Goal: Task Accomplishment & Management: Manage account settings

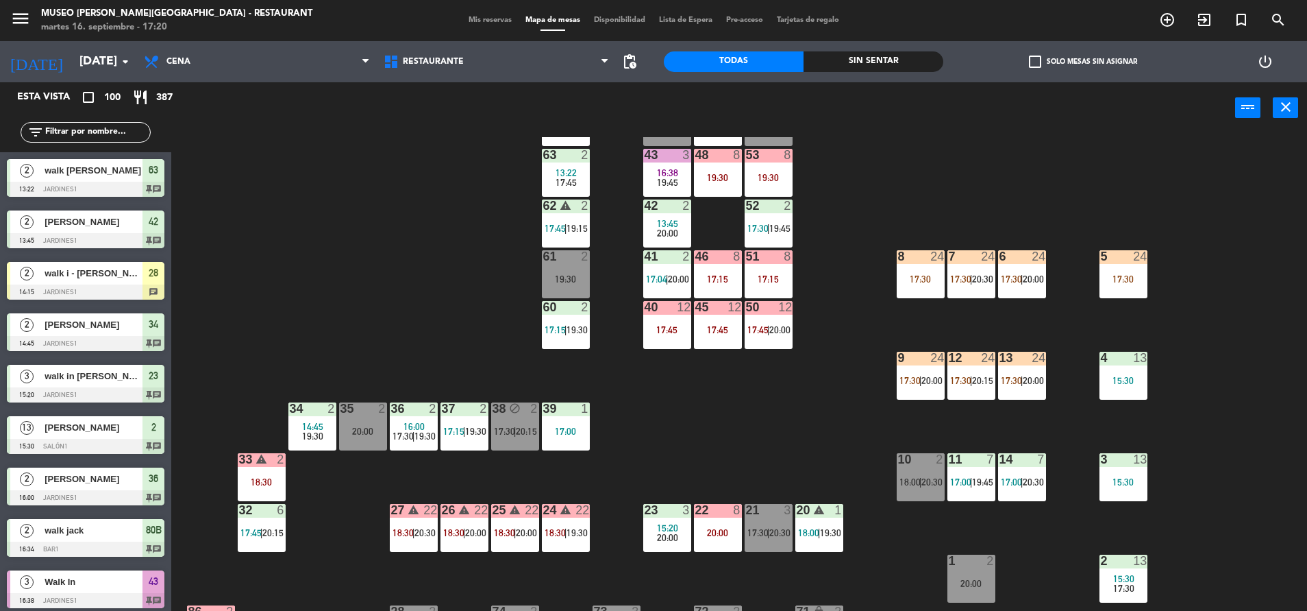
scroll to position [62, 0]
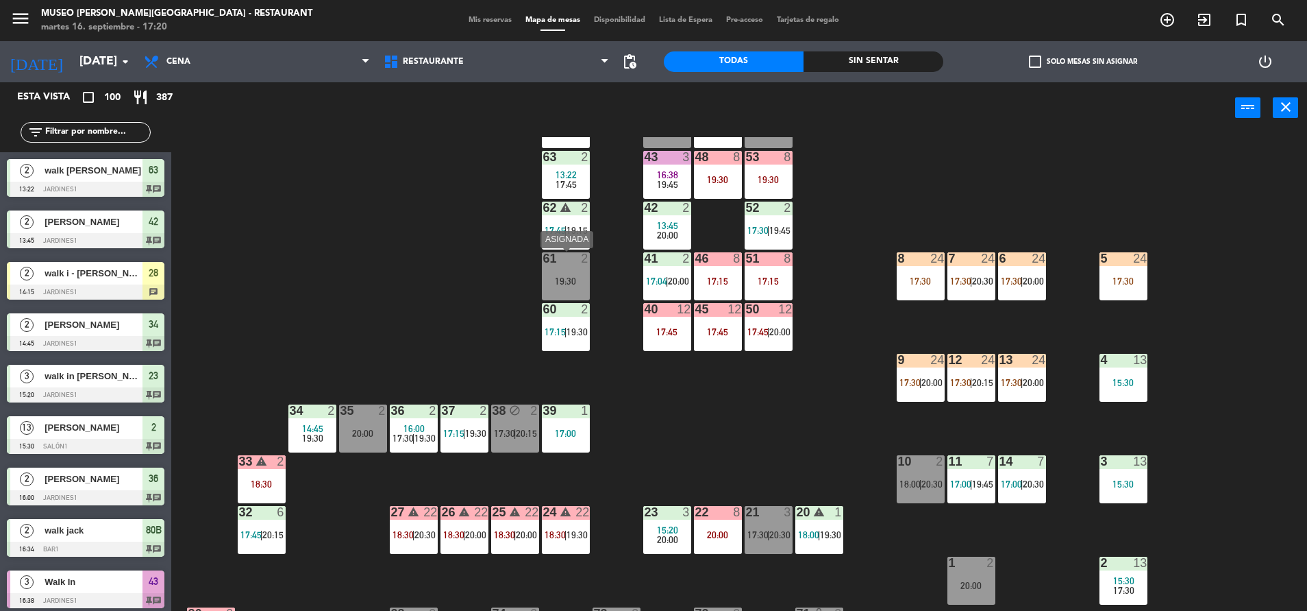
click at [571, 272] on div "61 2 19:30" at bounding box center [566, 276] width 48 height 48
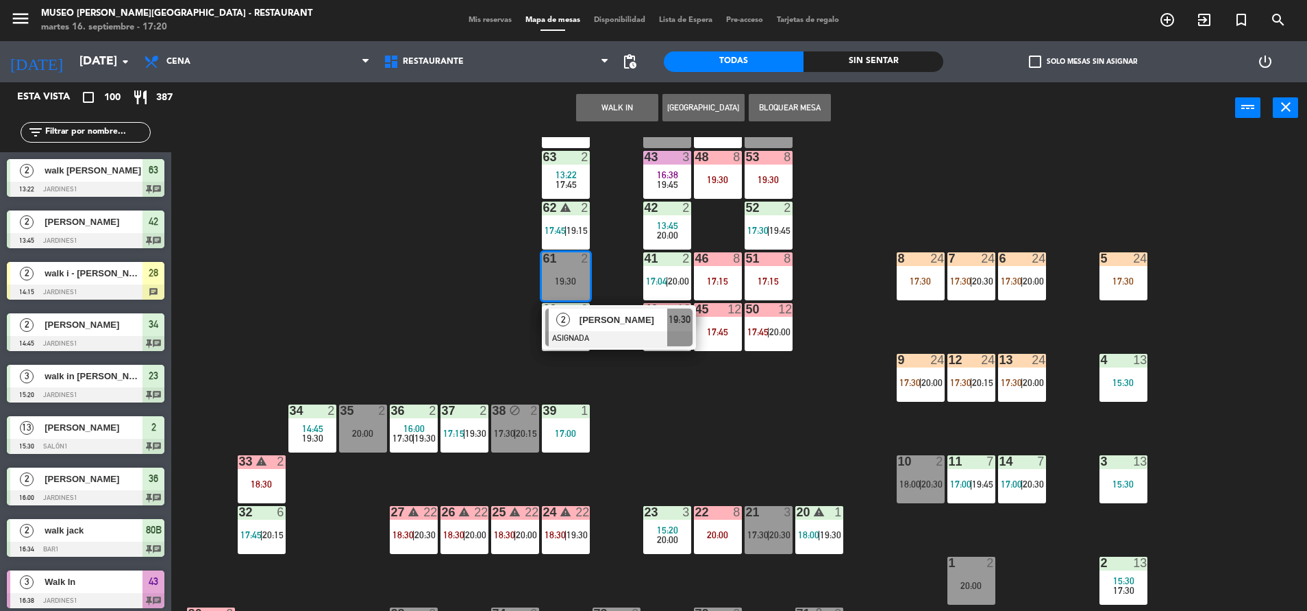
click at [597, 116] on button "WALK IN" at bounding box center [617, 107] width 82 height 27
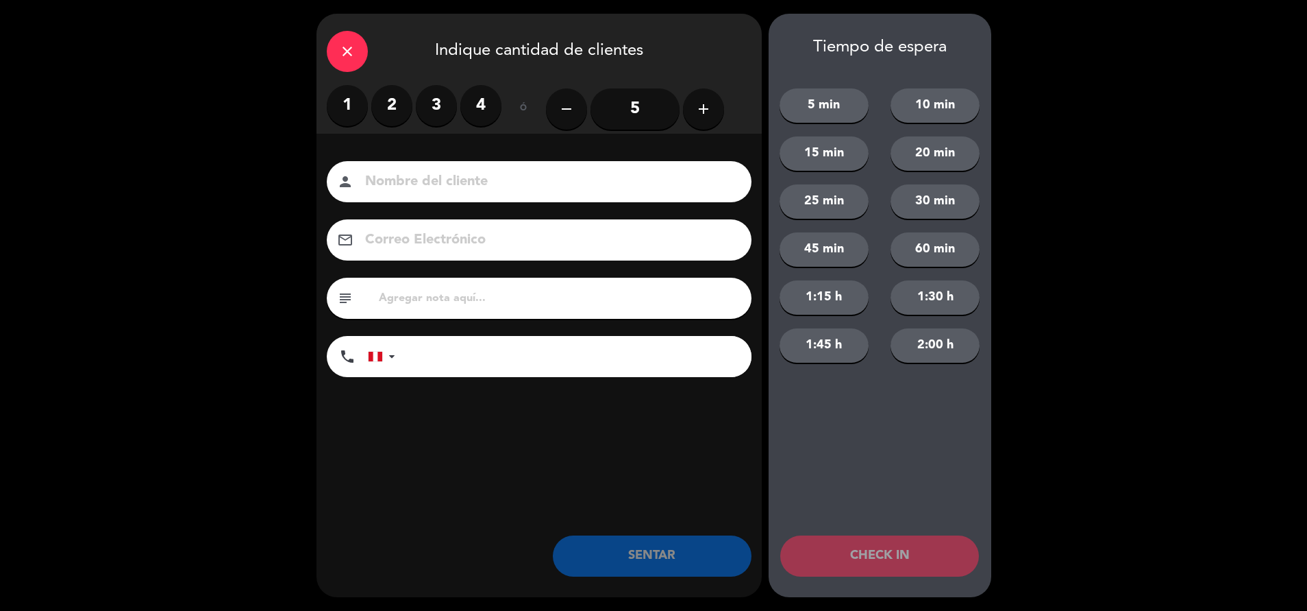
click at [389, 115] on label "2" at bounding box center [391, 105] width 41 height 41
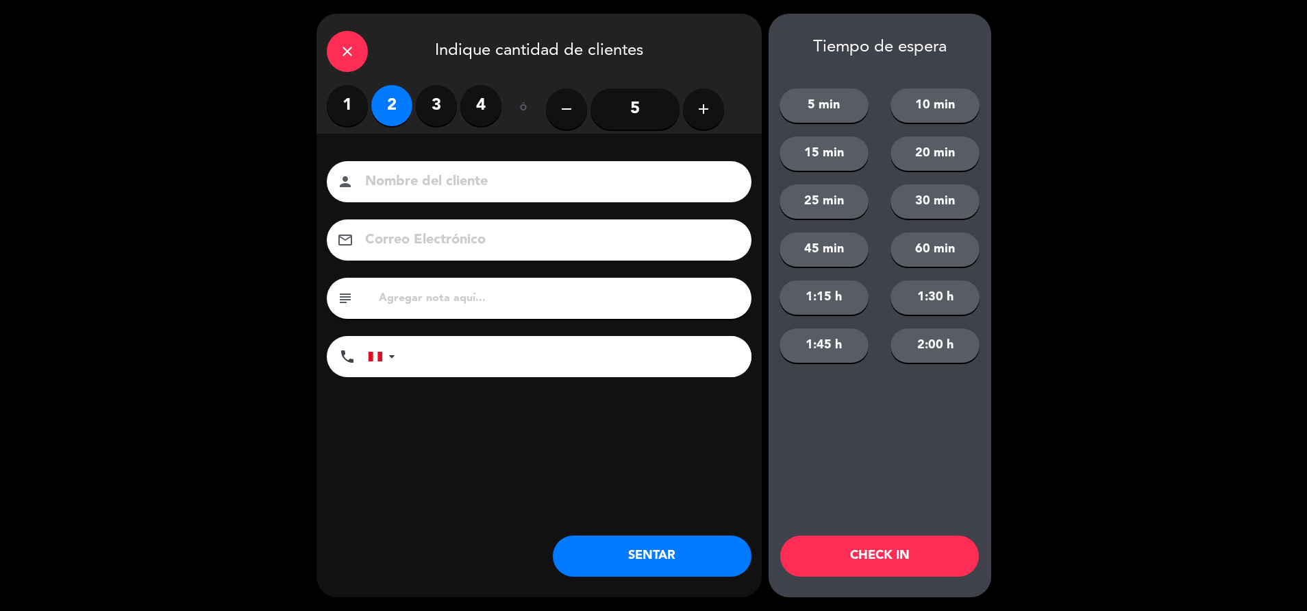
click at [390, 295] on input "text" at bounding box center [560, 297] width 364 height 19
type input "m61|"
click at [650, 550] on button "SENTAR" at bounding box center [652, 555] width 199 height 41
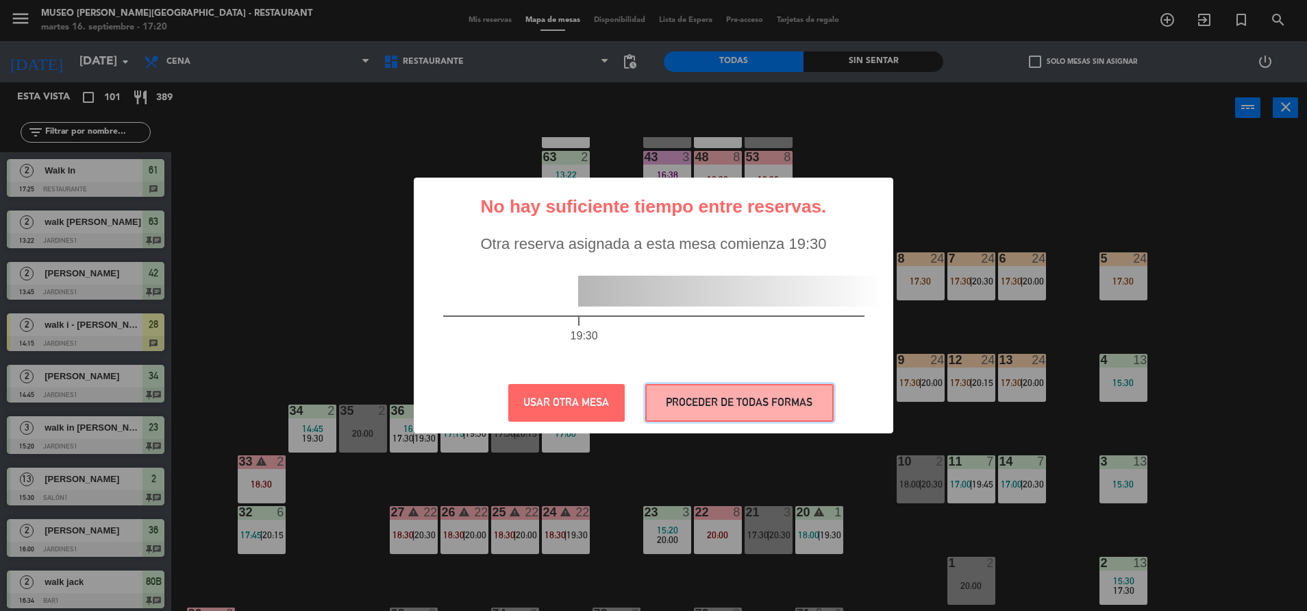
click at [740, 410] on button "PROCEDER DE TODAS FORMAS" at bounding box center [739, 403] width 188 height 38
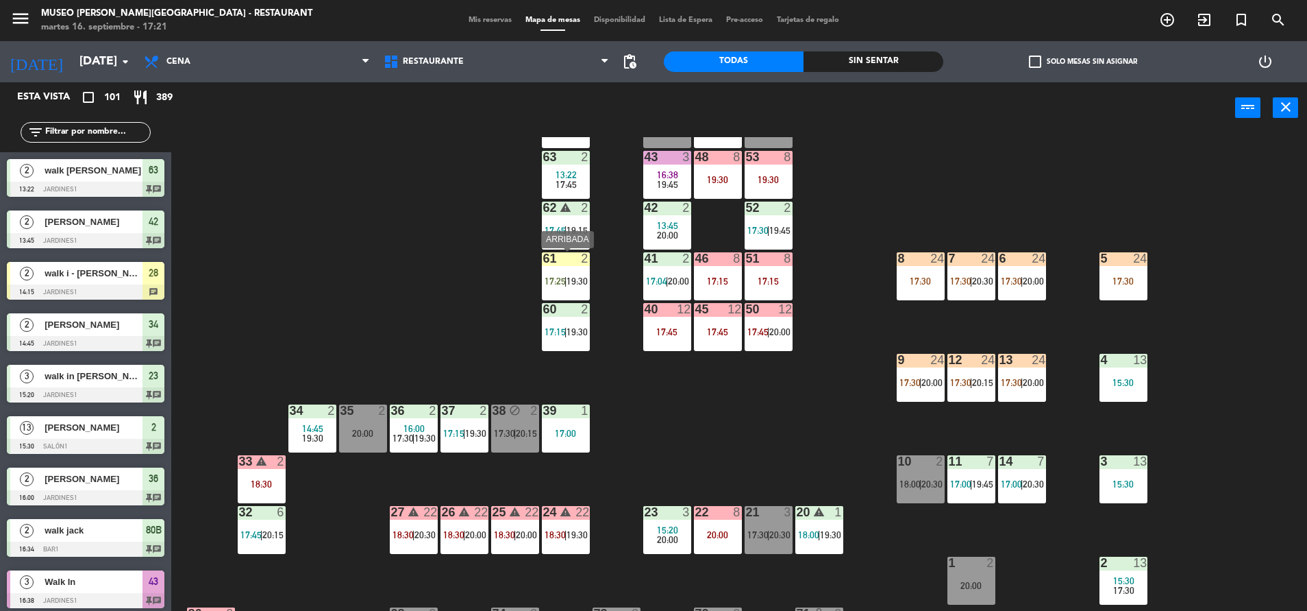
click at [565, 282] on span "|" at bounding box center [566, 280] width 3 height 11
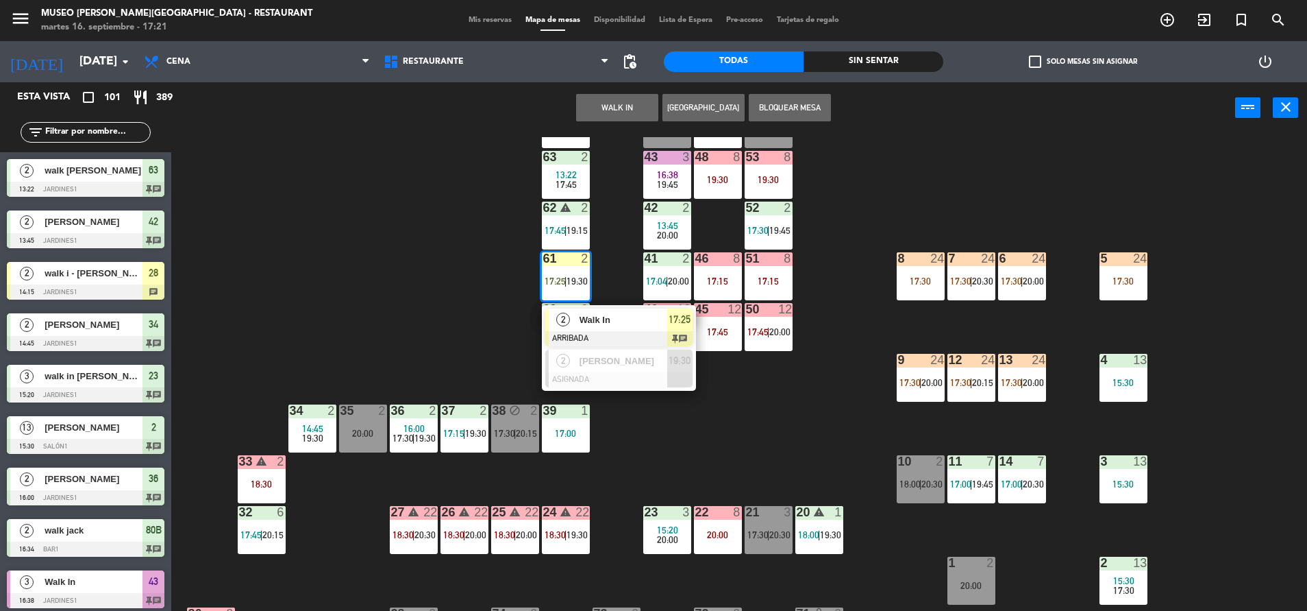
click at [625, 331] on div at bounding box center [618, 338] width 147 height 15
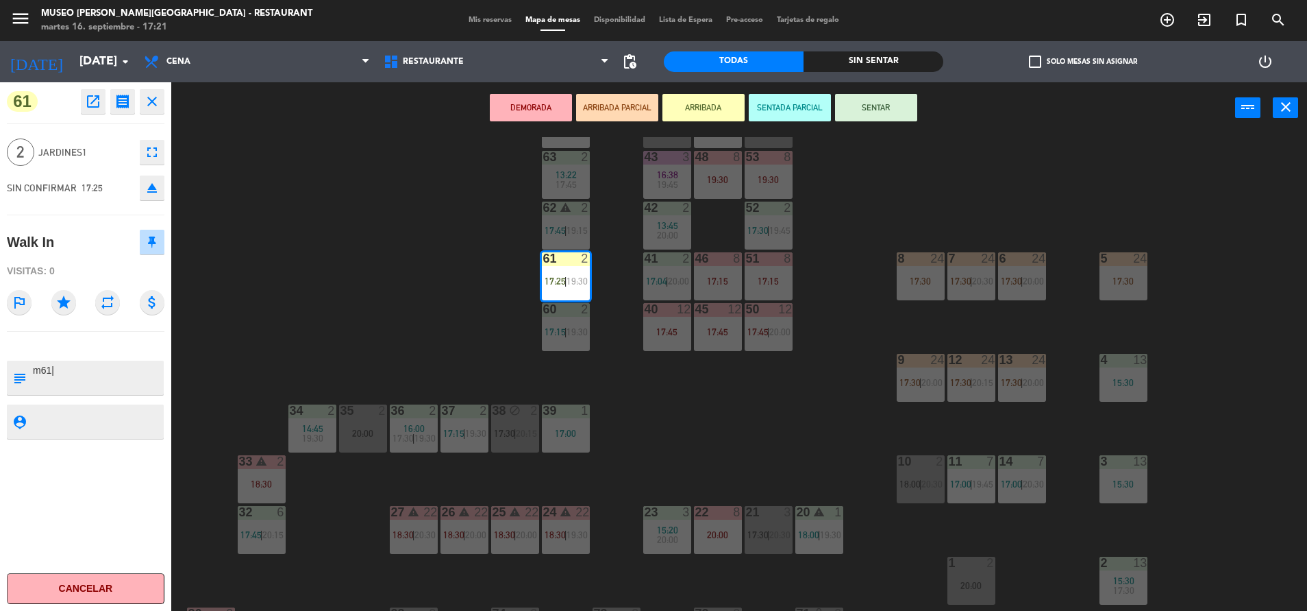
click at [868, 119] on button "SENTAR" at bounding box center [876, 107] width 82 height 27
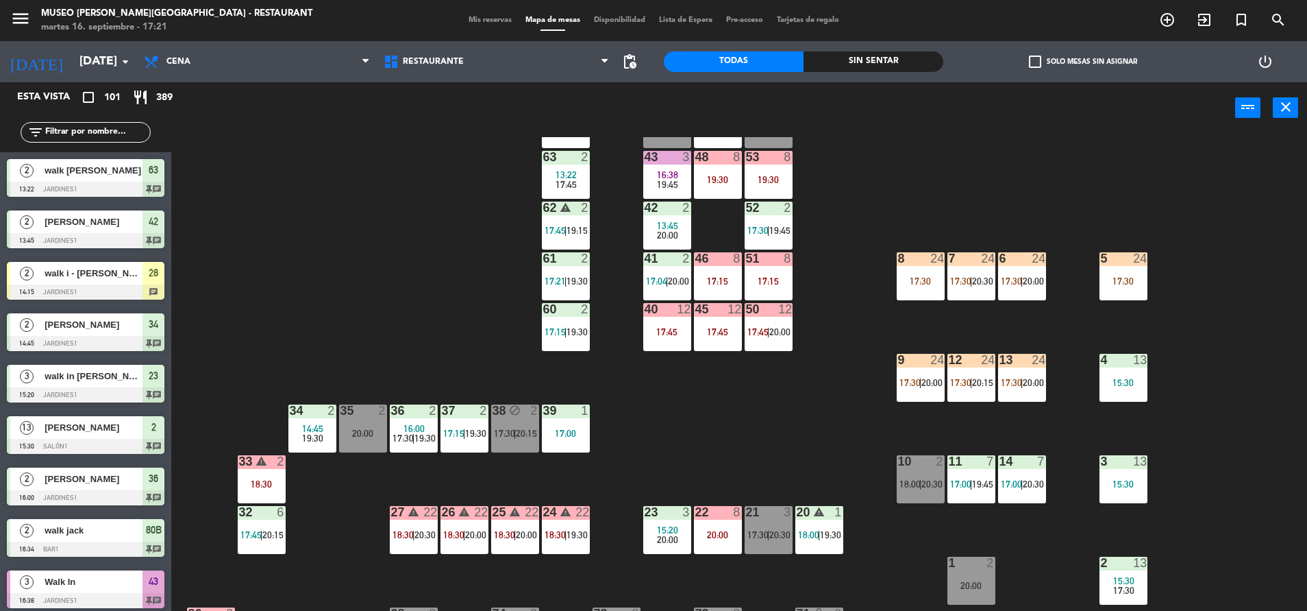
scroll to position [3, 0]
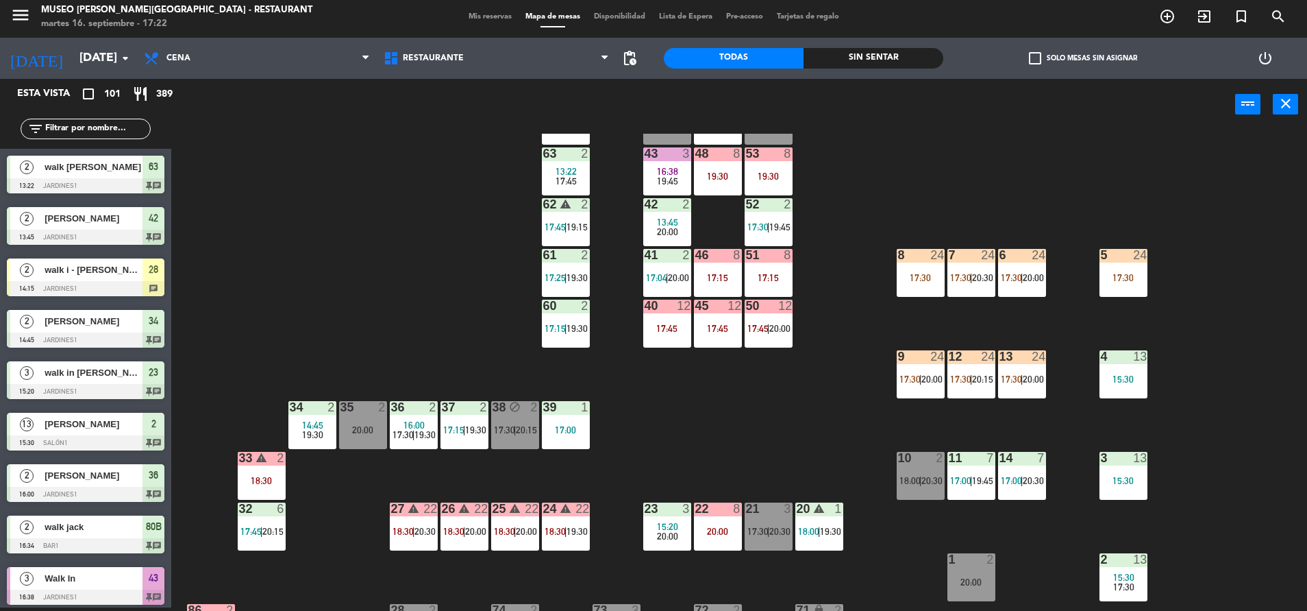
click at [432, 322] on div "44 5 17:45 | 20:30 49 2 19:00 54 4 18:30 64 2 17:15 | 20:30 48 8 19:30 53 8 19:…" at bounding box center [745, 372] width 1123 height 477
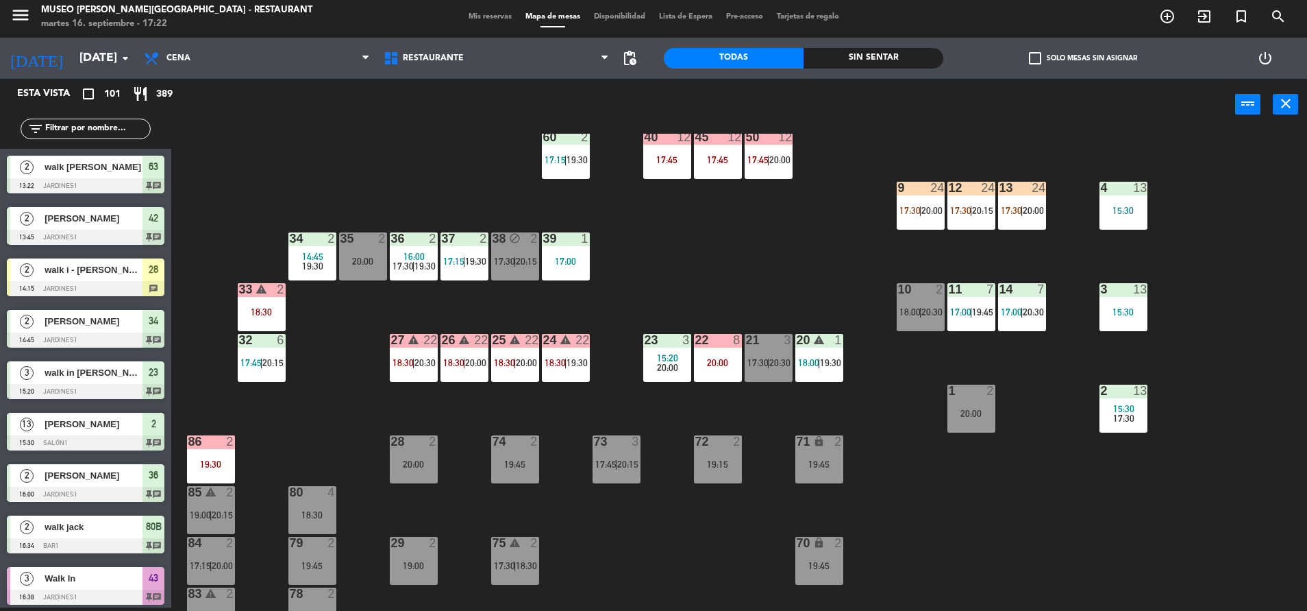
scroll to position [508, 0]
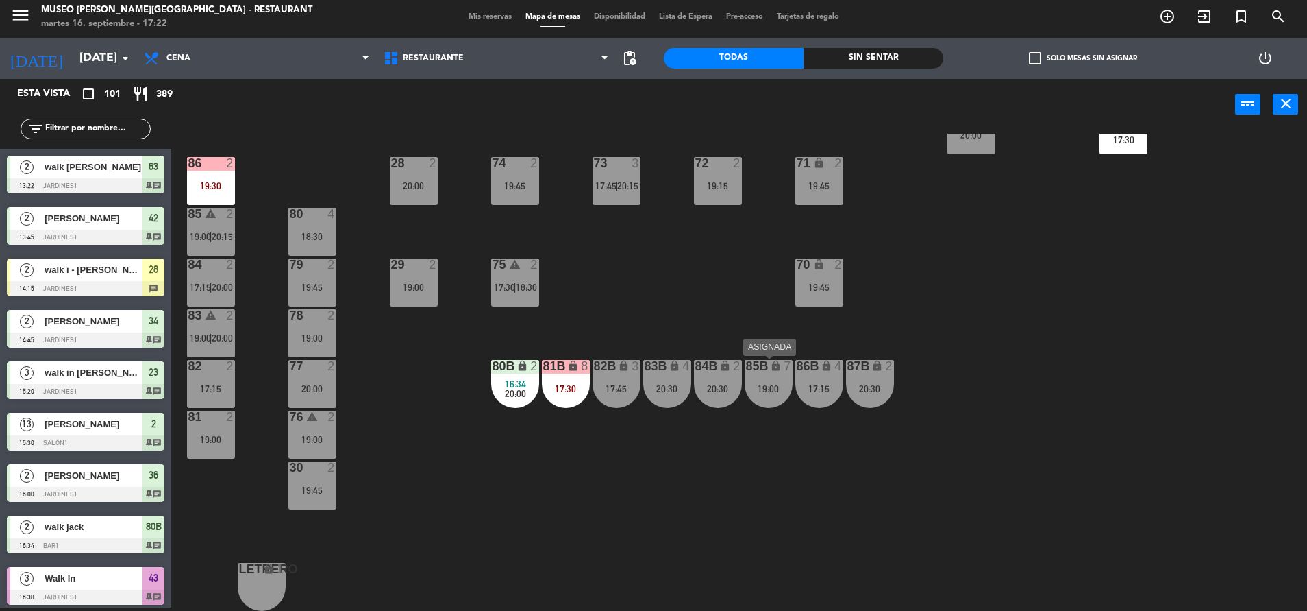
click at [770, 399] on div "85B lock 7 19:00" at bounding box center [769, 384] width 48 height 48
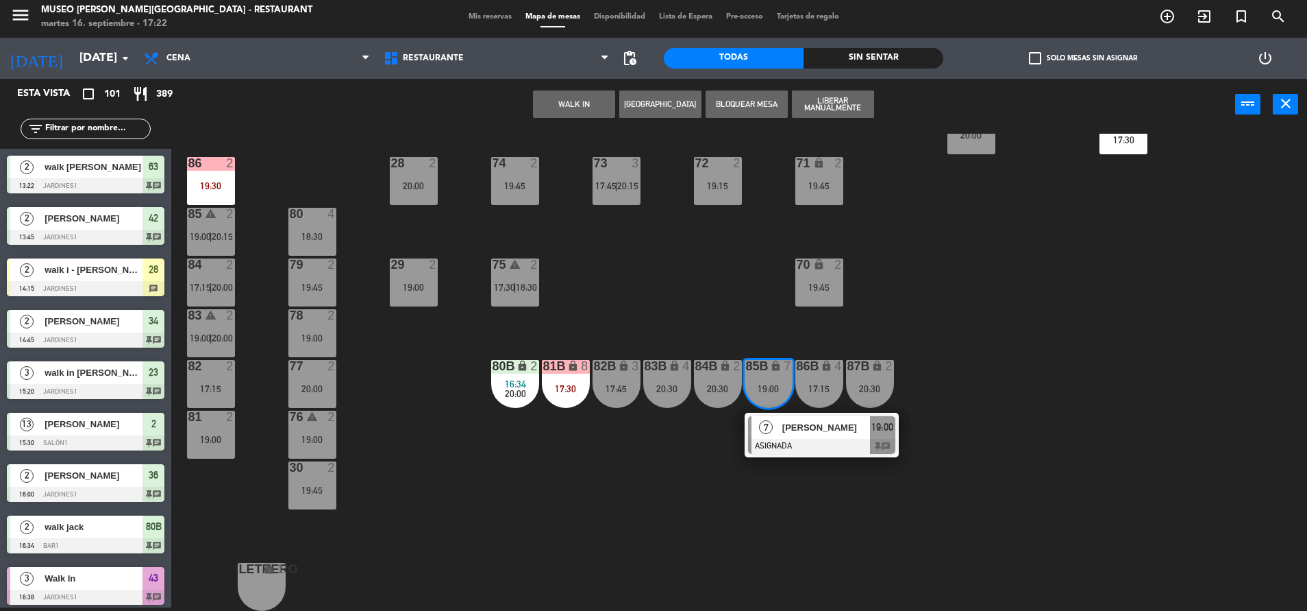
click at [814, 456] on div "7 [PERSON_NAME] ASIGNADA 19:00 chat" at bounding box center [822, 435] width 154 height 45
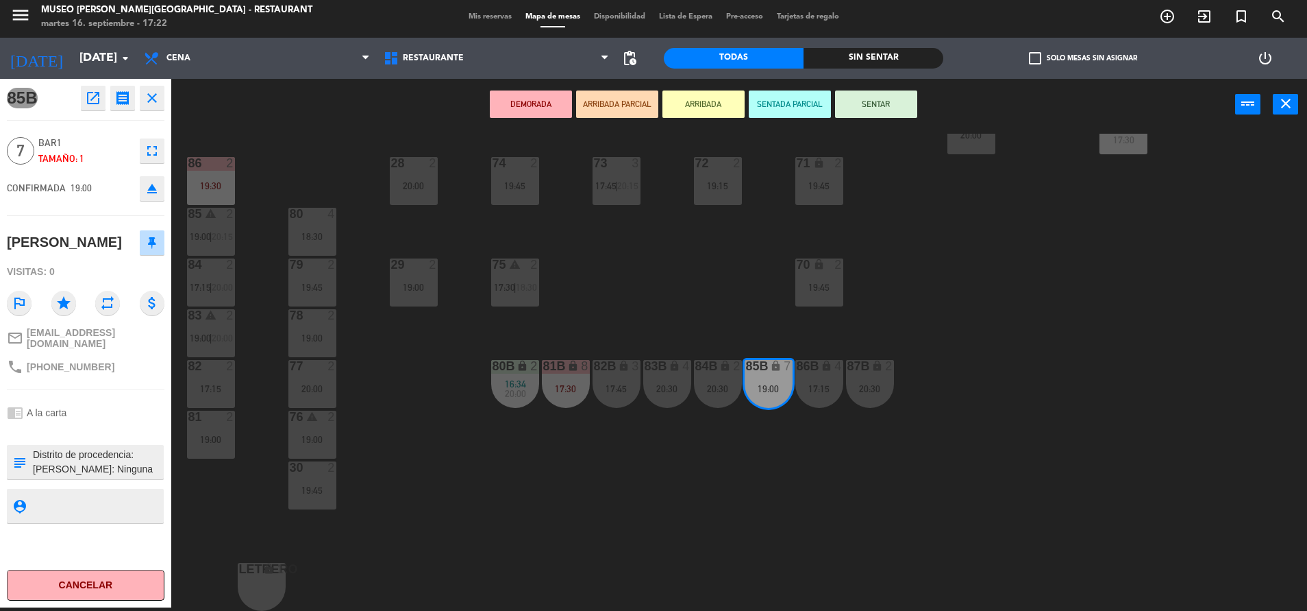
scroll to position [101, 0]
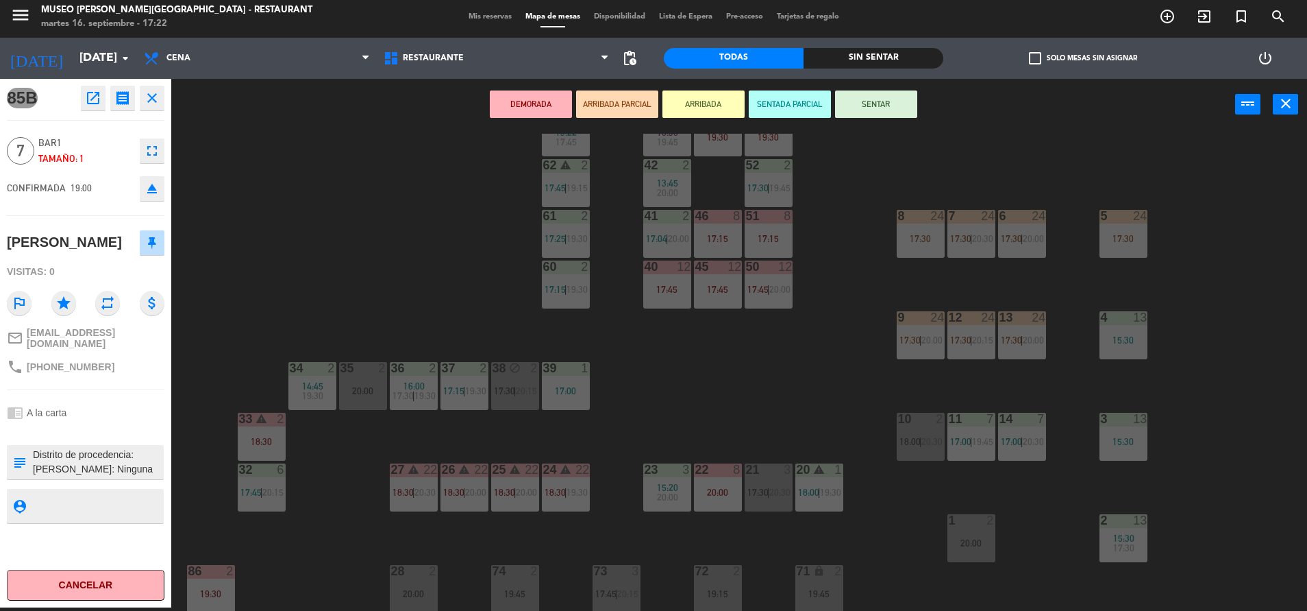
click at [807, 399] on div "44 5 17:45 | 20:30 49 2 19:00 54 4 18:30 64 2 17:15 | 20:30 48 8 19:30 53 8 19:…" at bounding box center [745, 372] width 1123 height 477
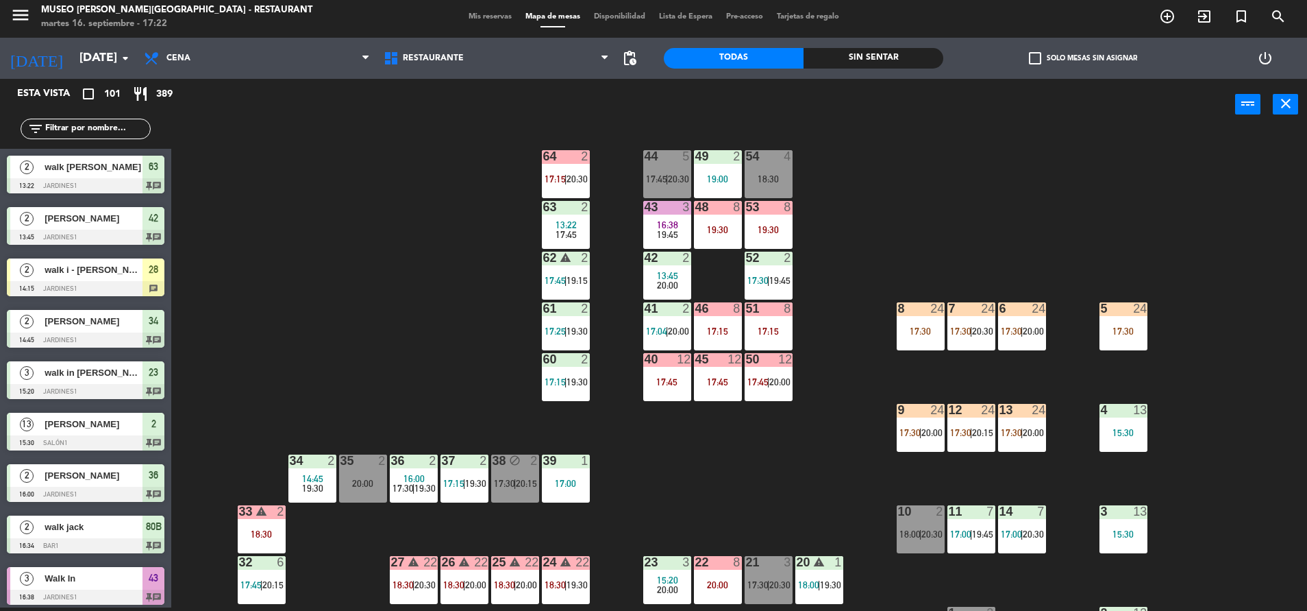
scroll to position [0, 0]
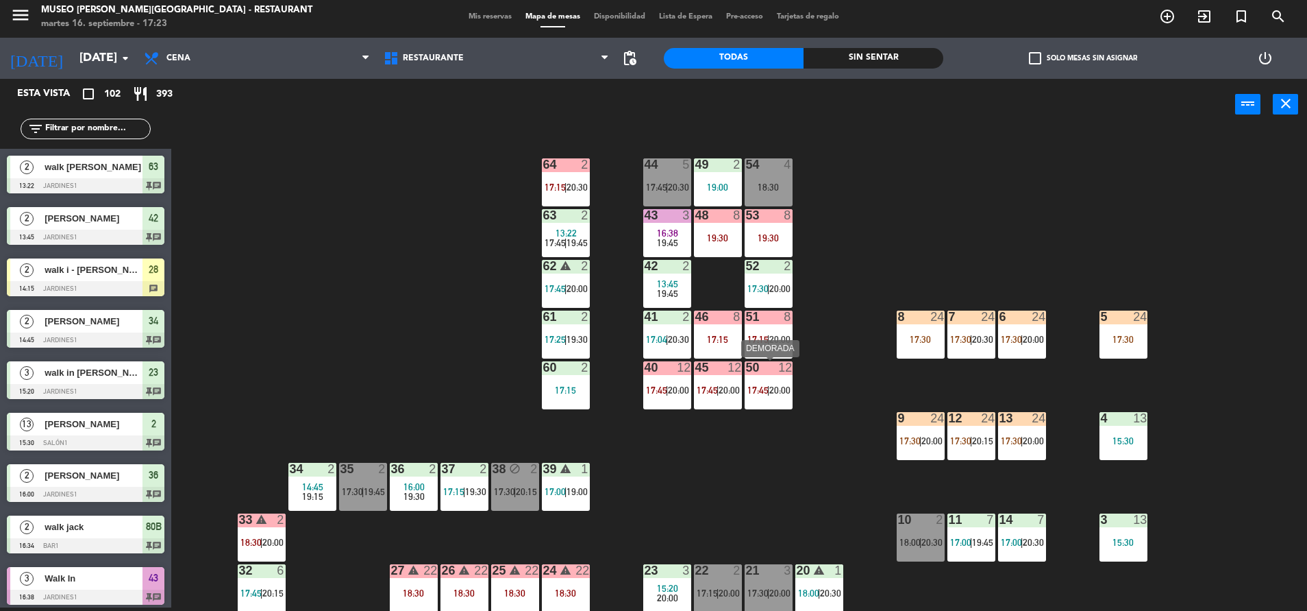
click at [761, 402] on div "50 12 17:45 | 20:00" at bounding box center [769, 385] width 48 height 48
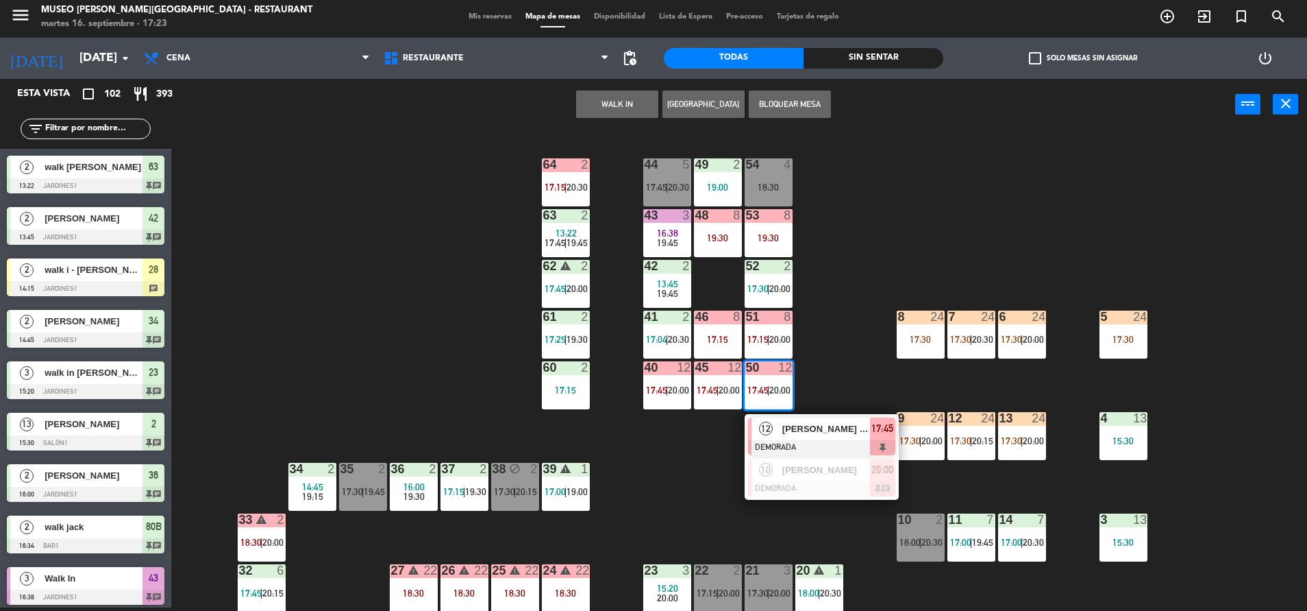
click at [767, 422] on span "12" at bounding box center [766, 428] width 14 height 14
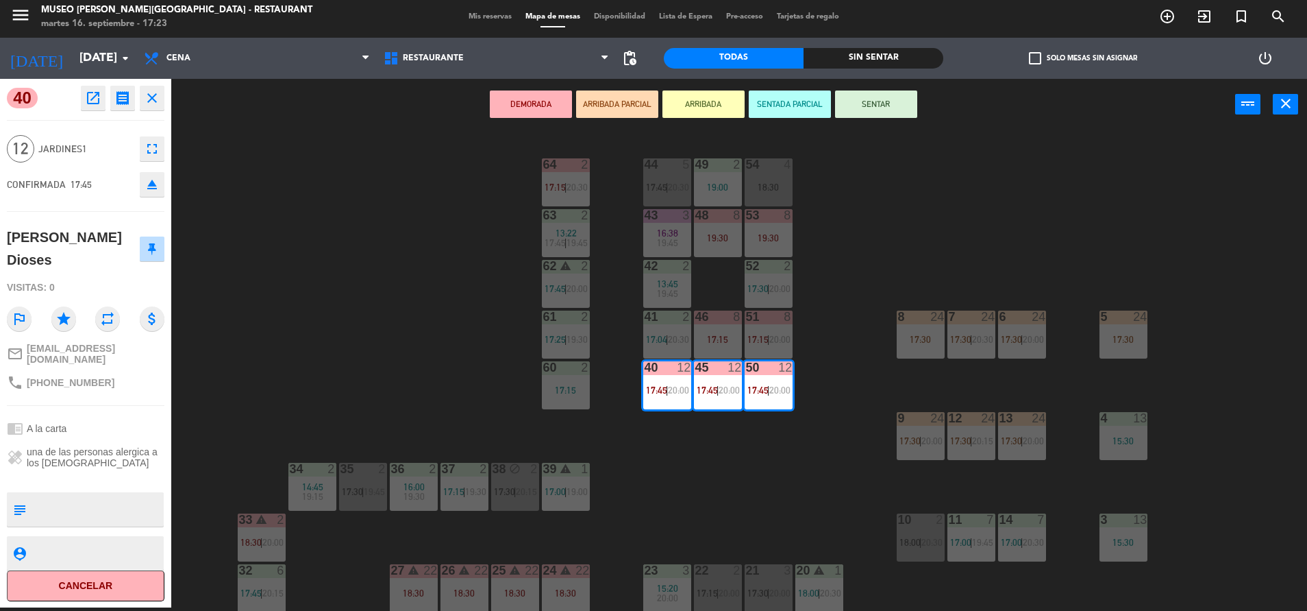
click at [617, 100] on button "ARRIBADA PARCIAL" at bounding box center [617, 103] width 82 height 27
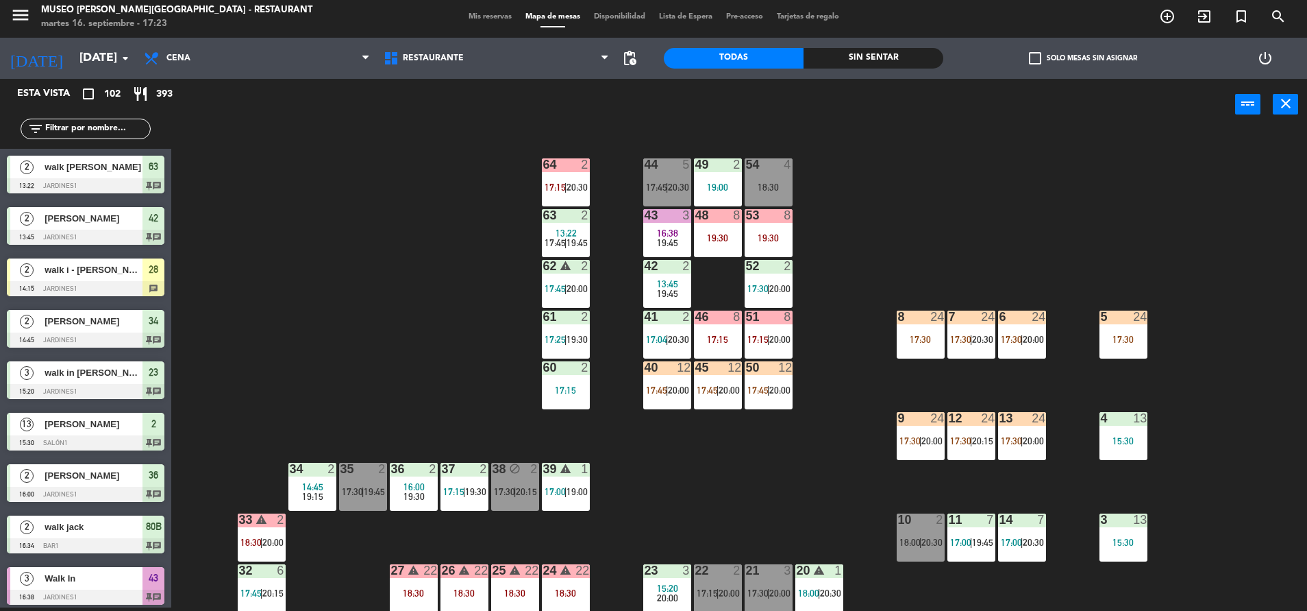
scroll to position [3, 0]
click at [770, 380] on div "50 12 17:45 | 20:00" at bounding box center [769, 385] width 48 height 48
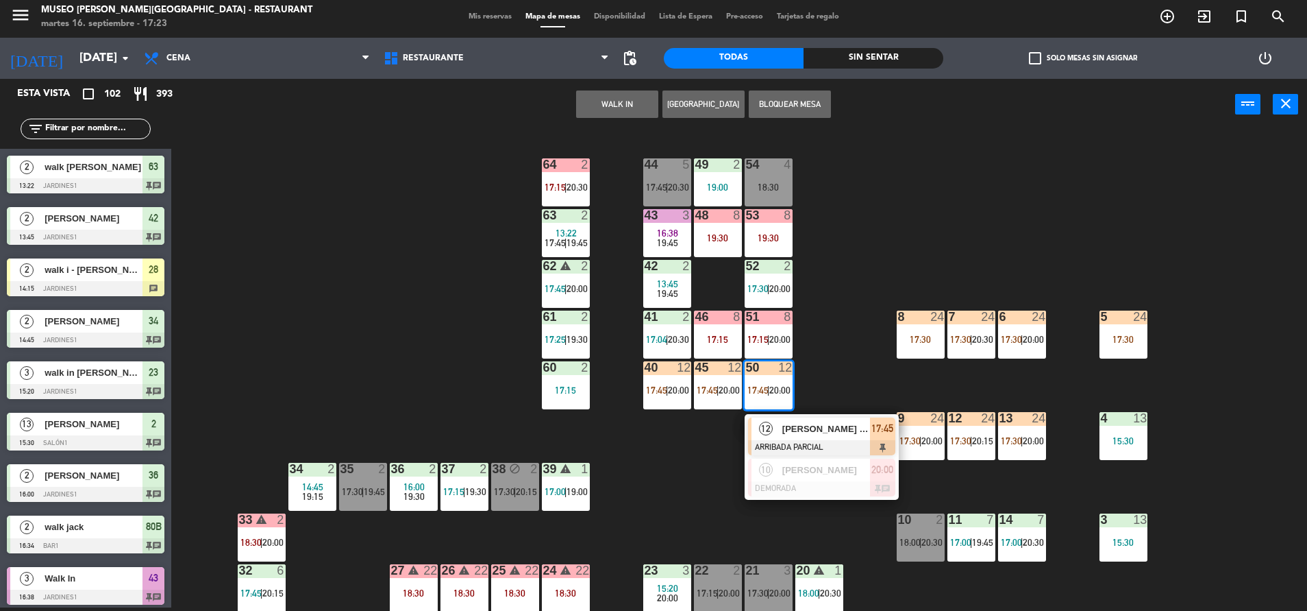
click at [789, 418] on div "[PERSON_NAME] Dioses" at bounding box center [825, 428] width 89 height 23
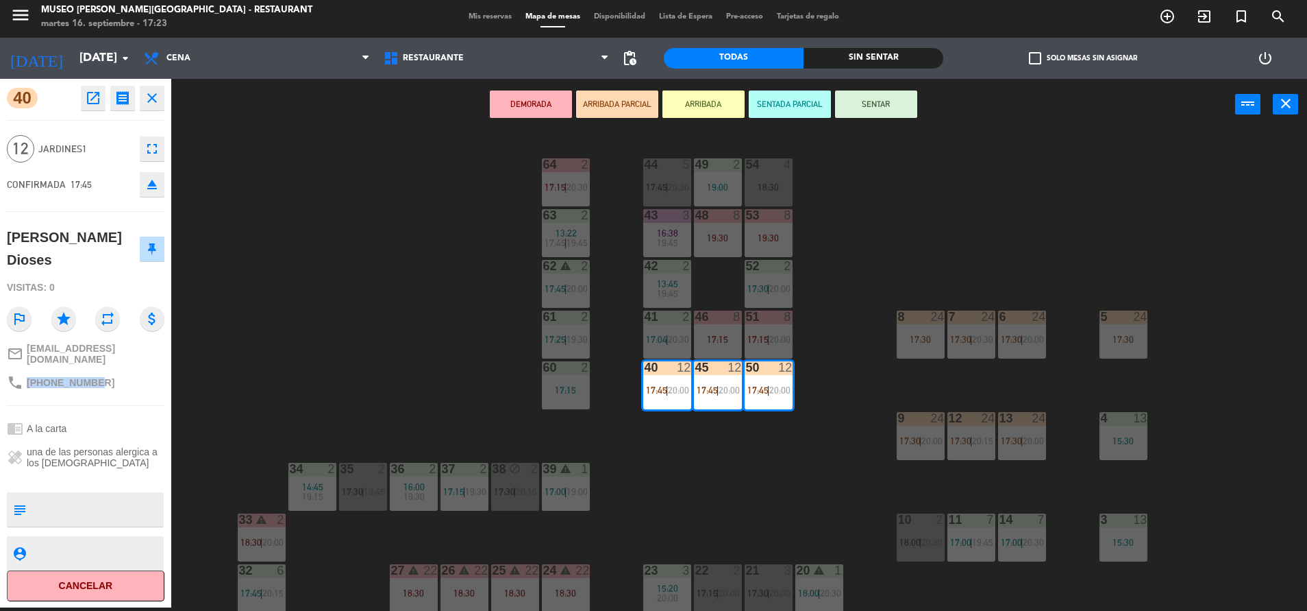
drag, startPoint x: 99, startPoint y: 376, endPoint x: 25, endPoint y: 377, distance: 73.3
click at [25, 377] on div "phone [PHONE_NUMBER]" at bounding box center [86, 382] width 158 height 26
copy span "[PHONE_NUMBER]"
click at [365, 258] on div "44 5 17:45 | 20:30 49 2 19:00 54 4 18:30 64 2 17:15 | 20:30 48 8 19:30 53 8 19:…" at bounding box center [745, 372] width 1123 height 477
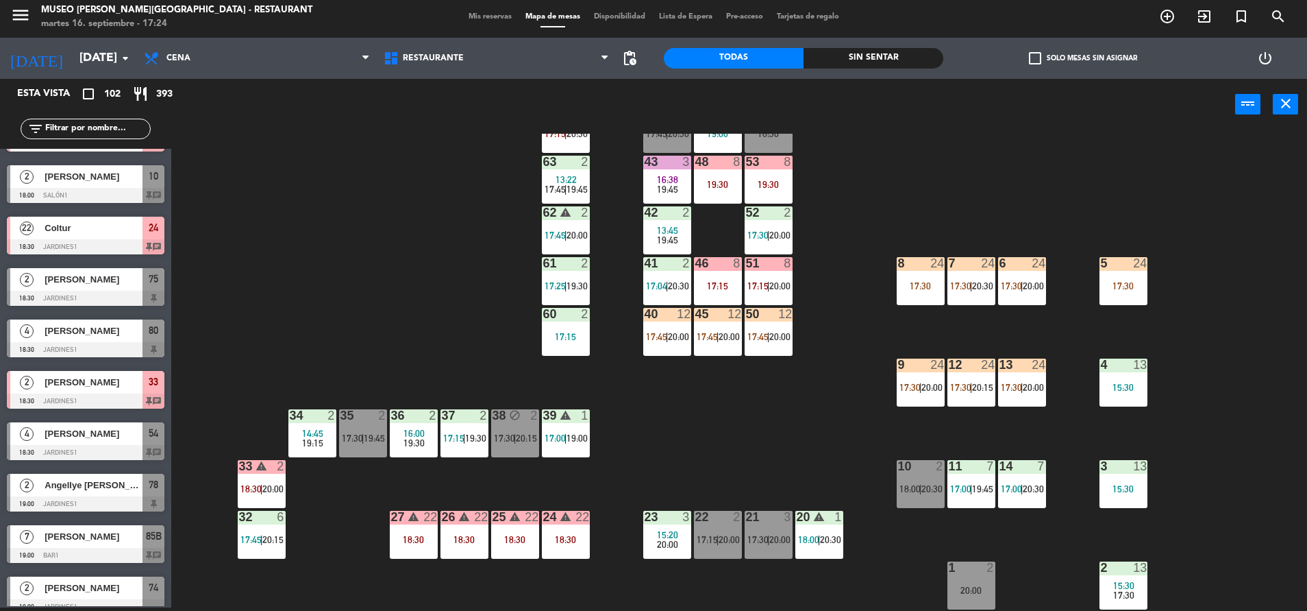
scroll to position [51, 0]
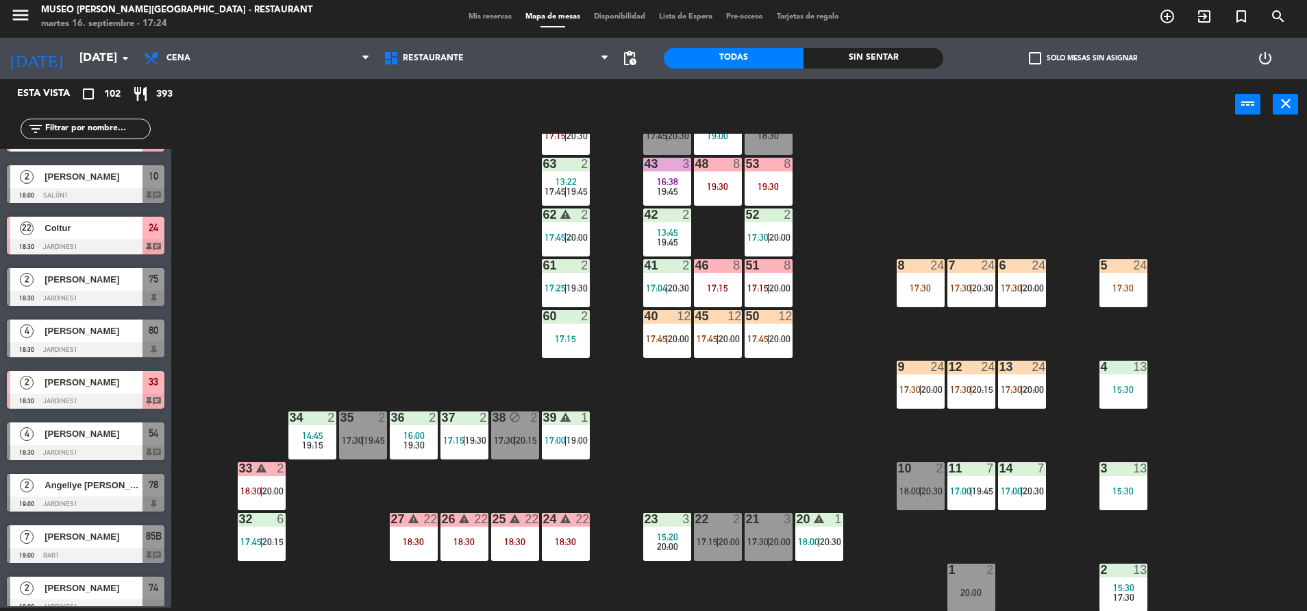
click at [776, 275] on div "51 8 17:15 | 20:00" at bounding box center [769, 283] width 48 height 48
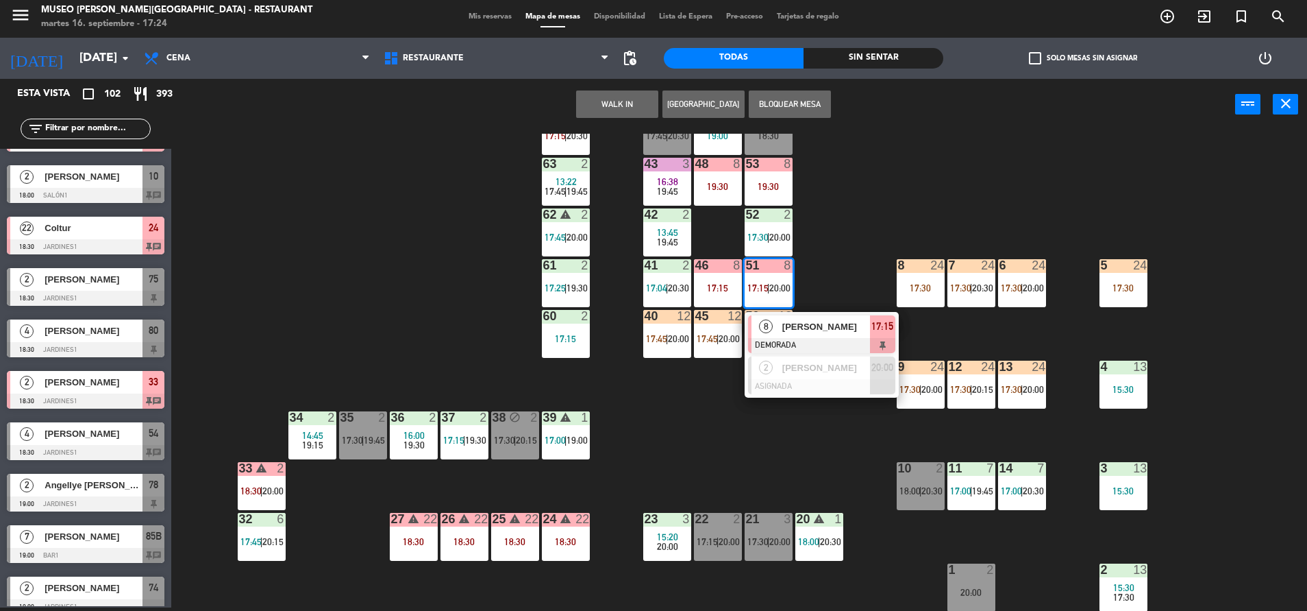
click at [769, 298] on div "51 8 17:15 | 20:00" at bounding box center [769, 283] width 48 height 48
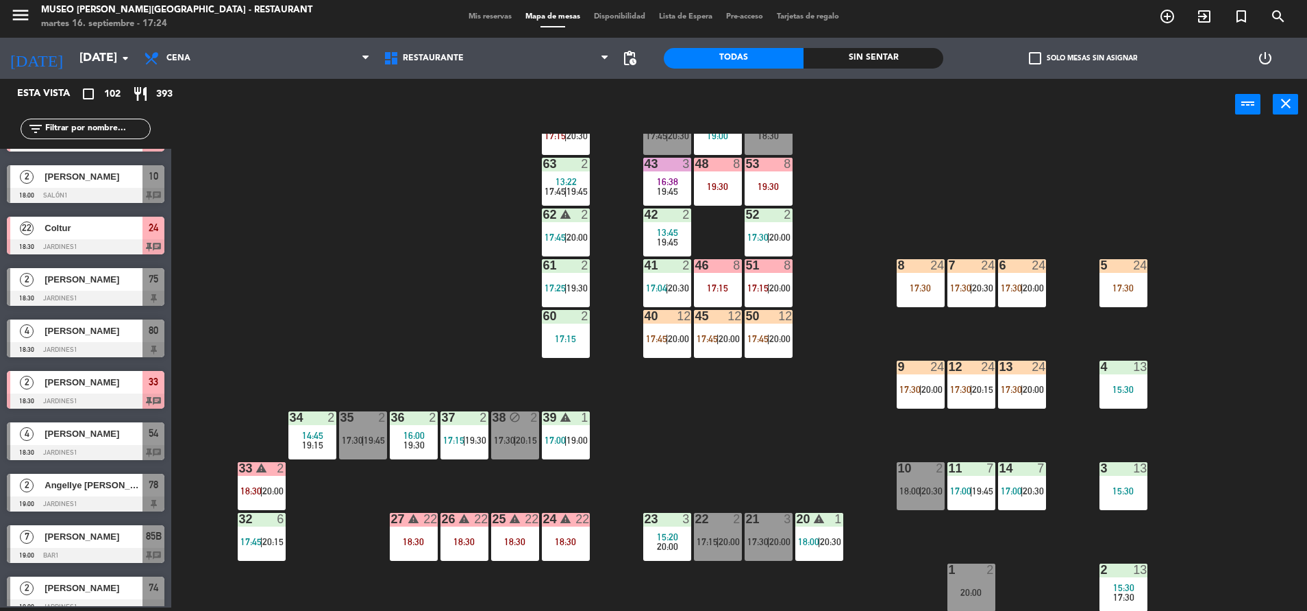
click at [769, 298] on div "51 8 17:15 | 20:00" at bounding box center [769, 283] width 48 height 48
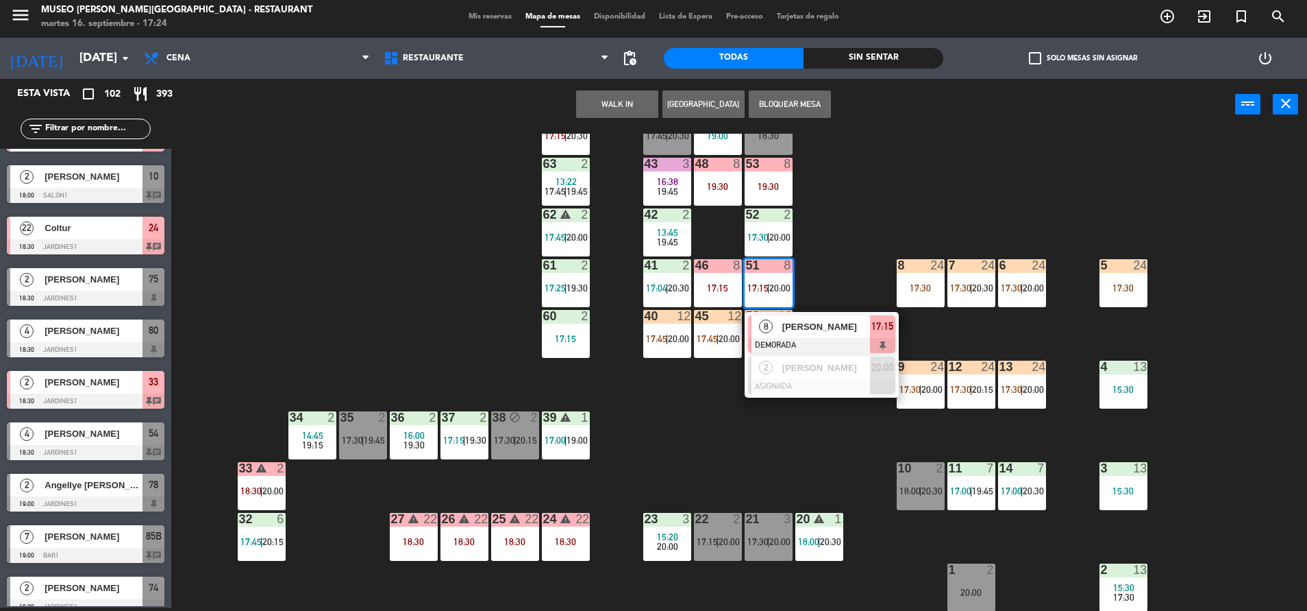
click at [810, 331] on span "[PERSON_NAME]" at bounding box center [827, 326] width 88 height 14
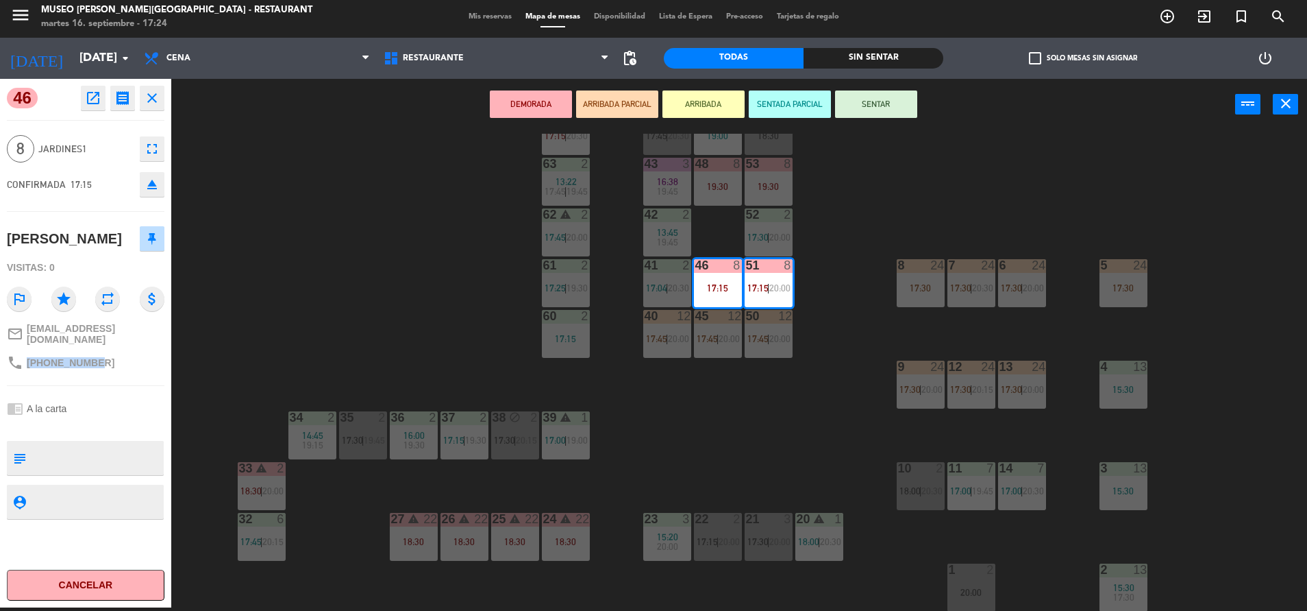
drag, startPoint x: 111, startPoint y: 365, endPoint x: 24, endPoint y: 357, distance: 87.3
click at [24, 357] on div "phone [PHONE_NUMBER]" at bounding box center [86, 362] width 158 height 26
copy div "[PHONE_NUMBER]"
click at [836, 402] on div "44 5 17:45 | 20:30 49 2 19:00 54 4 18:30 64 2 17:15 | 20:30 48 8 19:30 53 8 19:…" at bounding box center [745, 372] width 1123 height 477
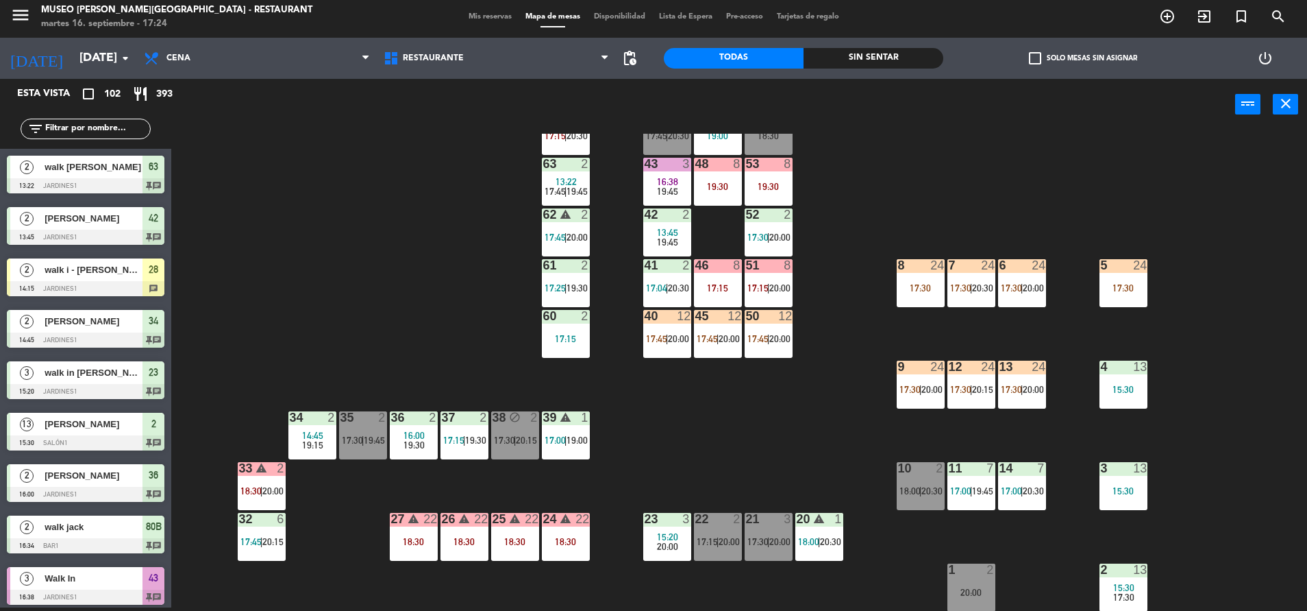
scroll to position [3, 0]
click at [991, 273] on div "7 24 17:30 | 20:30" at bounding box center [972, 283] width 48 height 48
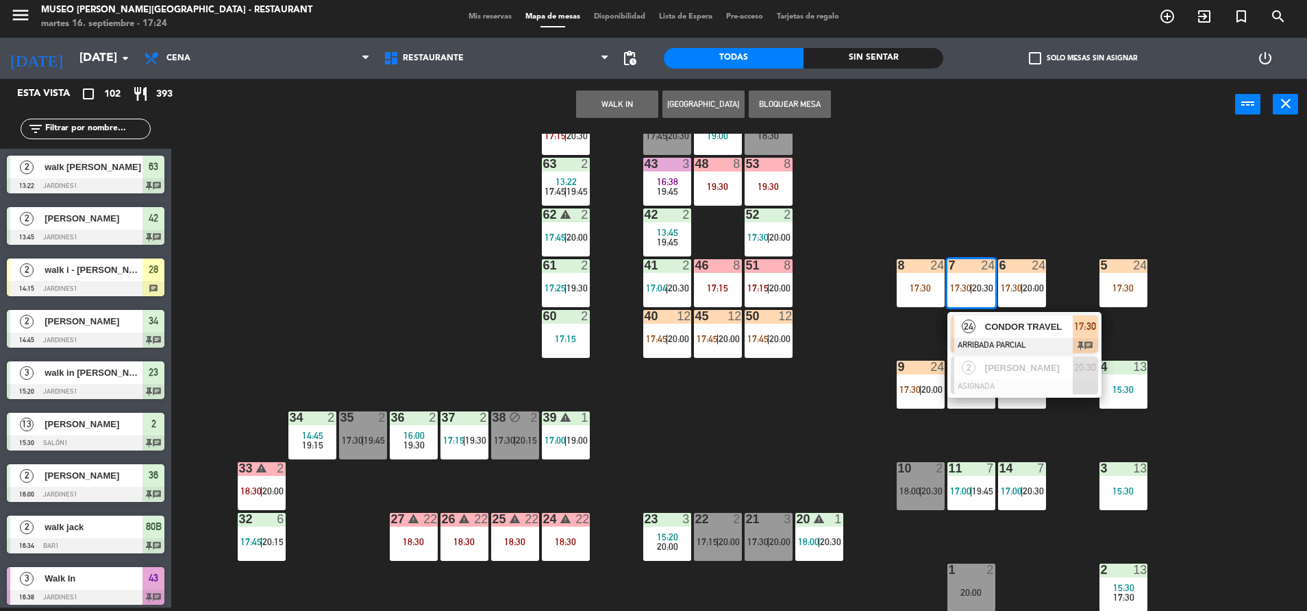
click at [767, 468] on div "44 5 17:45 | 20:30 49 2 19:00 54 4 18:30 64 2 17:15 | 20:30 48 8 19:30 53 8 19:…" at bounding box center [745, 372] width 1123 height 477
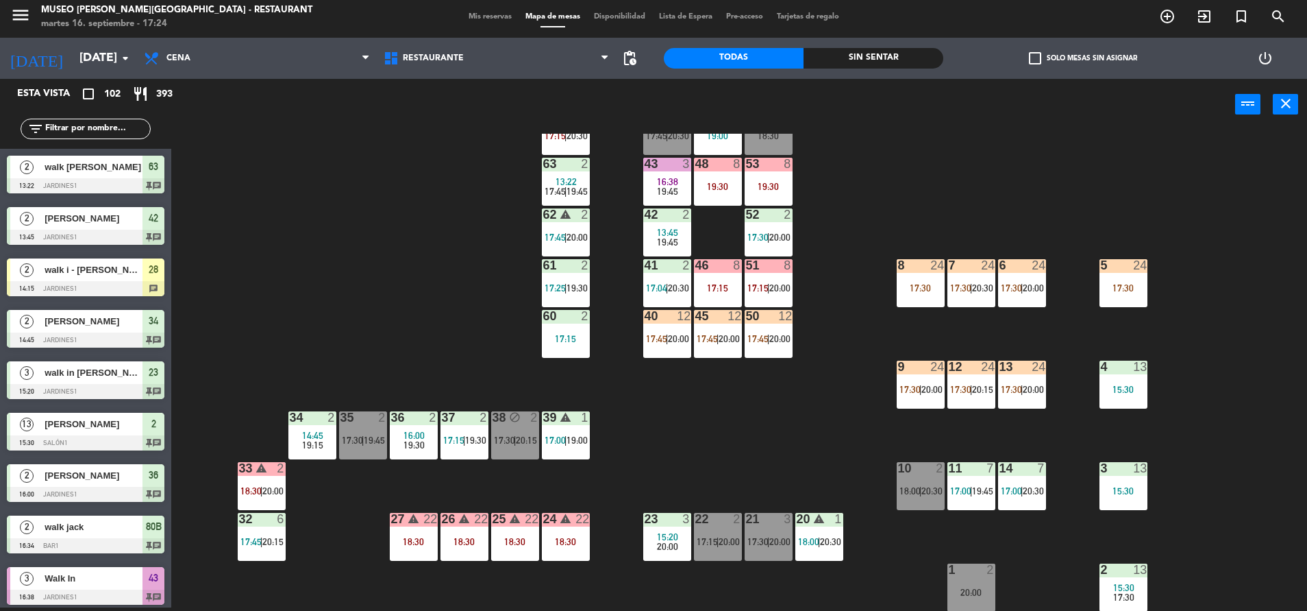
click at [781, 171] on div "53 8 19:30" at bounding box center [769, 182] width 48 height 48
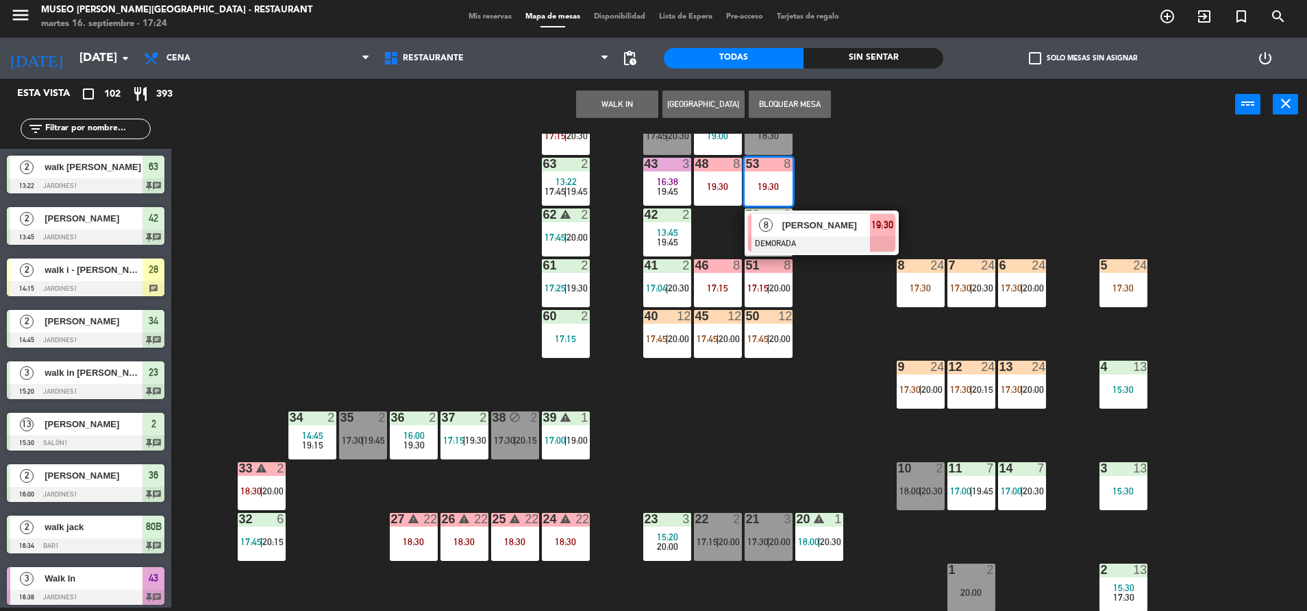
click at [830, 231] on span "[PERSON_NAME]" at bounding box center [827, 225] width 88 height 14
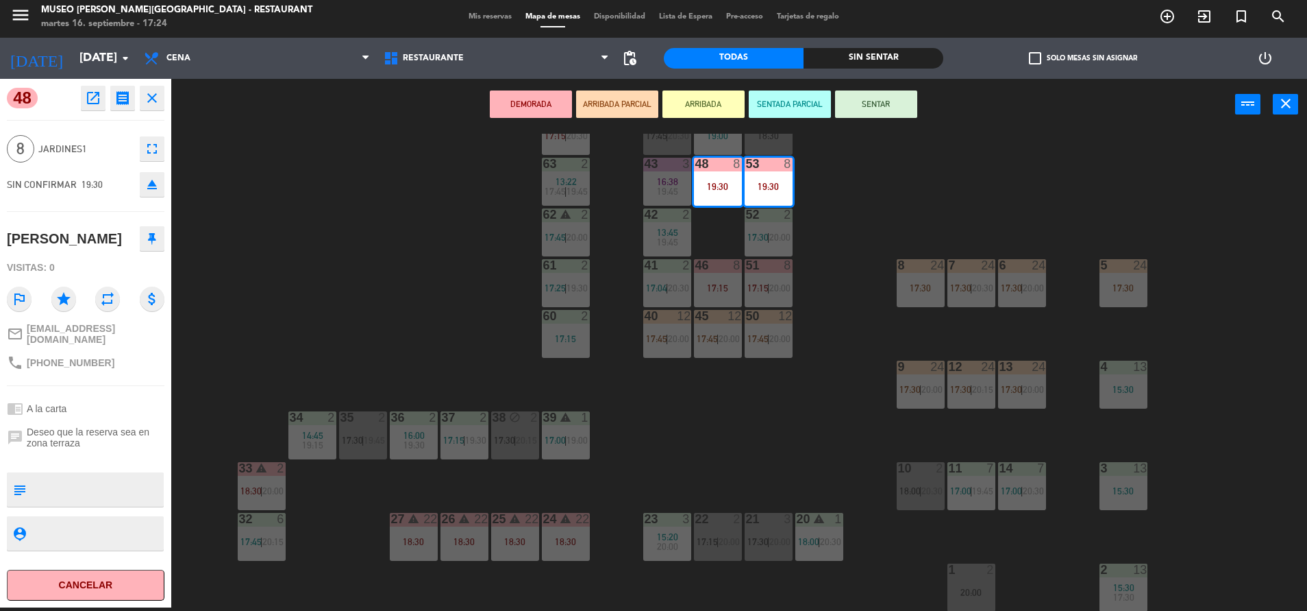
click at [730, 274] on div "46 8 17:15" at bounding box center [718, 283] width 48 height 48
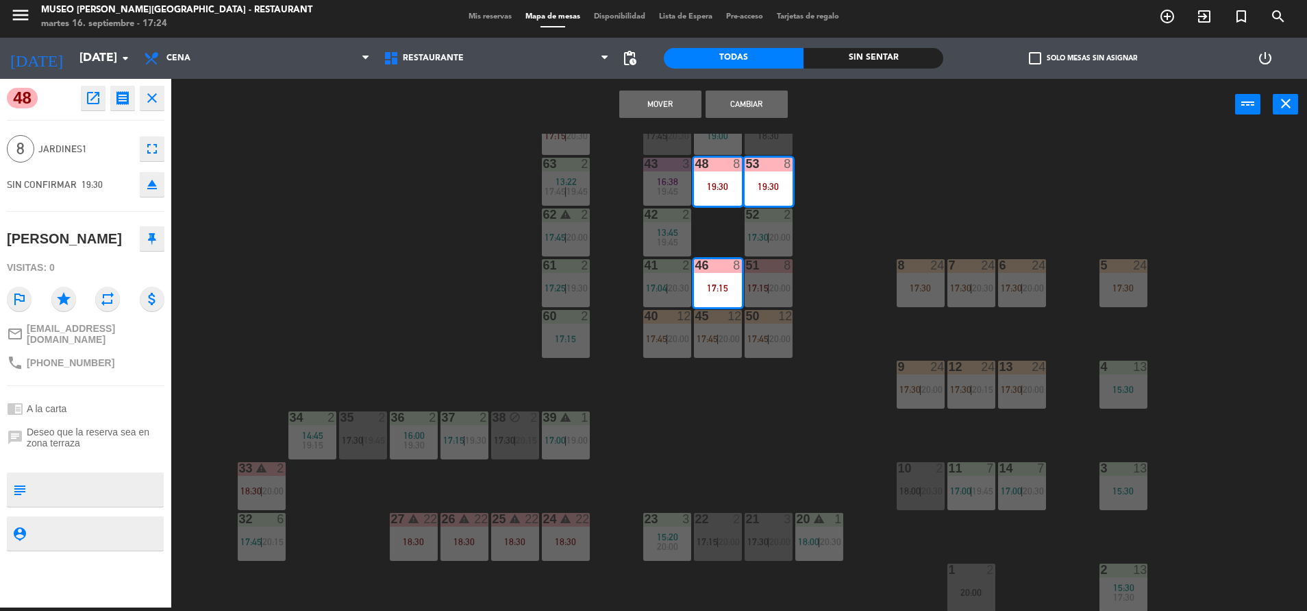
click at [660, 97] on button "Mover" at bounding box center [660, 103] width 82 height 27
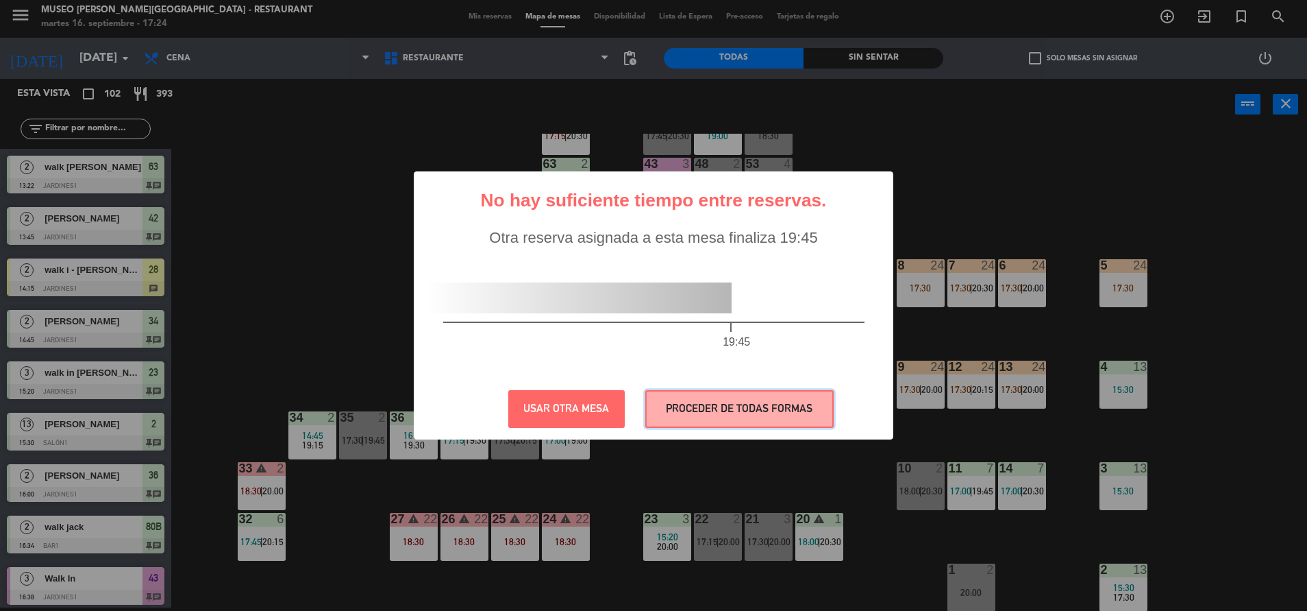
click at [754, 417] on button "PROCEDER DE TODAS FORMAS" at bounding box center [739, 409] width 188 height 38
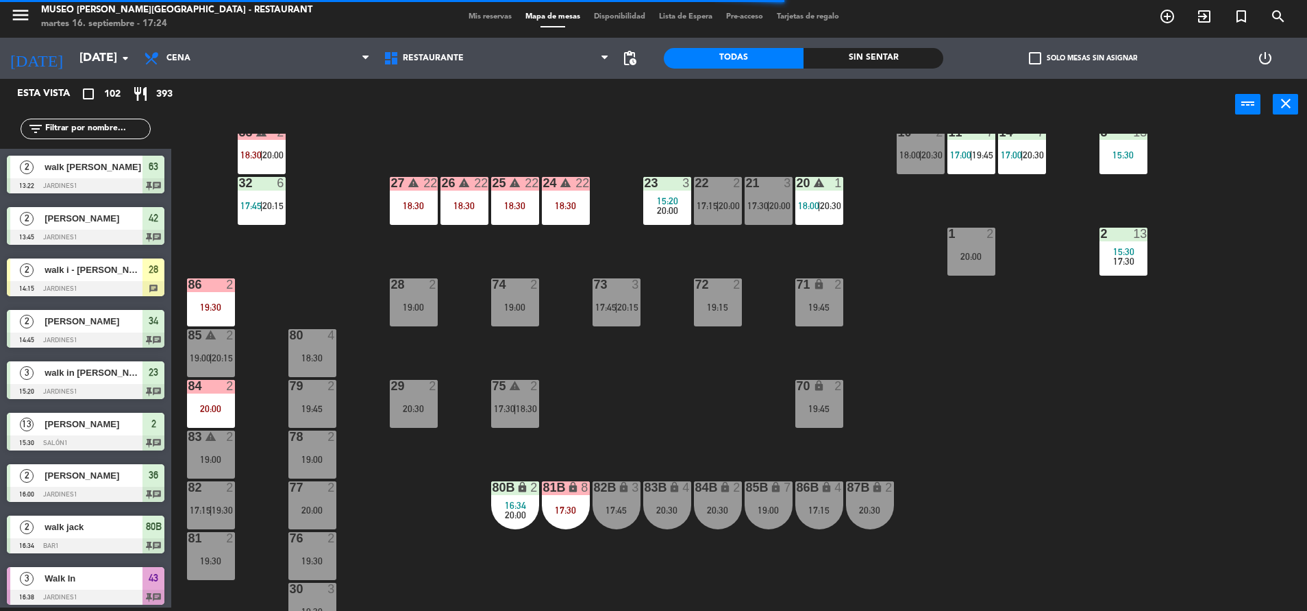
scroll to position [389, 0]
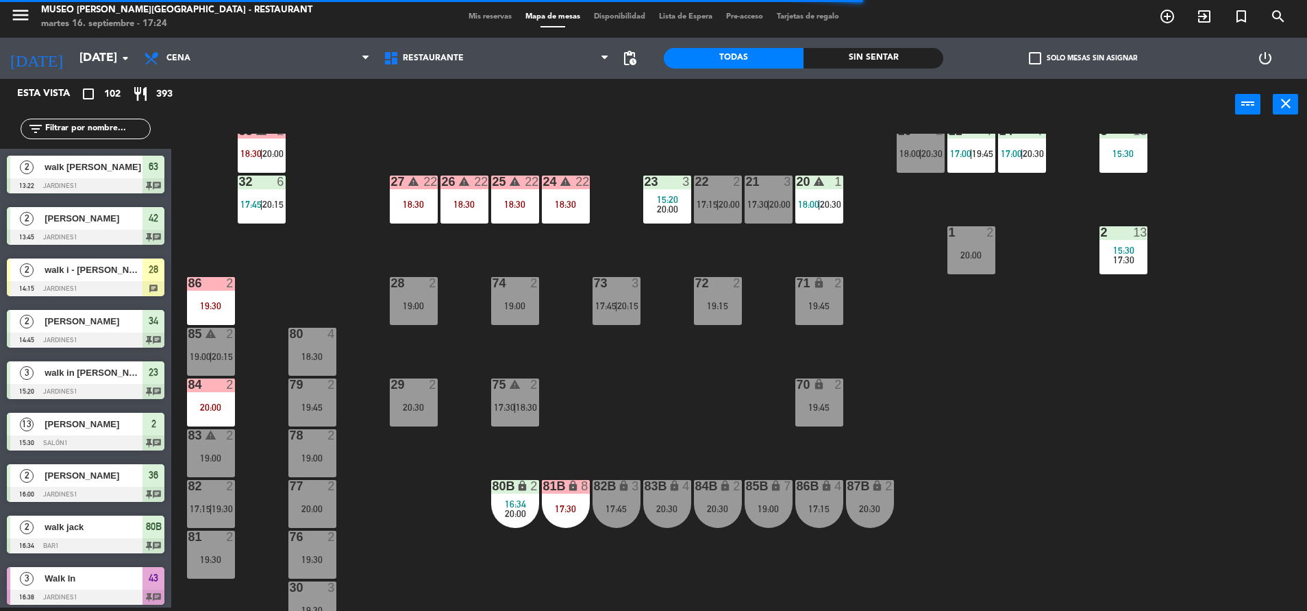
click at [778, 478] on div "44 5 17:45 | 20:30 49 2 19:00 54 4 18:30 64 2 17:15 | 20:30 48 2 53 4 63 2 13:2…" at bounding box center [745, 372] width 1123 height 477
click at [275, 213] on div "32 6 17:45 | 20:15" at bounding box center [262, 199] width 48 height 48
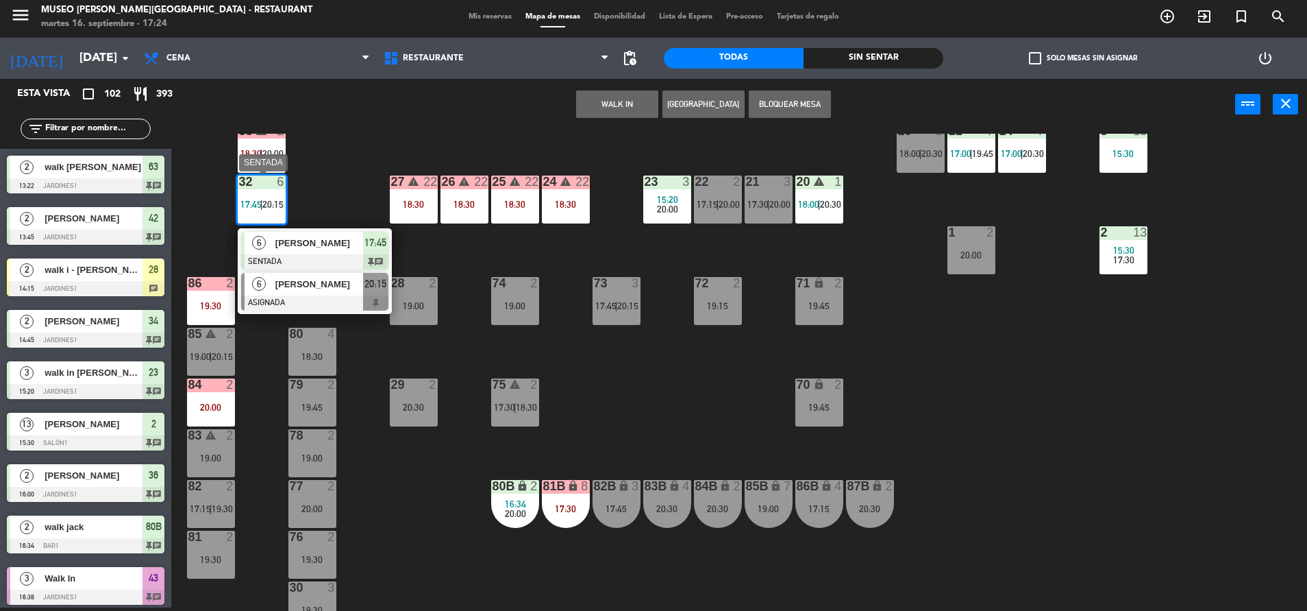
click at [379, 294] on div "20:15" at bounding box center [375, 284] width 25 height 23
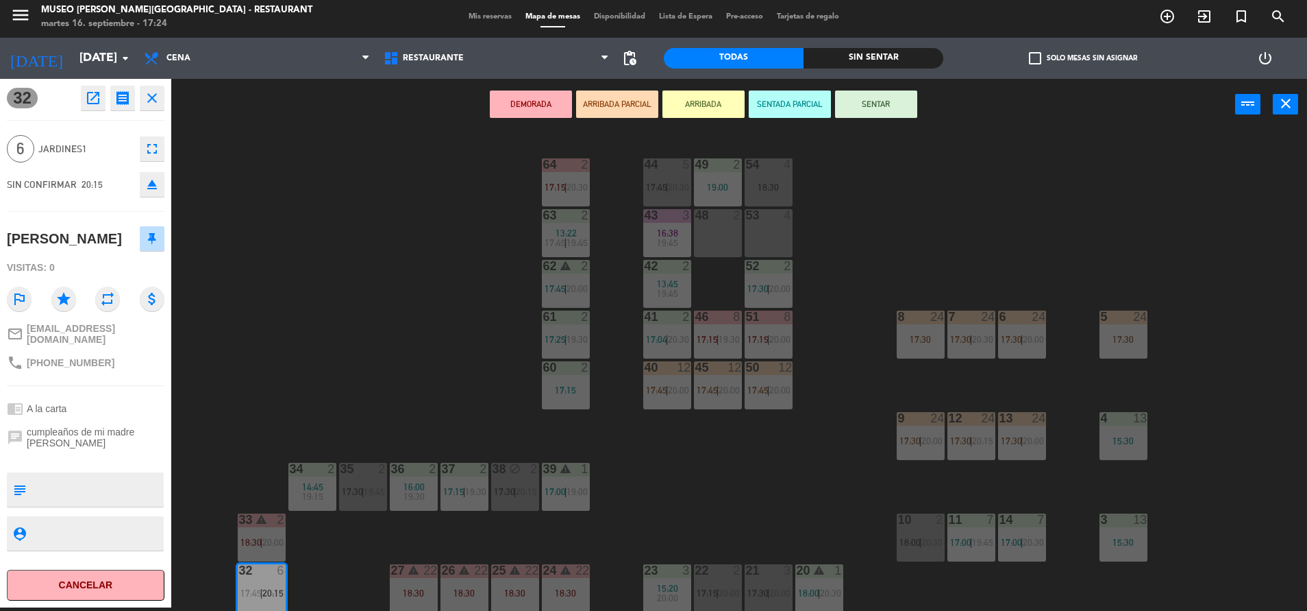
scroll to position [2, 0]
click at [1126, 342] on div "17:30" at bounding box center [1124, 337] width 48 height 10
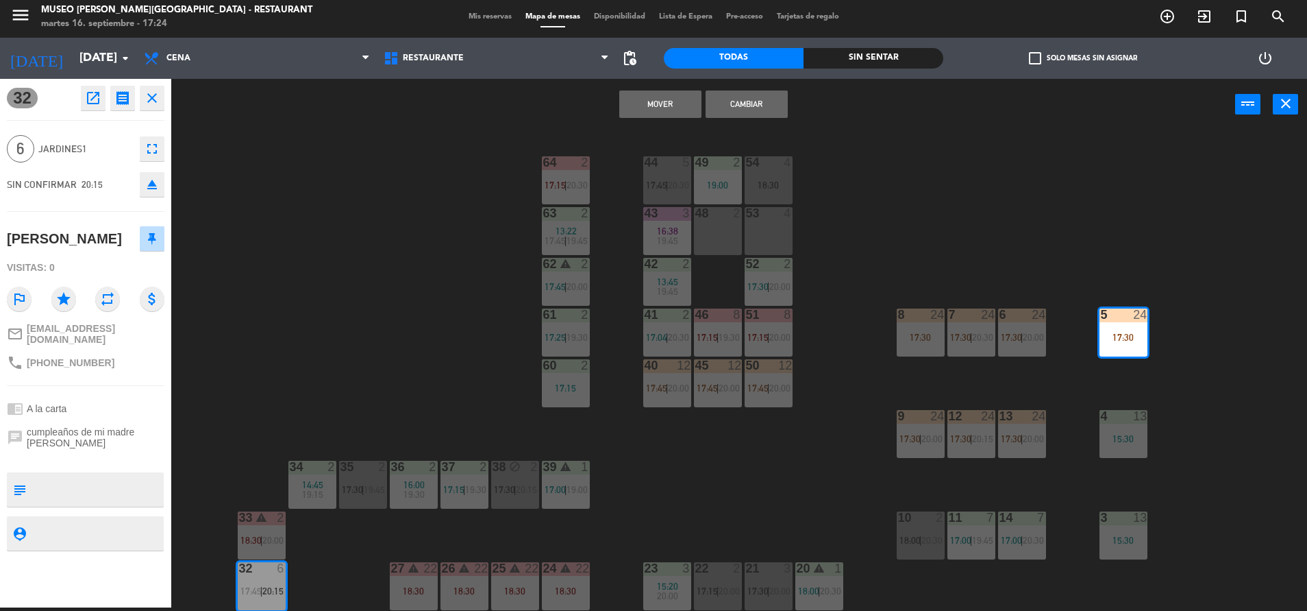
click at [677, 113] on button "Mover" at bounding box center [660, 103] width 82 height 27
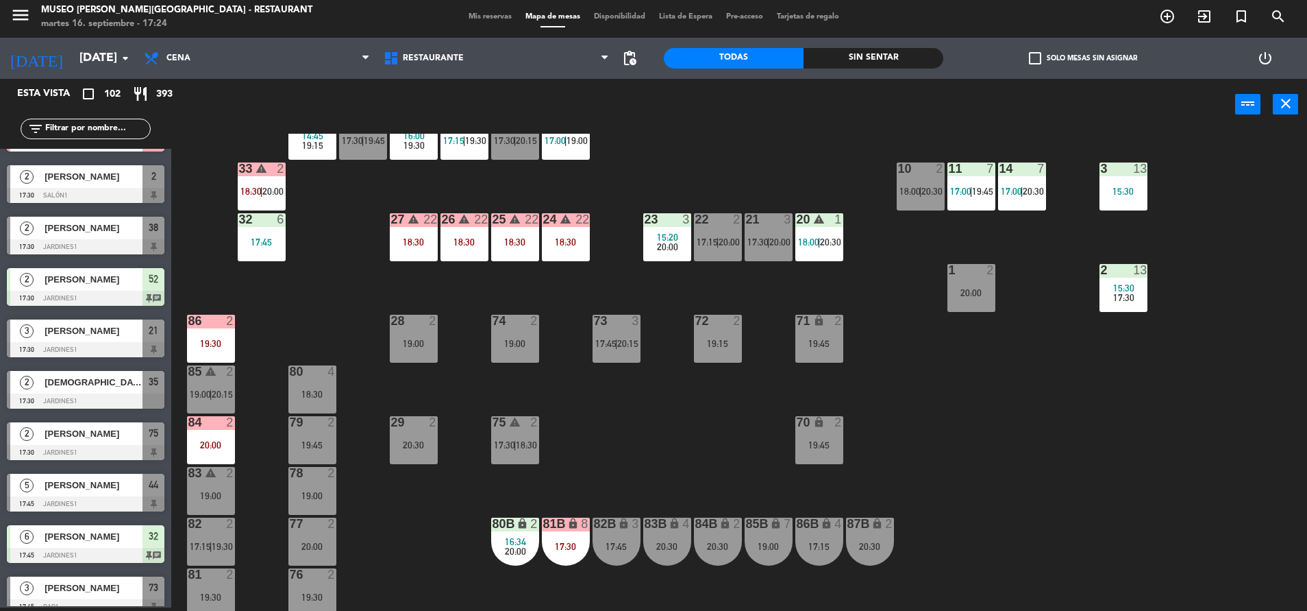
scroll to position [352, 0]
click at [767, 541] on div "19:00" at bounding box center [769, 546] width 48 height 10
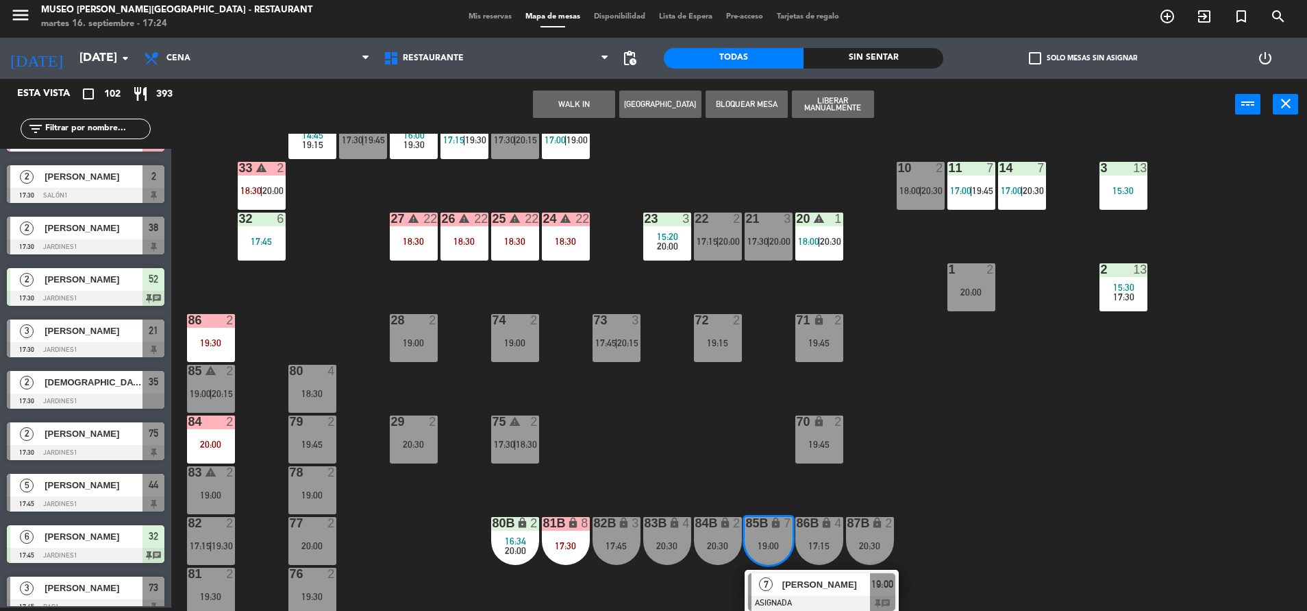
click at [804, 593] on div "[PERSON_NAME]" at bounding box center [825, 584] width 89 height 23
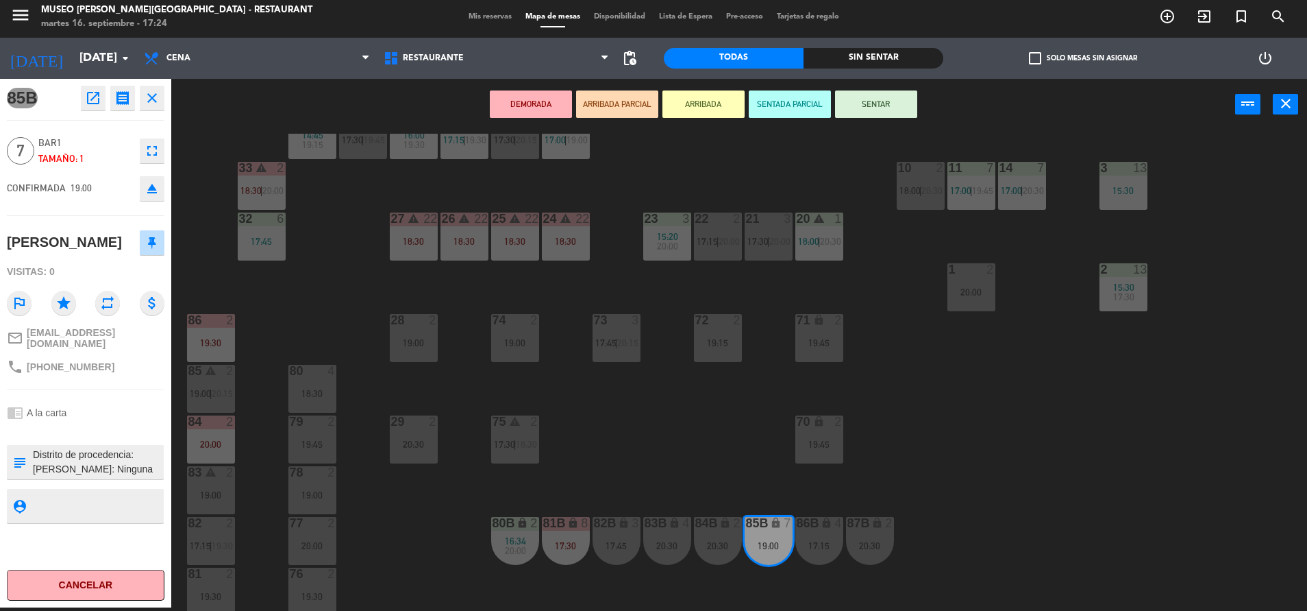
click at [260, 230] on div "32 6 17:45" at bounding box center [262, 236] width 48 height 48
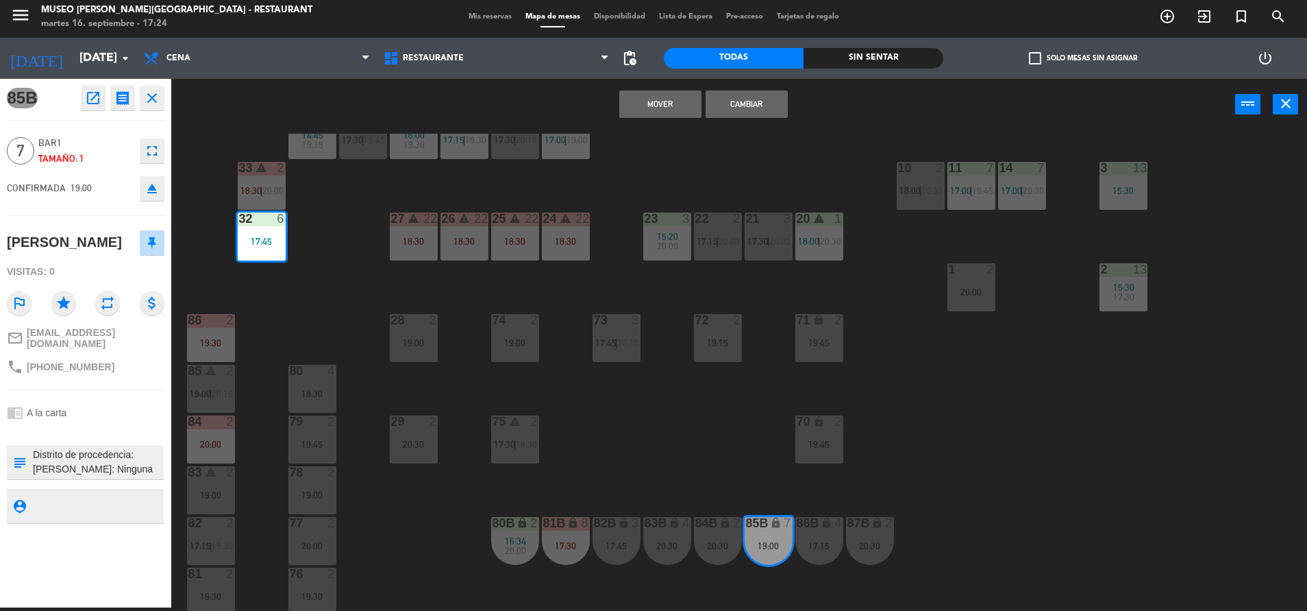
click at [670, 103] on button "Mover" at bounding box center [660, 103] width 82 height 27
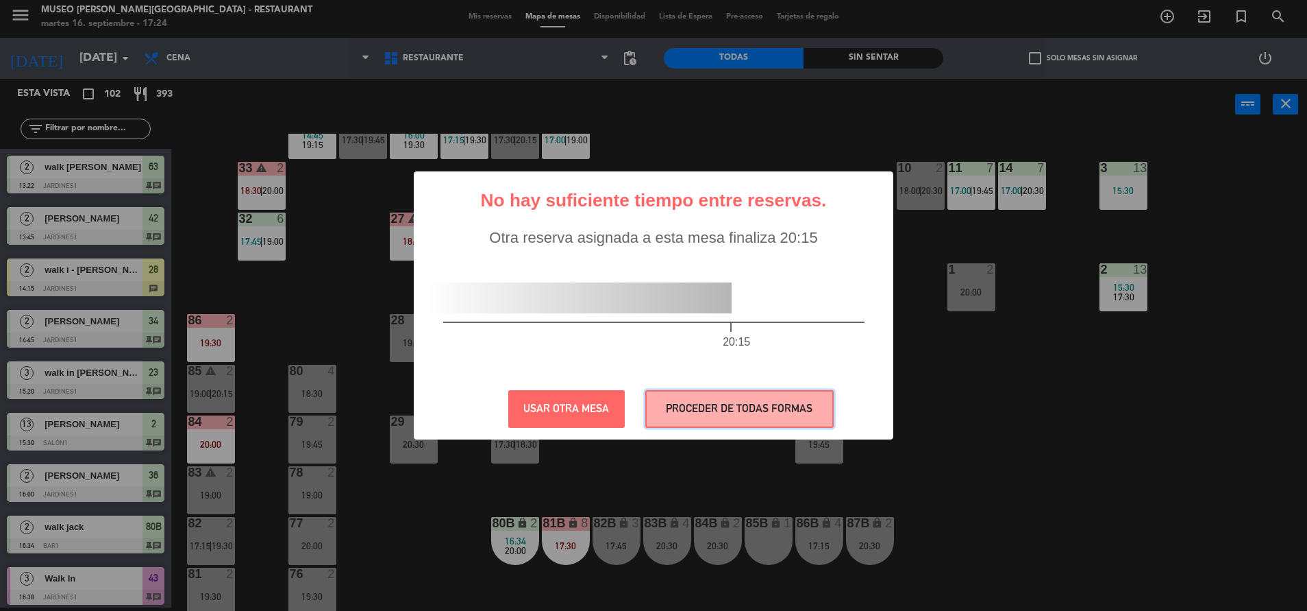
click at [725, 412] on button "PROCEDER DE TODAS FORMAS" at bounding box center [739, 409] width 188 height 38
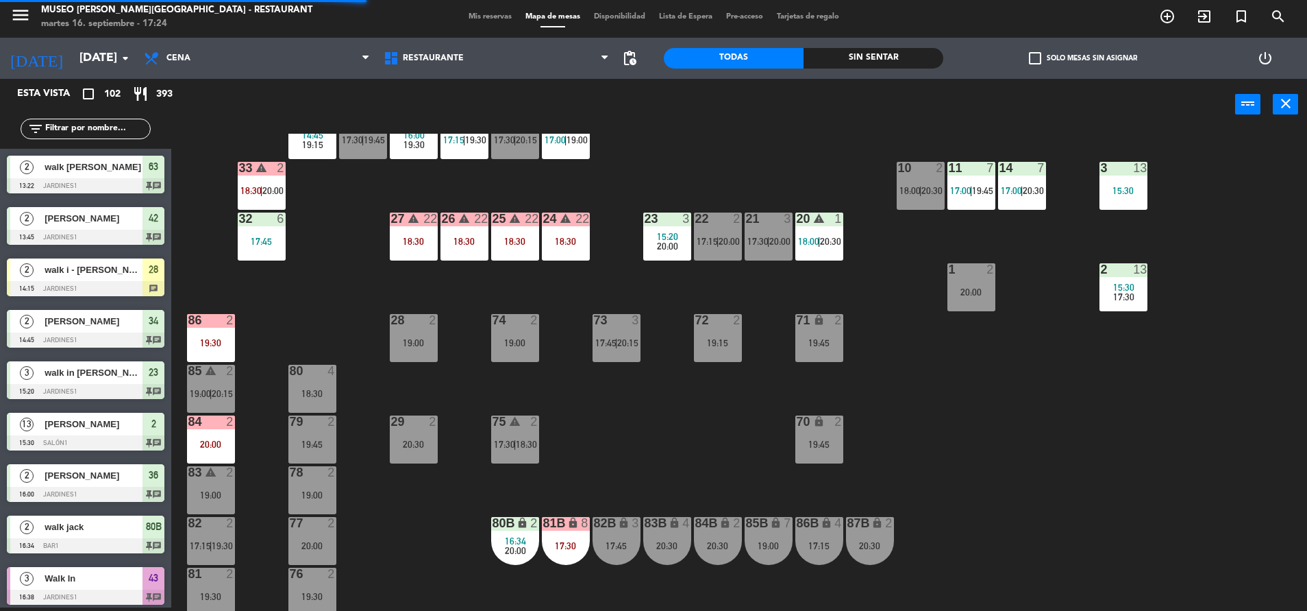
scroll to position [0, 0]
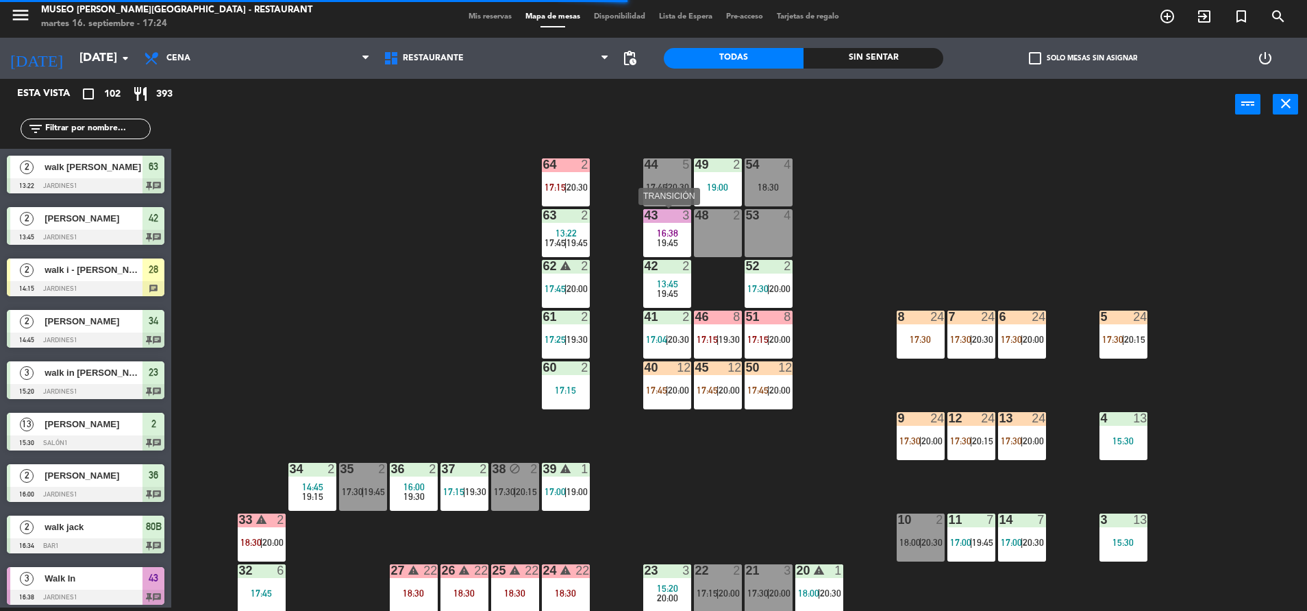
click at [673, 231] on span "16:38" at bounding box center [667, 232] width 21 height 11
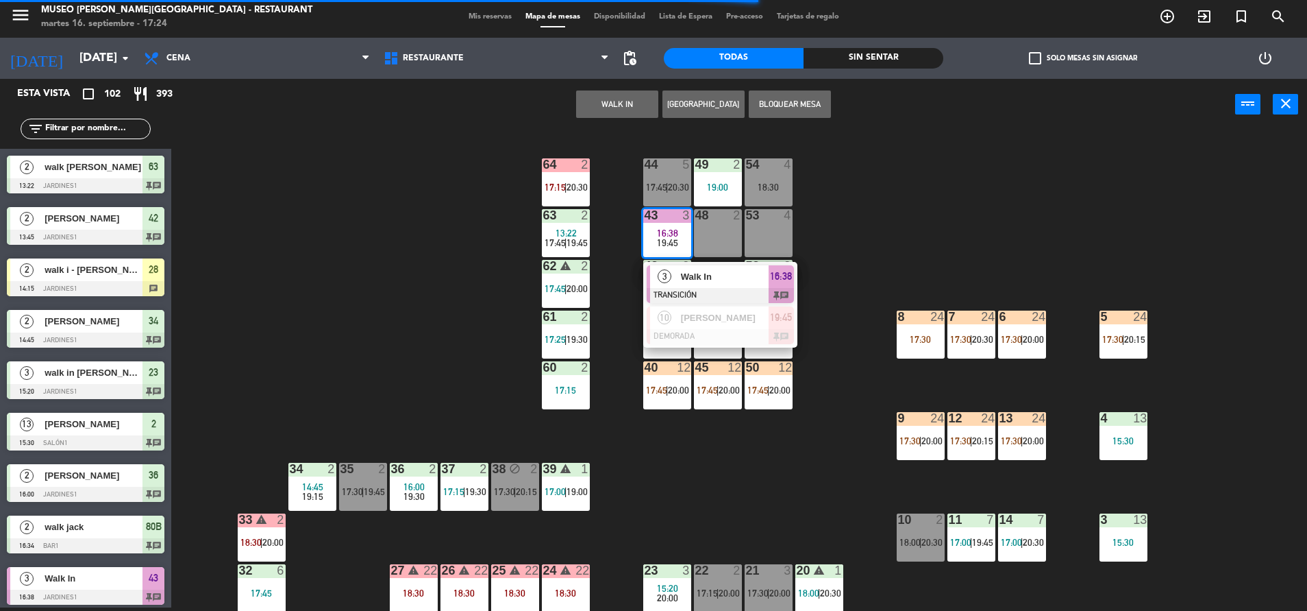
click at [444, 261] on div "44 5 17:45 | 20:30 49 2 19:00 54 4 18:30 64 2 17:15 | 20:30 48 2 53 4 63 2 13:2…" at bounding box center [745, 372] width 1123 height 477
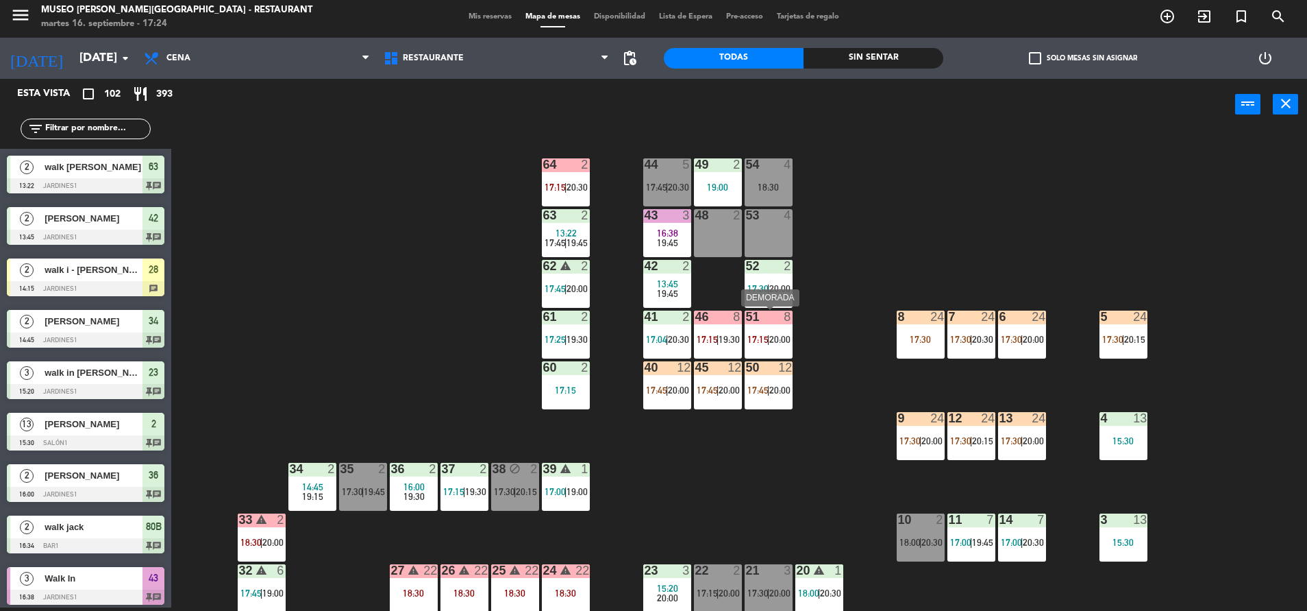
click at [776, 334] on span "20:00" at bounding box center [780, 339] width 21 height 11
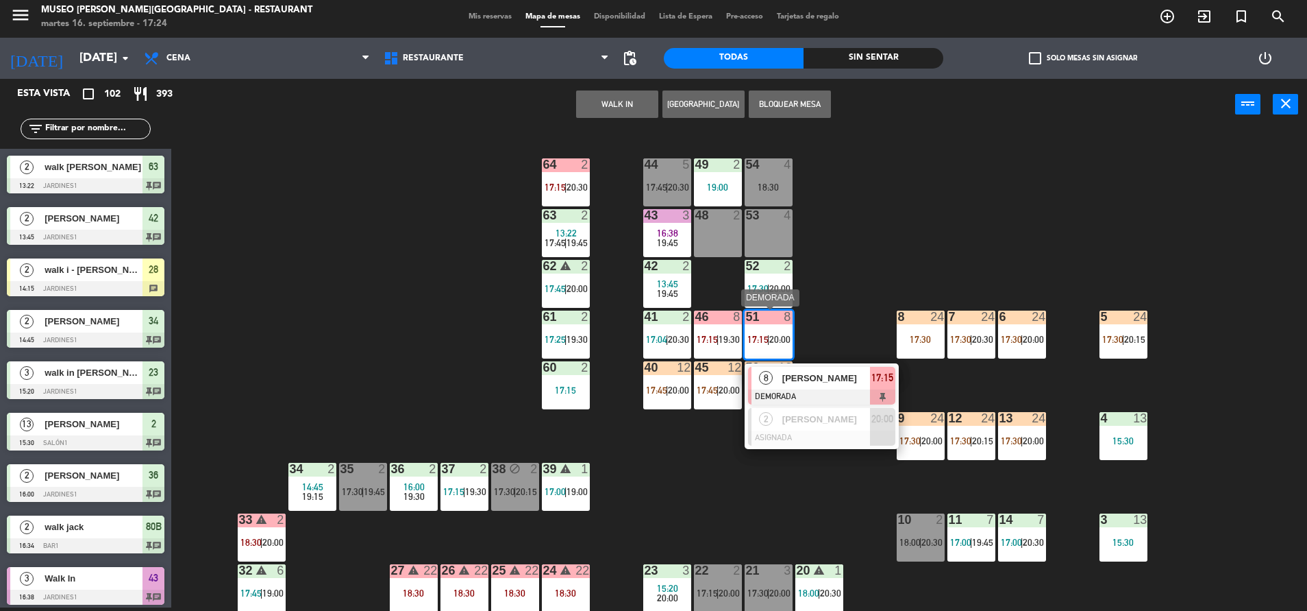
click at [850, 395] on div at bounding box center [821, 396] width 147 height 15
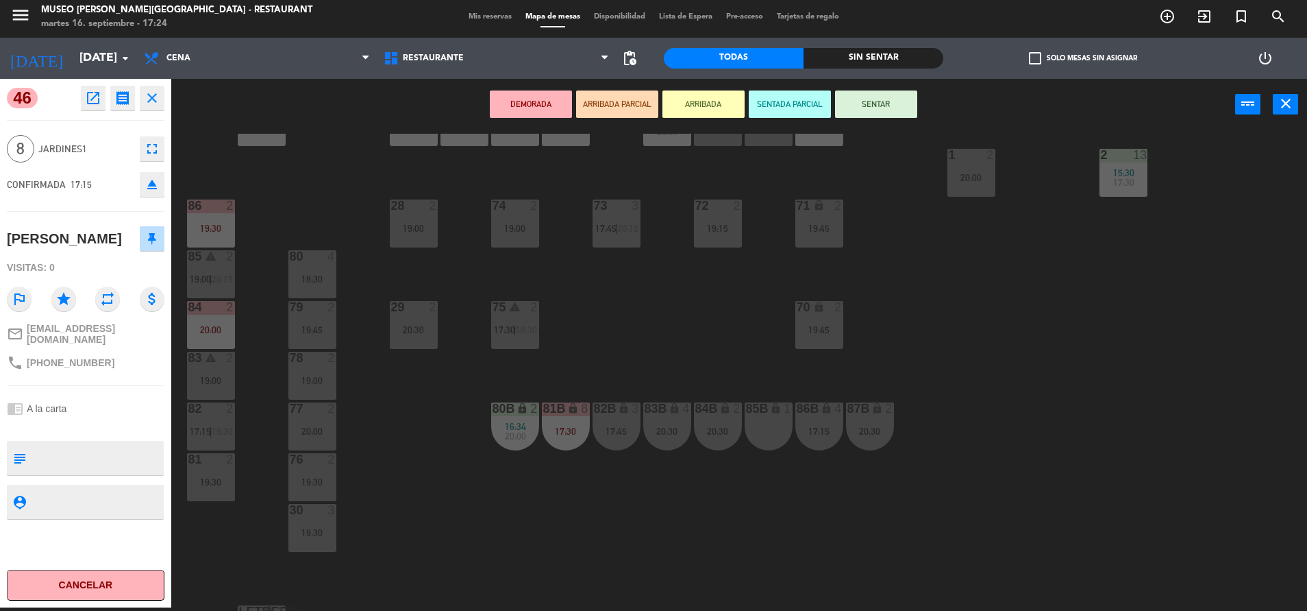
scroll to position [508, 0]
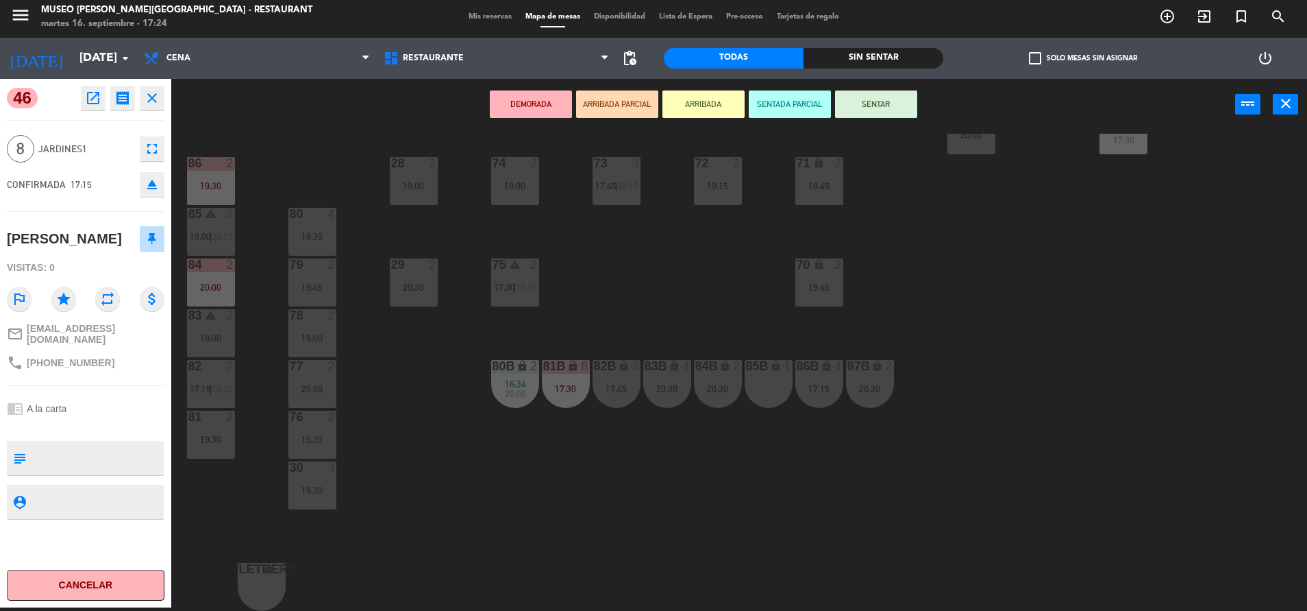
click at [641, 229] on div "44 5 17:45 | 20:30 49 2 19:00 54 4 18:30 64 2 17:15 | 20:30 48 2 53 4 63 2 13:2…" at bounding box center [745, 372] width 1123 height 477
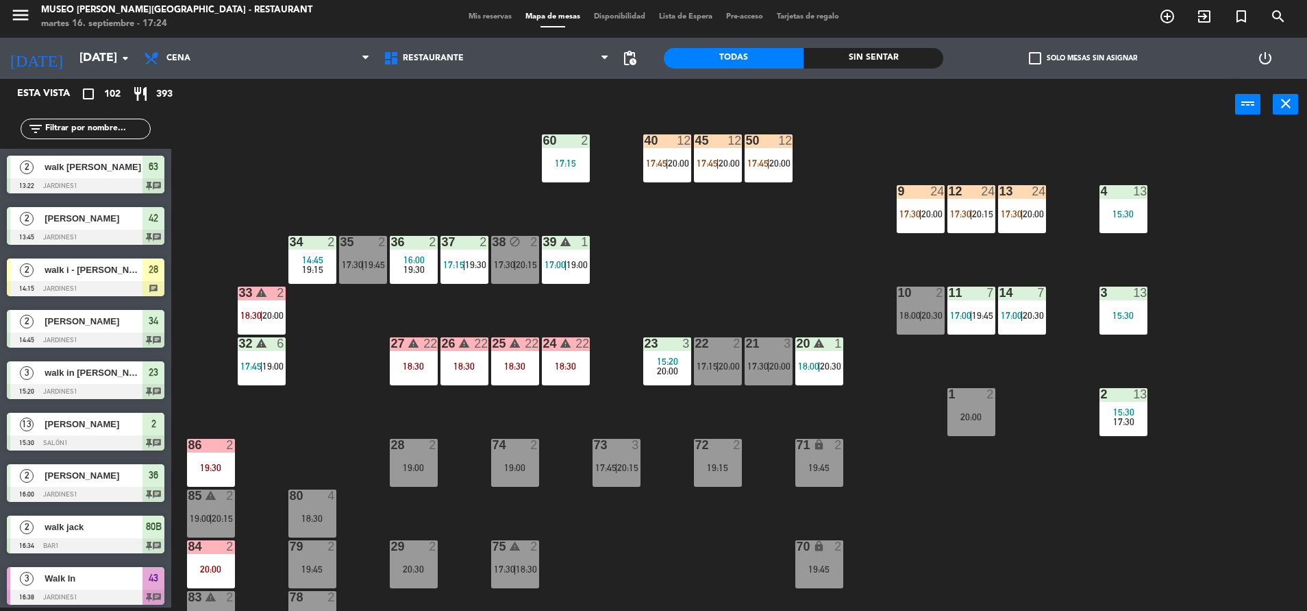
scroll to position [225, 0]
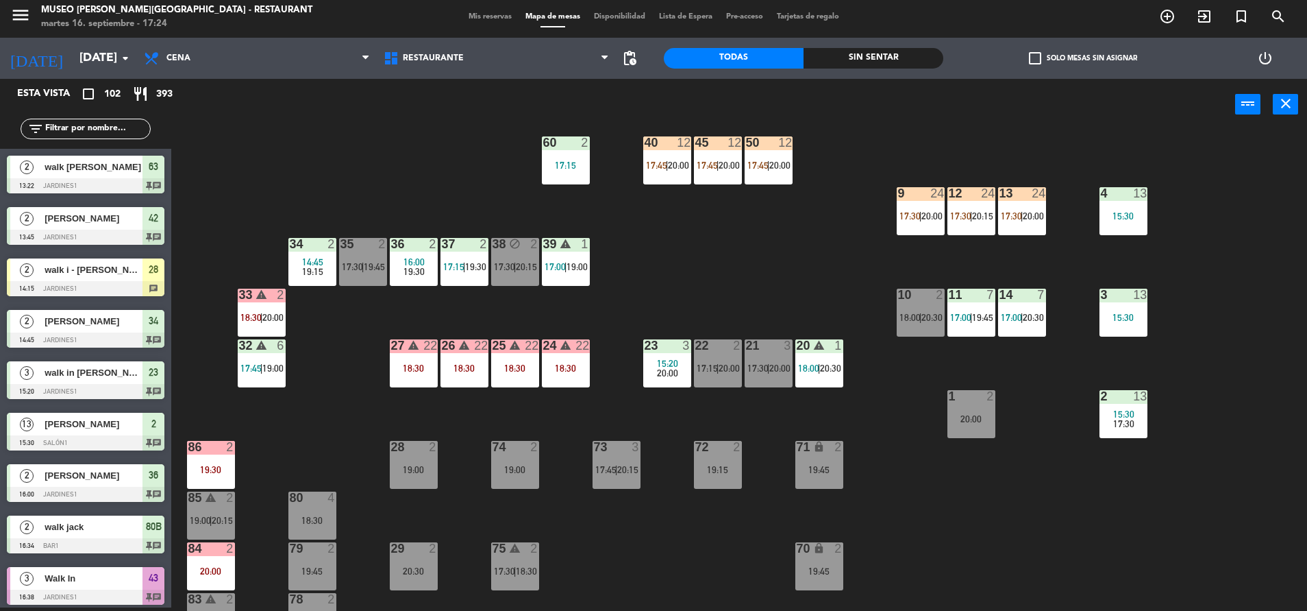
click at [756, 368] on span "17:30" at bounding box center [758, 367] width 21 height 11
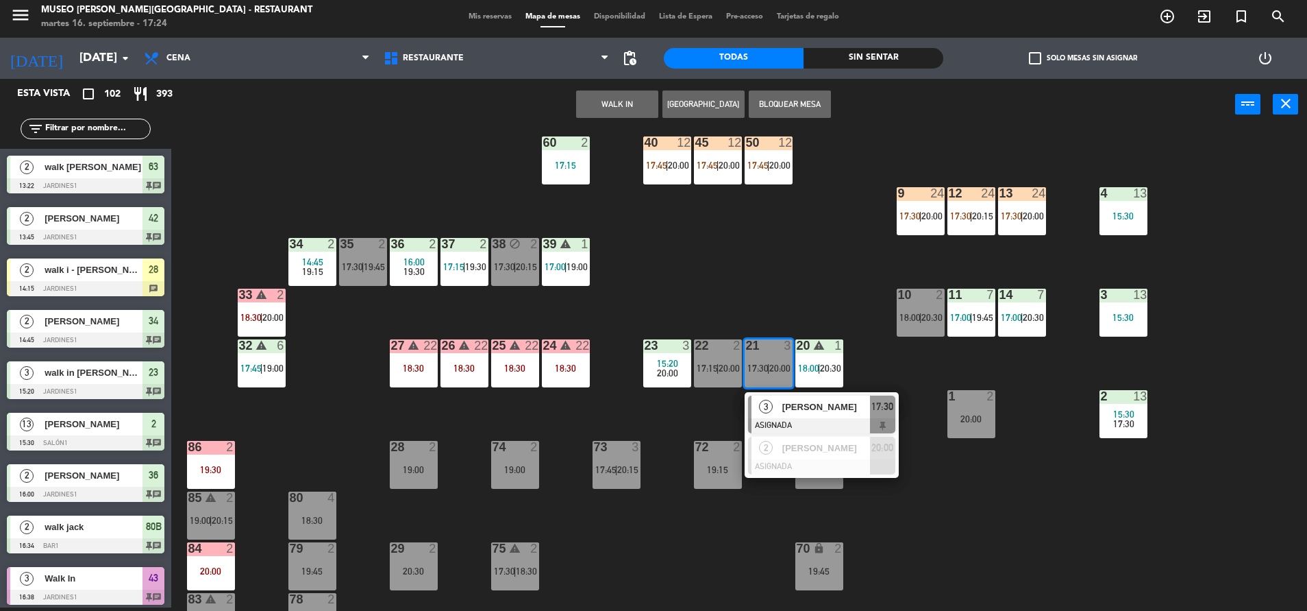
click at [802, 419] on div at bounding box center [821, 425] width 147 height 15
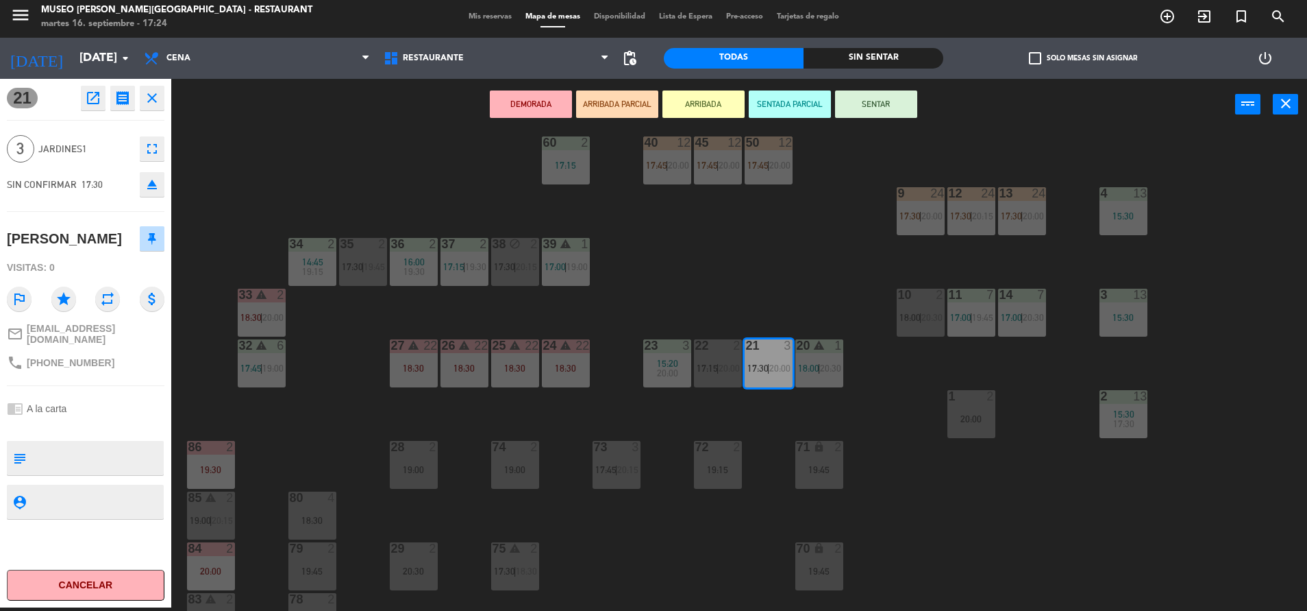
scroll to position [508, 0]
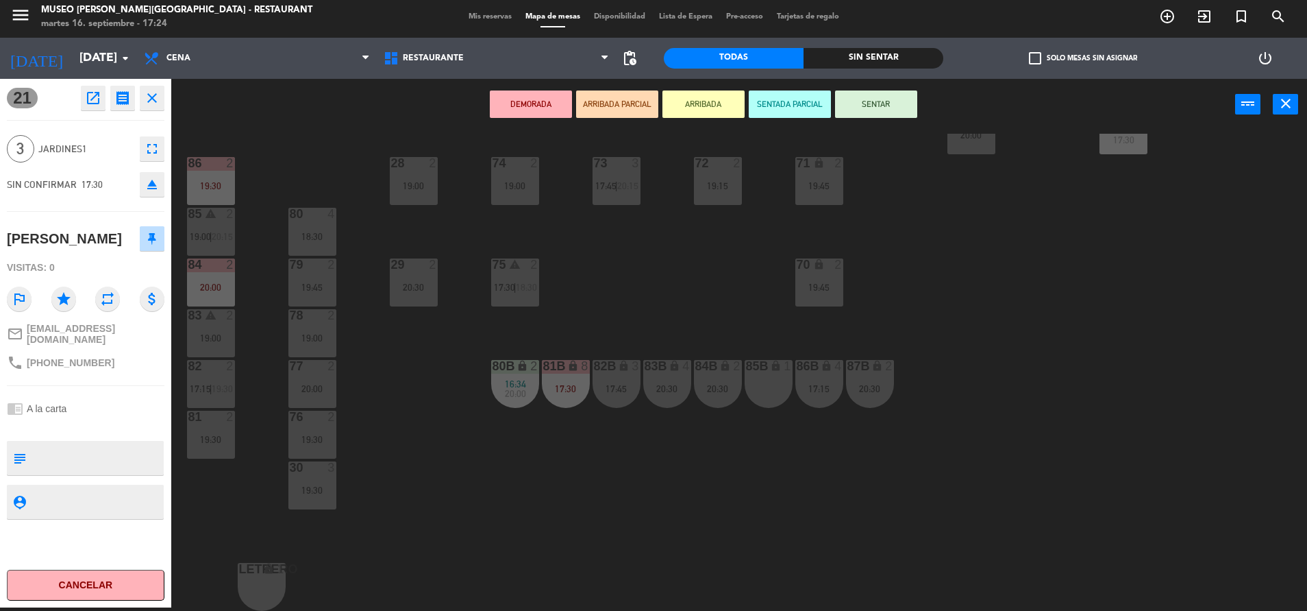
click at [769, 352] on div "44 5 17:45 | 20:30 49 2 19:00 54 4 18:30 64 2 17:15 | 20:30 48 2 53 4 63 2 13:2…" at bounding box center [745, 372] width 1123 height 477
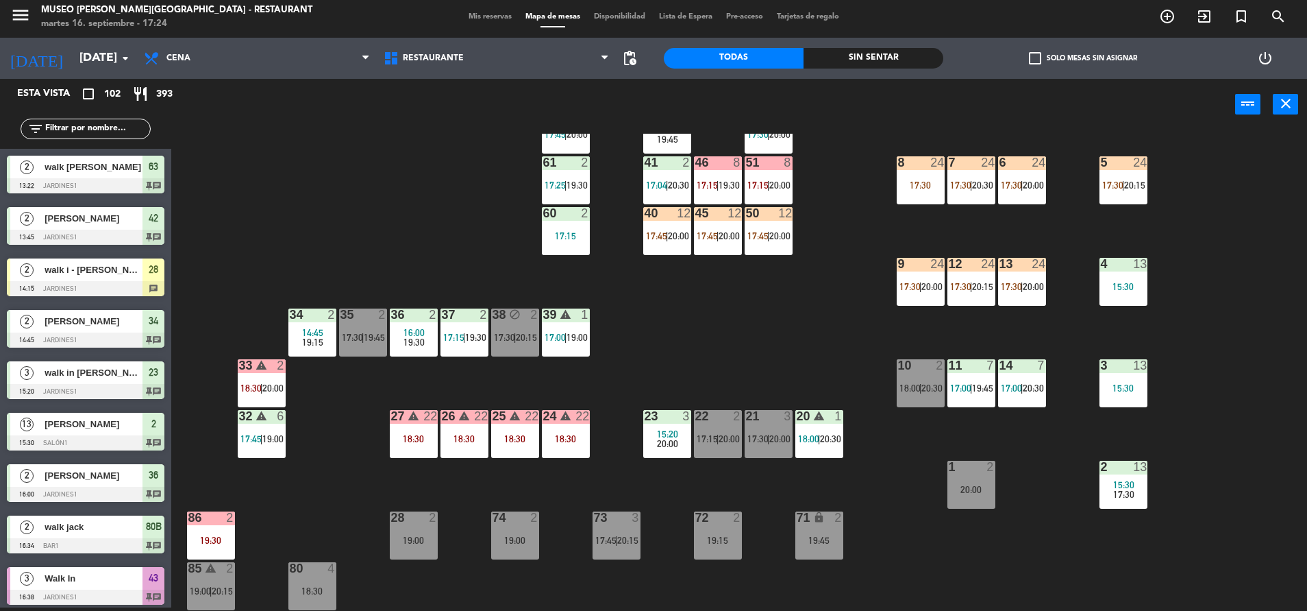
scroll to position [153, 0]
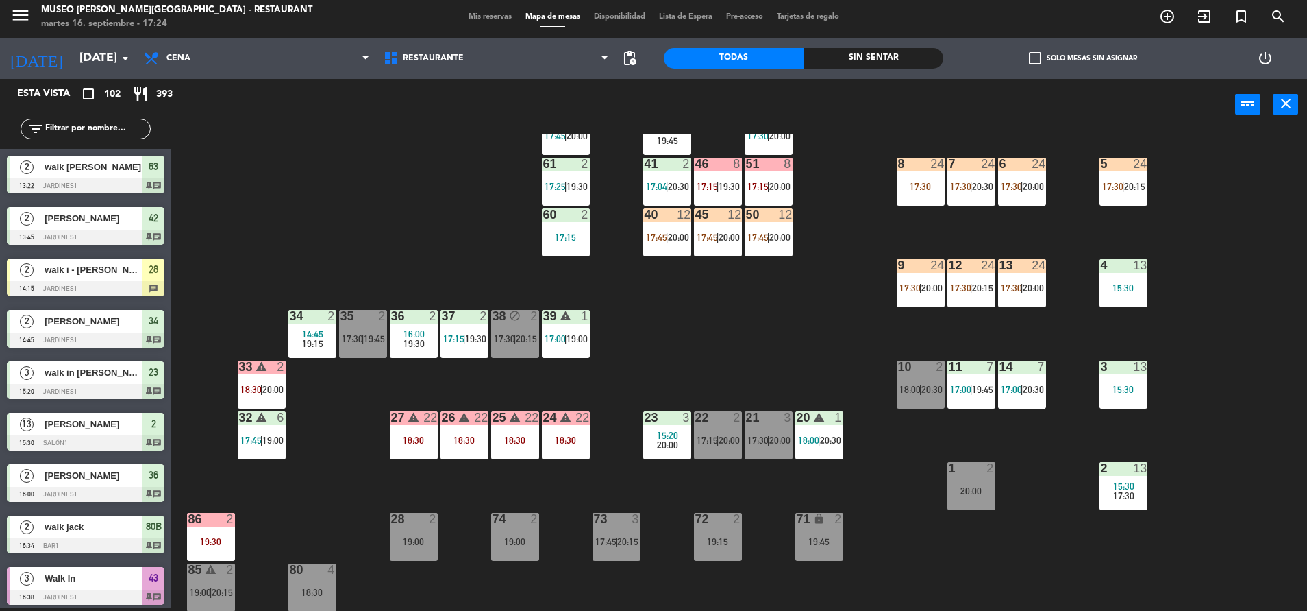
click at [1135, 272] on div "4 13" at bounding box center [1124, 266] width 48 height 14
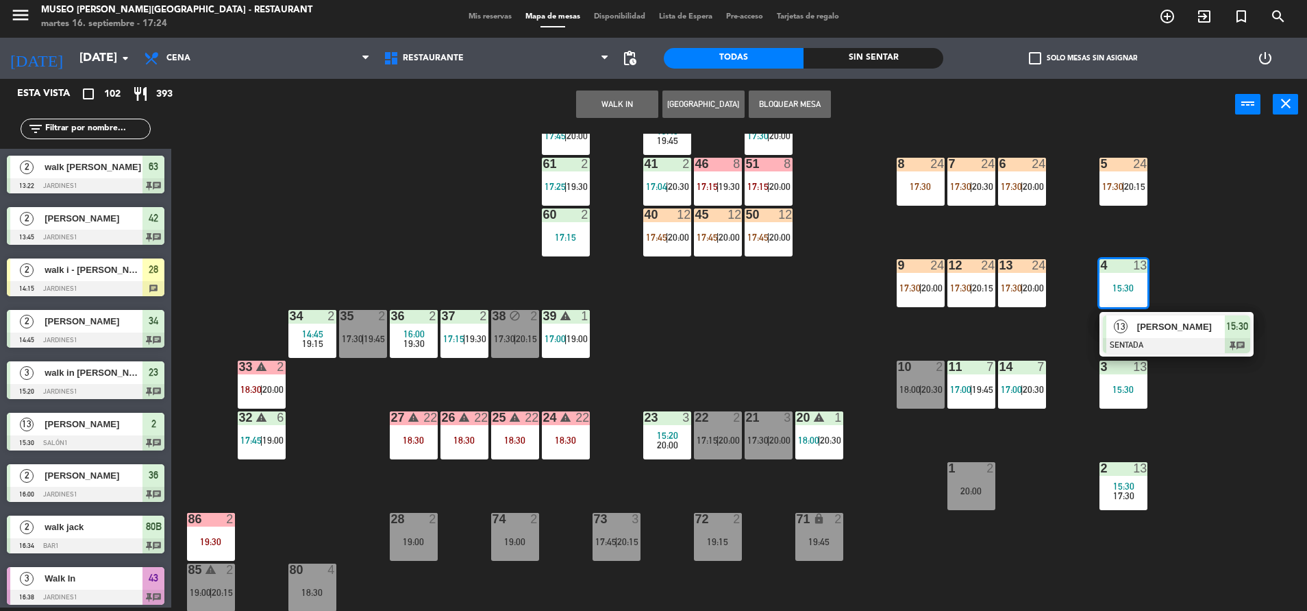
click at [1167, 340] on div at bounding box center [1176, 345] width 147 height 15
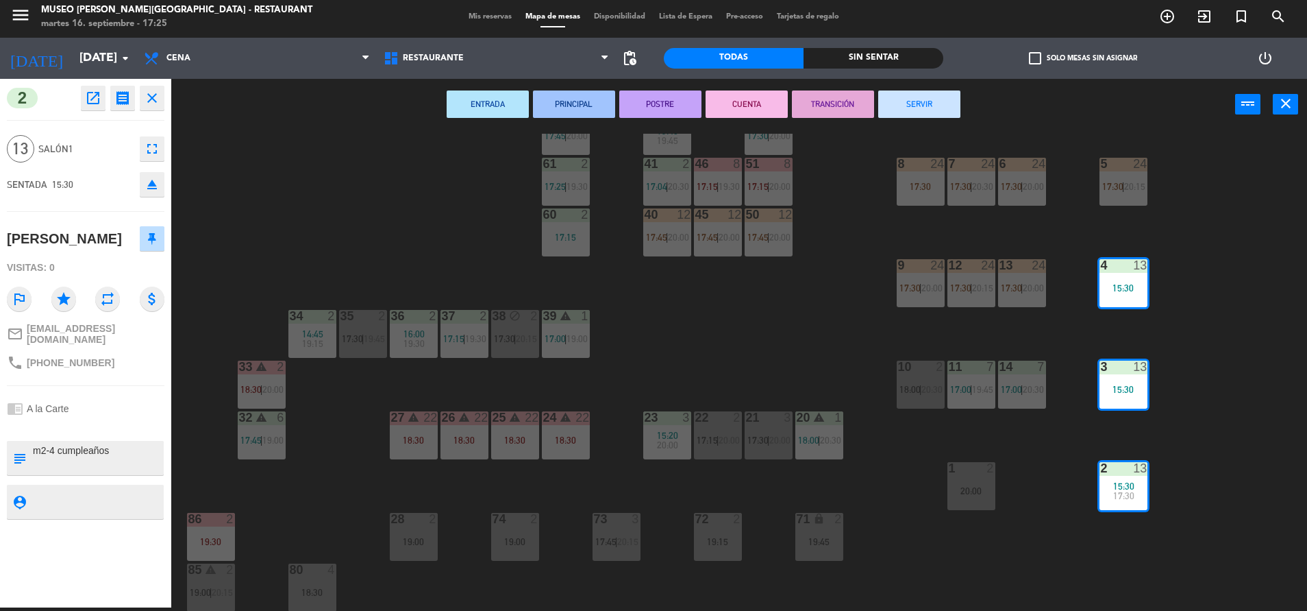
click at [852, 94] on button "TRANSICIÓN" at bounding box center [833, 103] width 82 height 27
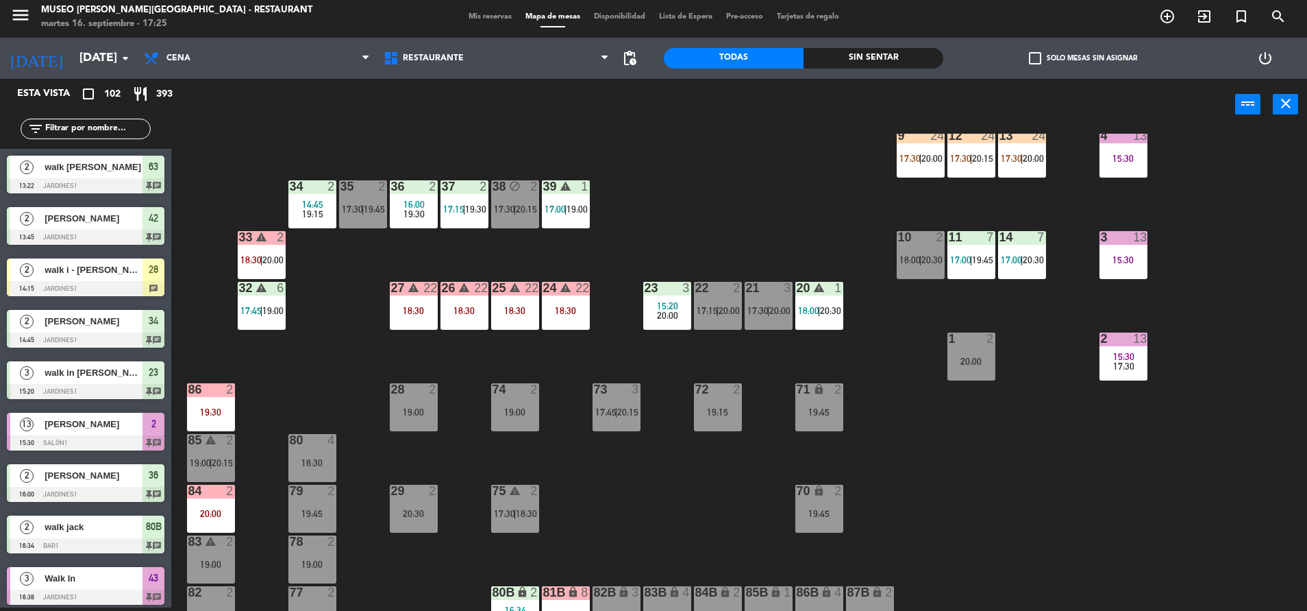
scroll to position [284, 0]
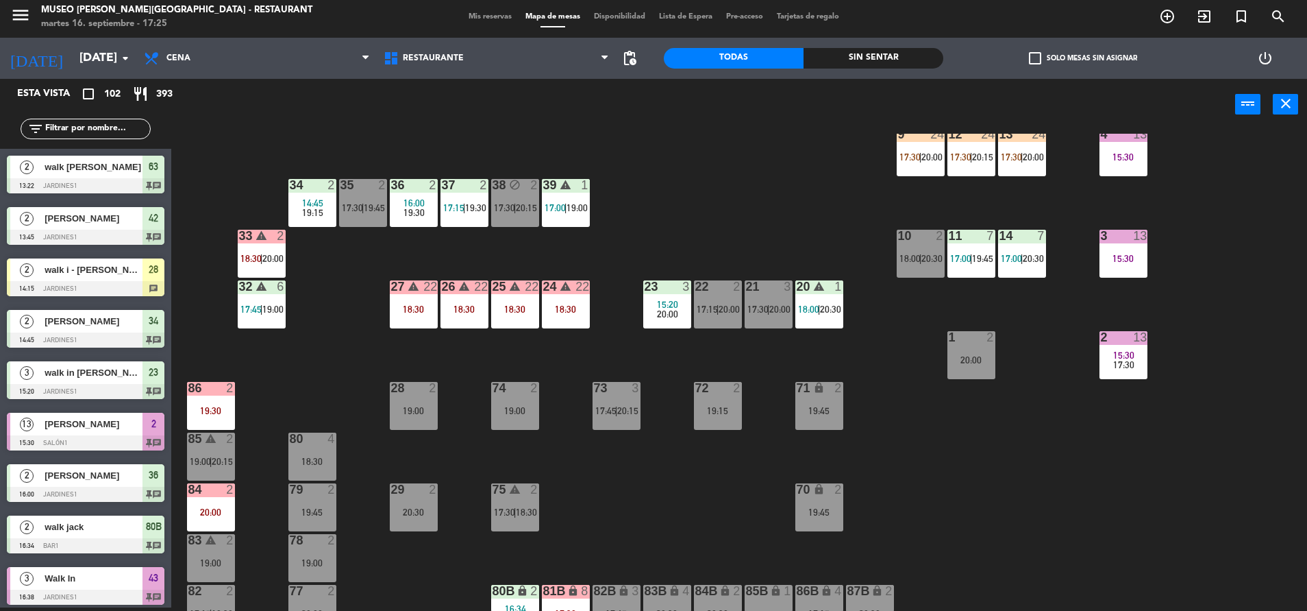
click at [765, 312] on span "17:30" at bounding box center [758, 309] width 21 height 11
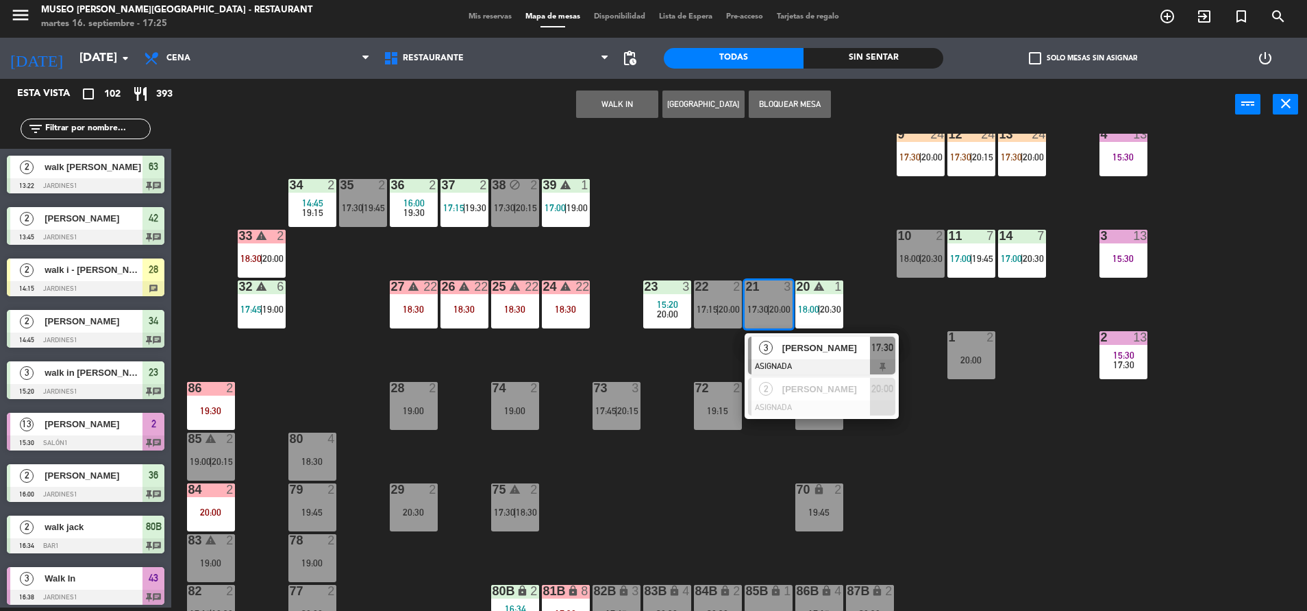
click at [799, 349] on span "[PERSON_NAME]" at bounding box center [827, 348] width 88 height 14
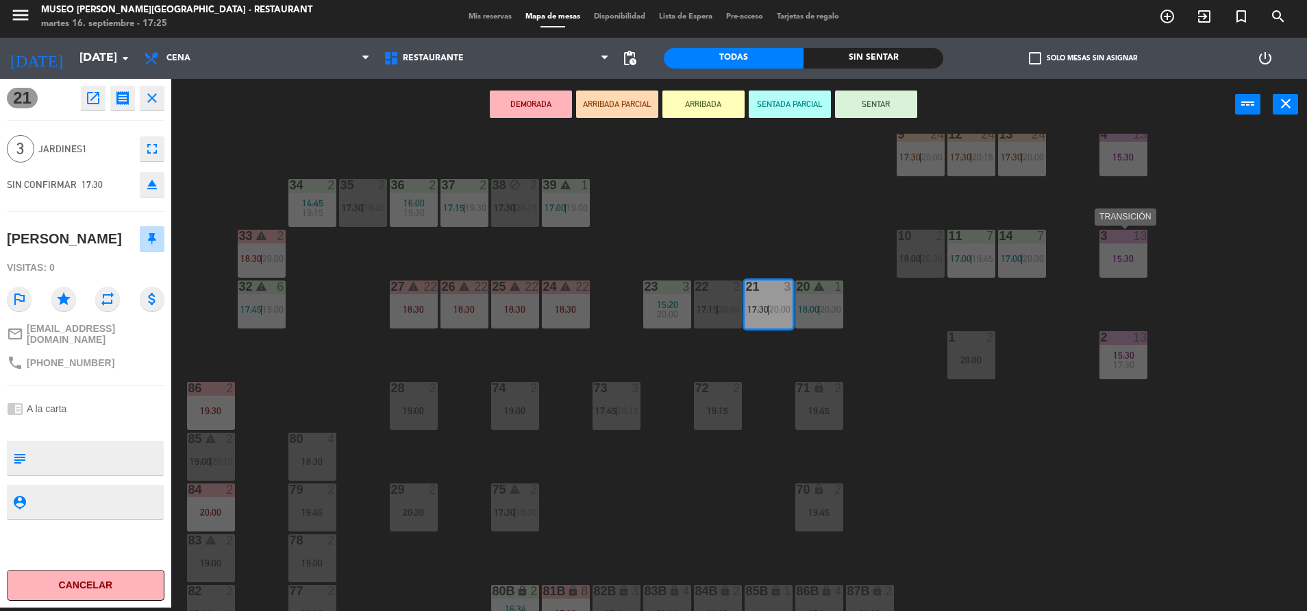
click at [1126, 265] on div "3 13 15:30" at bounding box center [1124, 254] width 48 height 48
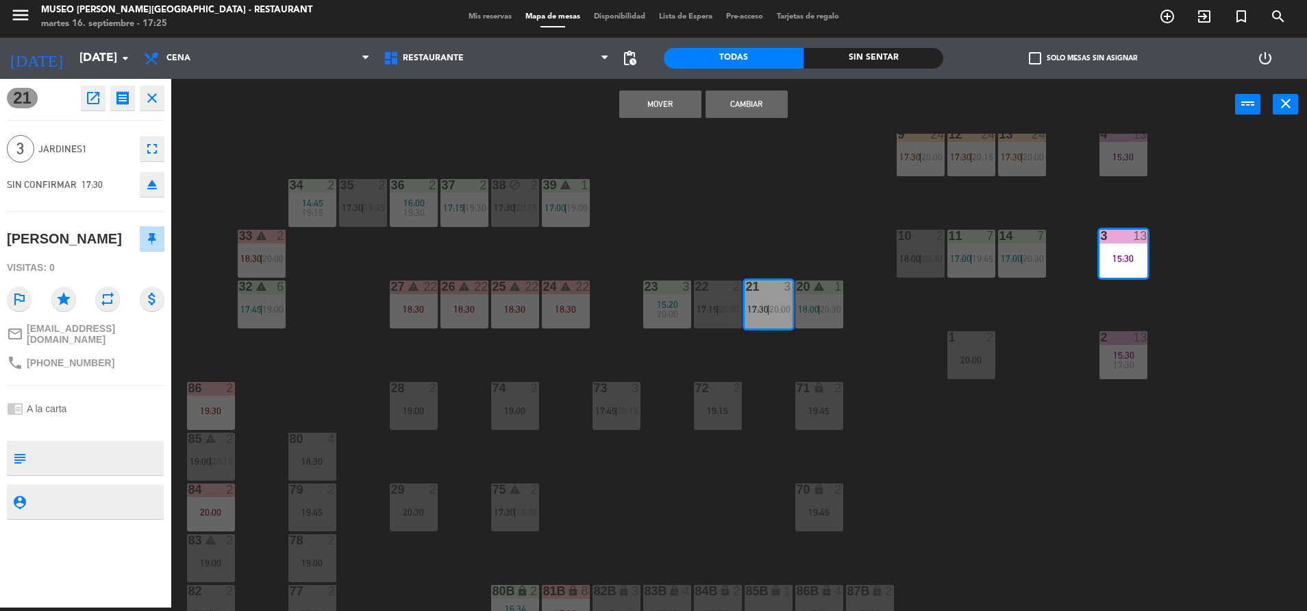
click at [656, 99] on button "Mover" at bounding box center [660, 103] width 82 height 27
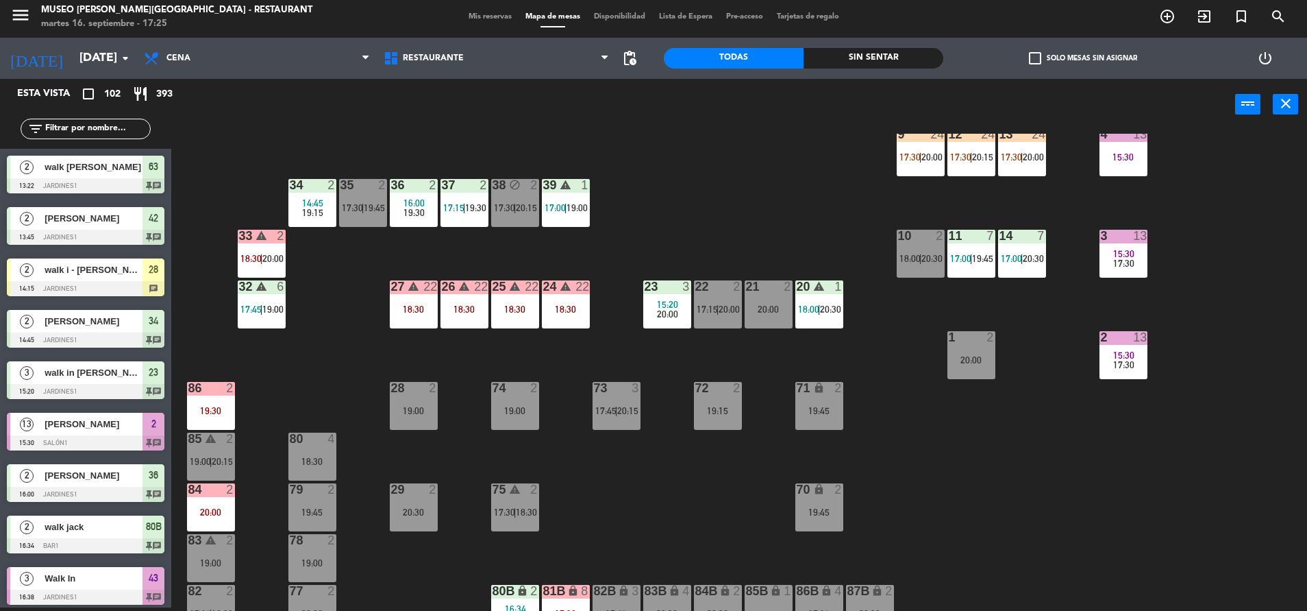
scroll to position [3, 0]
click at [701, 462] on div "44 5 17:45 | 20:30 49 2 19:00 54 4 18:30 64 2 17:15 | 20:30 48 2 53 4 63 2 13:2…" at bounding box center [745, 372] width 1123 height 477
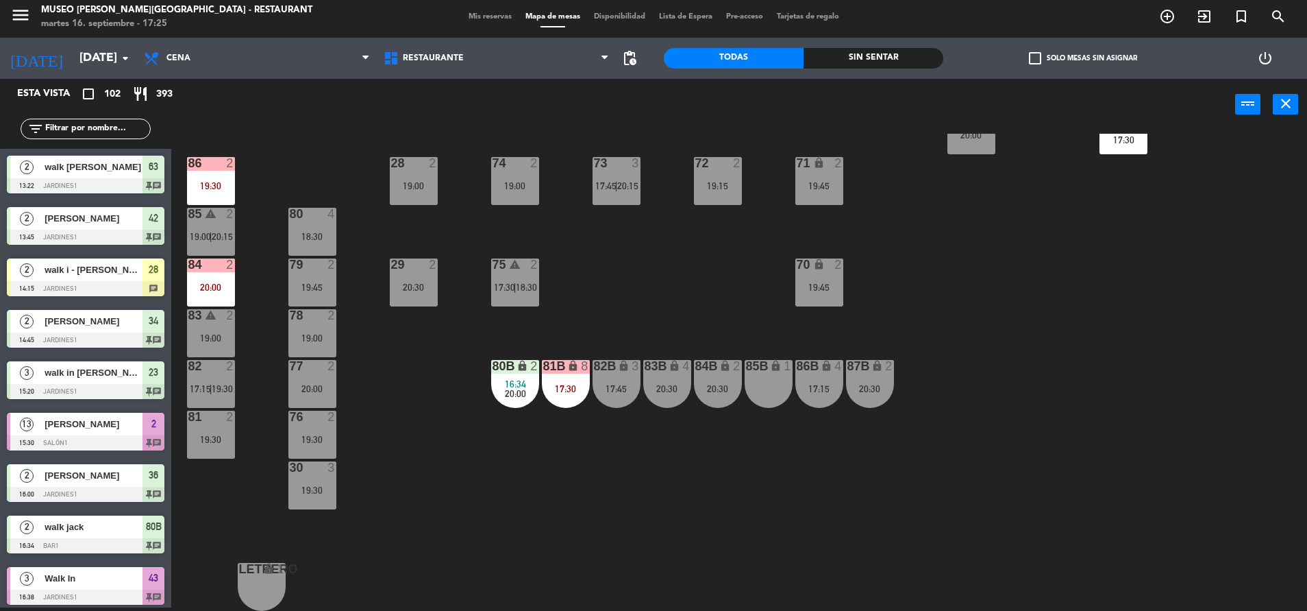
scroll to position [442, 0]
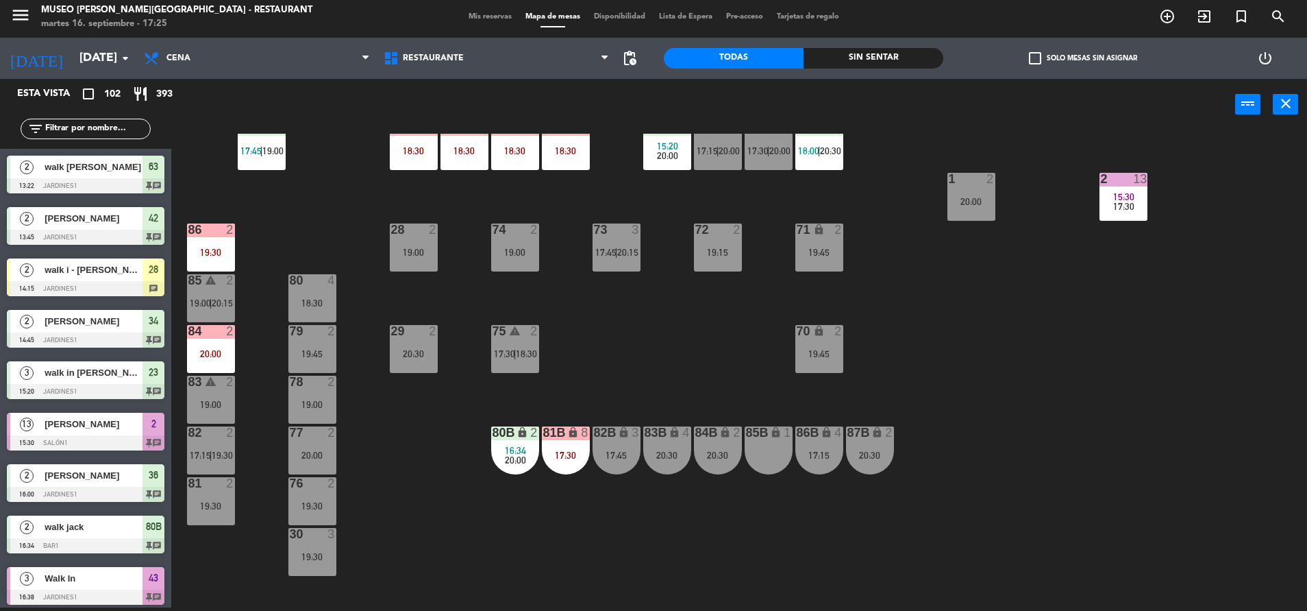
click at [115, 130] on input "text" at bounding box center [97, 128] width 106 height 15
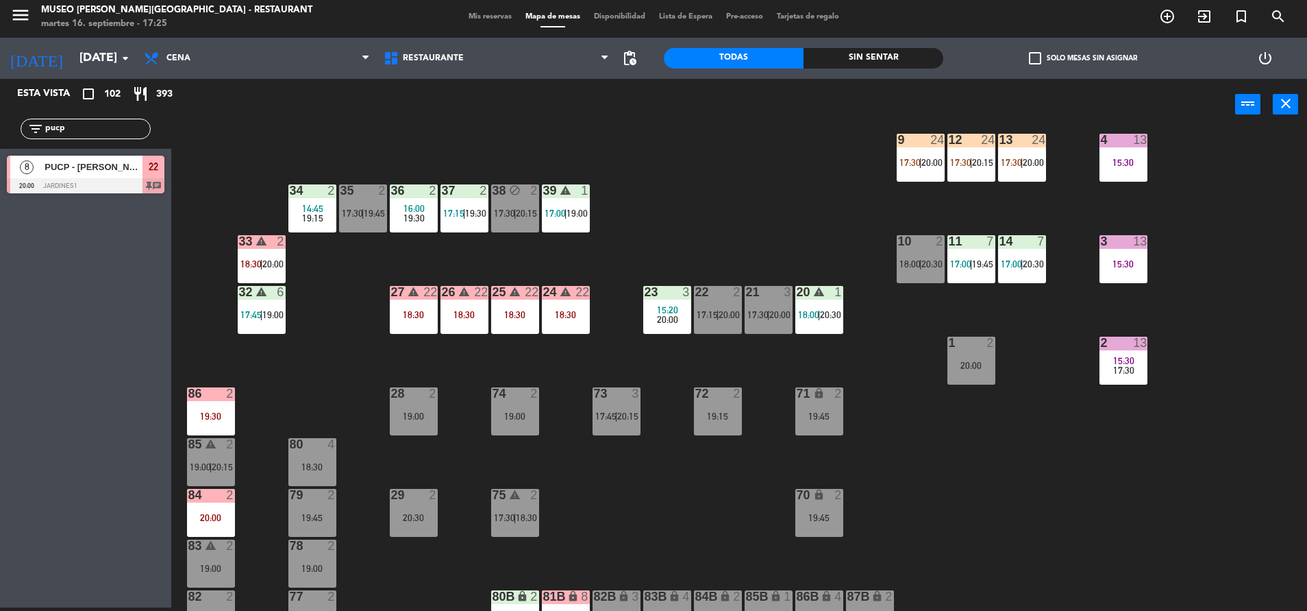
scroll to position [278, 0]
type input "pucp"
click at [144, 177] on div "22" at bounding box center [154, 167] width 22 height 23
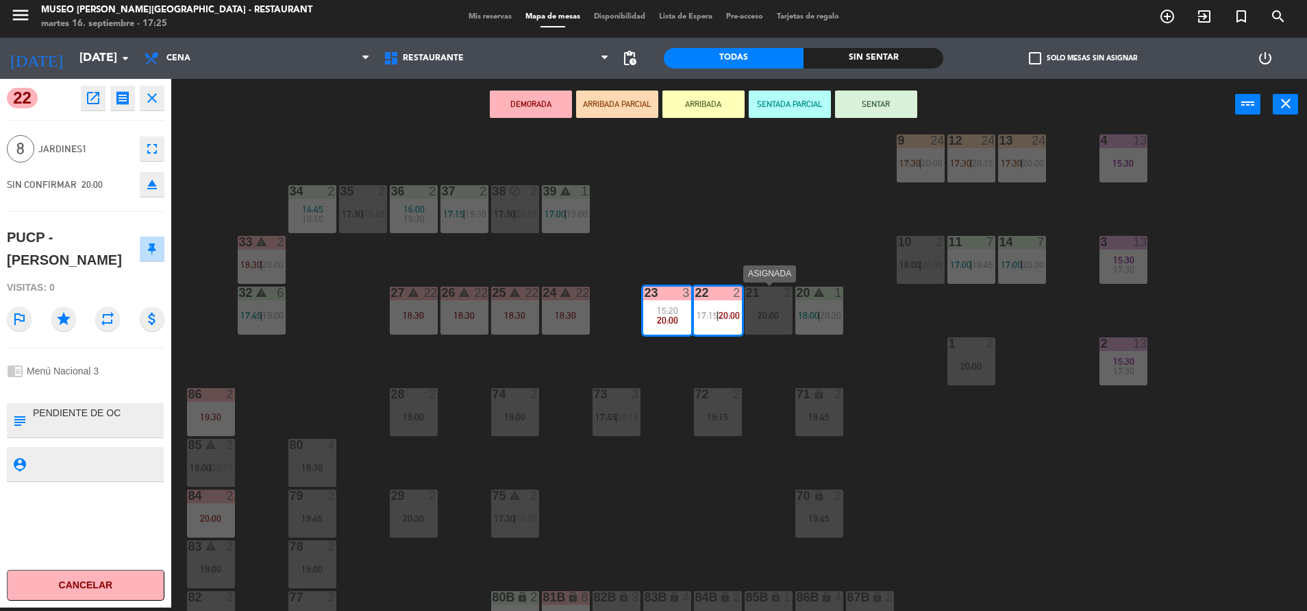
click at [763, 317] on div "20:00" at bounding box center [769, 315] width 48 height 10
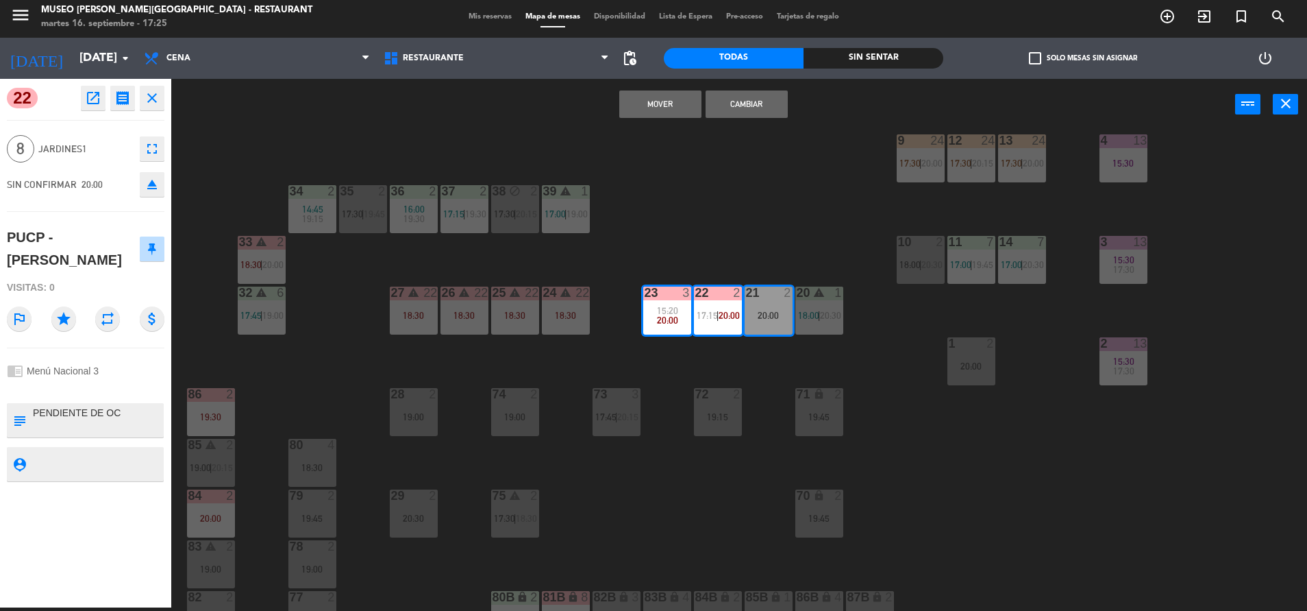
click at [788, 197] on div "44 5 17:45 | 20:30 49 2 19:00 54 4 18:30 64 2 17:15 | 20:30 48 2 53 4 63 2 13:2…" at bounding box center [745, 372] width 1123 height 477
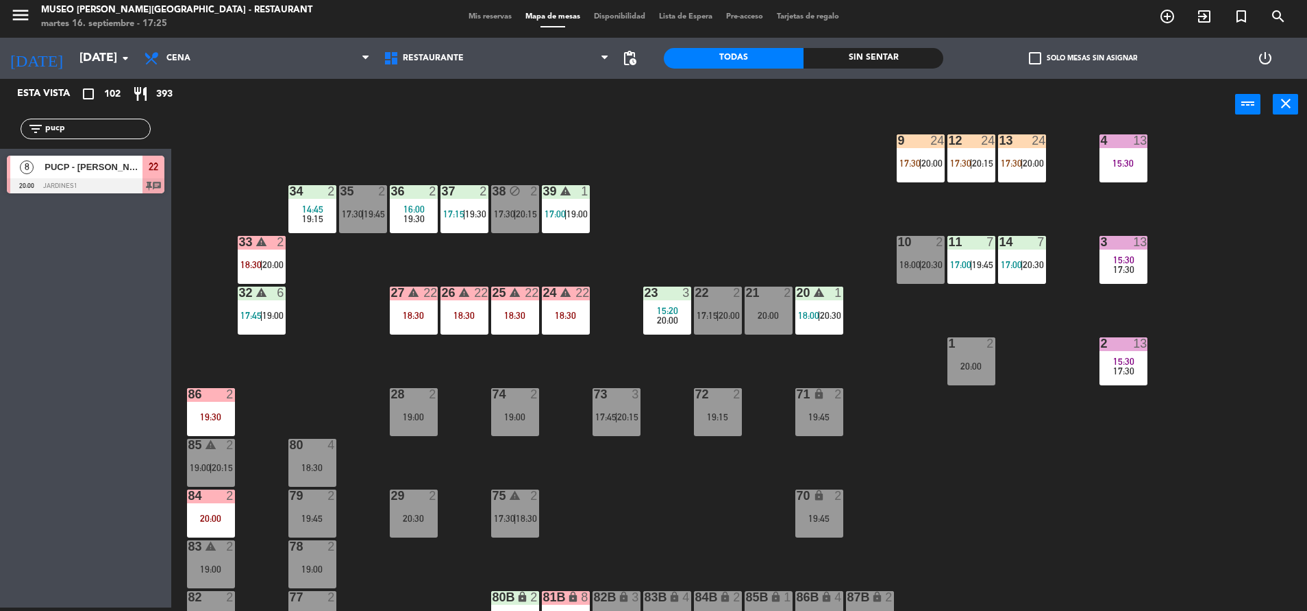
click at [713, 298] on div at bounding box center [717, 292] width 23 height 12
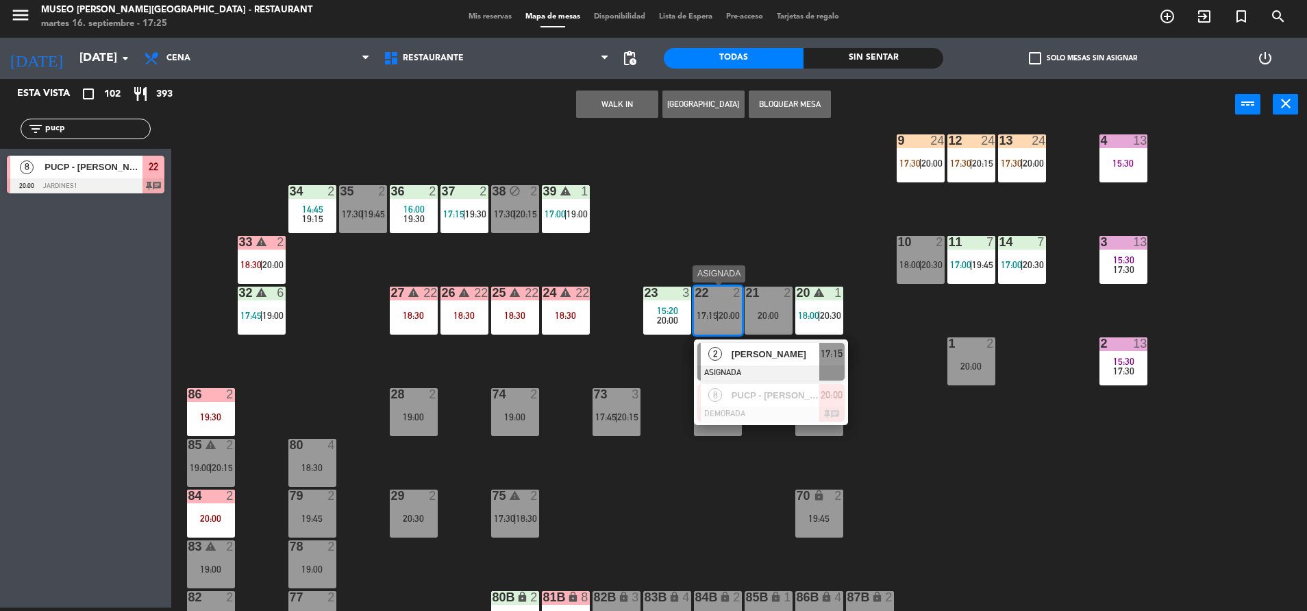
click at [720, 399] on span "8" at bounding box center [716, 395] width 14 height 14
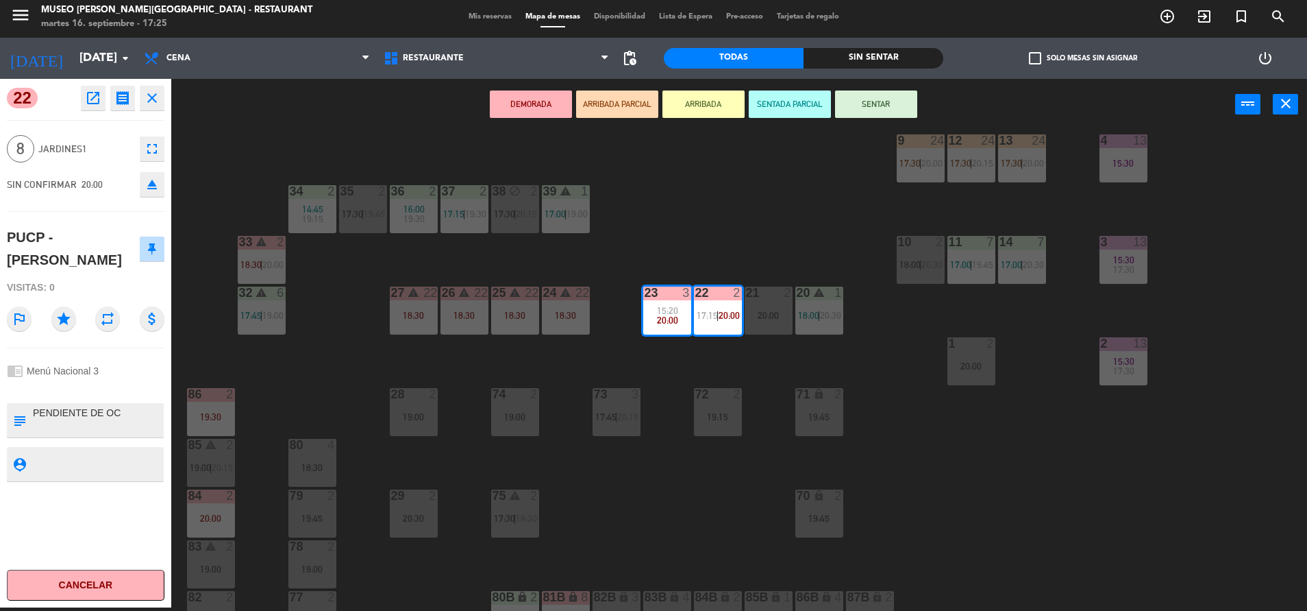
click at [716, 208] on div "44 5 17:45 | 20:30 49 2 19:00 54 4 18:30 64 2 17:15 | 20:30 48 2 53 4 63 2 13:2…" at bounding box center [745, 372] width 1123 height 477
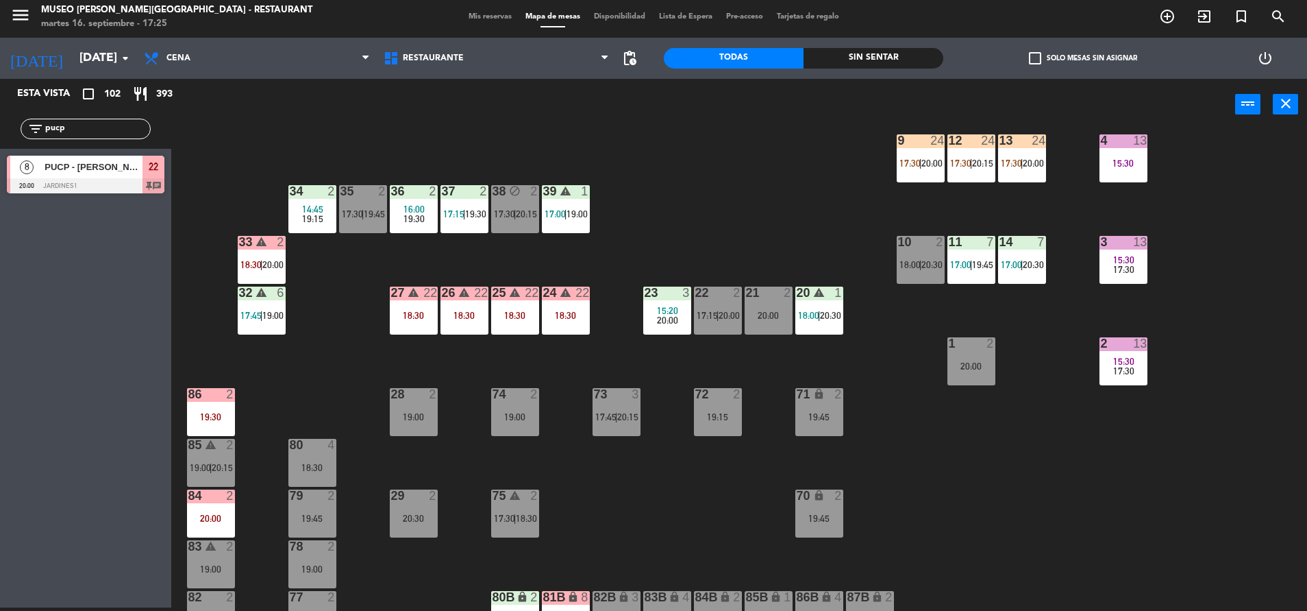
click at [724, 315] on span "20:00" at bounding box center [729, 315] width 21 height 11
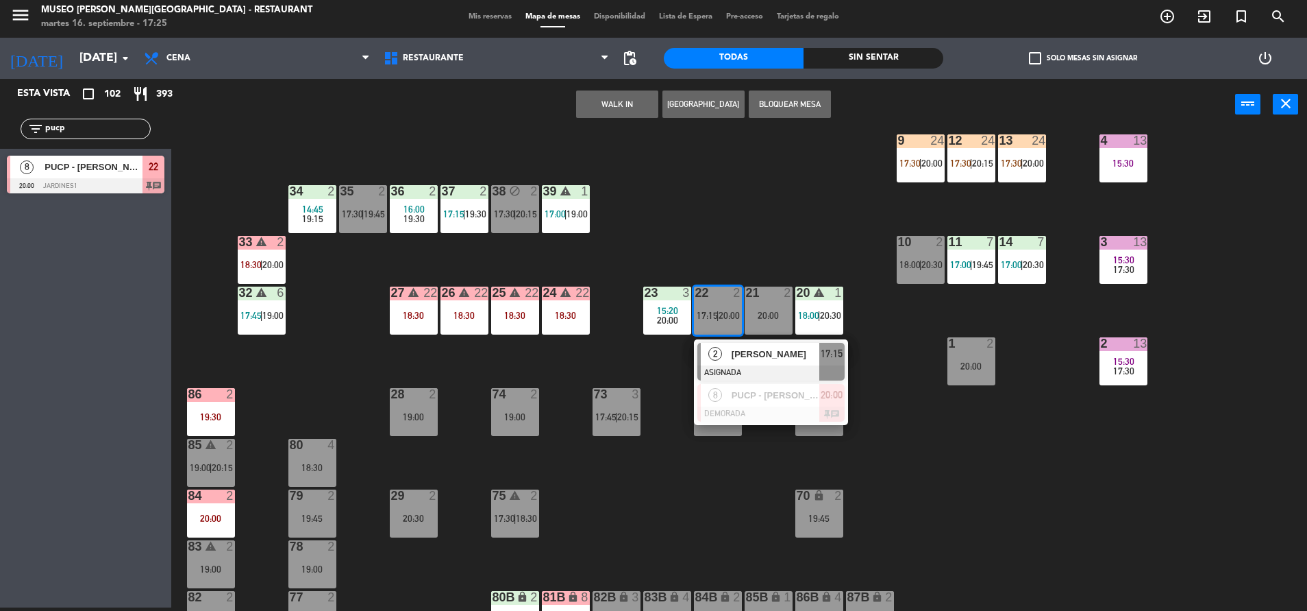
click at [764, 358] on span "[PERSON_NAME]" at bounding box center [776, 354] width 88 height 14
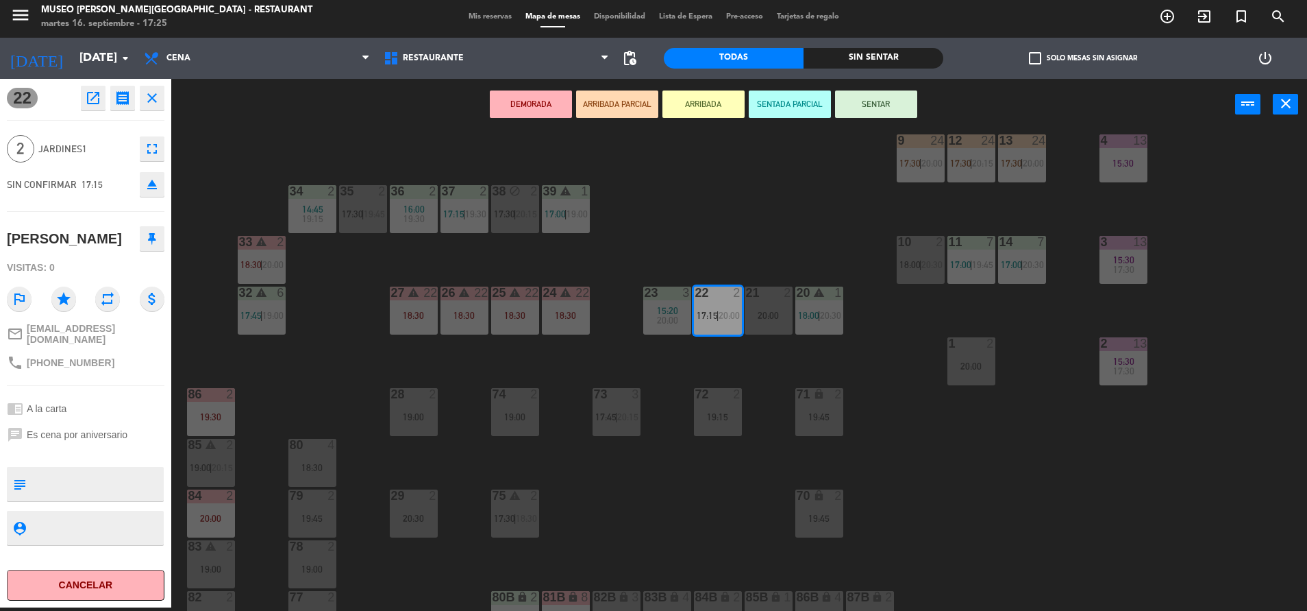
click at [506, 410] on div "74 2 19:00" at bounding box center [515, 412] width 48 height 48
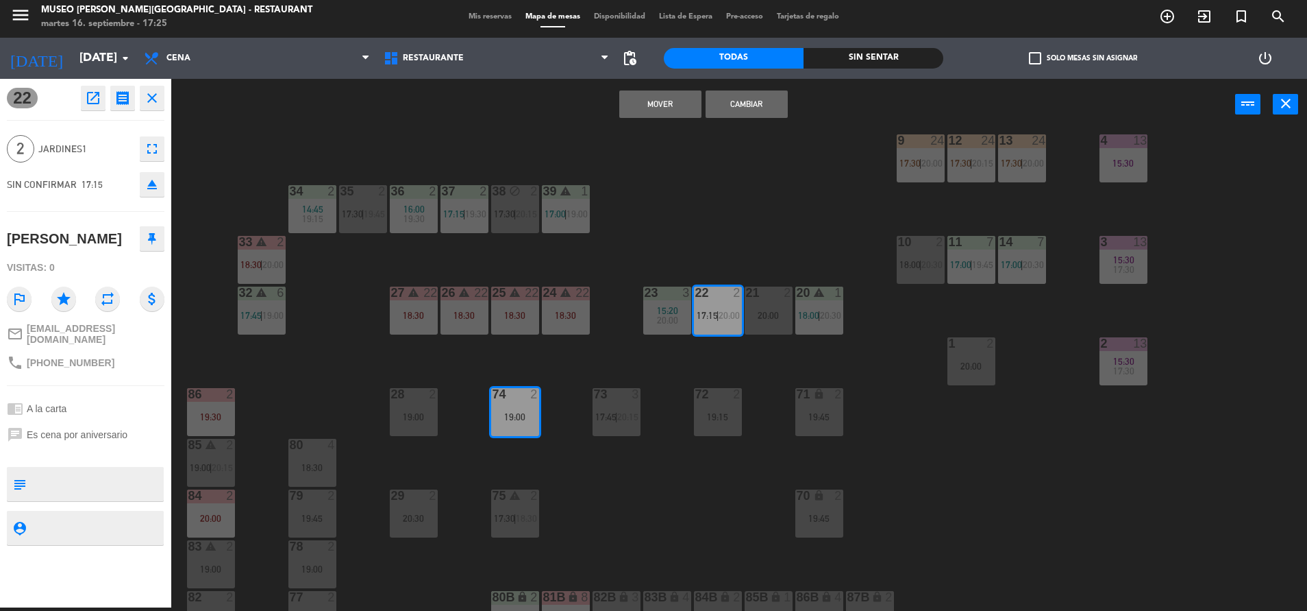
click at [669, 114] on button "Mover" at bounding box center [660, 103] width 82 height 27
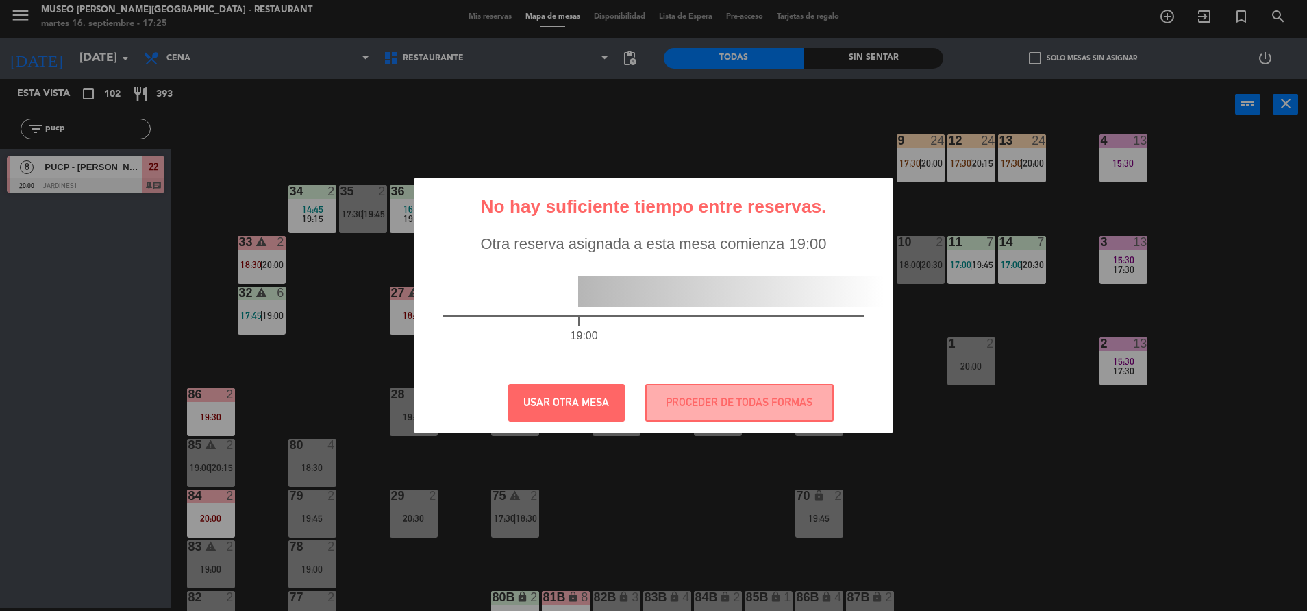
click at [732, 423] on div "? ! i No hay suficiente tiempo entre reservas. × Otra reserva asignada a esta m…" at bounding box center [654, 305] width 480 height 256
click at [703, 405] on button "PROCEDER DE TODAS FORMAS" at bounding box center [739, 403] width 188 height 38
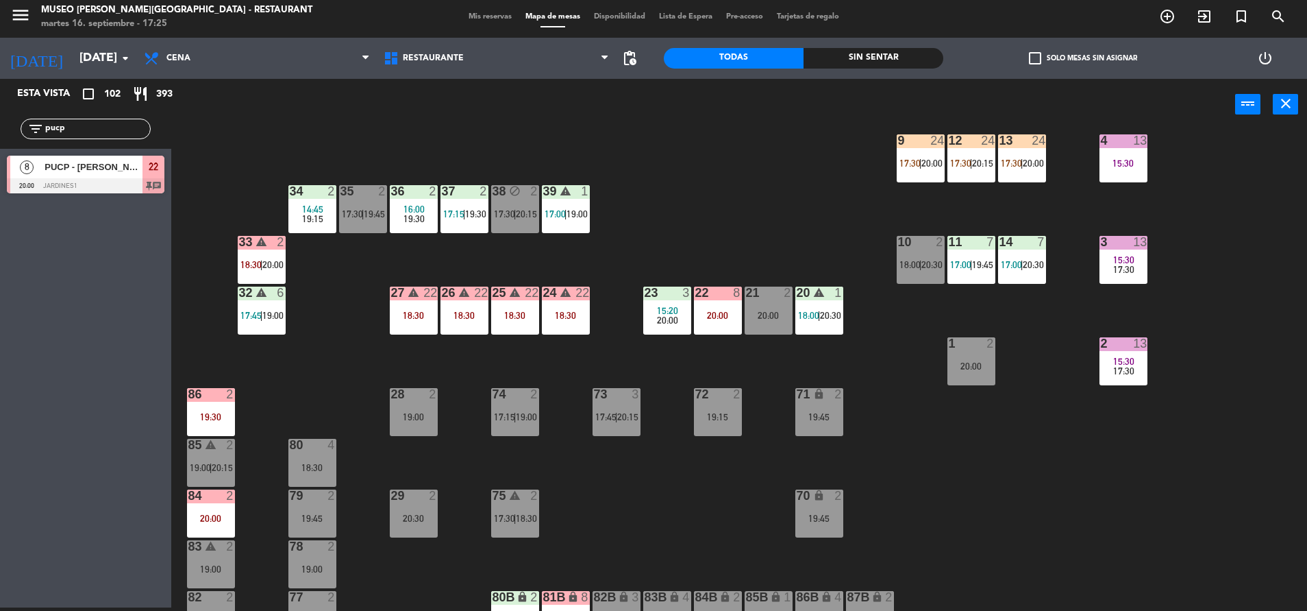
click at [787, 301] on div "21 2 20:00" at bounding box center [769, 310] width 48 height 48
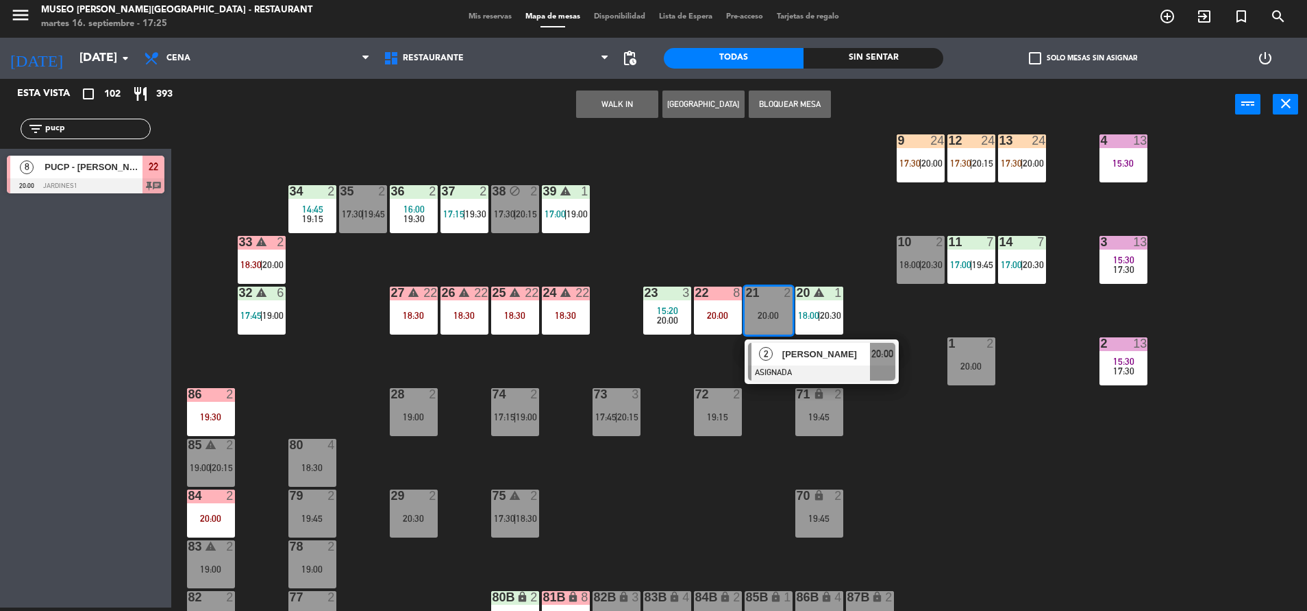
click at [800, 369] on div at bounding box center [821, 372] width 147 height 15
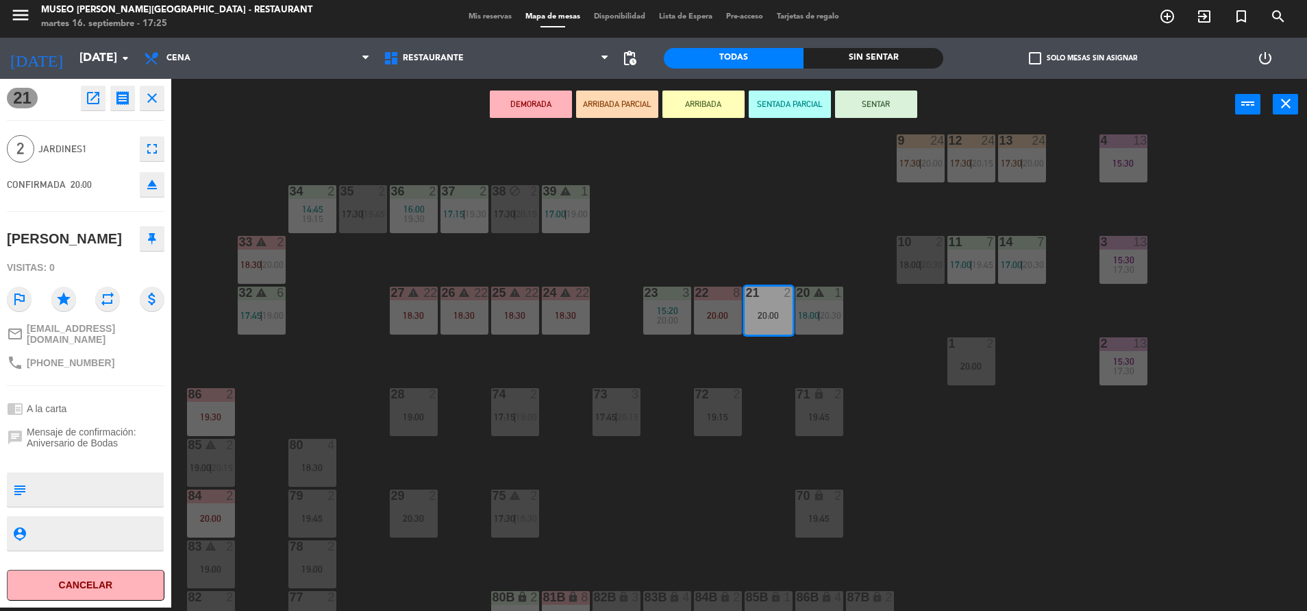
click at [556, 304] on div "24 warning 22 18:30" at bounding box center [566, 310] width 48 height 48
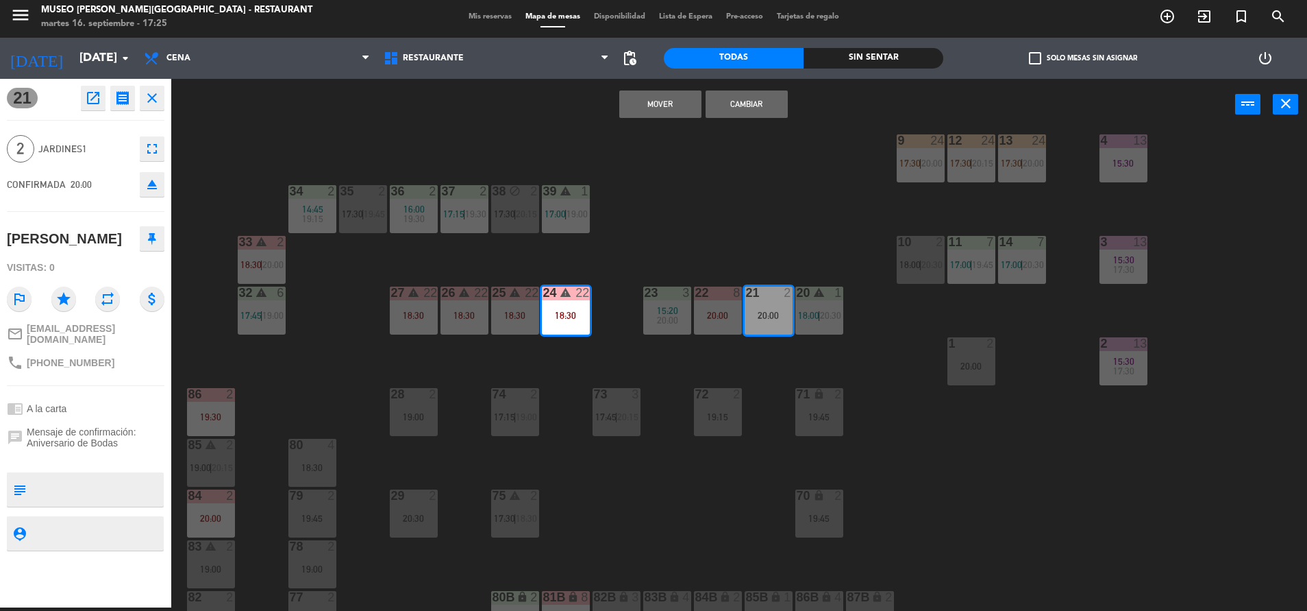
click at [665, 120] on div "Mover Cambiar power_input close" at bounding box center [703, 105] width 1064 height 52
click at [660, 114] on button "Mover" at bounding box center [660, 103] width 82 height 27
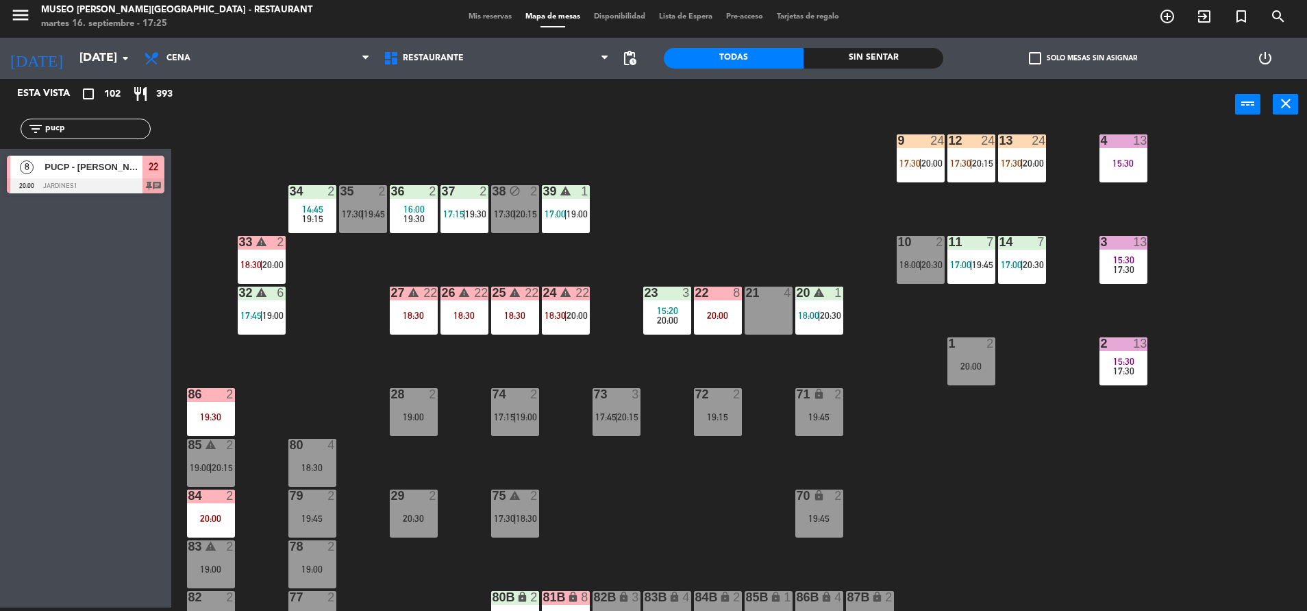
click at [718, 300] on div "22 8 20:00" at bounding box center [718, 310] width 48 height 48
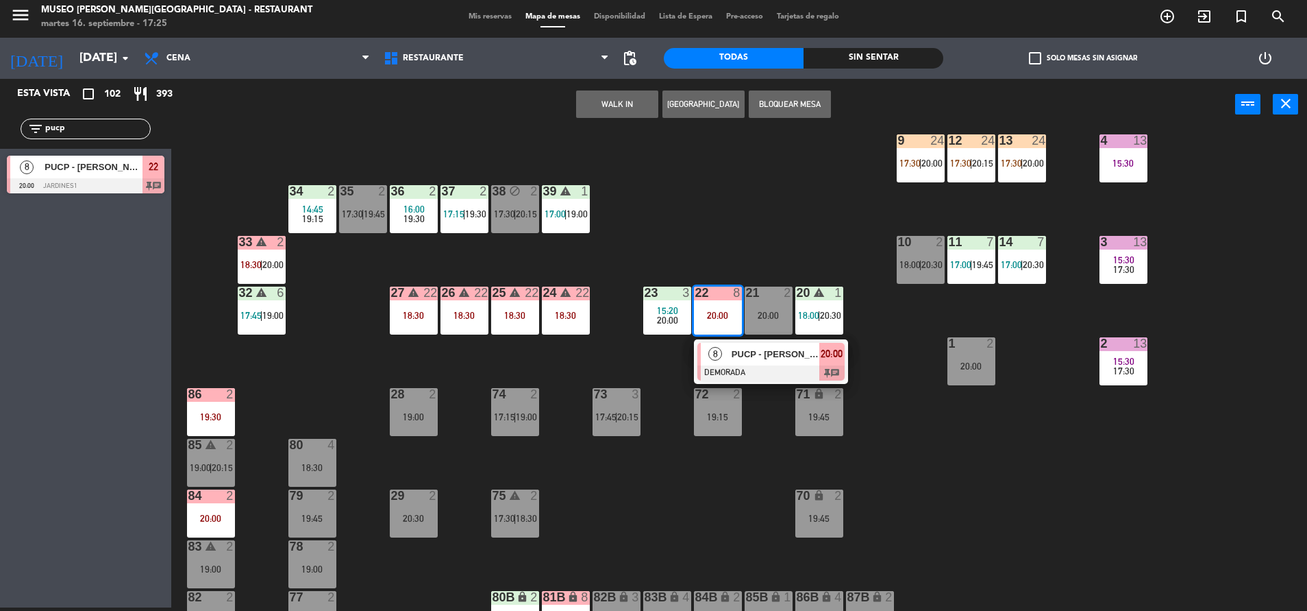
click at [801, 383] on div "8 PUCP - [PERSON_NAME] DEMORADA 20:00 chat" at bounding box center [771, 361] width 154 height 45
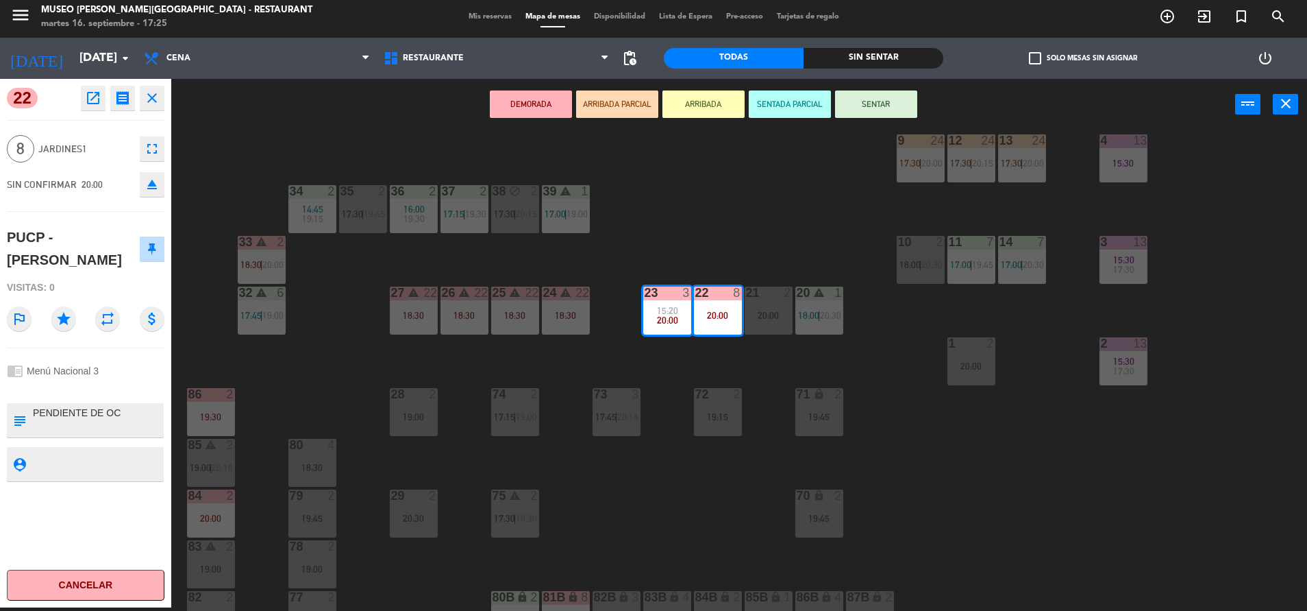
click at [151, 191] on icon "eject" at bounding box center [152, 184] width 16 height 16
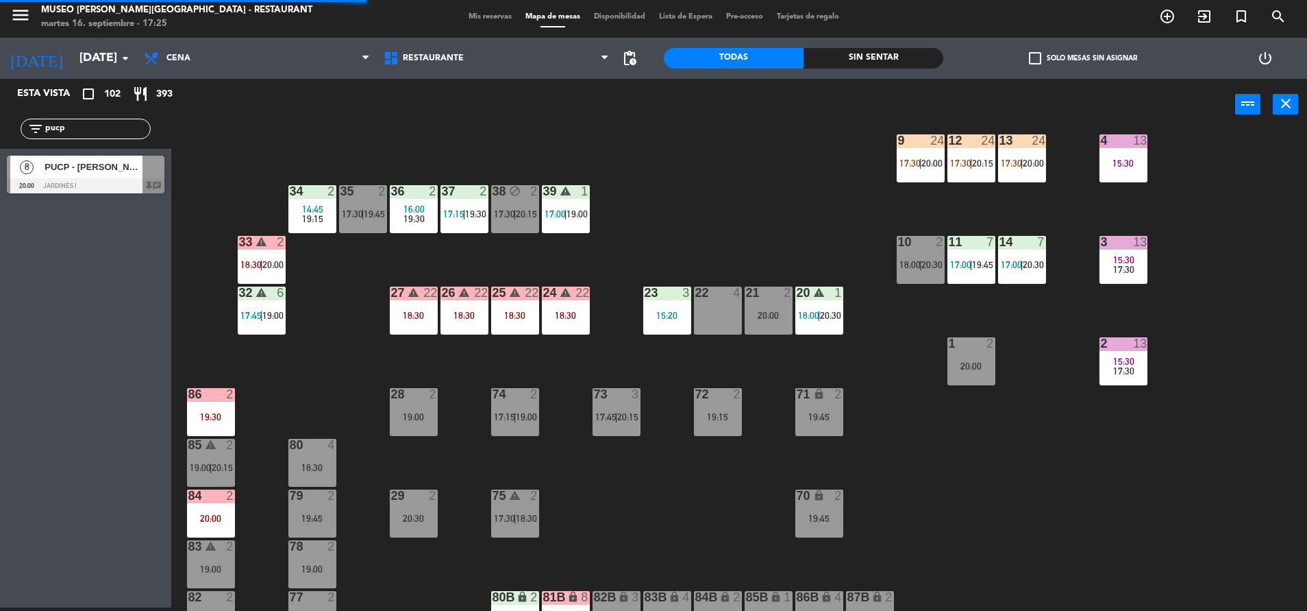
click at [638, 232] on div "44 5 17:45 | 20:30 49 2 19:00 54 4 18:30 64 2 17:15 | 20:30 48 2 53 4 63 2 13:2…" at bounding box center [745, 372] width 1123 height 477
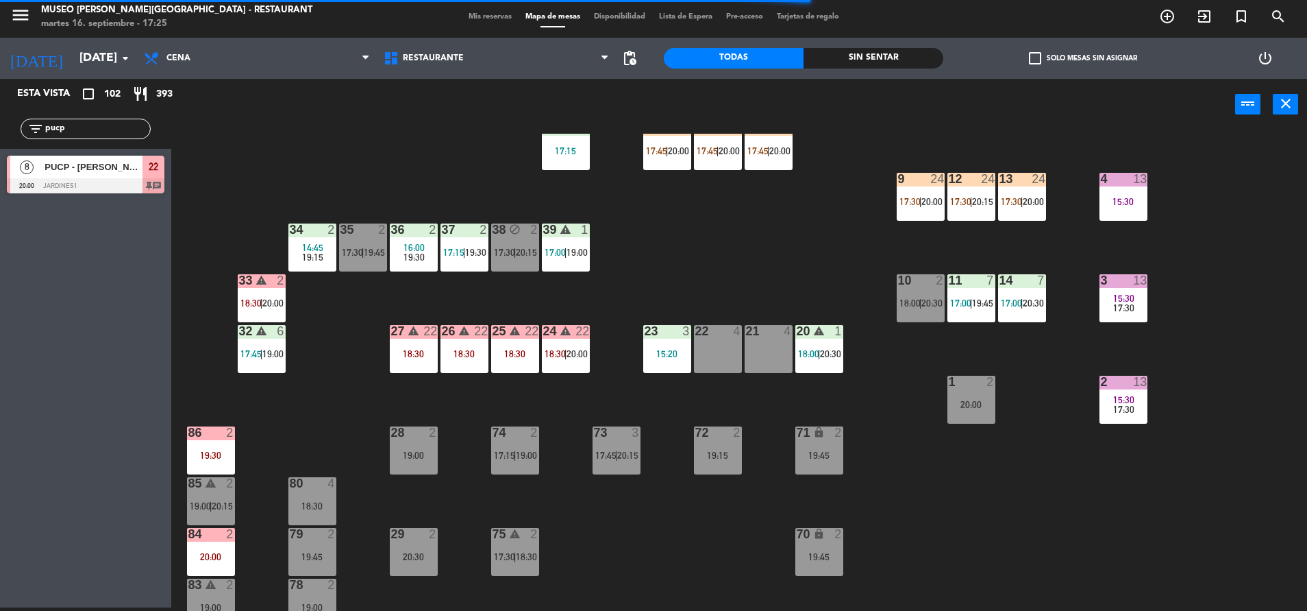
scroll to position [238, 0]
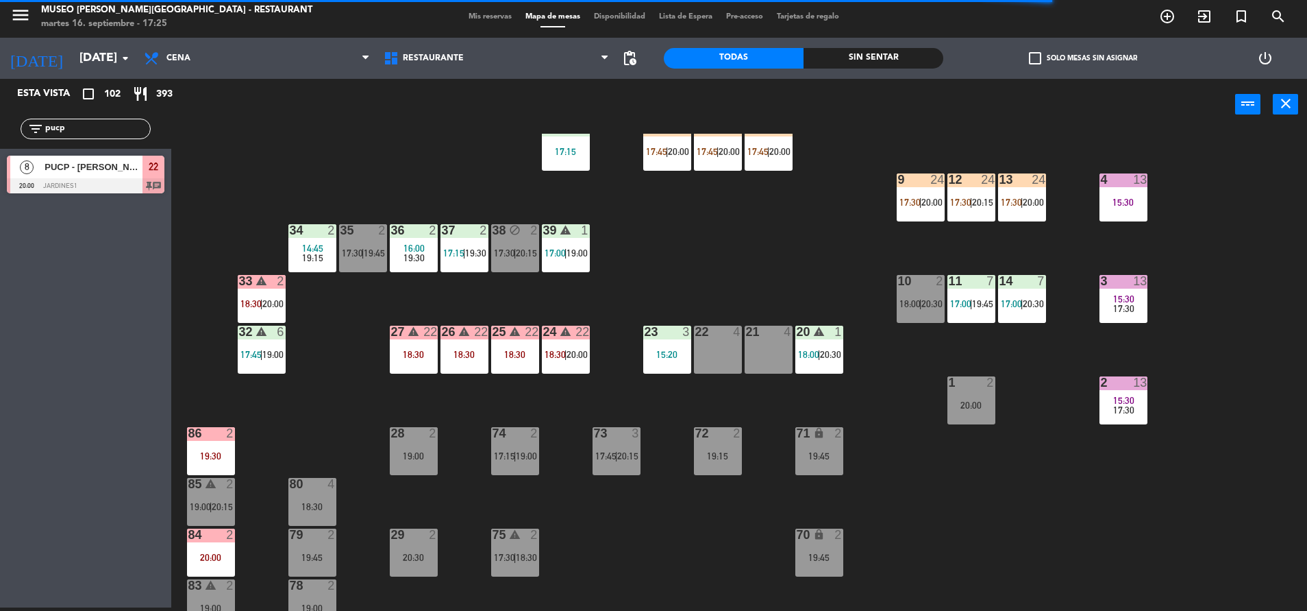
click at [95, 175] on div "PUCP - [PERSON_NAME]" at bounding box center [92, 167] width 99 height 23
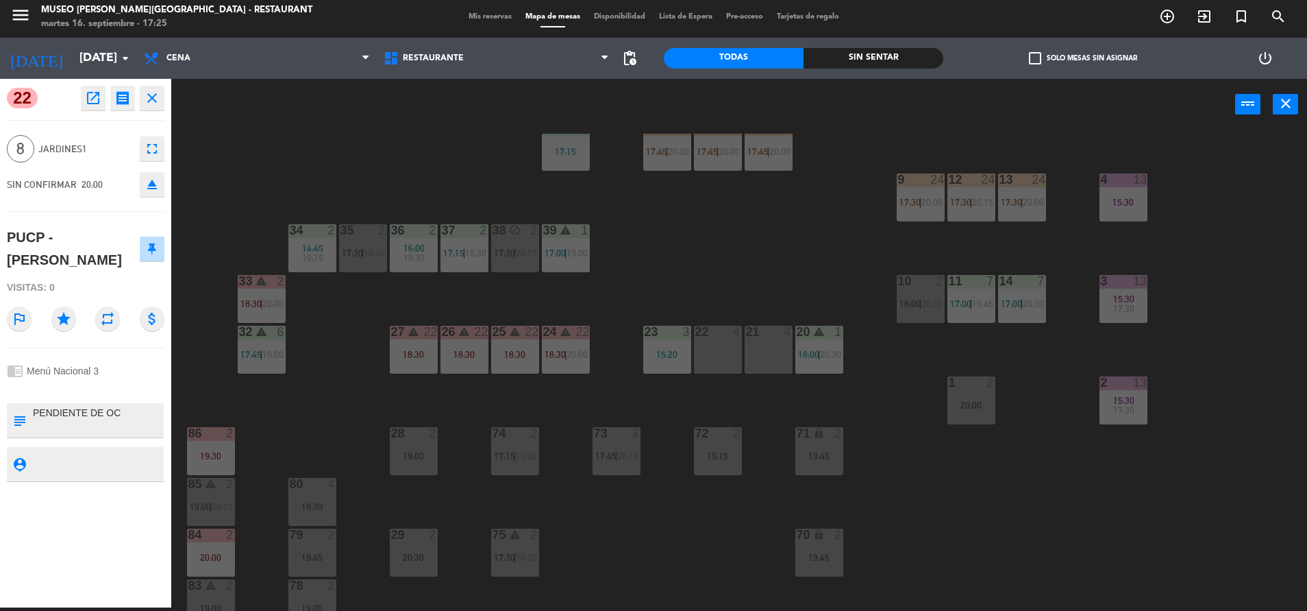
click at [736, 342] on div "22 4" at bounding box center [718, 349] width 48 height 48
click at [757, 341] on div "21 4" at bounding box center [769, 349] width 48 height 48
click at [661, 114] on div "power_input close" at bounding box center [703, 105] width 1064 height 52
click at [722, 293] on div "44 5 17:45 | 20:30 49 2 19:00 54 4 18:30 64 2 17:15 | 20:30 48 2 53 4 63 2 13:2…" at bounding box center [745, 372] width 1123 height 477
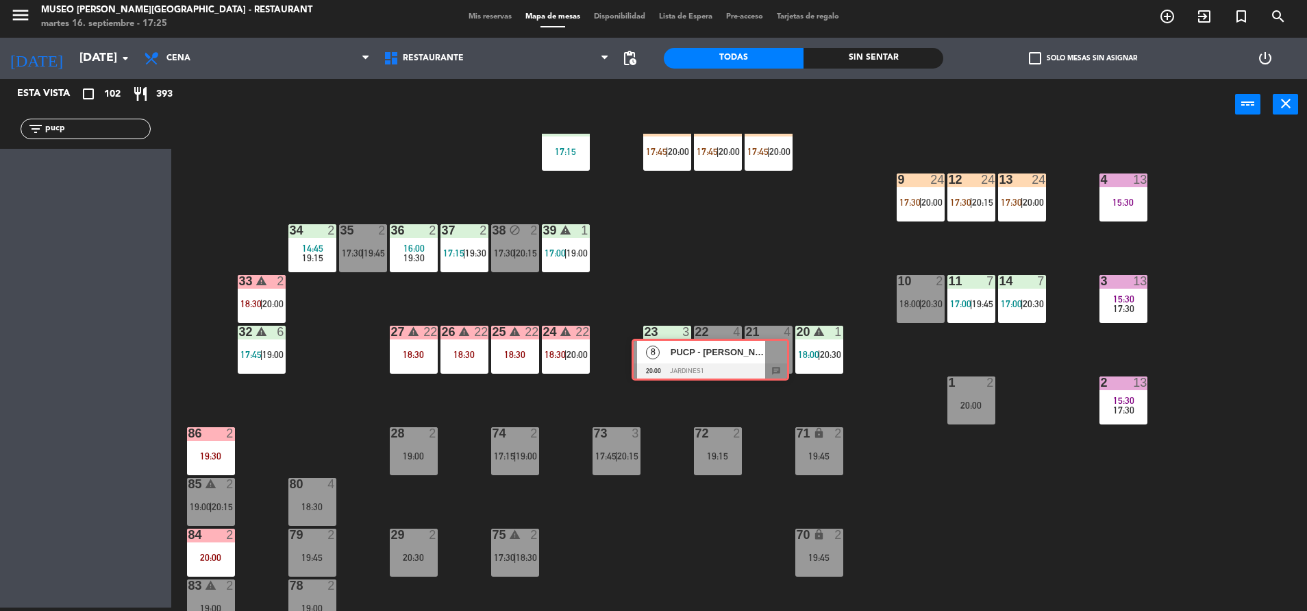
drag, startPoint x: 119, startPoint y: 176, endPoint x: 744, endPoint y: 359, distance: 651.2
click at [744, 359] on div "Esta vista crop_square 102 restaurant 393 filter_list pucp 8 PUCP - [PERSON_NAM…" at bounding box center [653, 345] width 1307 height 532
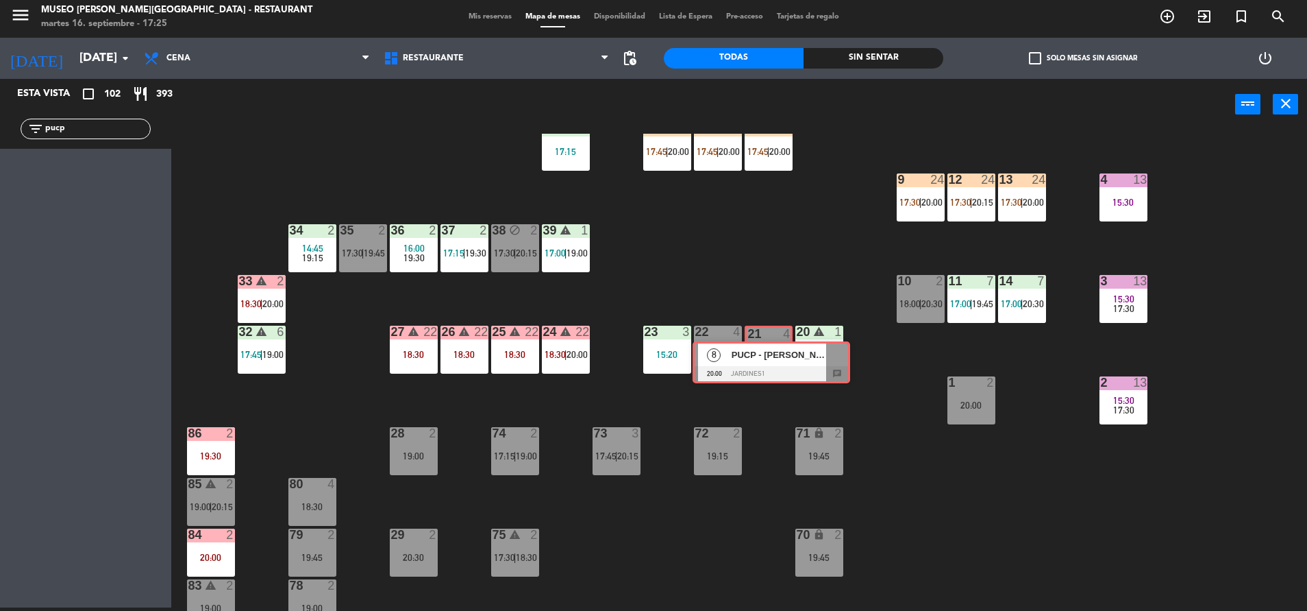
drag, startPoint x: 82, startPoint y: 169, endPoint x: 767, endPoint y: 355, distance: 710.6
click at [767, 355] on div "Esta vista crop_square 102 restaurant 393 filter_list pucp 8 PUCP - [PERSON_NAM…" at bounding box center [653, 345] width 1307 height 532
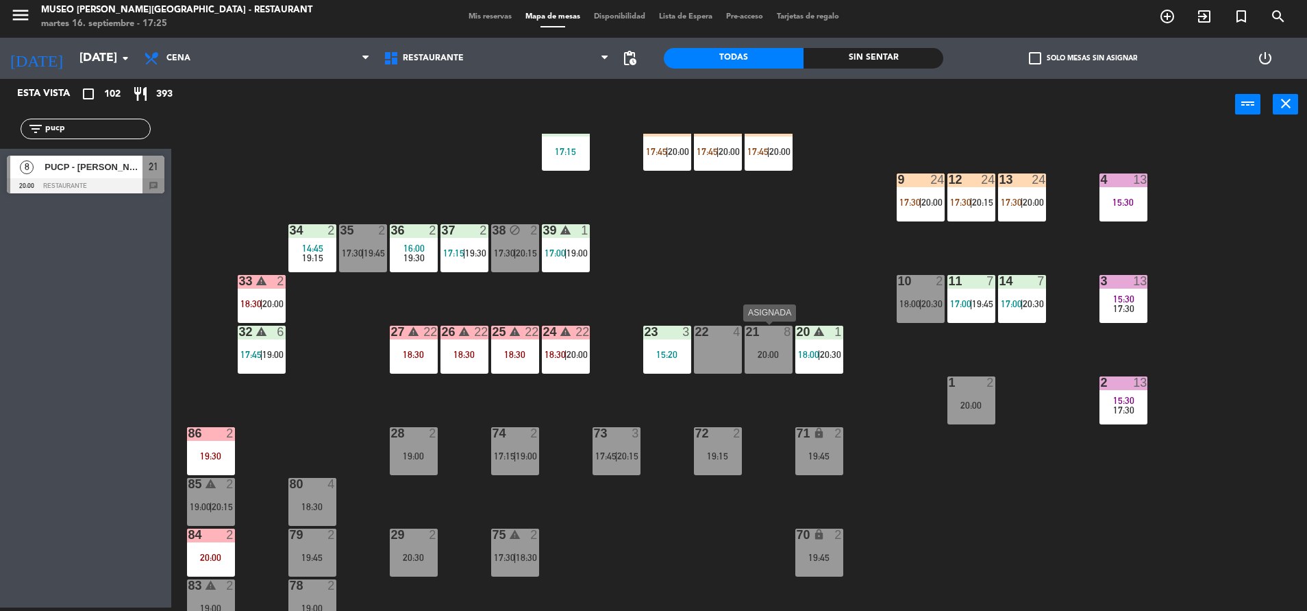
click at [763, 354] on div "20:00" at bounding box center [769, 354] width 48 height 10
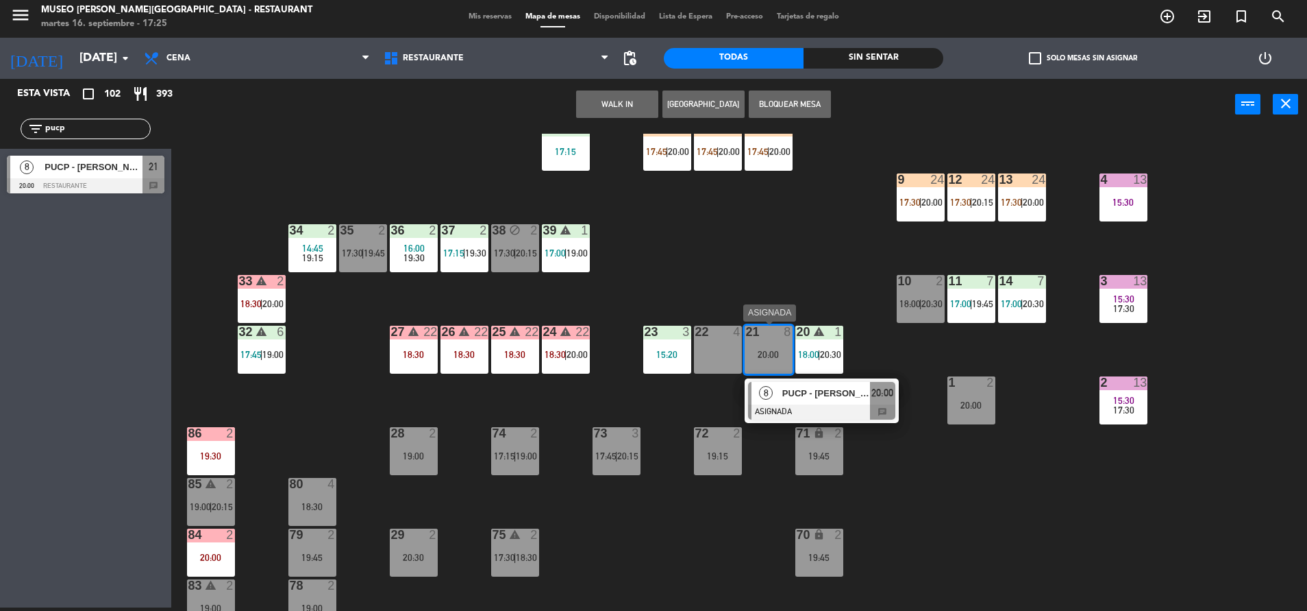
click at [798, 397] on span "PUCP - [PERSON_NAME]" at bounding box center [827, 393] width 88 height 14
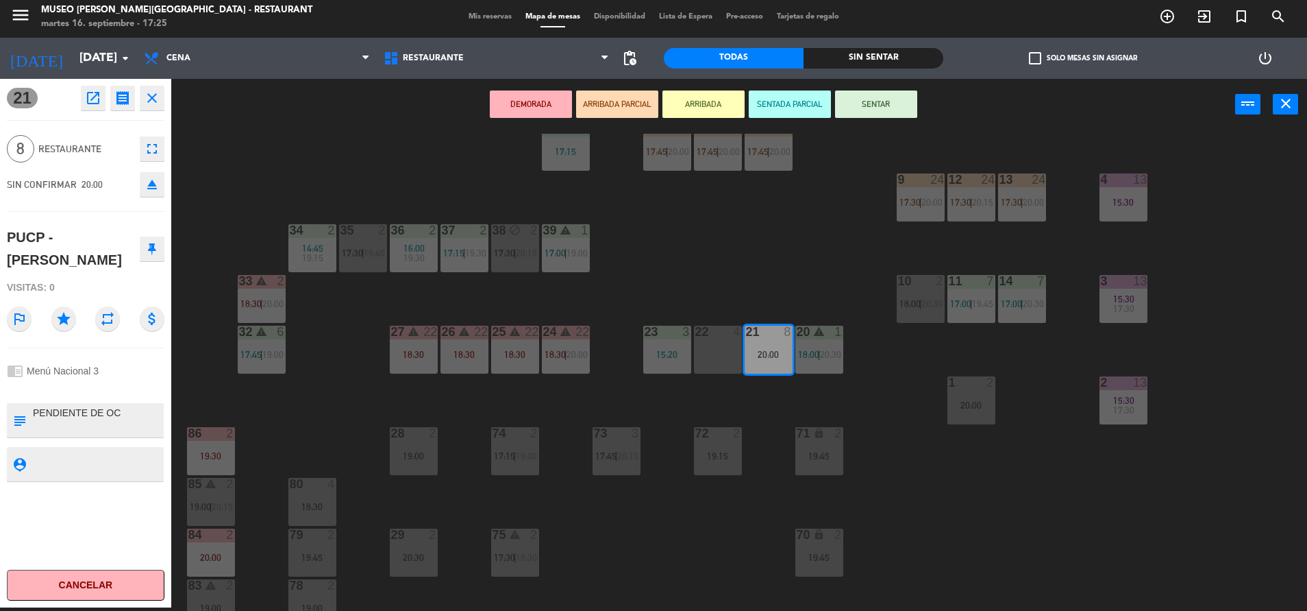
click at [711, 346] on div "22 4" at bounding box center [718, 349] width 48 height 48
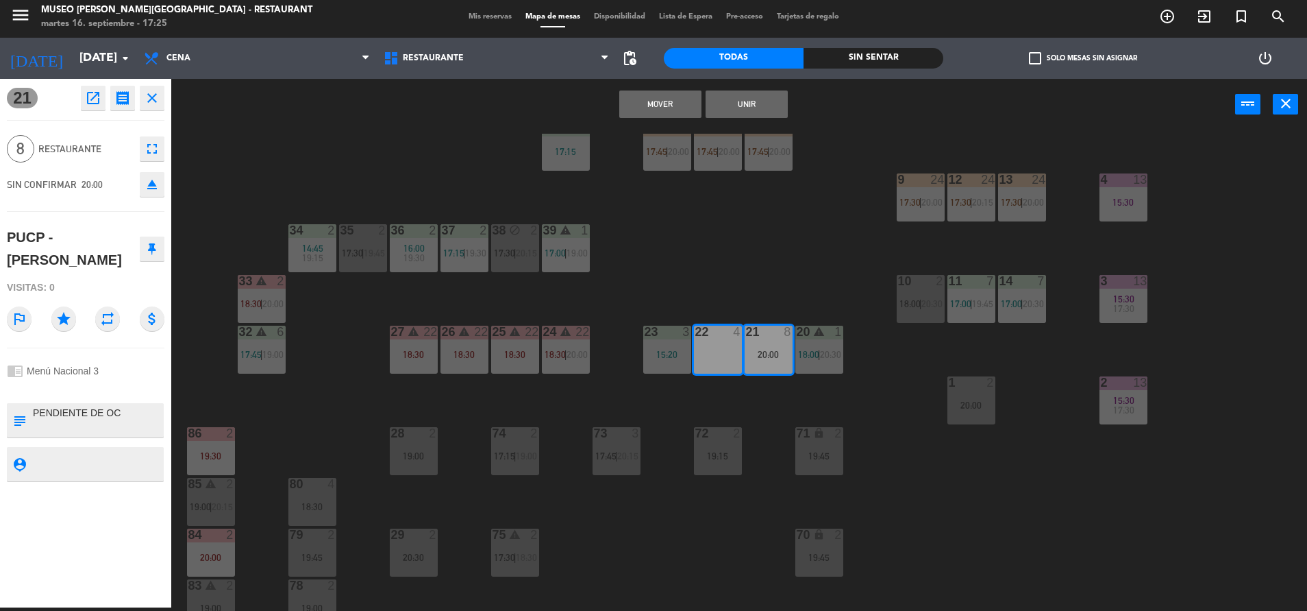
click at [754, 108] on button "Unir" at bounding box center [747, 103] width 82 height 27
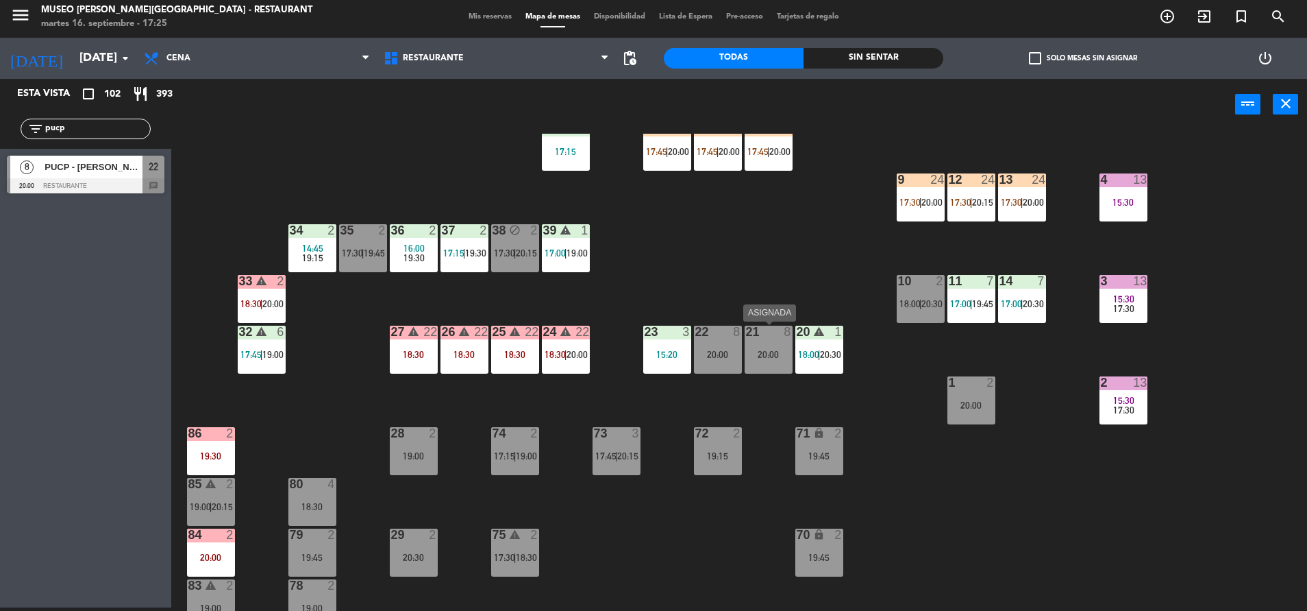
click at [761, 354] on div "20:00" at bounding box center [769, 354] width 48 height 10
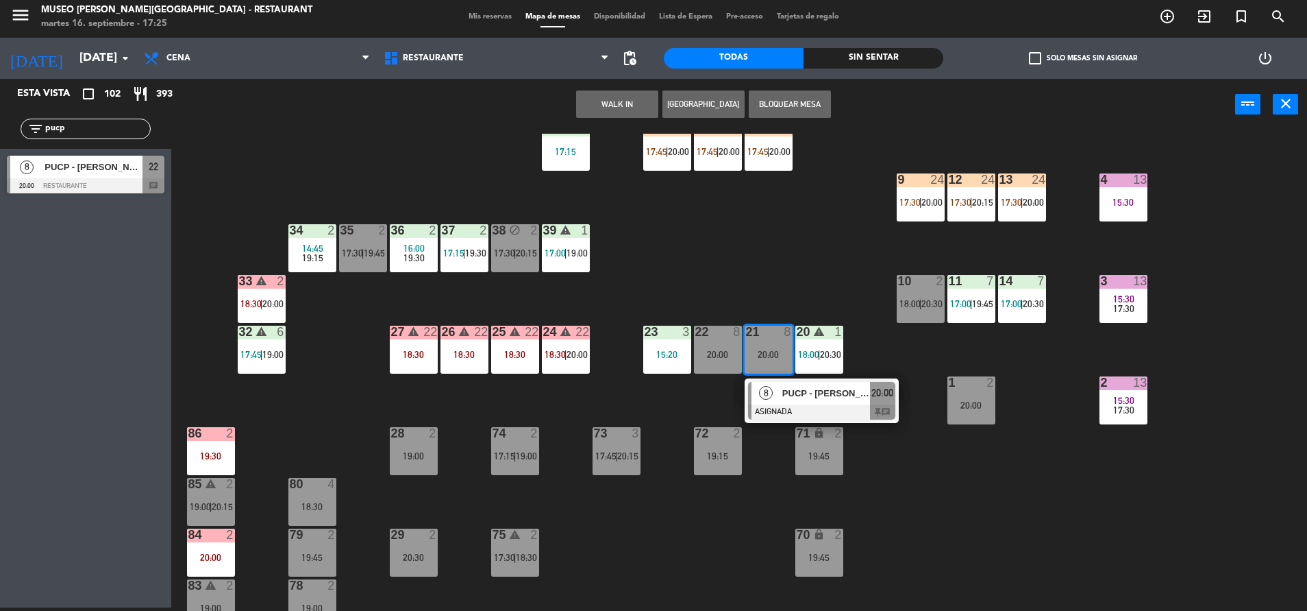
click at [809, 410] on div at bounding box center [821, 411] width 147 height 15
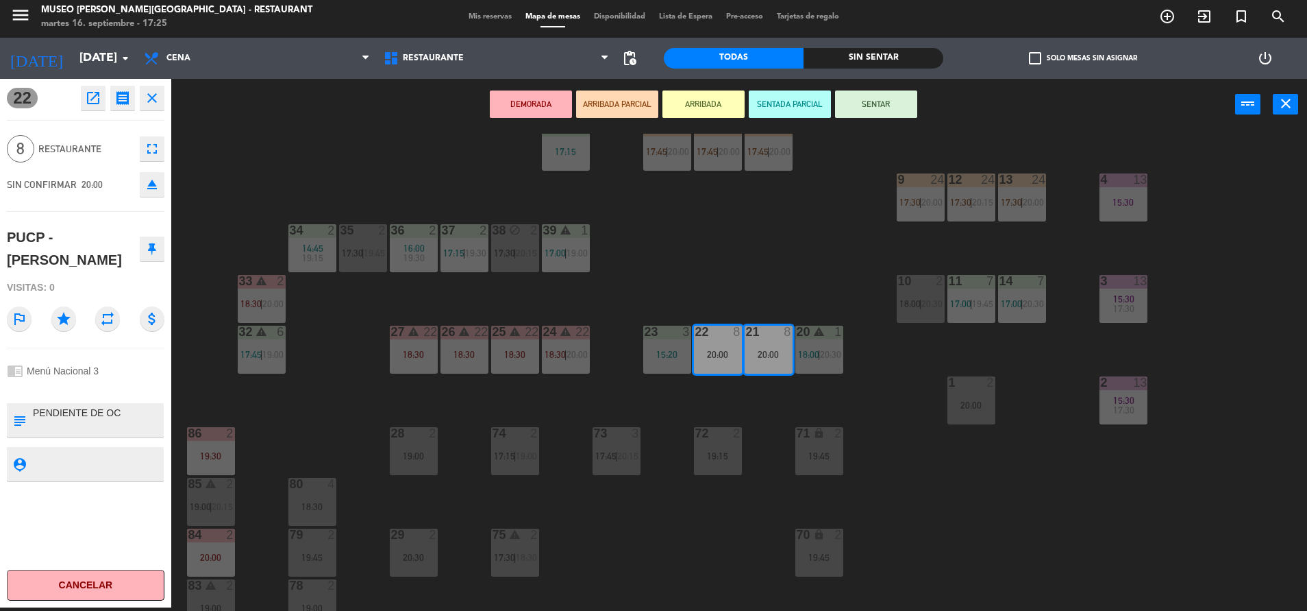
click at [528, 99] on button "DEMORADA" at bounding box center [531, 103] width 82 height 27
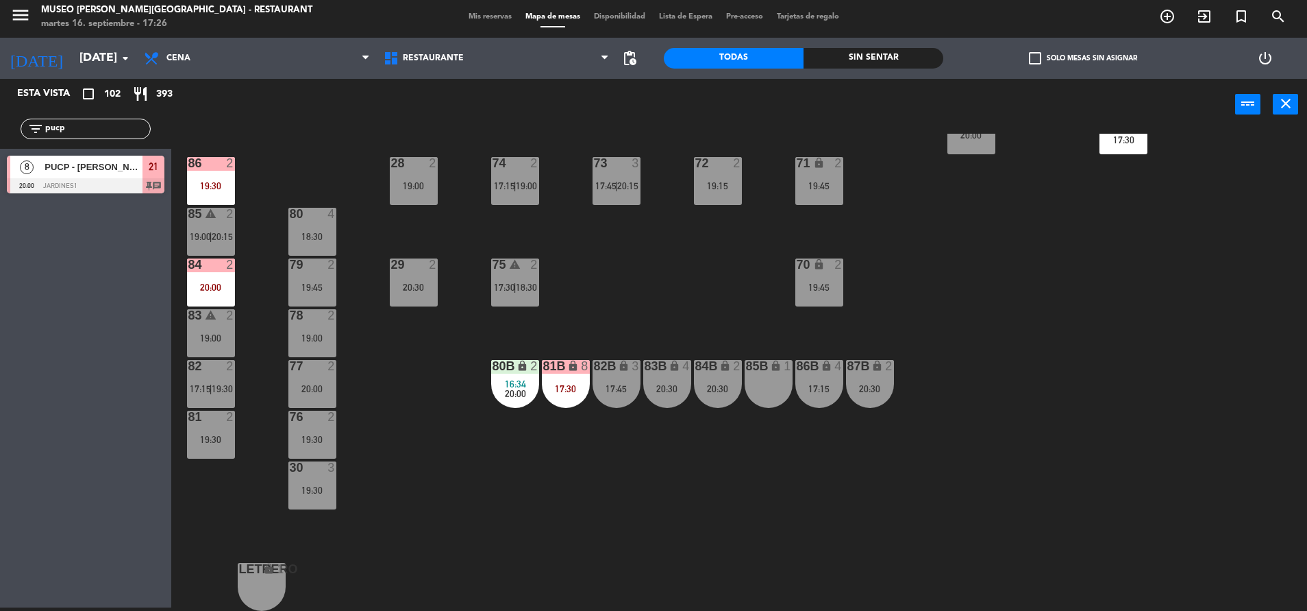
scroll to position [0, 0]
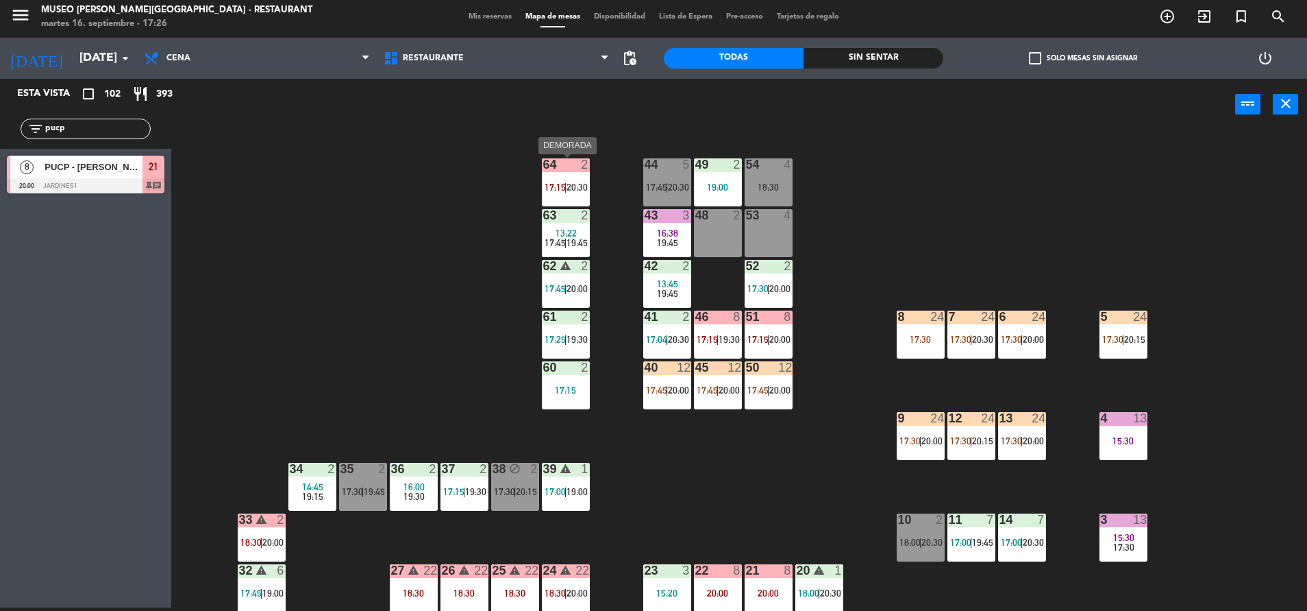
click at [554, 173] on div "64 2 17:15 | 20:30" at bounding box center [566, 182] width 48 height 48
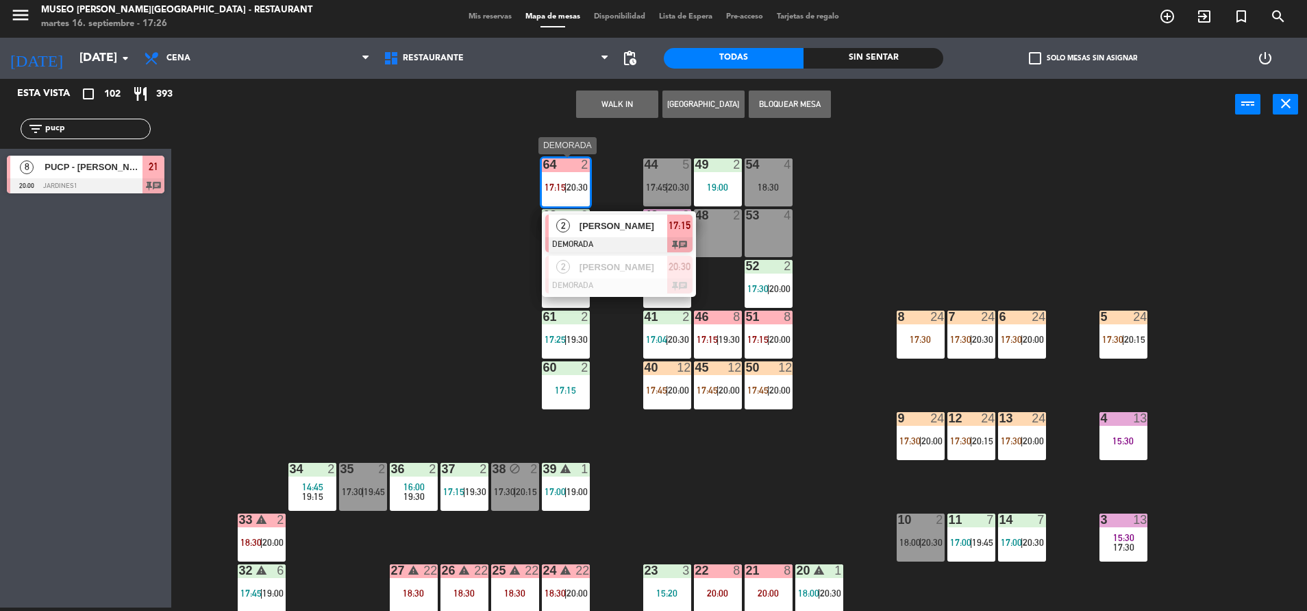
click at [612, 223] on span "[PERSON_NAME]" at bounding box center [624, 226] width 88 height 14
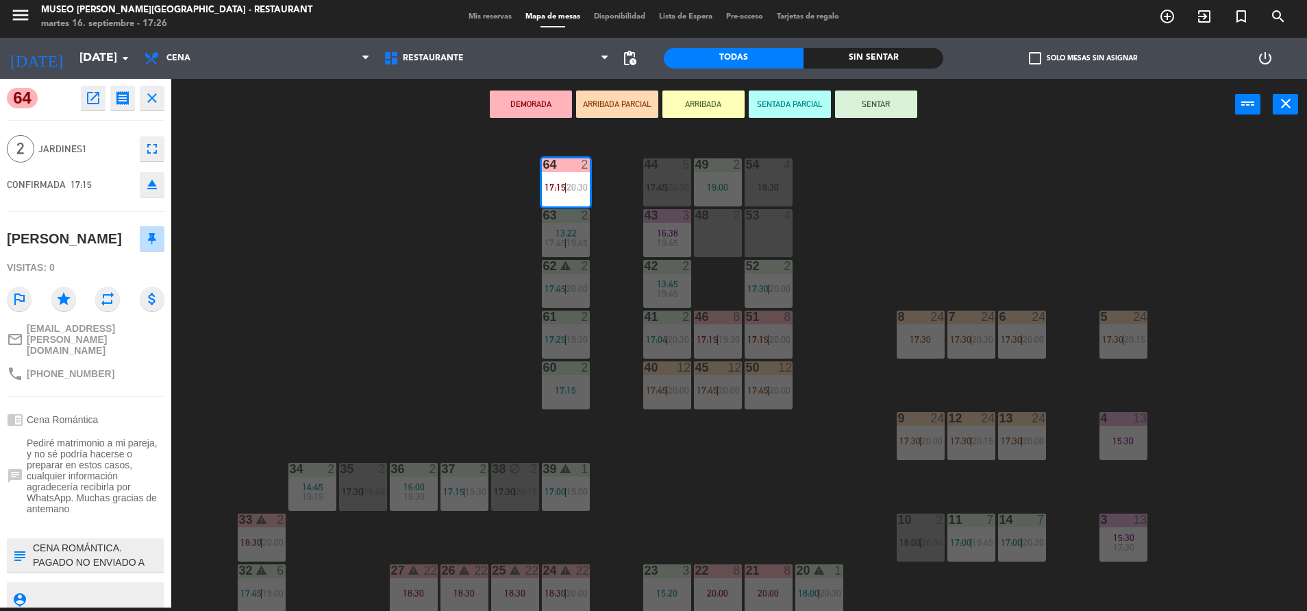
click at [57, 561] on textarea at bounding box center [97, 555] width 131 height 29
click at [82, 102] on button "open_in_new" at bounding box center [93, 98] width 25 height 25
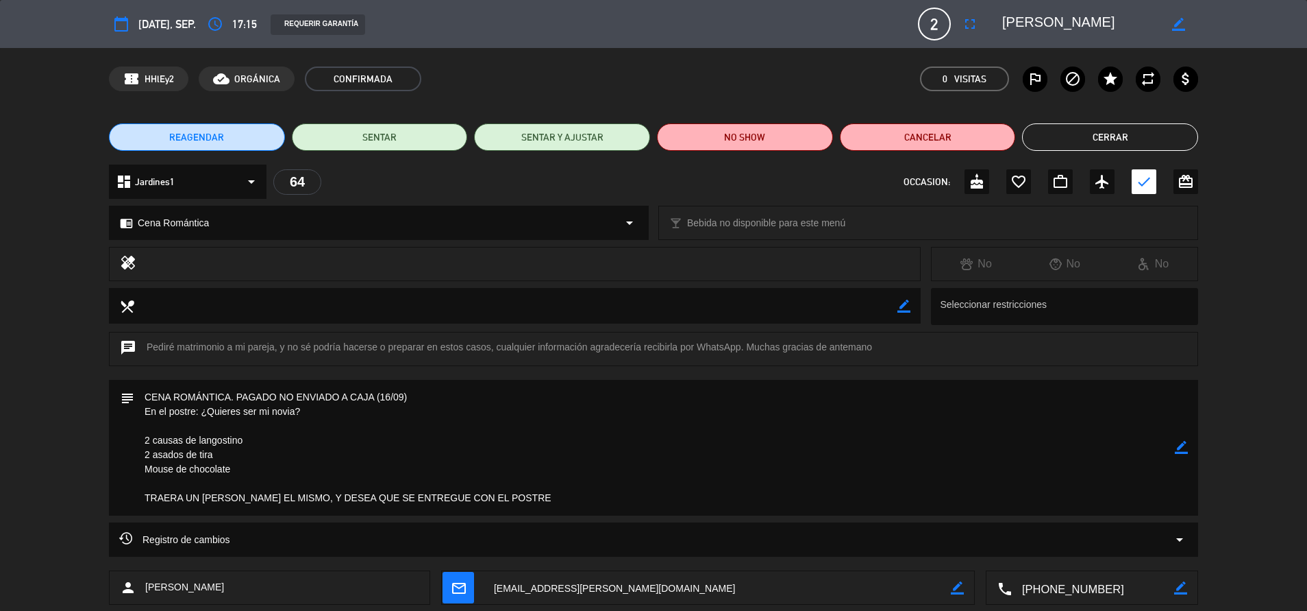
drag, startPoint x: 271, startPoint y: 408, endPoint x: 249, endPoint y: 408, distance: 21.2
click at [249, 408] on textarea at bounding box center [654, 448] width 1041 height 136
click at [1061, 140] on button "Cerrar" at bounding box center [1110, 136] width 176 height 27
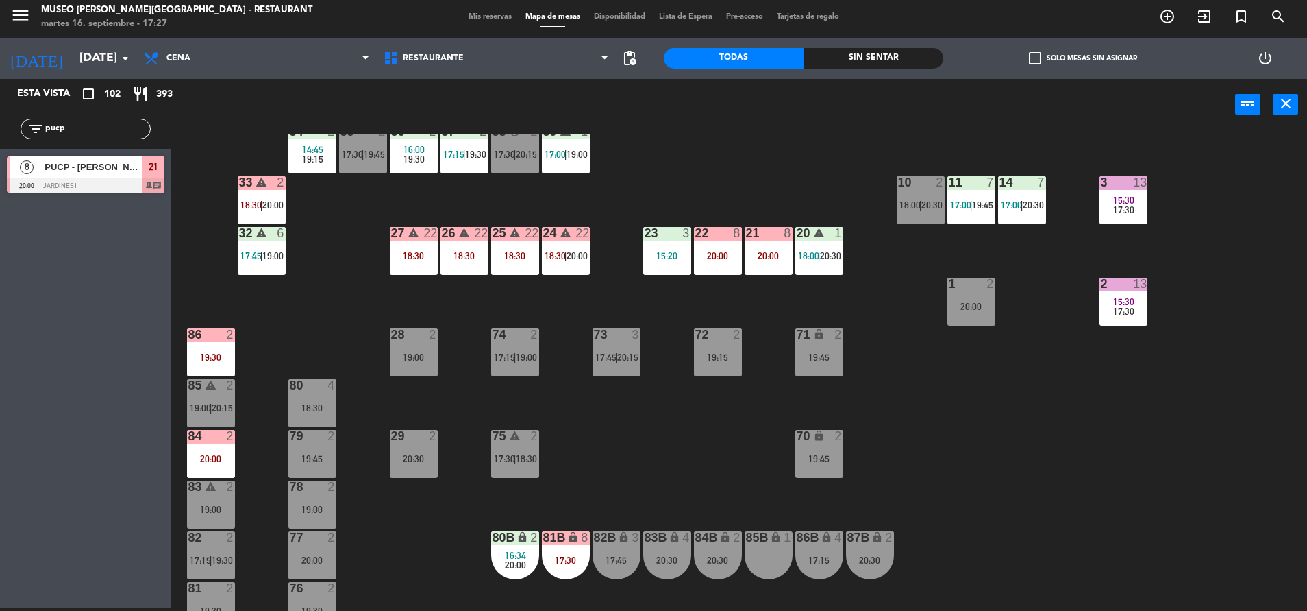
scroll to position [339, 0]
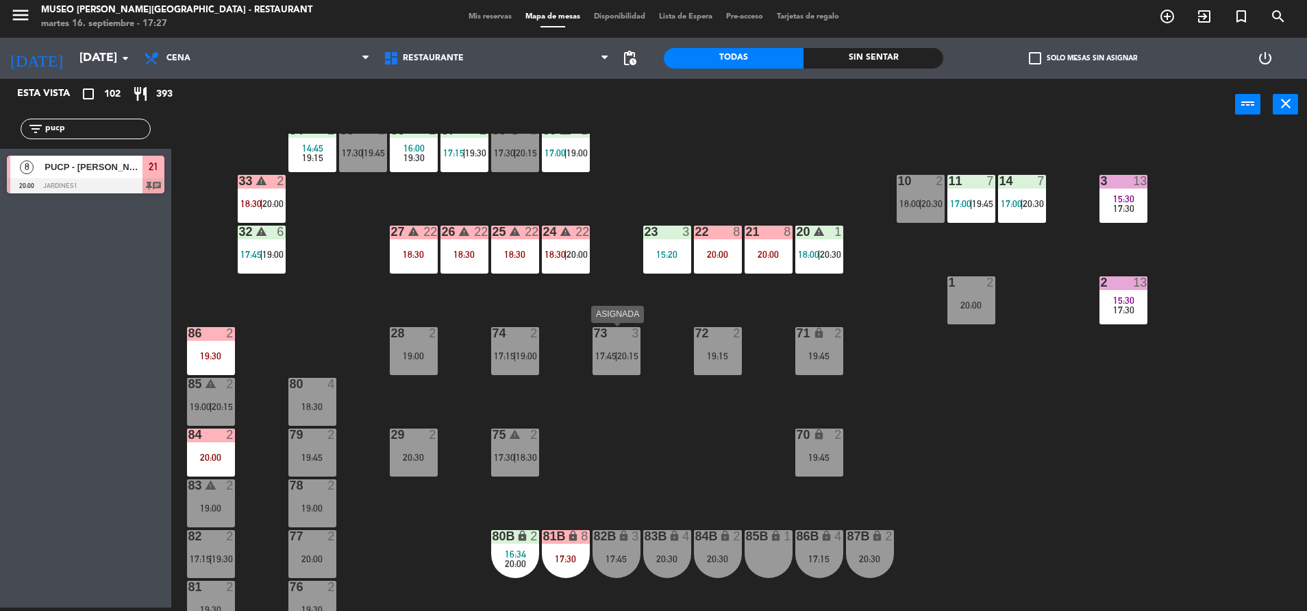
click at [597, 370] on div "73 3 17:45 | 20:15" at bounding box center [617, 351] width 48 height 48
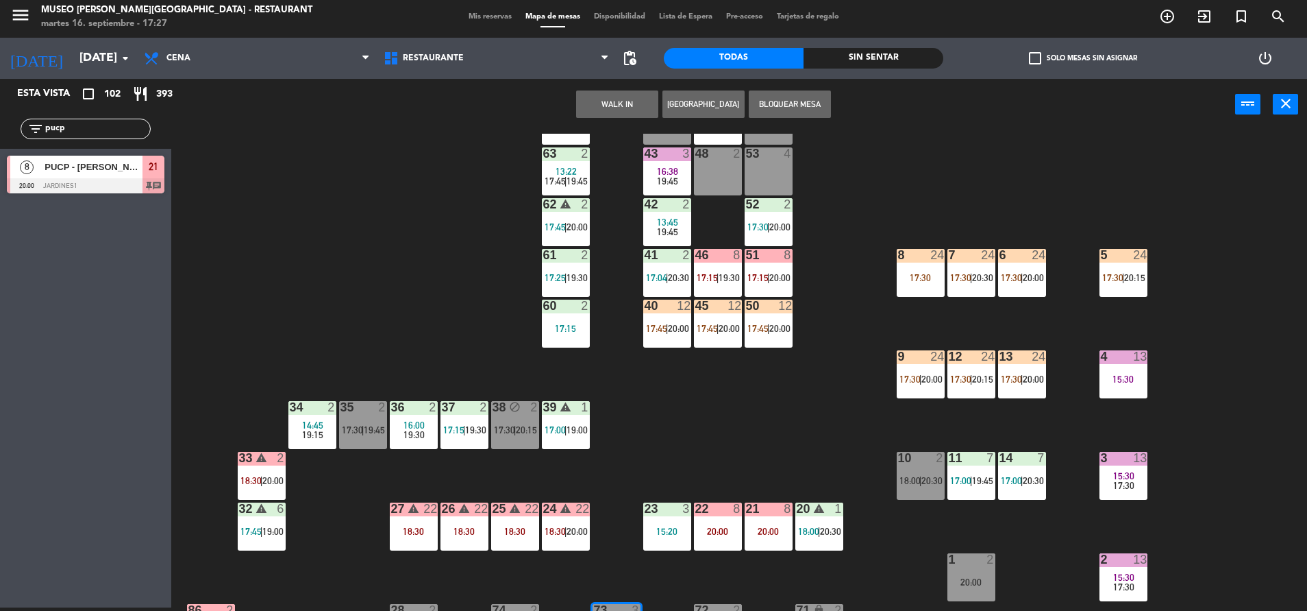
scroll to position [61, 0]
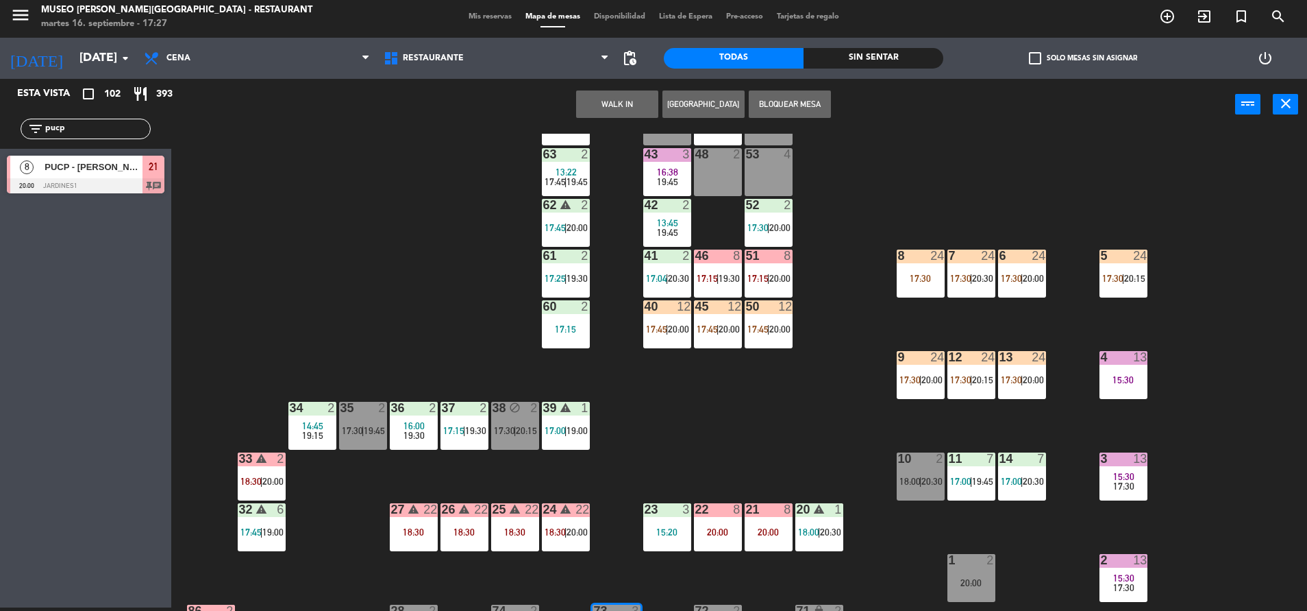
click at [752, 172] on div "53 4" at bounding box center [769, 172] width 48 height 48
click at [665, 108] on button "Mover" at bounding box center [660, 103] width 82 height 27
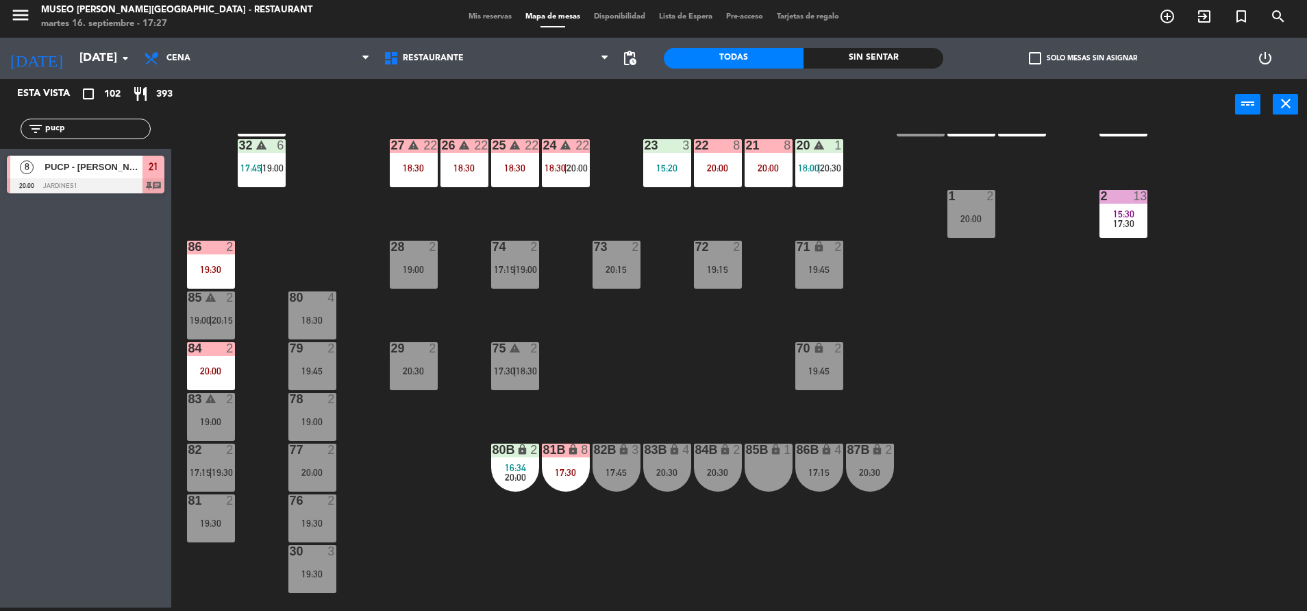
scroll to position [440, 0]
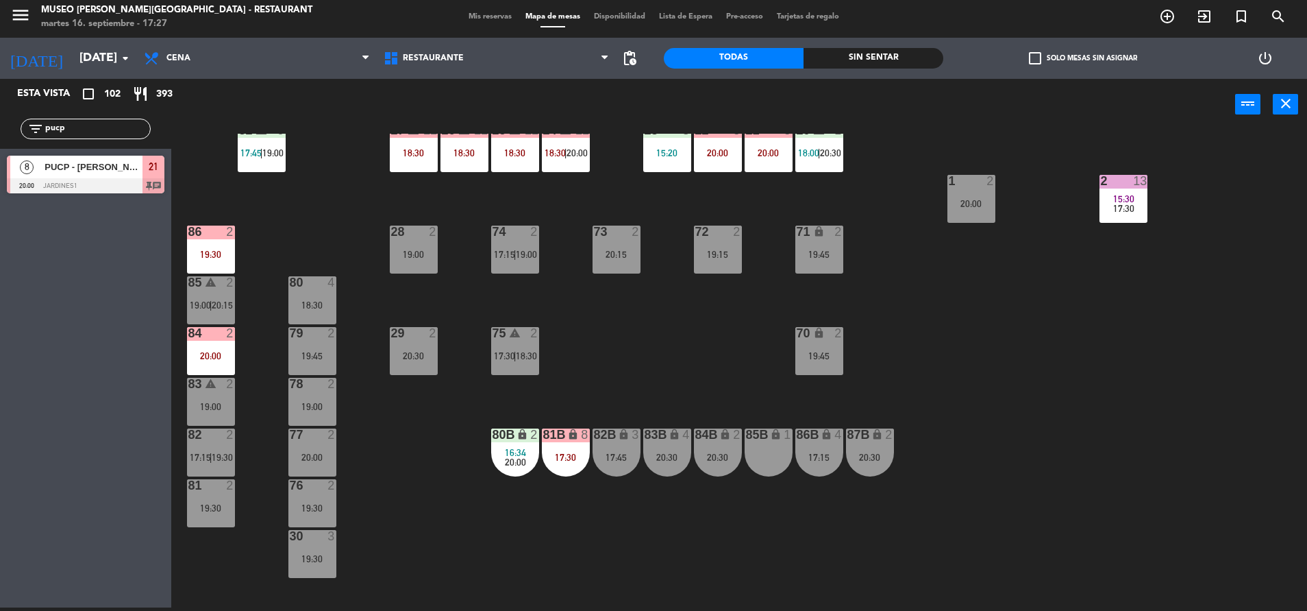
click at [491, 258] on div "17:15 | 19:00" at bounding box center [515, 254] width 48 height 10
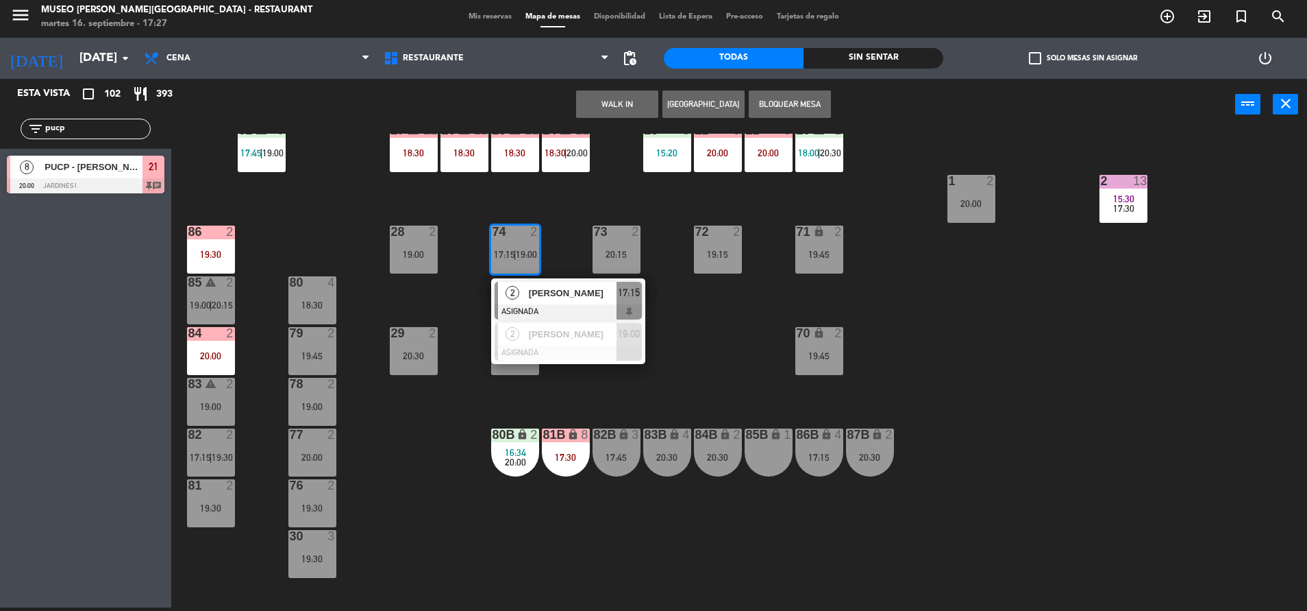
scroll to position [0, 0]
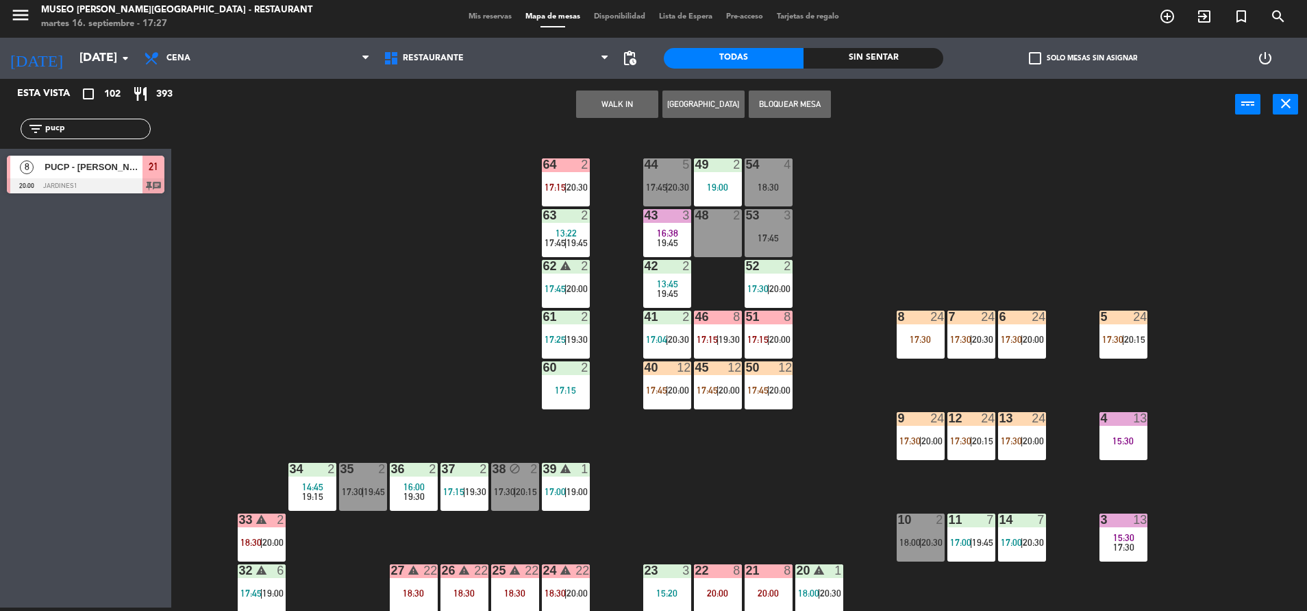
click at [714, 227] on div "48 2" at bounding box center [718, 233] width 48 height 48
click at [589, 101] on button "Mover" at bounding box center [574, 103] width 82 height 27
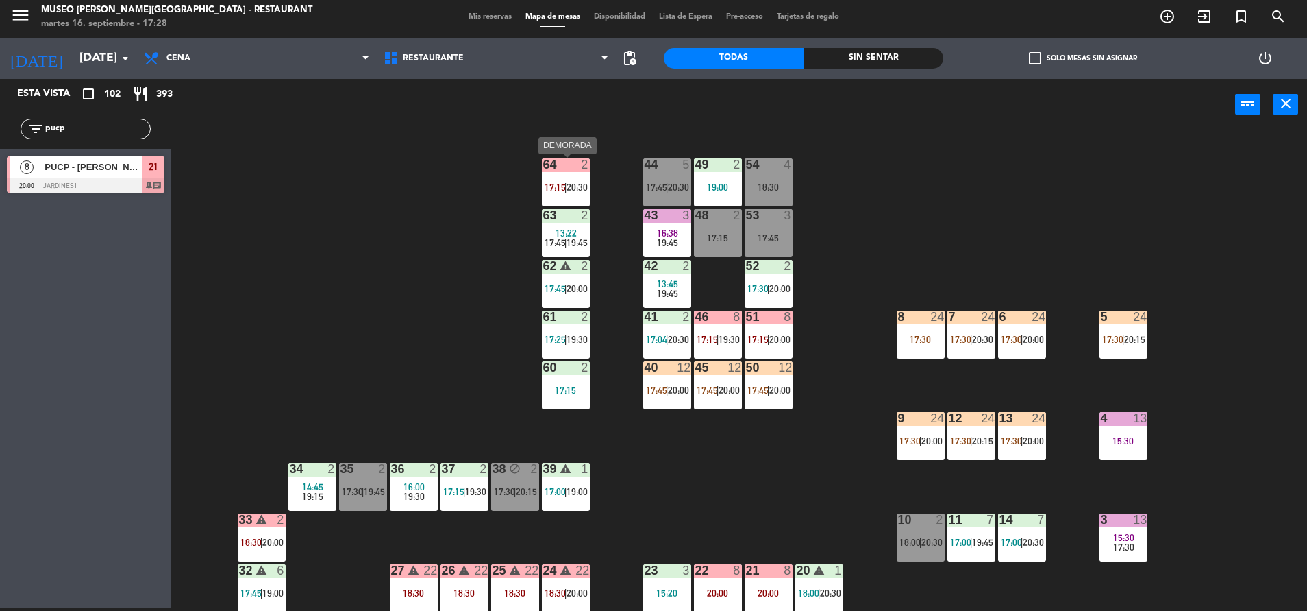
click at [576, 180] on div "64 2 17:15 | 20:30" at bounding box center [566, 182] width 48 height 48
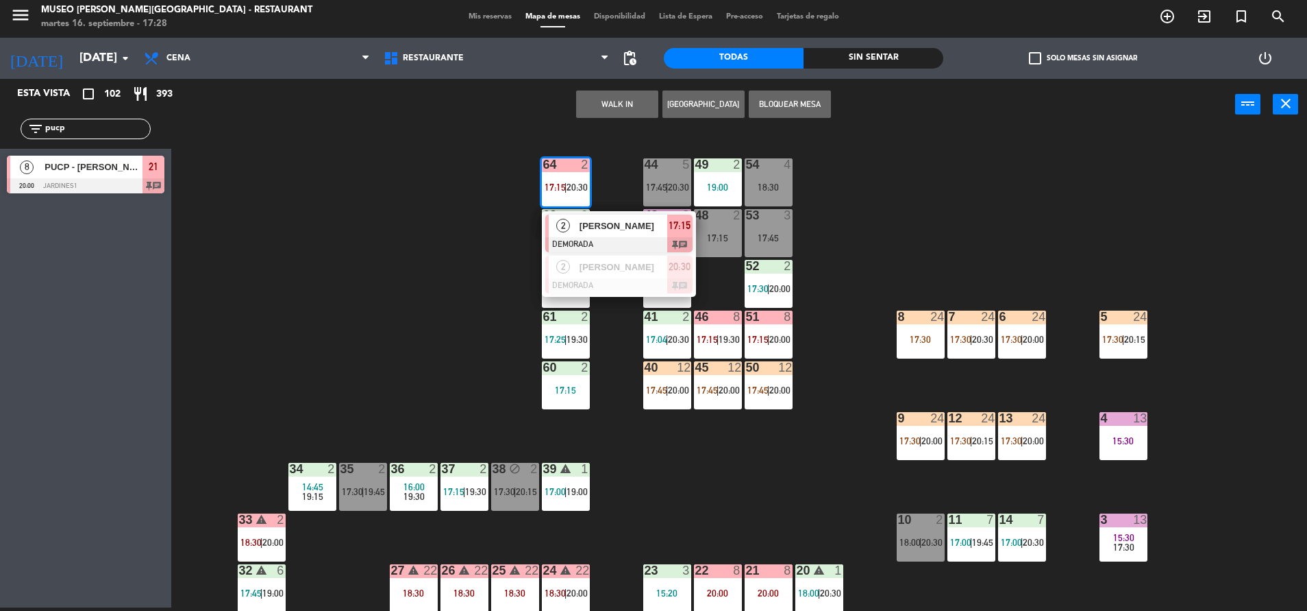
click at [612, 247] on div at bounding box center [618, 244] width 147 height 15
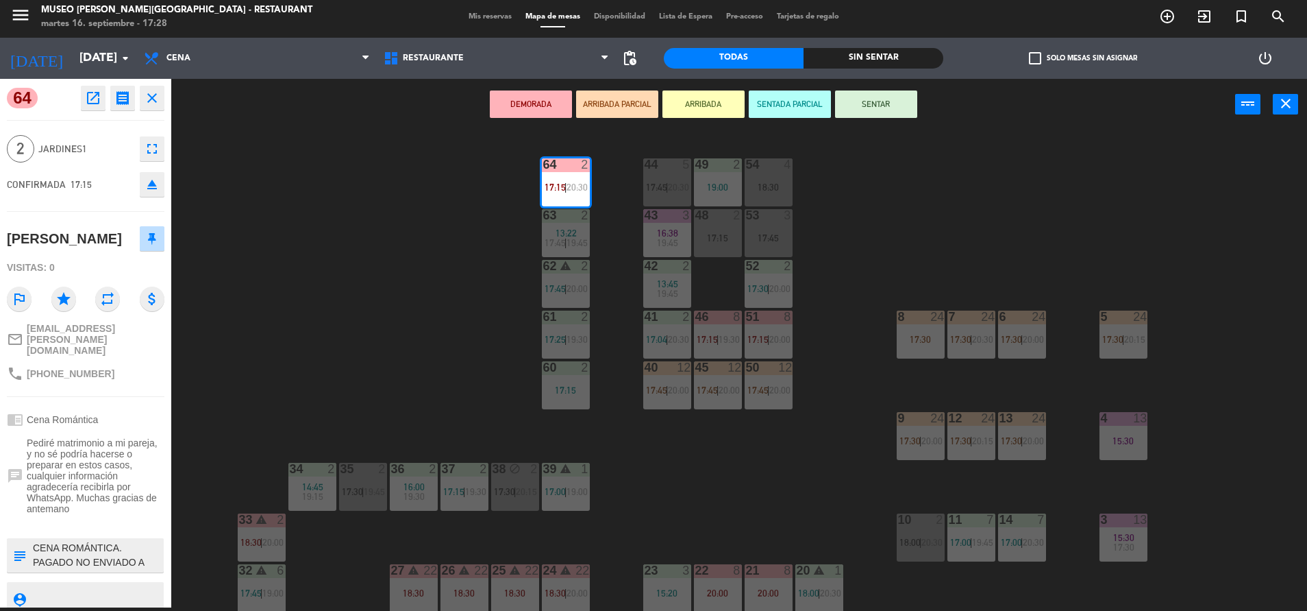
click at [77, 558] on textarea at bounding box center [97, 555] width 131 height 29
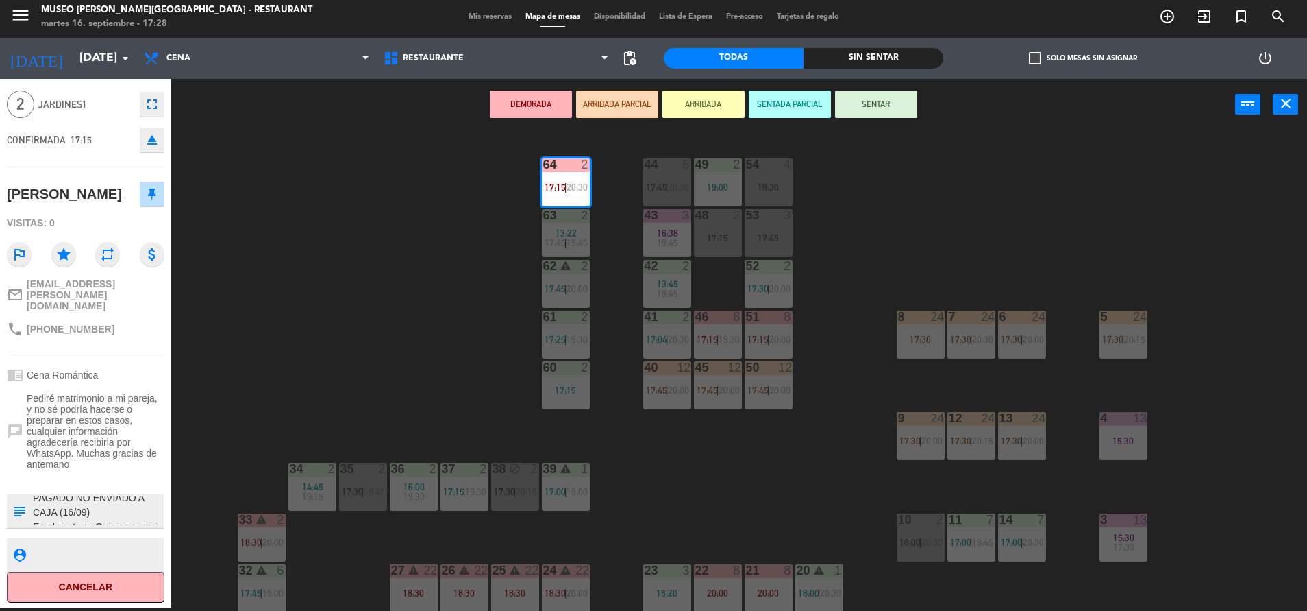
scroll to position [50, 0]
click at [740, 567] on div "8" at bounding box center [737, 570] width 8 height 12
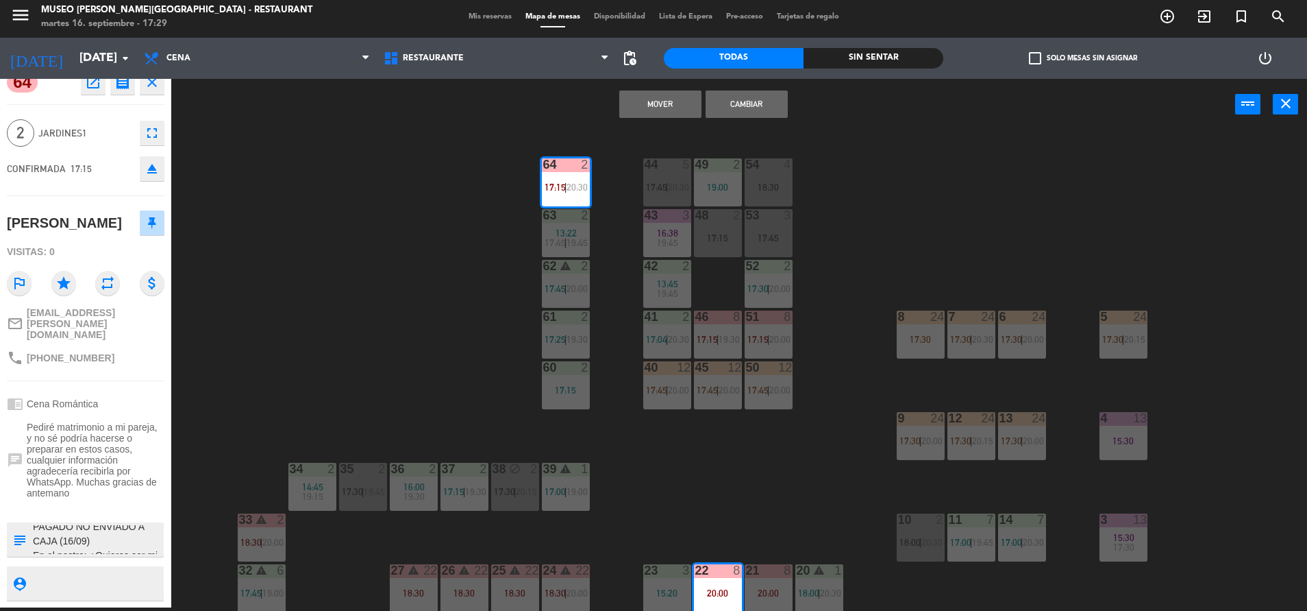
click at [767, 493] on div "44 5 17:45 | 20:30 49 2 19:00 54 4 18:30 64 2 17:15 | 20:30 48 2 17:15 53 3 17:…" at bounding box center [745, 372] width 1123 height 477
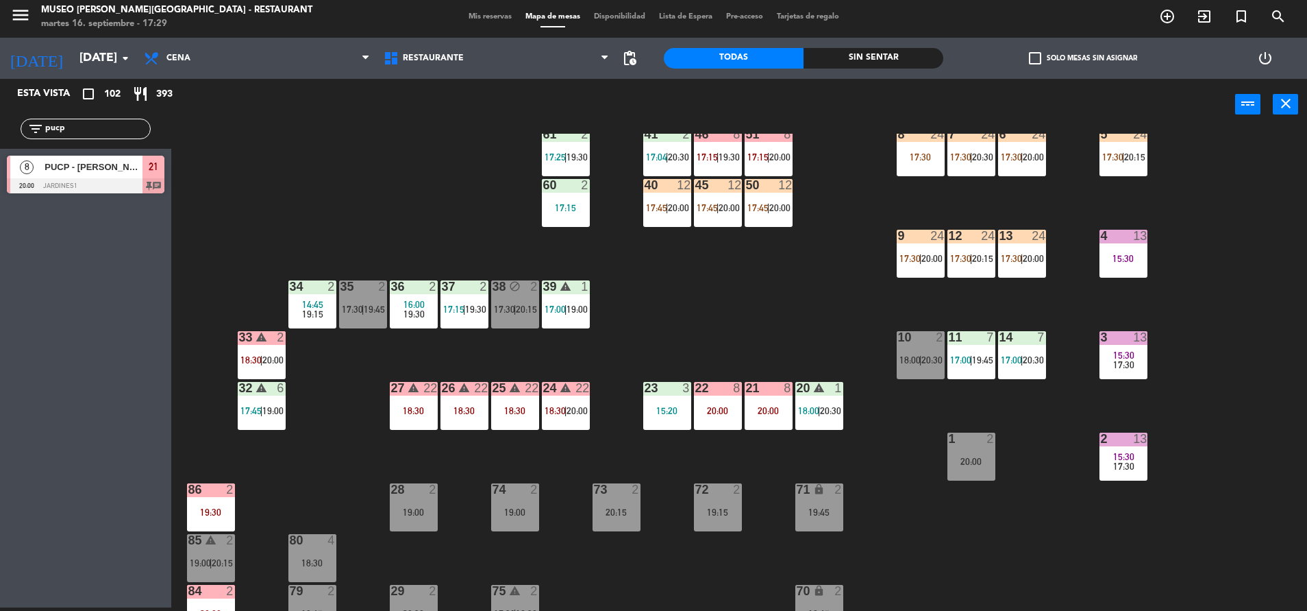
scroll to position [193, 0]
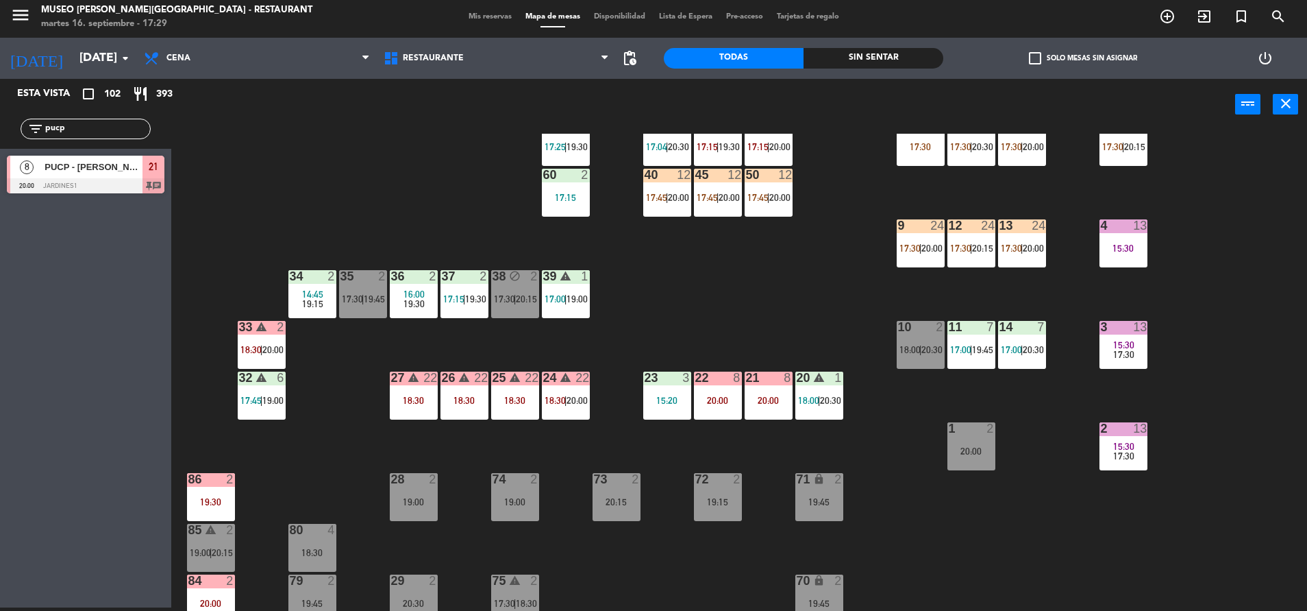
click at [558, 369] on div "44 5 17:45 | 20:30 49 2 19:00 54 4 18:30 64 2 17:15 | 20:30 48 2 17:15 53 3 17:…" at bounding box center [745, 372] width 1123 height 477
click at [558, 388] on div "24 warning 22 18:30 | 20:00" at bounding box center [566, 395] width 48 height 48
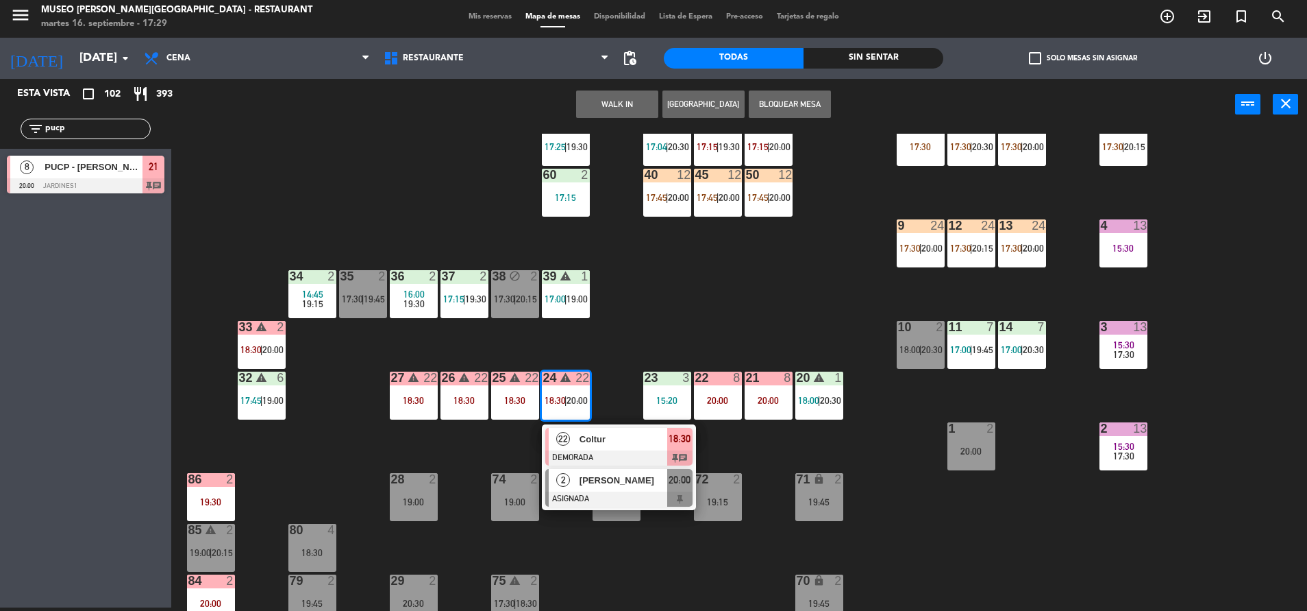
click at [594, 480] on span "[PERSON_NAME]" at bounding box center [624, 480] width 88 height 14
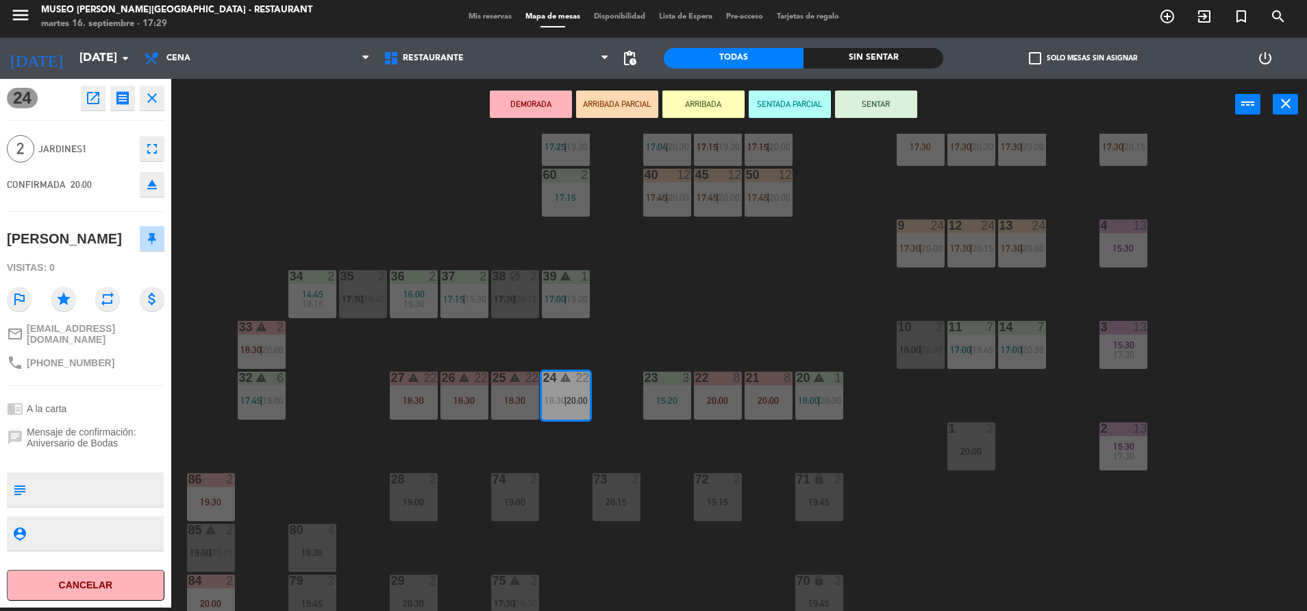
click at [682, 308] on div "44 5 17:45 | 20:30 49 2 19:00 54 4 18:30 64 2 17:15 | 20:30 48 2 17:15 53 3 17:…" at bounding box center [745, 372] width 1123 height 477
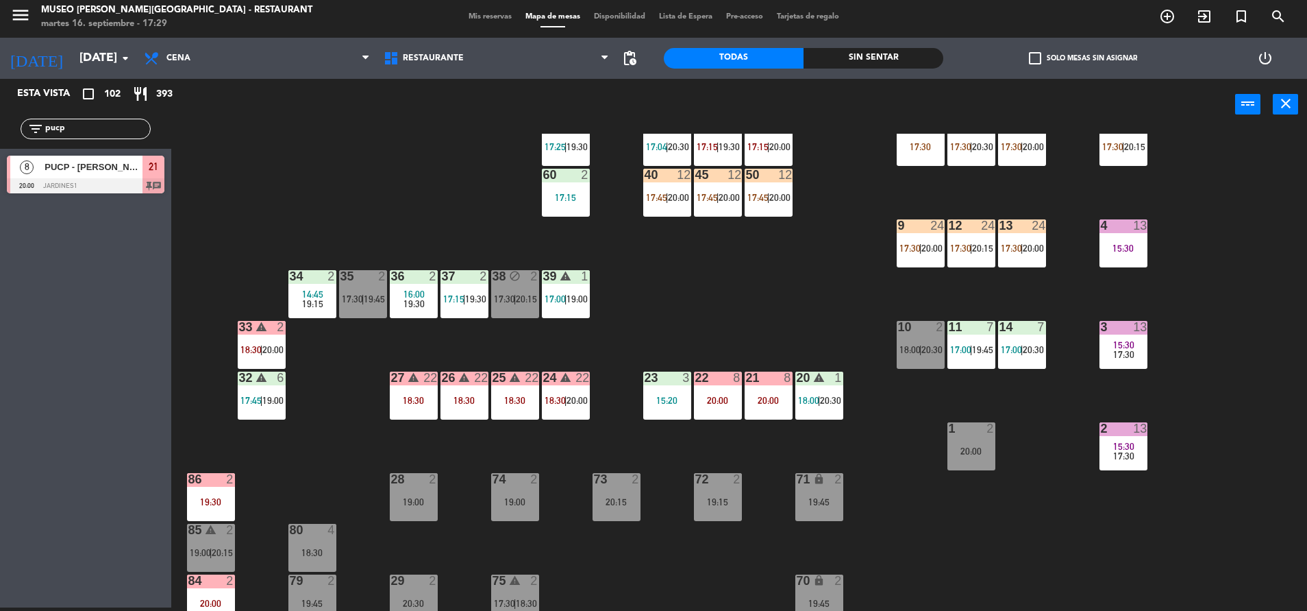
click at [260, 343] on div "33 warning 2 18:30 | 20:00" at bounding box center [262, 345] width 48 height 48
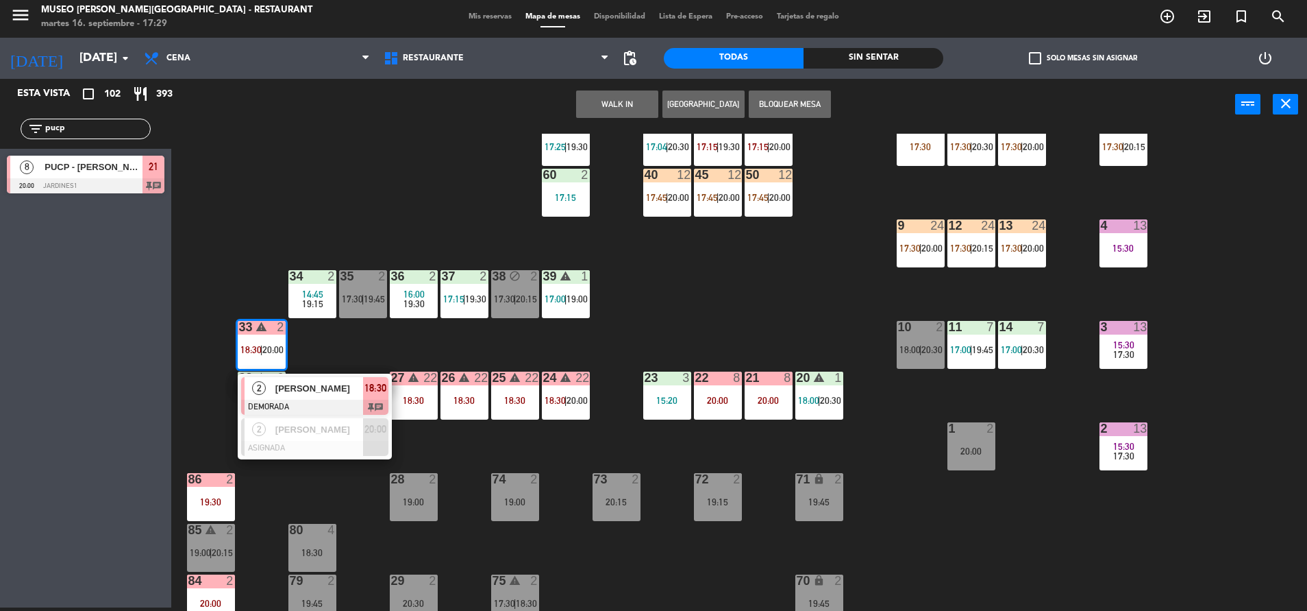
click at [283, 391] on span "[PERSON_NAME]" at bounding box center [319, 388] width 88 height 14
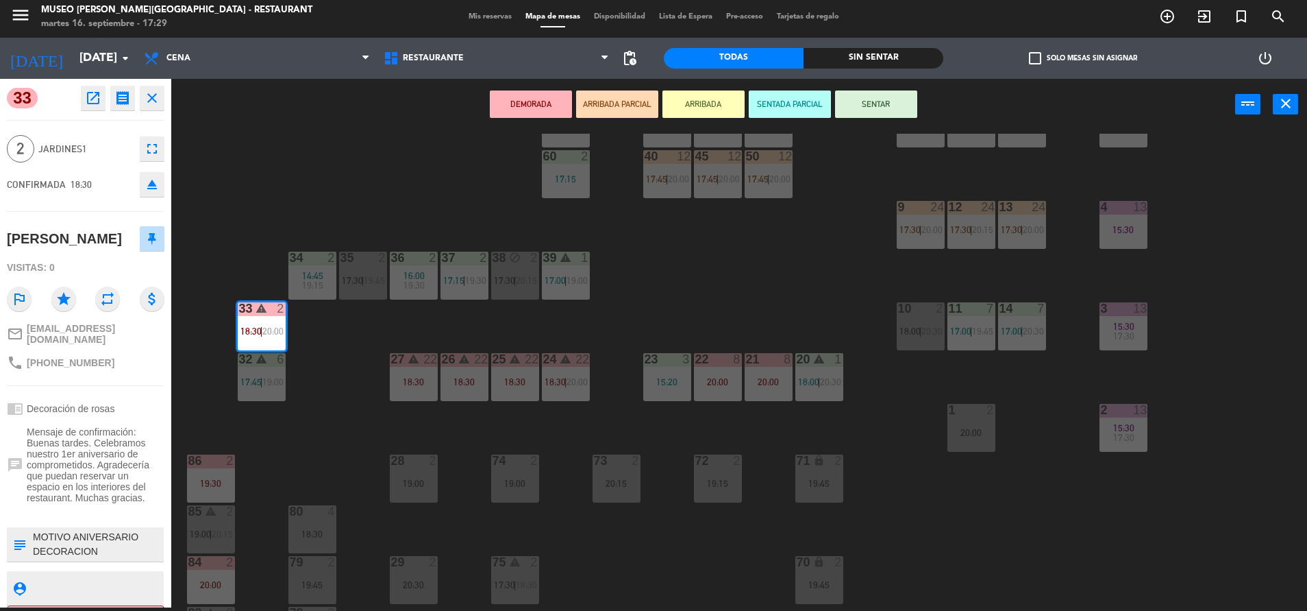
scroll to position [203, 0]
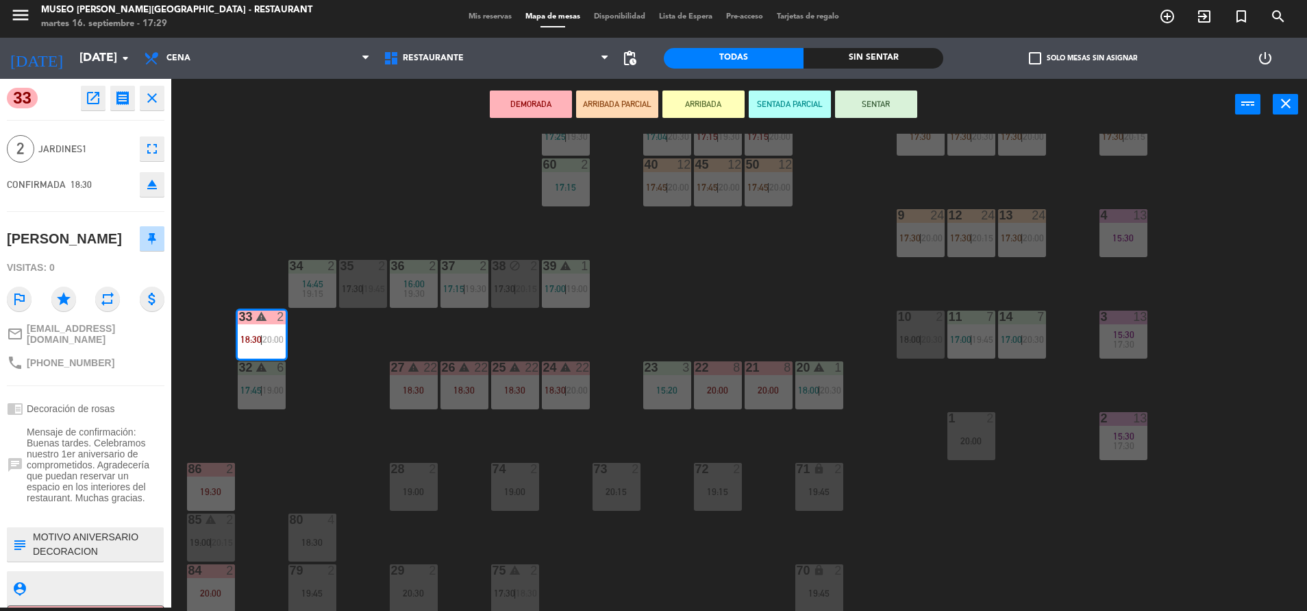
click at [104, 550] on textarea at bounding box center [97, 544] width 131 height 29
click at [323, 432] on div "44 5 17:45 | 20:30 49 2 19:00 54 4 18:30 64 2 17:15 | 20:30 48 2 17:15 53 3 17:…" at bounding box center [745, 372] width 1123 height 477
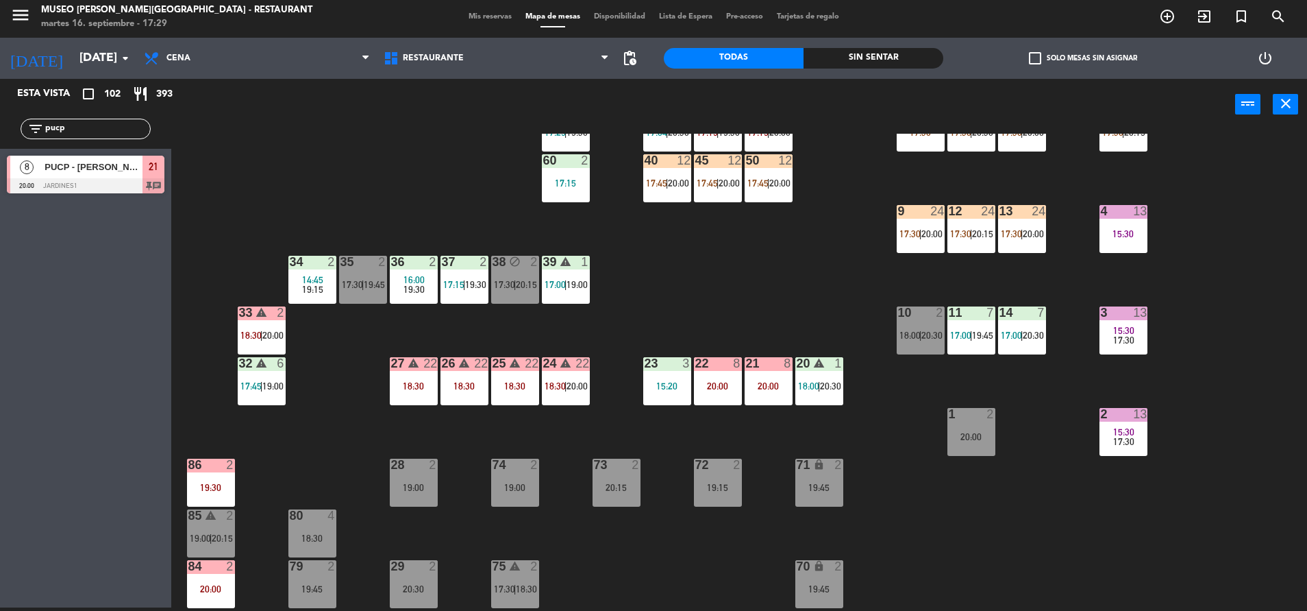
scroll to position [220, 0]
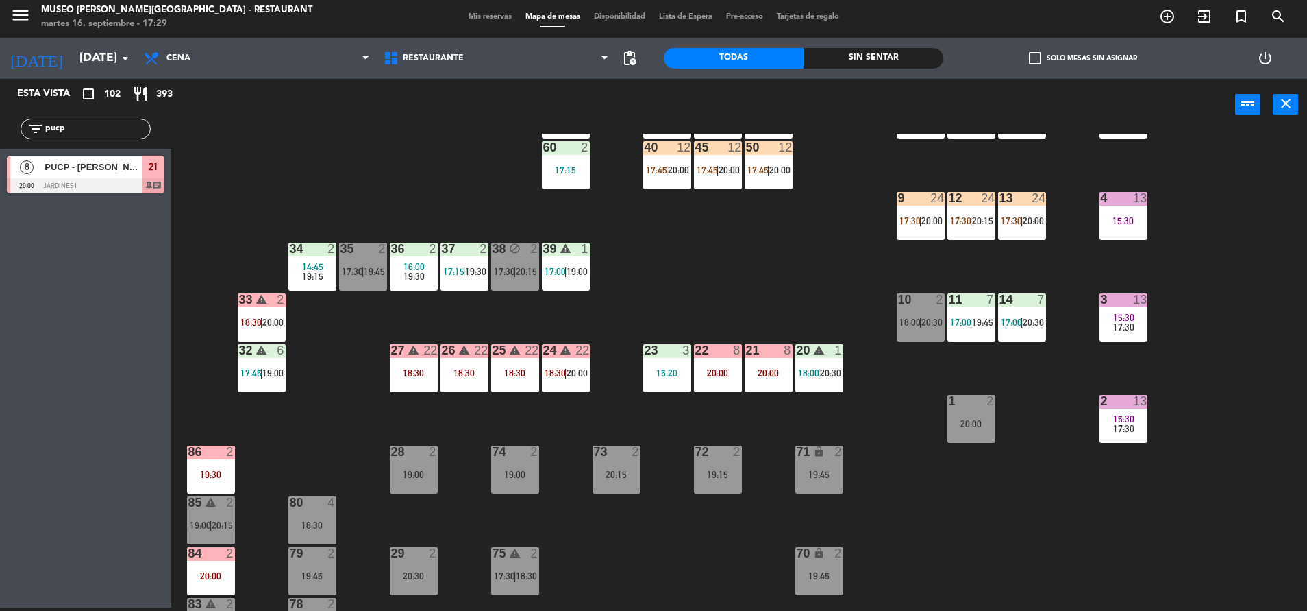
click at [269, 329] on div "33 warning 2 18:30 | 20:00" at bounding box center [262, 317] width 48 height 48
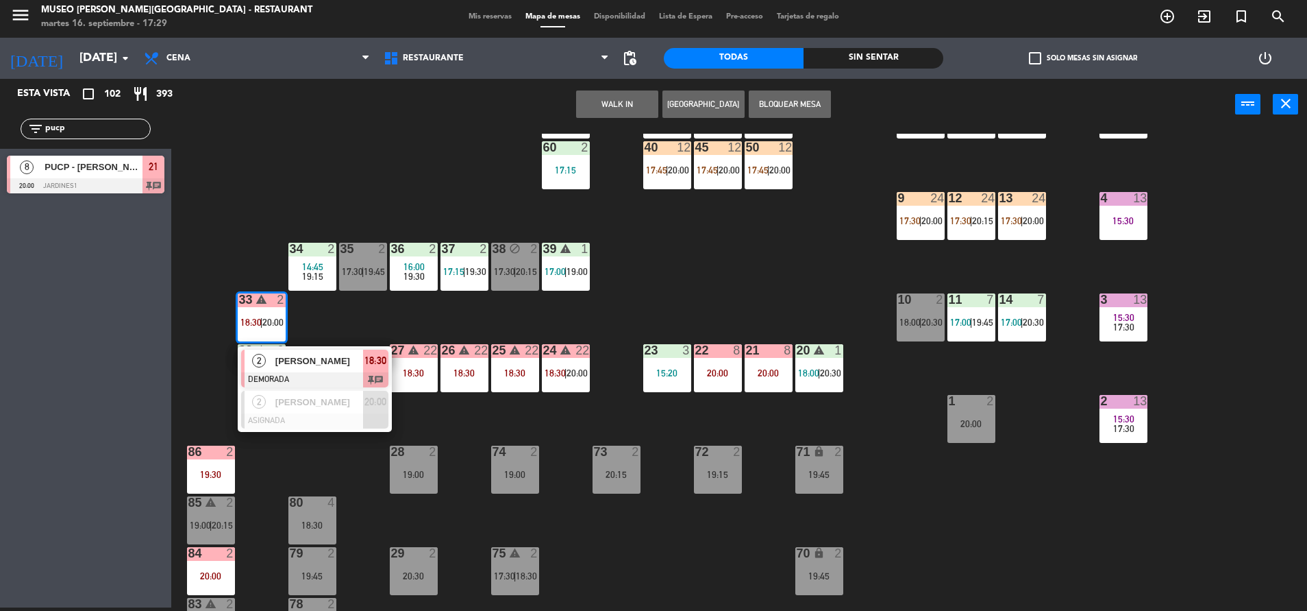
click at [282, 358] on span "[PERSON_NAME]" at bounding box center [319, 361] width 88 height 14
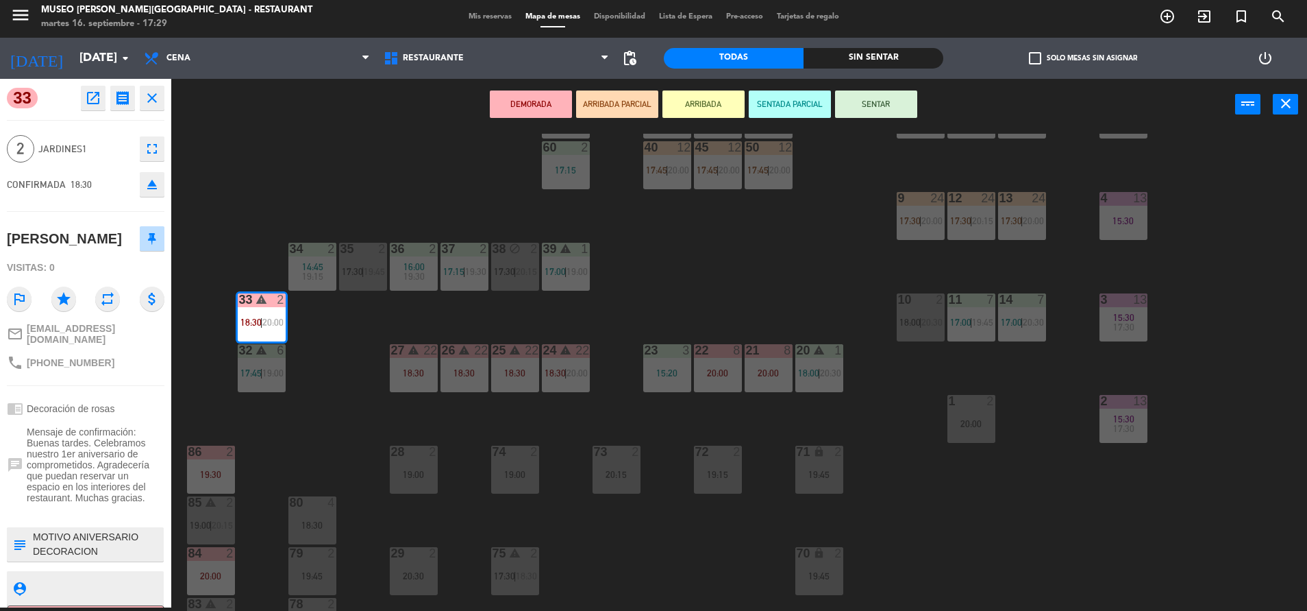
click at [195, 460] on div "86 2 19:30" at bounding box center [211, 469] width 48 height 48
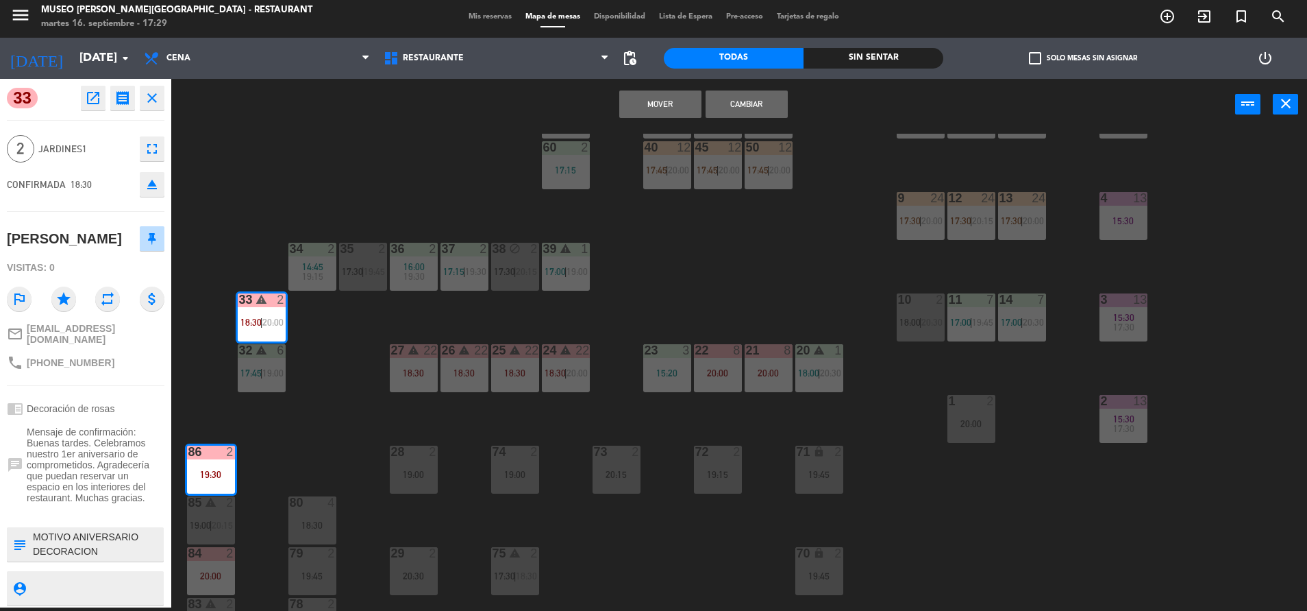
click at [662, 102] on button "Mover" at bounding box center [660, 103] width 82 height 27
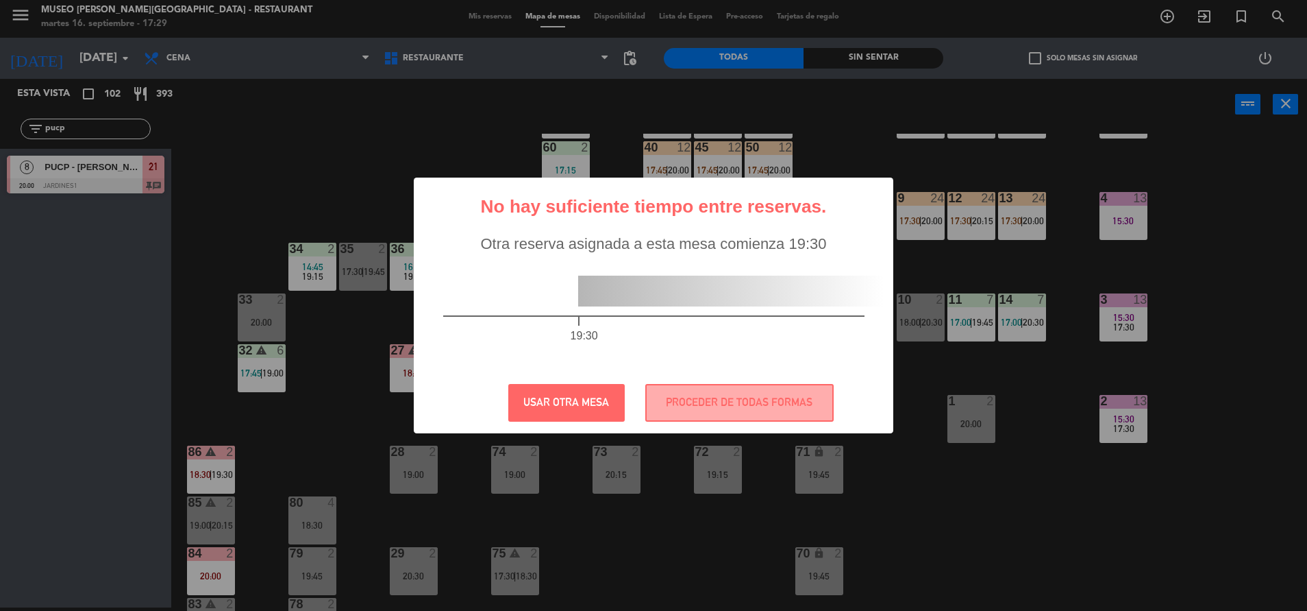
click at [705, 429] on div "? ! i No hay suficiente tiempo entre reservas. × Otra reserva asignada a esta m…" at bounding box center [654, 305] width 480 height 256
click at [696, 398] on button "PROCEDER DE TODAS FORMAS" at bounding box center [739, 403] width 188 height 38
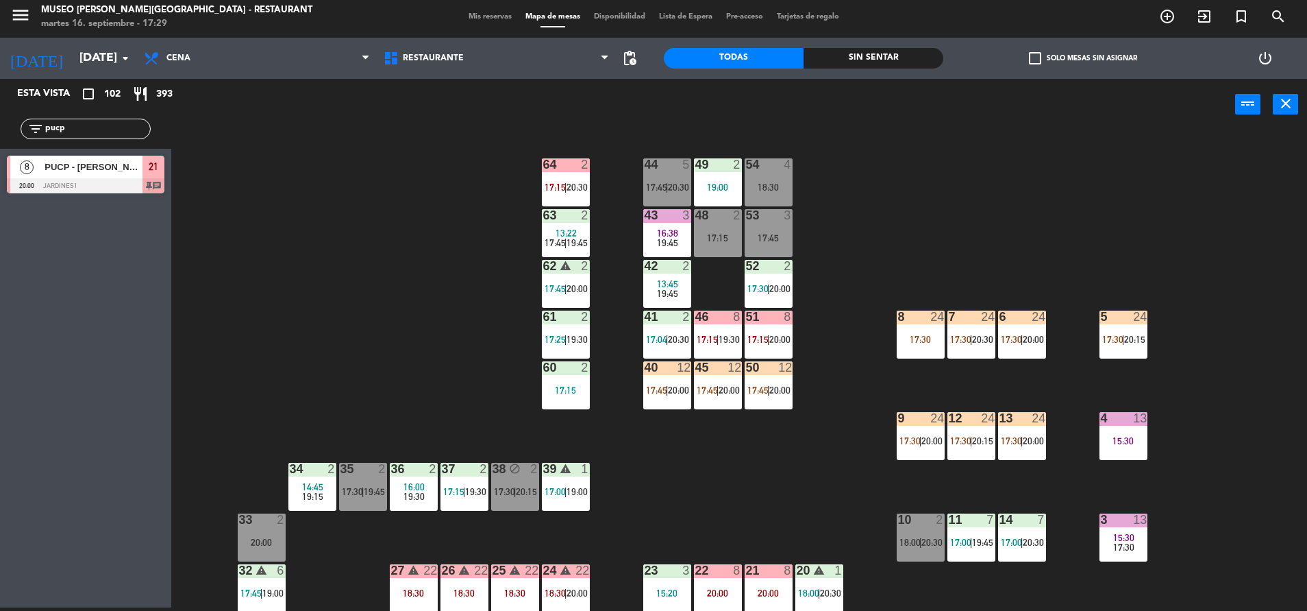
scroll to position [508, 0]
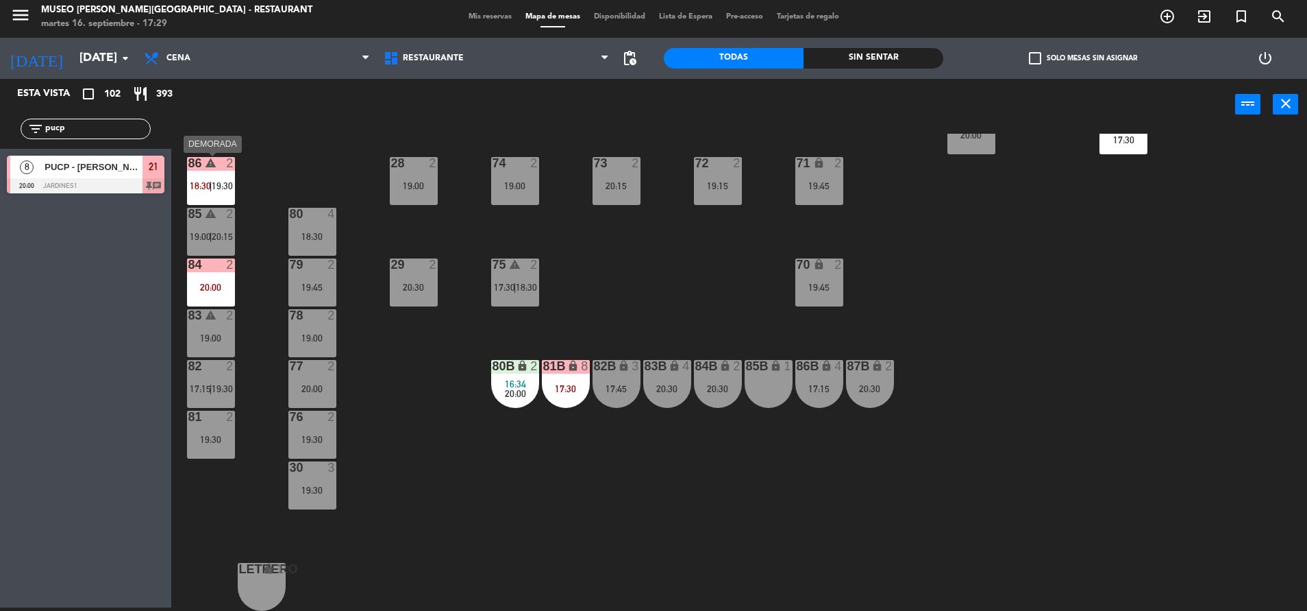
click at [206, 185] on span "18:30" at bounding box center [200, 185] width 21 height 11
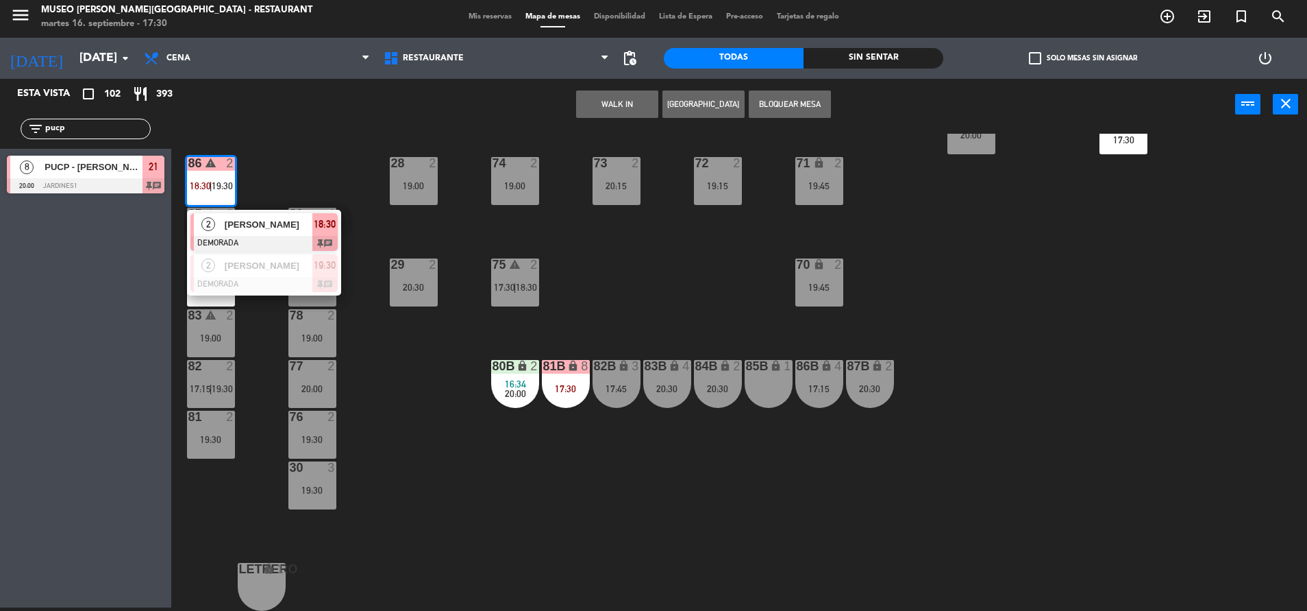
click at [74, 131] on input "pucp" at bounding box center [97, 128] width 106 height 15
drag, startPoint x: 74, startPoint y: 131, endPoint x: 0, endPoint y: 130, distance: 74.0
click at [0, 131] on html "close × Museo [PERSON_NAME] Café - Restaurant × chrome_reader_mode Listado de R…" at bounding box center [653, 305] width 1307 height 611
type input "[PERSON_NAME]"
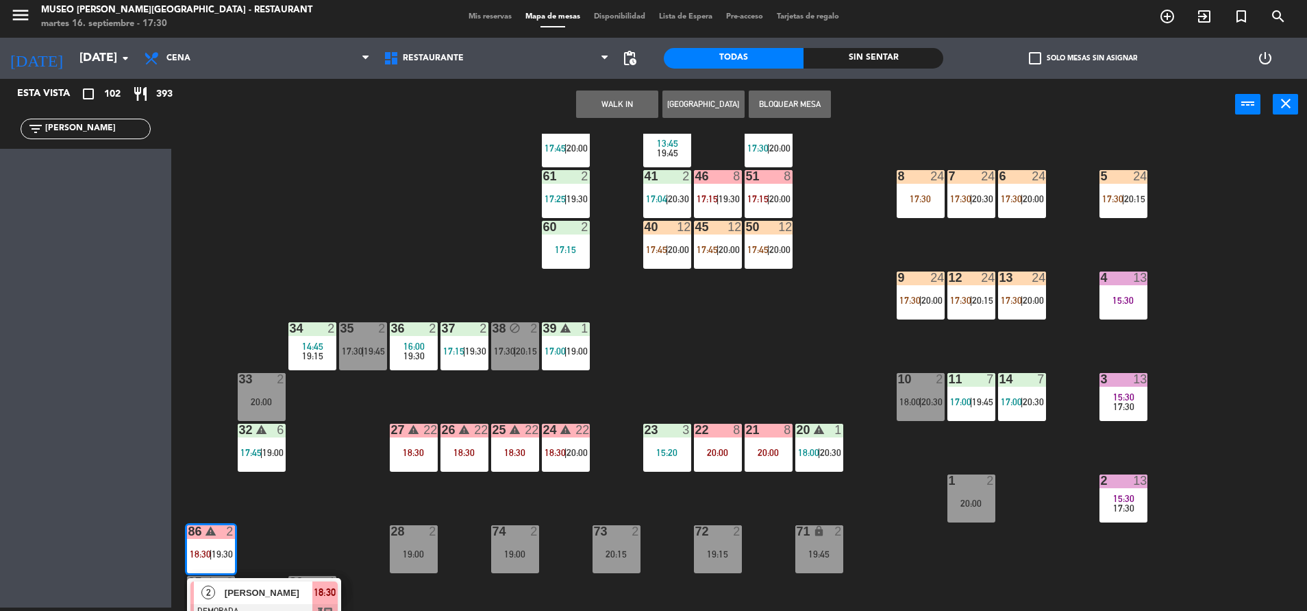
scroll to position [138, 0]
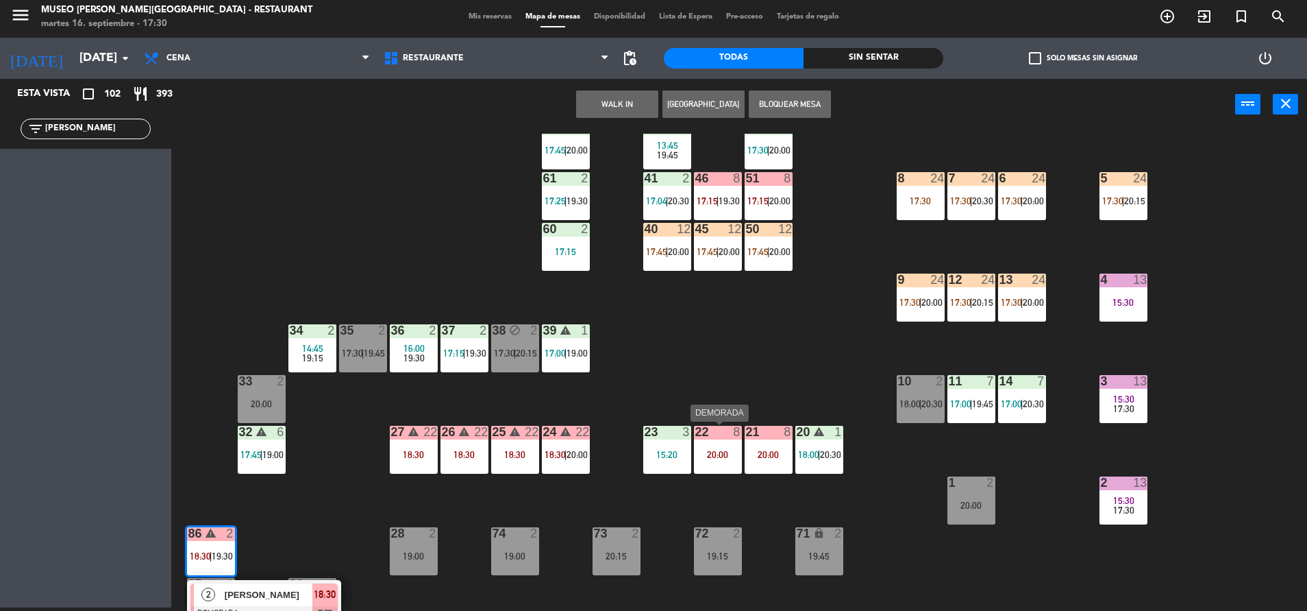
click at [711, 471] on div "22 8 20:00" at bounding box center [718, 450] width 48 height 48
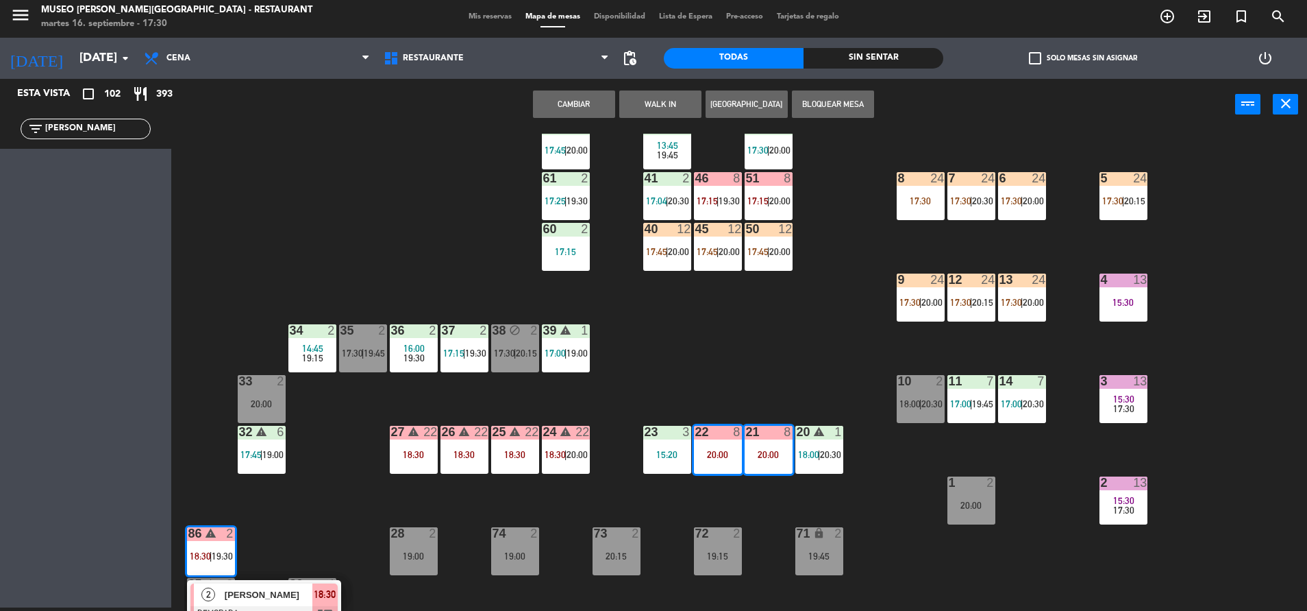
click at [667, 365] on div "44 5 17:45 | 20:30 49 2 19:00 54 4 18:30 64 2 17:15 | 20:30 48 2 17:15 53 3 17:…" at bounding box center [745, 372] width 1123 height 477
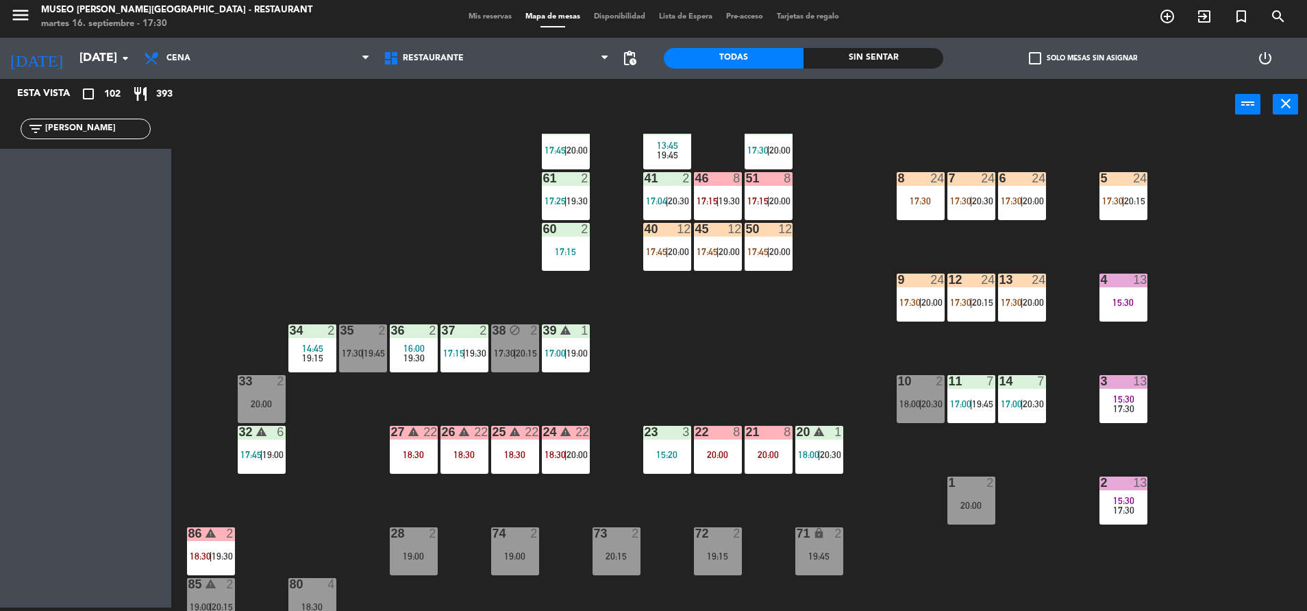
click at [652, 457] on div "15:20" at bounding box center [667, 455] width 48 height 10
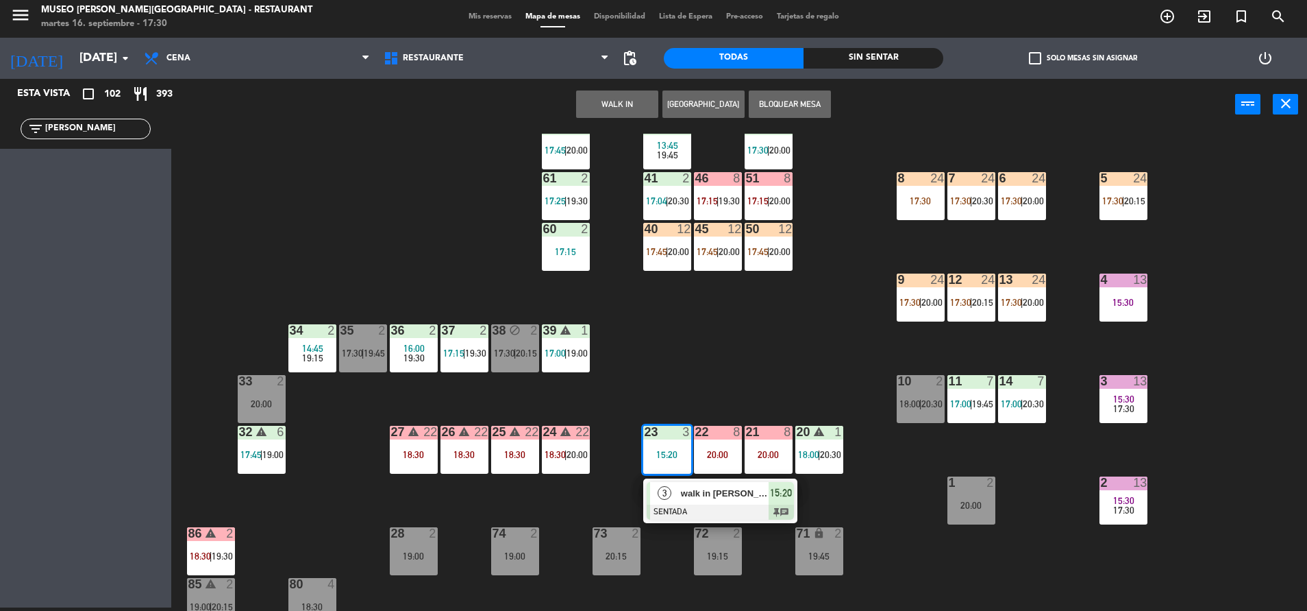
click at [680, 482] on div "walk in [PERSON_NAME]" at bounding box center [724, 493] width 89 height 23
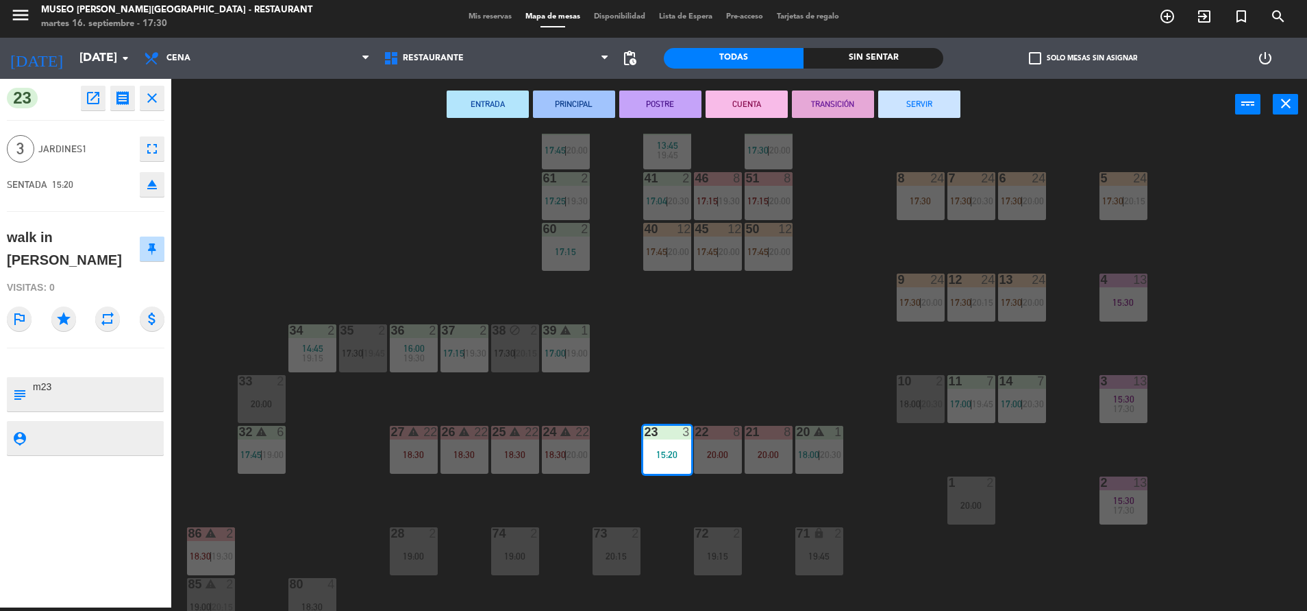
click at [822, 105] on button "TRANSICIÓN" at bounding box center [833, 103] width 82 height 27
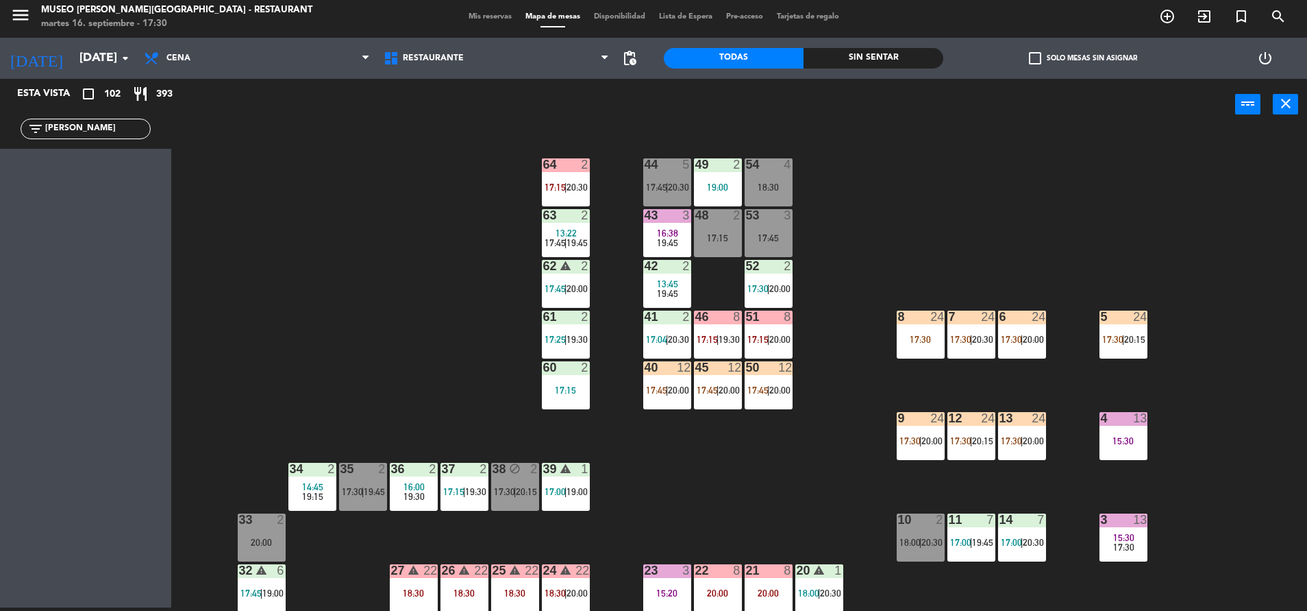
scroll to position [508, 0]
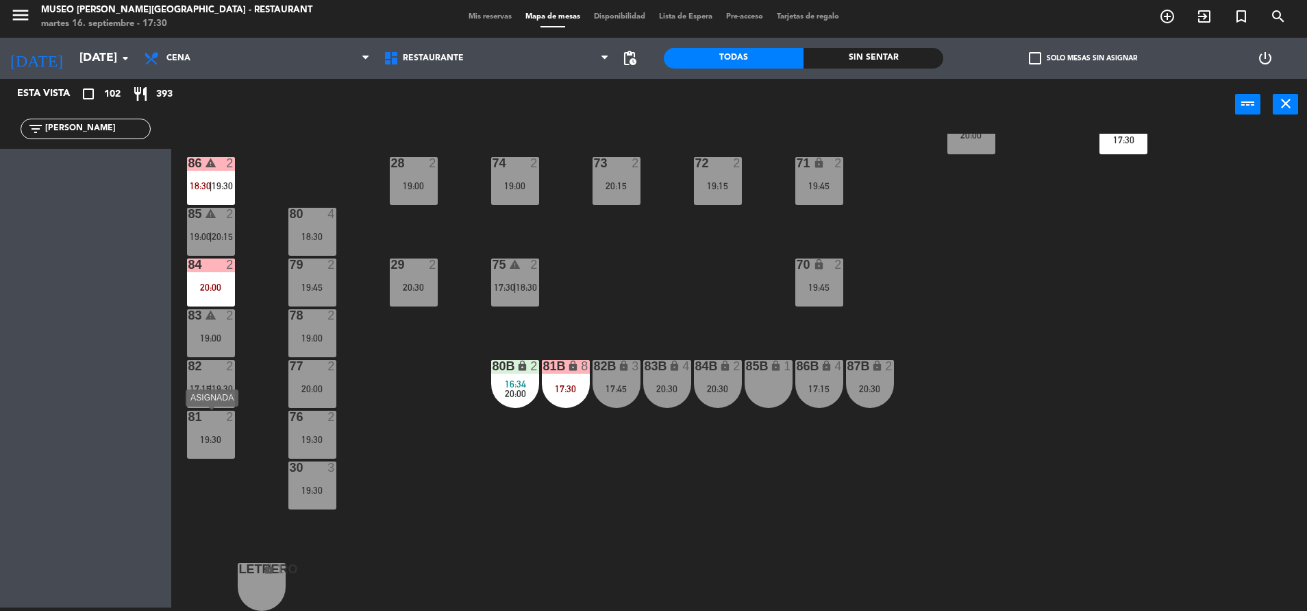
click at [219, 430] on div "81 2 19:30" at bounding box center [211, 434] width 48 height 48
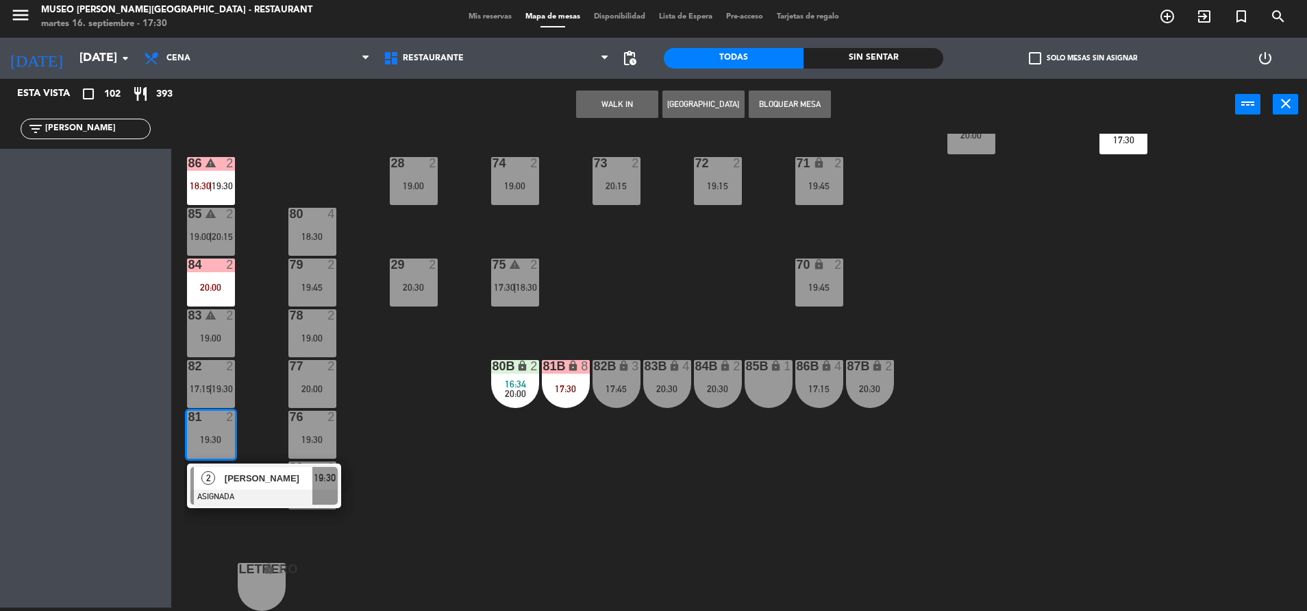
click at [258, 476] on span "[PERSON_NAME]" at bounding box center [269, 478] width 88 height 14
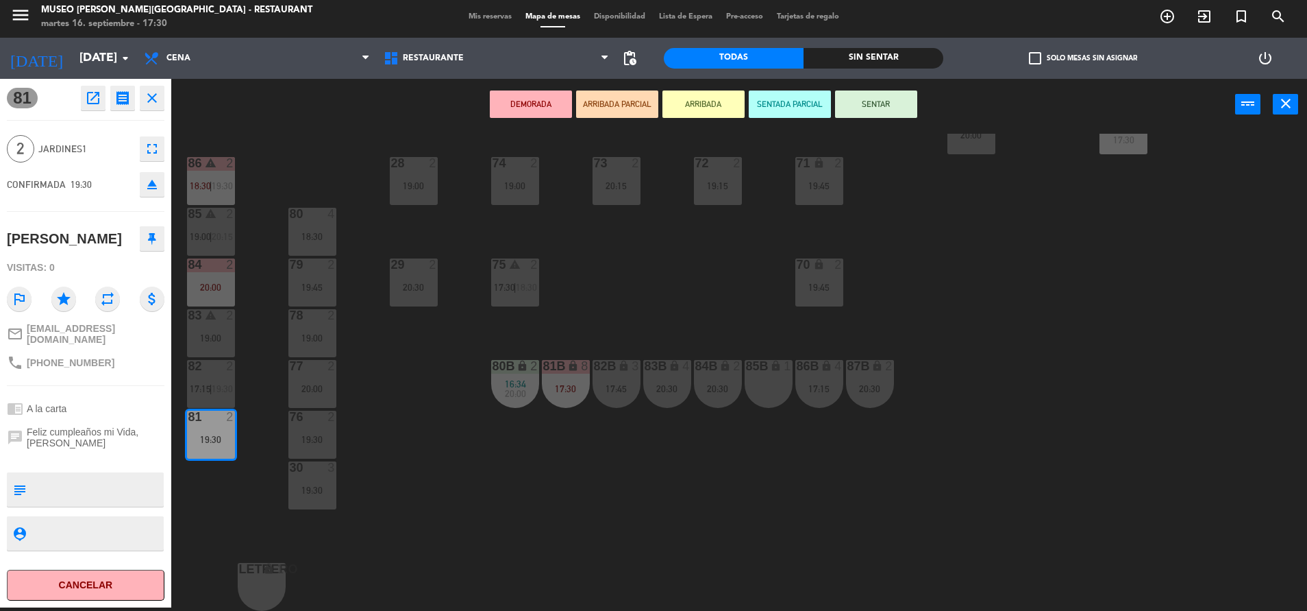
click at [142, 177] on button "eject" at bounding box center [152, 184] width 25 height 25
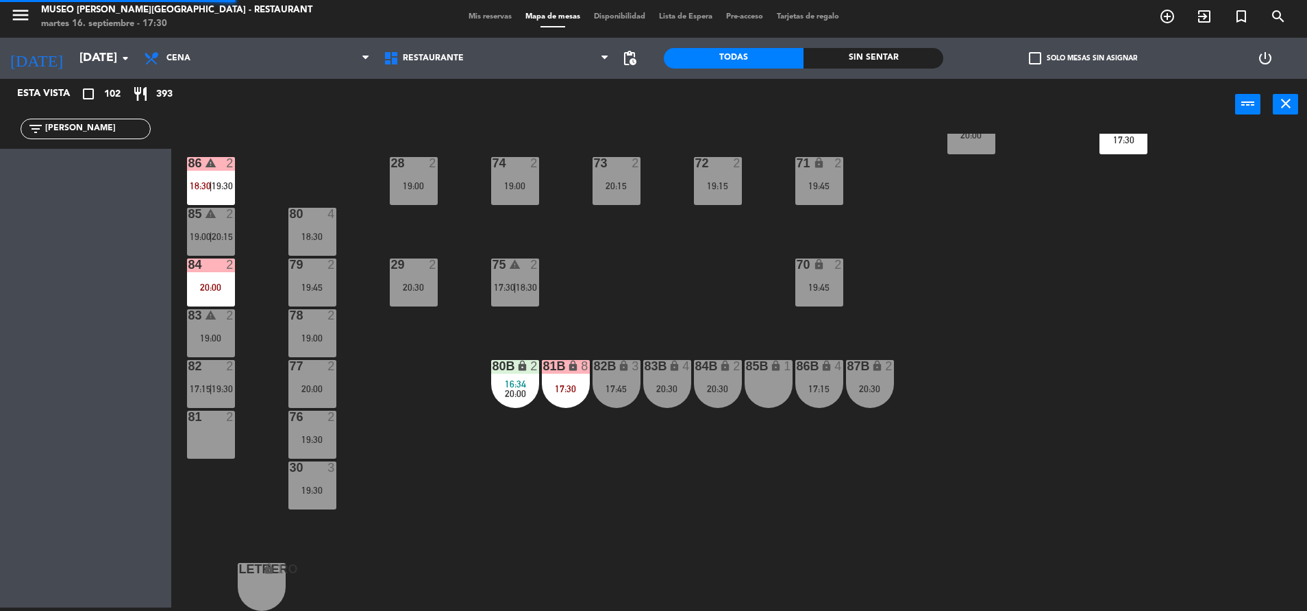
click at [221, 180] on span "19:30" at bounding box center [222, 185] width 21 height 11
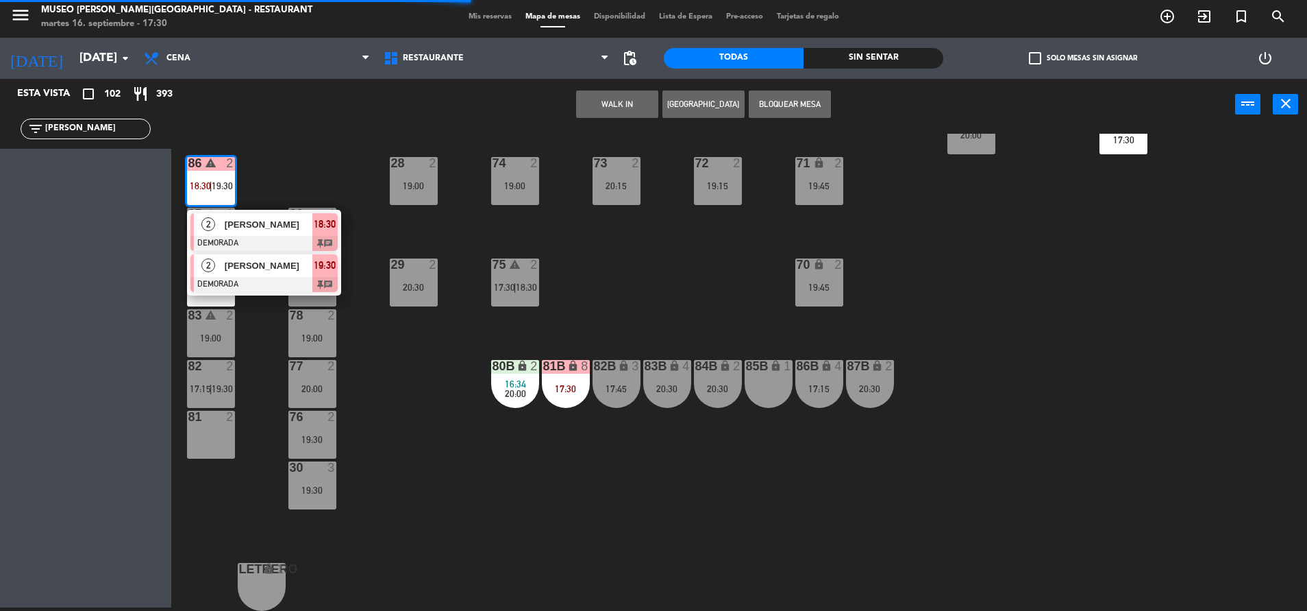
click at [292, 274] on div "[PERSON_NAME]" at bounding box center [267, 265] width 89 height 23
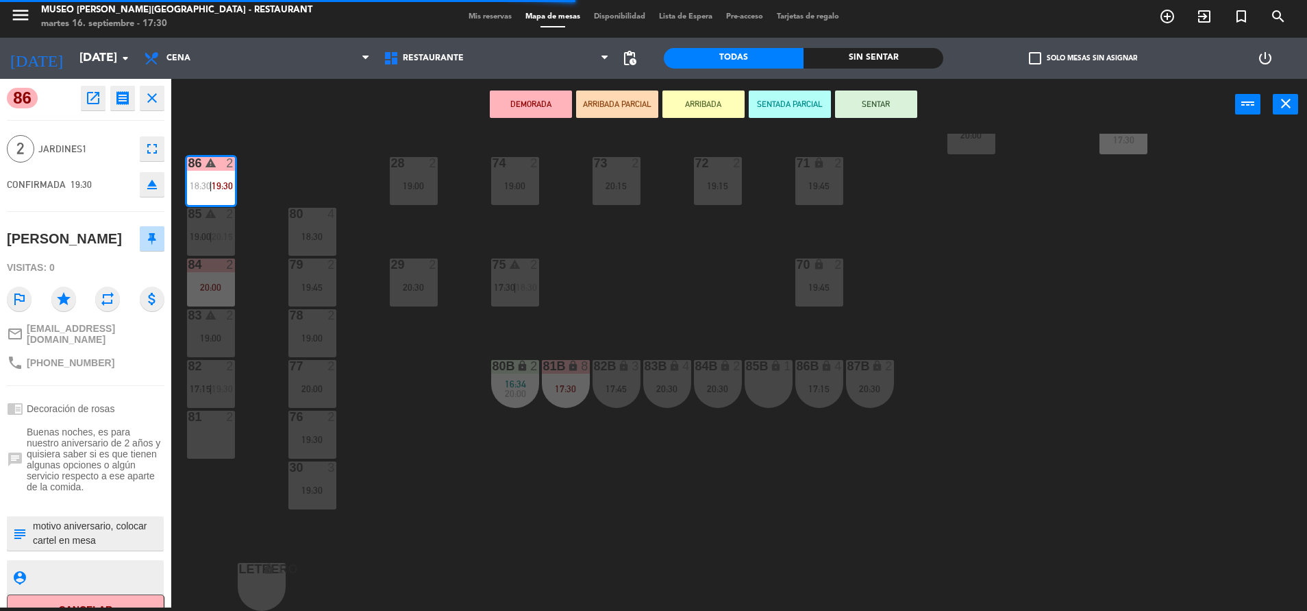
click at [206, 447] on div "81 2" at bounding box center [211, 434] width 48 height 48
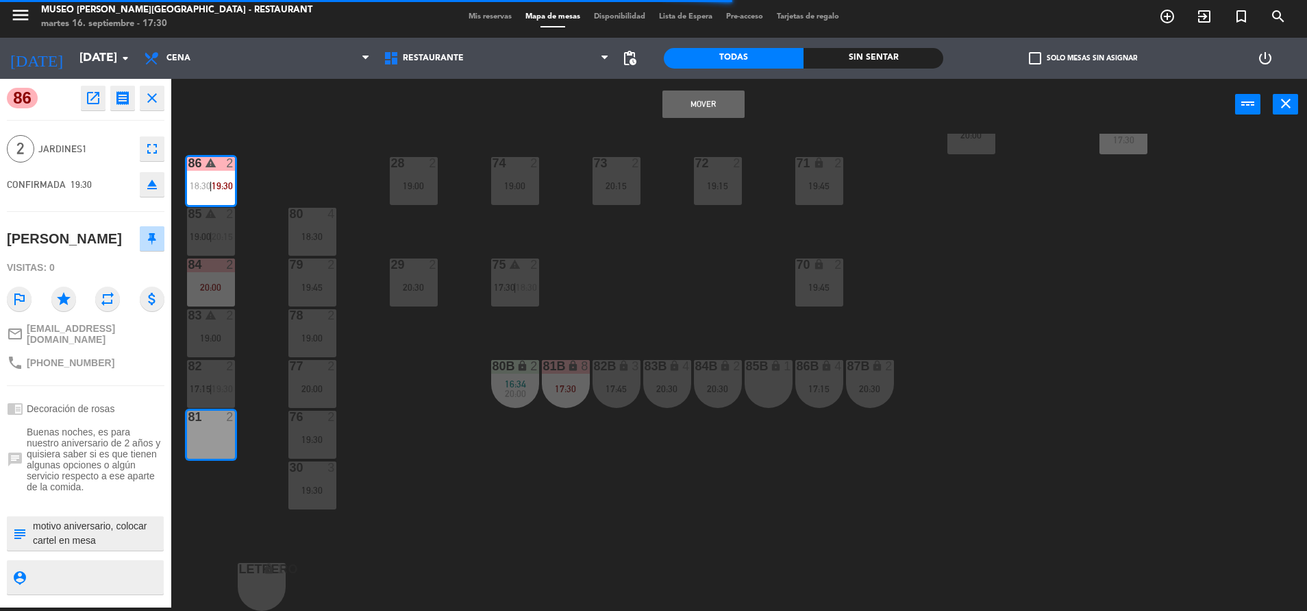
click at [716, 103] on button "Mover" at bounding box center [704, 103] width 82 height 27
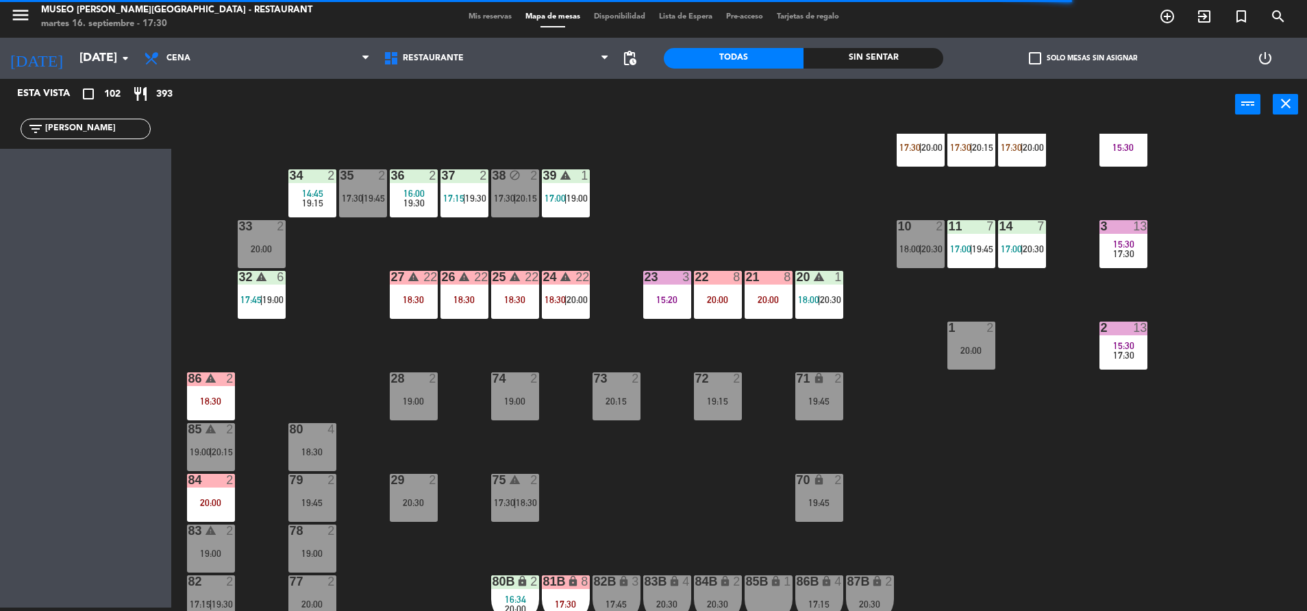
scroll to position [0, 0]
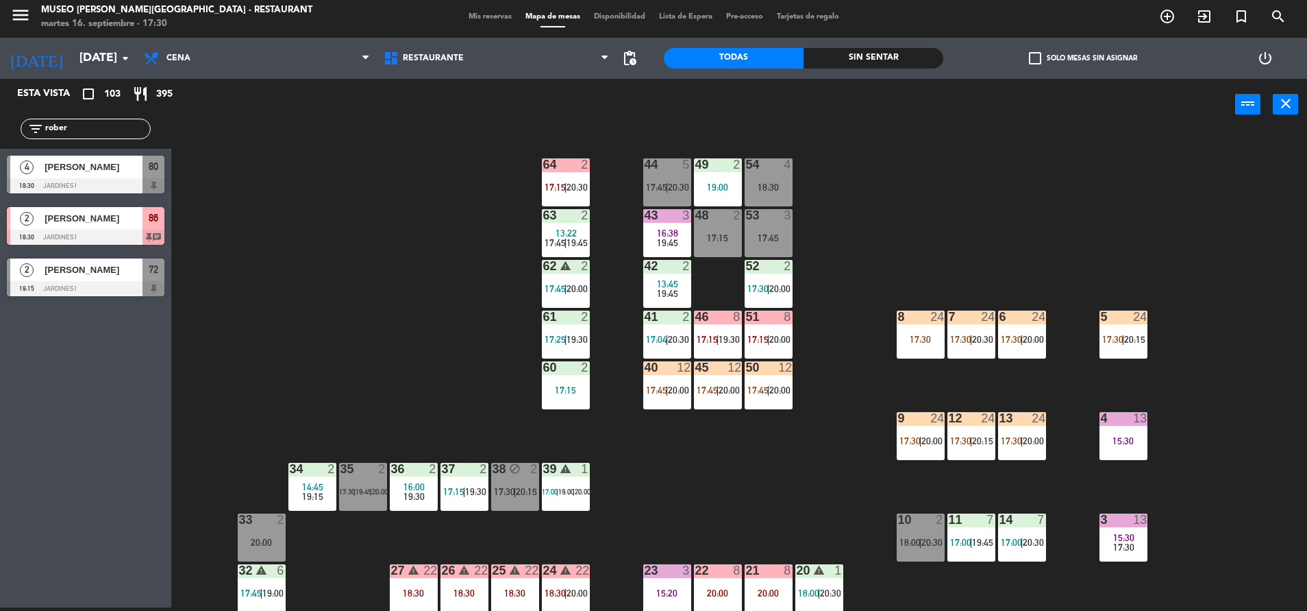
type input "rober"
click at [133, 223] on span "[PERSON_NAME]" at bounding box center [94, 218] width 98 height 14
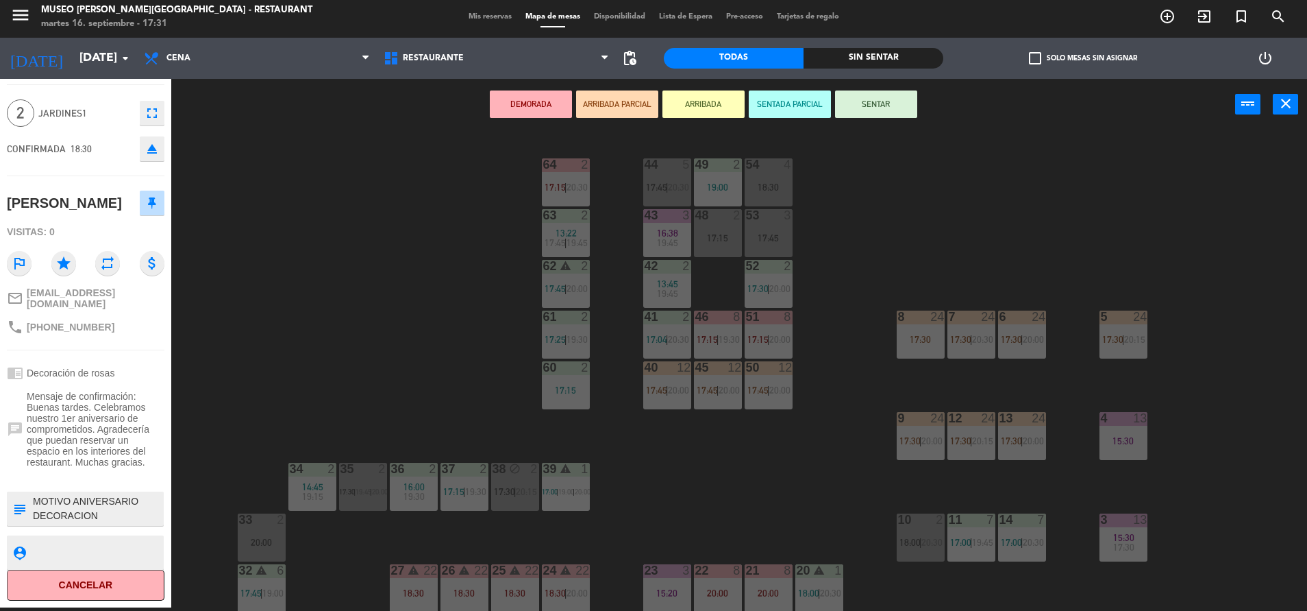
click at [278, 399] on div "44 5 17:45 | 20:30 49 2 19:00 54 4 18:30 64 2 17:15 | 20:30 48 2 17:15 53 3 17:…" at bounding box center [745, 372] width 1123 height 477
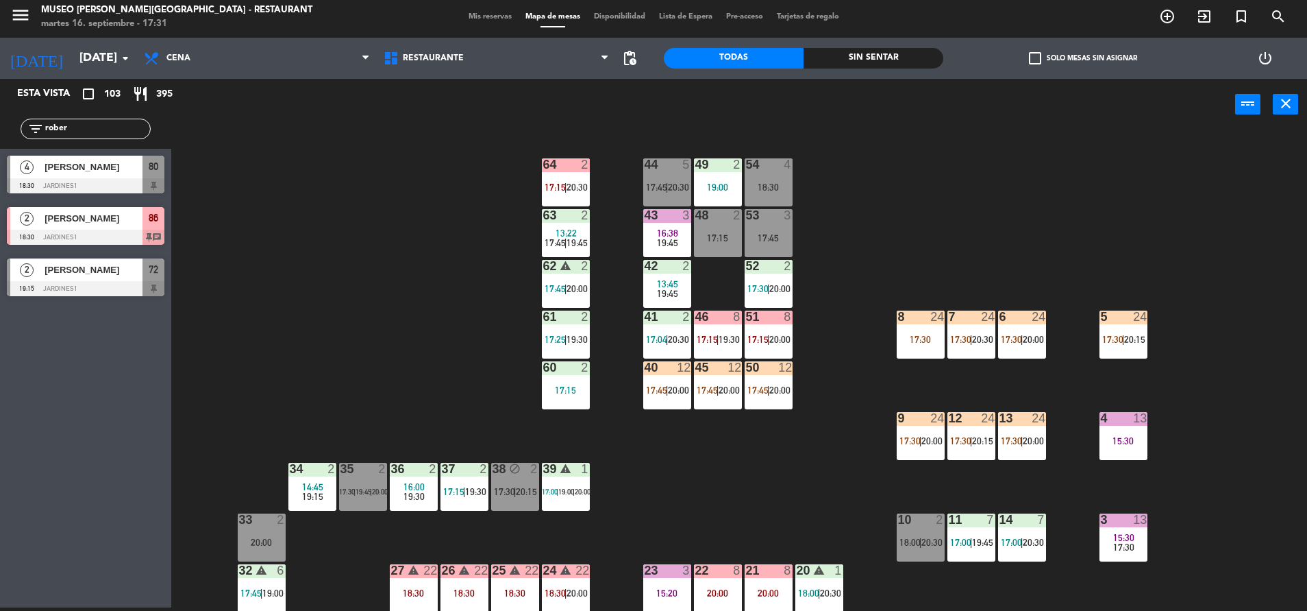
drag, startPoint x: 93, startPoint y: 130, endPoint x: 0, endPoint y: 136, distance: 93.4
click at [0, 136] on html "close × Museo [PERSON_NAME] Café - Restaurant × chrome_reader_mode Listado de R…" at bounding box center [653, 305] width 1307 height 611
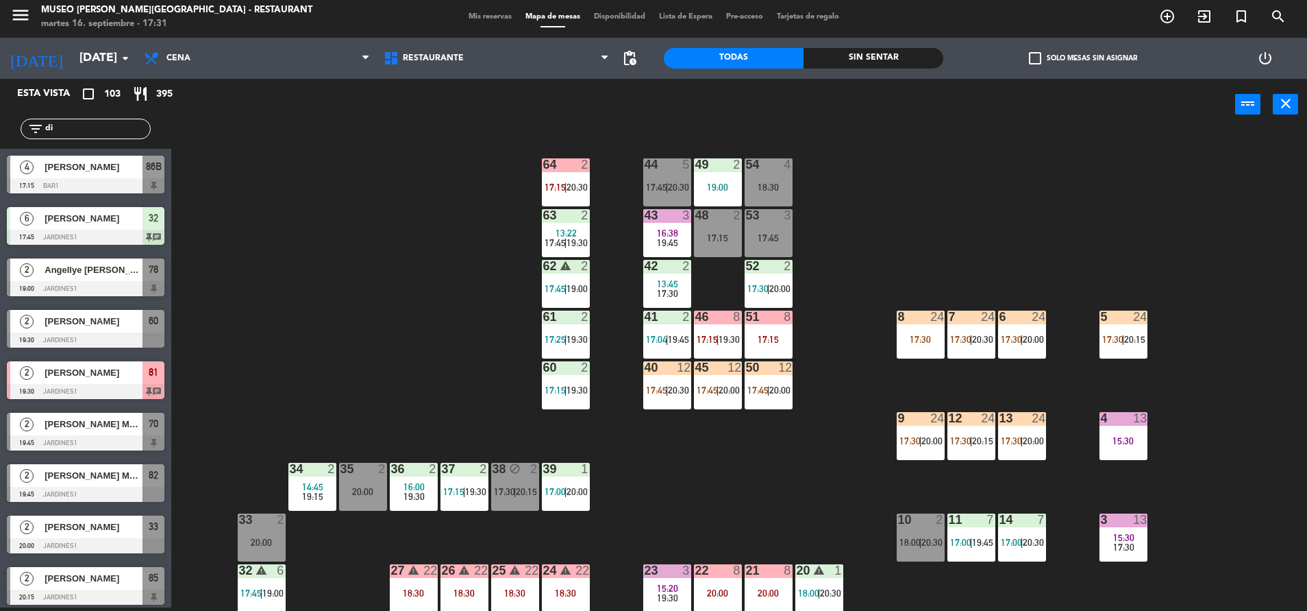
type input "d"
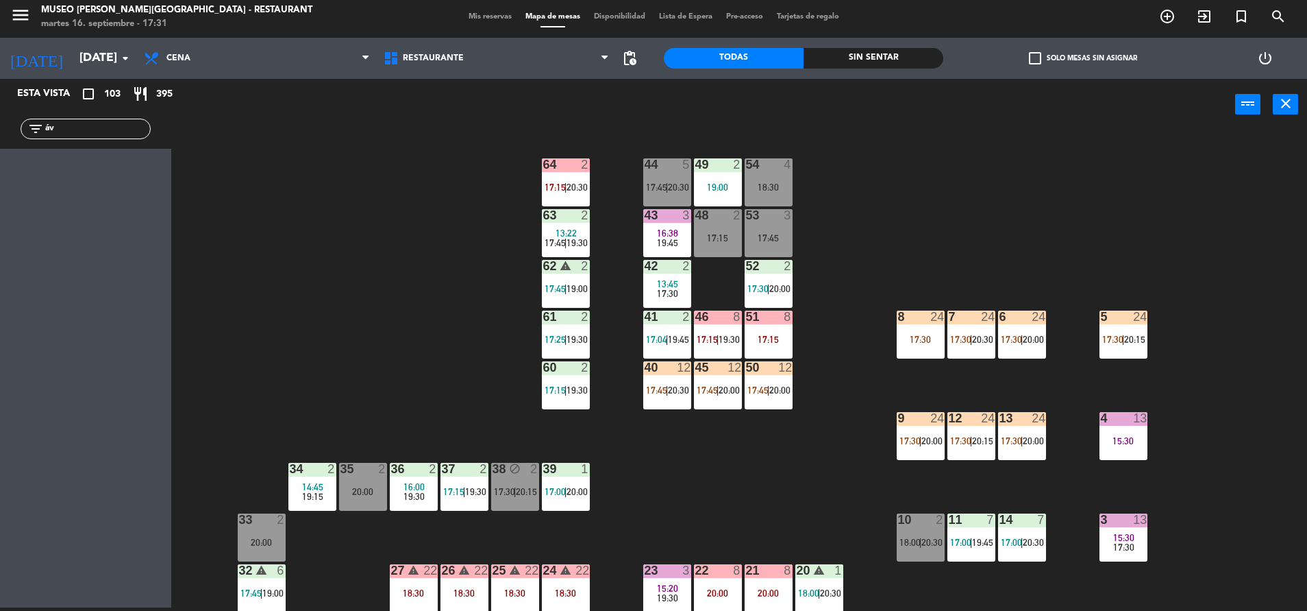
type input "á"
type input "[PERSON_NAME]"
click at [103, 173] on span "[PERSON_NAME] Dioses" at bounding box center [94, 167] width 98 height 14
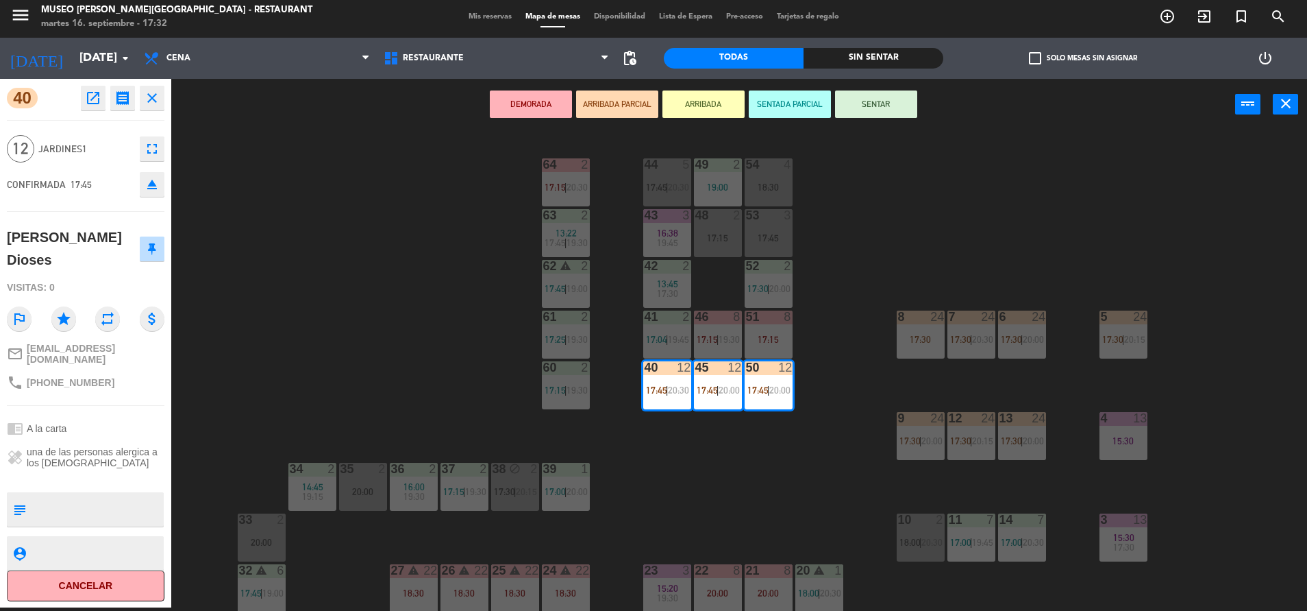
click at [109, 515] on textarea at bounding box center [97, 509] width 131 height 29
click at [321, 315] on div "44 5 17:45 | 20:30 49 2 19:00 54 4 18:30 64 2 17:15 | 20:30 48 2 17:15 53 3 17:…" at bounding box center [745, 372] width 1123 height 477
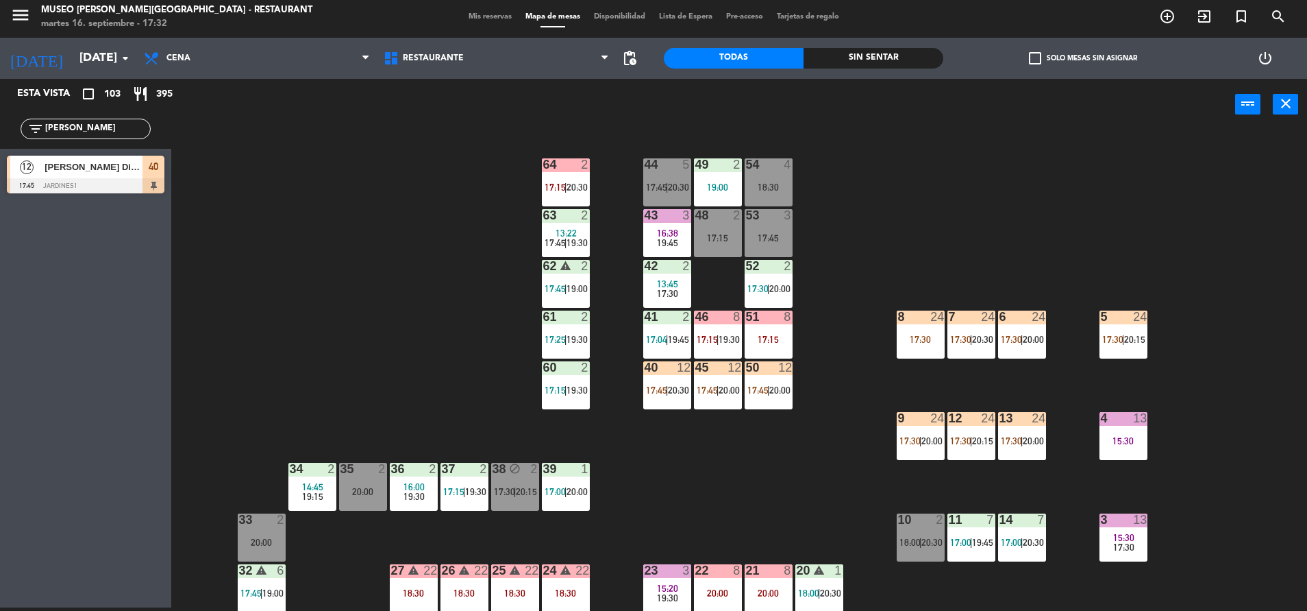
click at [728, 376] on div "45 12 17:45 | 20:00" at bounding box center [718, 385] width 48 height 48
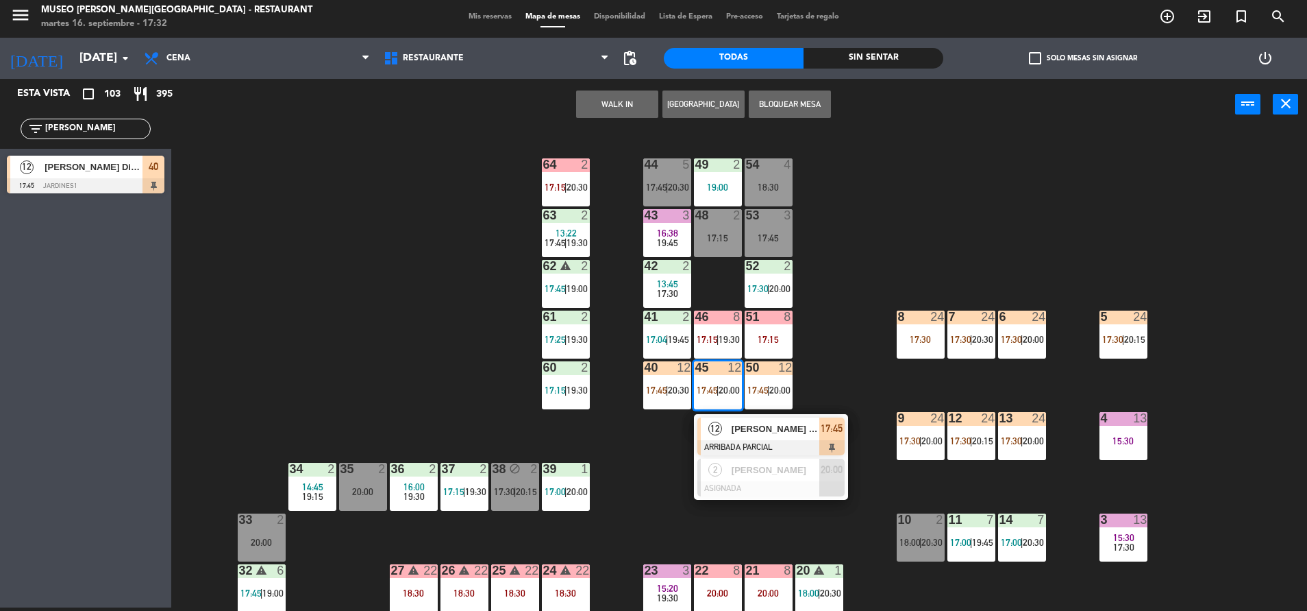
click at [798, 412] on div "44 5 17:45 | 20:30 49 2 19:00 54 4 18:30 64 2 17:15 | 20:30 48 2 17:15 53 3 17:…" at bounding box center [745, 372] width 1123 height 477
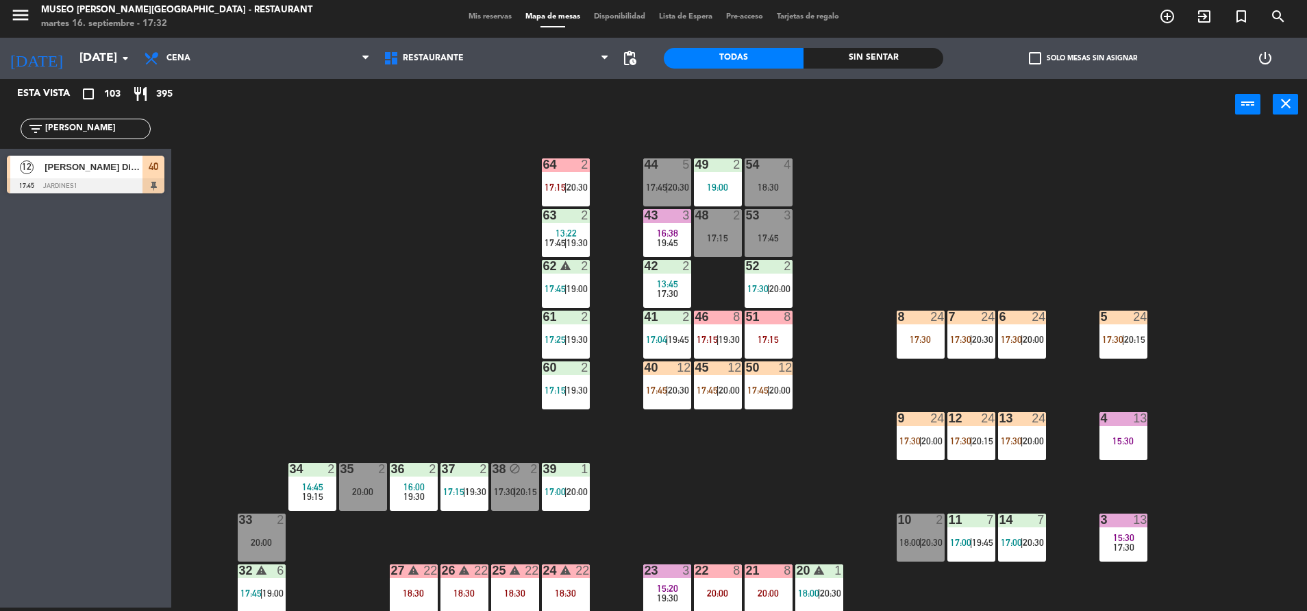
click at [761, 386] on span "17:45" at bounding box center [758, 389] width 21 height 11
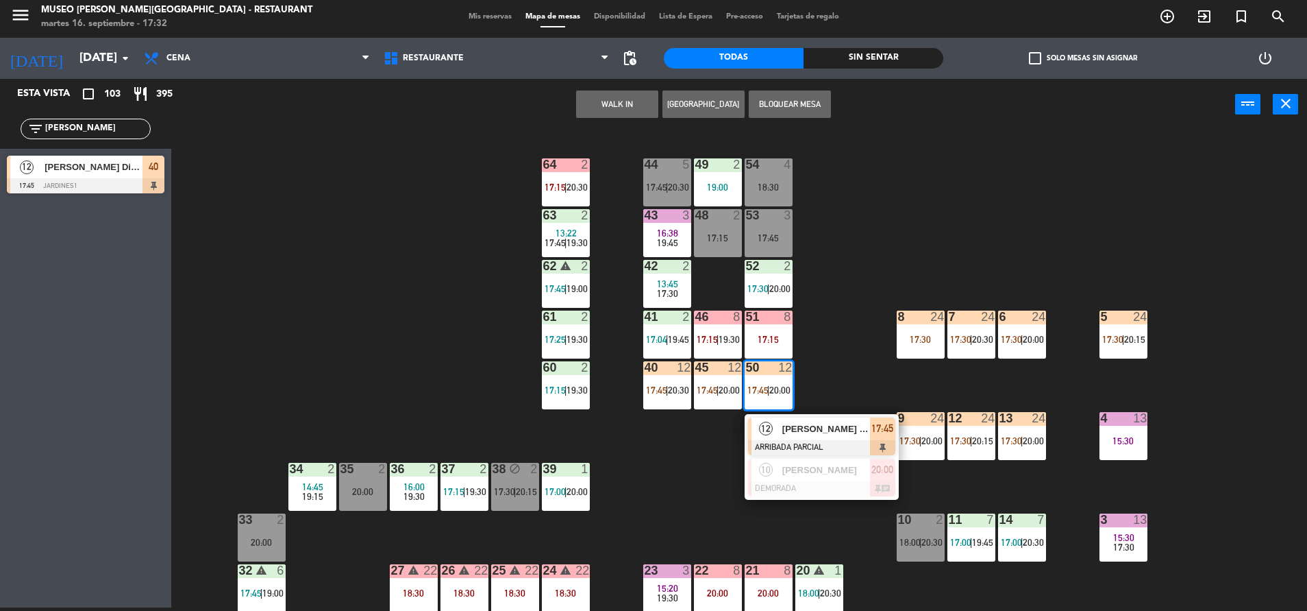
click at [826, 412] on div "44 5 17:45 | 20:30 49 2 19:00 54 4 18:30 64 2 17:15 | 20:30 48 2 17:15 53 3 17:…" at bounding box center [745, 372] width 1123 height 477
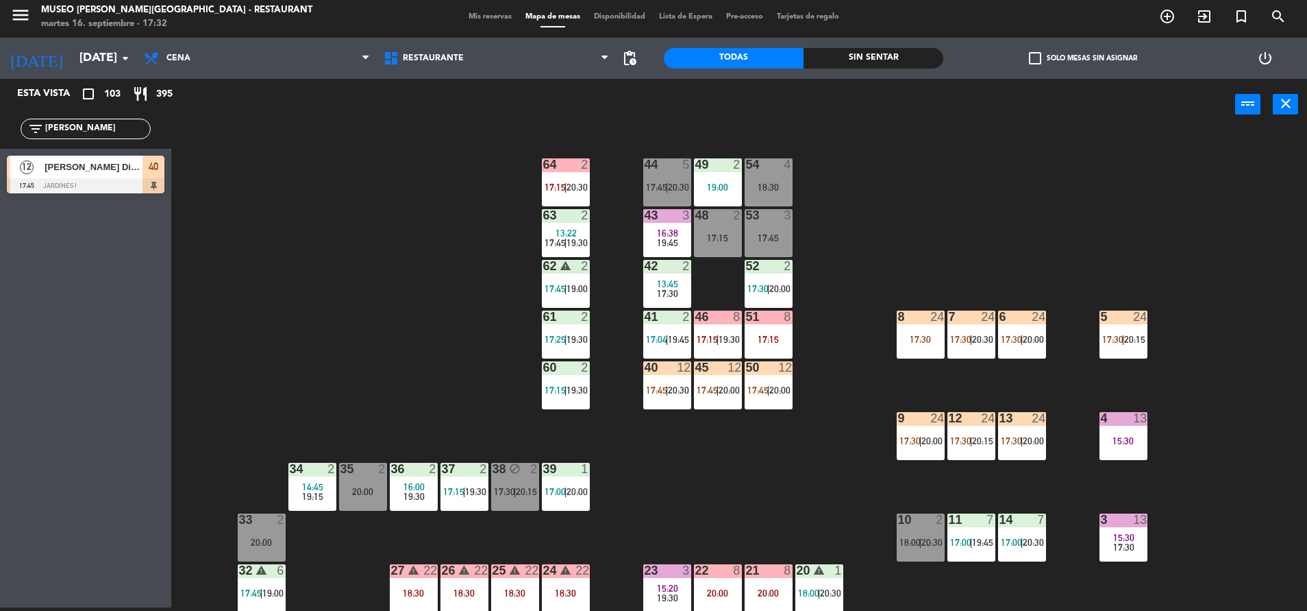
click at [726, 370] on div at bounding box center [717, 367] width 23 height 12
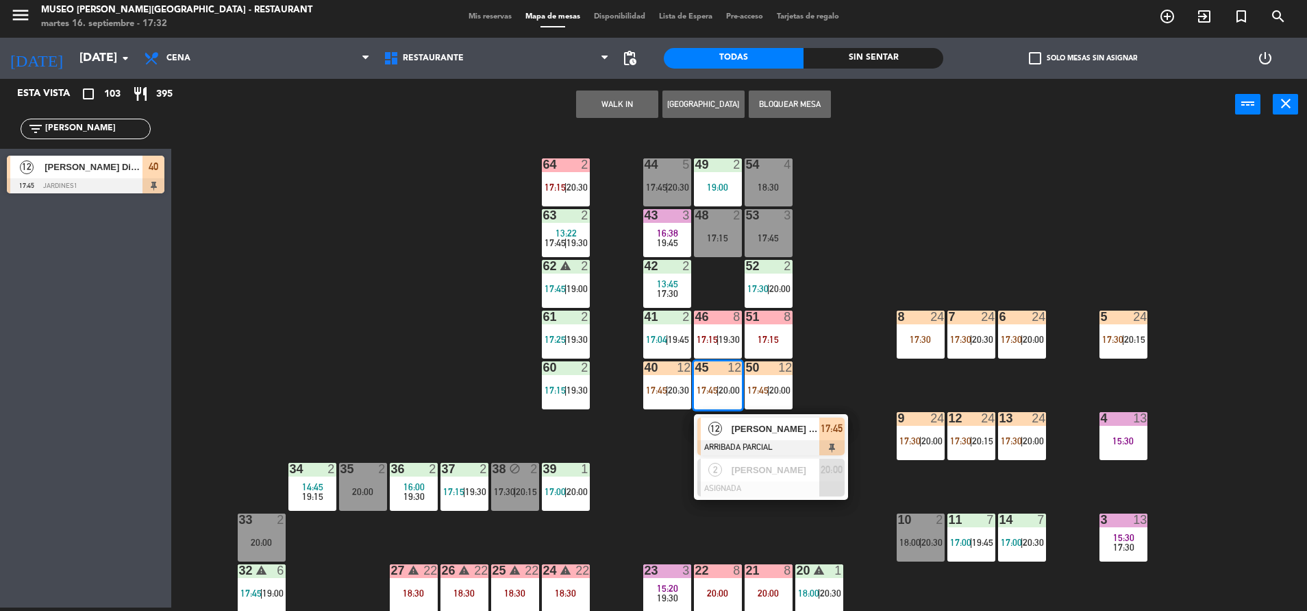
click at [783, 442] on div at bounding box center [771, 447] width 147 height 15
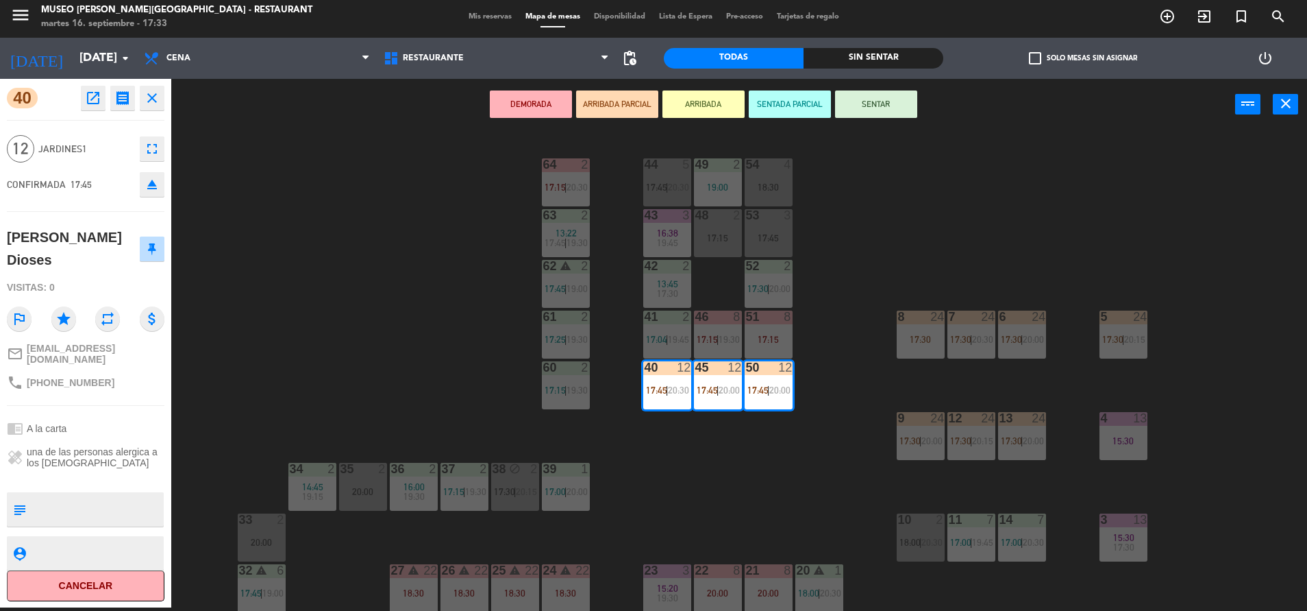
click at [401, 246] on div "44 5 17:45 | 20:30 49 2 19:00 54 4 18:30 64 2 17:15 | 20:30 48 2 17:15 53 3 17:…" at bounding box center [745, 372] width 1123 height 477
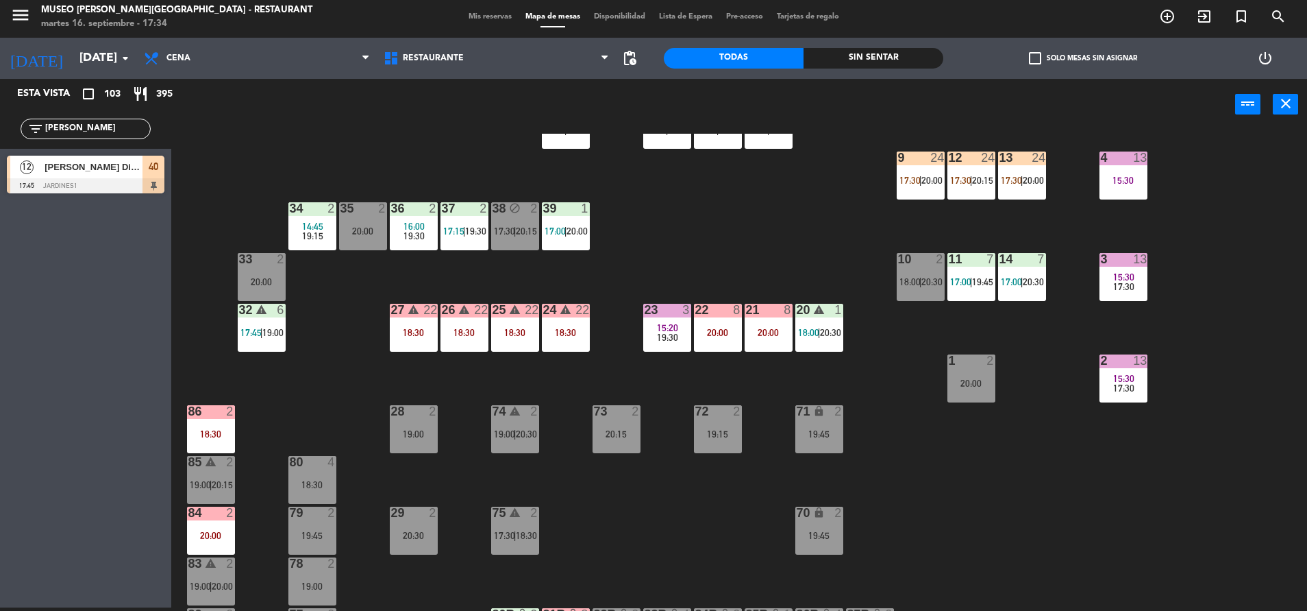
scroll to position [263, 0]
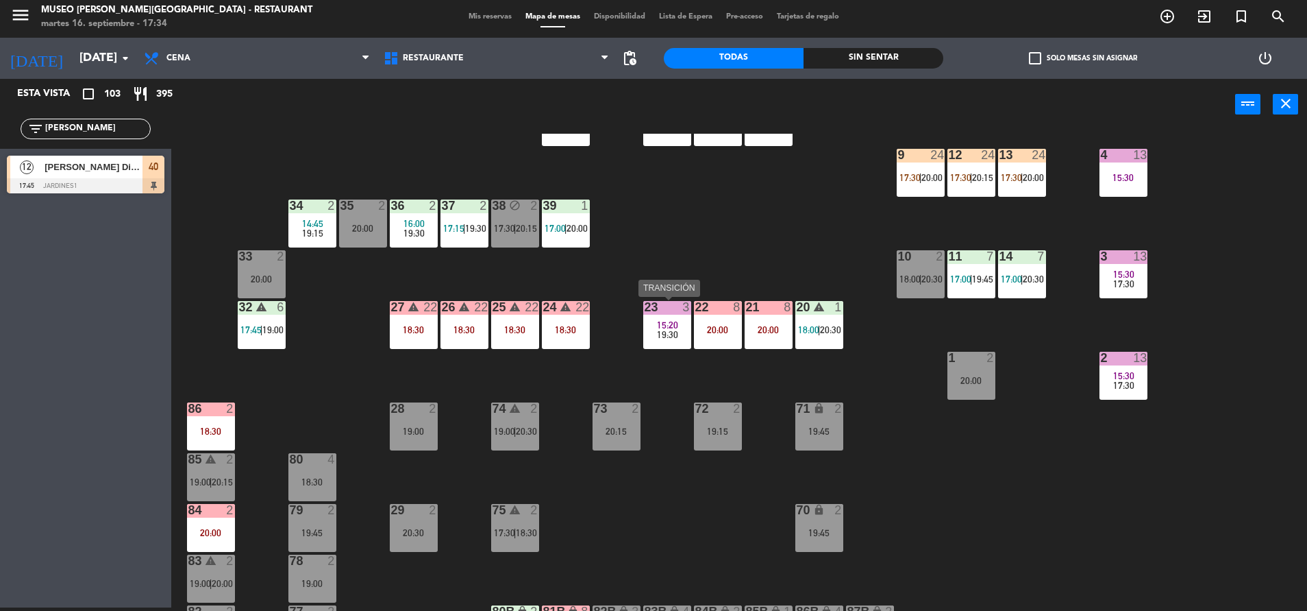
click at [659, 323] on span "15:20" at bounding box center [667, 324] width 21 height 11
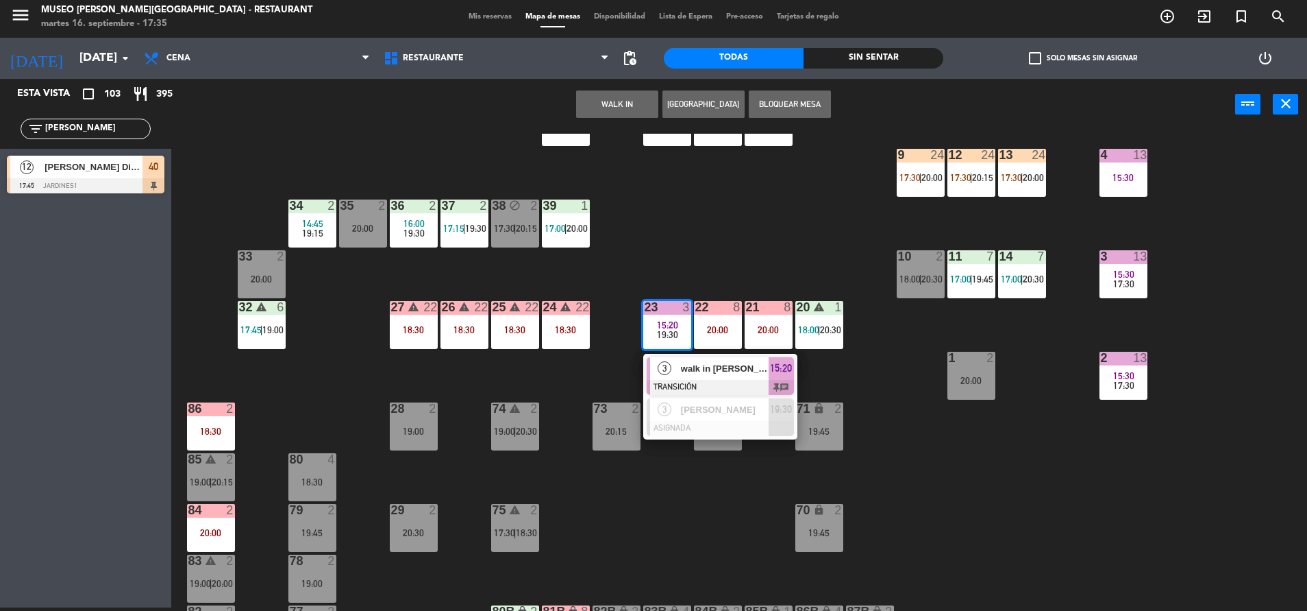
click at [710, 368] on span "walk in [PERSON_NAME]" at bounding box center [725, 368] width 88 height 14
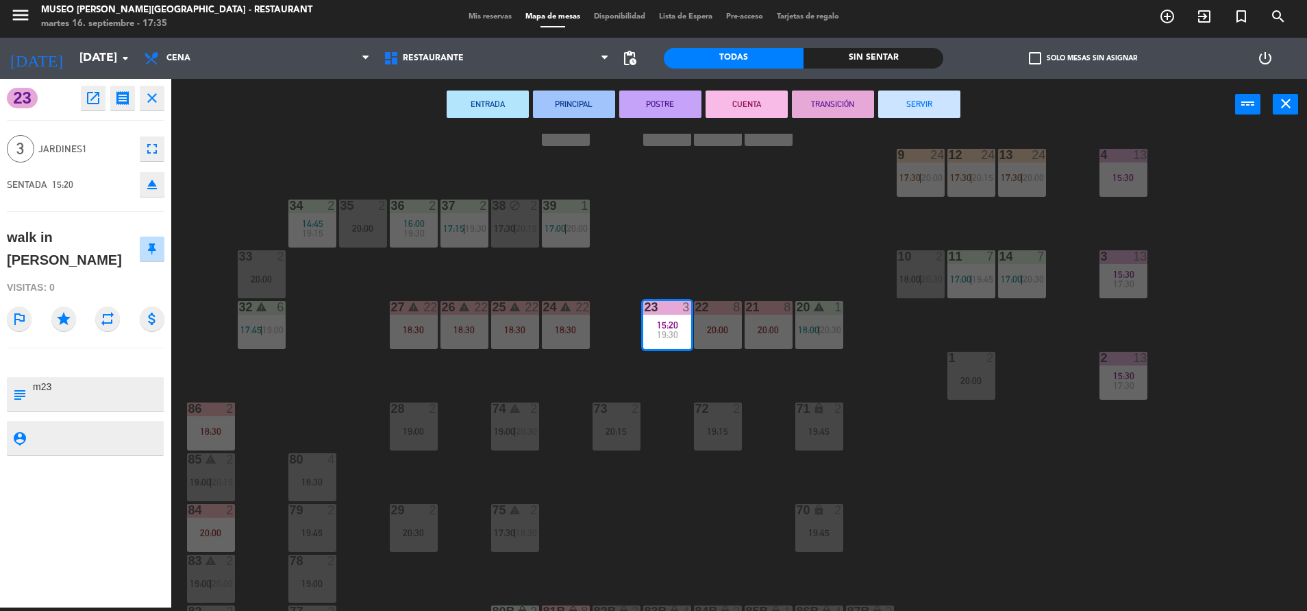
click at [820, 231] on div "44 5 17:45 | 20:30 49 2 19:00 54 4 18:30 64 2 17:15 | 20:30 48 2 17:15 53 3 17:…" at bounding box center [745, 372] width 1123 height 477
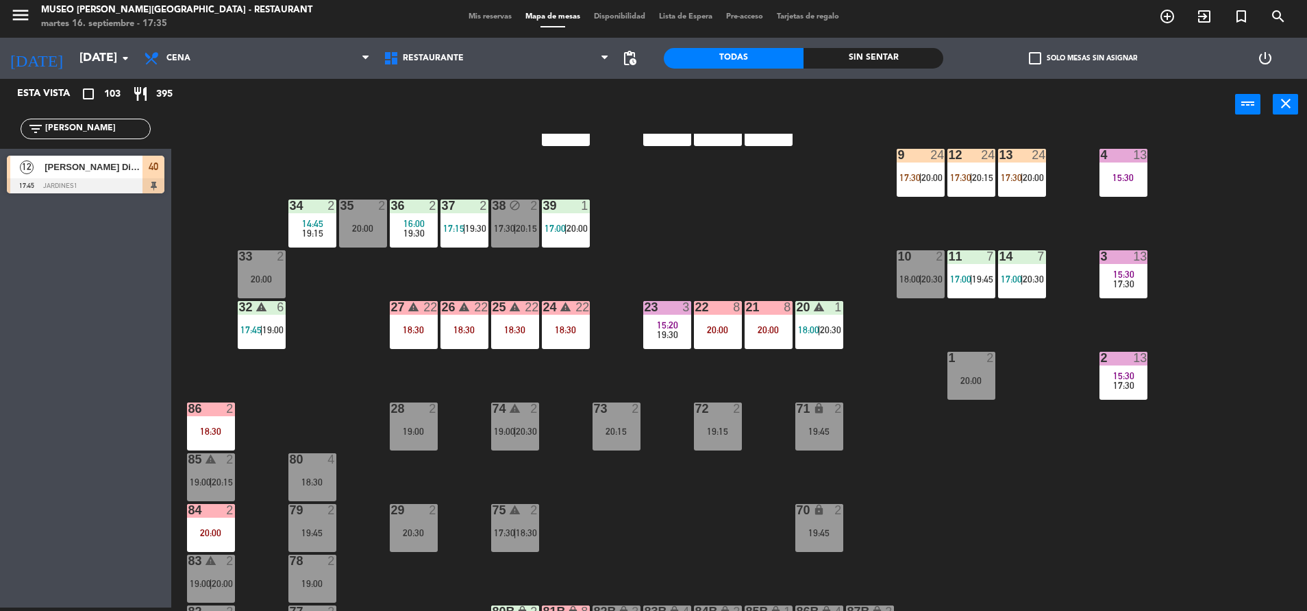
click at [664, 326] on span "15:20" at bounding box center [667, 324] width 21 height 11
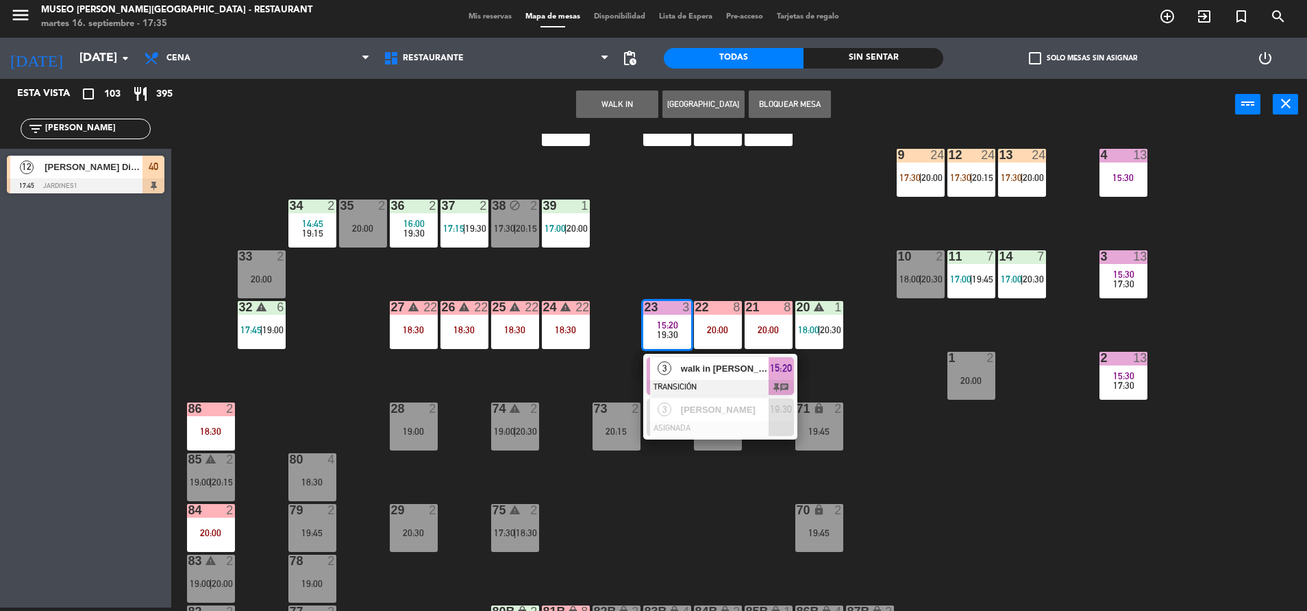
click at [706, 377] on div "walk in [PERSON_NAME]" at bounding box center [724, 368] width 89 height 23
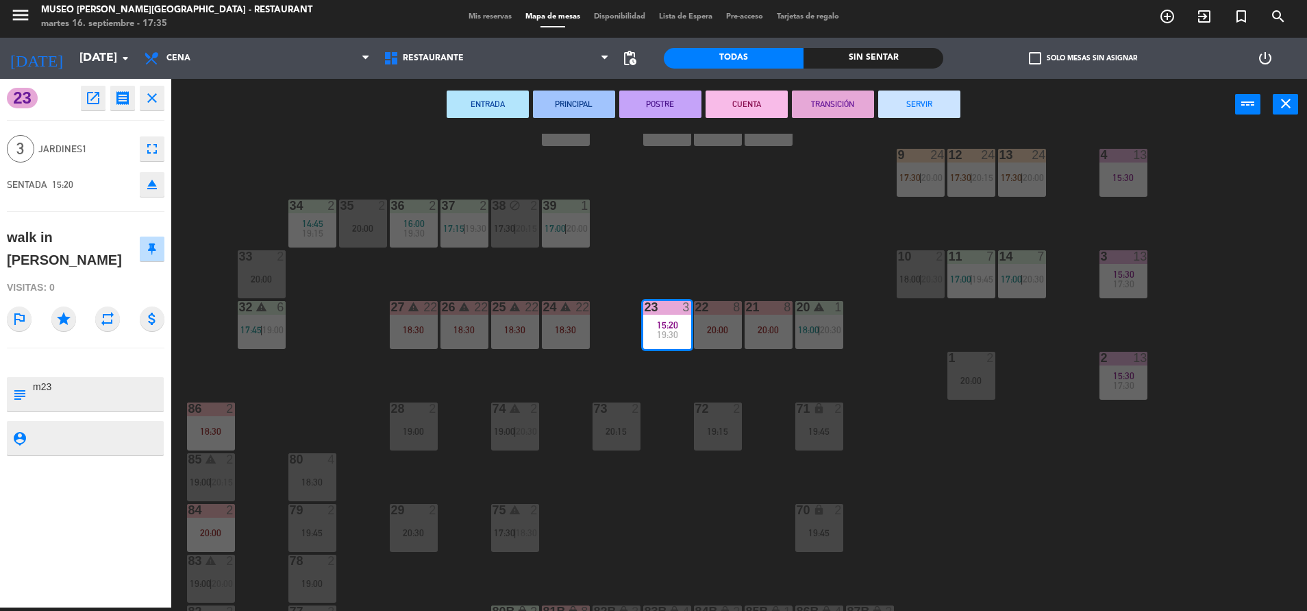
click at [911, 110] on button "SERVIR" at bounding box center [919, 103] width 82 height 27
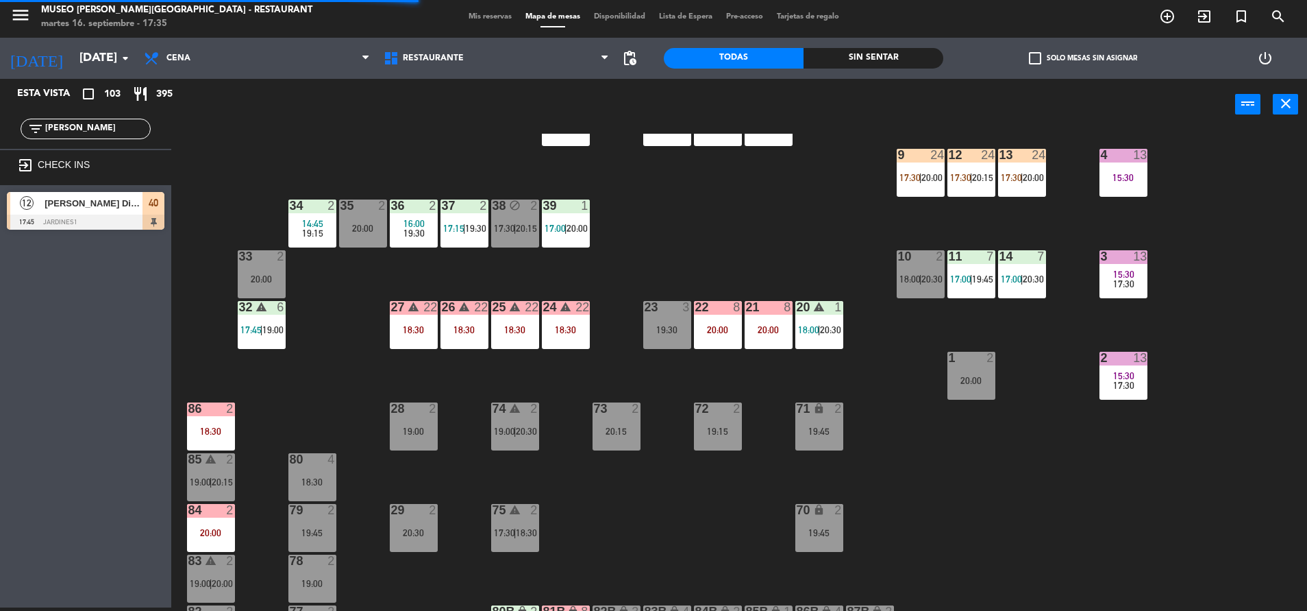
click at [652, 326] on div "19:30" at bounding box center [667, 330] width 48 height 10
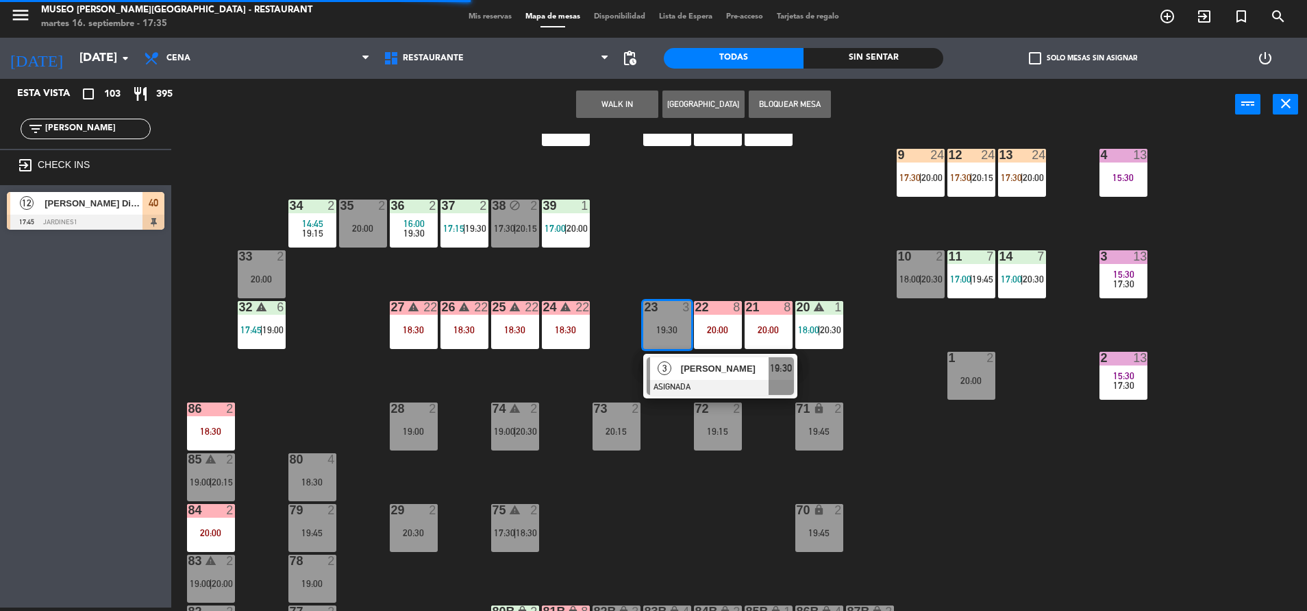
click at [704, 386] on div at bounding box center [720, 387] width 147 height 15
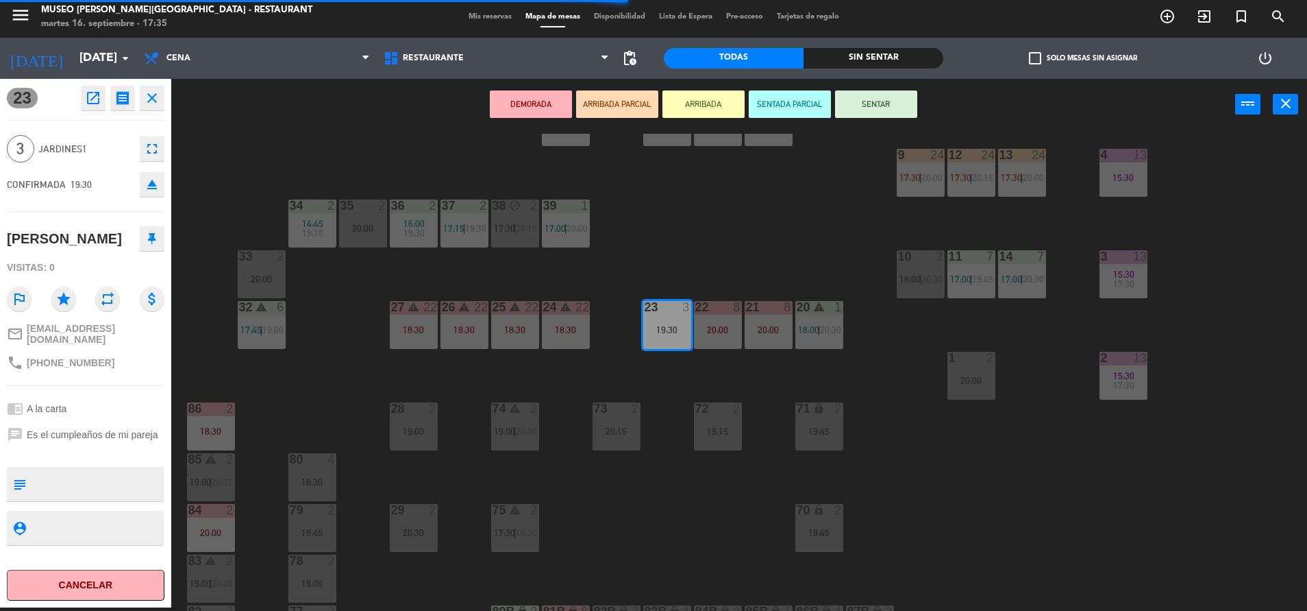
click at [155, 185] on icon "eject" at bounding box center [152, 184] width 16 height 16
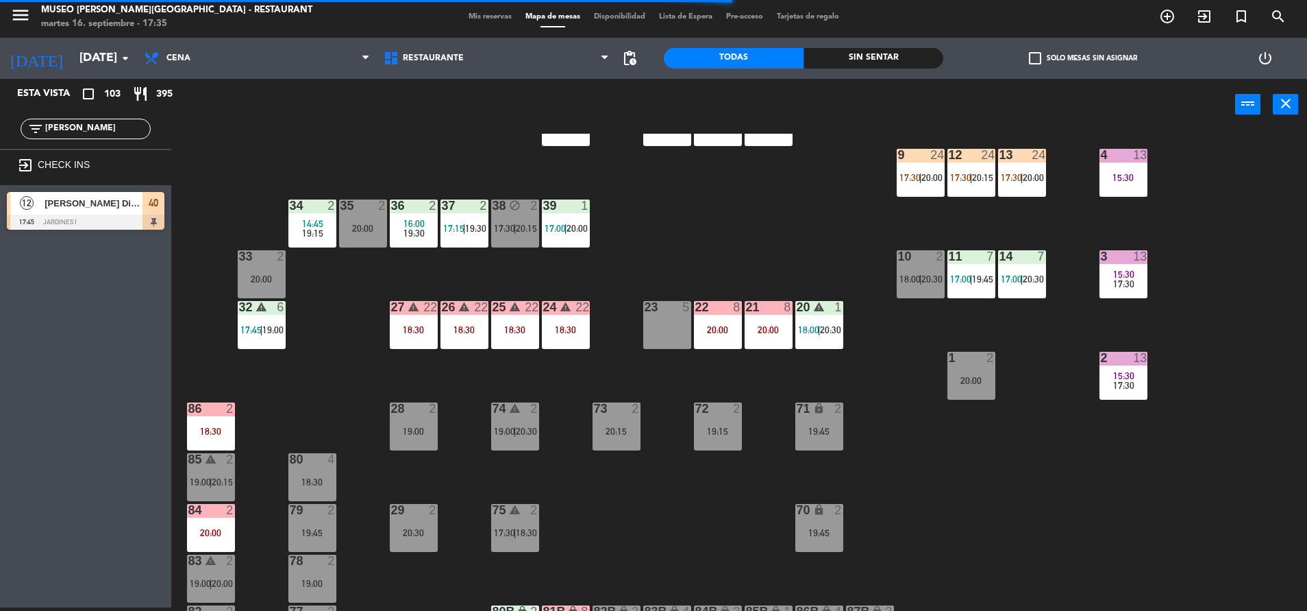
click at [720, 343] on div "22 8 20:00" at bounding box center [718, 325] width 48 height 48
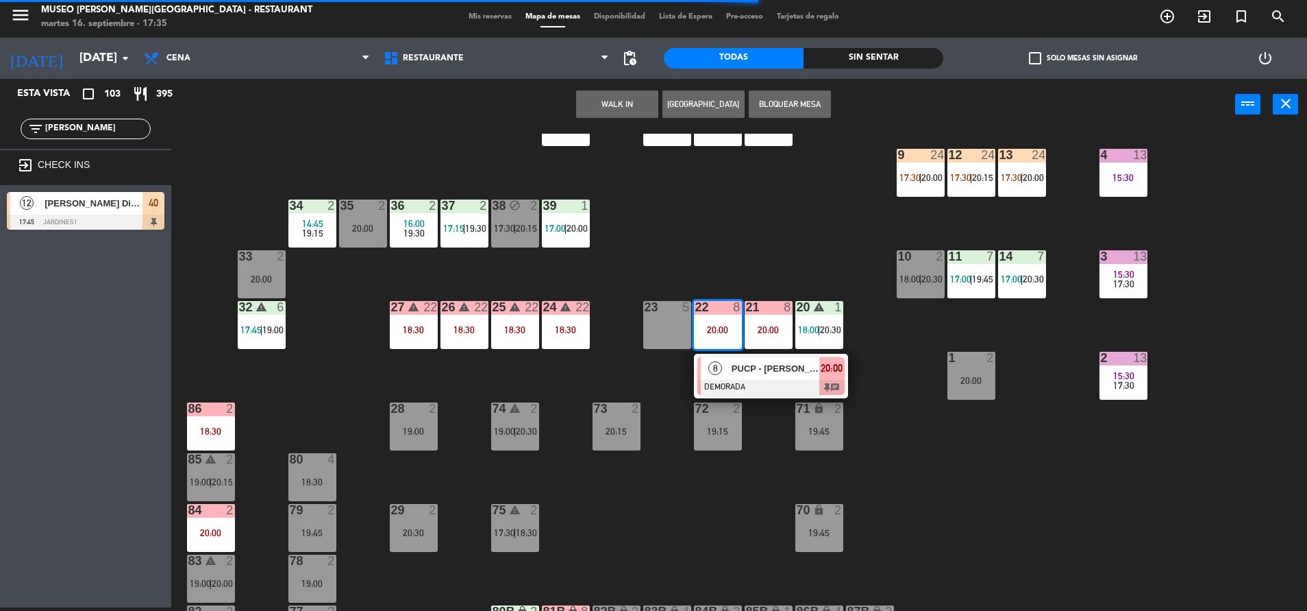
click at [793, 384] on div at bounding box center [771, 387] width 147 height 15
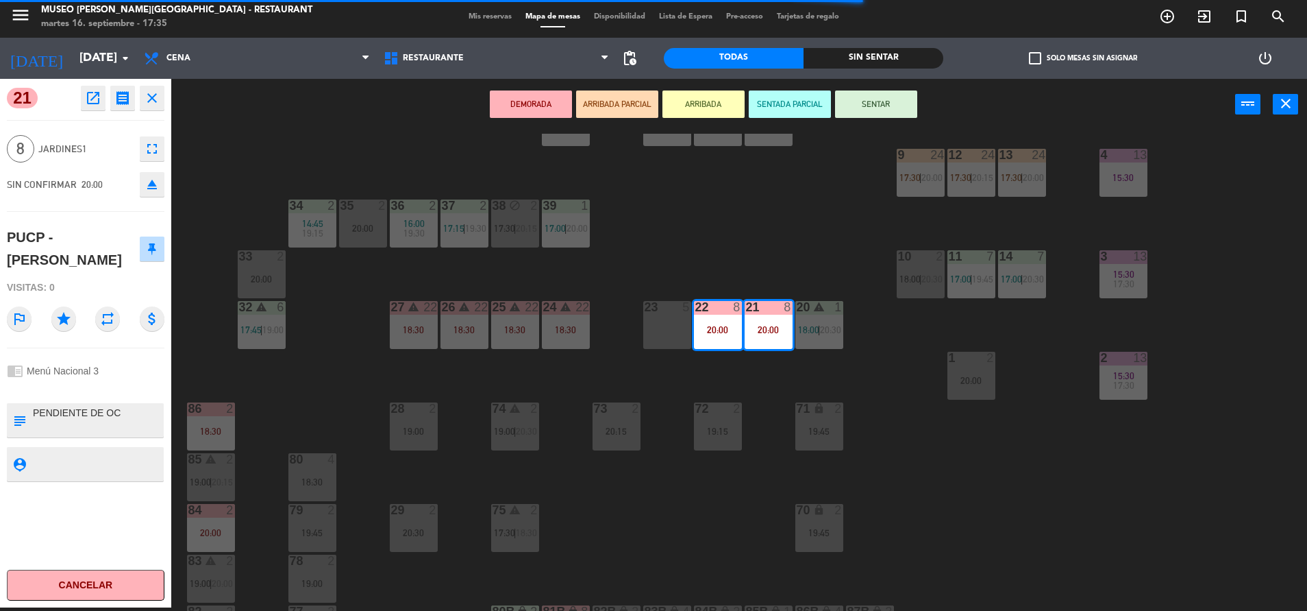
click at [144, 193] on button "eject" at bounding box center [152, 184] width 25 height 25
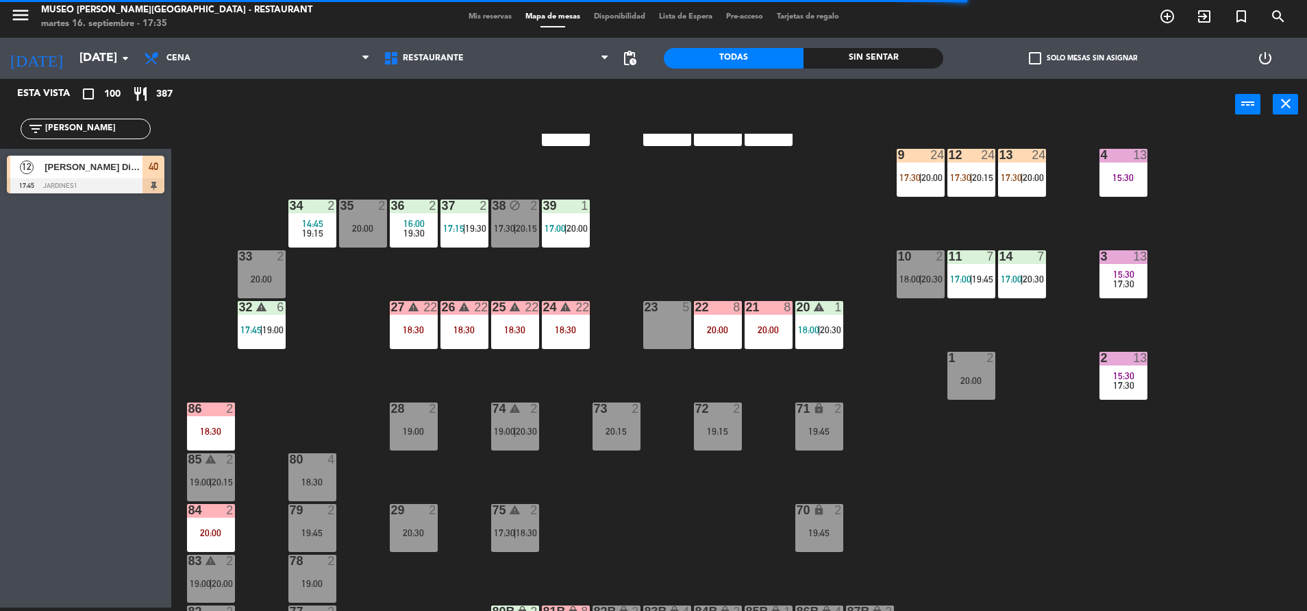
drag, startPoint x: 69, startPoint y: 127, endPoint x: -4, endPoint y: 138, distance: 74.2
click at [0, 138] on html "close × Museo [PERSON_NAME] Café - Restaurant × chrome_reader_mode Listado de R…" at bounding box center [653, 305] width 1307 height 611
type input "pucp"
click at [64, 185] on div at bounding box center [86, 185] width 158 height 15
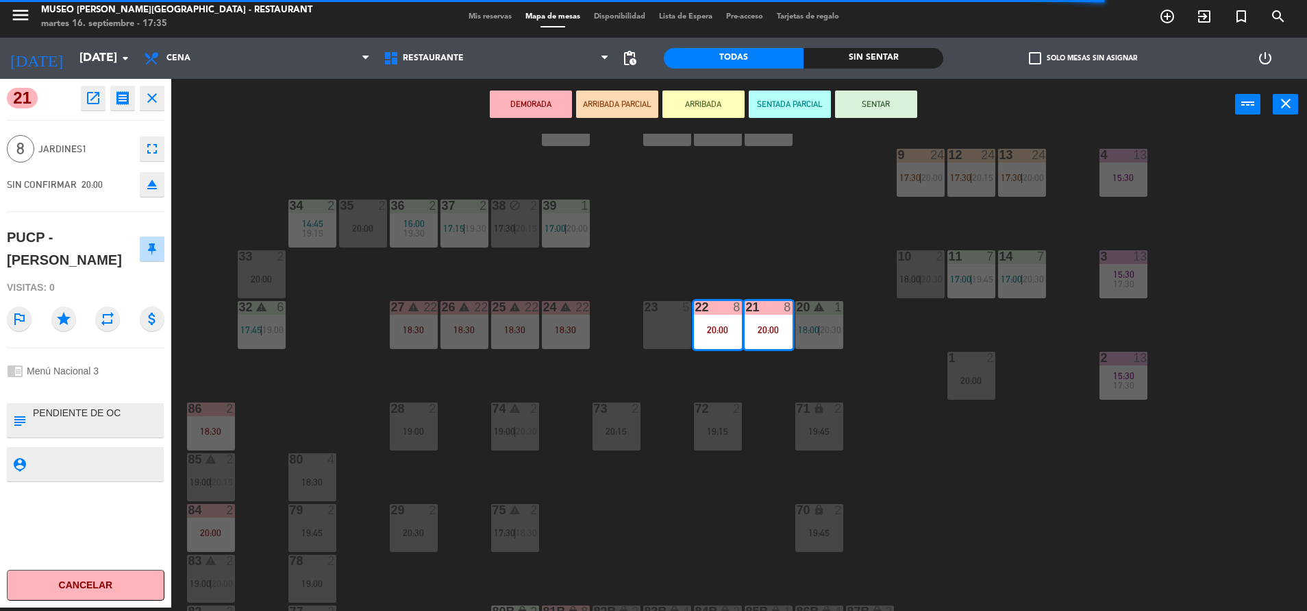
click at [696, 243] on div "44 5 17:45 | 20:30 49 2 19:00 54 4 18:30 64 2 17:15 | 20:30 48 2 17:15 53 3 17:…" at bounding box center [745, 372] width 1123 height 477
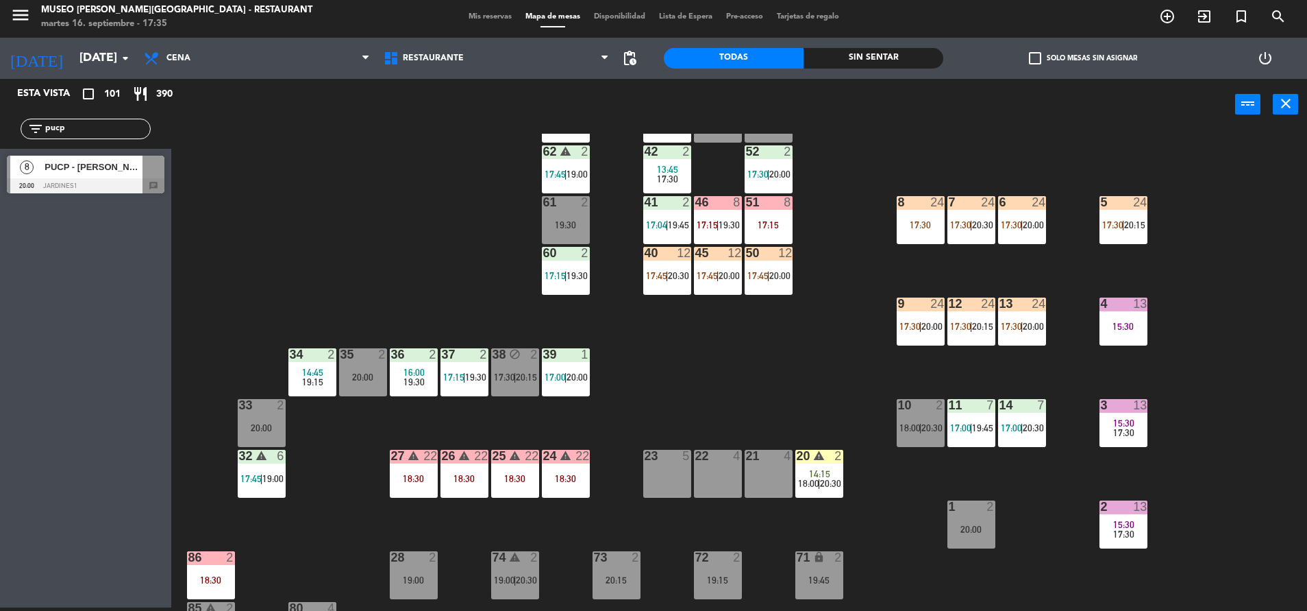
scroll to position [121, 0]
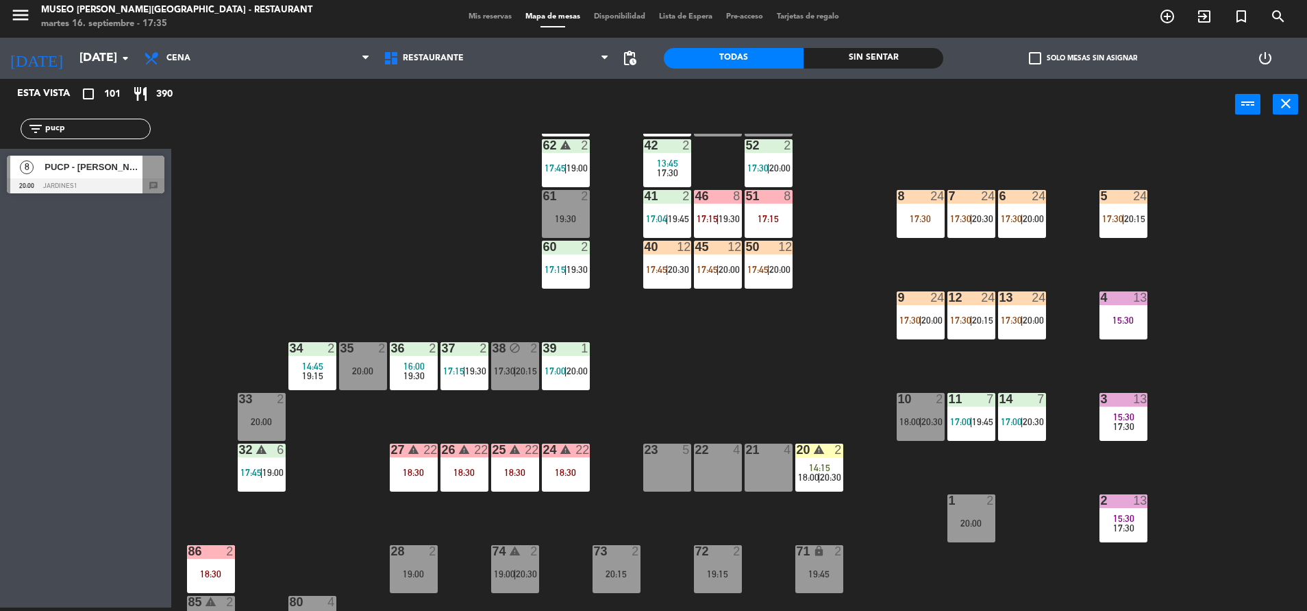
click at [44, 156] on div "PUCP - [PERSON_NAME]" at bounding box center [92, 167] width 99 height 23
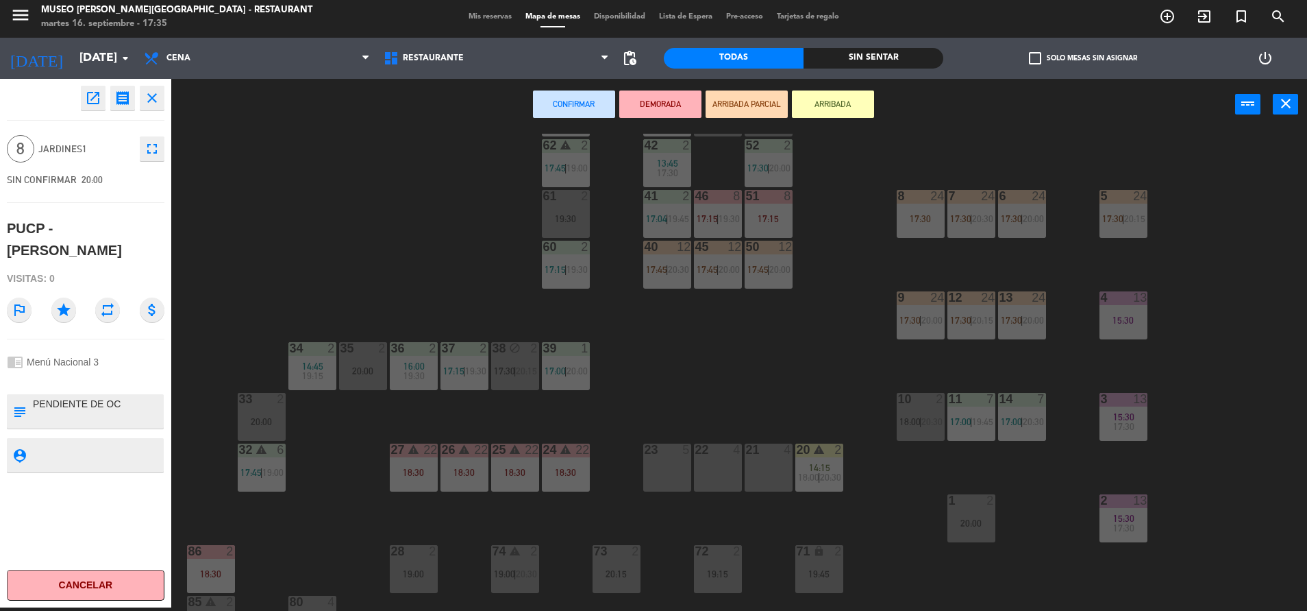
click at [719, 447] on div at bounding box center [717, 449] width 23 height 12
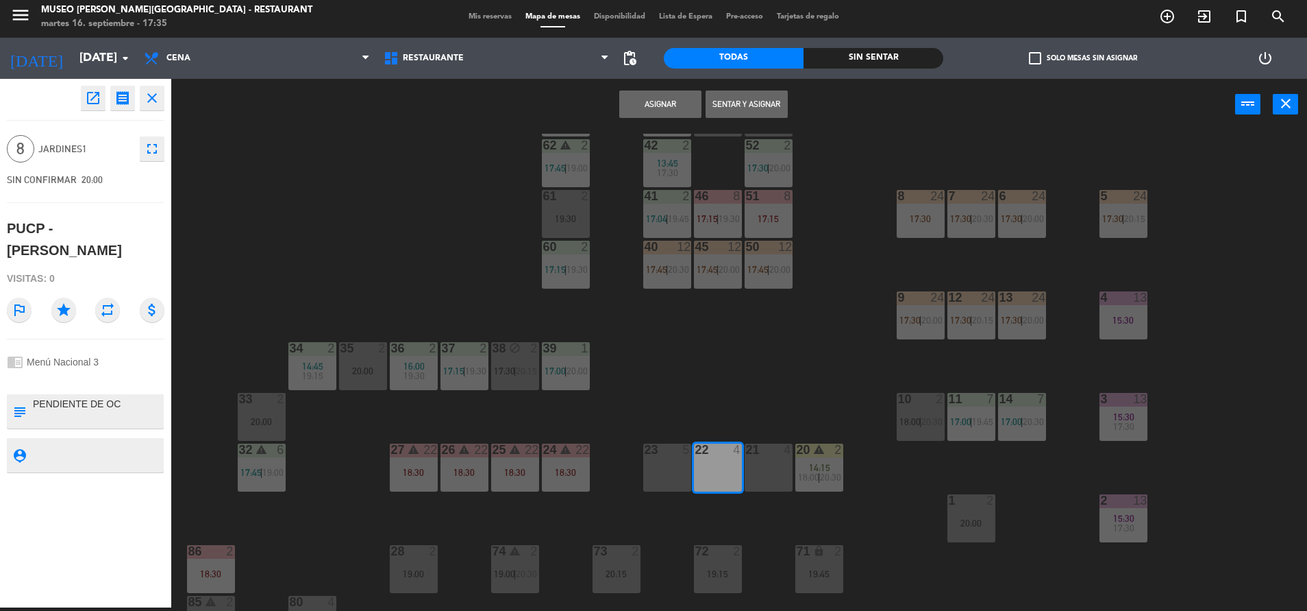
click at [680, 459] on div "23 5" at bounding box center [667, 467] width 48 height 48
click at [660, 105] on button "Asignar" at bounding box center [660, 103] width 82 height 27
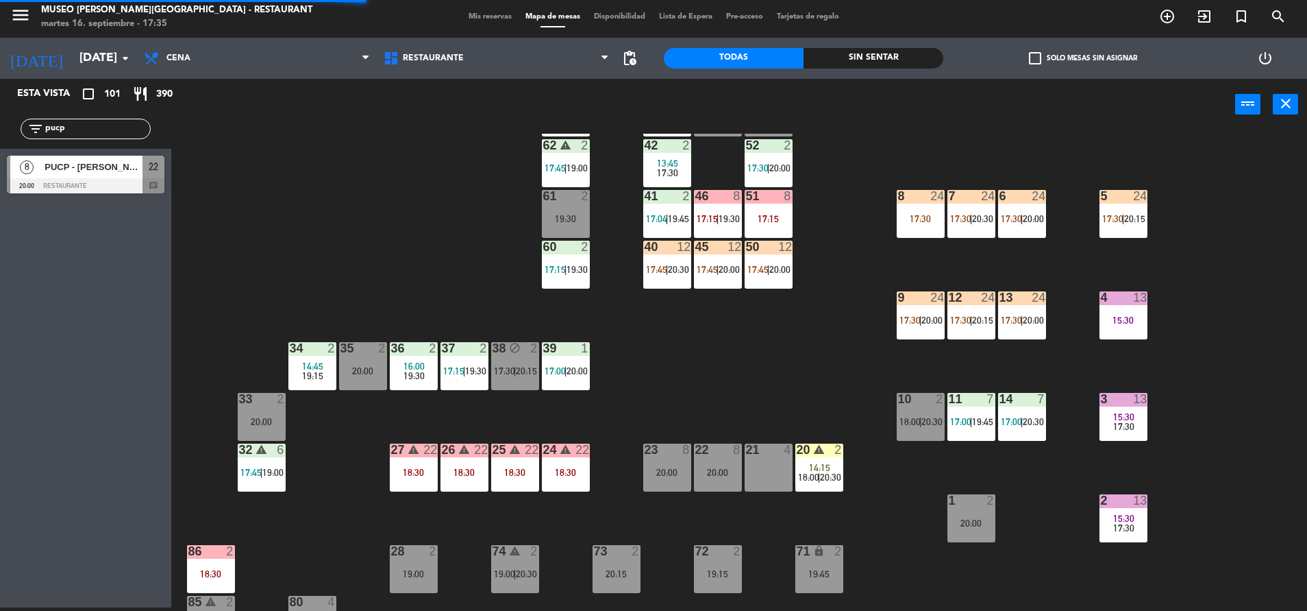
click at [823, 493] on div "44 5 17:45 | 20:30 49 2 19:00 54 4 18:30 64 2 17:15 | 20:30 48 2 17:15 53 3 17:…" at bounding box center [745, 372] width 1123 height 477
click at [807, 469] on div "14:15" at bounding box center [820, 468] width 48 height 10
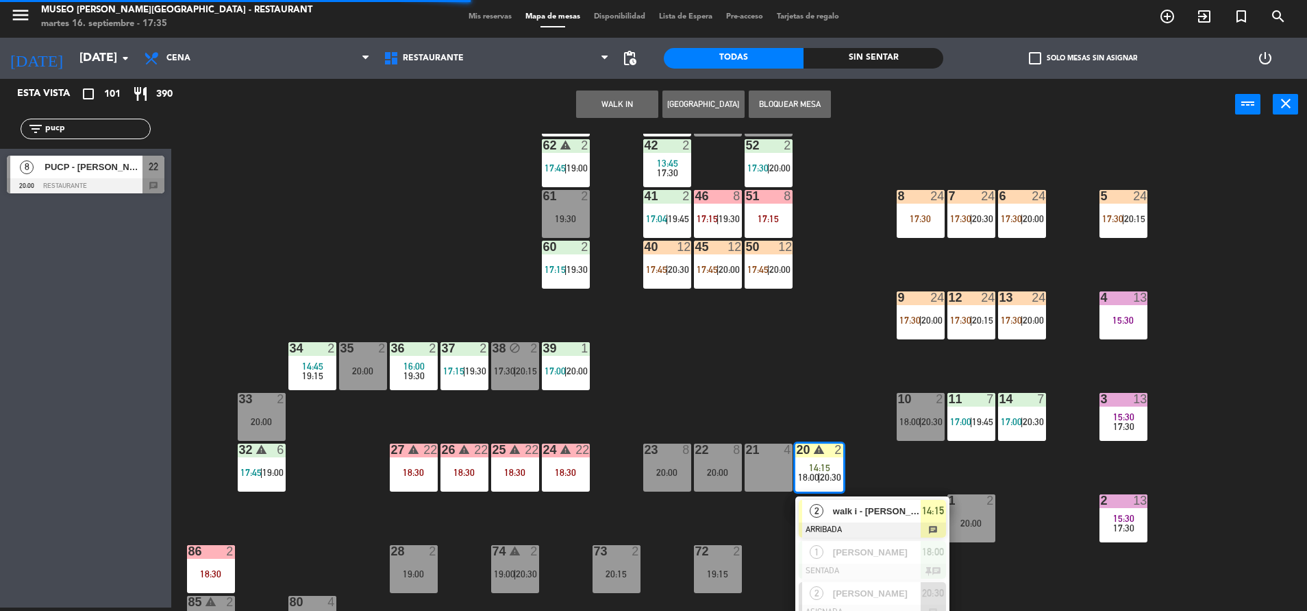
click at [865, 513] on span "walk i - [PERSON_NAME]" at bounding box center [877, 511] width 88 height 14
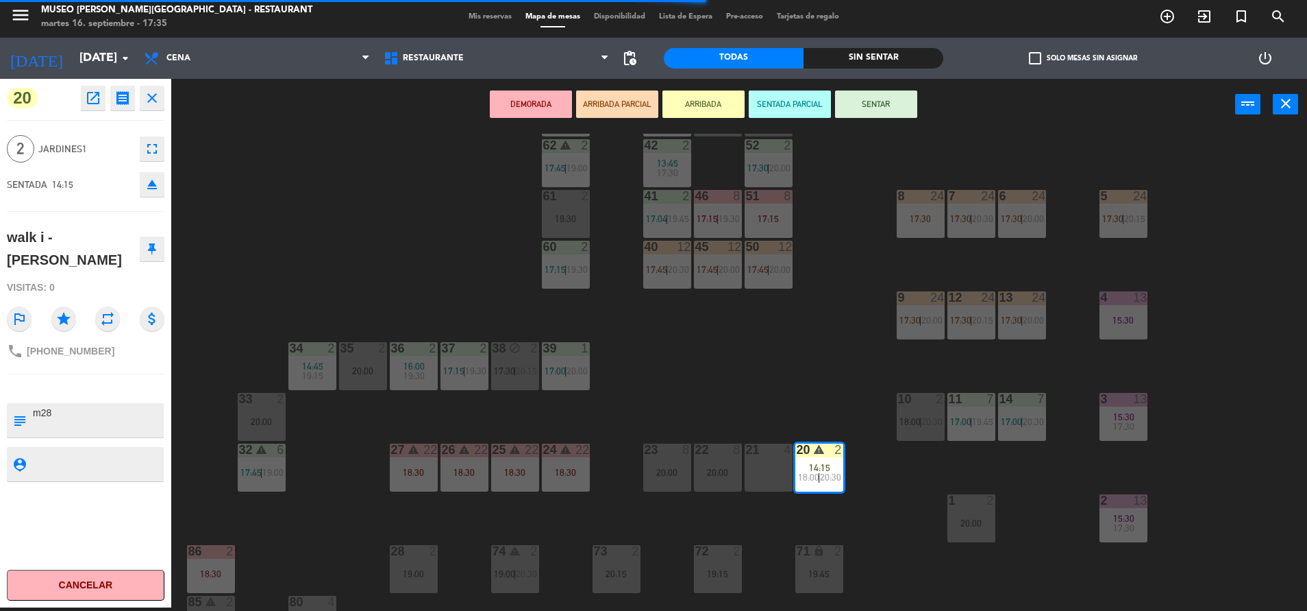
click at [867, 99] on button "SENTAR" at bounding box center [876, 103] width 82 height 27
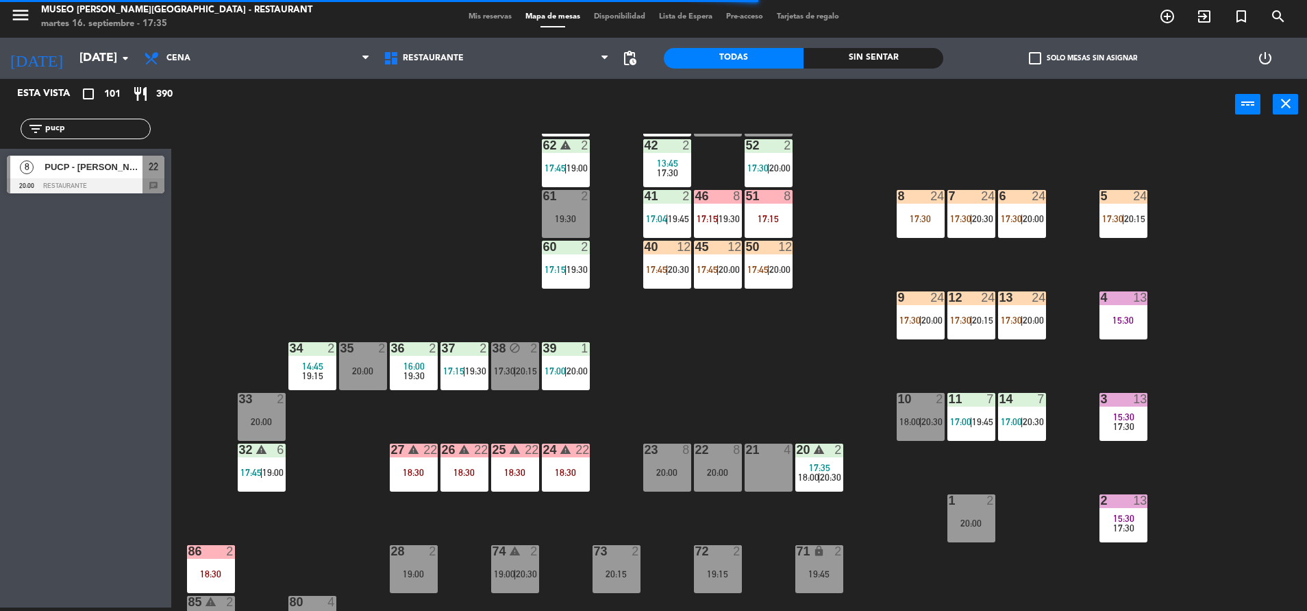
click at [817, 487] on div "20 warning 2 17:35 18:00 | 20:30" at bounding box center [820, 467] width 48 height 48
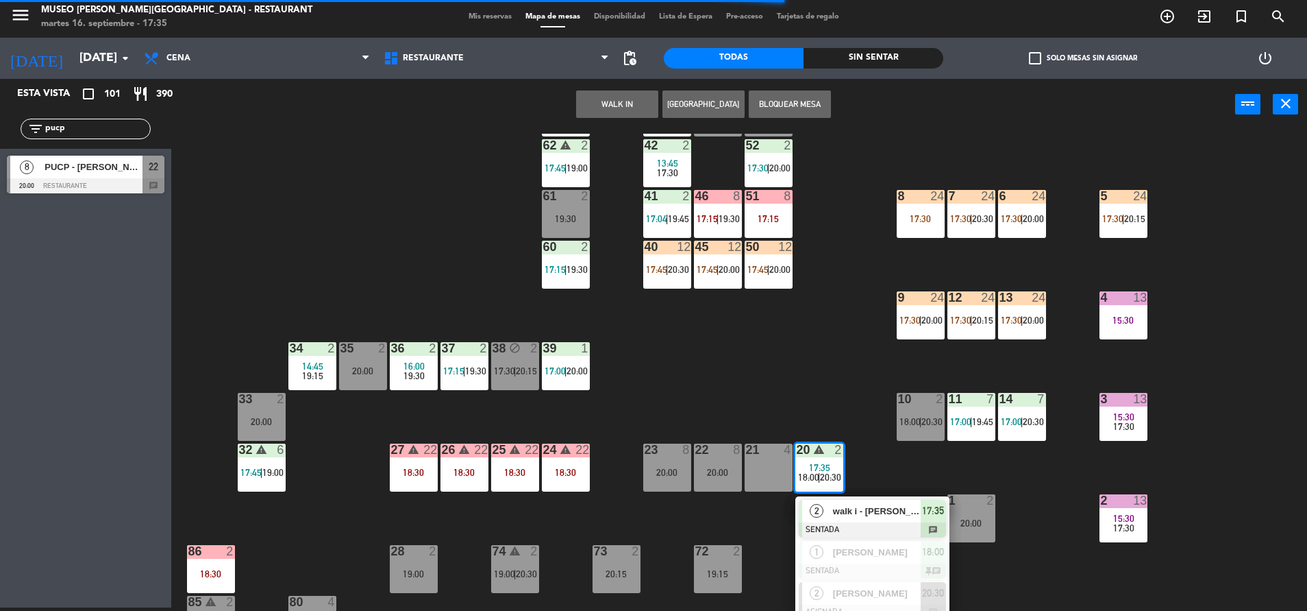
click at [843, 502] on div "walk i - [PERSON_NAME]" at bounding box center [876, 511] width 89 height 23
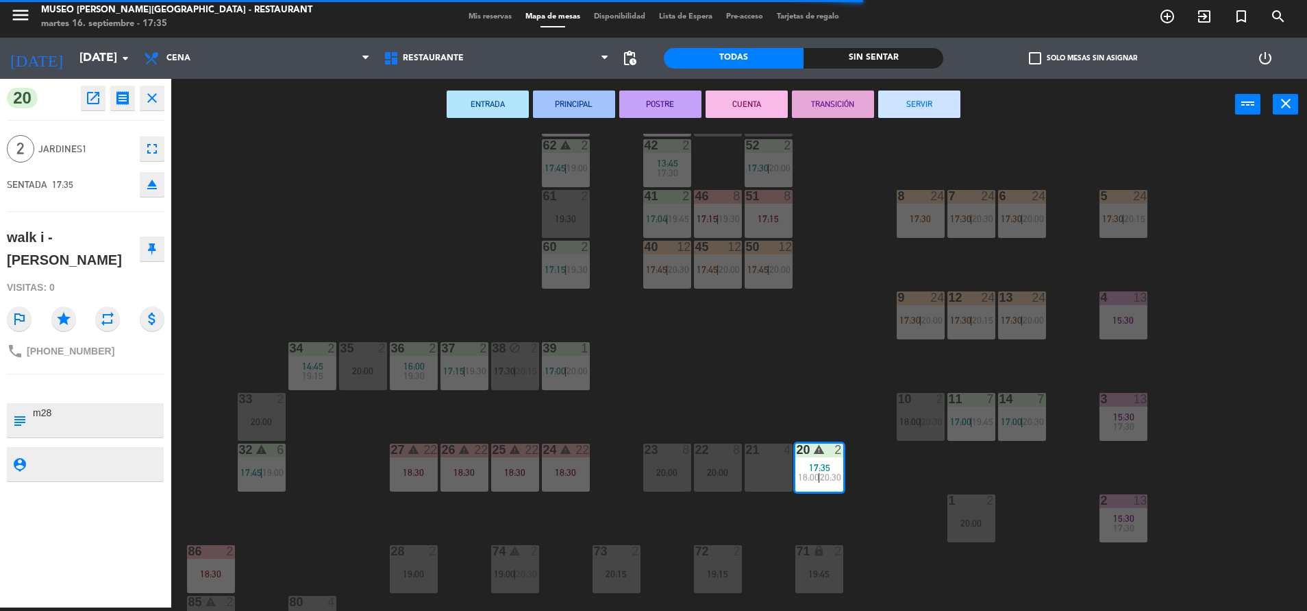
click at [931, 97] on button "SERVIR" at bounding box center [919, 103] width 82 height 27
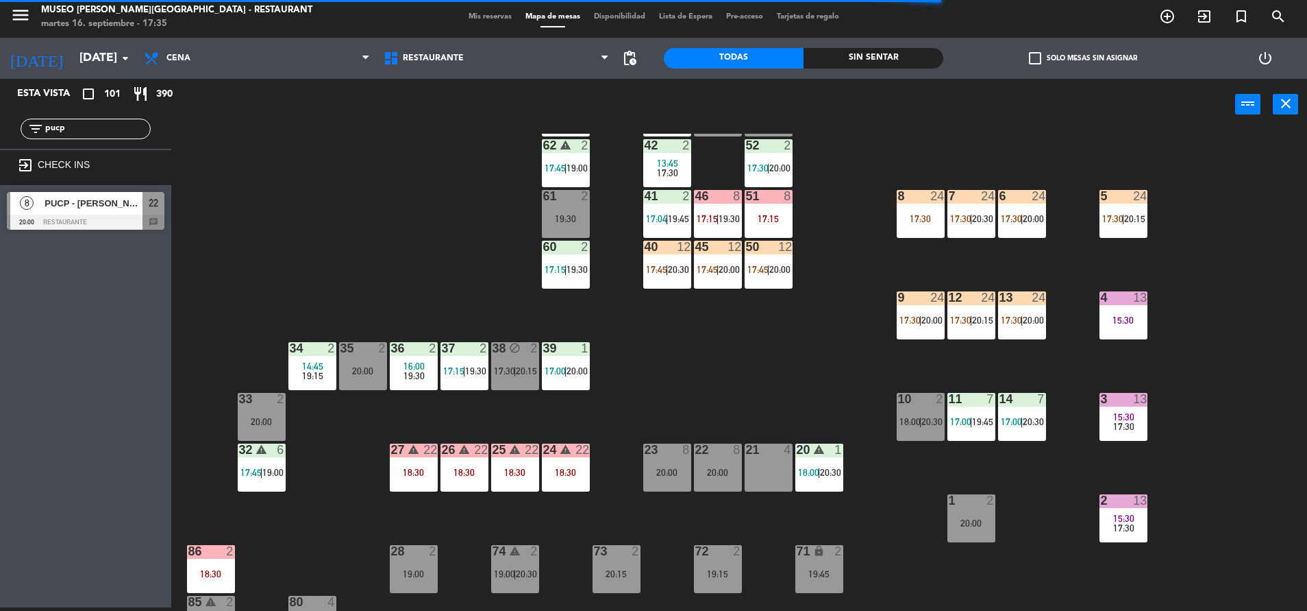
click at [688, 493] on div "44 5 17:45 | 20:30 49 2 19:00 54 4 18:30 64 2 17:15 | 20:30 48 2 17:15 53 3 17:…" at bounding box center [745, 372] width 1123 height 477
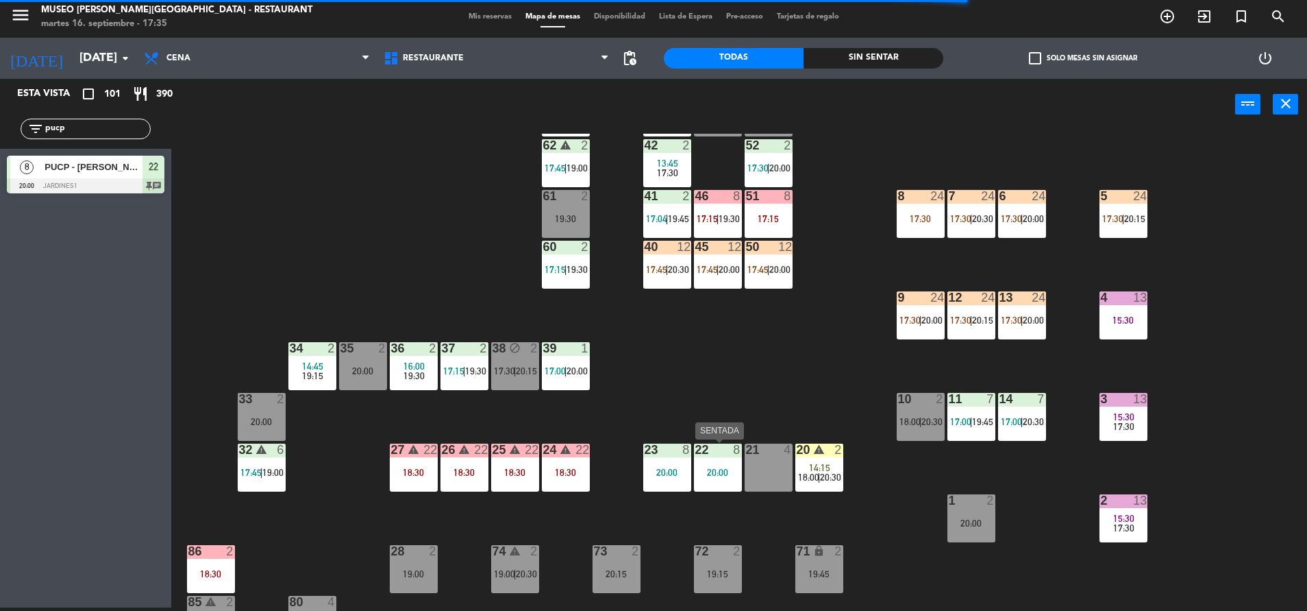
click at [701, 467] on div "20:00" at bounding box center [718, 472] width 48 height 10
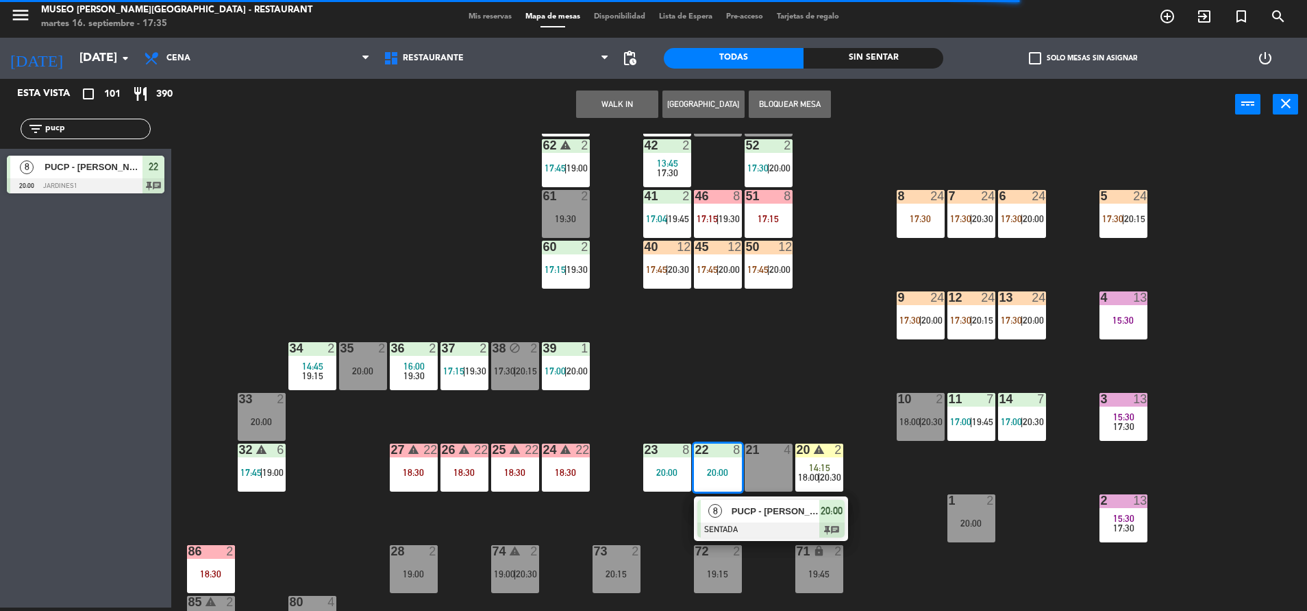
click at [743, 504] on span "PUCP - [PERSON_NAME]" at bounding box center [776, 511] width 88 height 14
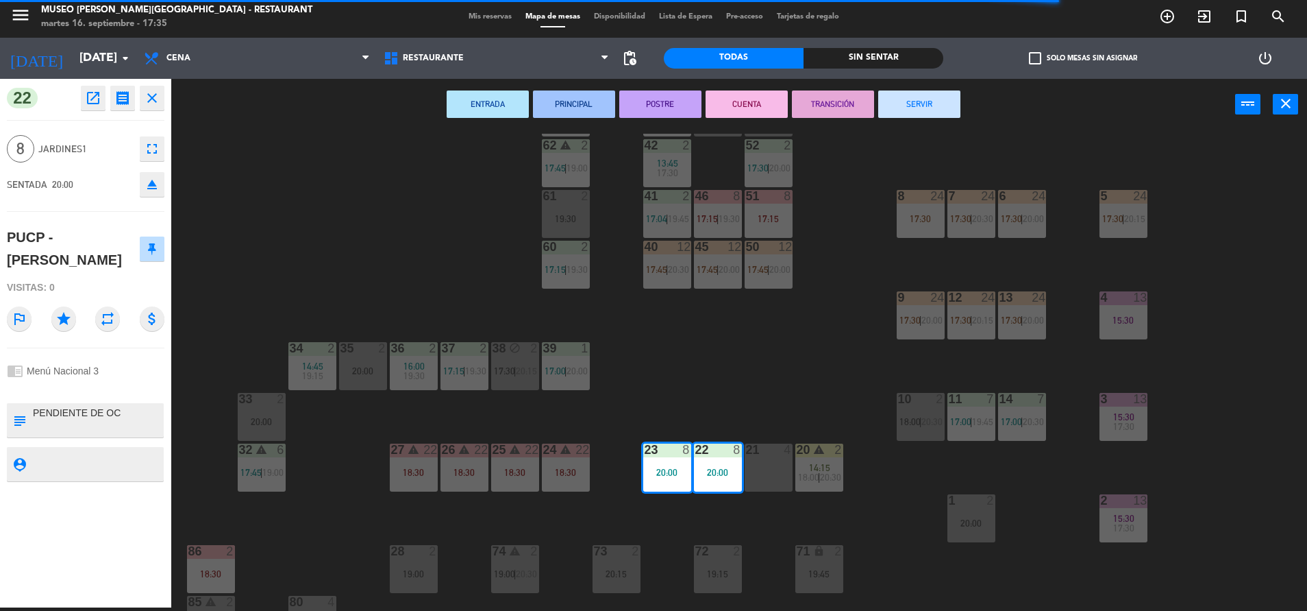
click at [748, 419] on div "44 5 17:45 | 20:30 49 2 19:00 54 4 18:30 64 2 17:15 | 20:30 48 2 17:15 53 3 17:…" at bounding box center [745, 372] width 1123 height 477
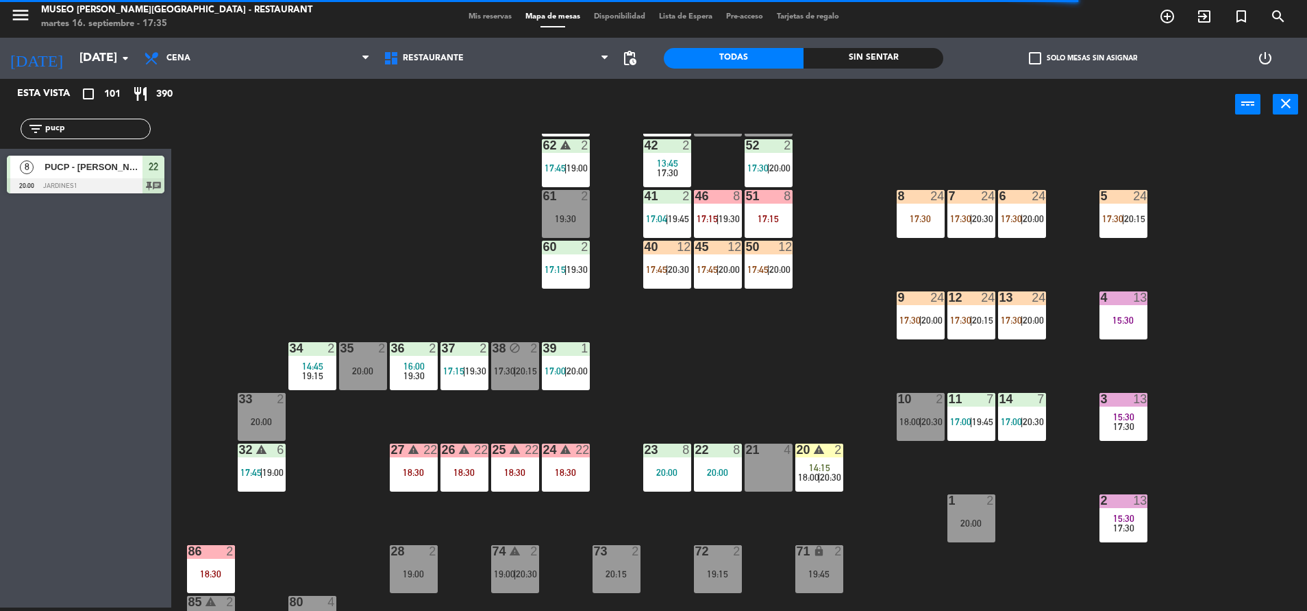
click at [674, 456] on div "23 8" at bounding box center [667, 450] width 48 height 14
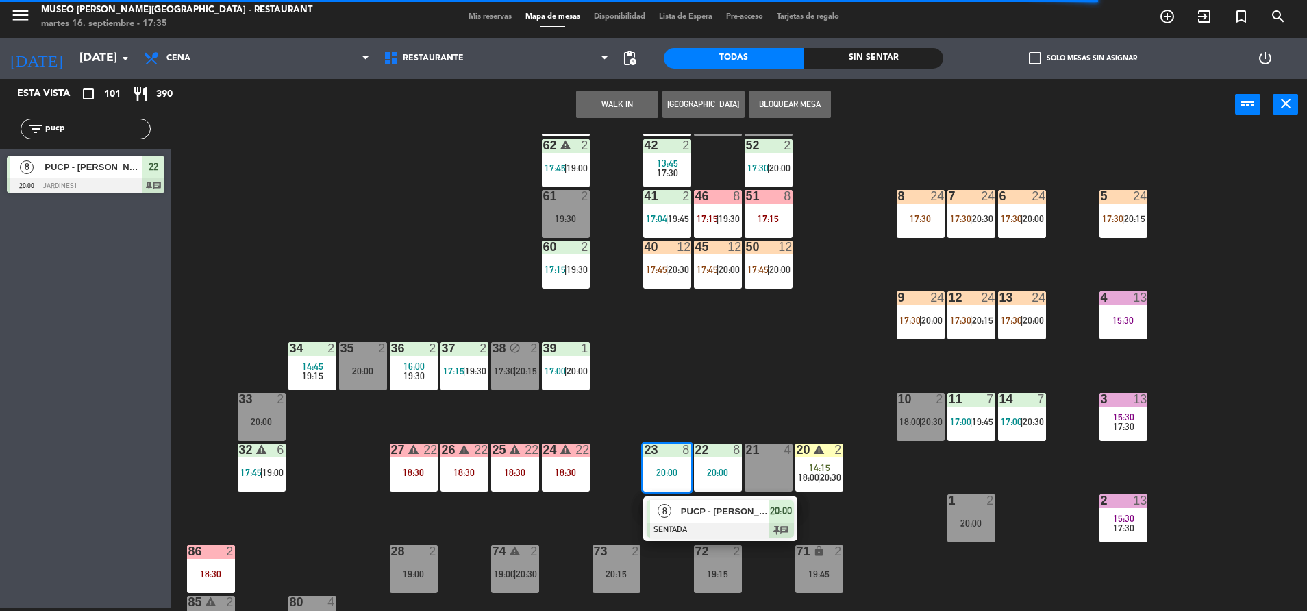
click at [715, 516] on span "PUCP - [PERSON_NAME]" at bounding box center [725, 511] width 88 height 14
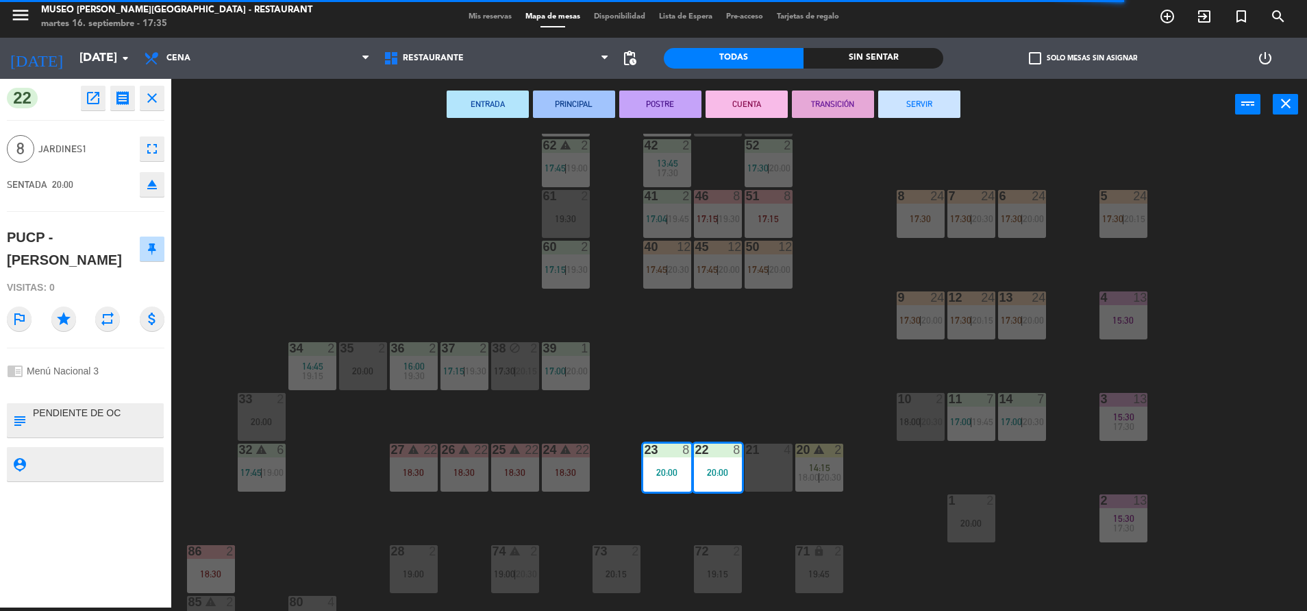
click at [148, 190] on icon "eject" at bounding box center [152, 184] width 16 height 16
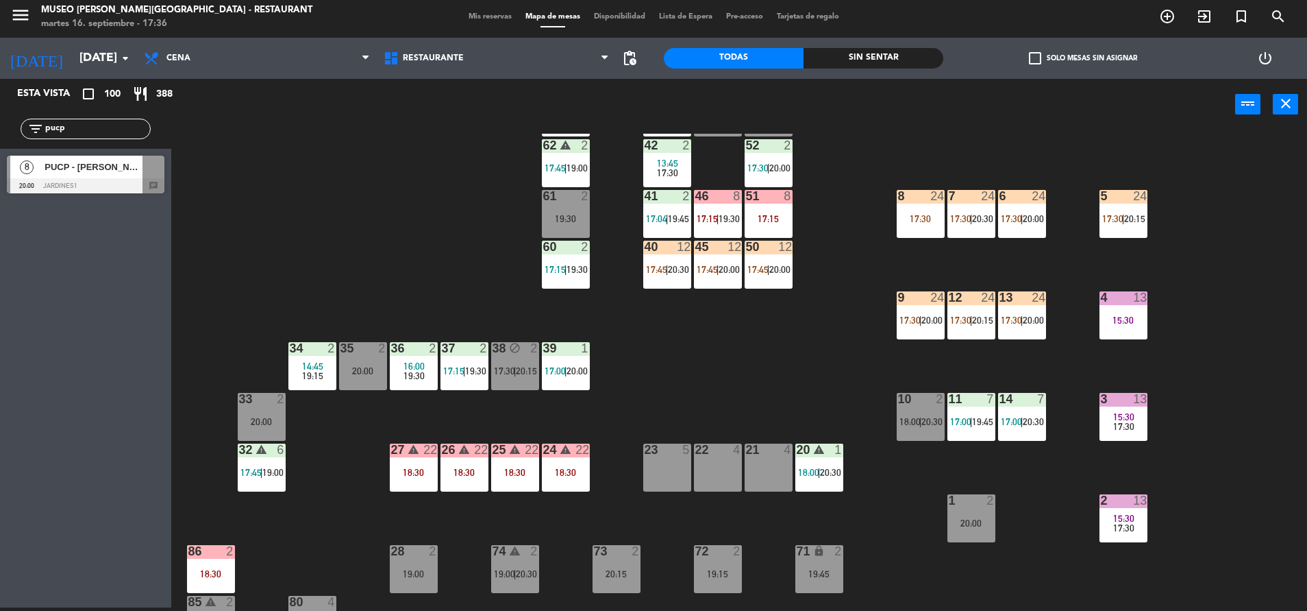
click at [76, 162] on span "PUCP - [PERSON_NAME]" at bounding box center [94, 167] width 98 height 14
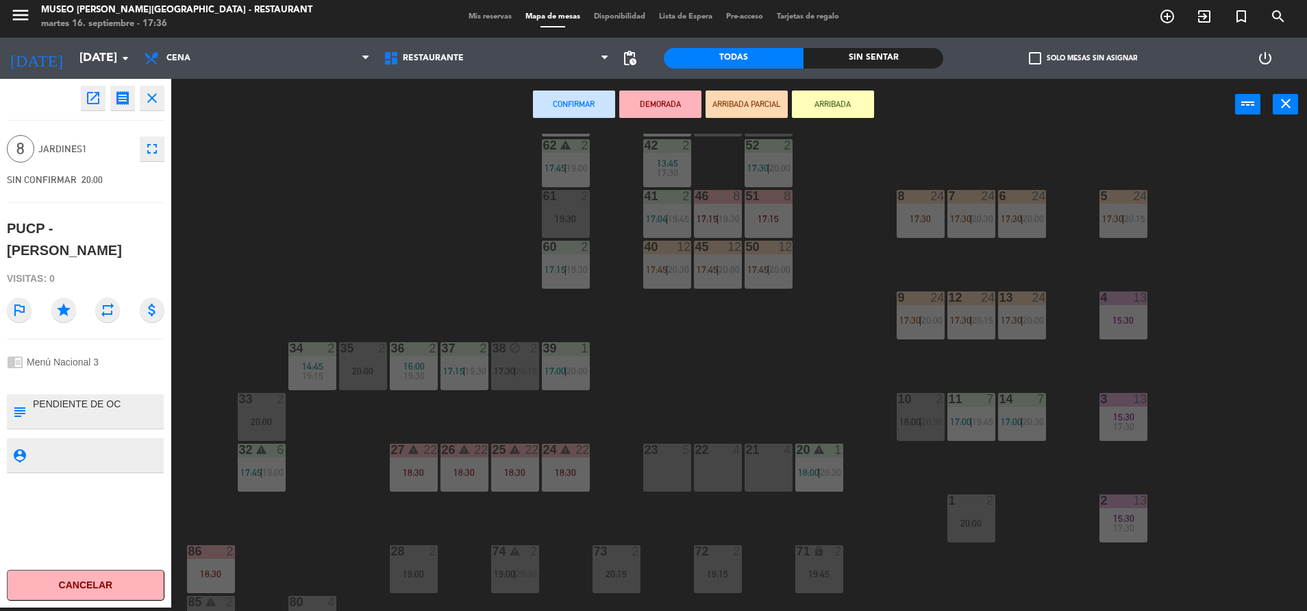
click at [696, 473] on div "22 4" at bounding box center [718, 467] width 48 height 48
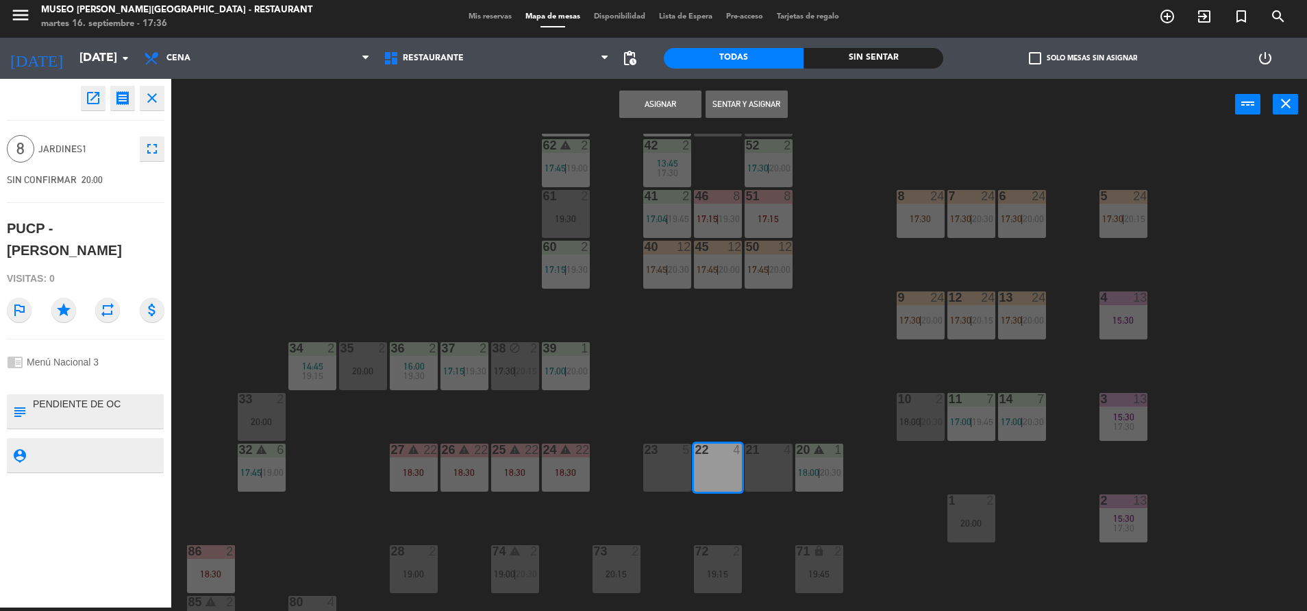
click at [674, 471] on div "23 5" at bounding box center [667, 467] width 48 height 48
click at [682, 103] on button "Asignar" at bounding box center [660, 103] width 82 height 27
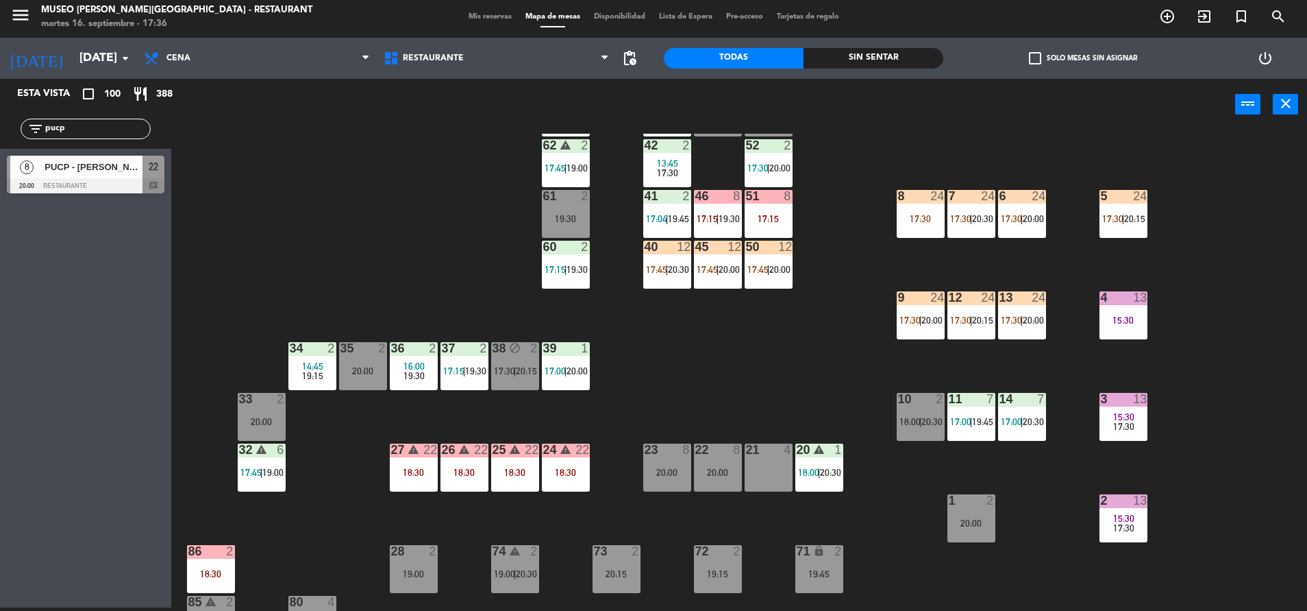
click at [702, 442] on div "44 5 17:45 | 20:30 49 2 19:00 54 4 18:30 64 2 17:15 | 20:30 48 2 17:15 53 3 17:…" at bounding box center [745, 372] width 1123 height 477
click at [709, 462] on div "22 8 20:00" at bounding box center [718, 467] width 48 height 48
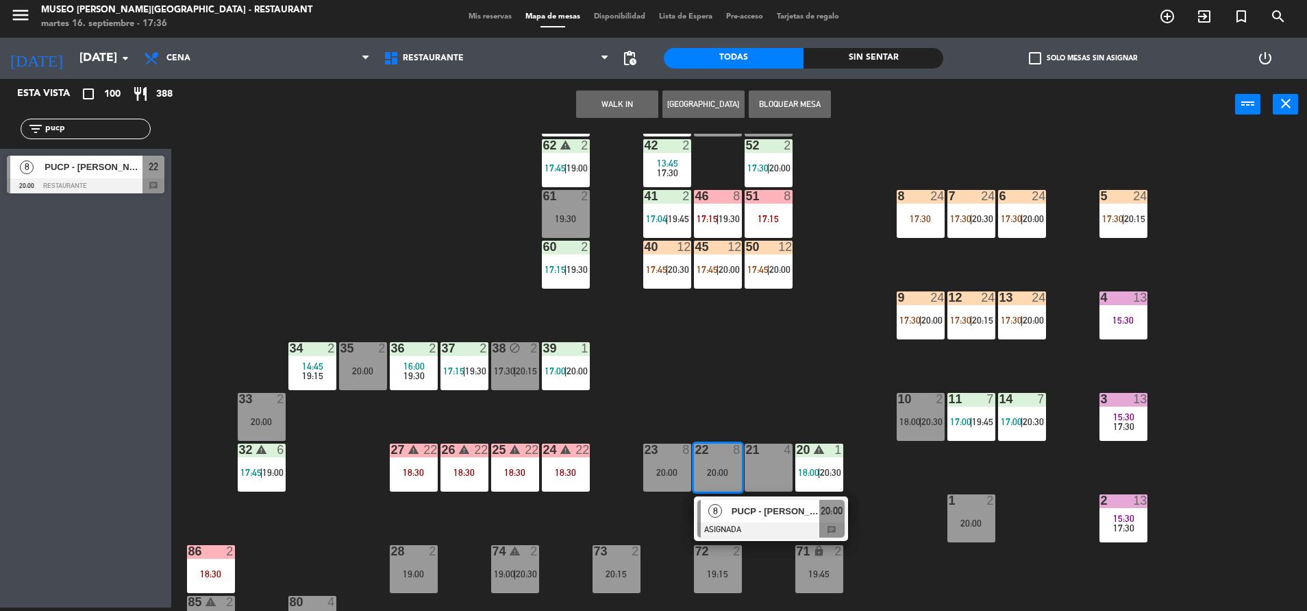
click at [758, 524] on div at bounding box center [771, 529] width 147 height 15
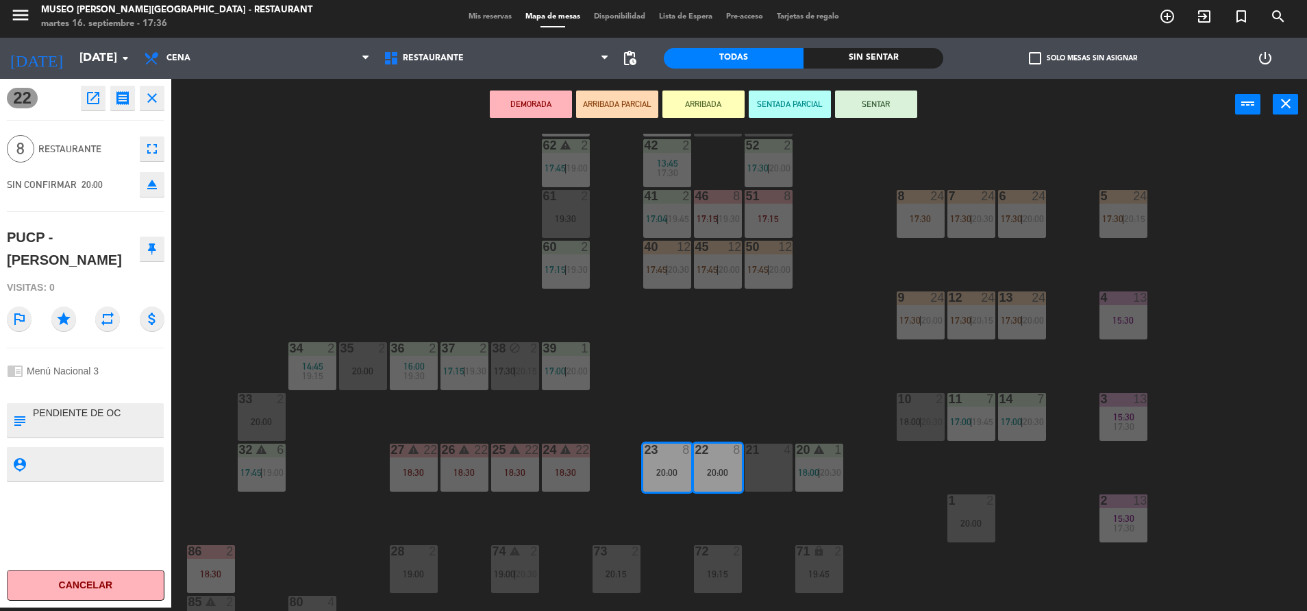
click at [500, 101] on button "DEMORADA" at bounding box center [531, 103] width 82 height 27
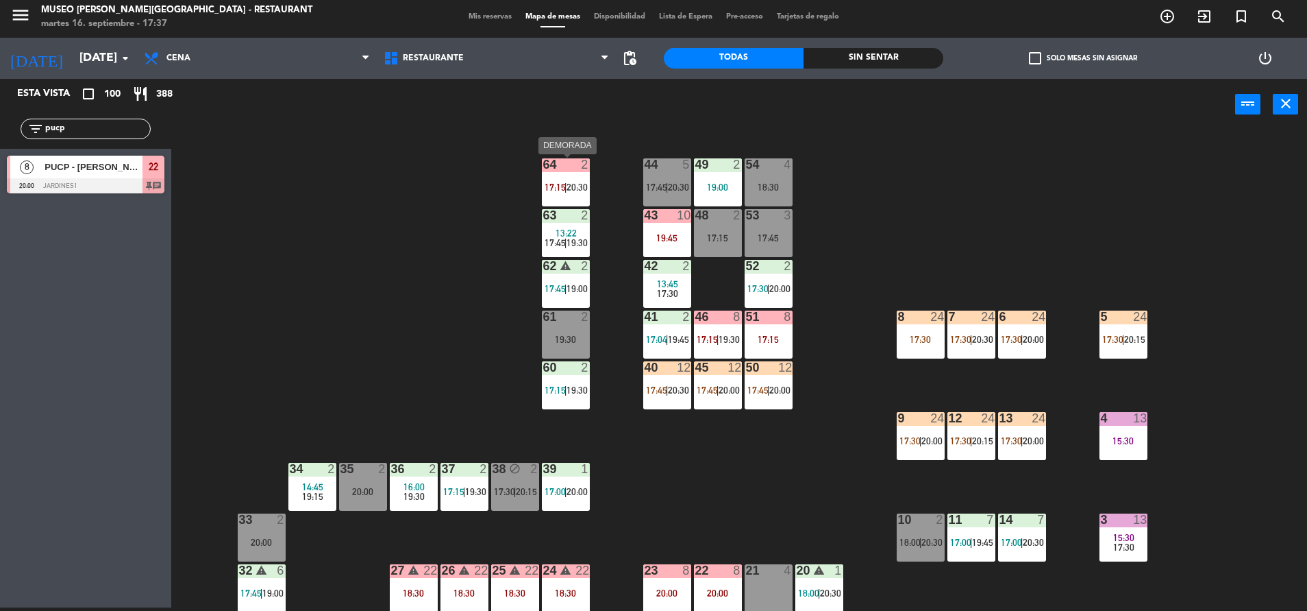
scroll to position [31, 0]
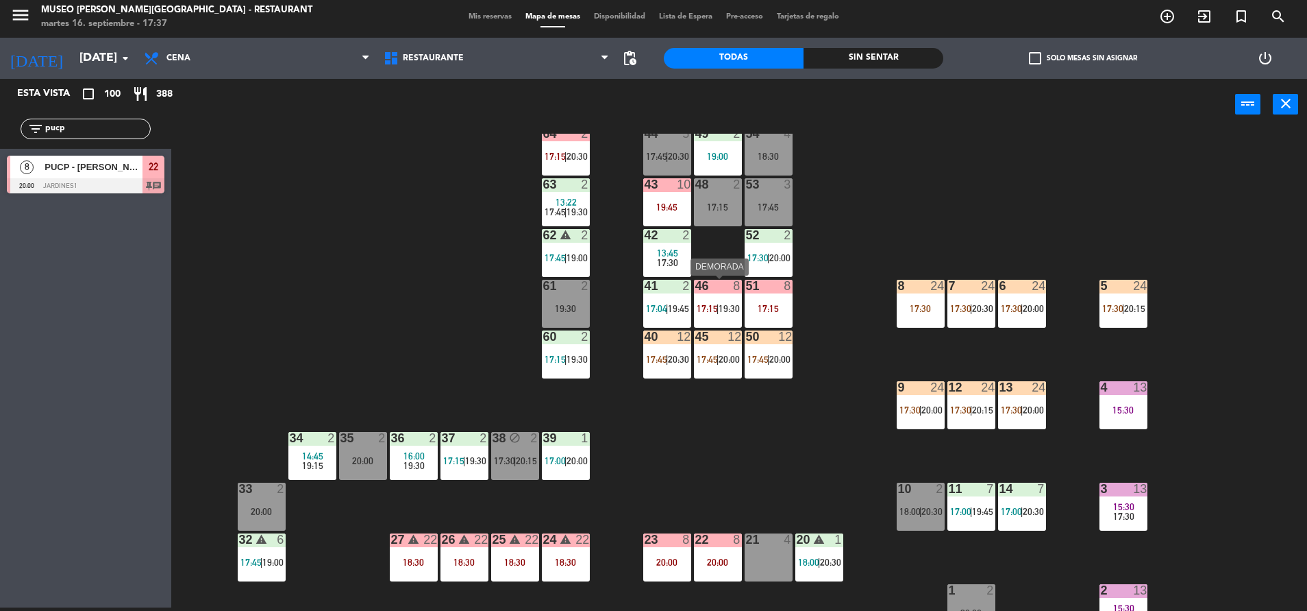
click at [711, 316] on div "46 8 17:15 | 19:30" at bounding box center [718, 304] width 48 height 48
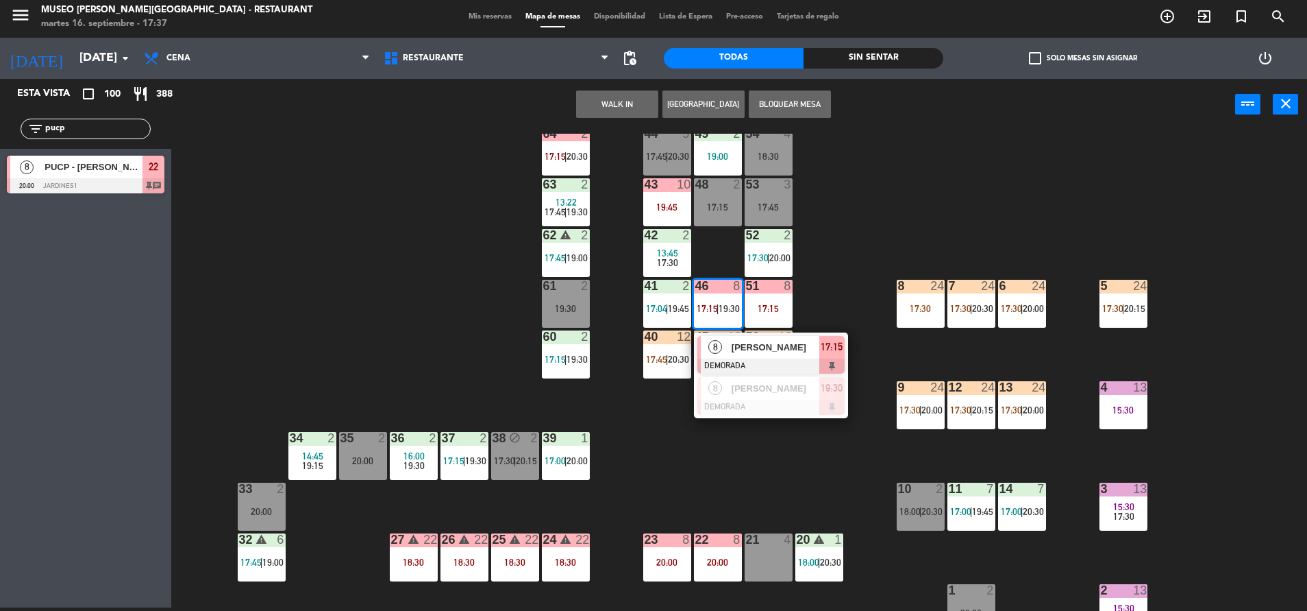
click at [706, 472] on div "44 5 17:45 | 20:30 49 2 19:00 54 4 18:30 64 2 17:15 | 20:30 48 2 17:15 53 3 17:…" at bounding box center [745, 372] width 1123 height 477
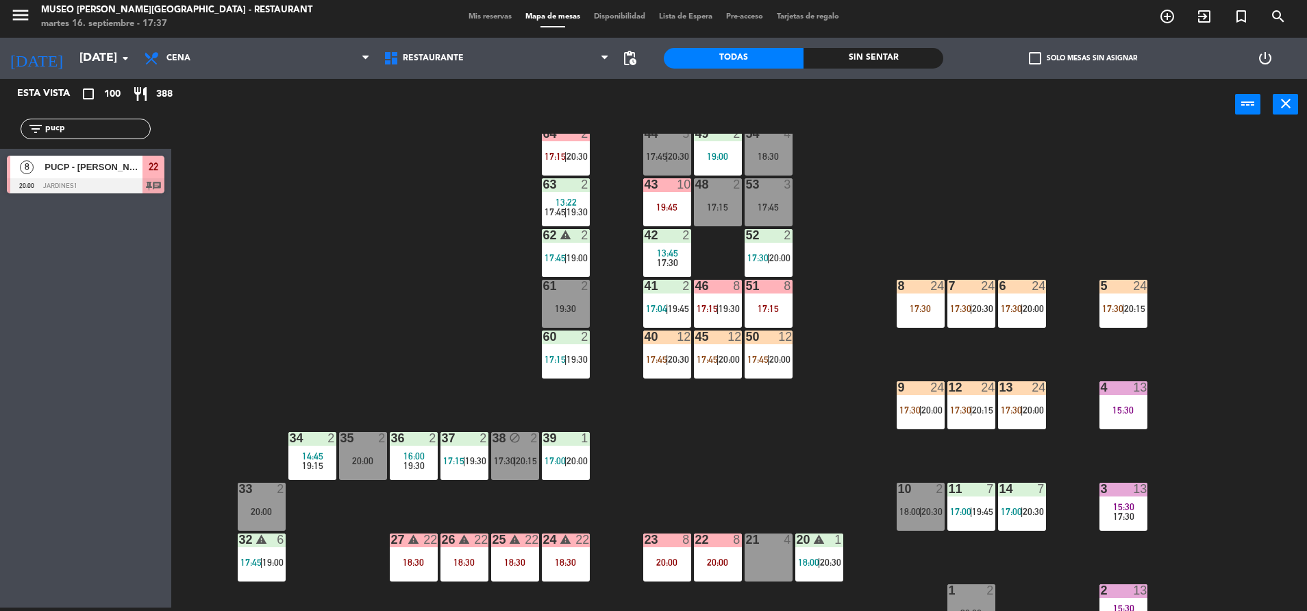
click at [462, 545] on div "warning" at bounding box center [464, 539] width 23 height 13
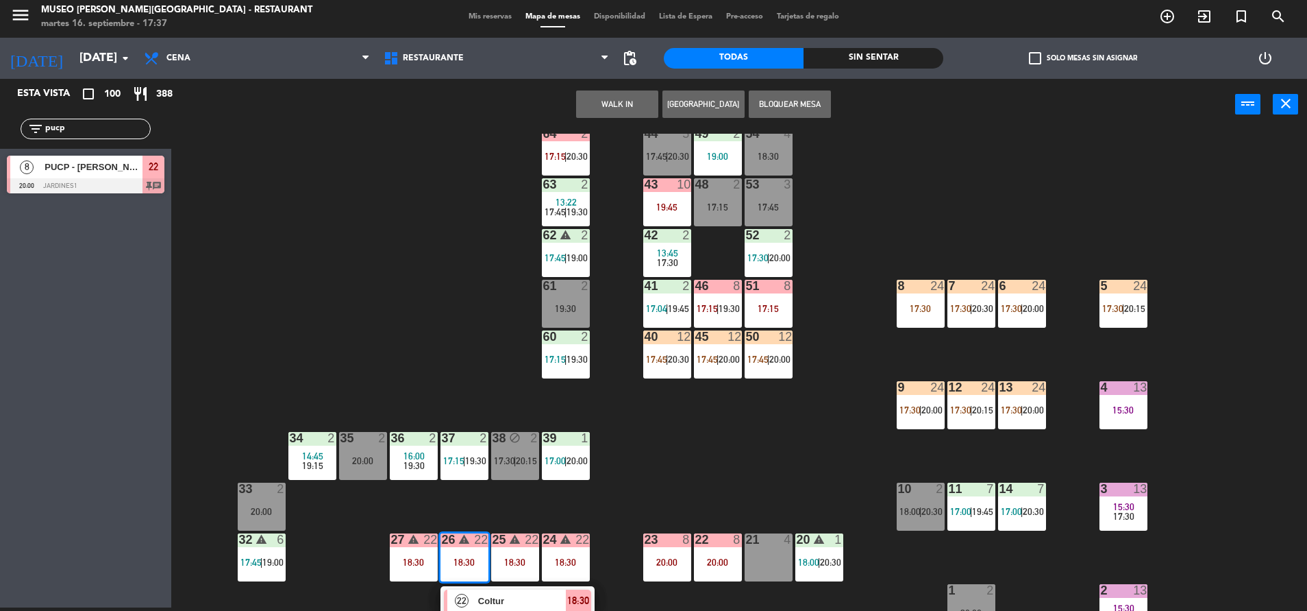
scroll to position [102, 0]
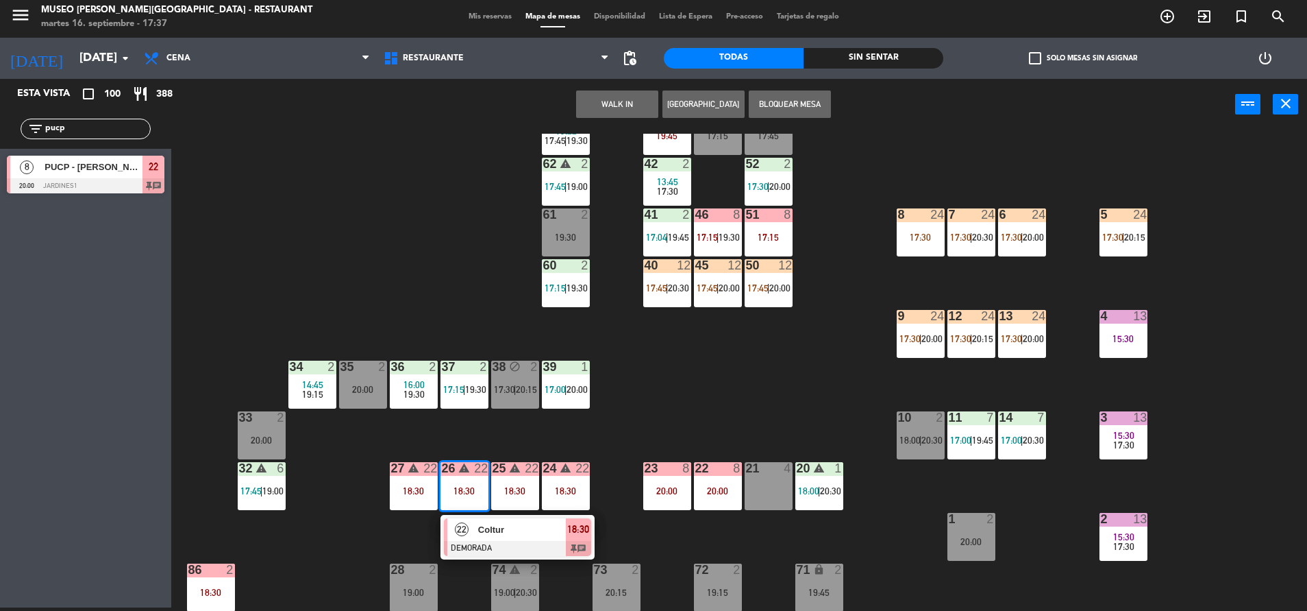
click at [681, 364] on div "44 5 17:45 | 20:30 49 2 19:00 54 4 18:30 64 2 17:15 | 20:30 48 2 17:15 53 3 17:…" at bounding box center [745, 372] width 1123 height 477
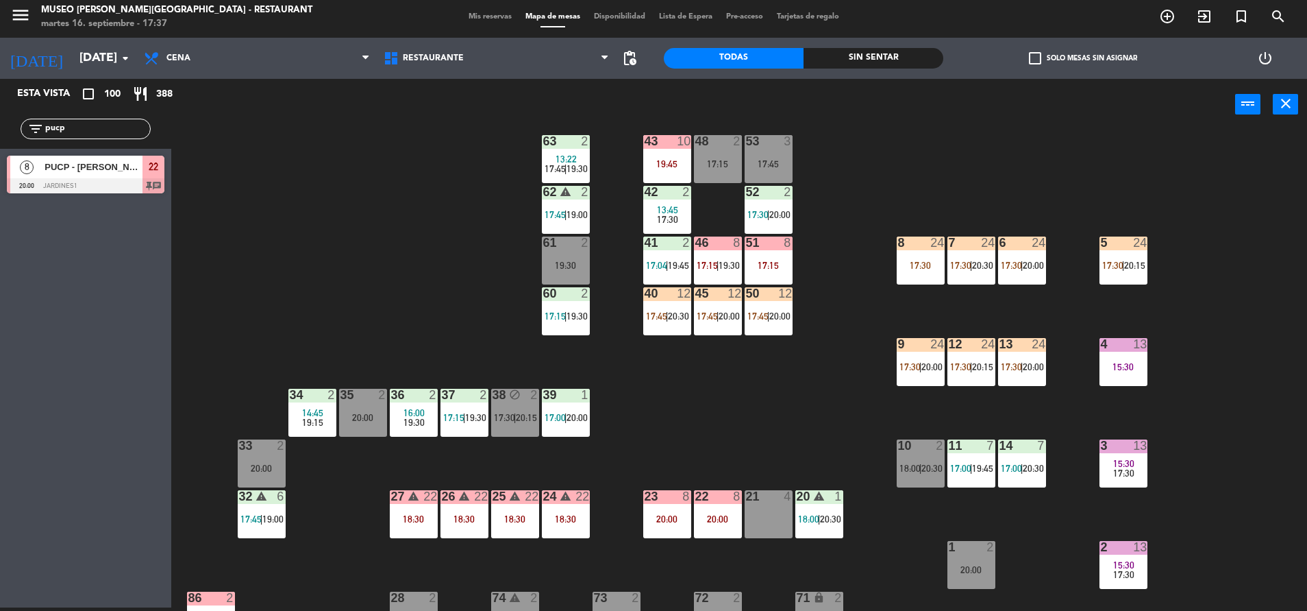
scroll to position [0, 0]
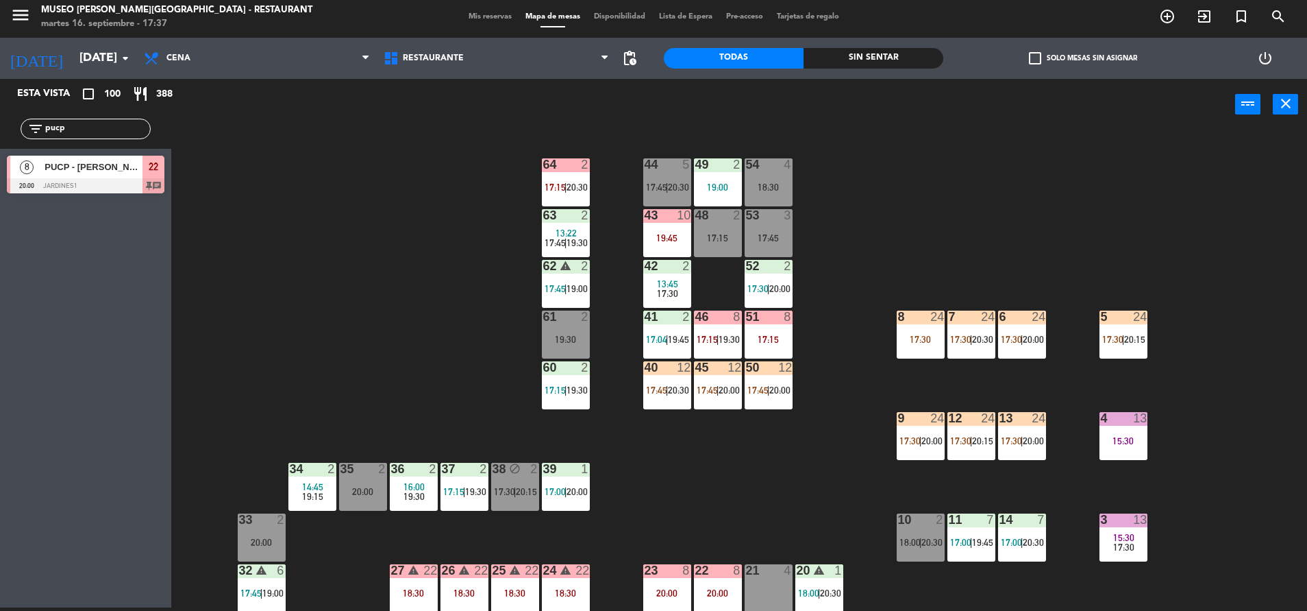
drag, startPoint x: 95, startPoint y: 134, endPoint x: 0, endPoint y: 125, distance: 95.7
click at [0, 125] on html "close × Museo [PERSON_NAME] Café - Restaurant × chrome_reader_mode Listado de R…" at bounding box center [653, 305] width 1307 height 611
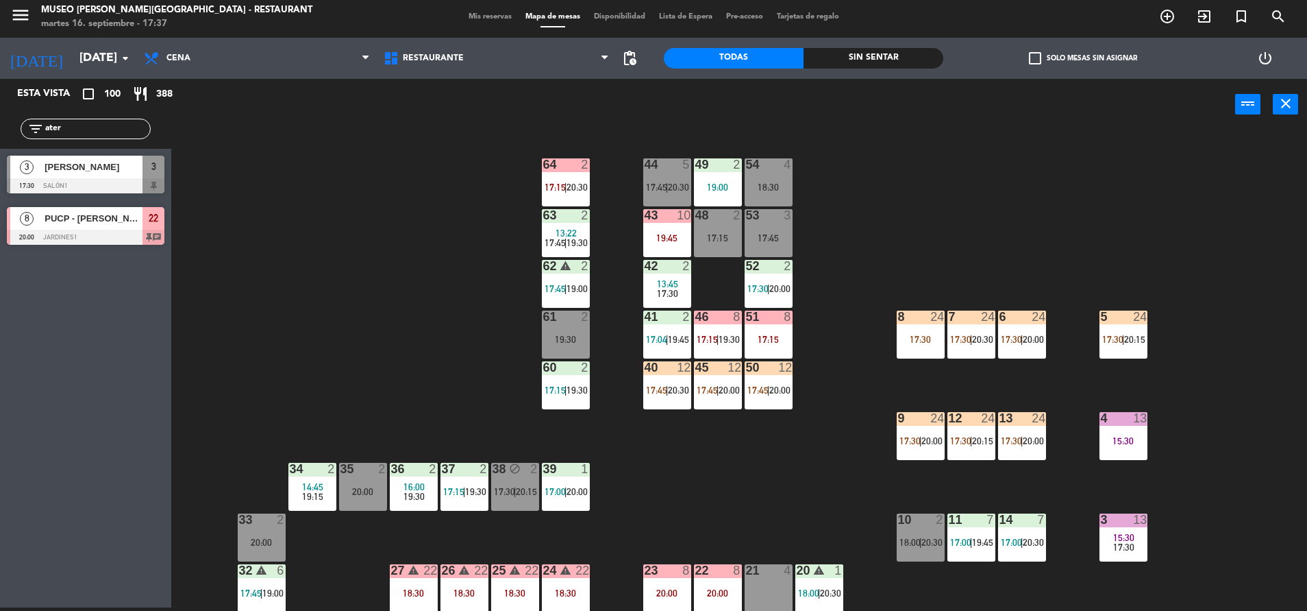
type input "ater"
click at [137, 173] on span "[PERSON_NAME]" at bounding box center [94, 167] width 98 height 14
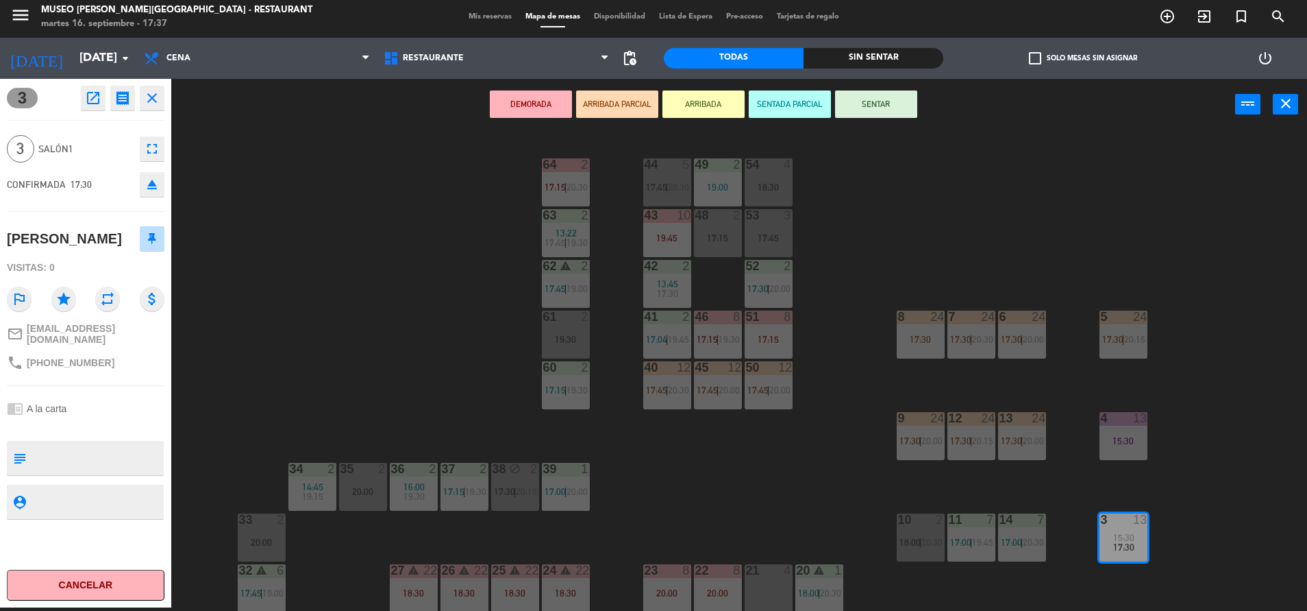
click at [850, 232] on div "44 5 17:45 | 20:30 49 2 19:00 54 4 18:30 64 2 17:15 | 20:30 48 2 17:15 53 3 17:…" at bounding box center [745, 372] width 1123 height 477
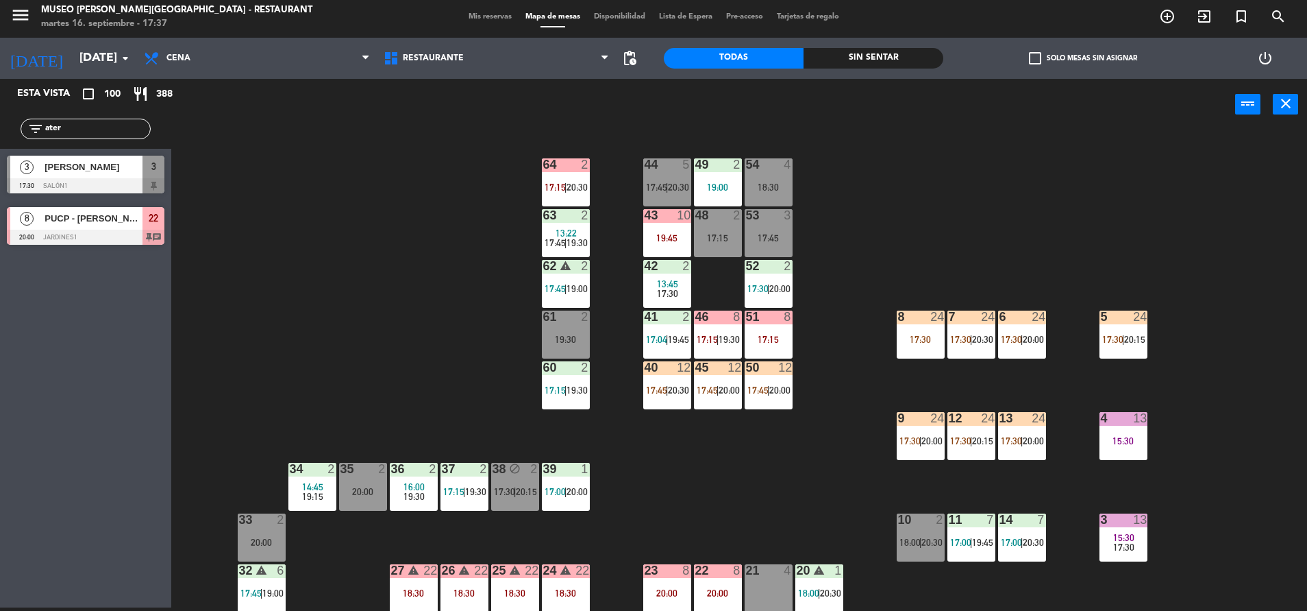
click at [754, 238] on div "17:45" at bounding box center [769, 238] width 48 height 10
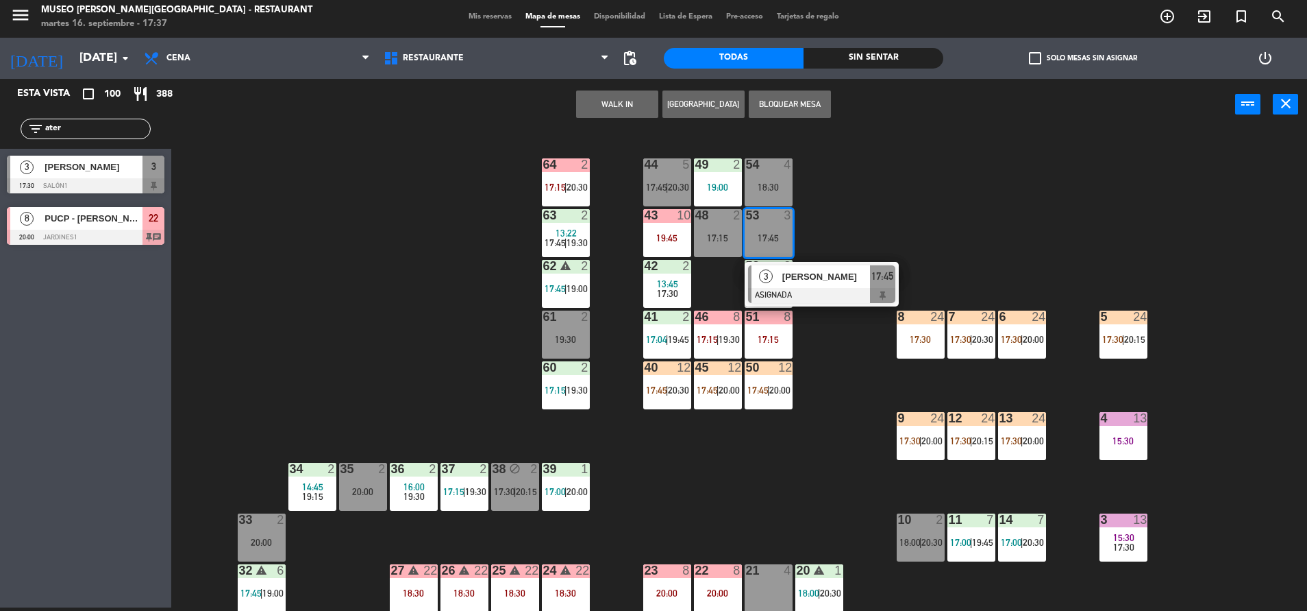
click at [833, 286] on div "[PERSON_NAME]" at bounding box center [825, 276] width 89 height 23
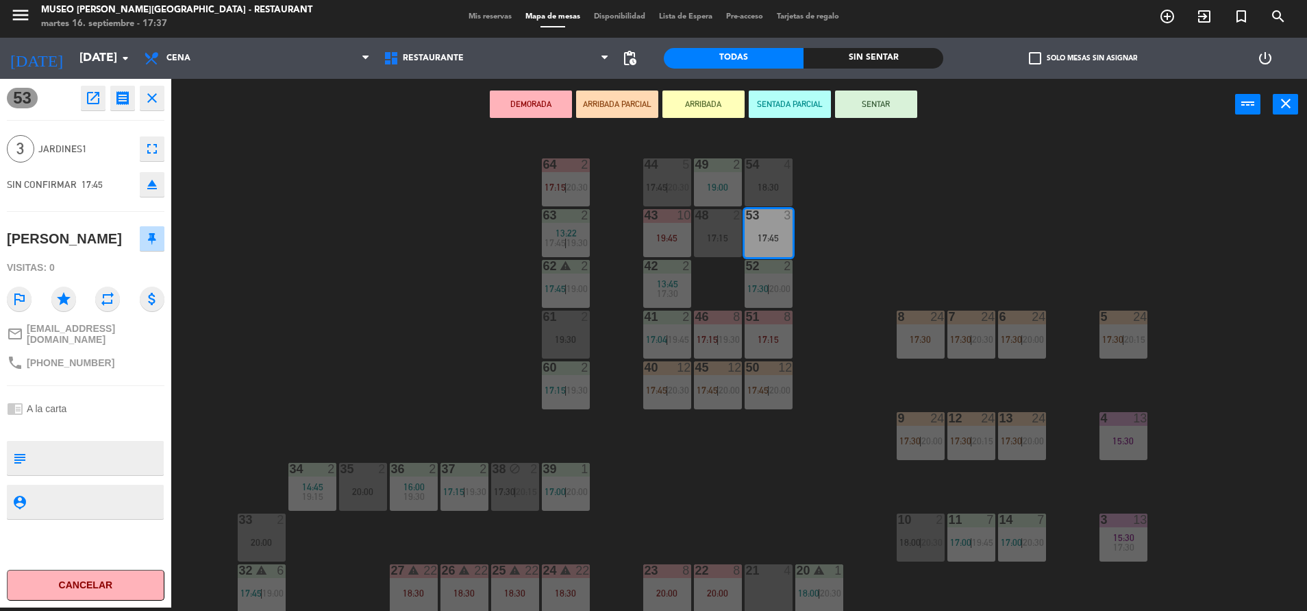
click at [145, 184] on icon "eject" at bounding box center [152, 184] width 16 height 16
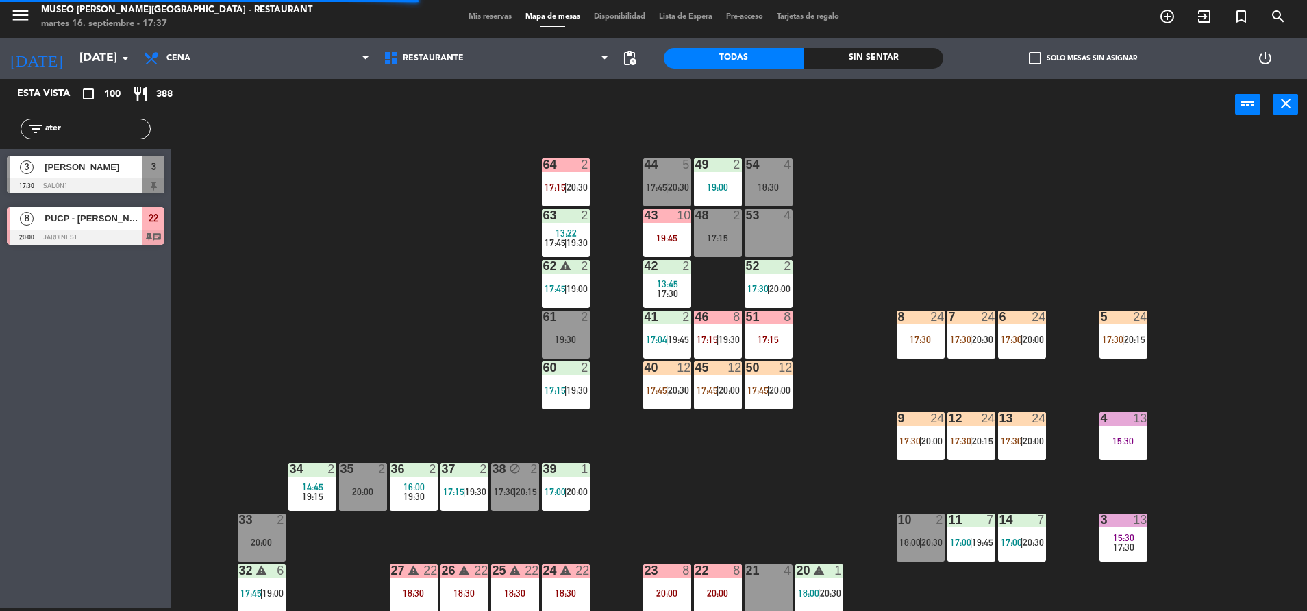
click at [661, 224] on div "43 10 19:45" at bounding box center [667, 233] width 48 height 48
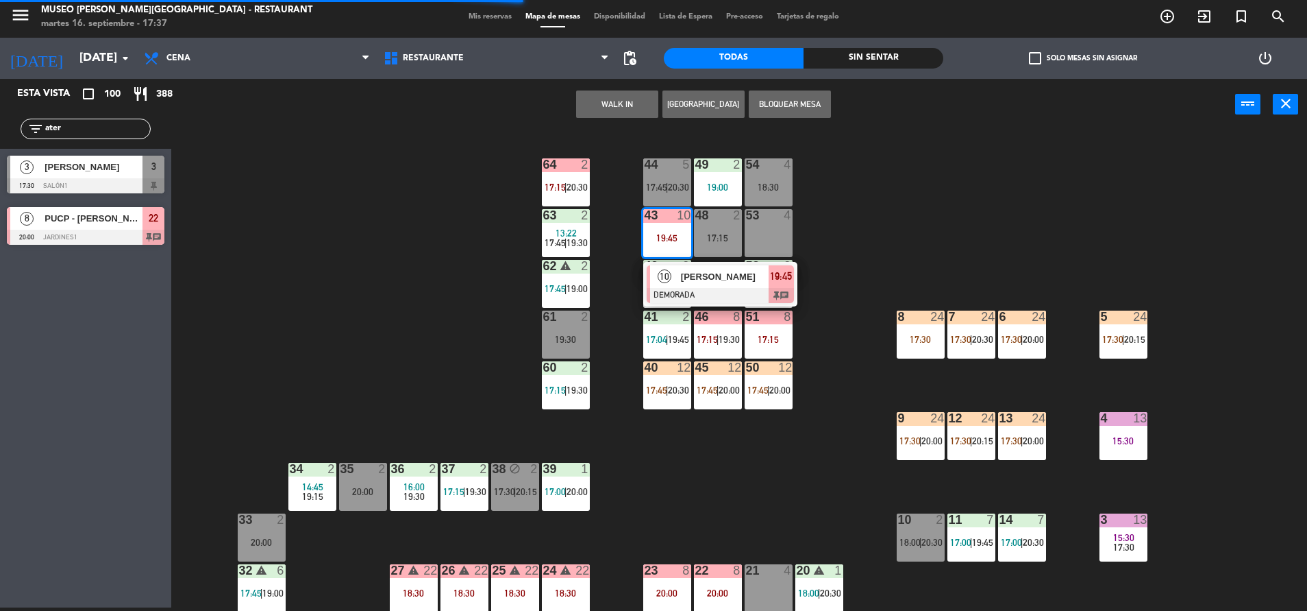
click at [714, 277] on span "[PERSON_NAME]" at bounding box center [725, 276] width 88 height 14
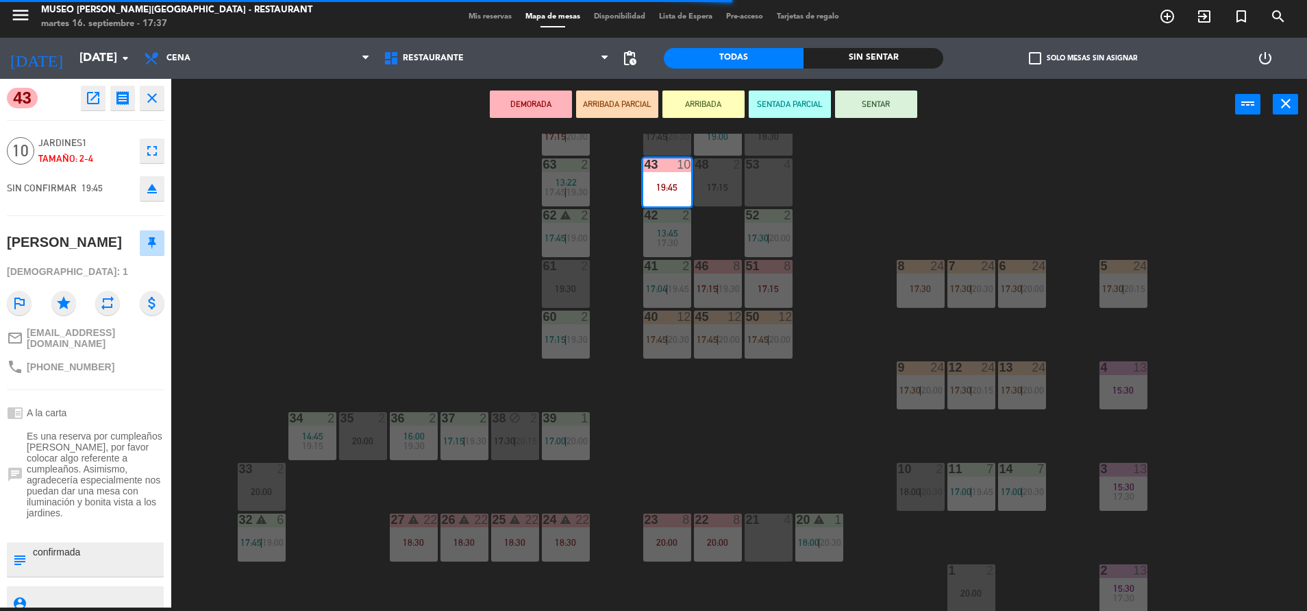
scroll to position [51, 0]
click at [826, 380] on div "44 5 17:45 | 20:30 49 2 19:00 54 4 18:30 64 2 17:15 | 20:30 48 2 17:15 53 4 63 …" at bounding box center [745, 372] width 1123 height 477
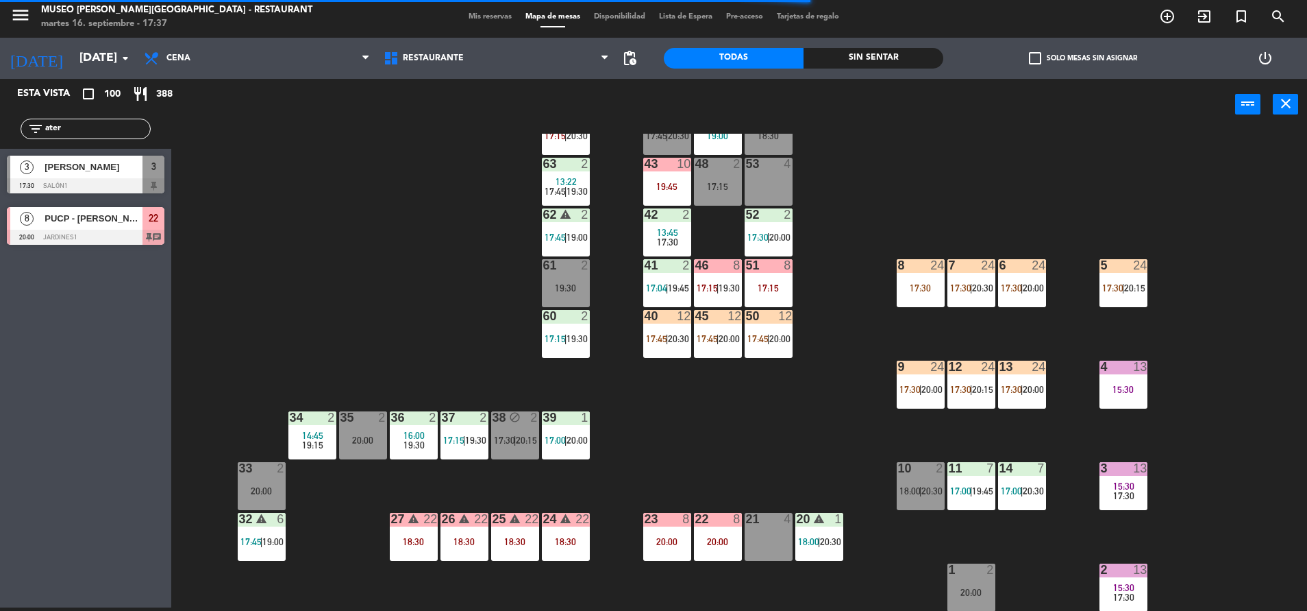
click at [1124, 478] on div "3 13 15:30 17:30" at bounding box center [1124, 486] width 48 height 48
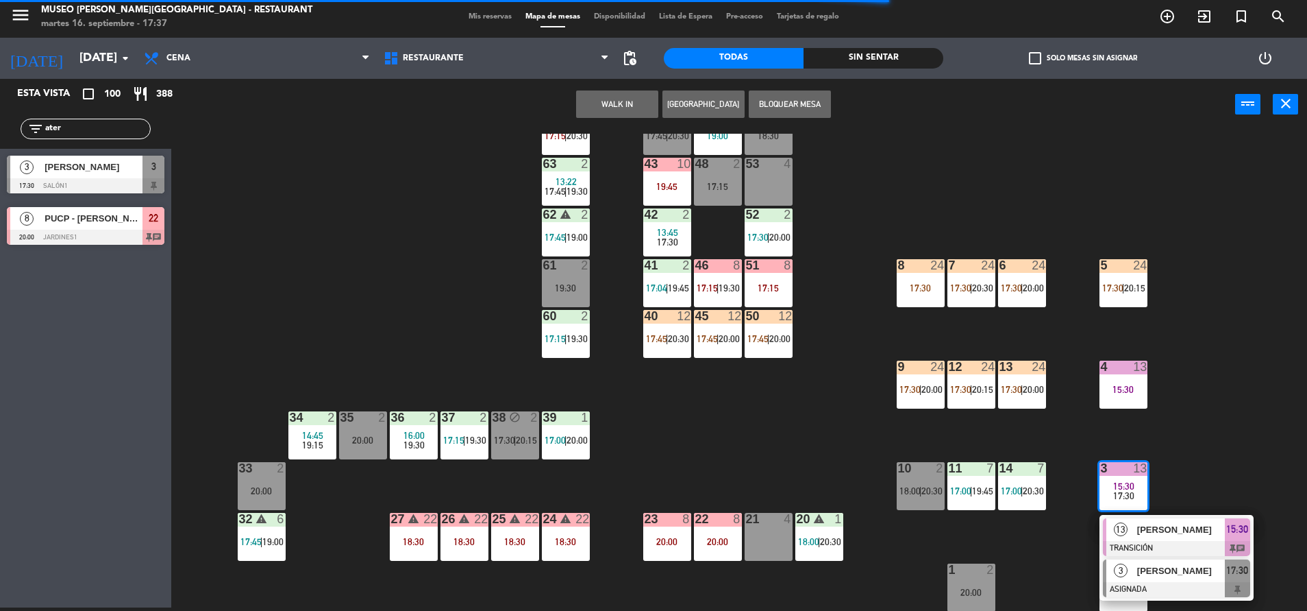
click at [1183, 577] on span "[PERSON_NAME]" at bounding box center [1181, 570] width 88 height 14
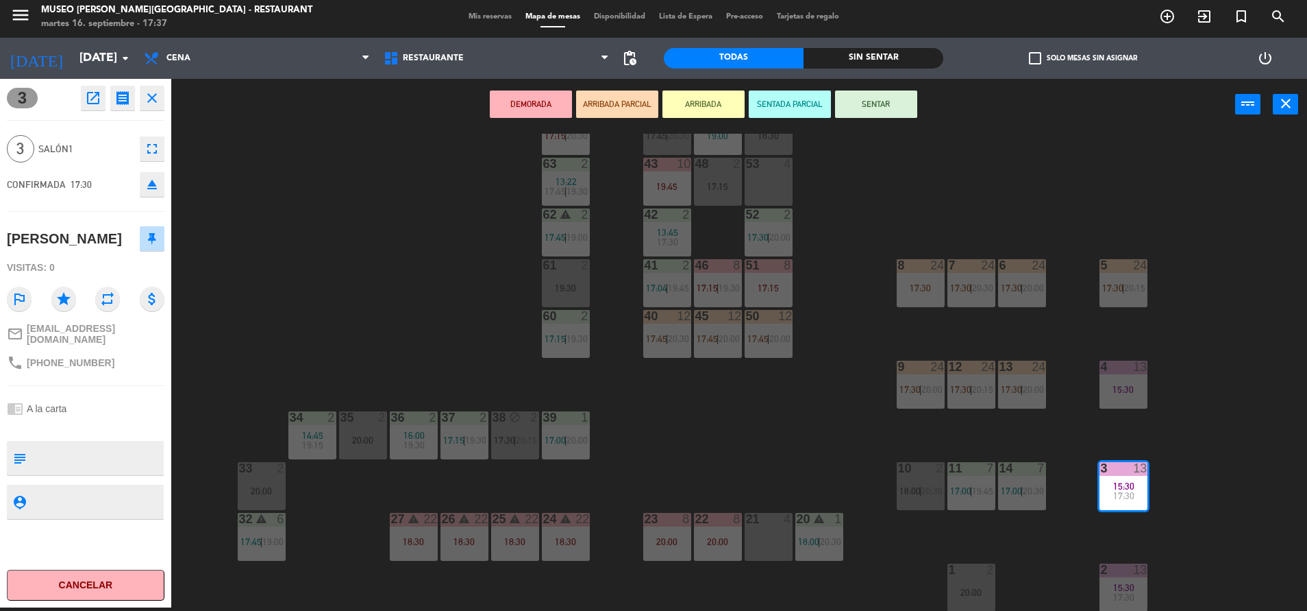
click at [771, 182] on div "53 4" at bounding box center [769, 182] width 48 height 48
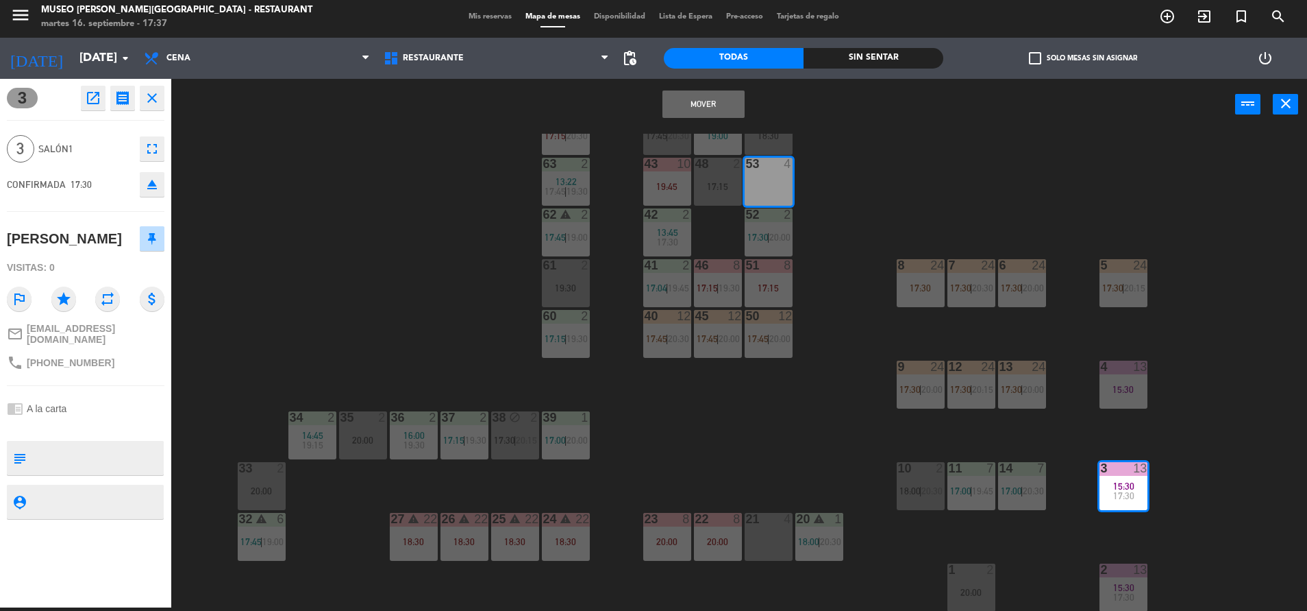
click at [718, 117] on button "Mover" at bounding box center [704, 103] width 82 height 27
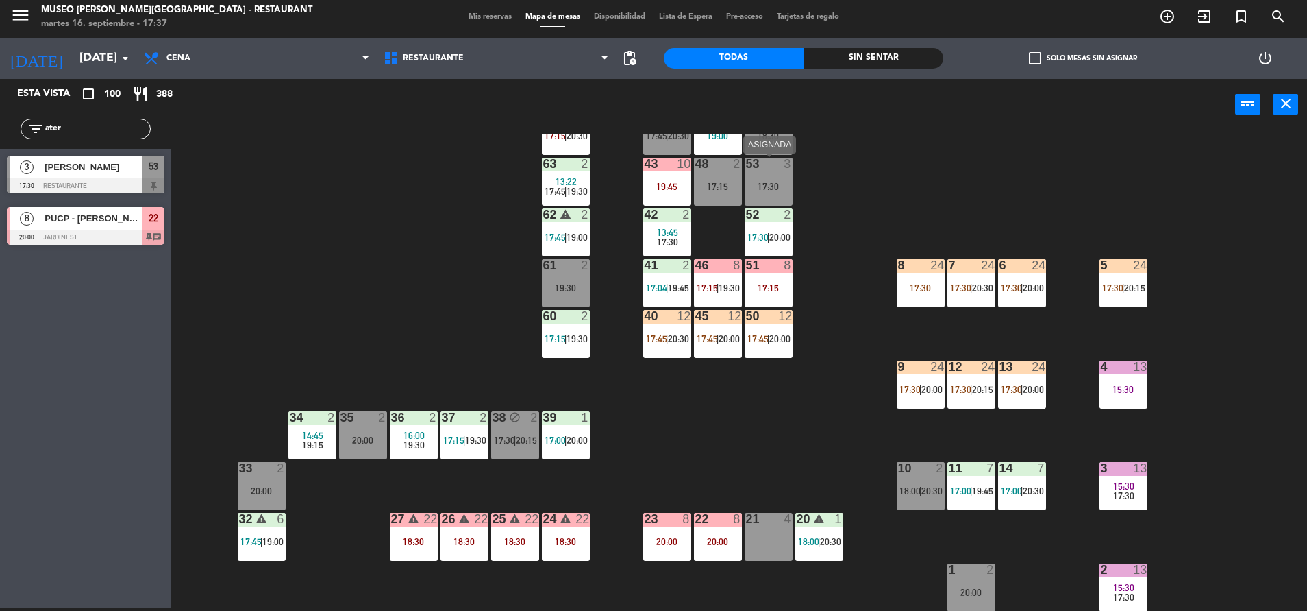
click at [772, 184] on div "17:30" at bounding box center [769, 187] width 48 height 10
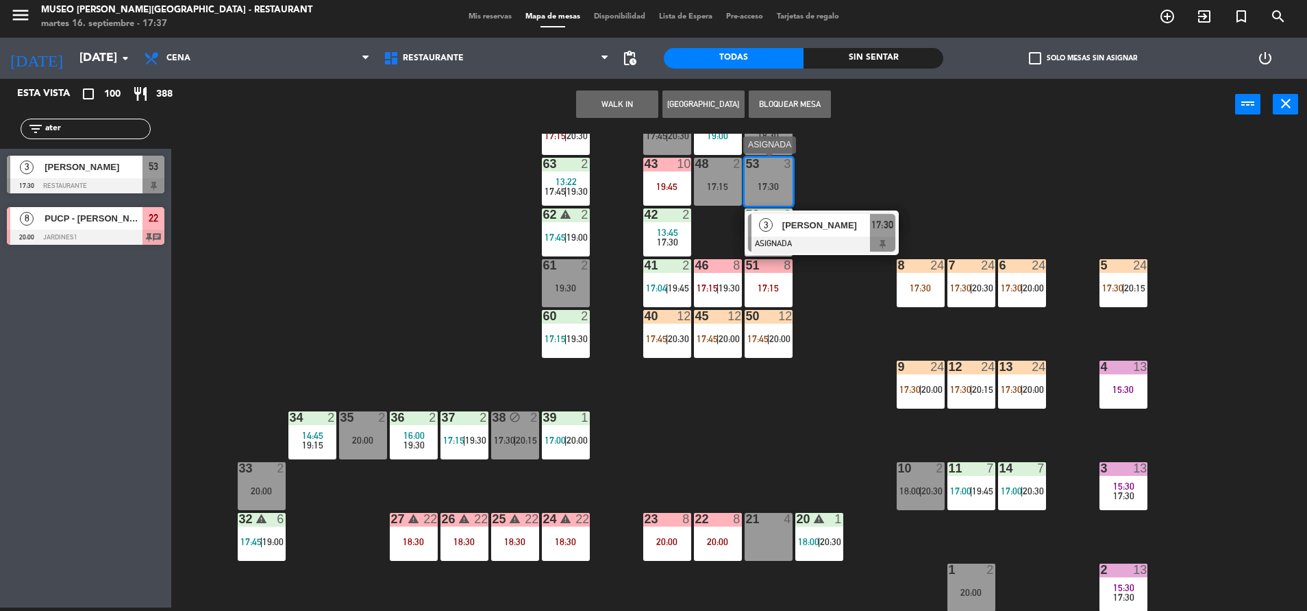
click at [812, 223] on span "[PERSON_NAME]" at bounding box center [827, 225] width 88 height 14
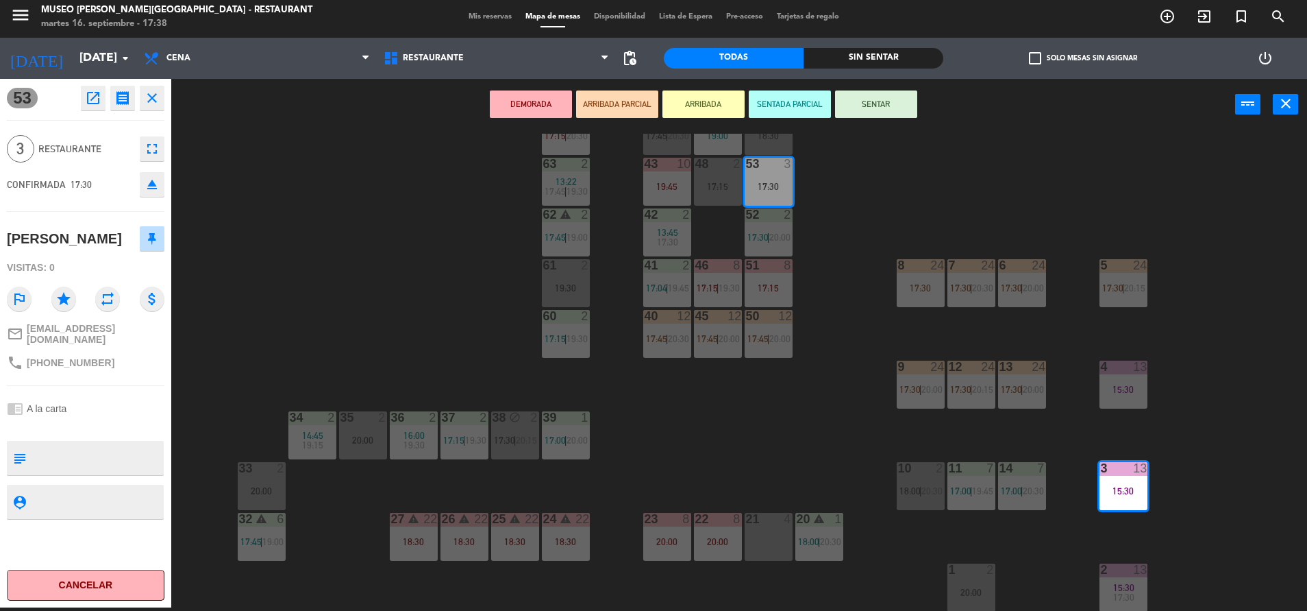
click at [848, 214] on div "44 5 17:45 | 20:30 49 2 19:00 54 4 18:30 64 2 17:15 | 20:30 48 2 17:15 53 3 17:…" at bounding box center [745, 372] width 1123 height 477
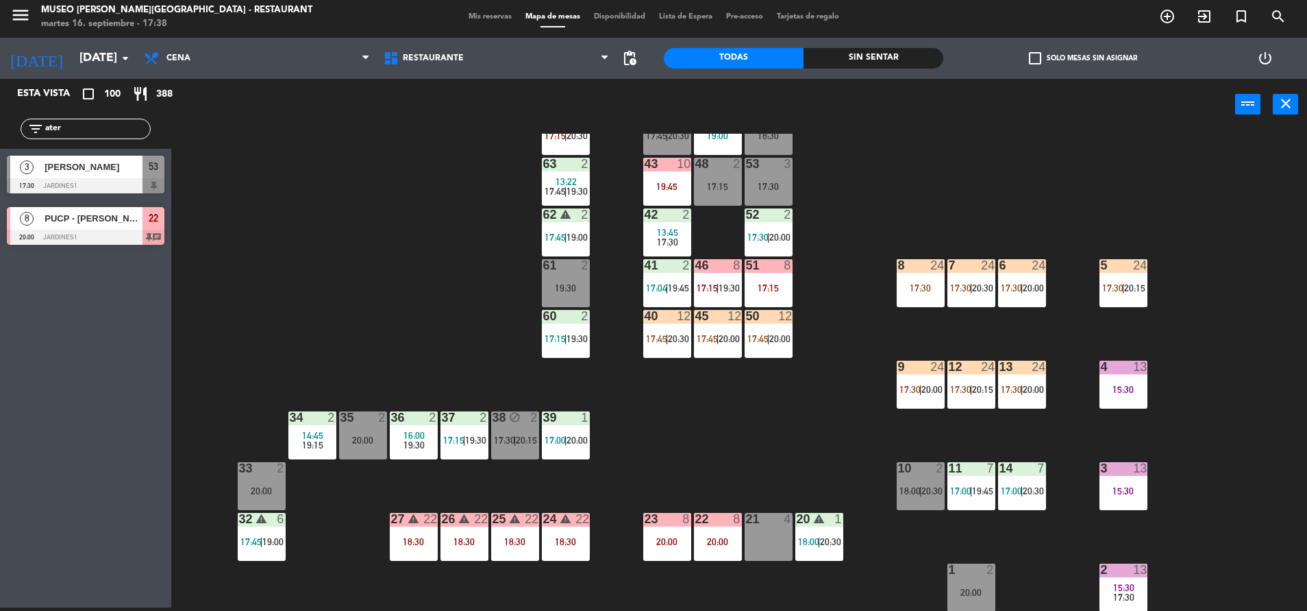
click at [769, 194] on div "53 3 17:30" at bounding box center [769, 182] width 48 height 48
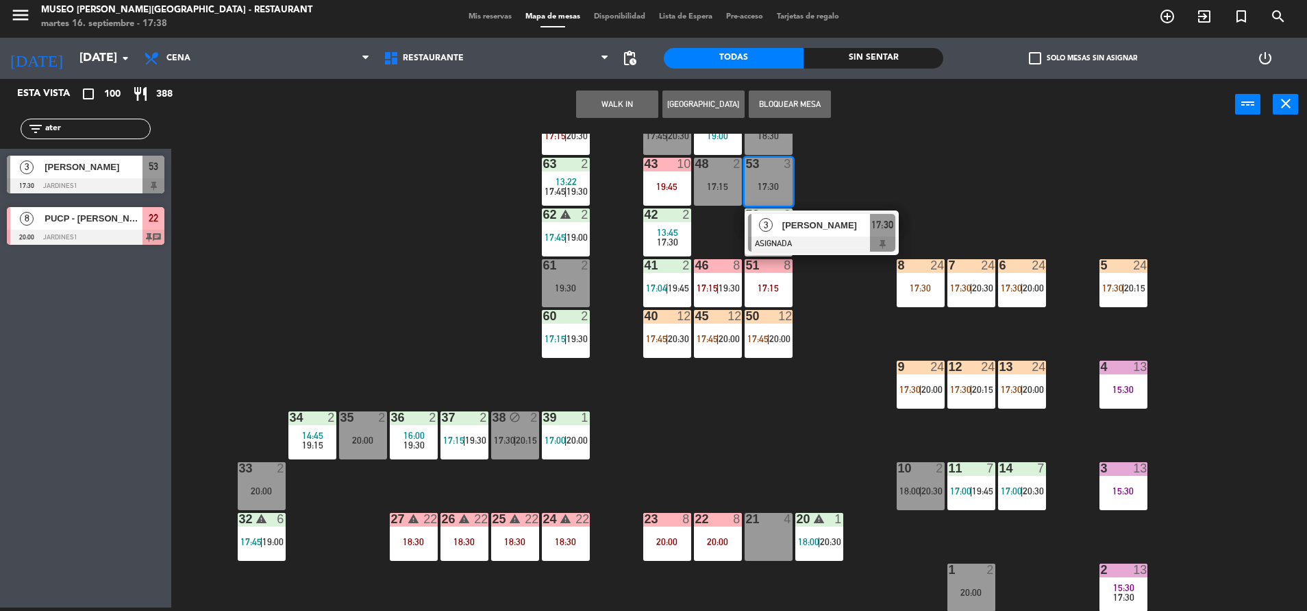
click at [668, 195] on div "43 10 19:45" at bounding box center [667, 182] width 48 height 48
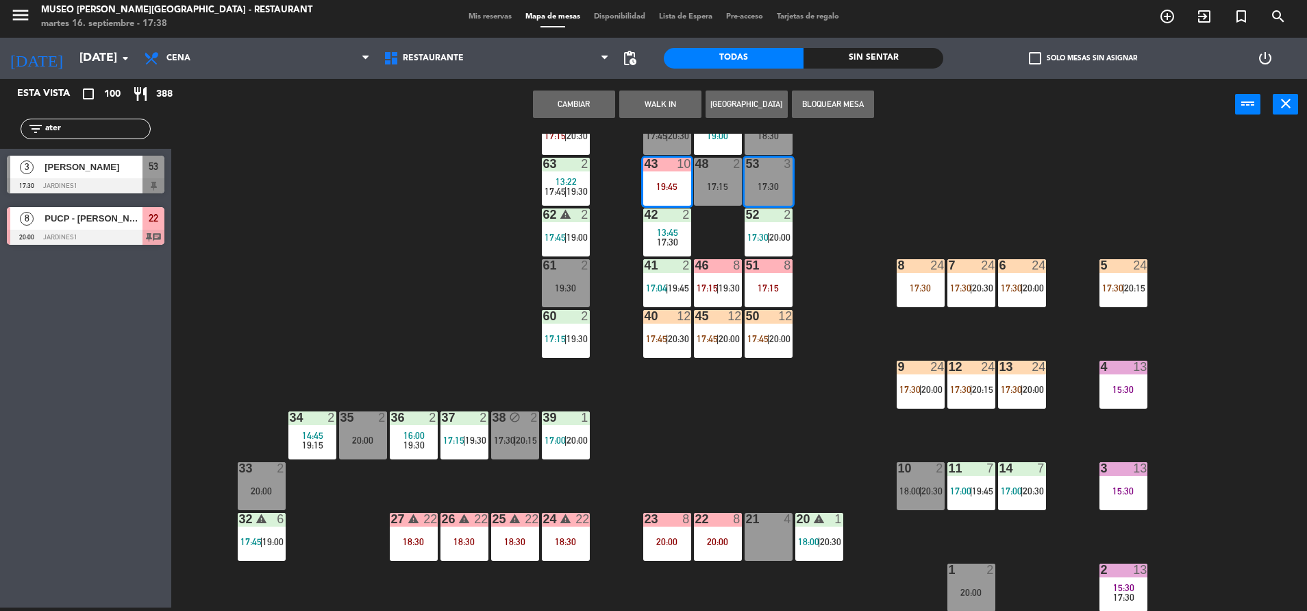
click at [595, 105] on button "Cambiar" at bounding box center [574, 103] width 82 height 27
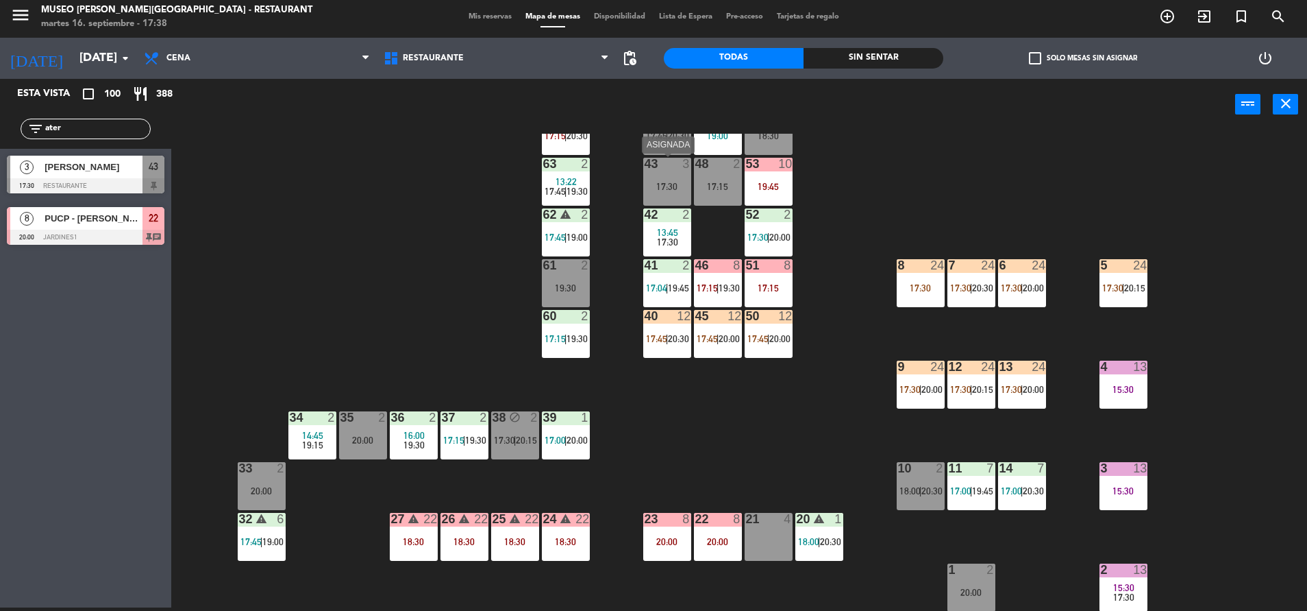
click at [671, 184] on div "17:30" at bounding box center [667, 187] width 48 height 10
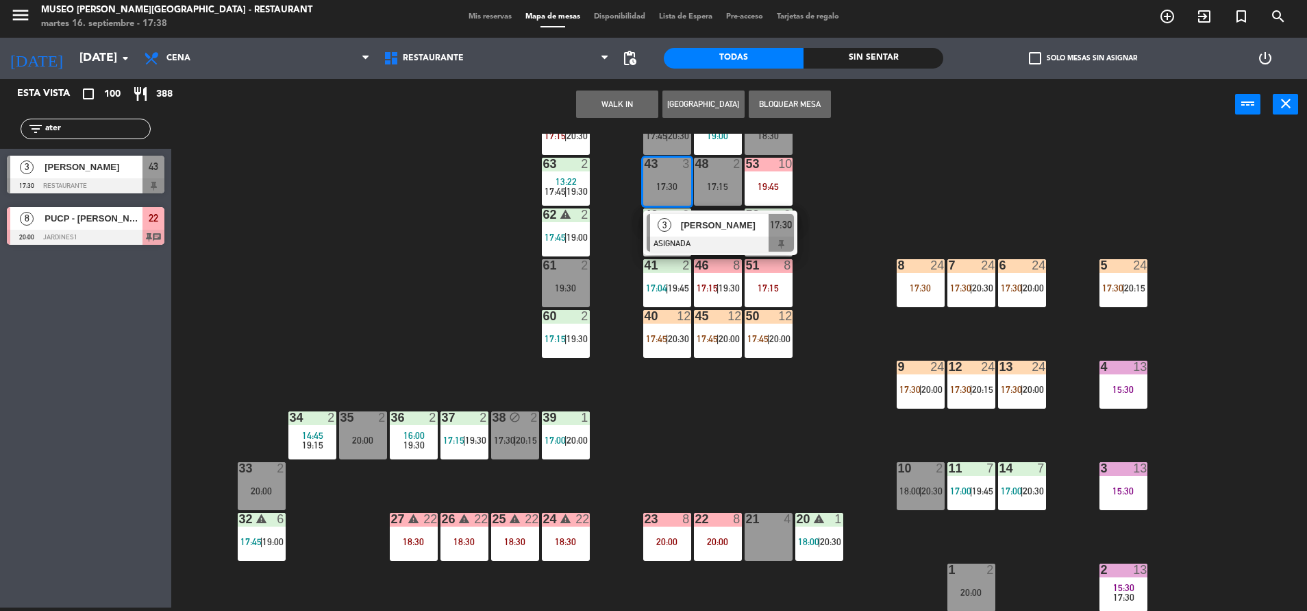
click at [744, 227] on span "[PERSON_NAME]" at bounding box center [725, 225] width 88 height 14
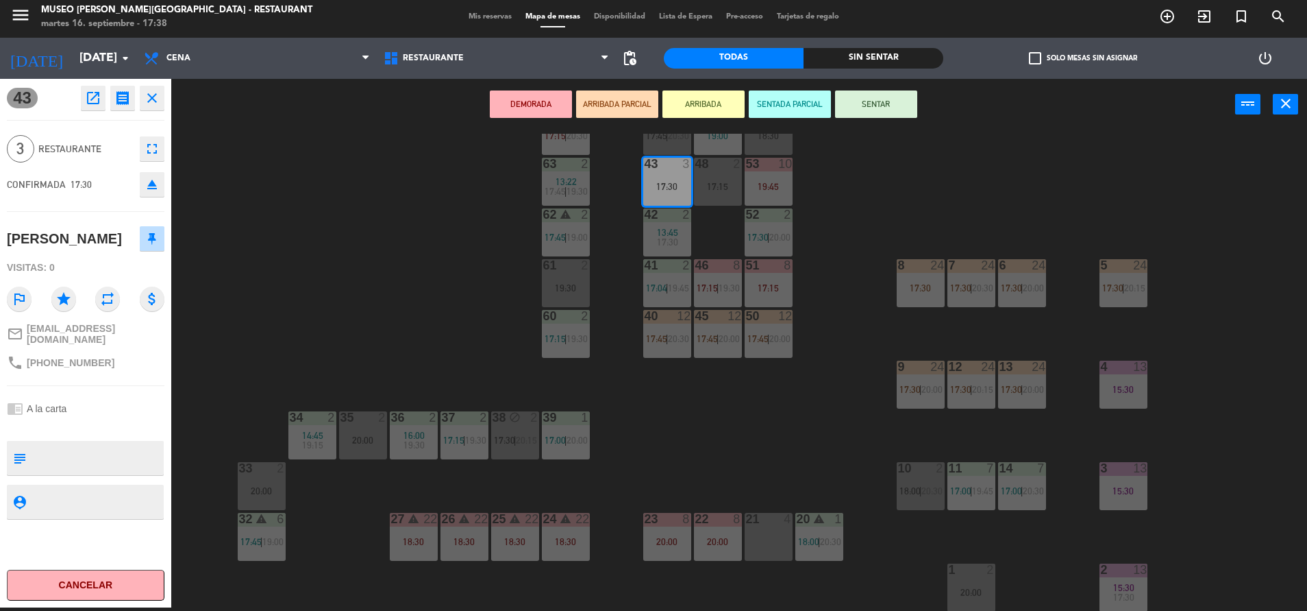
click at [859, 101] on button "SENTAR" at bounding box center [876, 103] width 82 height 27
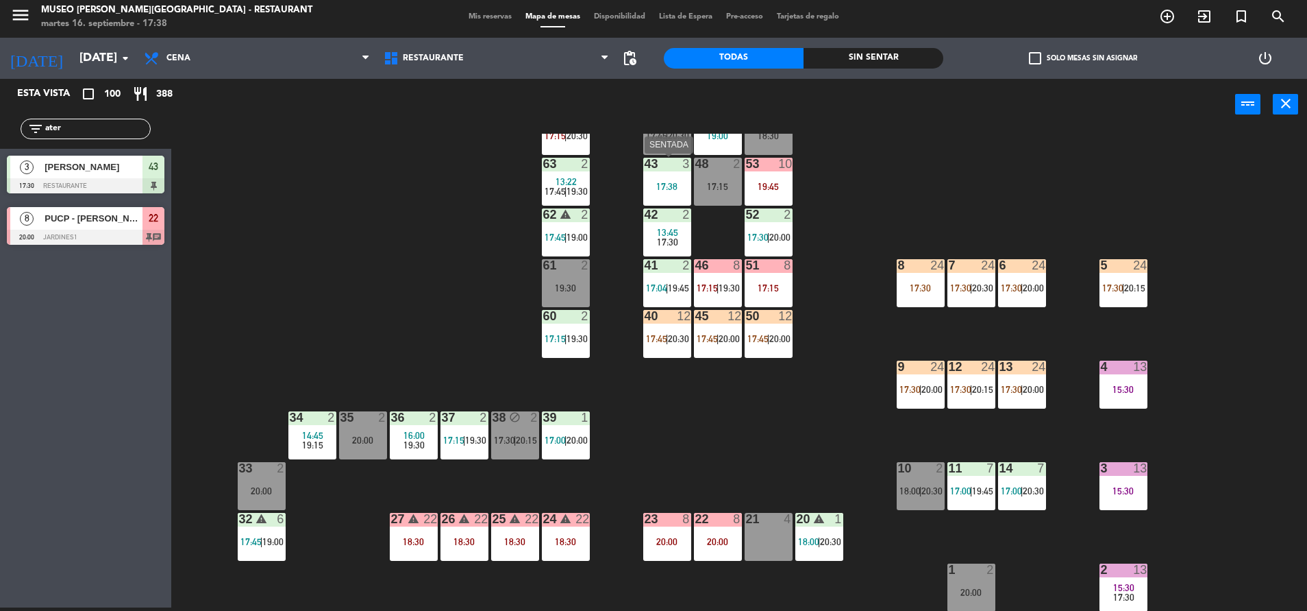
click at [647, 199] on div "43 3 17:38" at bounding box center [667, 182] width 48 height 48
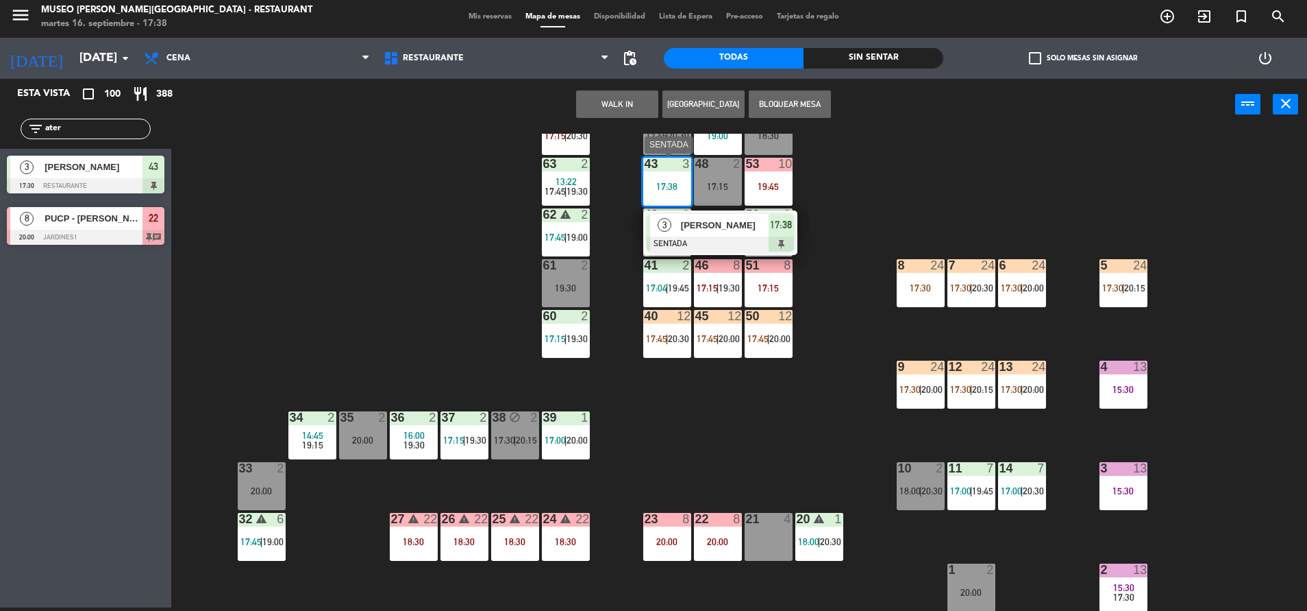
click at [735, 242] on div at bounding box center [720, 243] width 147 height 15
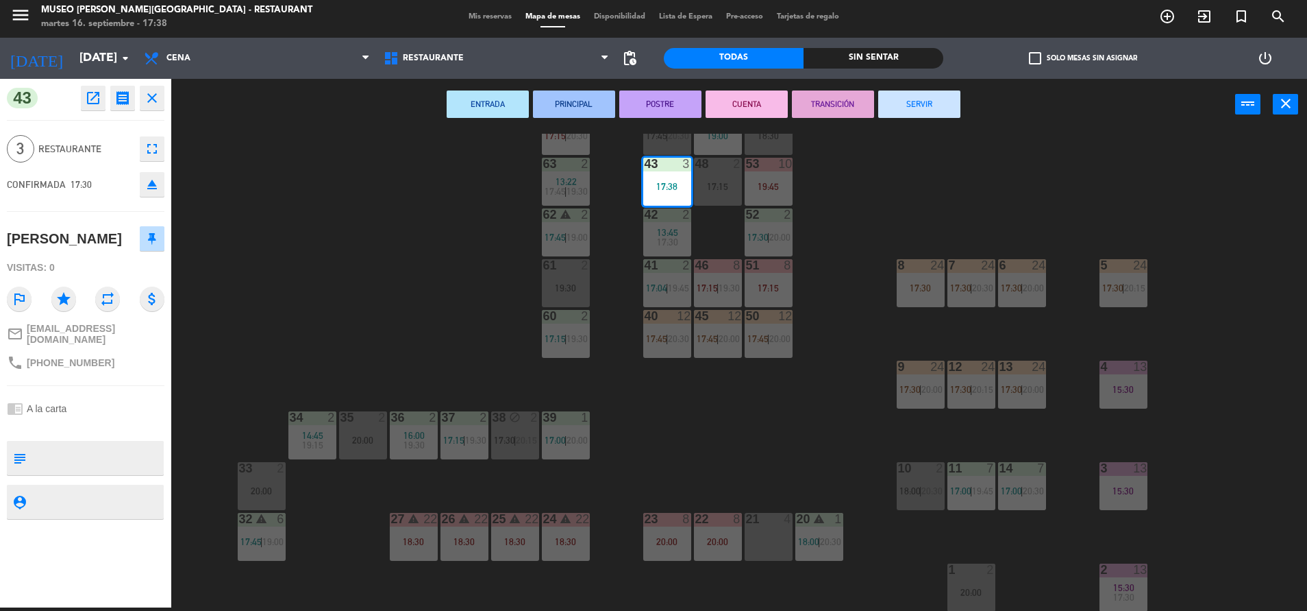
click at [62, 443] on textarea at bounding box center [97, 457] width 131 height 29
type textarea "m43 cumpleaños"
click at [133, 256] on div "Visitas: 0" at bounding box center [86, 268] width 158 height 24
click at [357, 299] on div "44 5 17:45 | 20:30 49 2 19:00 54 4 18:30 64 2 17:15 | 20:30 48 2 17:15 53 10 19…" at bounding box center [745, 372] width 1123 height 477
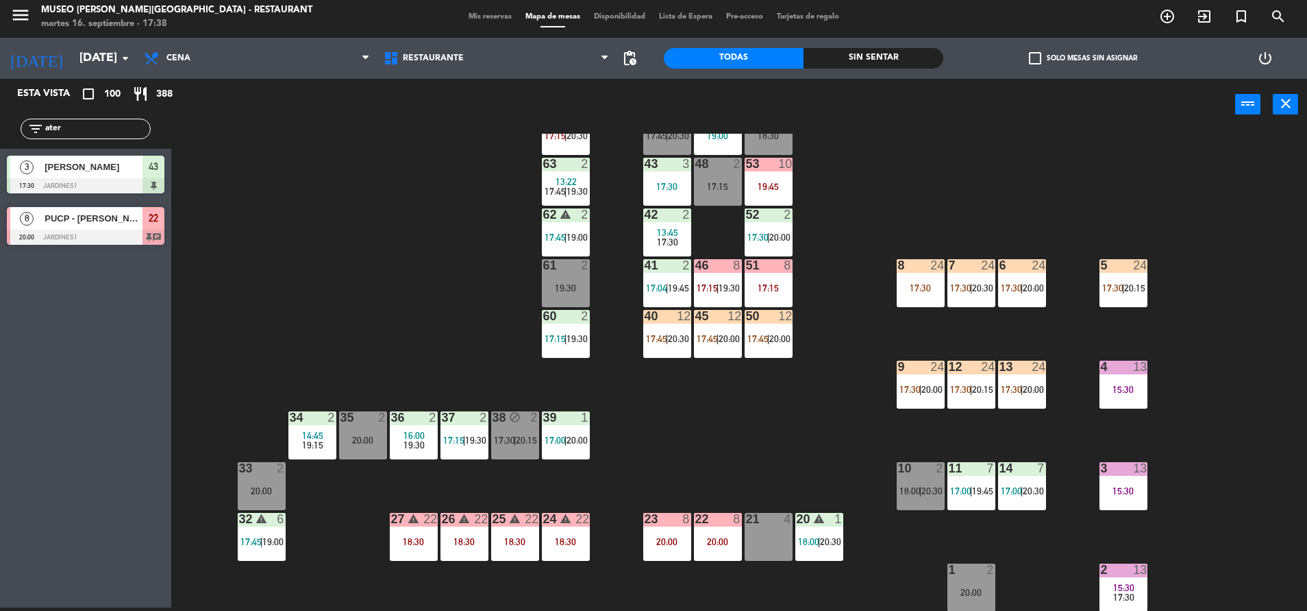
drag, startPoint x: 93, startPoint y: 128, endPoint x: -4, endPoint y: 126, distance: 96.6
click at [0, 126] on html "close × Museo [PERSON_NAME] Café - Restaurant × chrome_reader_mode Listado de R…" at bounding box center [653, 305] width 1307 height 611
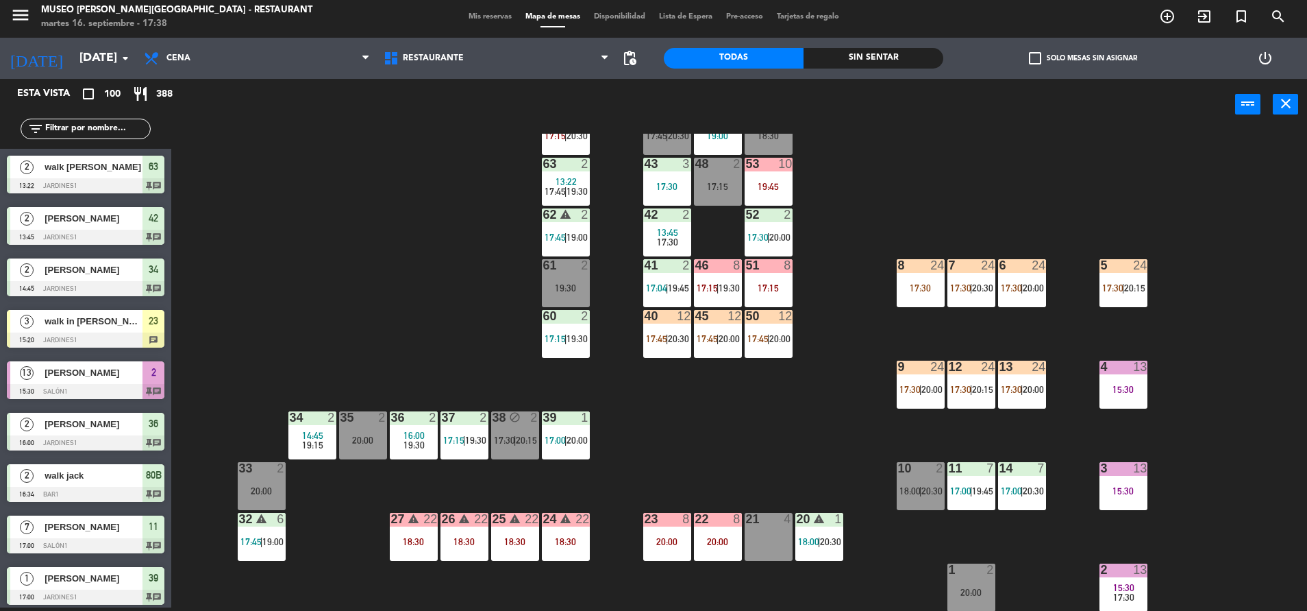
scroll to position [0, 0]
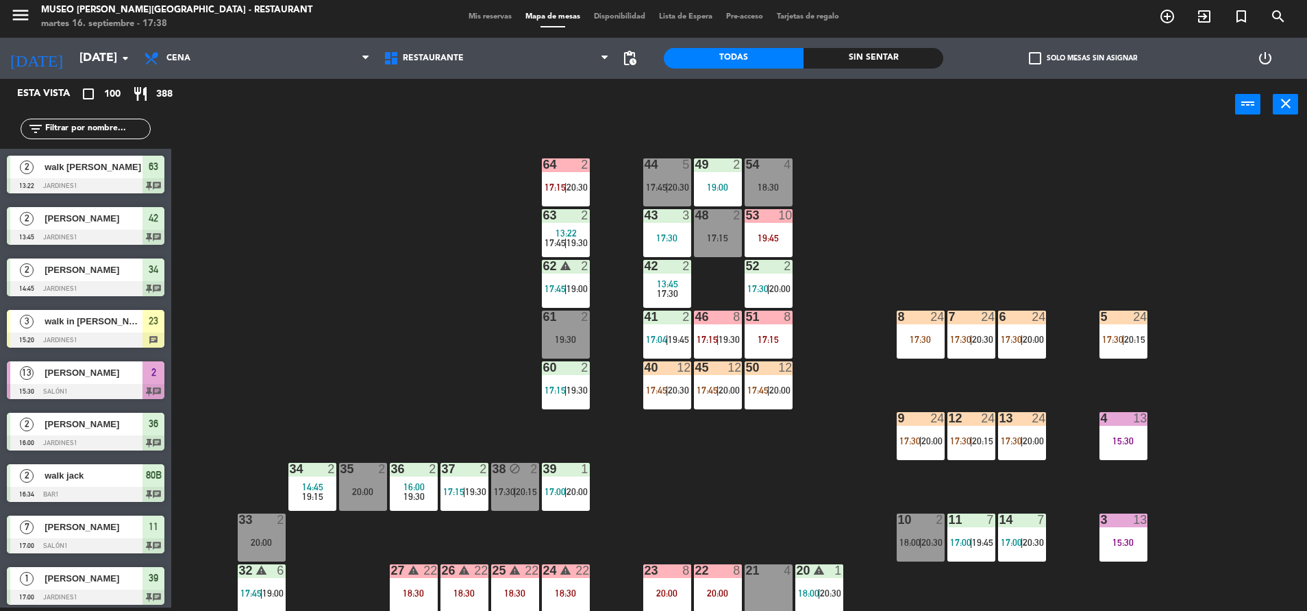
click at [660, 175] on div "44 5 17:45 | 20:30" at bounding box center [667, 182] width 48 height 48
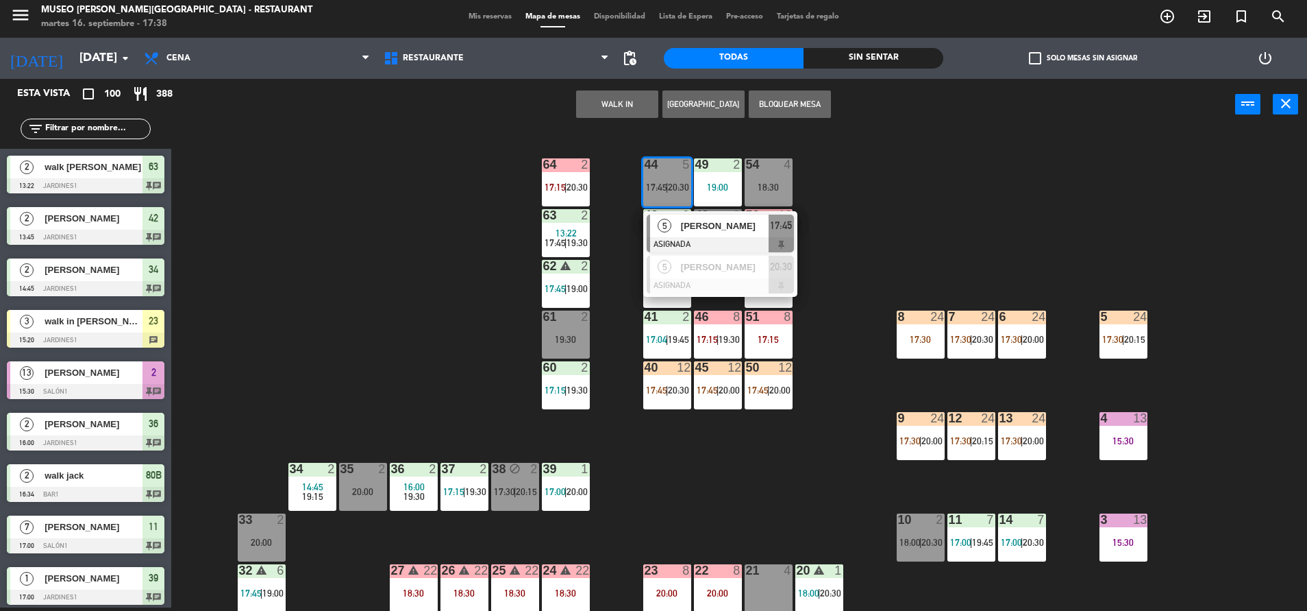
click at [714, 227] on span "[PERSON_NAME]" at bounding box center [725, 226] width 88 height 14
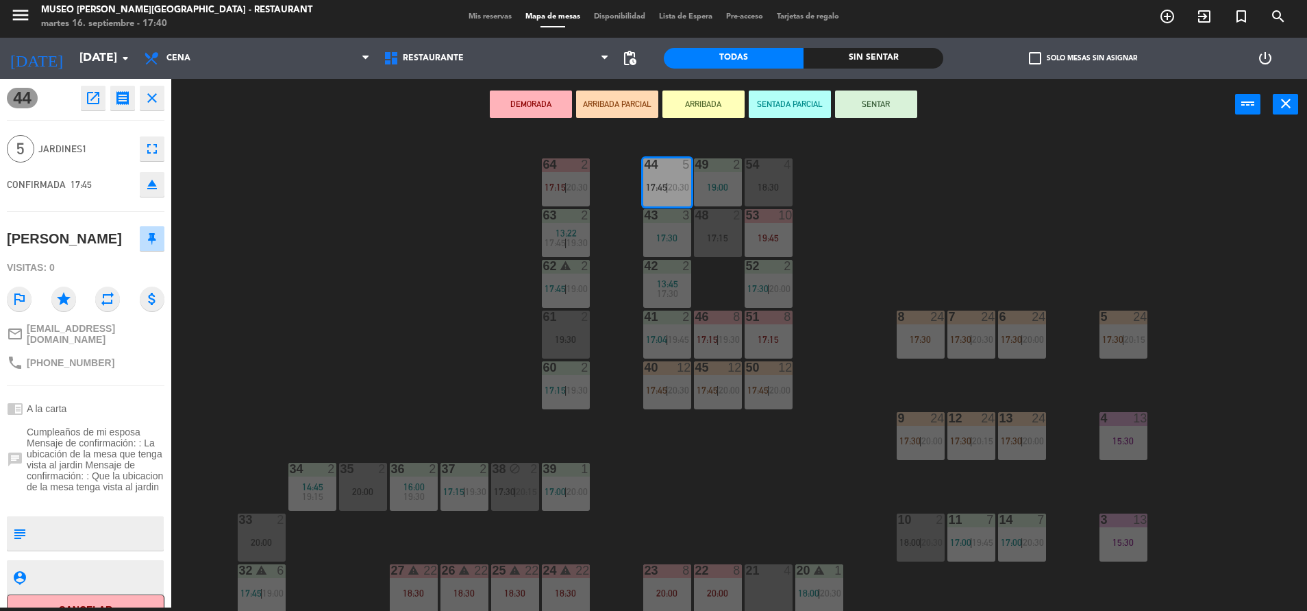
click at [881, 101] on button "SENTAR" at bounding box center [876, 103] width 82 height 27
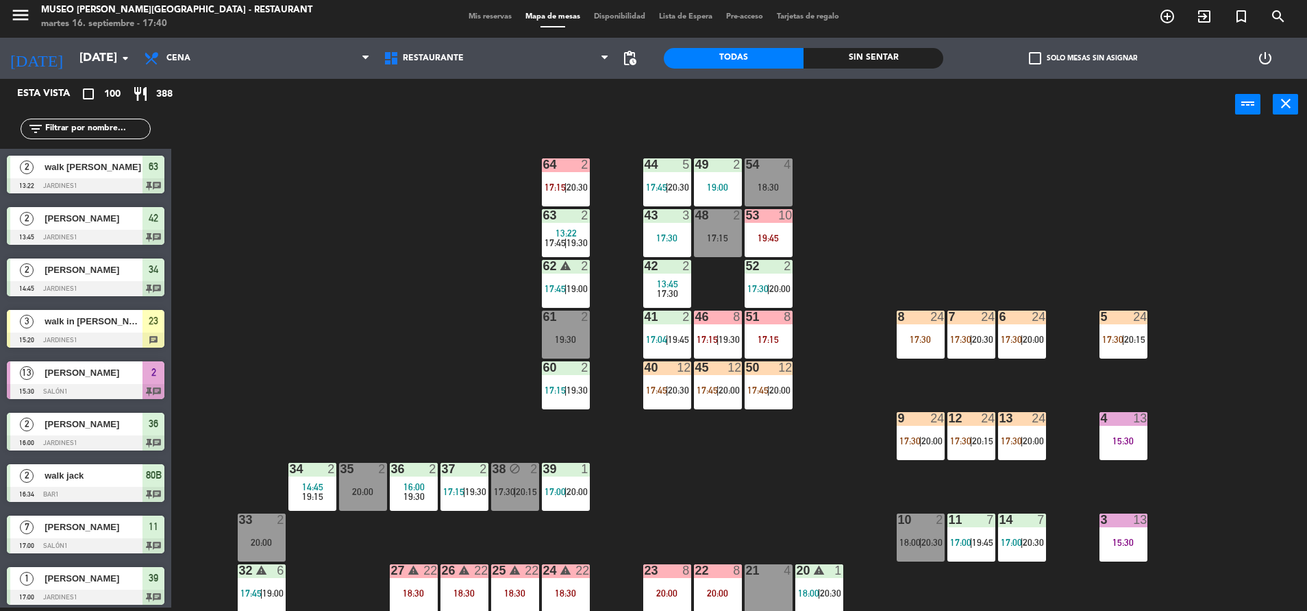
click at [685, 416] on div "44 5 17:45 | 20:30 49 2 19:00 54 4 18:30 64 2 17:15 | 20:30 48 2 17:15 53 10 19…" at bounding box center [745, 372] width 1123 height 477
click at [676, 404] on div "40 12 17:45 | 20:30" at bounding box center [667, 385] width 48 height 48
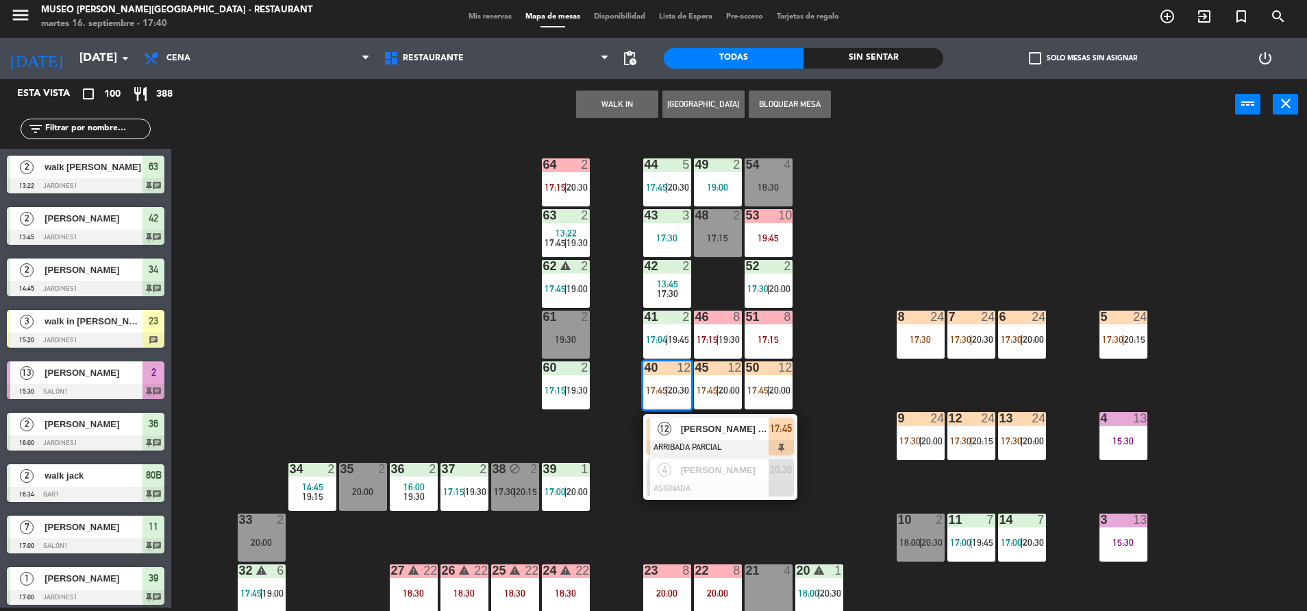
click at [702, 423] on span "[PERSON_NAME] Dioses" at bounding box center [725, 428] width 88 height 14
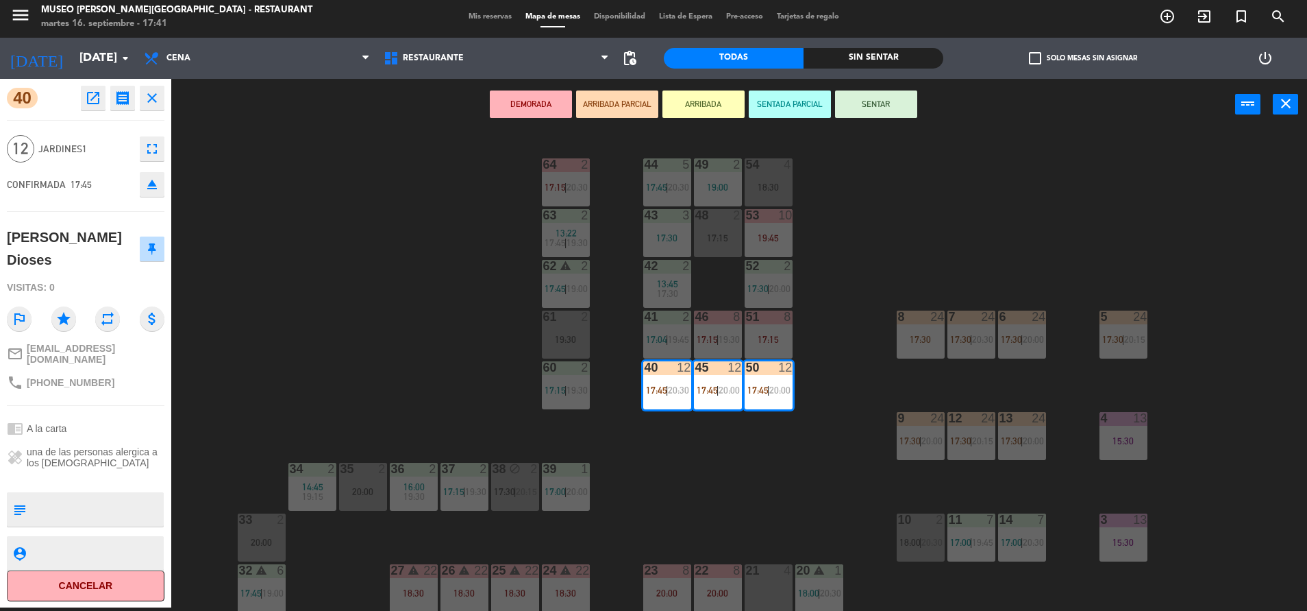
click at [119, 510] on textarea at bounding box center [97, 509] width 131 height 29
click at [380, 253] on div "44 5 17:45 | 20:30 49 2 19:00 54 4 18:30 64 2 17:15 | 20:30 48 2 17:15 53 10 19…" at bounding box center [745, 372] width 1123 height 477
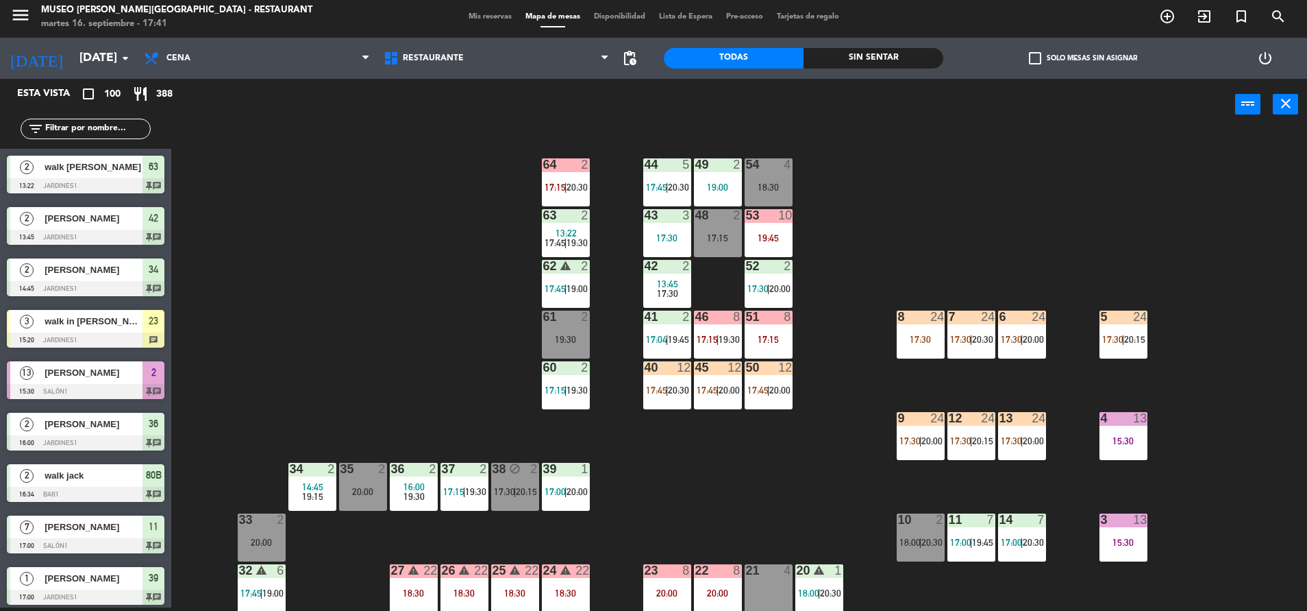
scroll to position [1753, 0]
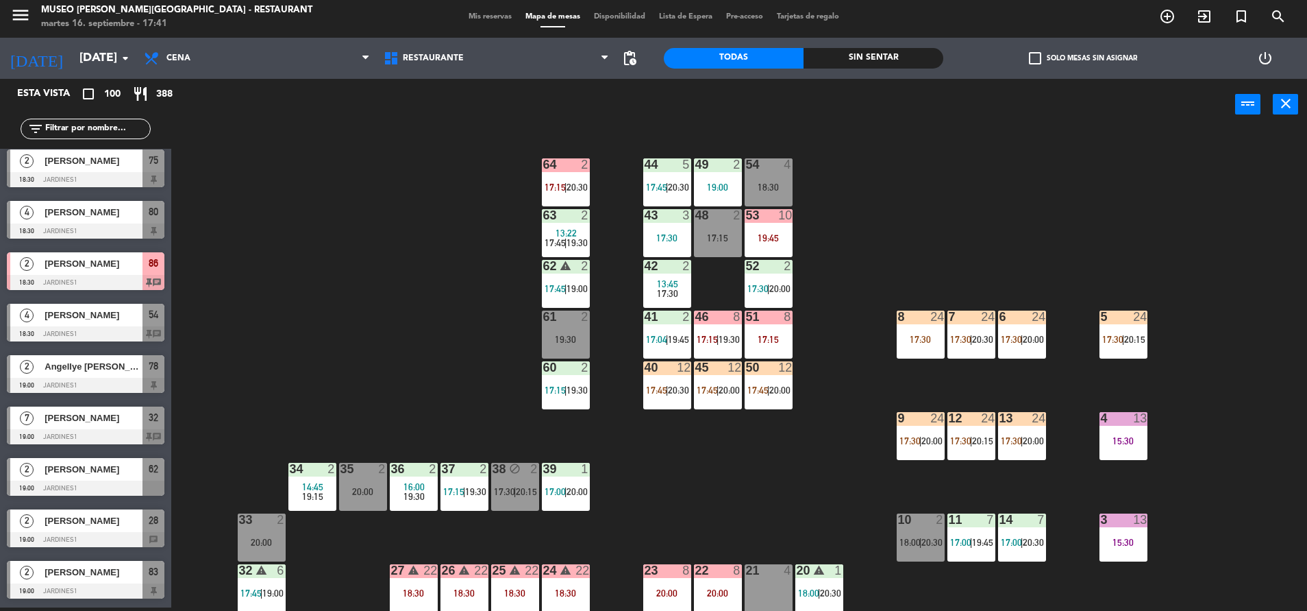
click at [641, 174] on div "44 5 17:45 | 20:30 49 2 19:00 54 4 18:30 64 2 17:15 | 20:30 48 2 17:15 53 10 19…" at bounding box center [745, 372] width 1123 height 477
click at [674, 167] on div at bounding box center [667, 164] width 23 height 12
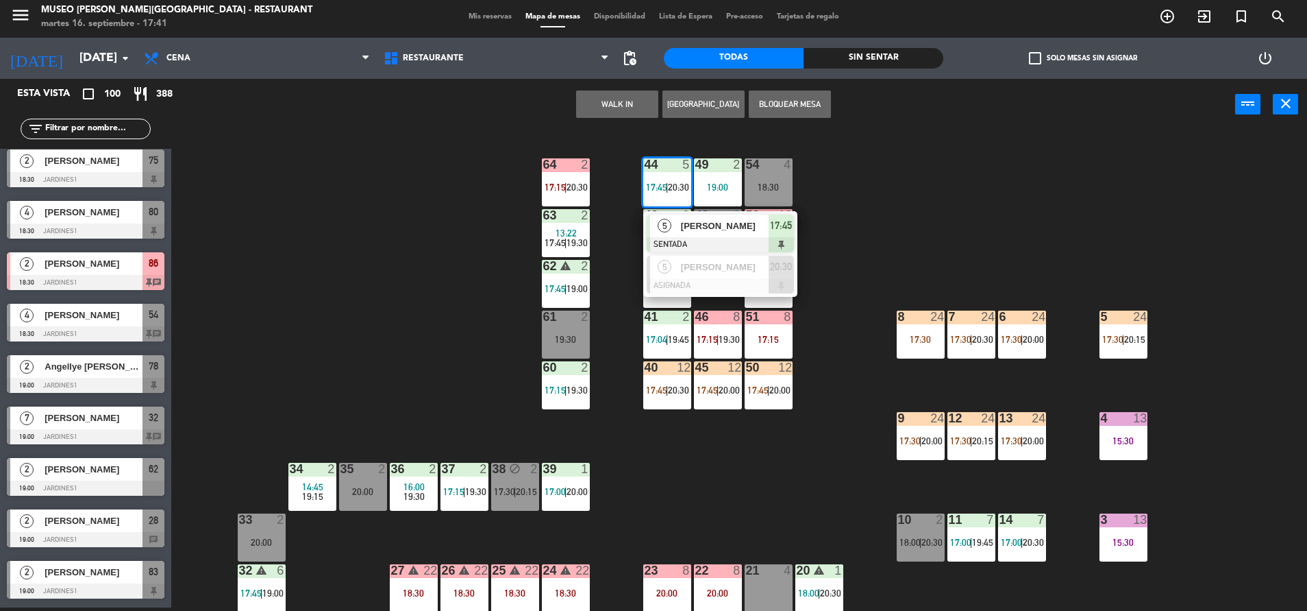
click at [713, 221] on span "[PERSON_NAME]" at bounding box center [725, 226] width 88 height 14
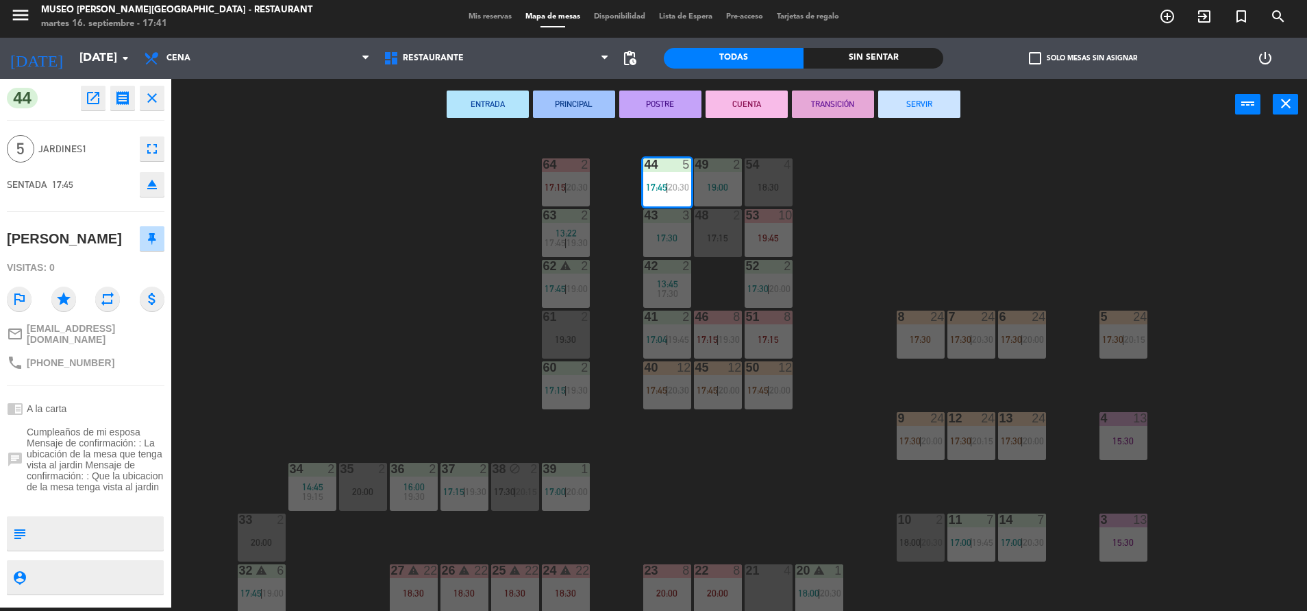
click at [439, 225] on div "44 5 17:45 | 20:30 49 2 19:00 54 4 18:30 64 2 17:15 | 20:30 48 2 17:15 53 10 19…" at bounding box center [745, 372] width 1123 height 477
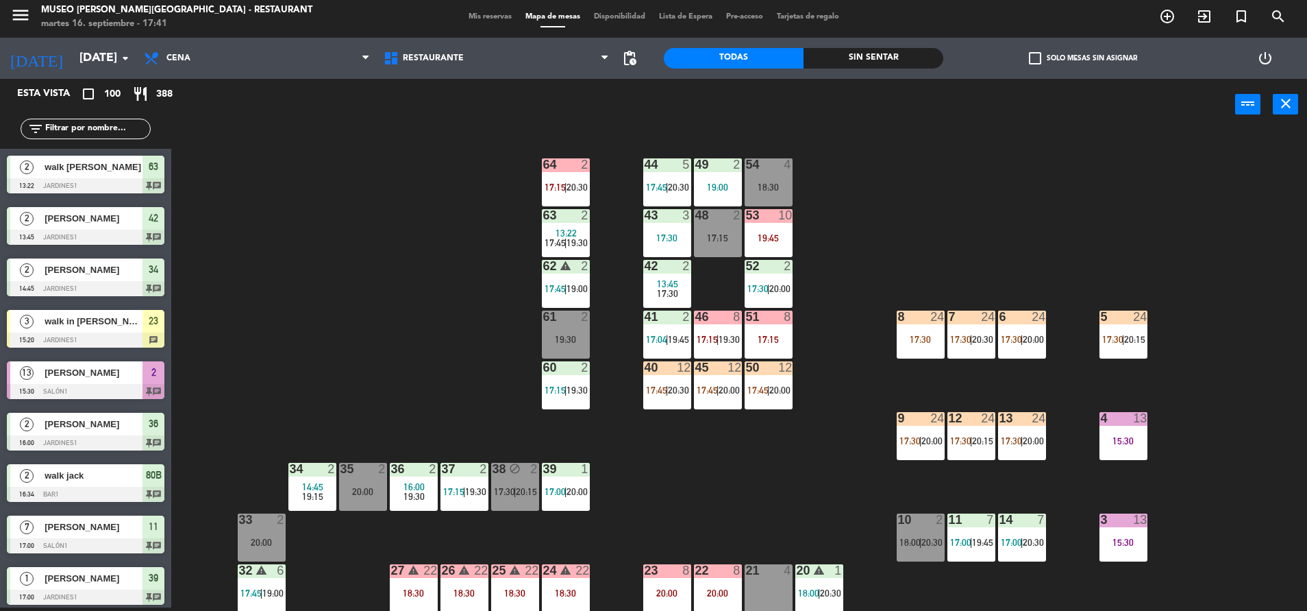
scroll to position [3, 0]
click at [93, 130] on input "text" at bounding box center [97, 128] width 106 height 15
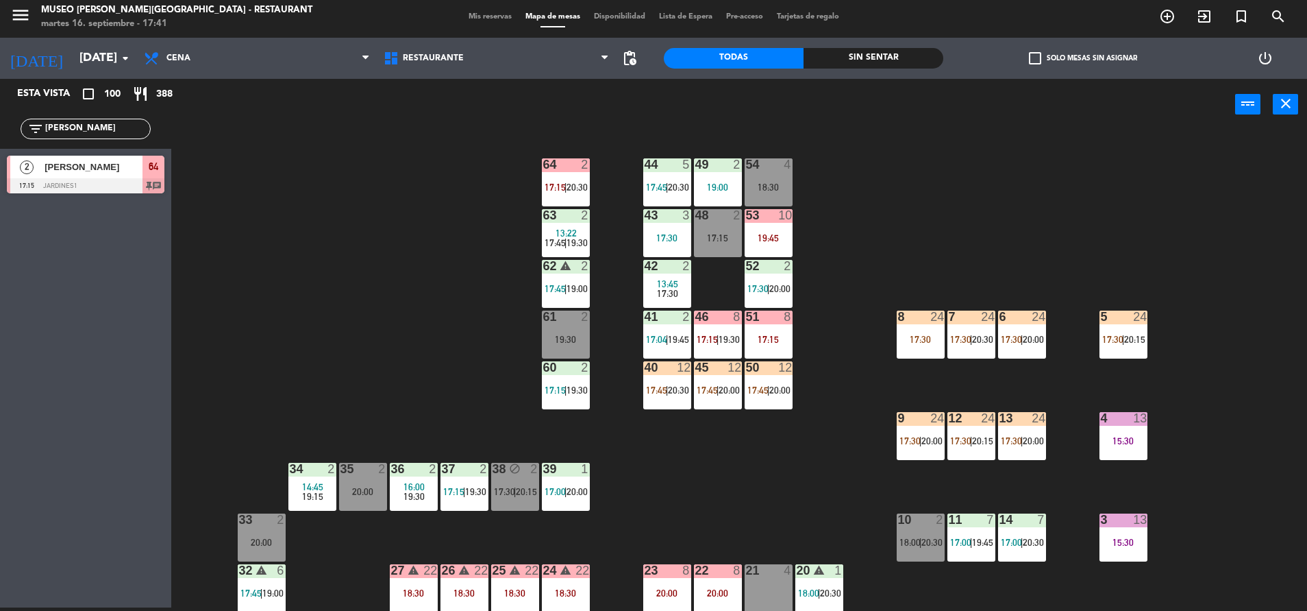
type input "[PERSON_NAME]"
click at [441, 247] on div "44 5 17:45 | 20:30 49 2 19:00 54 4 18:30 64 2 17:15 | 20:30 48 2 17:15 53 10 19…" at bounding box center [745, 372] width 1123 height 477
click at [668, 169] on div at bounding box center [667, 164] width 23 height 12
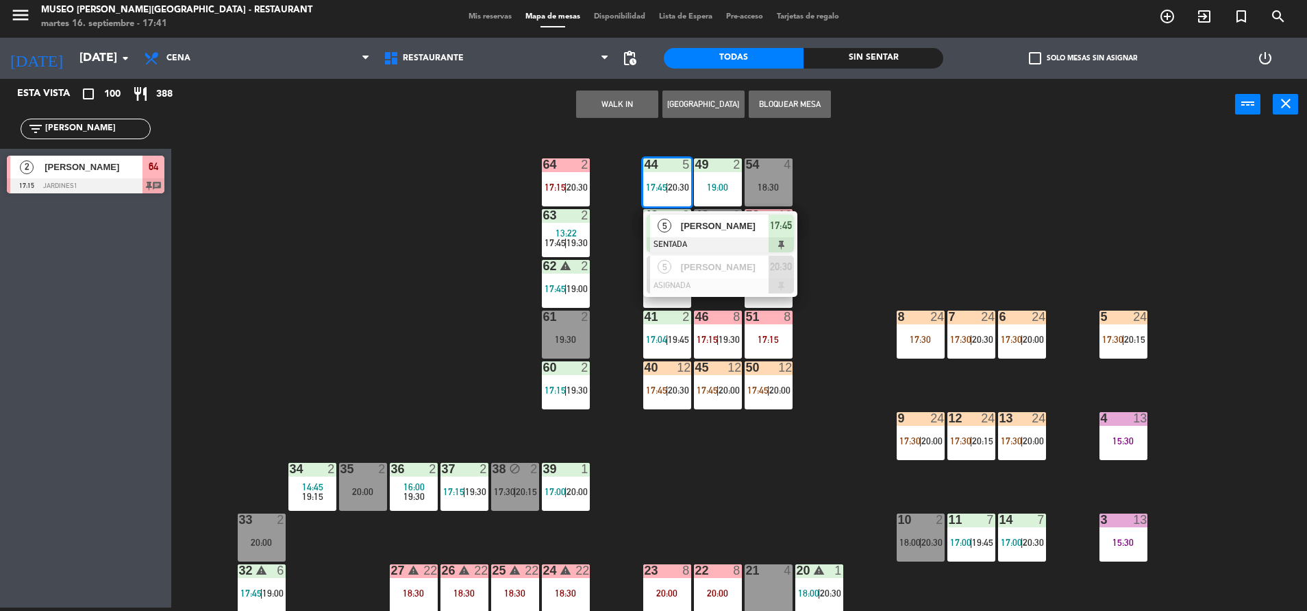
click at [709, 222] on span "[PERSON_NAME]" at bounding box center [725, 226] width 88 height 14
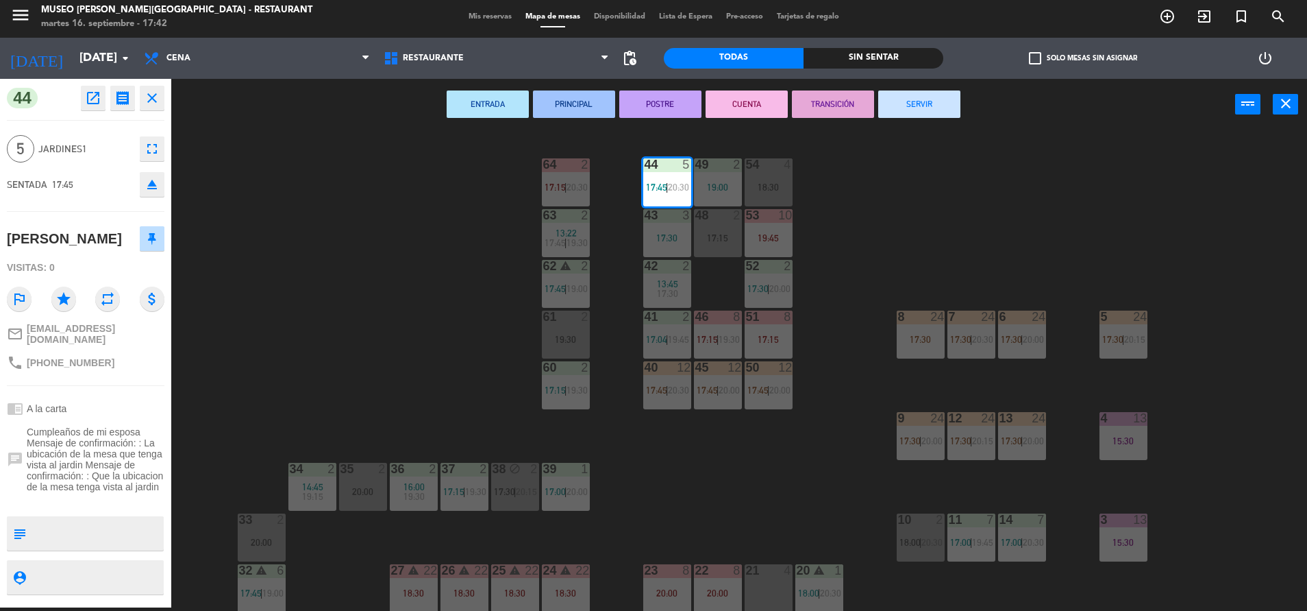
click at [436, 244] on div "44 5 17:45 | 20:30 49 2 19:00 54 4 18:30 64 2 17:15 | 20:30 48 2 17:15 53 10 19…" at bounding box center [745, 372] width 1123 height 477
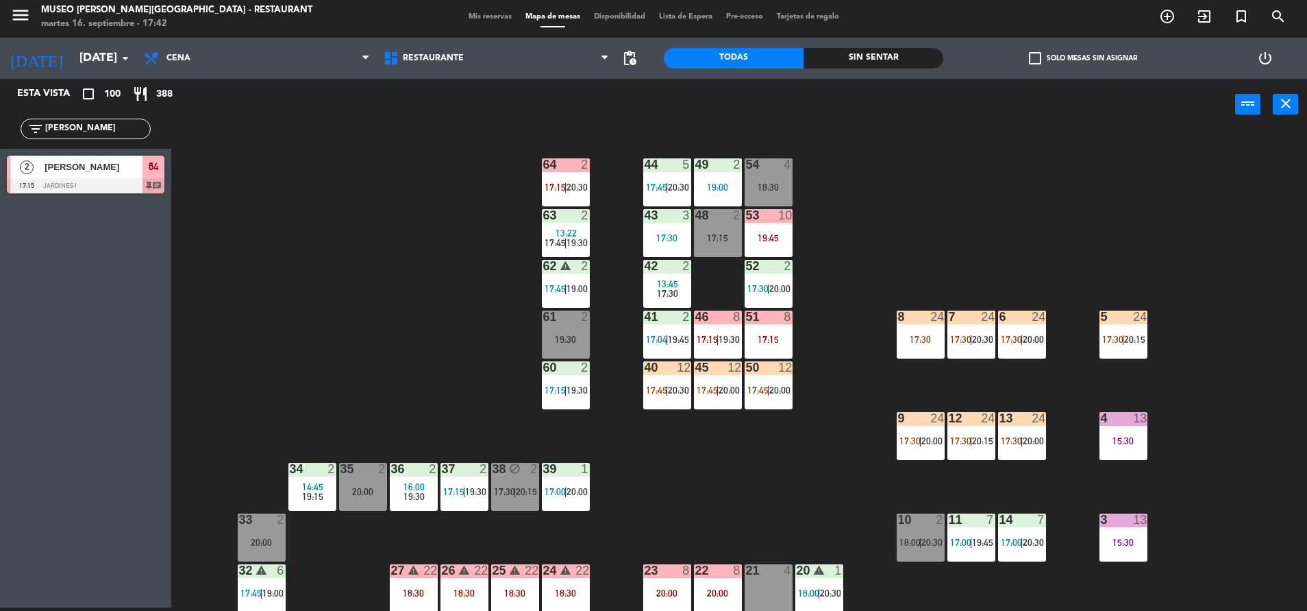
click at [595, 170] on div "2" at bounding box center [588, 164] width 23 height 12
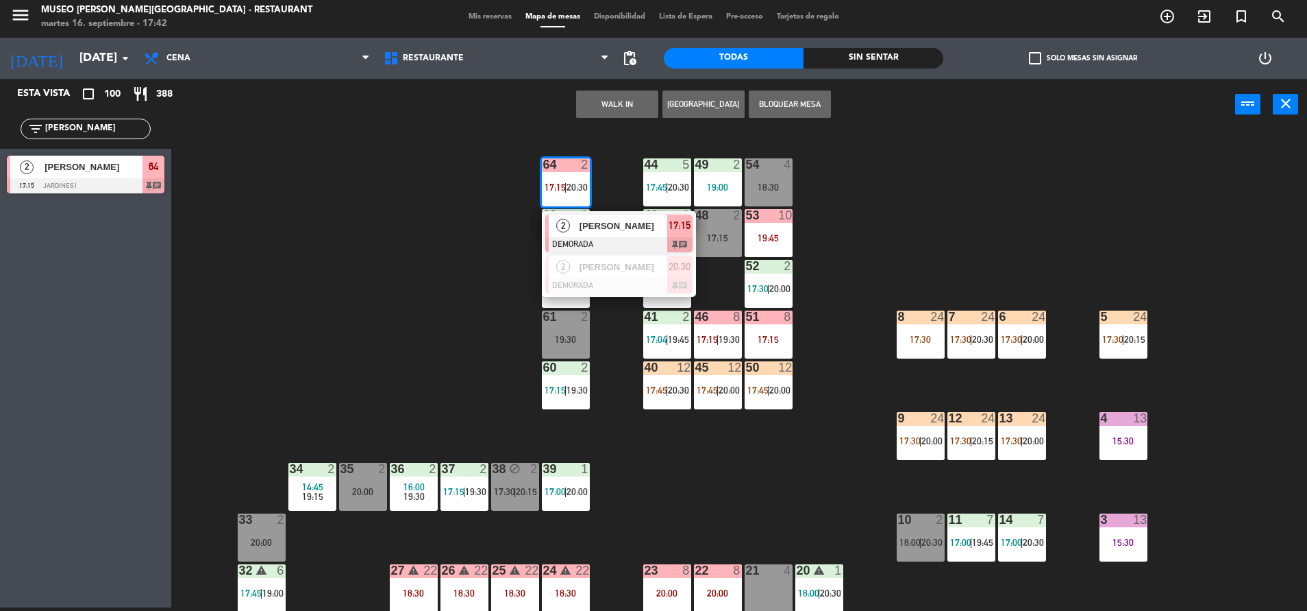
click at [627, 230] on span "[PERSON_NAME]" at bounding box center [624, 226] width 88 height 14
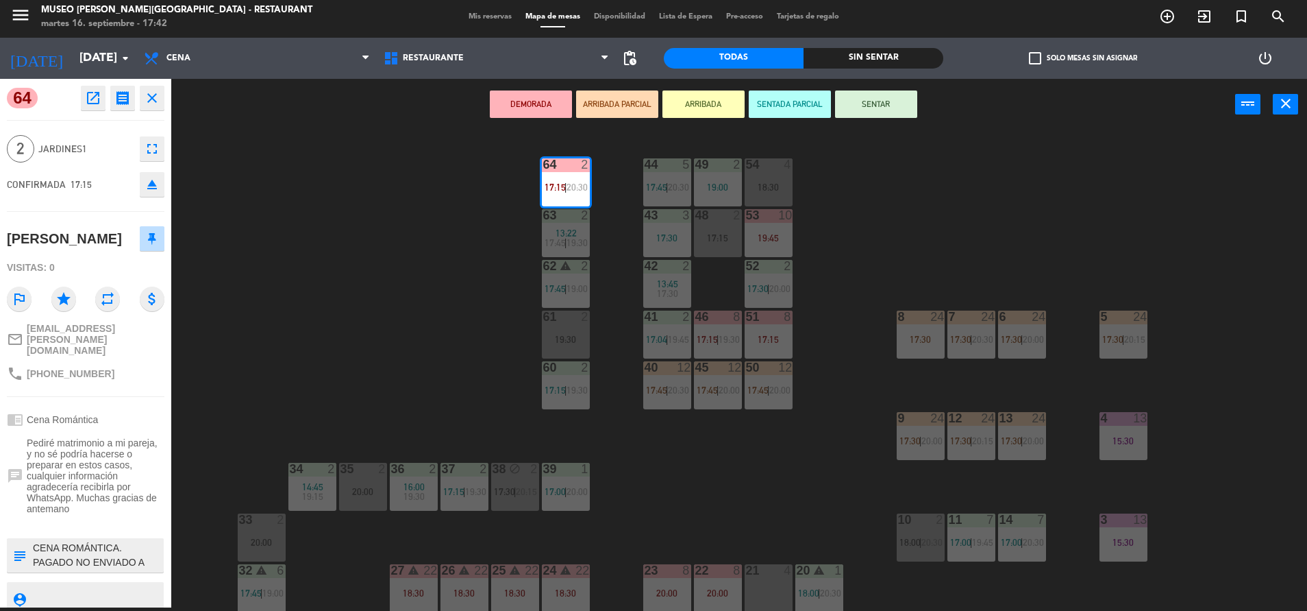
click at [351, 359] on div "44 5 17:45 | 20:30 49 2 19:00 54 4 18:30 64 2 17:15 | 20:30 48 2 17:15 53 10 19…" at bounding box center [745, 372] width 1123 height 477
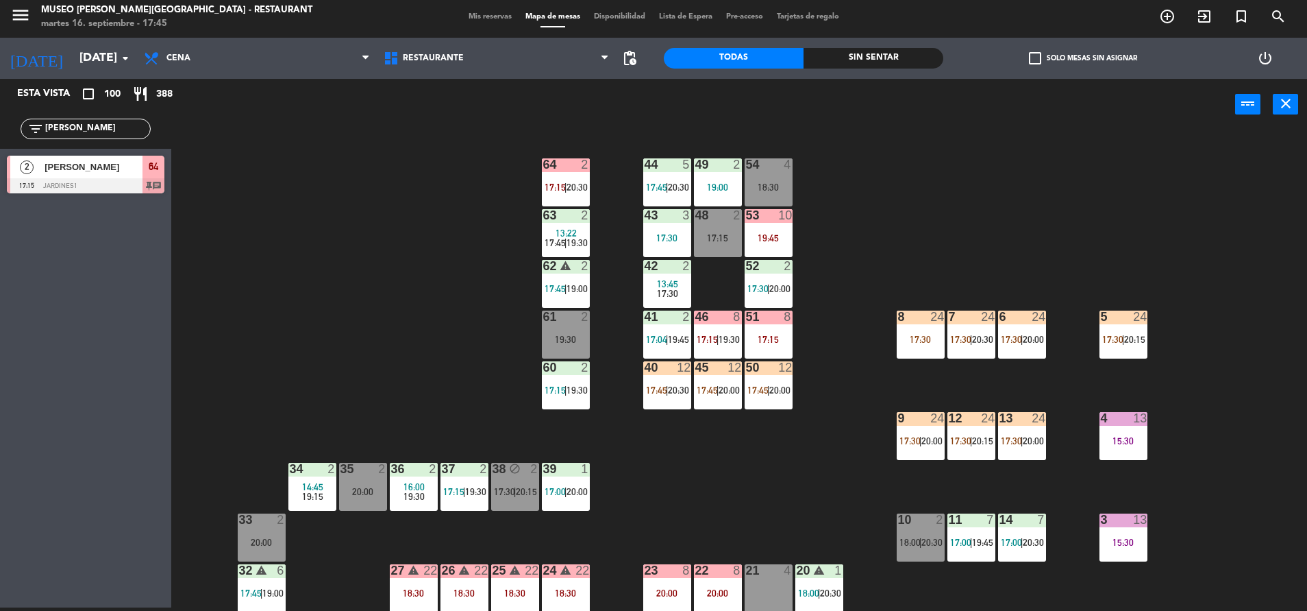
scroll to position [508, 0]
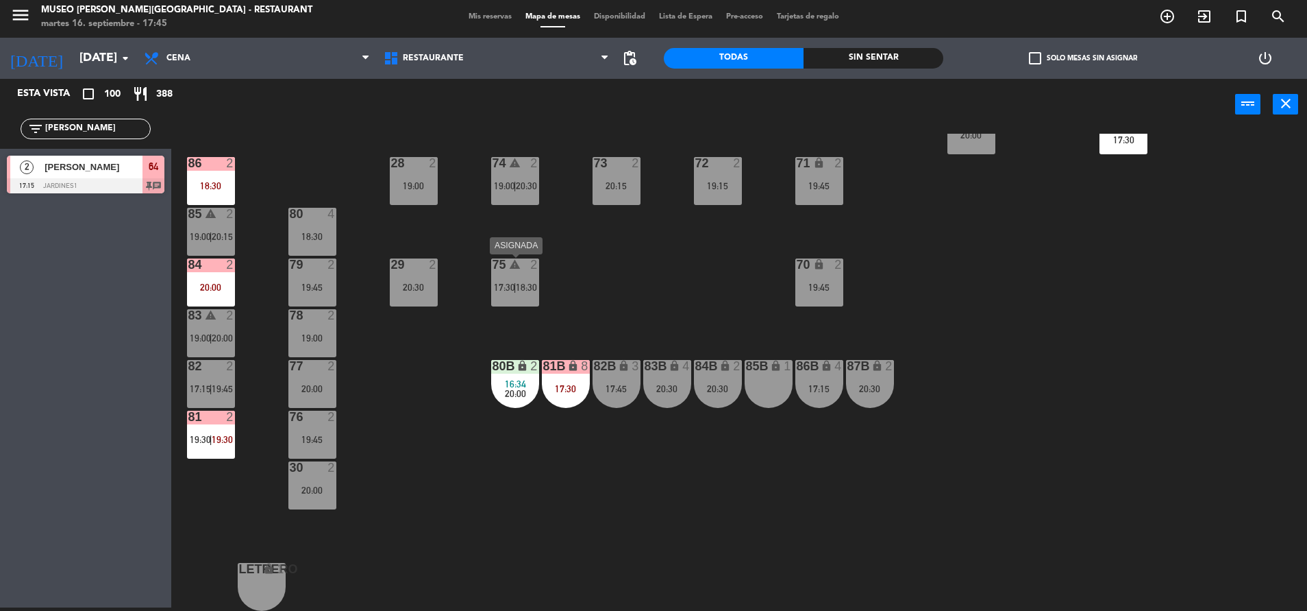
click at [510, 290] on span "17:30" at bounding box center [504, 287] width 21 height 11
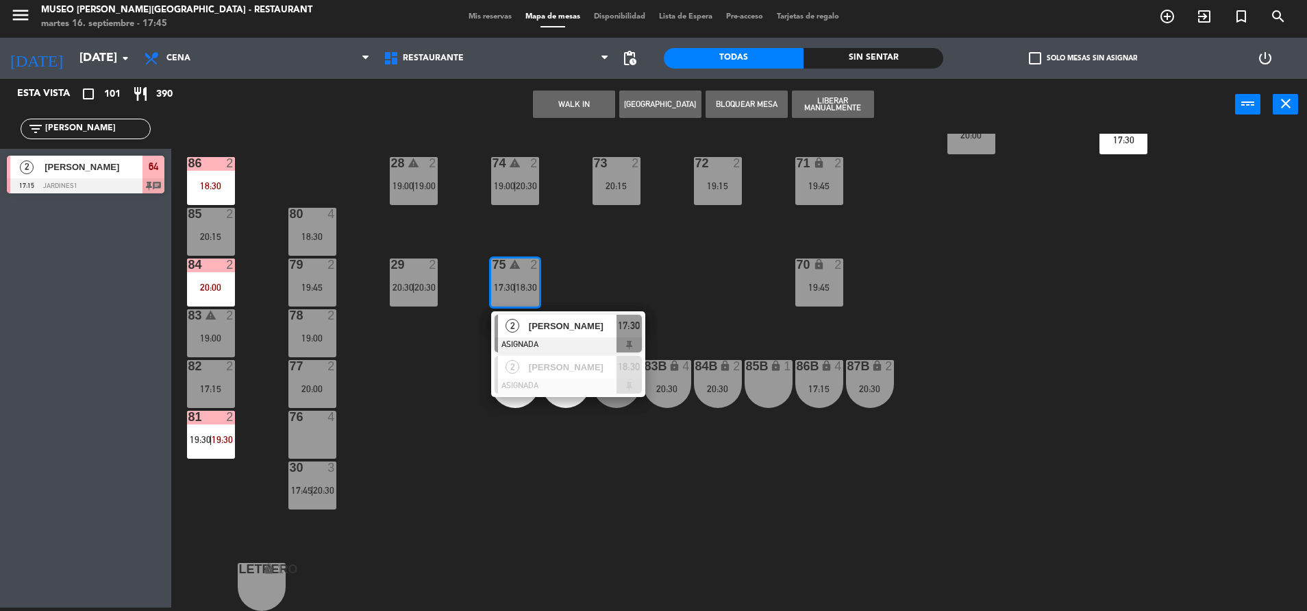
click at [672, 270] on div "44 5 17:45 | 20:30 49 2 19:00 54 4 18:30 64 2 17:15 | 20:30 48 2 17:15 53 10 19…" at bounding box center [745, 372] width 1123 height 477
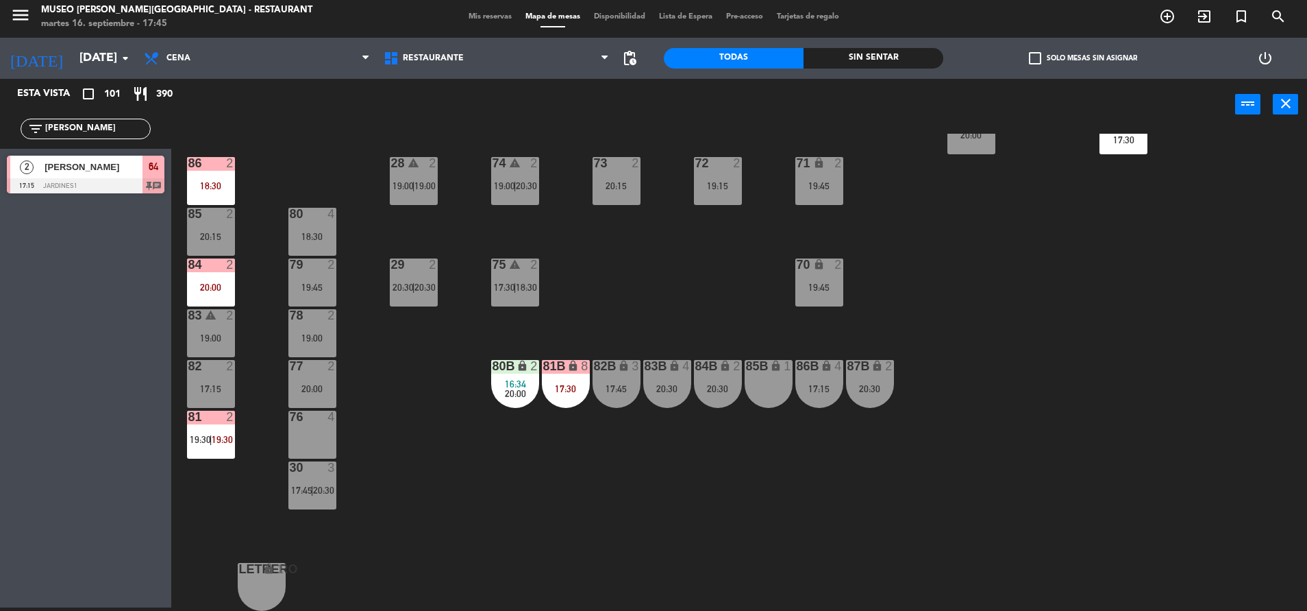
click at [660, 374] on div "83B lock 4 20:30" at bounding box center [667, 384] width 48 height 48
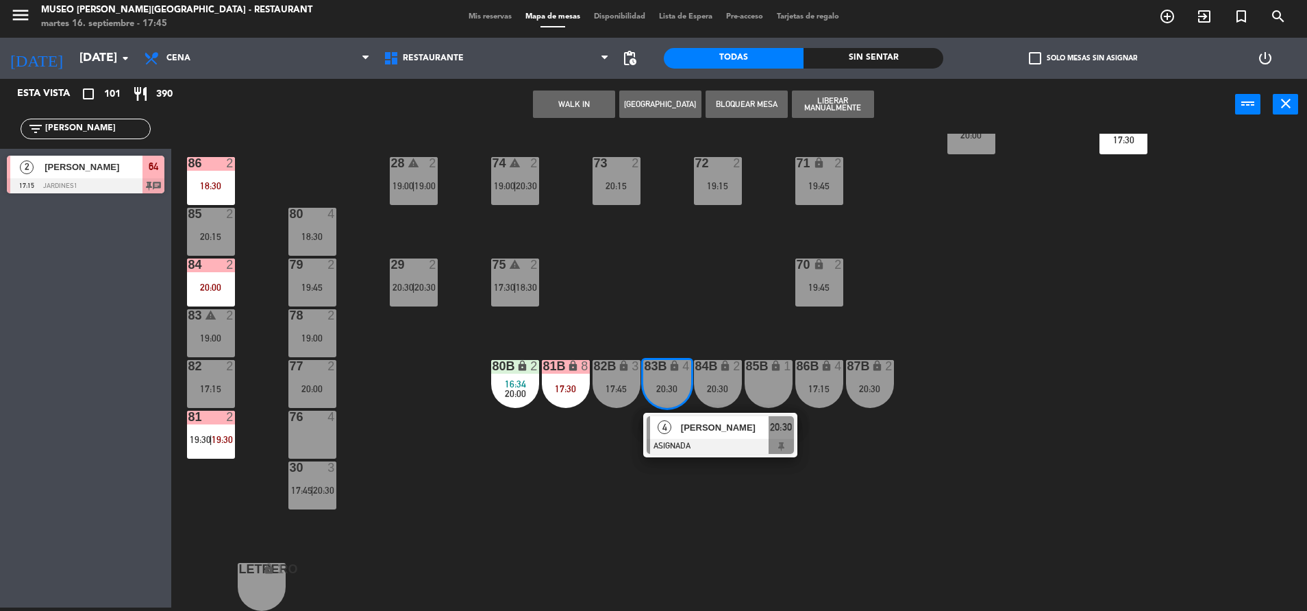
click at [738, 339] on div "44 5 17:45 | 20:30 49 2 19:00 54 4 18:30 64 2 17:15 | 20:30 48 2 17:15 53 10 19…" at bounding box center [745, 372] width 1123 height 477
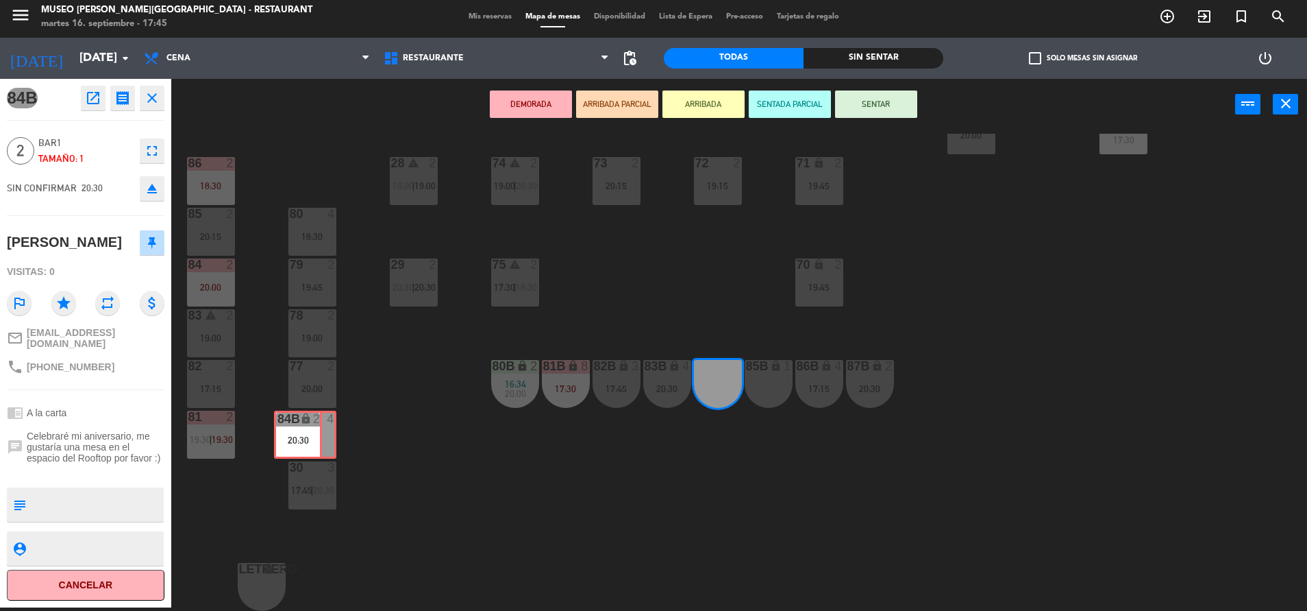
drag, startPoint x: 725, startPoint y: 394, endPoint x: 306, endPoint y: 445, distance: 422.4
click at [306, 445] on div "44 5 17:45 | 20:30 49 2 19:00 54 4 18:30 64 2 17:15 | 20:30 48 2 17:15 53 10 19…" at bounding box center [745, 372] width 1123 height 477
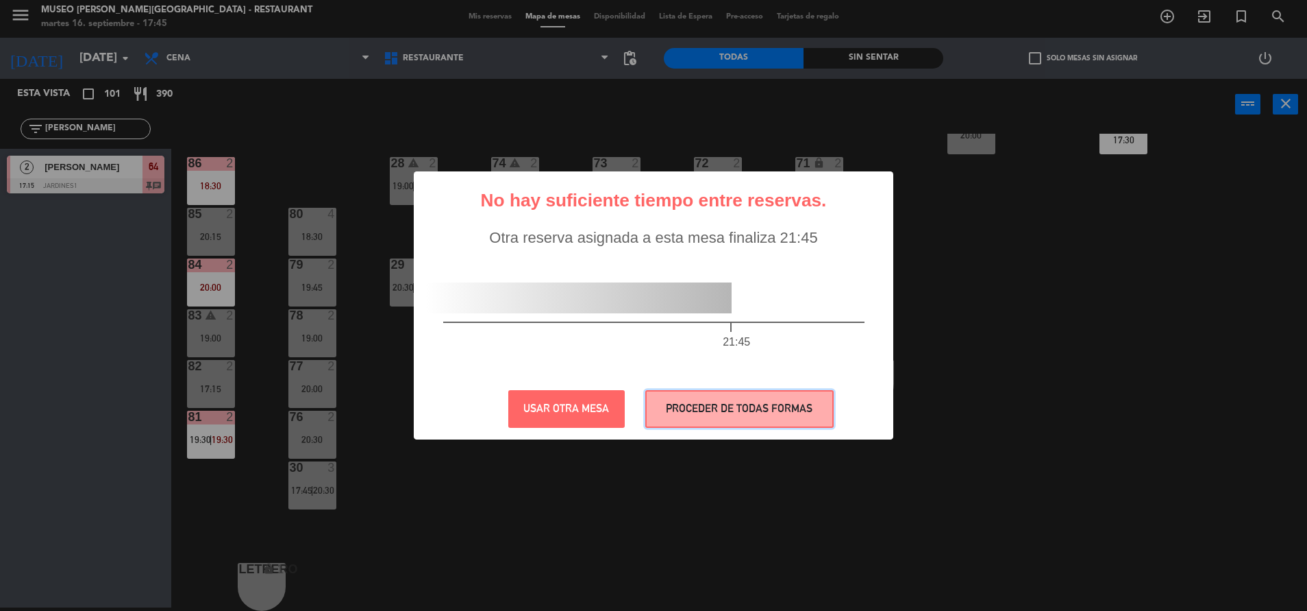
click at [659, 400] on button "PROCEDER DE TODAS FORMAS" at bounding box center [739, 409] width 188 height 38
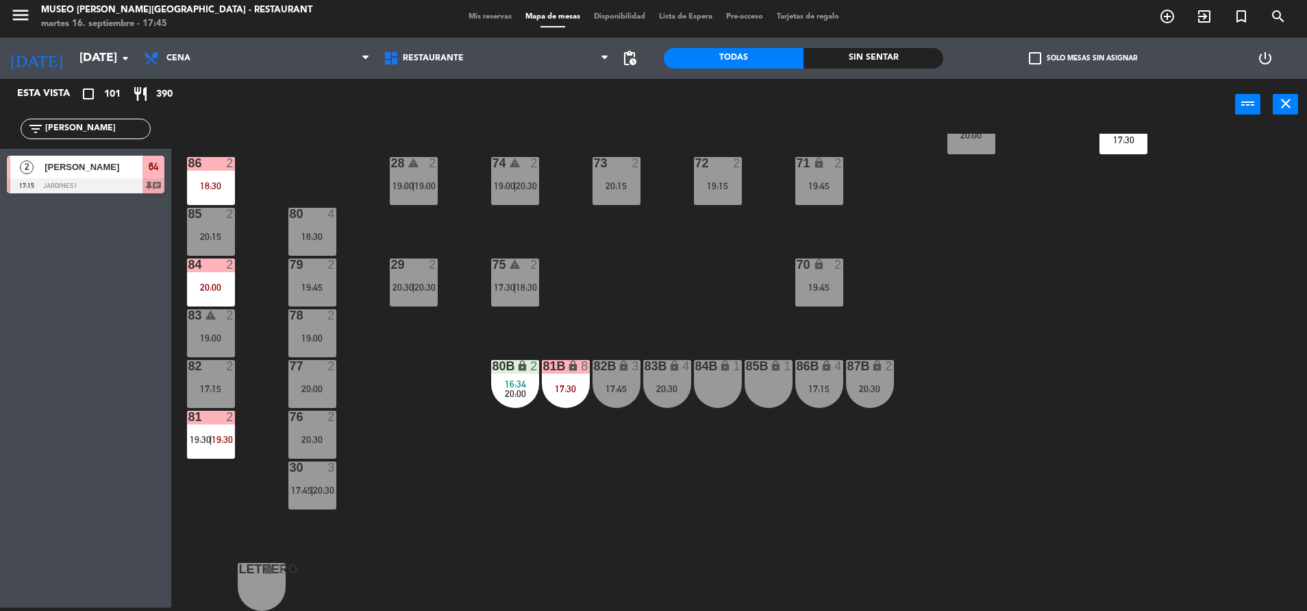
click at [519, 299] on div "75 warning 2 17:30 | 18:30" at bounding box center [515, 282] width 48 height 48
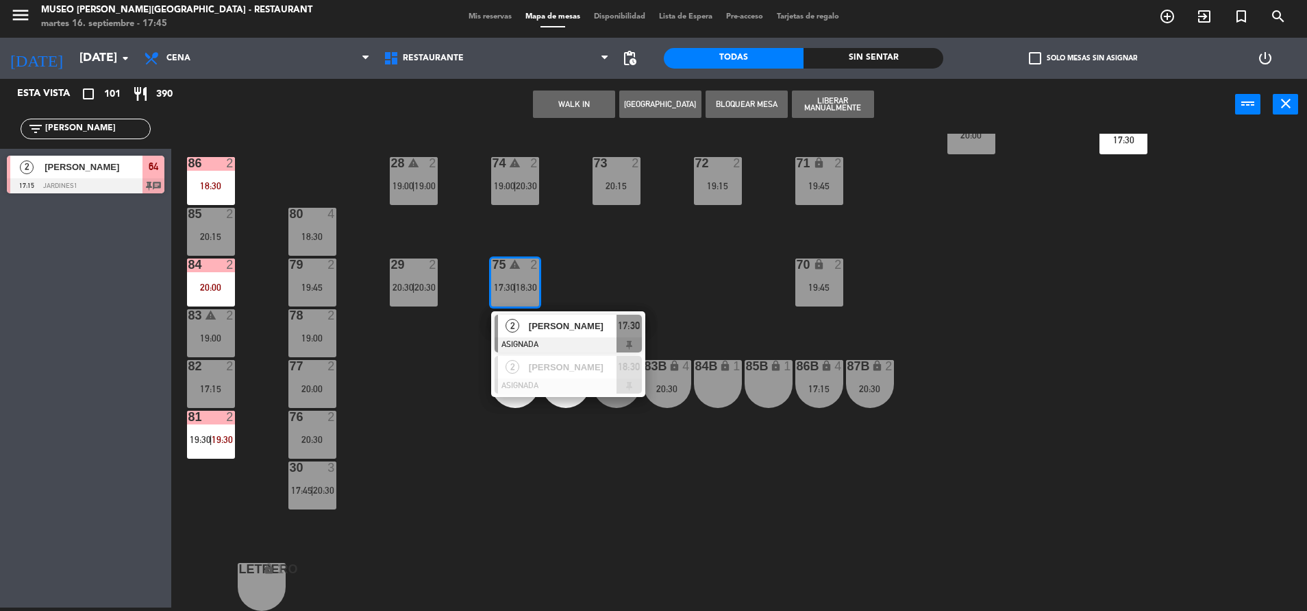
click at [637, 272] on div "44 5 17:45 | 20:30 49 2 19:00 54 4 18:30 64 2 17:15 | 20:30 48 2 17:15 53 10 19…" at bounding box center [745, 372] width 1123 height 477
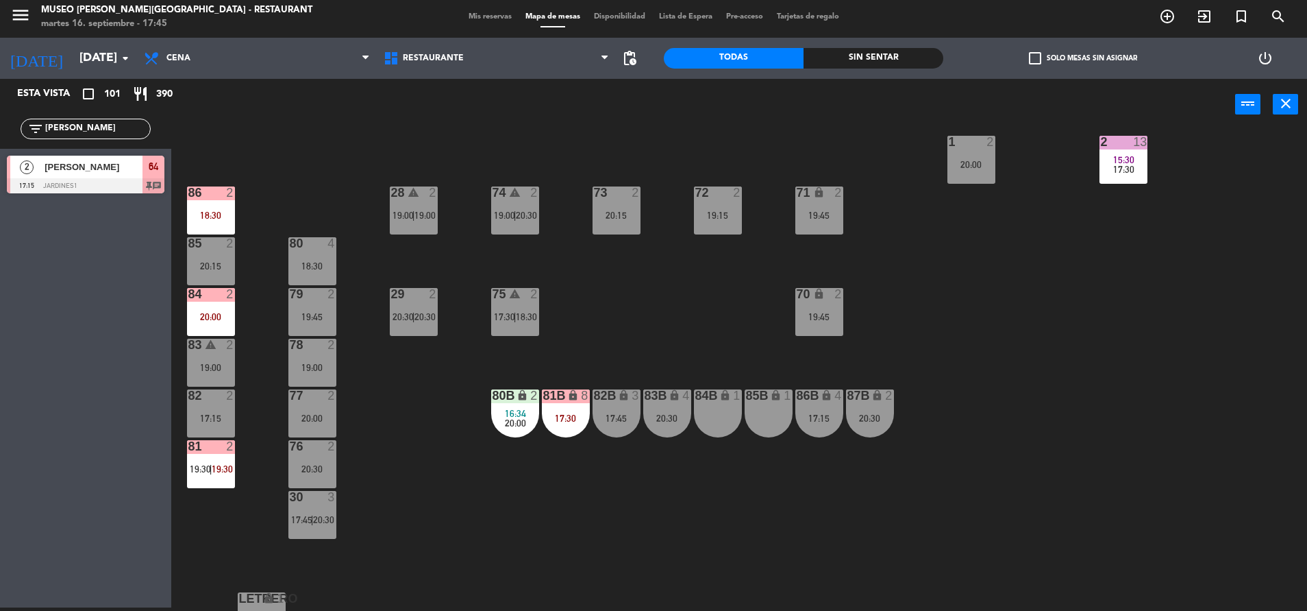
scroll to position [478, 0]
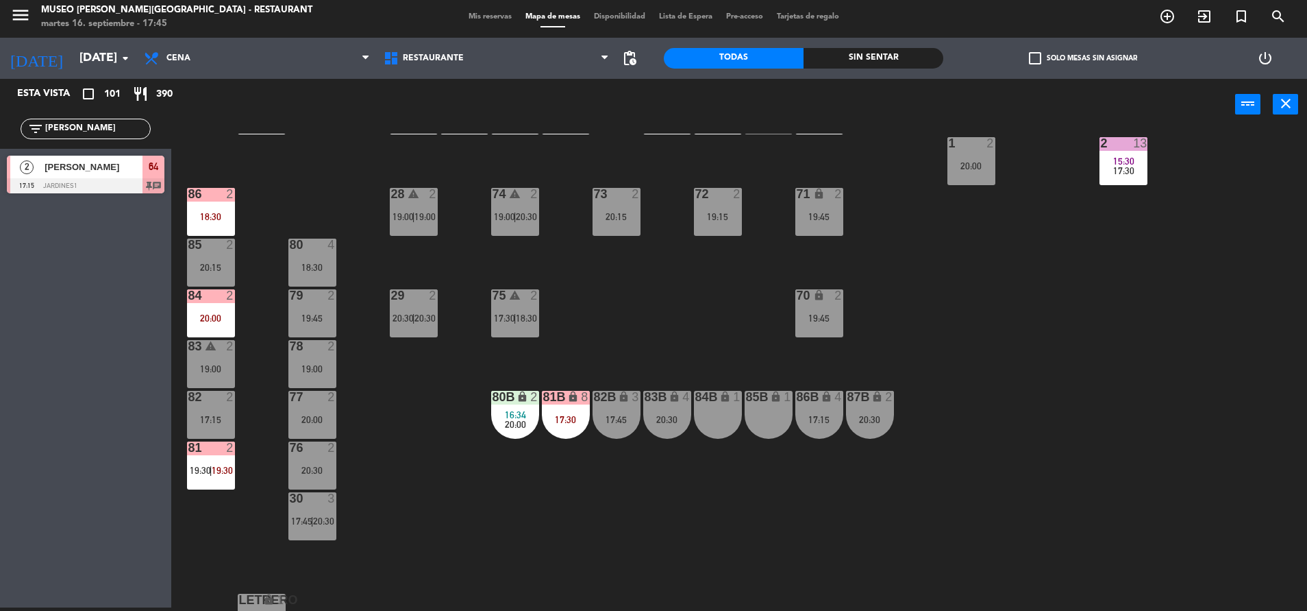
click at [531, 320] on span "18:30" at bounding box center [526, 317] width 21 height 11
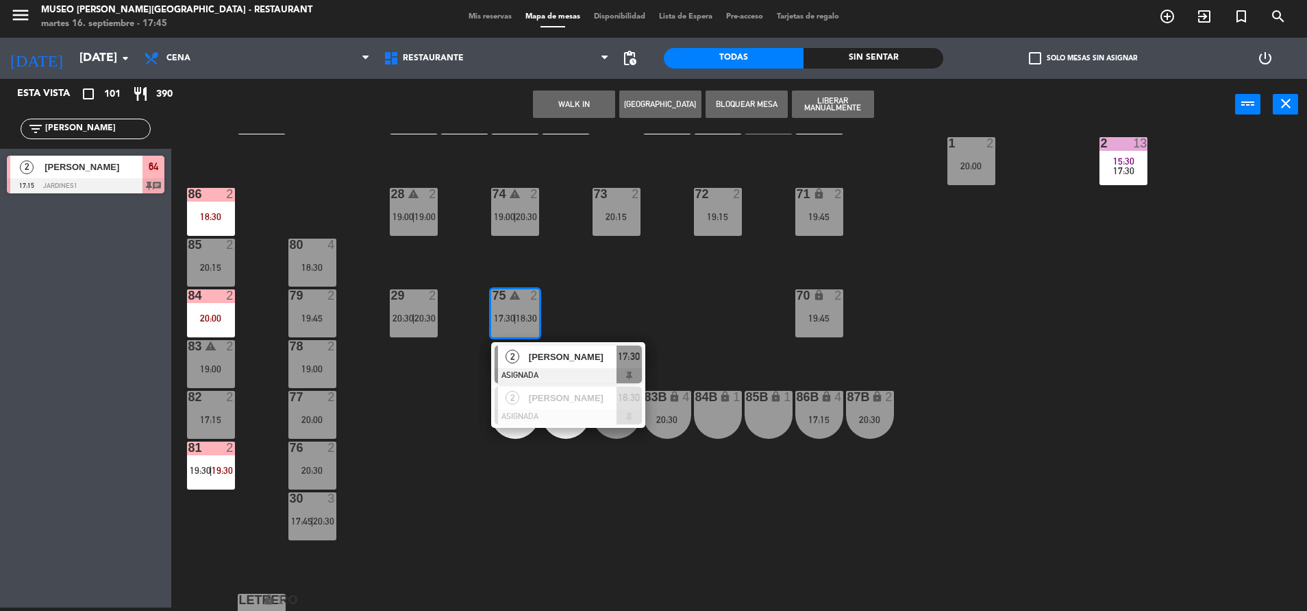
click at [693, 327] on div "44 5 17:45 | 20:30 49 2 19:00 54 4 18:30 64 2 17:15 | 20:30 48 2 17:15 53 10 19…" at bounding box center [745, 372] width 1123 height 477
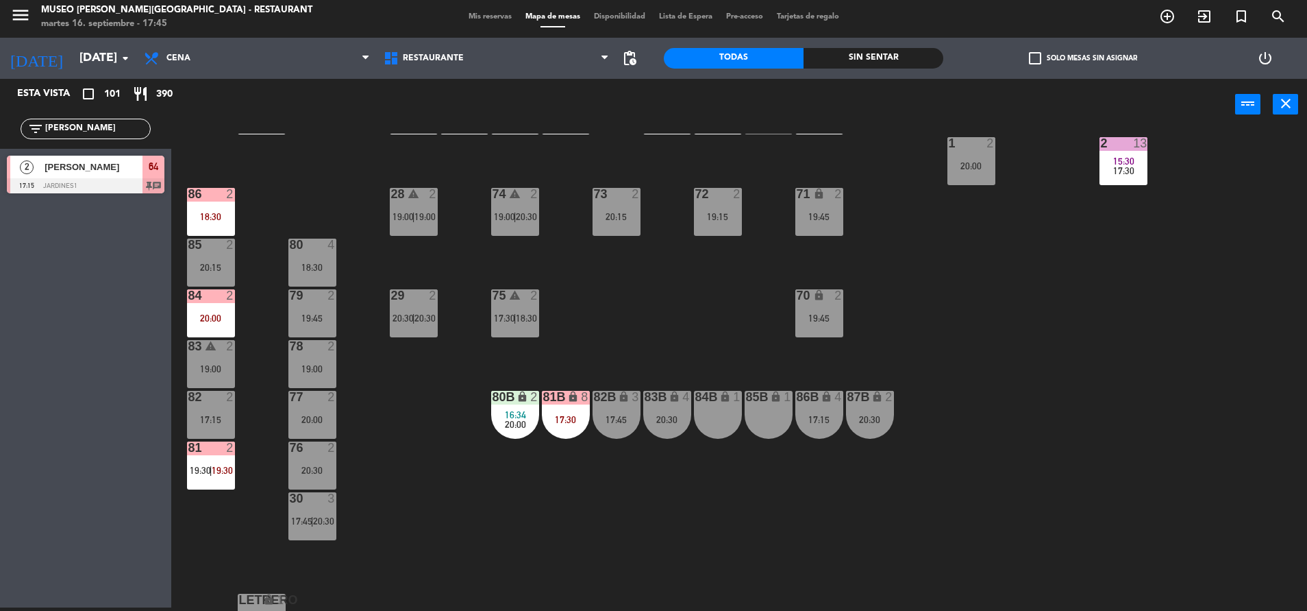
scroll to position [0, 0]
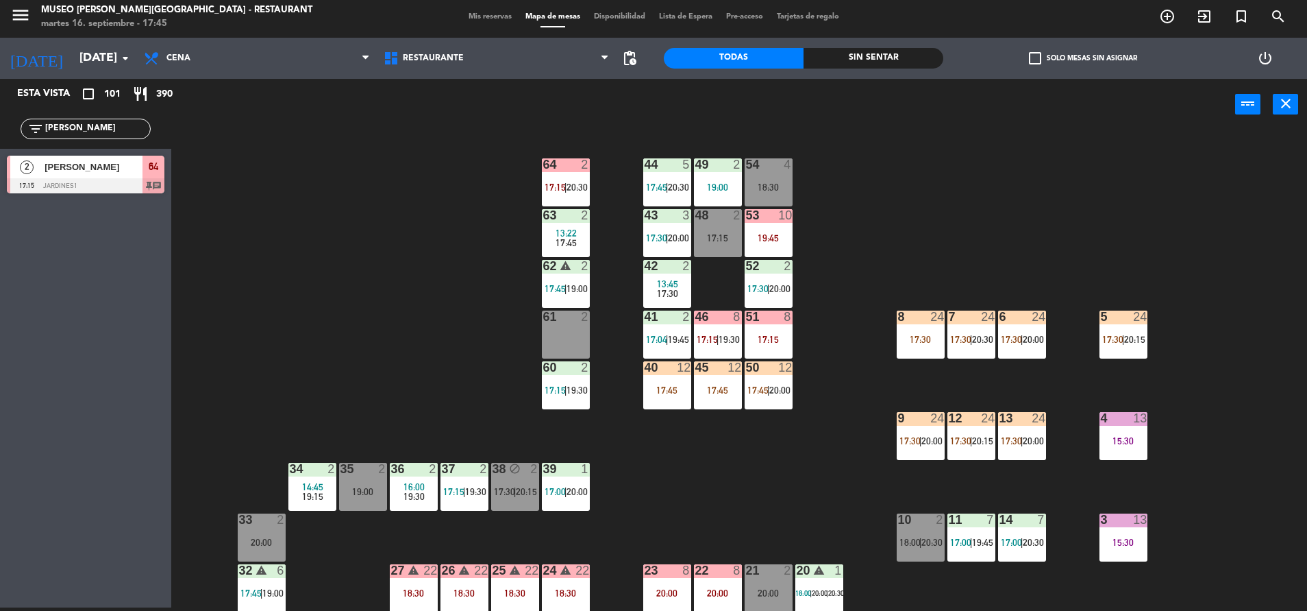
click at [673, 186] on span "20:30" at bounding box center [678, 187] width 21 height 11
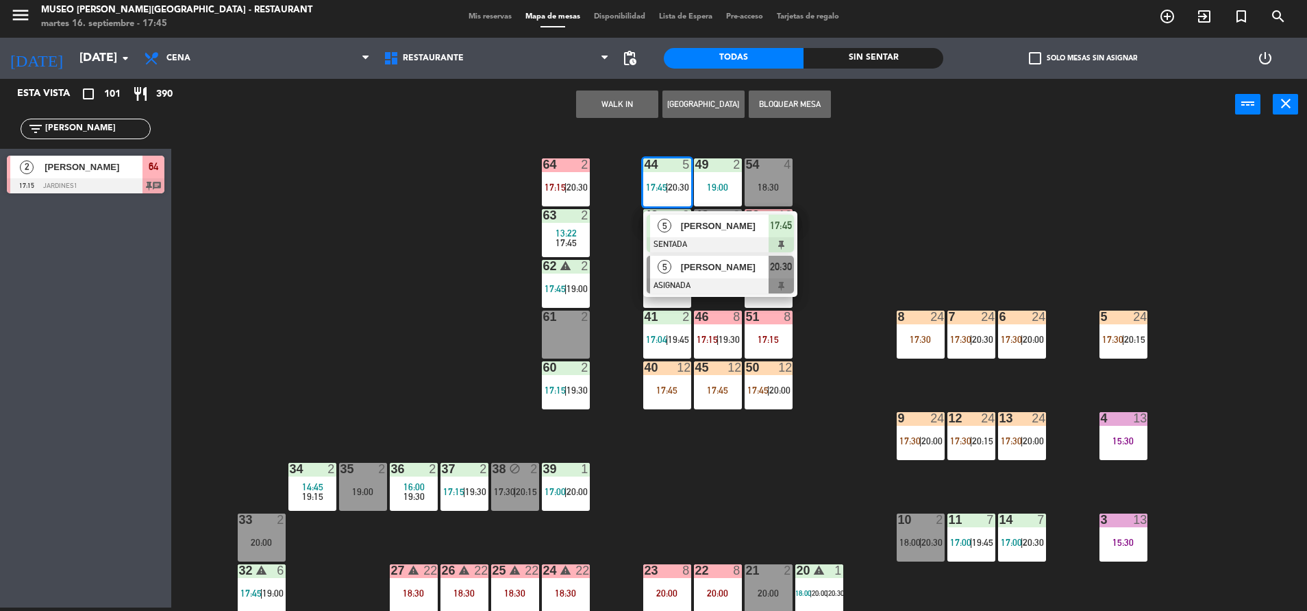
click at [761, 279] on div at bounding box center [720, 285] width 147 height 15
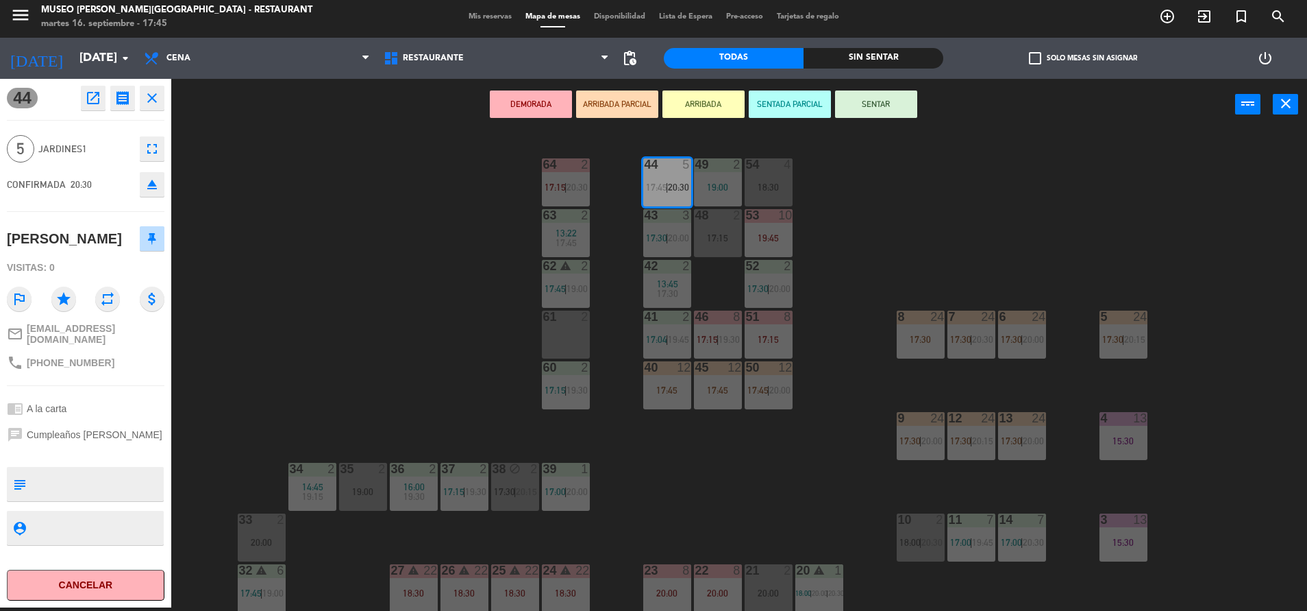
scroll to position [107, 0]
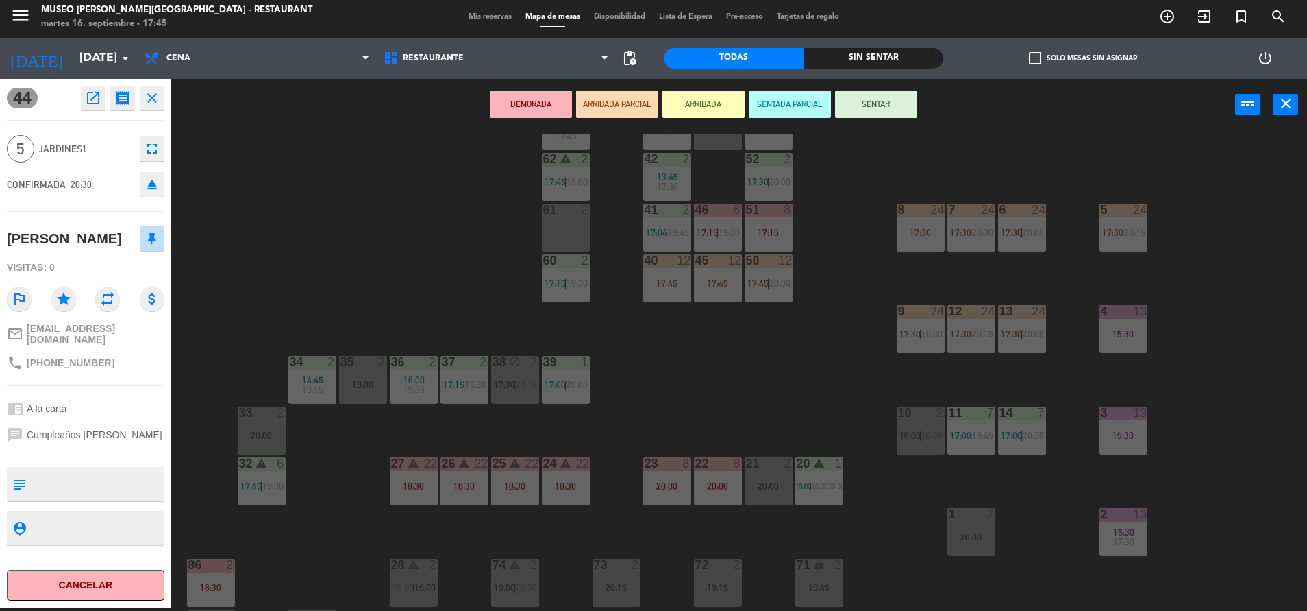
click at [778, 375] on div "44 5 17:45 | 20:30 49 2 19:00 54 4 18:30 64 2 17:15 | 20:30 48 2 17:15 53 10 19…" at bounding box center [745, 372] width 1123 height 477
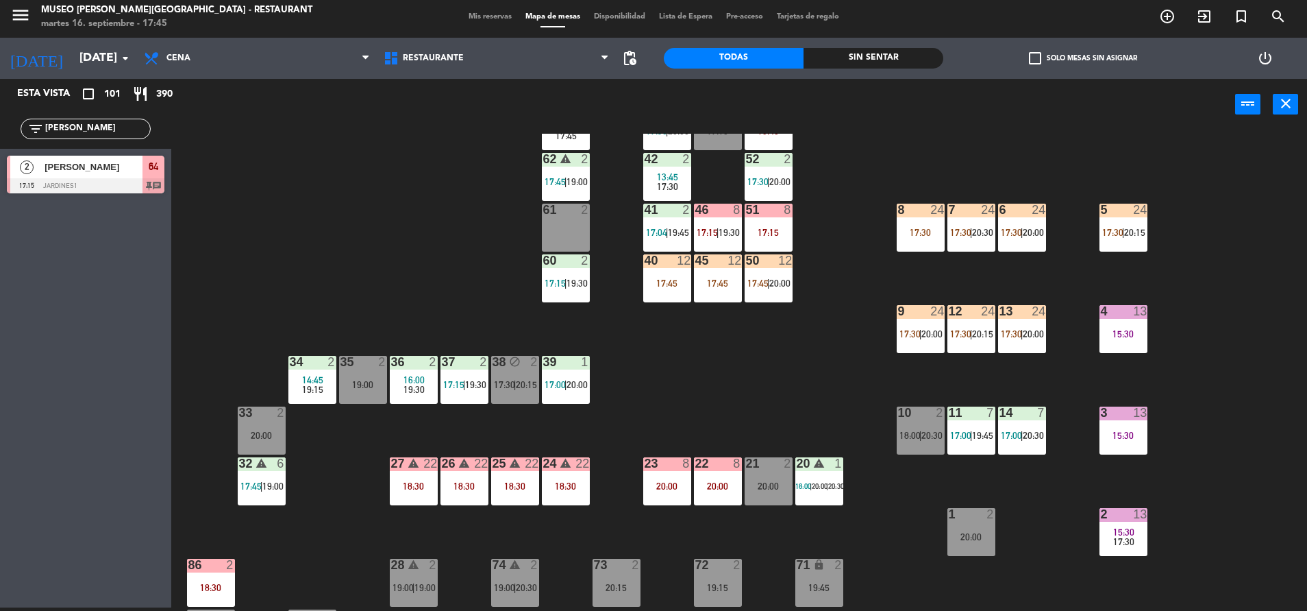
click at [1012, 246] on div "6 24 17:30 | 20:00" at bounding box center [1022, 228] width 48 height 48
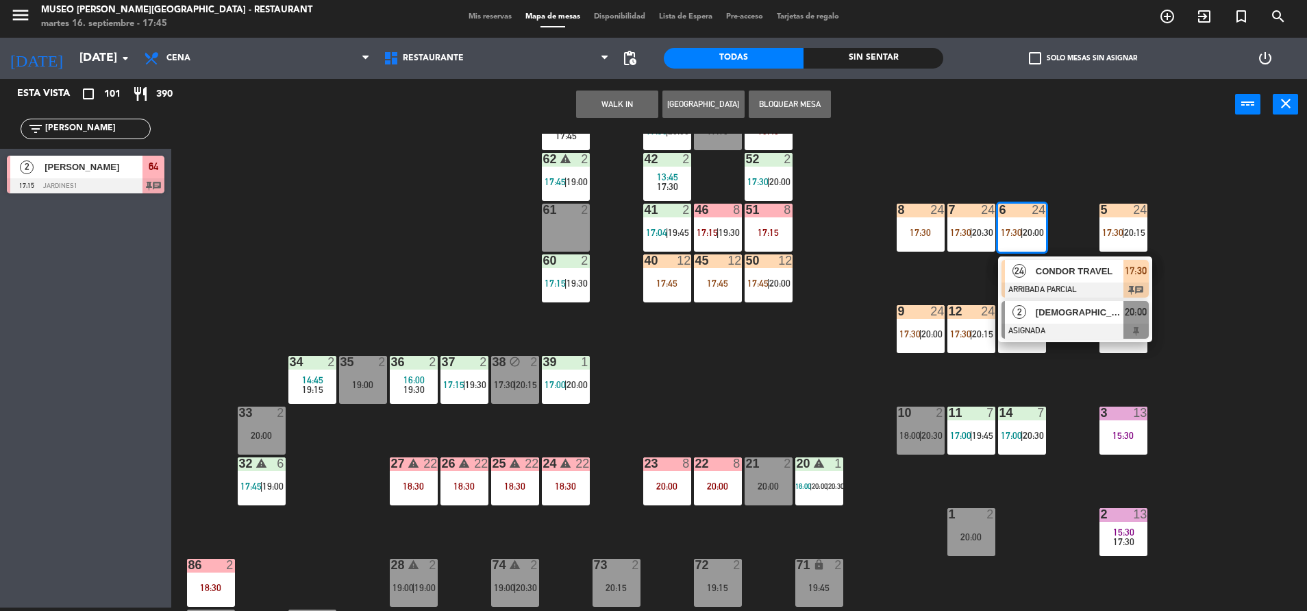
click at [1076, 320] on div "[DEMOGRAPHIC_DATA][PERSON_NAME]" at bounding box center [1079, 312] width 89 height 23
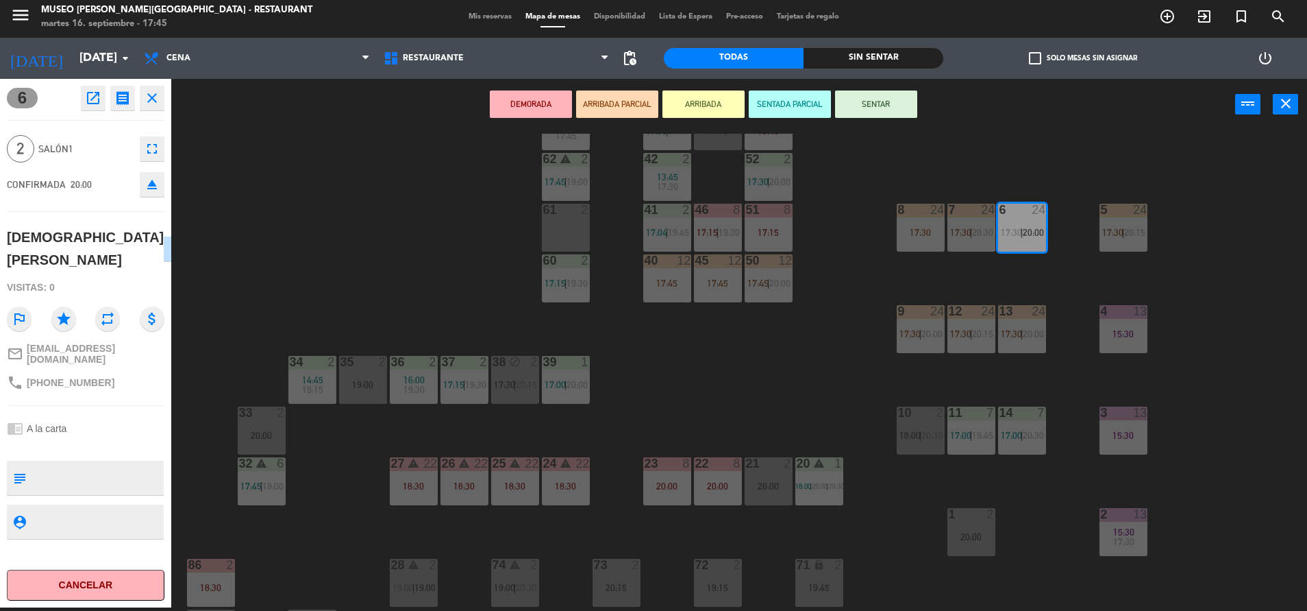
click at [1006, 292] on div "44 5 17:45 | 20:30 49 2 19:00 54 4 18:30 64 2 17:15 | 20:30 48 2 17:15 53 10 19…" at bounding box center [745, 372] width 1123 height 477
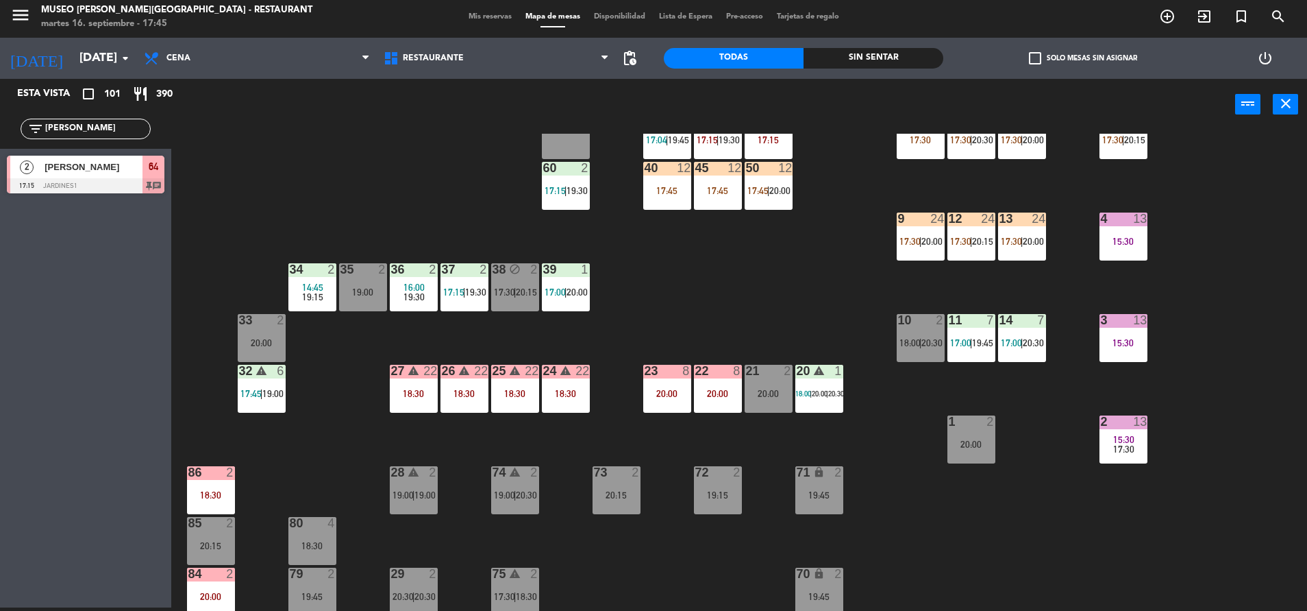
scroll to position [206, 0]
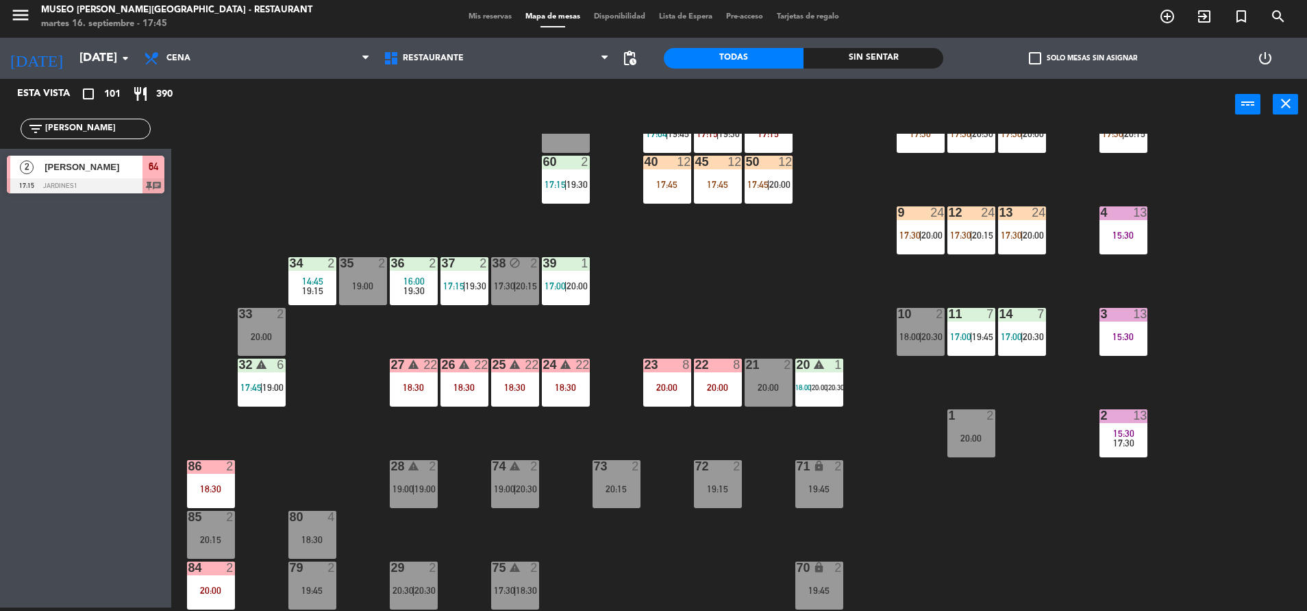
click at [1002, 355] on div "14 7 17:00 | 20:30" at bounding box center [1022, 332] width 48 height 48
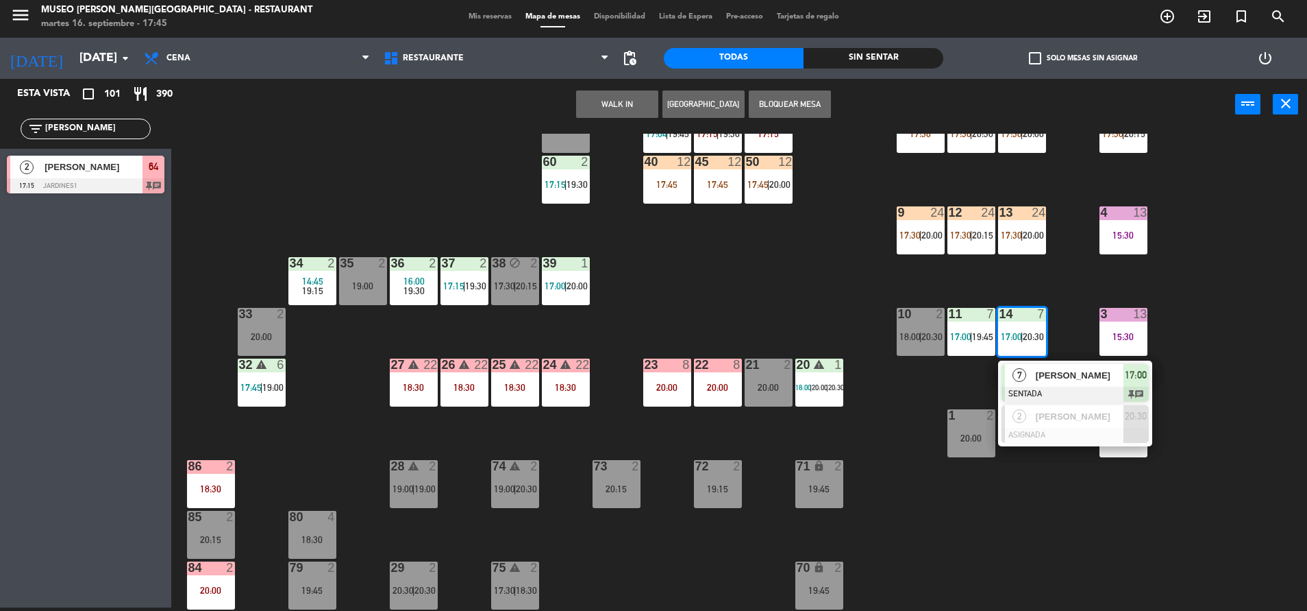
click at [994, 352] on div "11 7 17:00 | 19:45" at bounding box center [972, 332] width 48 height 48
click at [892, 413] on div "44 5 17:45 | 20:30 49 2 19:00 54 4 18:30 64 2 17:15 | 20:30 48 2 17:15 53 10 19…" at bounding box center [745, 372] width 1123 height 477
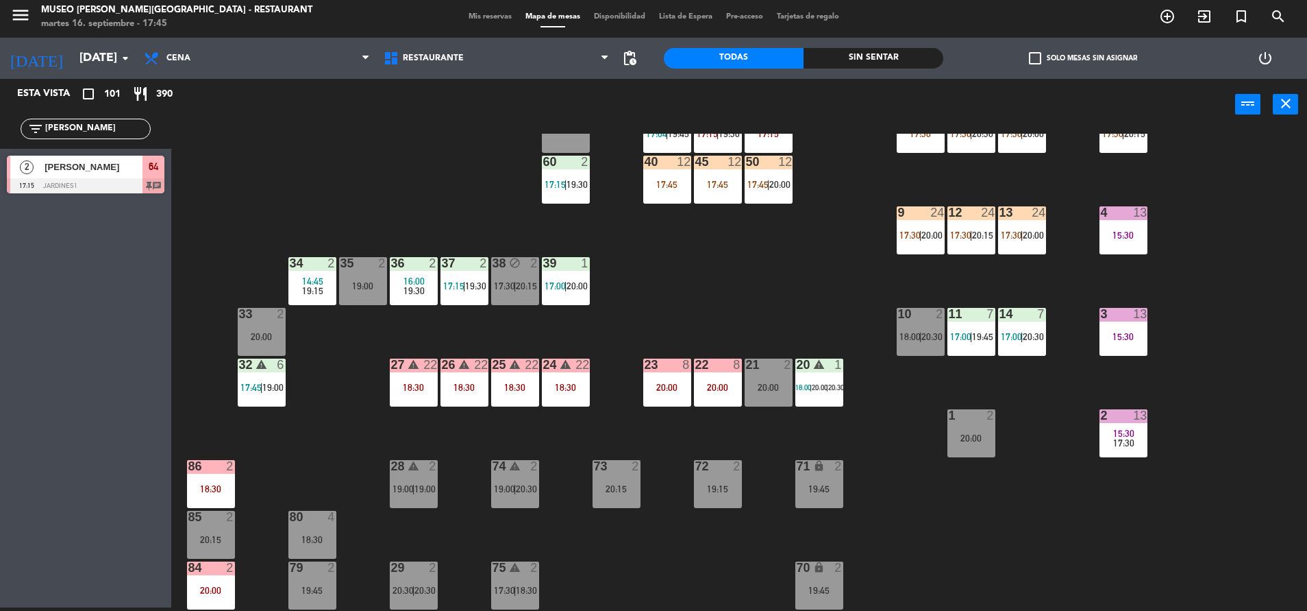
click at [844, 386] on span "20:30" at bounding box center [836, 387] width 16 height 8
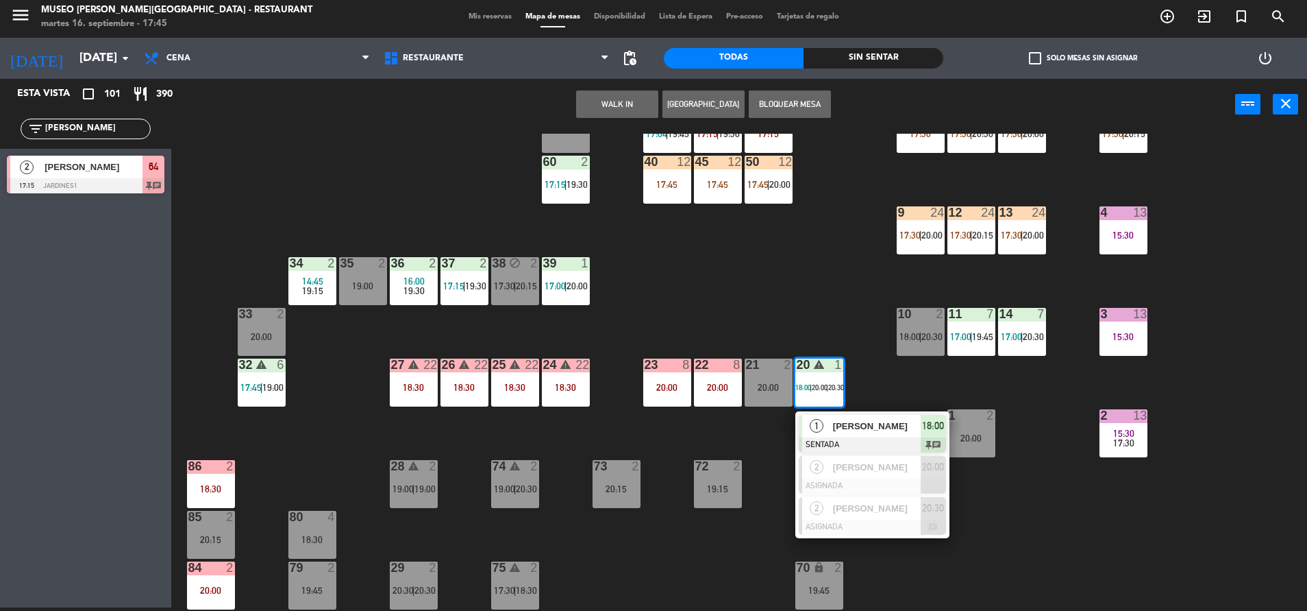
click at [360, 445] on div "44 5 17:45 | 20:30 49 2 19:00 54 4 18:30 64 2 17:15 | 20:30 48 2 17:15 53 10 19…" at bounding box center [745, 372] width 1123 height 477
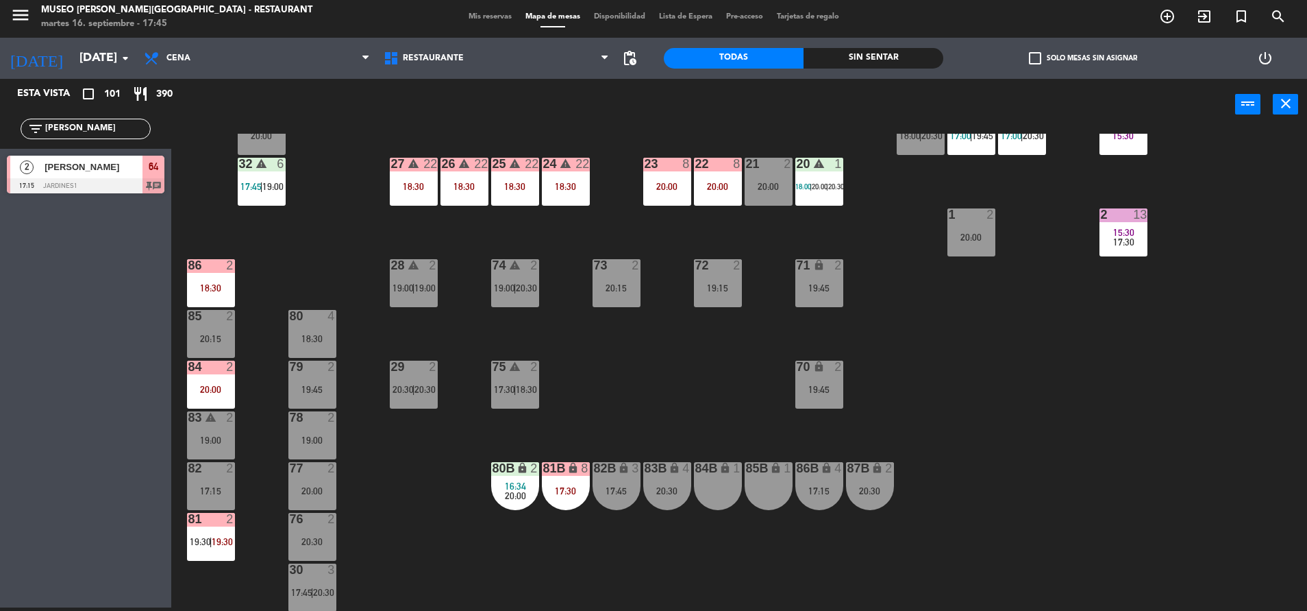
scroll to position [407, 0]
click at [558, 477] on div "81B lock 8 17:30" at bounding box center [566, 485] width 48 height 48
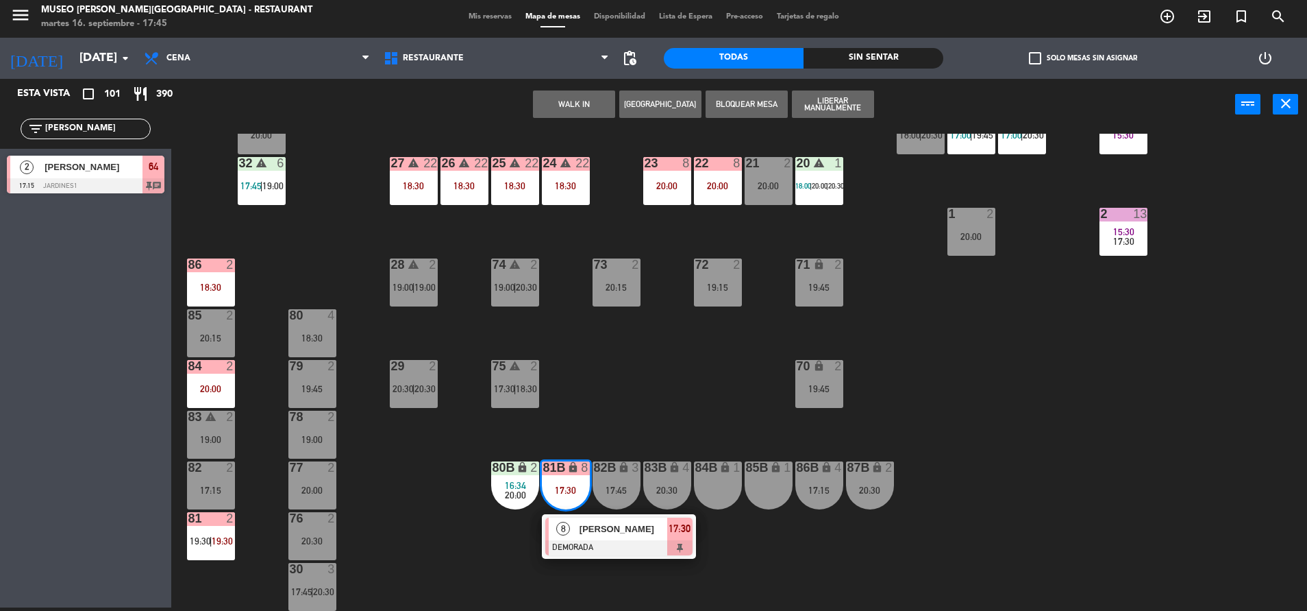
click at [595, 421] on div "44 5 17:45 | 20:30 49 2 19:00 54 4 18:30 64 2 17:15 | 20:30 48 2 17:15 53 10 19…" at bounding box center [745, 372] width 1123 height 477
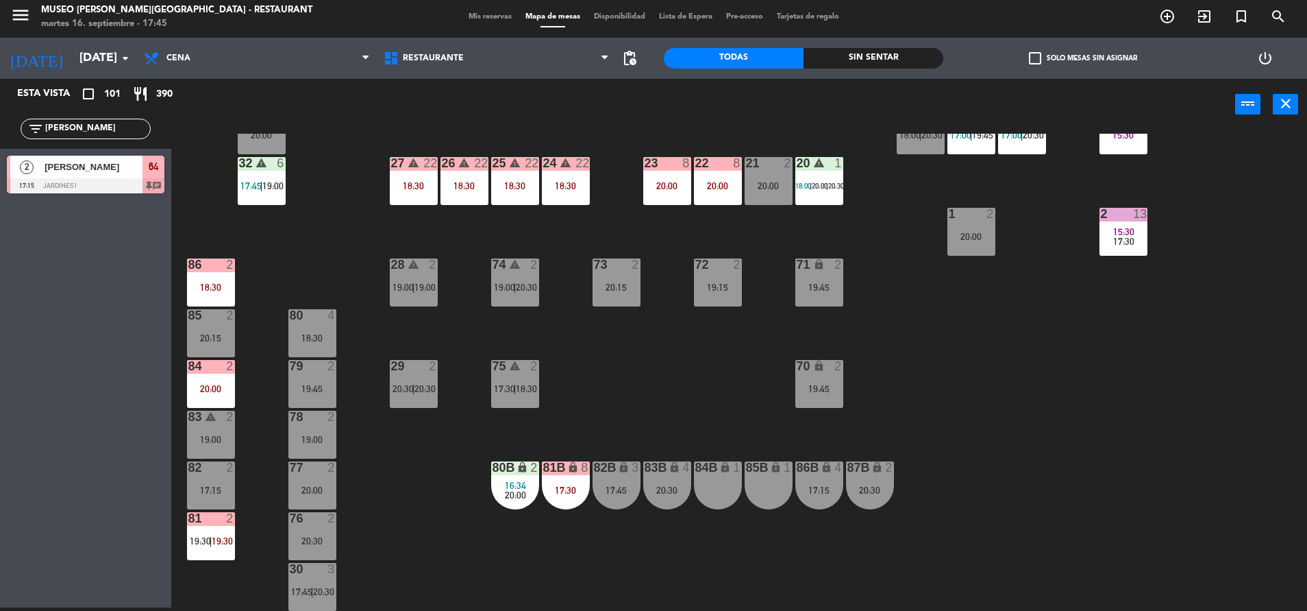
click at [491, 479] on div "80B lock 2 16:34 20:00" at bounding box center [515, 485] width 48 height 48
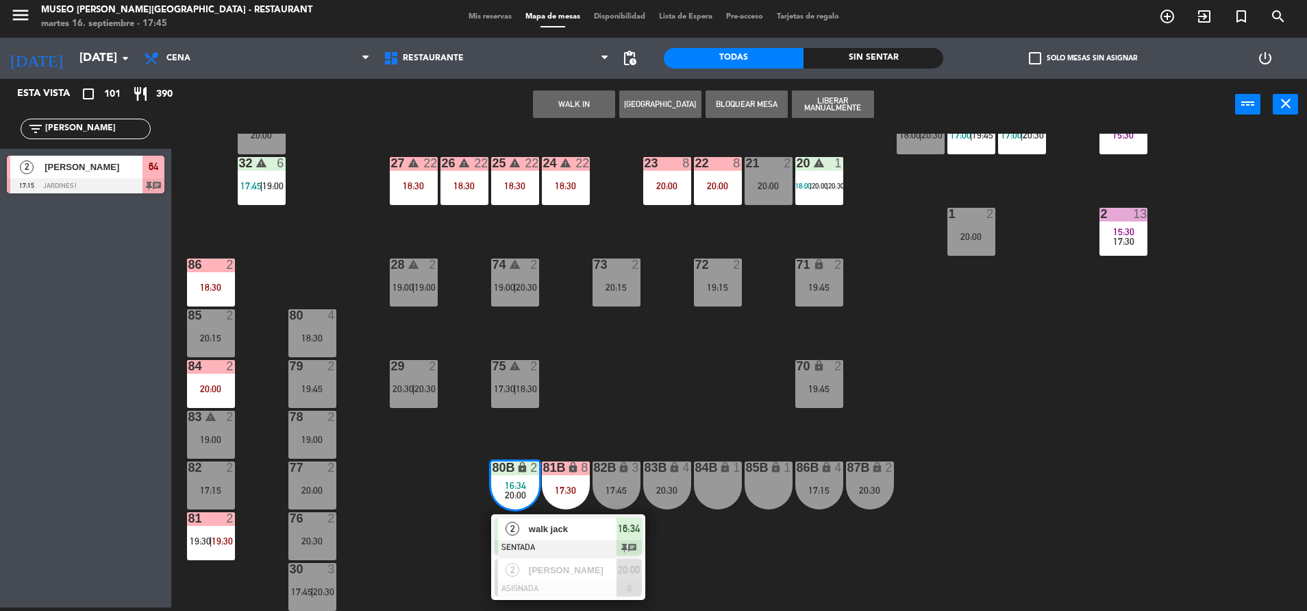
click at [727, 309] on div "44 5 17:45 | 20:30 49 2 19:00 54 4 18:30 64 2 17:15 | 20:30 48 2 17:15 53 10 19…" at bounding box center [745, 372] width 1123 height 477
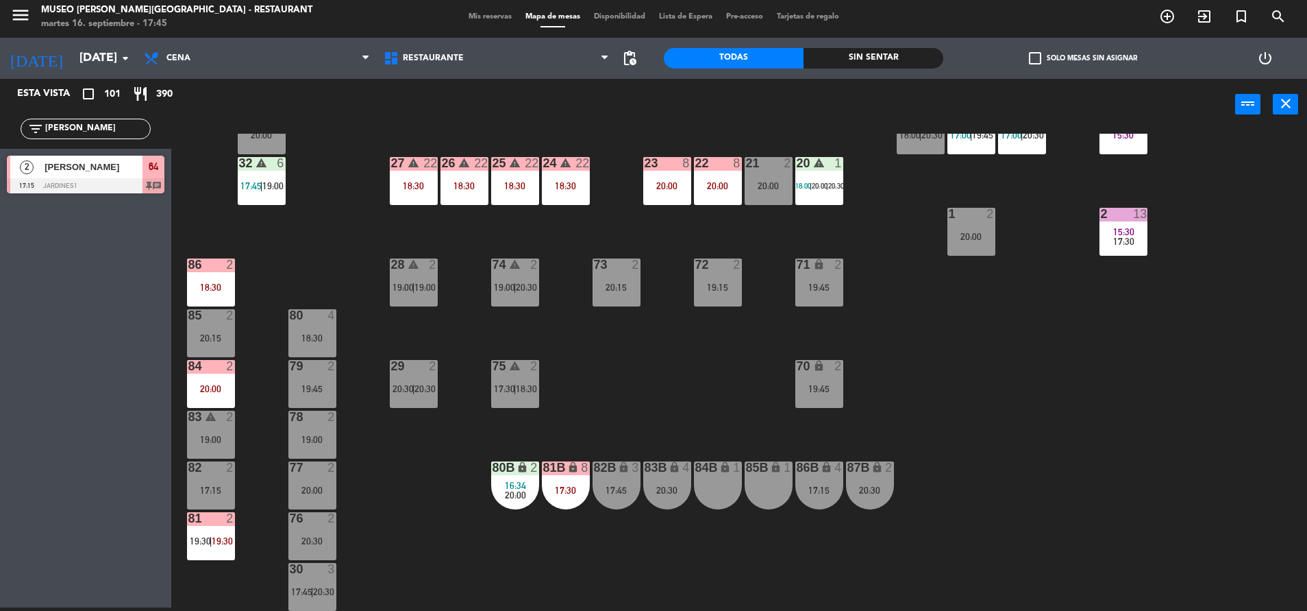
scroll to position [0, 0]
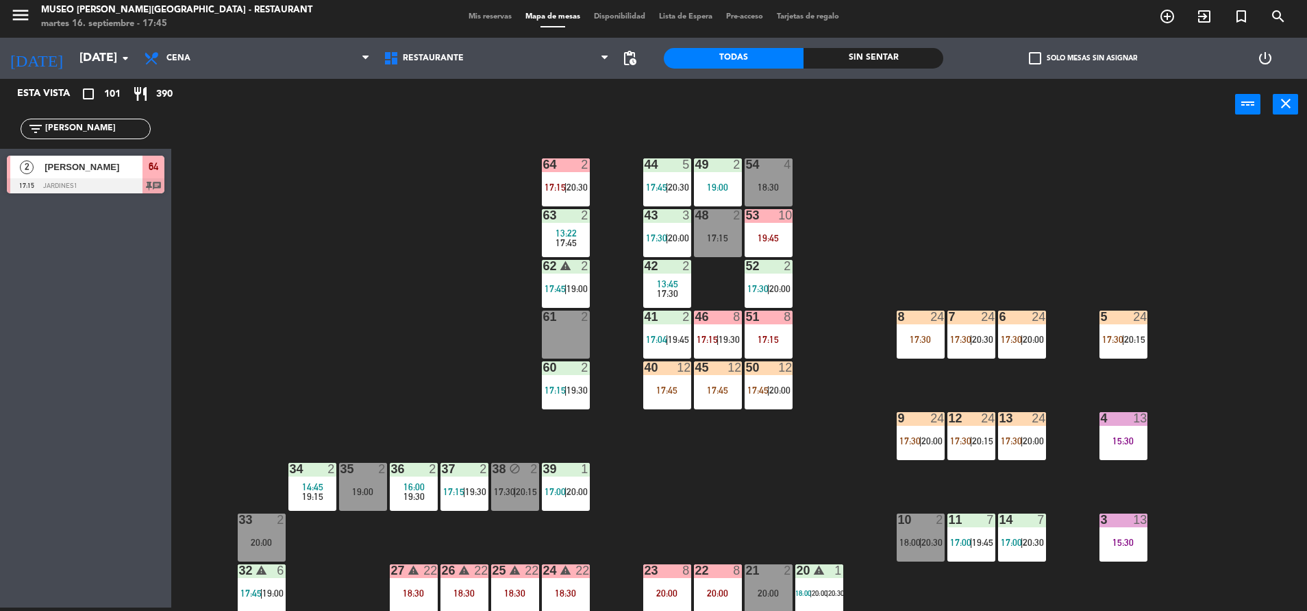
click at [665, 180] on div "44 5 17:45 | 20:30" at bounding box center [667, 182] width 48 height 48
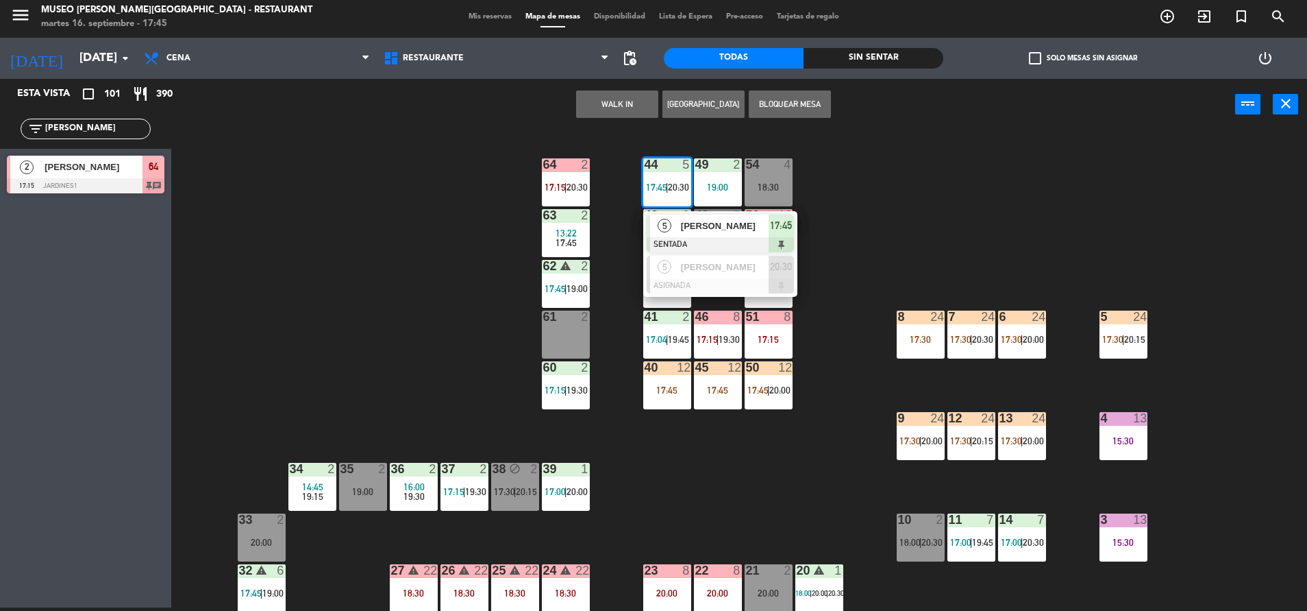
click at [564, 148] on div "44 5 17:45 | 20:30 5 [PERSON_NAME] SENTADA 17:45 5 [PERSON_NAME] ASIGNADA 20:30…" at bounding box center [745, 372] width 1123 height 477
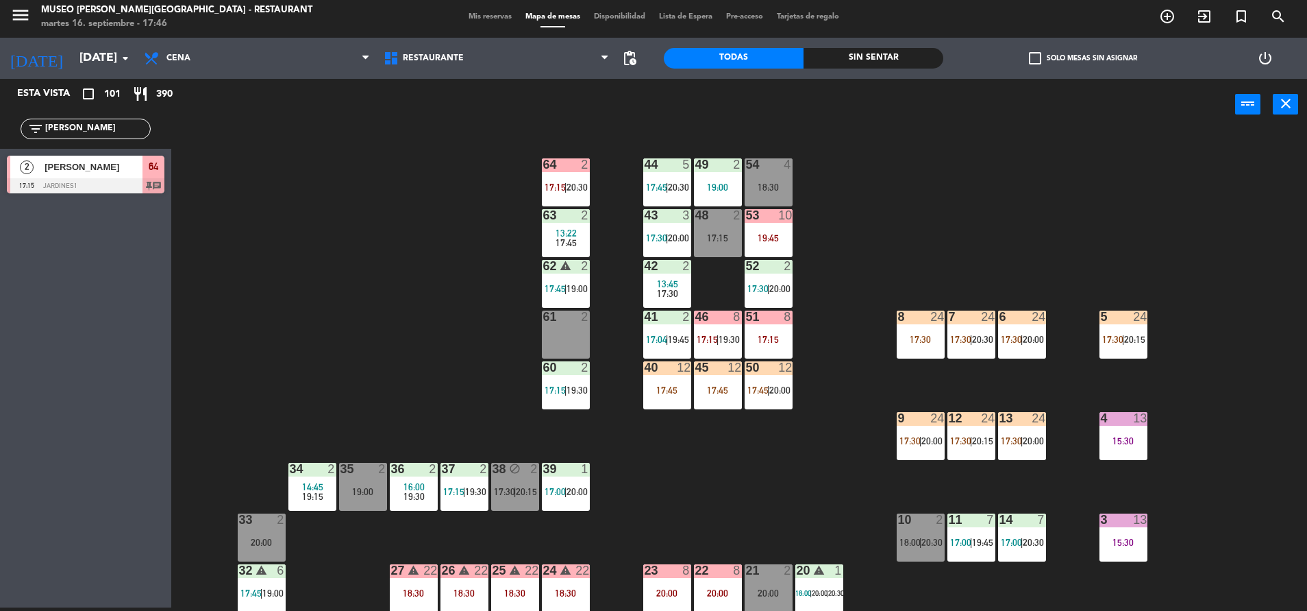
click at [573, 172] on div "64 2 17:15 | 20:30" at bounding box center [566, 182] width 48 height 48
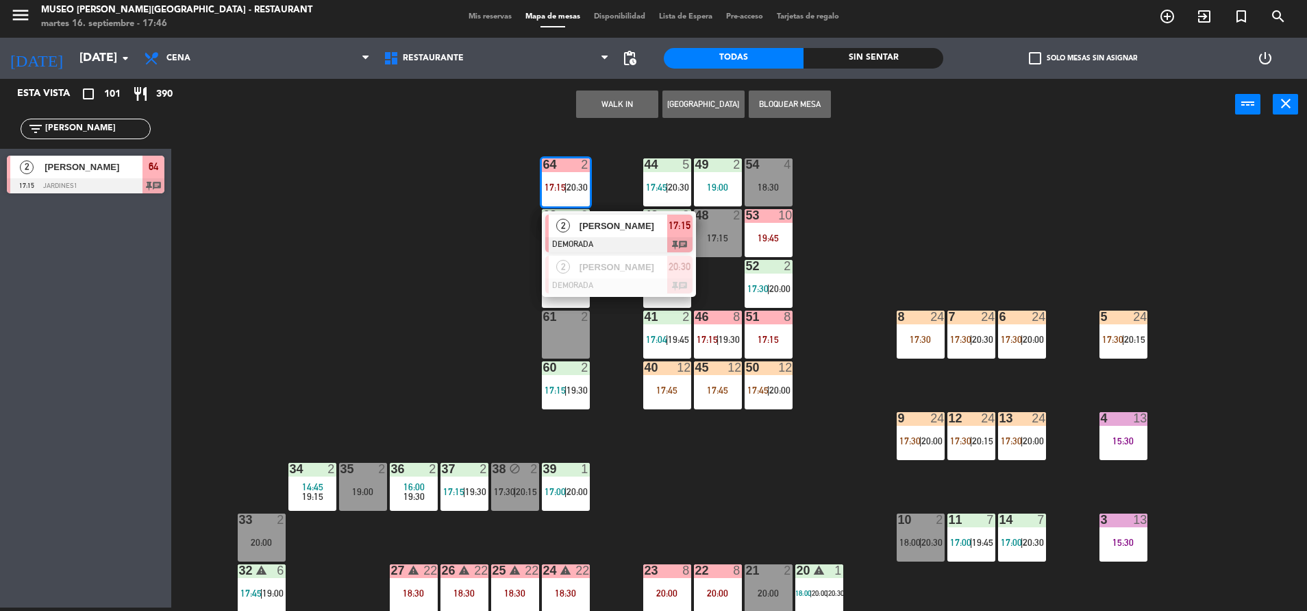
click at [628, 221] on span "[PERSON_NAME]" at bounding box center [624, 226] width 88 height 14
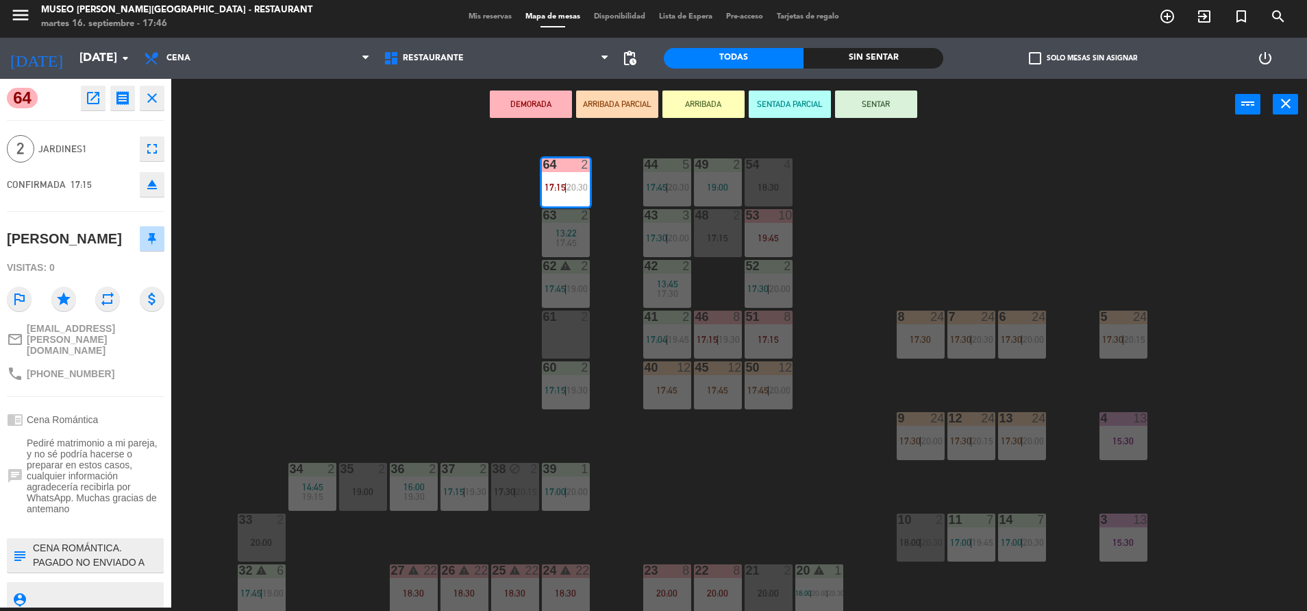
click at [881, 99] on button "SENTAR" at bounding box center [876, 103] width 82 height 27
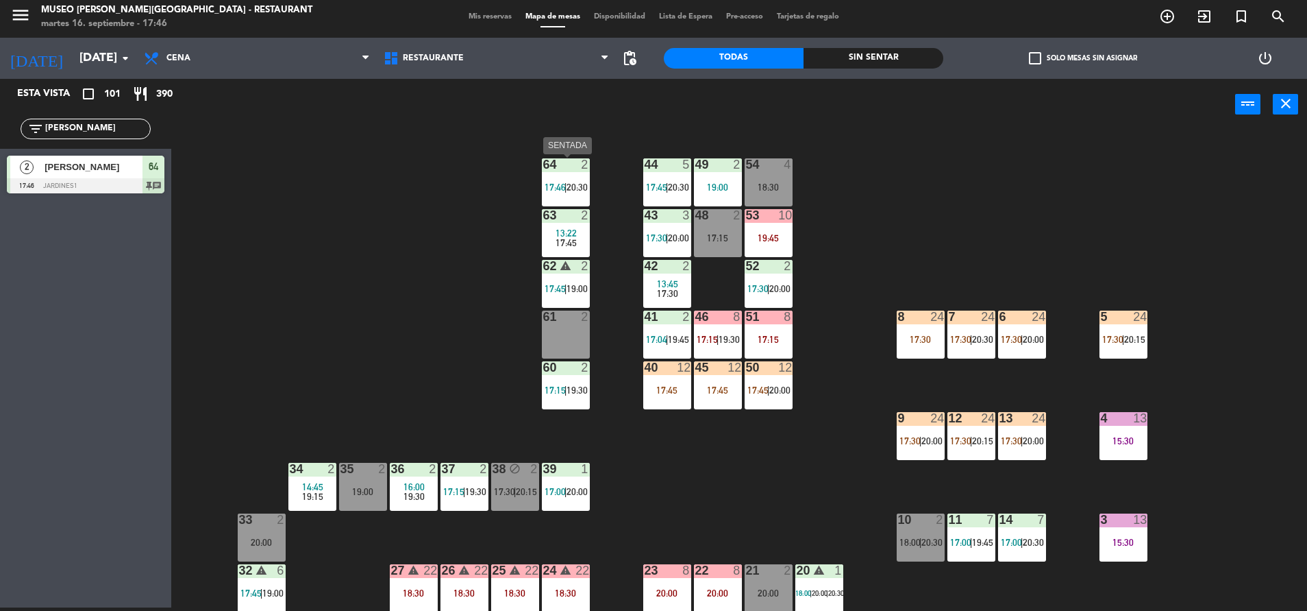
click at [561, 183] on span "17:46" at bounding box center [555, 187] width 21 height 11
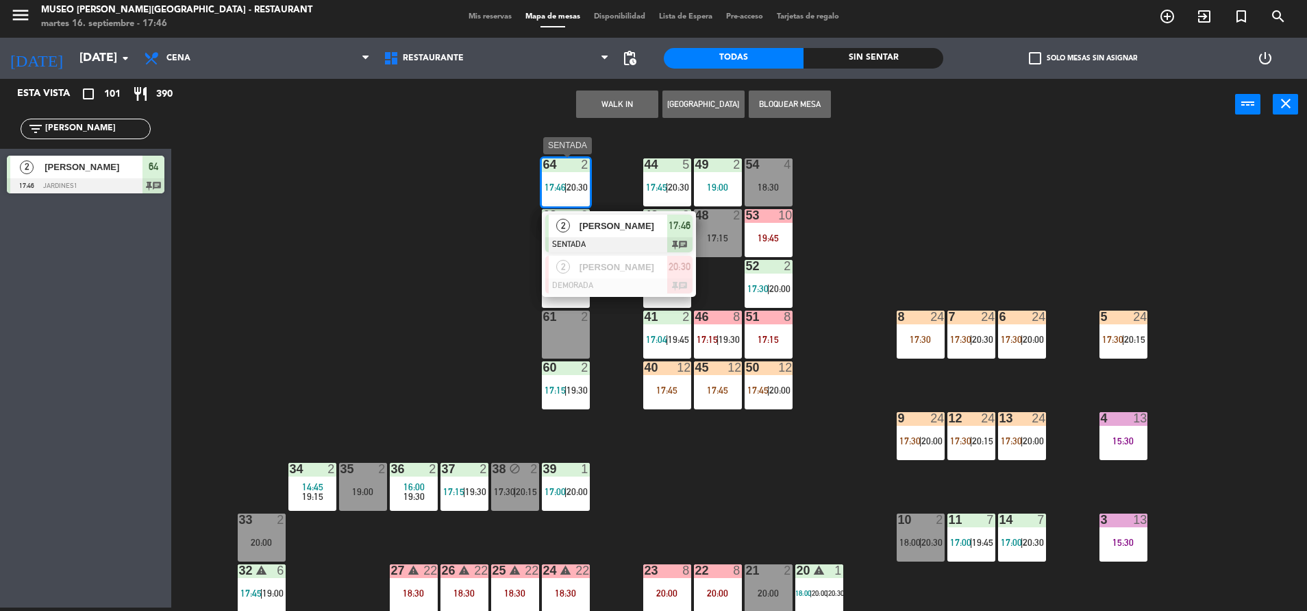
click at [591, 230] on span "[PERSON_NAME]" at bounding box center [624, 226] width 88 height 14
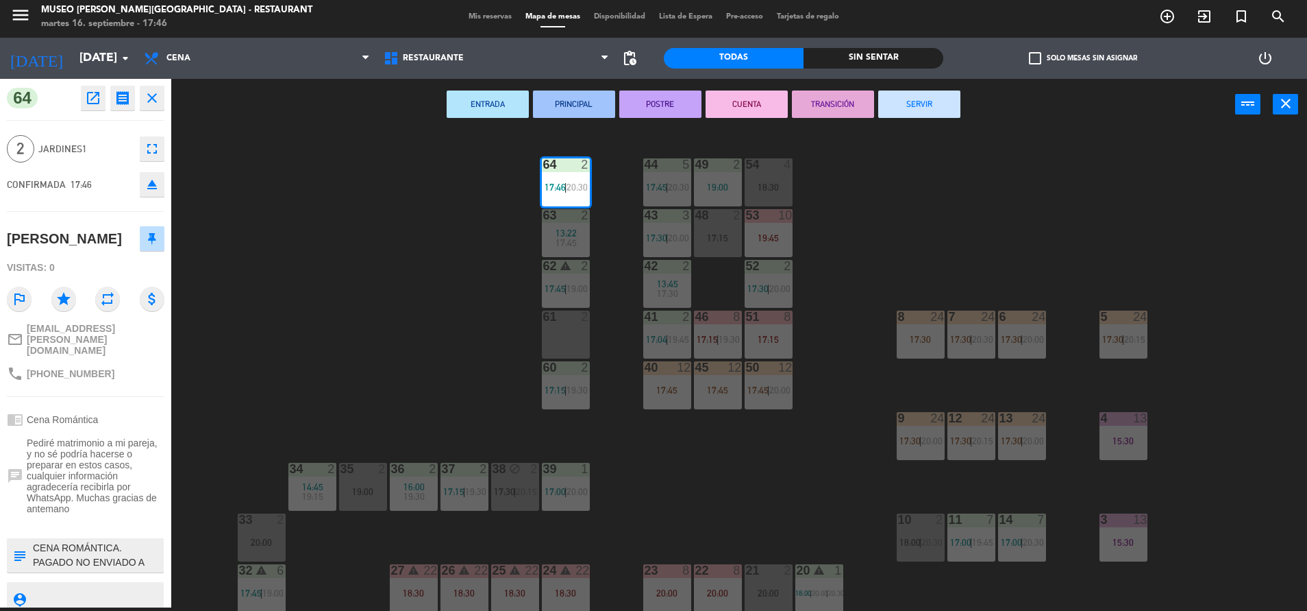
scroll to position [19, 0]
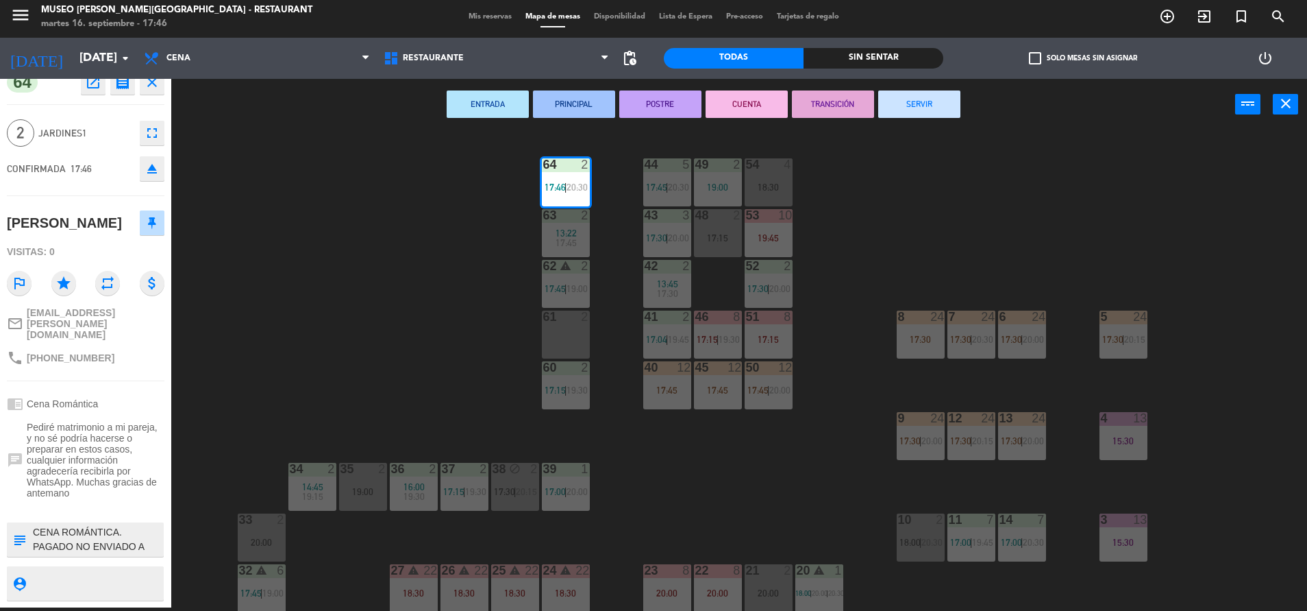
click at [32, 539] on textarea at bounding box center [97, 539] width 131 height 29
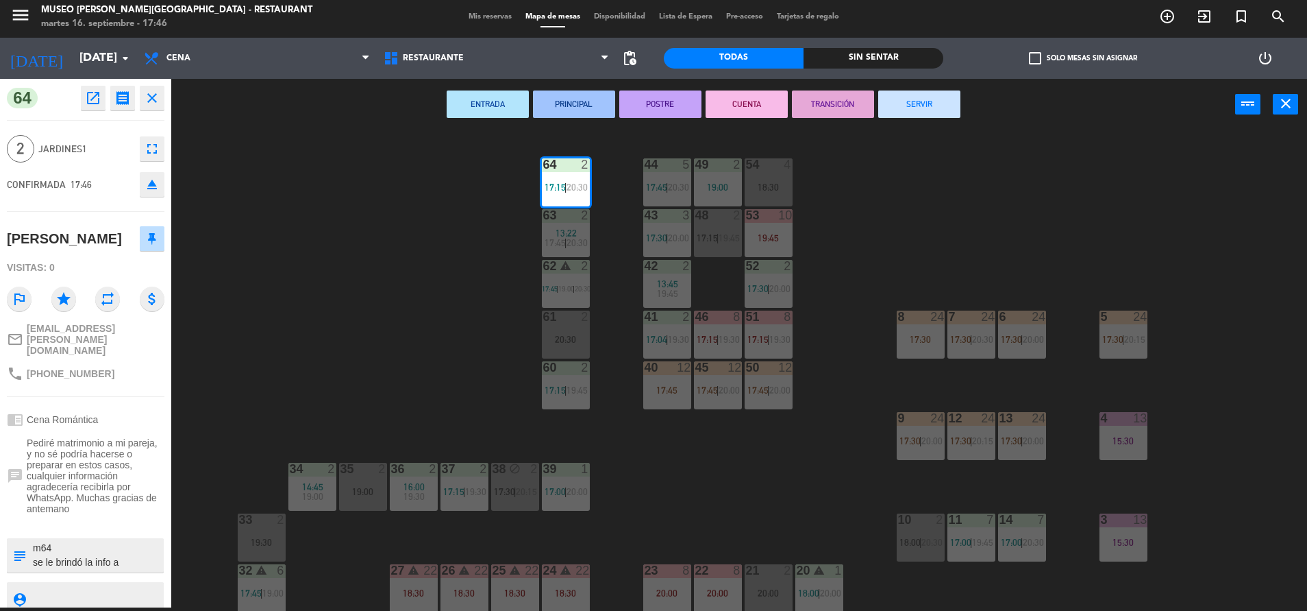
click at [84, 545] on textarea at bounding box center [97, 555] width 131 height 29
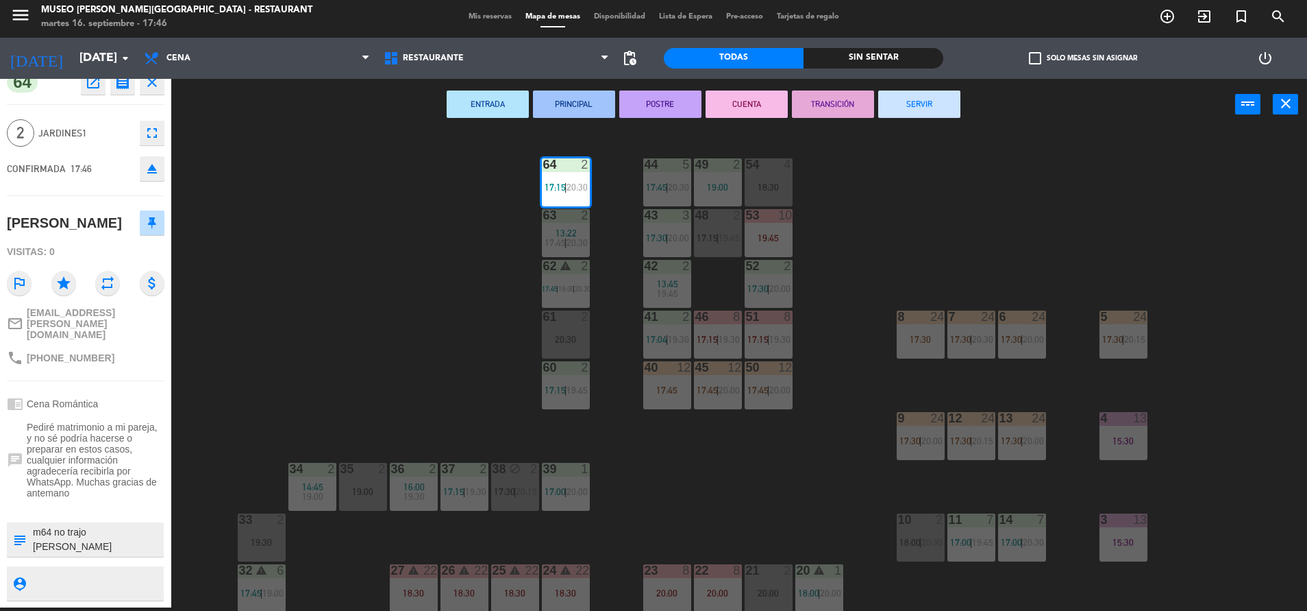
type textarea "m64 no trajo [PERSON_NAME] se le brindó la info a [PERSON_NAME] y [PERSON_NAME]…"
click at [110, 234] on div "[PERSON_NAME]" at bounding box center [64, 223] width 115 height 23
drag, startPoint x: 88, startPoint y: 83, endPoint x: 84, endPoint y: 450, distance: 367.3
click at [84, 450] on span "Pediré matrimonio a mi pareja, y no sé podría hacerse o preparar en estos casos…" at bounding box center [96, 459] width 138 height 77
click at [90, 75] on div "[DATE] [DATE] arrow_drop_down" at bounding box center [68, 58] width 137 height 41
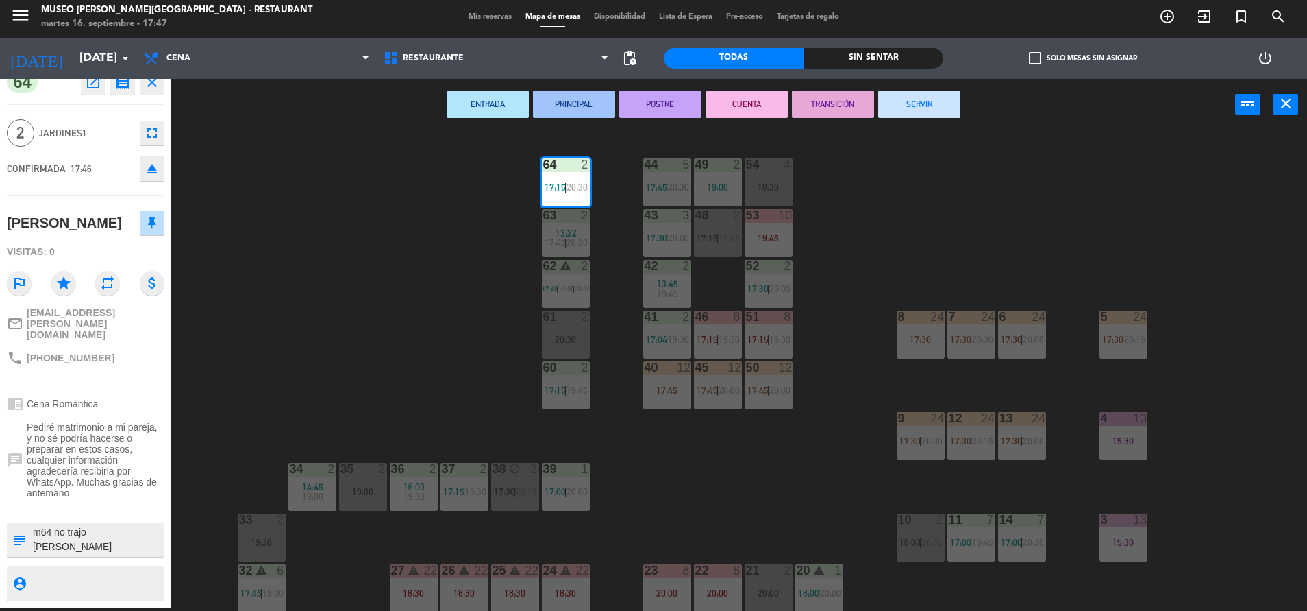
click at [93, 86] on icon "open_in_new" at bounding box center [93, 82] width 16 height 16
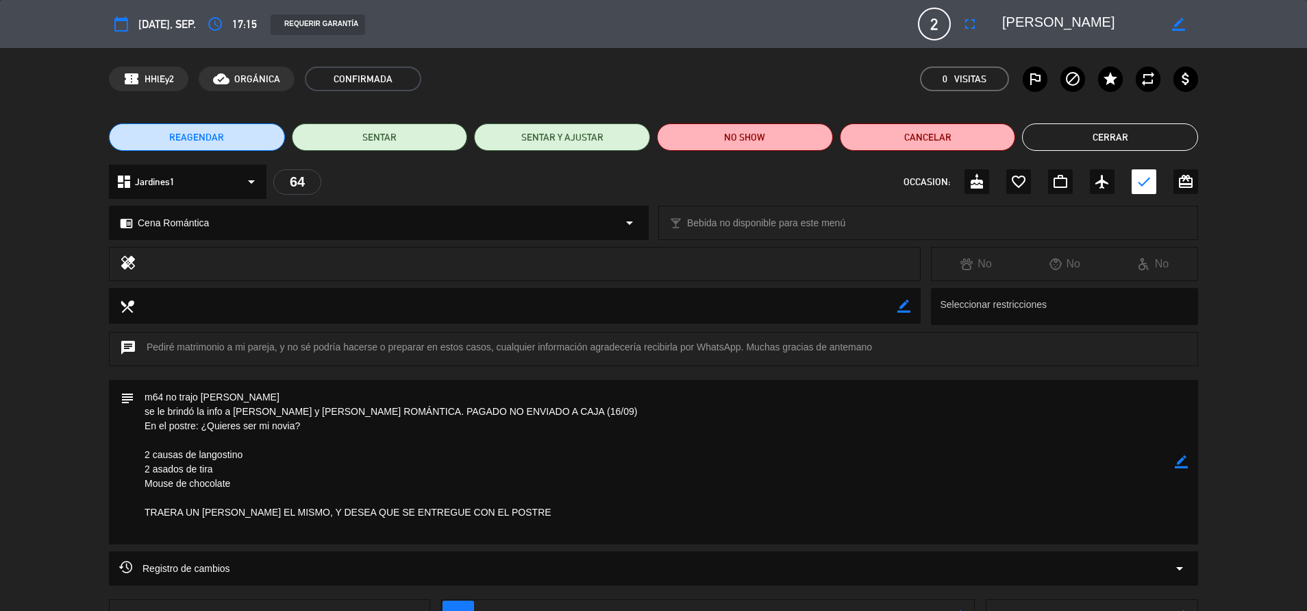
click at [1039, 134] on button "Cerrar" at bounding box center [1110, 136] width 176 height 27
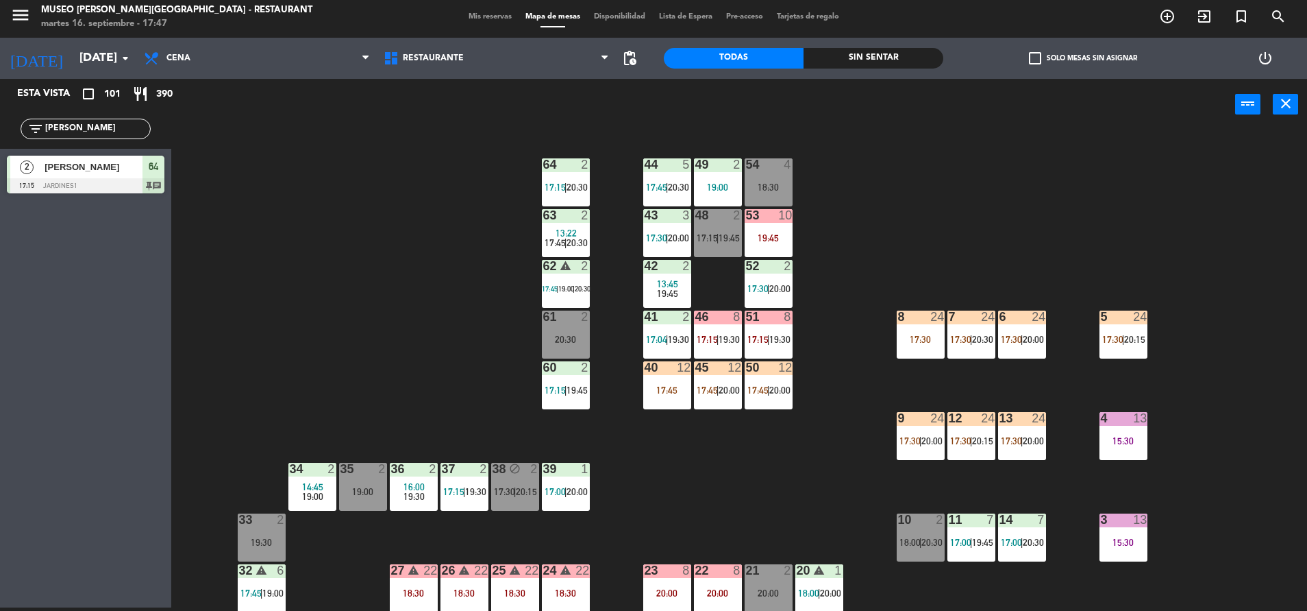
click at [417, 220] on div "44 5 17:45 | 20:30 49 2 19:00 54 4 18:30 64 2 17:15 | 20:30 48 2 17:15 | 19:45 …" at bounding box center [745, 372] width 1123 height 477
click at [1166, 14] on icon "add_circle_outline" at bounding box center [1167, 16] width 16 height 16
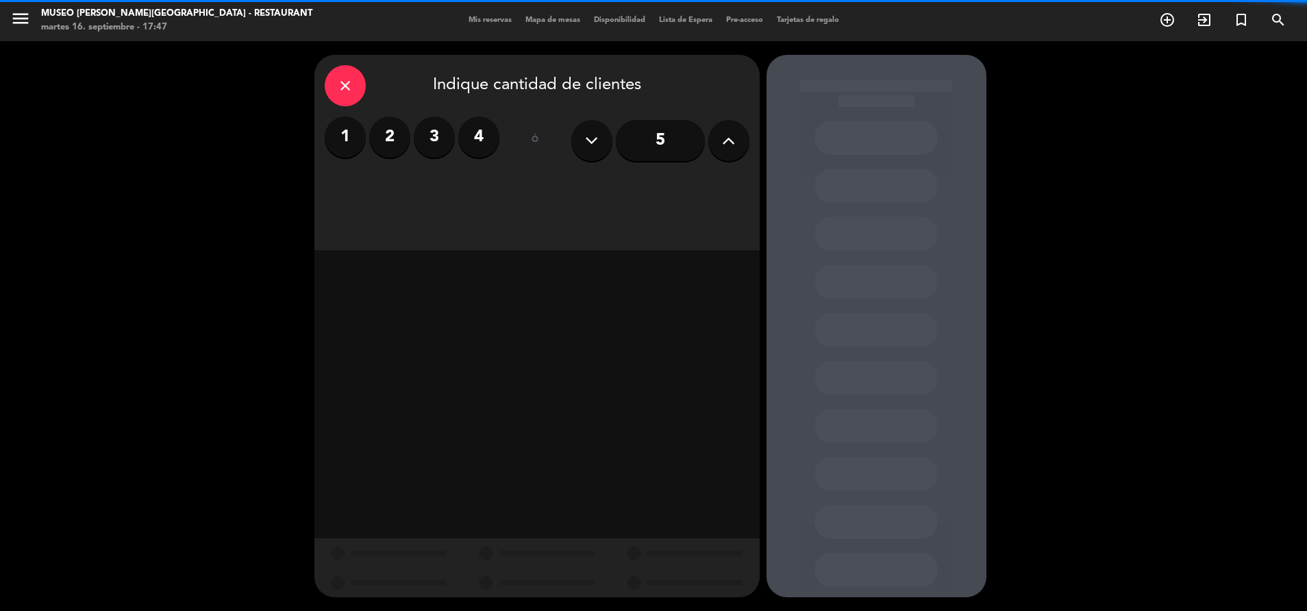
click at [390, 134] on label "2" at bounding box center [389, 136] width 41 height 41
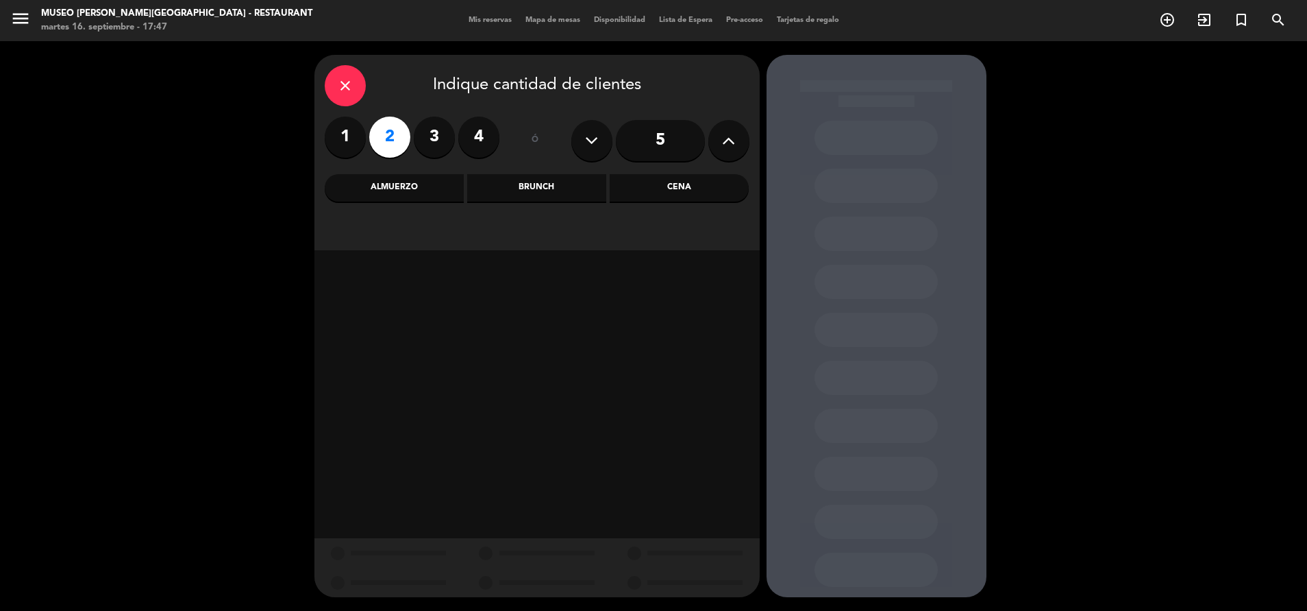
click at [661, 187] on div "Cena" at bounding box center [679, 187] width 139 height 27
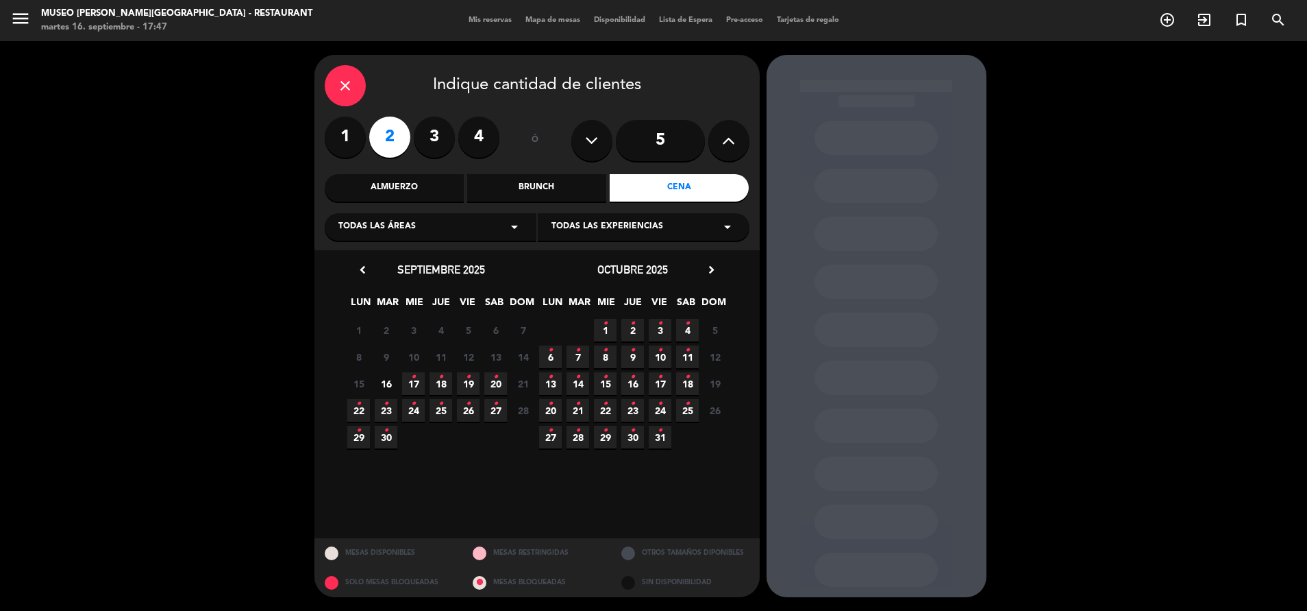
click at [415, 379] on icon "•" at bounding box center [413, 377] width 5 height 22
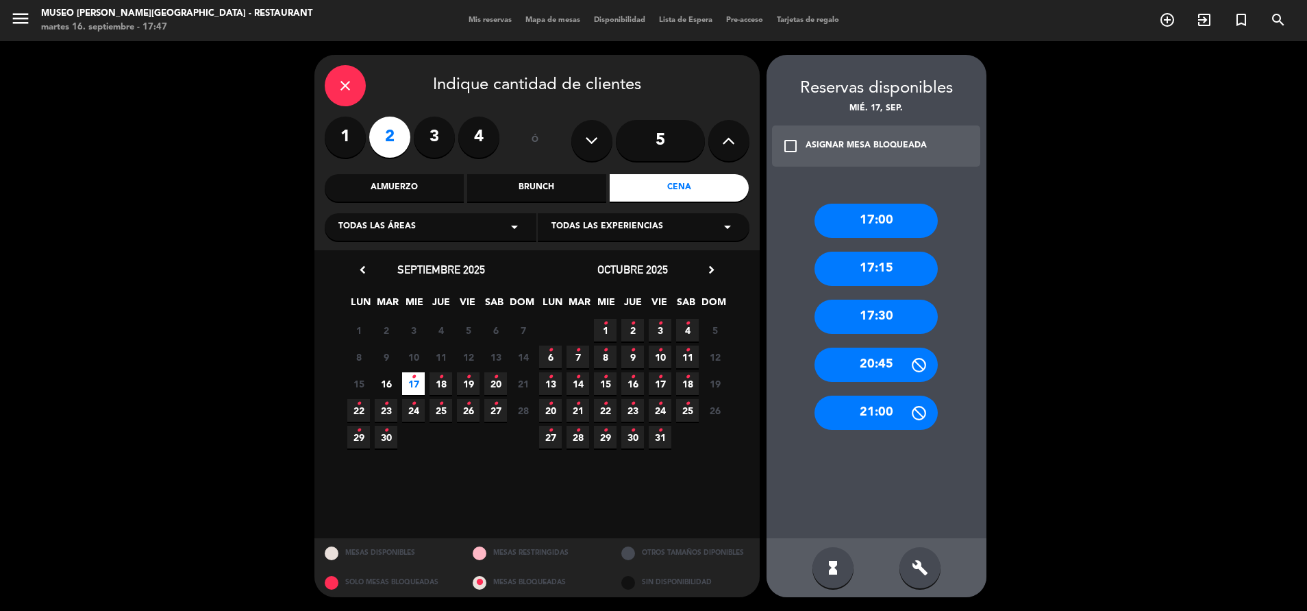
click at [401, 375] on div "15 16 17 • 18 • 19 • 20 • 21 Cerrado" at bounding box center [441, 383] width 192 height 27
click at [402, 375] on div "15 16 17 • 18 • 19 • 20 • 21 Cerrado" at bounding box center [441, 383] width 192 height 27
click at [402, 376] on span "17 •" at bounding box center [413, 383] width 23 height 23
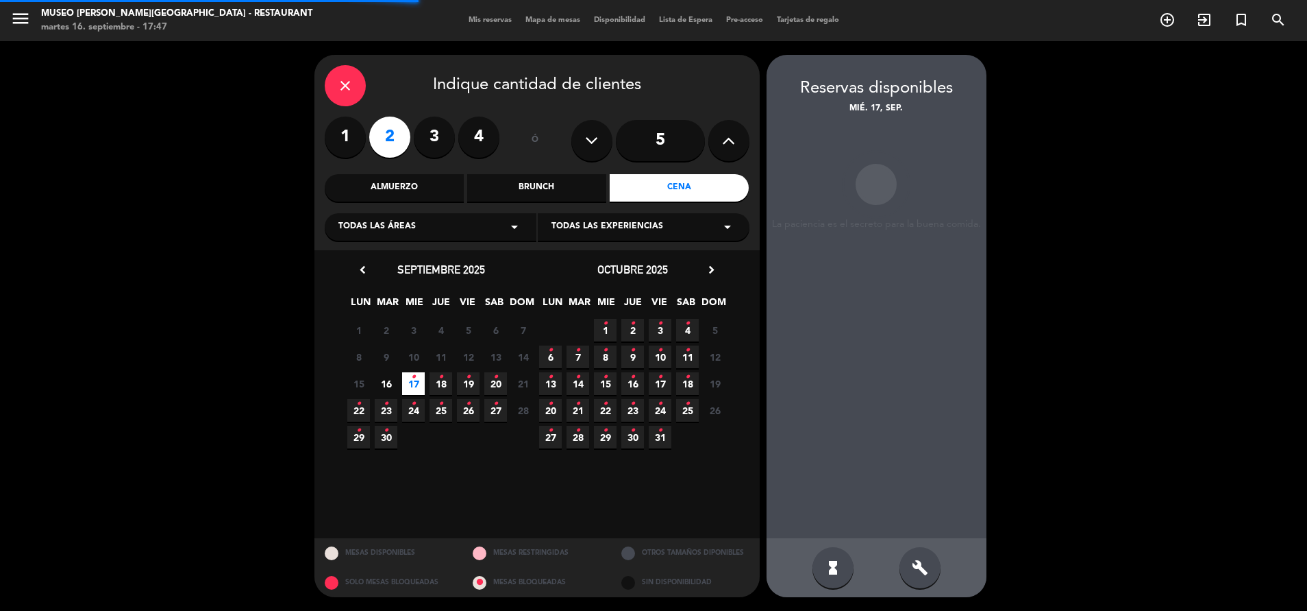
drag, startPoint x: 402, startPoint y: 376, endPoint x: 378, endPoint y: 384, distance: 25.1
click at [378, 384] on span "16" at bounding box center [386, 383] width 23 height 23
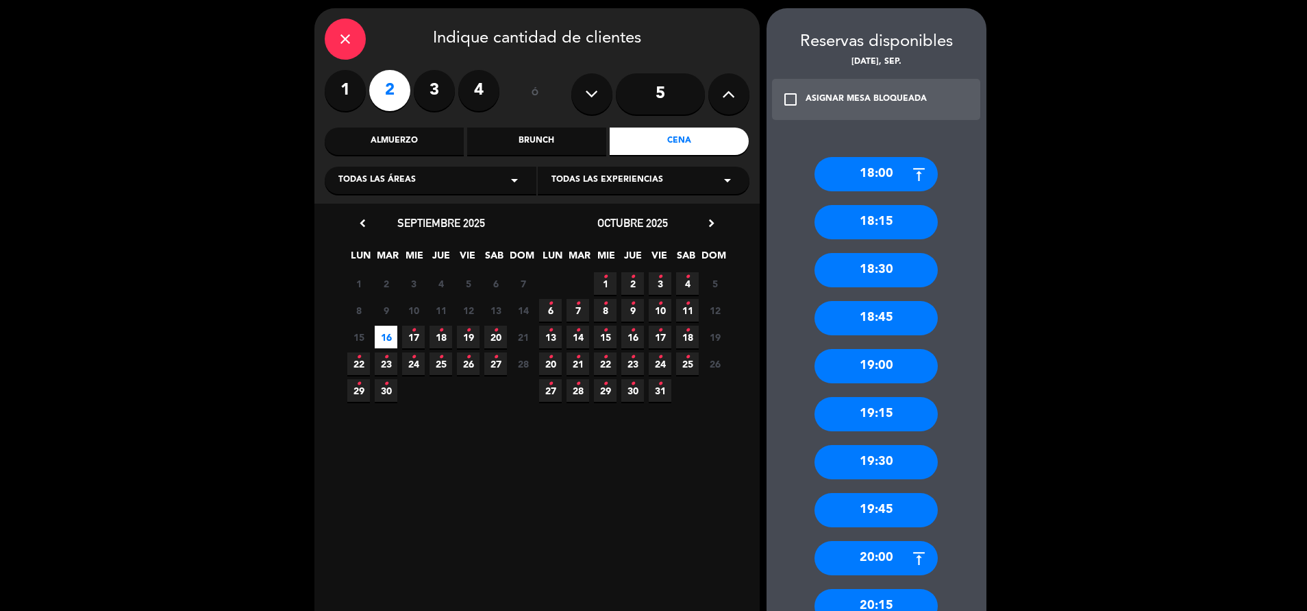
scroll to position [46, 0]
click at [333, 34] on div "close" at bounding box center [345, 39] width 41 height 41
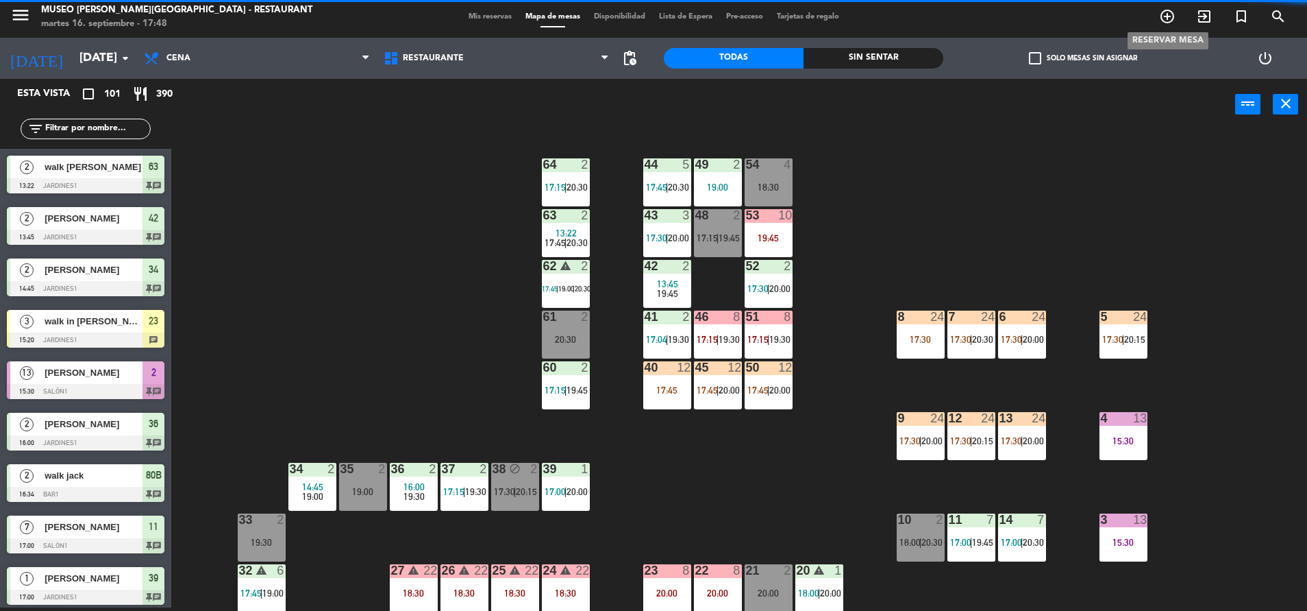
click at [1161, 19] on icon "add_circle_outline" at bounding box center [1167, 16] width 16 height 16
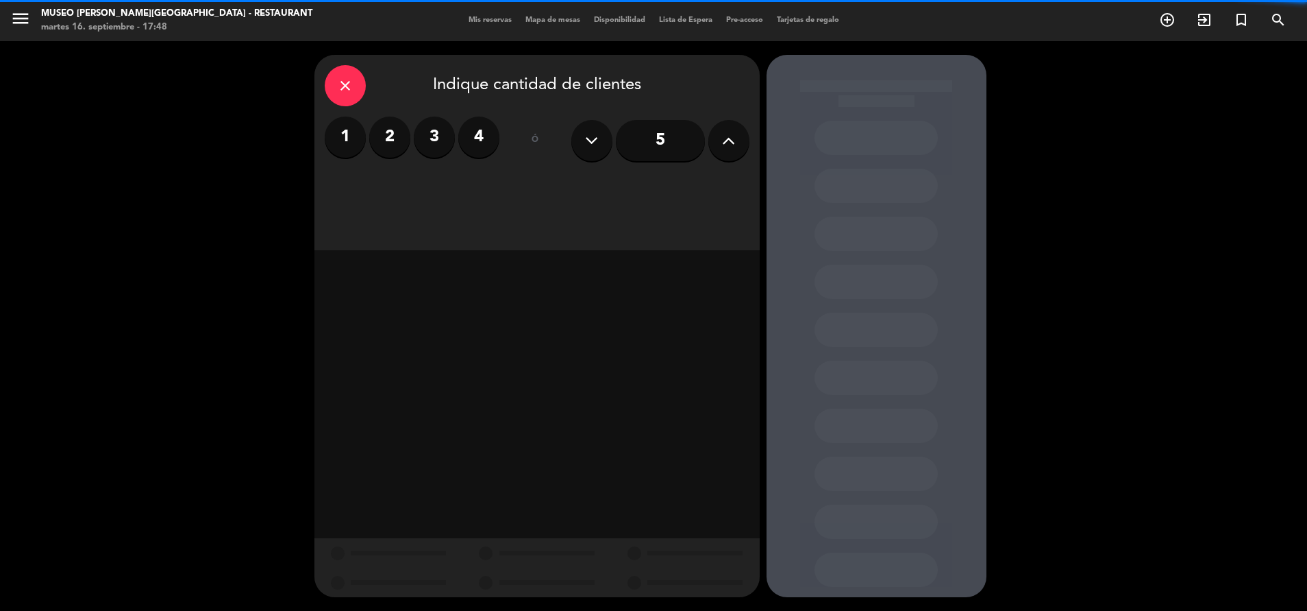
click at [394, 129] on label "2" at bounding box center [389, 136] width 41 height 41
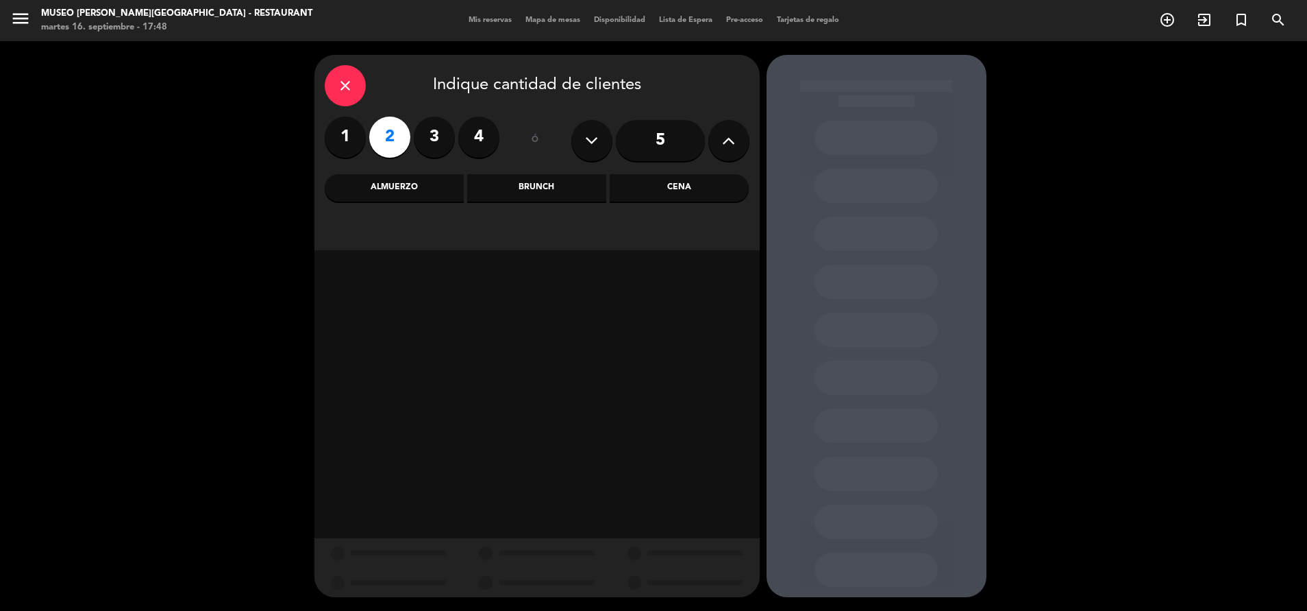
click at [680, 187] on div "Cena" at bounding box center [679, 187] width 139 height 27
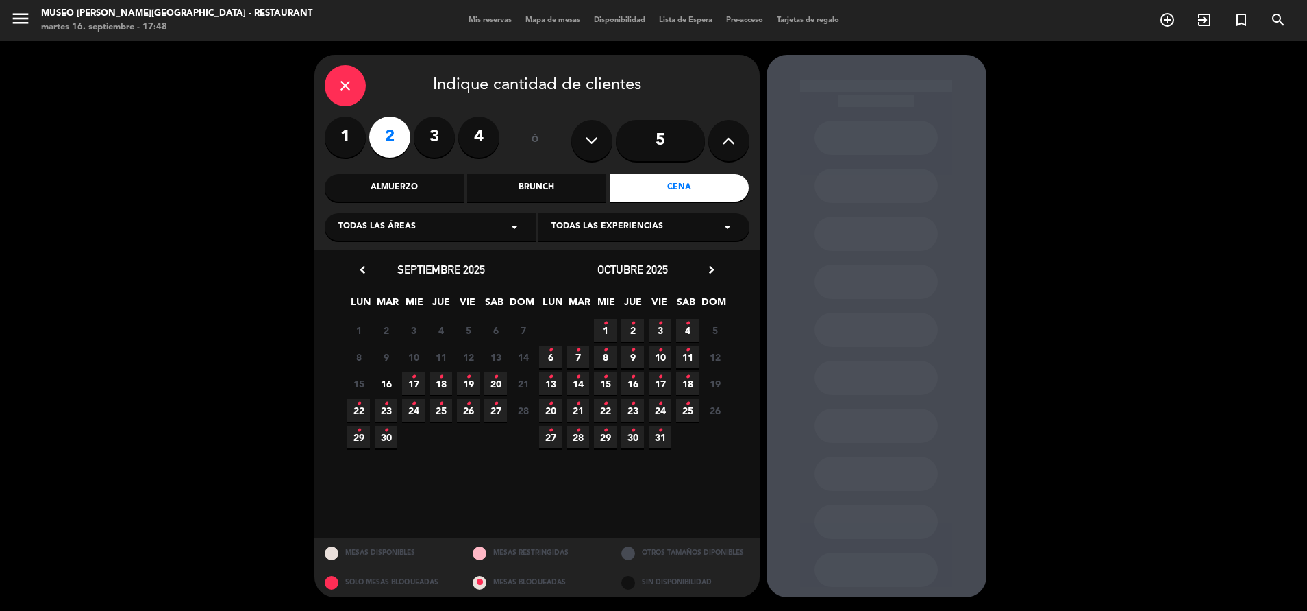
click at [379, 384] on span "16" at bounding box center [386, 383] width 23 height 23
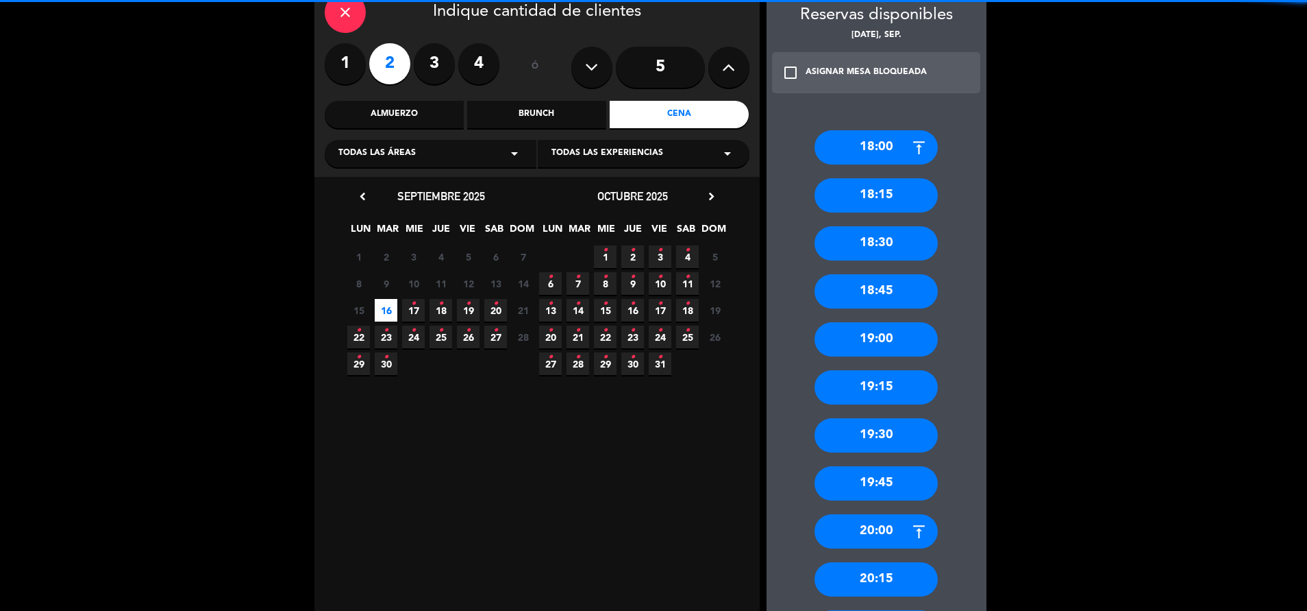
scroll to position [75, 0]
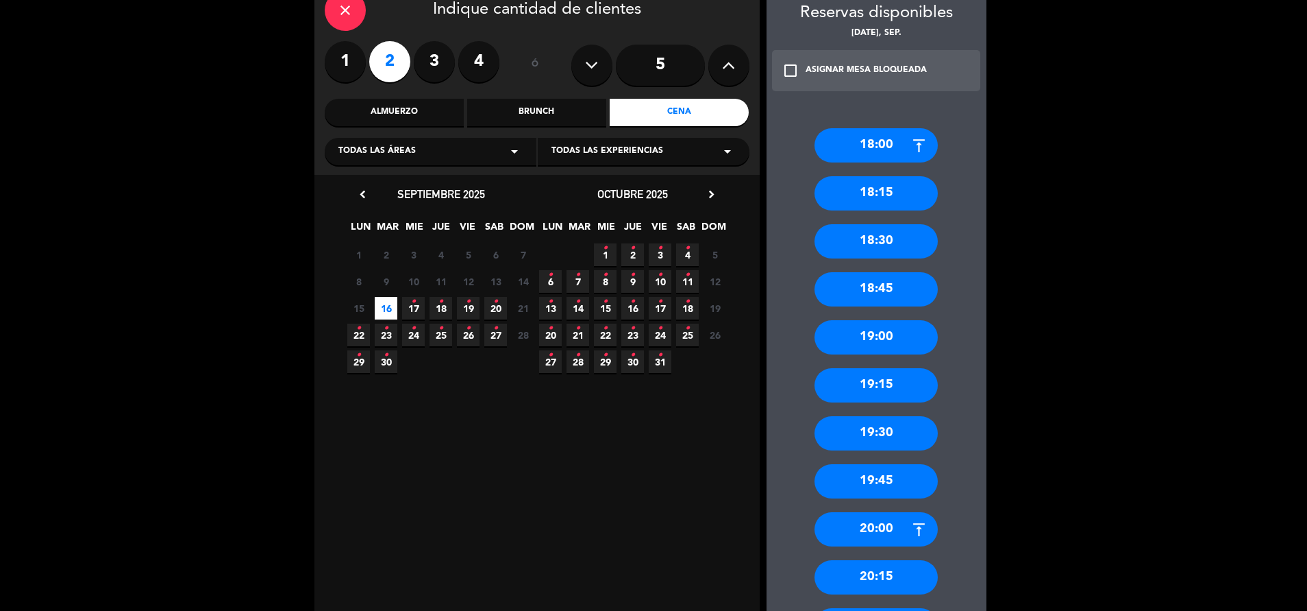
click at [876, 244] on div "18:30" at bounding box center [876, 241] width 123 height 34
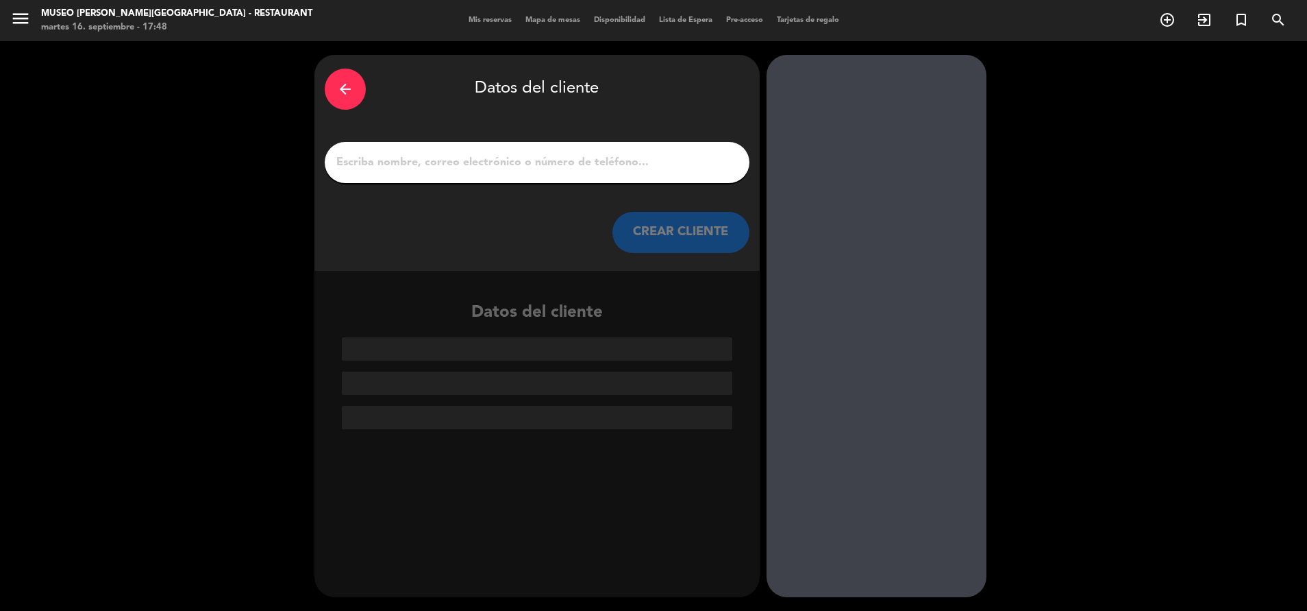
click at [604, 164] on input "1" at bounding box center [537, 162] width 404 height 19
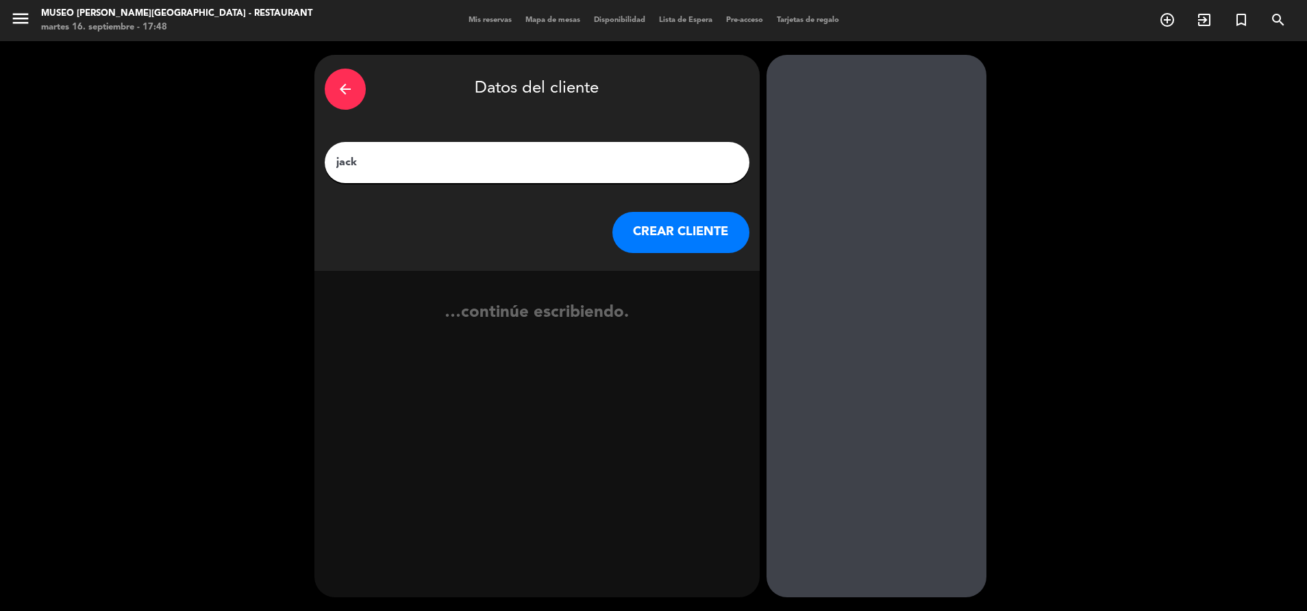
type input "jack"
click at [702, 244] on button "CREAR CLIENTE" at bounding box center [681, 232] width 137 height 41
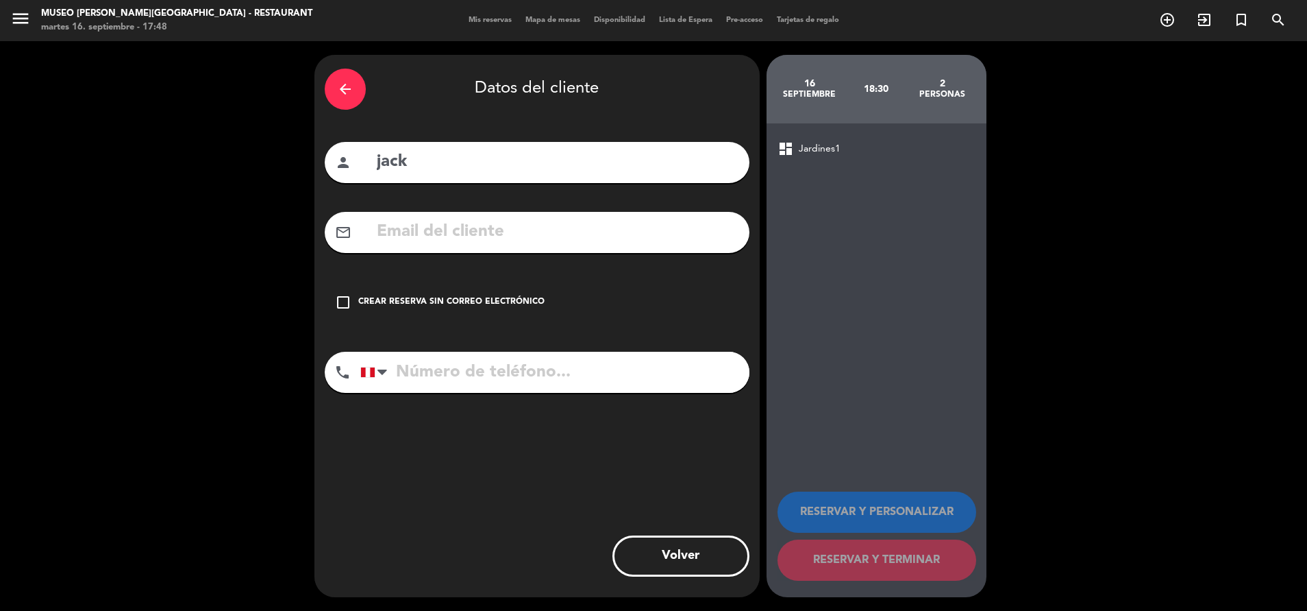
click at [356, 93] on div "arrow_back" at bounding box center [345, 89] width 41 height 41
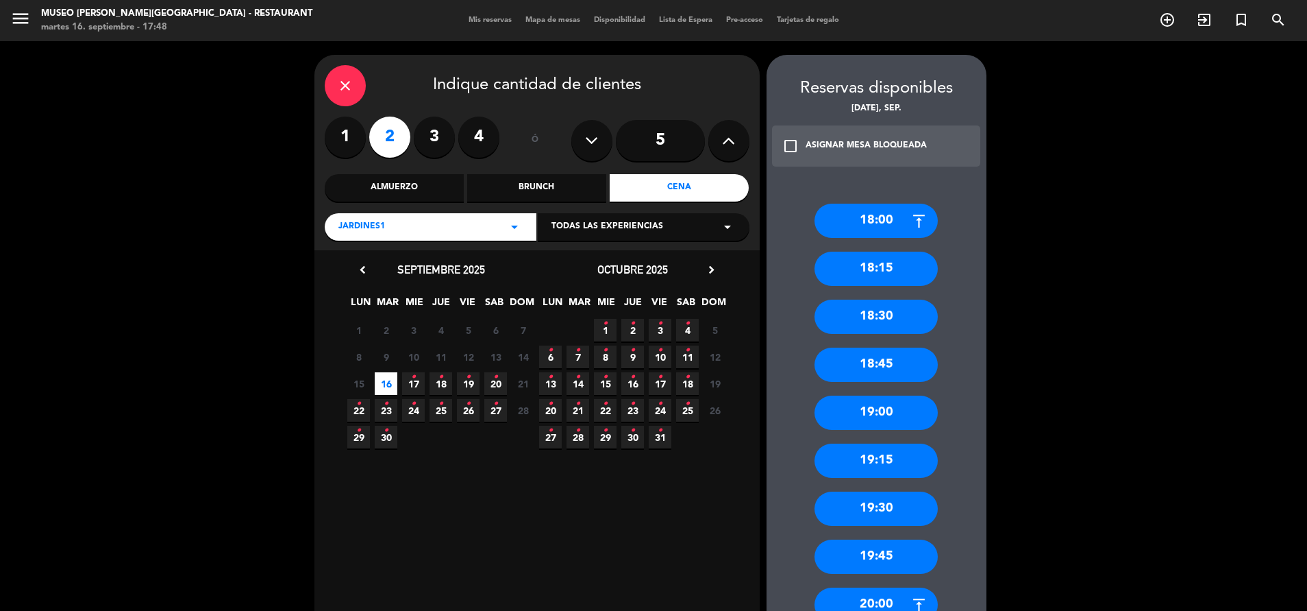
click at [363, 99] on div "close Indique cantidad de clientes" at bounding box center [537, 85] width 425 height 41
click at [346, 88] on icon "close" at bounding box center [345, 85] width 16 height 16
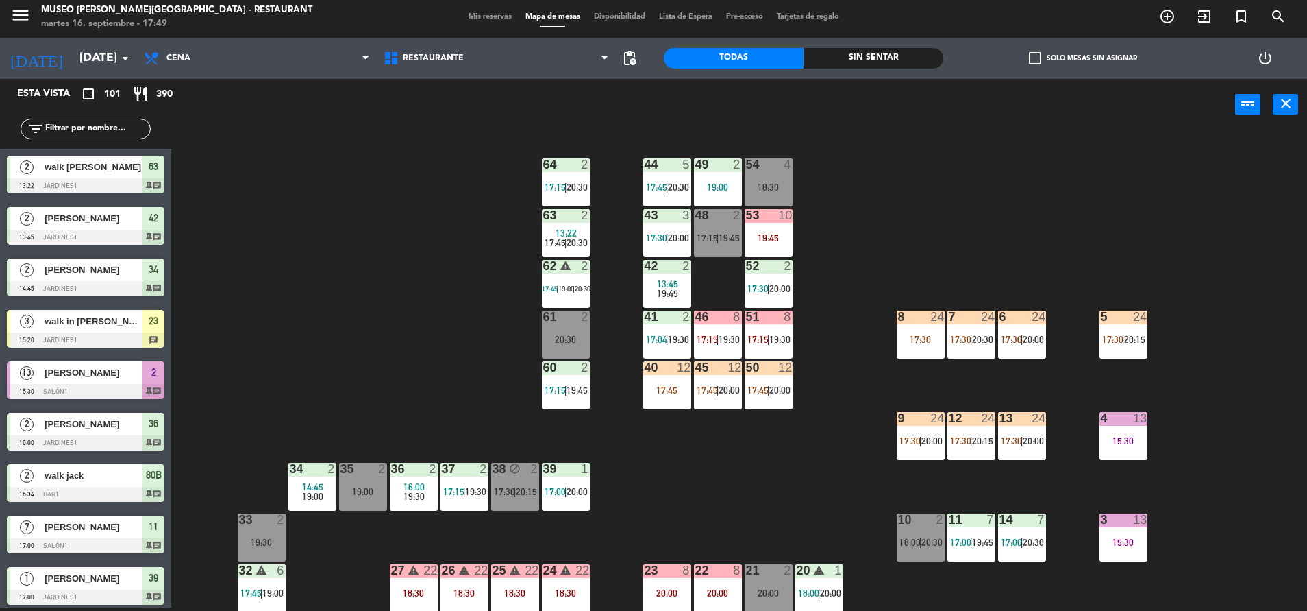
click at [95, 131] on input "text" at bounding box center [97, 128] width 106 height 15
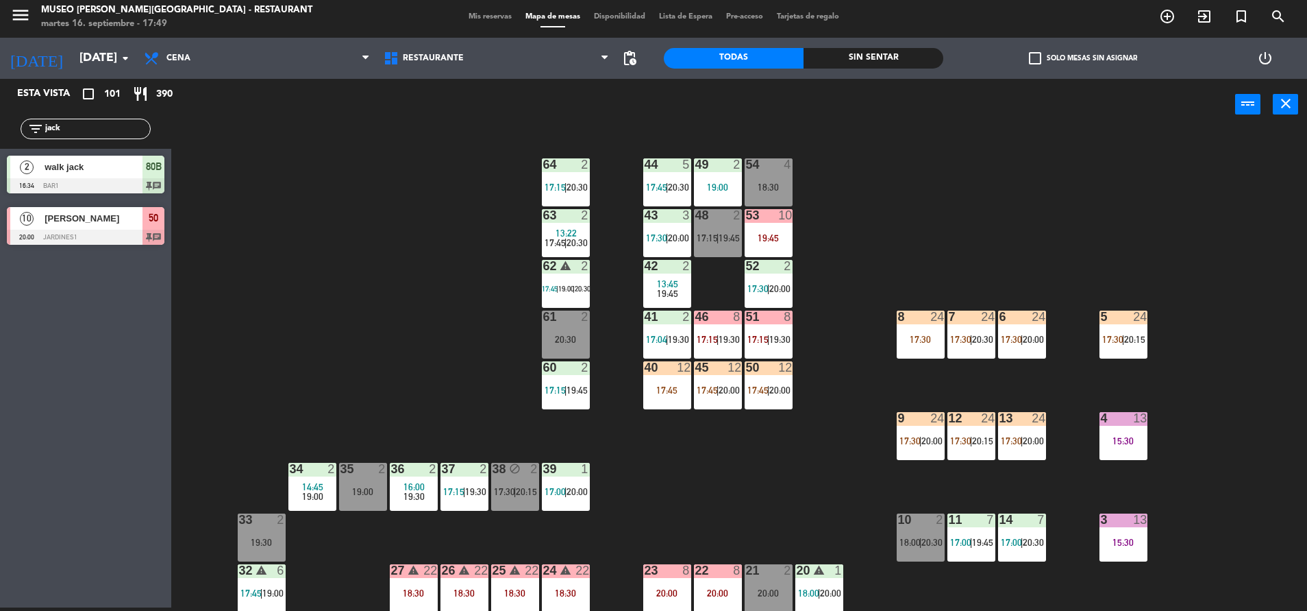
type input "jack"
click at [162, 176] on div "80B" at bounding box center [154, 167] width 22 height 23
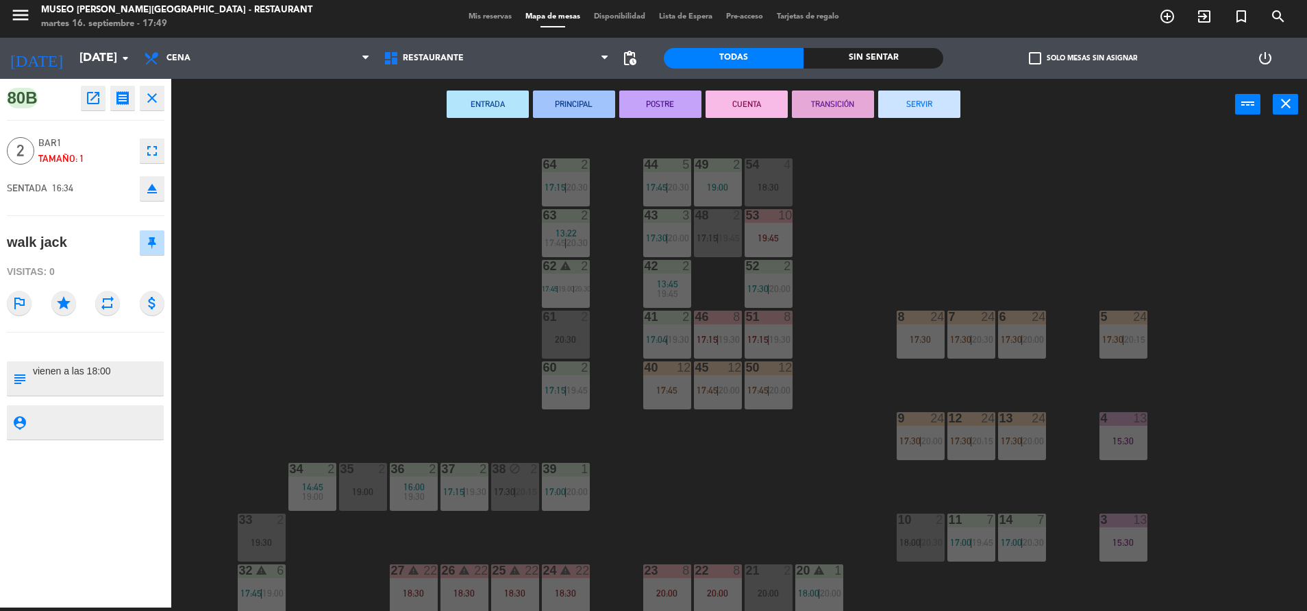
click at [565, 322] on div at bounding box center [565, 316] width 23 height 12
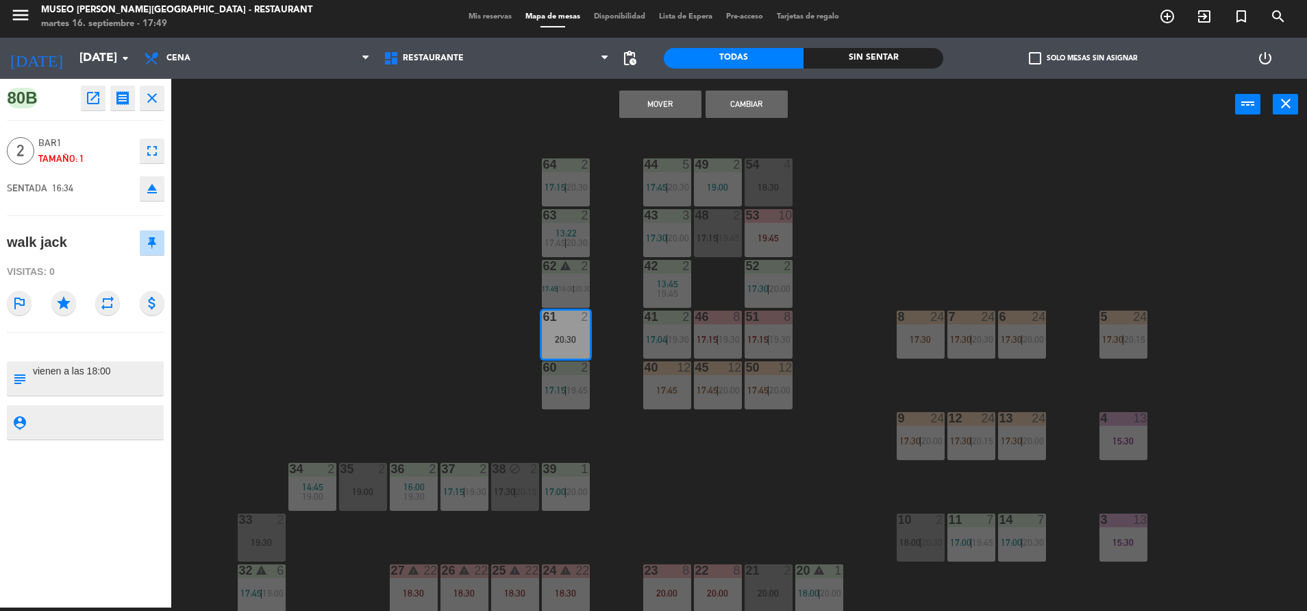
click at [661, 112] on button "Mover" at bounding box center [660, 103] width 82 height 27
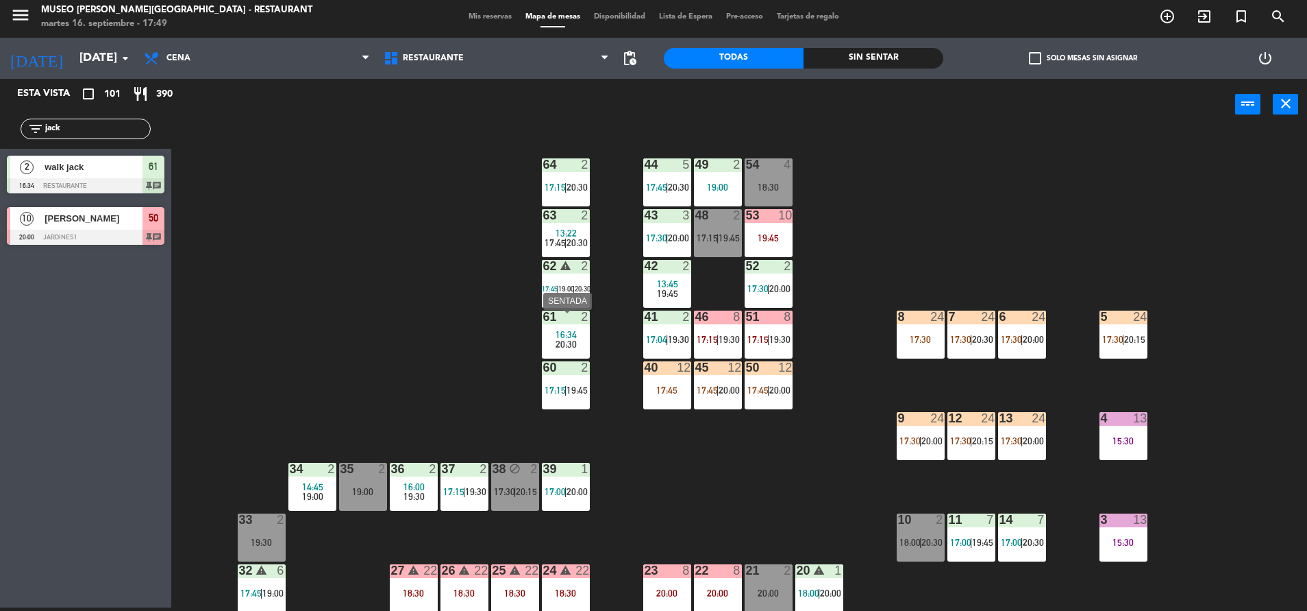
click at [576, 329] on div "61 2 16:34 20:30" at bounding box center [566, 334] width 48 height 48
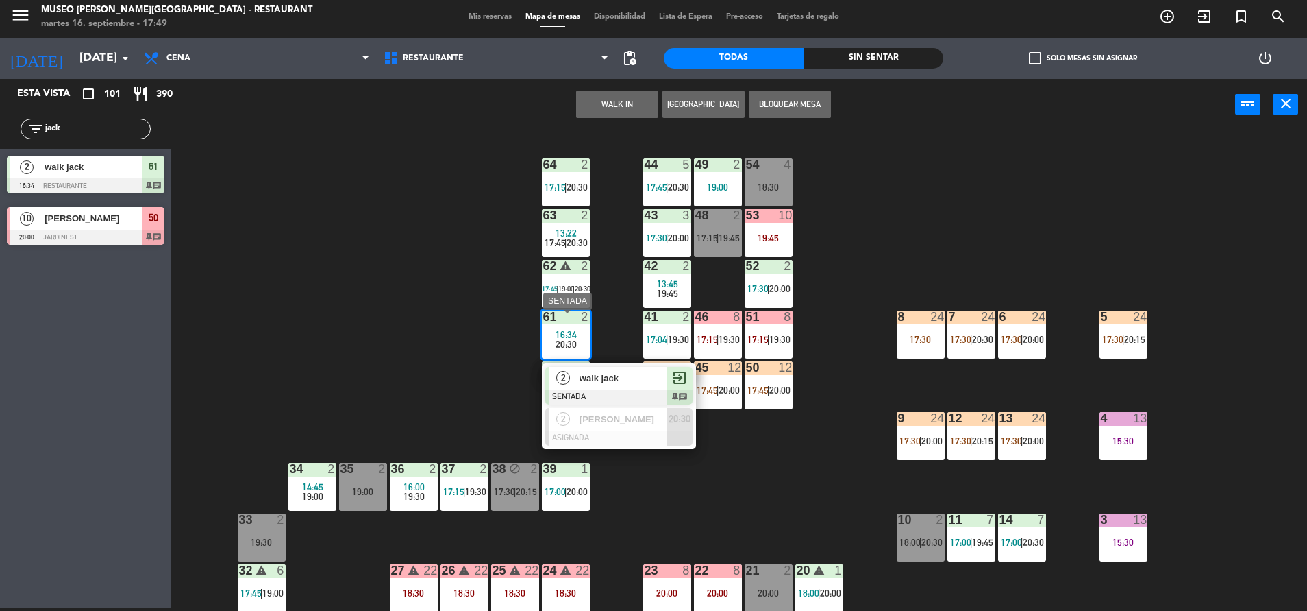
click at [622, 381] on span "walk jack" at bounding box center [624, 378] width 88 height 14
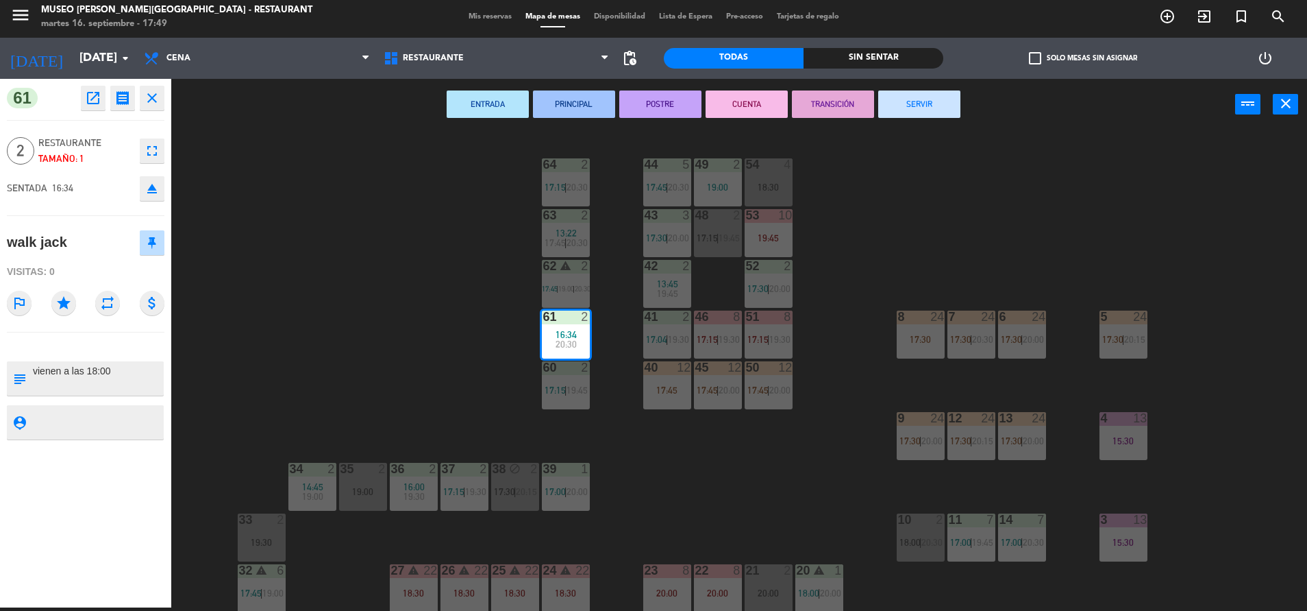
click at [447, 365] on div "44 5 17:45 | 20:30 49 2 19:00 54 4 18:30 64 2 17:15 | 20:30 48 2 17:15 | 19:45 …" at bounding box center [745, 372] width 1123 height 477
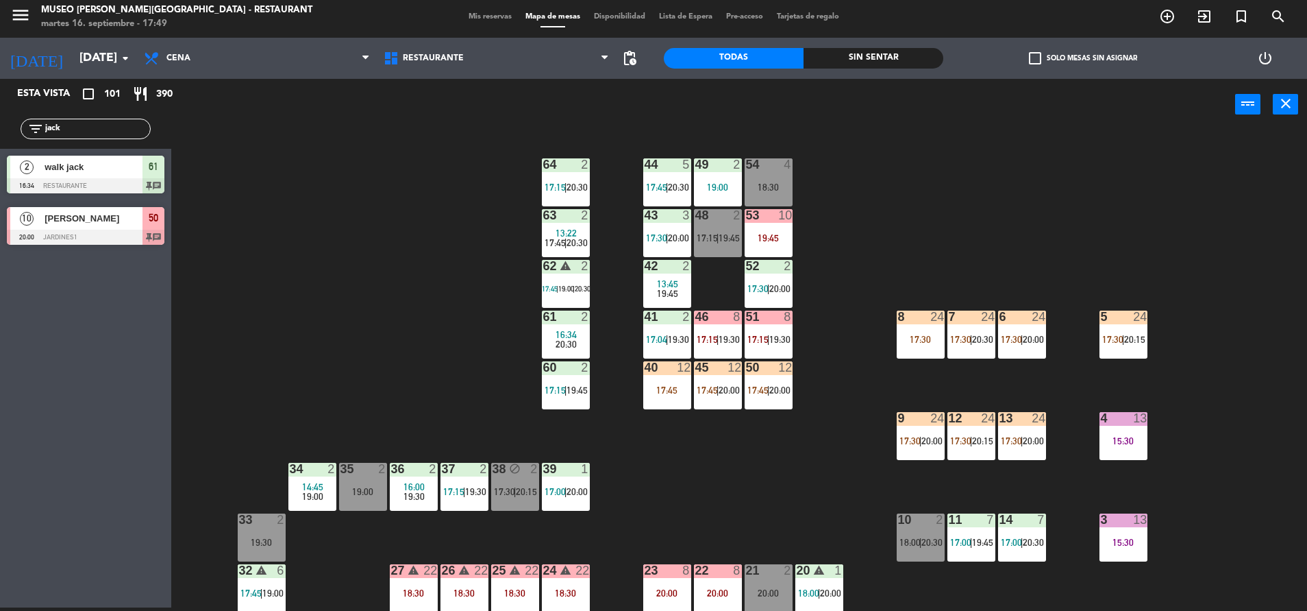
click at [715, 251] on div "48 2 17:15 | 19:45" at bounding box center [718, 233] width 48 height 48
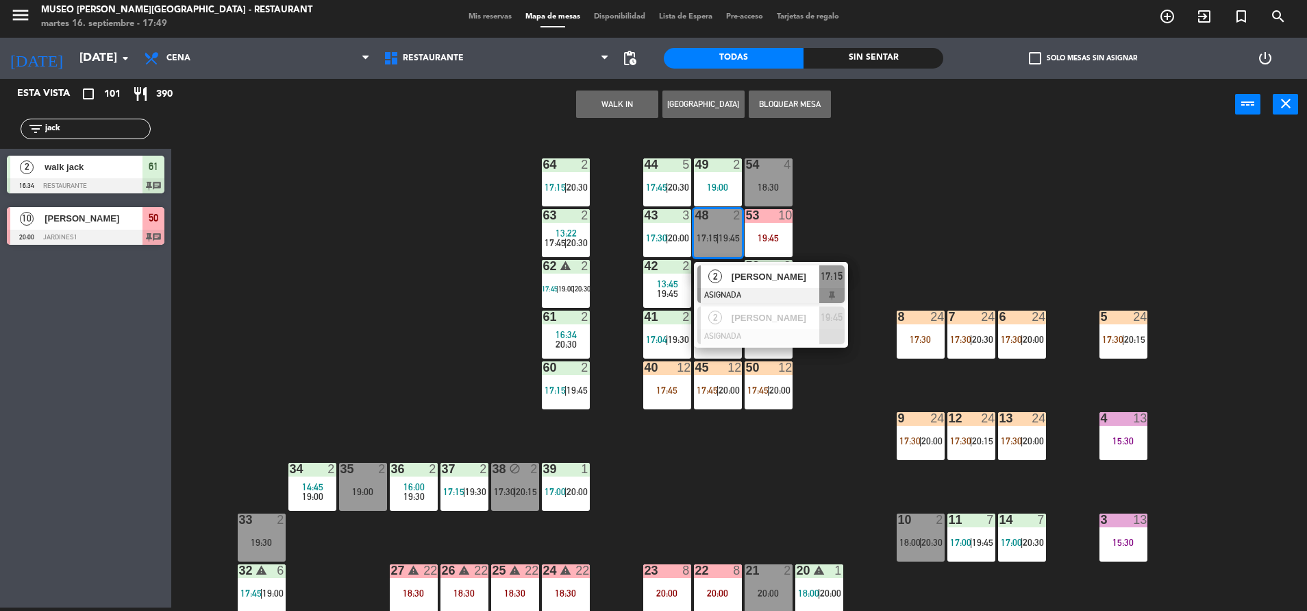
click at [730, 270] on div "[PERSON_NAME]" at bounding box center [774, 276] width 89 height 23
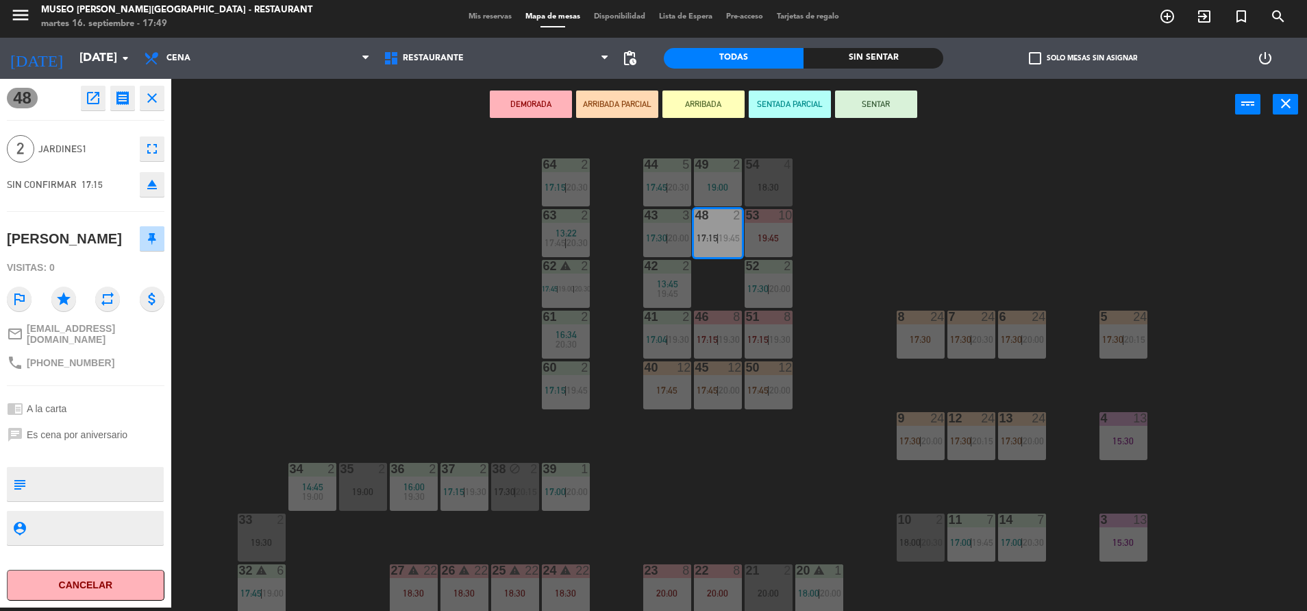
click at [89, 104] on icon "open_in_new" at bounding box center [93, 98] width 16 height 16
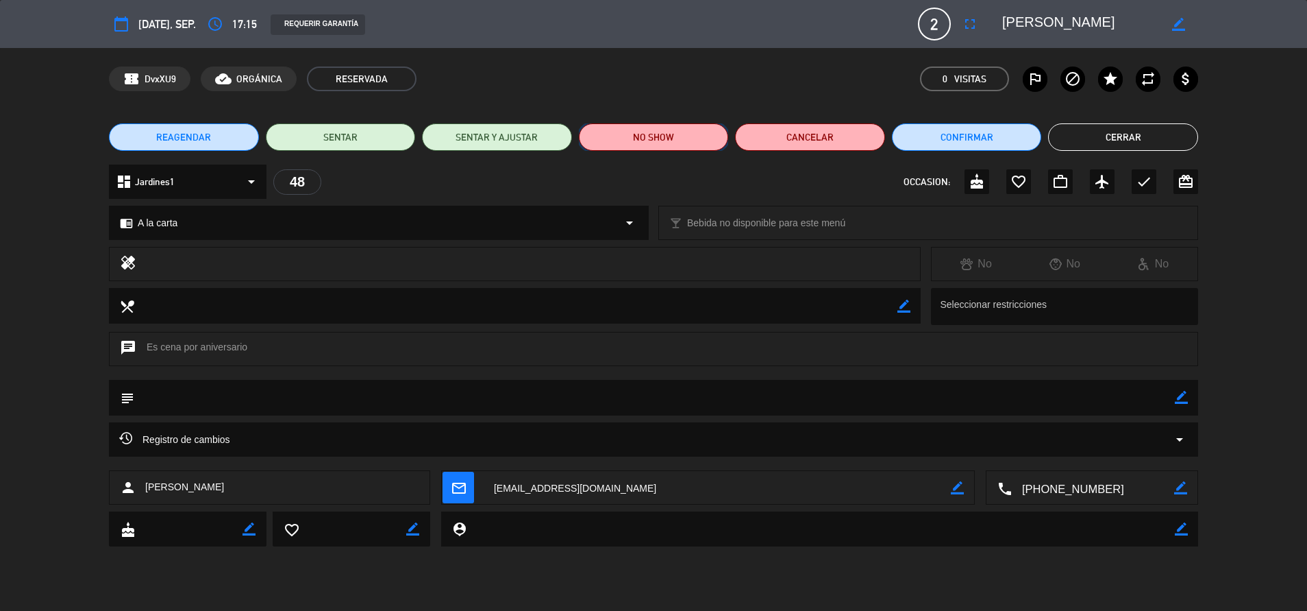
click at [665, 143] on button "NO SHOW" at bounding box center [654, 136] width 150 height 27
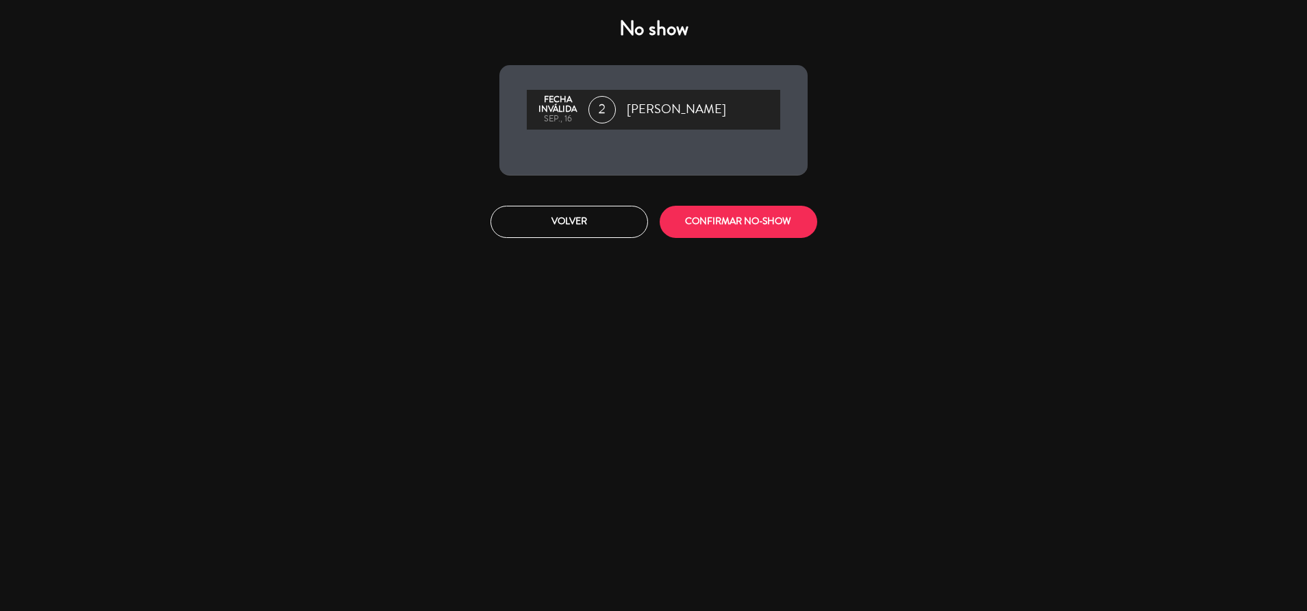
click at [733, 241] on div "Volver CONFIRMAR NO-SHOW" at bounding box center [653, 221] width 329 height 51
click at [720, 230] on button "CONFIRMAR NO-SHOW" at bounding box center [739, 222] width 158 height 32
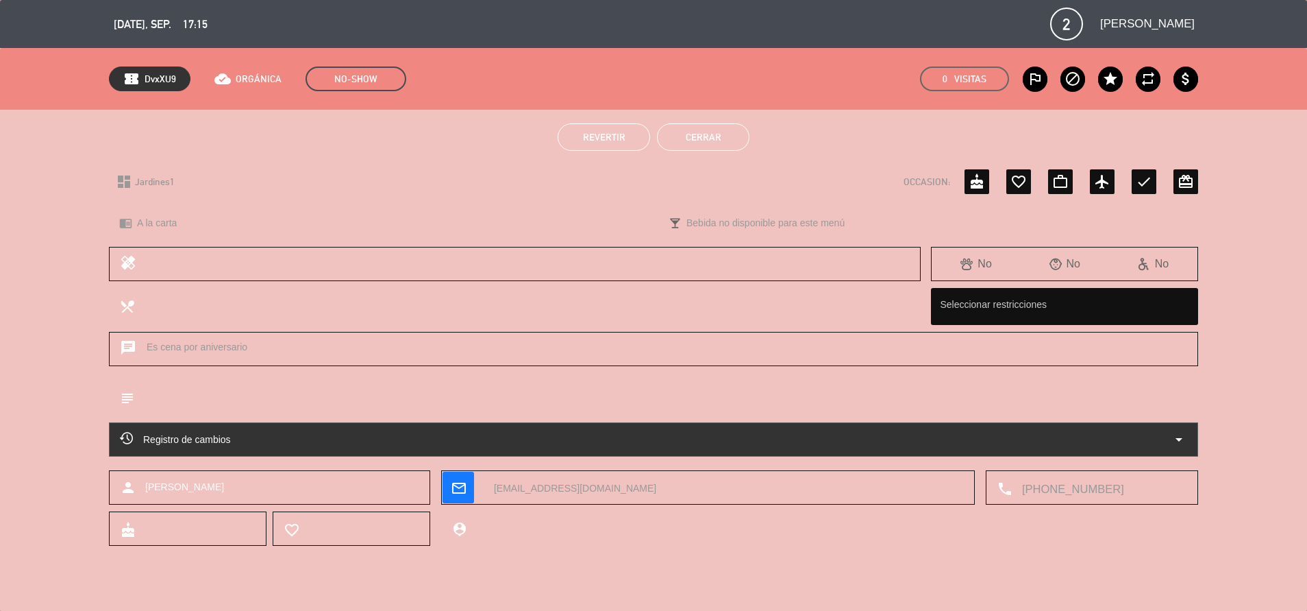
click at [732, 142] on button "Cerrar" at bounding box center [703, 136] width 93 height 27
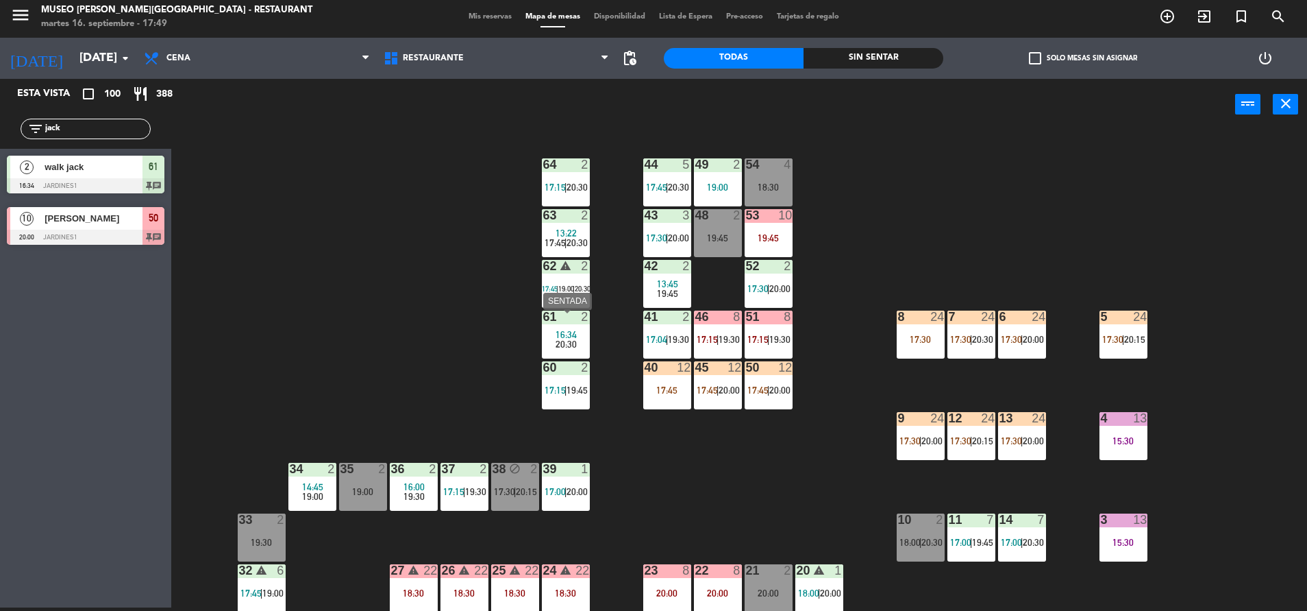
click at [567, 329] on div "61 2 16:34 20:30" at bounding box center [566, 334] width 48 height 48
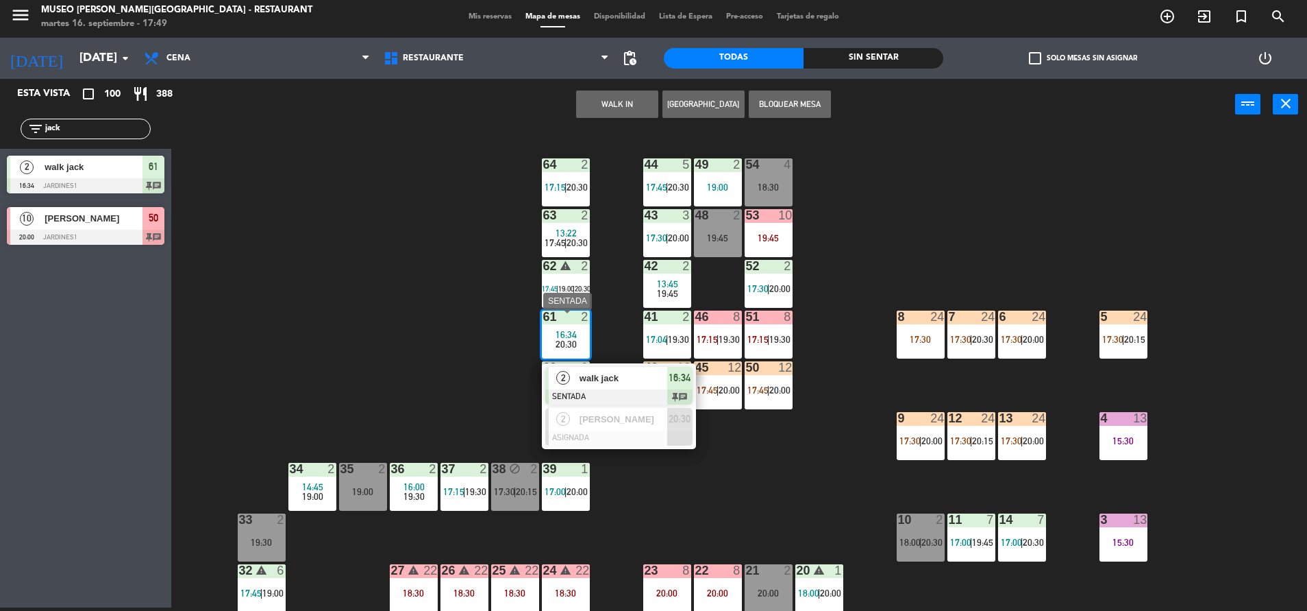
click at [614, 389] on div "walk jack" at bounding box center [622, 378] width 89 height 23
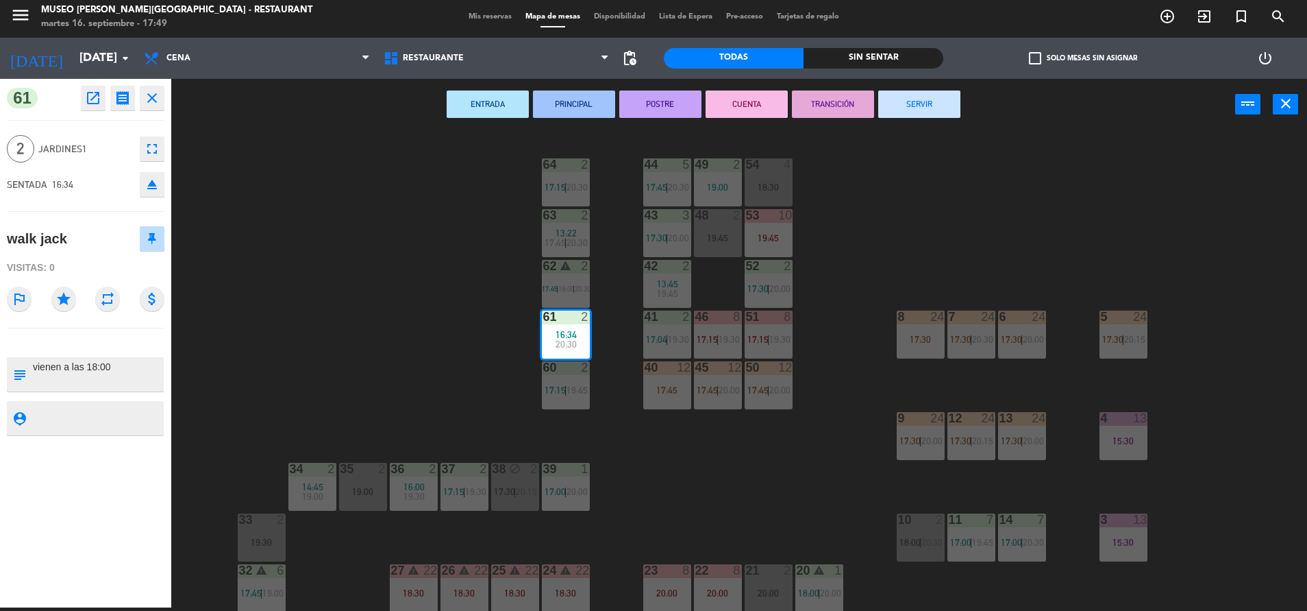
click at [29, 368] on div "subject" at bounding box center [19, 374] width 25 height 34
click at [31, 371] on div "subject" at bounding box center [19, 374] width 25 height 34
click at [36, 369] on textarea at bounding box center [97, 374] width 131 height 29
type textarea "m61| vienen a las 18:00"
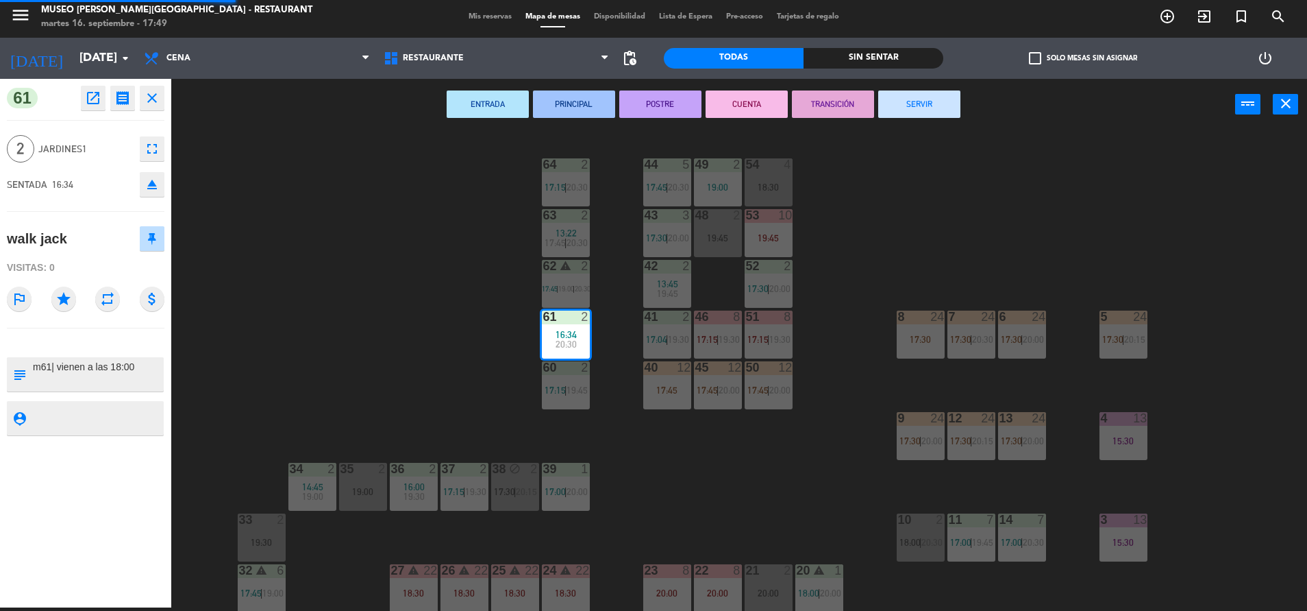
click at [74, 227] on div "walk jack" at bounding box center [86, 238] width 158 height 34
drag, startPoint x: 74, startPoint y: 227, endPoint x: 444, endPoint y: 317, distance: 380.6
click at [444, 317] on div "44 5 17:45 | 20:30 49 2 19:00 54 4 18:30 64 2 17:15 | 20:30 48 2 19:45 53 10 19…" at bounding box center [745, 372] width 1123 height 477
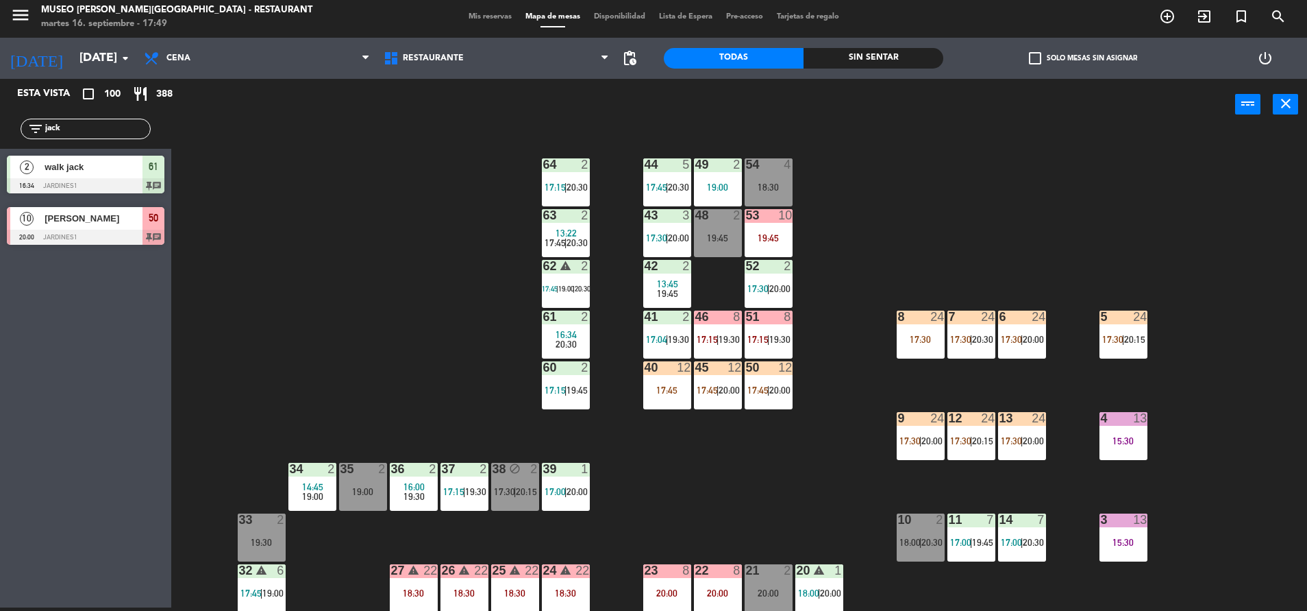
scroll to position [508, 0]
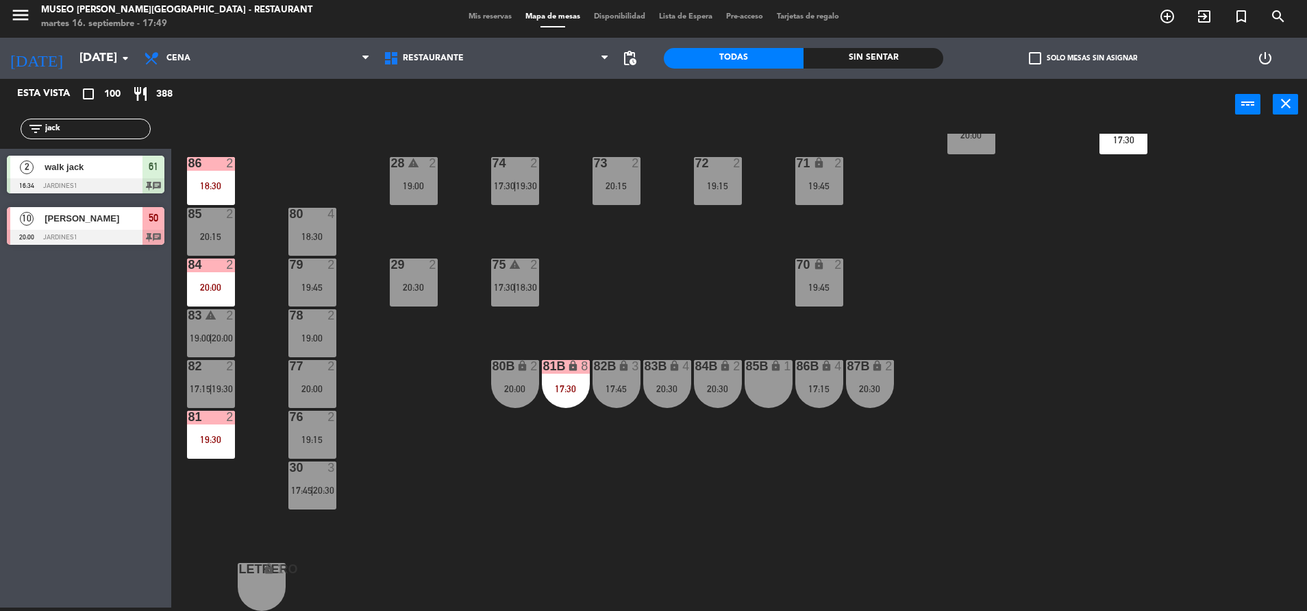
click at [223, 175] on div "86 2 18:30" at bounding box center [211, 181] width 48 height 48
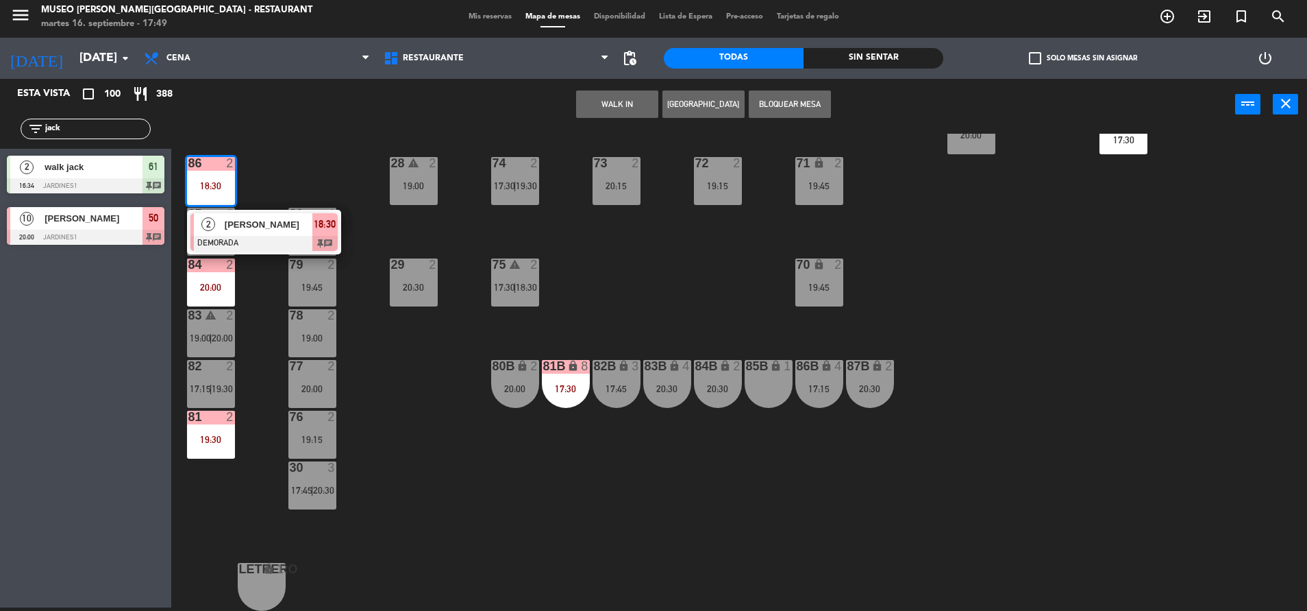
click at [272, 223] on span "[PERSON_NAME]" at bounding box center [269, 224] width 88 height 14
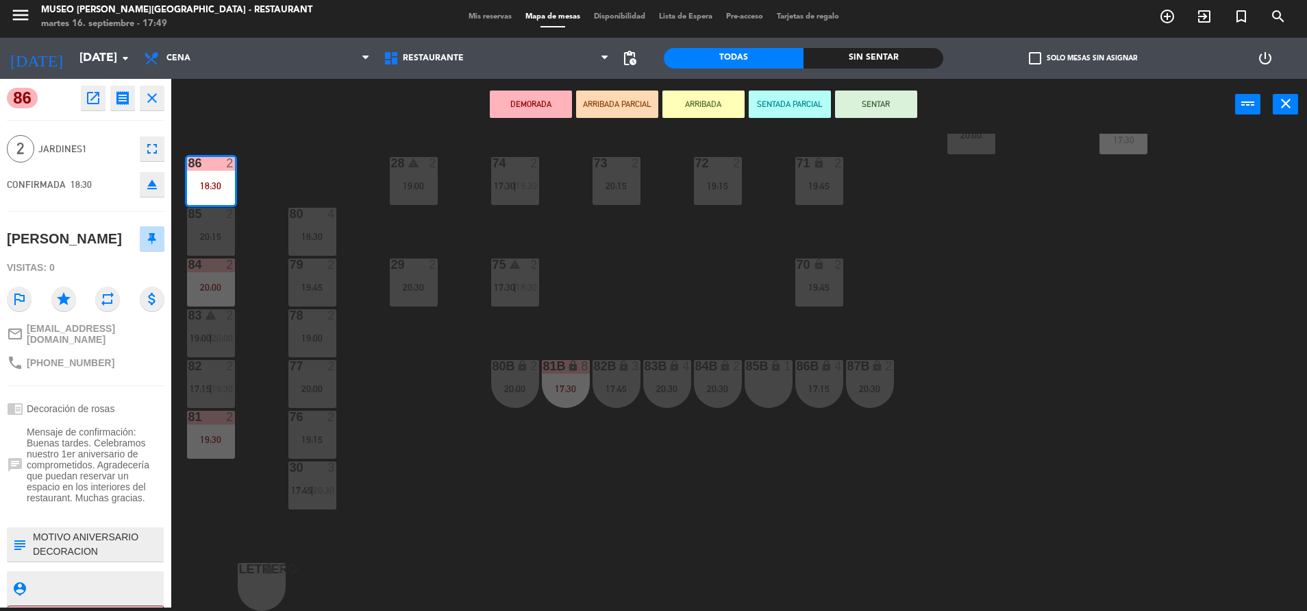
click at [288, 177] on div "44 5 17:45 | 20:30 49 2 19:00 54 4 18:30 64 2 17:15 | 20:30 48 2 19:45 53 10 19…" at bounding box center [745, 372] width 1123 height 477
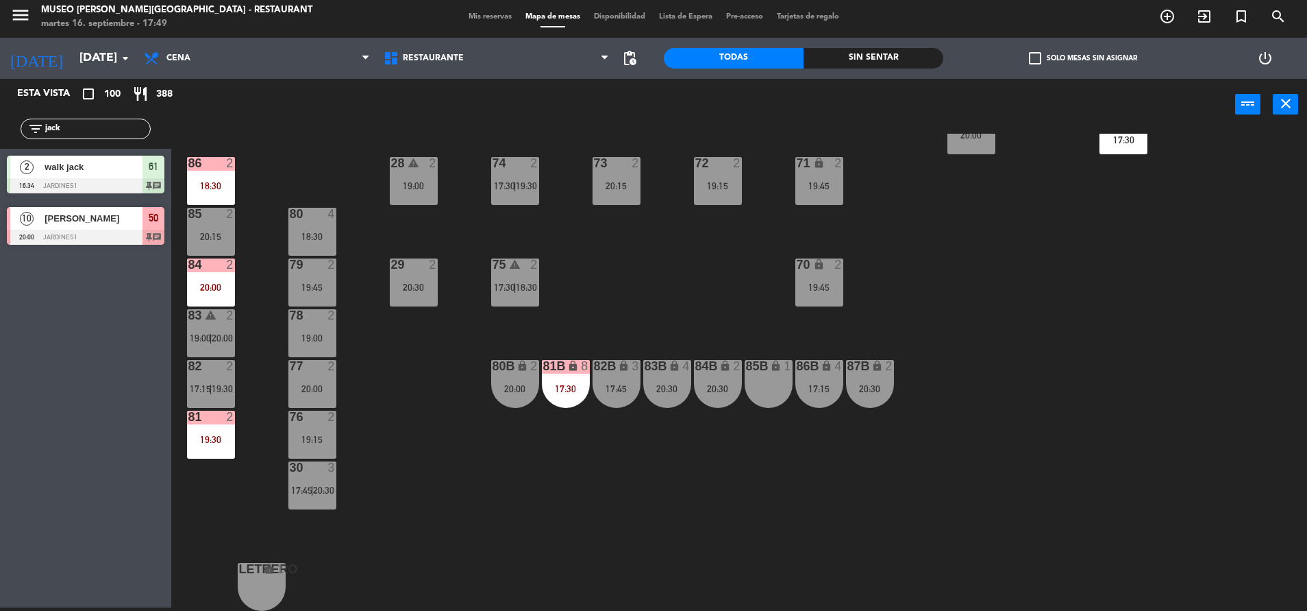
click at [224, 280] on div "84 2 20:00" at bounding box center [211, 282] width 48 height 48
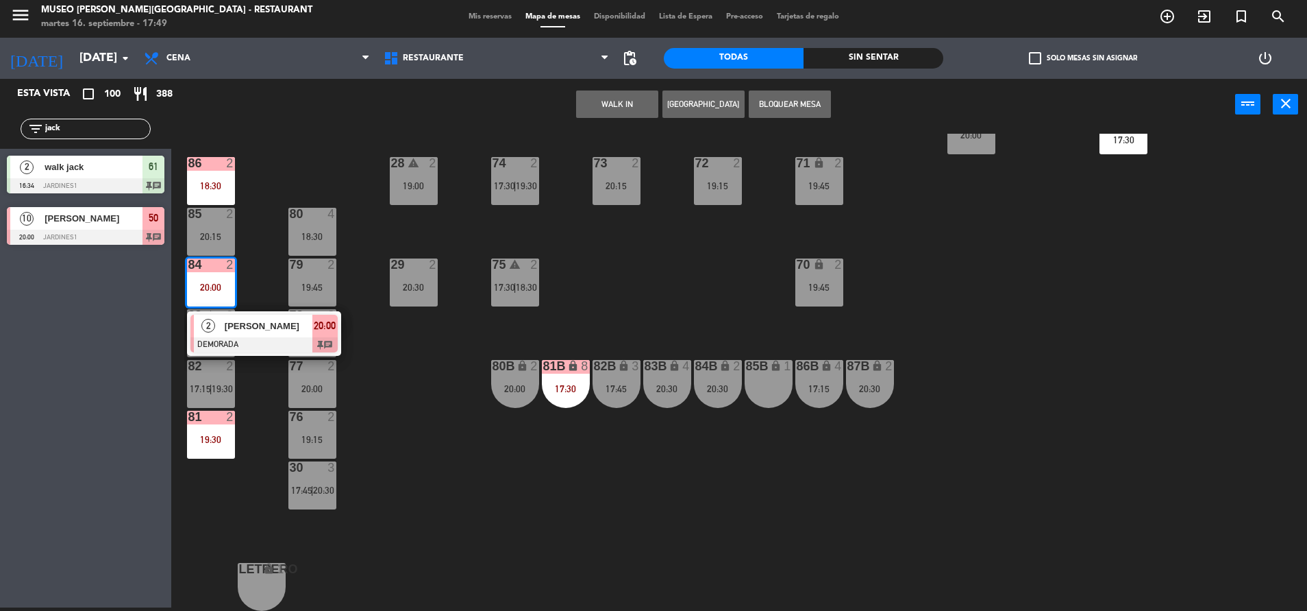
click at [255, 333] on span "[PERSON_NAME]" at bounding box center [269, 326] width 88 height 14
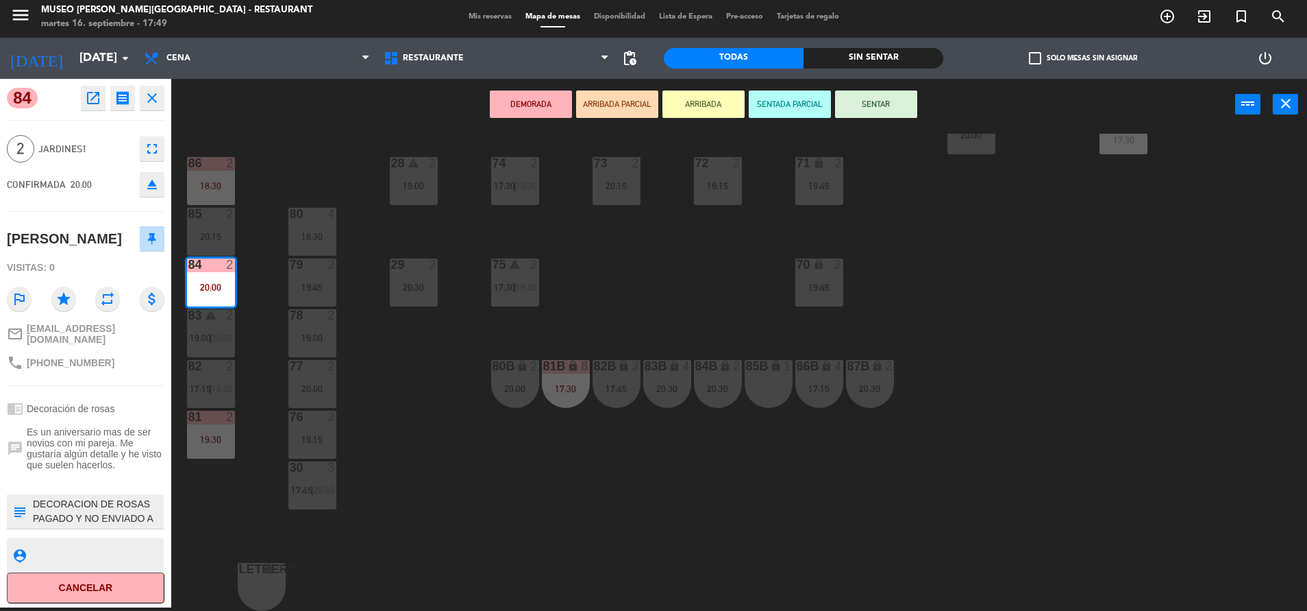
click at [392, 434] on div "44 5 17:45 | 20:30 49 2 19:00 54 4 18:30 64 2 17:15 | 20:30 48 2 19:45 53 10 19…" at bounding box center [745, 372] width 1123 height 477
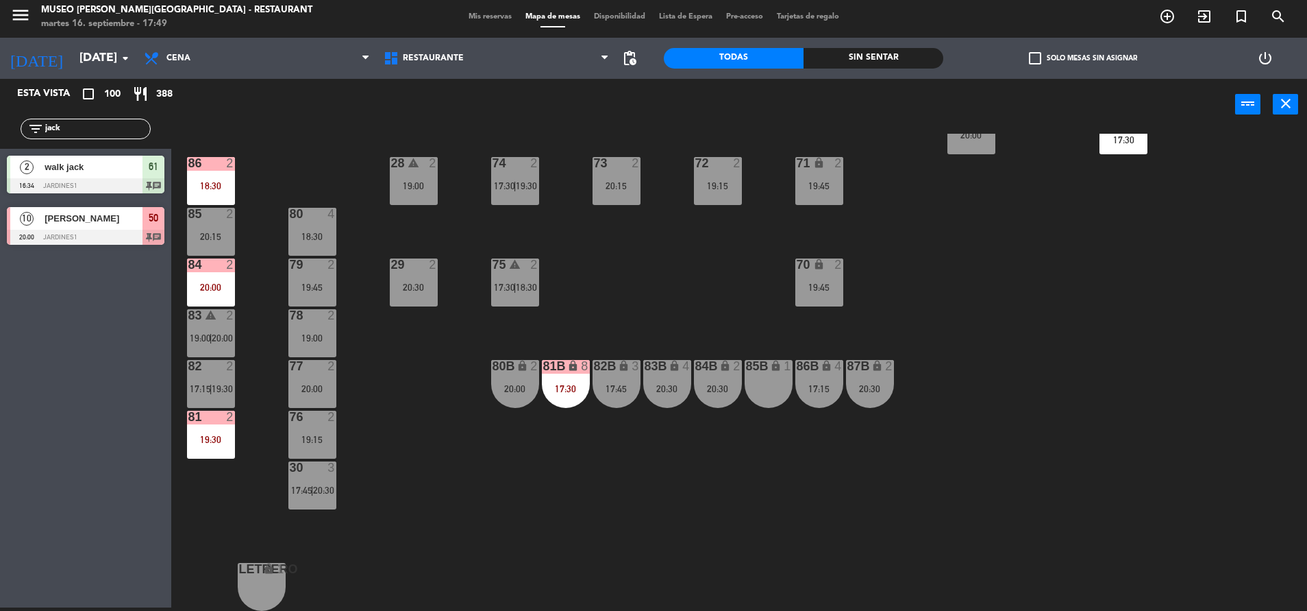
click at [225, 392] on span "19:30" at bounding box center [222, 388] width 21 height 11
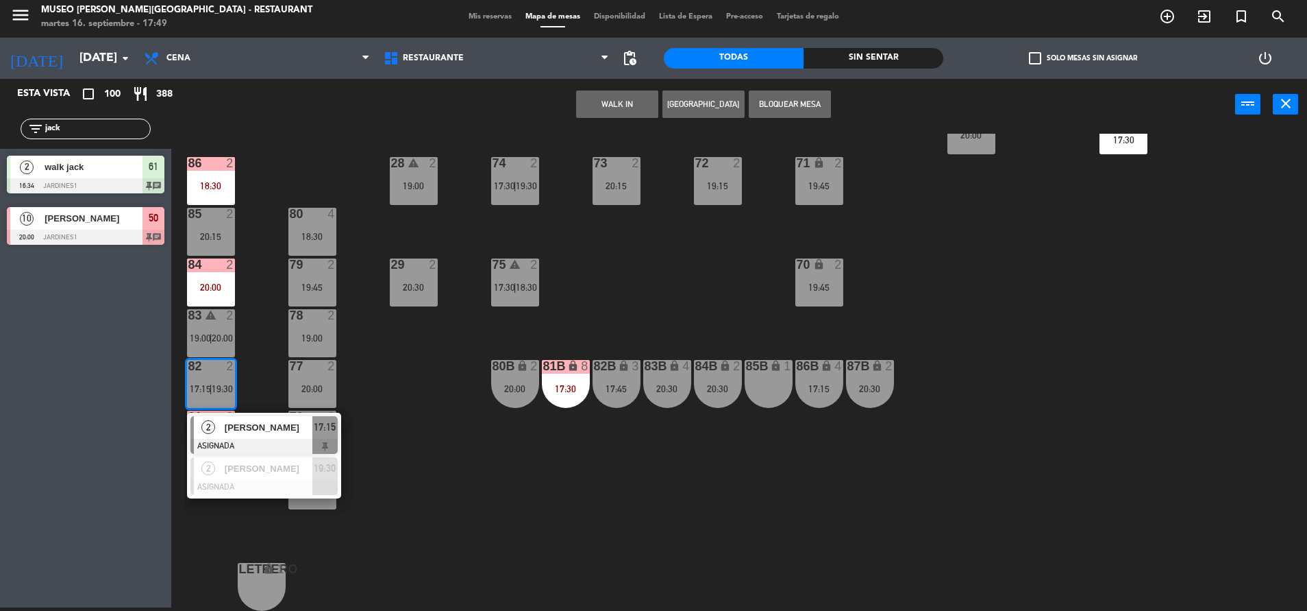
click at [269, 426] on span "[PERSON_NAME]" at bounding box center [269, 427] width 88 height 14
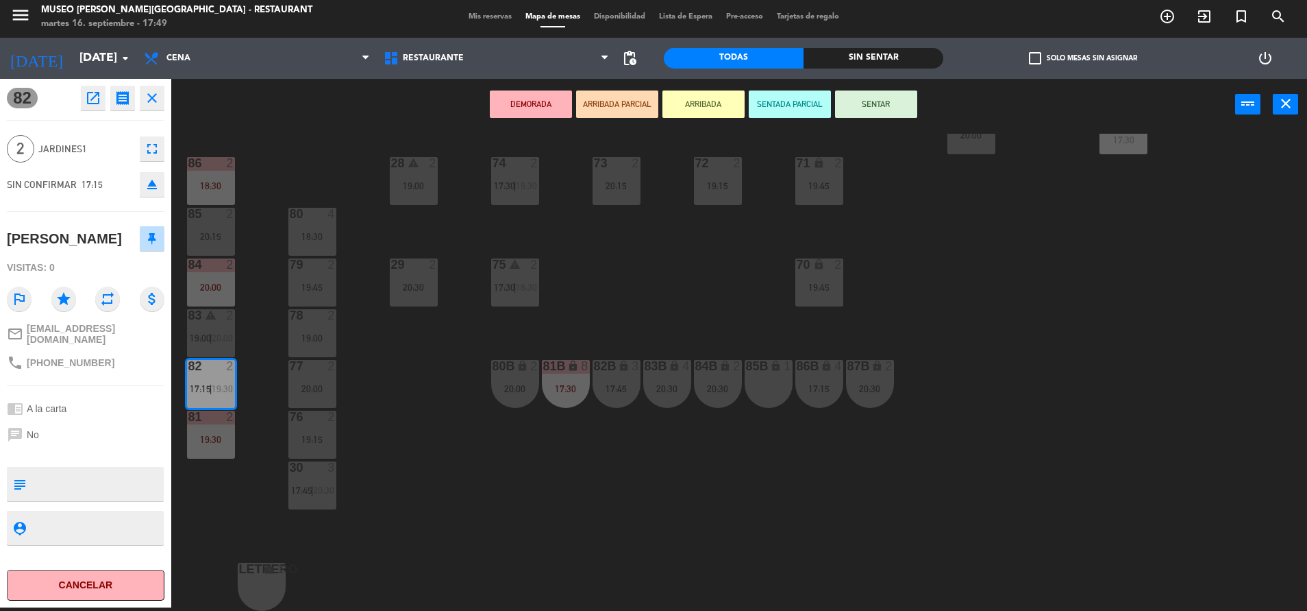
click at [86, 110] on button "open_in_new" at bounding box center [93, 98] width 25 height 25
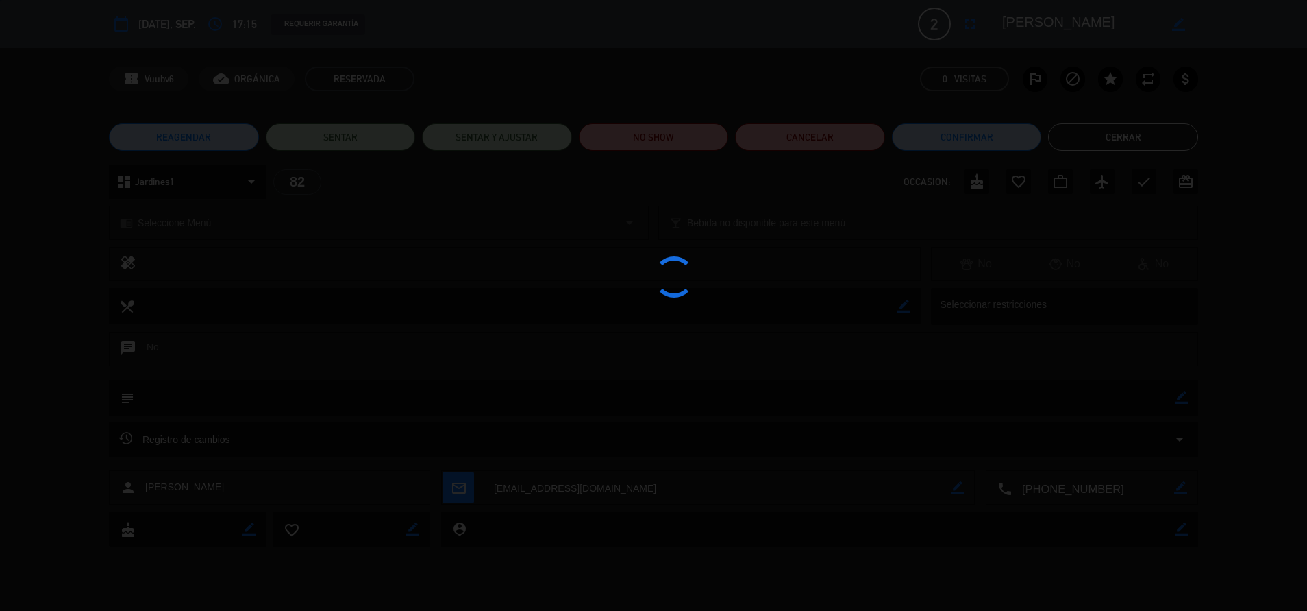
click at [658, 148] on div at bounding box center [653, 305] width 1307 height 611
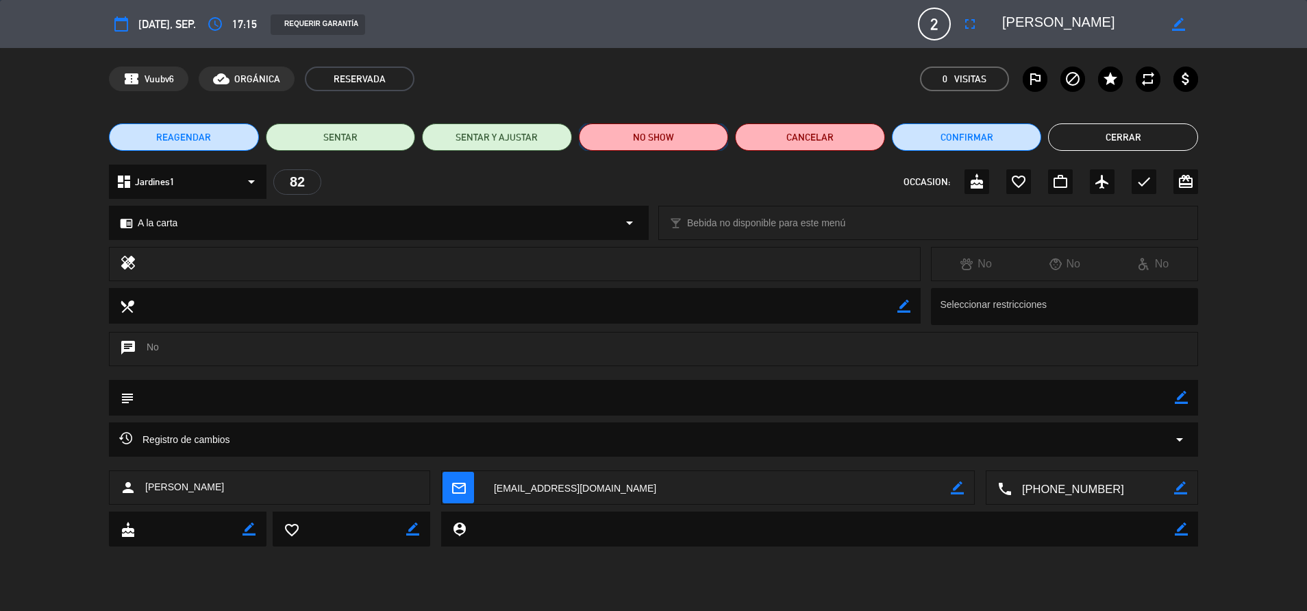
click at [651, 145] on button "NO SHOW" at bounding box center [654, 136] width 150 height 27
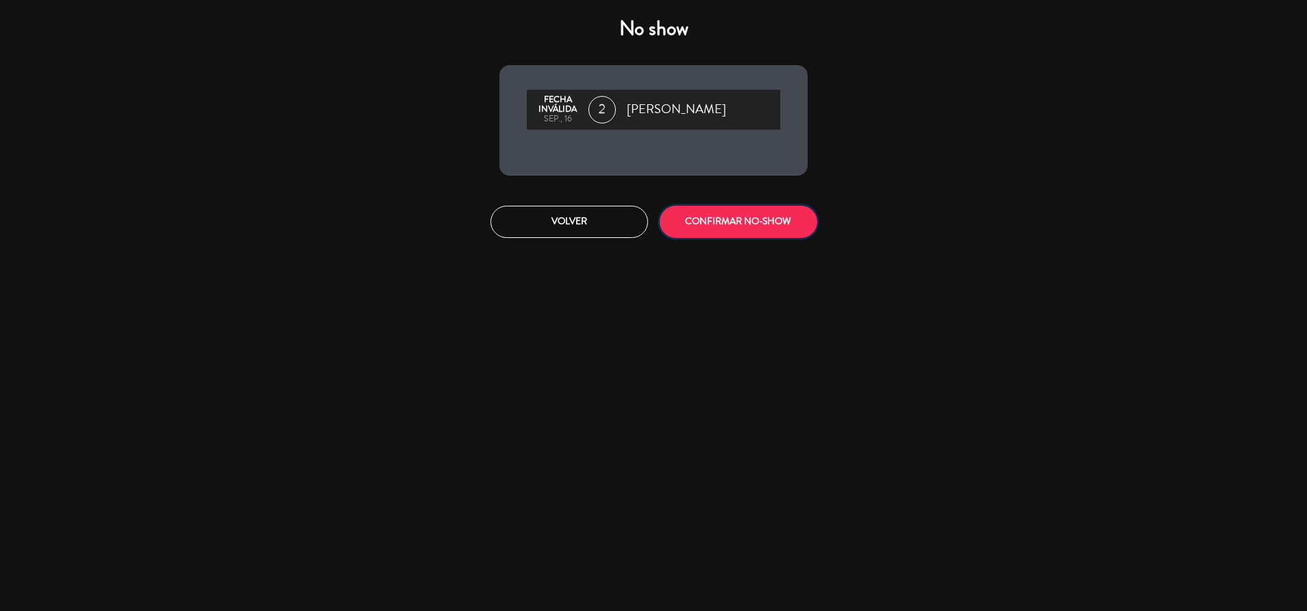
click at [737, 235] on button "CONFIRMAR NO-SHOW" at bounding box center [739, 222] width 158 height 32
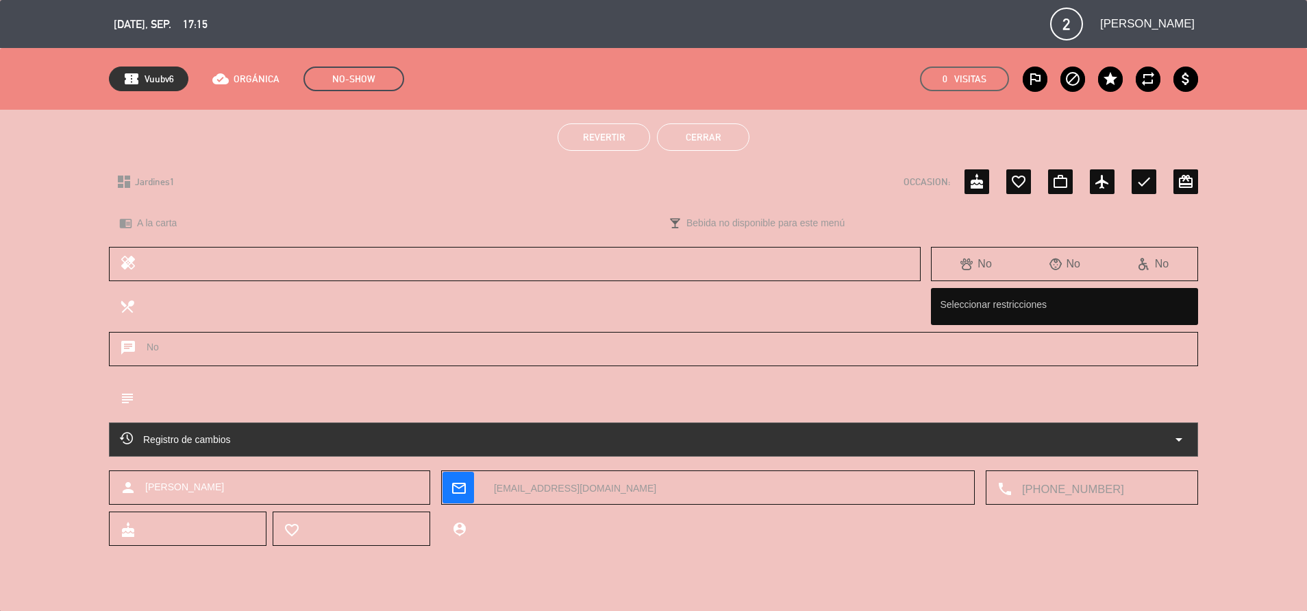
click at [696, 134] on button "Cerrar" at bounding box center [703, 136] width 93 height 27
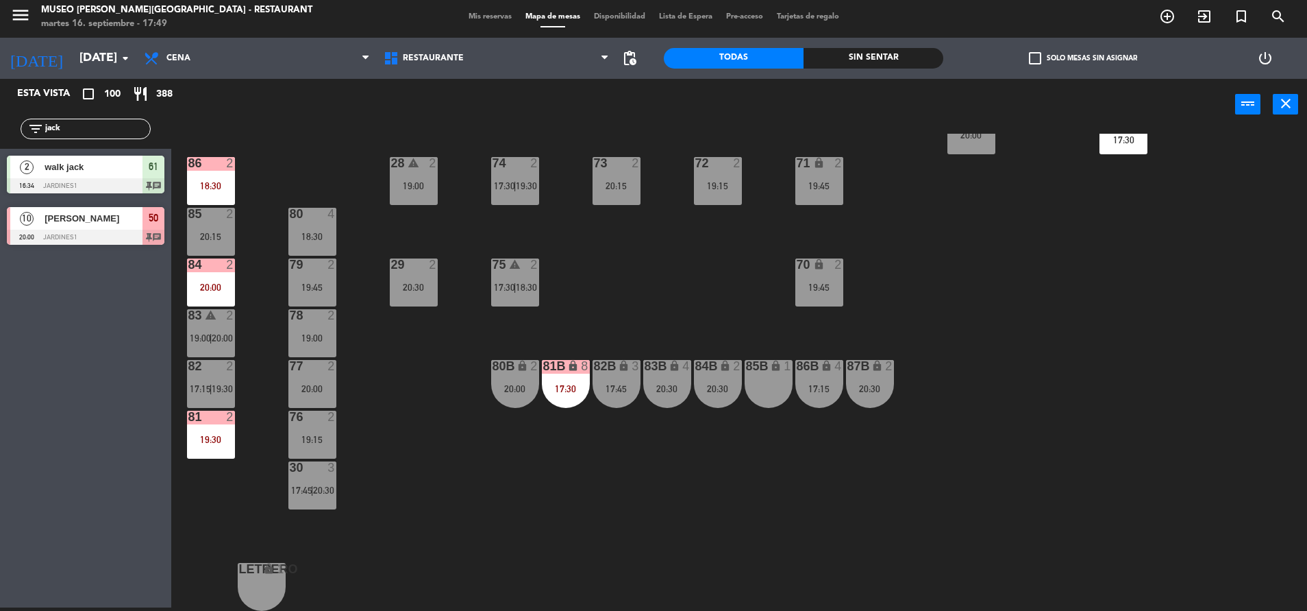
click at [214, 306] on div "84 2 20:00" at bounding box center [211, 282] width 48 height 48
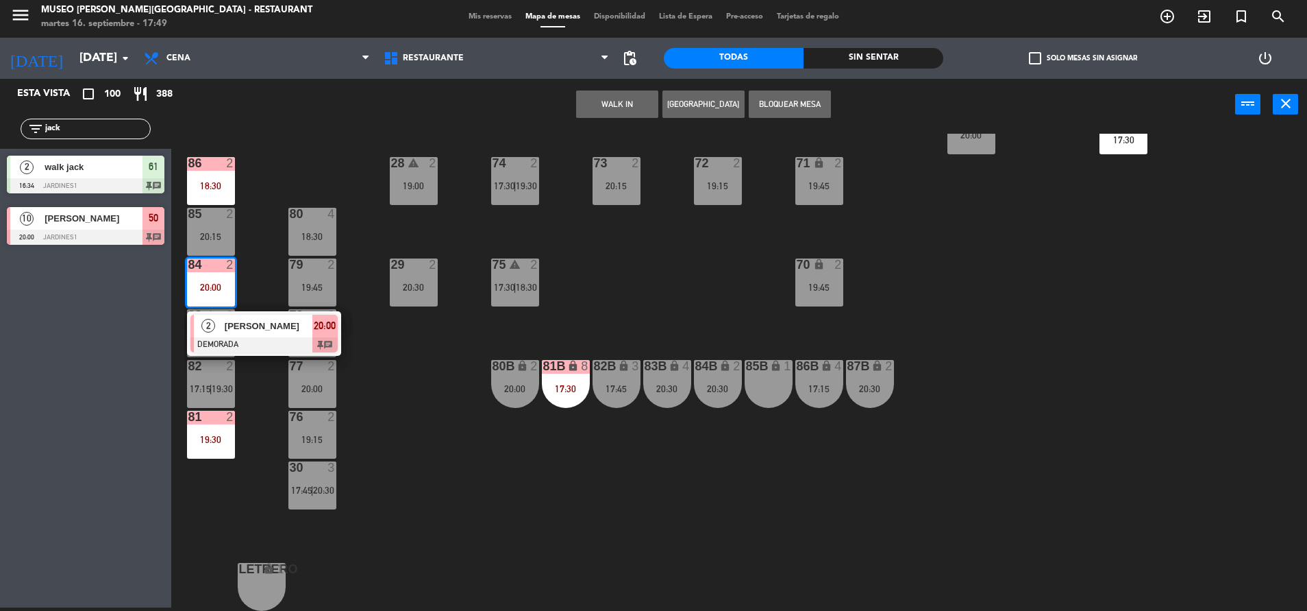
click at [283, 344] on div at bounding box center [263, 344] width 147 height 15
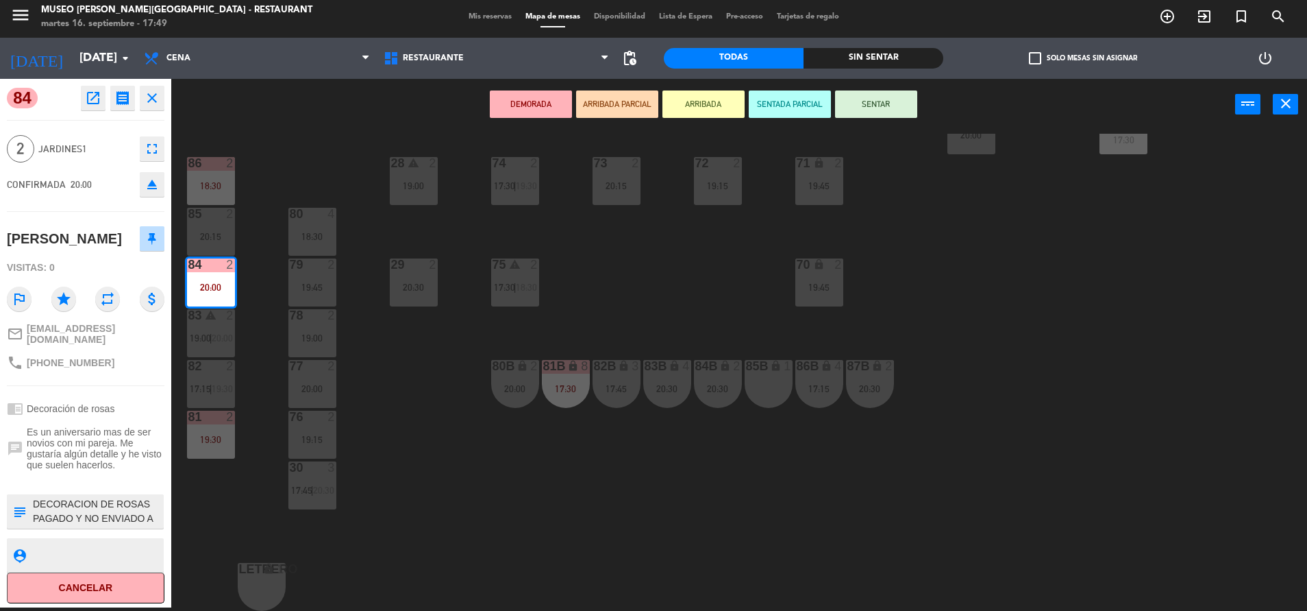
click at [411, 423] on div "44 5 17:45 | 20:30 49 2 19:00 54 4 18:30 64 2 17:15 | 20:30 48 2 19:45 53 10 19…" at bounding box center [745, 372] width 1123 height 477
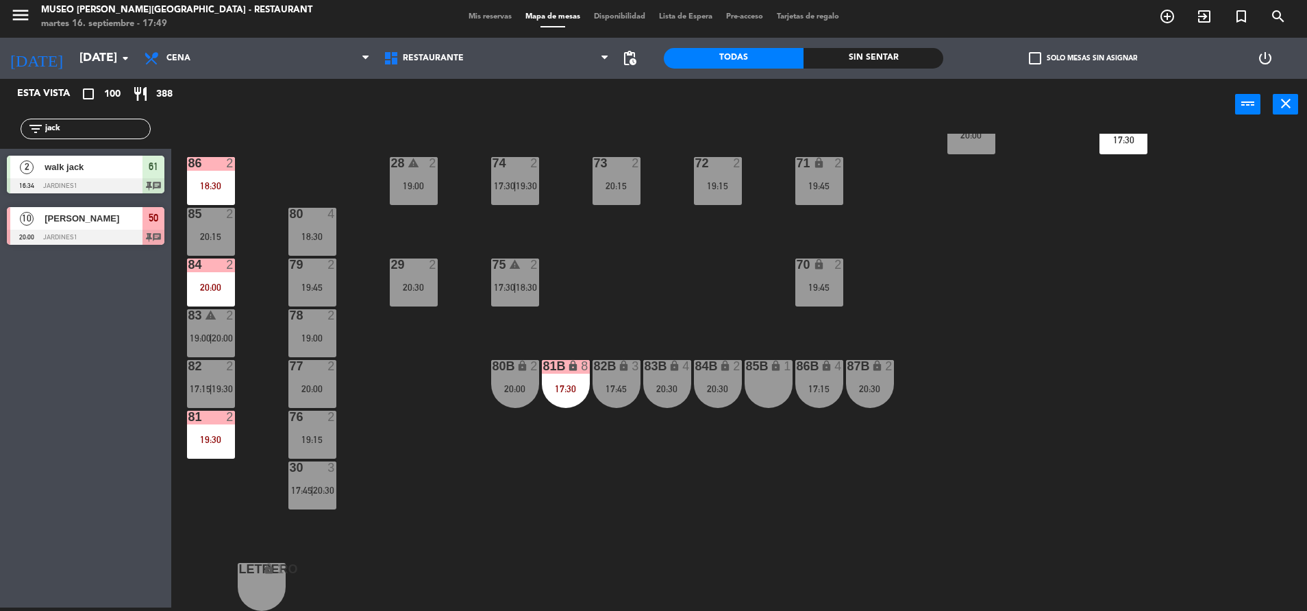
click at [213, 143] on div "44 5 17:45 | 20:30 49 2 19:00 54 4 18:30 64 2 17:15 | 20:30 48 2 19:45 53 10 19…" at bounding box center [745, 372] width 1123 height 477
click at [213, 156] on div "44 5 17:45 | 20:30 49 2 19:00 54 4 18:30 64 2 17:15 | 20:30 48 2 19:45 53 10 19…" at bounding box center [745, 372] width 1123 height 477
click at [213, 164] on div at bounding box center [210, 163] width 23 height 12
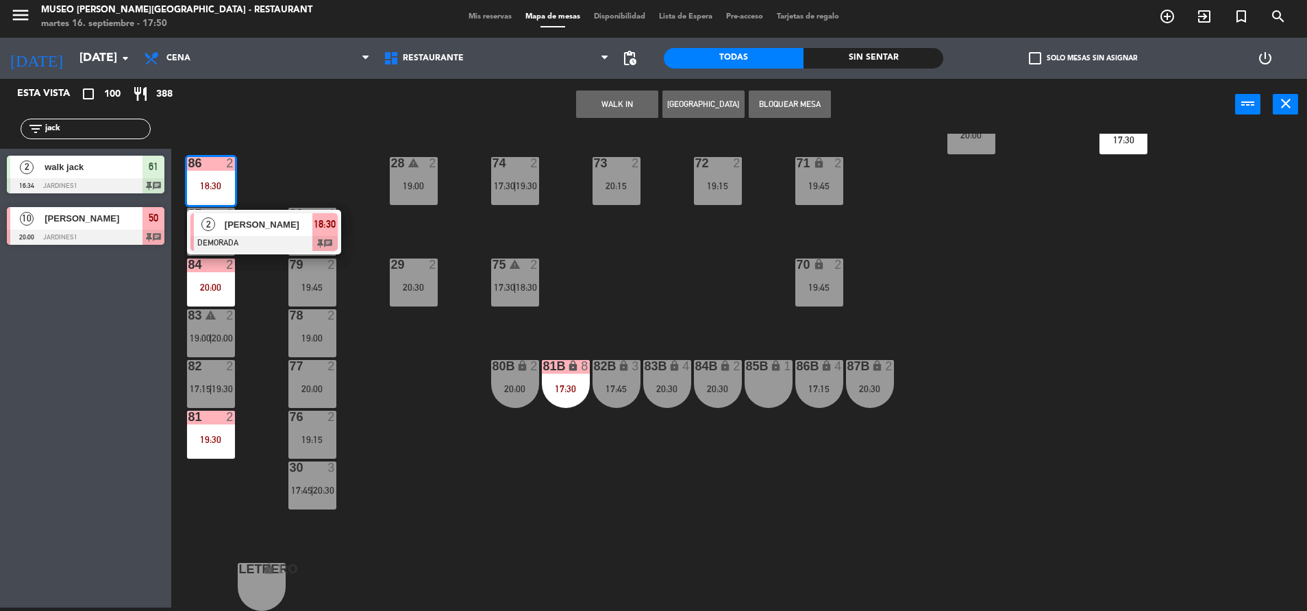
click at [262, 235] on div "[PERSON_NAME]" at bounding box center [267, 224] width 89 height 23
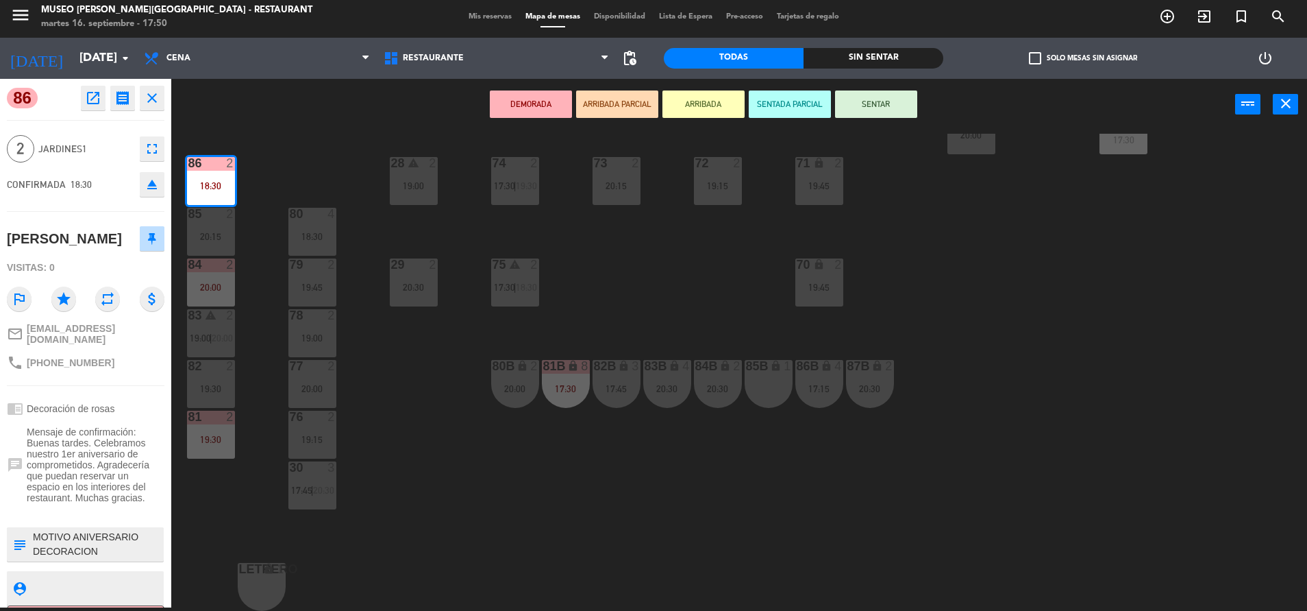
click at [434, 468] on div "44 5 17:45 | 20:30 49 2 19:00 54 4 18:30 64 2 17:15 | 20:30 48 2 19:45 53 10 19…" at bounding box center [745, 372] width 1123 height 477
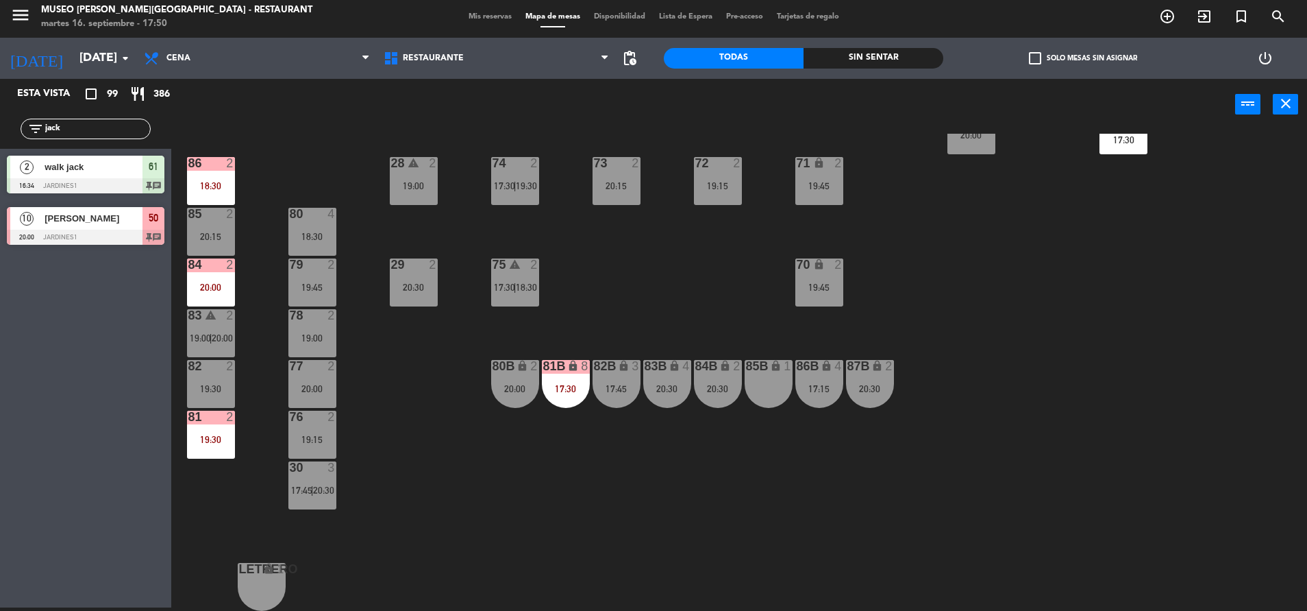
click at [203, 299] on div "84 2 20:00" at bounding box center [211, 282] width 48 height 48
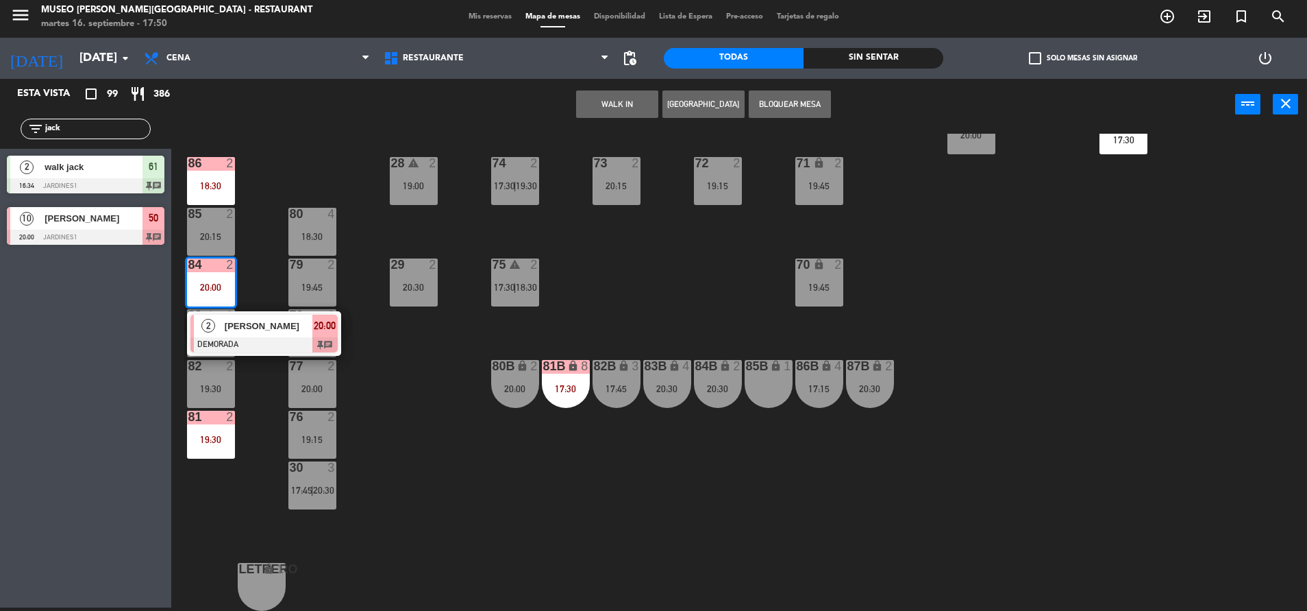
click at [249, 325] on span "[PERSON_NAME]" at bounding box center [269, 326] width 88 height 14
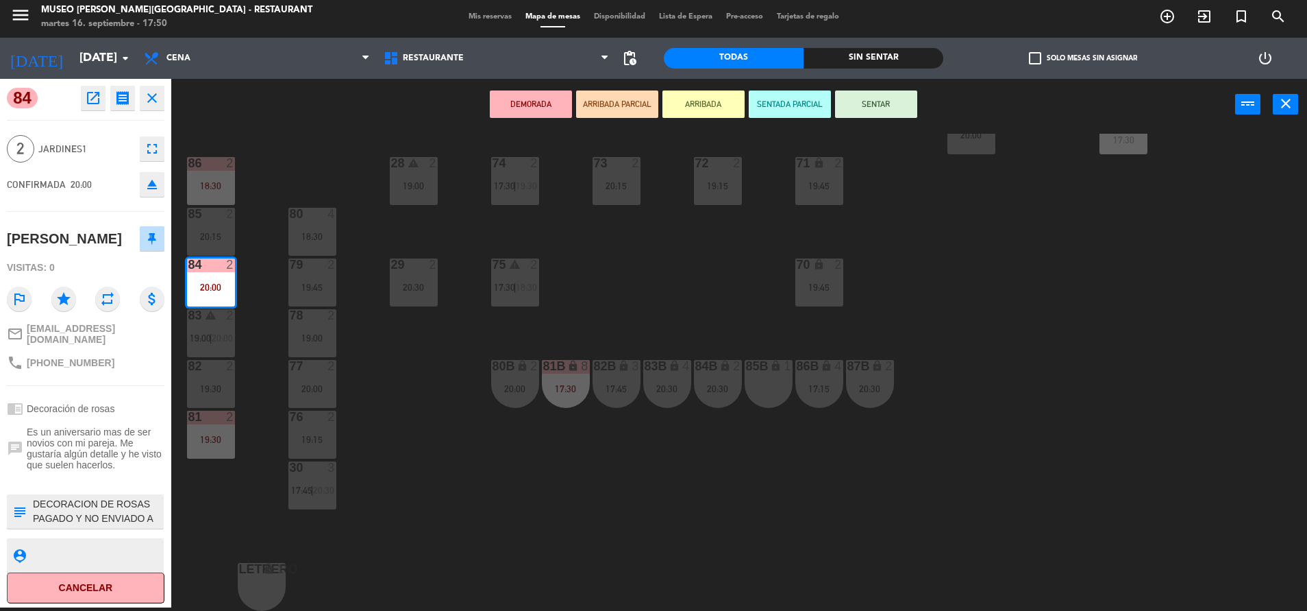
click at [414, 422] on div "44 5 17:45 | 20:30 49 2 19:00 54 4 18:30 64 2 17:15 | 20:30 48 2 19:45 53 10 19…" at bounding box center [745, 372] width 1123 height 477
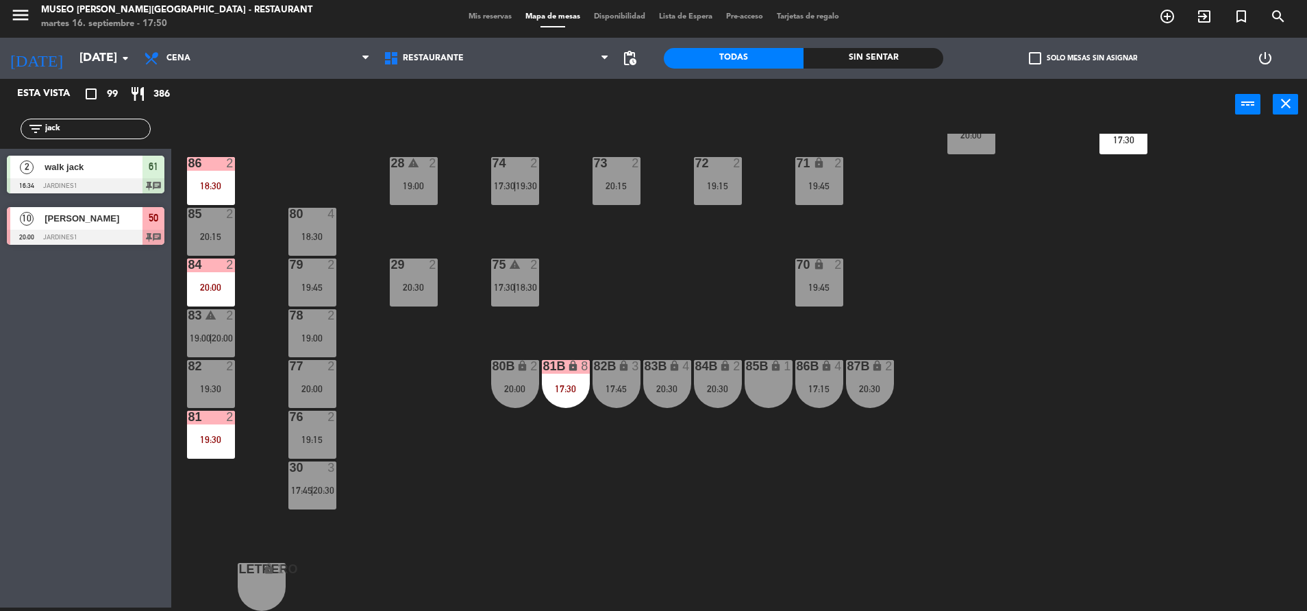
click at [224, 423] on div "2" at bounding box center [233, 416] width 23 height 12
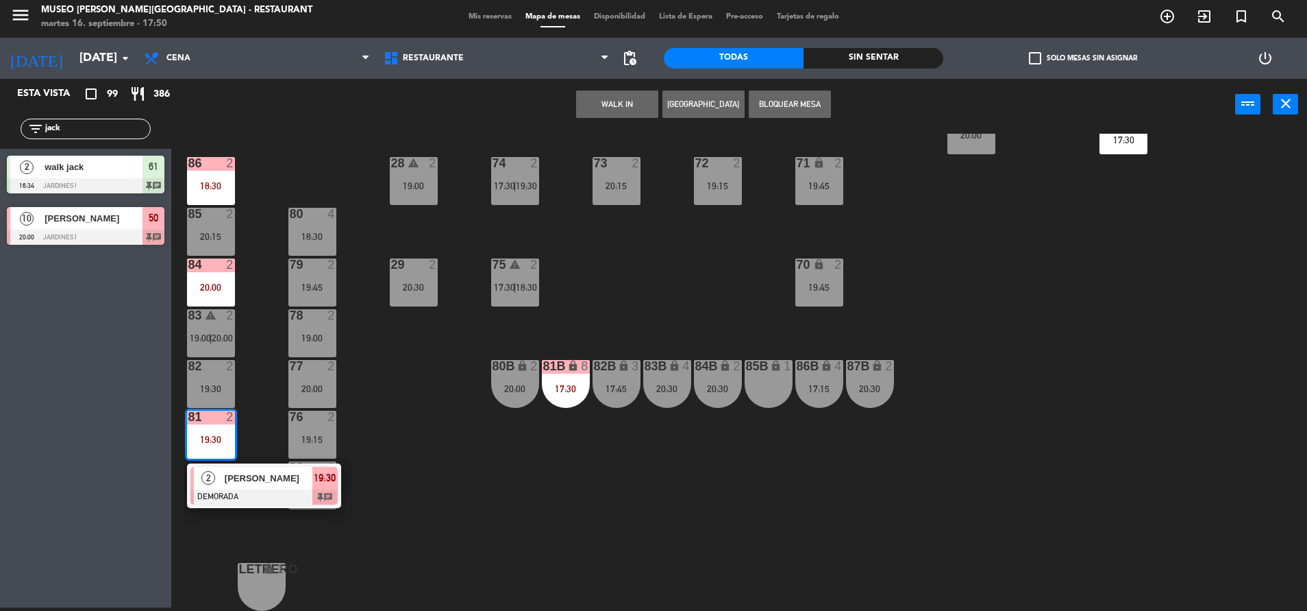
click at [206, 388] on div "19:30" at bounding box center [211, 389] width 48 height 10
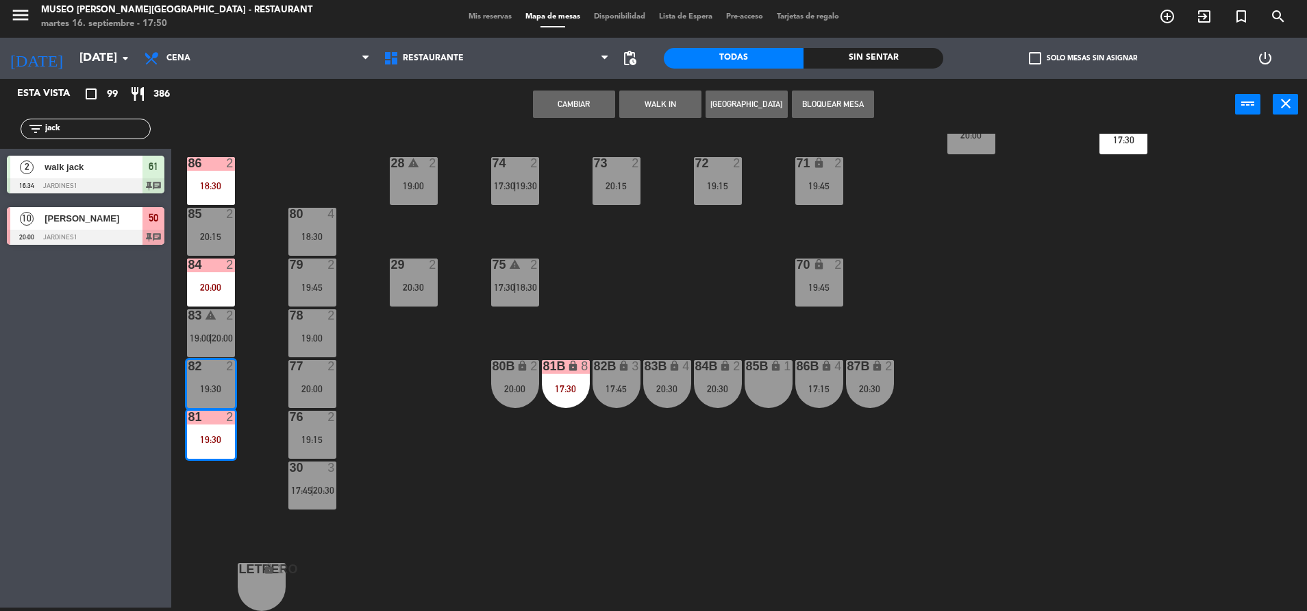
click at [556, 99] on button "Cambiar" at bounding box center [574, 103] width 82 height 27
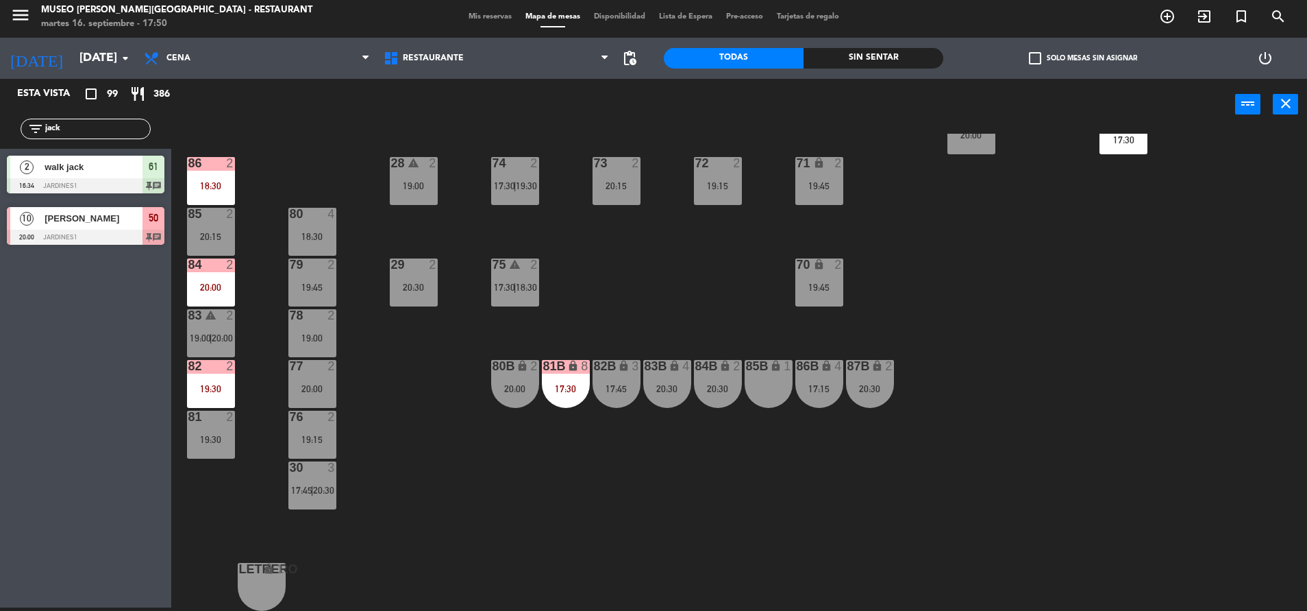
scroll to position [0, 0]
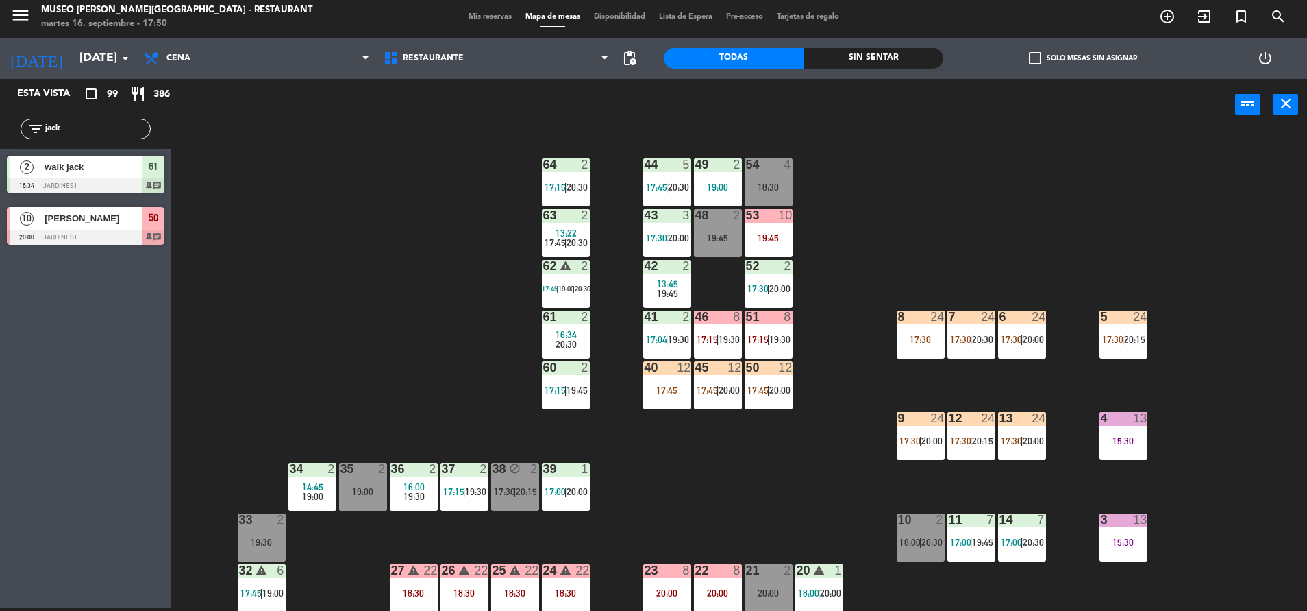
click at [567, 179] on div "64 2 17:15 | 20:30" at bounding box center [566, 182] width 48 height 48
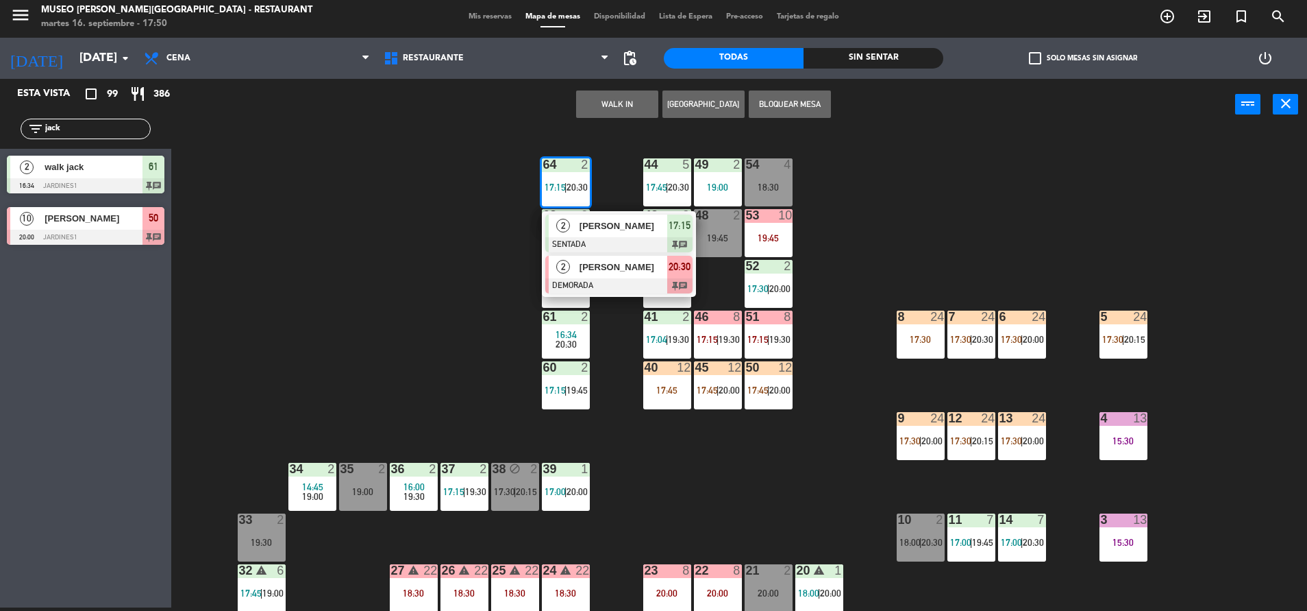
click at [606, 290] on div at bounding box center [618, 285] width 147 height 15
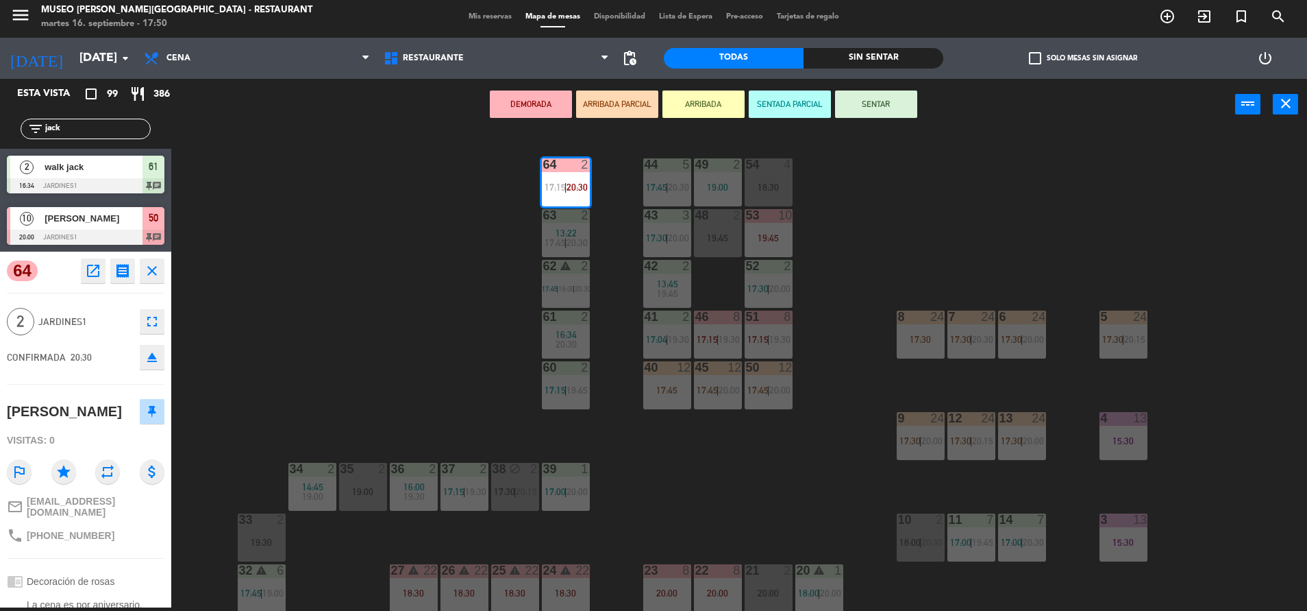
click at [335, 375] on div "44 5 17:45 | 20:30 49 2 19:00 54 4 18:30 64 2 17:15 | 20:30 48 2 19:45 53 10 19…" at bounding box center [745, 372] width 1123 height 477
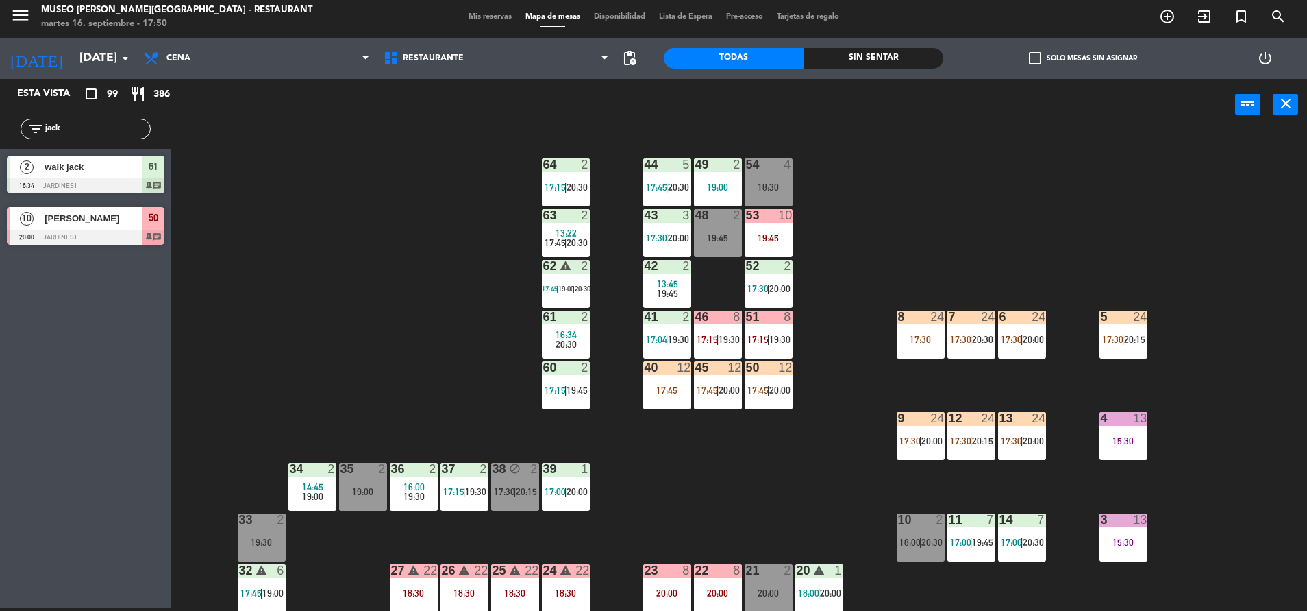
click at [698, 384] on div "45 12 17:45 | 20:00" at bounding box center [718, 385] width 48 height 48
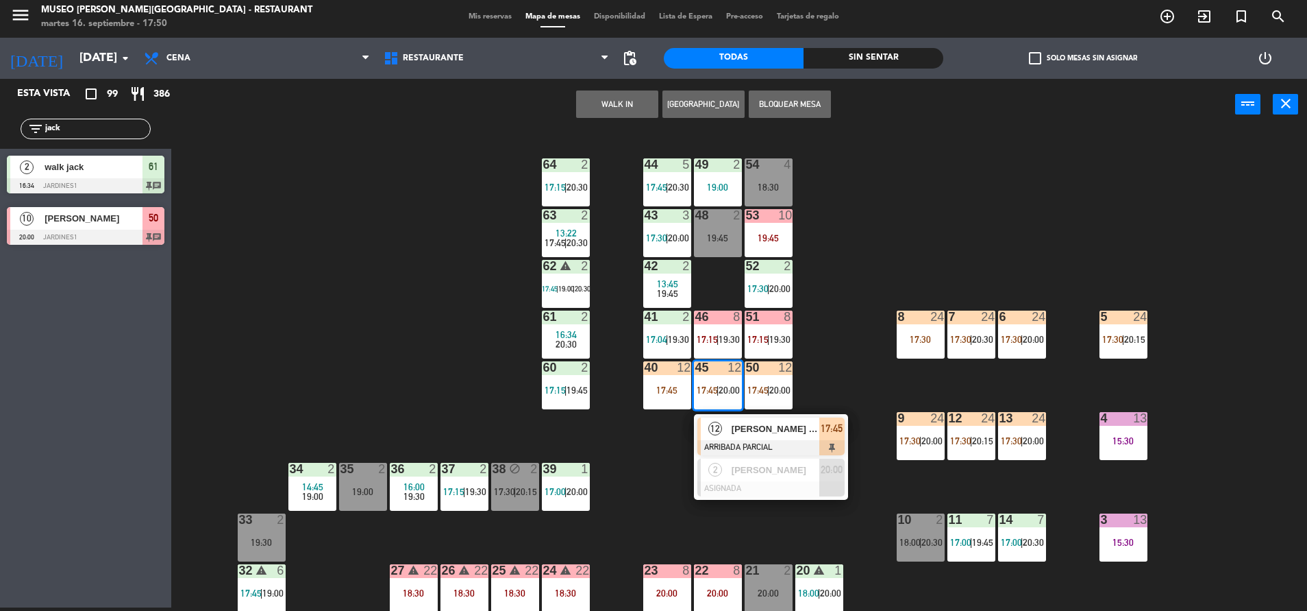
click at [783, 454] on div at bounding box center [771, 447] width 147 height 15
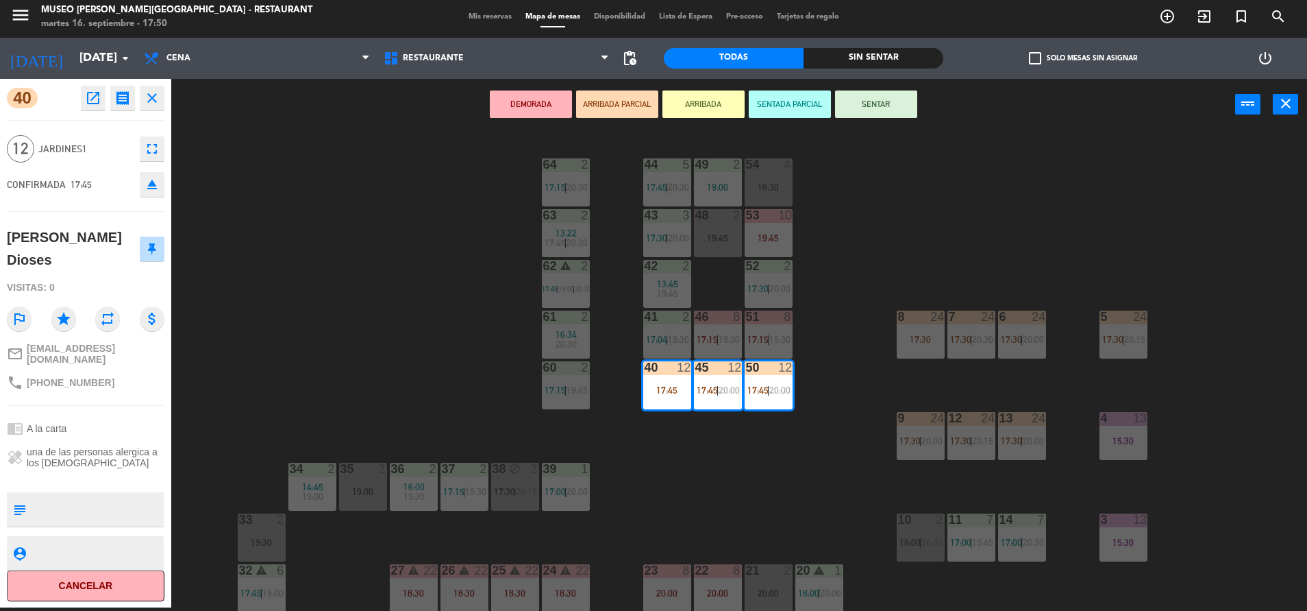
click at [60, 508] on textarea at bounding box center [97, 509] width 131 height 29
click at [330, 295] on div "44 5 17:45 | 20:30 49 2 19:00 54 4 18:30 64 2 17:15 | 20:30 48 2 19:45 53 10 19…" at bounding box center [745, 372] width 1123 height 477
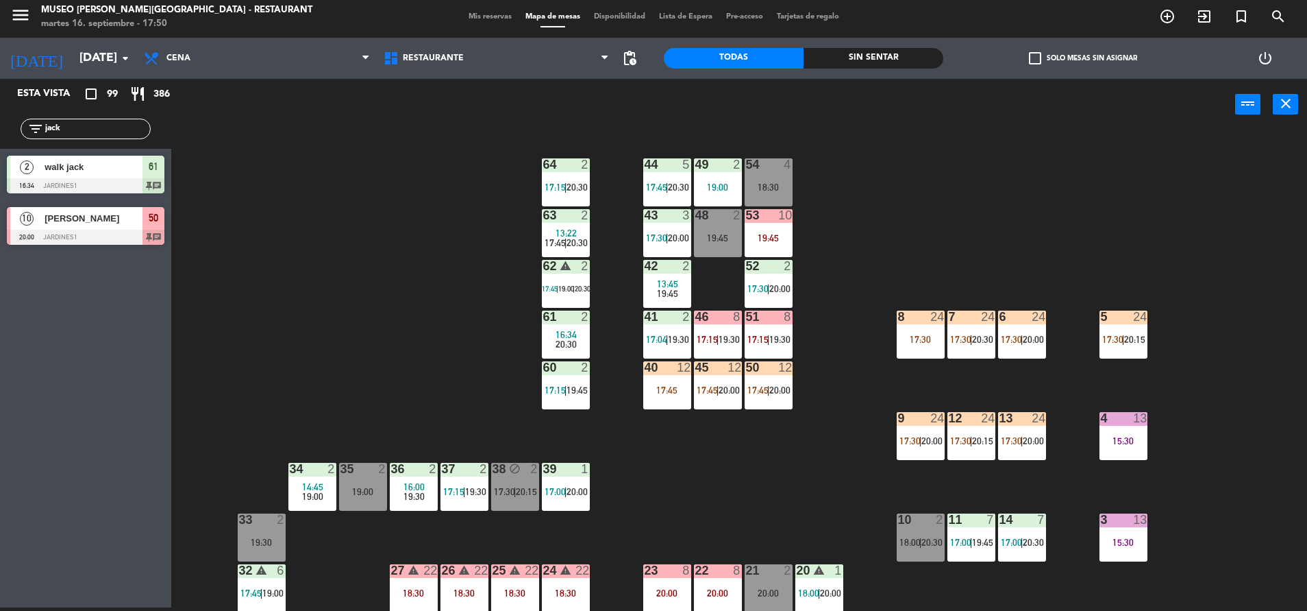
click at [678, 388] on div "17:45" at bounding box center [667, 389] width 48 height 10
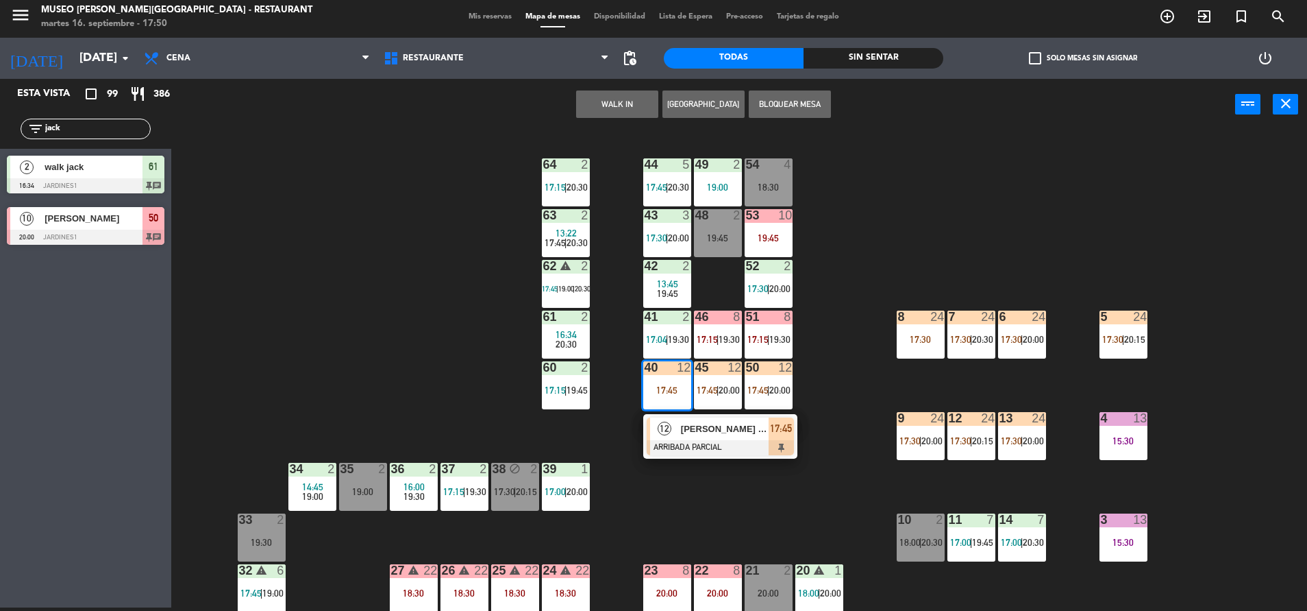
click at [715, 451] on div at bounding box center [720, 447] width 147 height 15
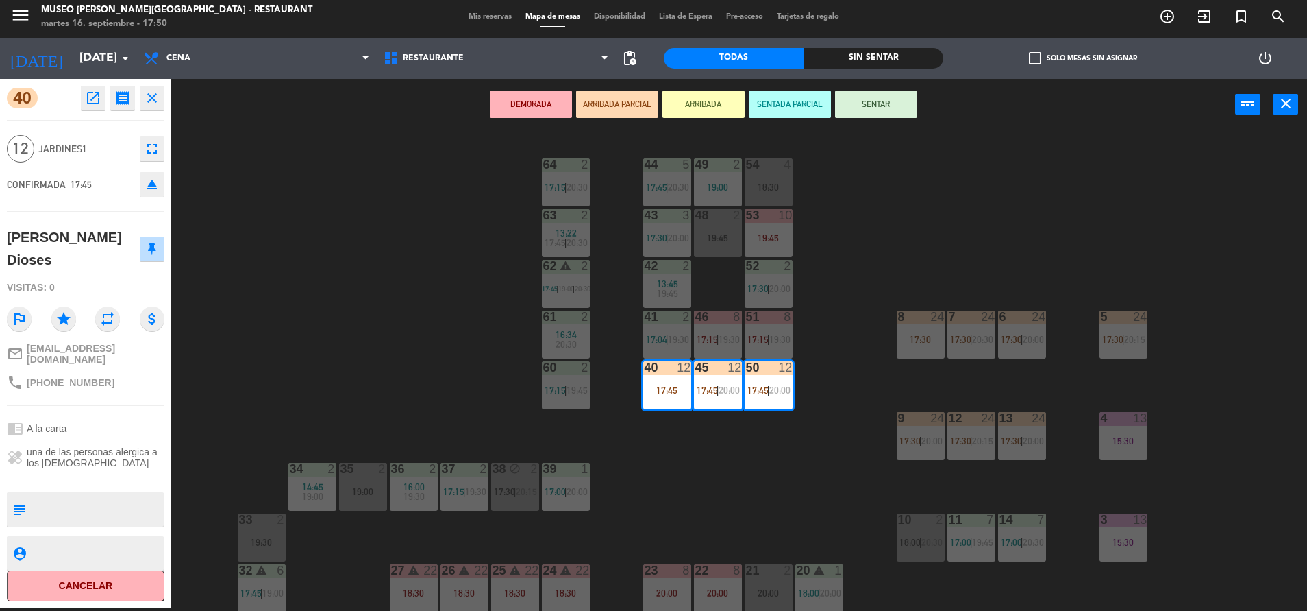
click at [97, 517] on textarea at bounding box center [97, 509] width 131 height 29
type textarea "m40-50|"
click at [49, 473] on div at bounding box center [86, 478] width 158 height 10
click at [462, 316] on div "44 5 17:45 | 20:30 49 2 19:00 54 4 18:30 64 2 17:15 | 20:30 48 2 19:45 53 10 19…" at bounding box center [745, 372] width 1123 height 477
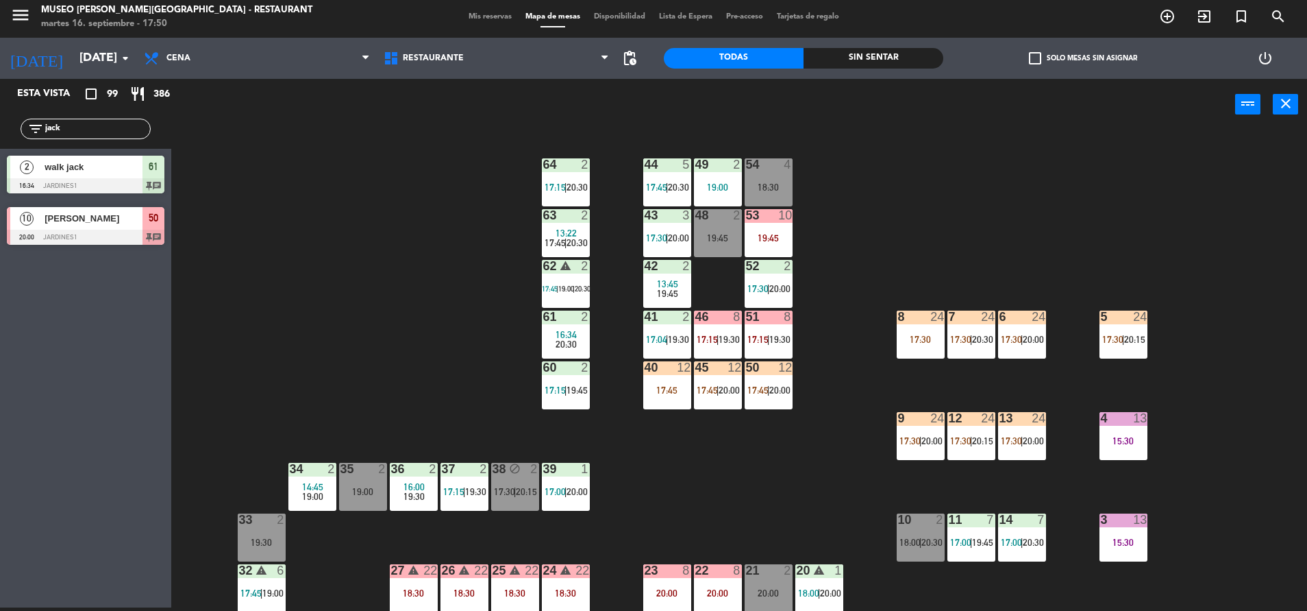
click at [561, 187] on span "17:15" at bounding box center [555, 187] width 21 height 11
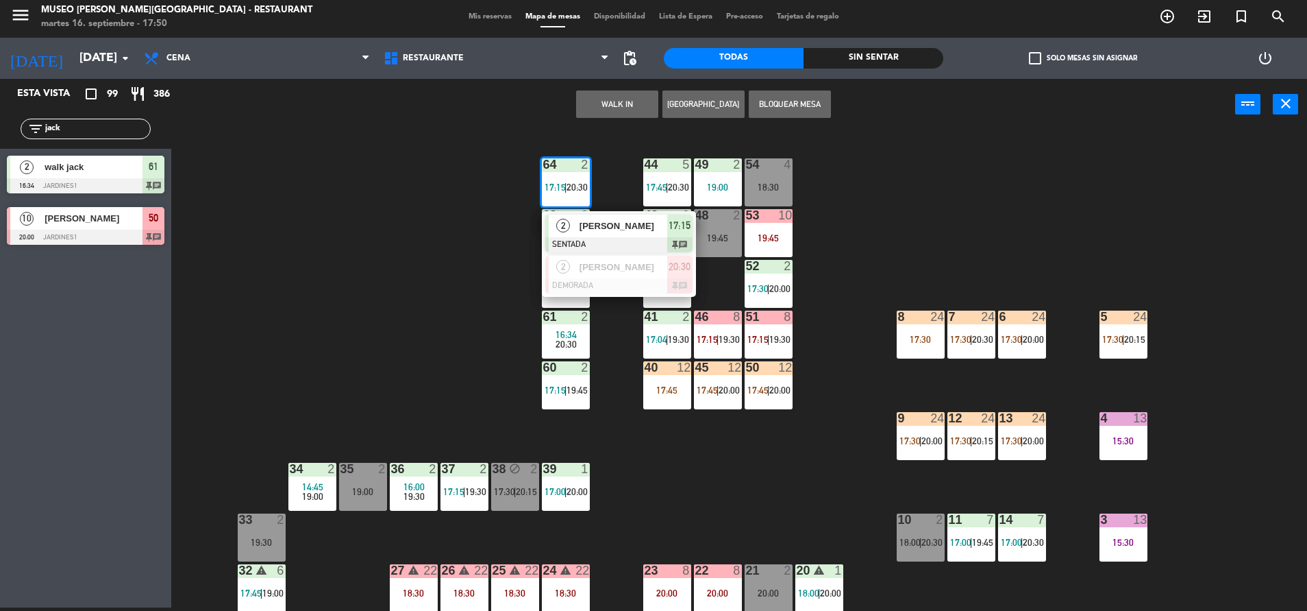
click at [630, 229] on span "[PERSON_NAME]" at bounding box center [624, 226] width 88 height 14
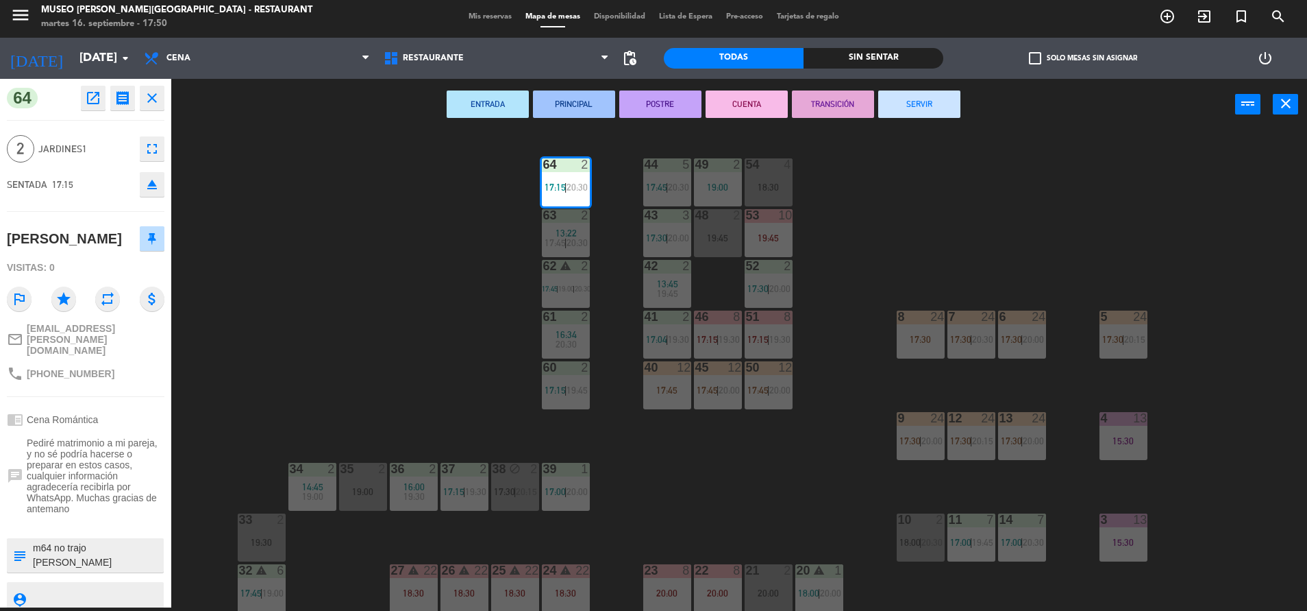
click at [98, 569] on textarea at bounding box center [97, 555] width 131 height 29
click at [129, 566] on textarea at bounding box center [97, 555] width 131 height 29
type textarea "m64 no trajo [PERSON_NAME] se le brindó la info a [PERSON_NAME] y [PERSON_NAME]…"
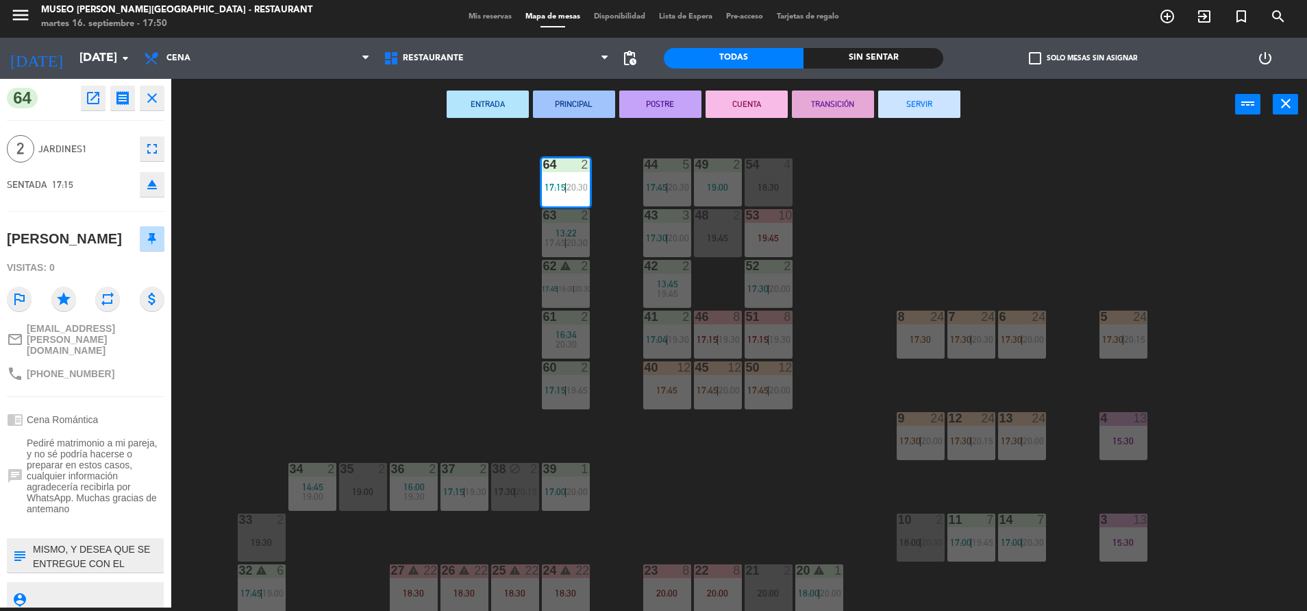
click at [97, 480] on span "Pediré matrimonio a mi pareja, y no sé podría hacerse o preparar en estos casos…" at bounding box center [96, 475] width 138 height 77
click at [96, 480] on span "Pediré matrimonio a mi pareja, y no sé podría hacerse o preparar en estos casos…" at bounding box center [96, 475] width 138 height 77
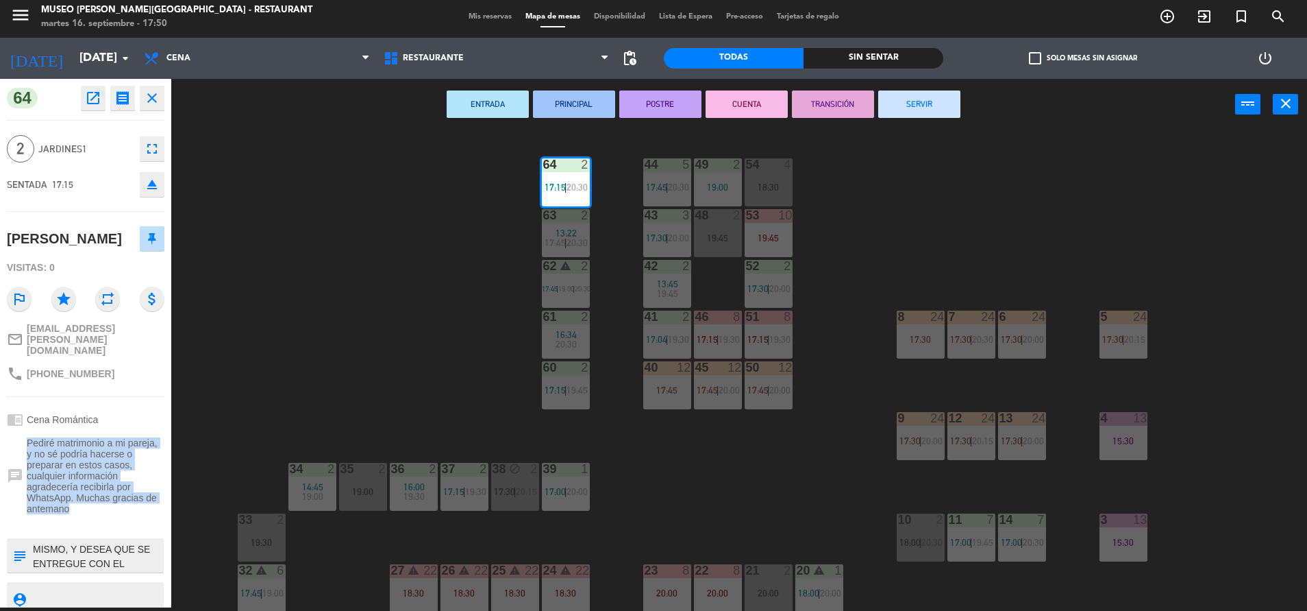
click at [96, 480] on span "Pediré matrimonio a mi pareja, y no sé podría hacerse o preparar en estos casos…" at bounding box center [96, 475] width 138 height 77
drag, startPoint x: 96, startPoint y: 480, endPoint x: 373, endPoint y: 410, distance: 286.2
click at [373, 410] on div "44 5 17:45 | 20:30 49 2 19:00 54 4 18:30 64 2 17:15 | 20:30 48 2 19:45 53 10 19…" at bounding box center [745, 372] width 1123 height 477
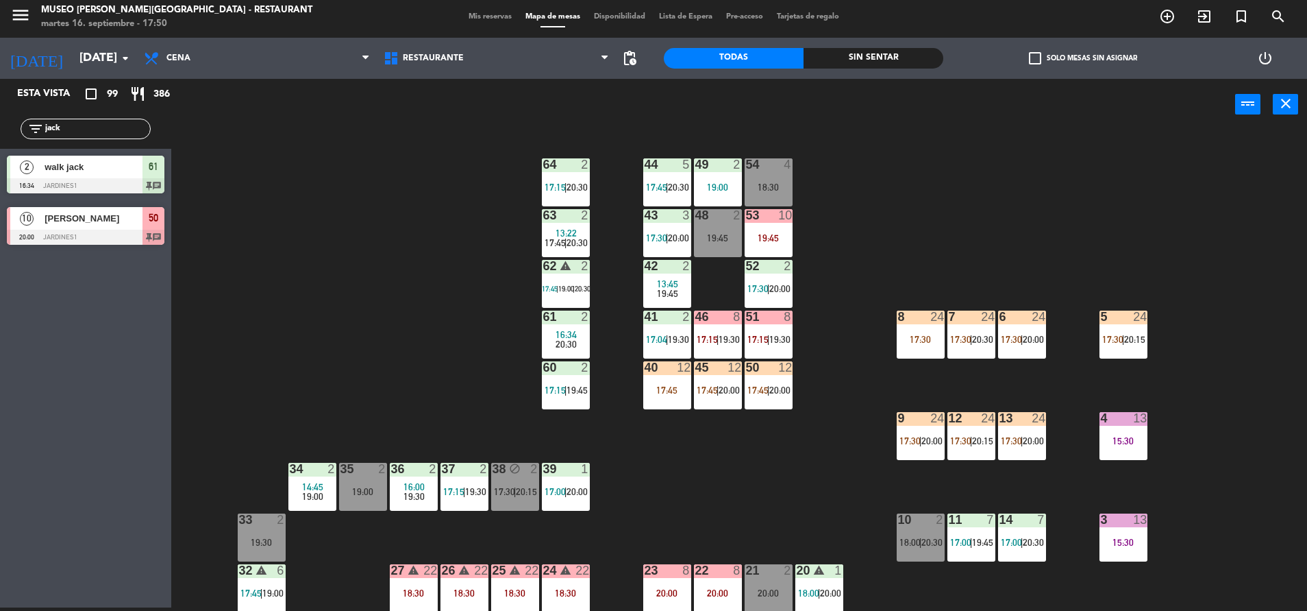
click at [725, 390] on span "20:00" at bounding box center [729, 389] width 21 height 11
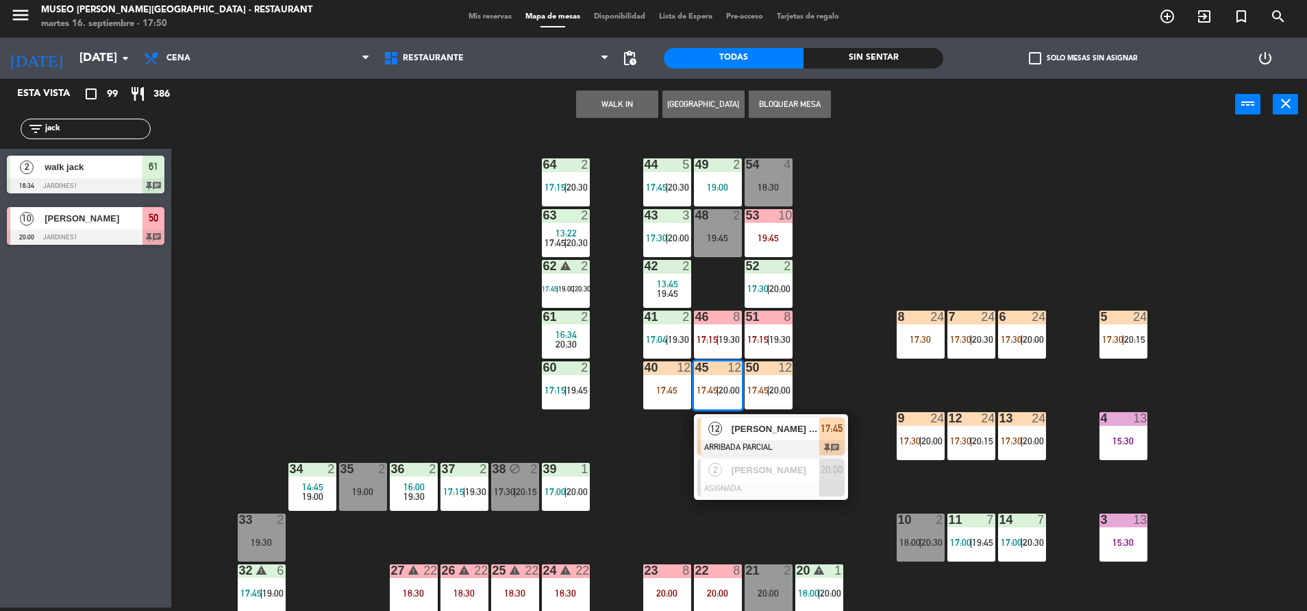
click at [754, 419] on div "12 [PERSON_NAME] Dioses ARRIBADA PARCIAL 17:45 chat" at bounding box center [771, 436] width 154 height 45
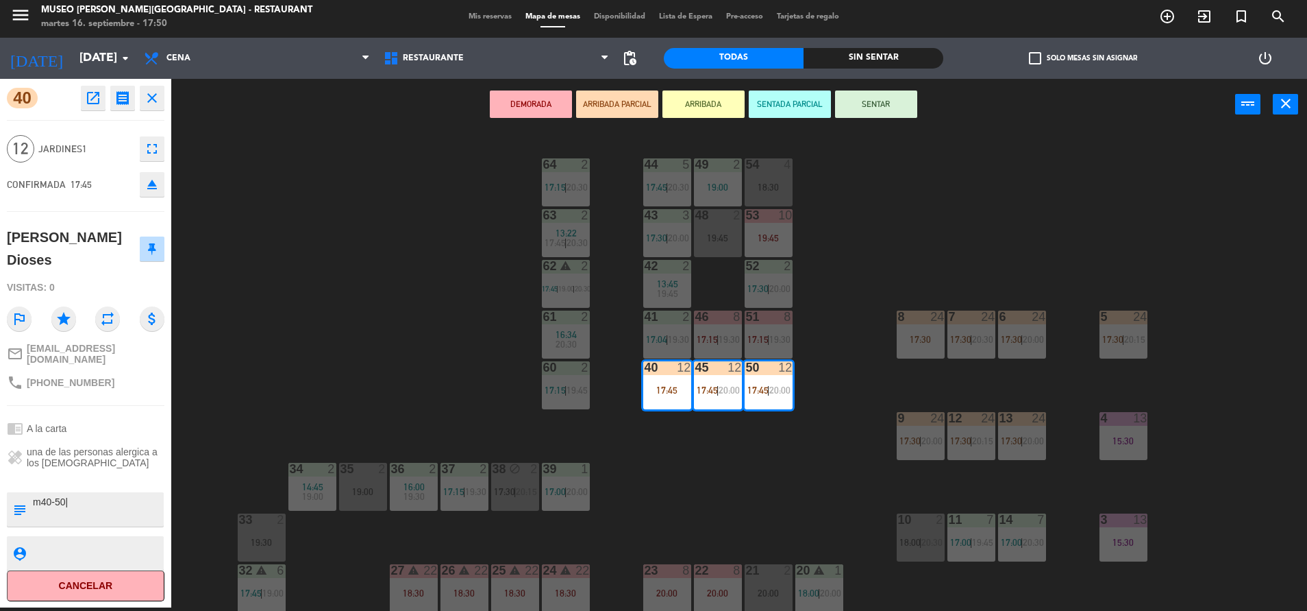
click at [797, 108] on button "SENTADA PARCIAL" at bounding box center [790, 103] width 82 height 27
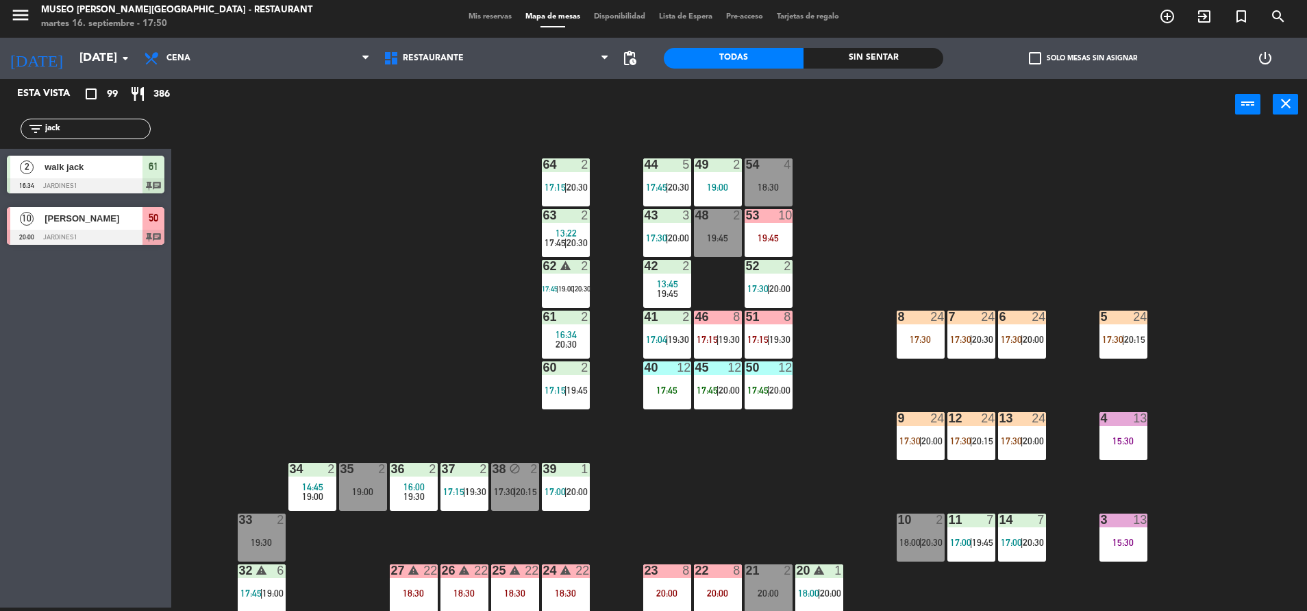
click at [1125, 423] on div at bounding box center [1123, 418] width 23 height 12
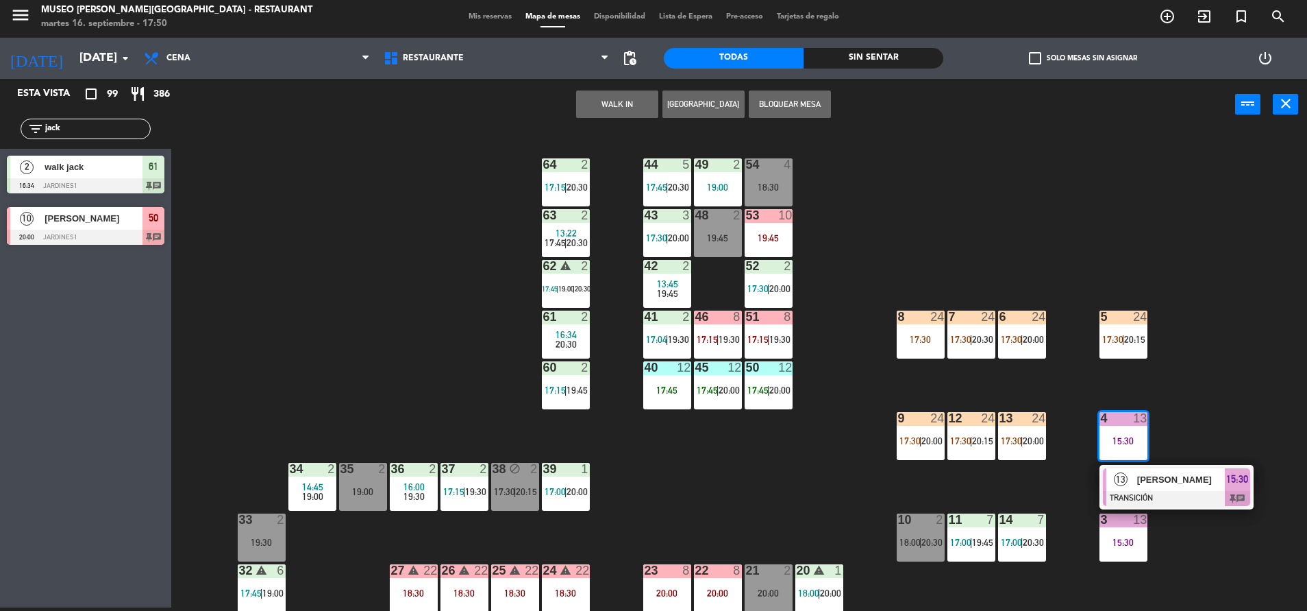
click at [767, 445] on div "44 5 17:45 | 20:30 49 2 19:00 54 4 18:30 64 2 17:15 | 20:30 48 2 19:45 53 10 19…" at bounding box center [745, 372] width 1123 height 477
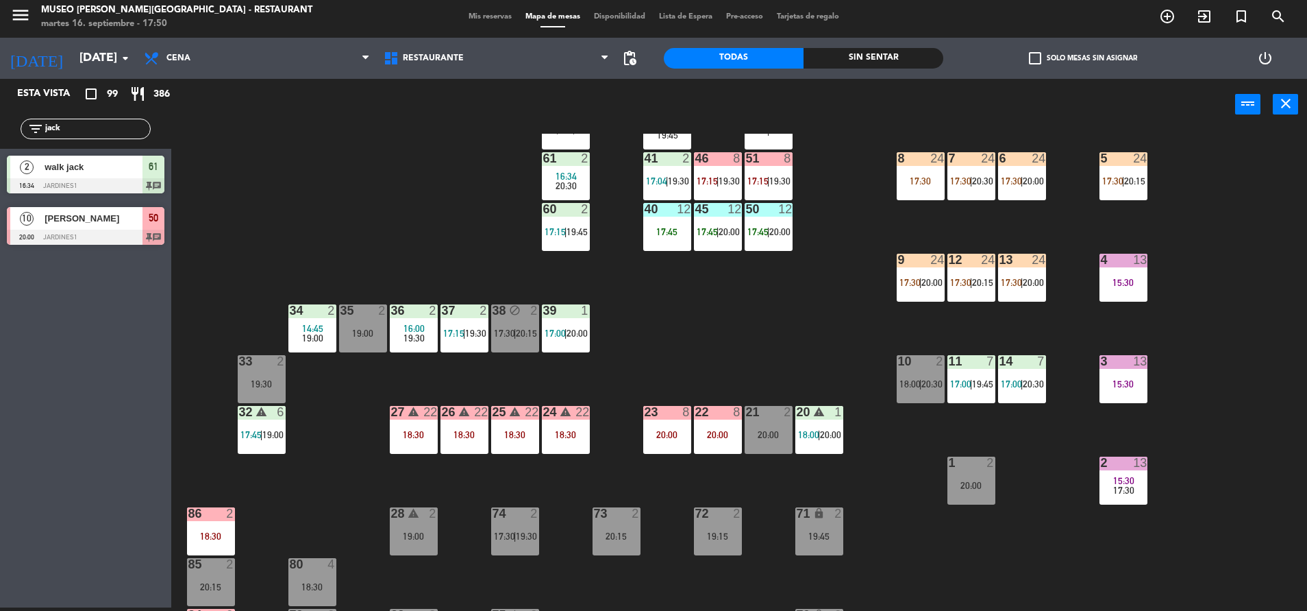
scroll to position [275, 0]
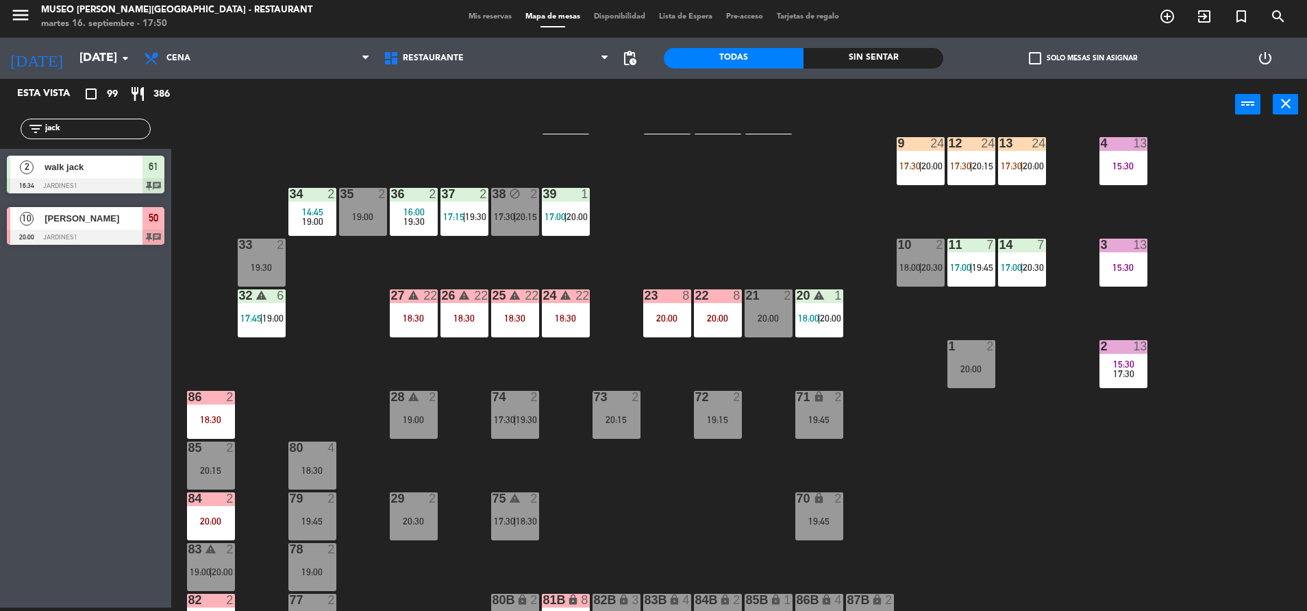
click at [725, 314] on div "22 8 20:00" at bounding box center [718, 313] width 48 height 48
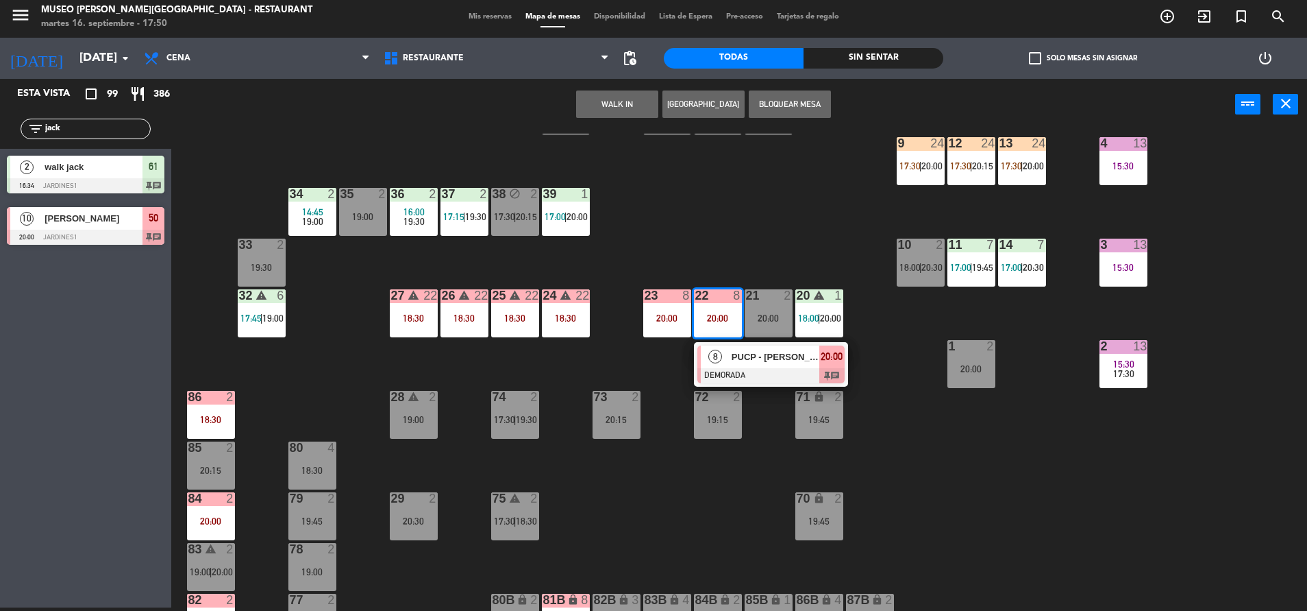
click at [762, 345] on div "8 PUCP - [PERSON_NAME] DEMORADA 20:00 chat" at bounding box center [771, 364] width 154 height 45
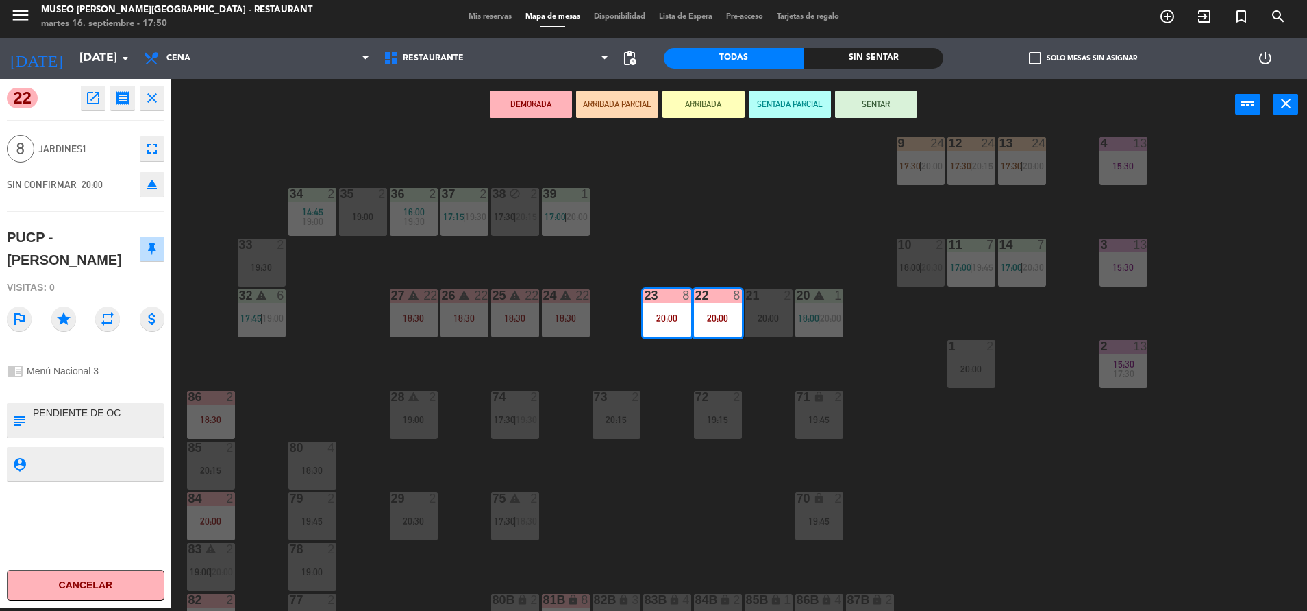
click at [684, 479] on div "44 5 17:45 | 20:30 49 2 19:00 54 4 18:30 64 2 17:15 | 20:30 48 2 19:45 53 10 19…" at bounding box center [745, 372] width 1123 height 477
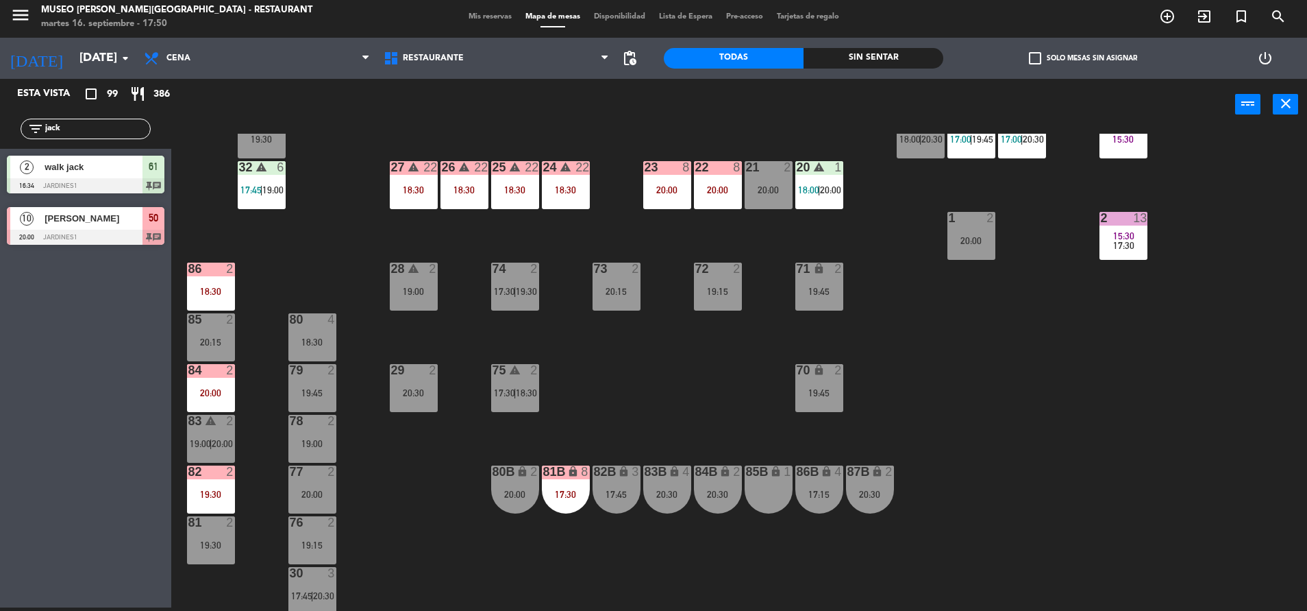
scroll to position [508, 0]
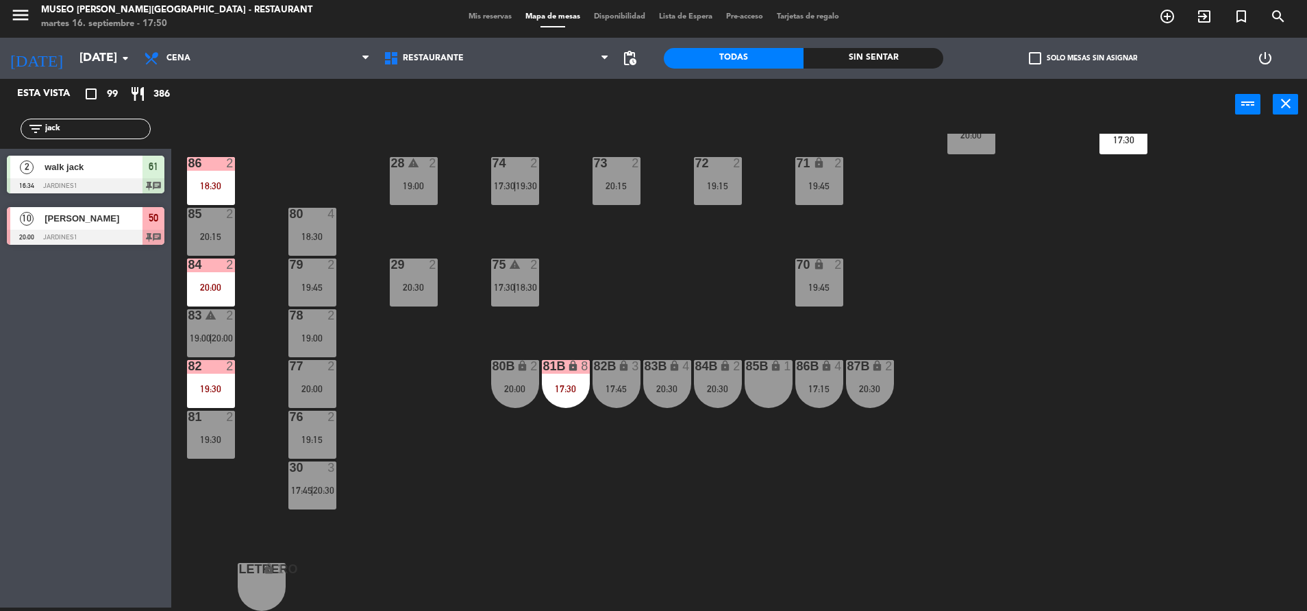
click at [572, 373] on div "lock" at bounding box center [565, 366] width 23 height 13
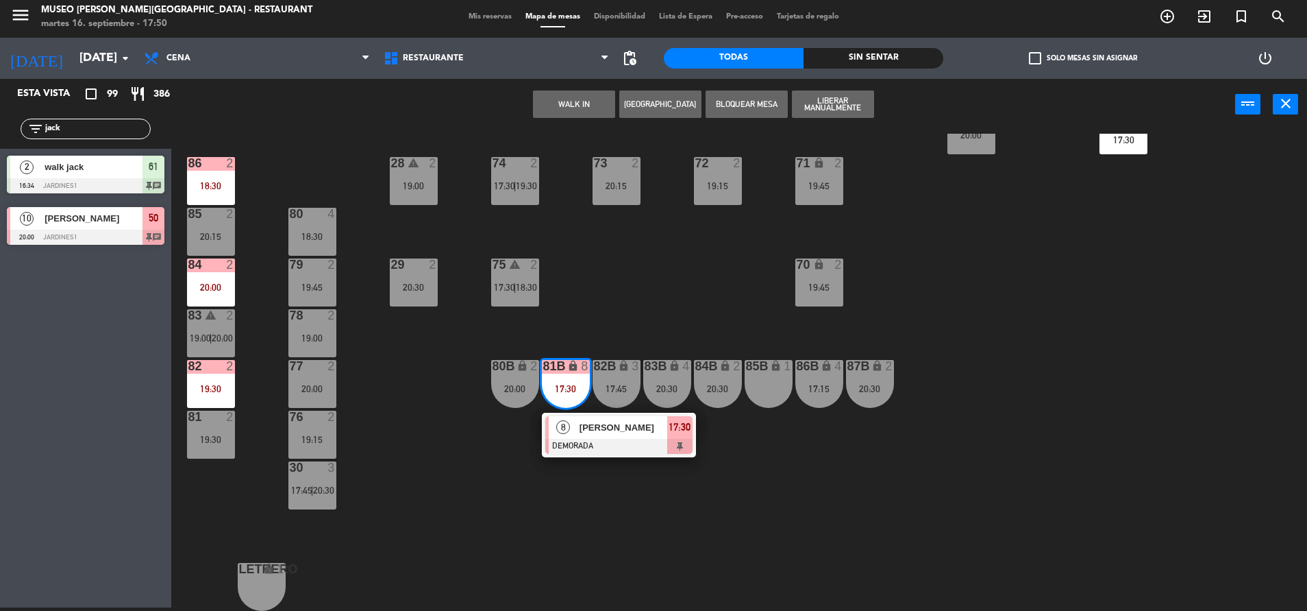
click at [743, 255] on div "44 5 17:45 | 20:30 49 2 19:00 54 4 18:30 64 2 17:15 | 20:30 48 2 19:45 53 10 19…" at bounding box center [745, 372] width 1123 height 477
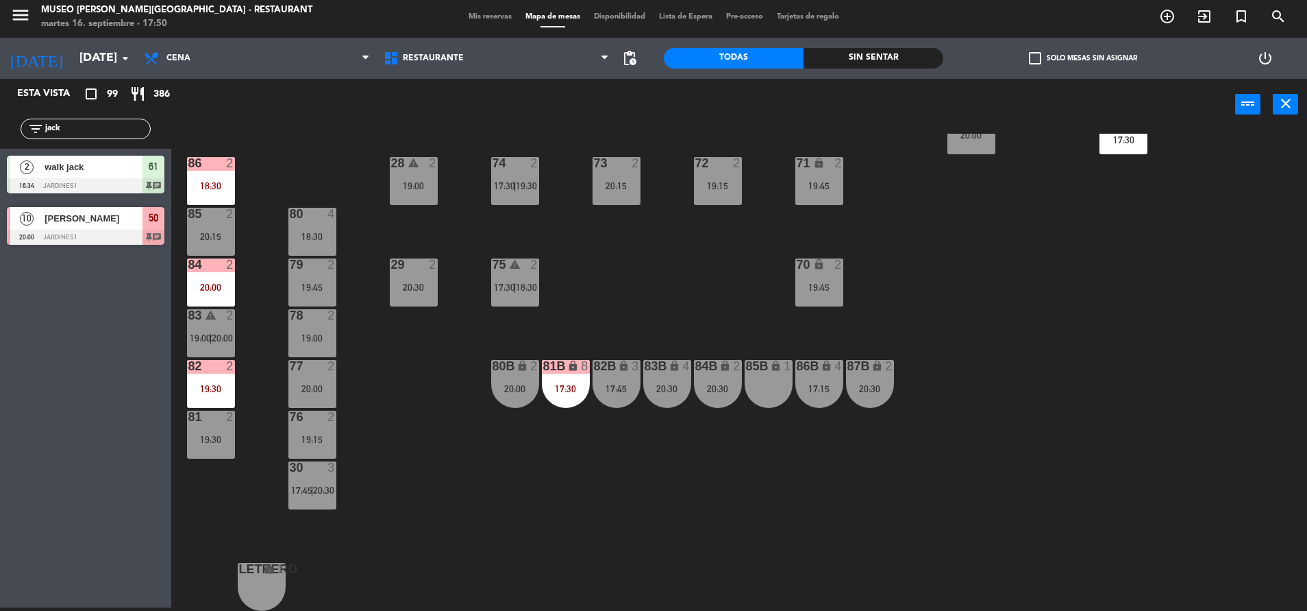
scroll to position [0, 0]
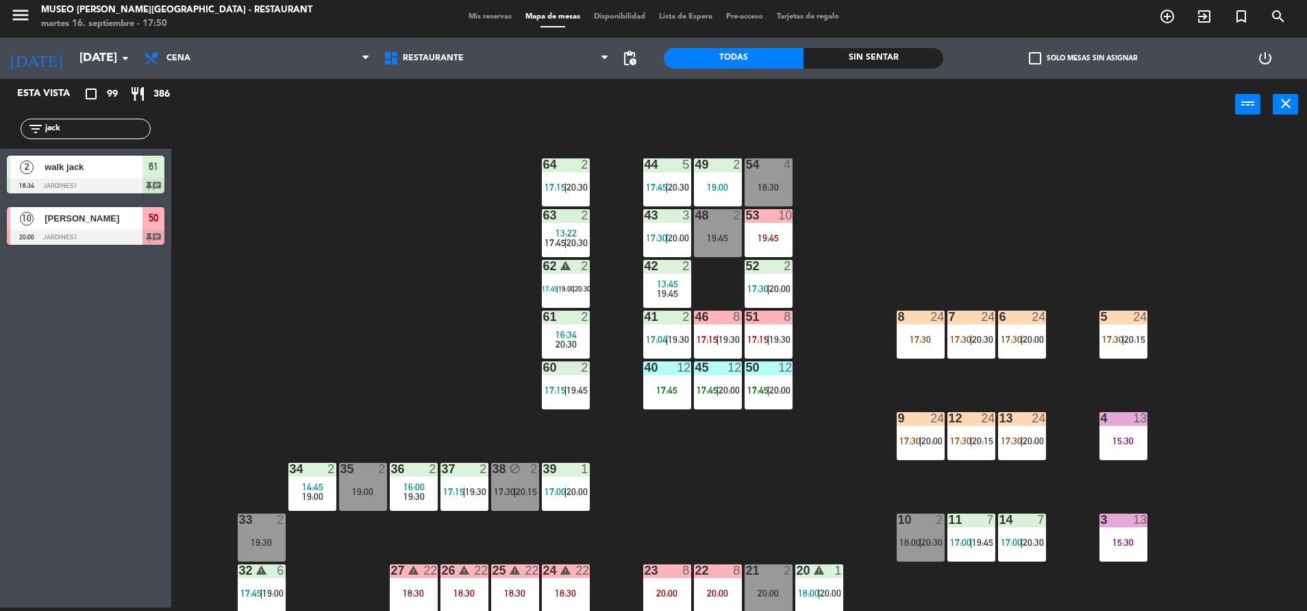
click at [791, 340] on span "19:30" at bounding box center [780, 339] width 21 height 11
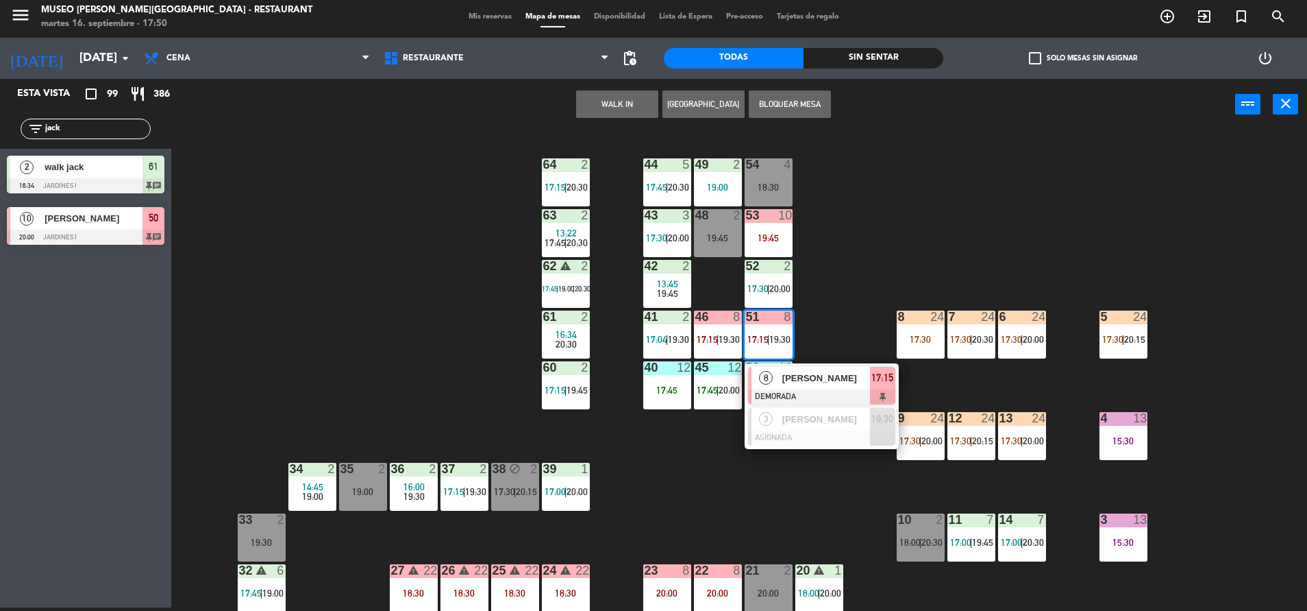
click at [819, 376] on span "[PERSON_NAME]" at bounding box center [827, 378] width 88 height 14
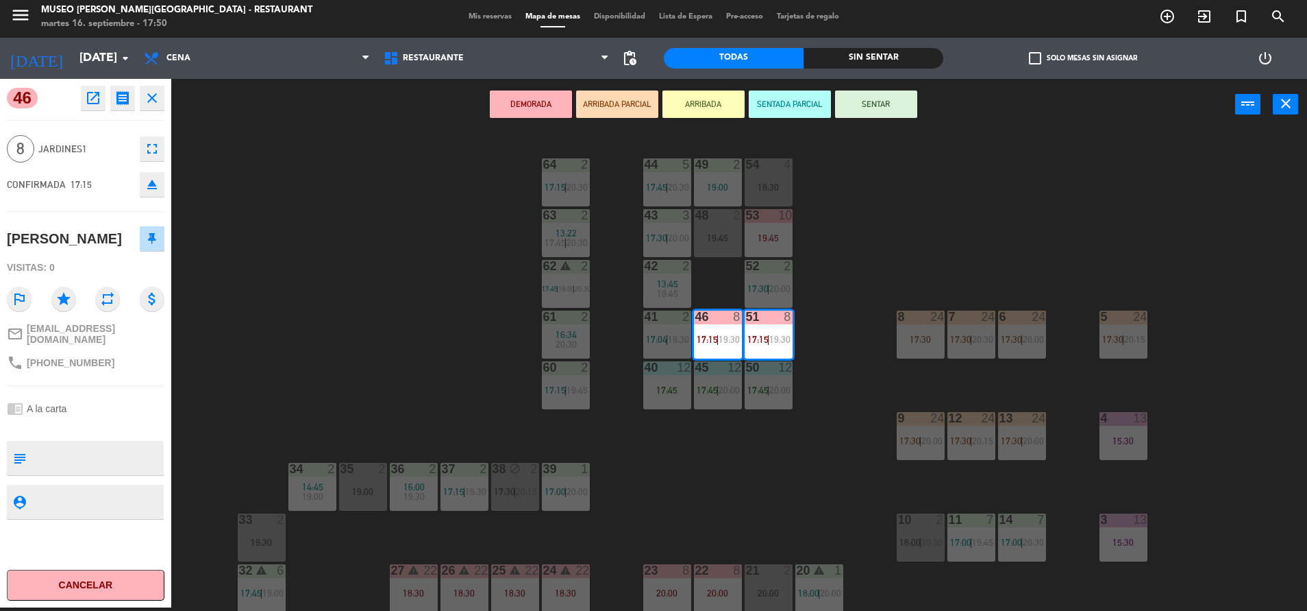
click at [86, 106] on icon "open_in_new" at bounding box center [93, 98] width 16 height 16
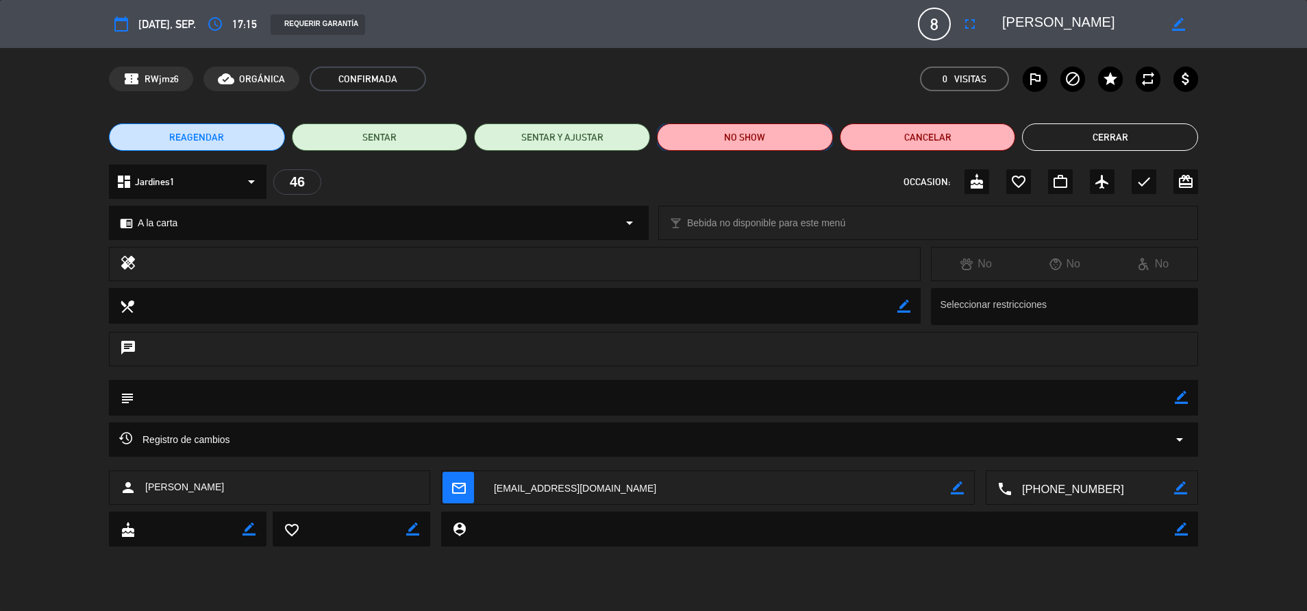
click at [737, 138] on button "NO SHOW" at bounding box center [745, 136] width 176 height 27
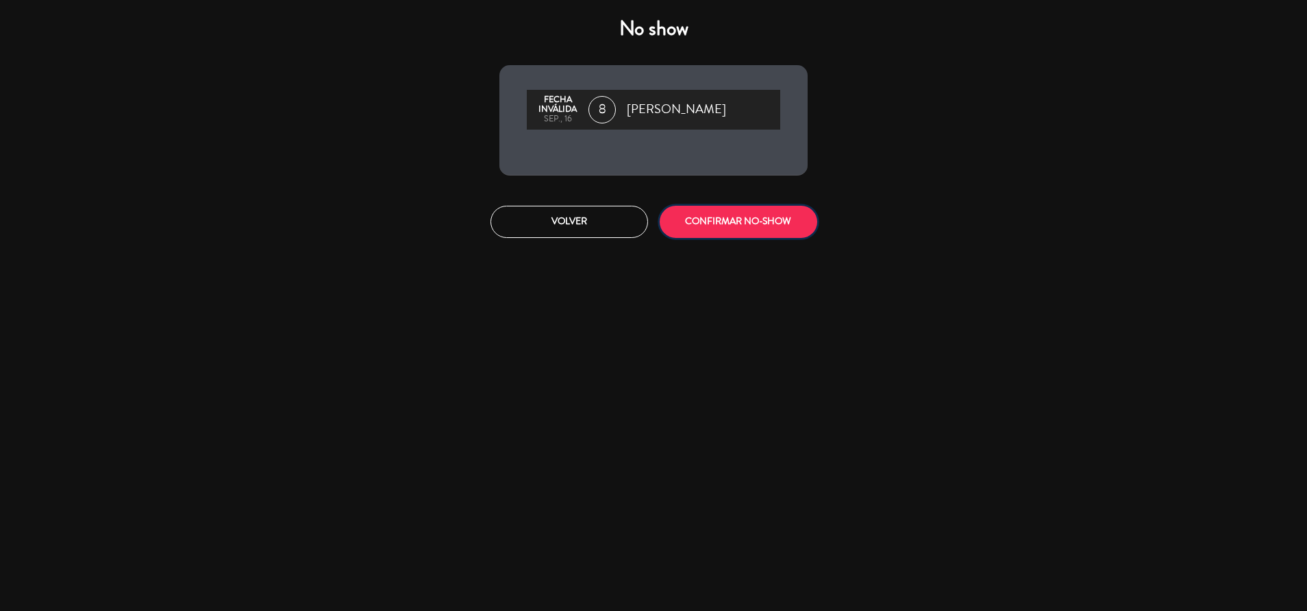
click at [736, 221] on button "CONFIRMAR NO-SHOW" at bounding box center [739, 222] width 158 height 32
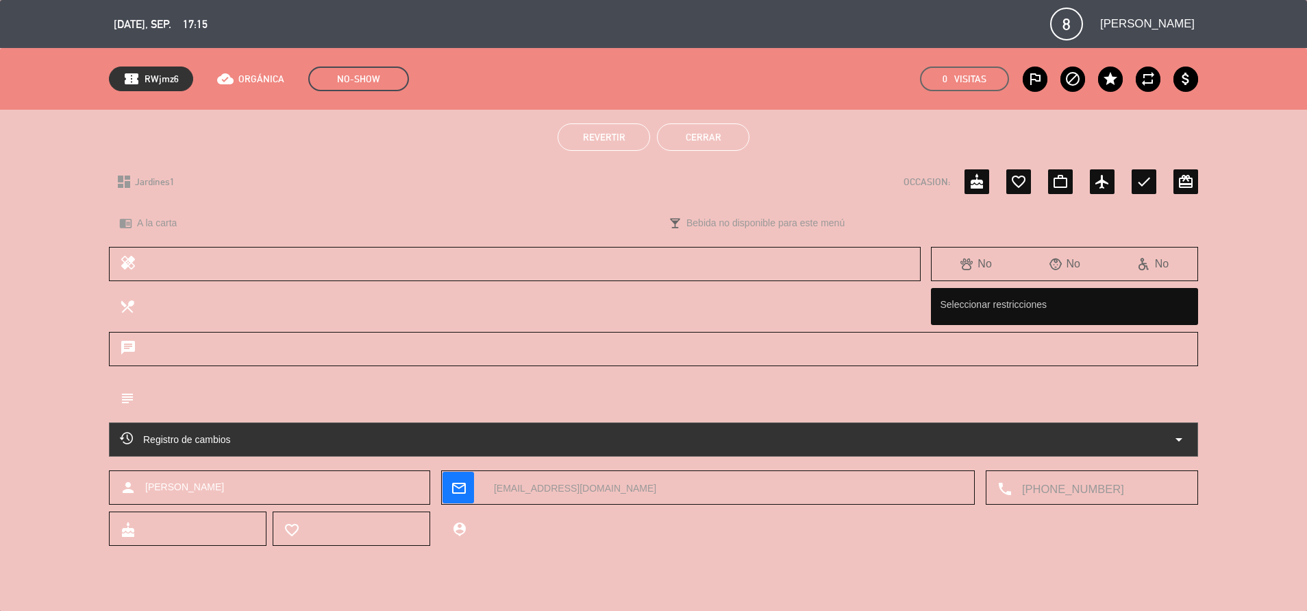
click at [708, 147] on button "Cerrar" at bounding box center [703, 136] width 93 height 27
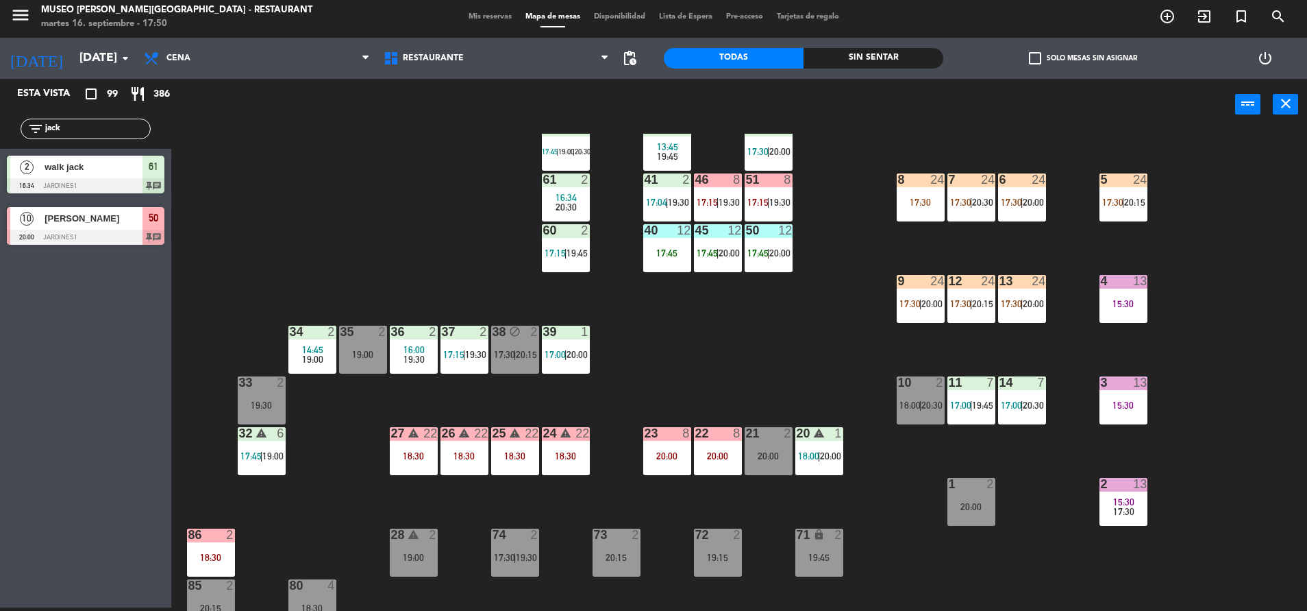
scroll to position [135, 0]
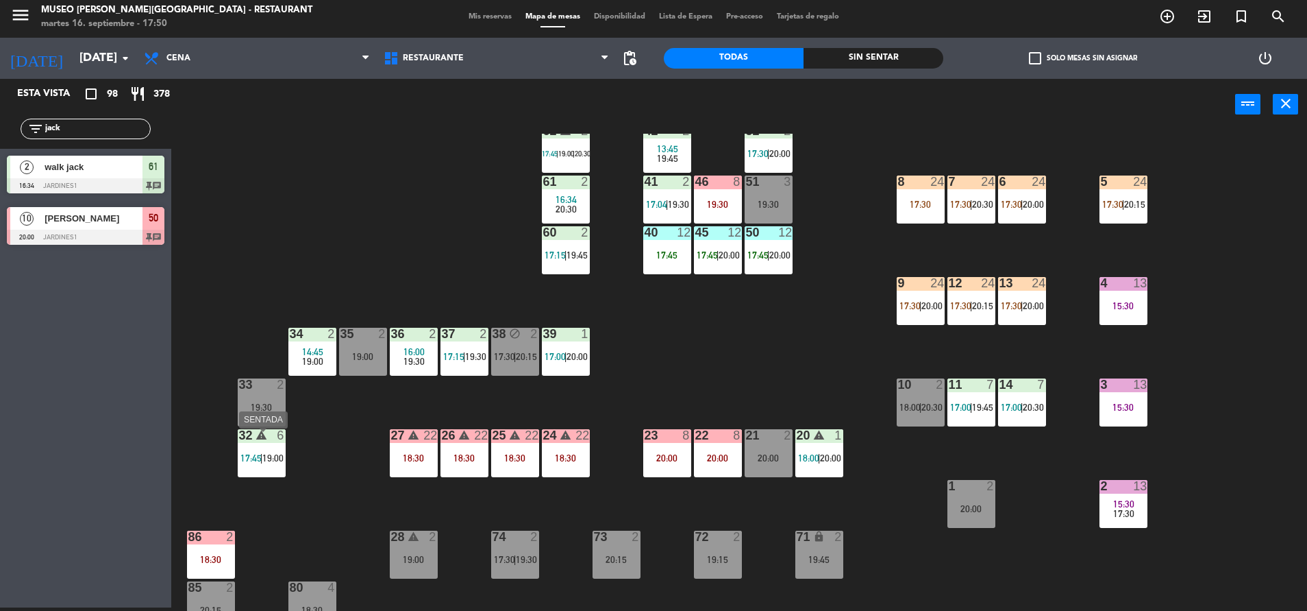
click at [267, 452] on div "32 warning 6 17:45 | 19:00" at bounding box center [262, 453] width 48 height 48
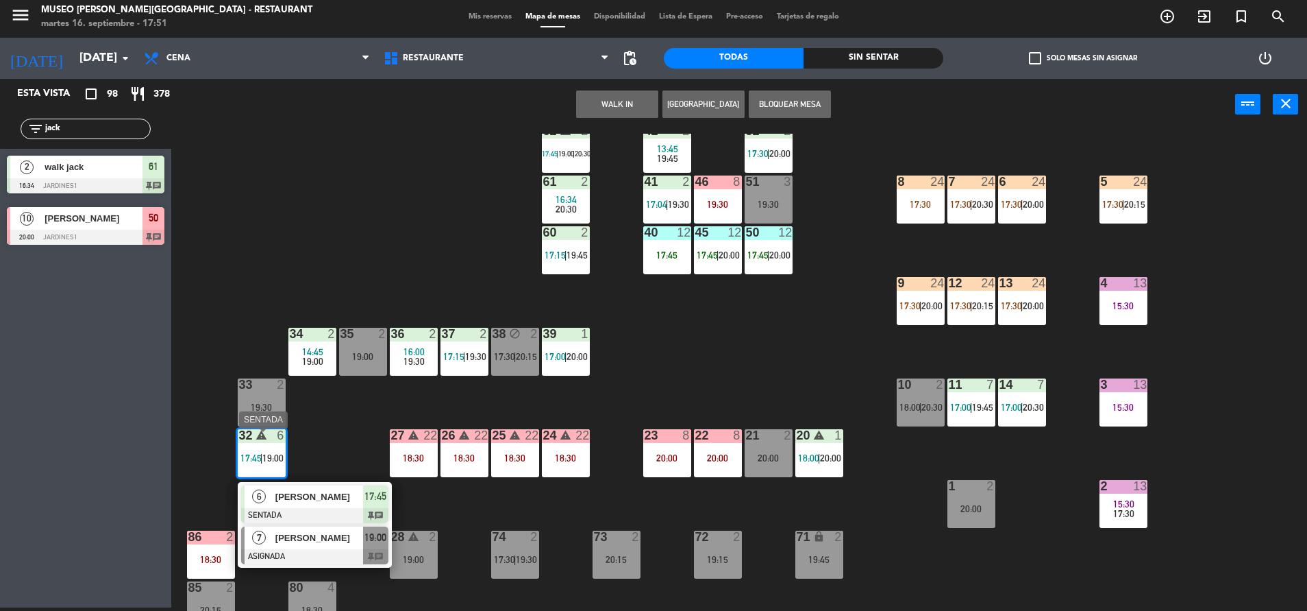
click at [369, 549] on div "19:00" at bounding box center [375, 537] width 25 height 23
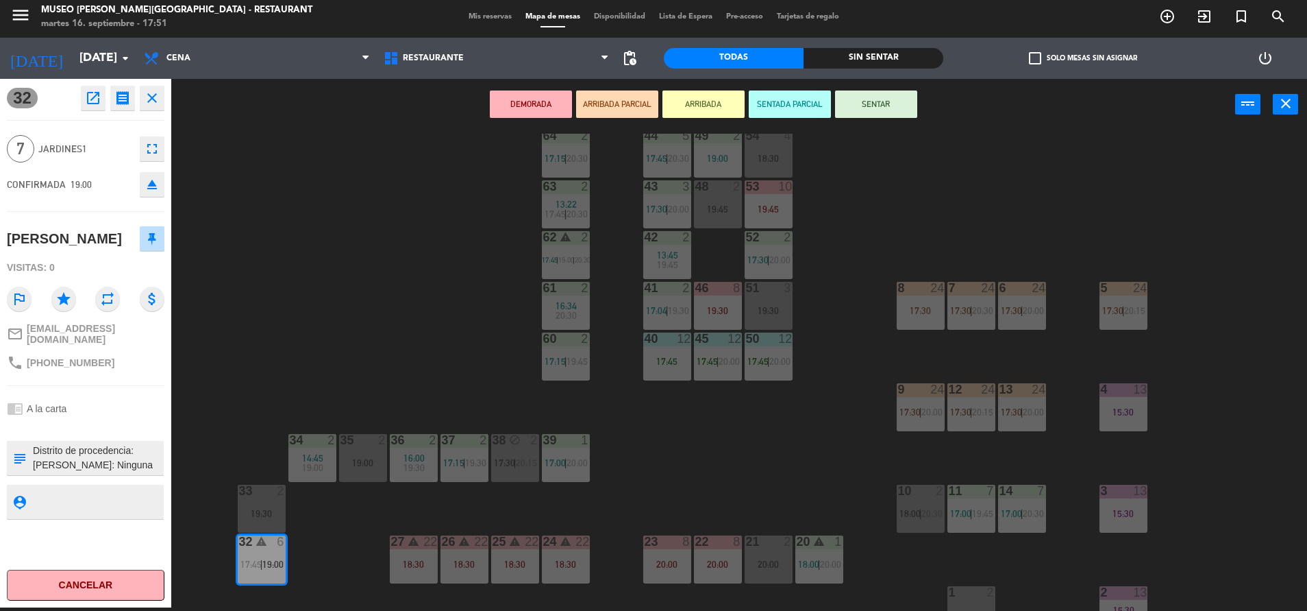
scroll to position [28, 0]
click at [774, 316] on div "19:30" at bounding box center [769, 311] width 48 height 10
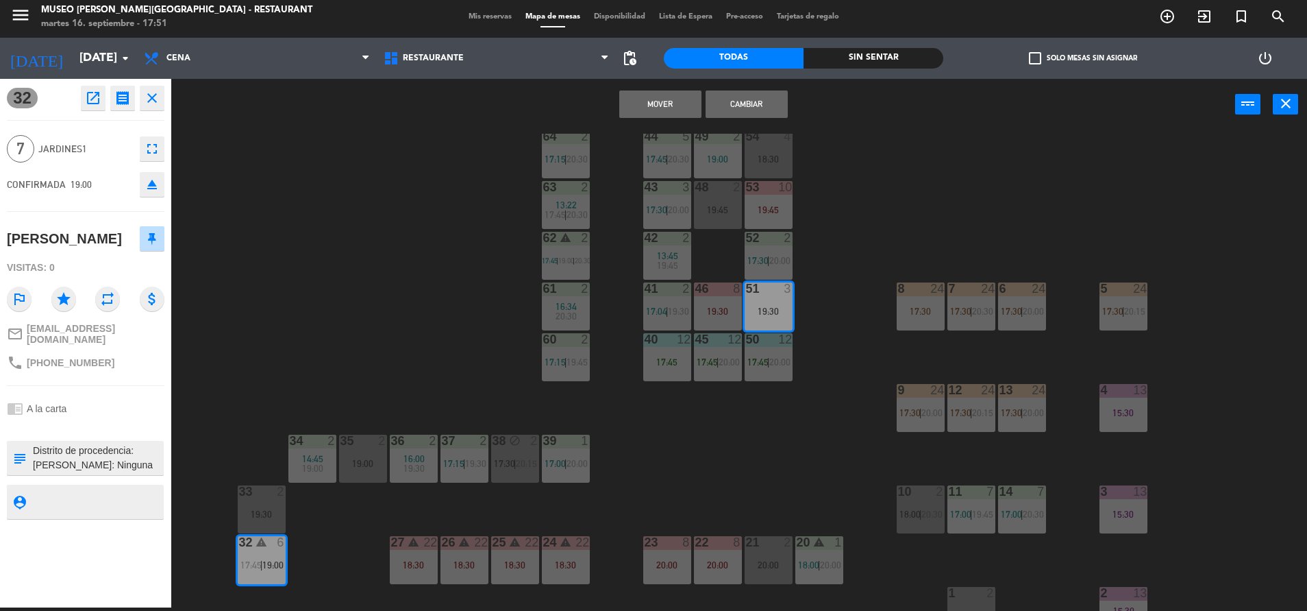
click at [856, 285] on div "44 5 17:45 | 20:30 49 2 19:00 54 4 18:30 64 2 17:15 | 20:30 48 2 19:45 53 10 19…" at bounding box center [745, 372] width 1123 height 477
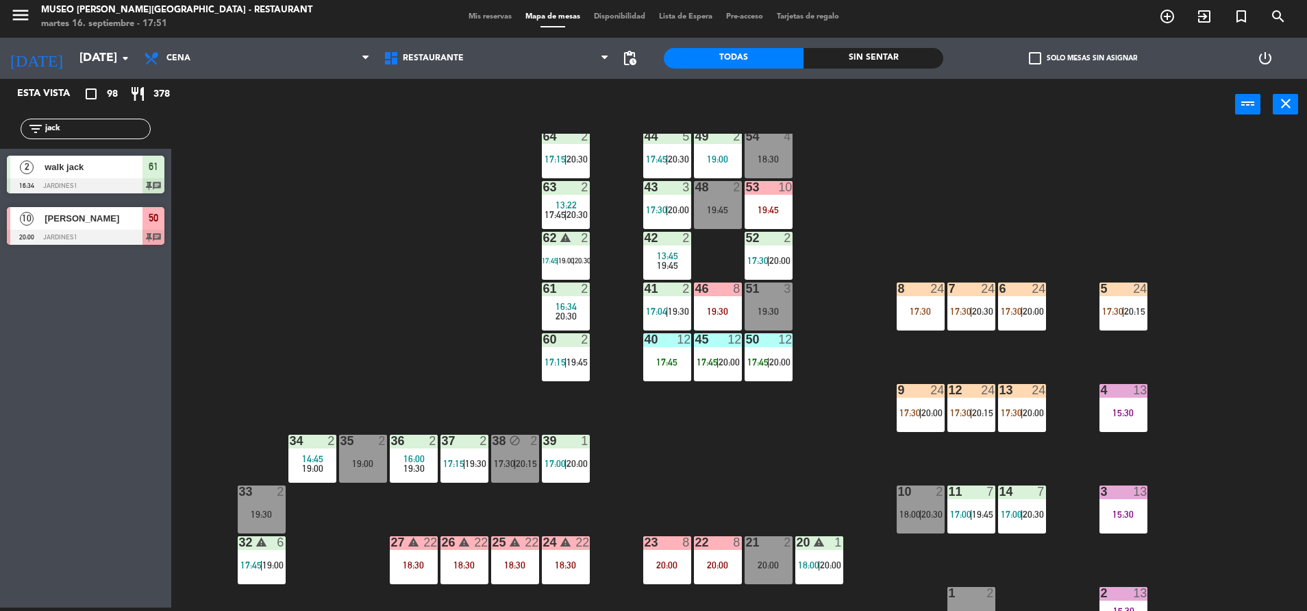
click at [716, 315] on div "19:30" at bounding box center [718, 311] width 48 height 10
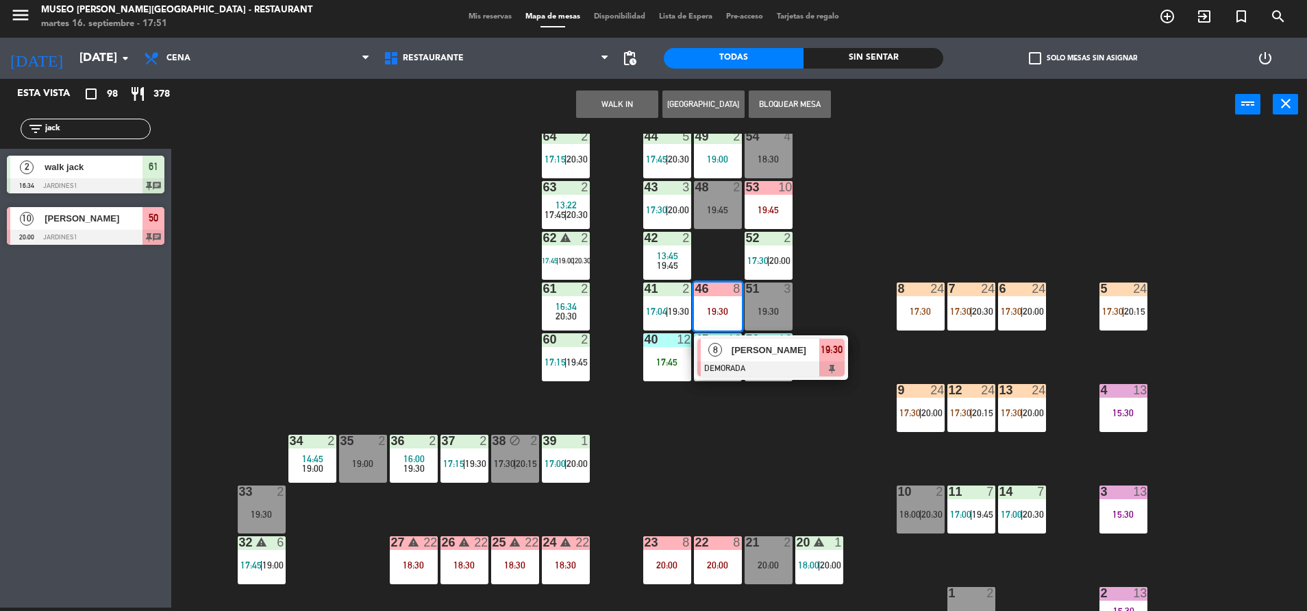
click at [820, 296] on div "44 5 17:45 | 20:30 49 2 19:00 54 4 18:30 64 2 17:15 | 20:30 48 2 19:45 53 10 19…" at bounding box center [745, 372] width 1123 height 477
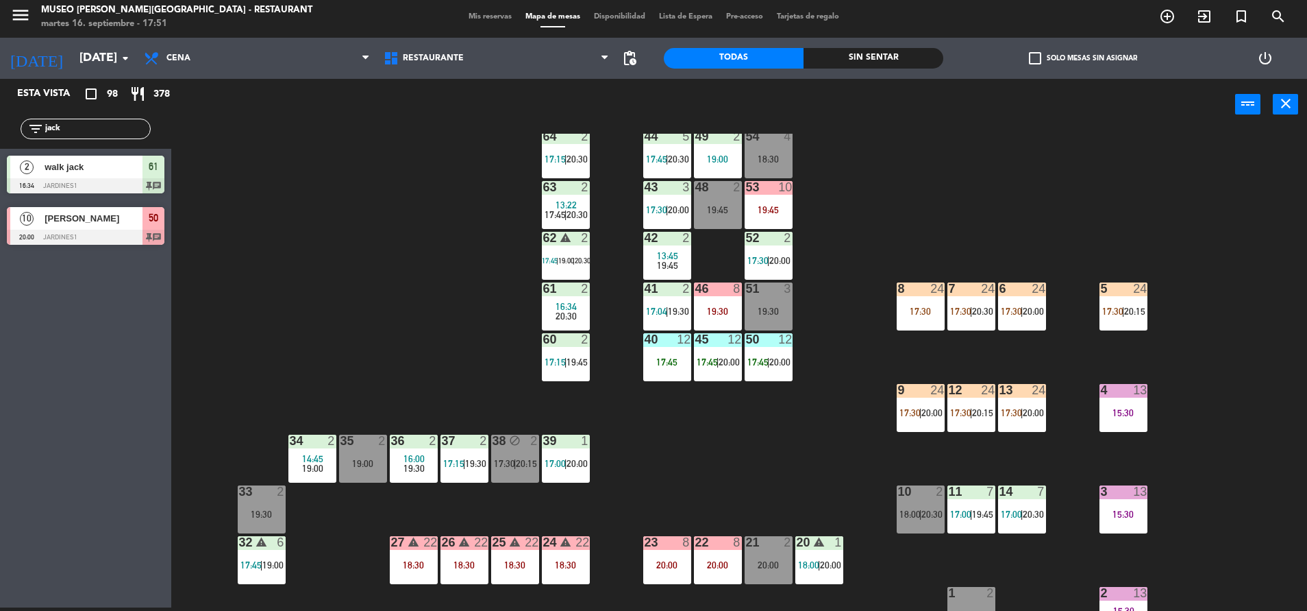
click at [776, 306] on div "51 3 19:30" at bounding box center [769, 306] width 48 height 48
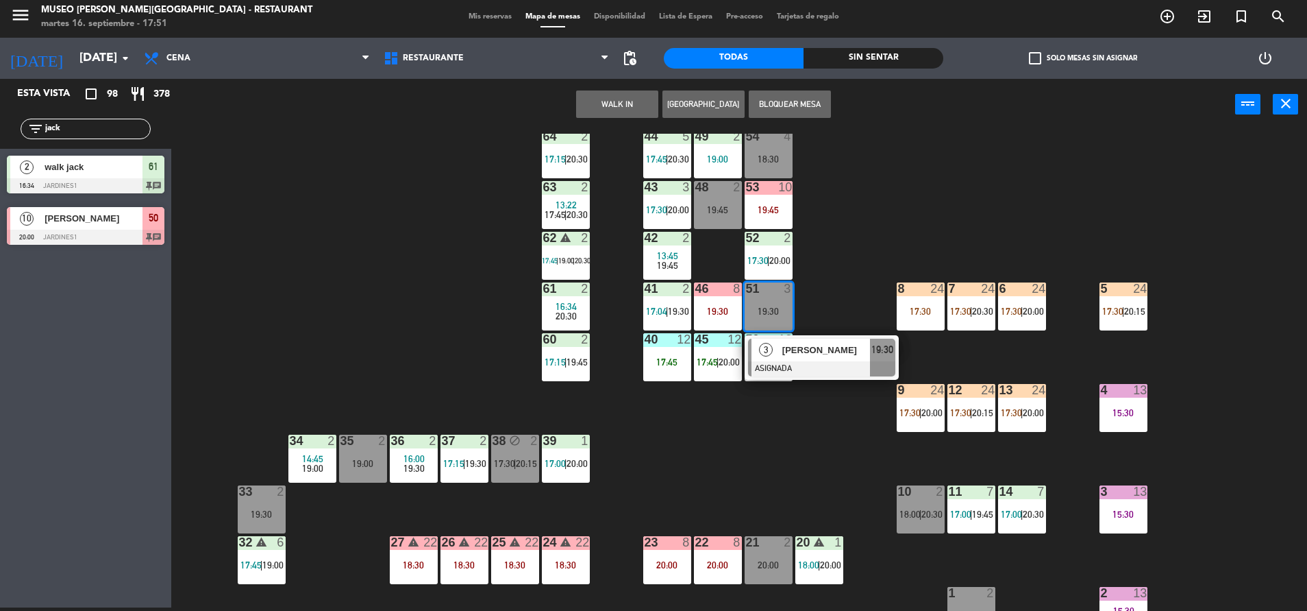
click at [826, 343] on div "[PERSON_NAME]" at bounding box center [825, 350] width 89 height 23
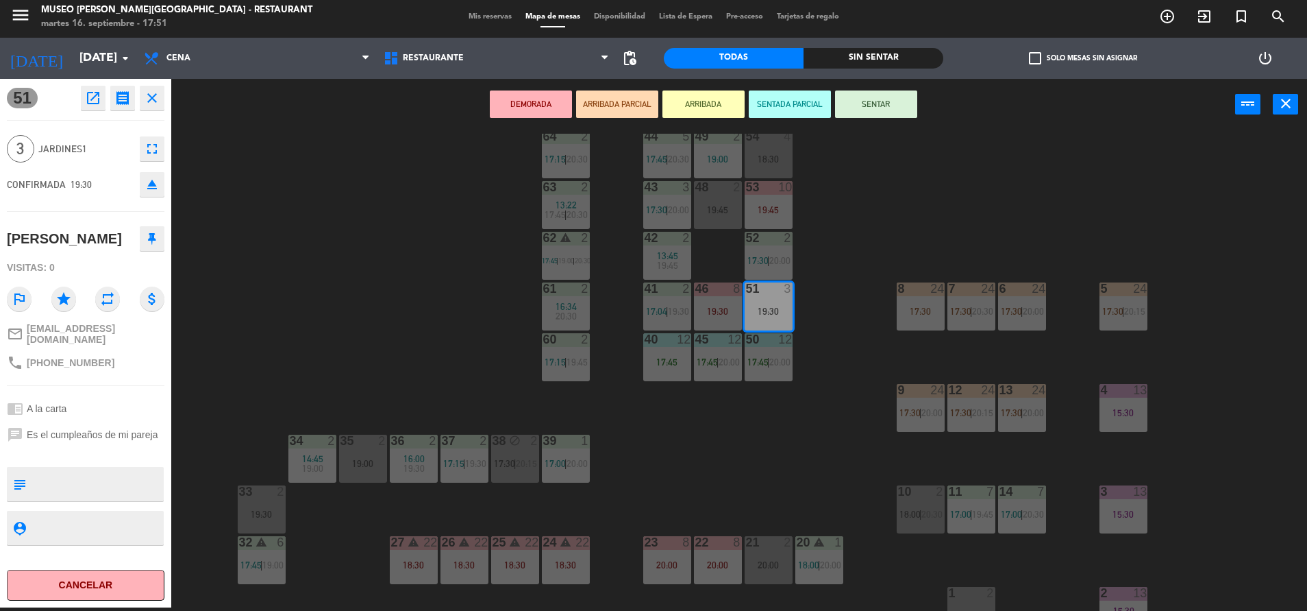
click at [756, 208] on div "19:45" at bounding box center [769, 209] width 48 height 10
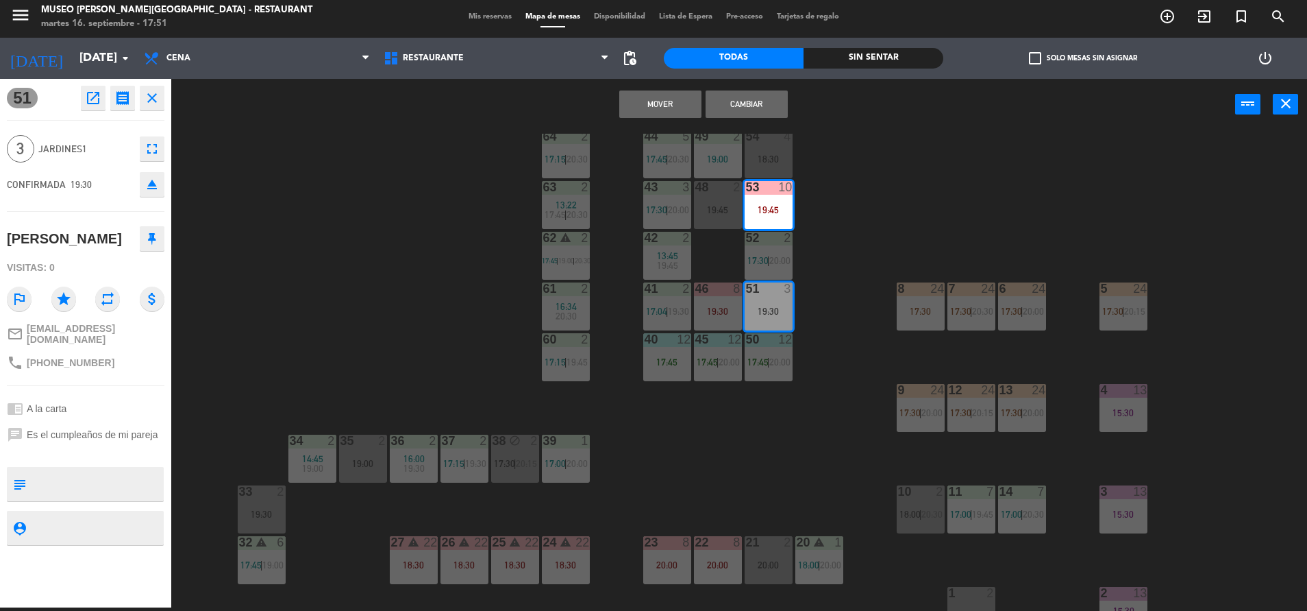
click at [627, 111] on button "Mover" at bounding box center [660, 103] width 82 height 27
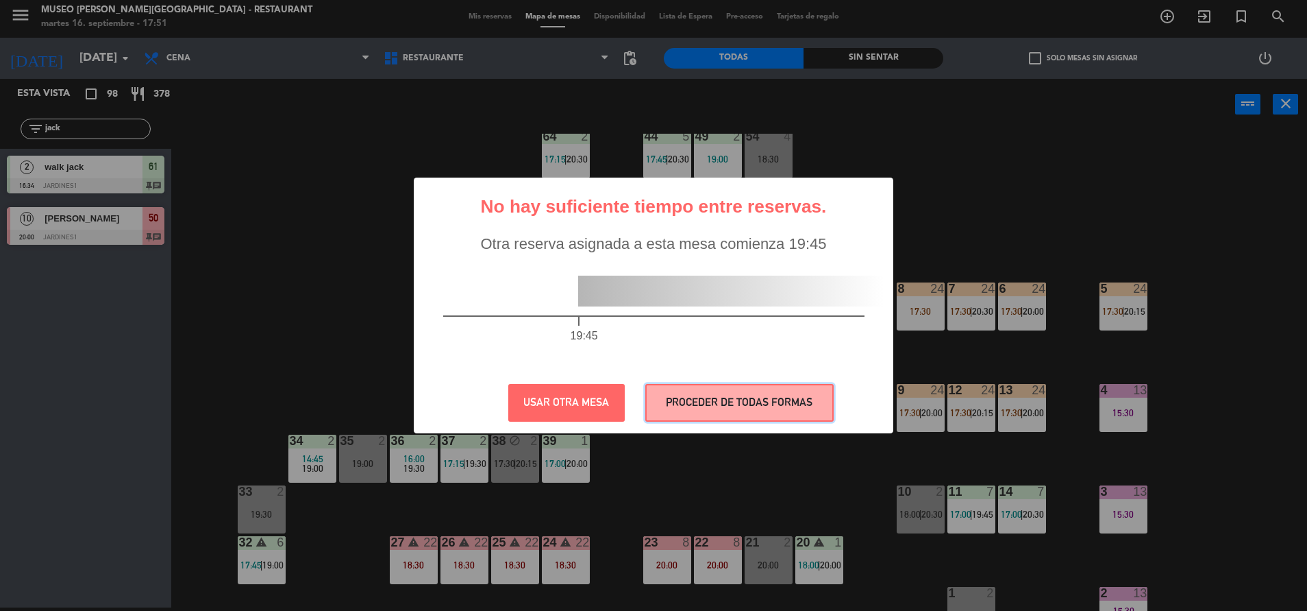
click at [719, 399] on button "PROCEDER DE TODAS FORMAS" at bounding box center [739, 403] width 188 height 38
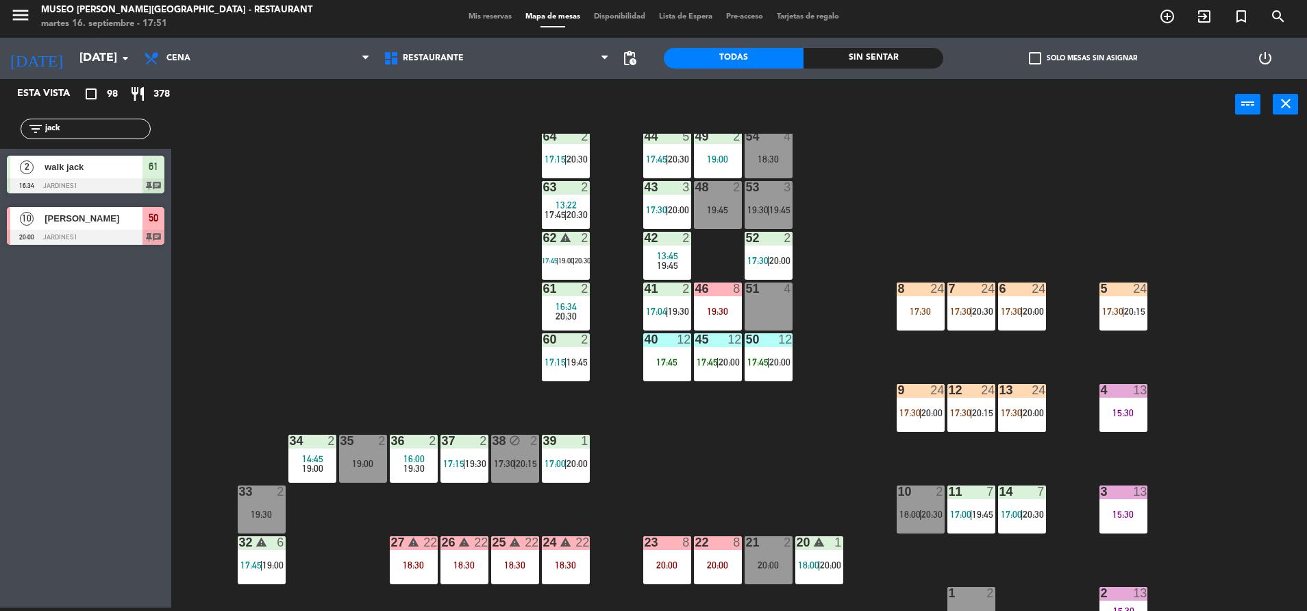
click at [735, 304] on div "46 8 19:30" at bounding box center [718, 306] width 48 height 48
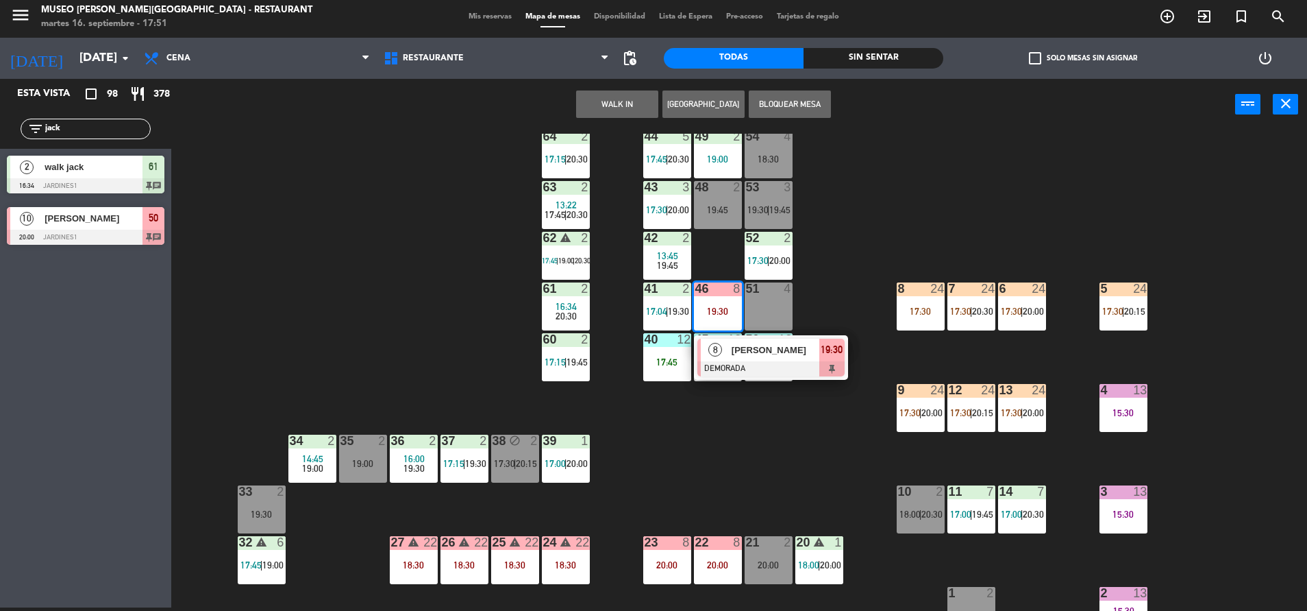
click at [809, 355] on span "[PERSON_NAME]" at bounding box center [776, 350] width 88 height 14
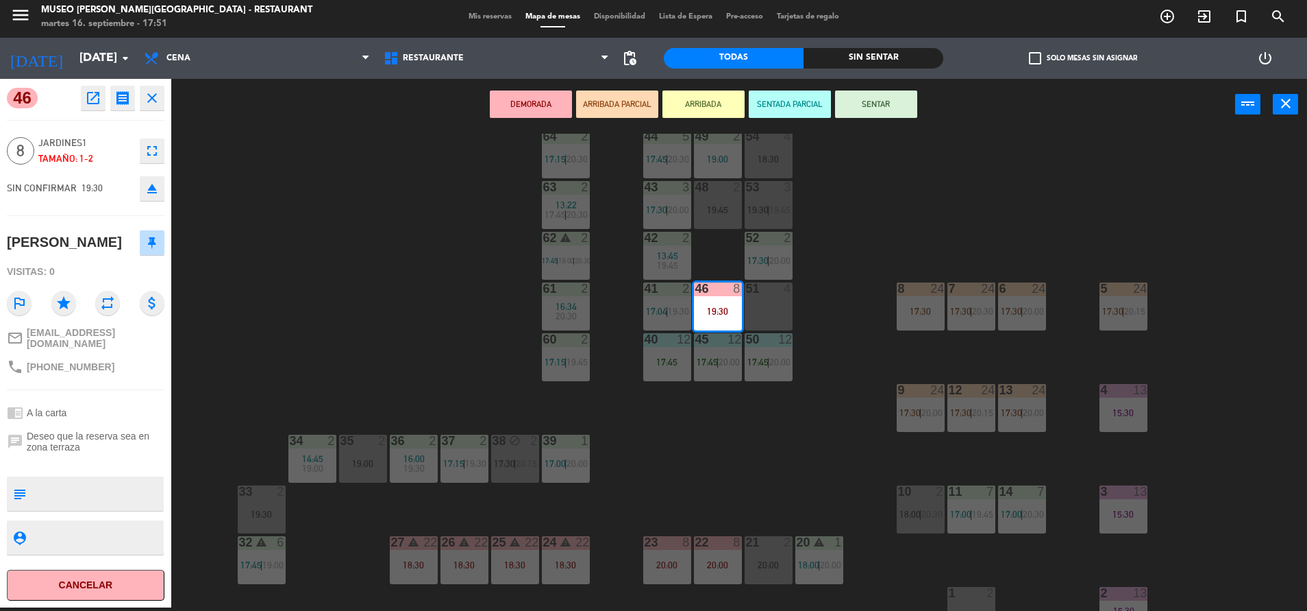
click at [772, 310] on div "51 4" at bounding box center [769, 306] width 48 height 48
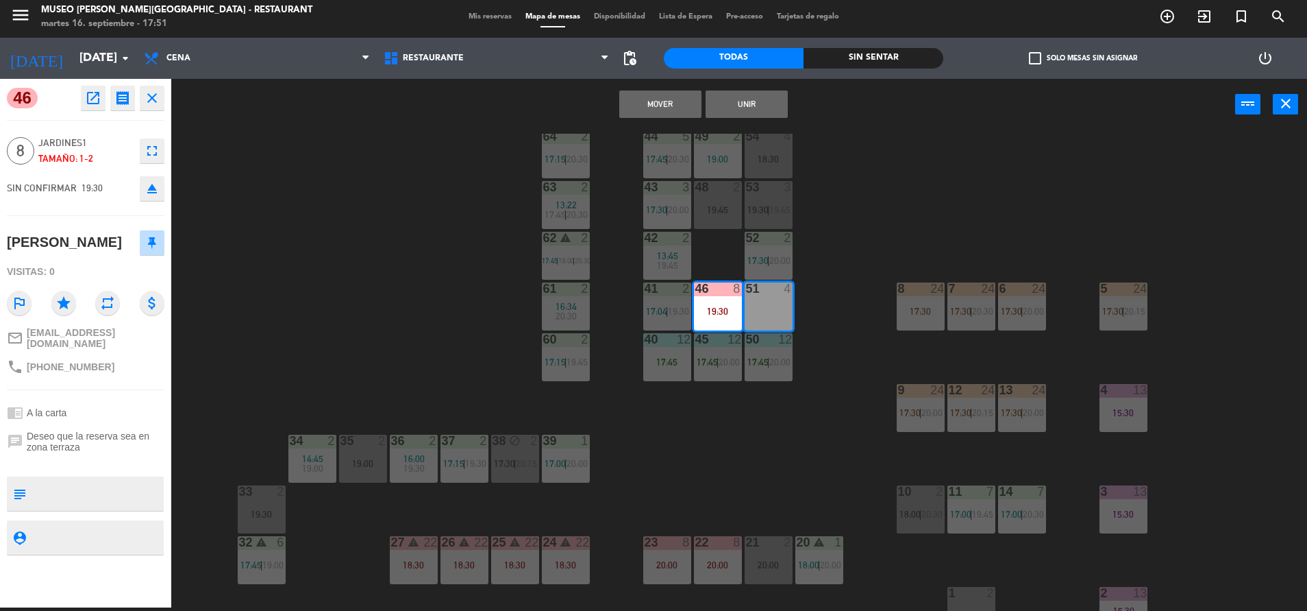
click at [760, 106] on button "Unir" at bounding box center [747, 103] width 82 height 27
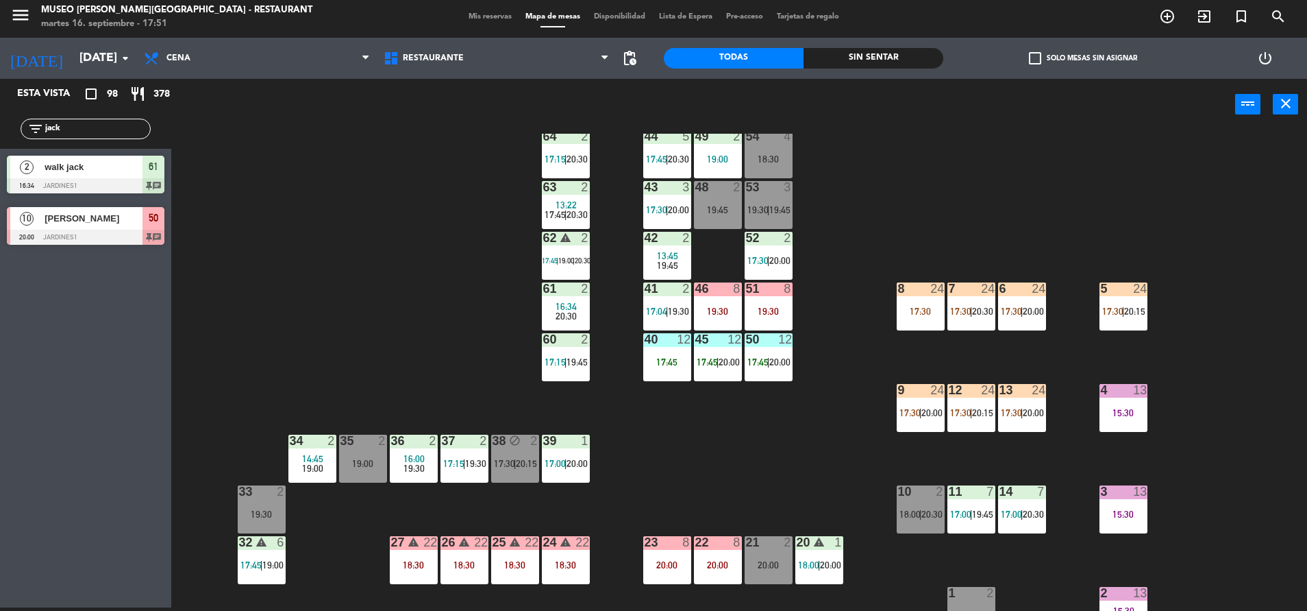
scroll to position [508, 0]
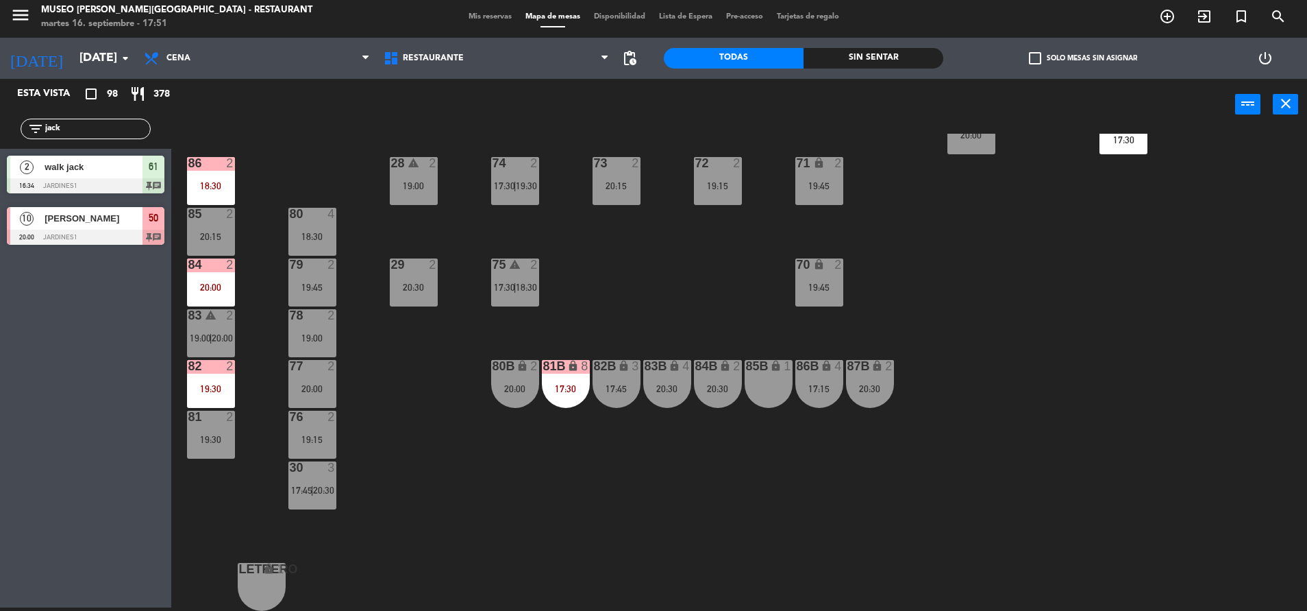
click at [562, 392] on div "17:30" at bounding box center [566, 389] width 48 height 10
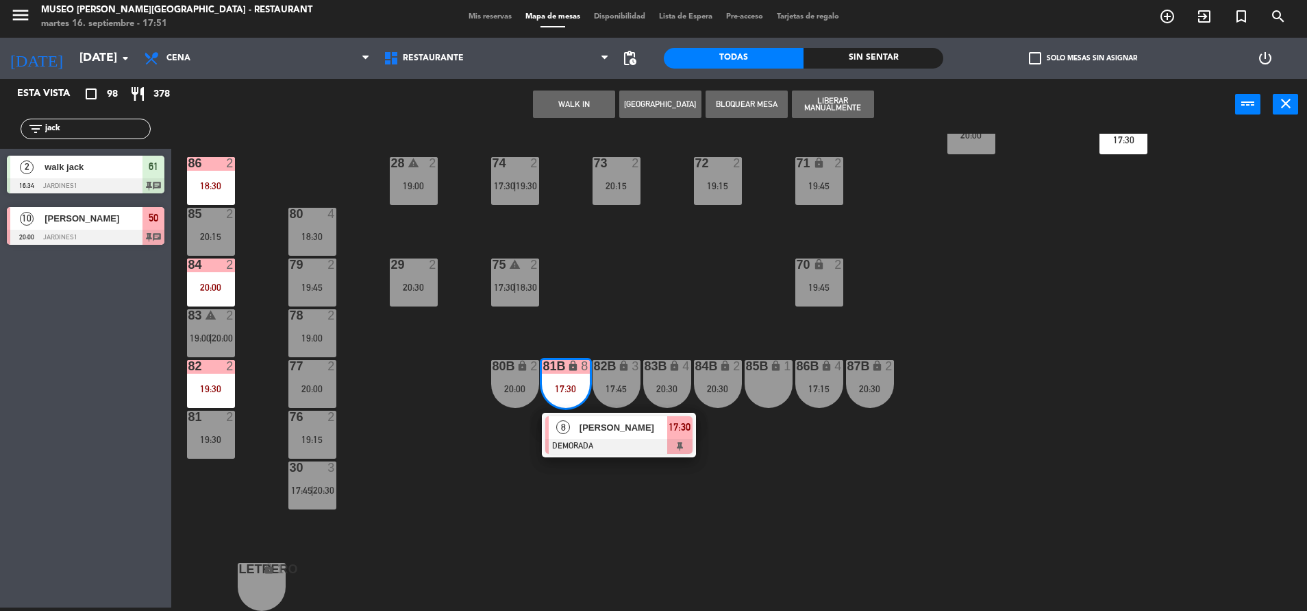
click at [601, 421] on div "[PERSON_NAME]" at bounding box center [622, 427] width 89 height 23
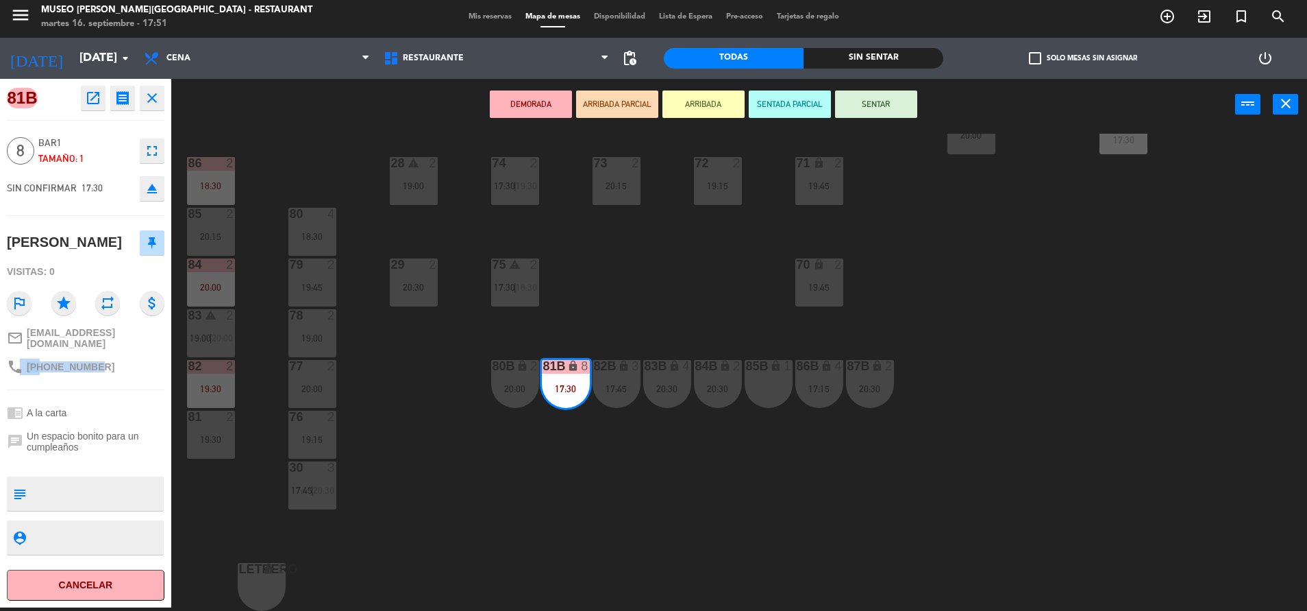
drag, startPoint x: 97, startPoint y: 371, endPoint x: 19, endPoint y: 367, distance: 78.9
click at [19, 367] on div "phone [PHONE_NUMBER]" at bounding box center [86, 367] width 158 height 26
copy div "e [PHONE_NUMBER]"
click at [90, 106] on icon "open_in_new" at bounding box center [93, 98] width 16 height 16
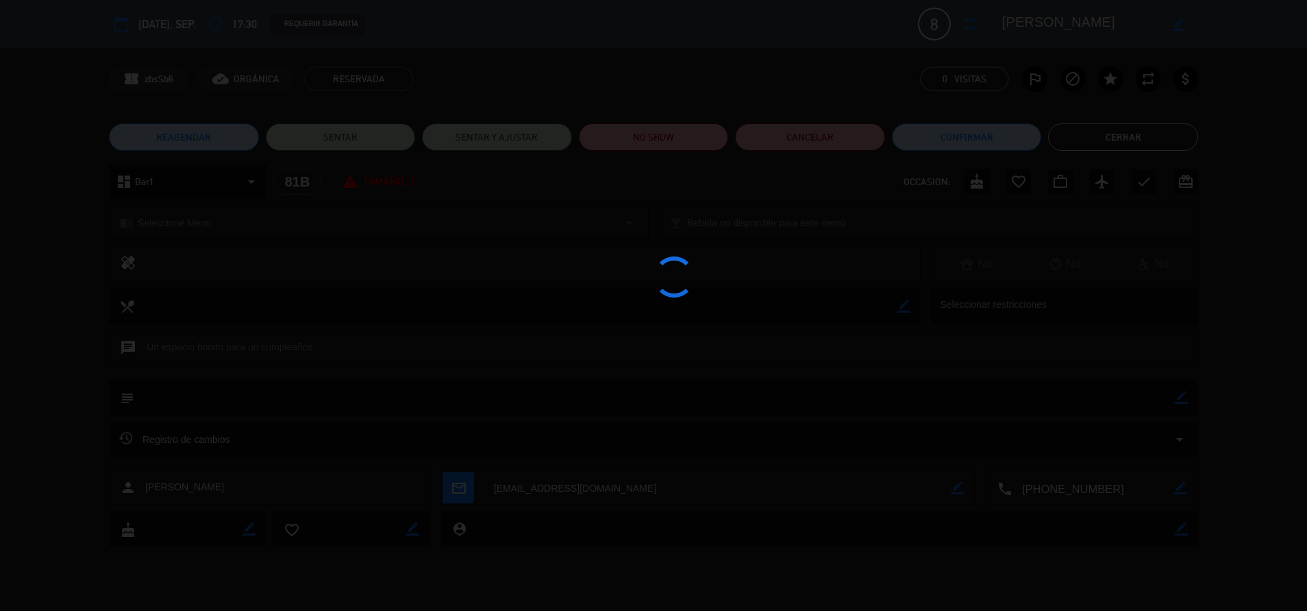
click at [660, 162] on div at bounding box center [653, 305] width 1307 height 611
click at [633, 138] on div at bounding box center [653, 305] width 1307 height 611
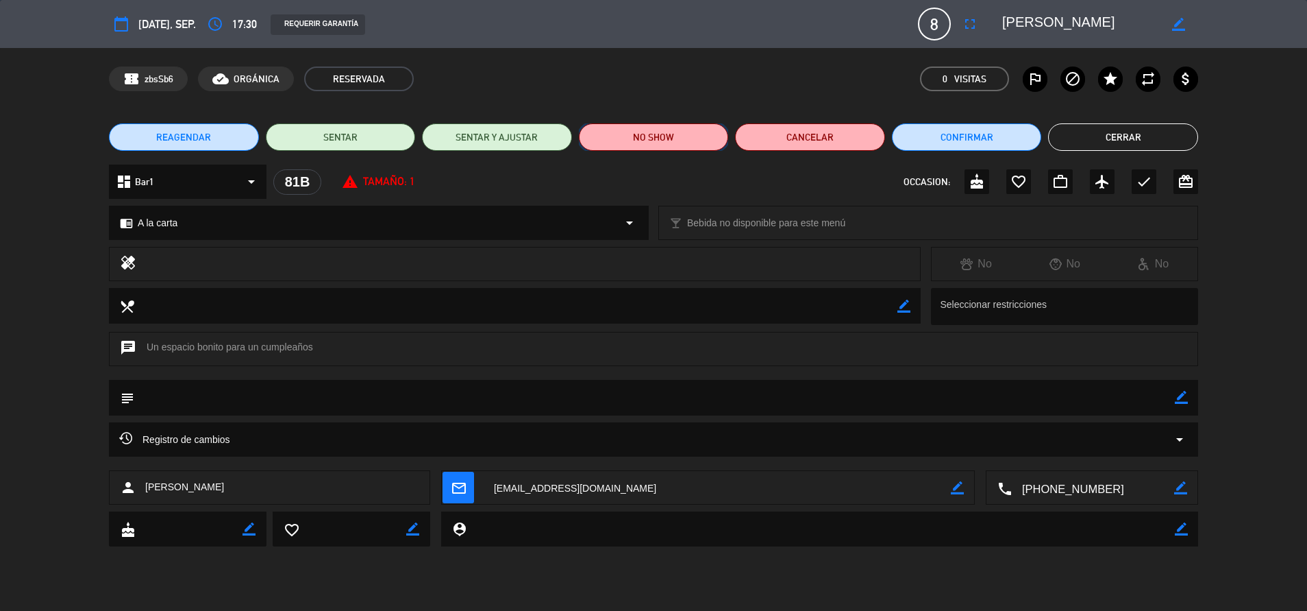
click at [656, 138] on button "NO SHOW" at bounding box center [654, 136] width 150 height 27
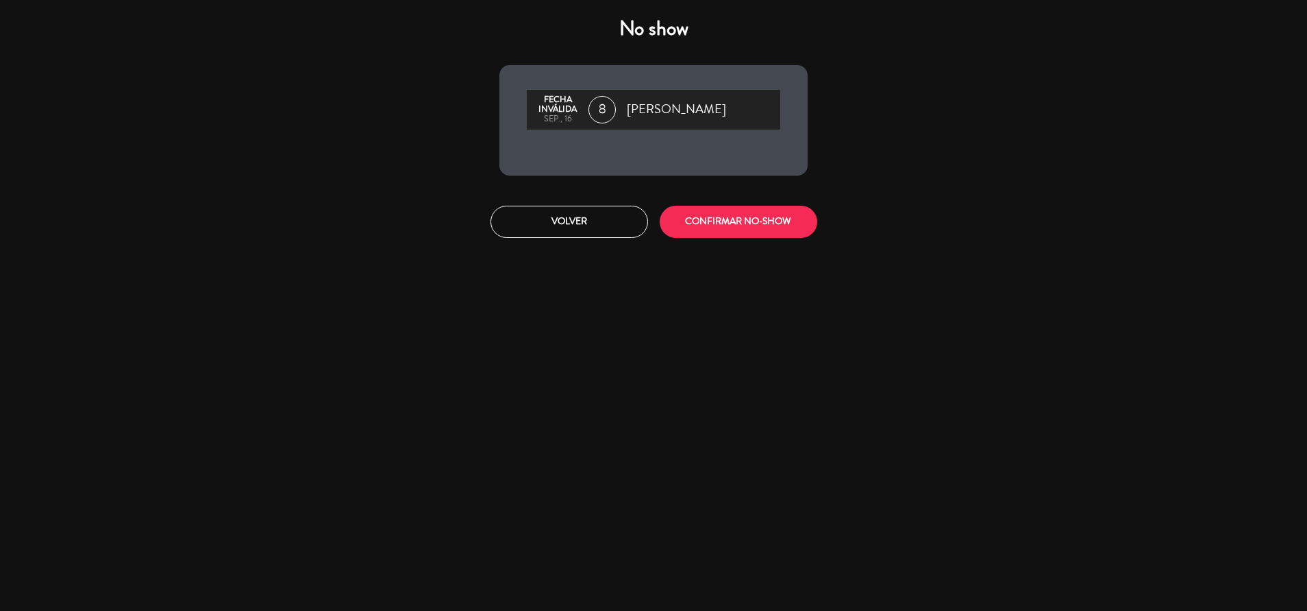
click at [728, 243] on div "Volver CONFIRMAR NO-SHOW" at bounding box center [653, 221] width 329 height 51
click at [715, 225] on button "CONFIRMAR NO-SHOW" at bounding box center [739, 222] width 158 height 32
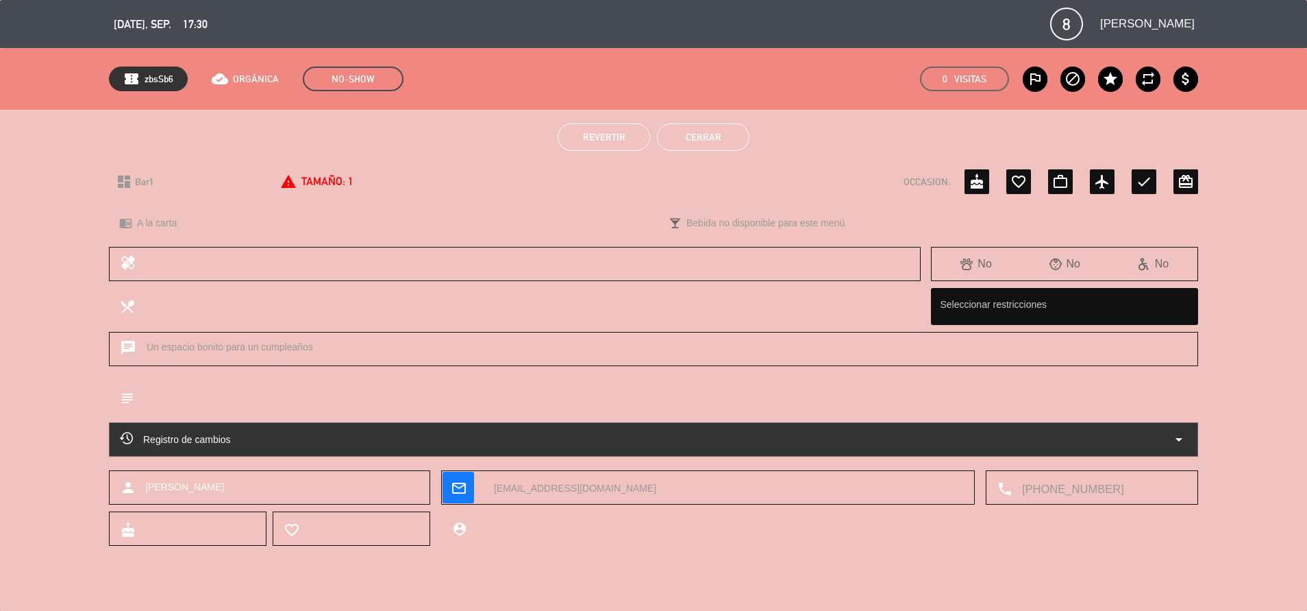
click at [723, 136] on button "Cerrar" at bounding box center [703, 136] width 93 height 27
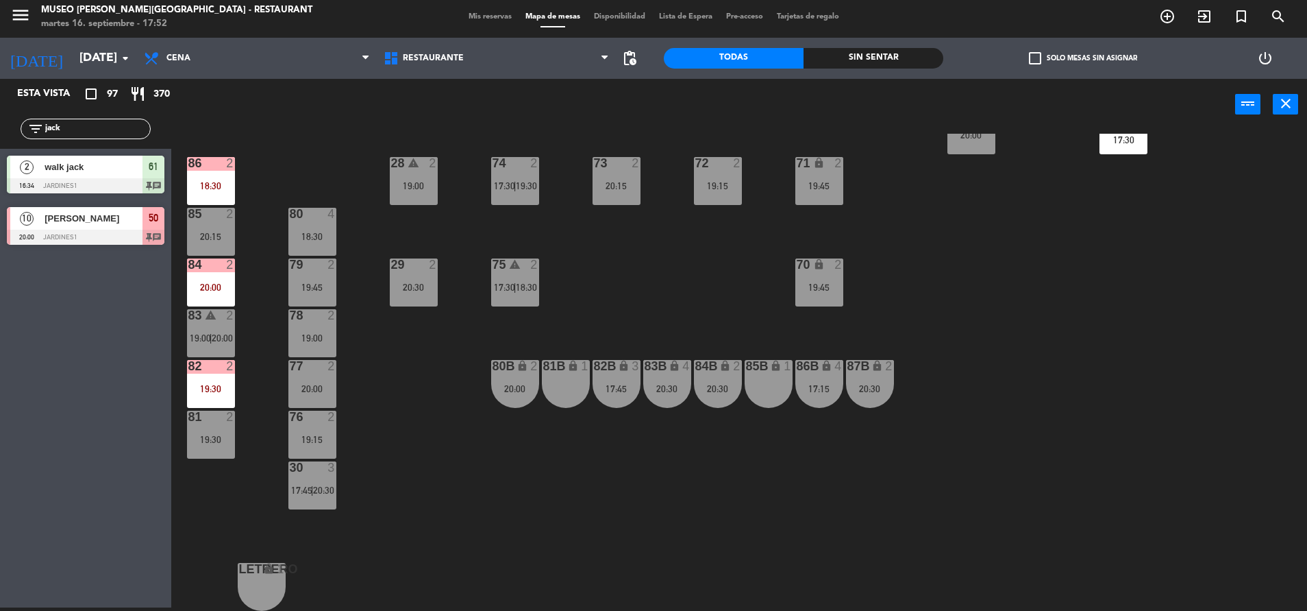
scroll to position [0, 0]
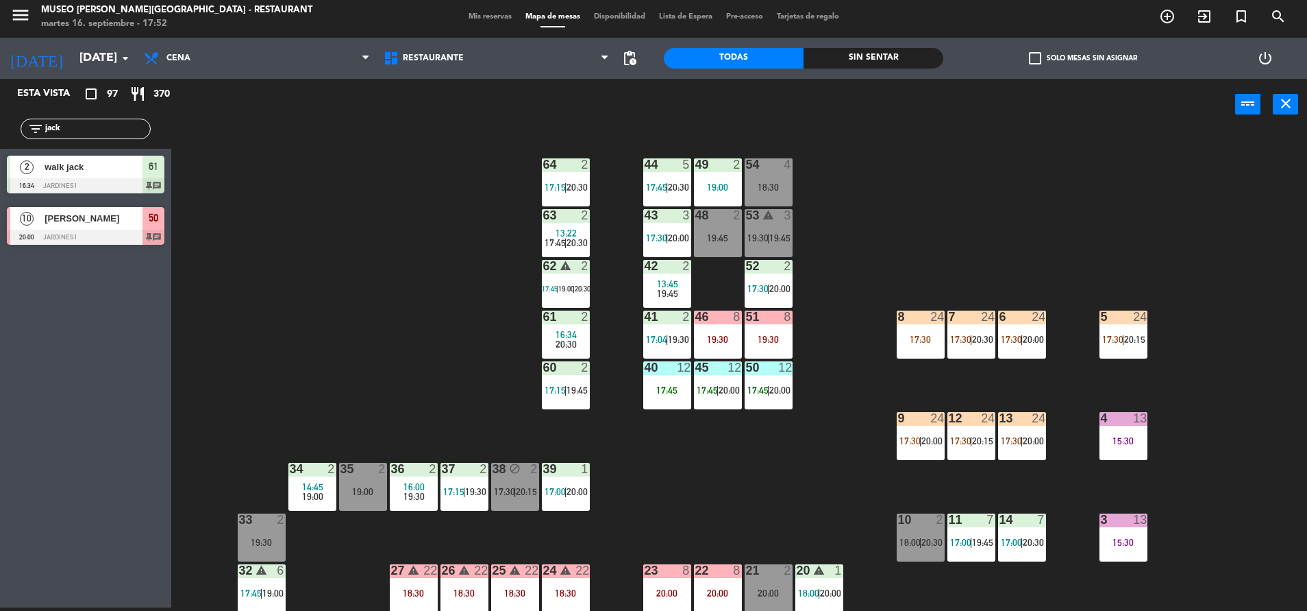
drag, startPoint x: 77, startPoint y: 129, endPoint x: -4, endPoint y: 132, distance: 80.9
click at [0, 132] on html "close × Museo [PERSON_NAME] Café - Restaurant × chrome_reader_mode Listado de R…" at bounding box center [653, 305] width 1307 height 611
click at [347, 280] on div "44 5 17:45 | 20:30 49 2 19:00 54 4 18:30 64 2 17:15 | 20:30 48 2 19:45 53 warni…" at bounding box center [745, 372] width 1123 height 477
click at [721, 251] on div "48 2 19:45" at bounding box center [718, 233] width 48 height 48
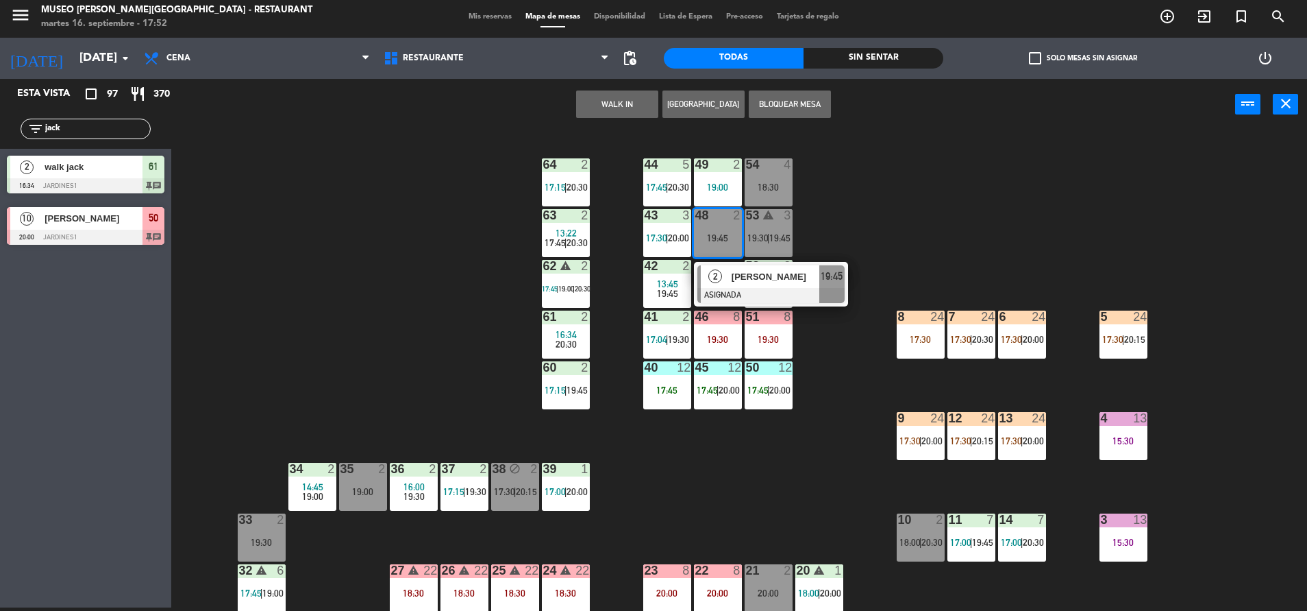
click at [631, 108] on button "WALK IN" at bounding box center [617, 103] width 82 height 27
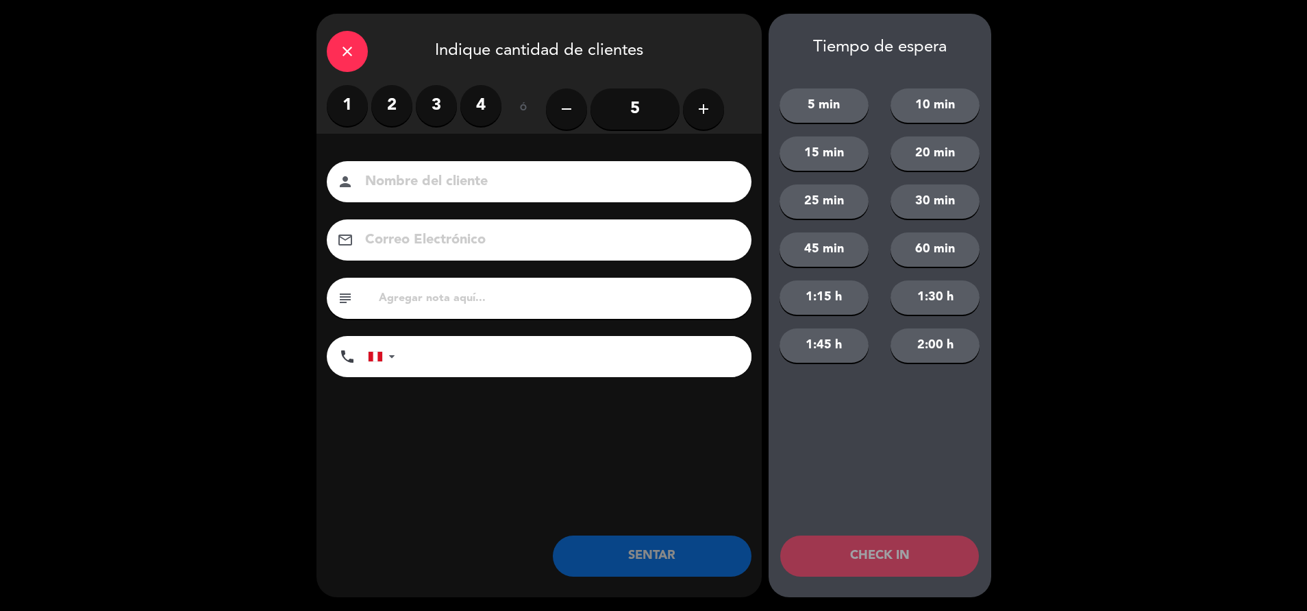
click at [386, 102] on label "2" at bounding box center [391, 105] width 41 height 41
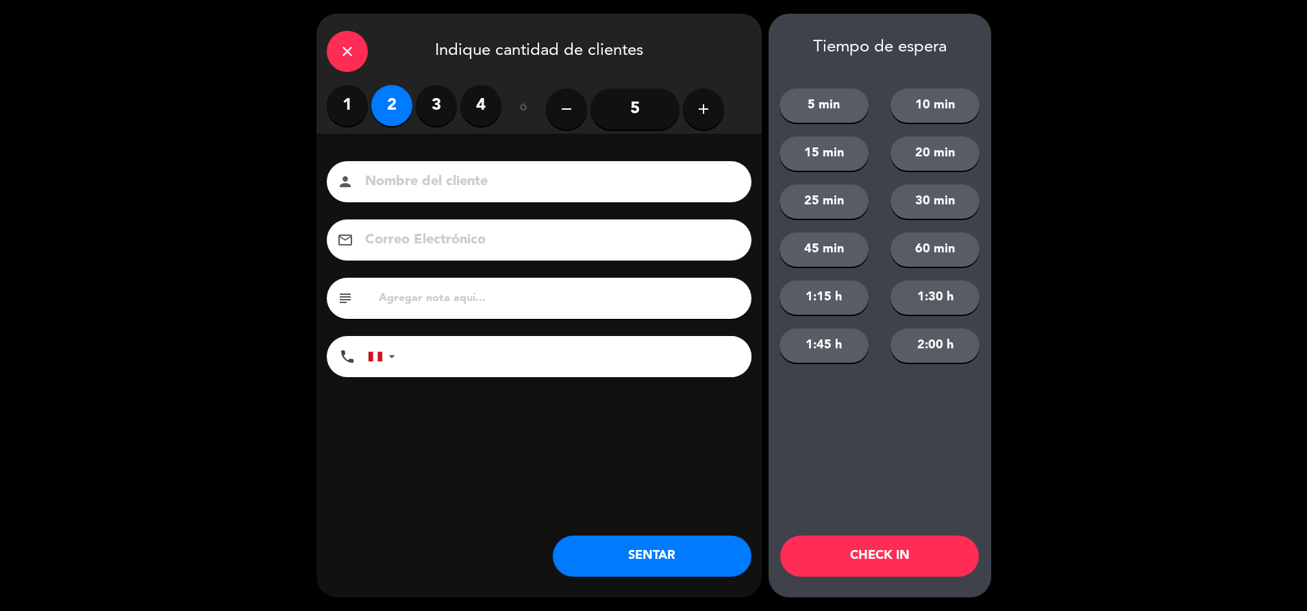
click at [426, 184] on input at bounding box center [549, 182] width 370 height 24
click at [421, 184] on input "walk in jummy" at bounding box center [549, 182] width 370 height 24
type input "walk in [PERSON_NAME]"
click at [417, 299] on input "text" at bounding box center [560, 297] width 364 height 19
type input "m48 cumpleaños"
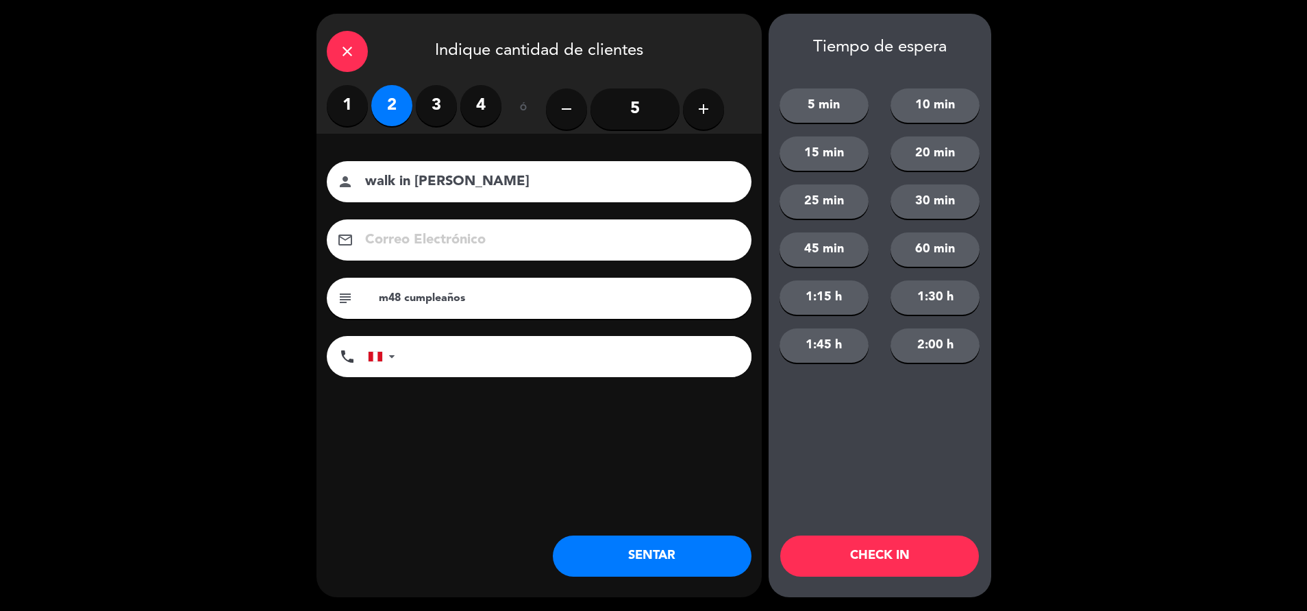
click at [652, 551] on button "SENTAR" at bounding box center [652, 555] width 199 height 41
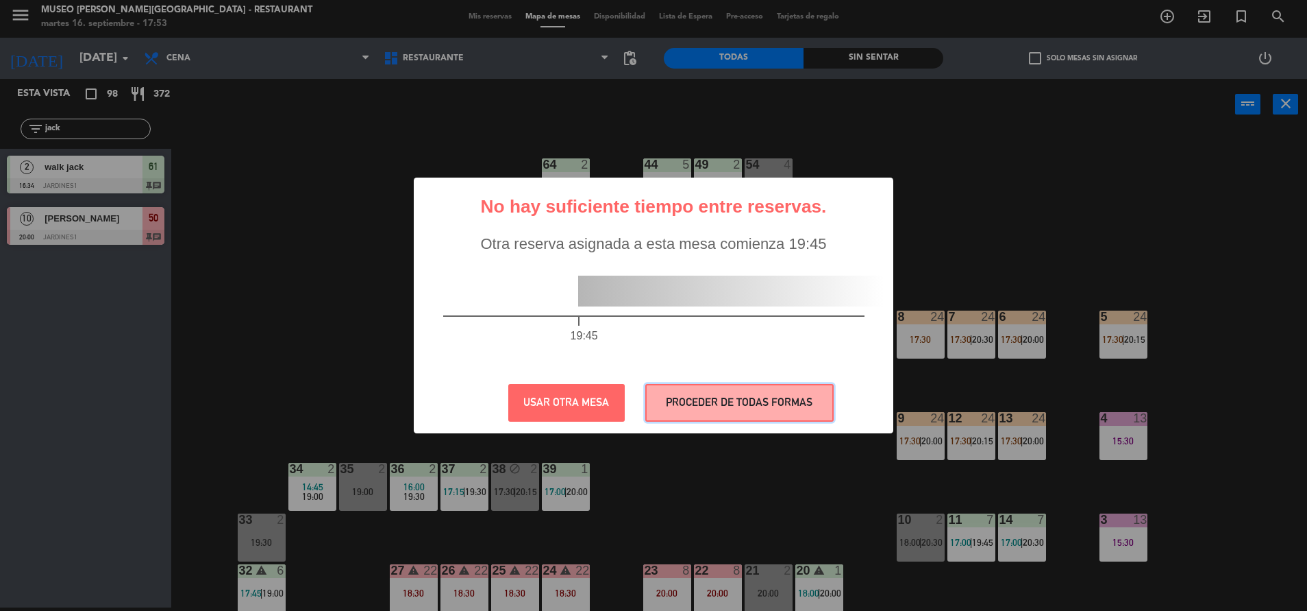
click at [699, 388] on button "PROCEDER DE TODAS FORMAS" at bounding box center [739, 403] width 188 height 38
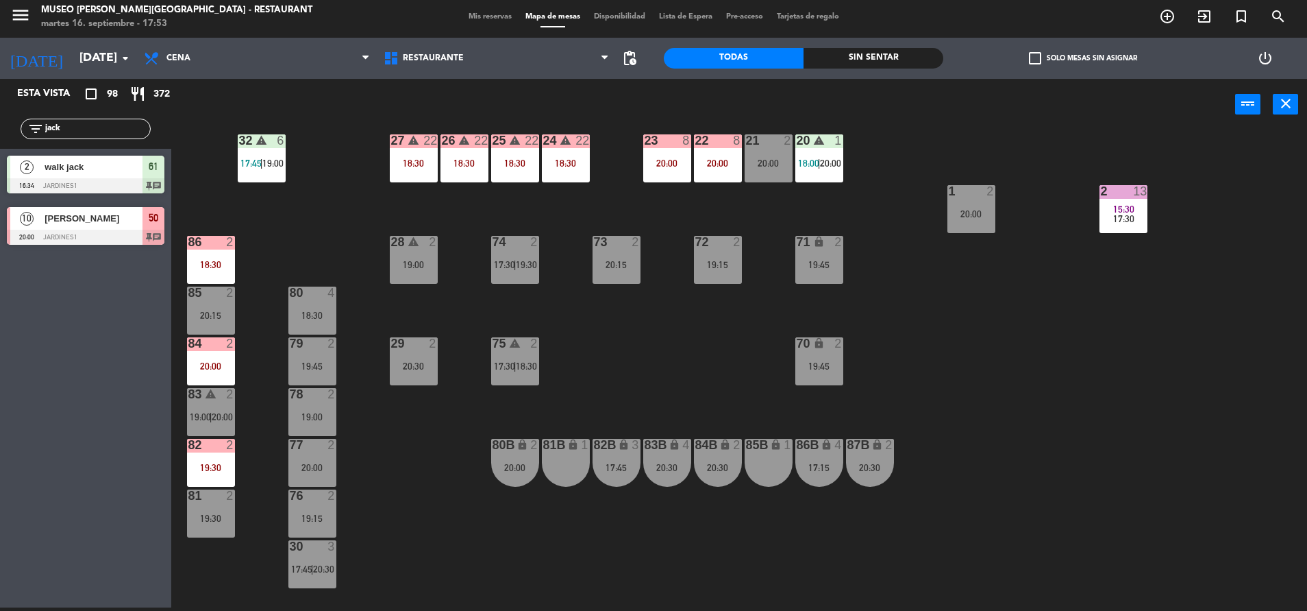
scroll to position [508, 0]
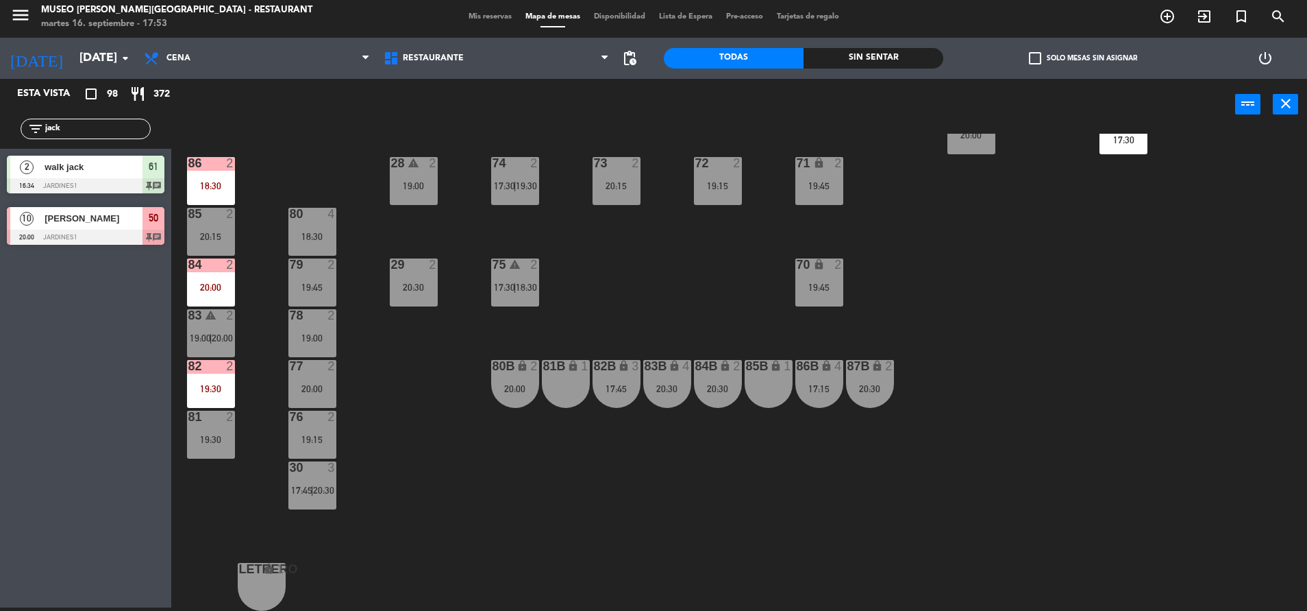
click at [614, 390] on div "17:45" at bounding box center [617, 389] width 48 height 10
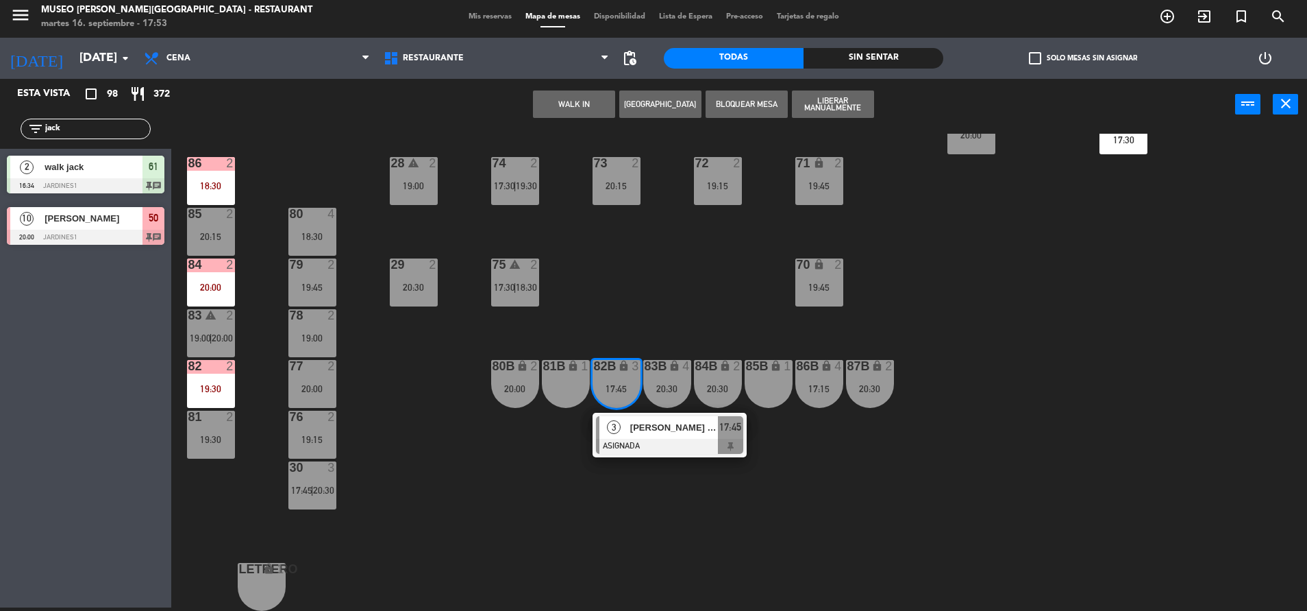
click at [643, 419] on div "[PERSON_NAME] del [PERSON_NAME]" at bounding box center [673, 427] width 89 height 23
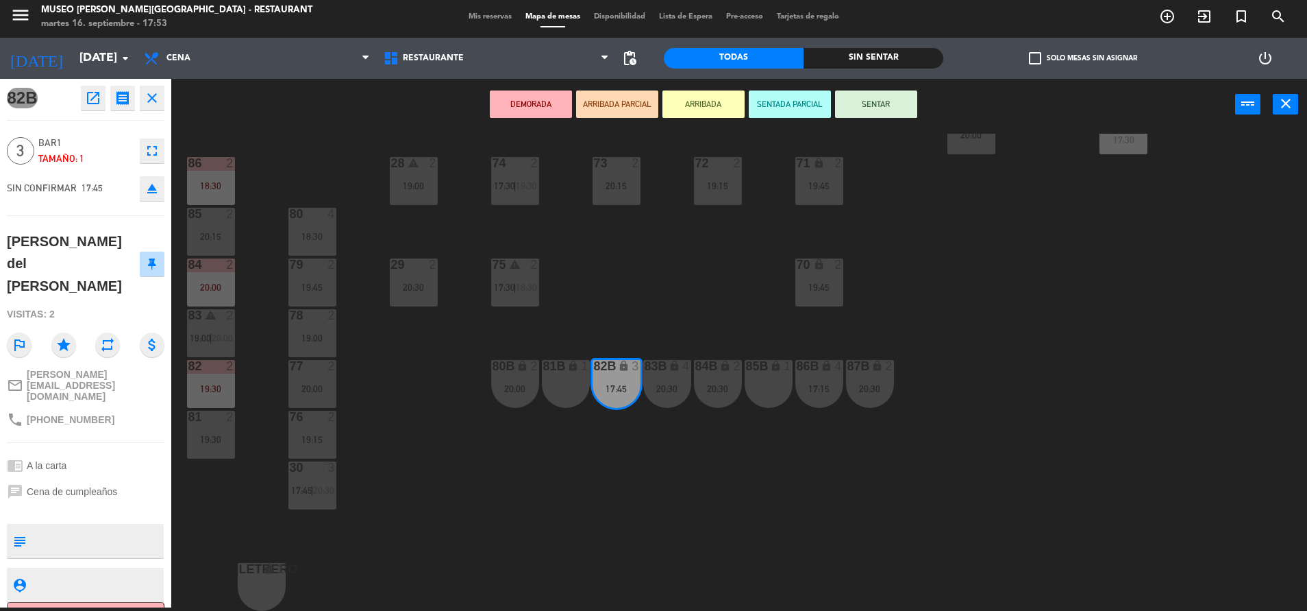
click at [642, 362] on div "44 5 17:45 | 20:30 49 2 19:00 54 4 18:30 64 2 17:15 | 20:30 48 2 17:58 19:45 53…" at bounding box center [745, 372] width 1123 height 477
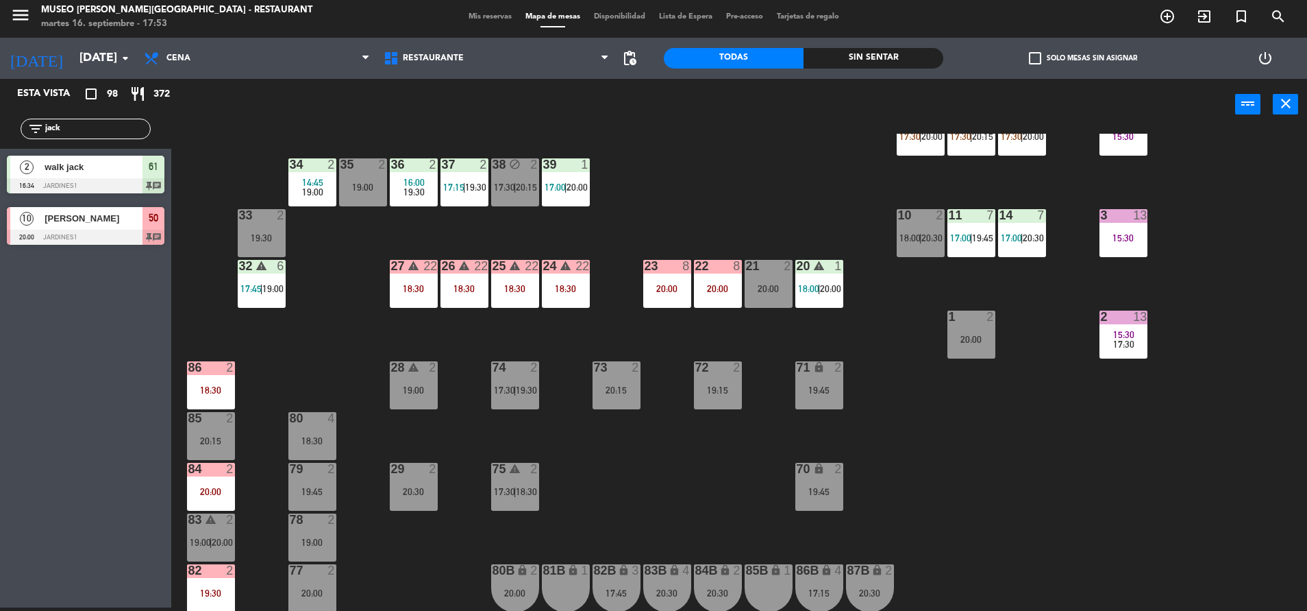
scroll to position [303, 0]
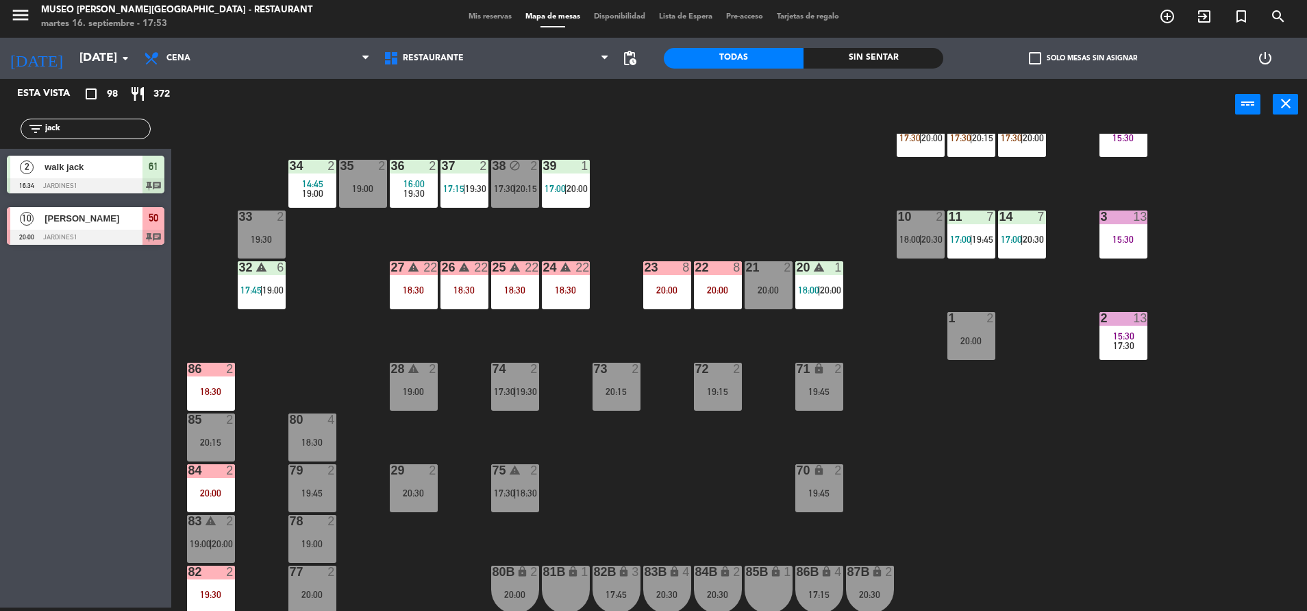
click at [507, 197] on div "38 block 2 17:30 | 20:15" at bounding box center [515, 184] width 48 height 48
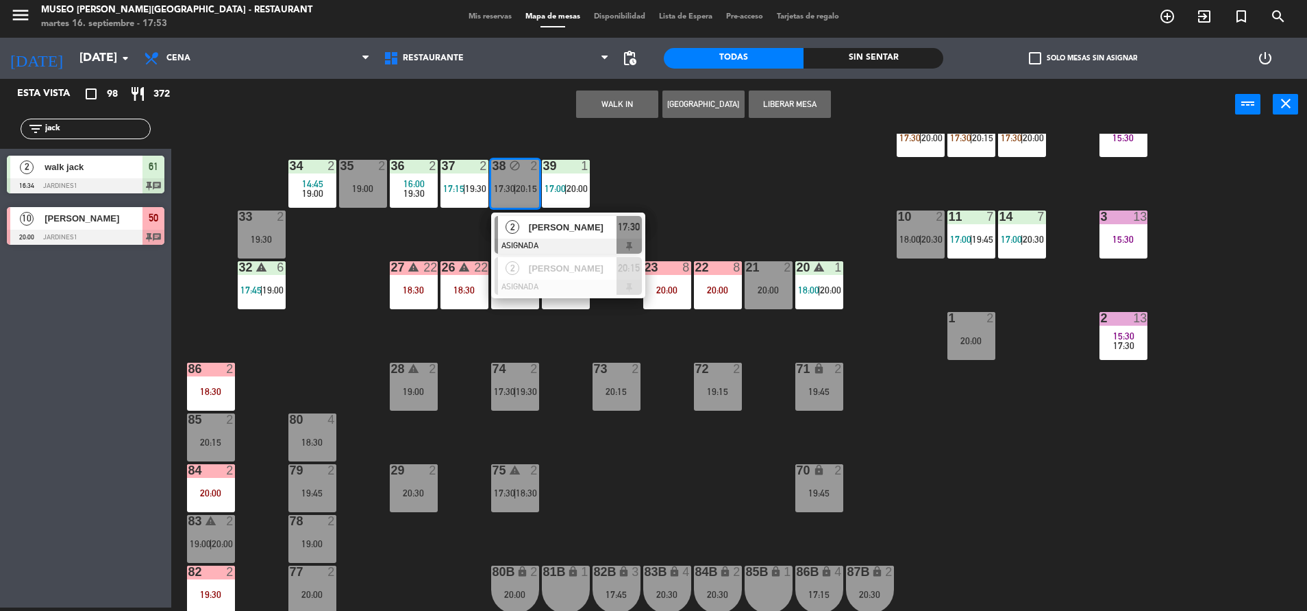
click at [550, 228] on span "[PERSON_NAME]" at bounding box center [573, 227] width 88 height 14
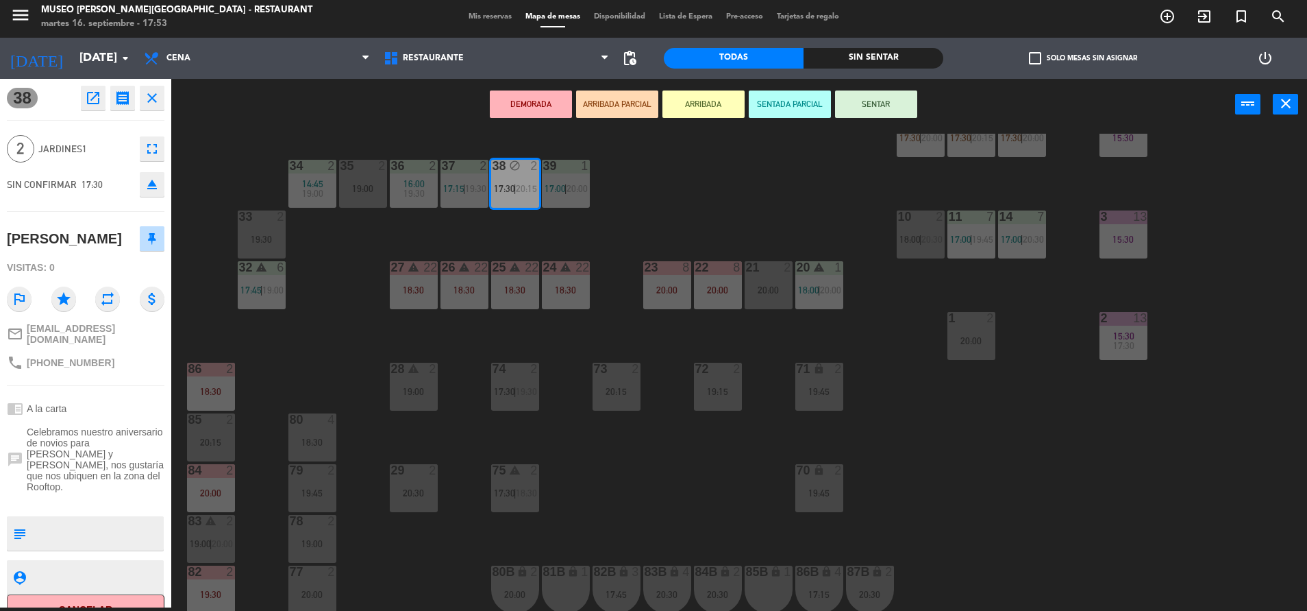
click at [92, 100] on icon "open_in_new" at bounding box center [93, 98] width 16 height 16
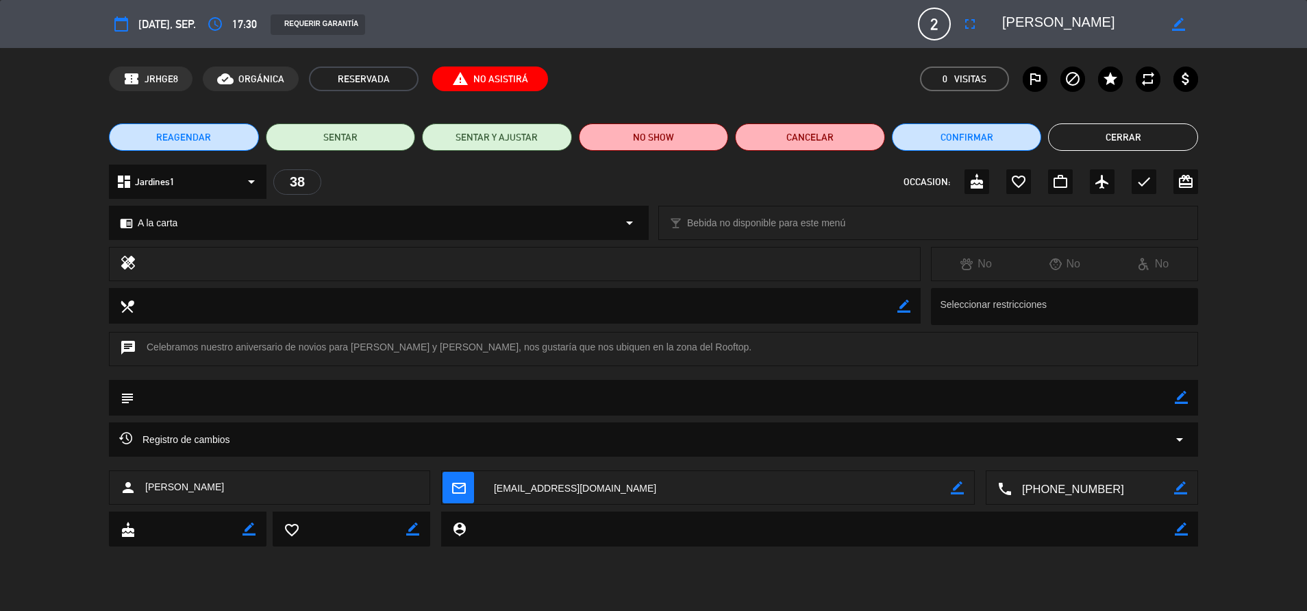
click at [1146, 137] on button "Cerrar" at bounding box center [1123, 136] width 150 height 27
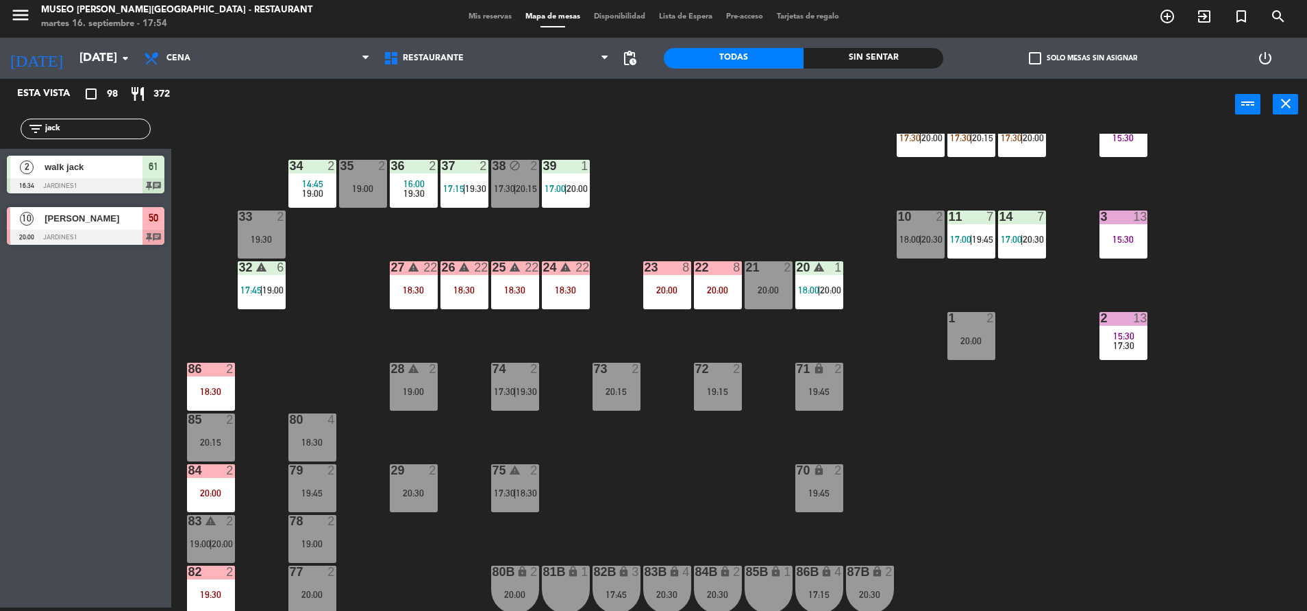
scroll to position [0, 0]
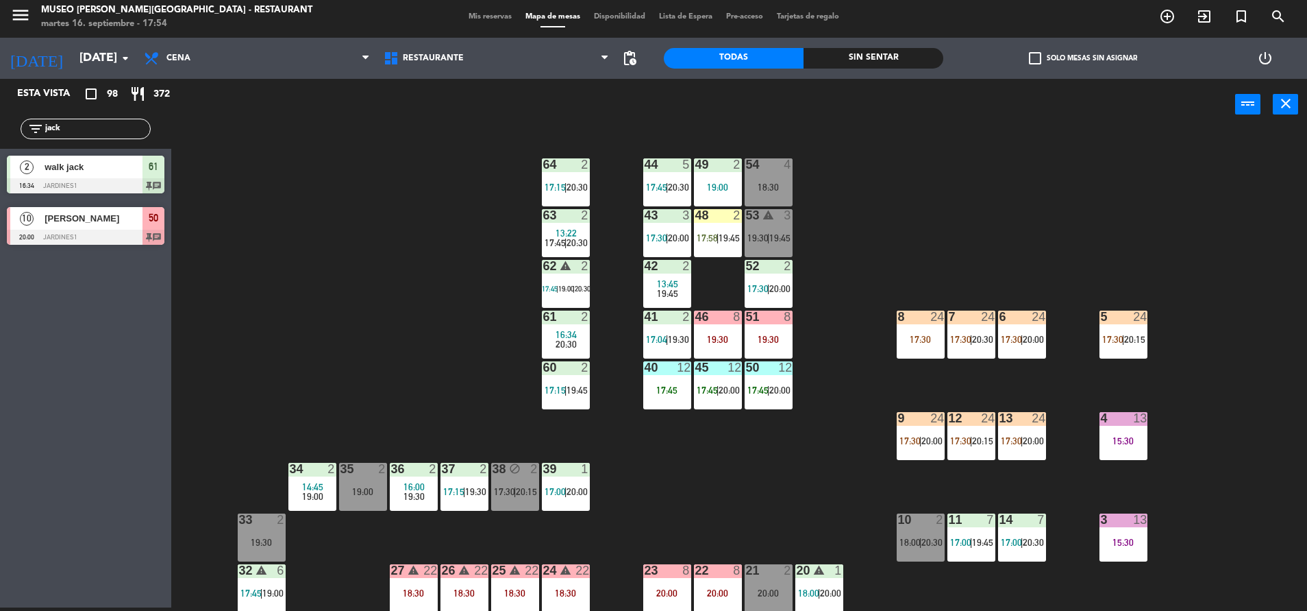
click at [688, 234] on div "43 3 17:30 | 20:00" at bounding box center [667, 233] width 48 height 48
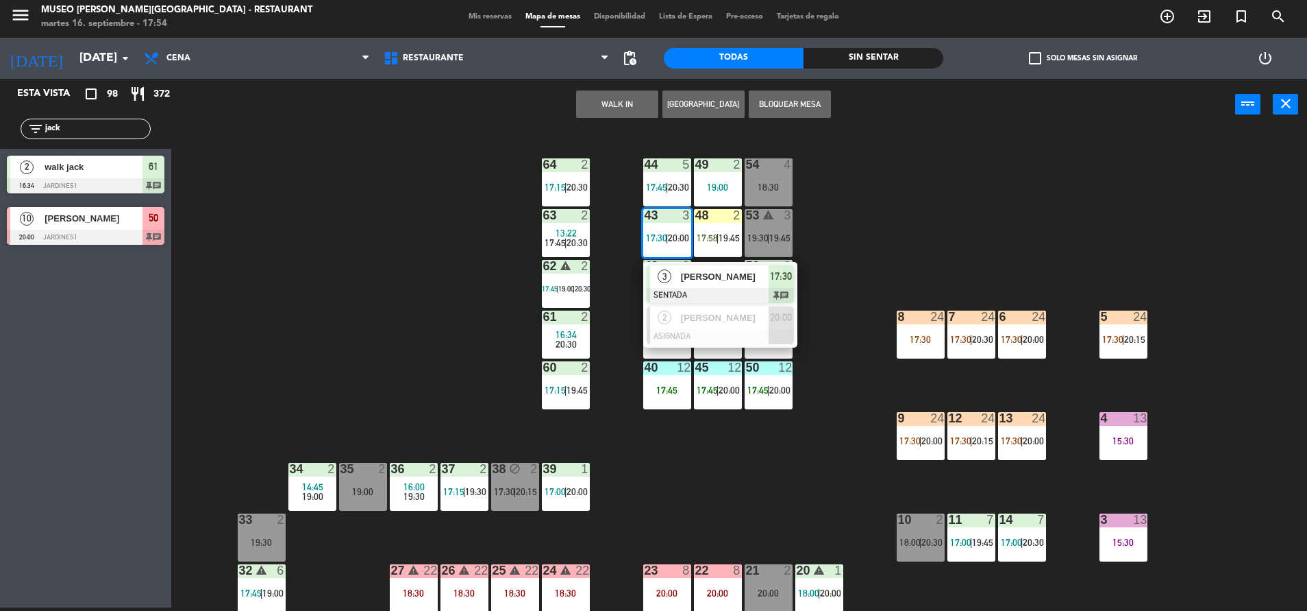
click at [854, 256] on div "44 5 17:45 | 20:30 49 2 19:00 54 4 18:30 64 2 17:15 | 20:30 48 2 17:58 | 19:45 …" at bounding box center [745, 372] width 1123 height 477
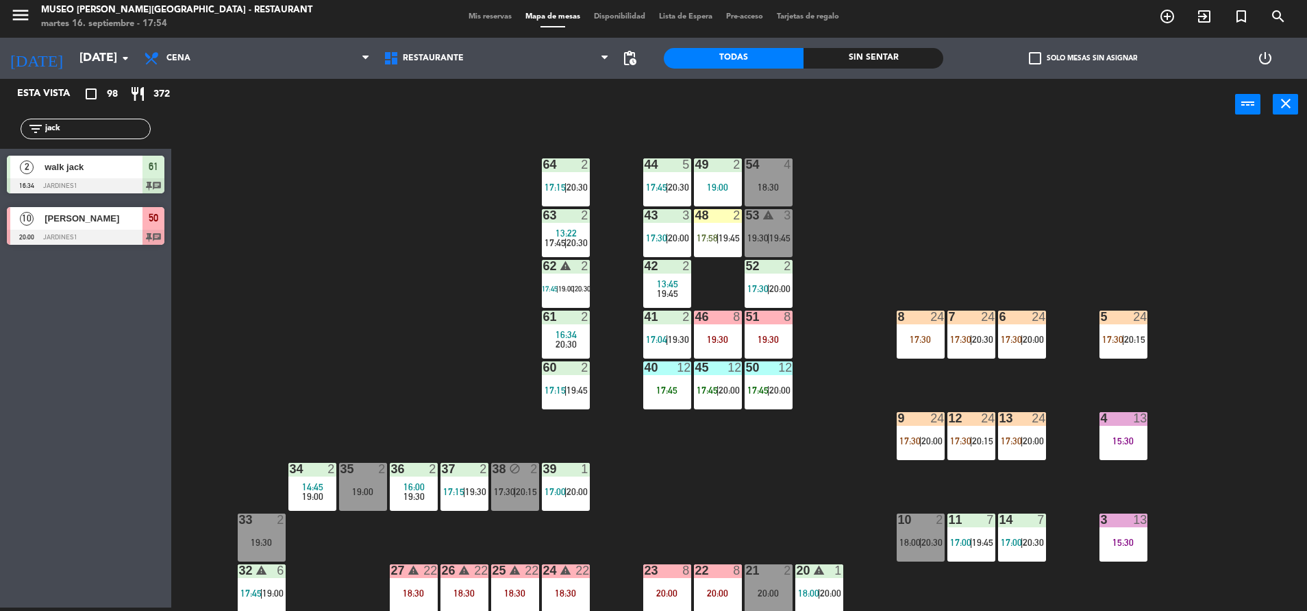
click at [723, 242] on span "19:45" at bounding box center [729, 237] width 21 height 11
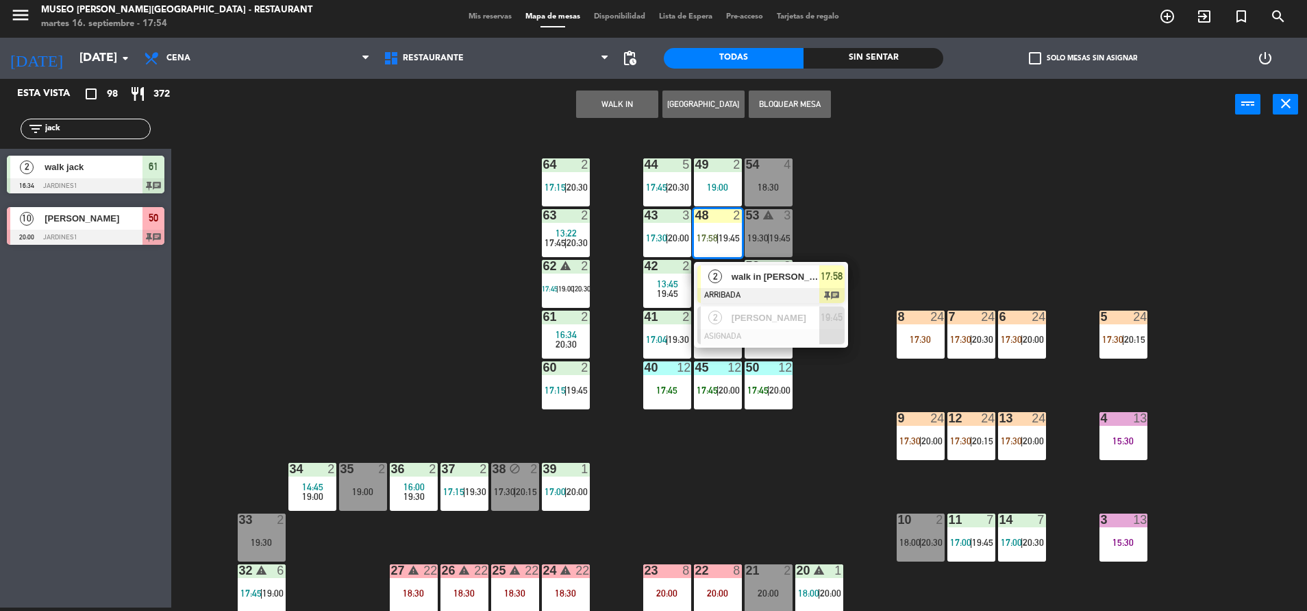
click at [746, 273] on span "walk in [PERSON_NAME]" at bounding box center [776, 276] width 88 height 14
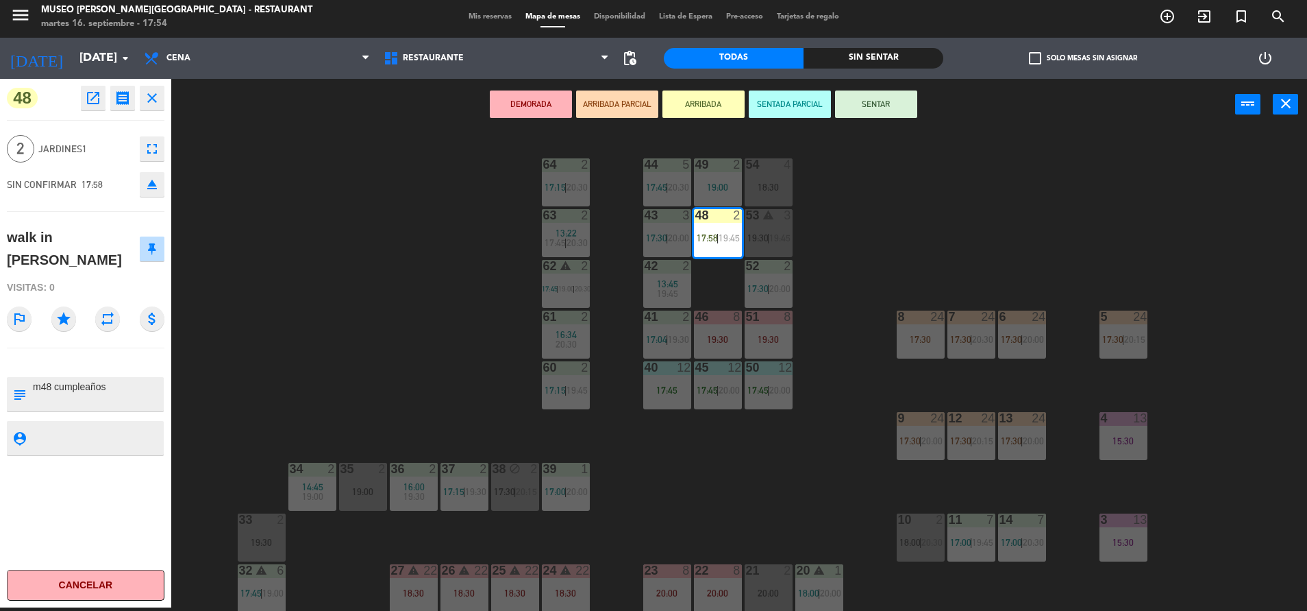
click at [865, 106] on button "SENTAR" at bounding box center [876, 103] width 82 height 27
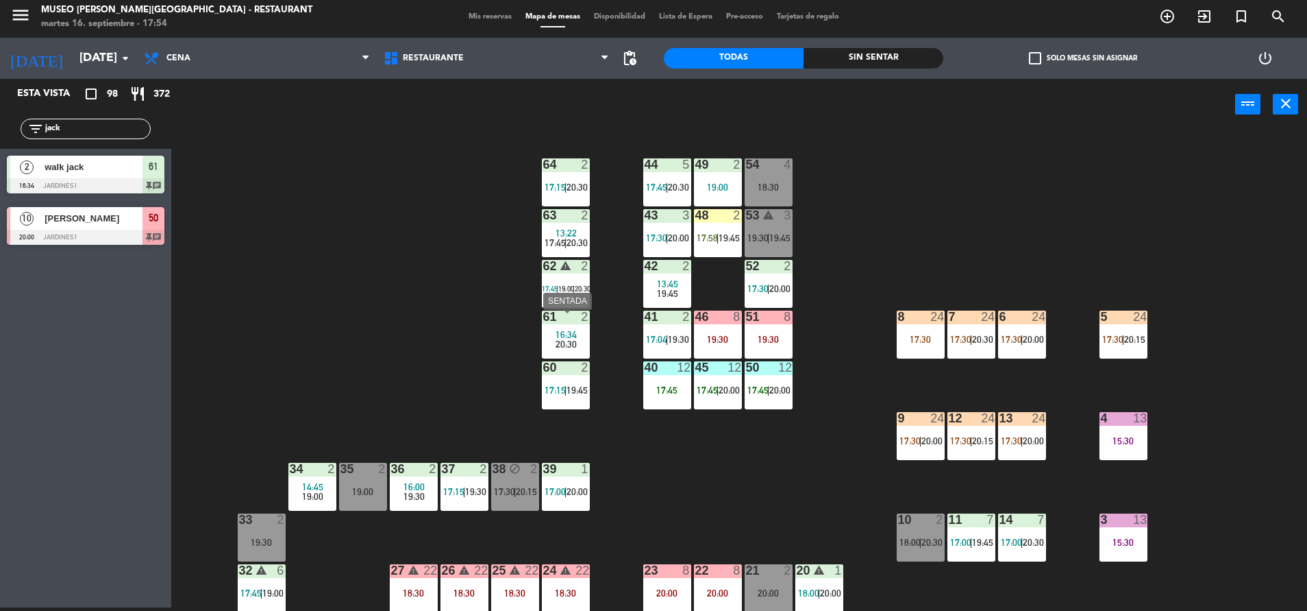
click at [571, 336] on span "16:34" at bounding box center [566, 334] width 21 height 11
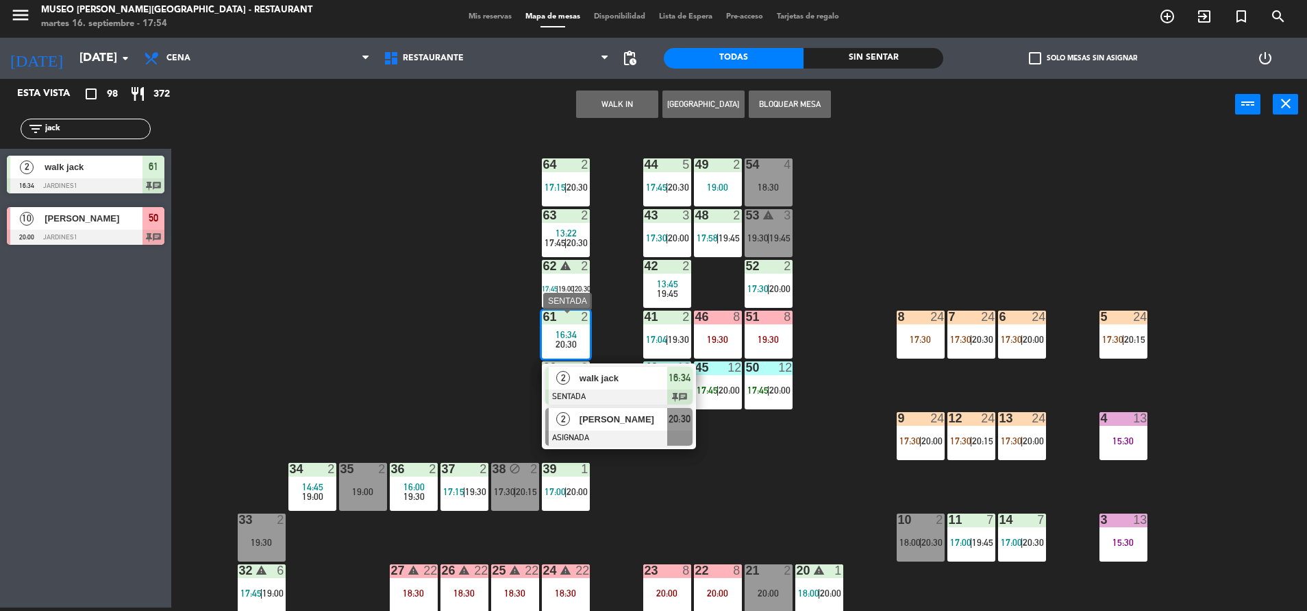
click at [648, 415] on span "[PERSON_NAME]" at bounding box center [624, 419] width 88 height 14
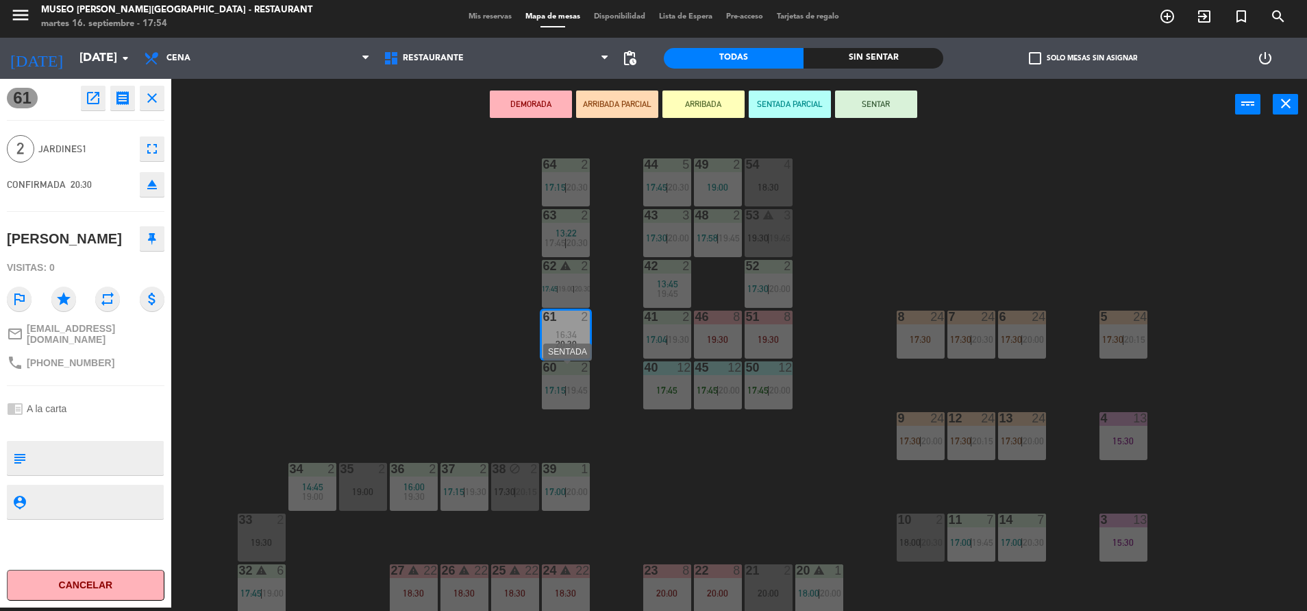
click at [467, 356] on div "44 5 17:45 | 20:30 49 2 19:00 54 4 18:30 64 2 17:15 | 20:30 48 2 17:58 | 19:45 …" at bounding box center [745, 372] width 1123 height 477
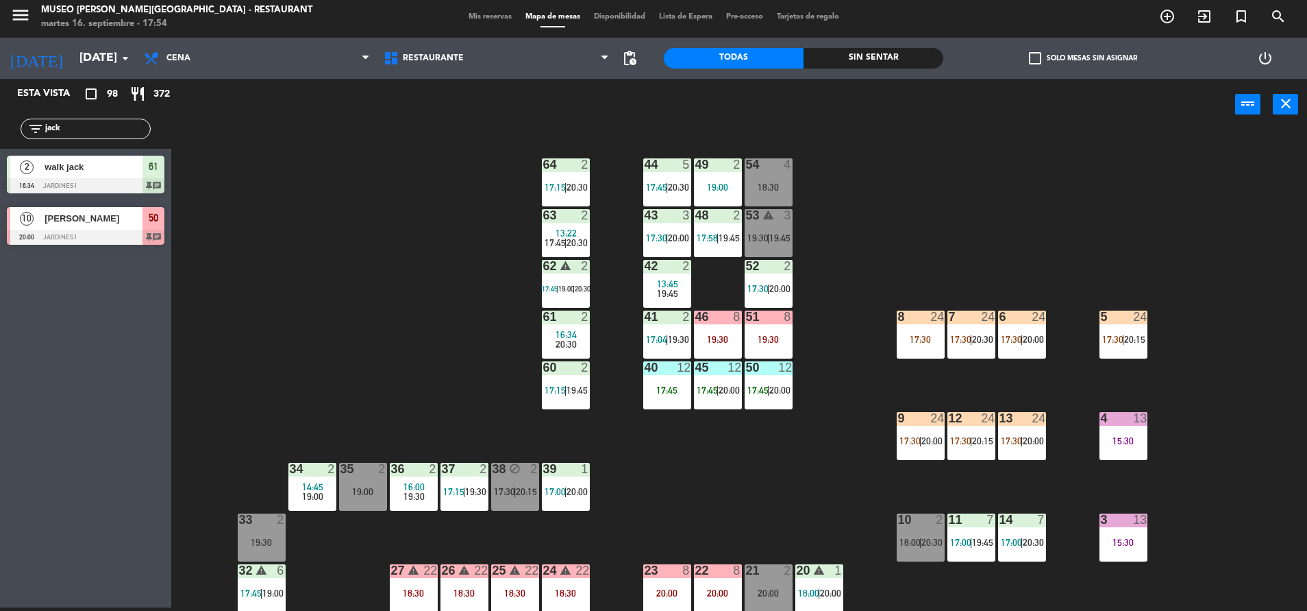
click at [558, 317] on div at bounding box center [565, 316] width 23 height 12
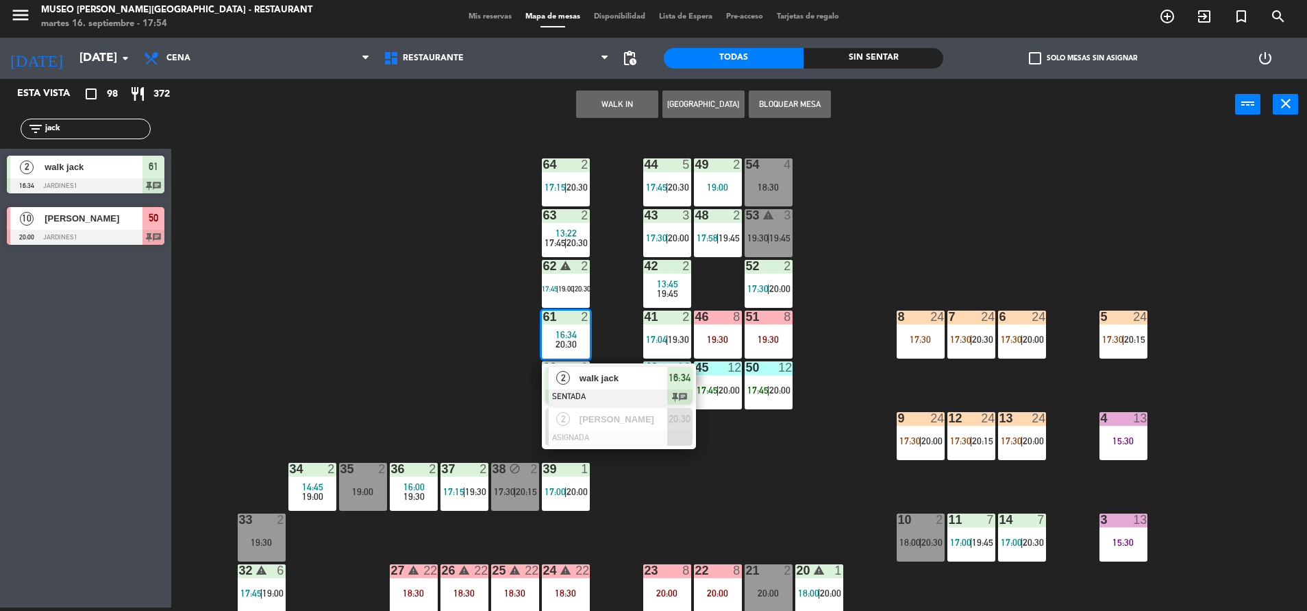
click at [589, 358] on div "61 2 16:34 20:30" at bounding box center [566, 334] width 48 height 48
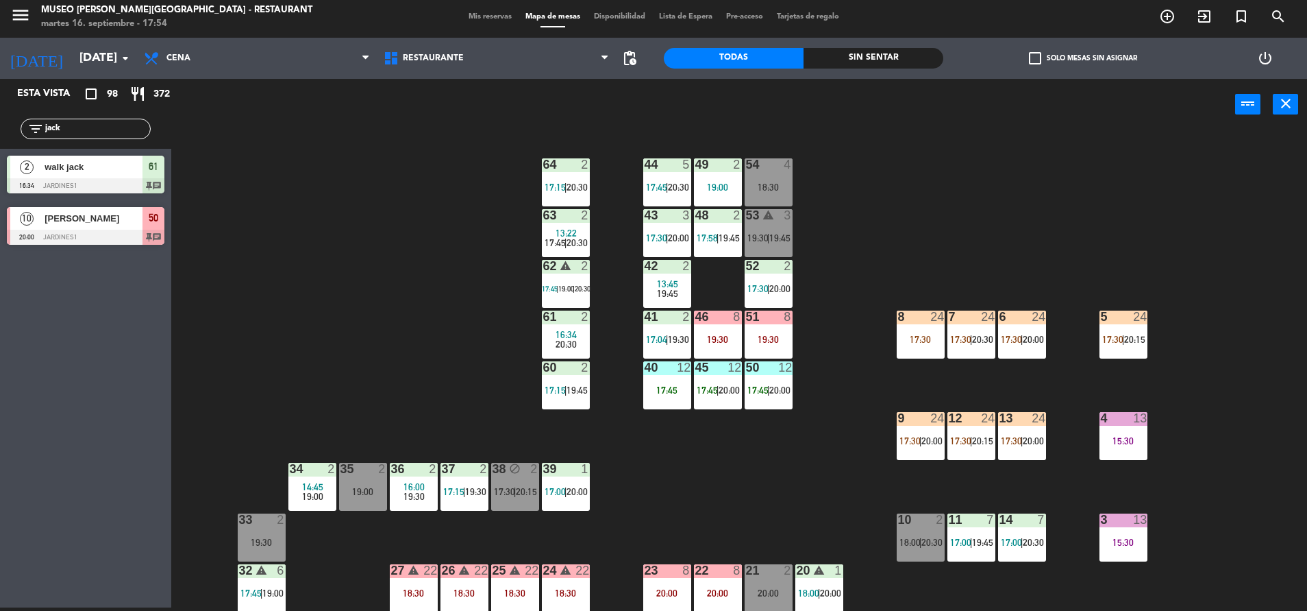
click at [423, 350] on div "44 5 17:45 | 20:30 49 2 19:00 54 4 18:30 64 2 17:15 | 20:30 48 2 17:58 | 19:45 …" at bounding box center [745, 372] width 1123 height 477
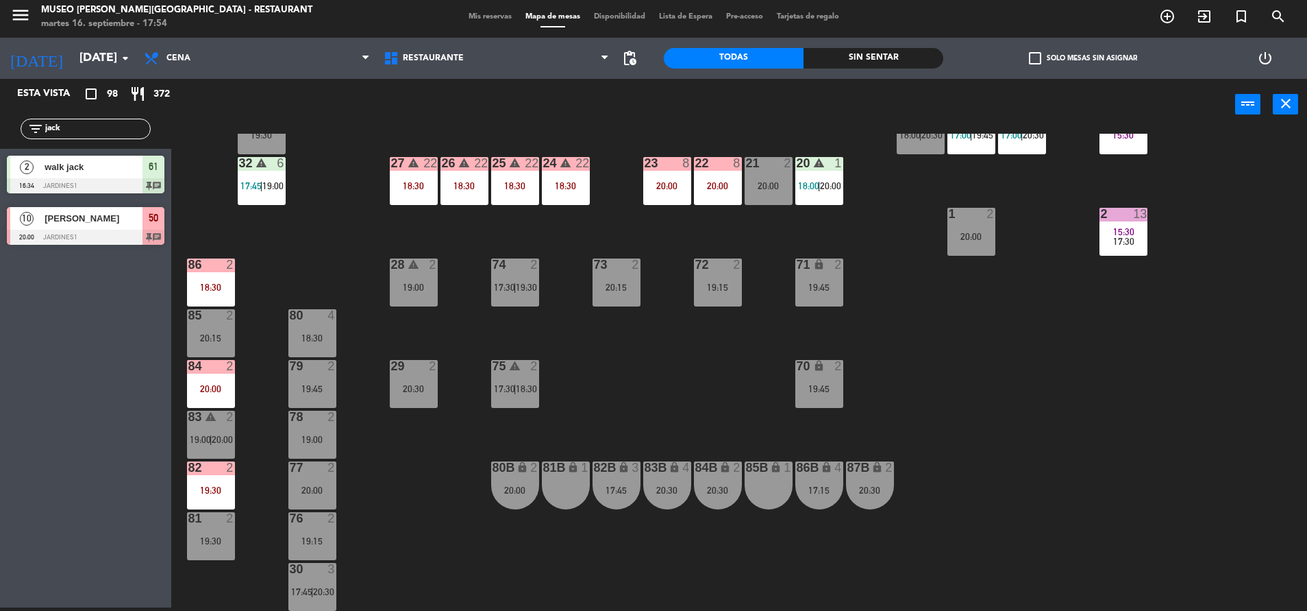
scroll to position [508, 0]
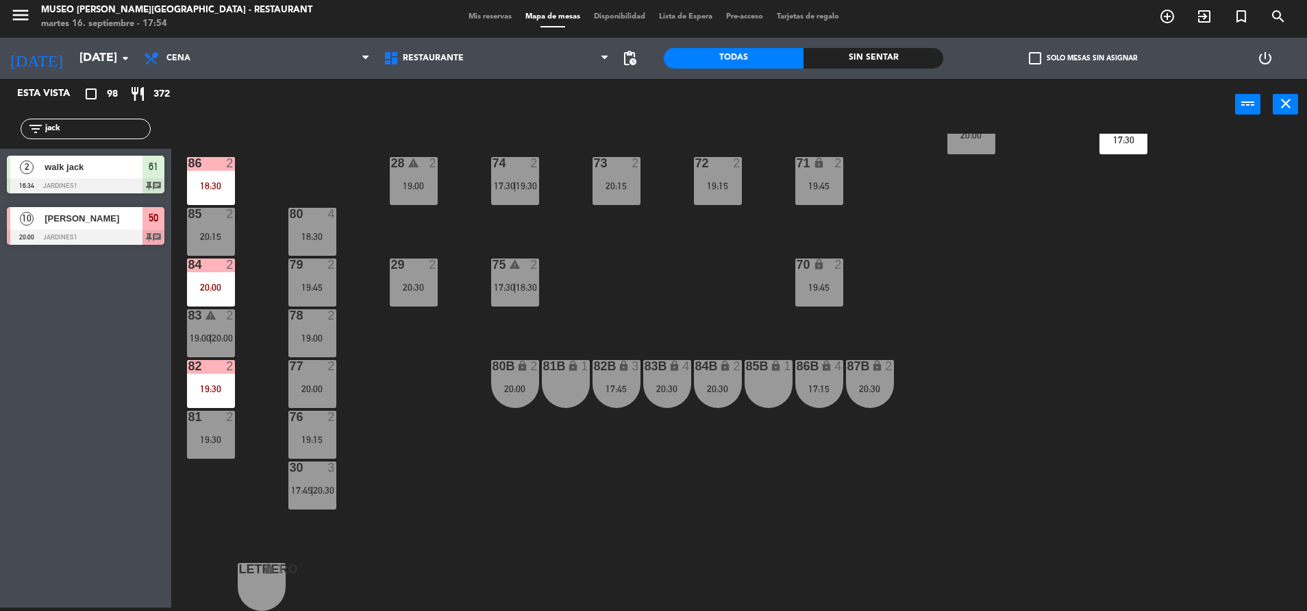
click at [506, 296] on div "75 warning 2 17:30 | 18:30" at bounding box center [515, 282] width 48 height 48
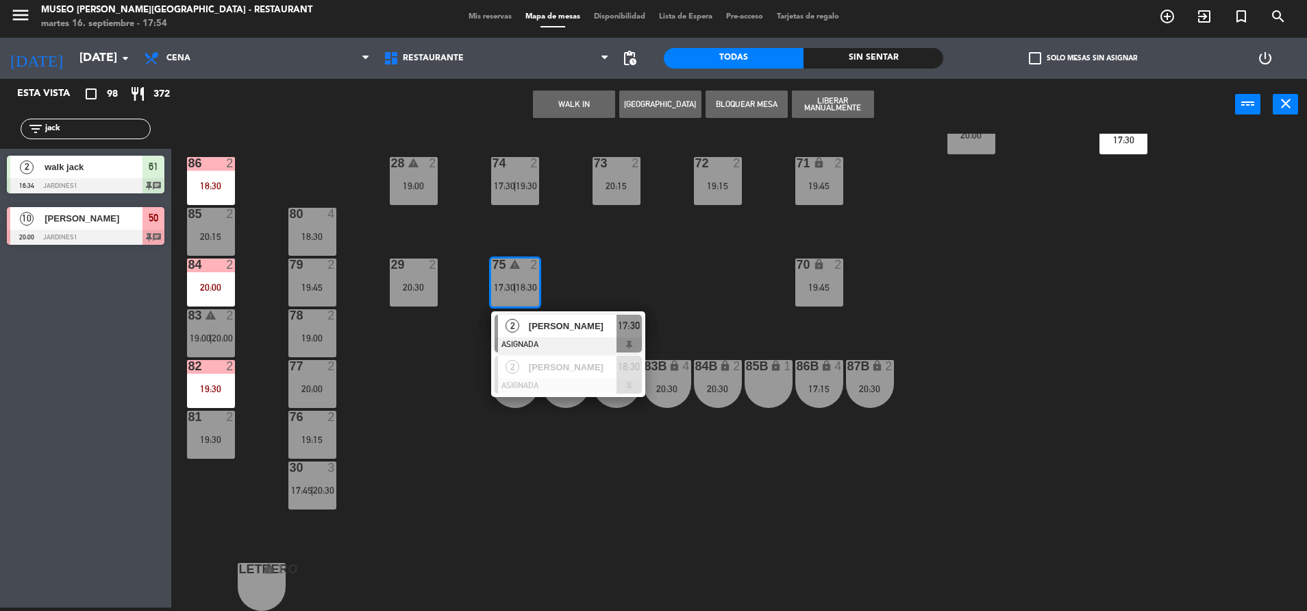
click at [552, 333] on span "[PERSON_NAME]" at bounding box center [573, 326] width 88 height 14
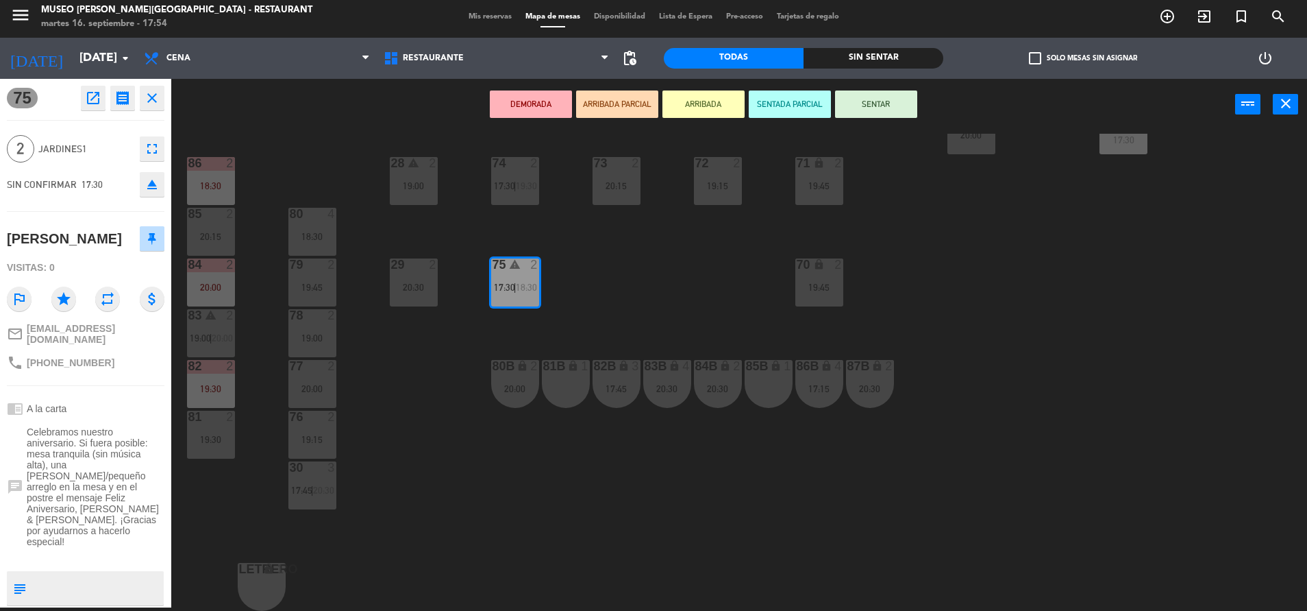
click at [91, 103] on icon "open_in_new" at bounding box center [93, 98] width 16 height 16
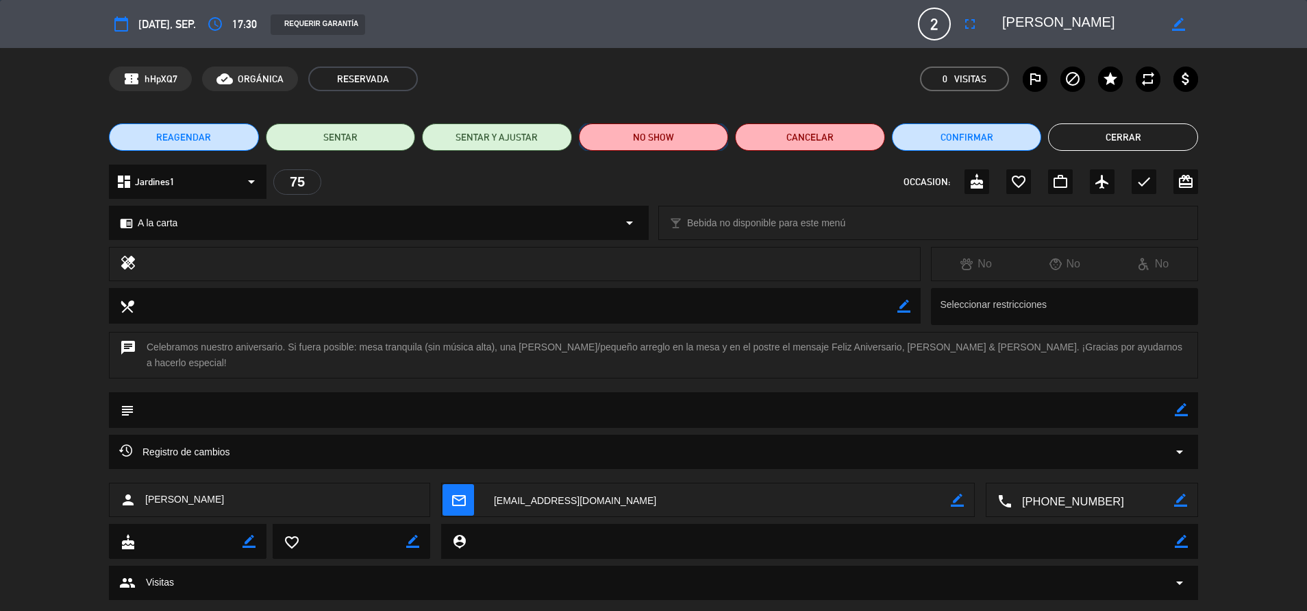
click at [661, 149] on button "NO SHOW" at bounding box center [654, 136] width 150 height 27
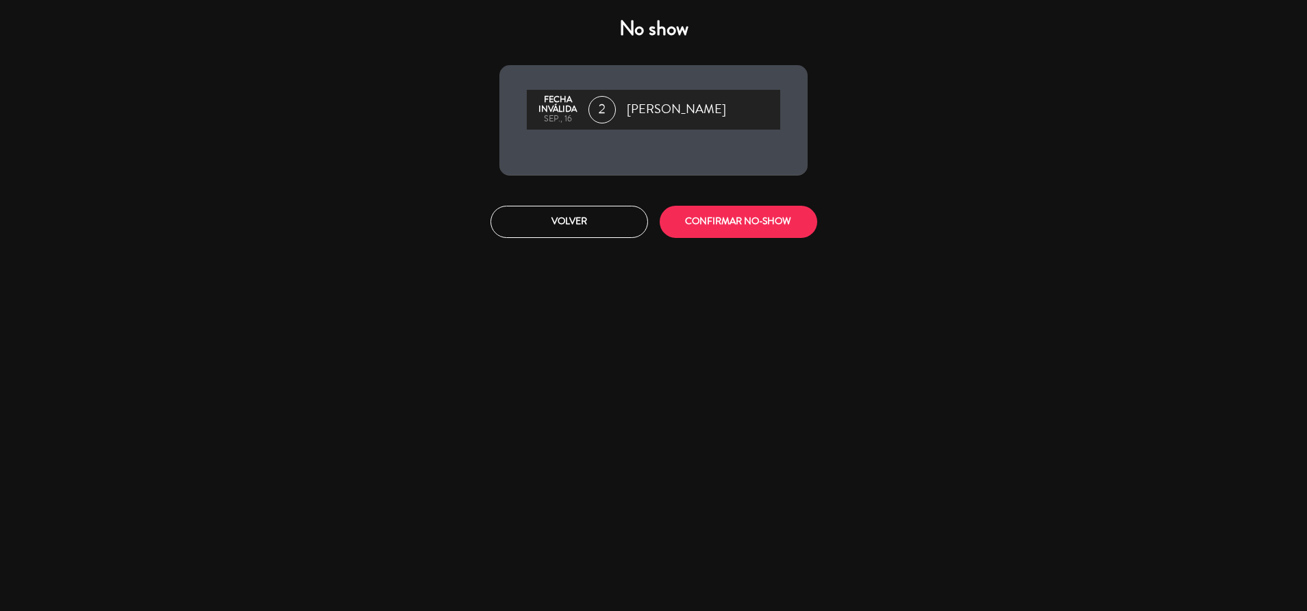
click at [712, 241] on div "Volver CONFIRMAR NO-SHOW" at bounding box center [653, 221] width 329 height 51
click at [698, 232] on button "CONFIRMAR NO-SHOW" at bounding box center [739, 222] width 158 height 32
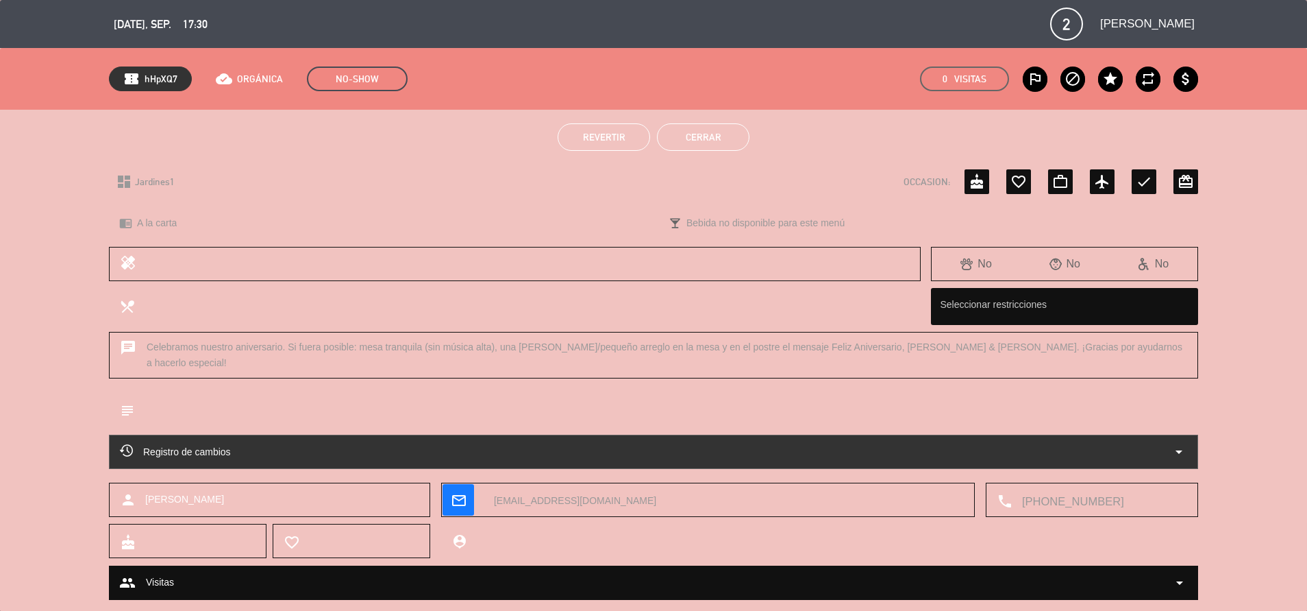
click at [715, 135] on button "Cerrar" at bounding box center [703, 136] width 93 height 27
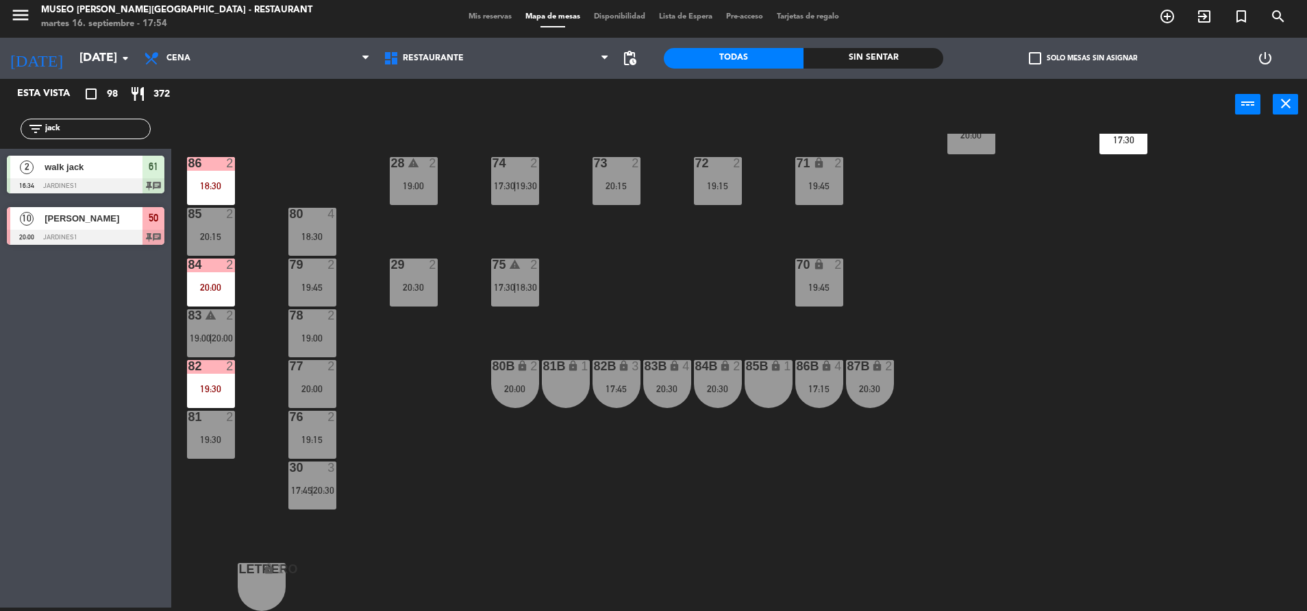
click at [660, 260] on div "44 5 17:45 | 20:30 49 2 19:00 54 4 18:30 64 2 17:15 | 20:30 48 2 17:58 | 19:45 …" at bounding box center [745, 372] width 1123 height 477
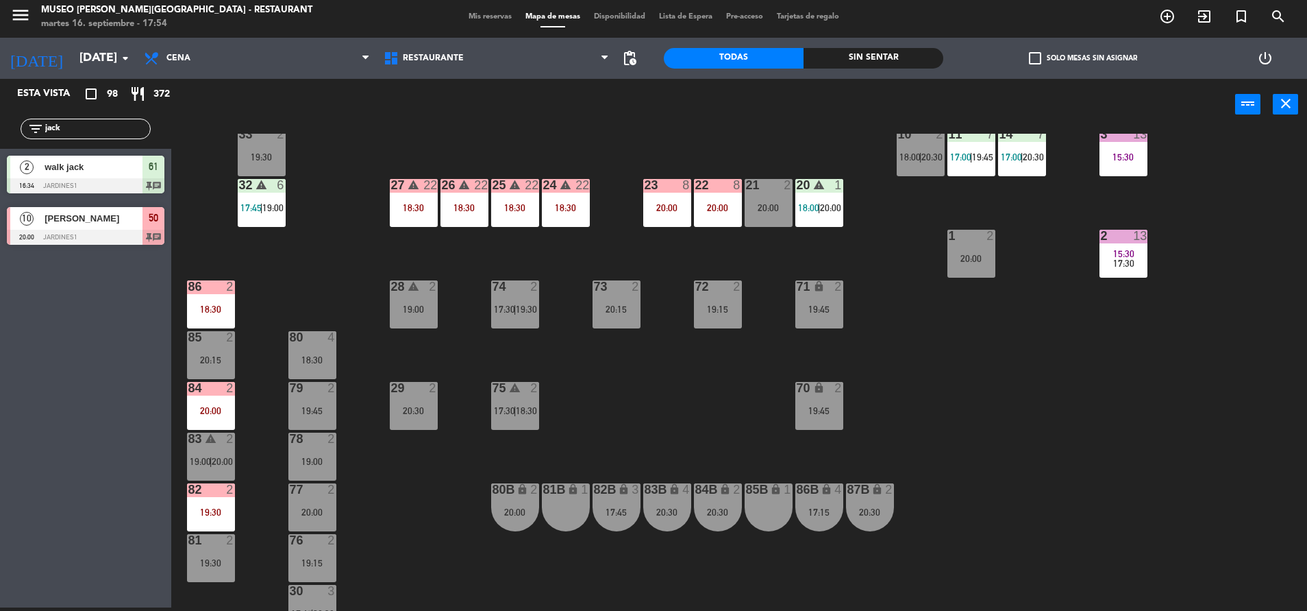
scroll to position [315, 0]
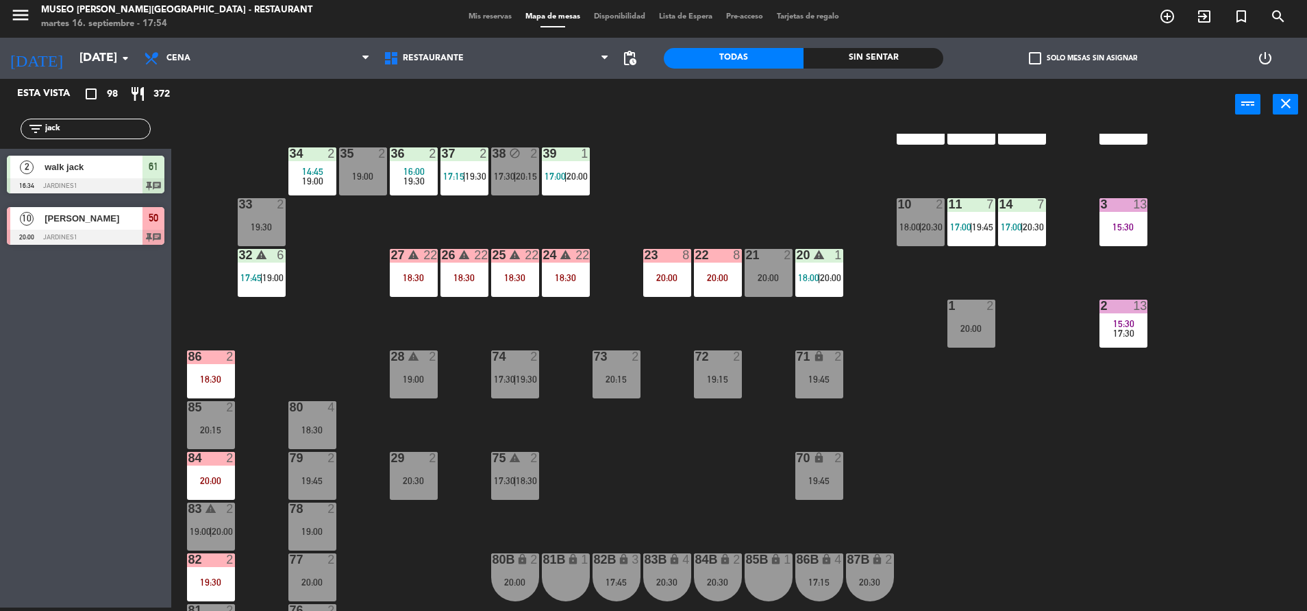
click at [493, 359] on div "74" at bounding box center [493, 356] width 1 height 12
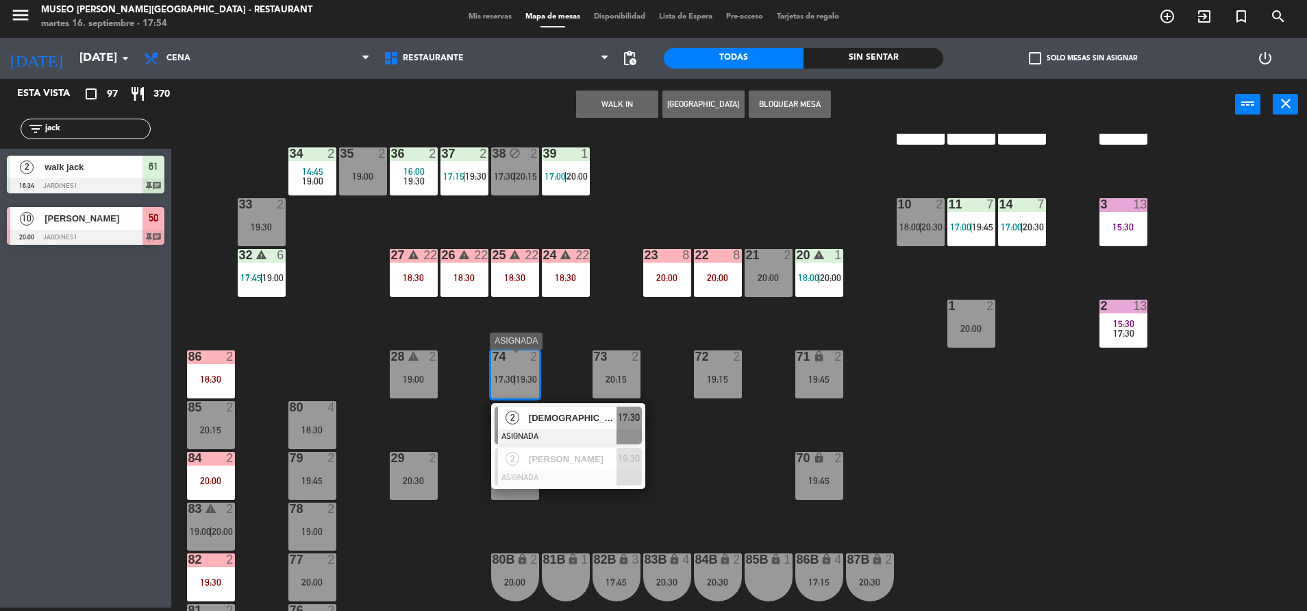
click at [570, 425] on span "[DEMOGRAPHIC_DATA][PERSON_NAME]" at bounding box center [573, 417] width 88 height 14
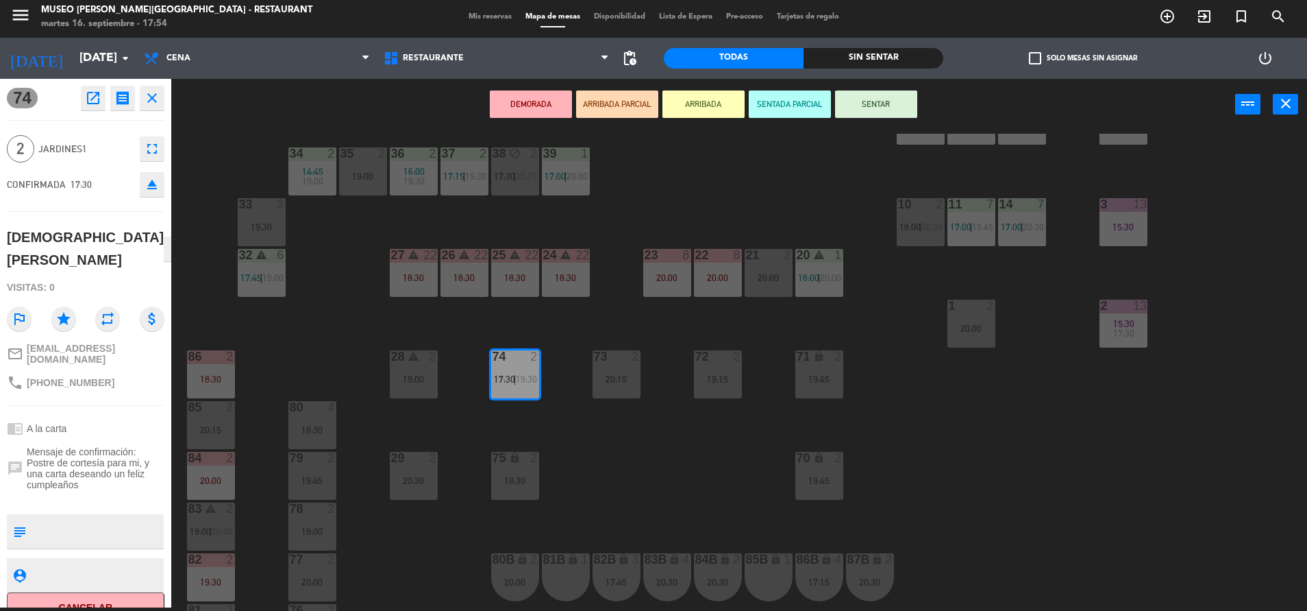
click at [96, 106] on icon "open_in_new" at bounding box center [93, 98] width 16 height 16
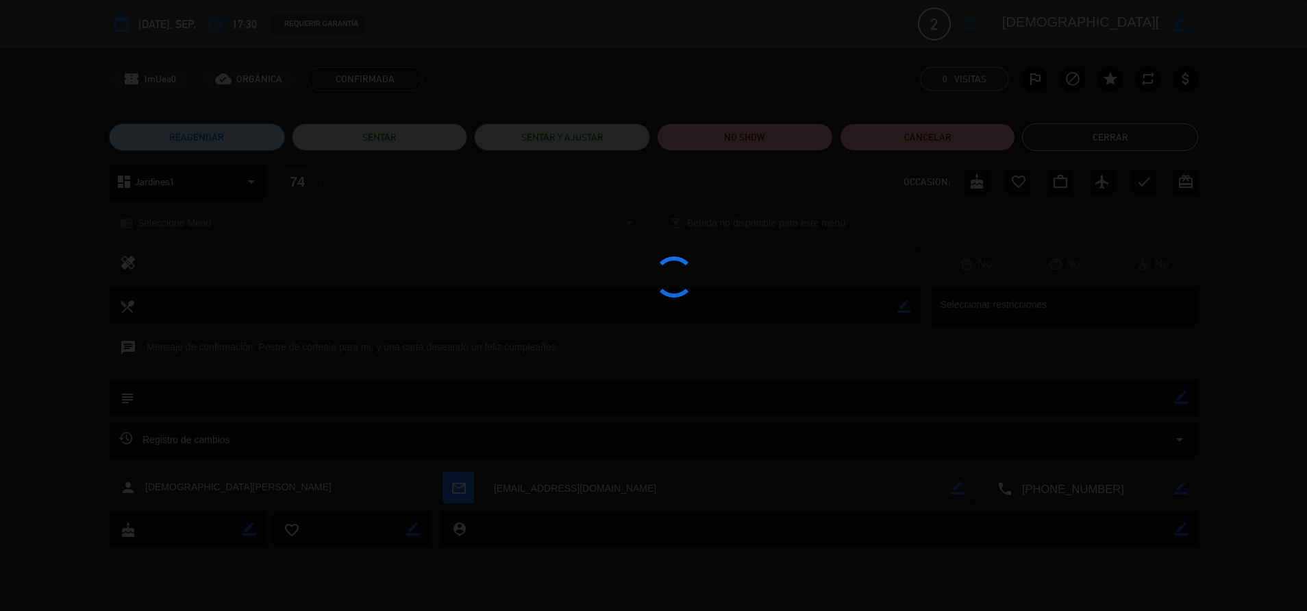
click at [715, 136] on div at bounding box center [653, 305] width 1307 height 611
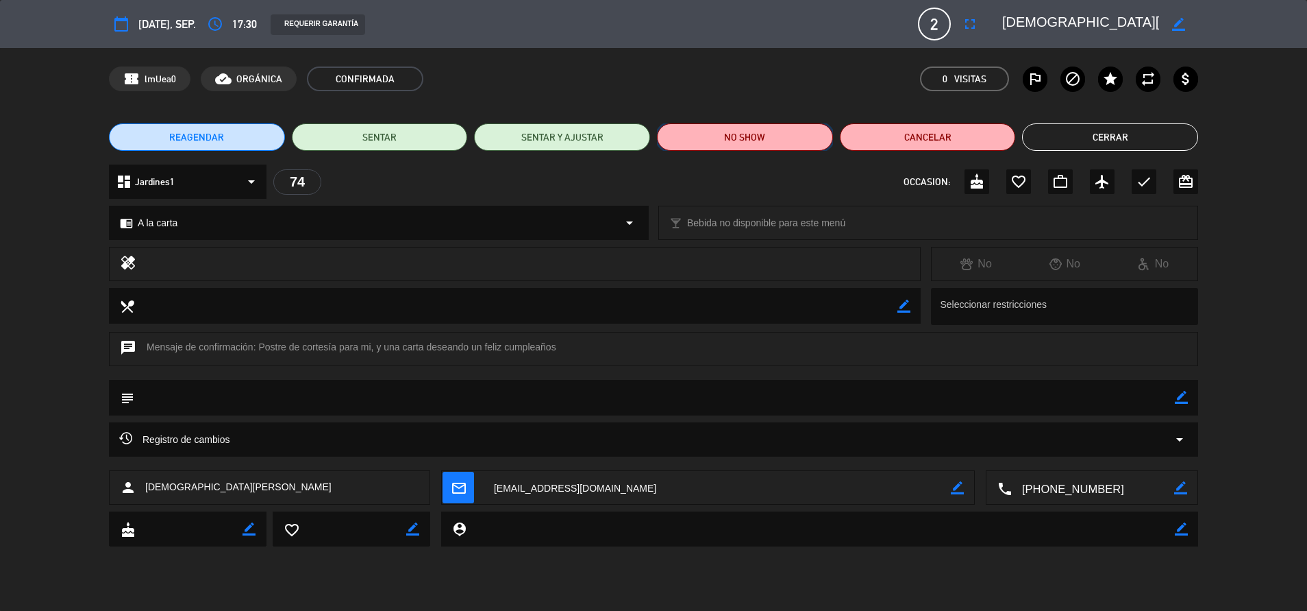
click at [739, 147] on button "NO SHOW" at bounding box center [745, 136] width 176 height 27
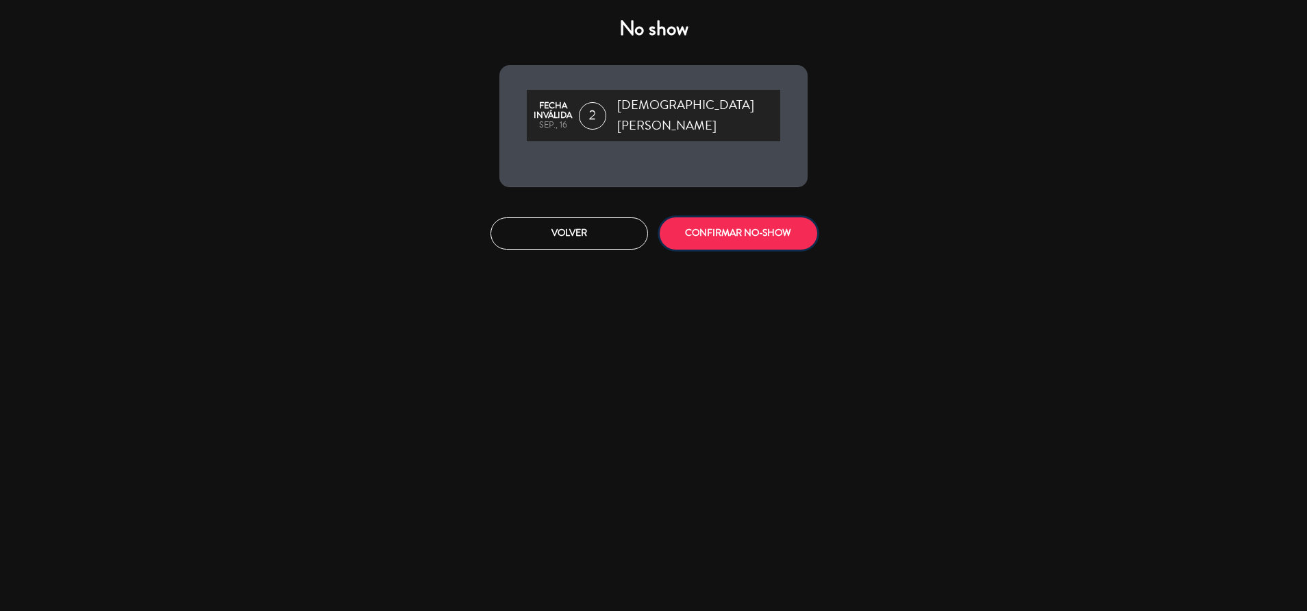
click at [751, 228] on button "CONFIRMAR NO-SHOW" at bounding box center [739, 233] width 158 height 32
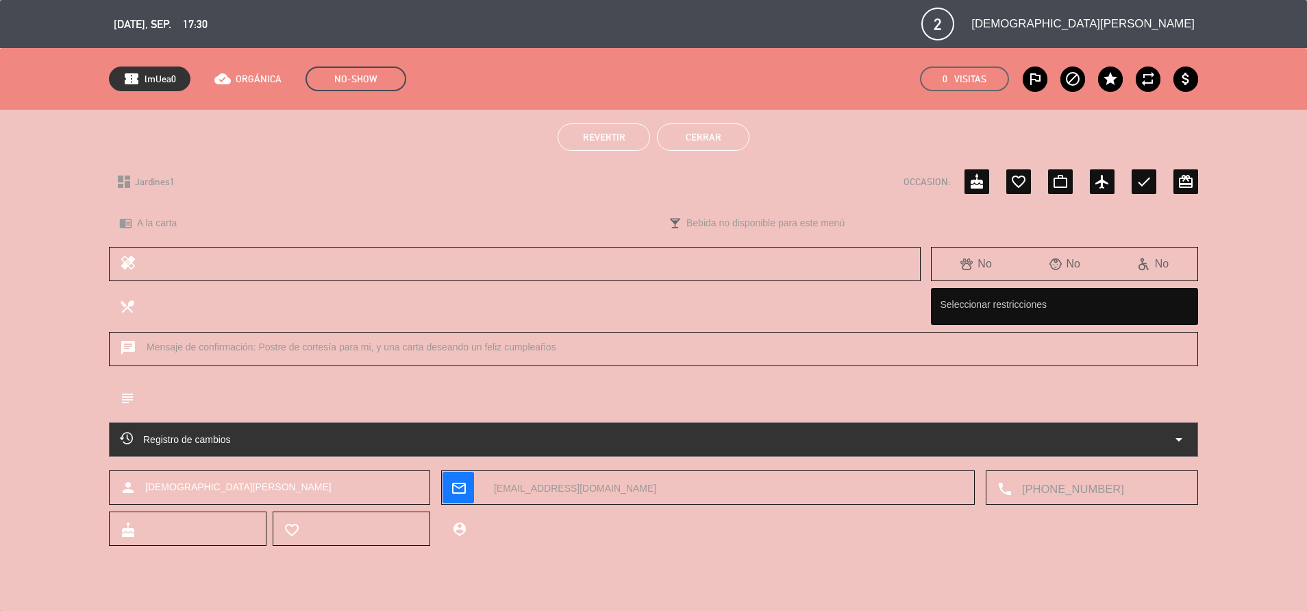
click at [691, 149] on button "Cerrar" at bounding box center [703, 136] width 93 height 27
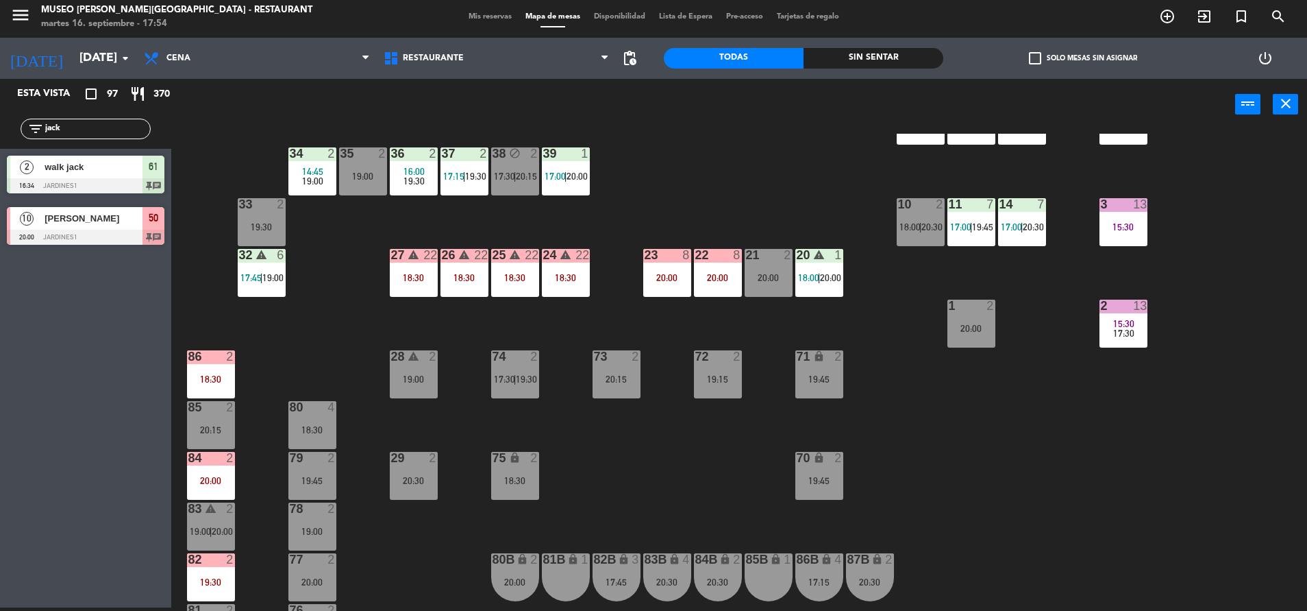
click at [691, 139] on div "44 5 17:45 | 20:30 49 2 19:00 54 4 18:30 64 2 17:15 | 20:30 48 2 17:58 | 19:45 …" at bounding box center [745, 372] width 1123 height 477
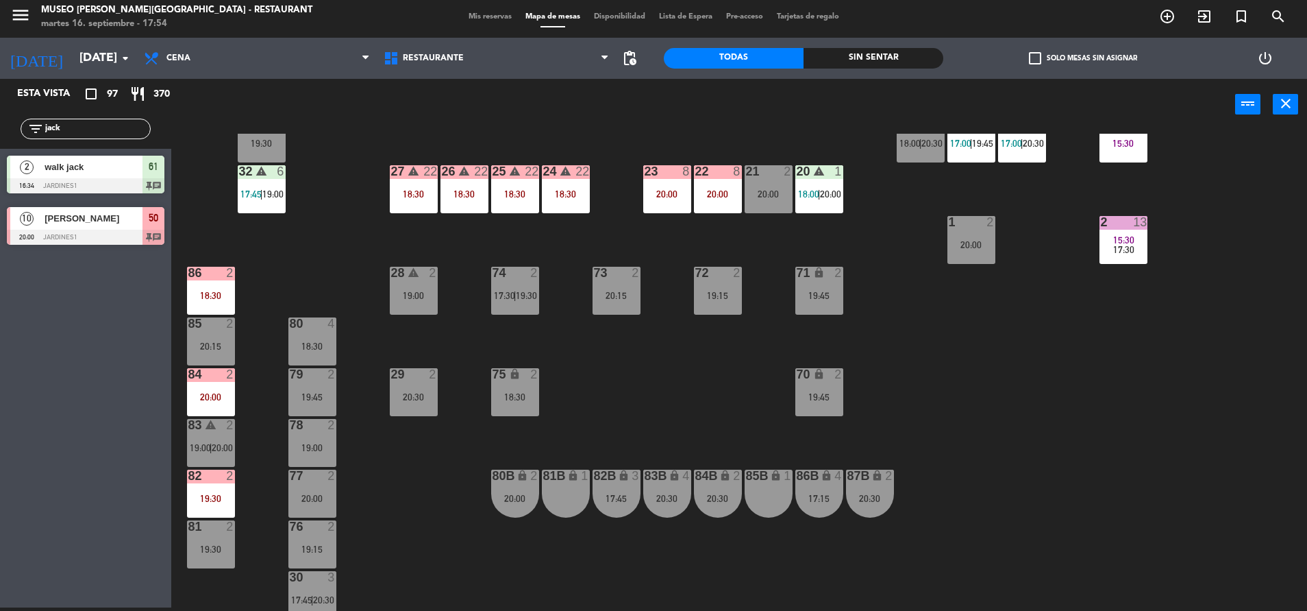
scroll to position [402, 0]
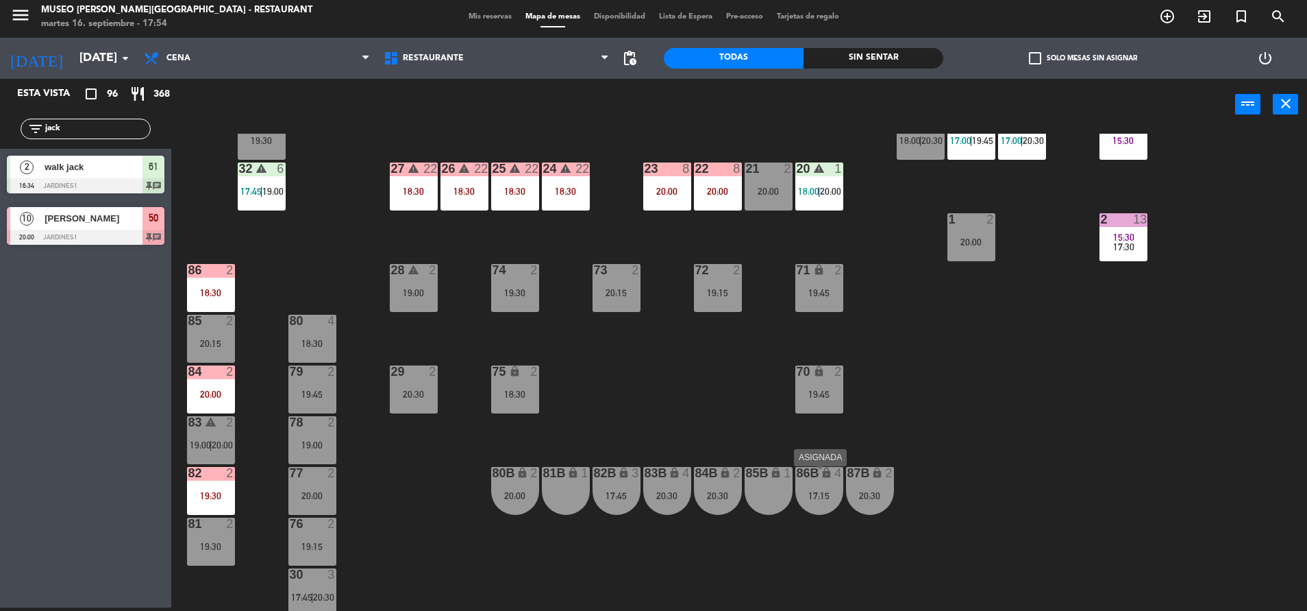
click at [804, 495] on div "17:15" at bounding box center [820, 496] width 48 height 10
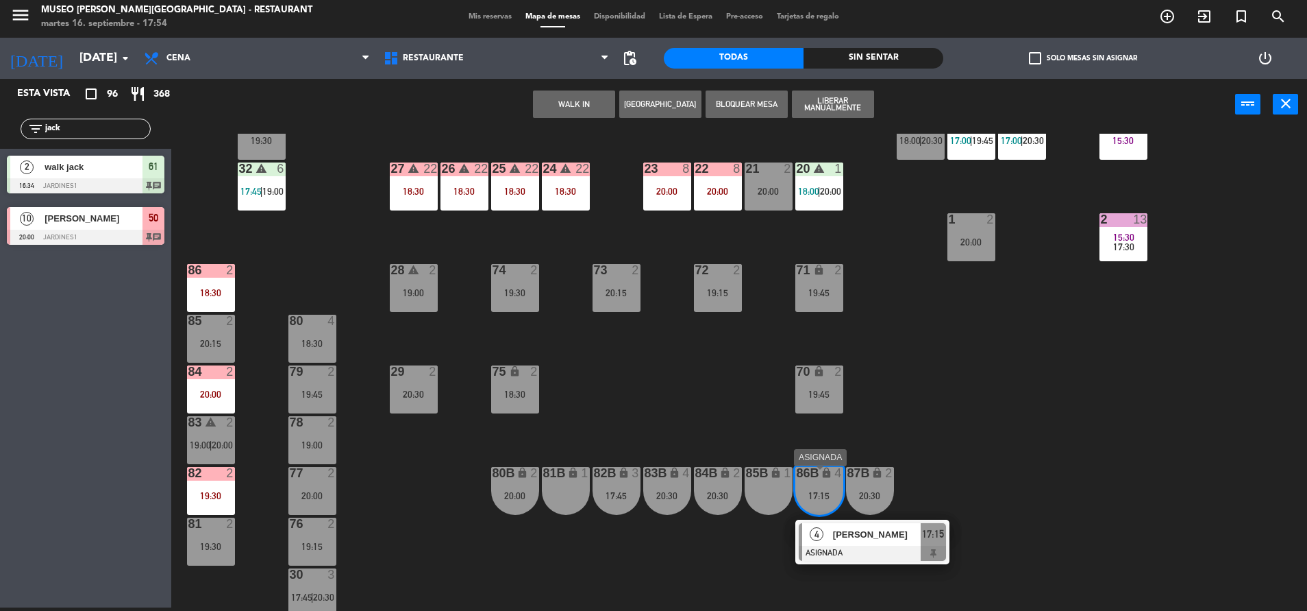
click at [898, 550] on div at bounding box center [872, 552] width 147 height 15
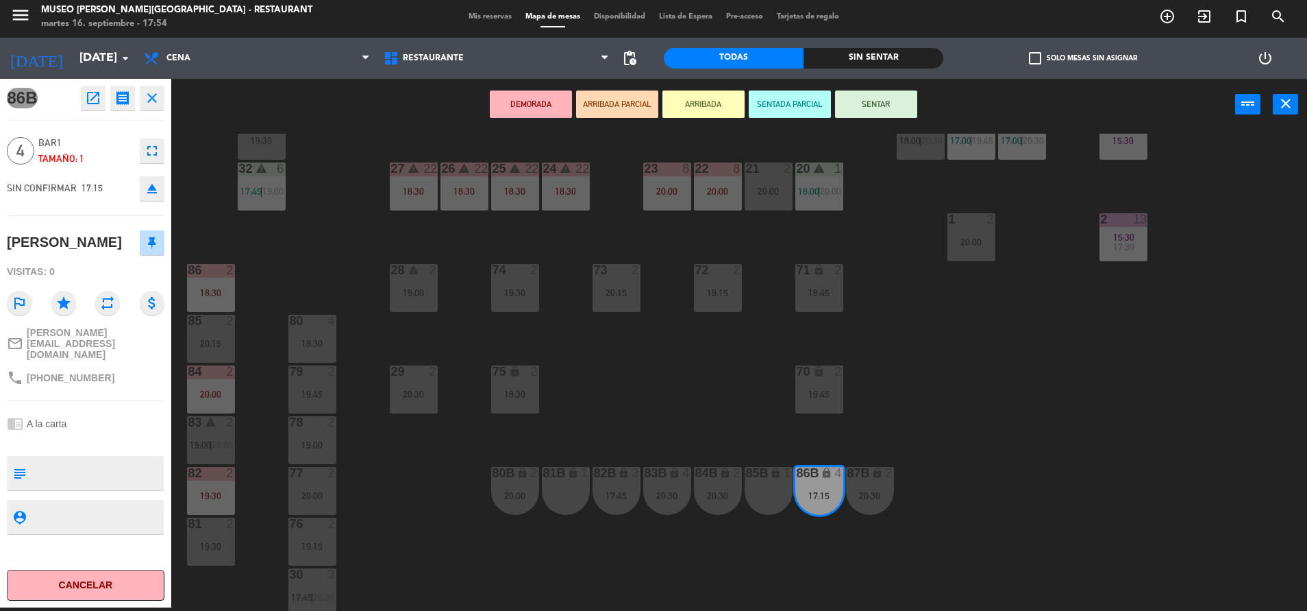
click at [107, 91] on div "open_in_new receipt 5:15 PM [DATE] 4 personas [PERSON_NAME] 86B EXPERIENCE A la…" at bounding box center [120, 98] width 88 height 25
click at [105, 91] on button "open_in_new" at bounding box center [93, 98] width 25 height 25
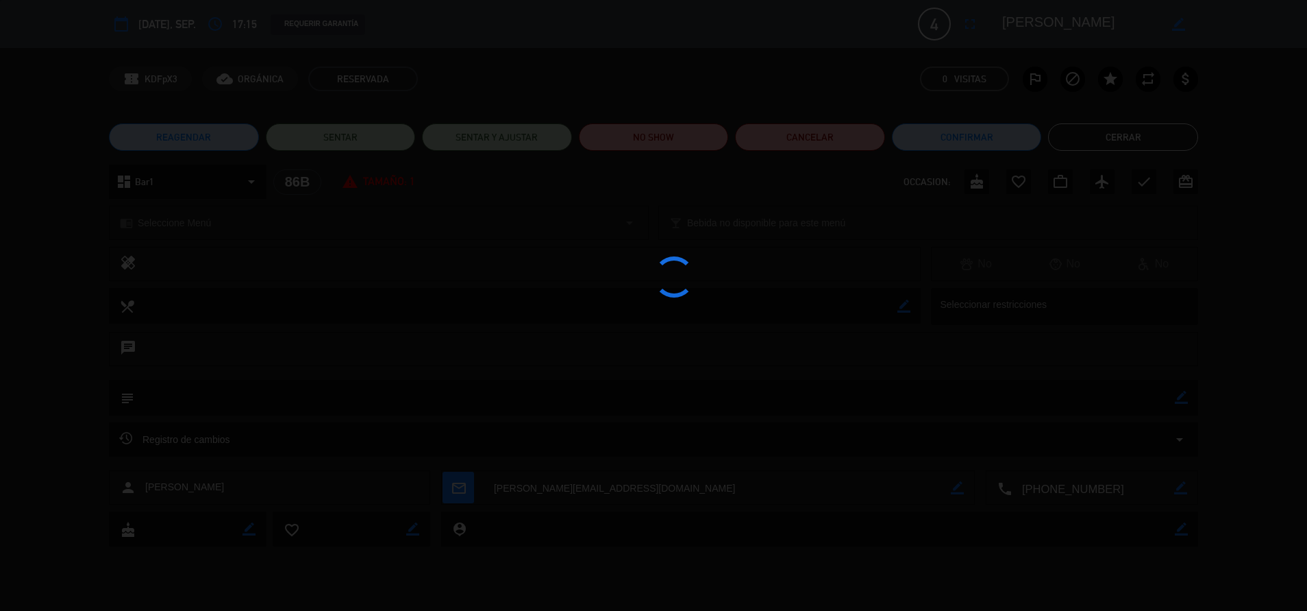
click at [103, 98] on div at bounding box center [653, 305] width 1307 height 611
click at [622, 126] on div at bounding box center [653, 305] width 1307 height 611
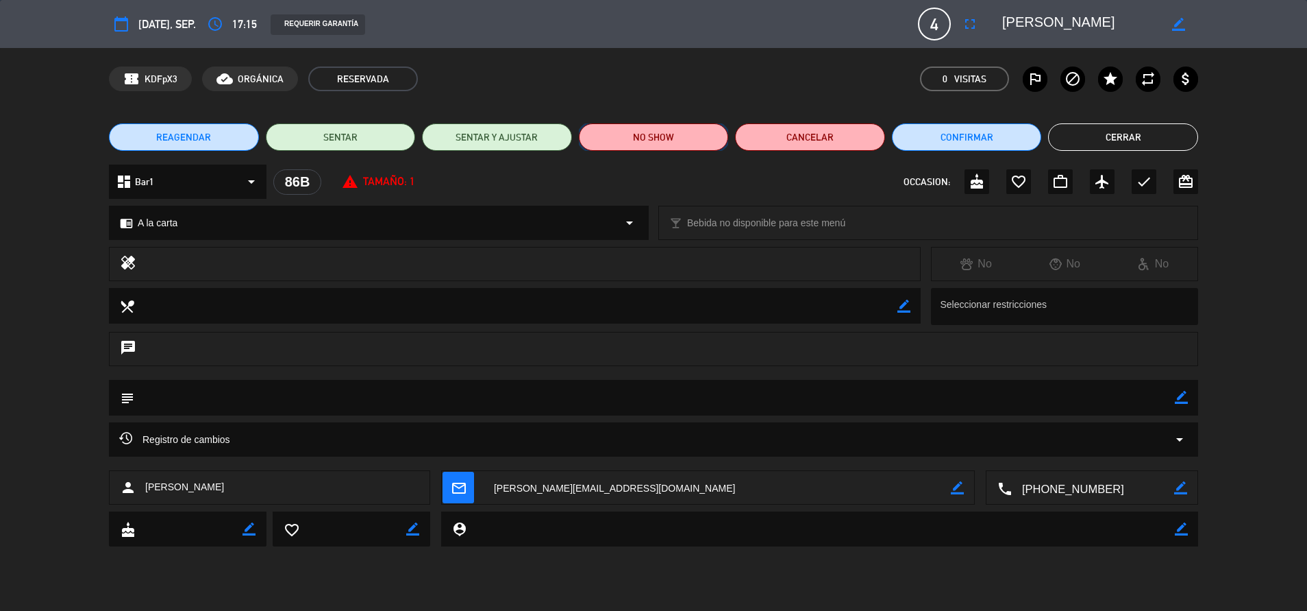
click at [622, 126] on button "NO SHOW" at bounding box center [654, 136] width 150 height 27
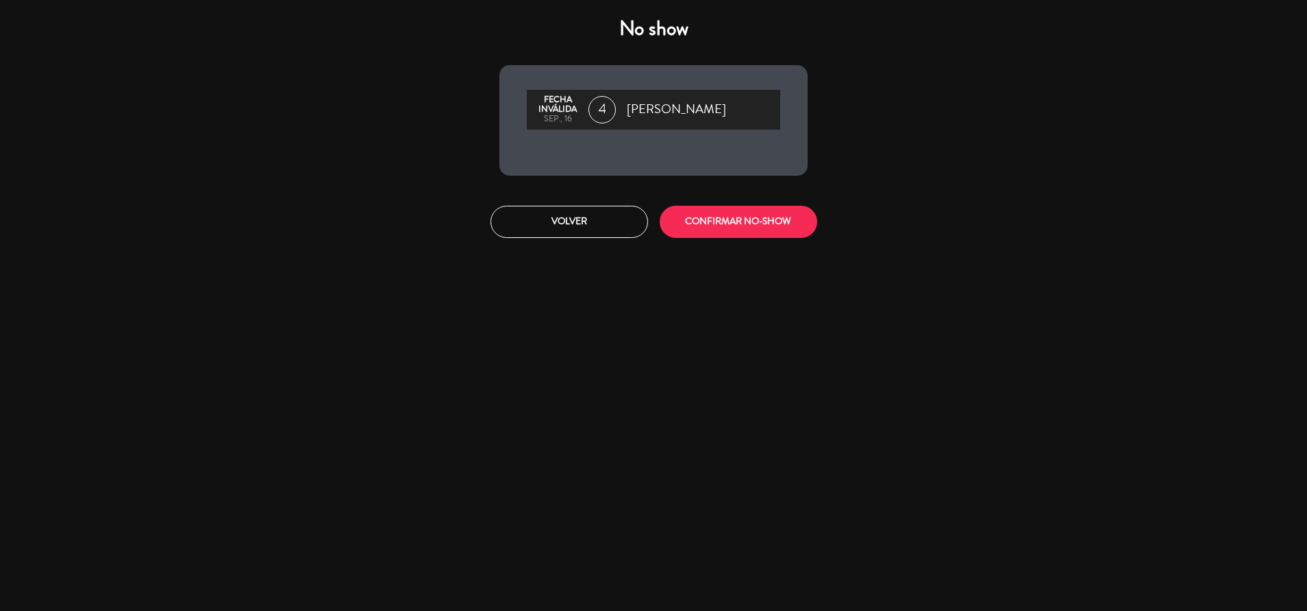
click at [689, 258] on div "No show Fecha inválida sep., 16 4 [PERSON_NAME] Volver CONFIRMAR NO-SHOW" at bounding box center [653, 305] width 1307 height 611
click at [701, 227] on button "CONFIRMAR NO-SHOW" at bounding box center [739, 222] width 158 height 32
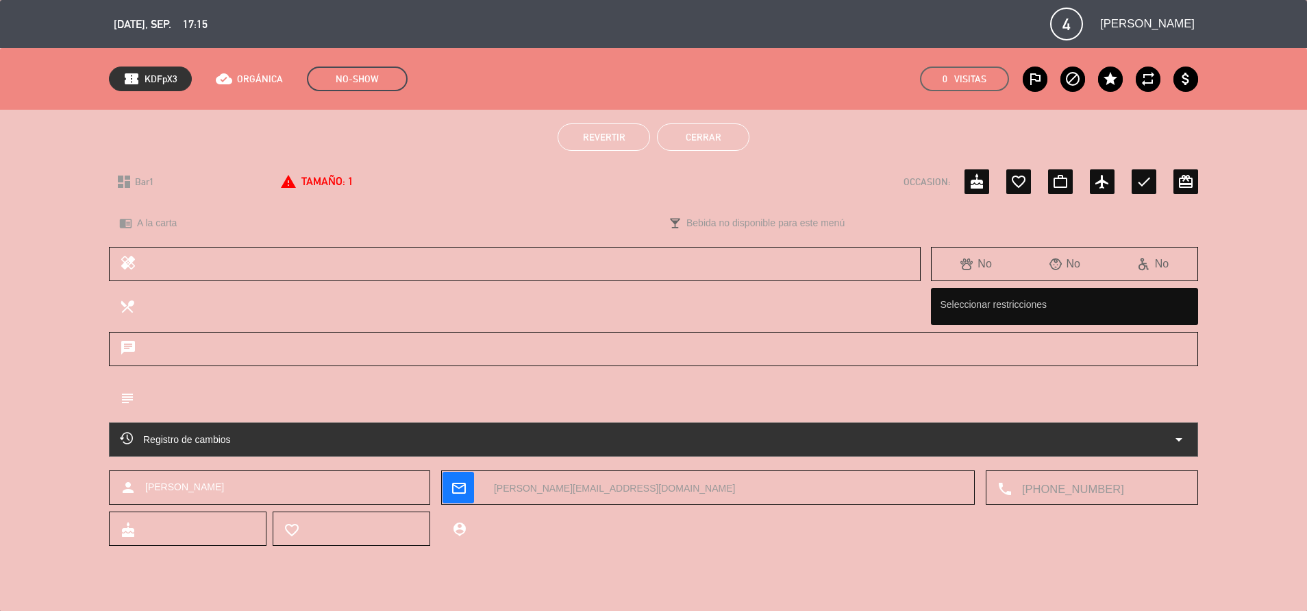
click at [690, 128] on button "Cerrar" at bounding box center [703, 136] width 93 height 27
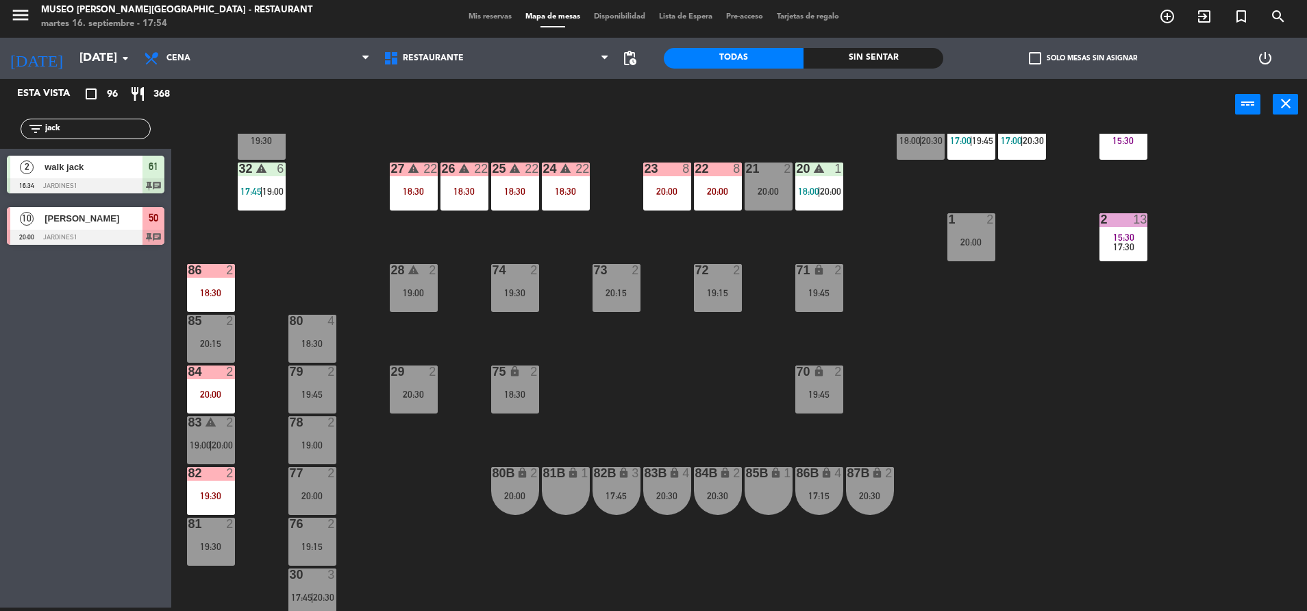
click at [595, 479] on div "82B" at bounding box center [594, 473] width 1 height 12
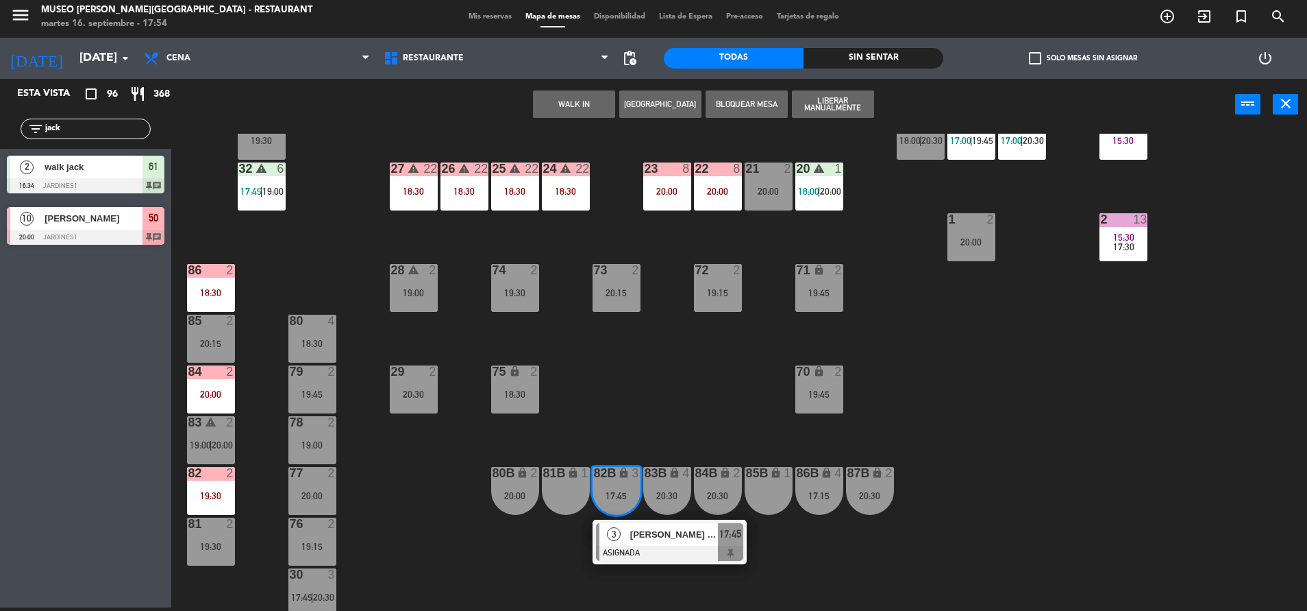
click at [652, 434] on div "44 5 17:45 | 20:30 49 2 19:00 54 4 18:30 64 2 17:15 | 20:30 48 2 17:58 | 19:45 …" at bounding box center [745, 372] width 1123 height 477
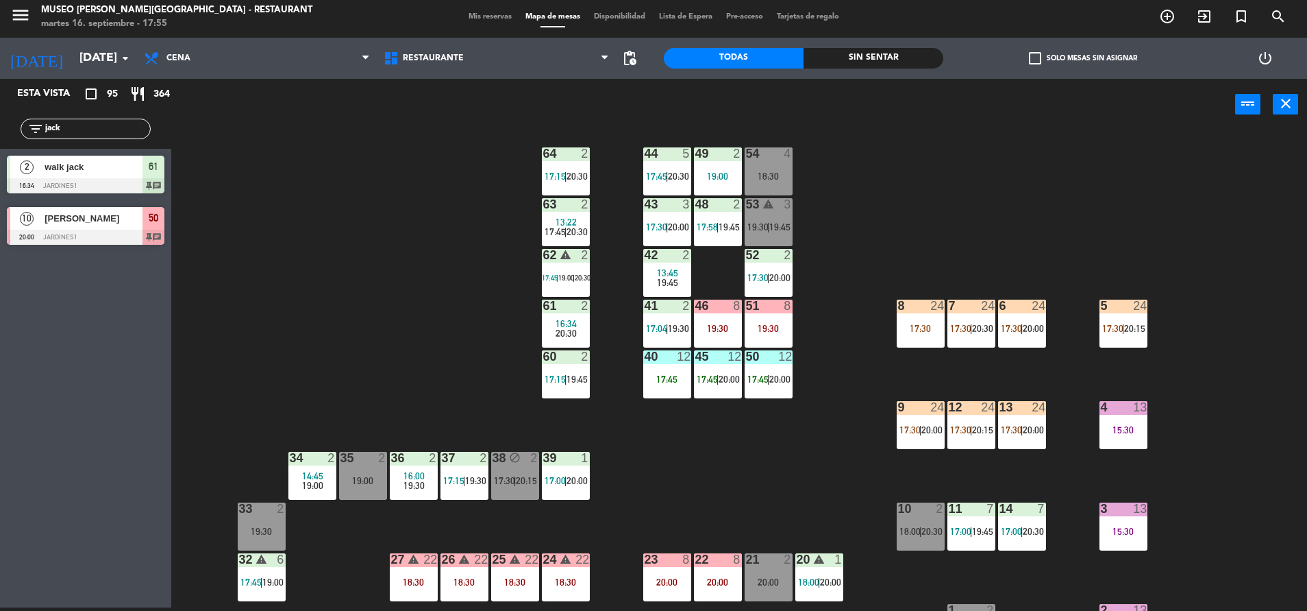
scroll to position [97, 0]
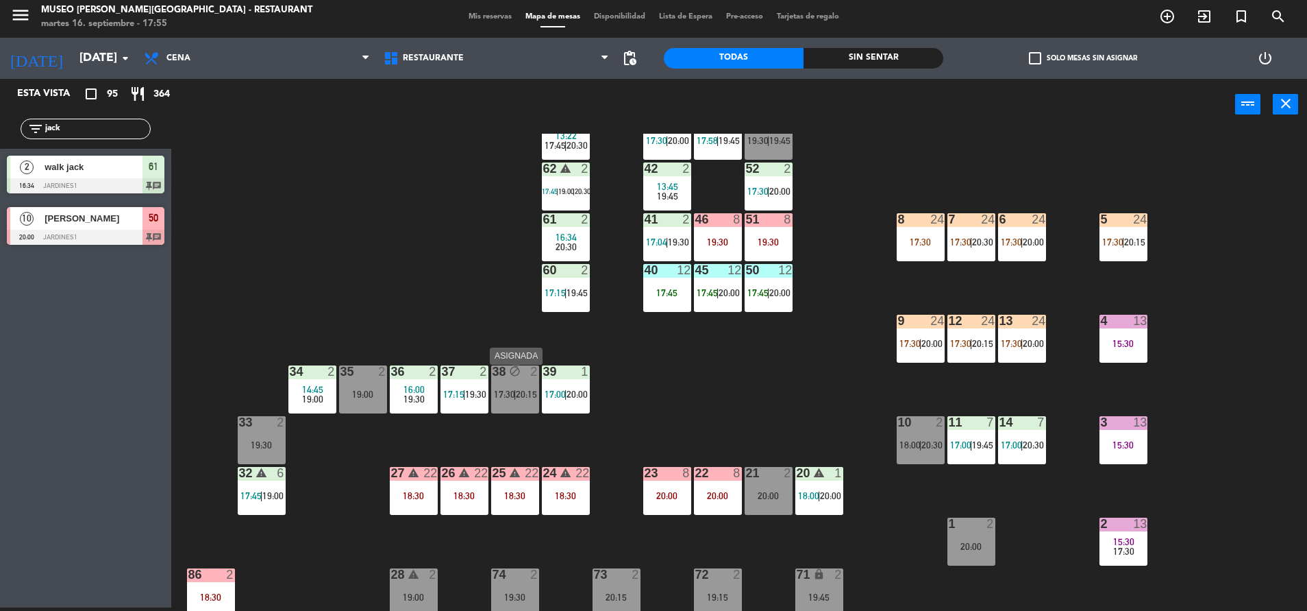
click at [516, 407] on div "38 block 2 17:30 | 20:15" at bounding box center [515, 389] width 48 height 48
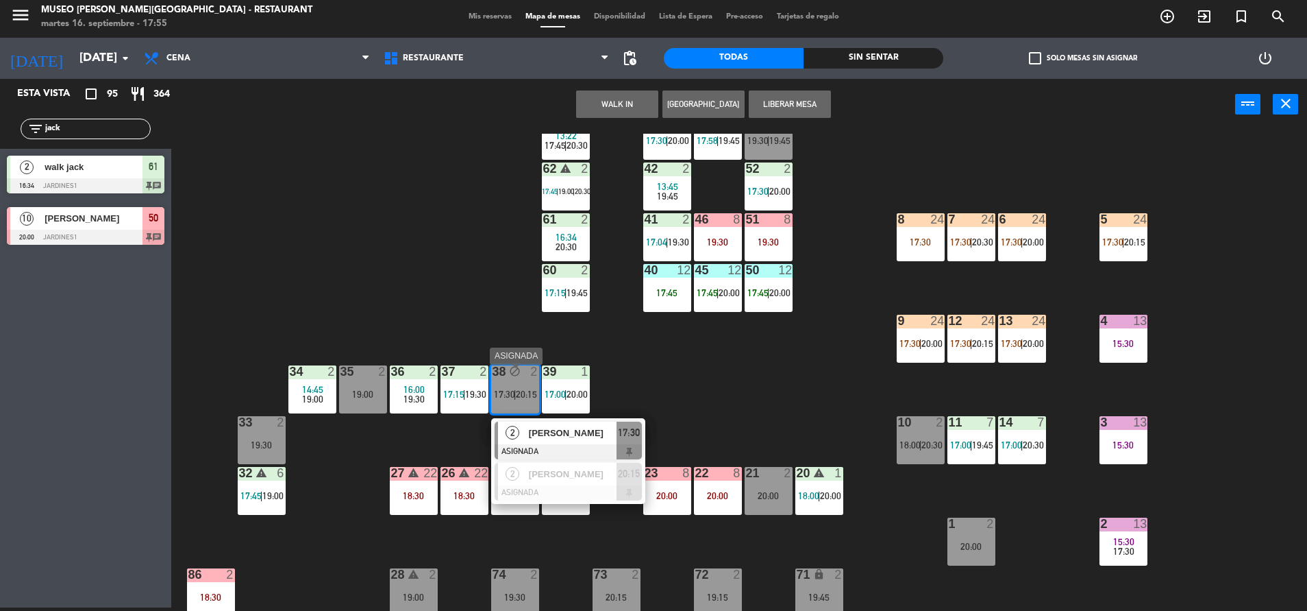
click at [566, 436] on span "[PERSON_NAME]" at bounding box center [573, 433] width 88 height 14
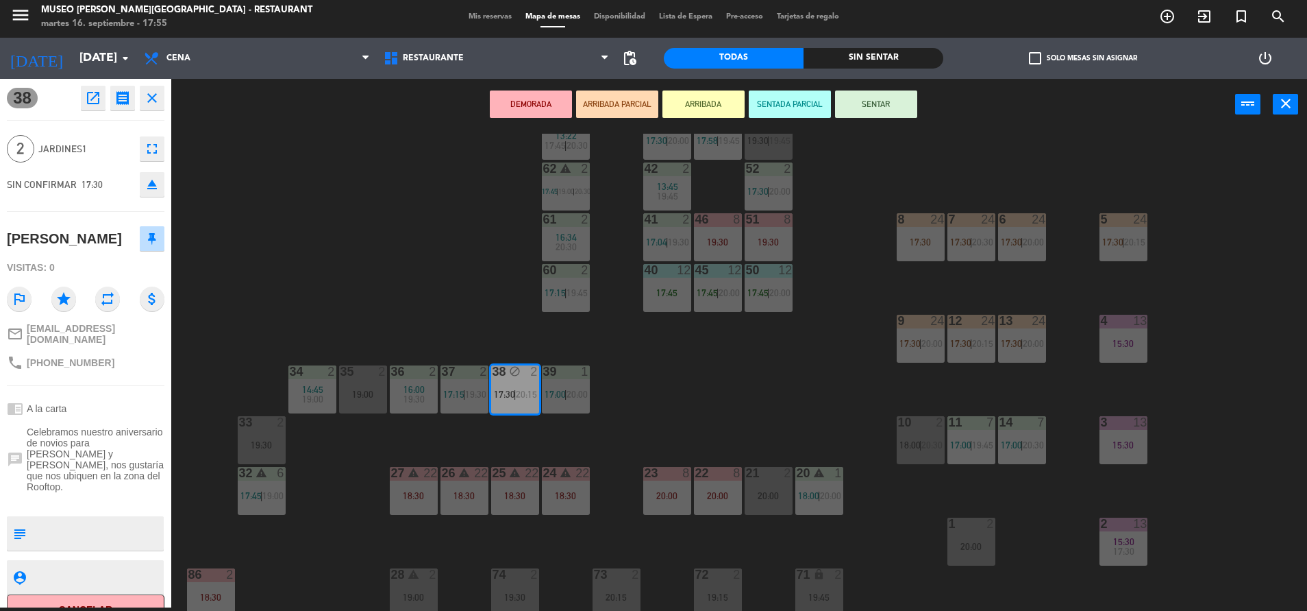
click at [85, 106] on icon "open_in_new" at bounding box center [93, 98] width 16 height 16
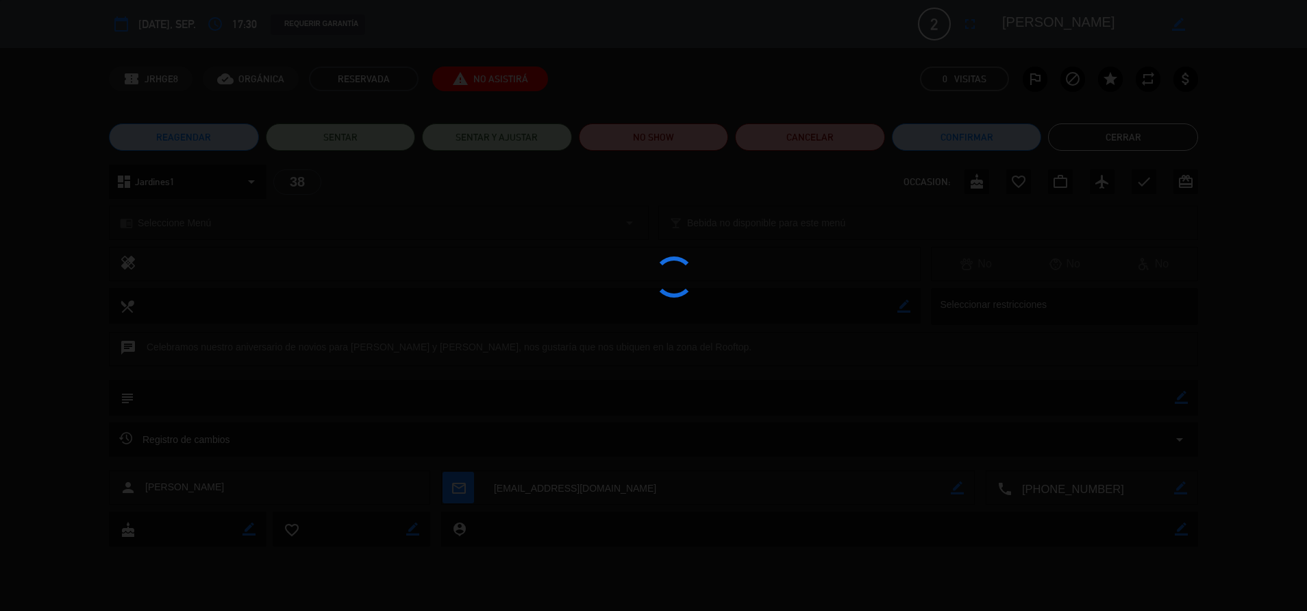
click at [648, 130] on div at bounding box center [653, 305] width 1307 height 611
click at [685, 144] on edit-booking-info-modal "calendar_today [DATE], sep. access_time 17:30 REQUERIR GARANTÍA 2 [PERSON_NAME]…" at bounding box center [653, 305] width 1307 height 611
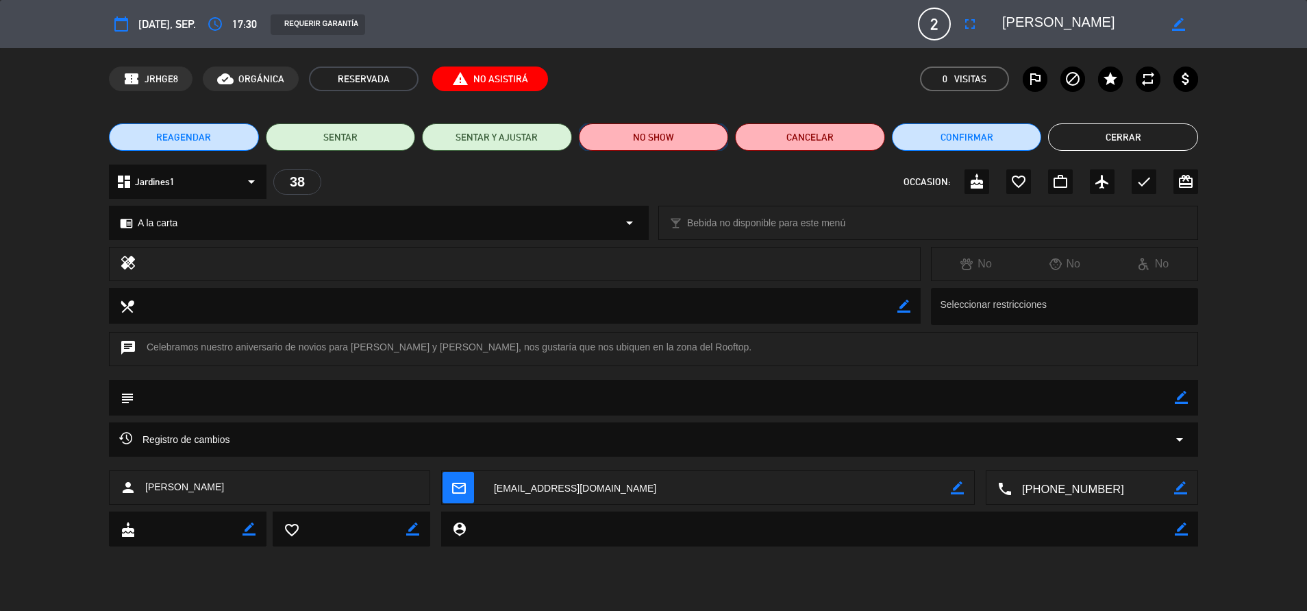
click at [678, 142] on button "NO SHOW" at bounding box center [654, 136] width 150 height 27
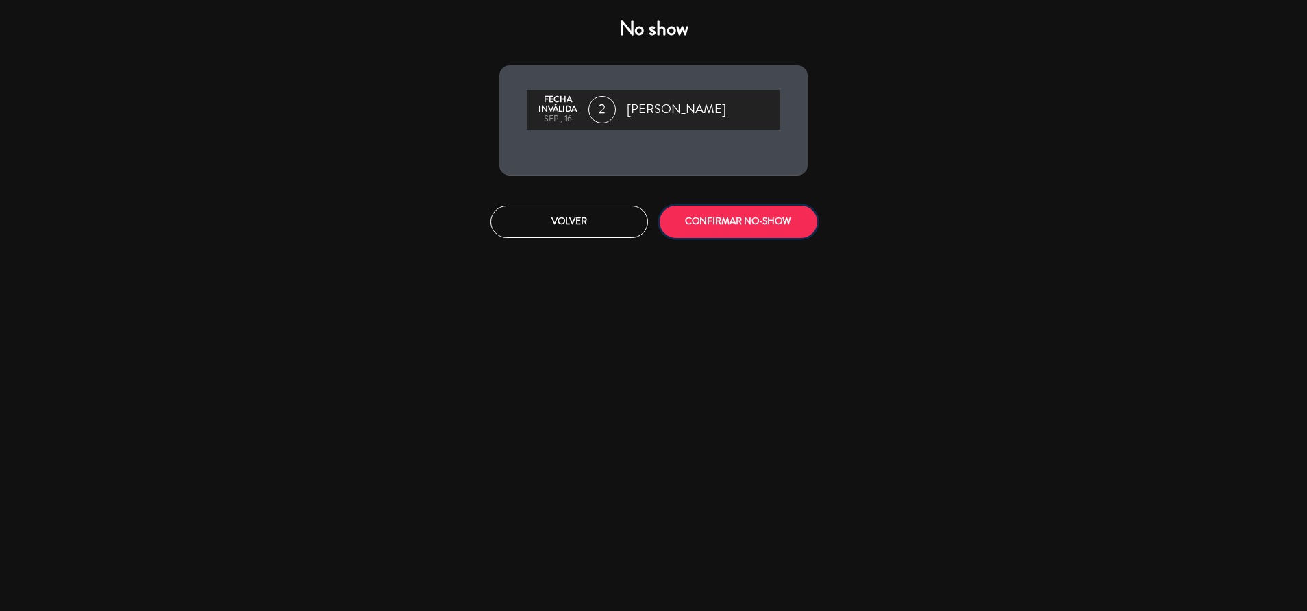
click at [704, 216] on button "CONFIRMAR NO-SHOW" at bounding box center [739, 222] width 158 height 32
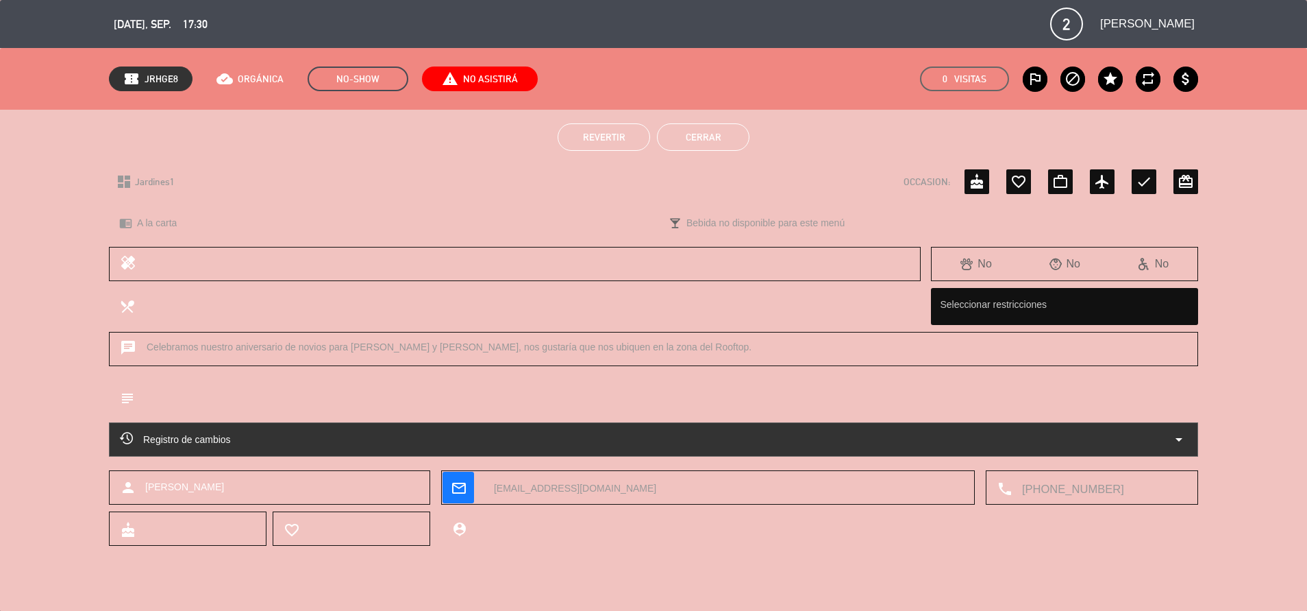
click at [693, 144] on button "Cerrar" at bounding box center [703, 136] width 93 height 27
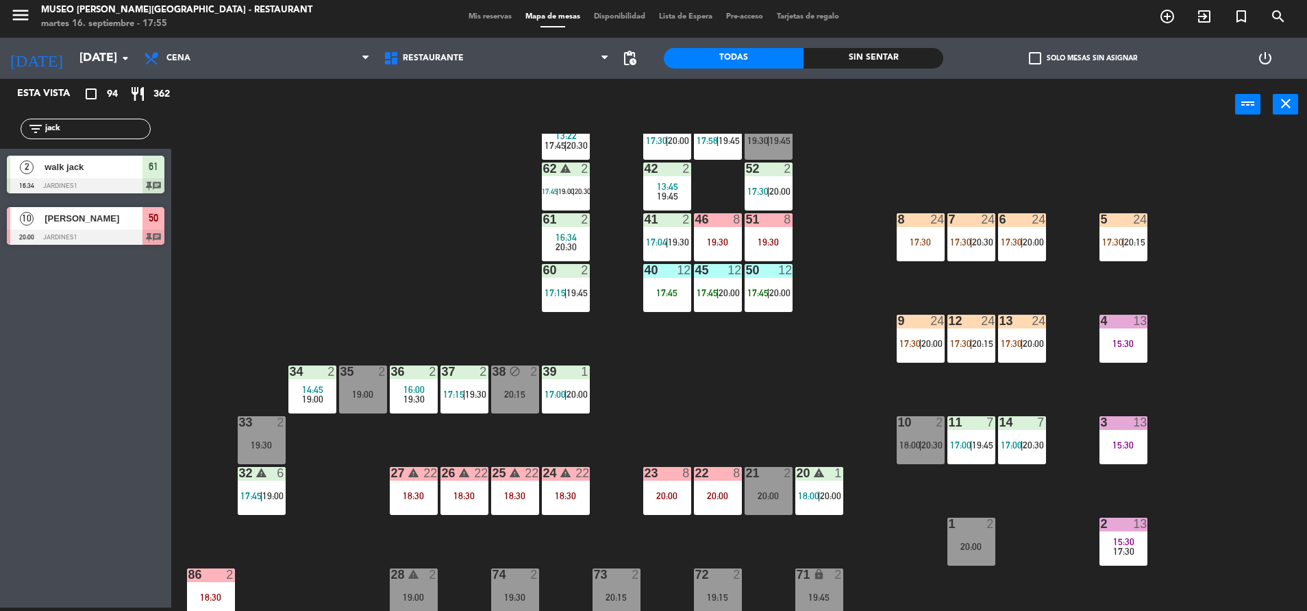
click at [733, 417] on div "44 5 17:45 | 20:30 49 2 19:00 54 4 18:30 64 2 17:15 | 20:30 48 2 17:58 | 19:45 …" at bounding box center [745, 372] width 1123 height 477
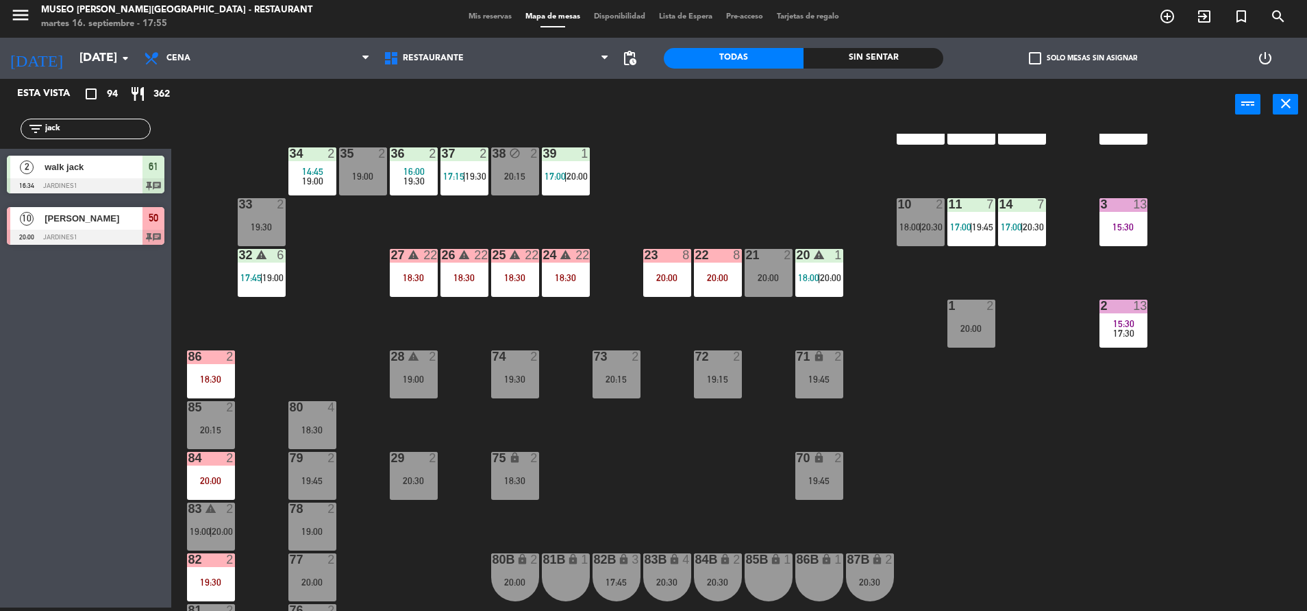
scroll to position [0, 0]
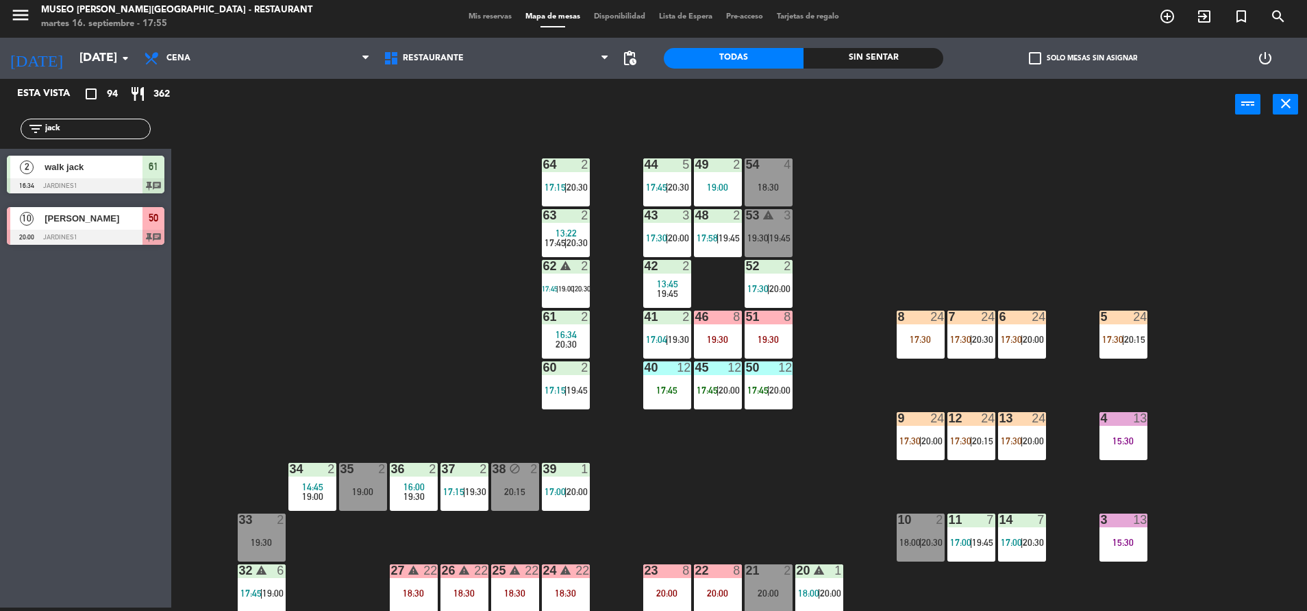
click at [569, 230] on div "63 2 13:22 17:45 | 20:30" at bounding box center [566, 233] width 48 height 48
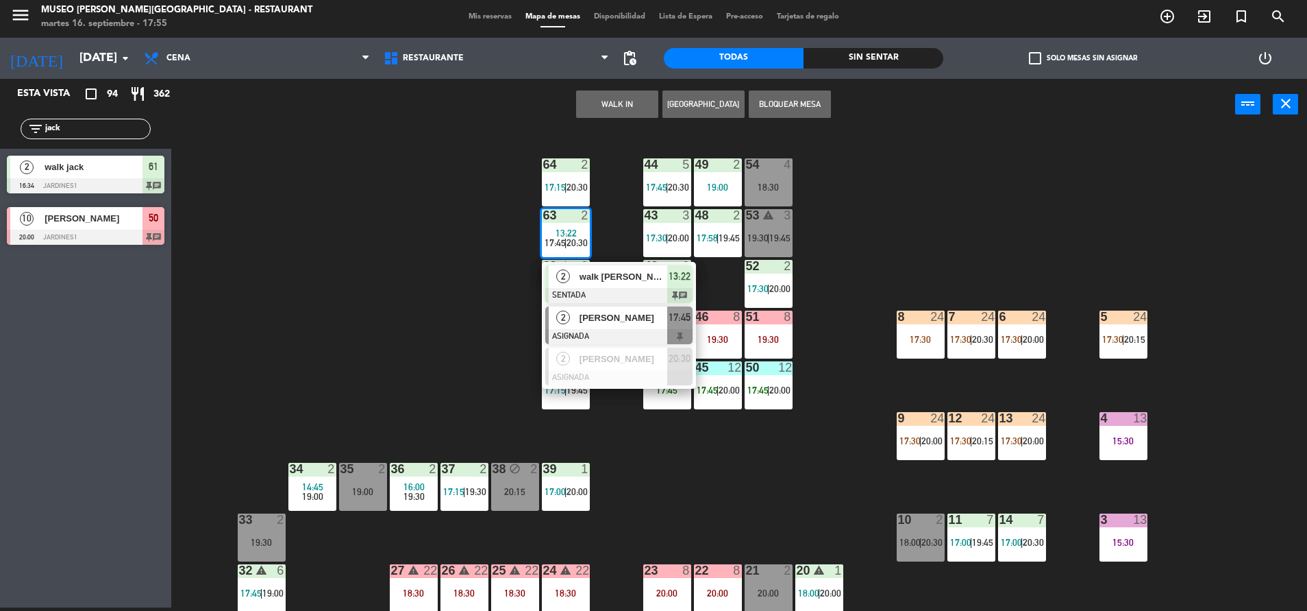
click at [632, 332] on div at bounding box center [618, 336] width 147 height 15
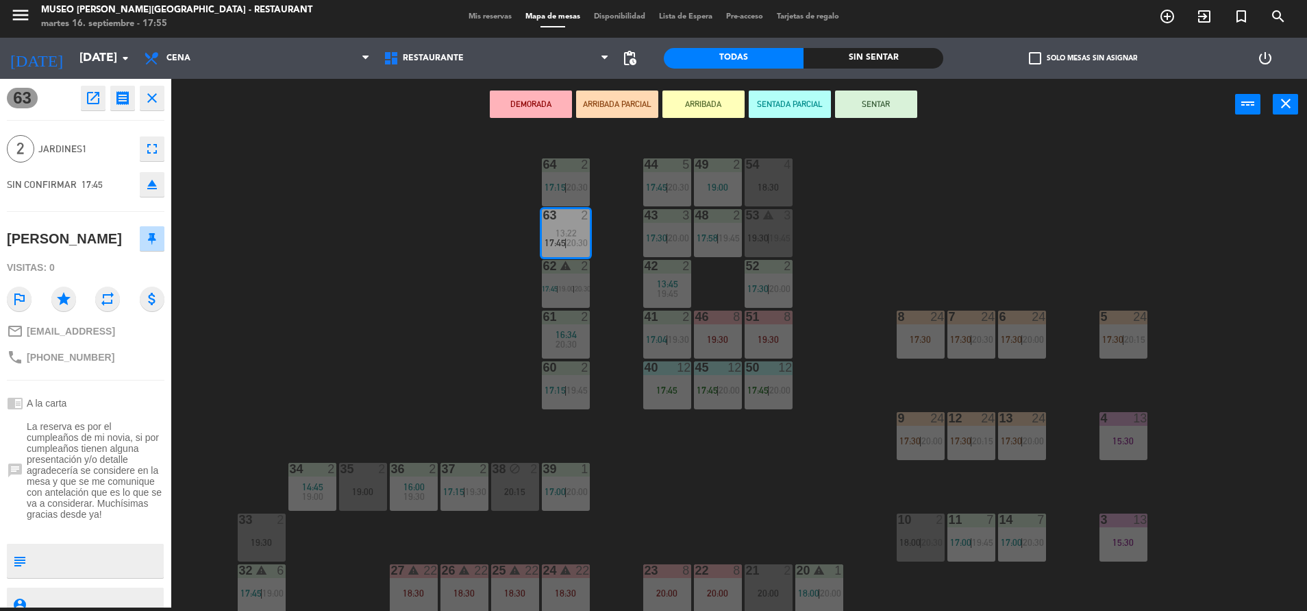
click at [500, 487] on div "38 block 2 20:15" at bounding box center [515, 487] width 48 height 48
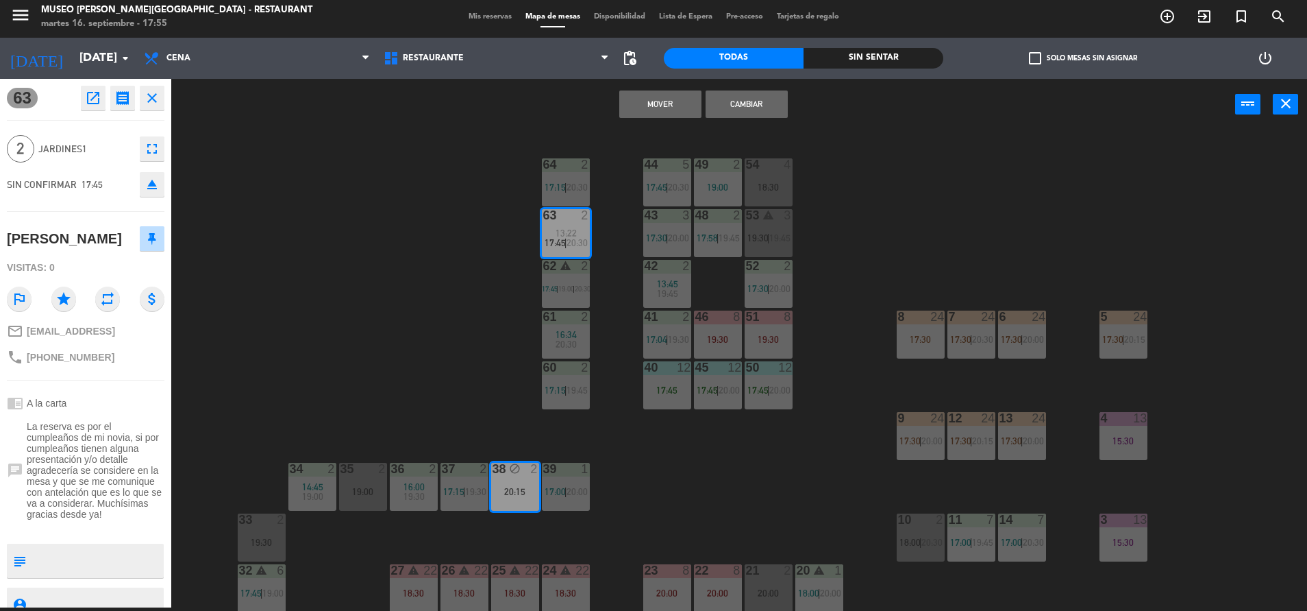
click at [658, 114] on button "Mover" at bounding box center [660, 103] width 82 height 27
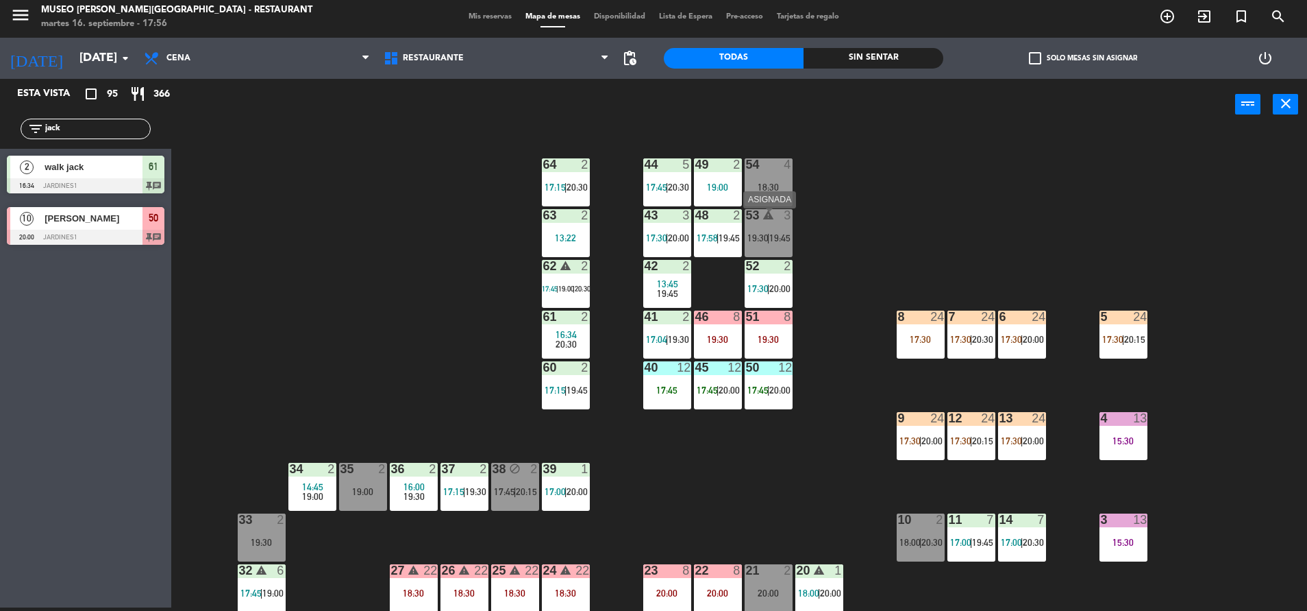
click at [762, 256] on div "53 warning 3 19:30 | 19:45" at bounding box center [769, 233] width 48 height 48
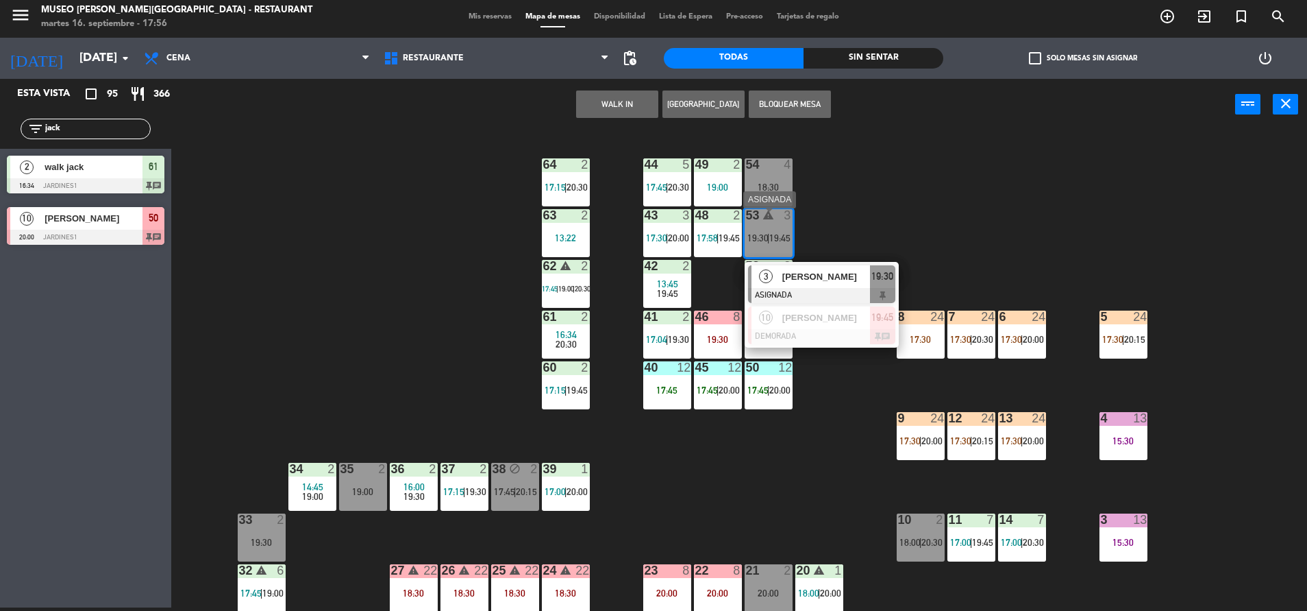
click at [826, 291] on div at bounding box center [821, 295] width 147 height 15
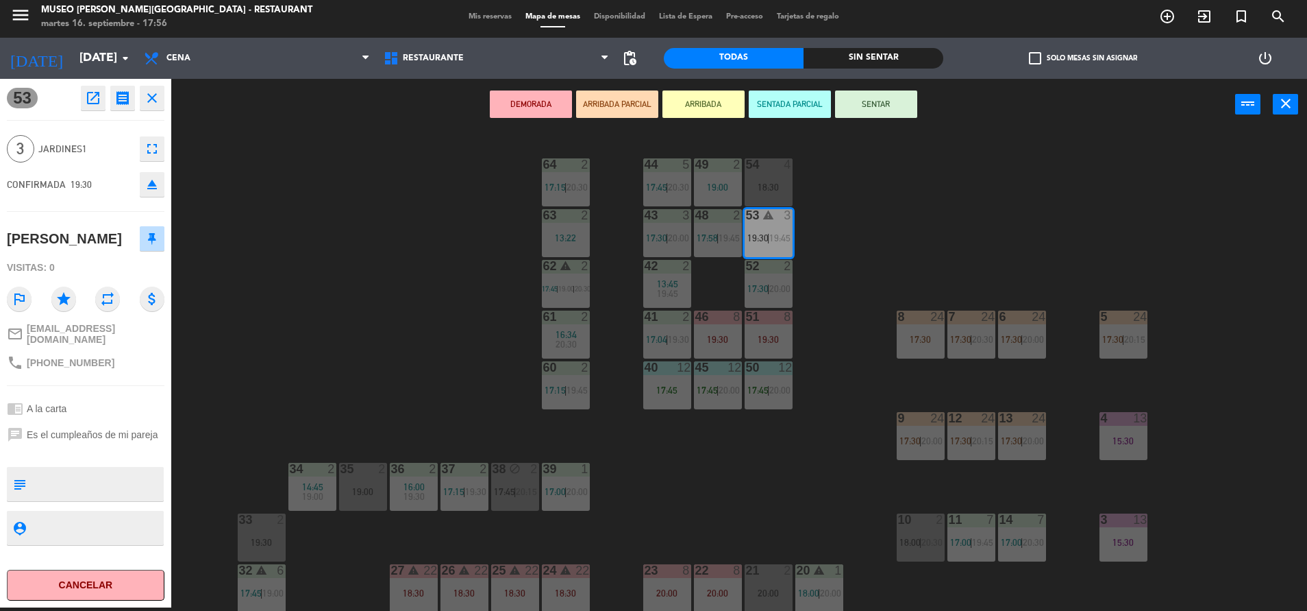
click at [630, 396] on div "44 5 17:45 | 20:30 49 2 19:00 54 4 18:30 64 2 17:15 | 20:30 48 2 17:58 | 19:45 …" at bounding box center [745, 372] width 1123 height 477
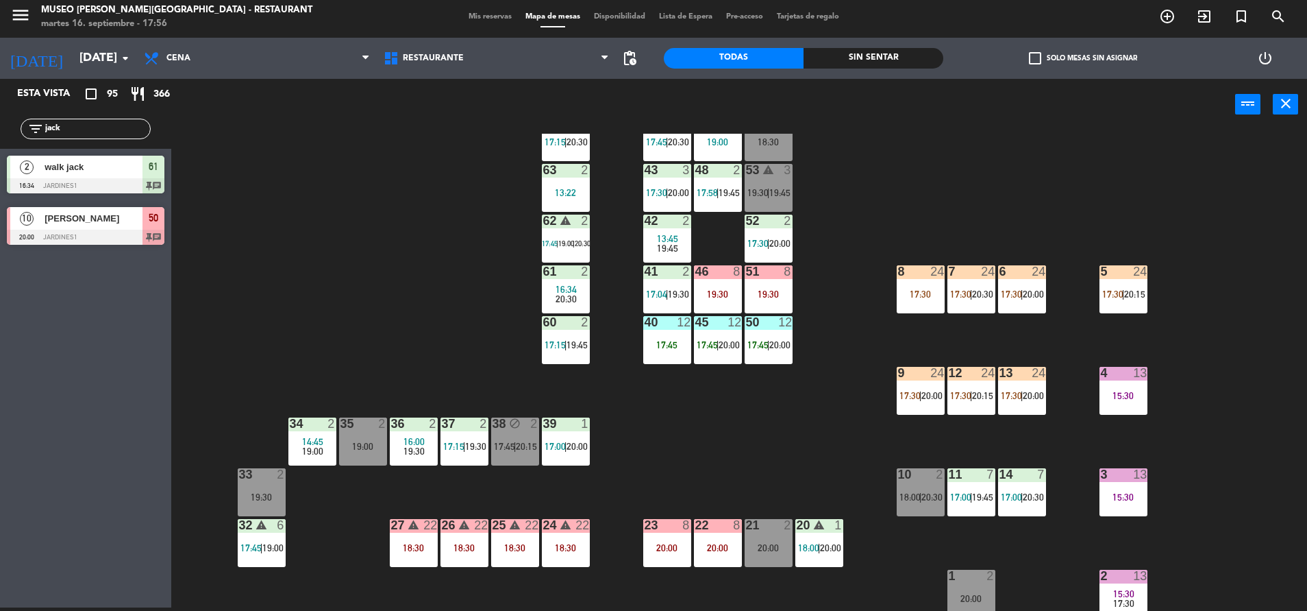
click at [604, 510] on div "44 5 17:45 | 20:30 49 2 19:00 54 4 18:30 64 2 17:15 | 20:30 48 2 17:58 | 19:45 …" at bounding box center [745, 372] width 1123 height 477
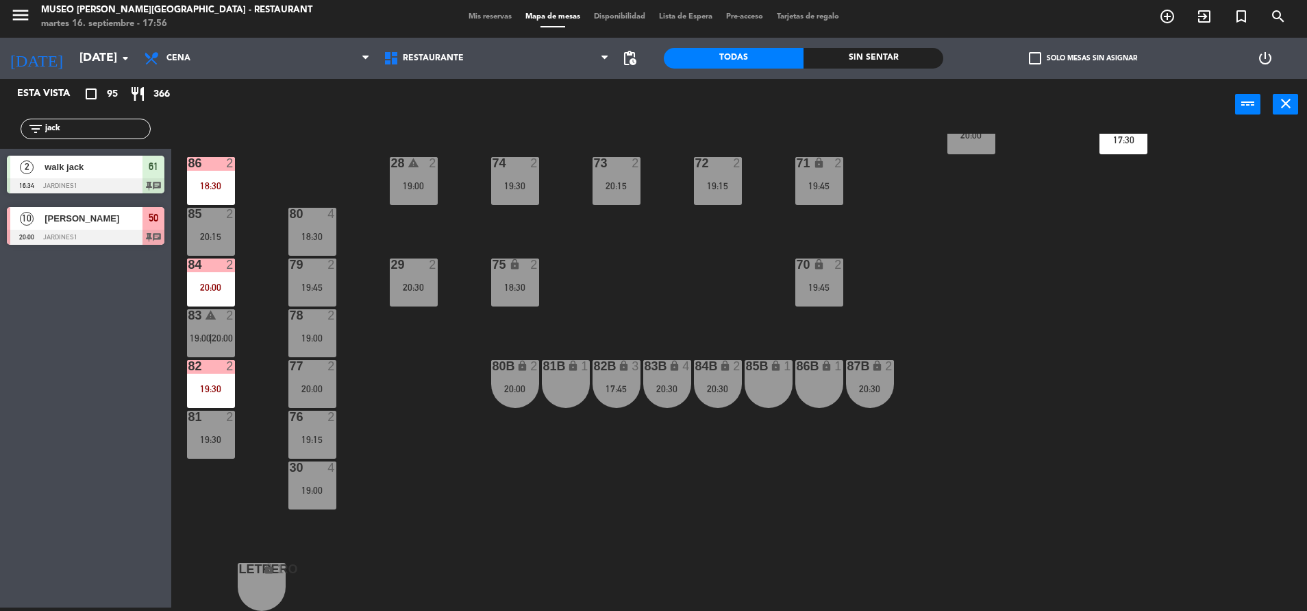
click at [319, 479] on div "30 4 19:00" at bounding box center [312, 485] width 48 height 48
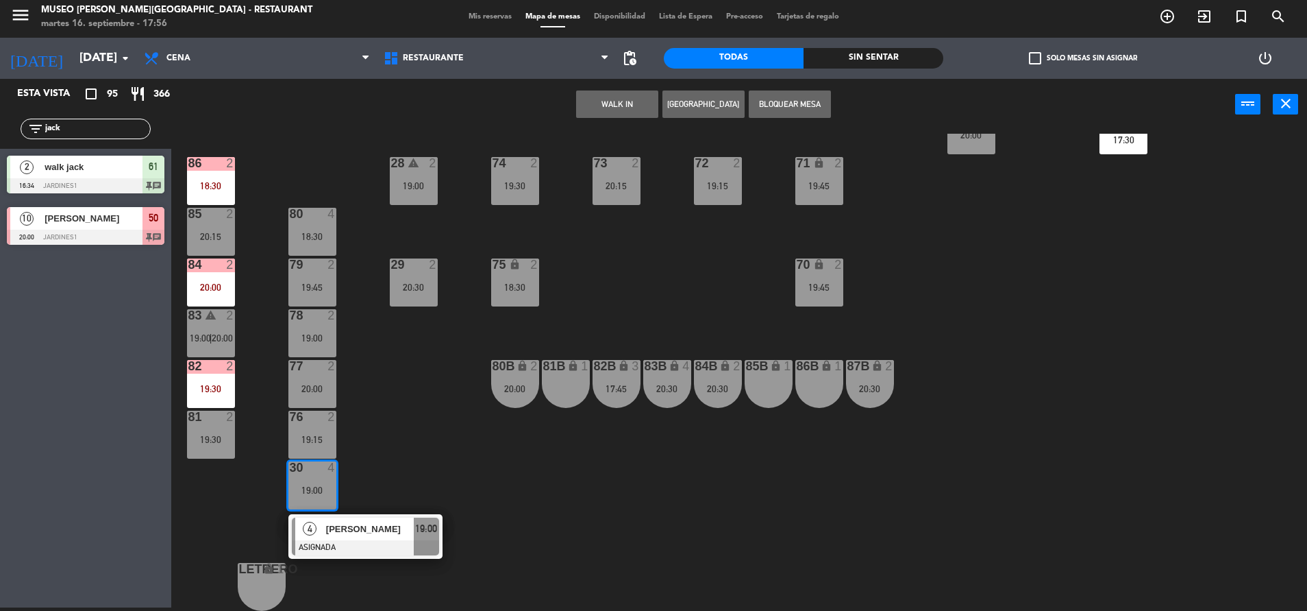
click at [429, 515] on div "44 5 17:45 | 20:30 49 2 19:00 54 4 18:30 64 2 17:15 | 20:30 48 2 17:58 | 19:45 …" at bounding box center [745, 372] width 1123 height 477
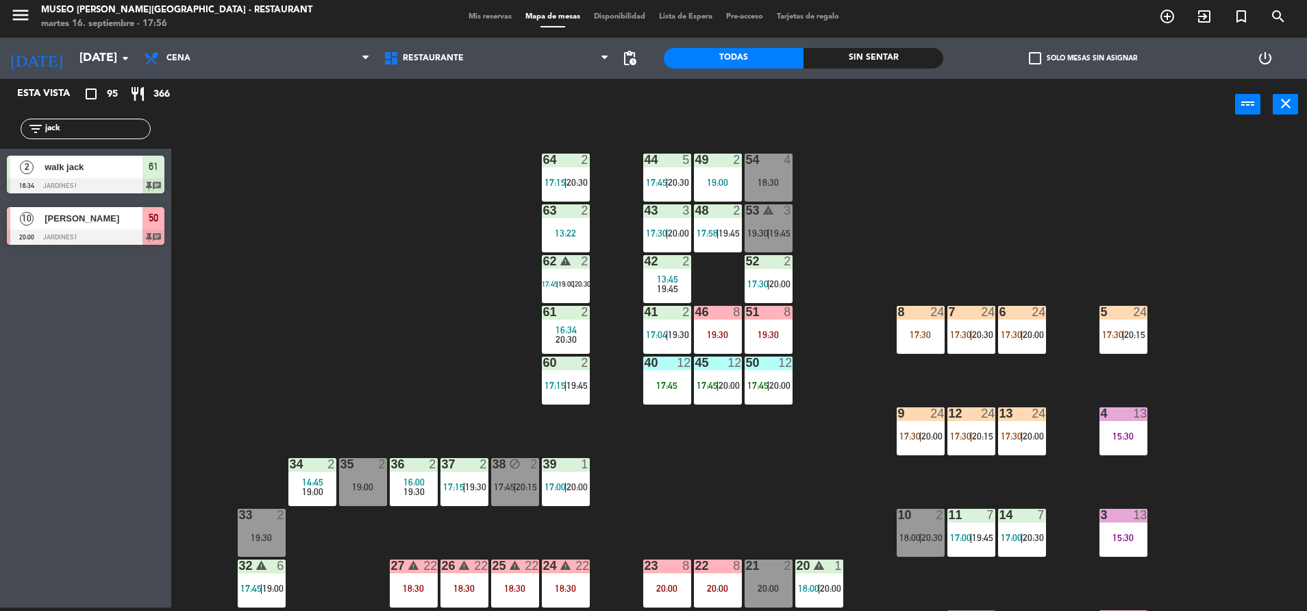
scroll to position [0, 0]
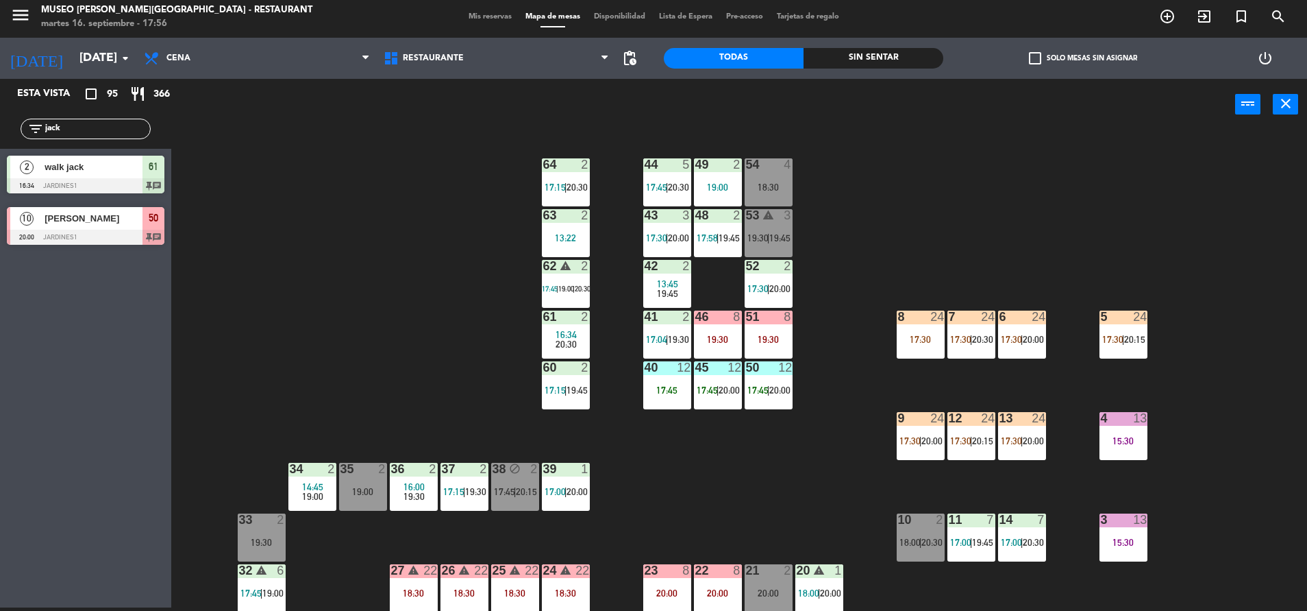
click at [659, 197] on div "44 5 17:45 | 20:30" at bounding box center [667, 182] width 48 height 48
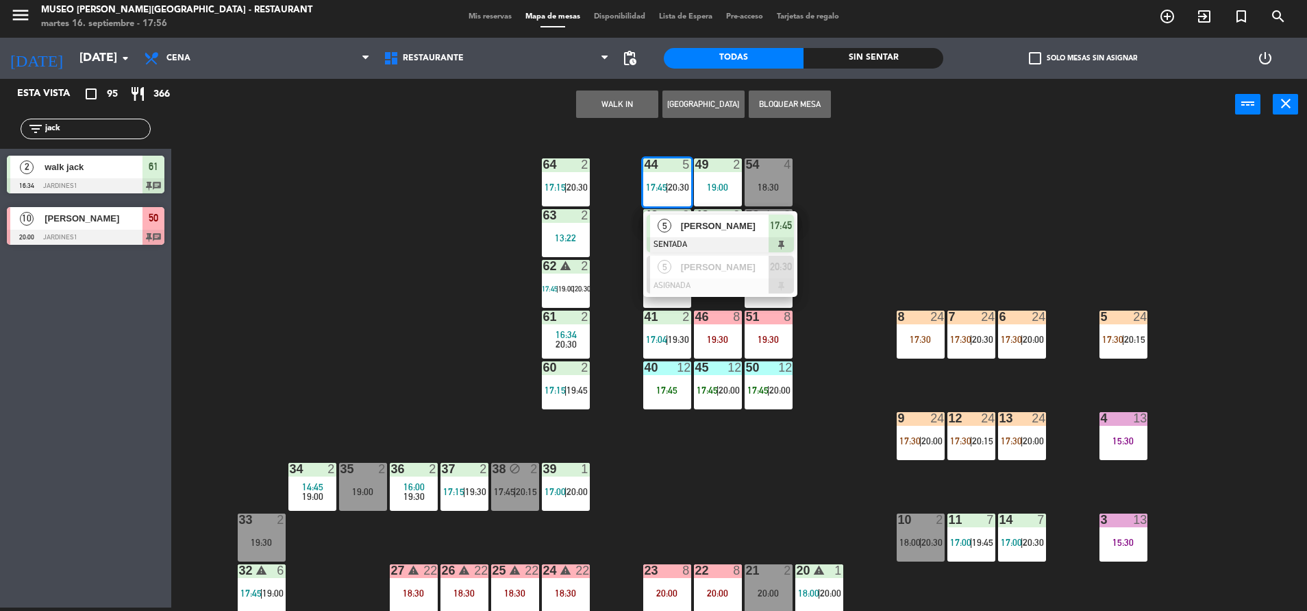
click at [1016, 182] on div "44 5 17:45 | 20:30 5 [PERSON_NAME] SENTADA 17:45 5 [PERSON_NAME] ASIGNADA 20:30…" at bounding box center [745, 372] width 1123 height 477
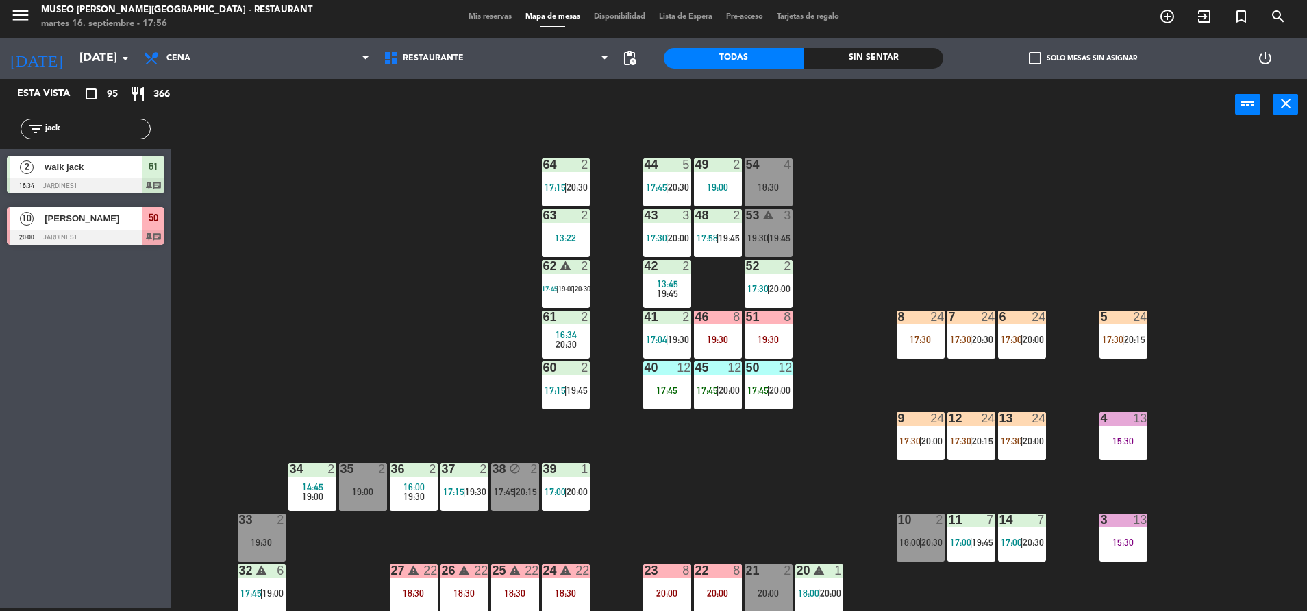
click at [764, 182] on div "54 4 18:30" at bounding box center [769, 182] width 48 height 48
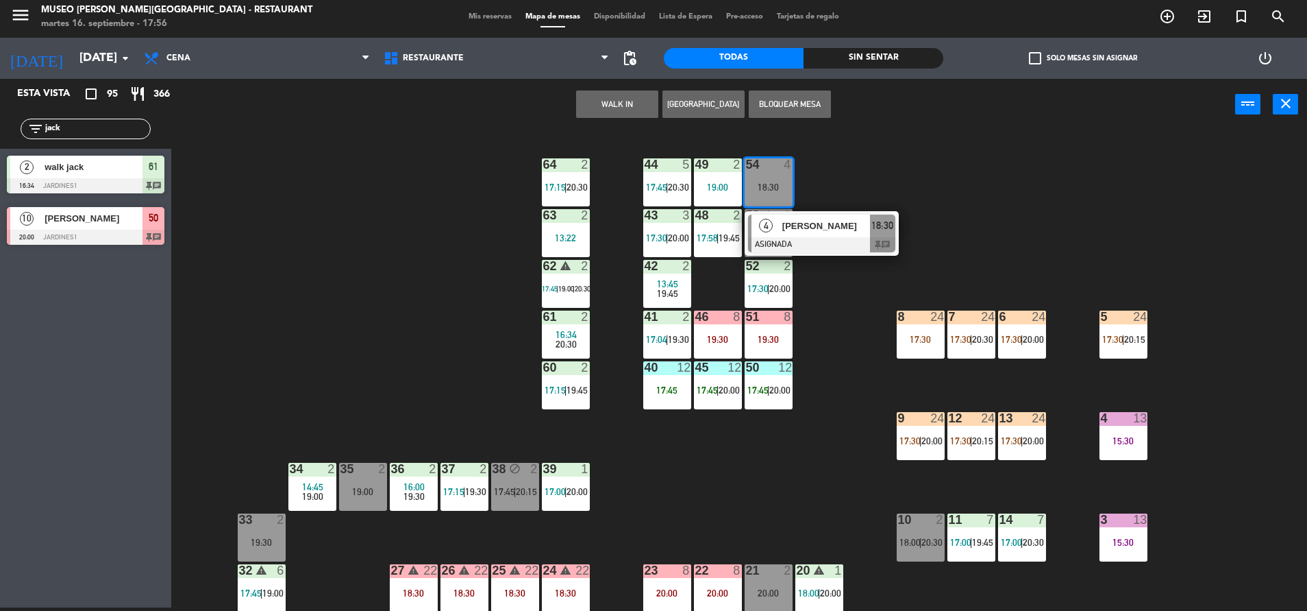
click at [780, 220] on div "4" at bounding box center [766, 225] width 29 height 23
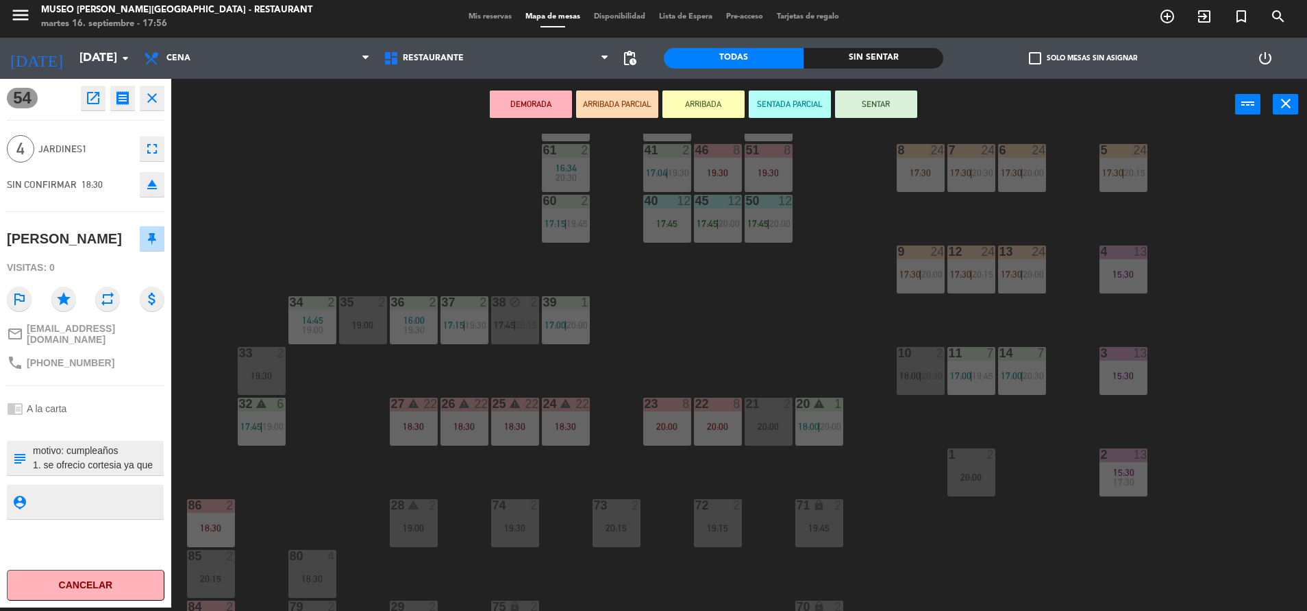
scroll to position [175, 0]
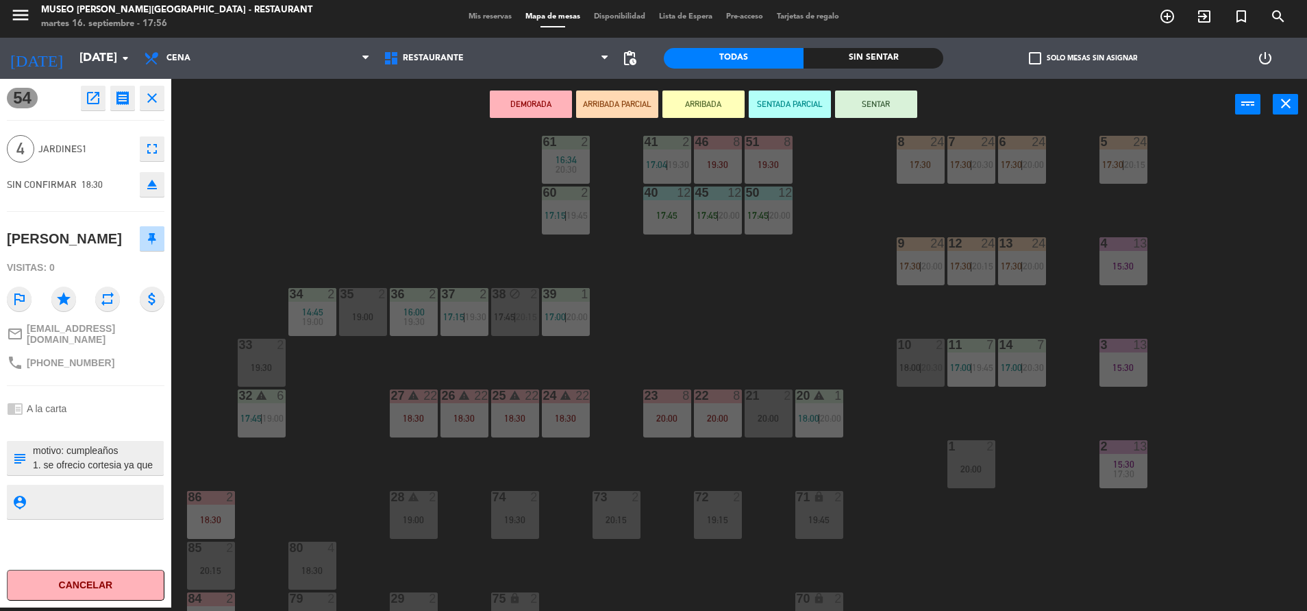
click at [757, 402] on div at bounding box center [768, 395] width 23 height 12
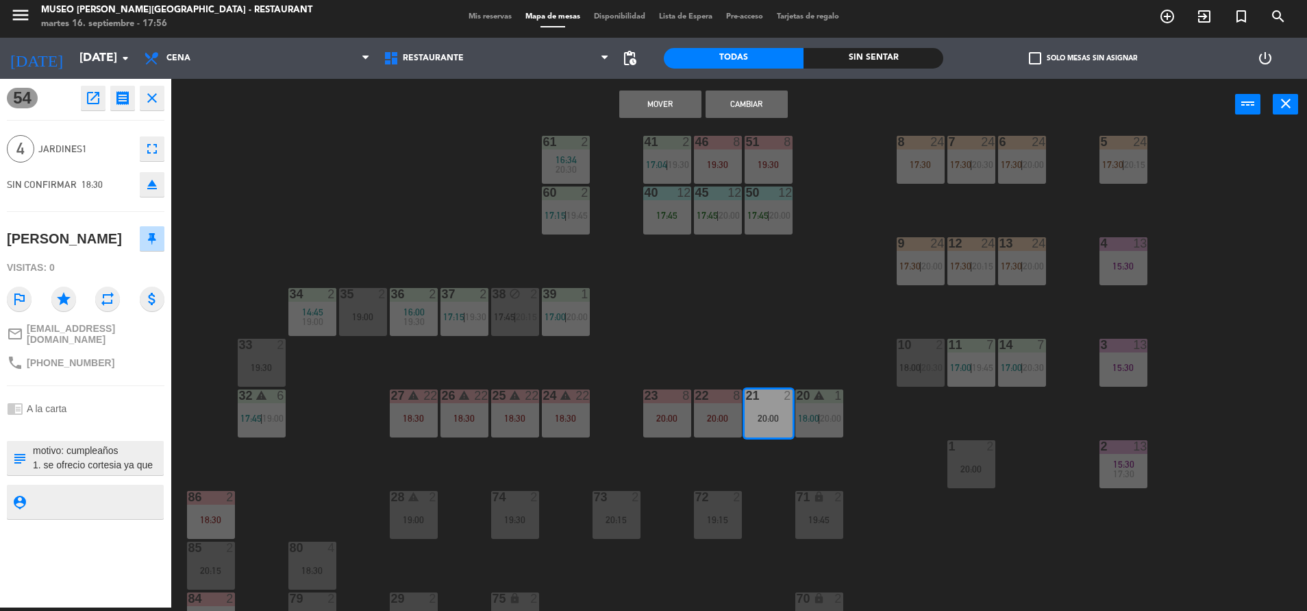
click at [645, 105] on button "Mover" at bounding box center [660, 103] width 82 height 27
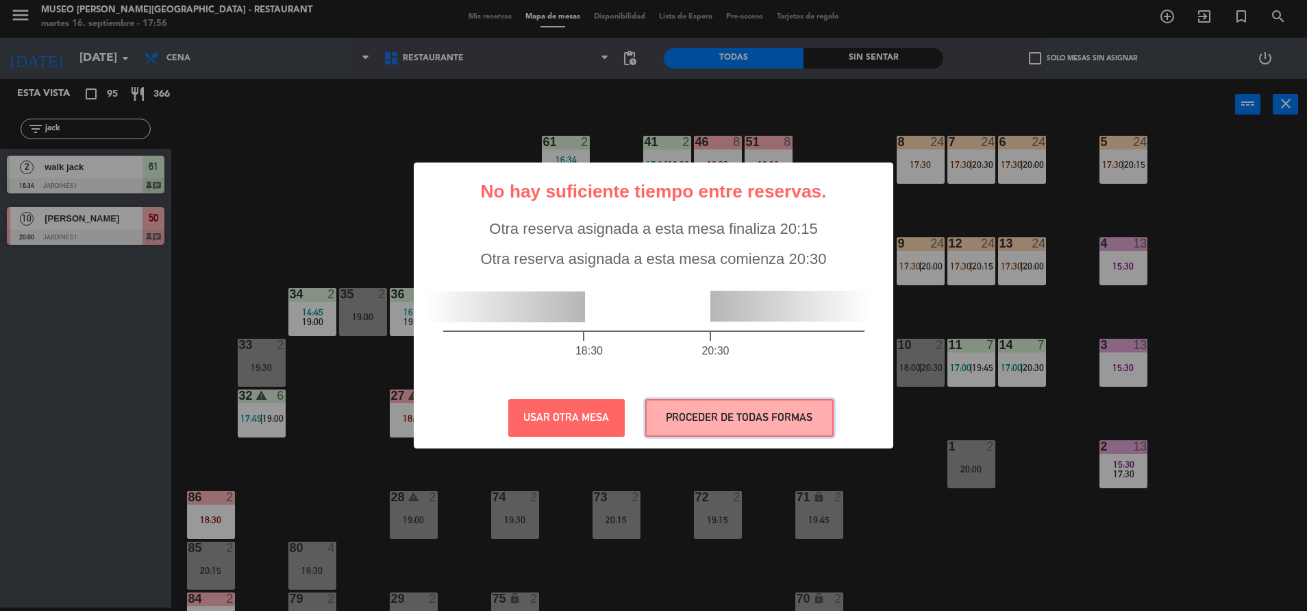
click at [730, 425] on button "PROCEDER DE TODAS FORMAS" at bounding box center [739, 418] width 188 height 38
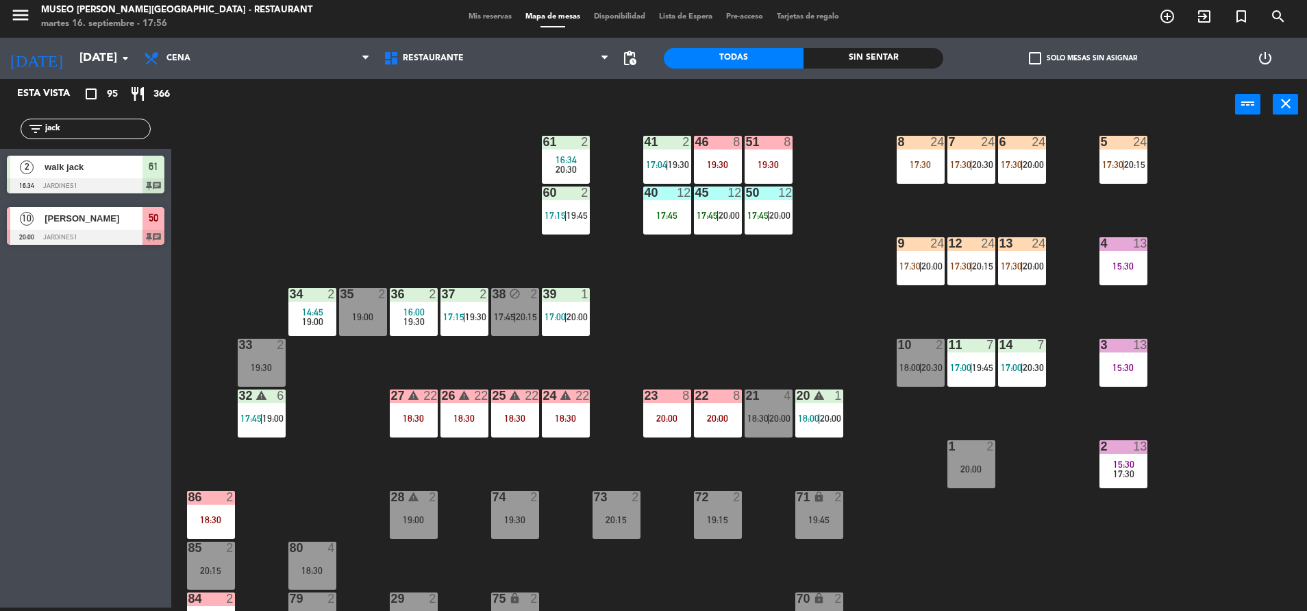
click at [1124, 459] on div "2 13 15:30 17:30" at bounding box center [1124, 464] width 48 height 48
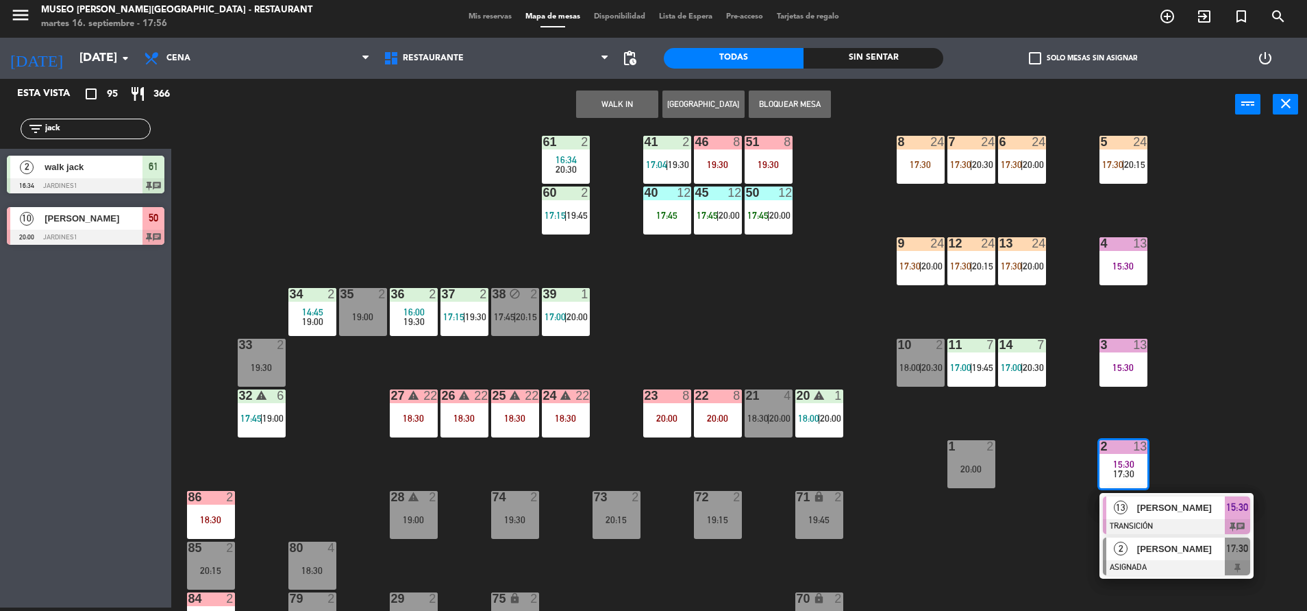
click at [1128, 545] on div "2" at bounding box center [1121, 548] width 29 height 23
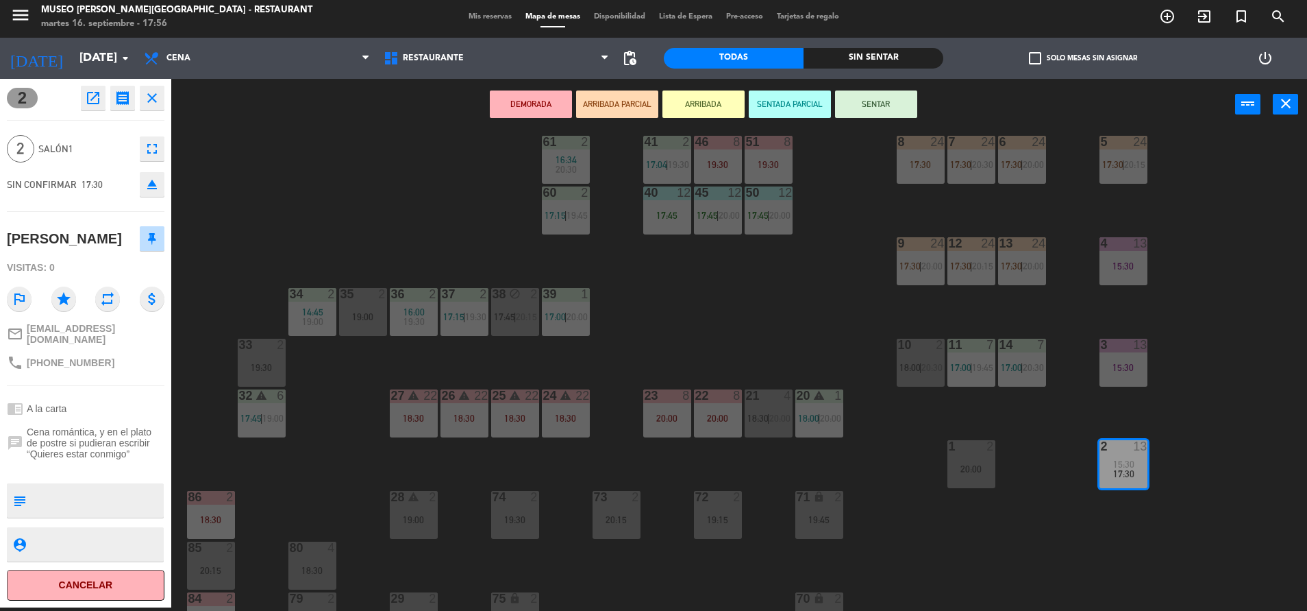
click at [86, 99] on icon "open_in_new" at bounding box center [93, 98] width 16 height 16
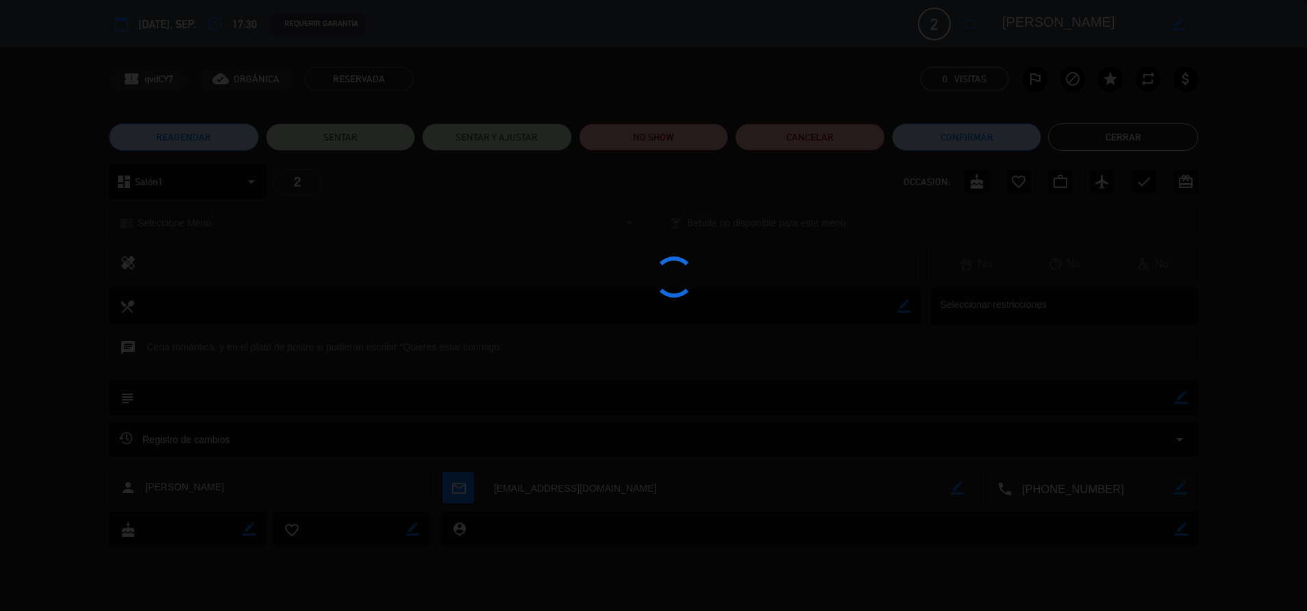
click at [670, 127] on div at bounding box center [653, 305] width 1307 height 611
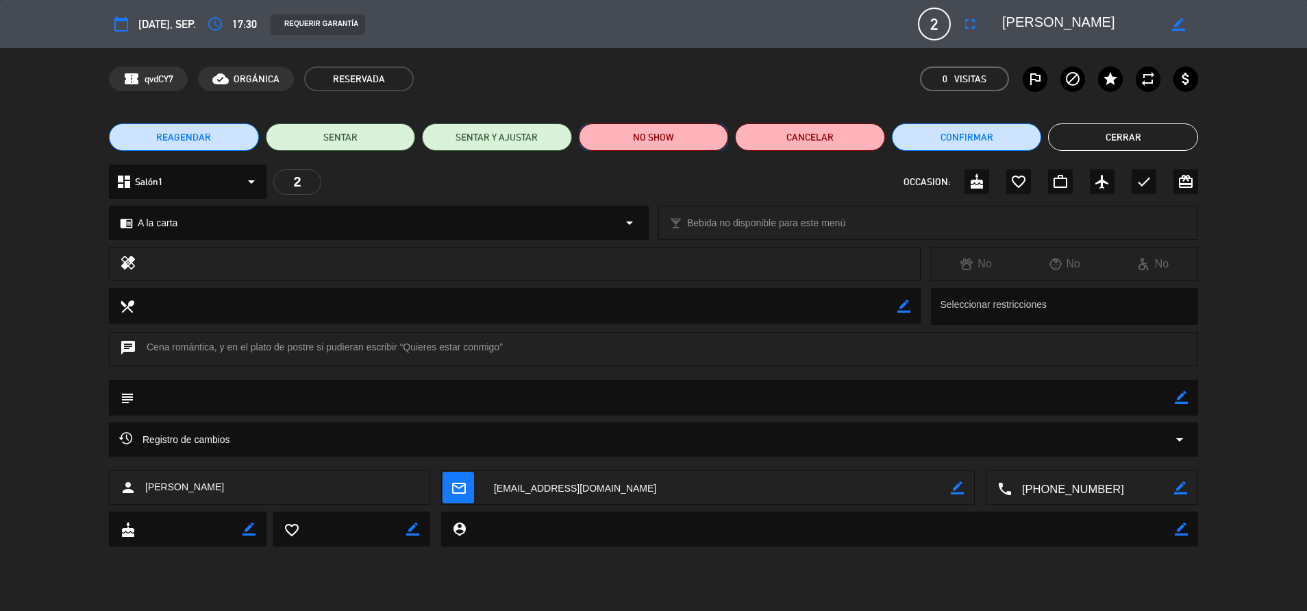
click at [670, 129] on button "NO SHOW" at bounding box center [654, 136] width 150 height 27
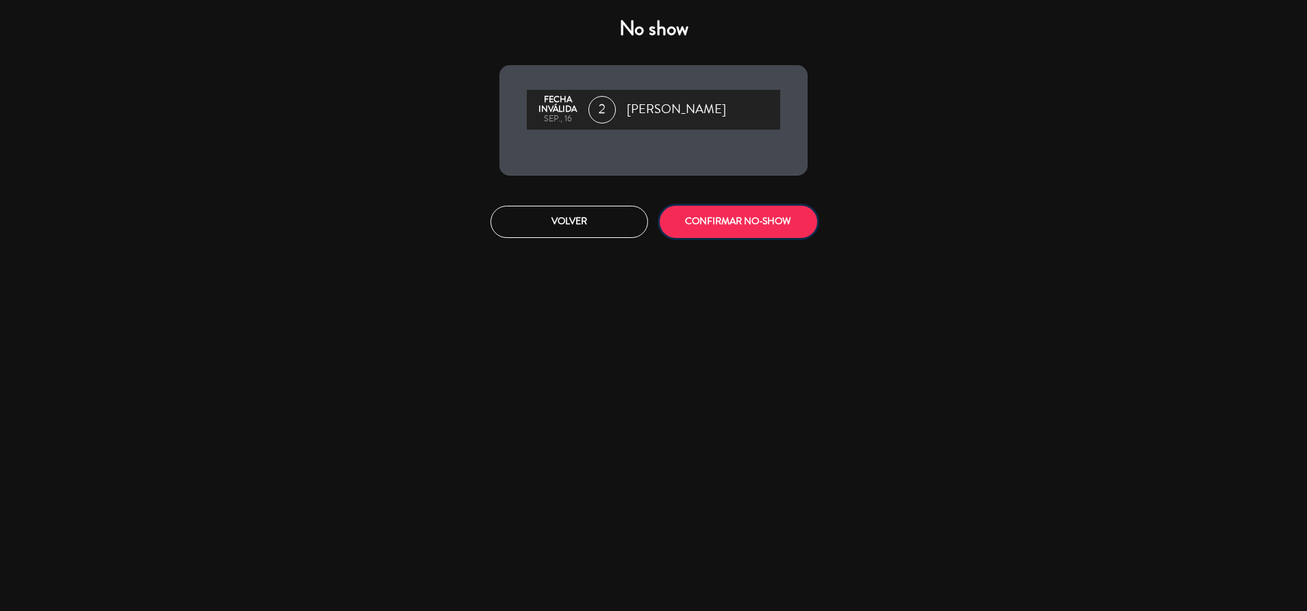
click at [733, 216] on button "CONFIRMAR NO-SHOW" at bounding box center [739, 222] width 158 height 32
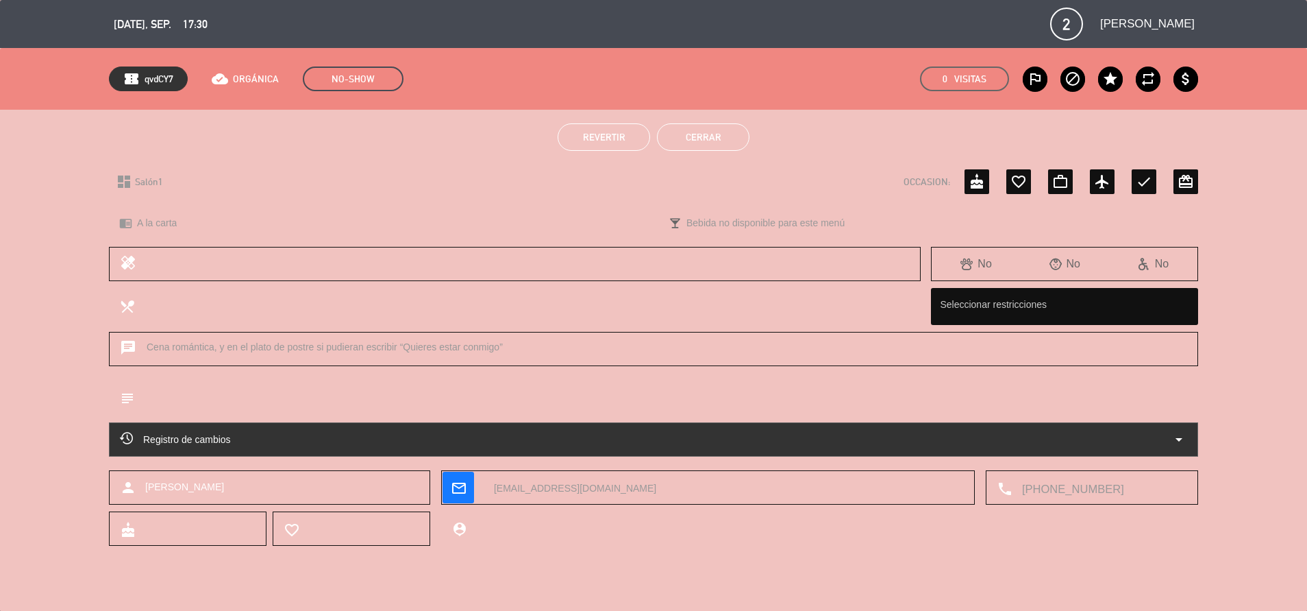
click at [686, 125] on button "Cerrar" at bounding box center [703, 136] width 93 height 27
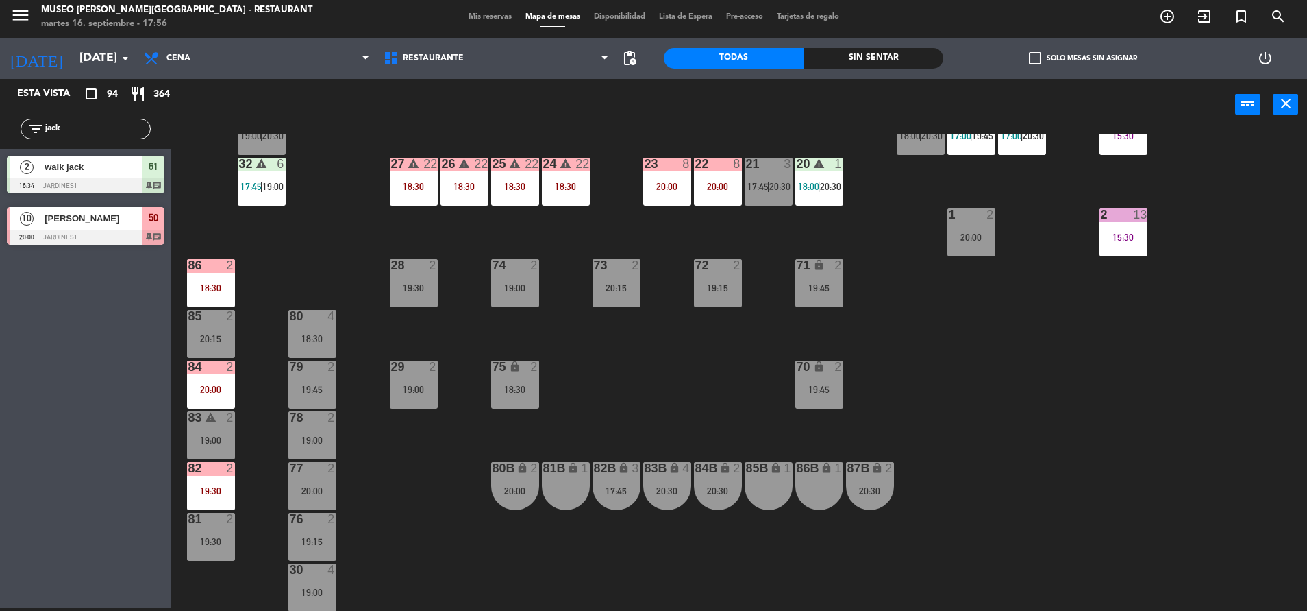
scroll to position [425, 0]
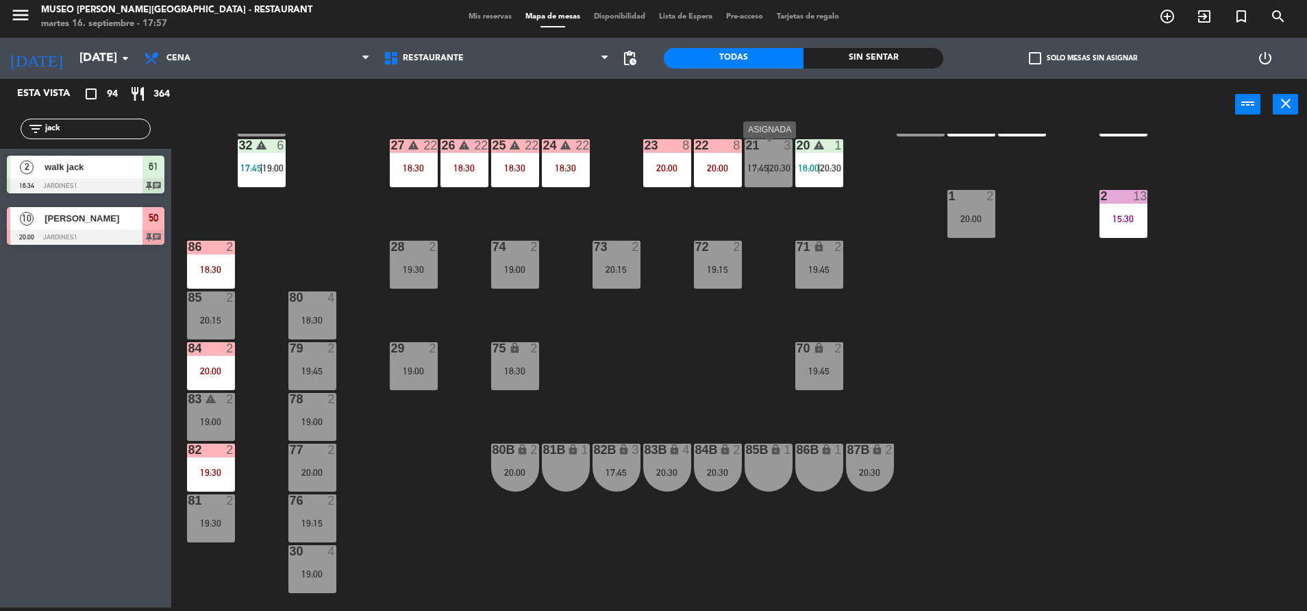
click at [765, 177] on div "21 3 17:45 | 20:30" at bounding box center [769, 163] width 48 height 48
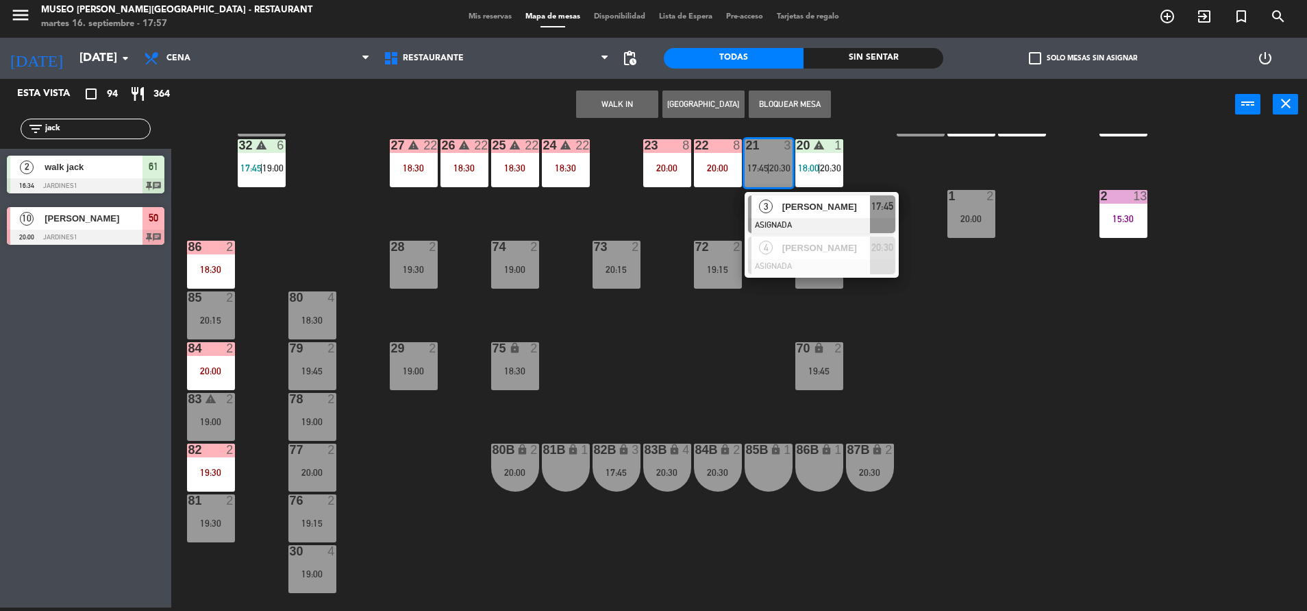
click at [799, 213] on span "[PERSON_NAME]" at bounding box center [827, 206] width 88 height 14
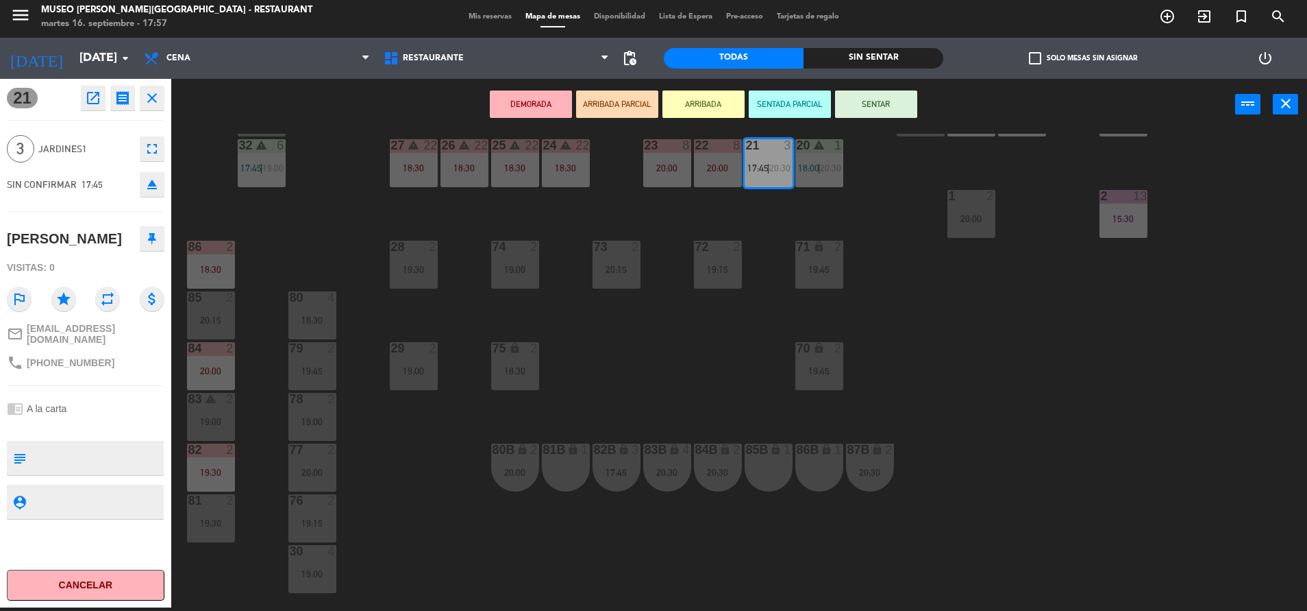
click at [100, 92] on button "open_in_new" at bounding box center [93, 98] width 25 height 25
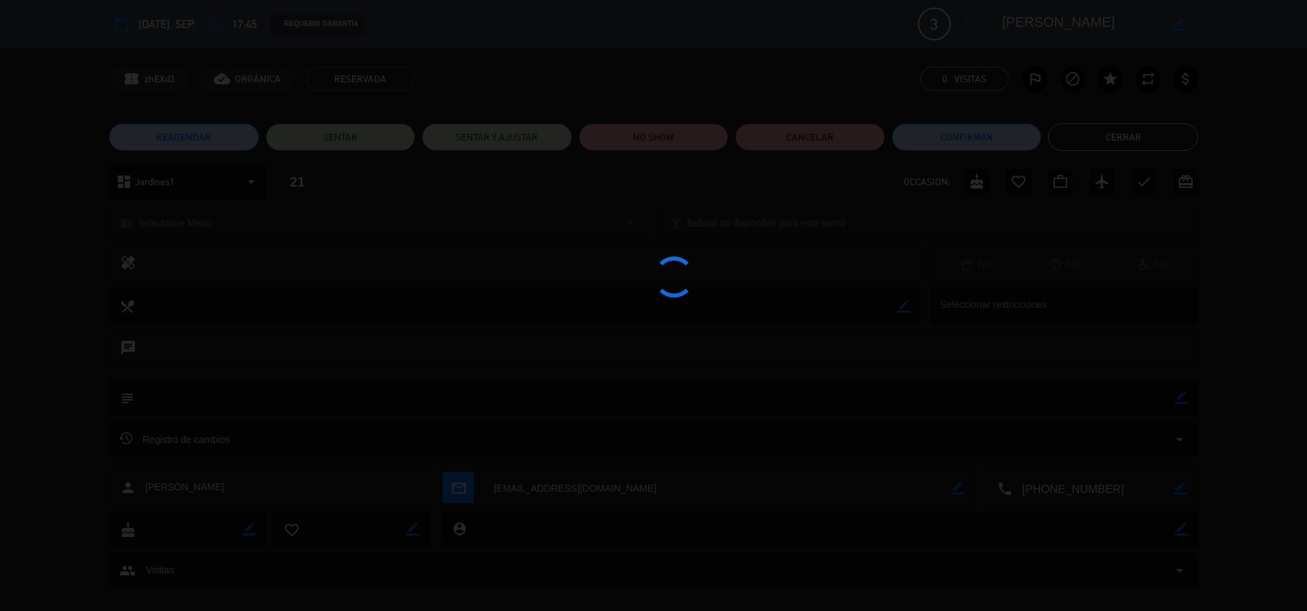
click at [649, 133] on div at bounding box center [653, 305] width 1307 height 611
click at [653, 134] on div at bounding box center [653, 305] width 1307 height 611
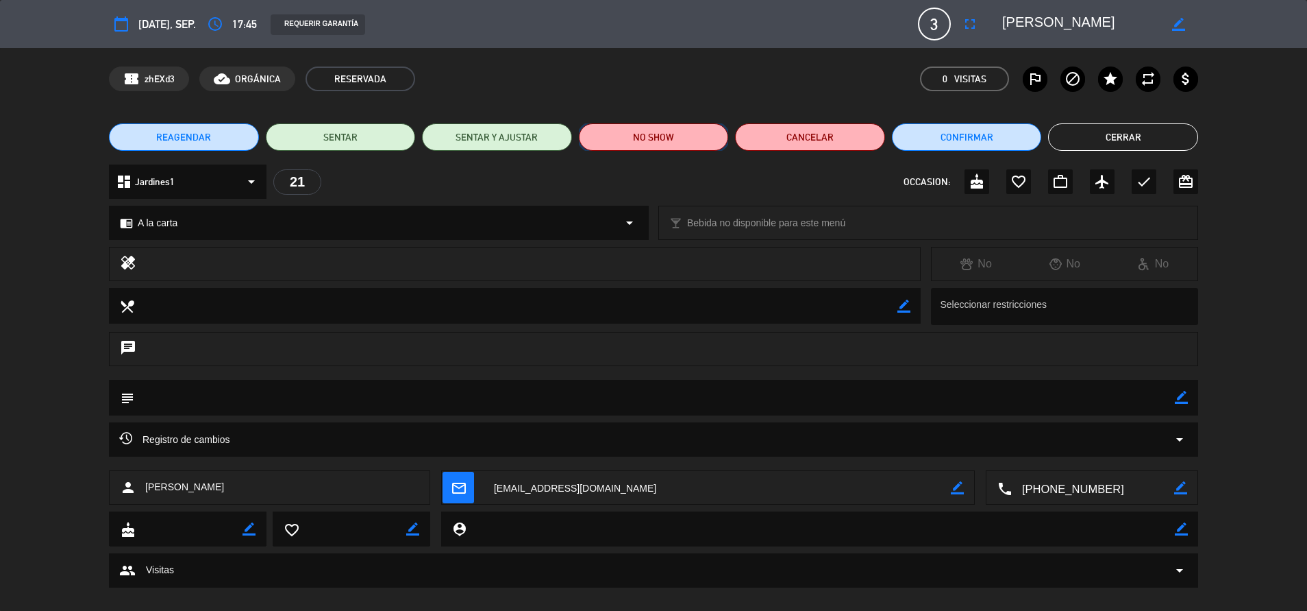
click at [651, 147] on button "NO SHOW" at bounding box center [654, 136] width 150 height 27
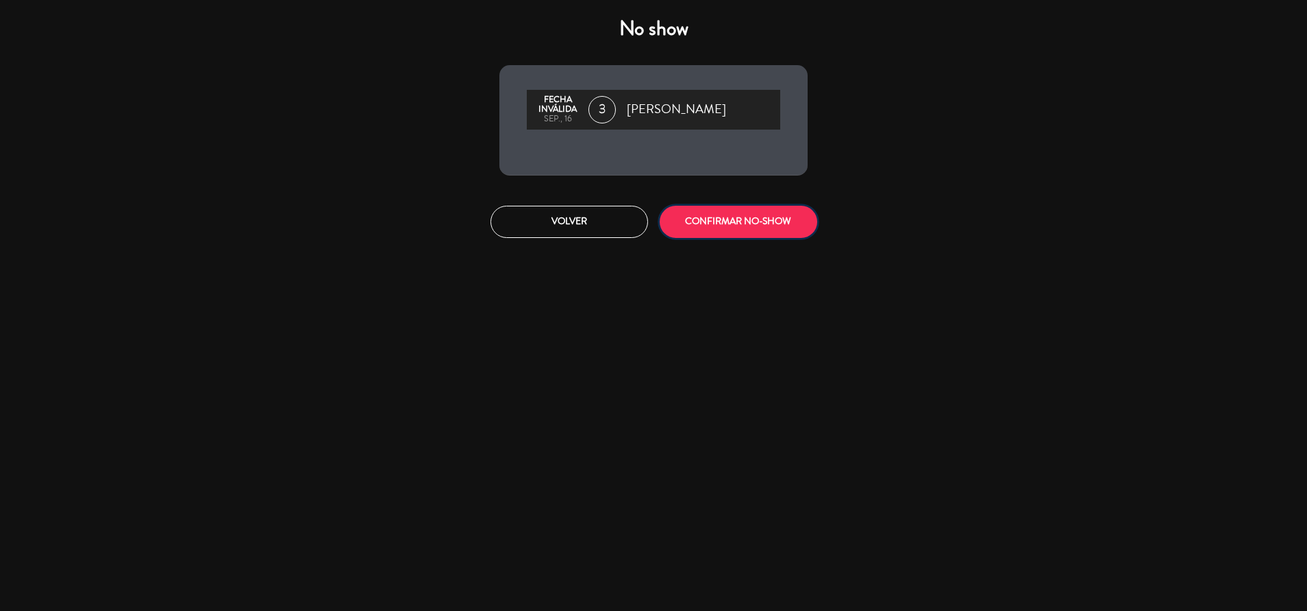
click at [702, 228] on button "CONFIRMAR NO-SHOW" at bounding box center [739, 222] width 158 height 32
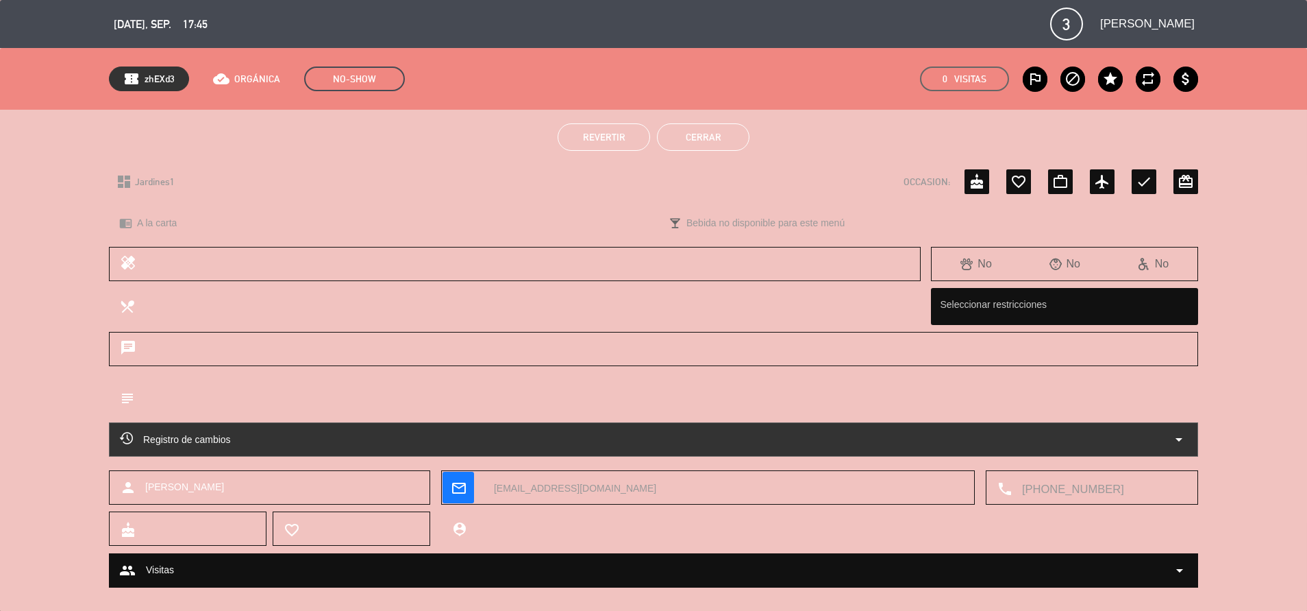
click at [689, 137] on button "Cerrar" at bounding box center [703, 136] width 93 height 27
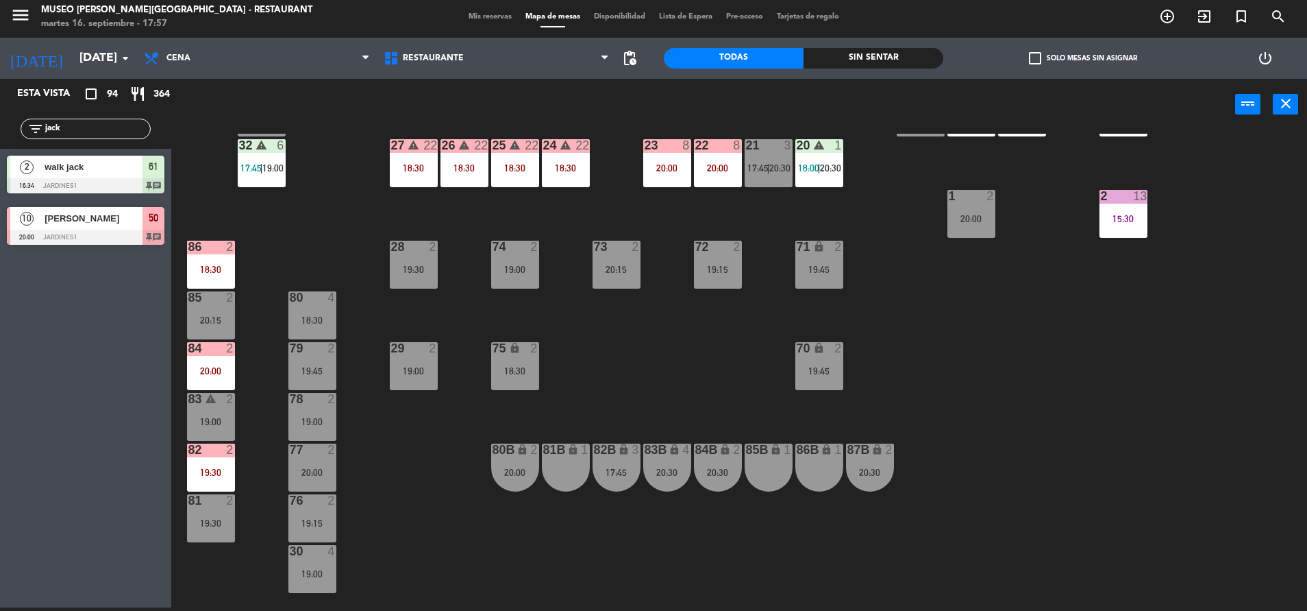
click at [311, 309] on div "80 4 18:30" at bounding box center [312, 315] width 48 height 48
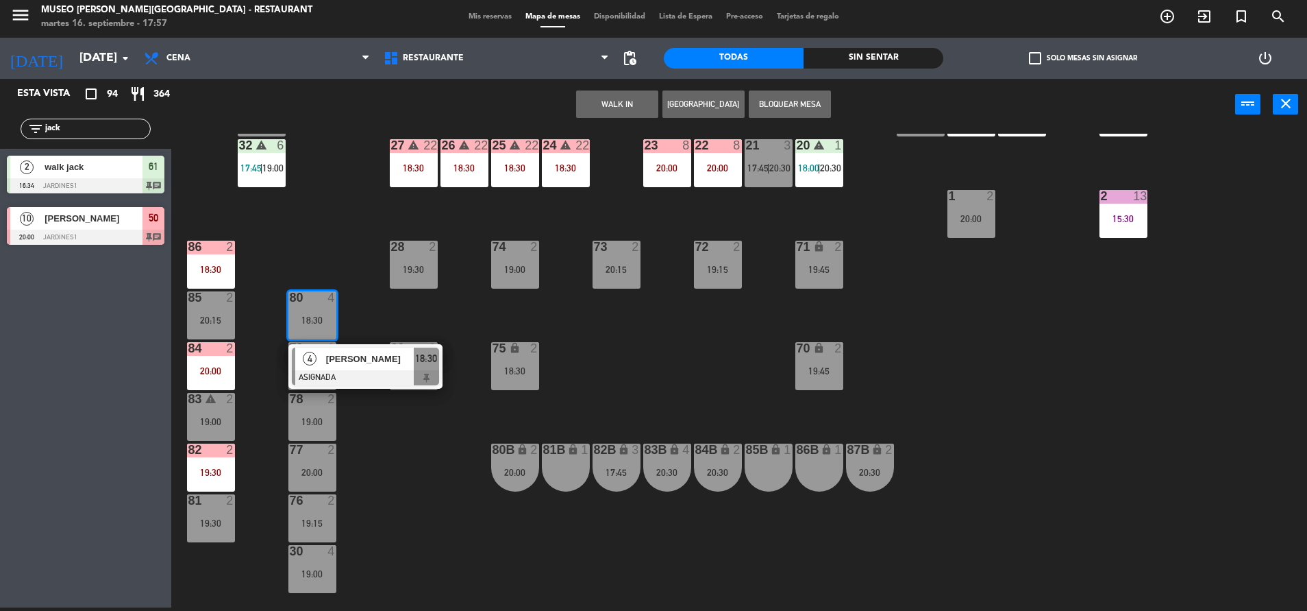
click at [373, 380] on div at bounding box center [365, 377] width 147 height 15
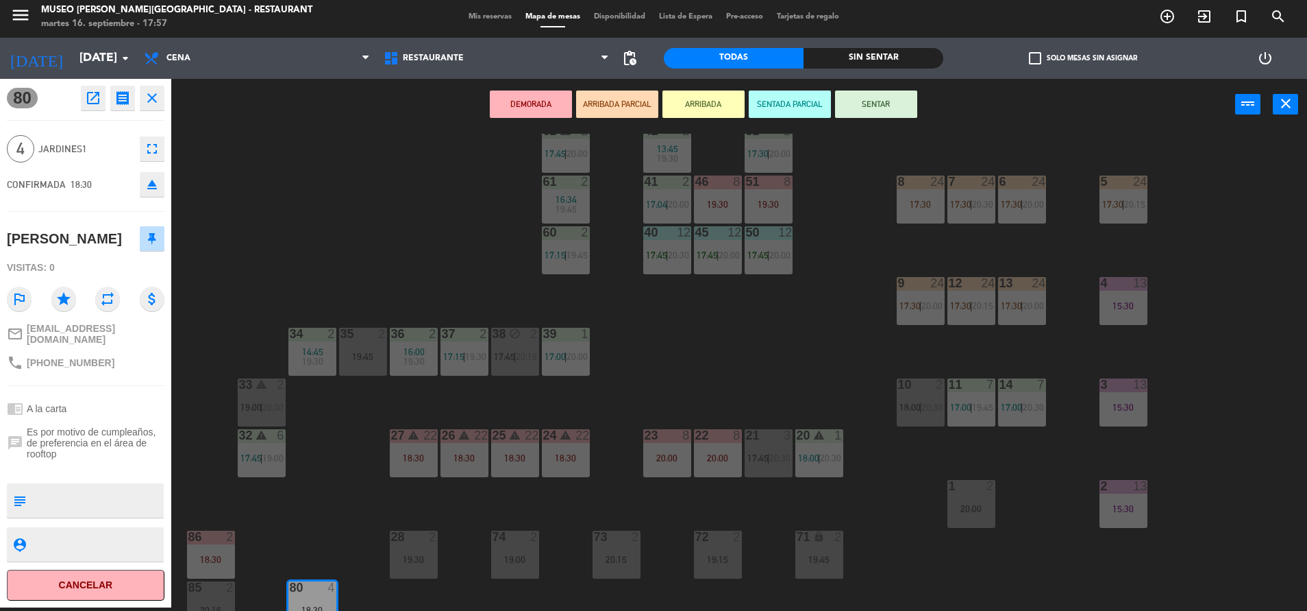
scroll to position [125, 0]
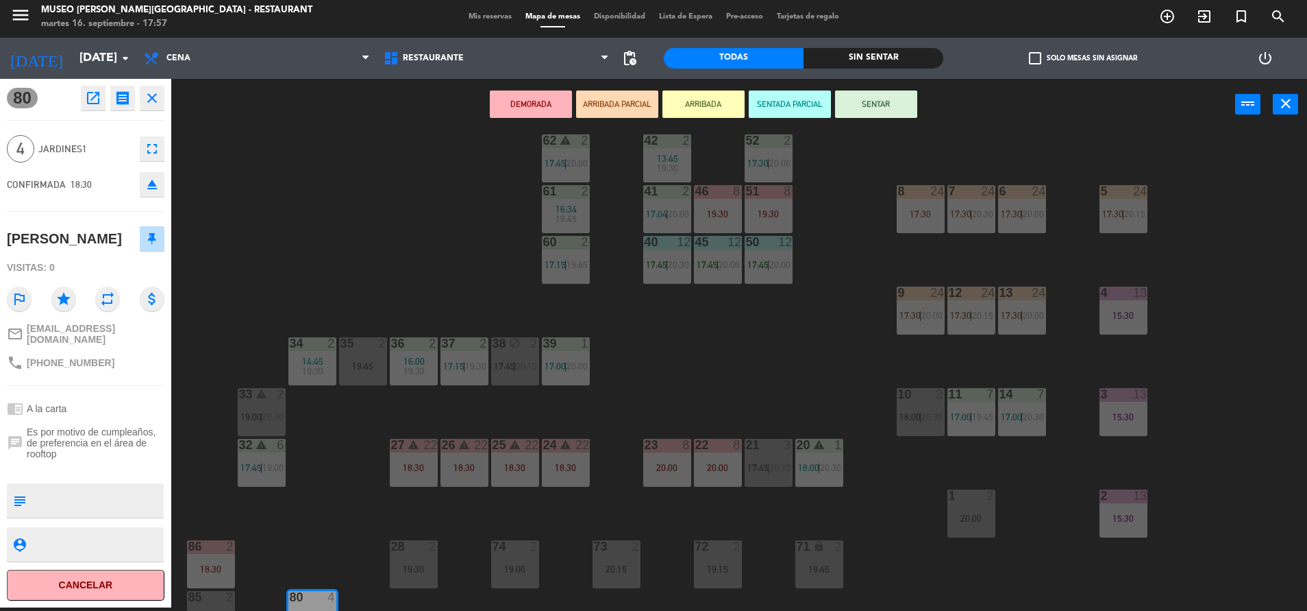
click at [747, 451] on div "21" at bounding box center [746, 445] width 1 height 12
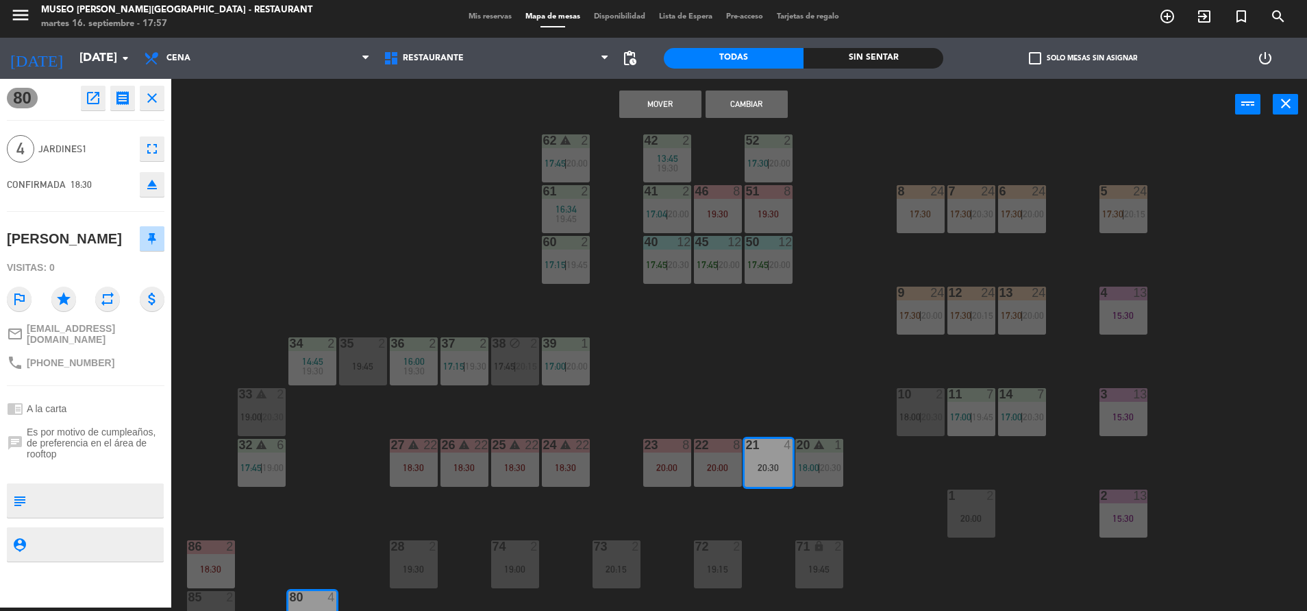
click at [656, 123] on div "Mover Cambiar power_input close" at bounding box center [703, 105] width 1064 height 52
click at [639, 107] on button "Mover" at bounding box center [660, 103] width 82 height 27
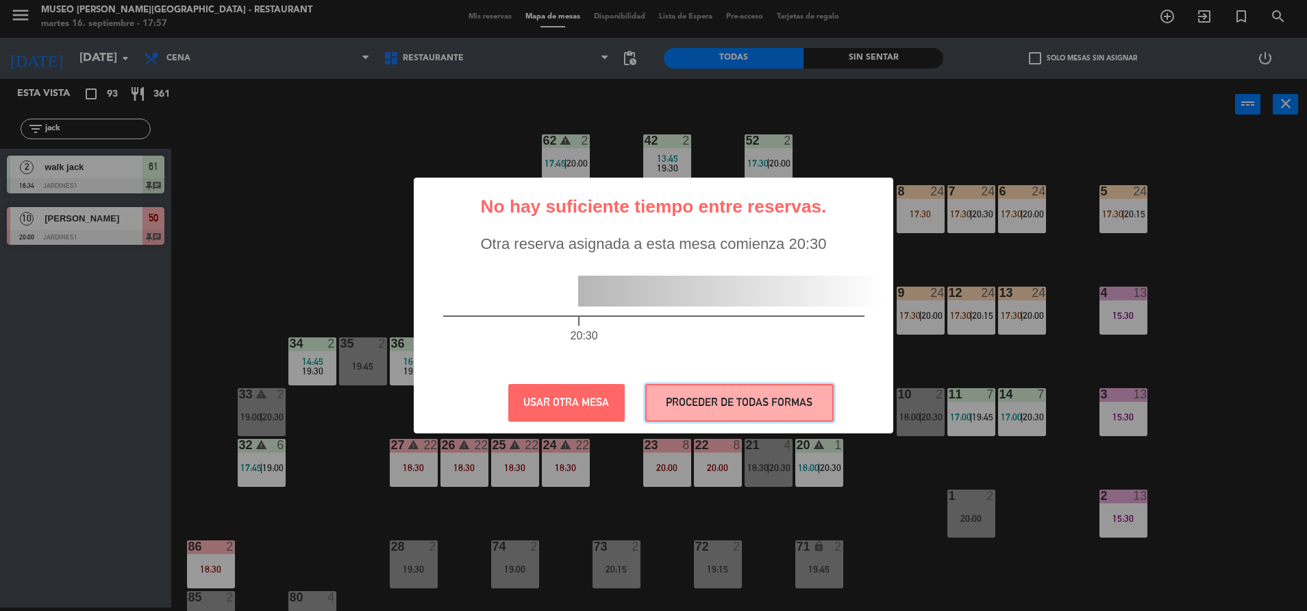
click at [706, 385] on button "PROCEDER DE TODAS FORMAS" at bounding box center [739, 403] width 188 height 38
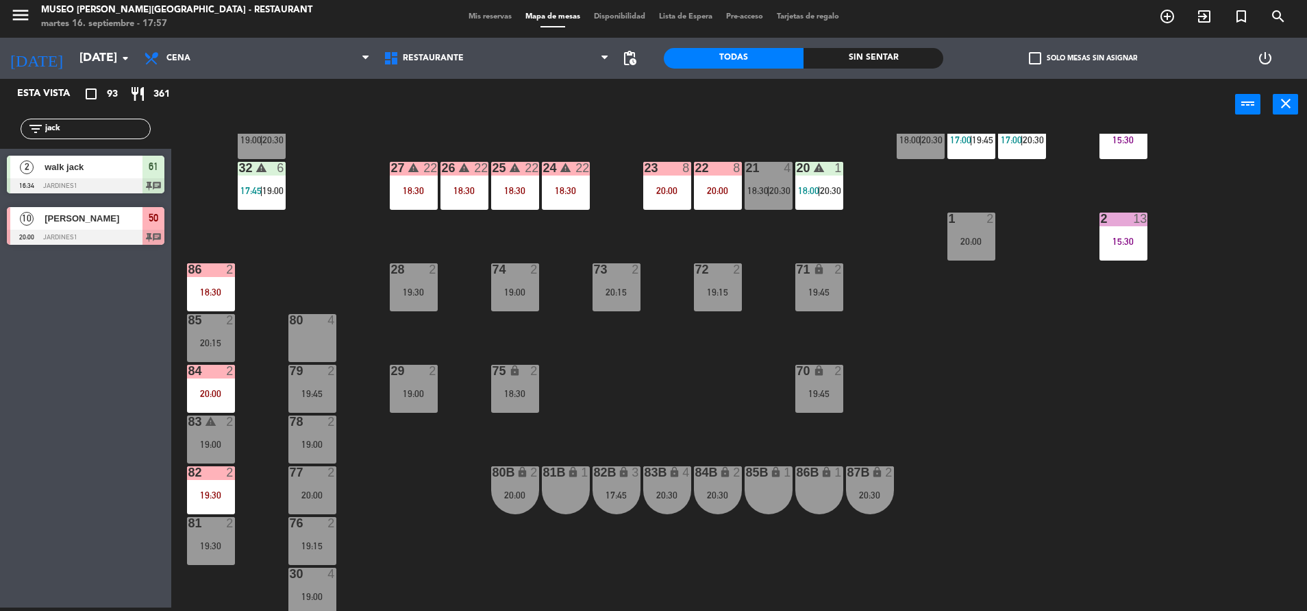
scroll to position [403, 0]
click at [265, 184] on div "32 warning 6 17:45 | 19:00" at bounding box center [262, 185] width 48 height 48
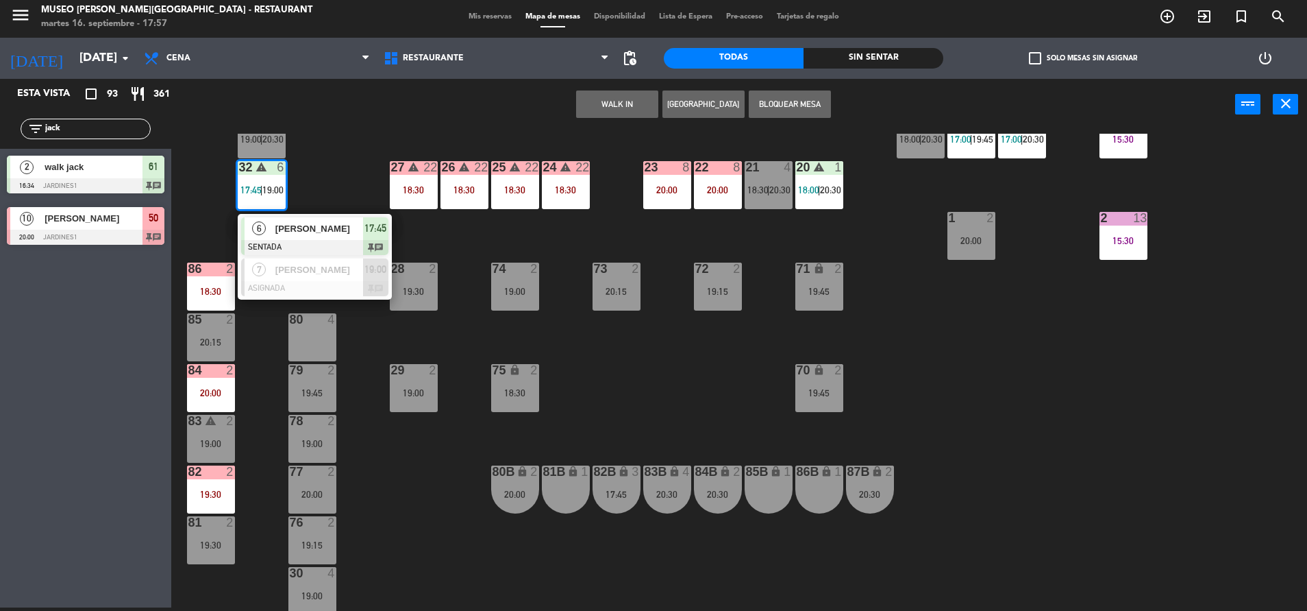
click at [675, 363] on div "44 5 17:45 | 20:30 49 2 19:00 54 4 18:30 64 2 17:15 | 20:30 48 2 17:58 | 20:00 …" at bounding box center [745, 372] width 1123 height 477
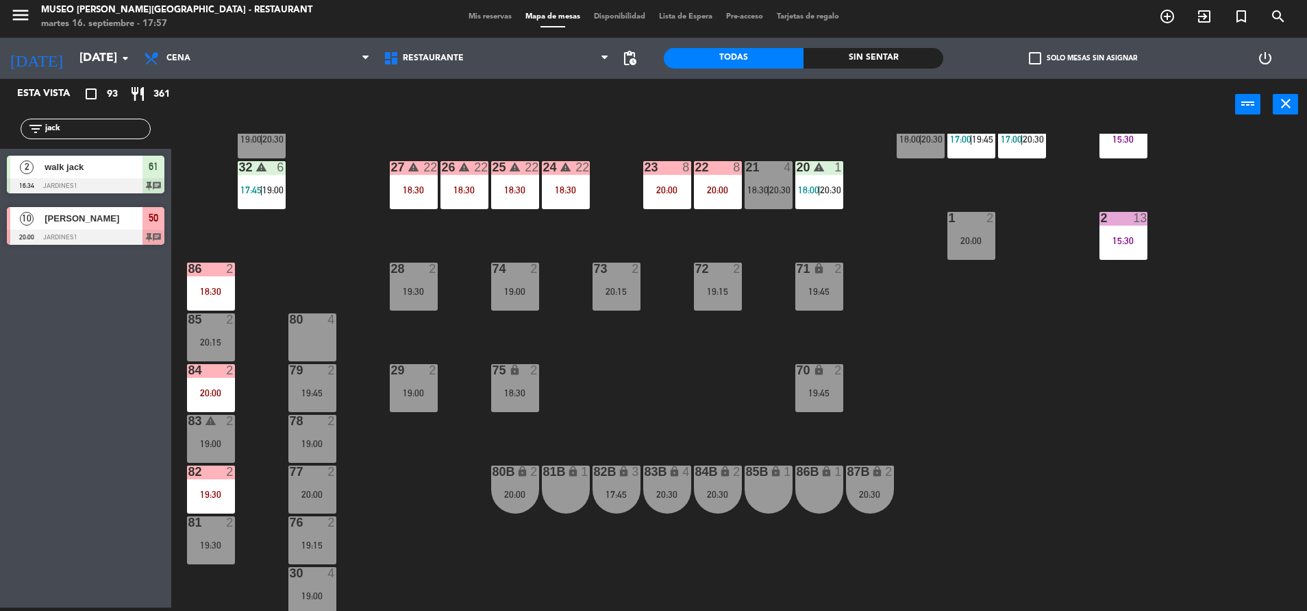
scroll to position [0, 0]
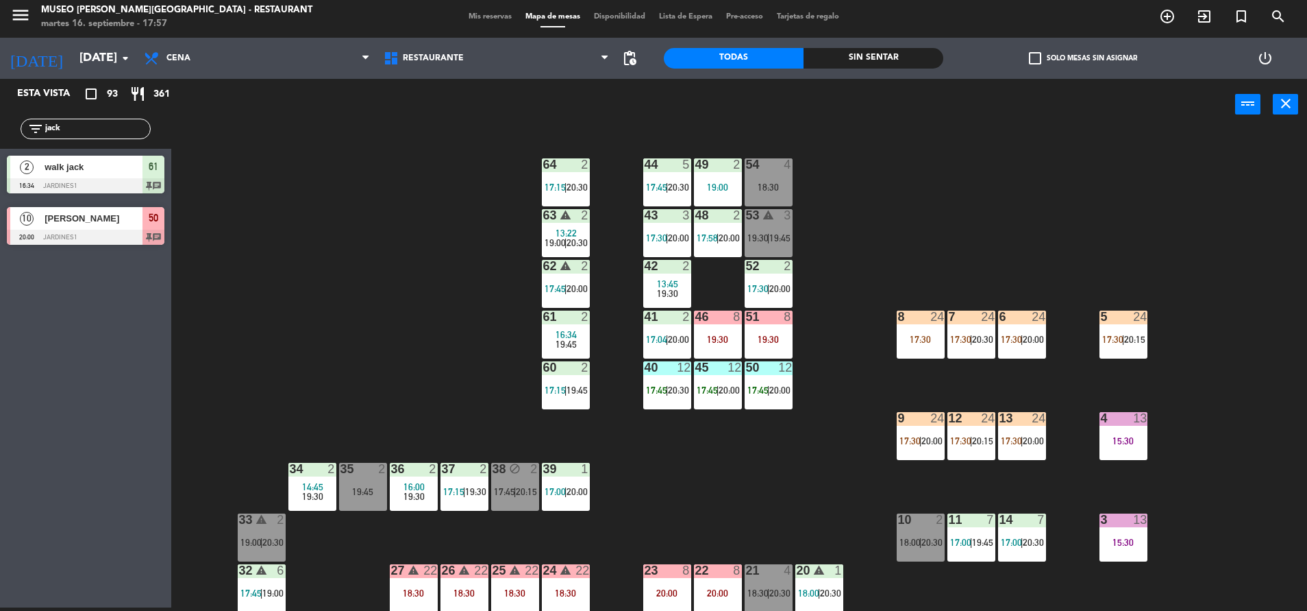
click at [756, 404] on div "50 12 17:45 | 20:00" at bounding box center [769, 385] width 48 height 48
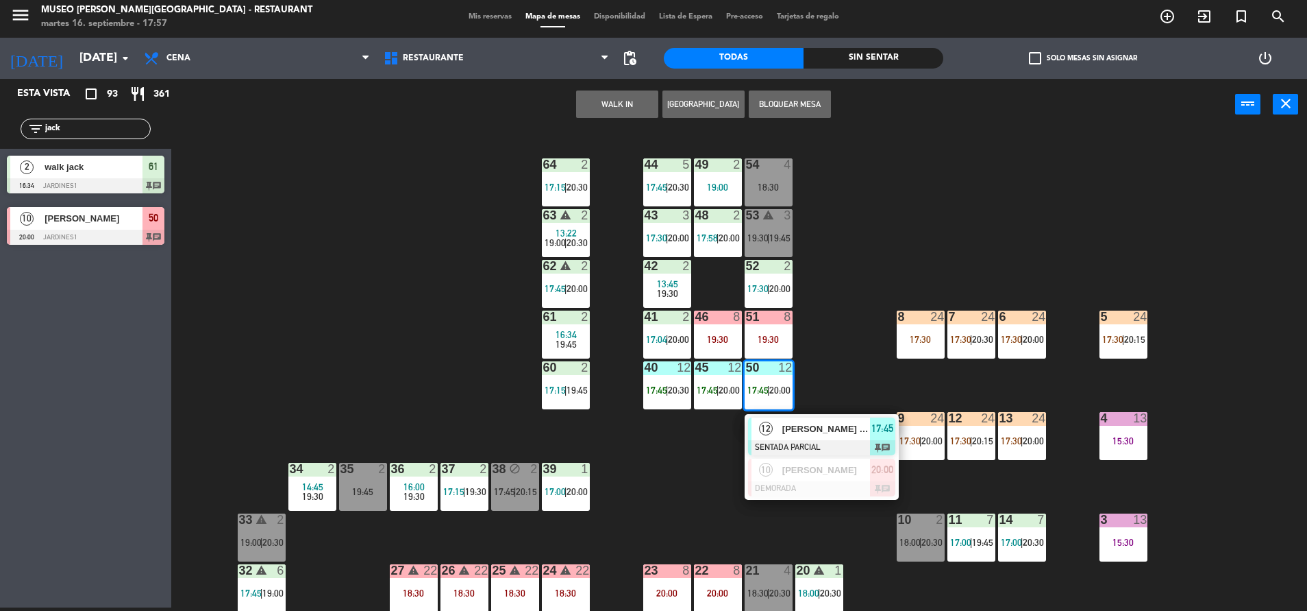
click at [839, 350] on div "44 5 17:45 | 20:30 49 2 19:00 54 4 18:30 64 2 17:15 | 20:30 48 2 17:58 | 20:00 …" at bounding box center [745, 372] width 1123 height 477
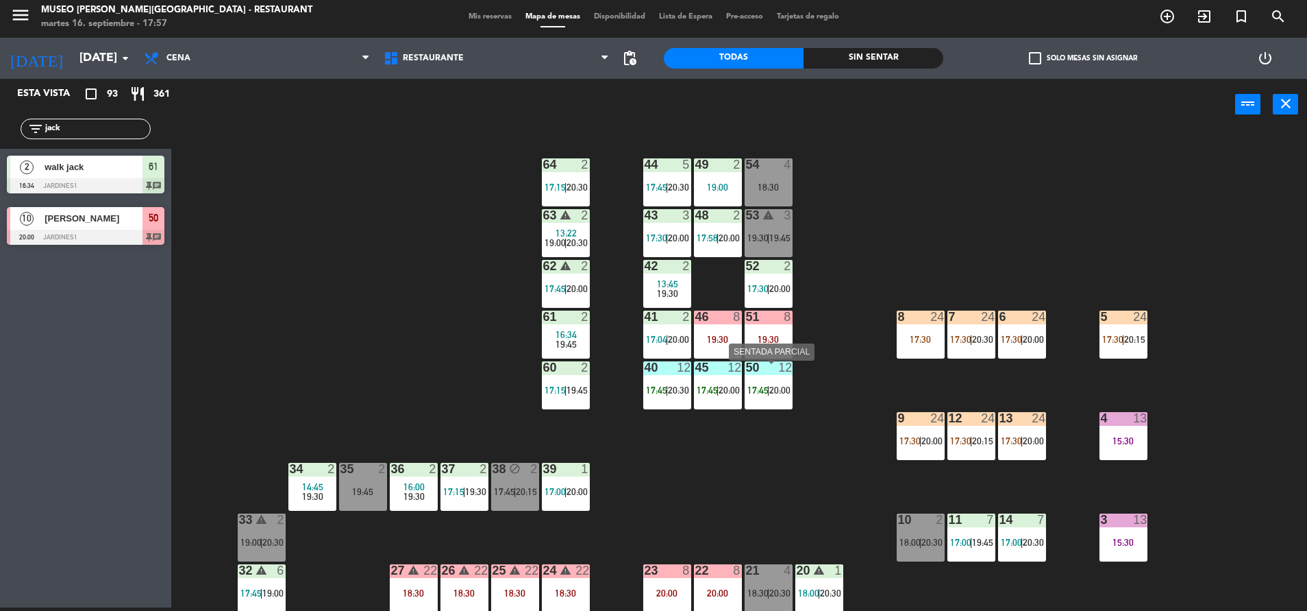
click at [759, 409] on div "50 12 17:45 | 20:00" at bounding box center [769, 385] width 48 height 48
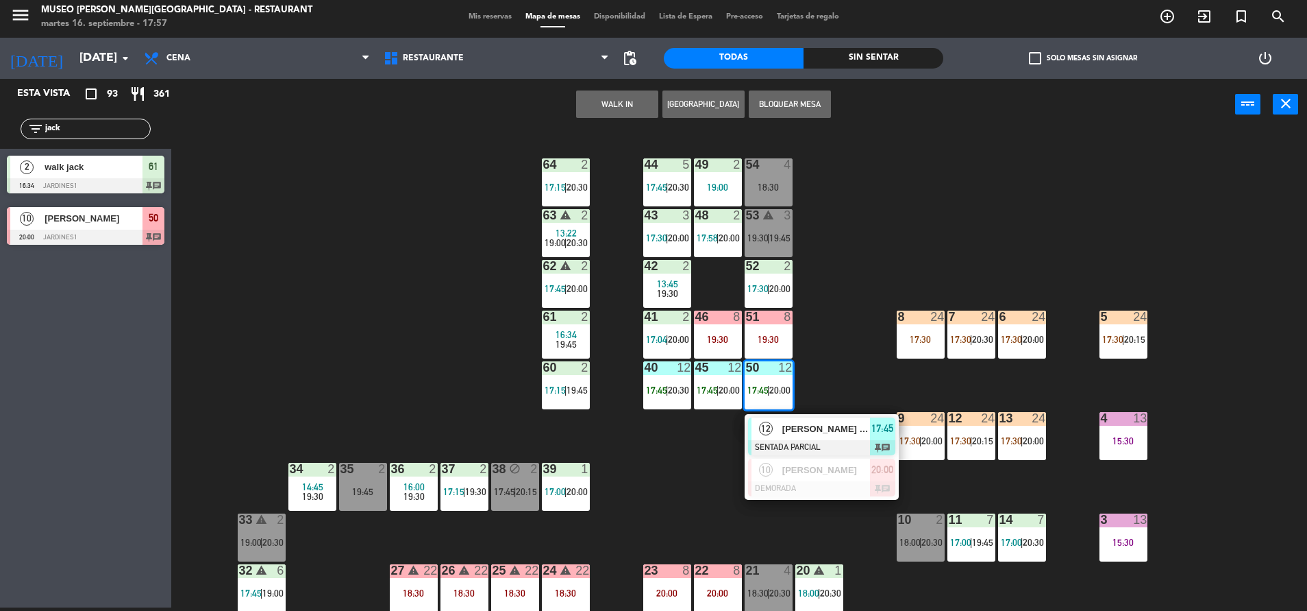
click at [856, 367] on div "44 5 17:45 | 20:30 49 2 19:00 54 4 18:30 64 2 17:15 | 20:30 48 2 17:58 | 20:00 …" at bounding box center [745, 372] width 1123 height 477
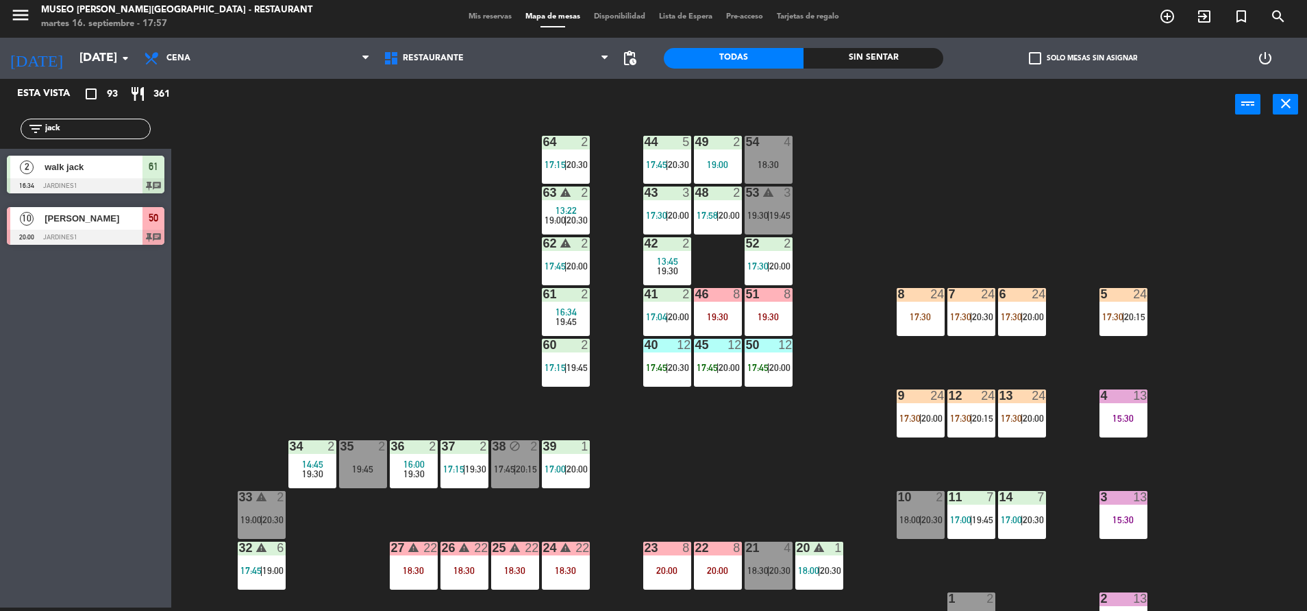
scroll to position [25, 0]
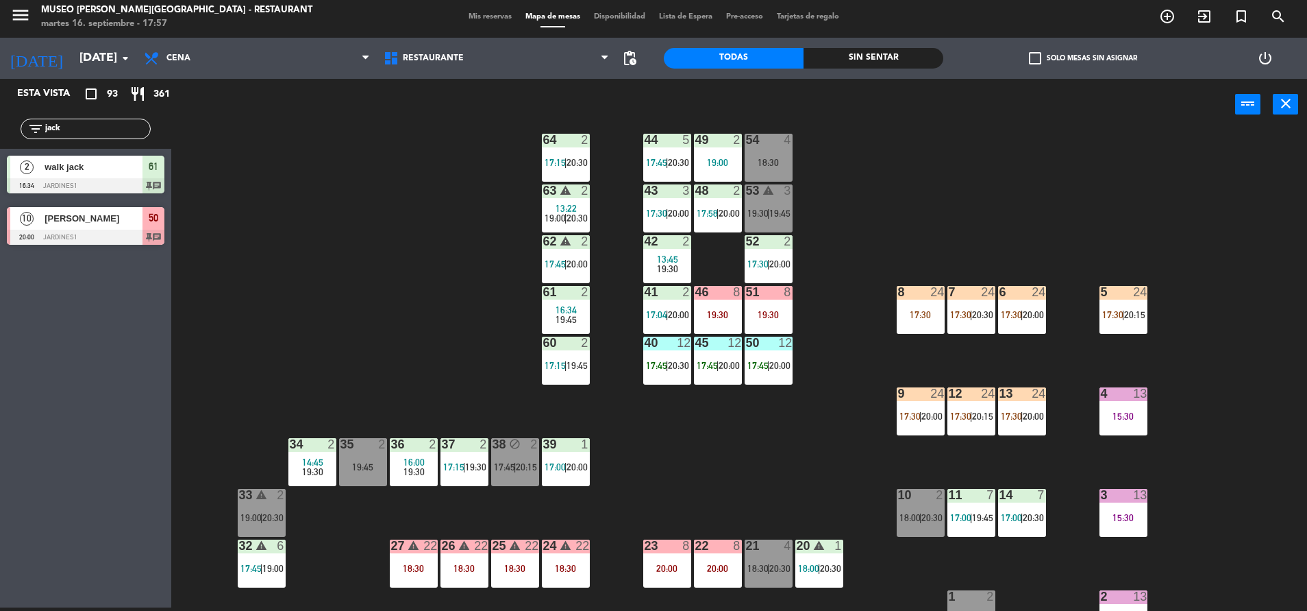
click at [665, 349] on div at bounding box center [667, 342] width 23 height 12
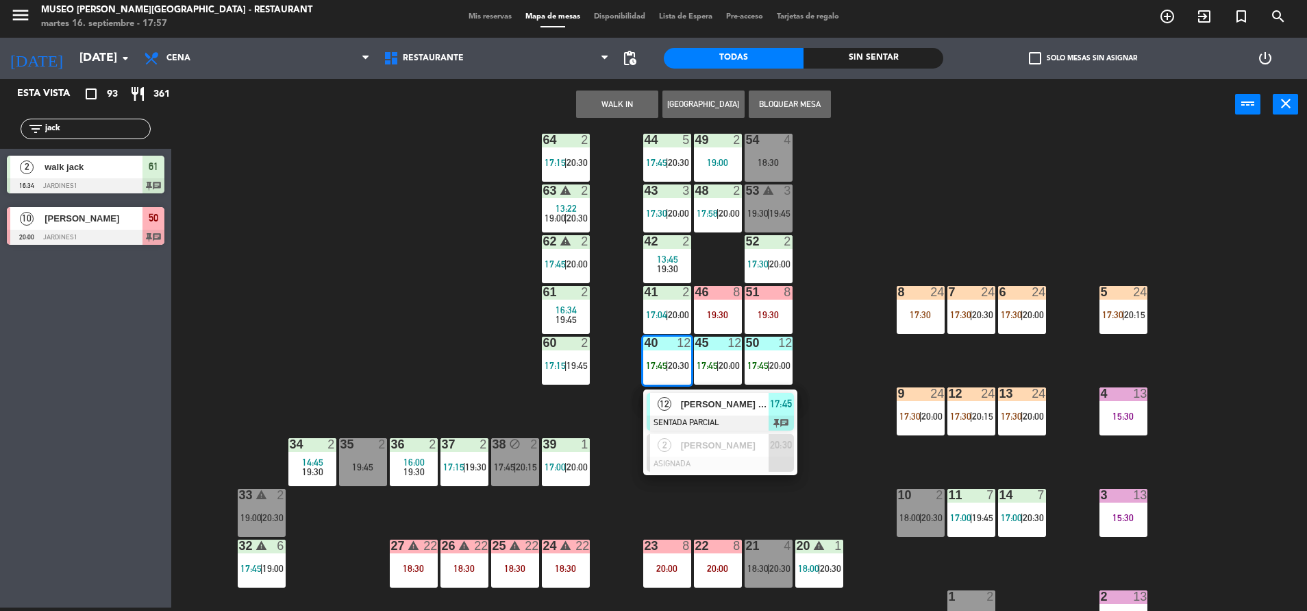
click at [810, 389] on div "44 5 17:45 | 20:30 49 2 19:00 54 4 18:30 64 2 17:15 | 20:30 48 2 17:58 | 20:00 …" at bounding box center [745, 372] width 1123 height 477
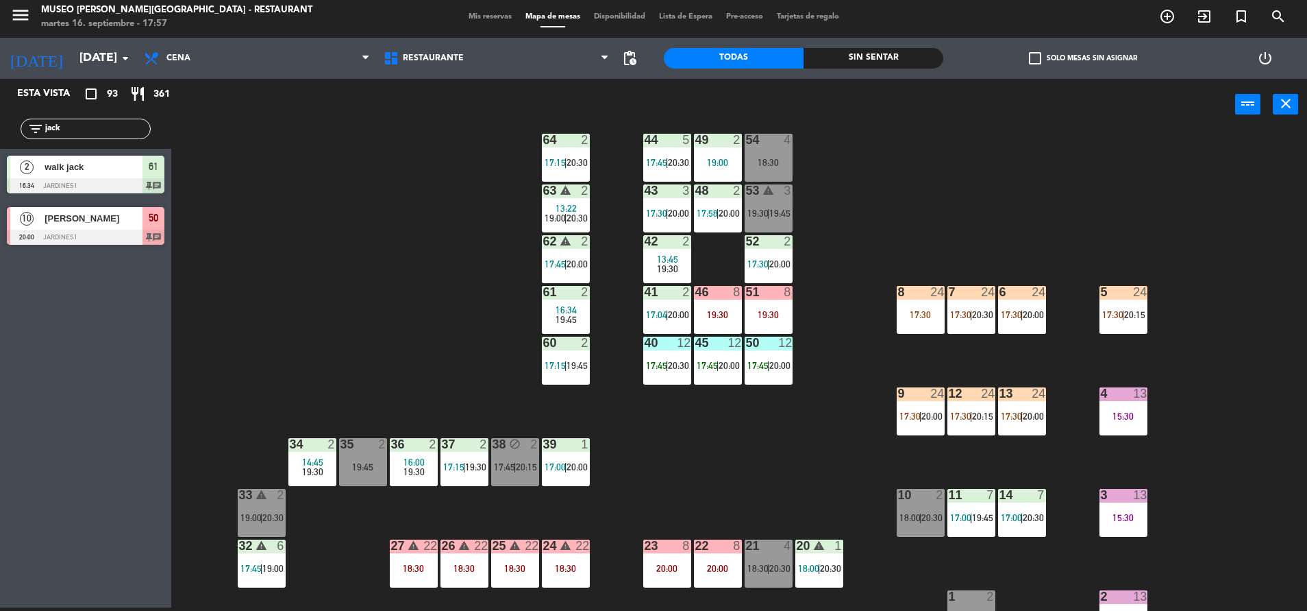
click at [772, 363] on span "20:00" at bounding box center [780, 365] width 21 height 11
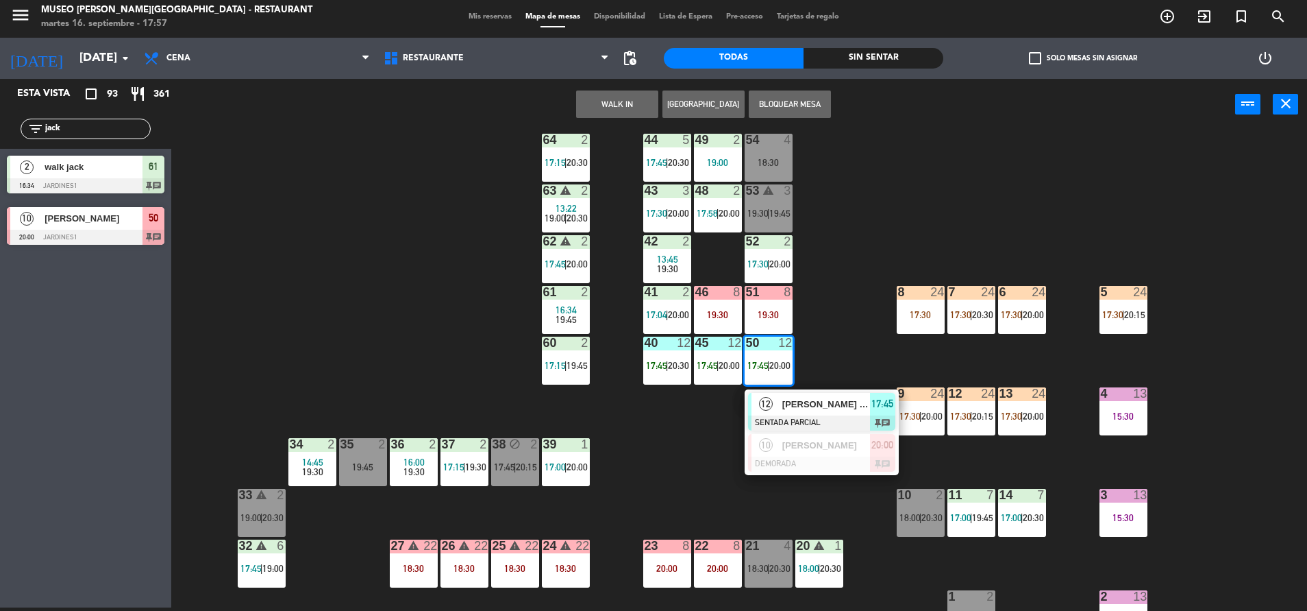
click at [643, 434] on div "44 5 17:45 | 20:30 49 2 19:00 54 4 18:30 64 2 17:15 | 20:30 48 2 17:58 | 20:00 …" at bounding box center [745, 372] width 1123 height 477
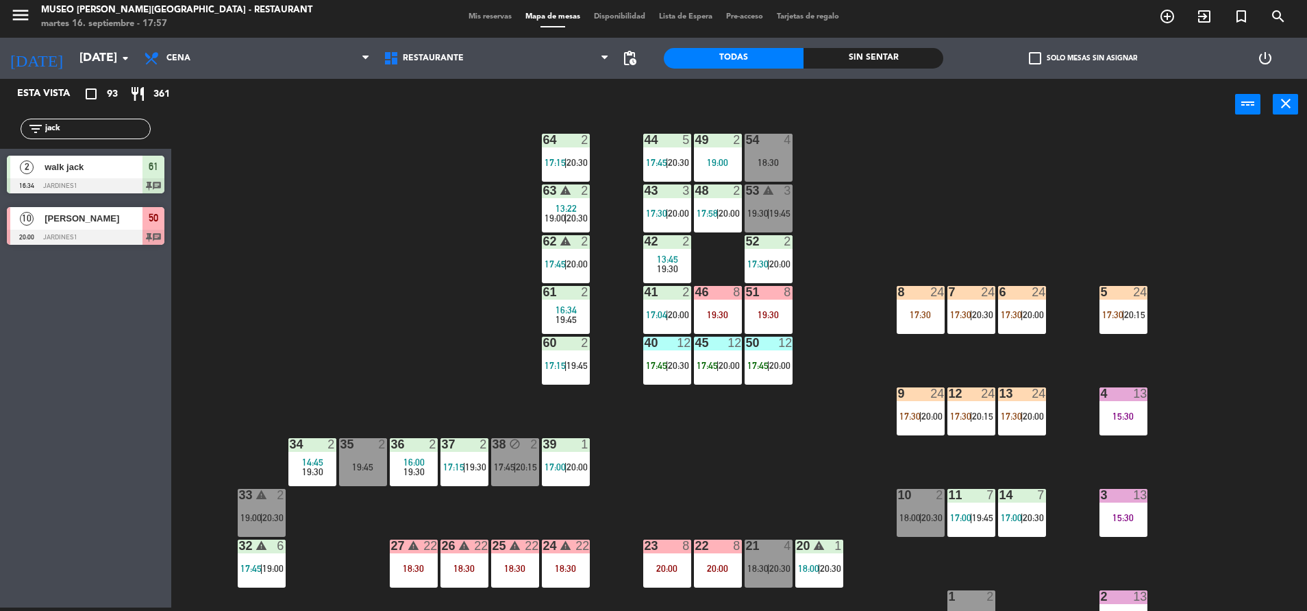
click at [674, 369] on span "20:30" at bounding box center [678, 365] width 21 height 11
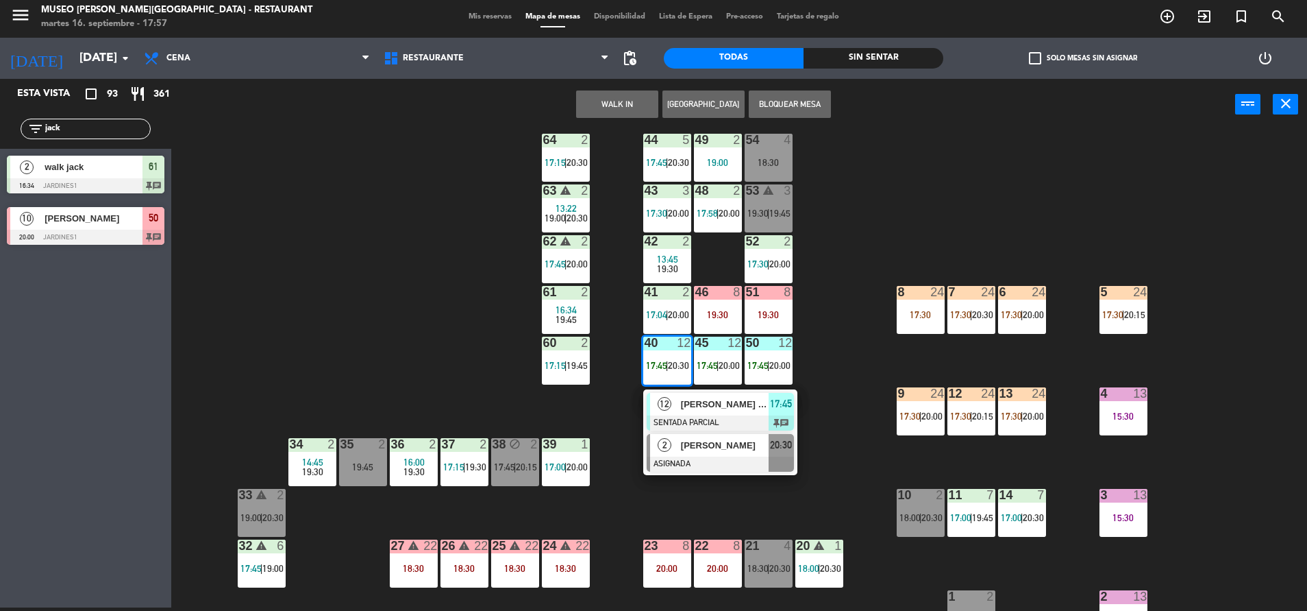
click at [723, 452] on span "[PERSON_NAME]" at bounding box center [725, 445] width 88 height 14
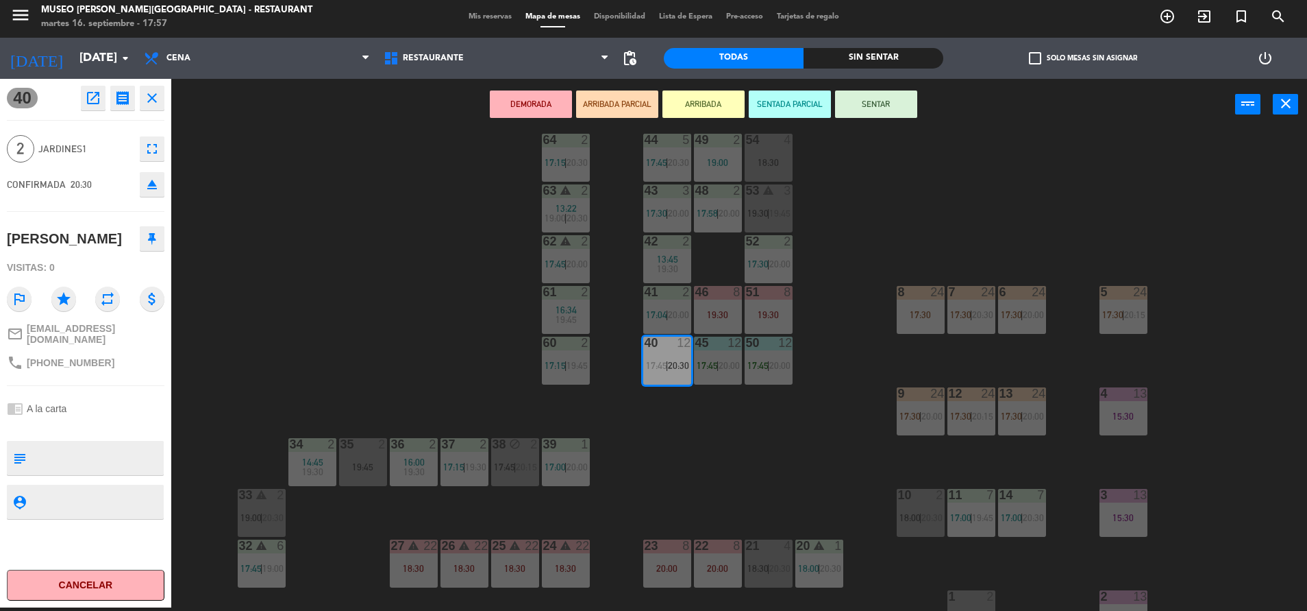
click at [521, 551] on div "warning" at bounding box center [515, 545] width 23 height 13
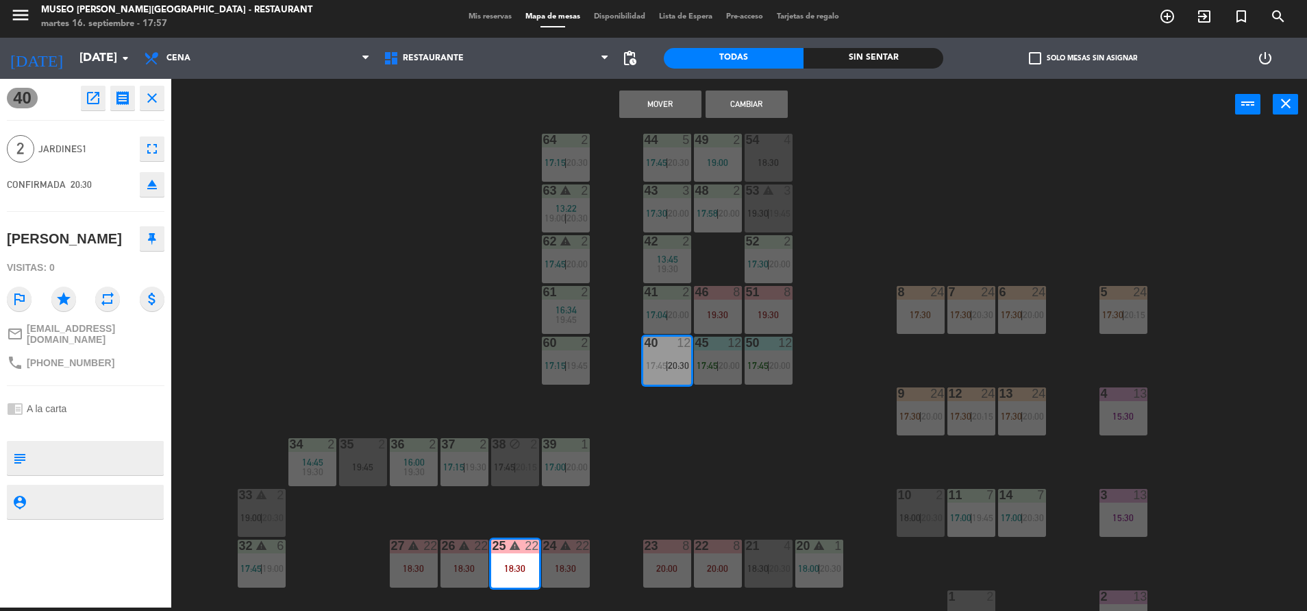
click at [635, 114] on button "Mover" at bounding box center [660, 103] width 82 height 27
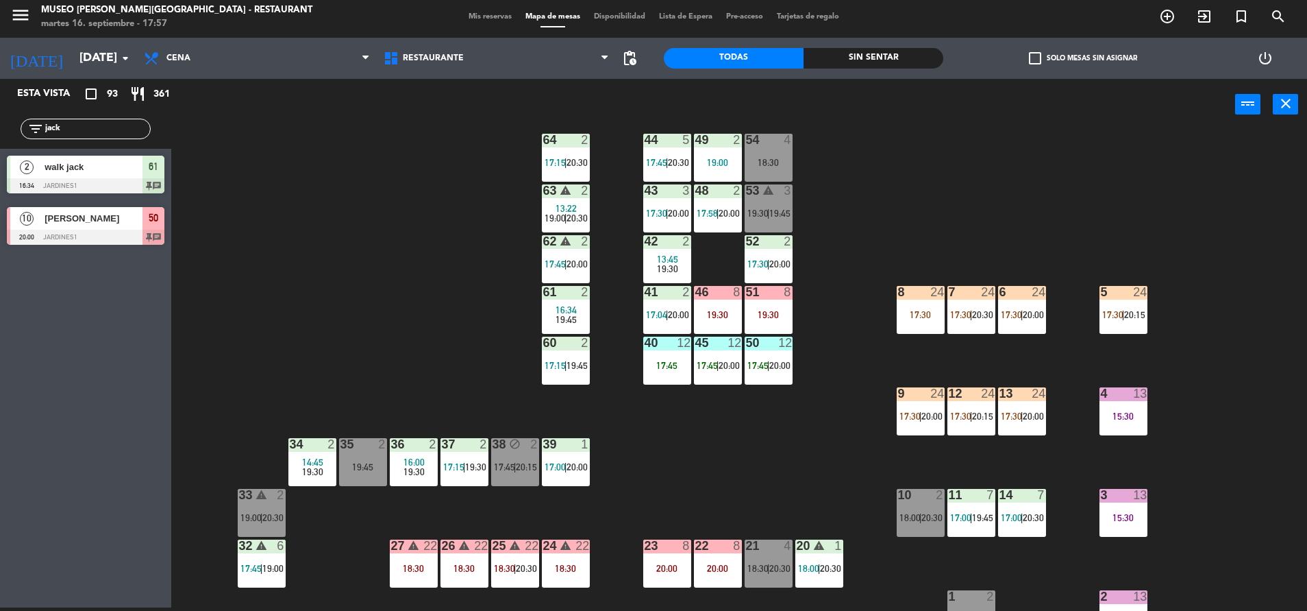
click at [708, 367] on span "17:45" at bounding box center [707, 365] width 21 height 11
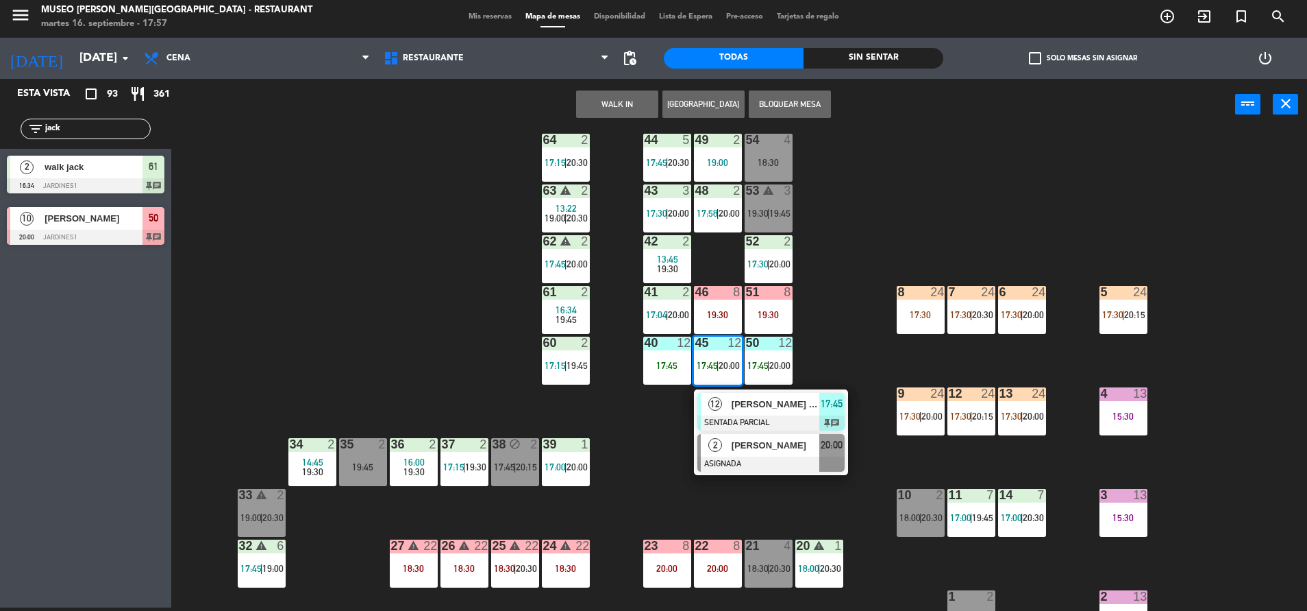
click at [719, 447] on span "2" at bounding box center [716, 445] width 14 height 14
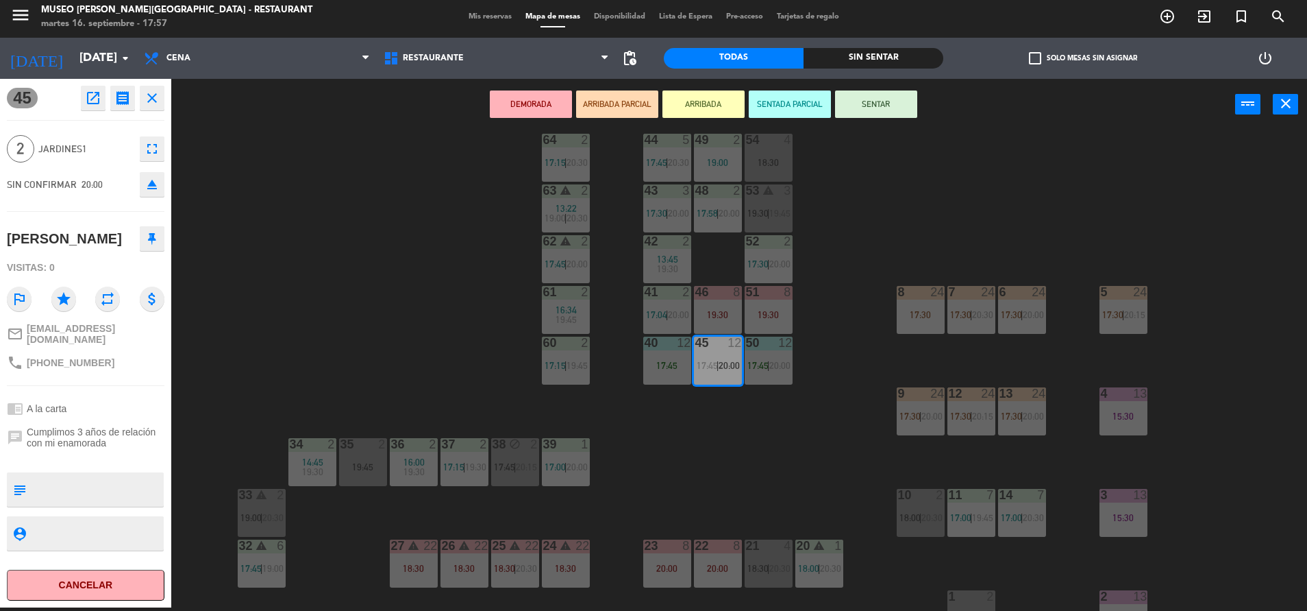
click at [650, 350] on div "40 12" at bounding box center [667, 343] width 48 height 14
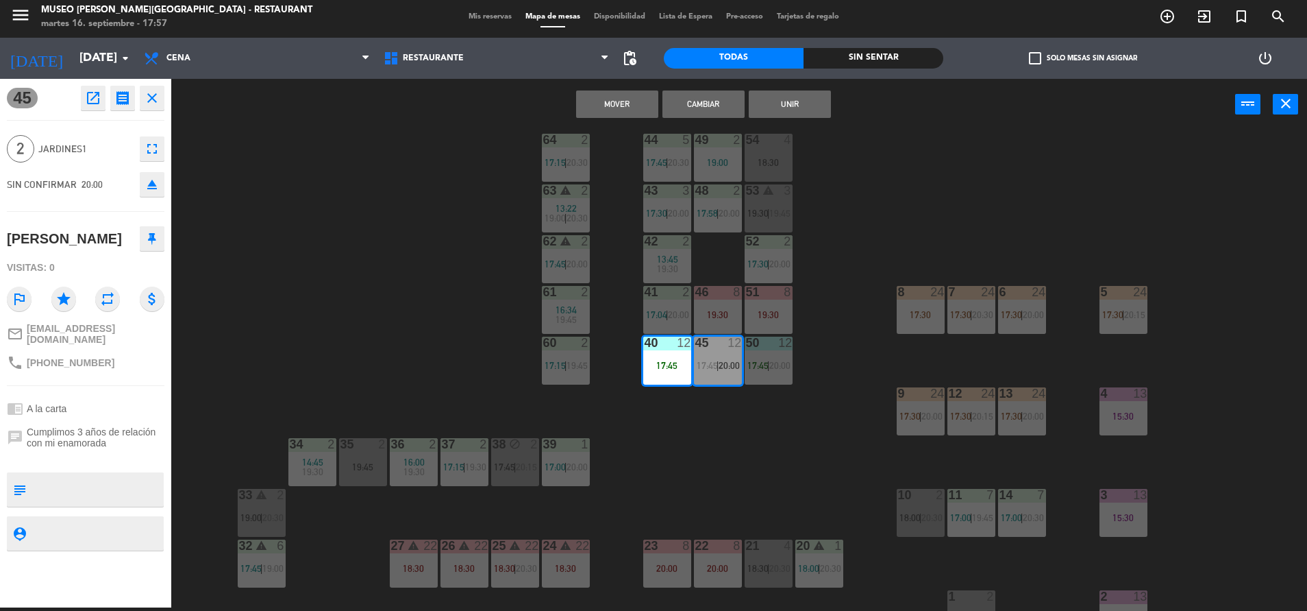
click at [693, 418] on div "44 5 17:45 | 20:30 49 2 19:00 54 4 18:30 64 2 17:15 | 20:30 48 2 17:58 | 20:00 …" at bounding box center [745, 372] width 1123 height 477
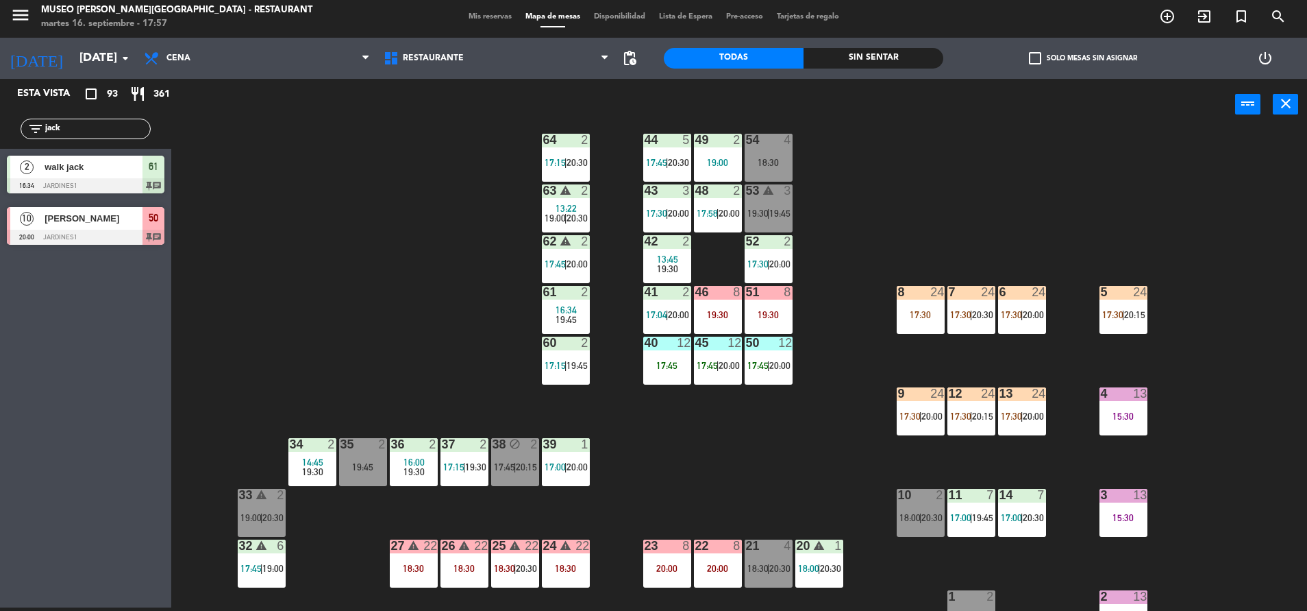
click at [706, 362] on div "45 12 17:45 | 20:00" at bounding box center [718, 360] width 48 height 48
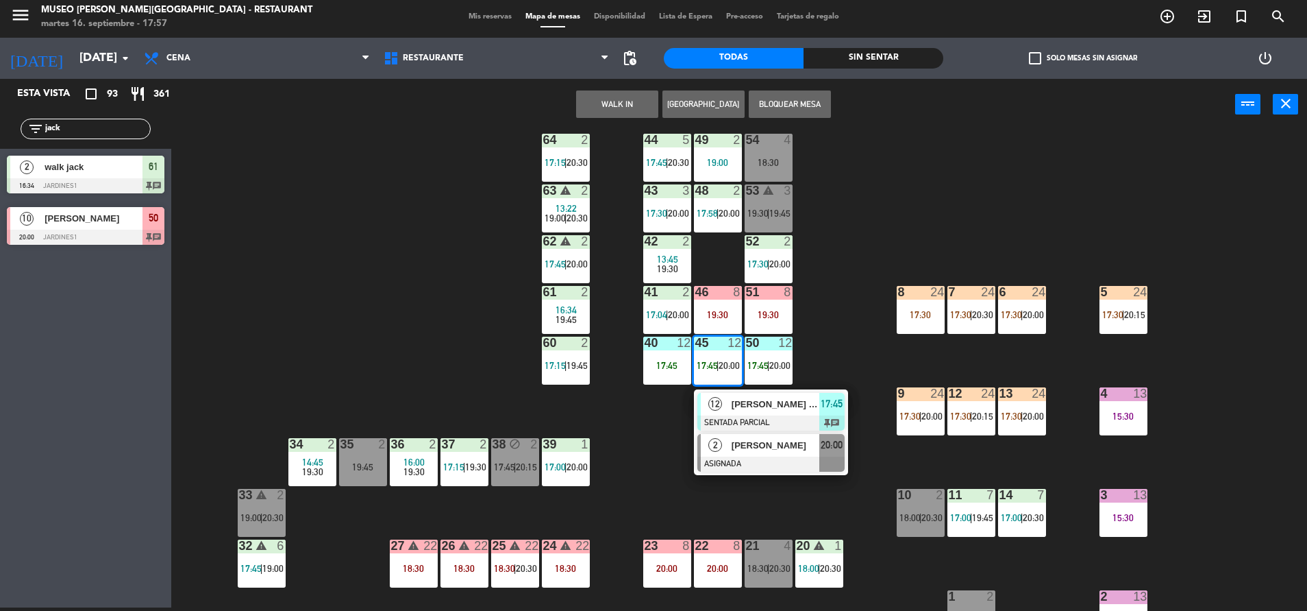
click at [788, 447] on span "[PERSON_NAME]" at bounding box center [776, 445] width 88 height 14
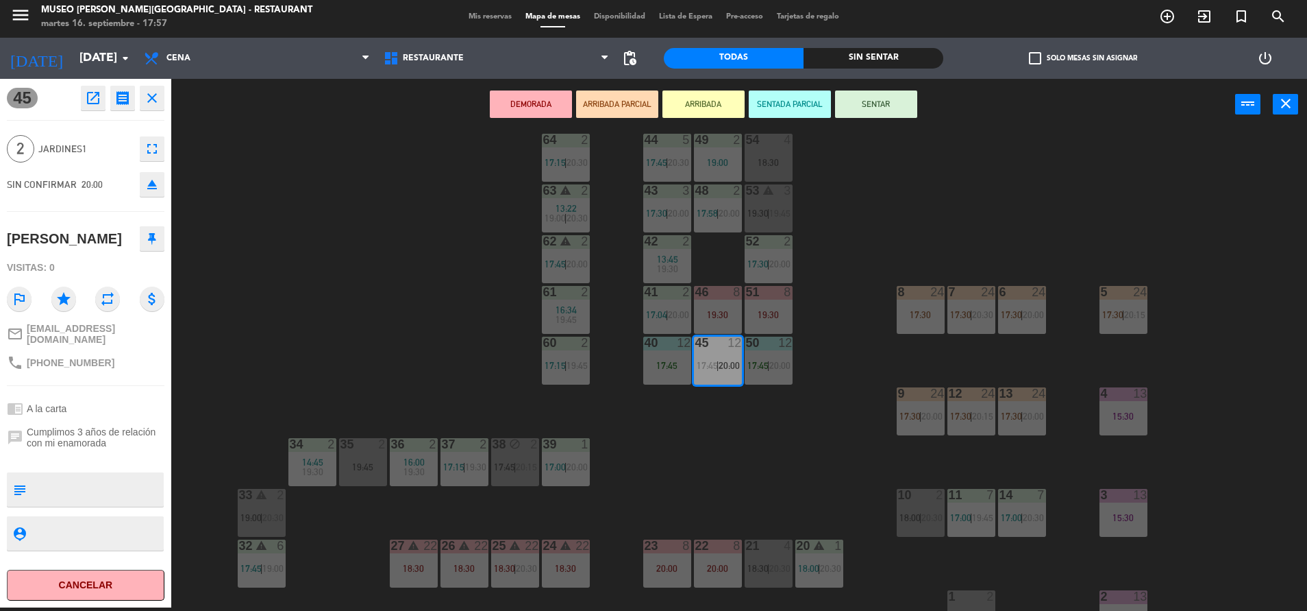
click at [918, 286] on div "44 5 17:45 | 20:30 49 2 19:00 54 4 18:30 64 2 17:15 | 20:30 48 2 17:58 | 20:00 …" at bounding box center [745, 372] width 1123 height 477
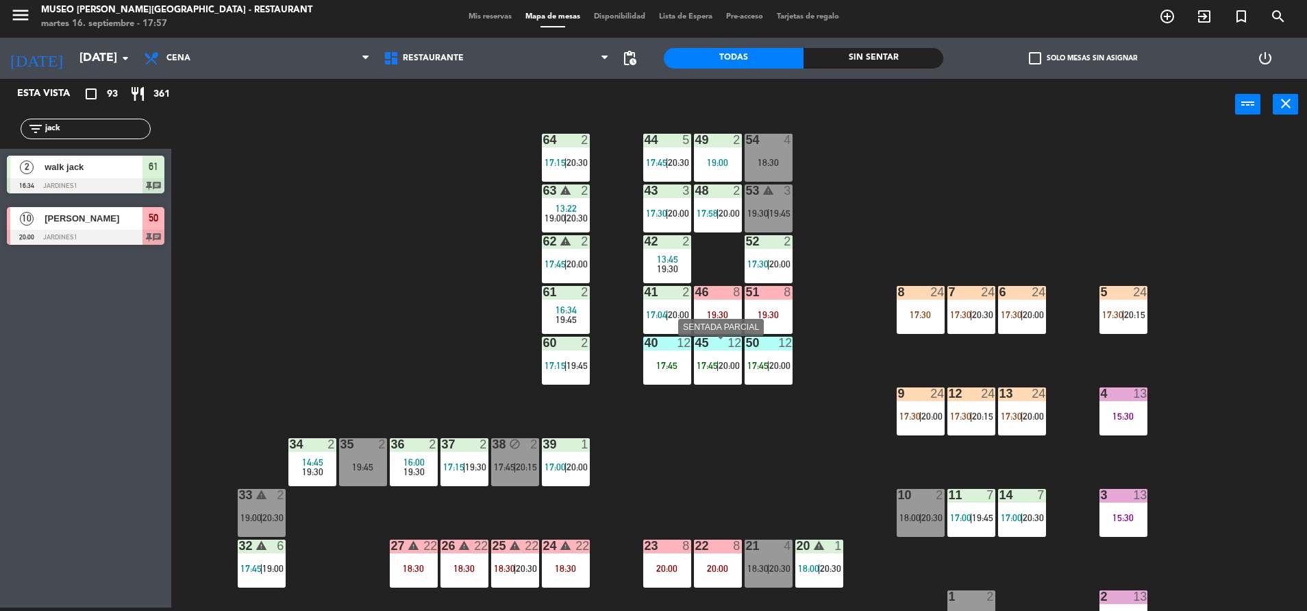
click at [711, 378] on div "45 12 17:45 | 20:00" at bounding box center [718, 360] width 48 height 48
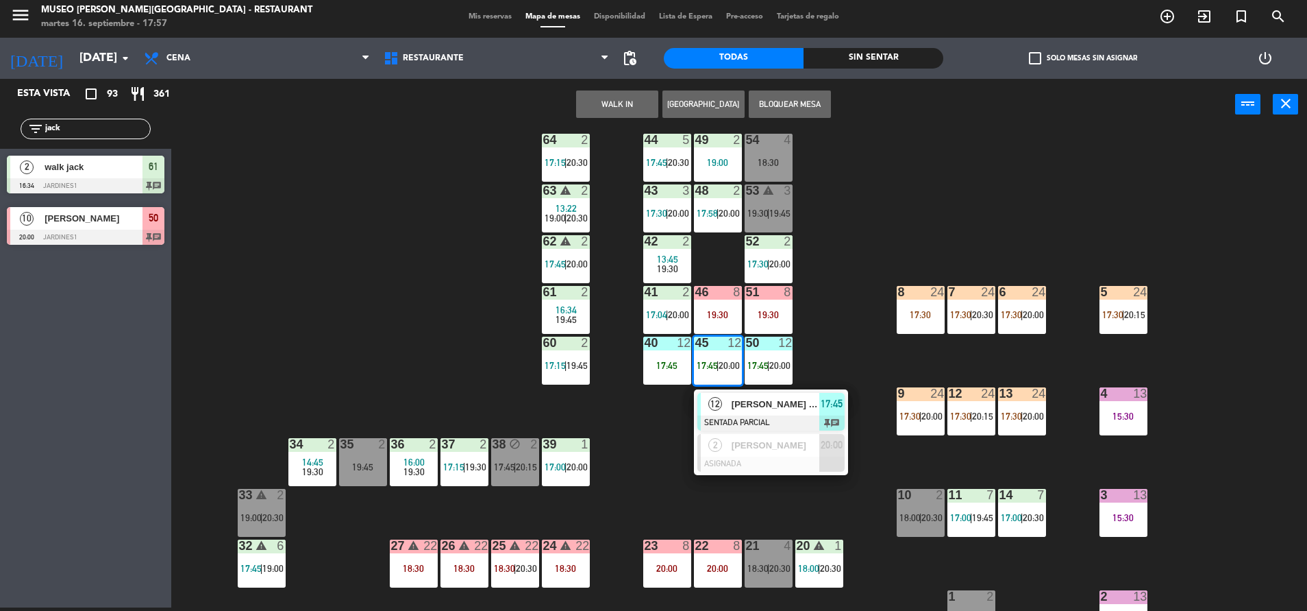
click at [849, 315] on div "44 5 17:45 | 20:30 49 2 19:00 54 4 18:30 64 2 17:15 | 20:30 48 2 17:58 | 20:00 …" at bounding box center [745, 372] width 1123 height 477
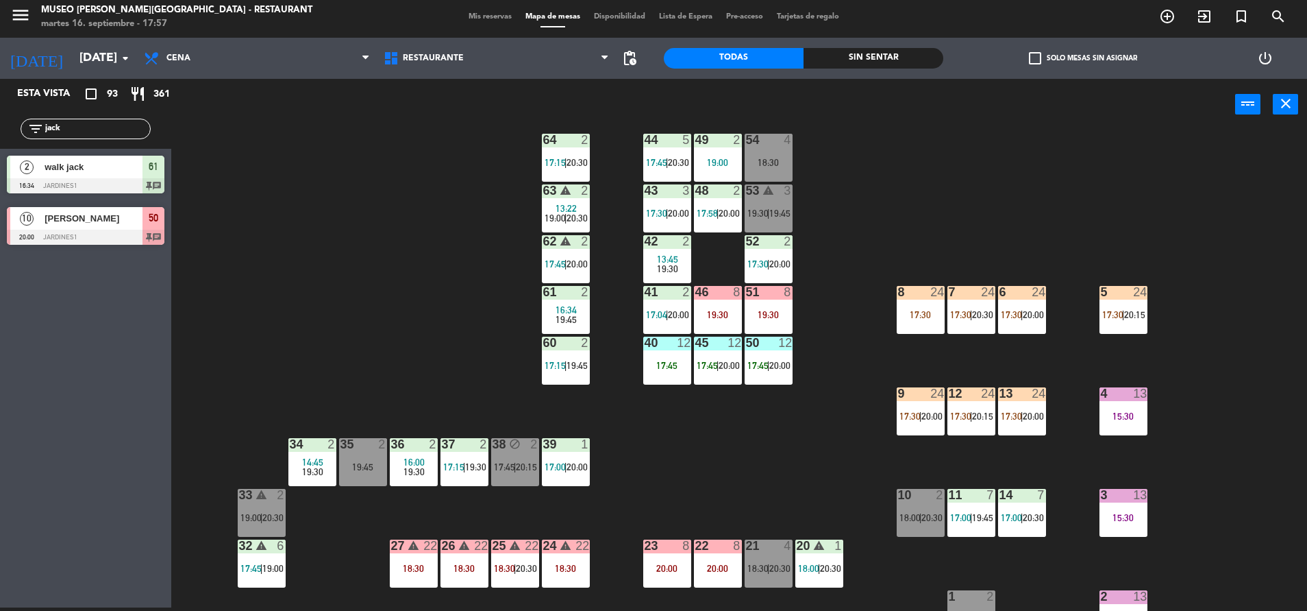
click at [928, 318] on div "17:30" at bounding box center [921, 315] width 48 height 10
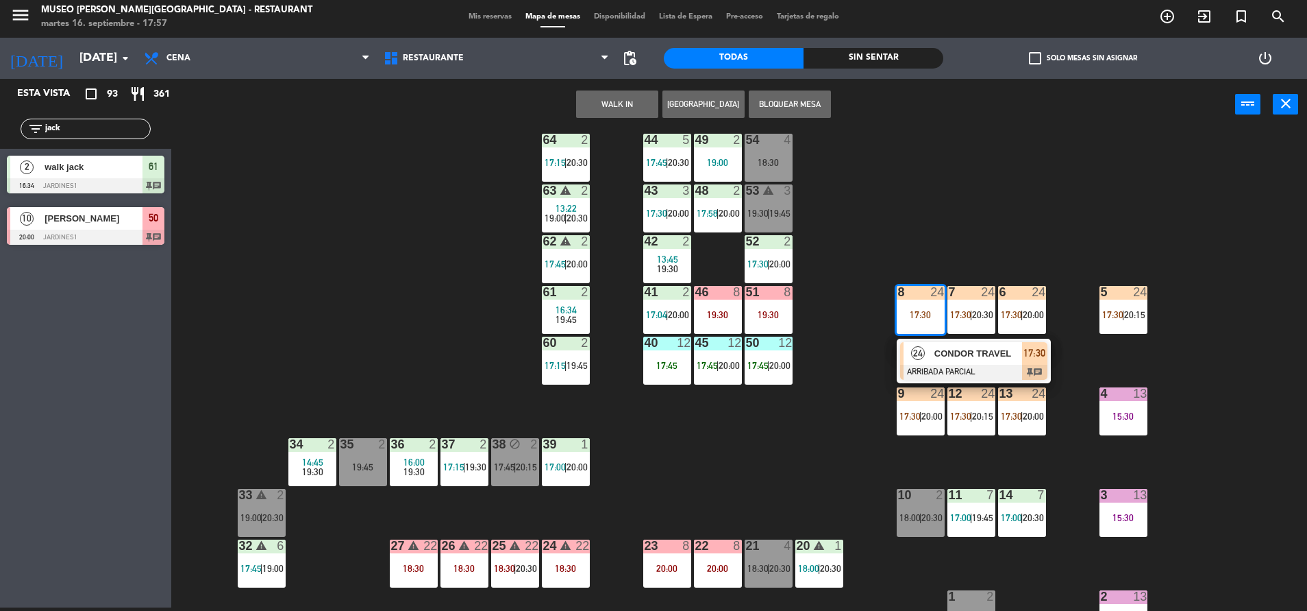
click at [949, 358] on span "CONDOR TRAVEL" at bounding box center [979, 353] width 88 height 14
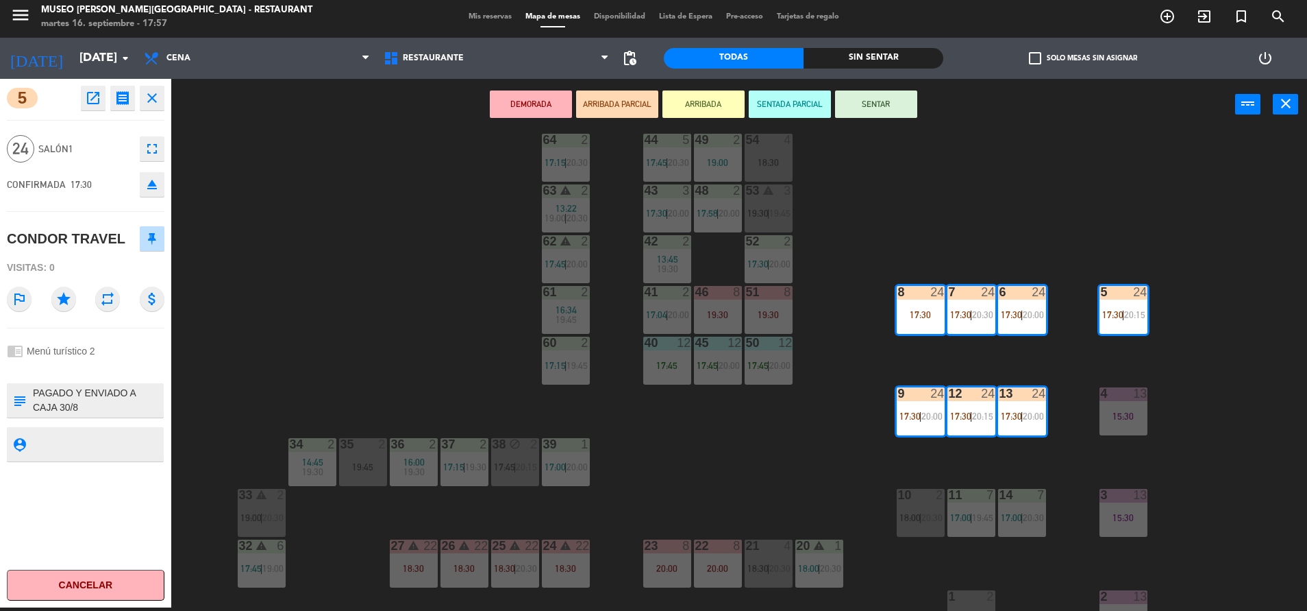
click at [90, 102] on icon "open_in_new" at bounding box center [93, 98] width 16 height 16
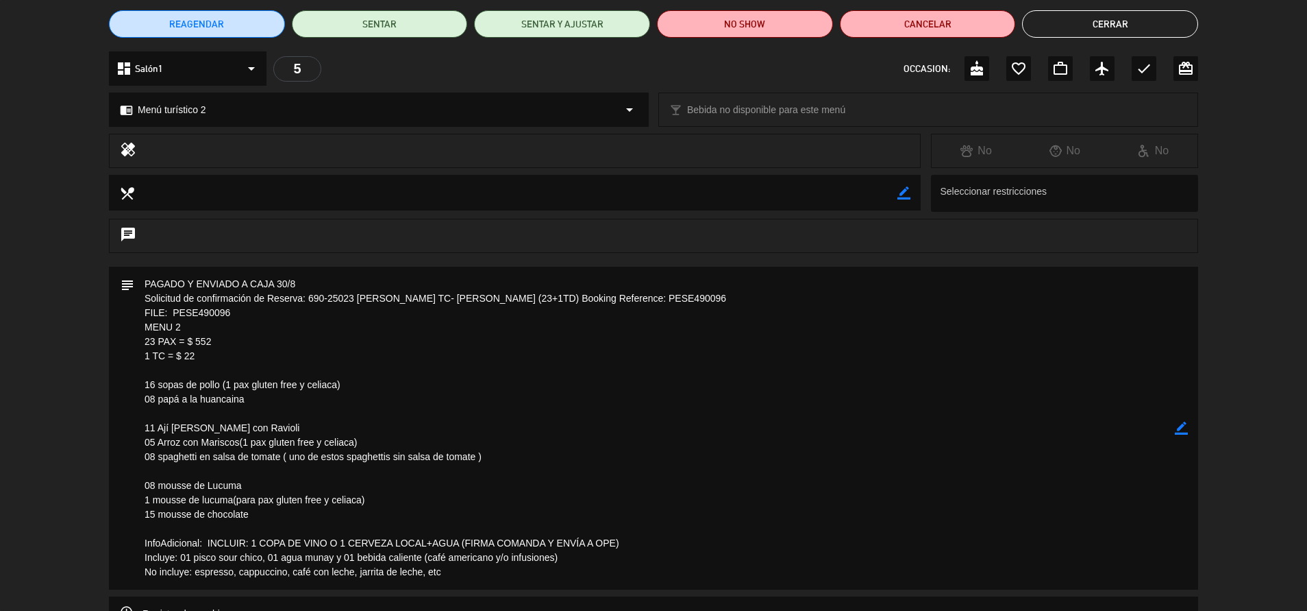
scroll to position [0, 0]
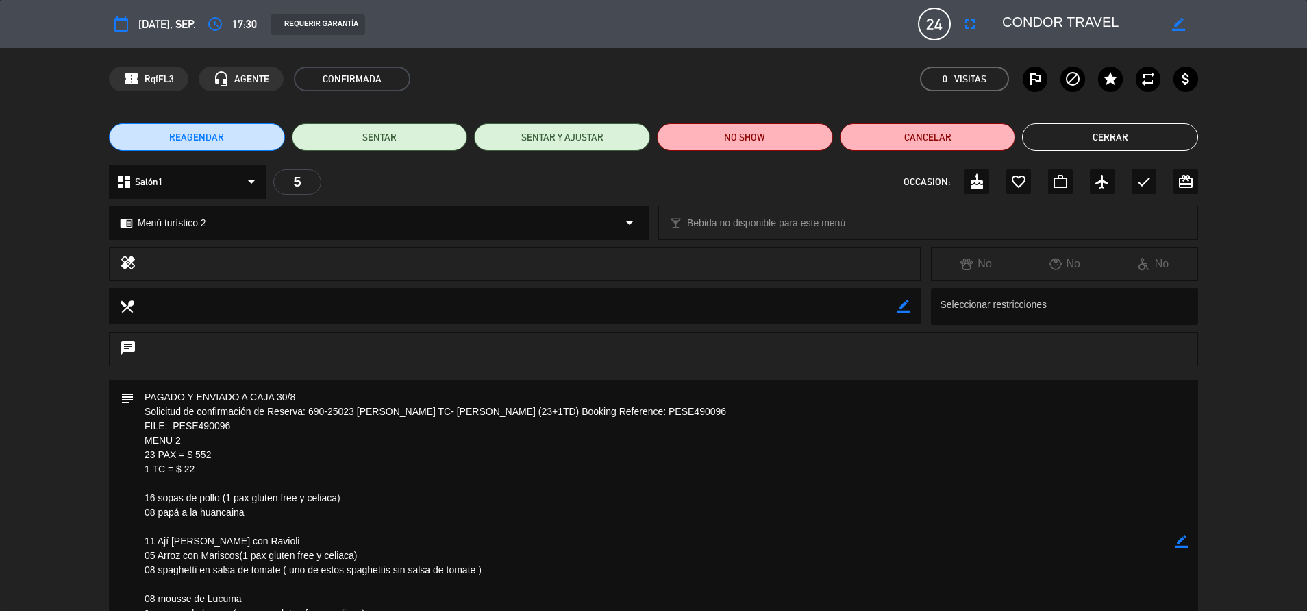
click at [1057, 129] on button "Cerrar" at bounding box center [1110, 136] width 176 height 27
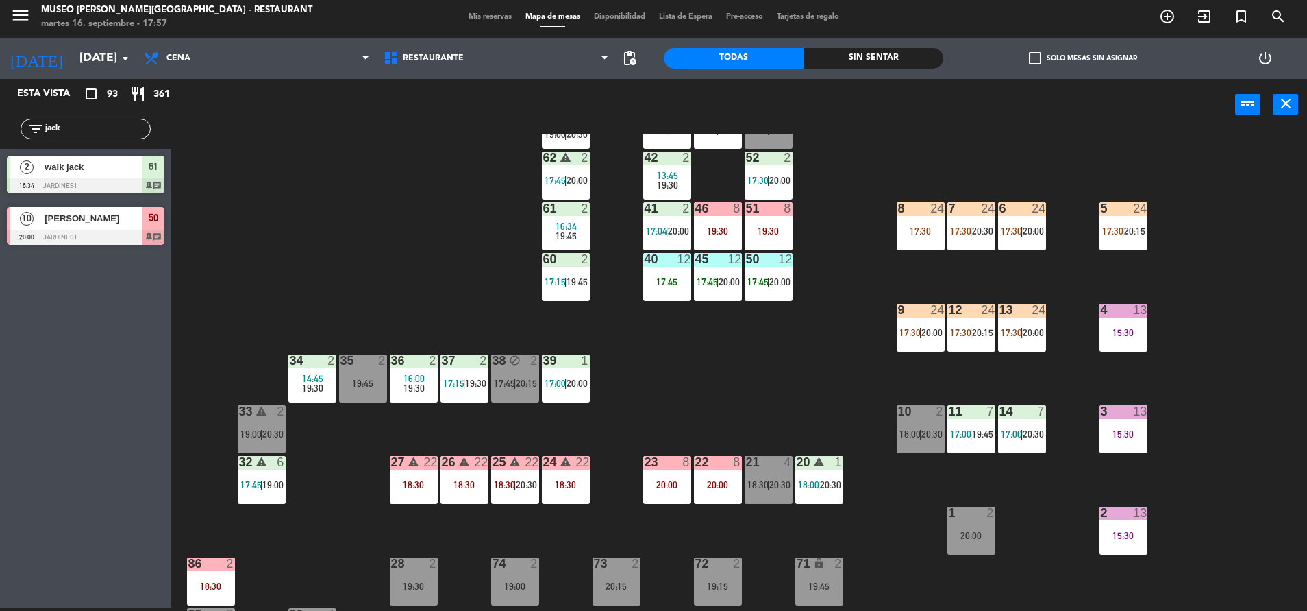
scroll to position [123, 0]
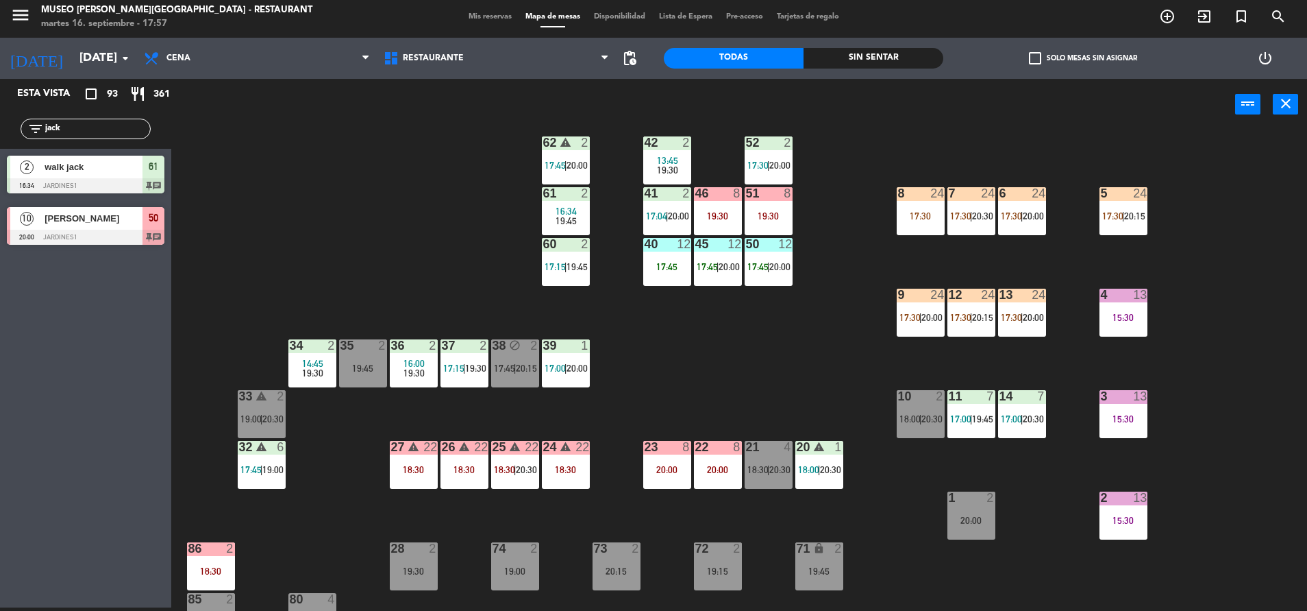
click at [584, 453] on div "22" at bounding box center [583, 447] width 14 height 12
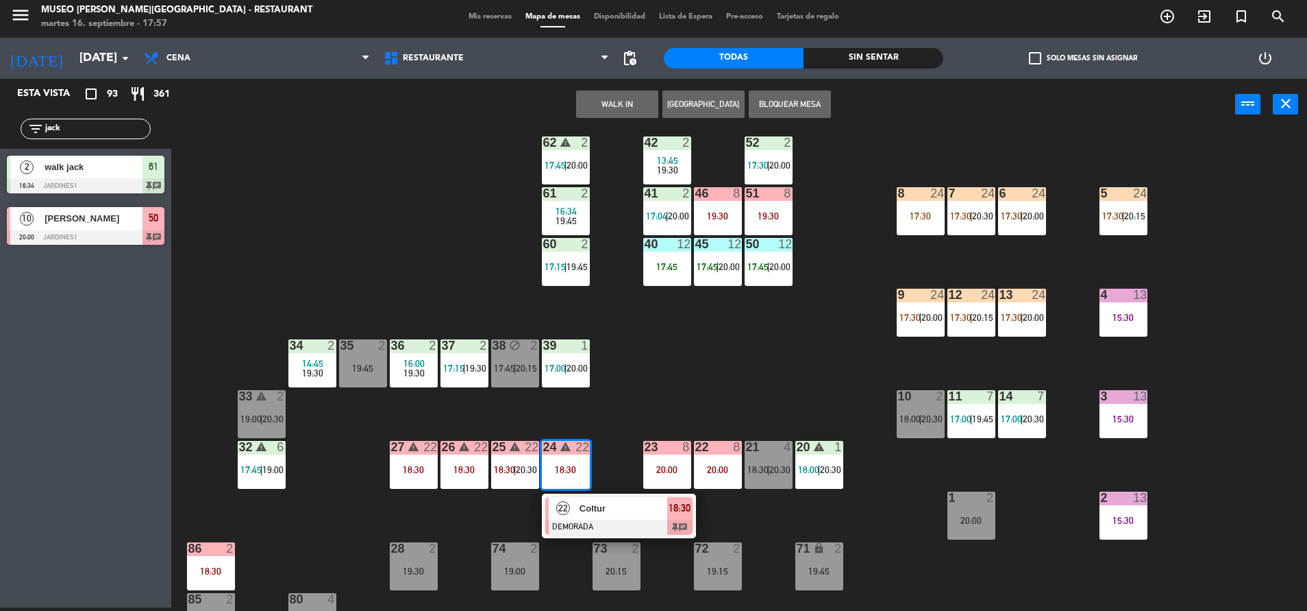
click at [622, 504] on span "Coltur" at bounding box center [624, 508] width 88 height 14
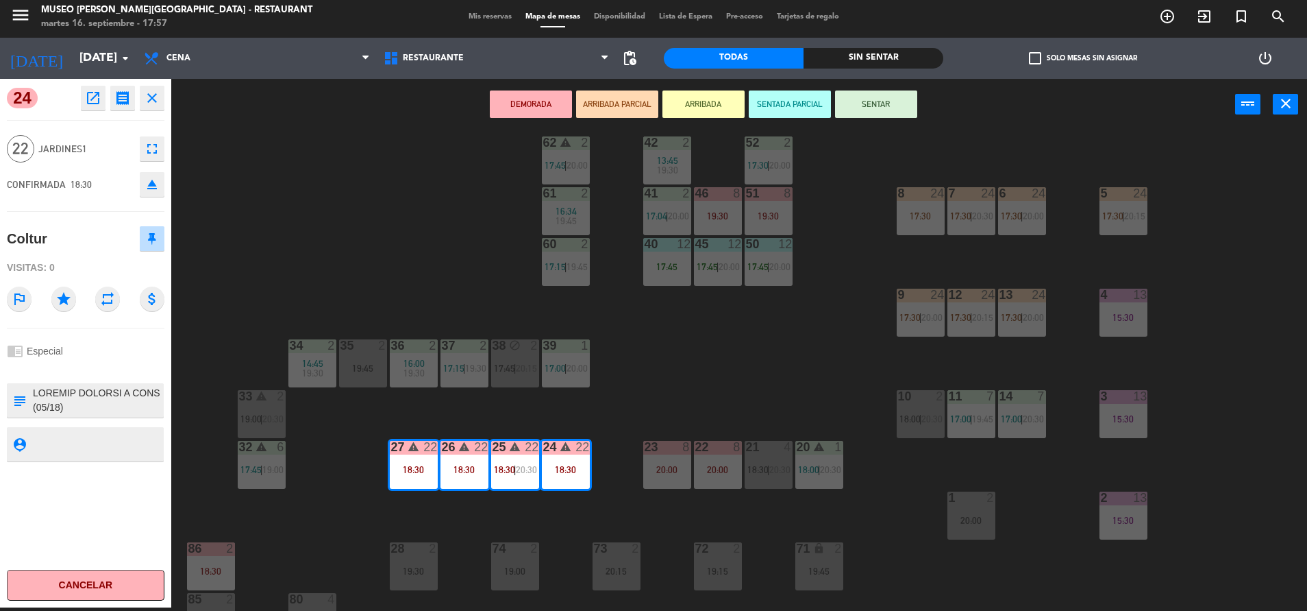
click at [328, 225] on div "44 5 17:45 | 20:30 49 2 19:00 54 4 18:30 64 2 17:15 | 20:30 48 2 17:58 | 20:00 …" at bounding box center [745, 372] width 1123 height 477
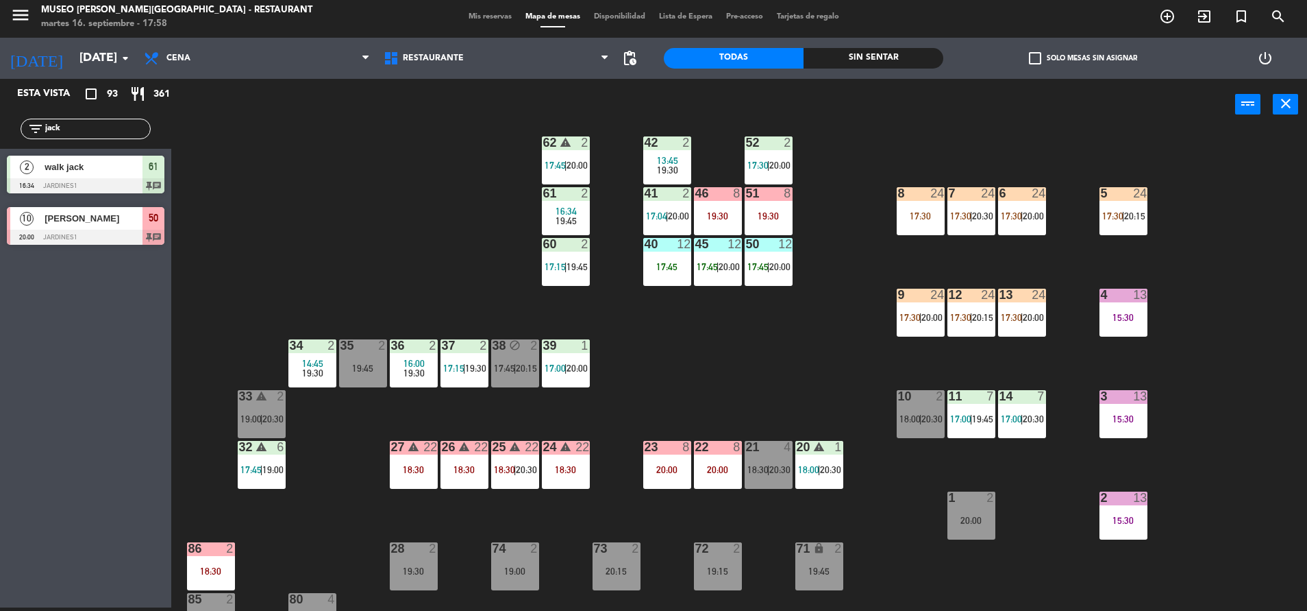
click at [328, 225] on div "44 5 17:45 | 20:30 49 2 19:00 54 4 18:30 64 2 17:15 | 20:30 48 2 17:58 | 20:00 …" at bounding box center [745, 372] width 1123 height 477
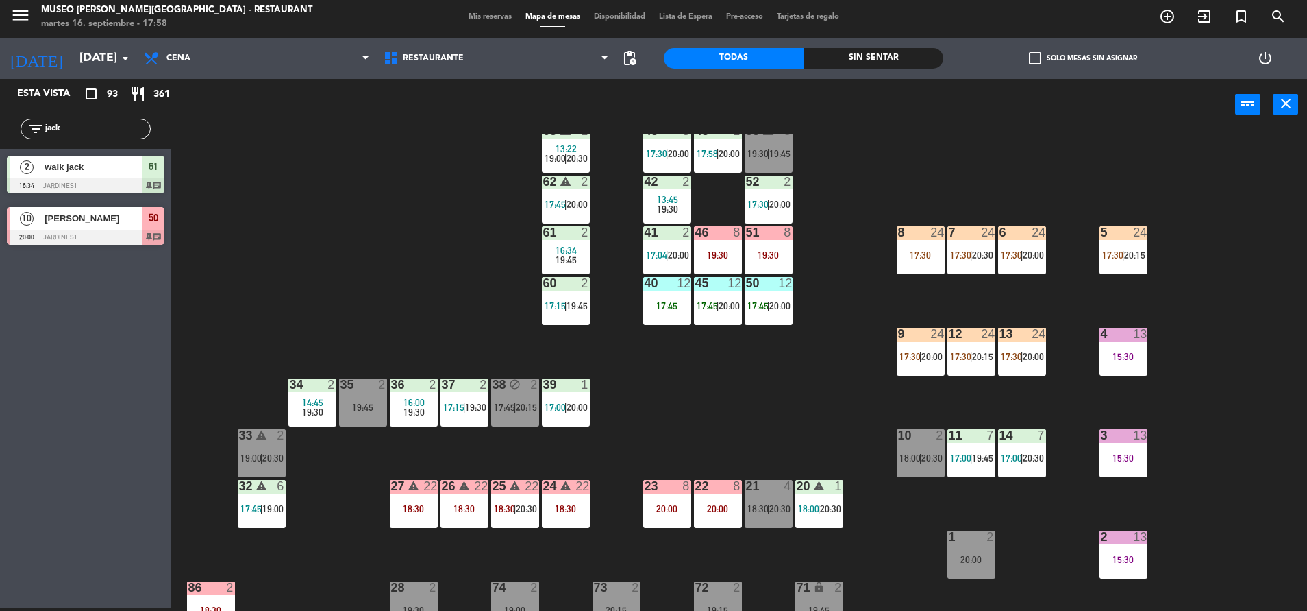
scroll to position [84, 0]
click at [722, 312] on span "20:00" at bounding box center [729, 306] width 21 height 11
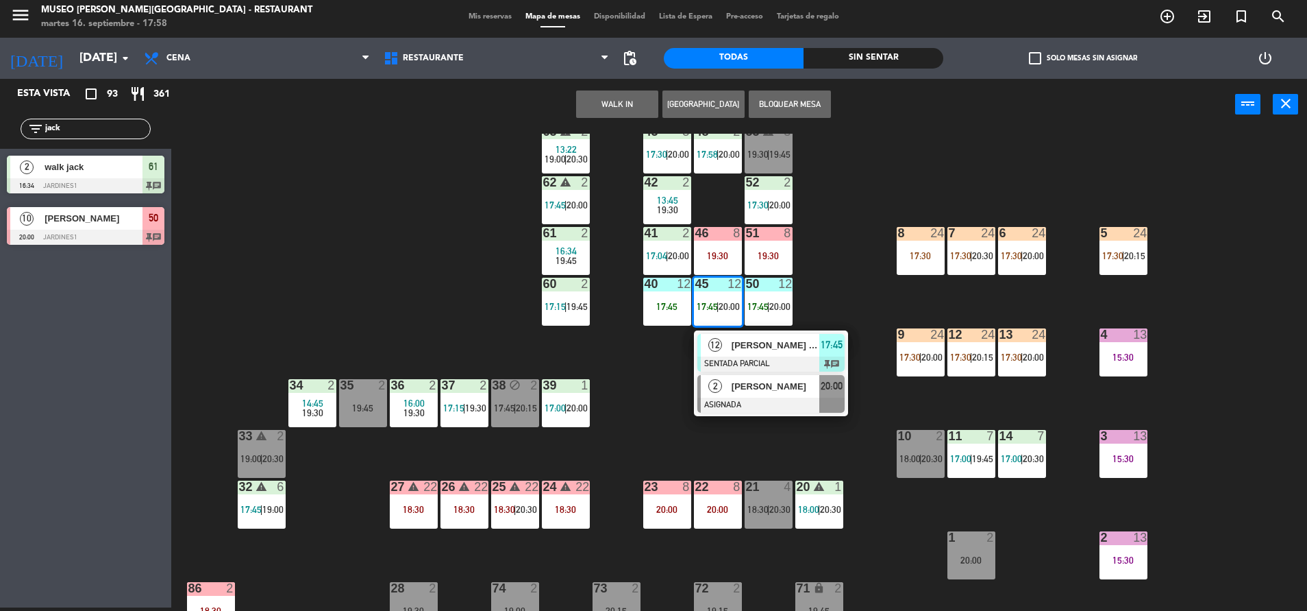
click at [770, 397] on div "[PERSON_NAME]" at bounding box center [774, 386] width 89 height 23
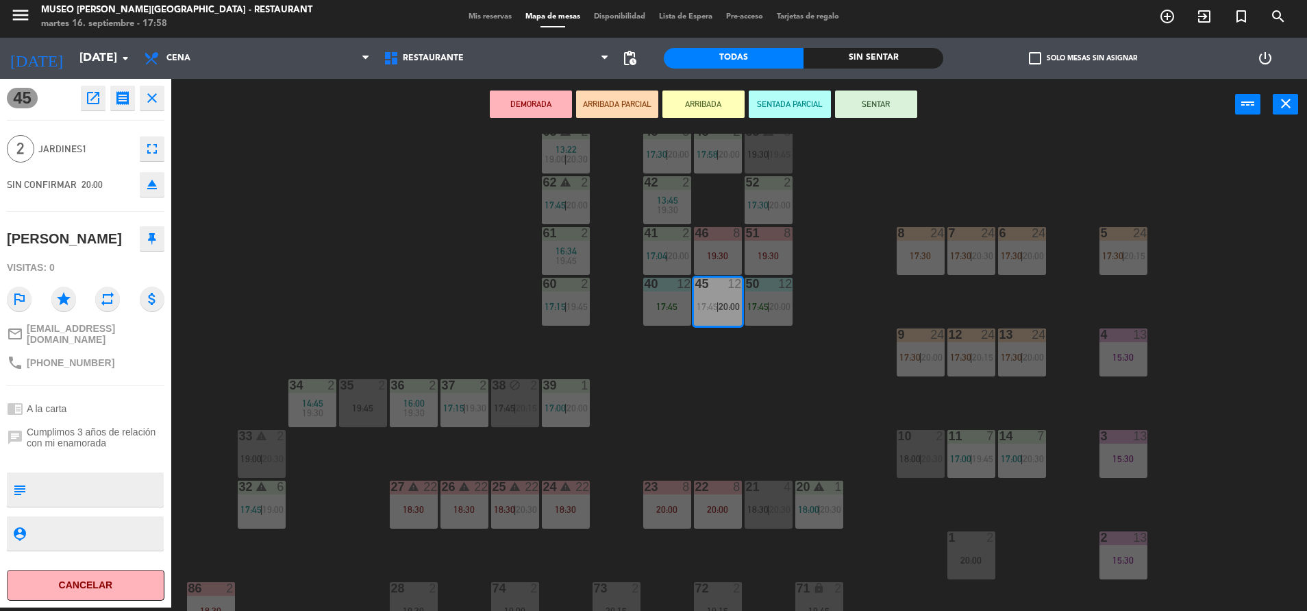
scroll to position [508, 0]
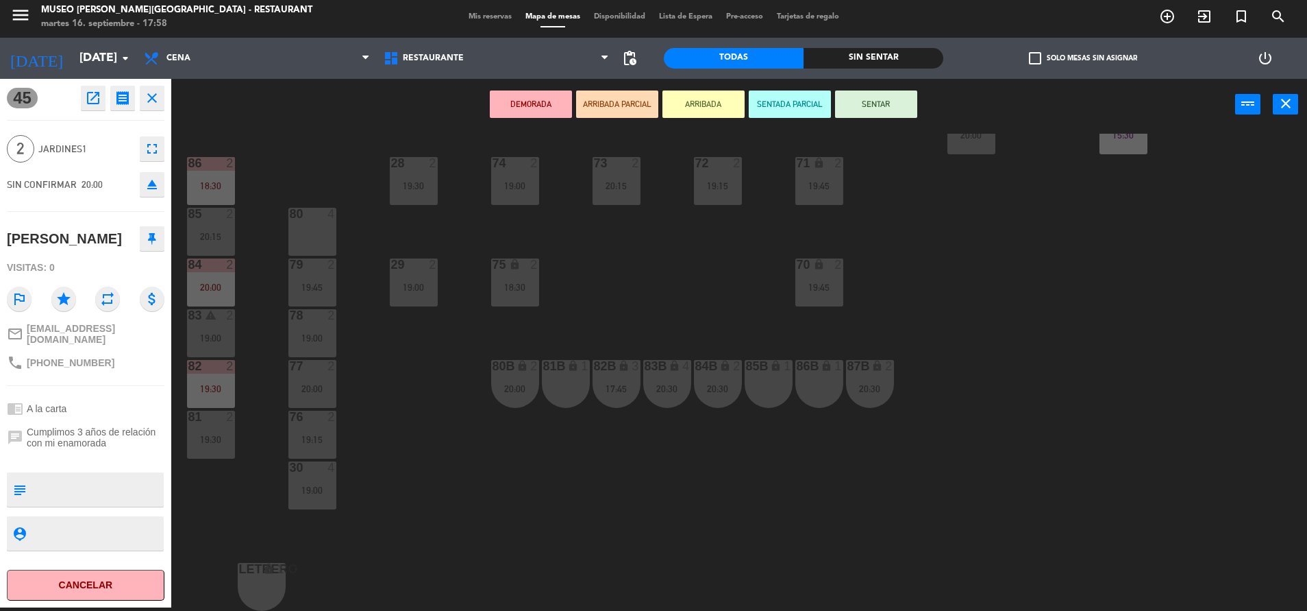
click at [593, 382] on div "82B lock 3 17:45" at bounding box center [617, 384] width 48 height 48
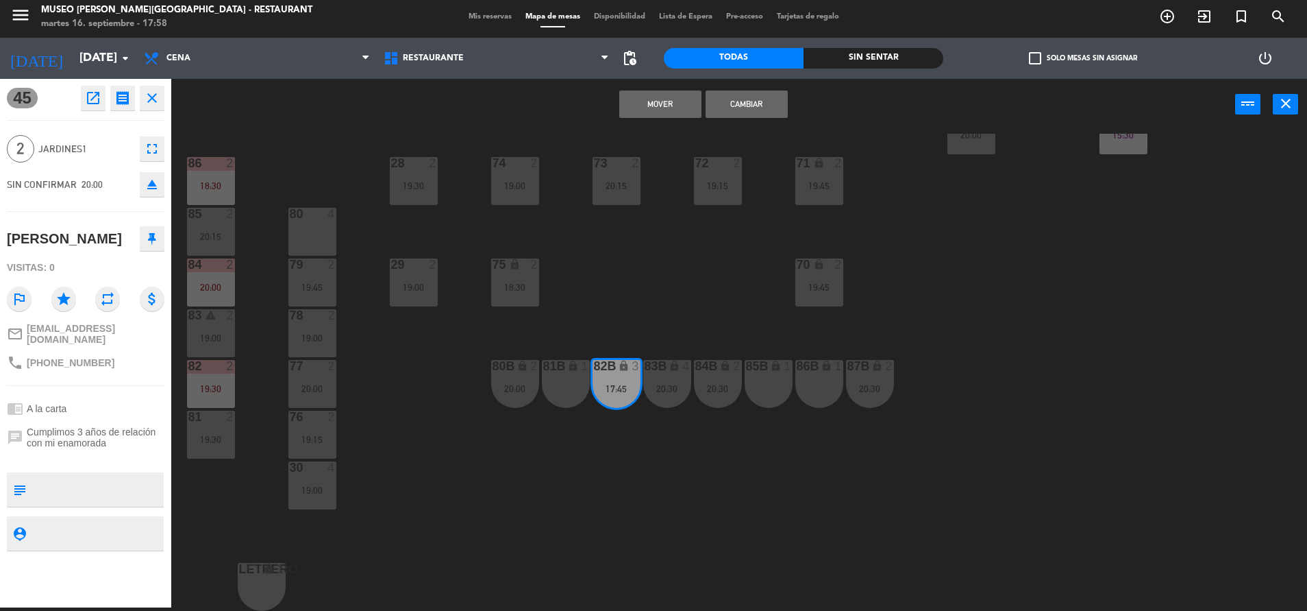
click at [635, 301] on div "44 5 17:45 | 20:30 49 2 19:00 54 4 18:30 64 2 17:15 | 20:30 48 2 17:58 | 20:00 …" at bounding box center [745, 372] width 1123 height 477
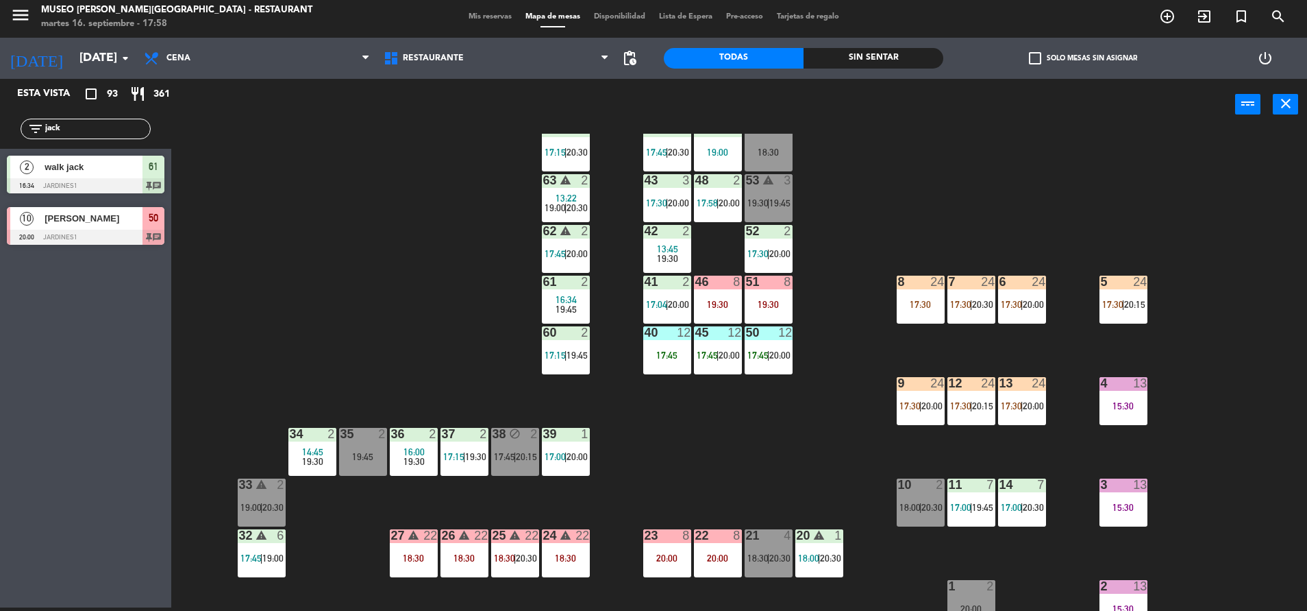
scroll to position [34, 0]
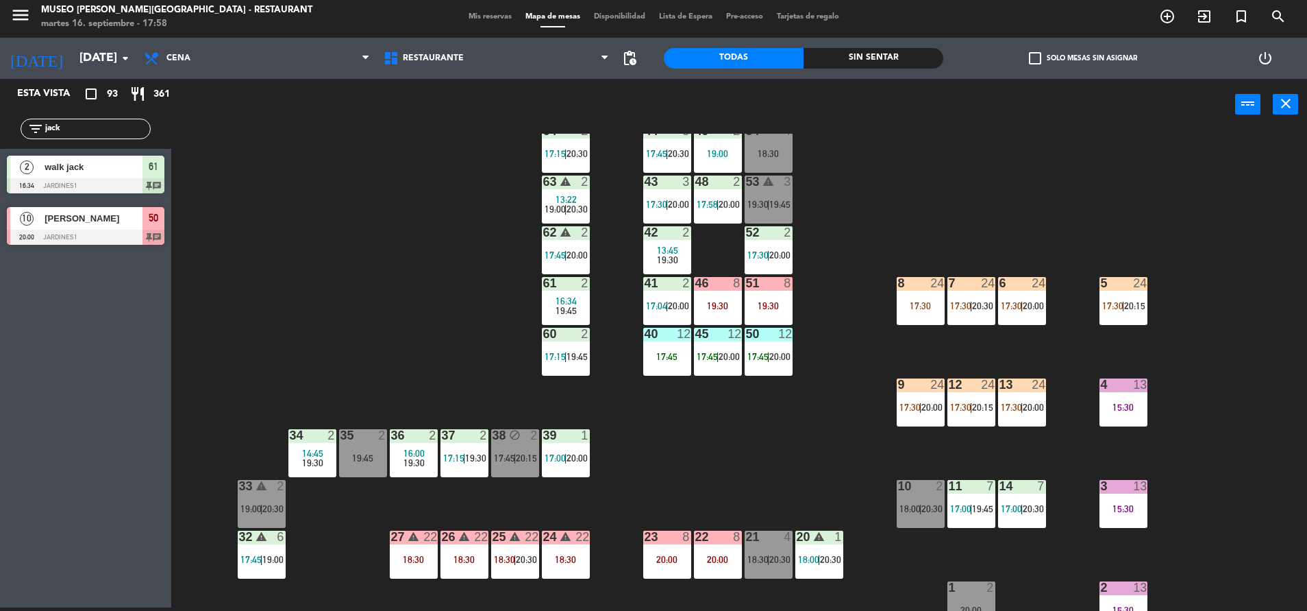
click at [728, 334] on div "12" at bounding box center [735, 334] width 14 height 12
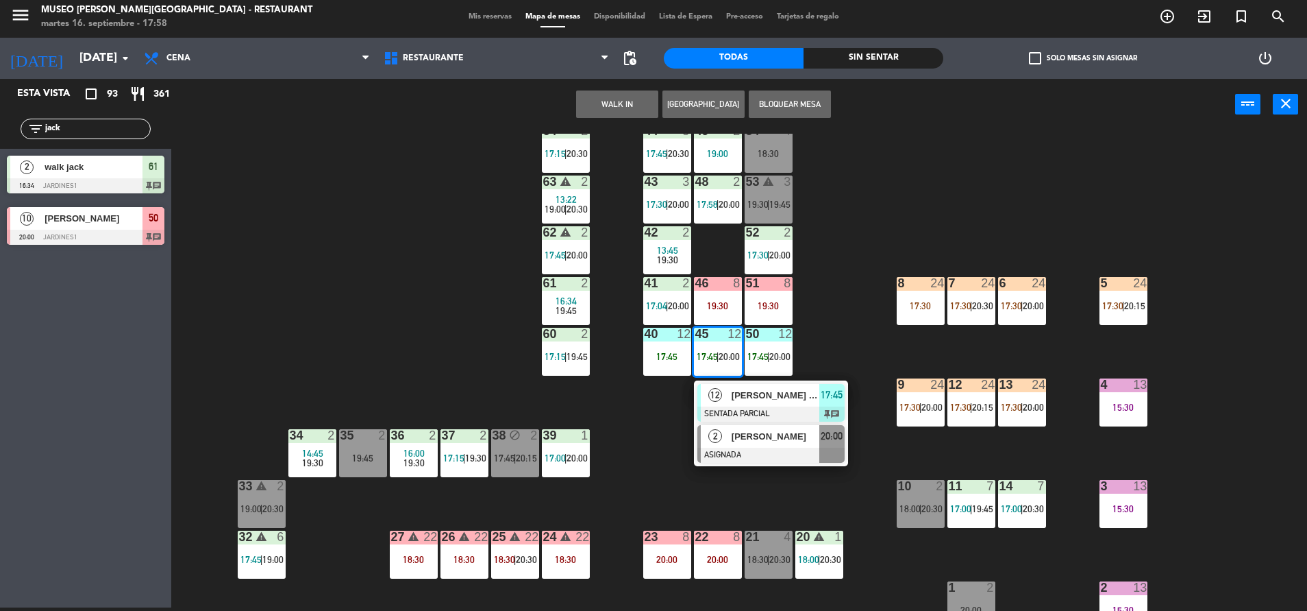
click at [768, 443] on span "[PERSON_NAME]" at bounding box center [776, 436] width 88 height 14
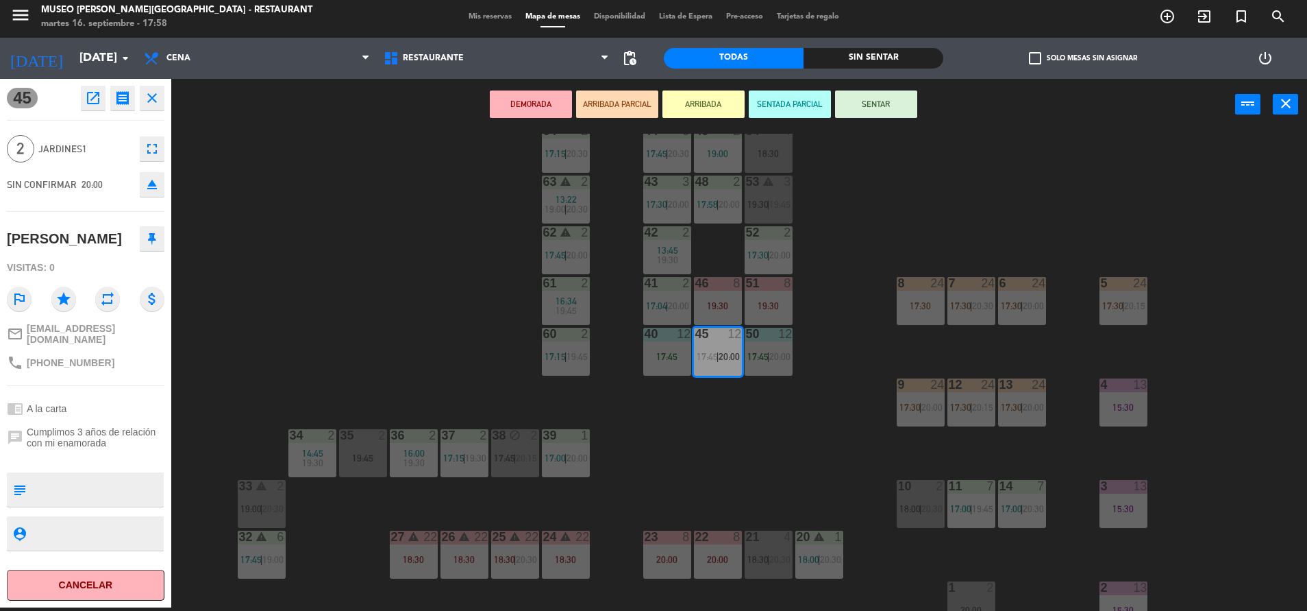
scroll to position [508, 0]
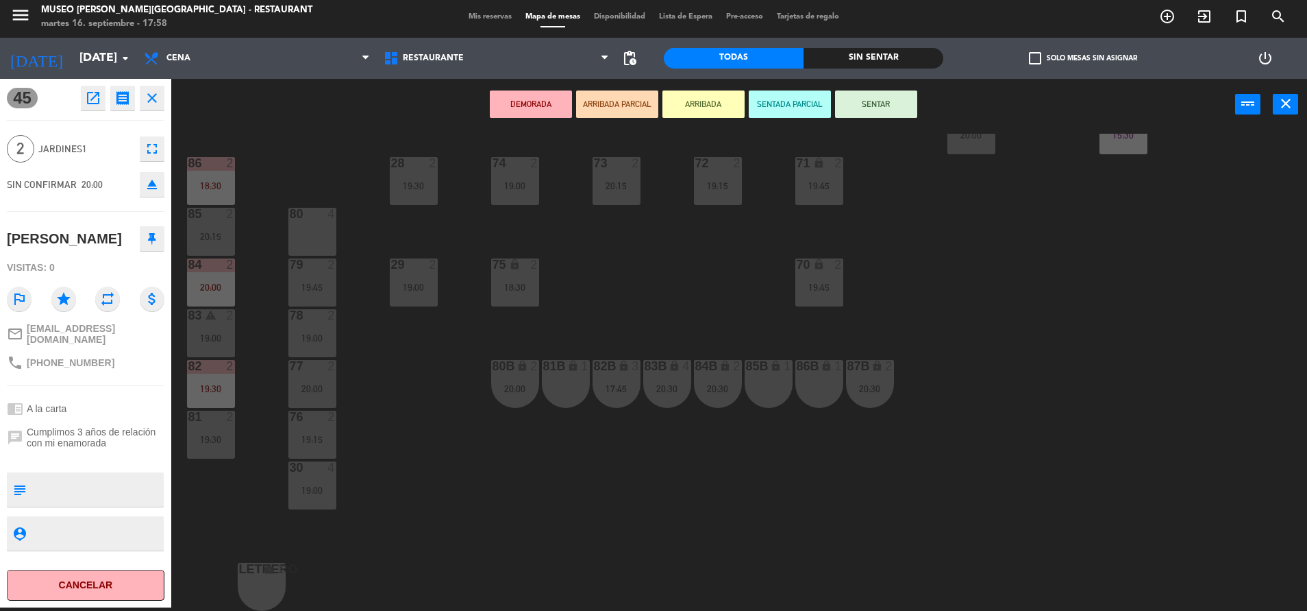
click at [554, 380] on div "81B lock 1" at bounding box center [566, 384] width 48 height 48
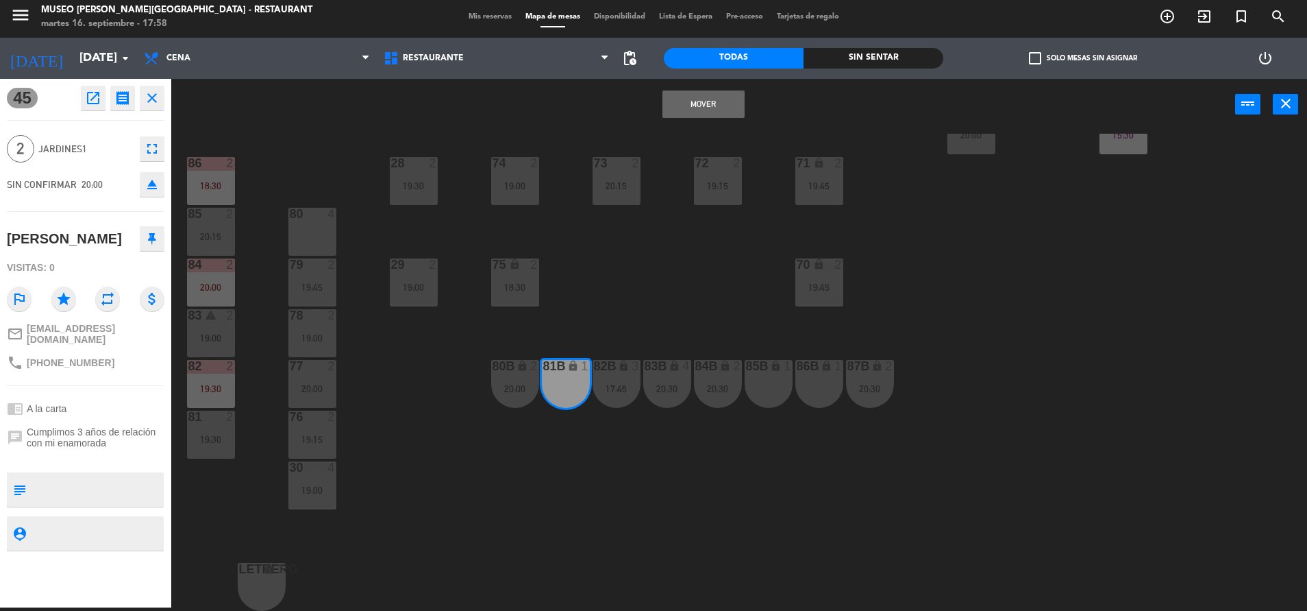
click at [702, 109] on button "Mover" at bounding box center [704, 103] width 82 height 27
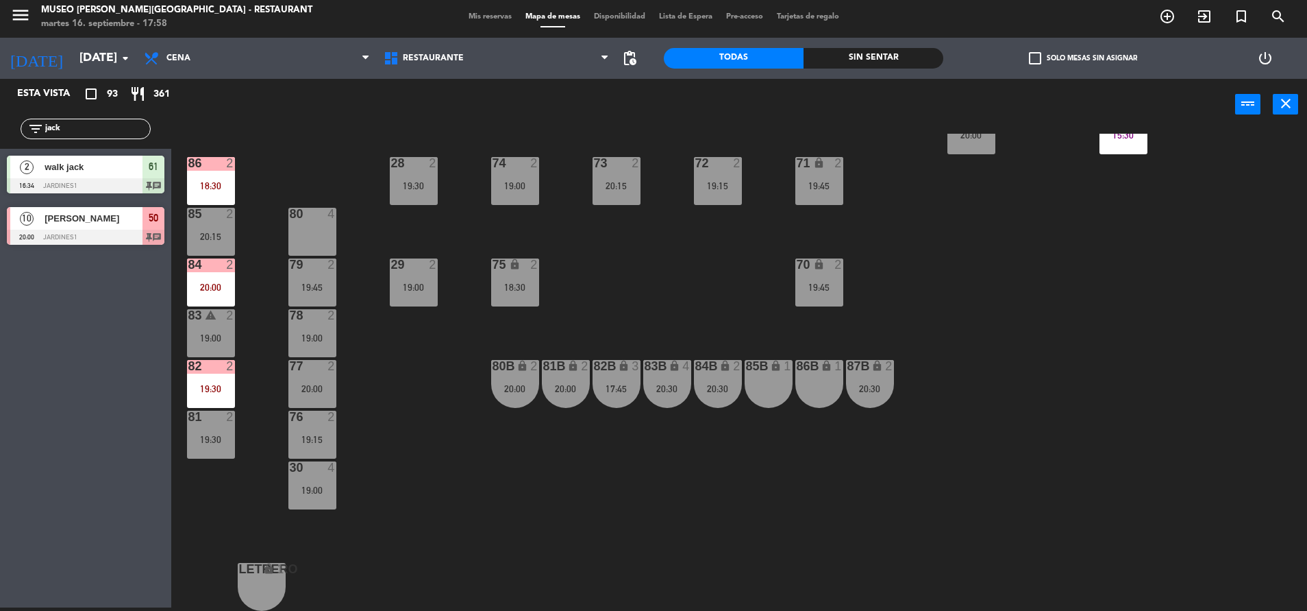
scroll to position [223, 0]
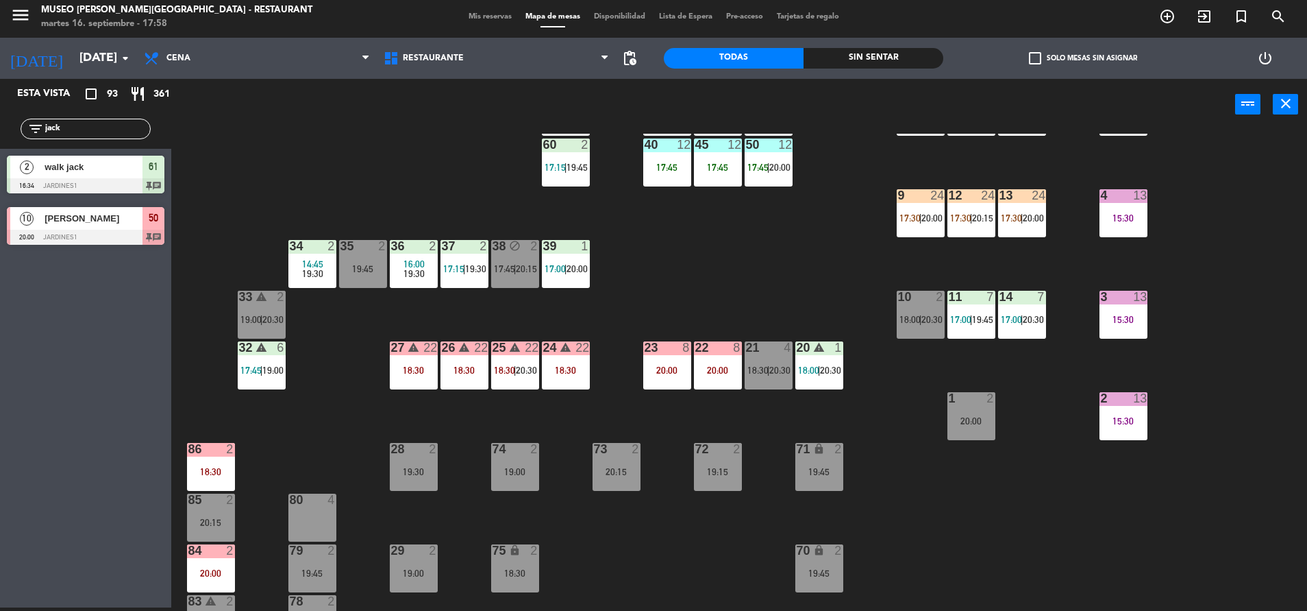
click at [750, 177] on div "50 12 17:45 | 20:00" at bounding box center [769, 162] width 48 height 48
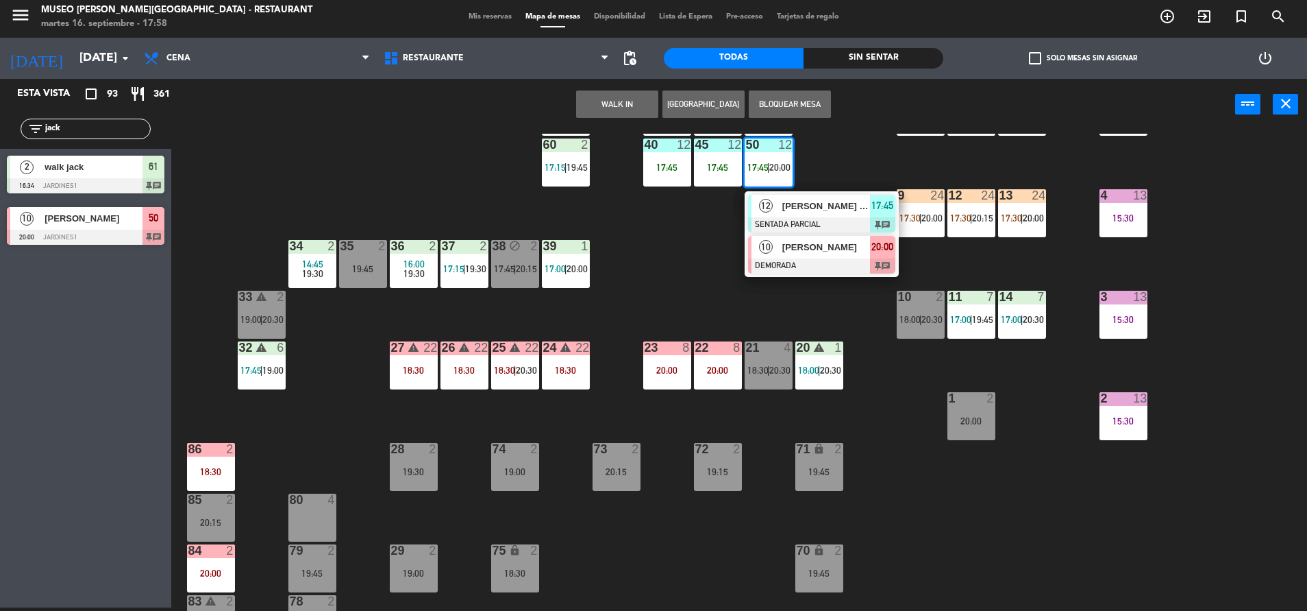
click at [787, 277] on div "10 [PERSON_NAME] DEMORADA 20:00 chat" at bounding box center [822, 254] width 154 height 45
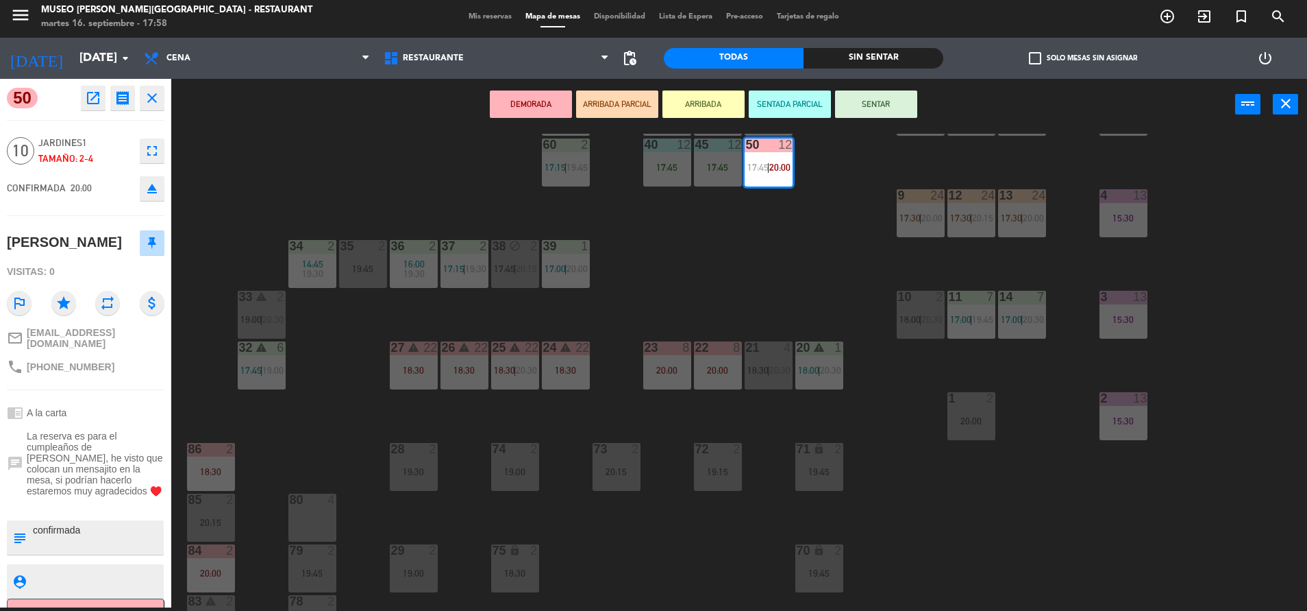
click at [713, 172] on div "17:45" at bounding box center [718, 167] width 48 height 10
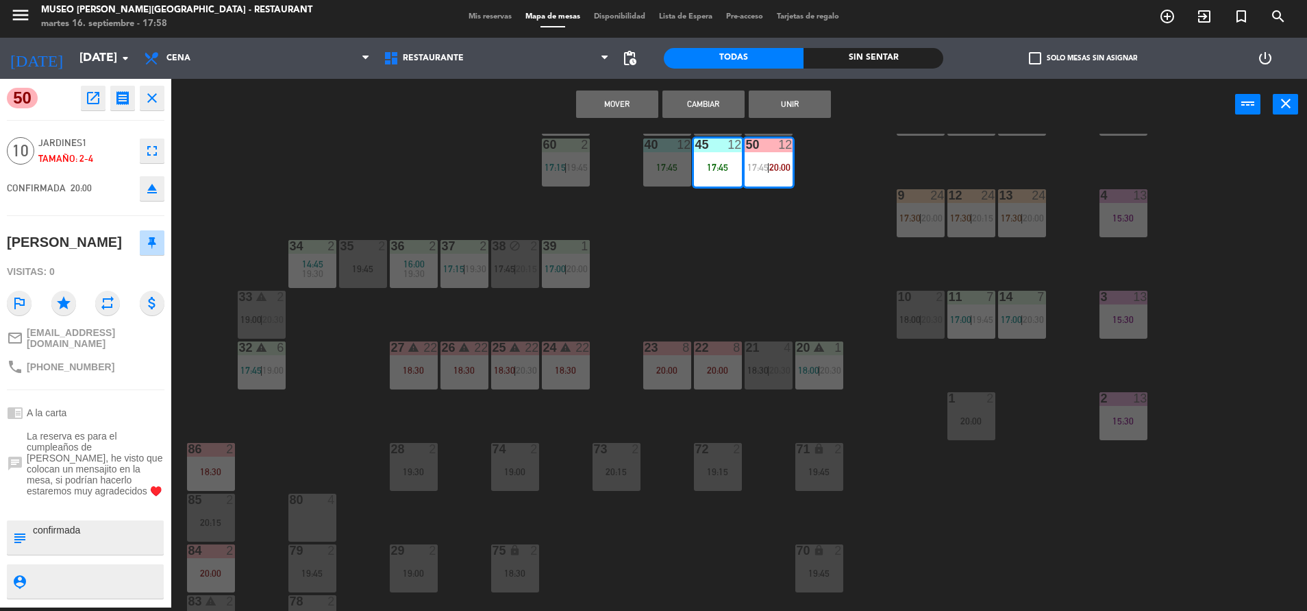
click at [669, 172] on div "17:45" at bounding box center [667, 167] width 48 height 10
click at [771, 109] on button "Unir" at bounding box center [790, 103] width 82 height 27
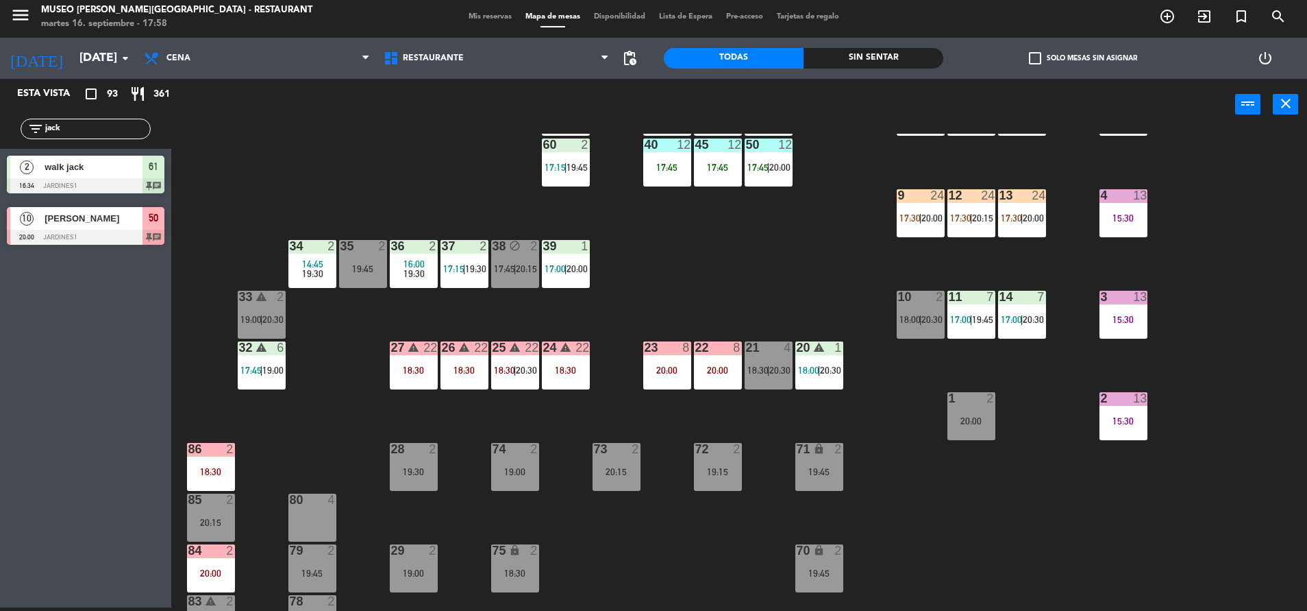
scroll to position [366, 0]
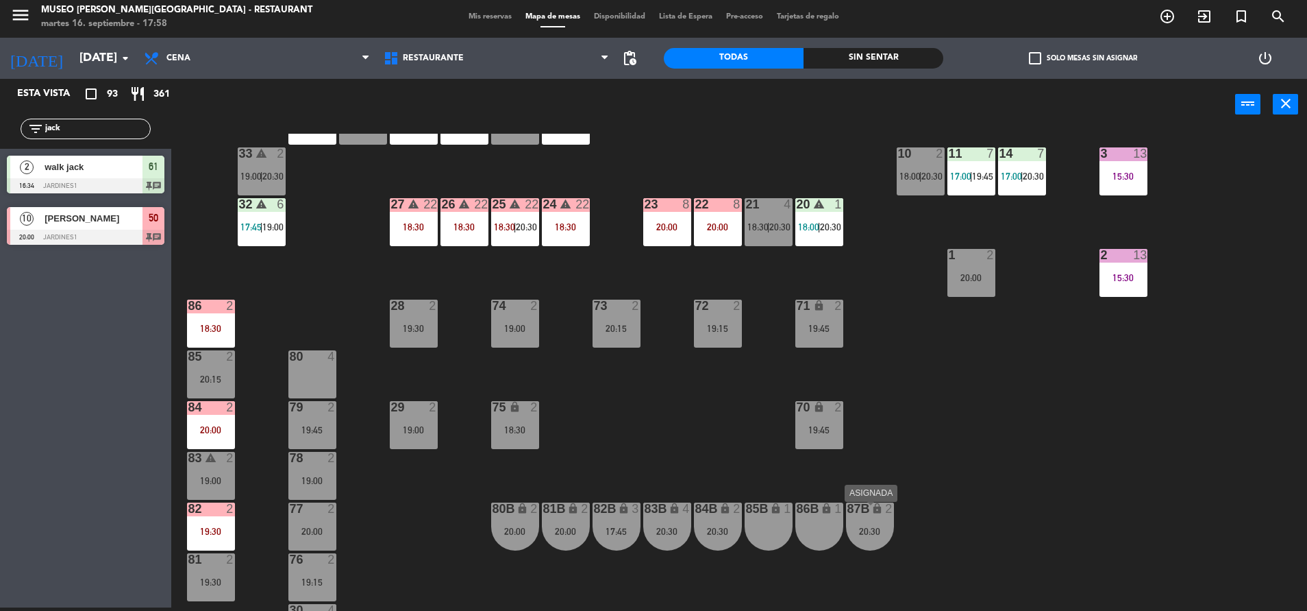
click at [867, 530] on div "20:30" at bounding box center [870, 531] width 48 height 10
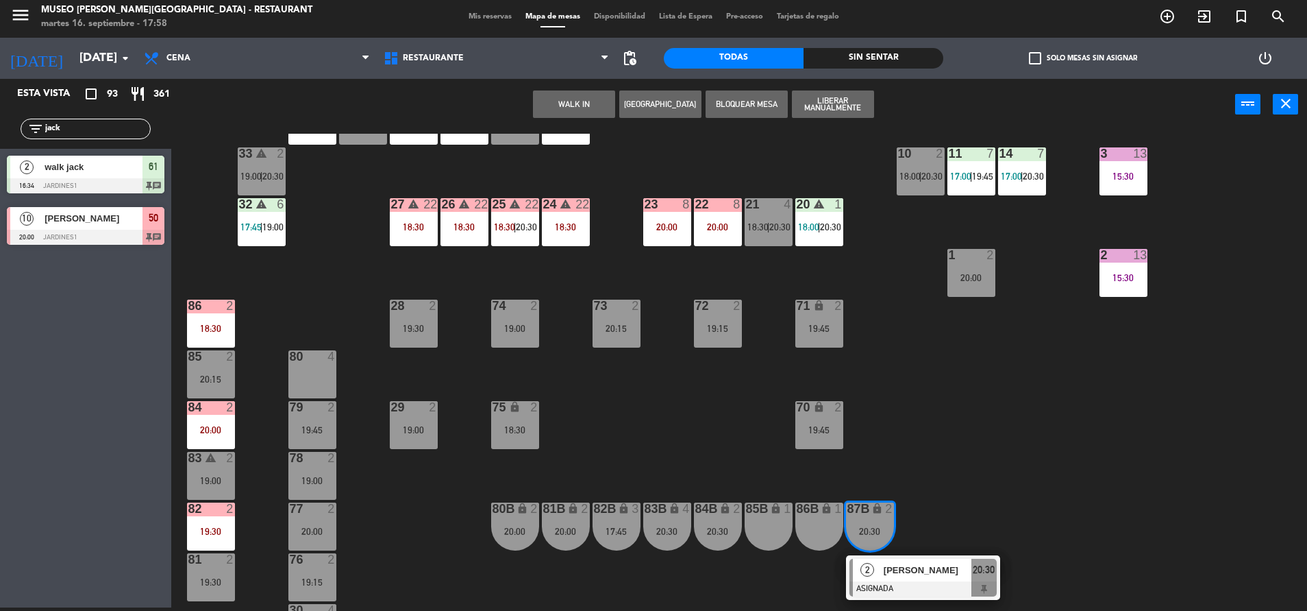
click at [886, 571] on span "[PERSON_NAME]" at bounding box center [928, 570] width 88 height 14
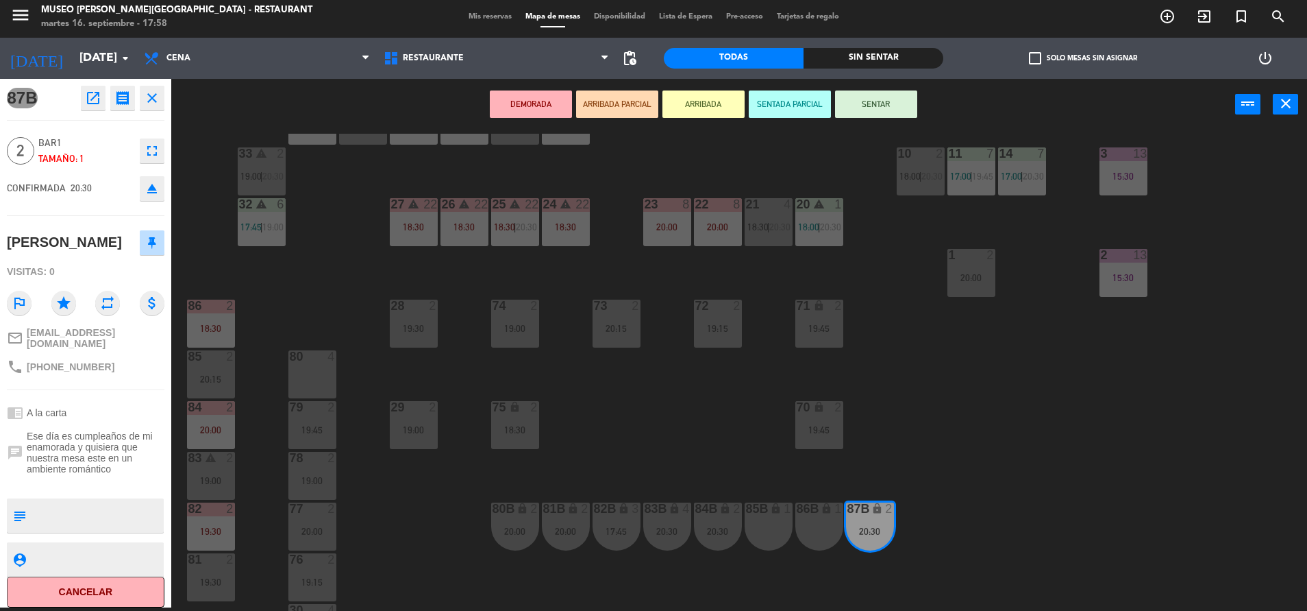
click at [563, 241] on div "24 warning 22 18:30" at bounding box center [566, 222] width 48 height 48
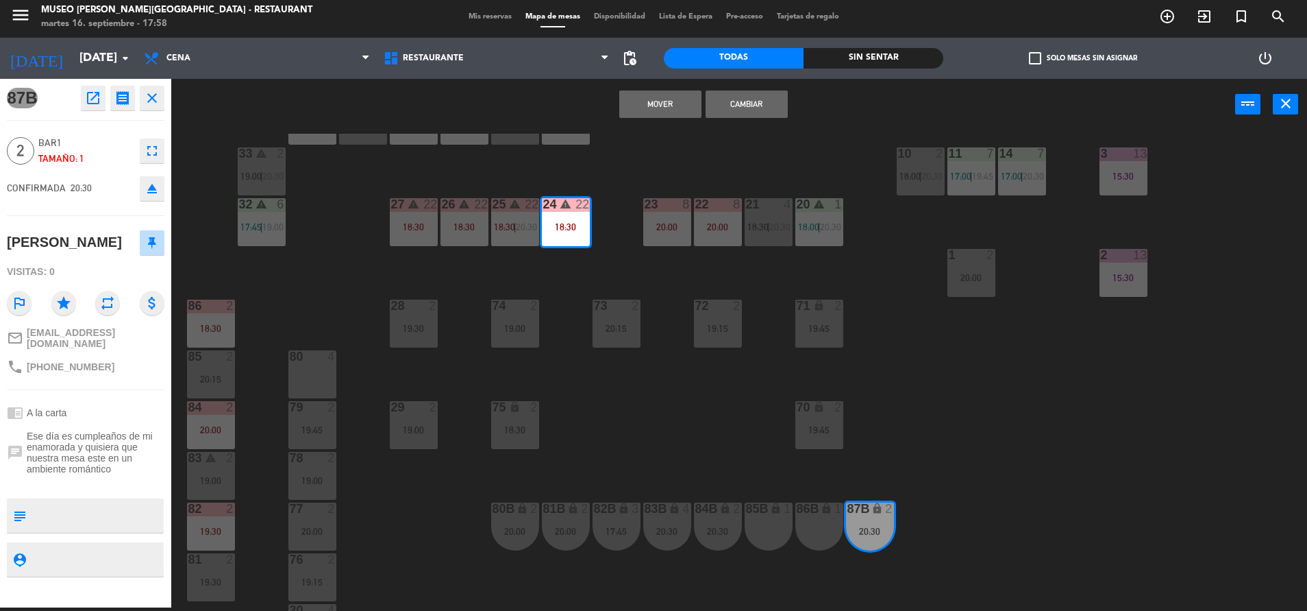
click at [677, 106] on button "Mover" at bounding box center [660, 103] width 82 height 27
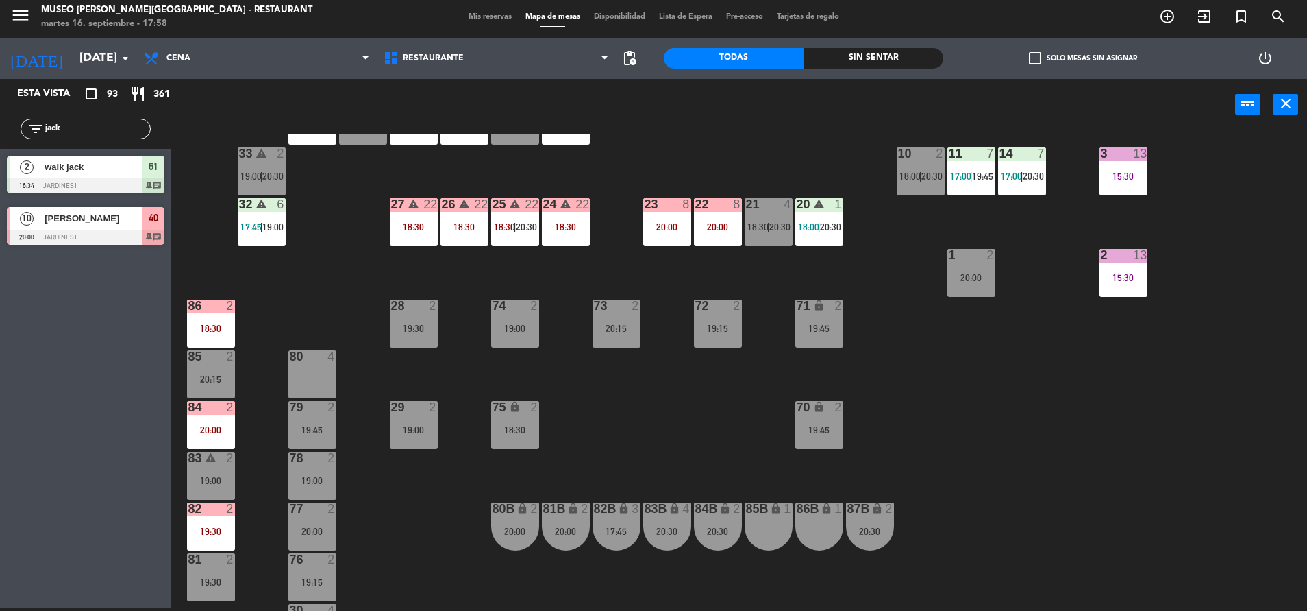
click at [716, 554] on div "44 5 17:45 | 20:30 49 2 19:00 54 4 18:30 64 2 17:15 | 20:30 48 2 17:58 | 20:00 …" at bounding box center [745, 372] width 1123 height 477
click at [748, 582] on div "44 5 17:45 | 20:30 49 2 19:00 54 4 18:30 64 2 17:15 | 20:30 48 2 17:58 | 20:00 …" at bounding box center [745, 372] width 1123 height 477
click at [708, 526] on div "84B lock 2 20:30" at bounding box center [718, 526] width 48 height 48
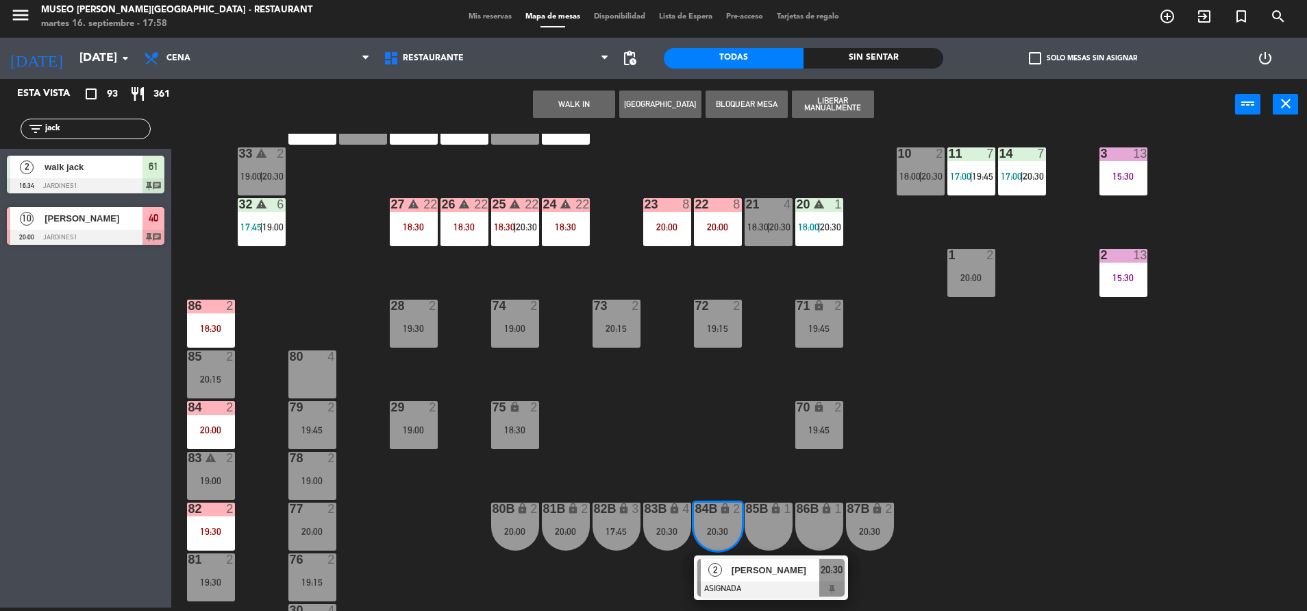
click at [748, 581] on div "[PERSON_NAME]" at bounding box center [774, 569] width 89 height 23
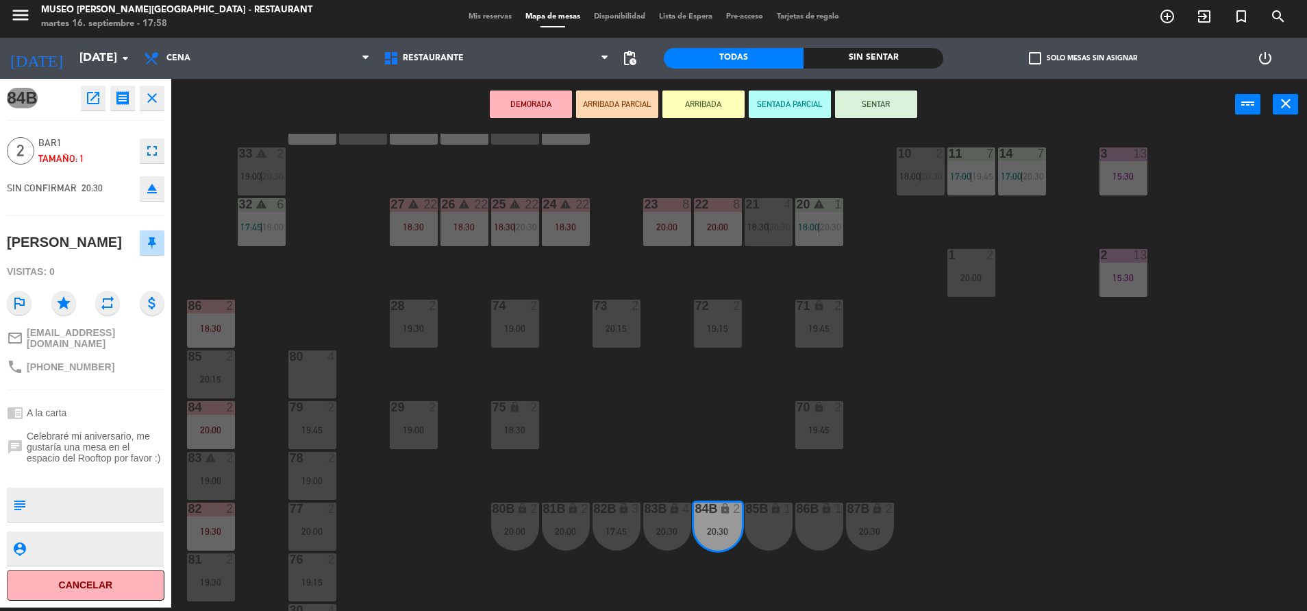
click at [465, 245] on div "26 warning 22 18:30" at bounding box center [465, 222] width 48 height 48
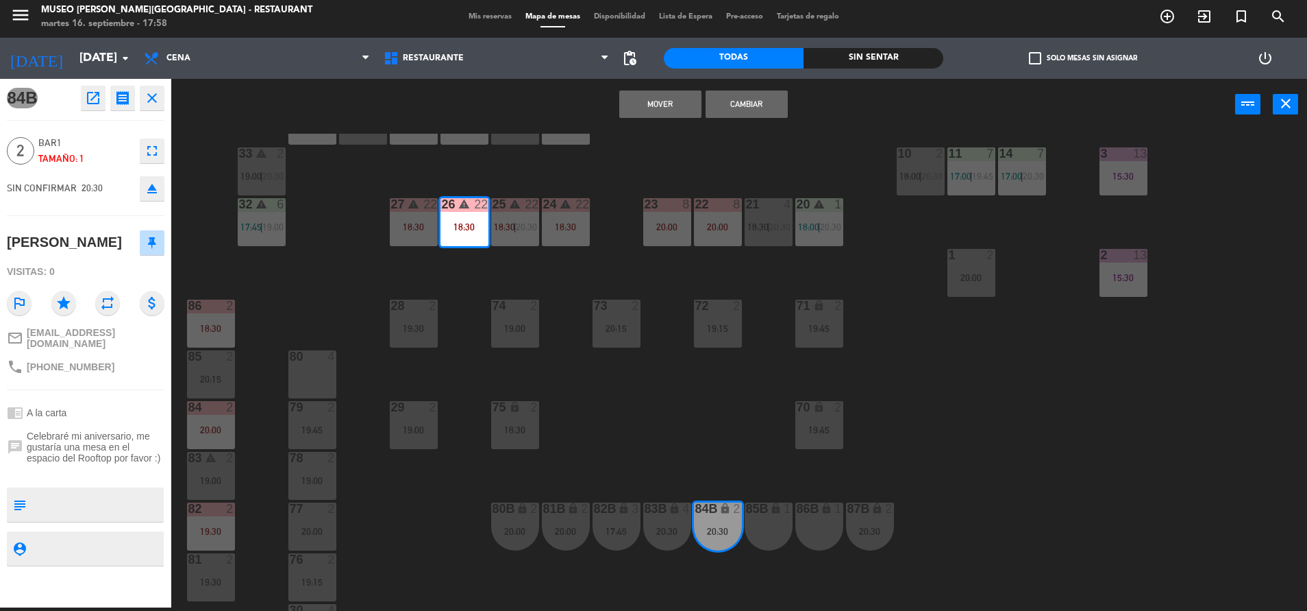
click at [665, 112] on button "Mover" at bounding box center [660, 103] width 82 height 27
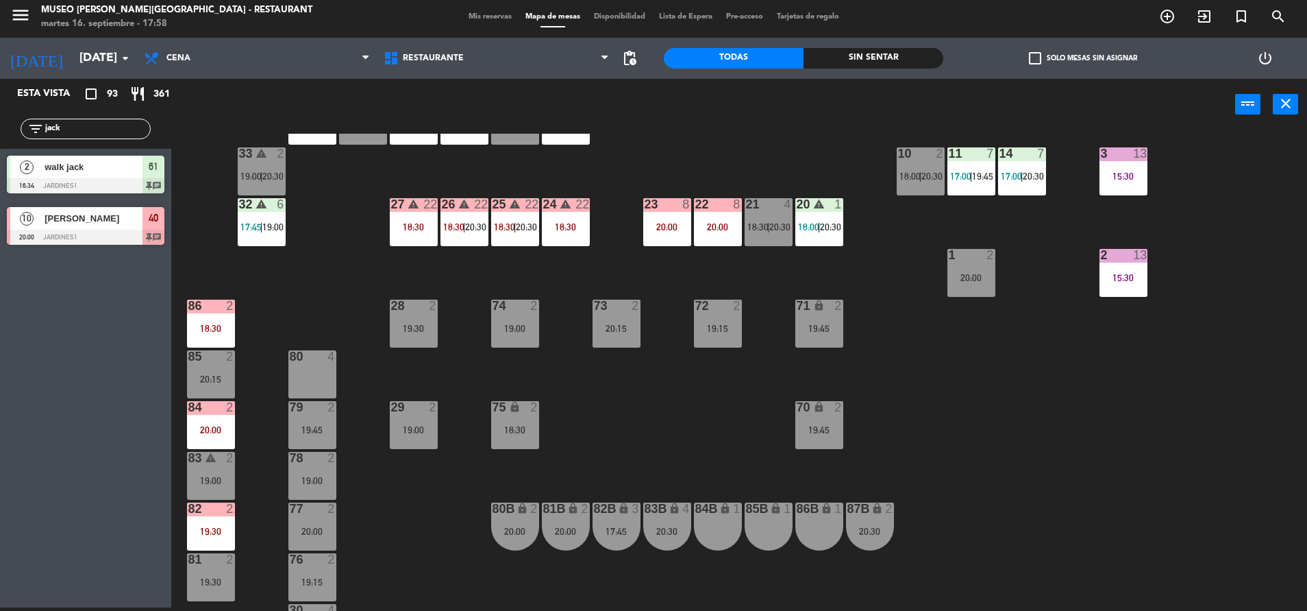
click at [566, 543] on div "81B lock 2 20:00" at bounding box center [566, 526] width 48 height 48
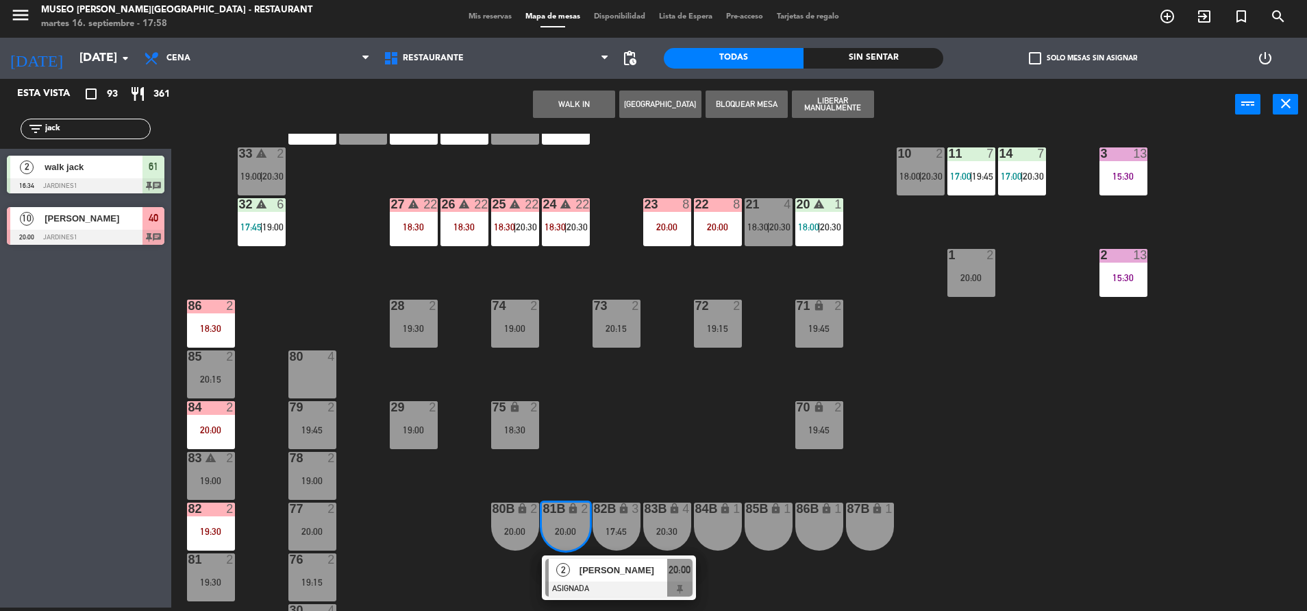
click at [663, 441] on div "44 5 17:45 | 20:30 49 2 19:00 54 4 18:30 64 2 17:15 | 20:30 48 2 17:58 | 20:00 …" at bounding box center [745, 372] width 1123 height 477
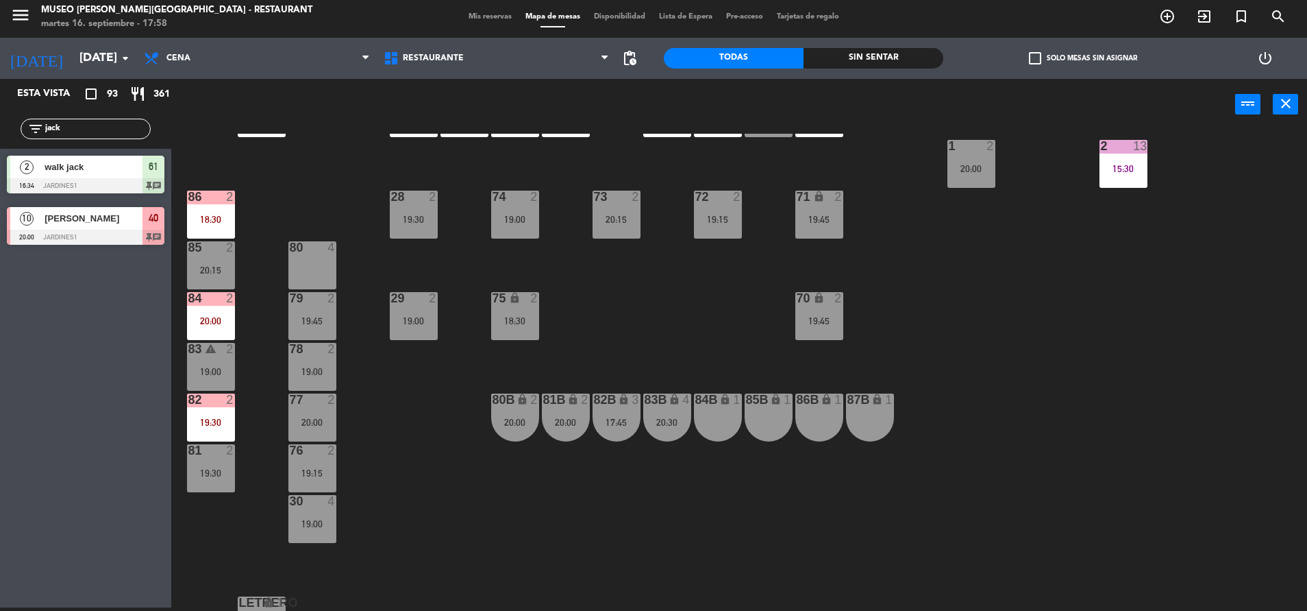
scroll to position [469, 0]
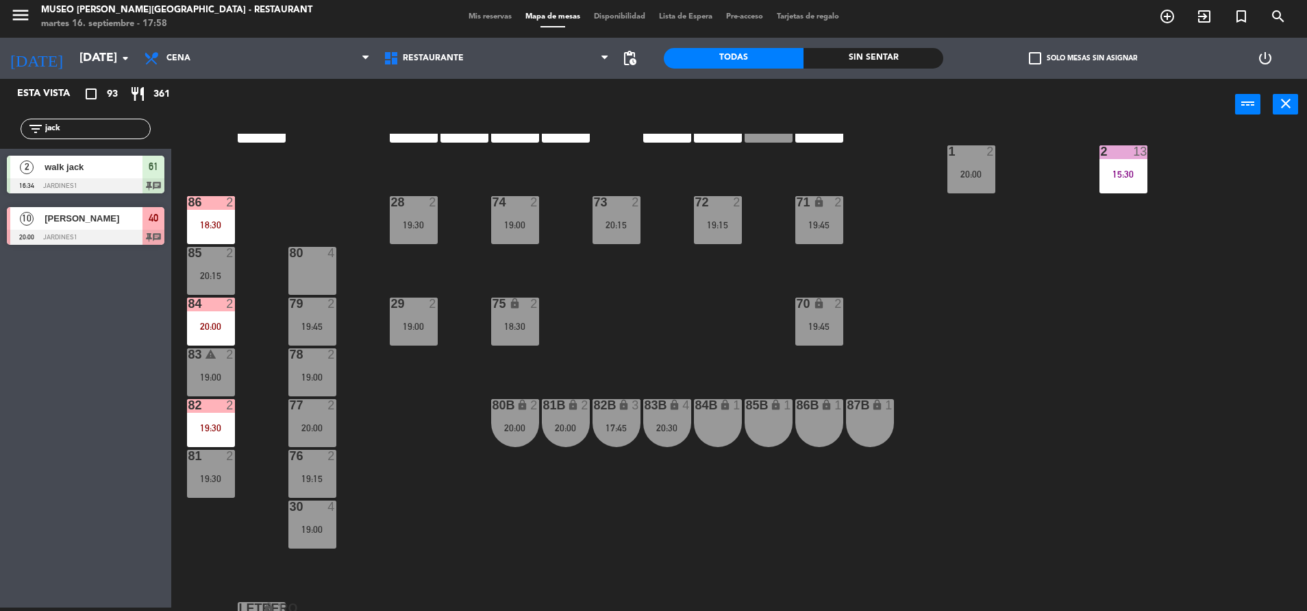
click at [310, 513] on div at bounding box center [312, 506] width 23 height 12
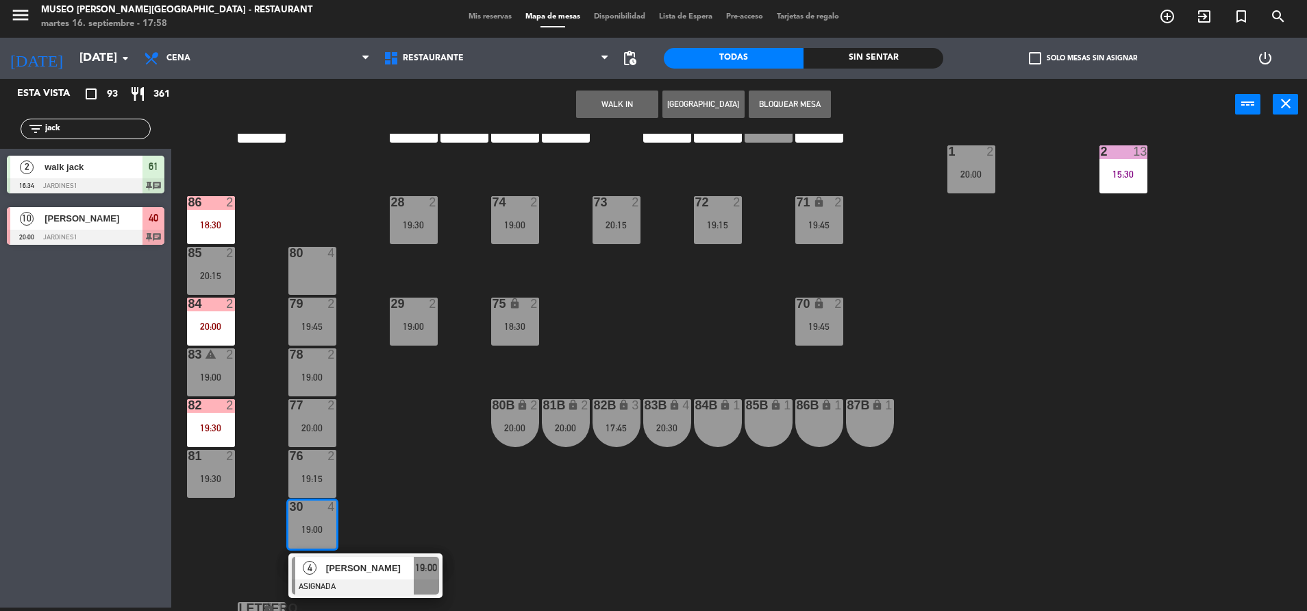
click at [733, 425] on div "84B lock 1" at bounding box center [718, 423] width 48 height 48
click at [650, 112] on button "Mover" at bounding box center [660, 103] width 82 height 27
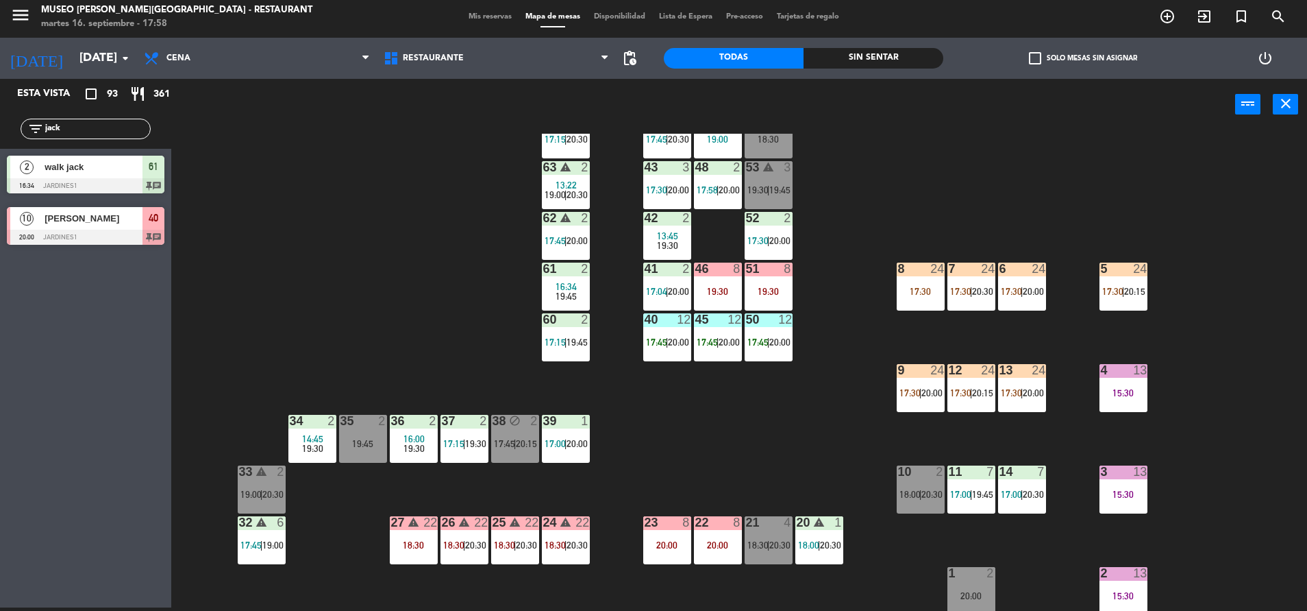
scroll to position [41, 0]
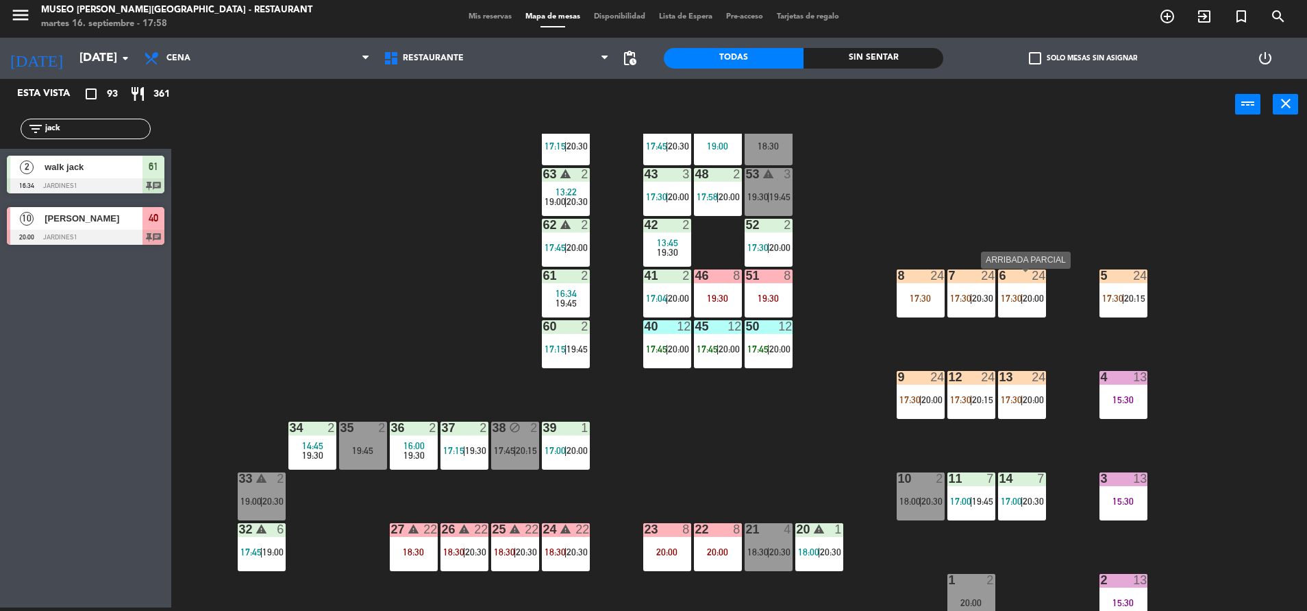
click at [1009, 304] on span "17:30" at bounding box center [1011, 298] width 21 height 11
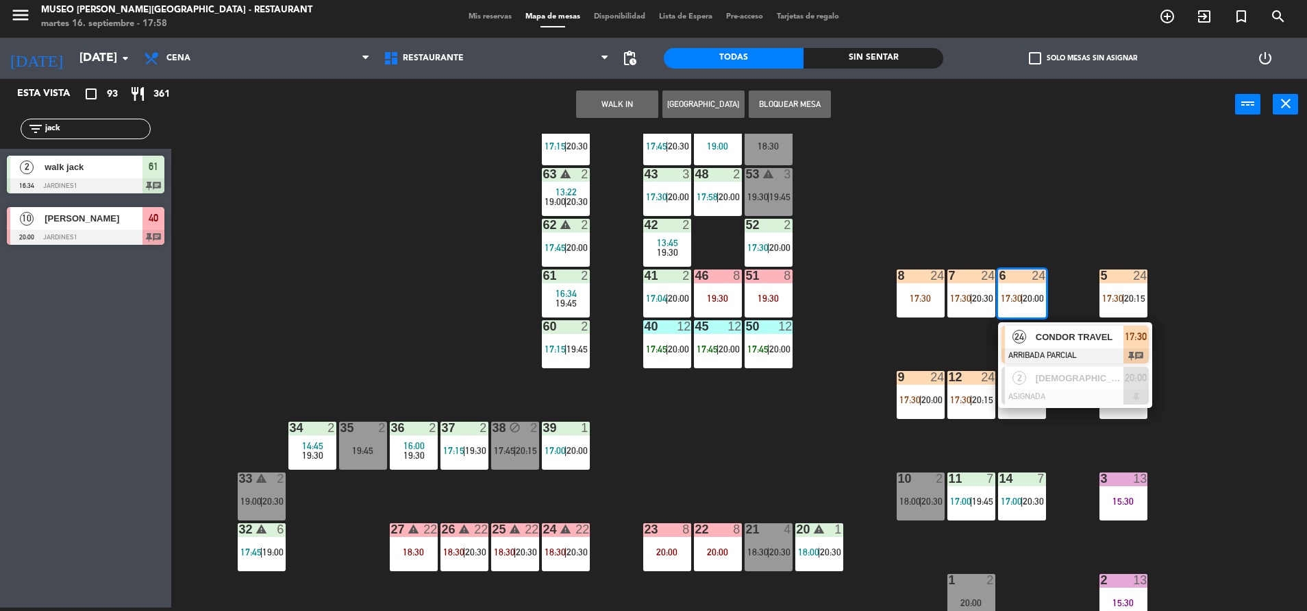
click at [1029, 332] on div "24" at bounding box center [1019, 336] width 29 height 23
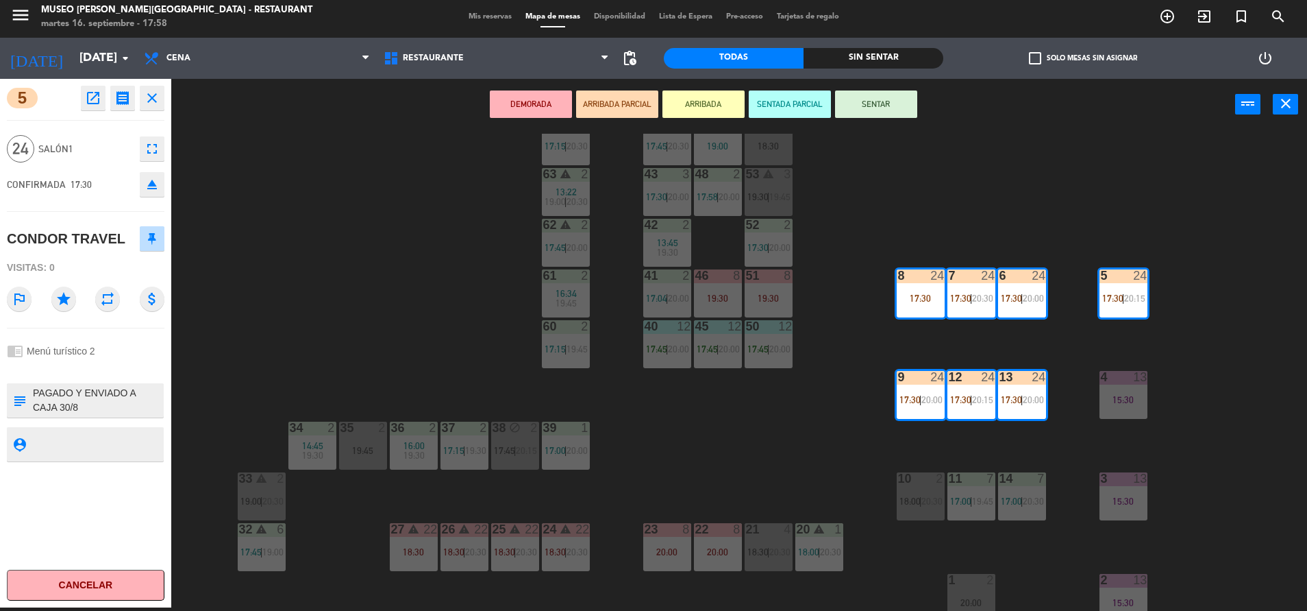
click at [858, 110] on button "SENTAR" at bounding box center [876, 103] width 82 height 27
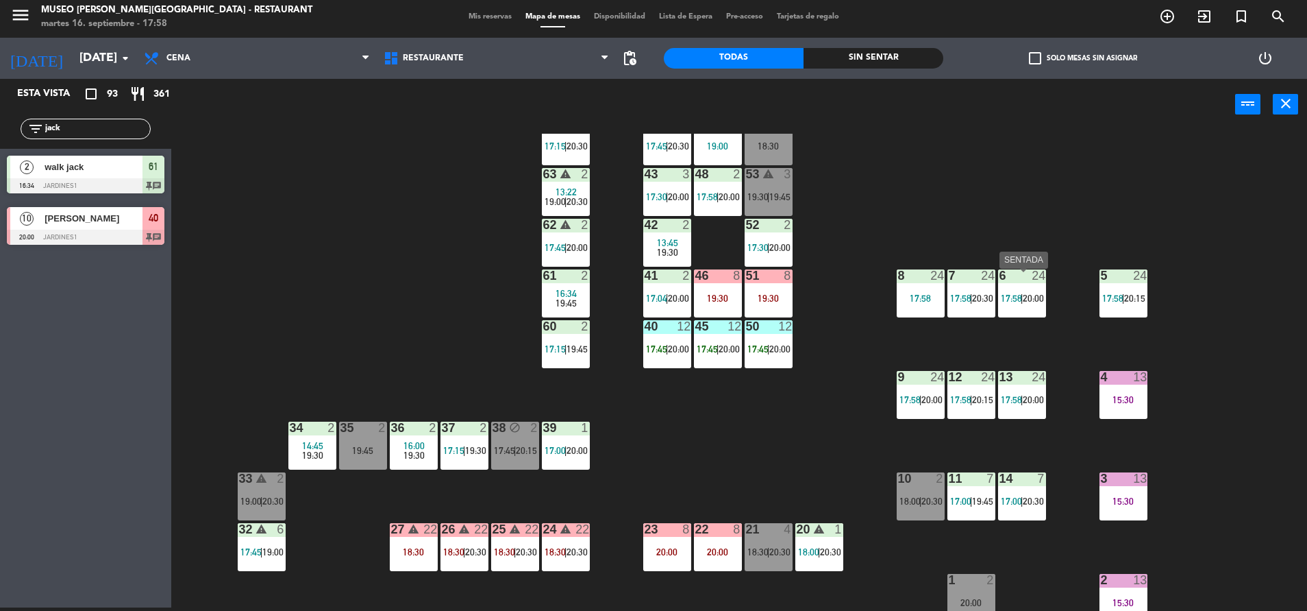
click at [1027, 291] on div "6 24 17:58 | 20:00" at bounding box center [1022, 293] width 48 height 48
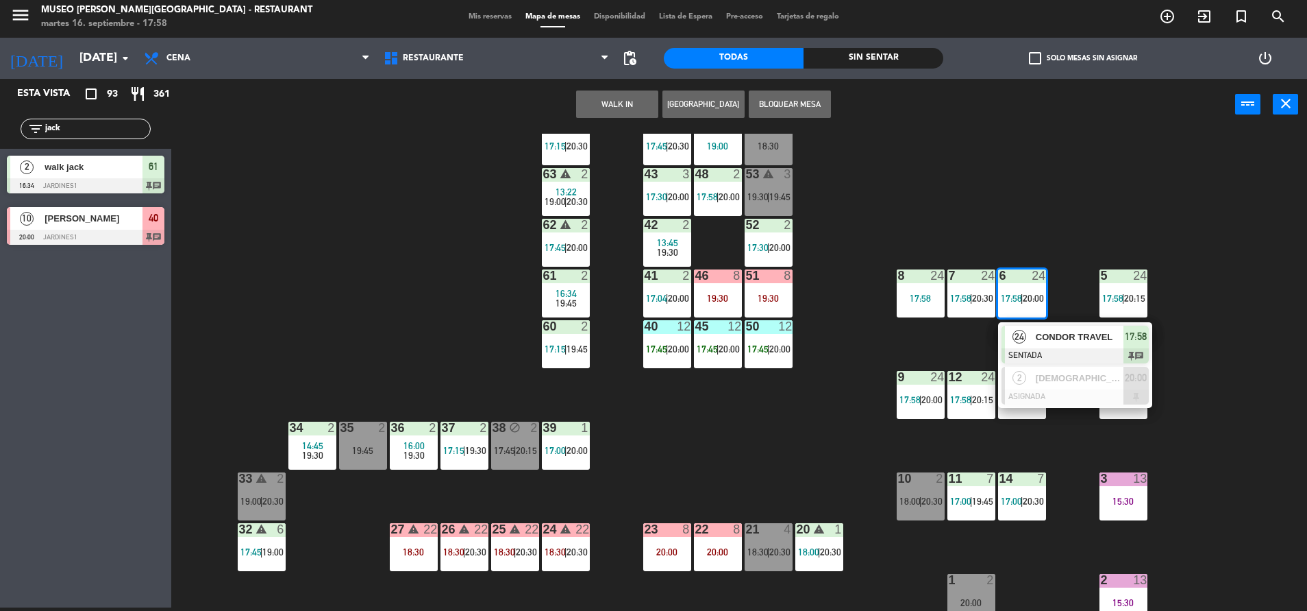
click at [1061, 336] on span "CONDOR TRAVEL" at bounding box center [1080, 337] width 88 height 14
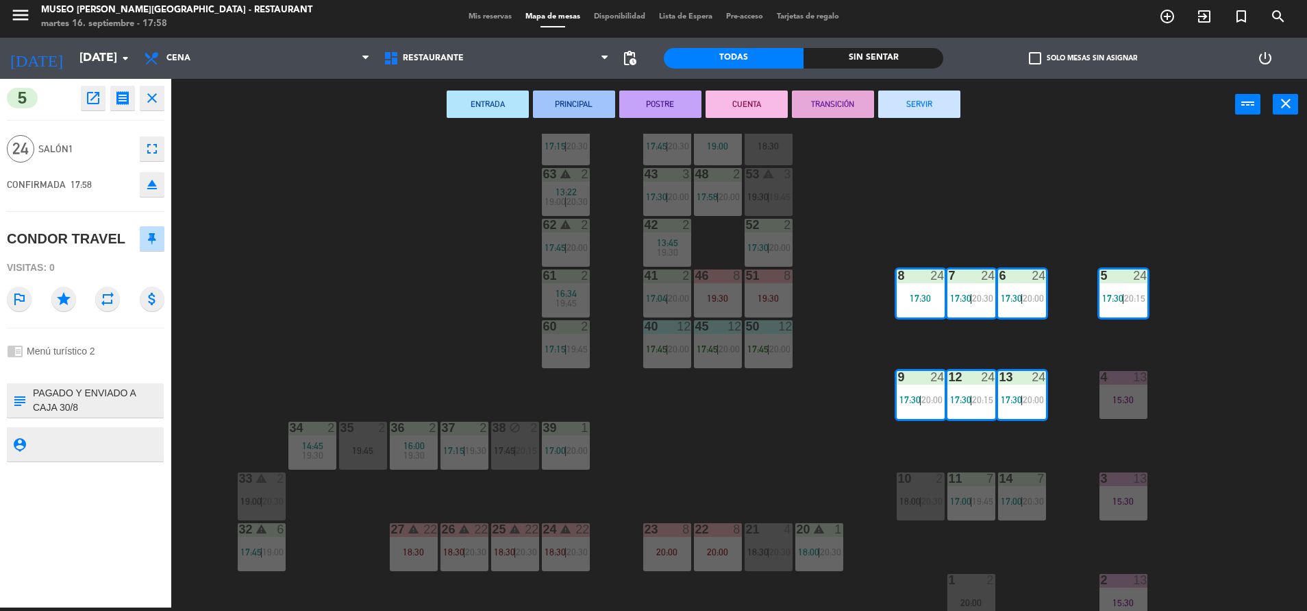
click at [37, 395] on textarea at bounding box center [97, 400] width 131 height 29
type textarea "m9-6 y m5| PAGADO Y ENVIADO A CAJA 30/8 Solicitud de confirmación de Reserva: 6…"
click at [108, 363] on div "chrome_reader_mode Menú turístico 2" at bounding box center [86, 351] width 158 height 26
click at [93, 364] on div "chrome_reader_mode Menú turístico 2" at bounding box center [86, 351] width 158 height 26
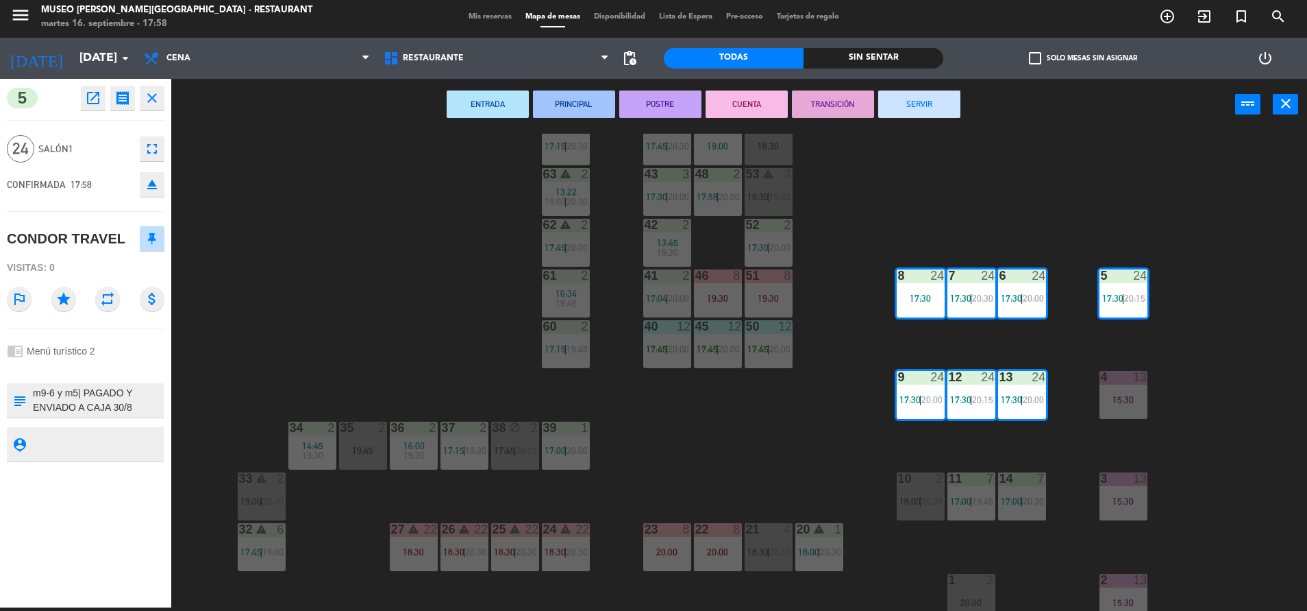
click at [395, 314] on div "44 5 17:45 | 20:30 49 2 19:00 54 4 18:30 64 2 17:15 | 20:30 48 2 17:58 | 20:00 …" at bounding box center [745, 372] width 1123 height 477
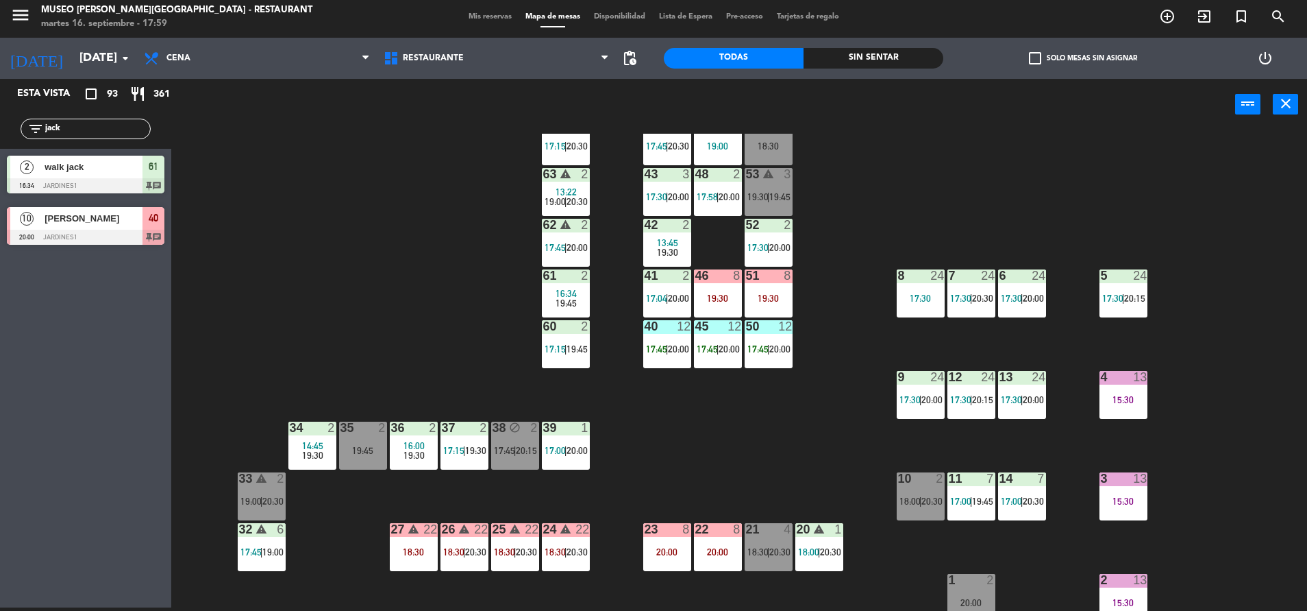
click at [912, 282] on div at bounding box center [920, 275] width 23 height 12
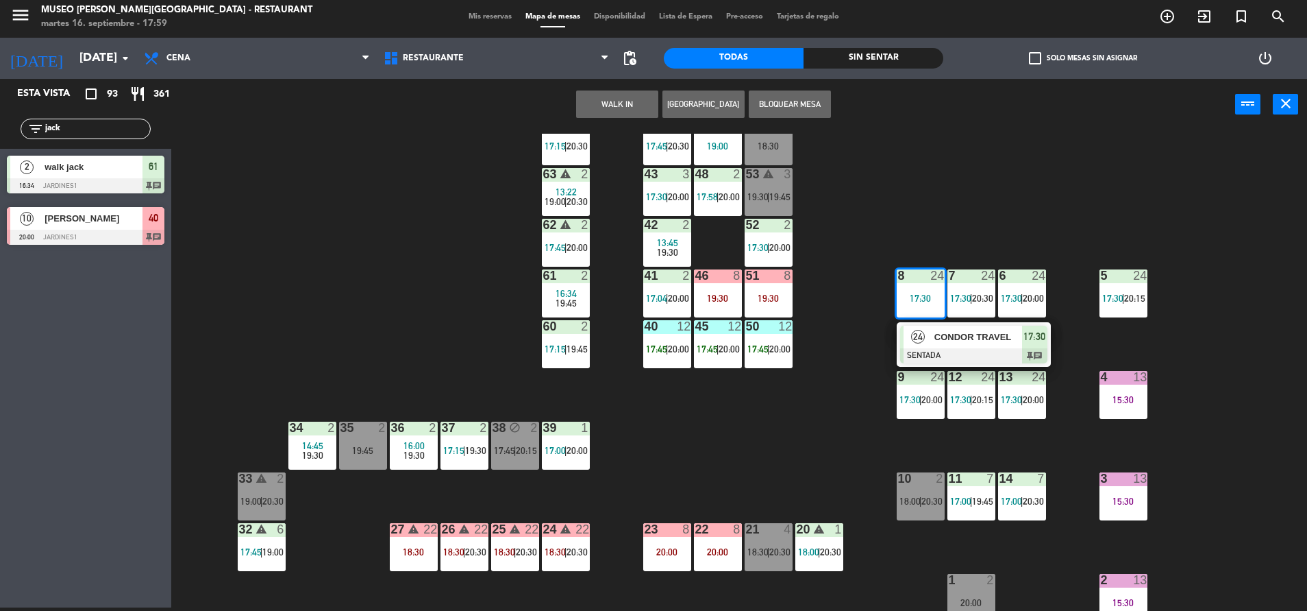
click at [976, 336] on span "CONDOR TRAVEL" at bounding box center [979, 337] width 88 height 14
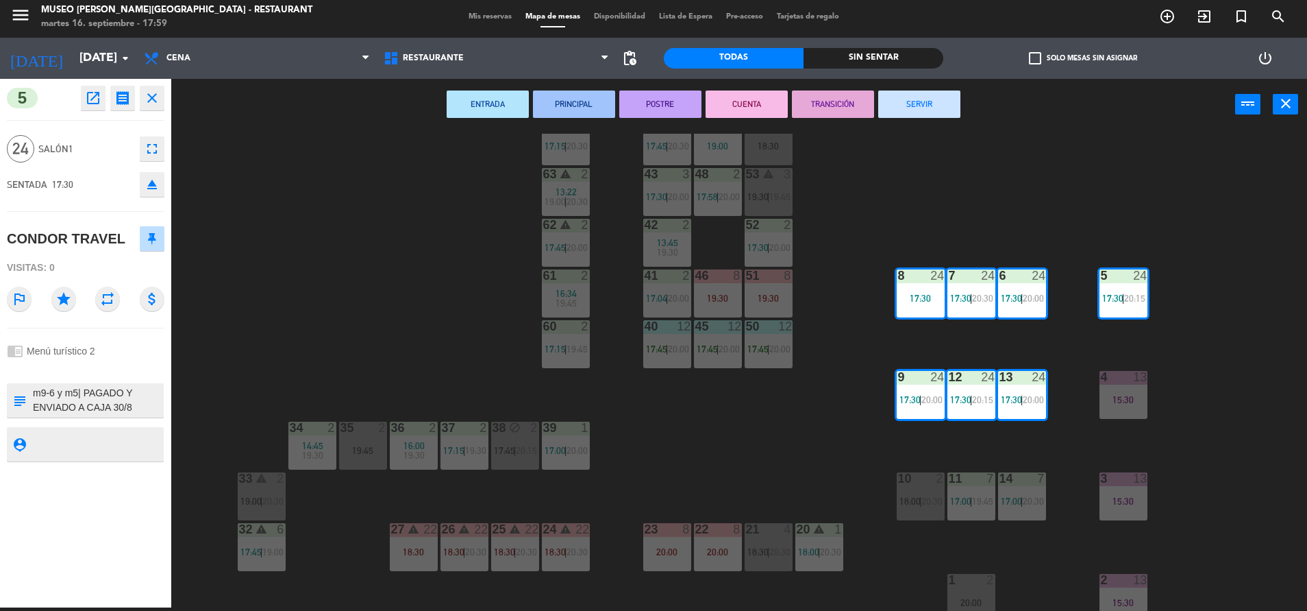
click at [382, 284] on div "44 5 17:45 | 20:30 49 2 19:00 54 4 18:30 64 2 17:15 | 20:30 48 2 17:58 | 20:00 …" at bounding box center [745, 372] width 1123 height 477
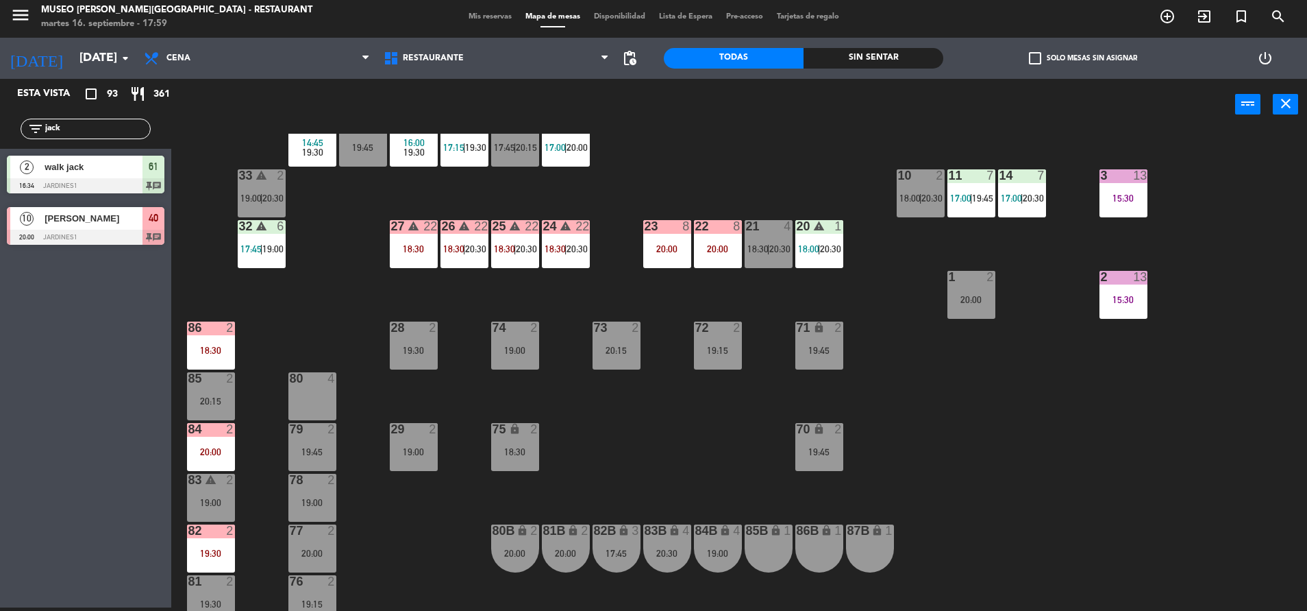
scroll to position [428, 0]
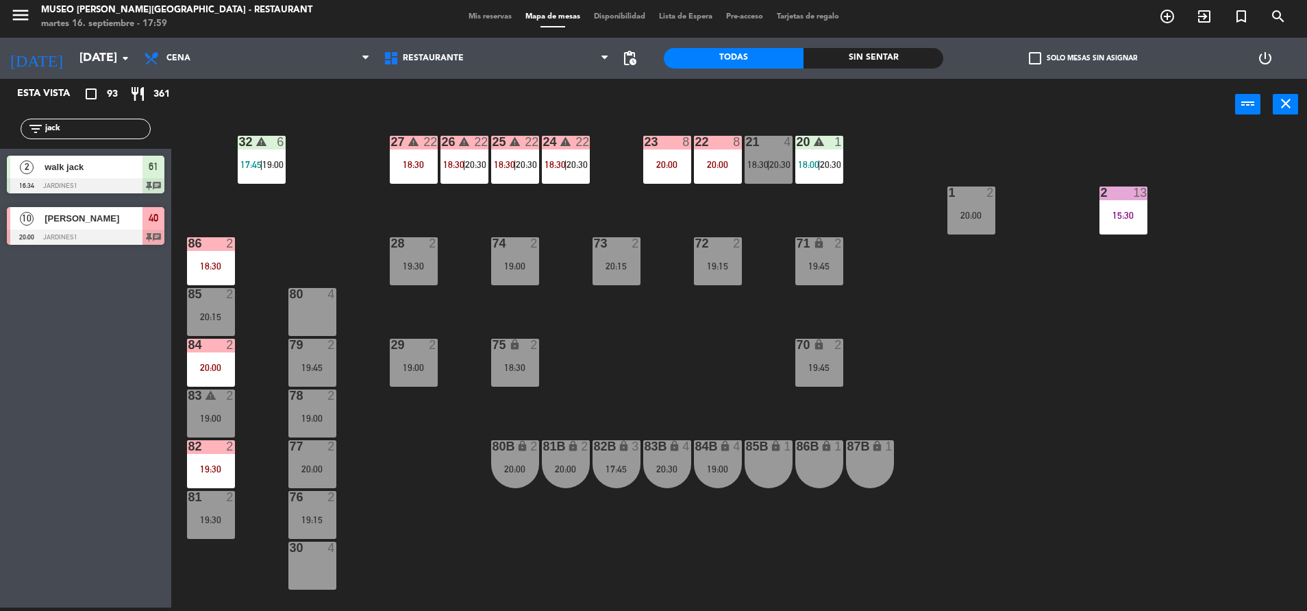
click at [512, 478] on div "80B lock 2 20:00" at bounding box center [515, 464] width 48 height 48
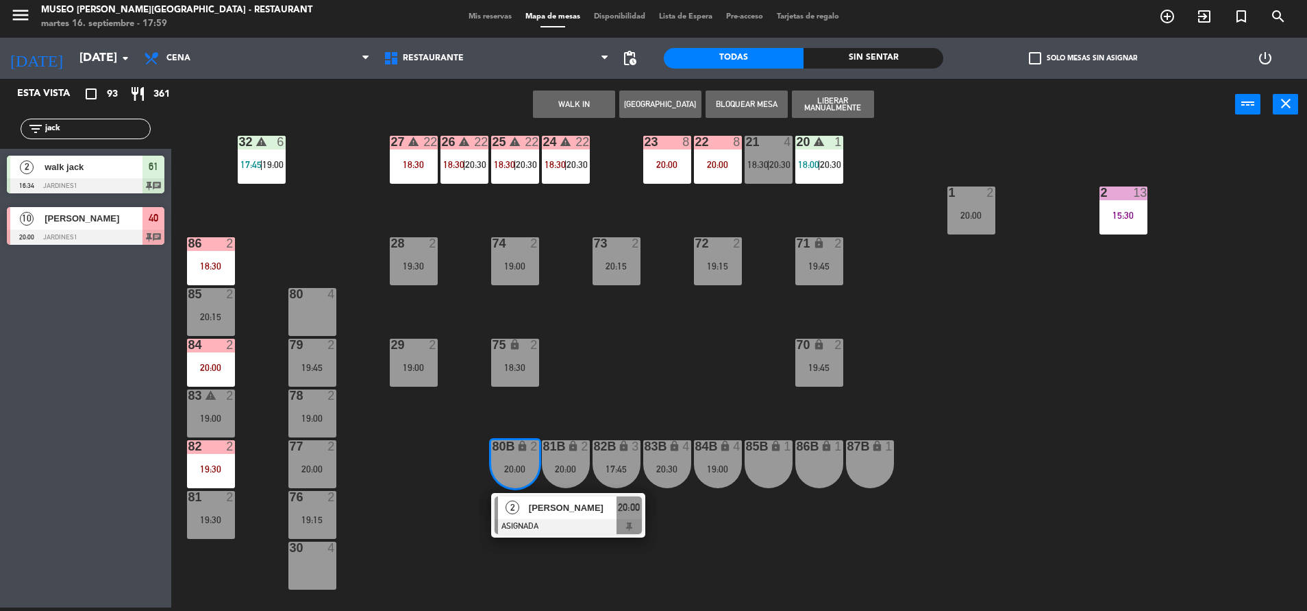
click at [324, 311] on div "80 4" at bounding box center [312, 312] width 48 height 48
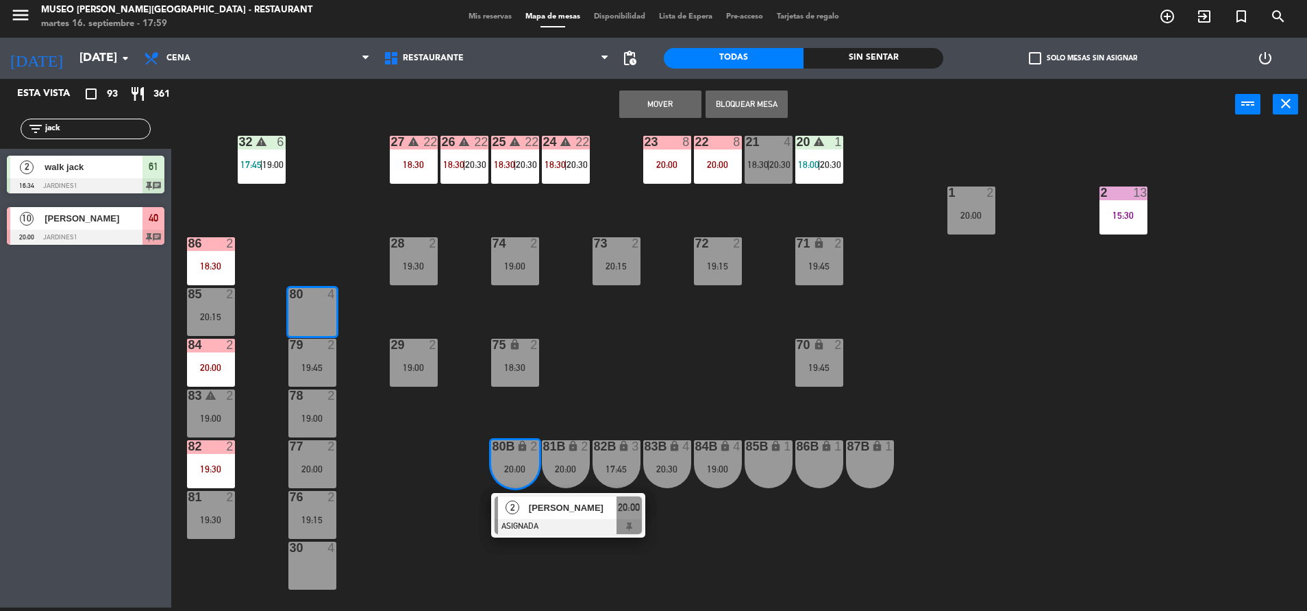
click at [650, 106] on button "Mover" at bounding box center [660, 103] width 82 height 27
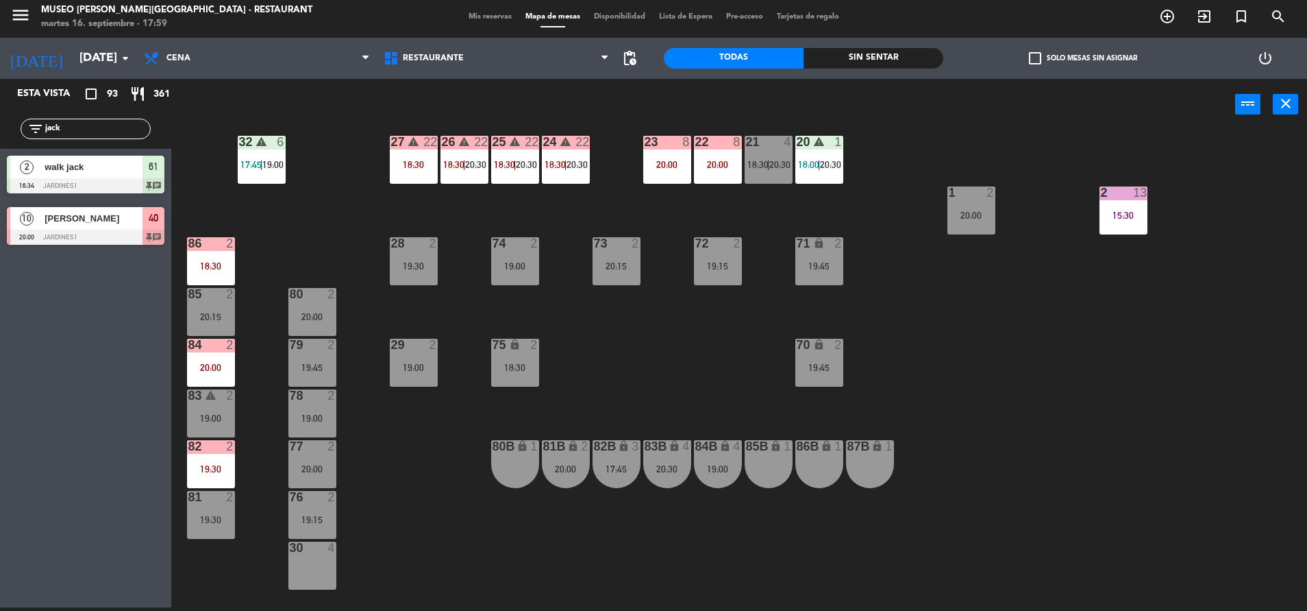
click at [554, 471] on div "20:00" at bounding box center [566, 469] width 48 height 10
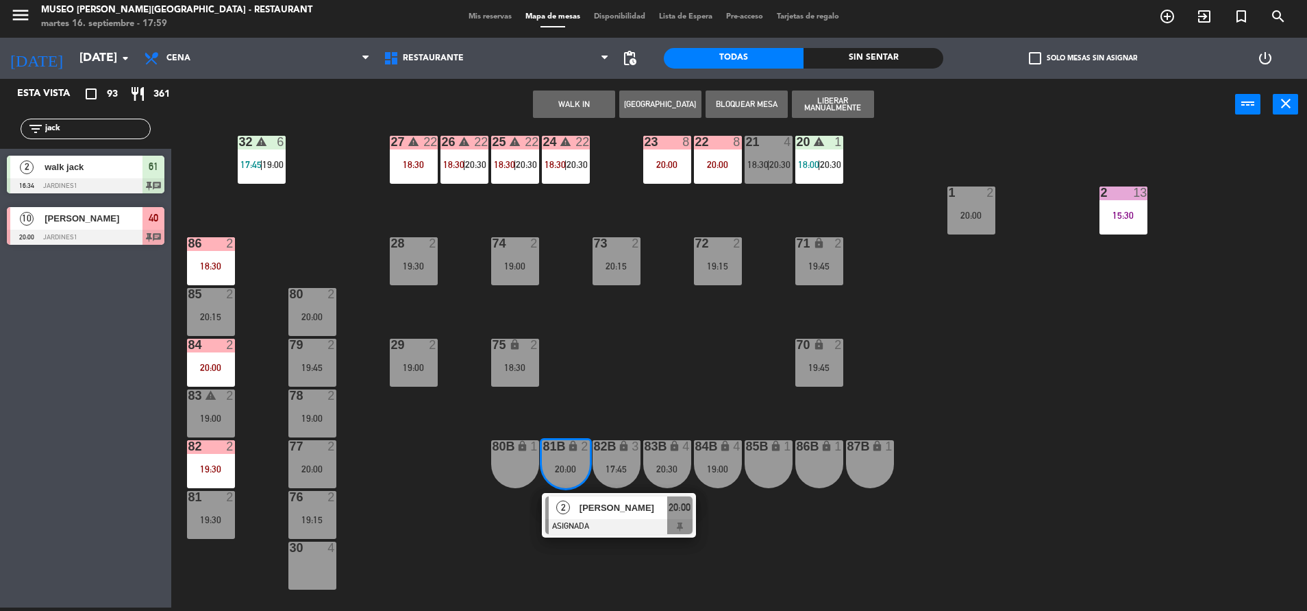
click at [314, 565] on div "30 4" at bounding box center [312, 565] width 48 height 48
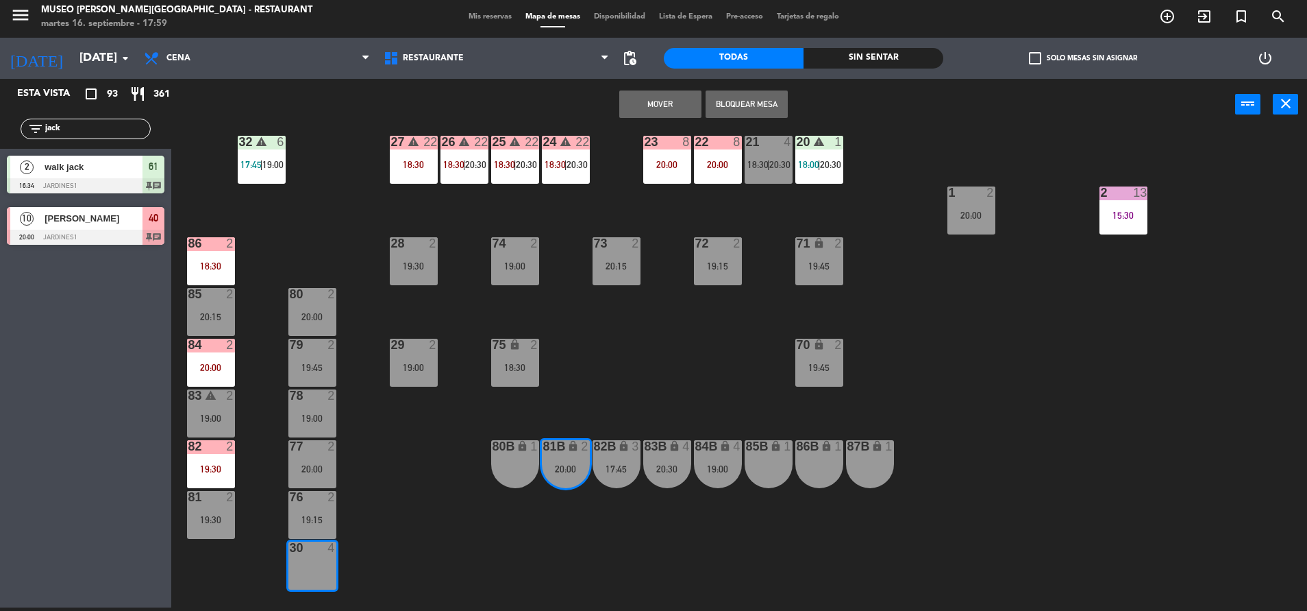
click at [649, 110] on button "Mover" at bounding box center [660, 103] width 82 height 27
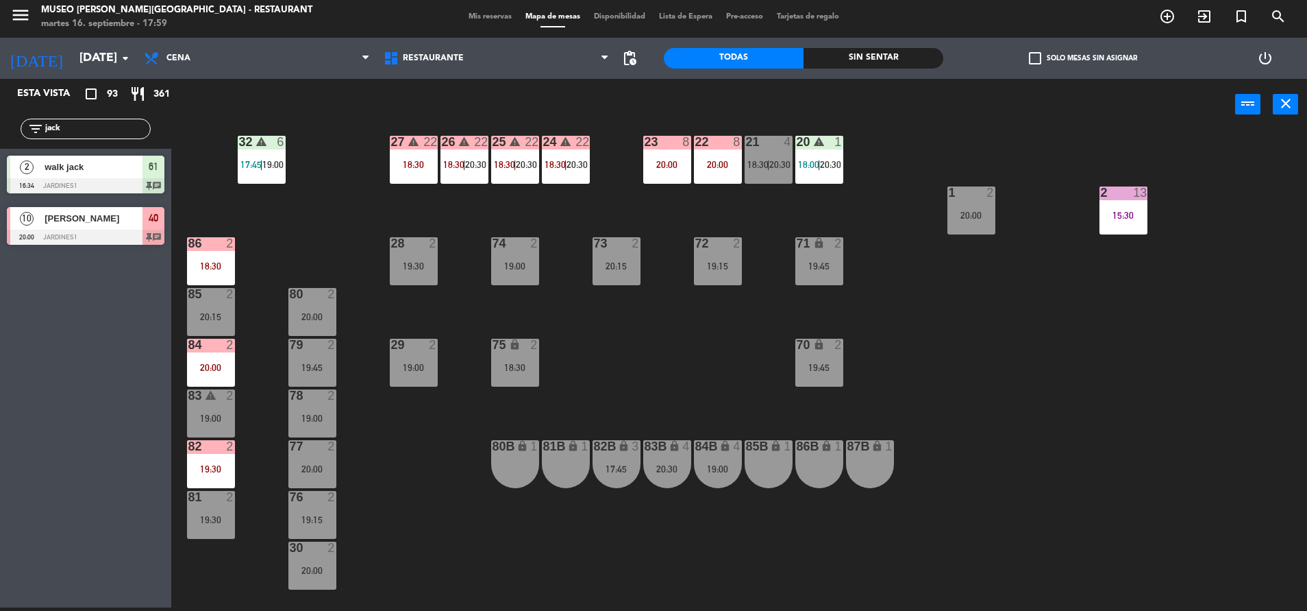
click at [628, 266] on div "20:15" at bounding box center [617, 266] width 48 height 10
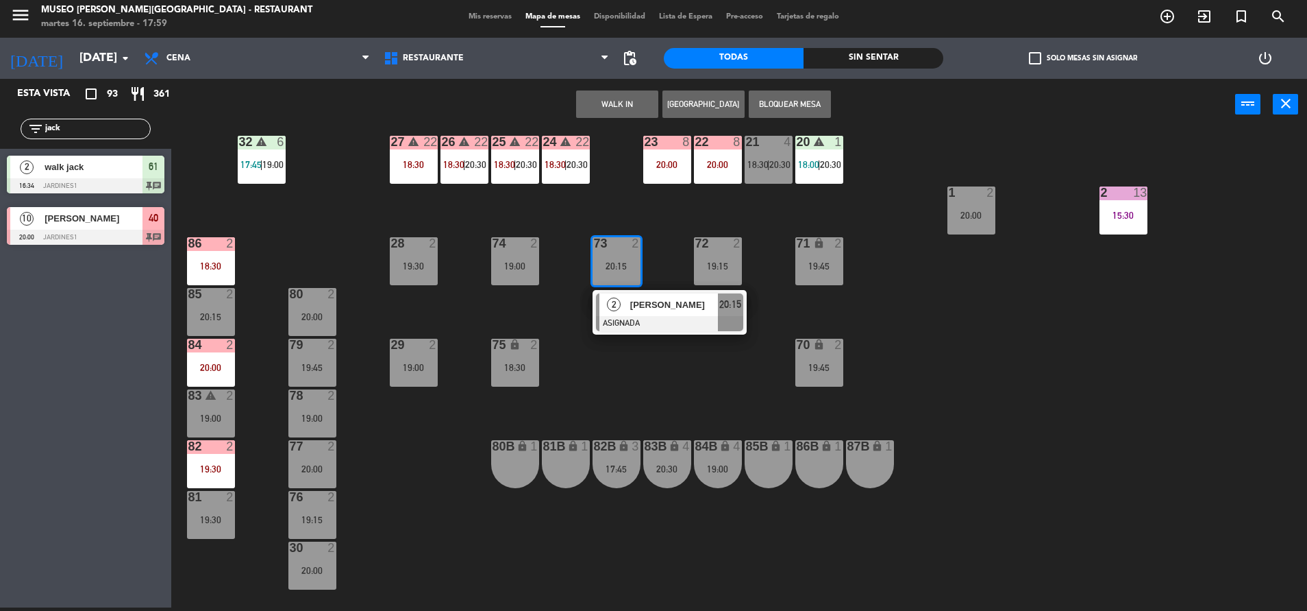
click at [613, 399] on div "44 5 17:45 | 20:30 49 2 19:00 54 4 18:30 64 2 17:15 | 20:30 48 2 17:58 | 20:00 …" at bounding box center [745, 372] width 1123 height 477
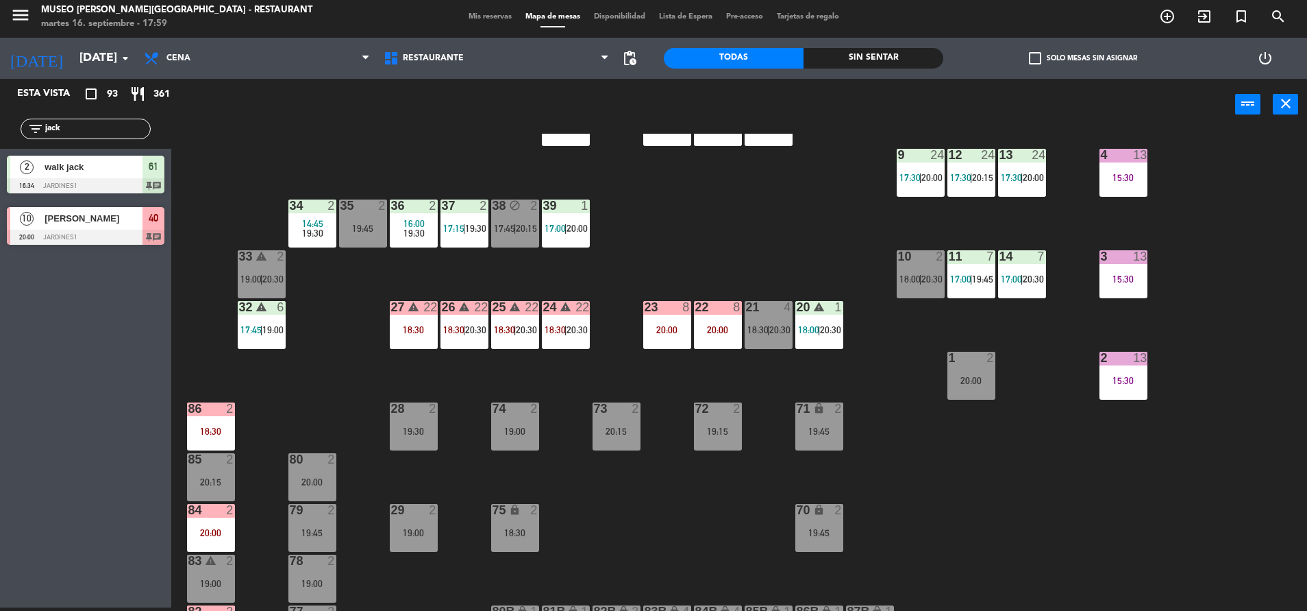
scroll to position [245, 0]
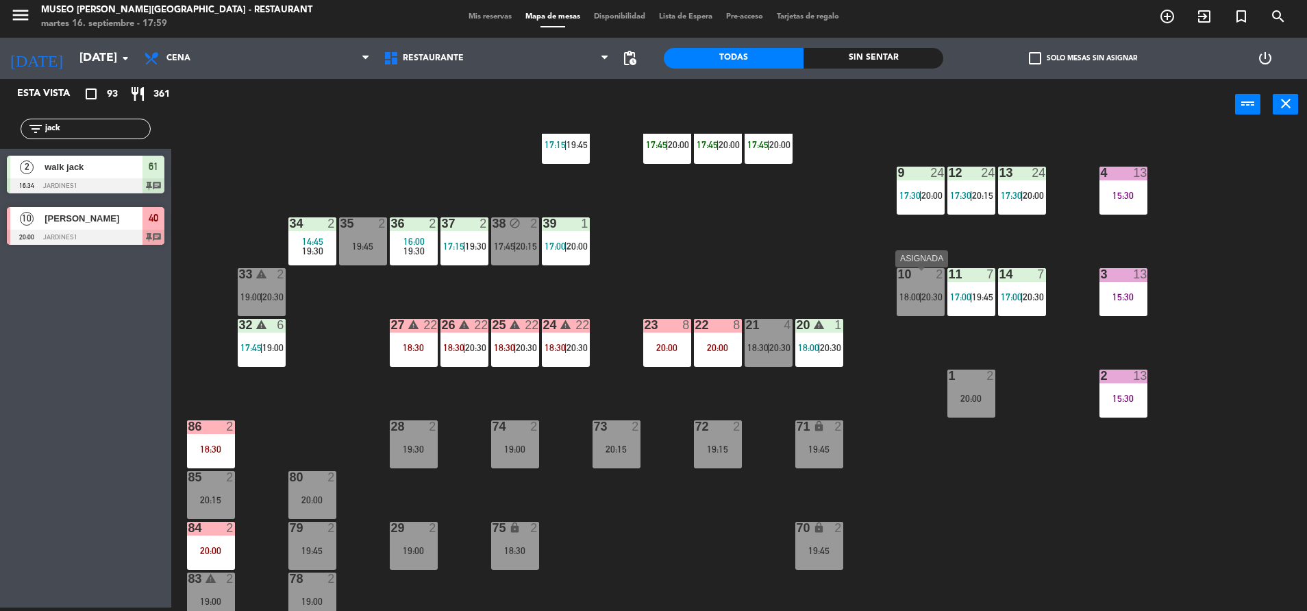
click at [911, 300] on span "18:00" at bounding box center [910, 296] width 21 height 11
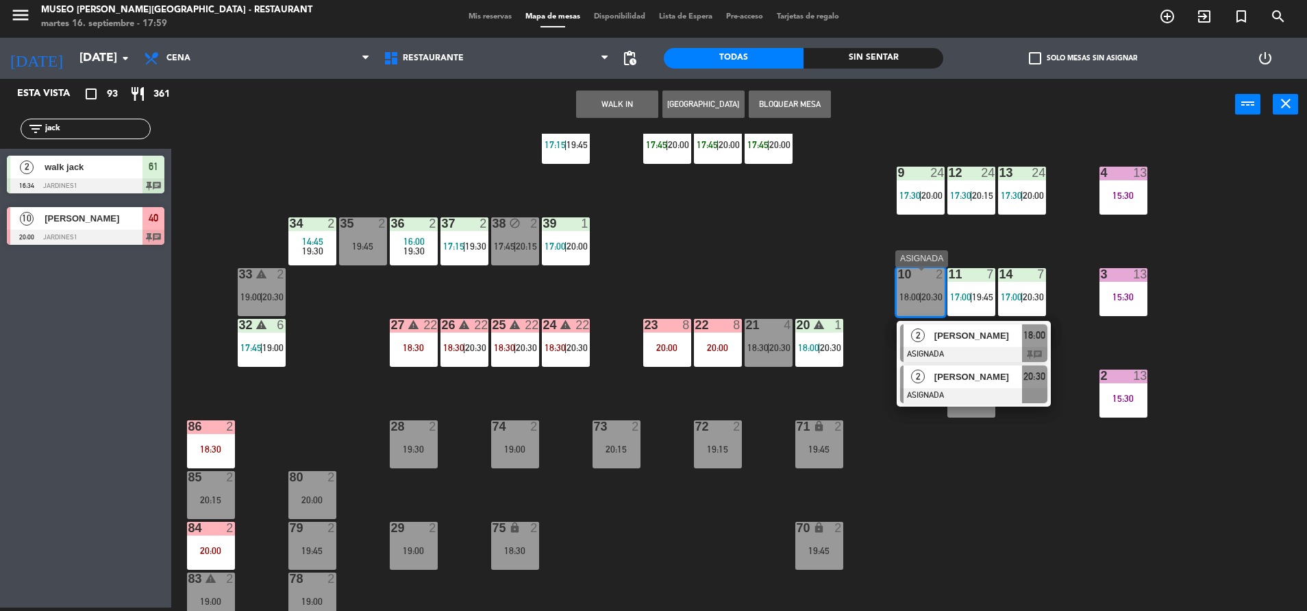
click at [958, 396] on div at bounding box center [973, 395] width 147 height 15
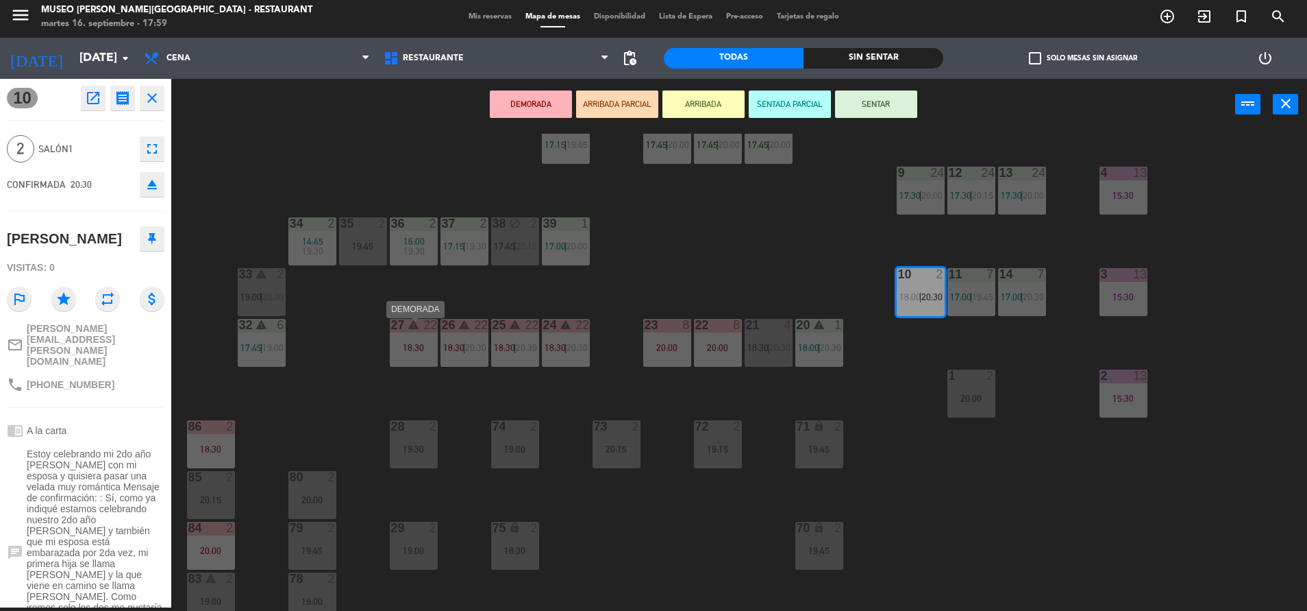
click at [391, 344] on div "27 warning 22 18:30" at bounding box center [414, 343] width 48 height 48
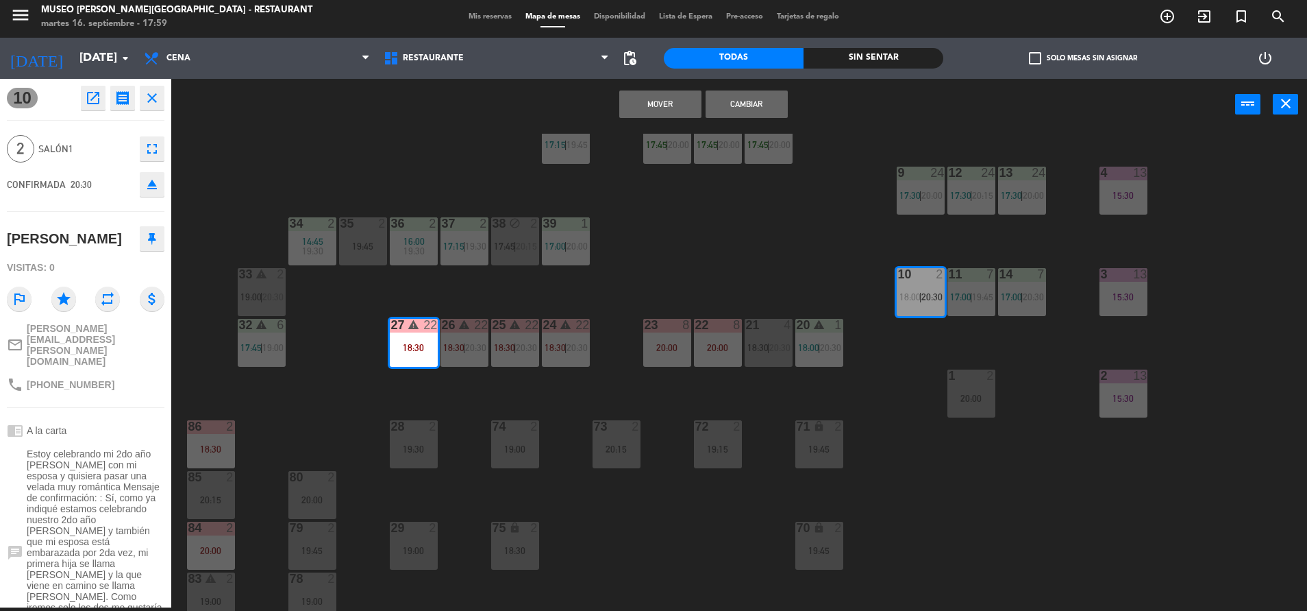
click at [676, 97] on button "Mover" at bounding box center [660, 103] width 82 height 27
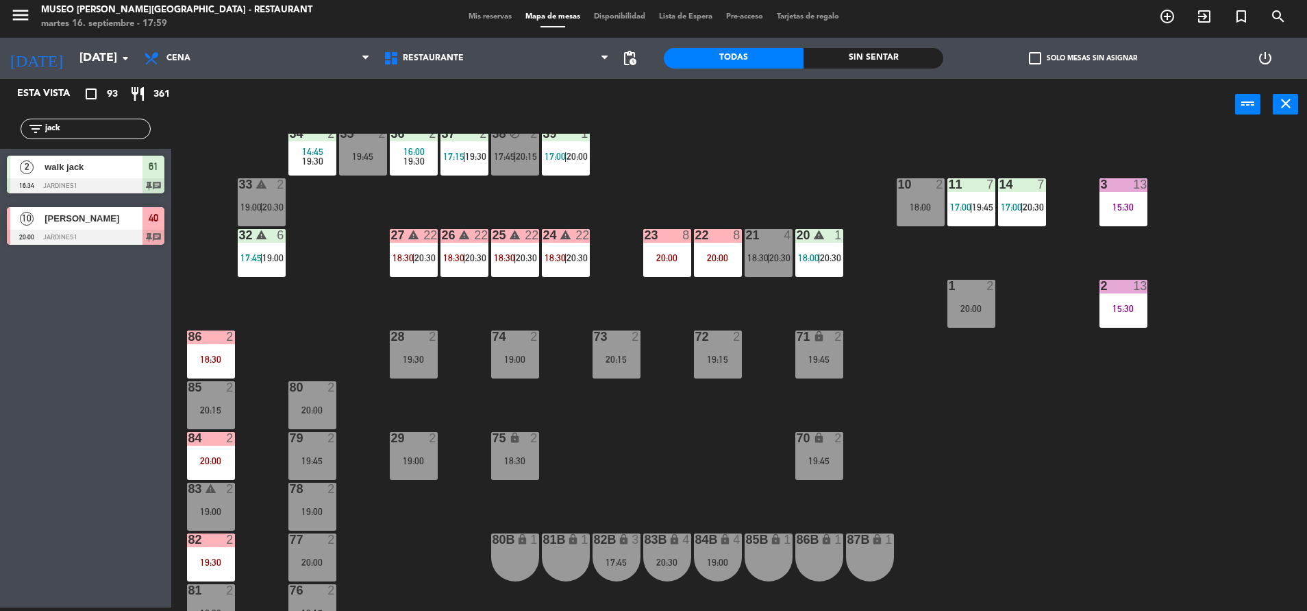
scroll to position [508, 0]
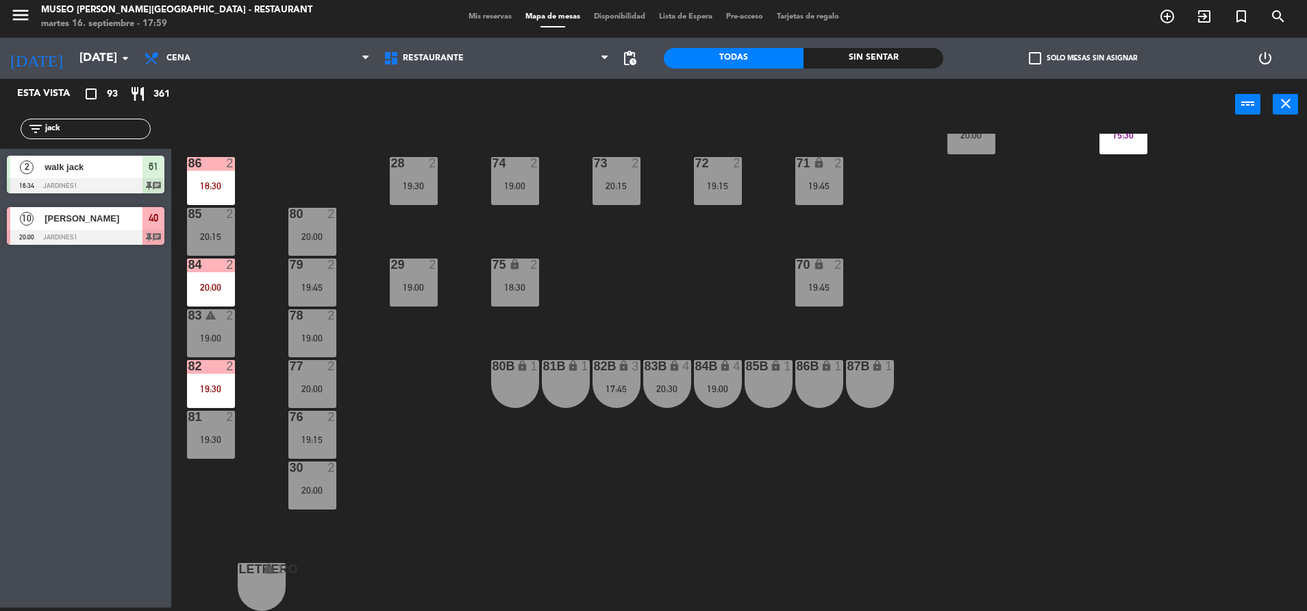
click at [221, 184] on div "18:30" at bounding box center [211, 186] width 48 height 10
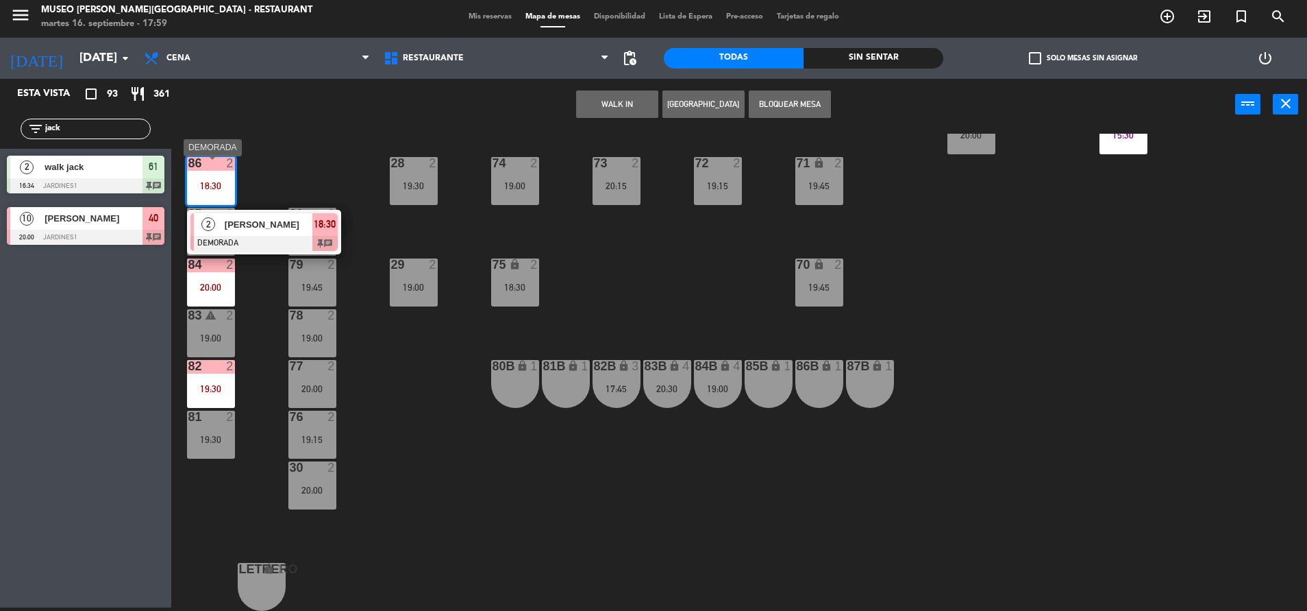
click at [265, 231] on span "[PERSON_NAME]" at bounding box center [269, 224] width 88 height 14
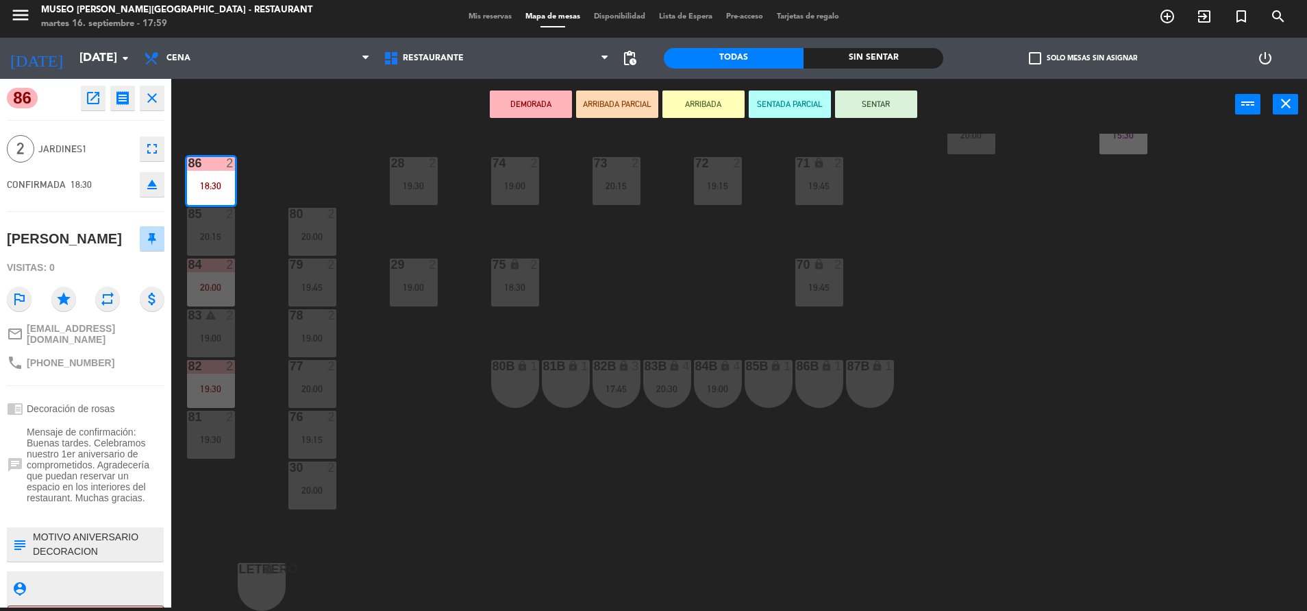
click at [36, 553] on textarea at bounding box center [97, 544] width 131 height 29
type textarea "m86| MOTIVO ANIVERSARIO DECORACION [PERSON_NAME] PAGADO Y ENVIADO A CAJA 11/9 D…"
click at [68, 503] on span "Mensaje de confirmación: Buenas tardes. Celebramos nuestro 1er aniversario de c…" at bounding box center [96, 464] width 138 height 77
click at [440, 433] on div "44 5 17:45 | 20:30 49 2 19:00 54 4 18:30 64 2 17:15 | 20:30 48 2 17:58 | 20:00 …" at bounding box center [745, 372] width 1123 height 477
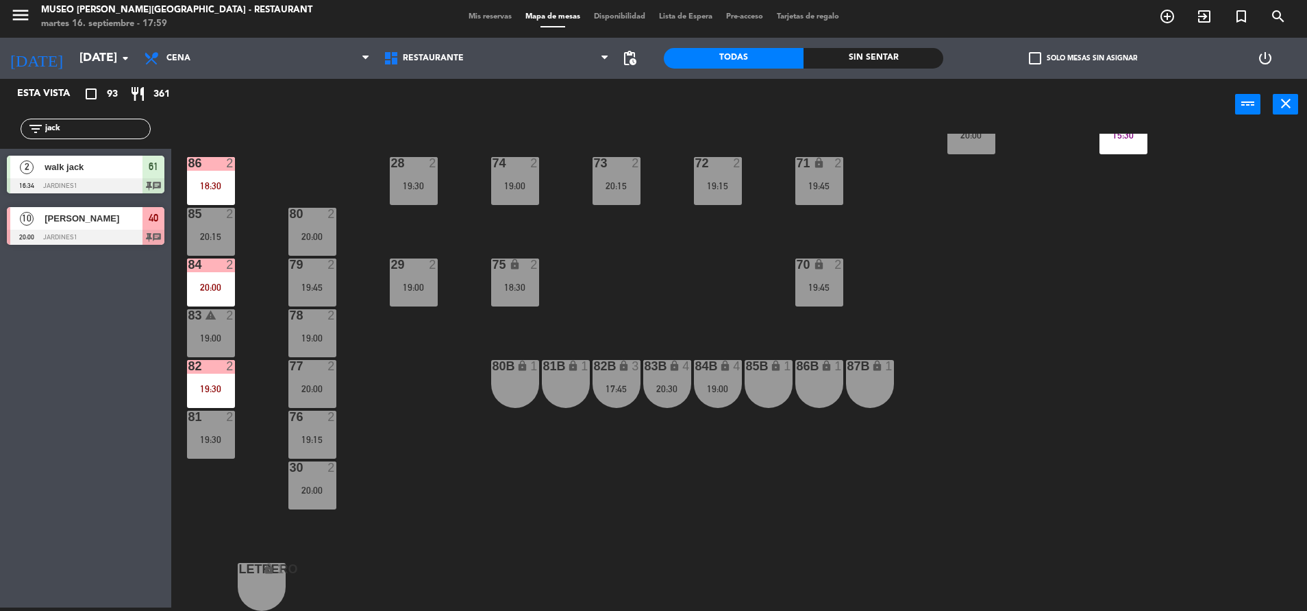
click at [215, 292] on div "20:00" at bounding box center [211, 287] width 48 height 10
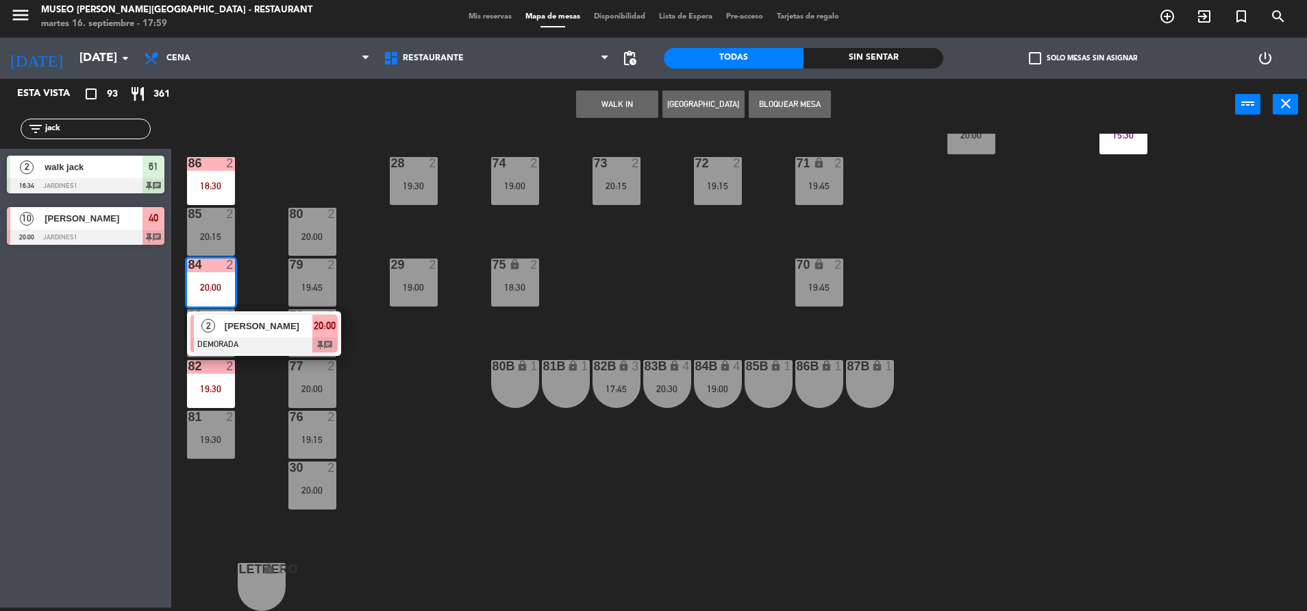
click at [265, 333] on span "[PERSON_NAME]" at bounding box center [269, 326] width 88 height 14
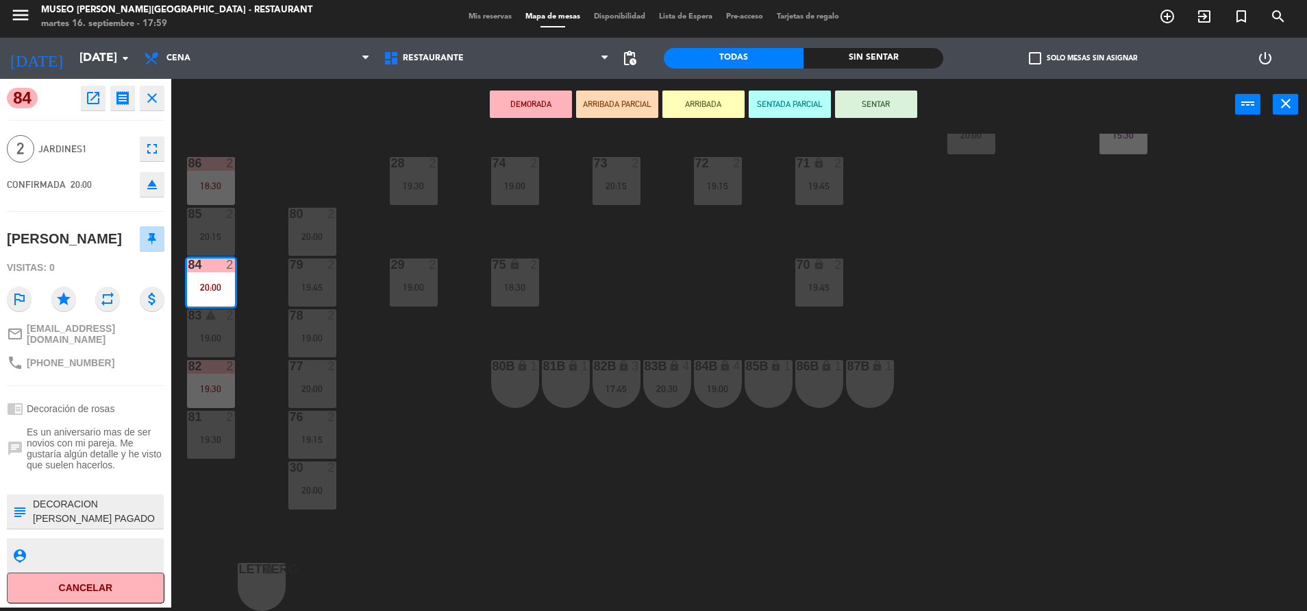
click at [34, 504] on textarea at bounding box center [97, 511] width 131 height 29
type textarea "m84| DECORACION [PERSON_NAME] PAGADO Y ENVIADO A CAJA 16/9"
click at [77, 450] on span "Es un aniversario mas de ser novios con mi pareja. Me gustaría algún detalle y …" at bounding box center [96, 448] width 138 height 44
click at [123, 439] on span "Es un aniversario mas de ser novios con mi pareja. Me gustaría algún detalle y …" at bounding box center [96, 448] width 138 height 44
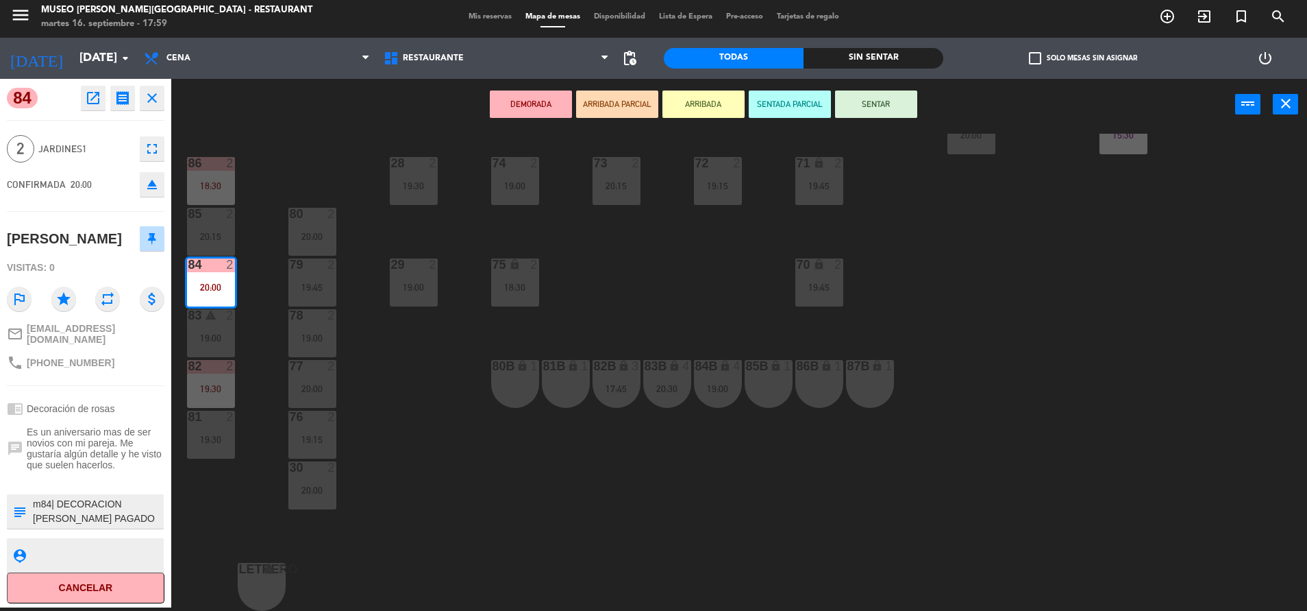
click at [429, 410] on div "44 5 17:45 | 20:30 49 2 19:00 54 4 18:30 64 2 17:15 | 20:30 48 2 17:58 | 20:00 …" at bounding box center [745, 372] width 1123 height 477
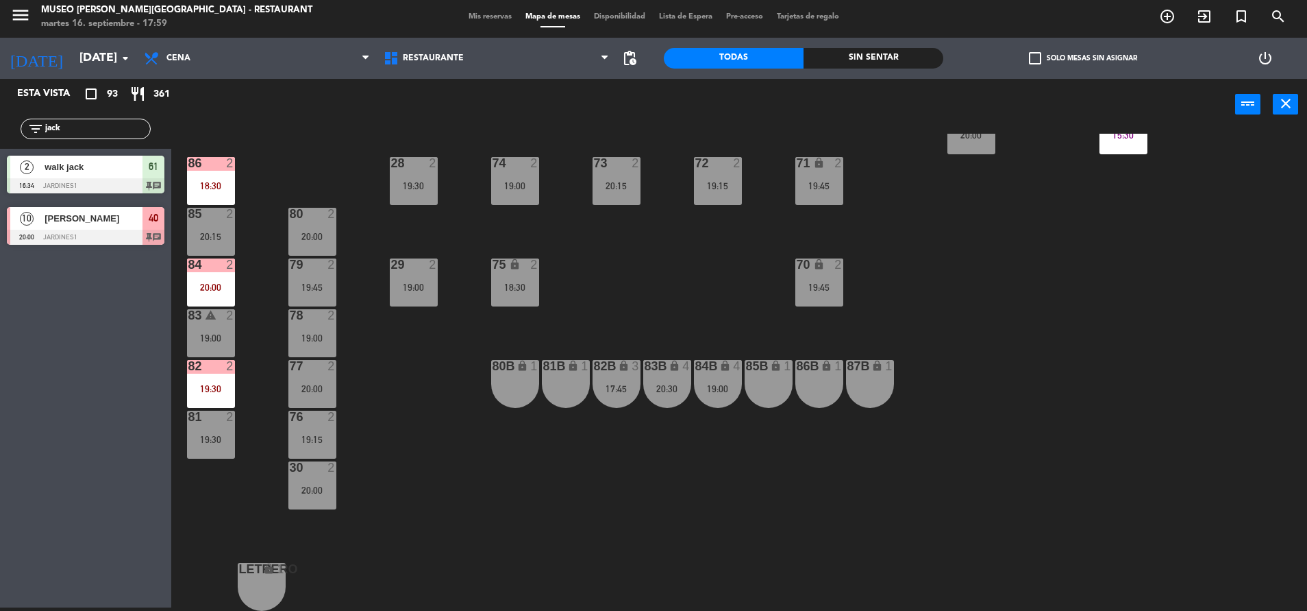
click at [223, 371] on div "2" at bounding box center [233, 366] width 23 height 12
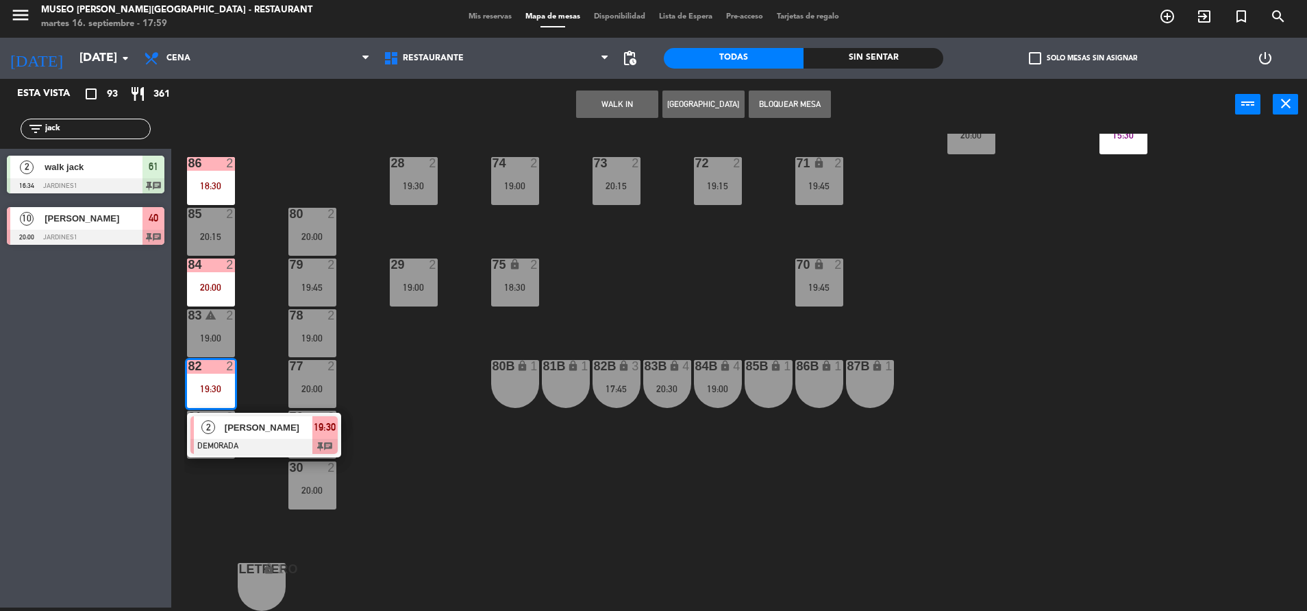
click at [278, 426] on span "[PERSON_NAME]" at bounding box center [269, 427] width 88 height 14
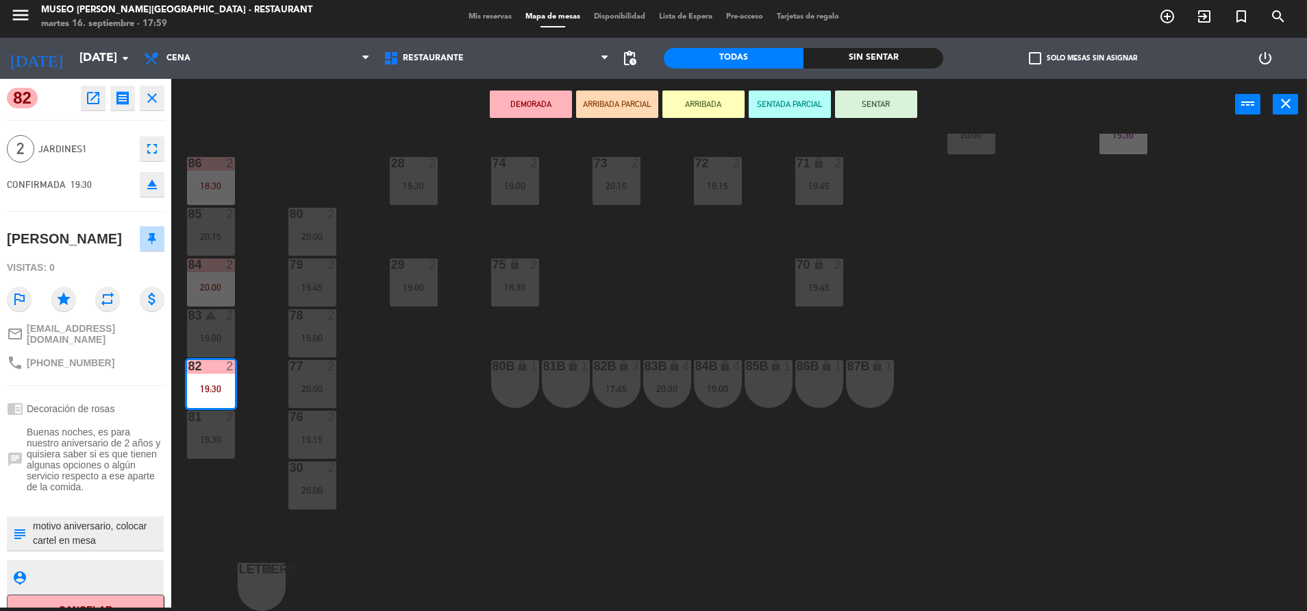
click at [34, 524] on textarea at bounding box center [97, 533] width 131 height 29
type textarea "m82| motivo aniversario, colocar cartel en mesa DECORACION [PERSON_NAME] - PAGA…"
click at [74, 476] on span "Buenas noches, es para nuestro aniversario de 2 años y quisiera saber si es que…" at bounding box center [96, 459] width 138 height 66
click at [448, 420] on div "44 5 17:45 | 20:30 49 2 19:00 54 4 18:30 64 2 17:15 | 20:30 48 2 17:58 | 20:00 …" at bounding box center [745, 372] width 1123 height 477
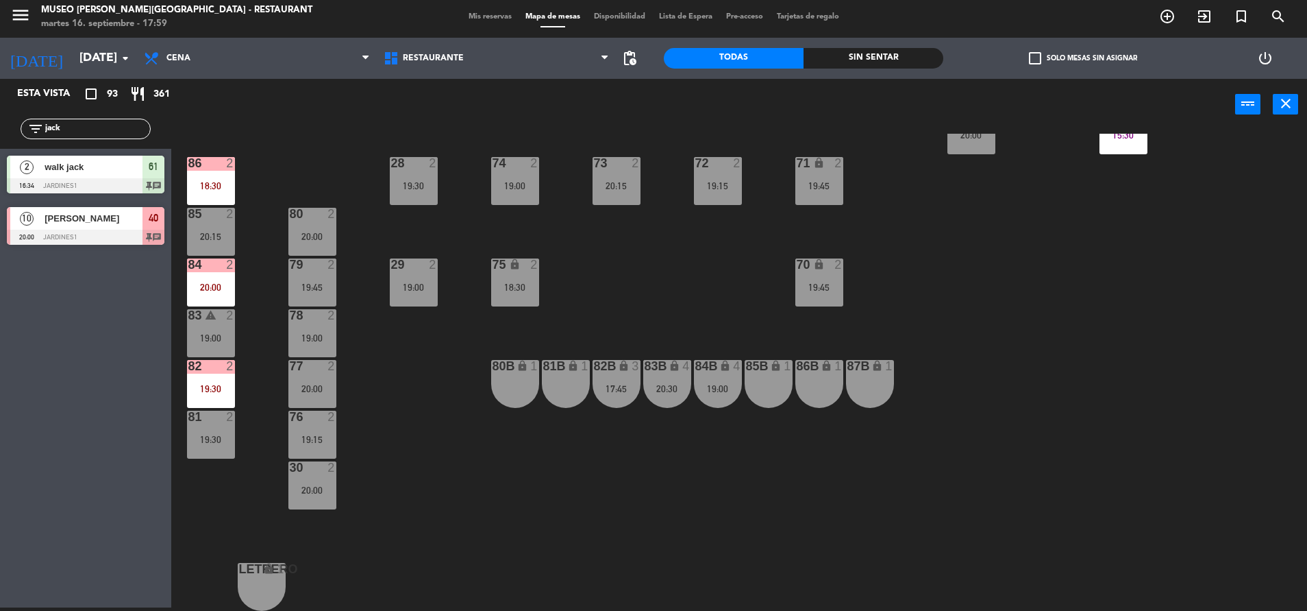
click at [199, 362] on div "44 5 17:45 | 20:30 49 2 19:00 54 4 18:30 64 2 17:15 | 20:30 48 2 17:58 | 20:00 …" at bounding box center [745, 372] width 1123 height 477
click at [264, 406] on div "44 5 17:45 | 20:30 49 2 19:00 54 4 18:30 64 2 17:15 | 20:30 48 2 17:58 | 20:00 …" at bounding box center [745, 372] width 1123 height 477
click at [217, 378] on div "82 2 19:30" at bounding box center [211, 384] width 48 height 48
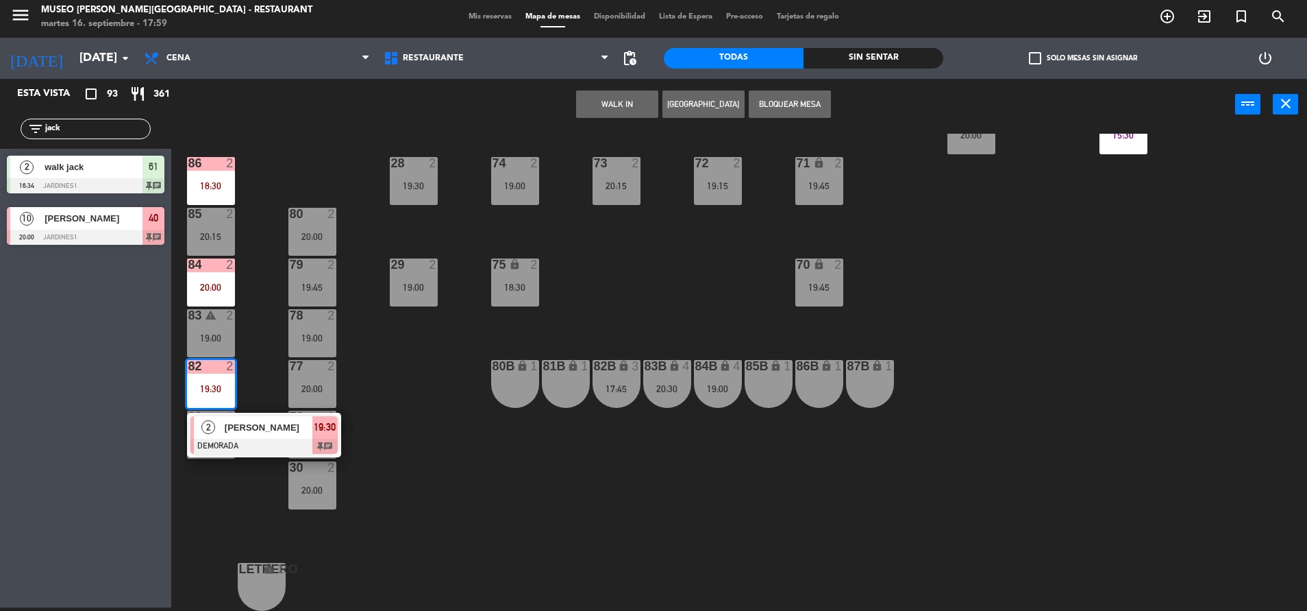
click at [308, 445] on div at bounding box center [263, 446] width 147 height 15
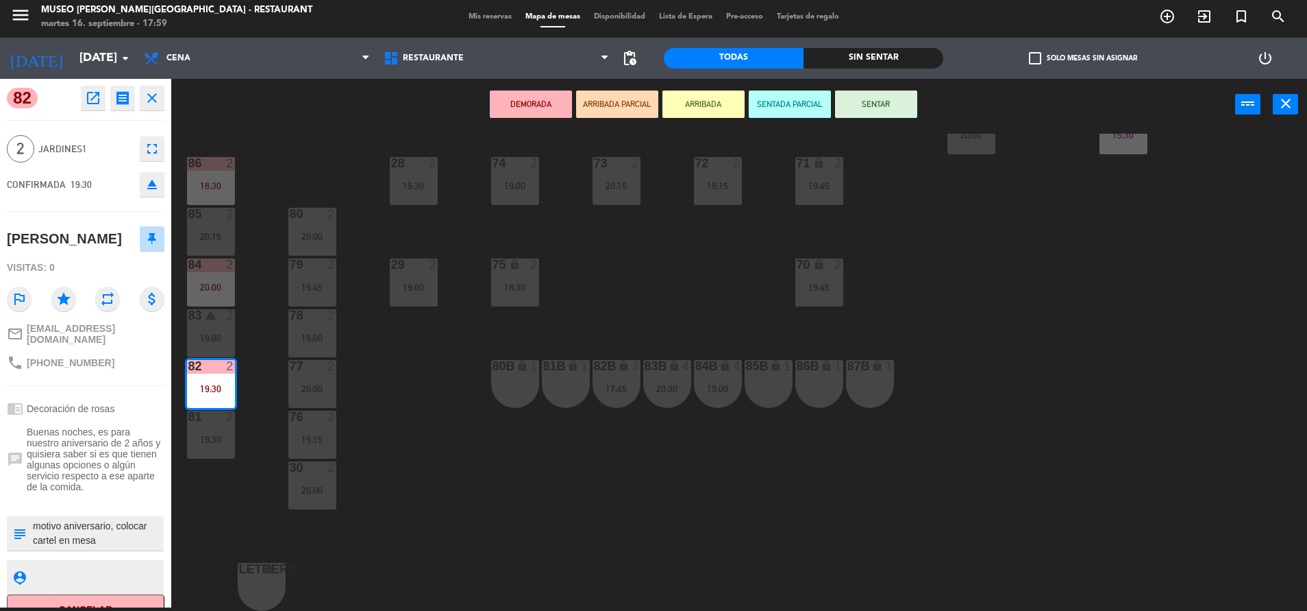
click at [32, 528] on textarea at bounding box center [97, 533] width 131 height 29
type textarea "m82| motivo aniversario, colocar cartel en mesa DECORACION [PERSON_NAME] - PAGA…"
click at [78, 486] on span "Buenas noches, es para nuestro aniversario de 2 años y quisiera saber si es que…" at bounding box center [96, 459] width 138 height 66
click at [417, 437] on div "44 5 17:45 | 20:30 49 2 19:00 54 4 18:30 64 2 17:15 | 20:30 48 2 17:58 | 20:00 …" at bounding box center [745, 372] width 1123 height 477
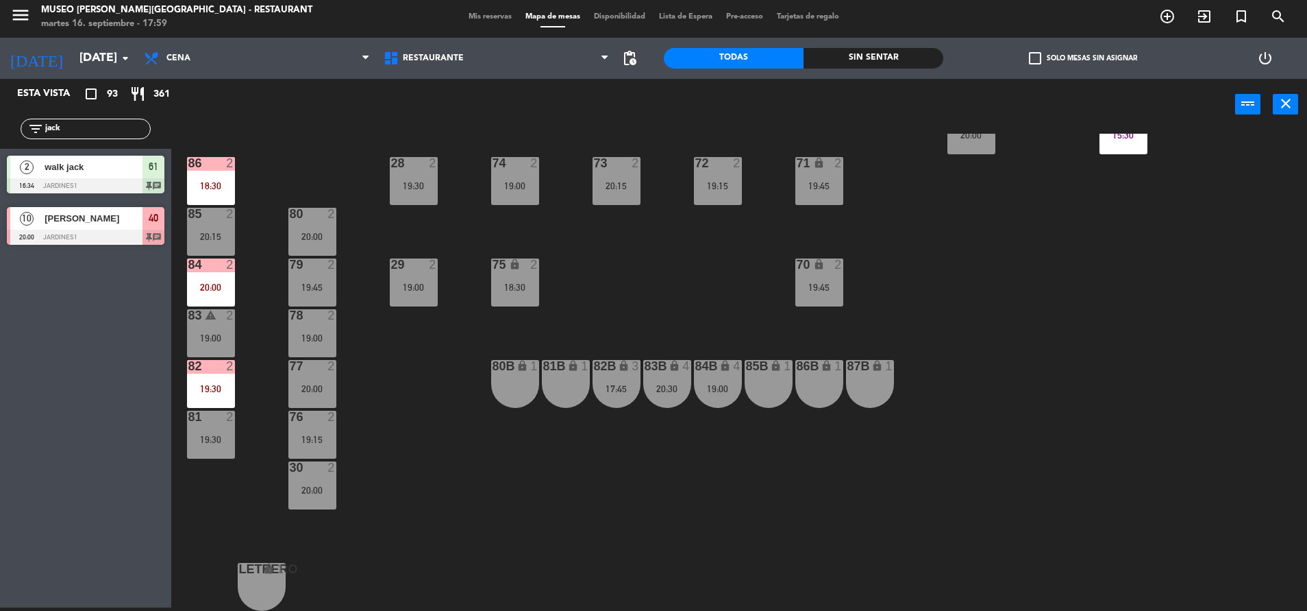
click at [223, 300] on div "84 2 20:00" at bounding box center [211, 282] width 48 height 48
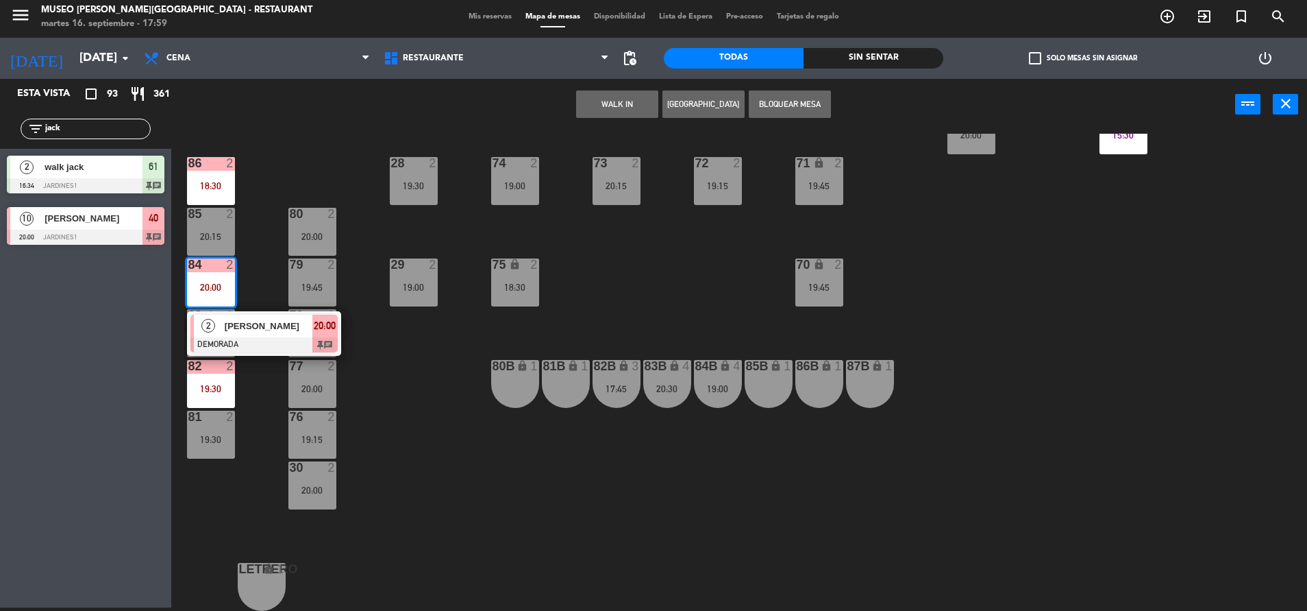
click at [251, 321] on div "[PERSON_NAME]" at bounding box center [267, 326] width 89 height 23
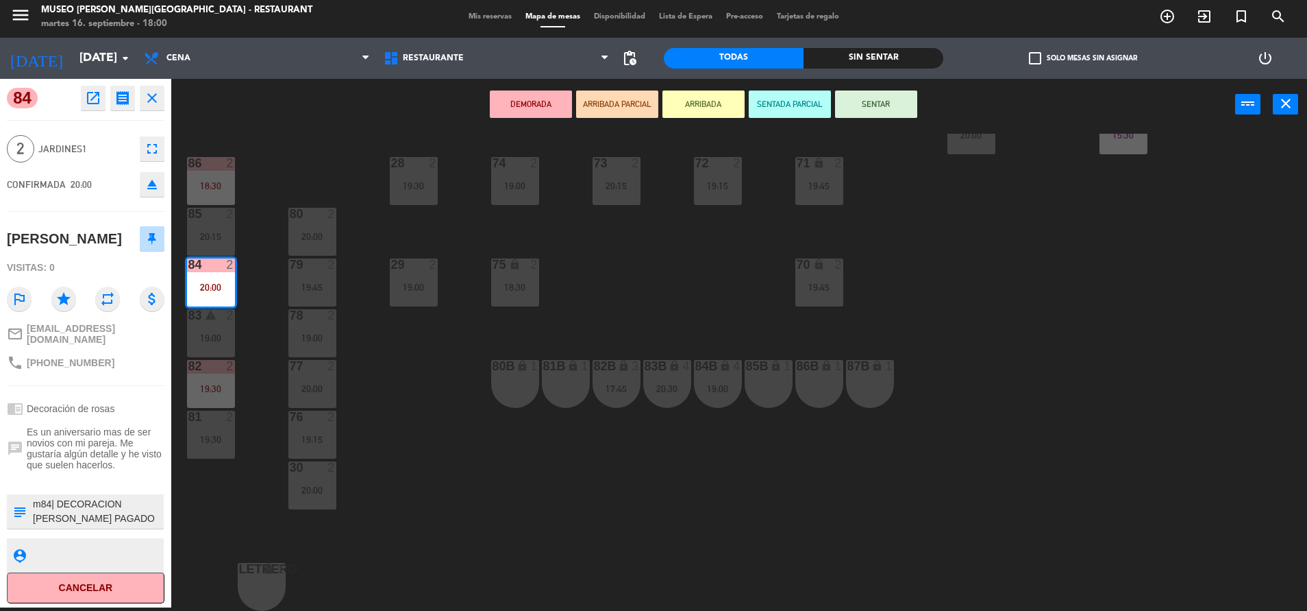
click at [433, 418] on div "44 5 17:45 | 20:30 49 2 19:00 54 4 18:30 64 2 17:15 | 20:30 48 2 17:58 | 20:00 …" at bounding box center [745, 372] width 1123 height 477
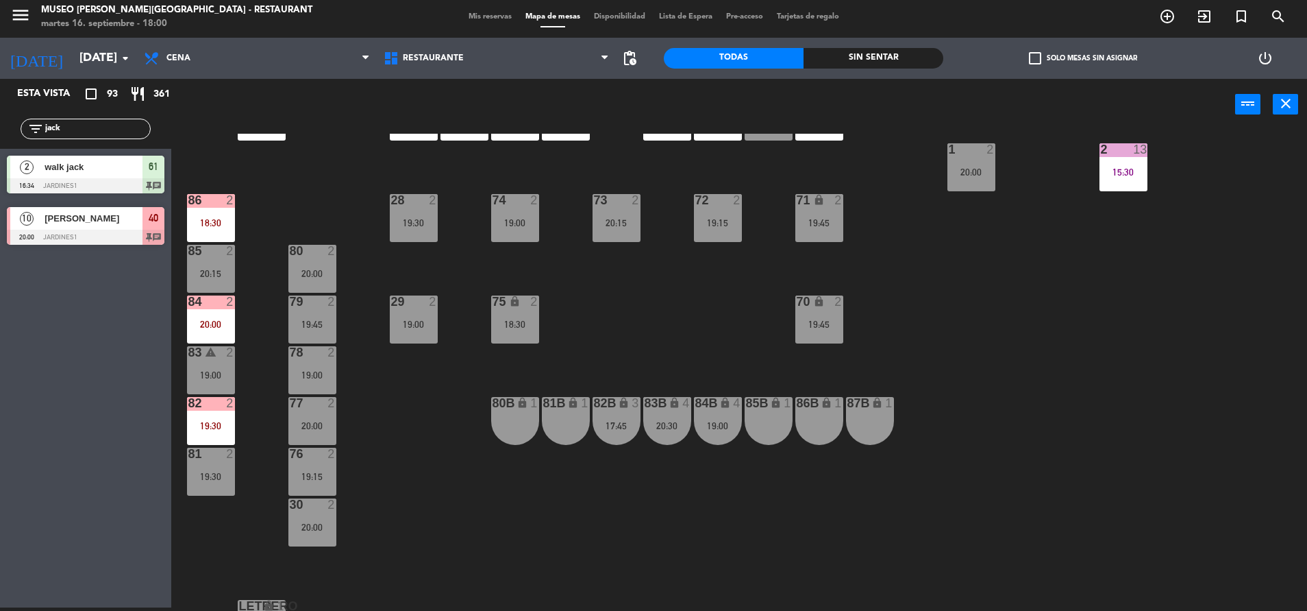
scroll to position [404, 0]
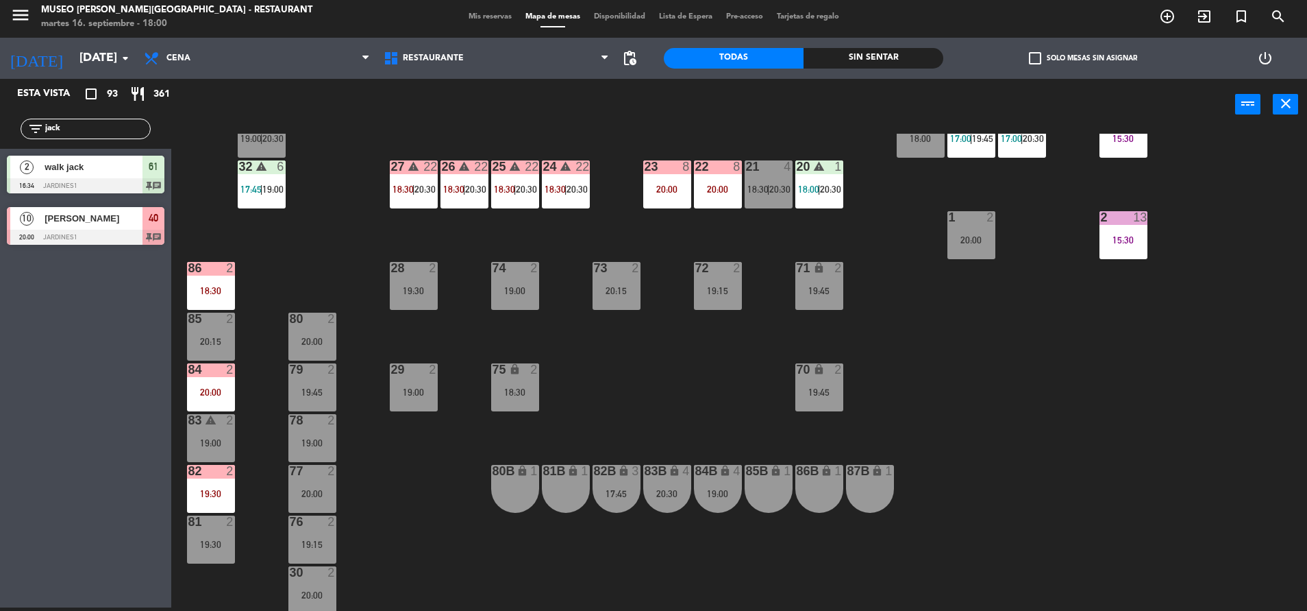
click at [511, 273] on div at bounding box center [515, 268] width 23 height 12
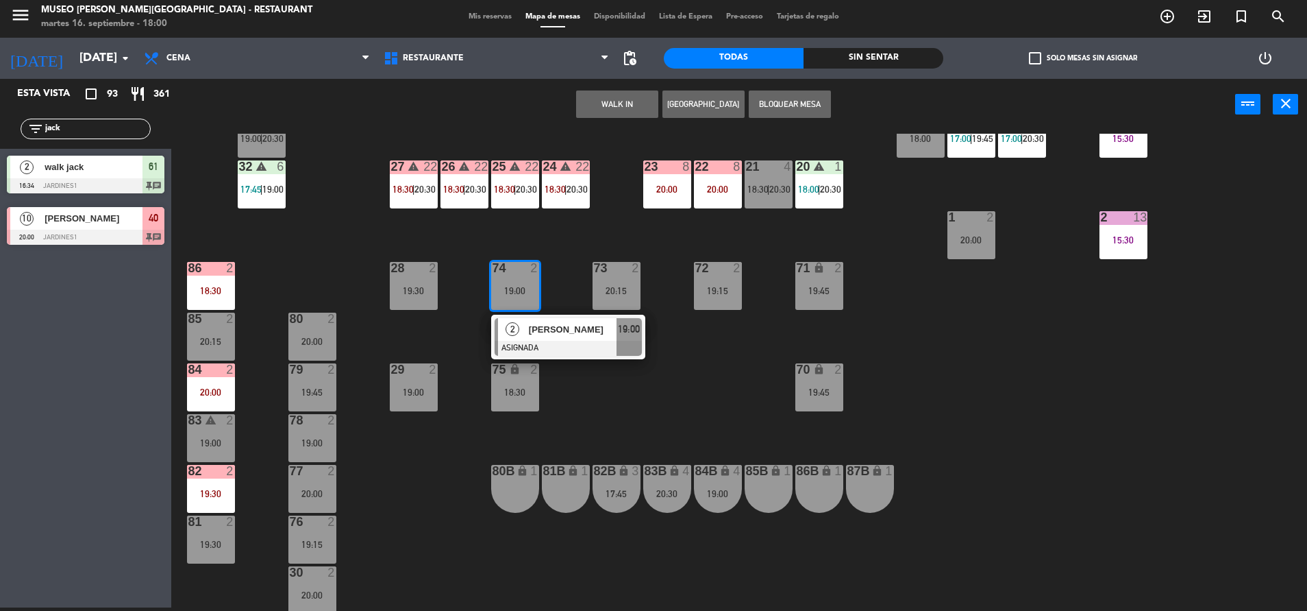
click at [519, 486] on div "80B lock 1" at bounding box center [515, 489] width 48 height 48
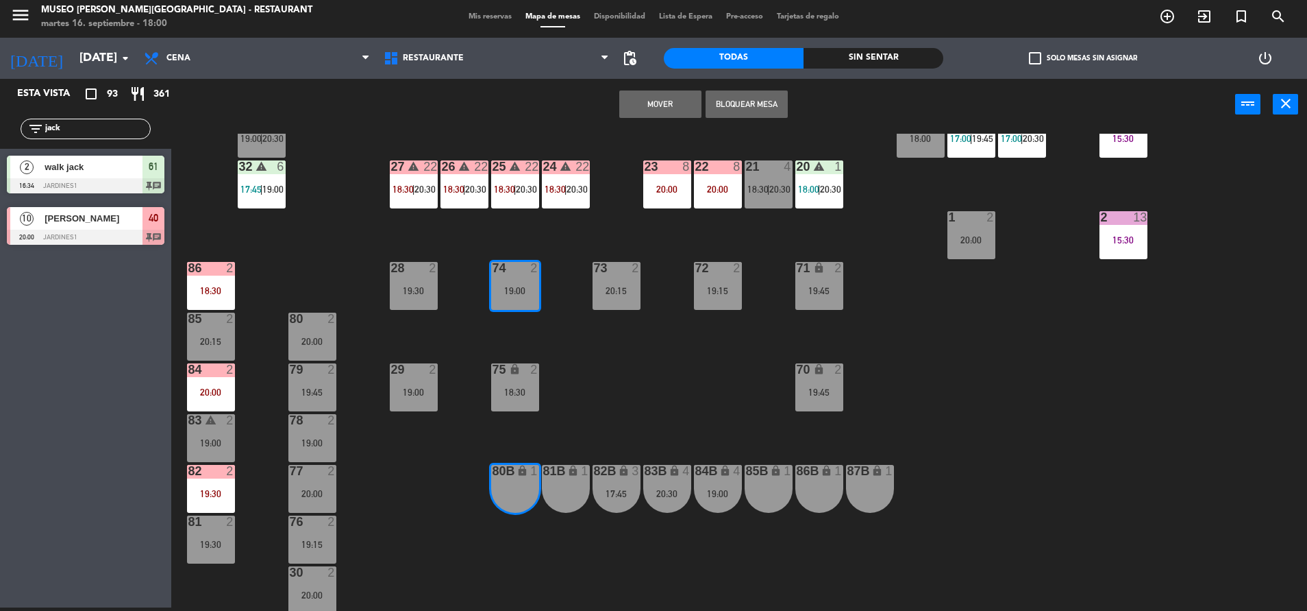
click at [635, 101] on button "Mover" at bounding box center [660, 103] width 82 height 27
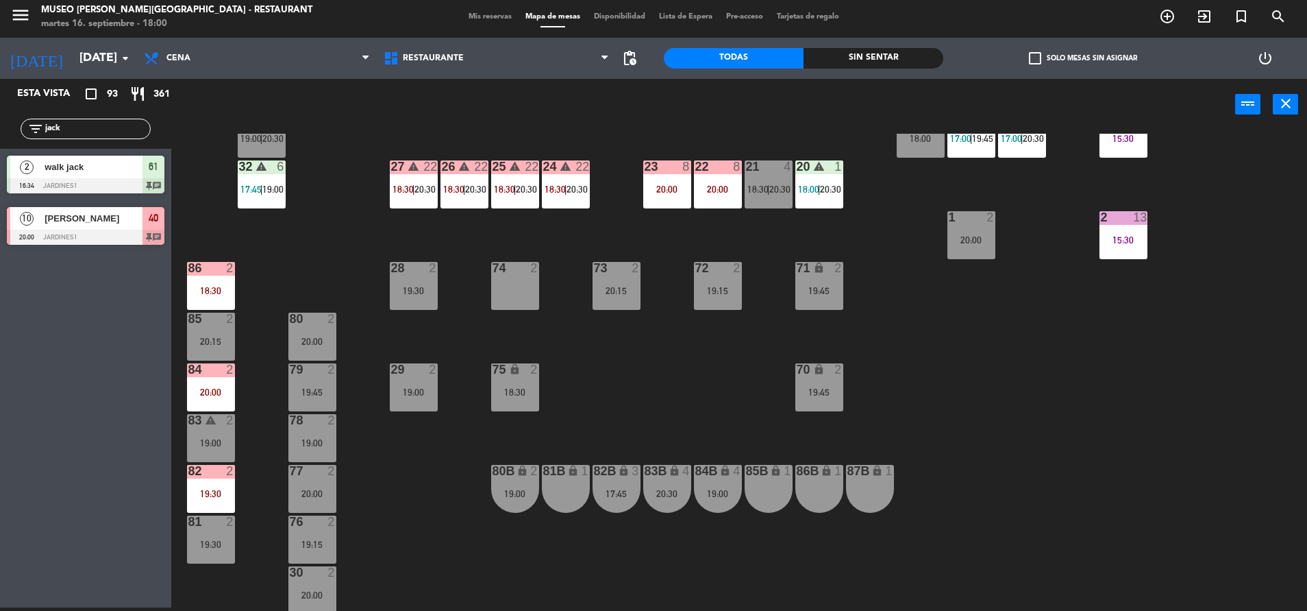
click at [519, 397] on div "18:30" at bounding box center [515, 392] width 48 height 10
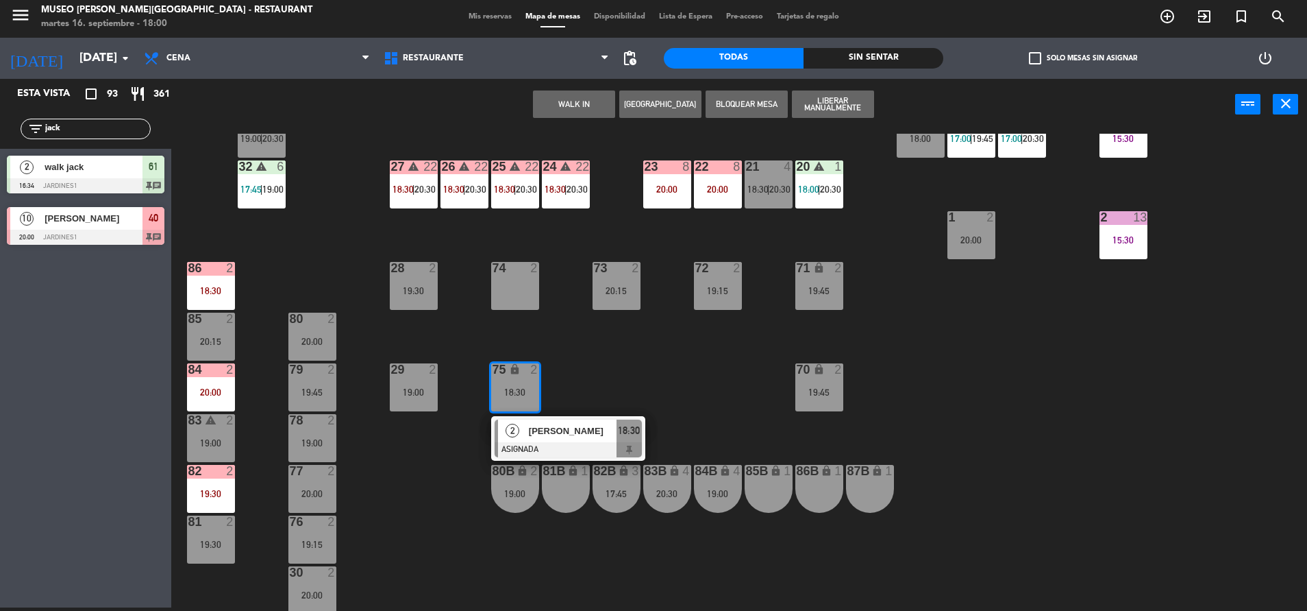
click at [556, 464] on div "44 5 17:45 | 20:30 49 2 19:00 54 4 18:30 64 2 17:15 | 20:30 48 2 17:58 | 20:00 …" at bounding box center [745, 372] width 1123 height 477
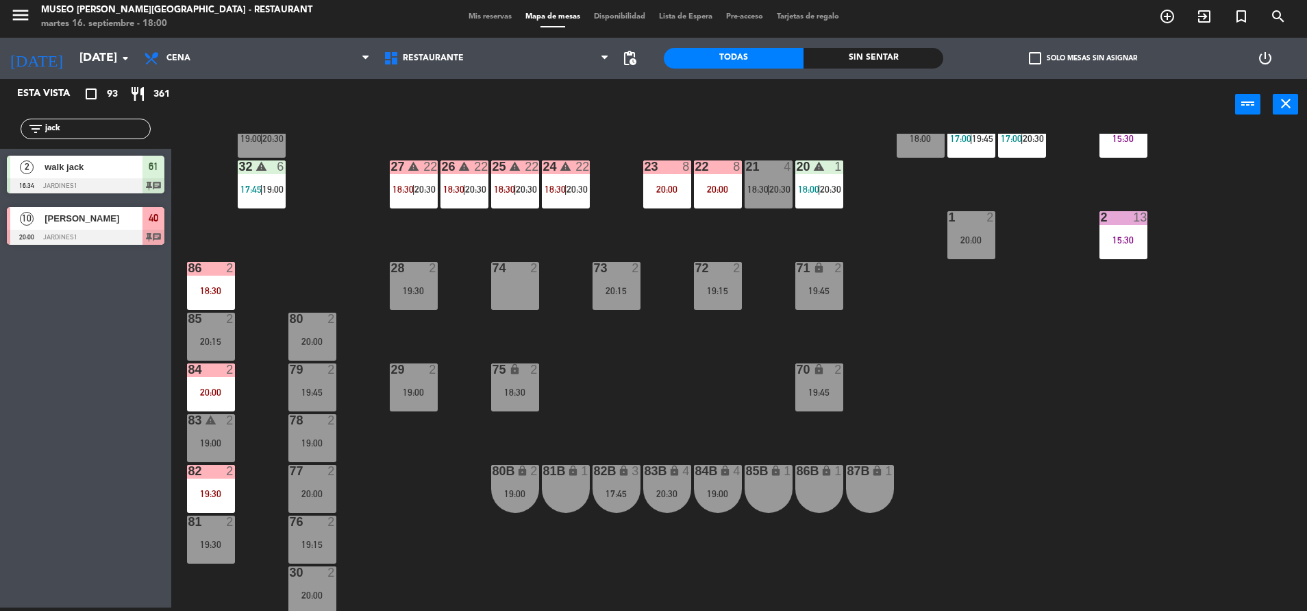
click at [568, 496] on div "81B lock 1" at bounding box center [566, 489] width 48 height 48
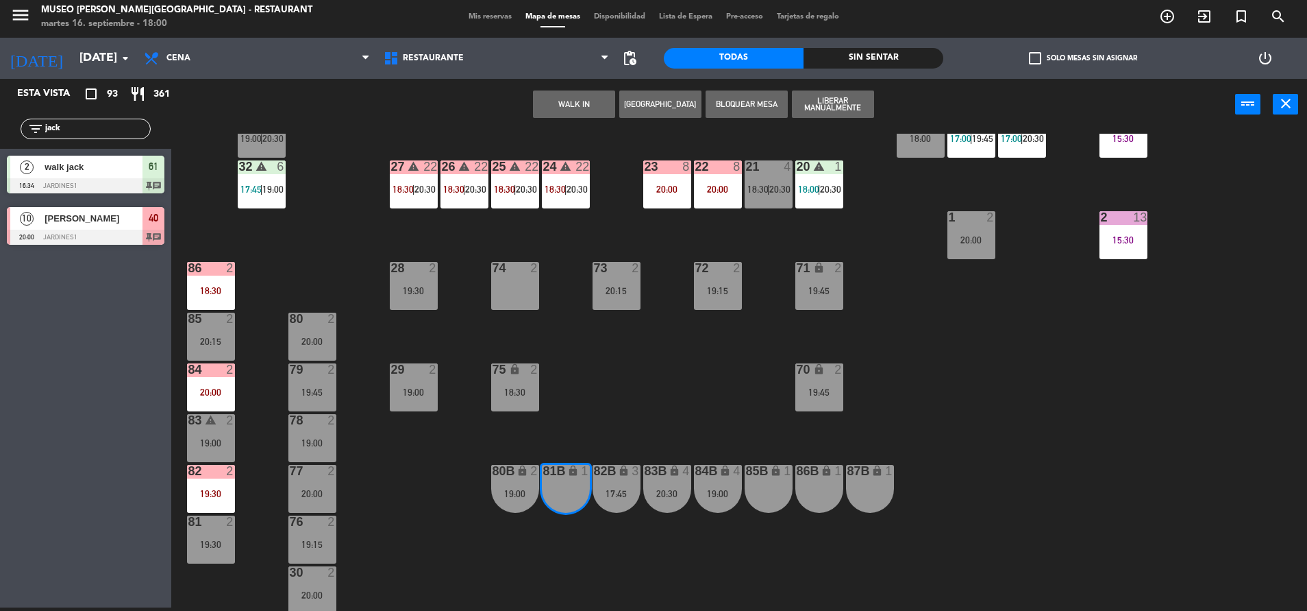
click at [492, 407] on div "75 lock 2 18:30" at bounding box center [515, 387] width 48 height 48
click at [577, 384] on div "44 5 17:45 | 20:30 49 2 19:00 54 4 18:30 64 2 17:15 | 20:30 48 2 17:58 | 20:00 …" at bounding box center [745, 372] width 1123 height 477
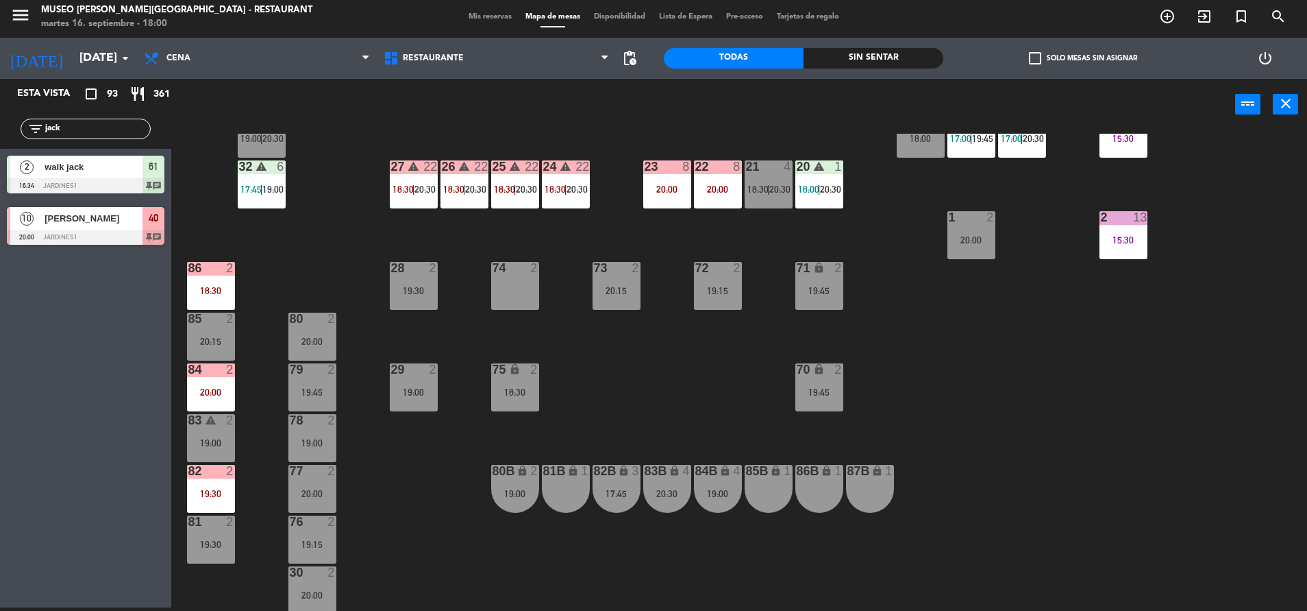
click at [496, 396] on div "18:30" at bounding box center [515, 392] width 48 height 10
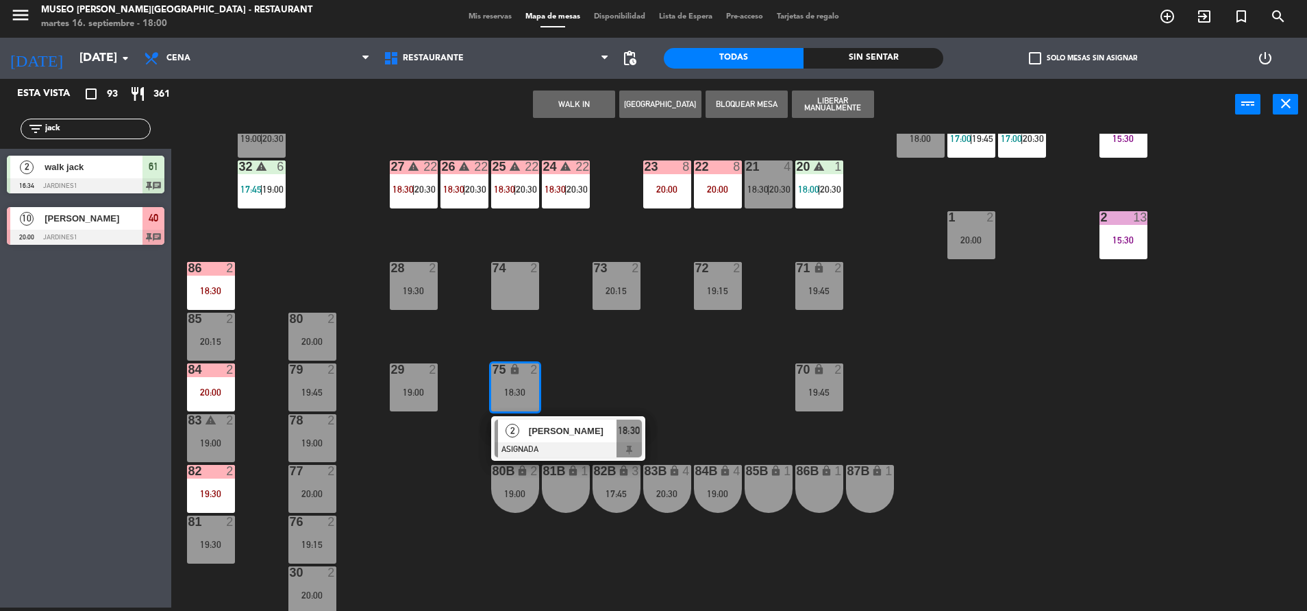
click at [573, 476] on icon "lock" at bounding box center [573, 471] width 12 height 12
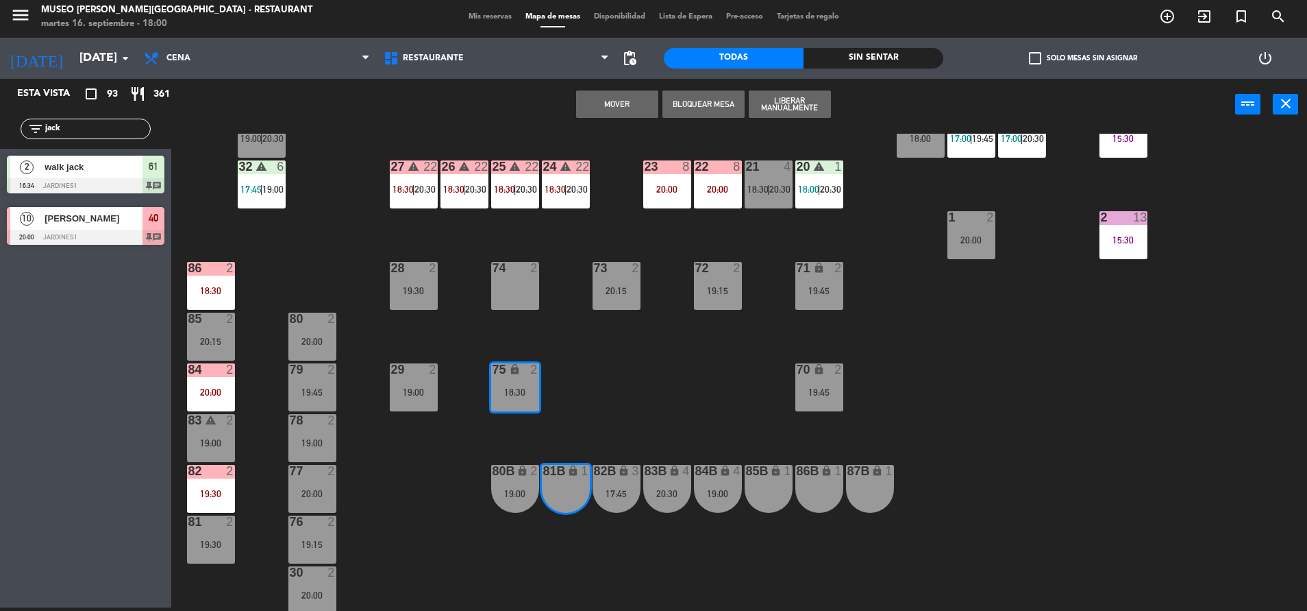
click at [619, 106] on button "Mover" at bounding box center [617, 103] width 82 height 27
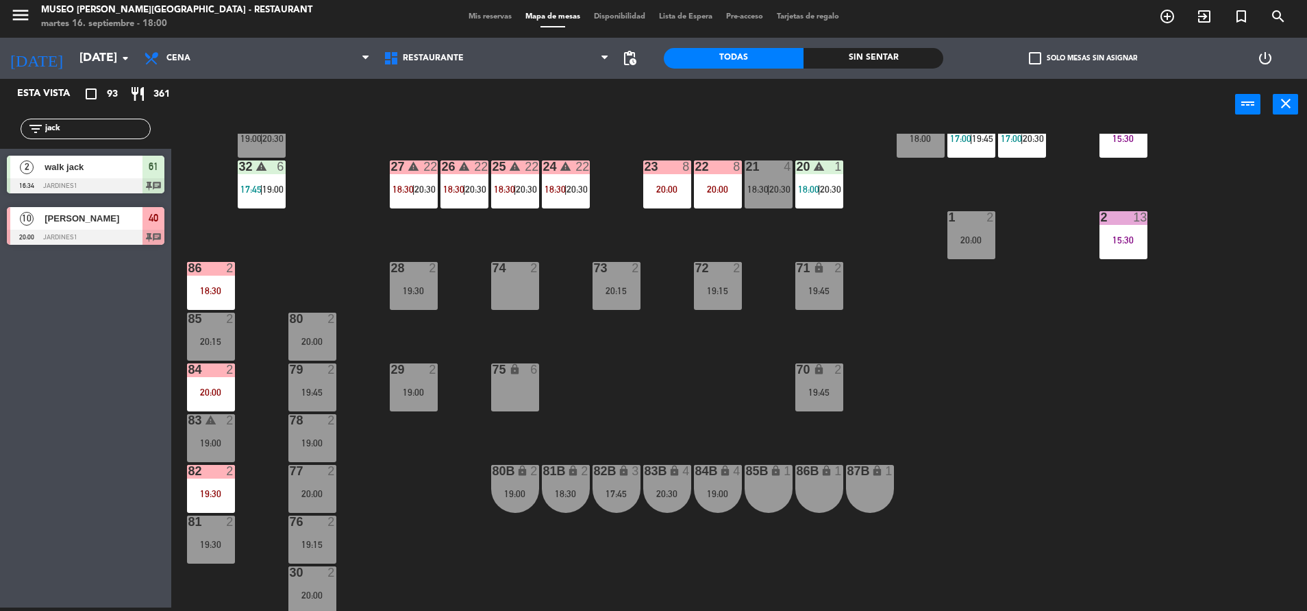
click at [605, 295] on div "20:15" at bounding box center [617, 291] width 48 height 10
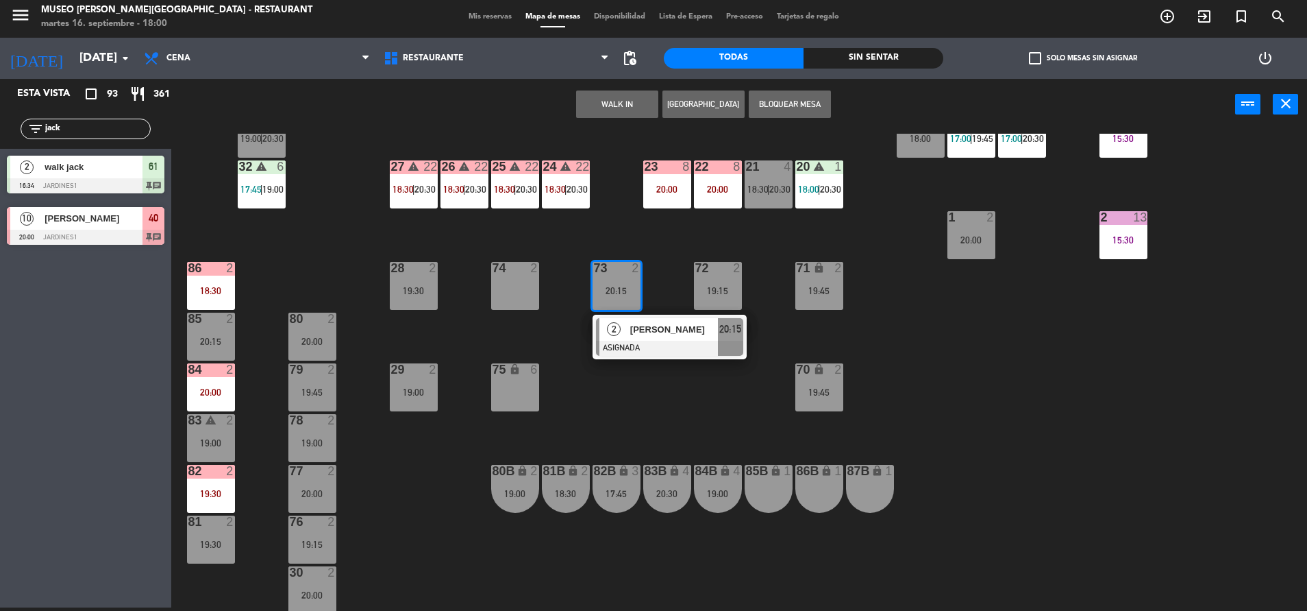
click at [747, 467] on div "85B" at bounding box center [746, 471] width 1 height 12
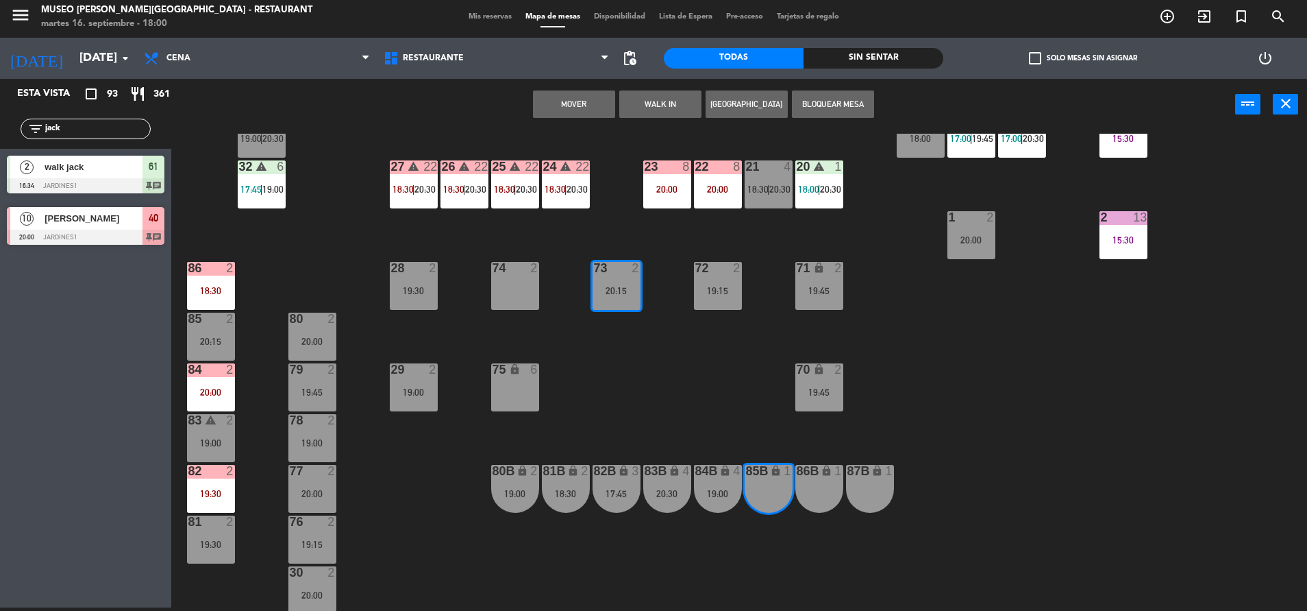
click at [583, 98] on button "Mover" at bounding box center [574, 103] width 82 height 27
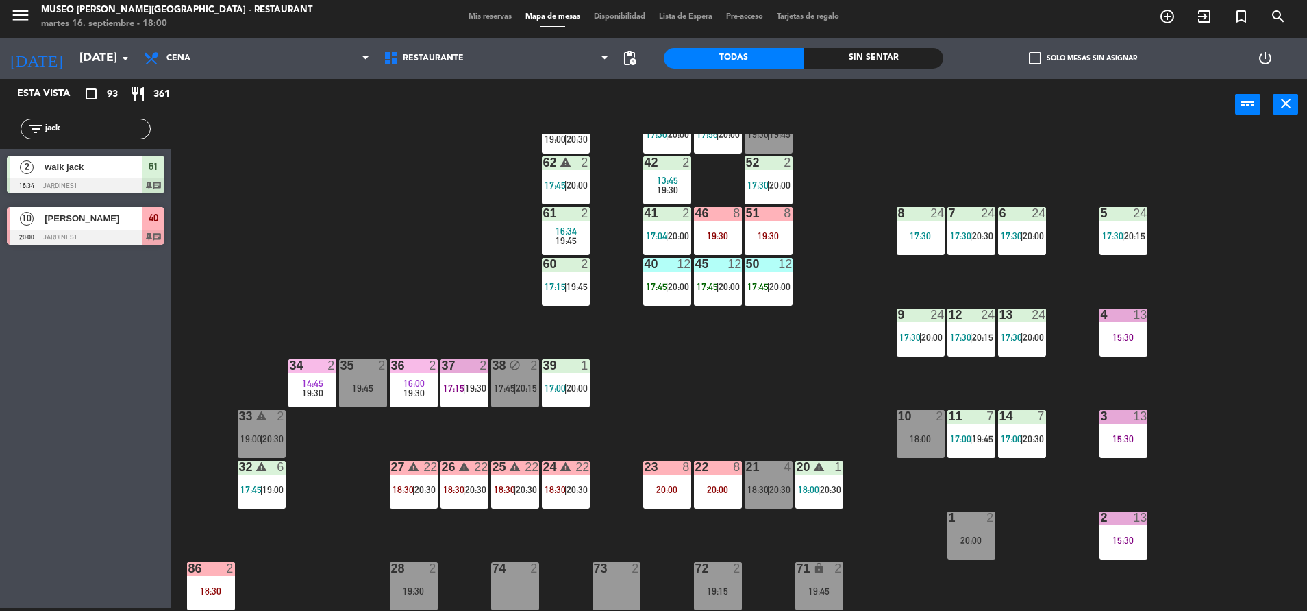
scroll to position [101, 0]
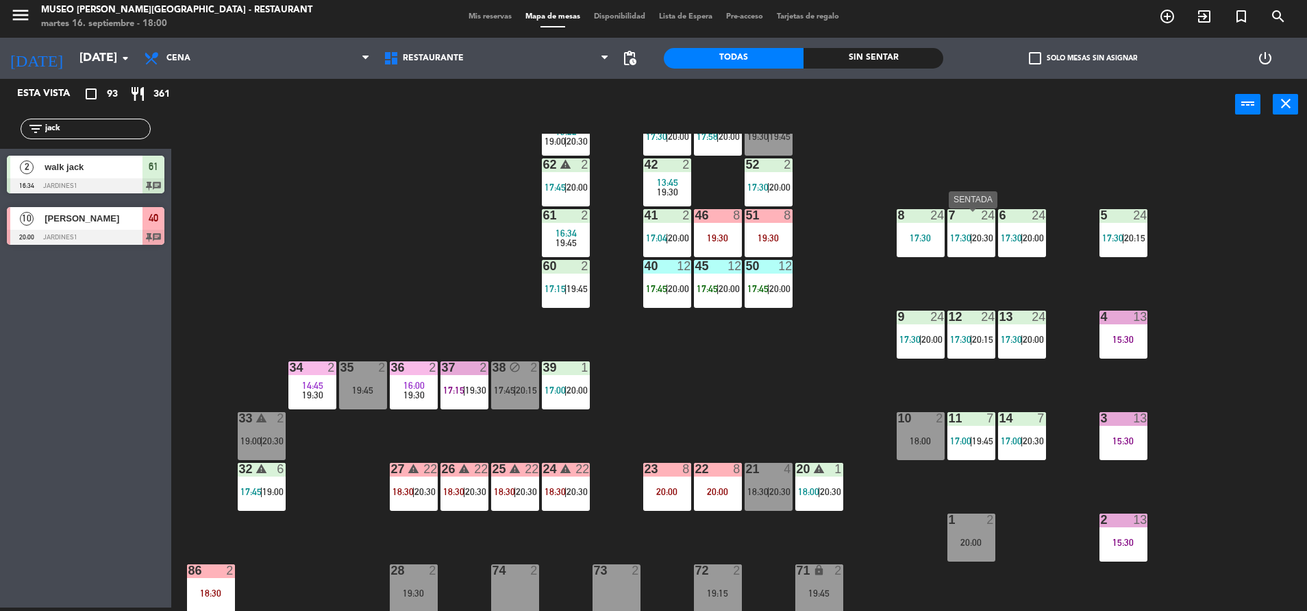
click at [978, 247] on div "7 24 17:30 | 20:30" at bounding box center [972, 233] width 48 height 48
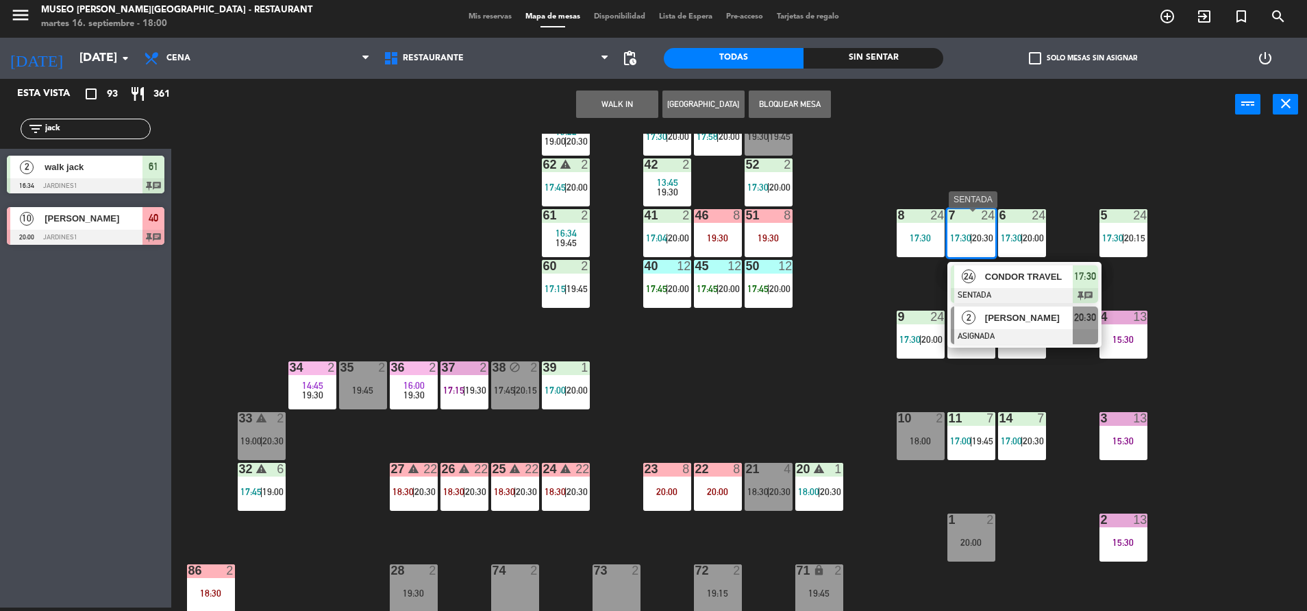
click at [1020, 321] on span "[PERSON_NAME]" at bounding box center [1029, 317] width 88 height 14
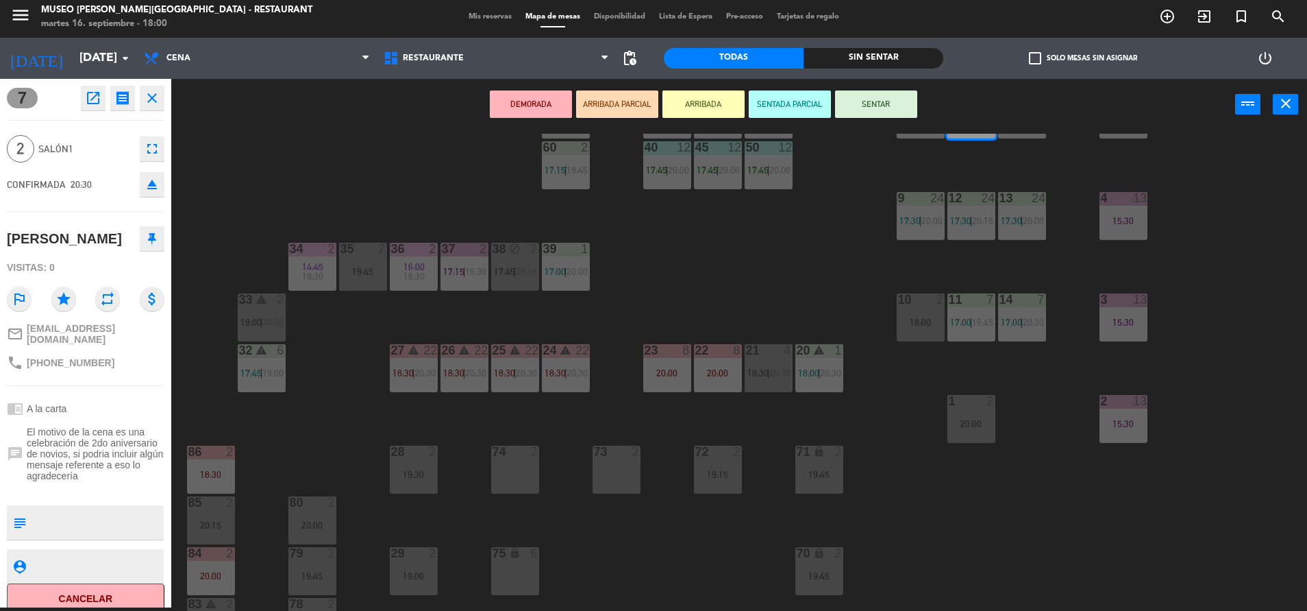
scroll to position [221, 0]
click at [211, 464] on div "86 2 18:30" at bounding box center [211, 469] width 48 height 48
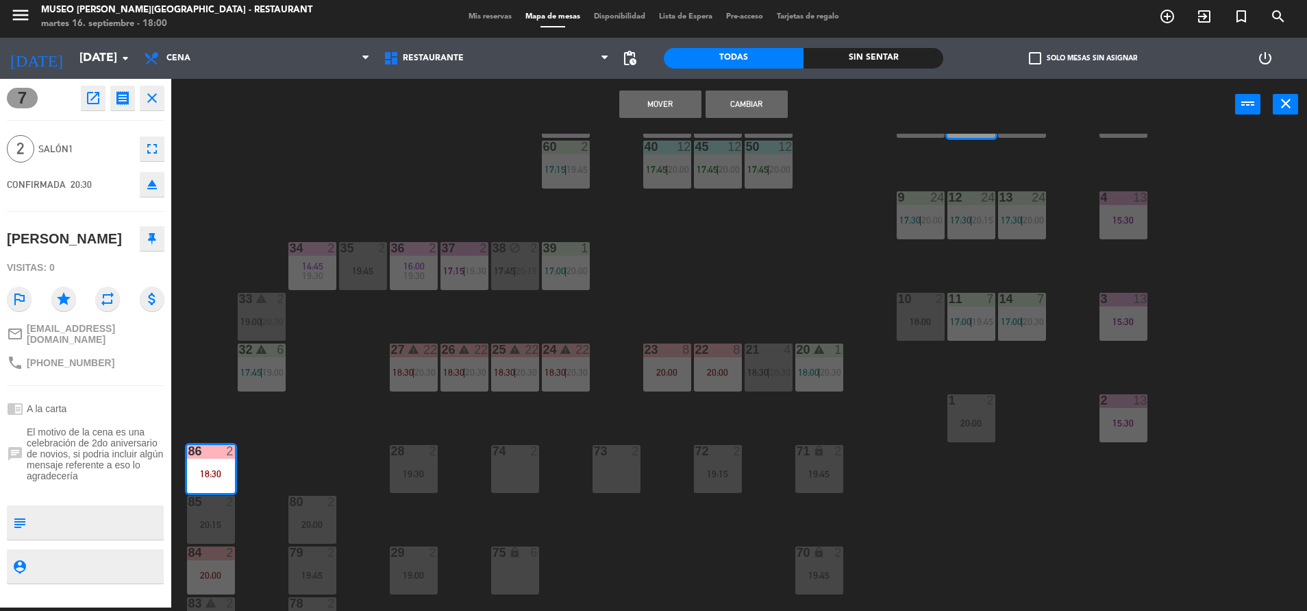
click at [669, 107] on button "Mover" at bounding box center [660, 103] width 82 height 27
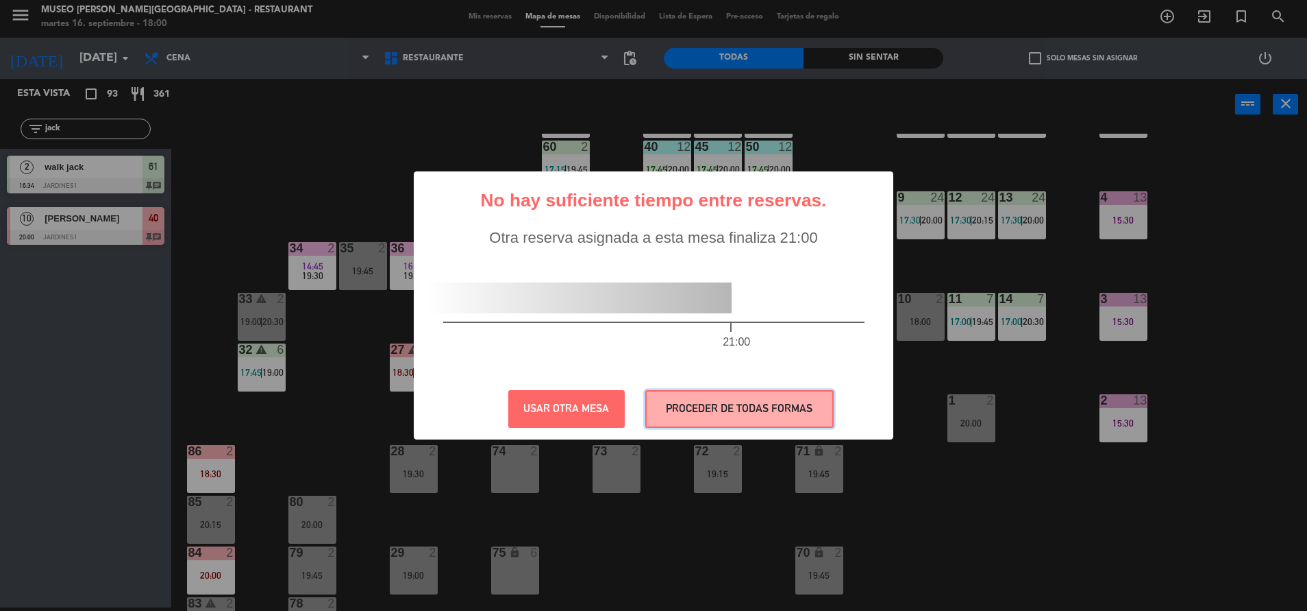
click at [814, 422] on button "PROCEDER DE TODAS FORMAS" at bounding box center [739, 409] width 188 height 38
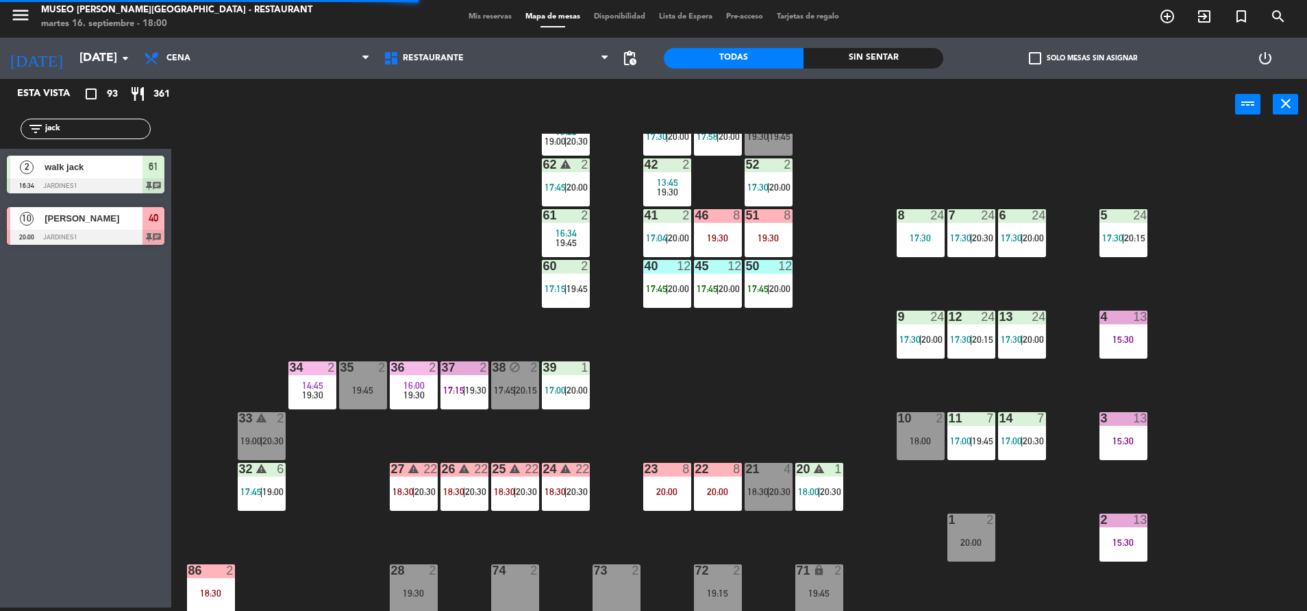
scroll to position [99, 0]
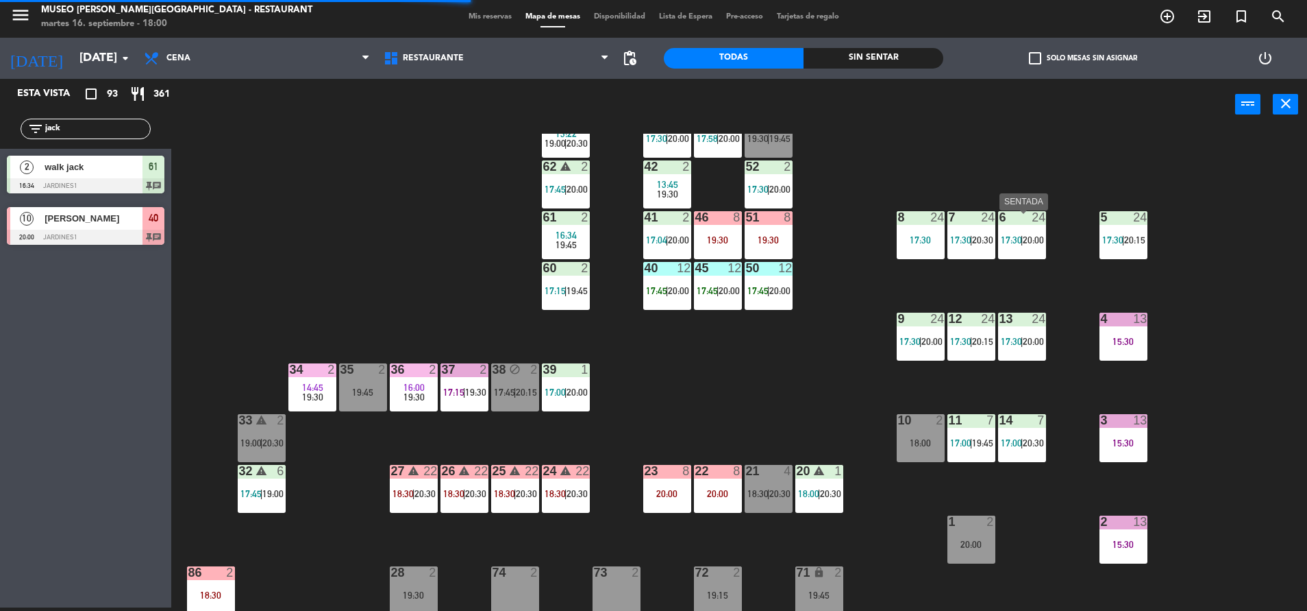
click at [1002, 244] on span "17:30" at bounding box center [1011, 239] width 21 height 11
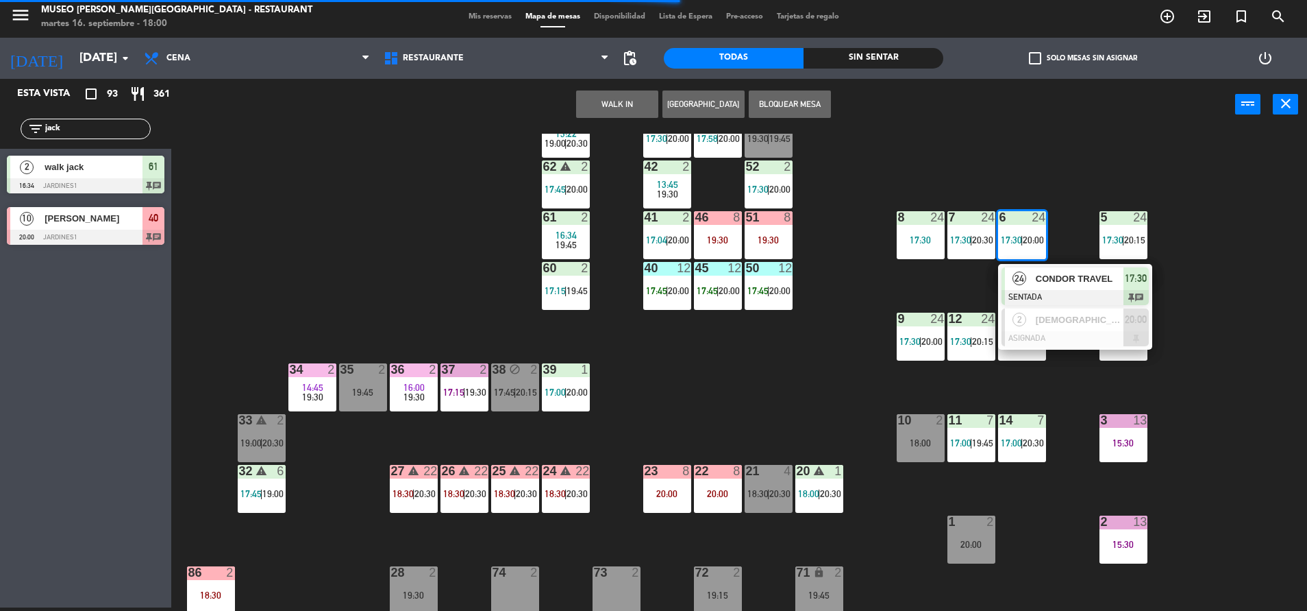
click at [1030, 140] on div "44 5 17:45 | 20:30 49 2 19:00 54 4 18:30 64 2 17:15 | 20:30 48 2 17:58 | 20:00 …" at bounding box center [745, 372] width 1123 height 477
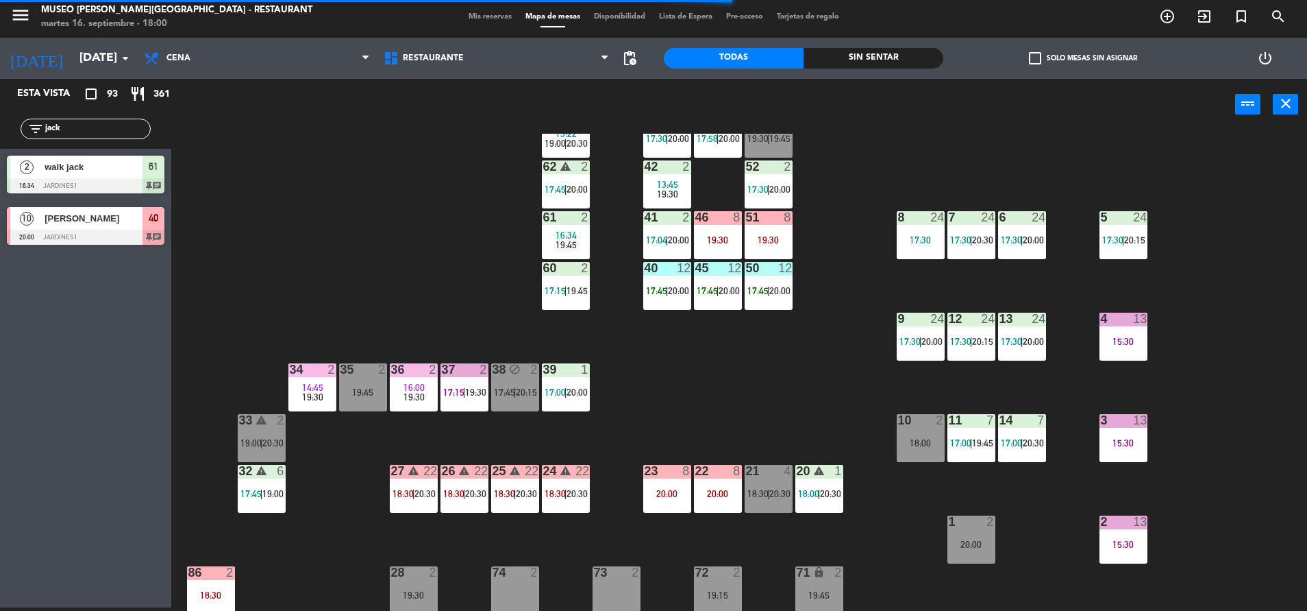
click at [955, 255] on div "7 24 17:30 | 20:30" at bounding box center [972, 235] width 48 height 48
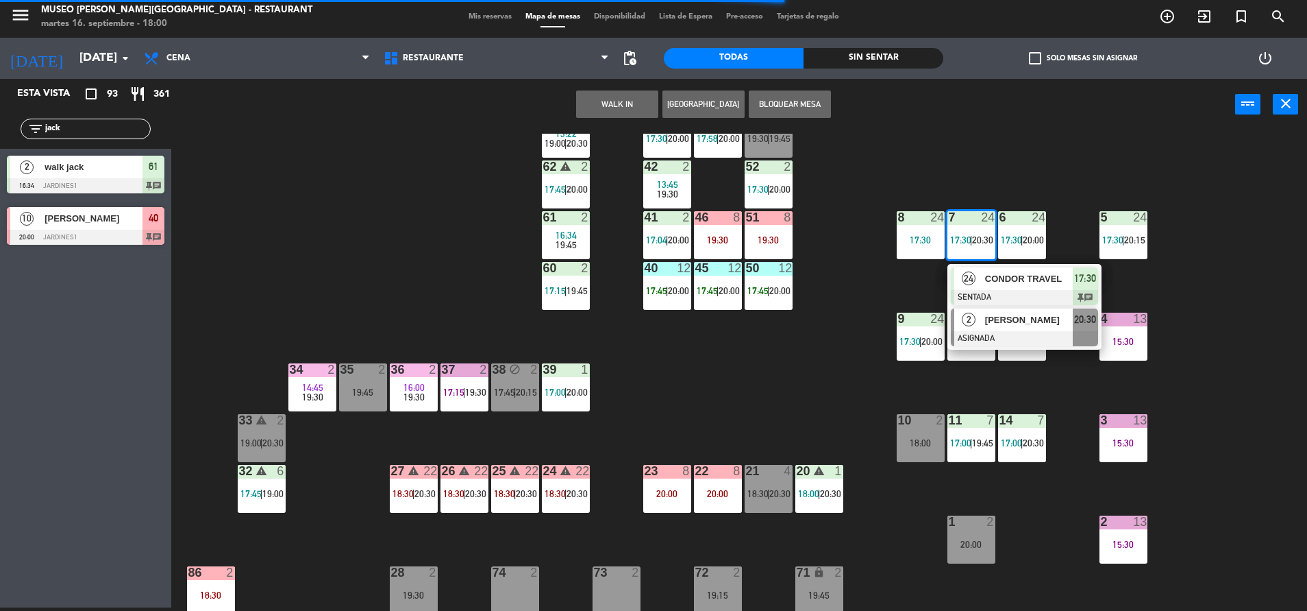
click at [999, 327] on span "[PERSON_NAME]" at bounding box center [1029, 319] width 88 height 14
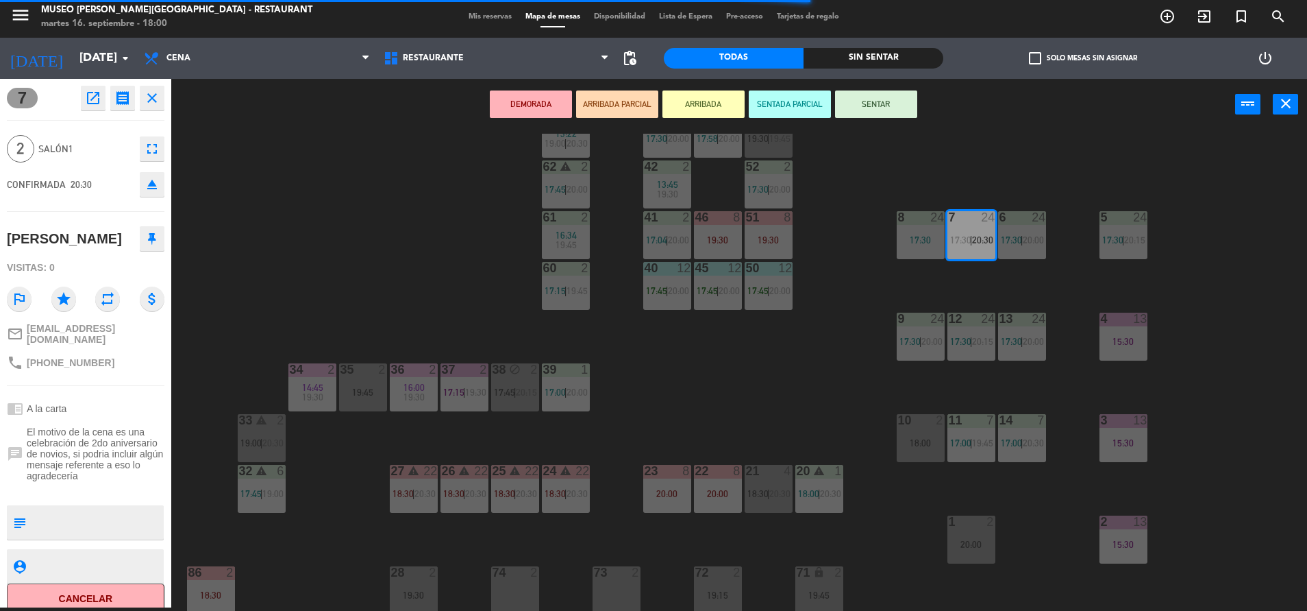
click at [919, 239] on div "17:30" at bounding box center [921, 240] width 48 height 10
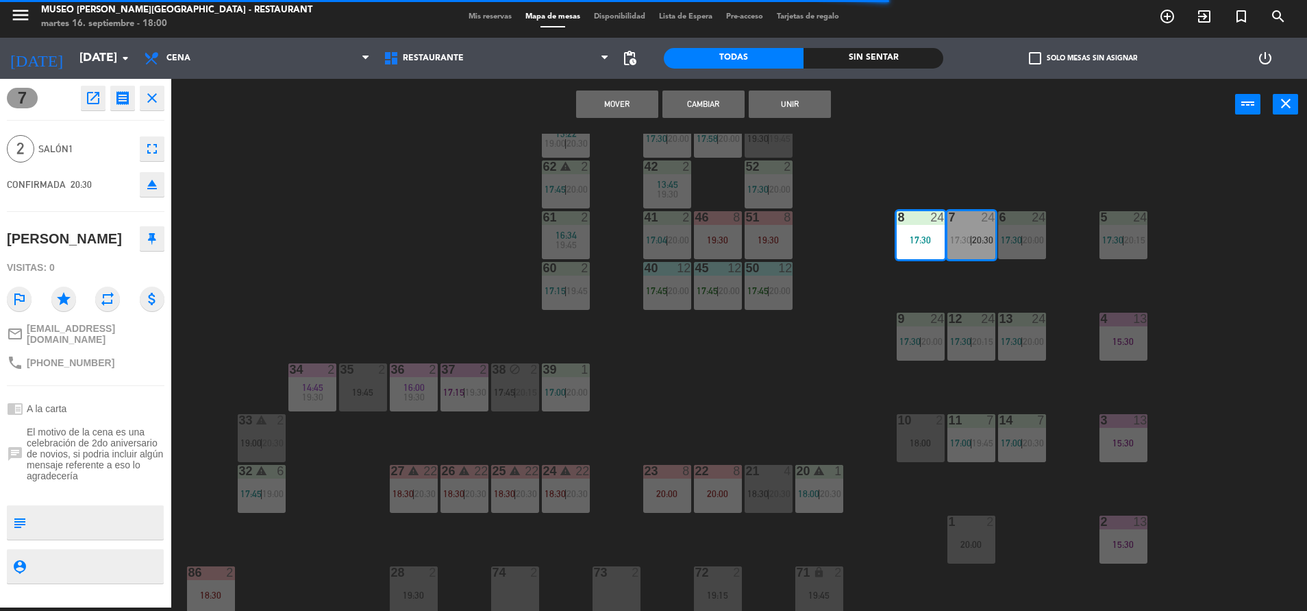
click at [623, 92] on div "Mover Cambiar Unir power_input close" at bounding box center [703, 105] width 1064 height 52
click at [641, 110] on button "Mover" at bounding box center [617, 103] width 82 height 27
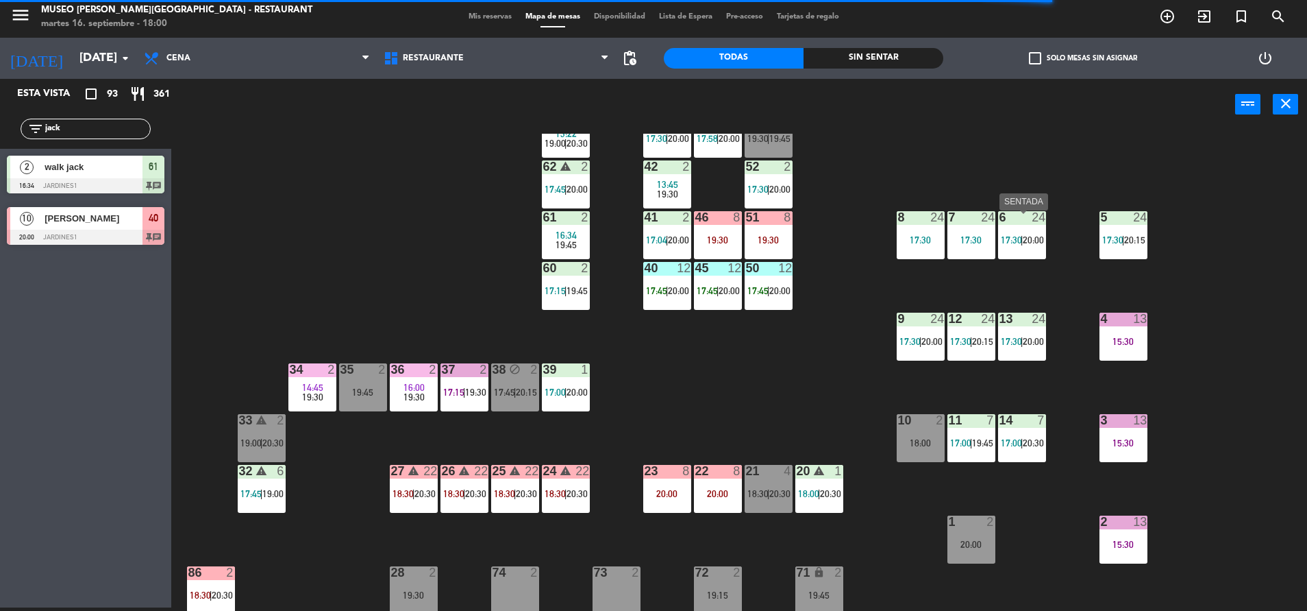
click at [1022, 223] on div at bounding box center [1022, 217] width 23 height 12
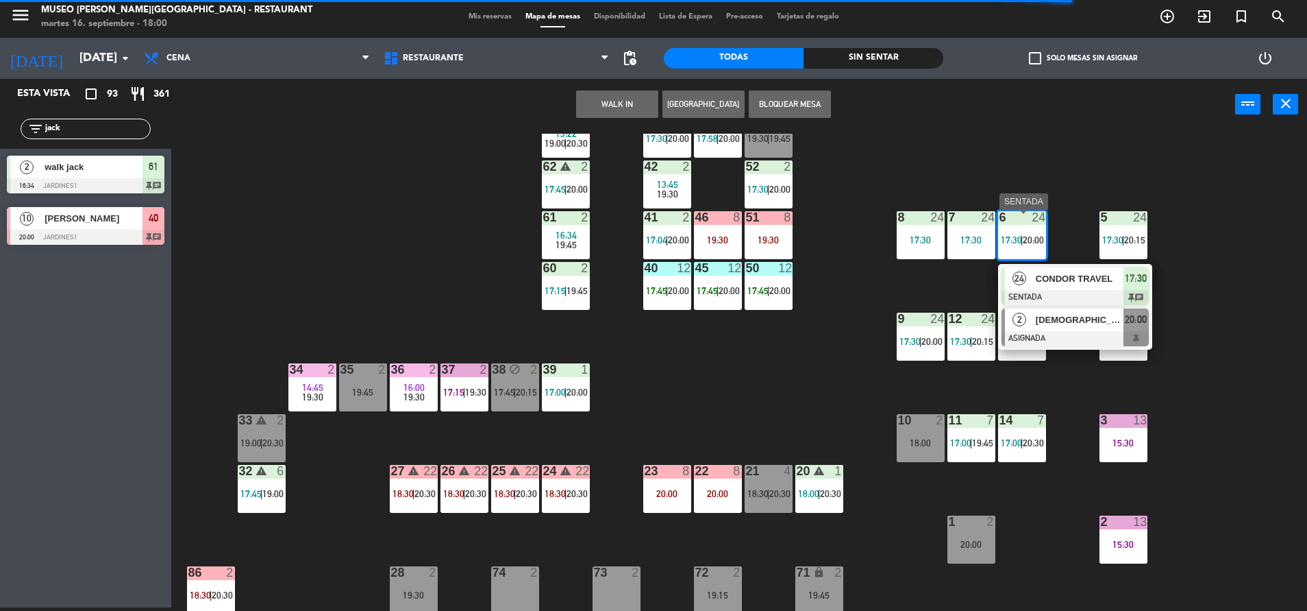
click at [1061, 324] on span "[DEMOGRAPHIC_DATA][PERSON_NAME]" at bounding box center [1080, 319] width 88 height 14
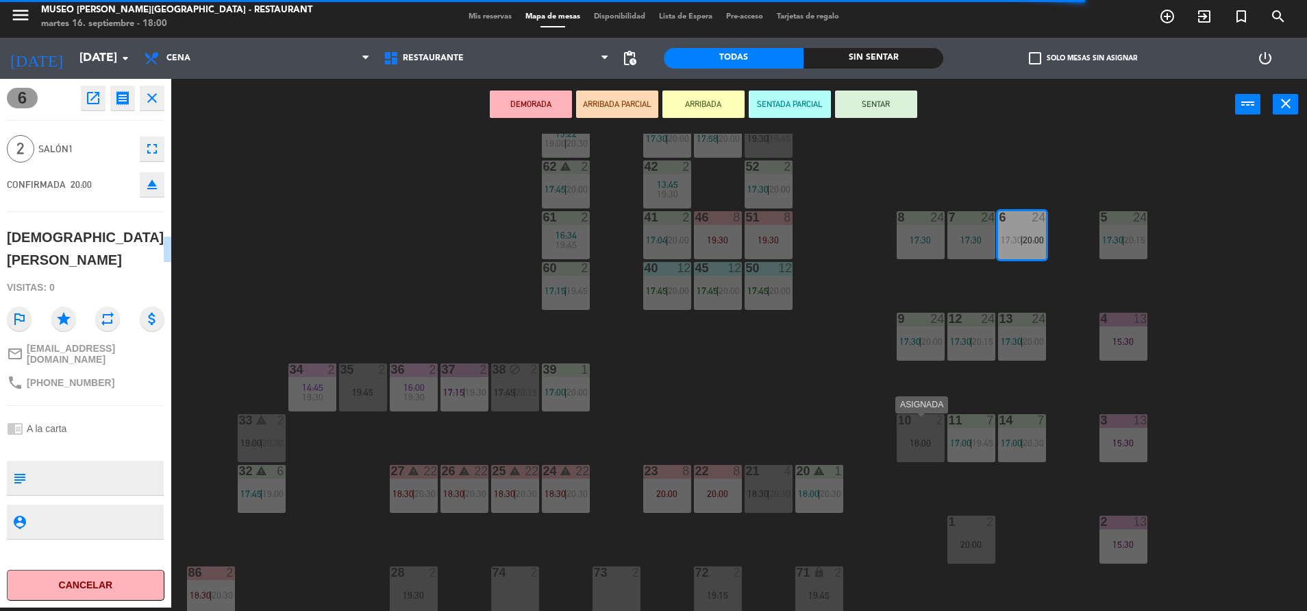
click at [926, 440] on div "10 2 18:00" at bounding box center [921, 438] width 48 height 48
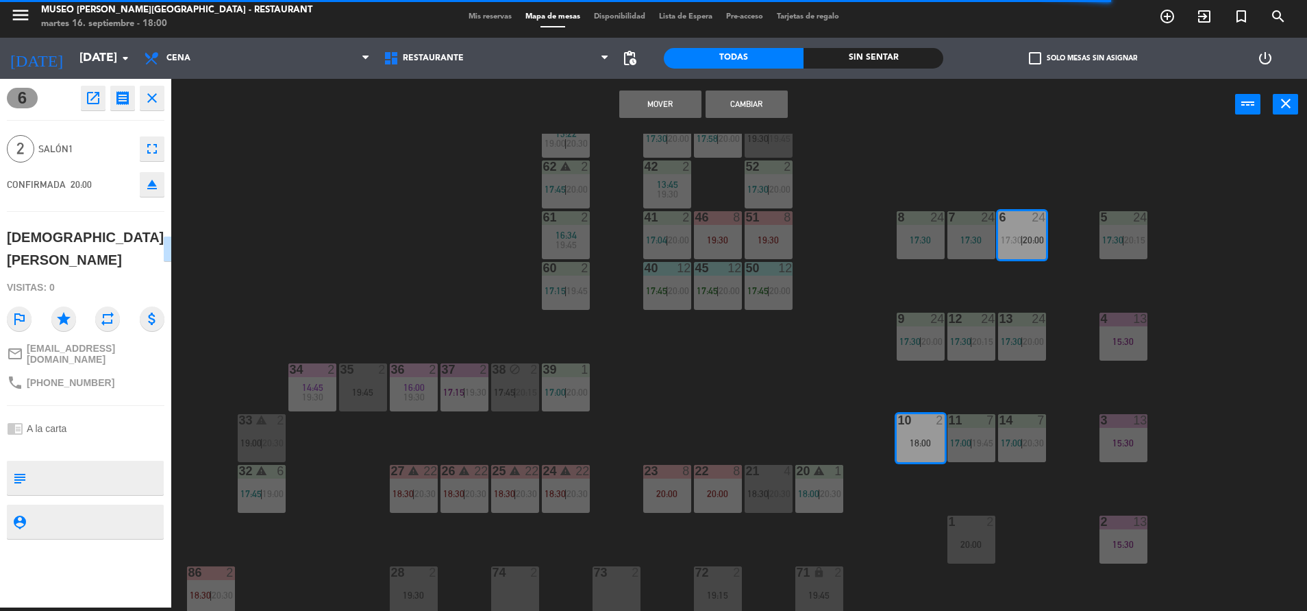
click at [646, 112] on button "Mover" at bounding box center [660, 103] width 82 height 27
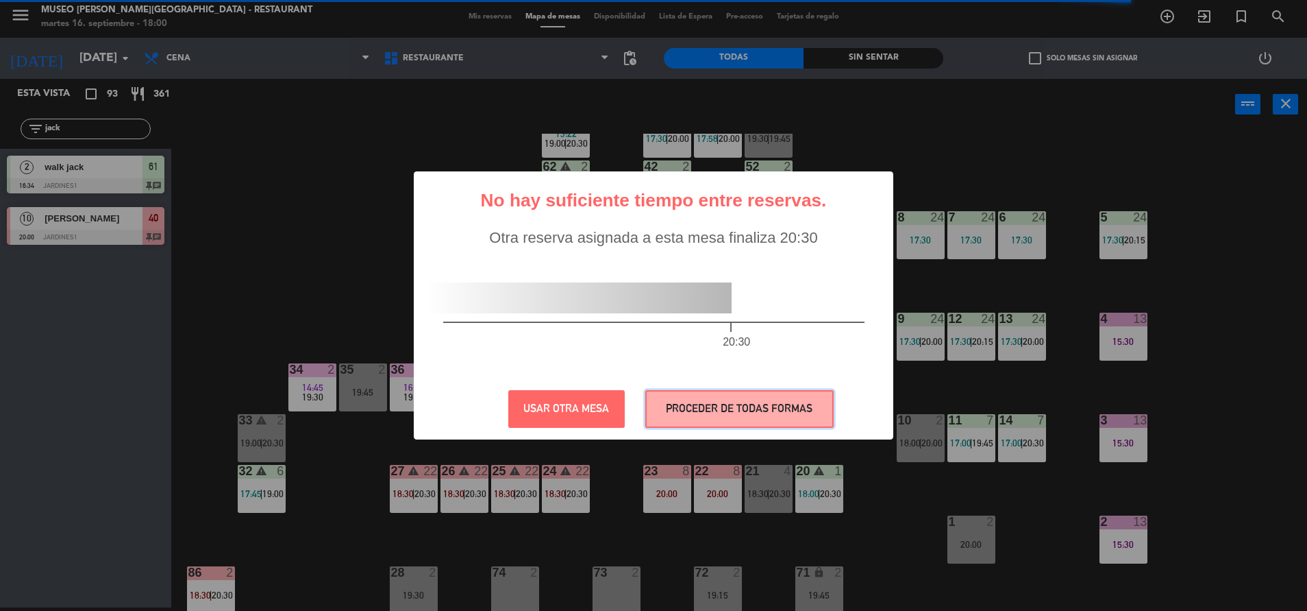
click at [814, 405] on button "PROCEDER DE TODAS FORMAS" at bounding box center [739, 409] width 188 height 38
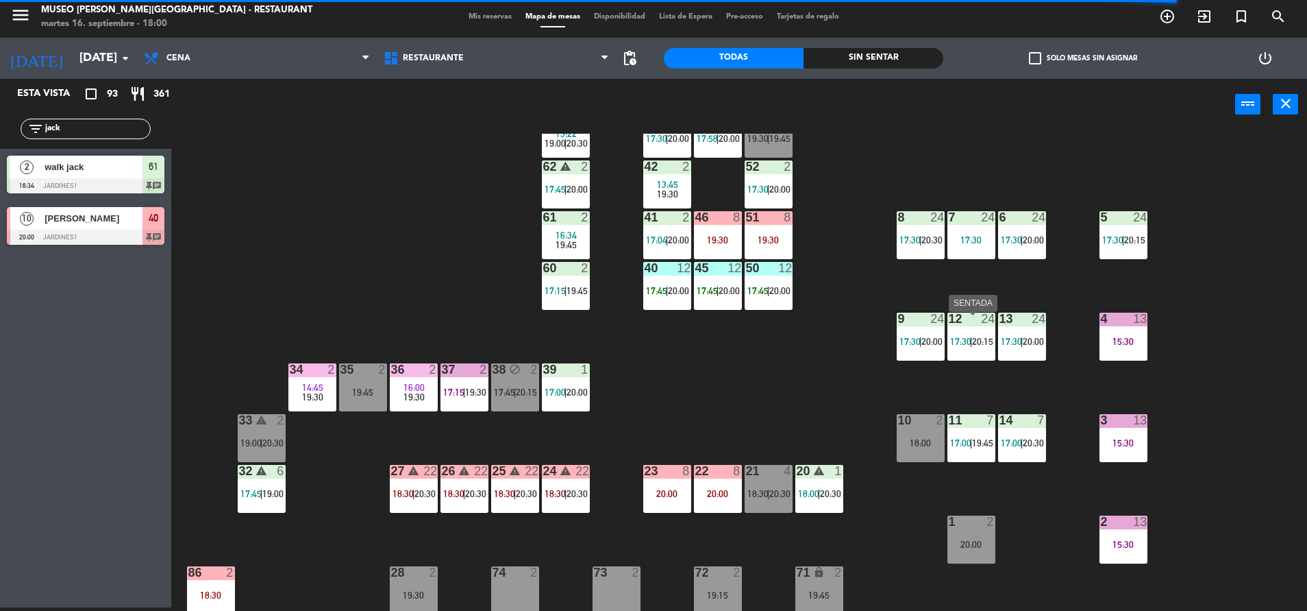
click at [968, 360] on div "12 24 17:30 | 20:15" at bounding box center [972, 336] width 48 height 48
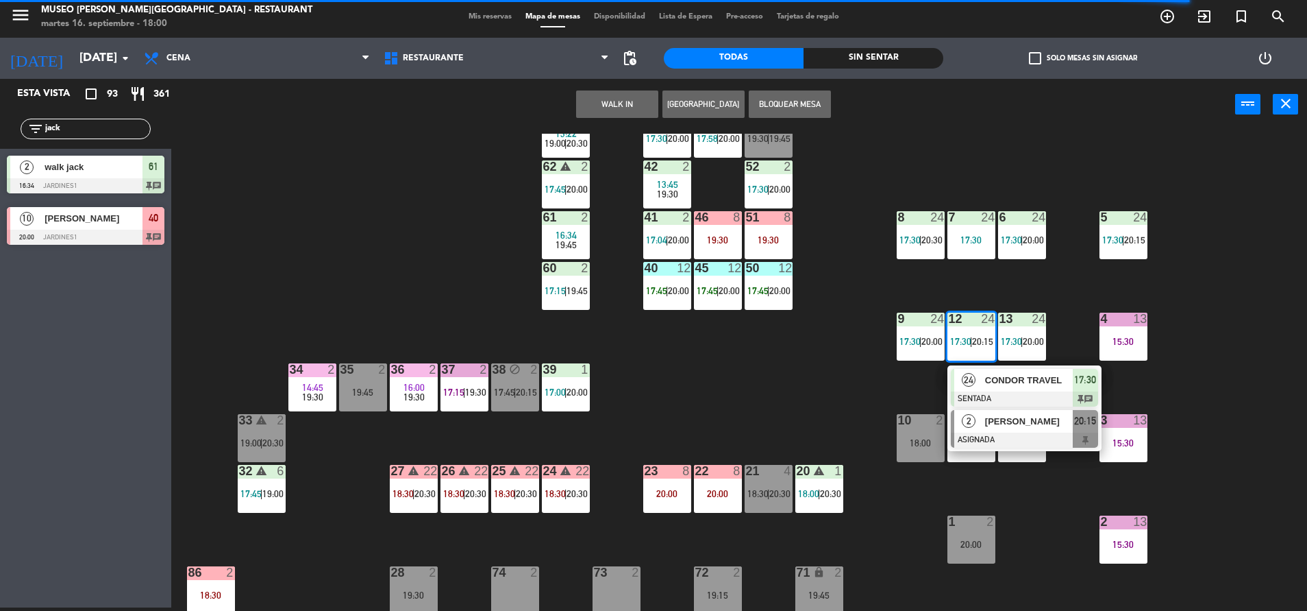
click at [1045, 435] on div at bounding box center [1024, 439] width 147 height 15
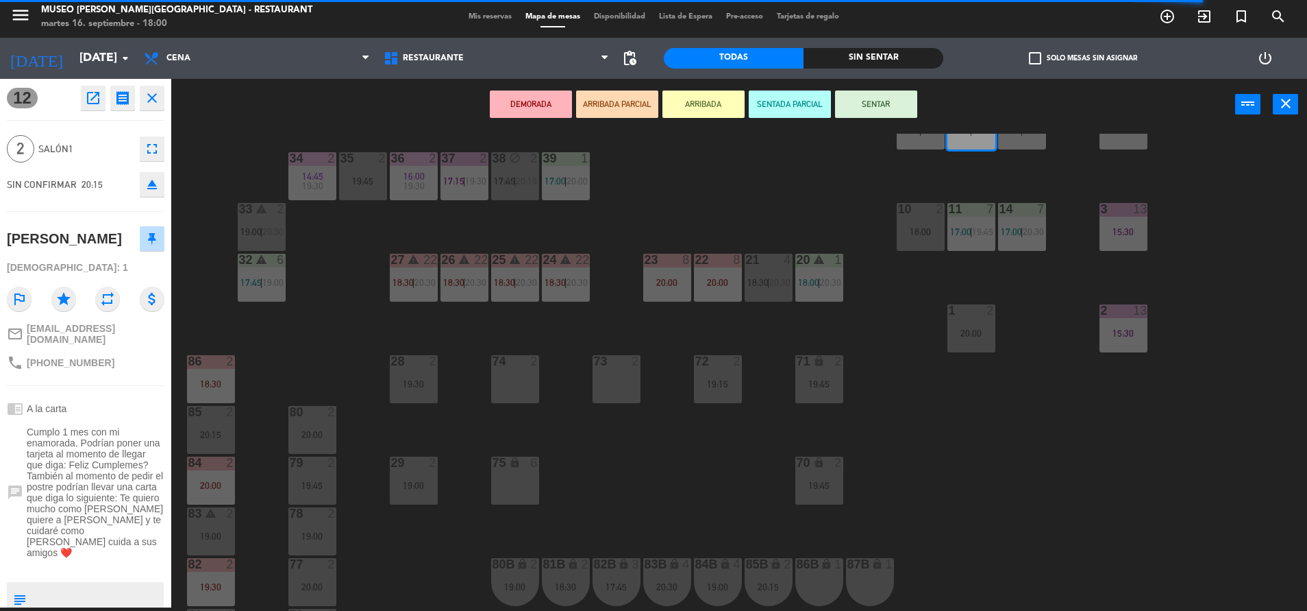
scroll to position [313, 0]
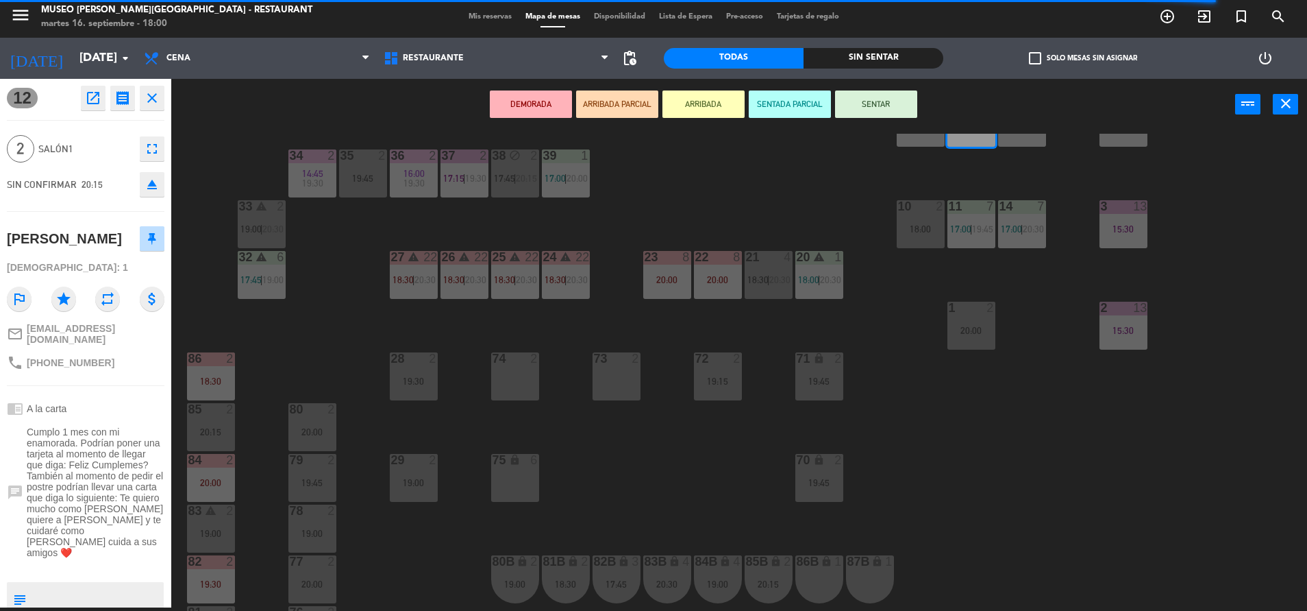
click at [618, 395] on div "73 2" at bounding box center [617, 376] width 48 height 48
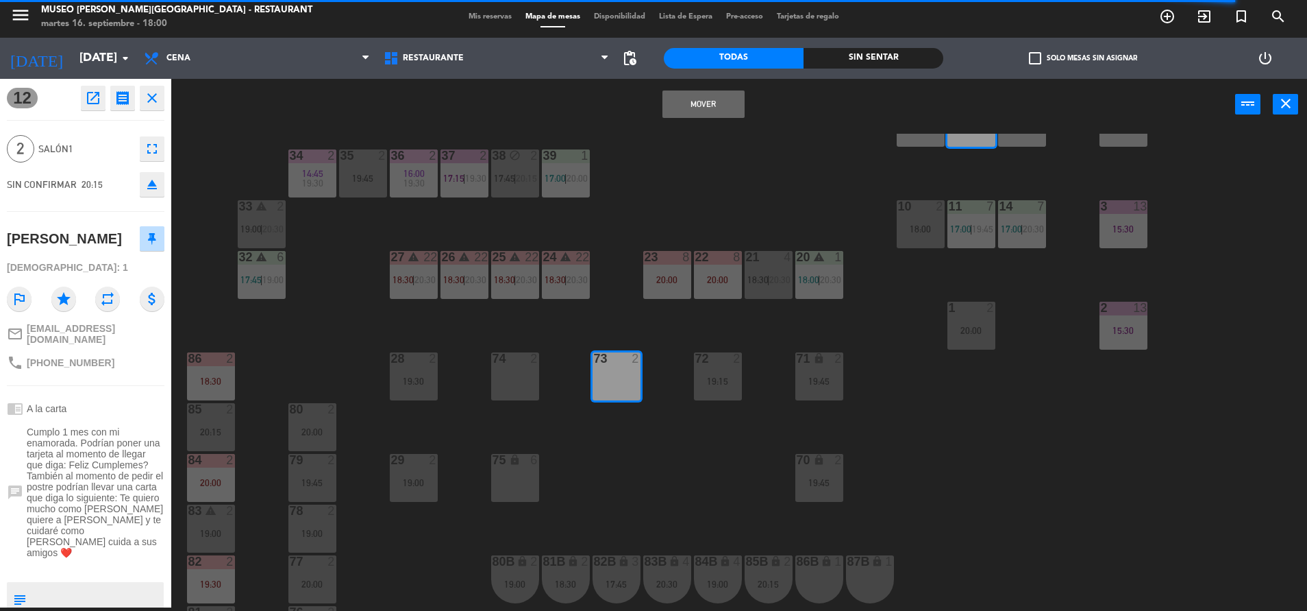
click at [671, 106] on button "Mover" at bounding box center [704, 103] width 82 height 27
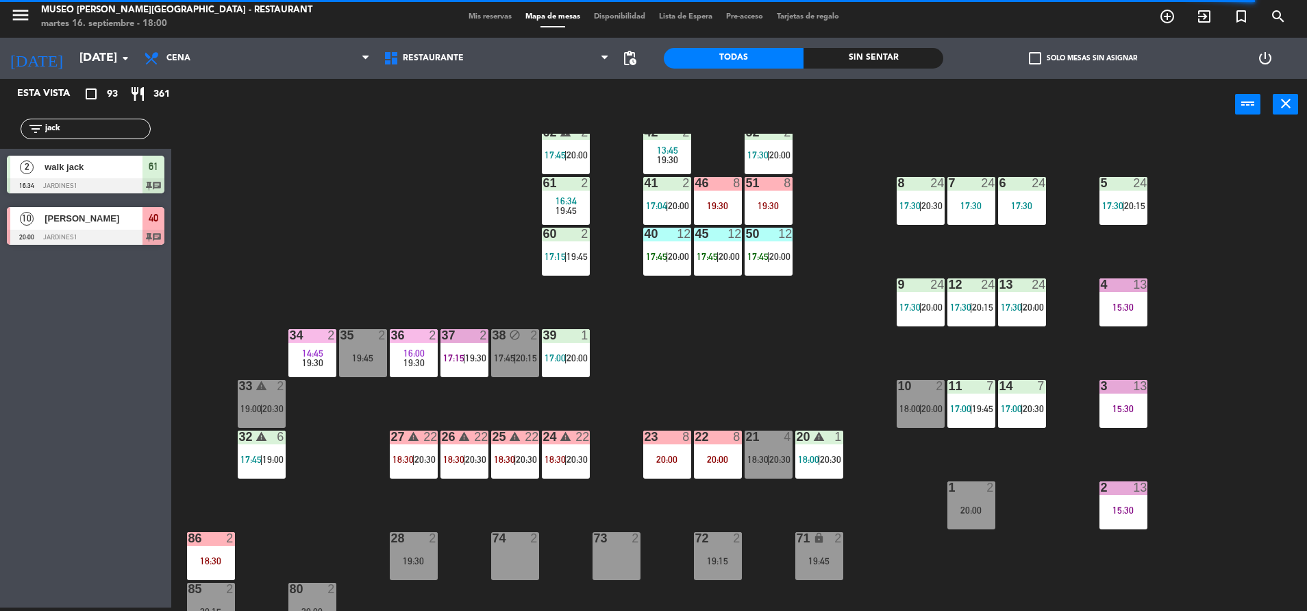
scroll to position [132, 0]
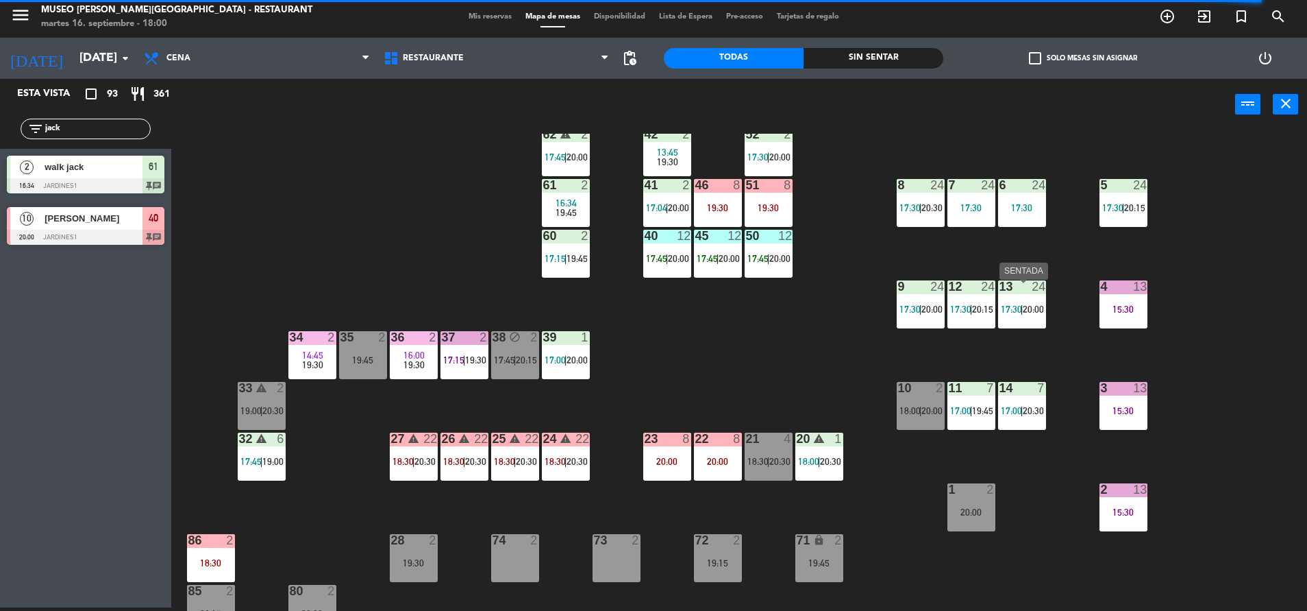
click at [1028, 306] on div "13 24 17:30 | 20:00" at bounding box center [1022, 304] width 48 height 48
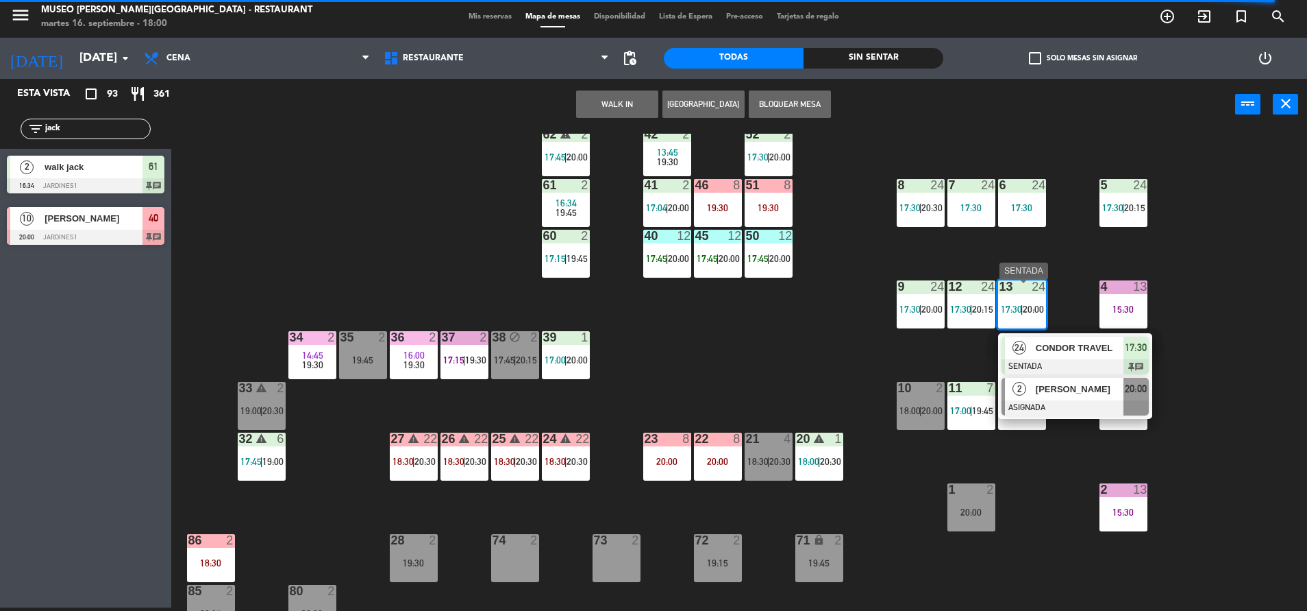
click at [1081, 404] on div at bounding box center [1075, 407] width 147 height 15
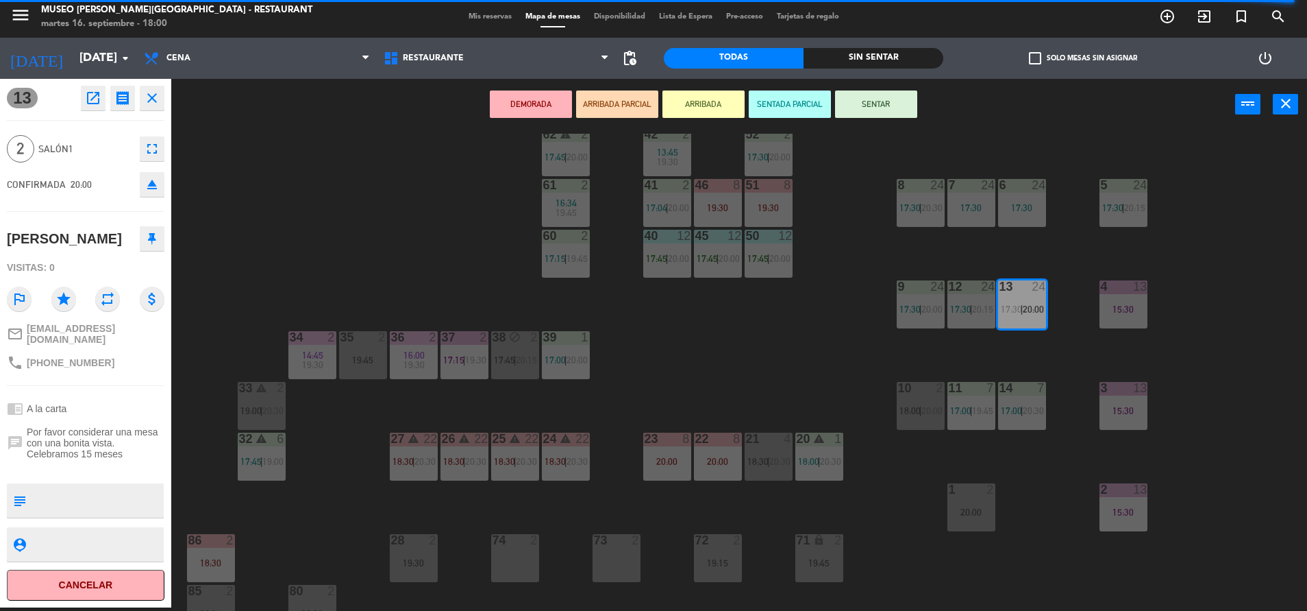
click at [526, 558] on div "74 2" at bounding box center [515, 558] width 48 height 48
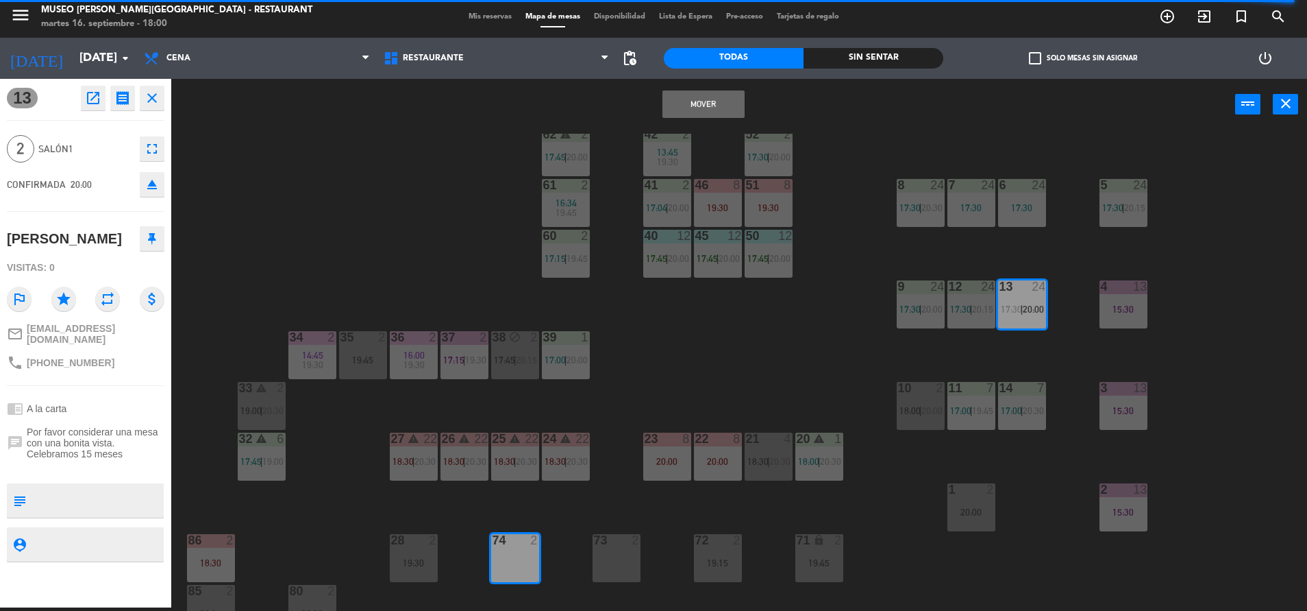
click at [682, 106] on button "Mover" at bounding box center [704, 103] width 82 height 27
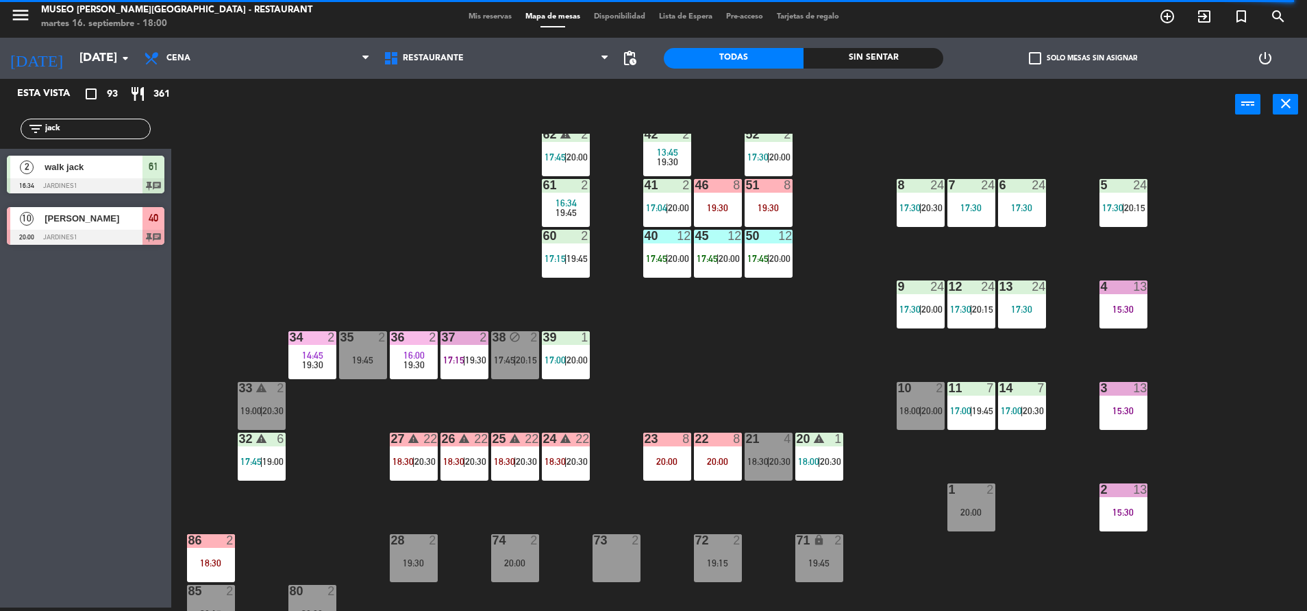
click at [972, 321] on div "12 24 17:30 | 20:15" at bounding box center [972, 304] width 48 height 48
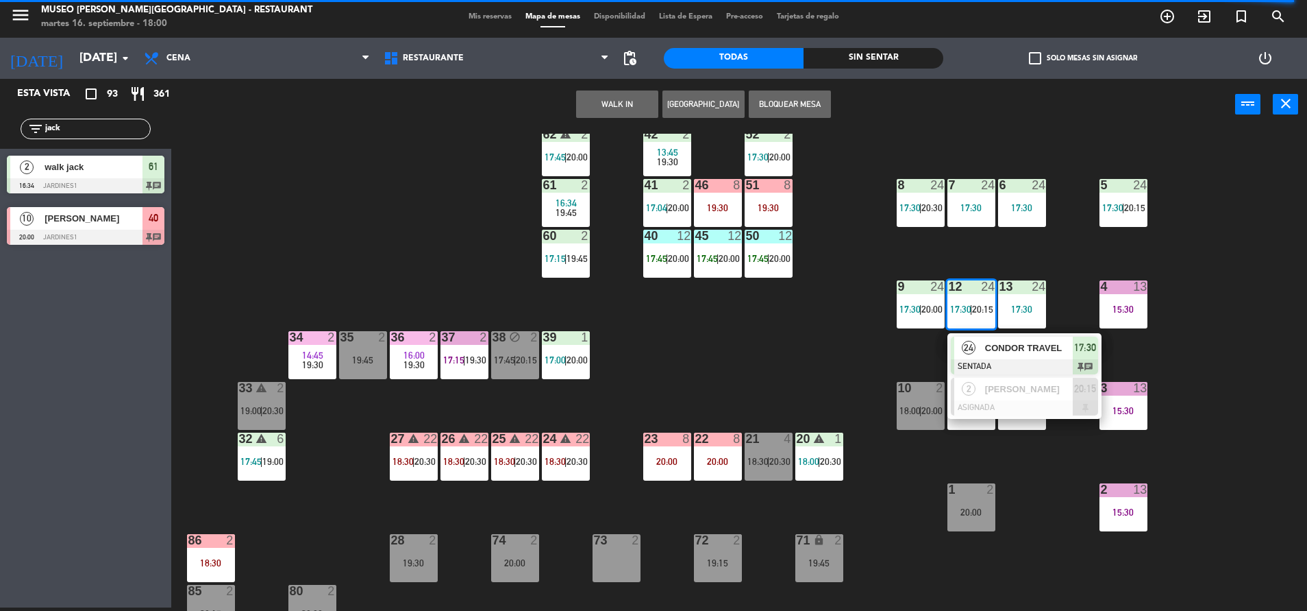
click at [812, 321] on div "44 5 17:45 | 20:30 49 2 19:00 54 4 18:30 64 2 17:15 | 20:30 48 2 17:58 | 20:00 …" at bounding box center [745, 372] width 1123 height 477
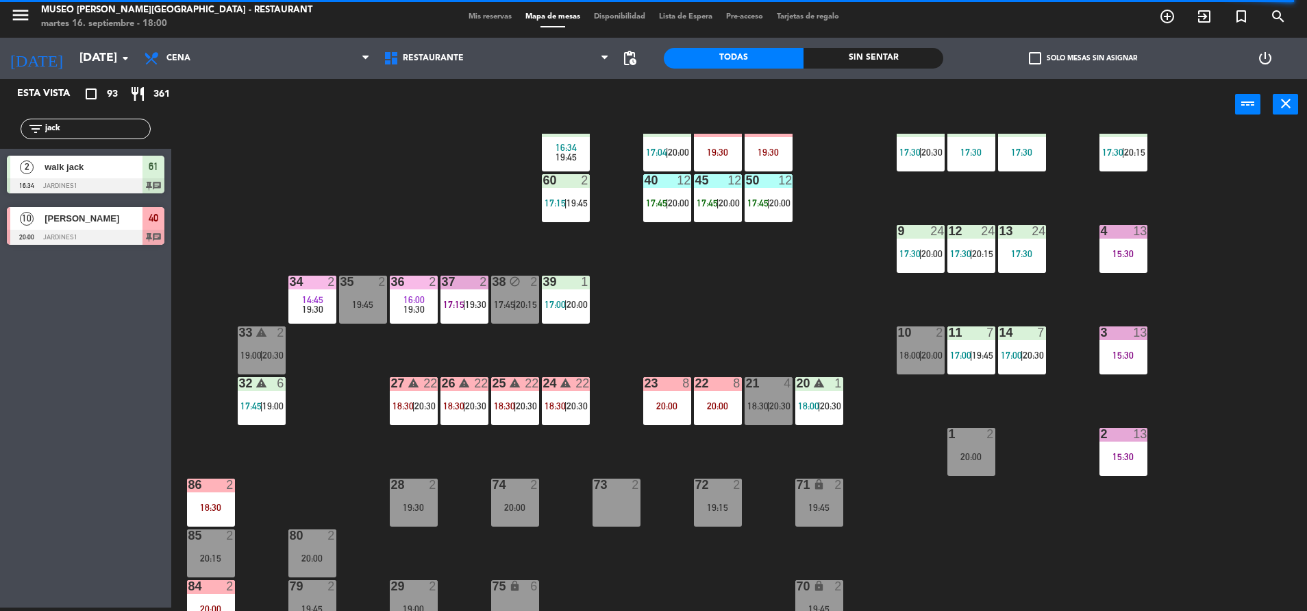
scroll to position [193, 0]
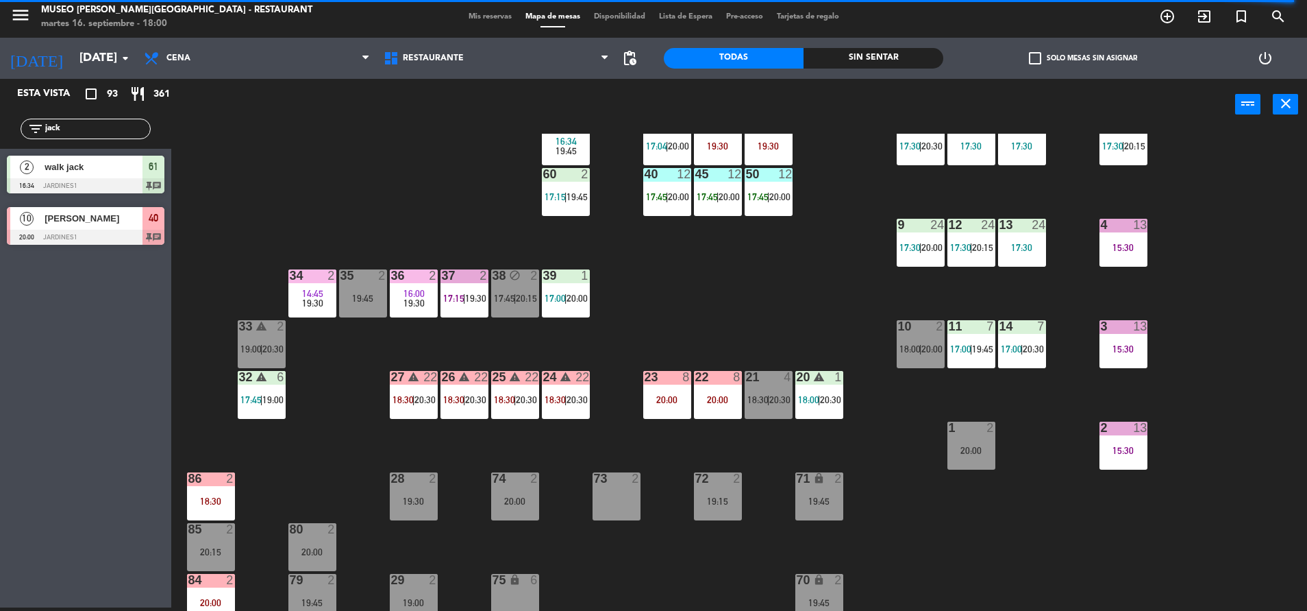
click at [992, 354] on span "19:45" at bounding box center [982, 348] width 21 height 11
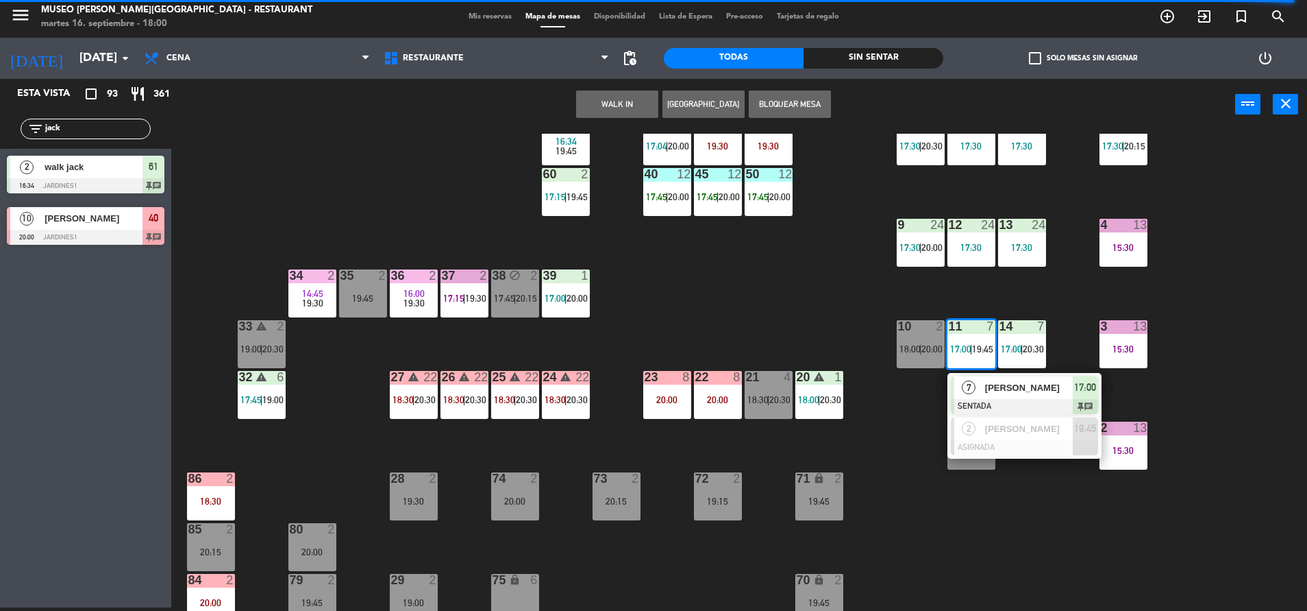
click at [770, 315] on div "44 5 17:45 | 20:30 49 2 19:00 54 4 18:30 64 2 17:15 | 20:30 48 2 17:58 | 20:00 …" at bounding box center [745, 372] width 1123 height 477
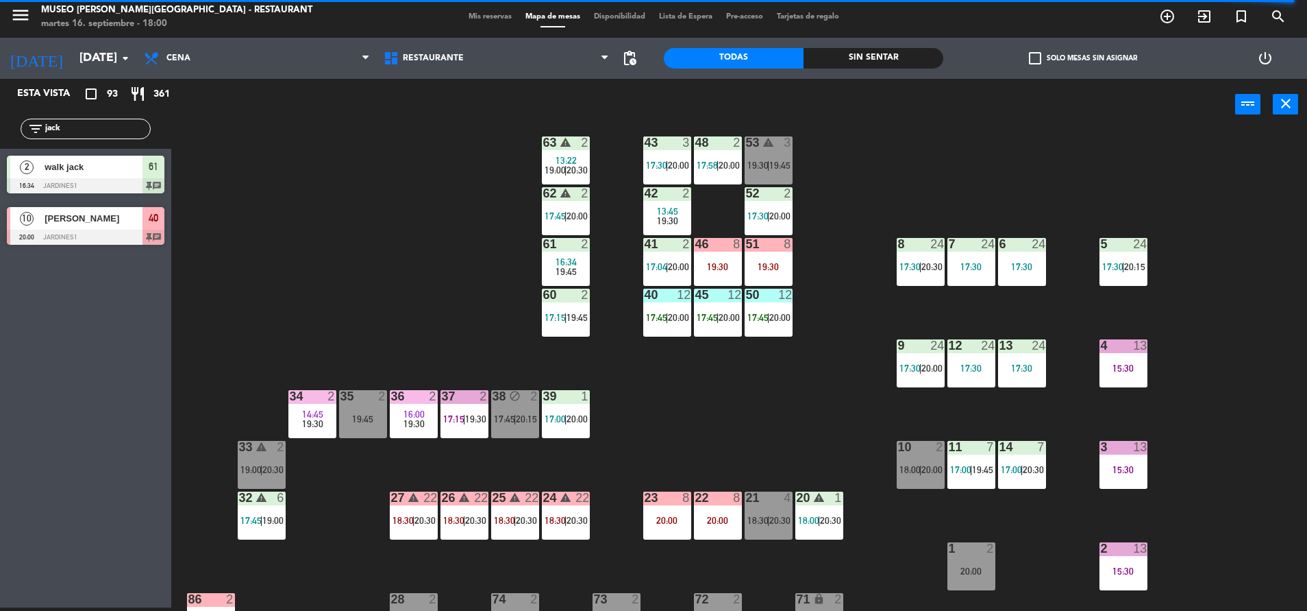
scroll to position [74, 0]
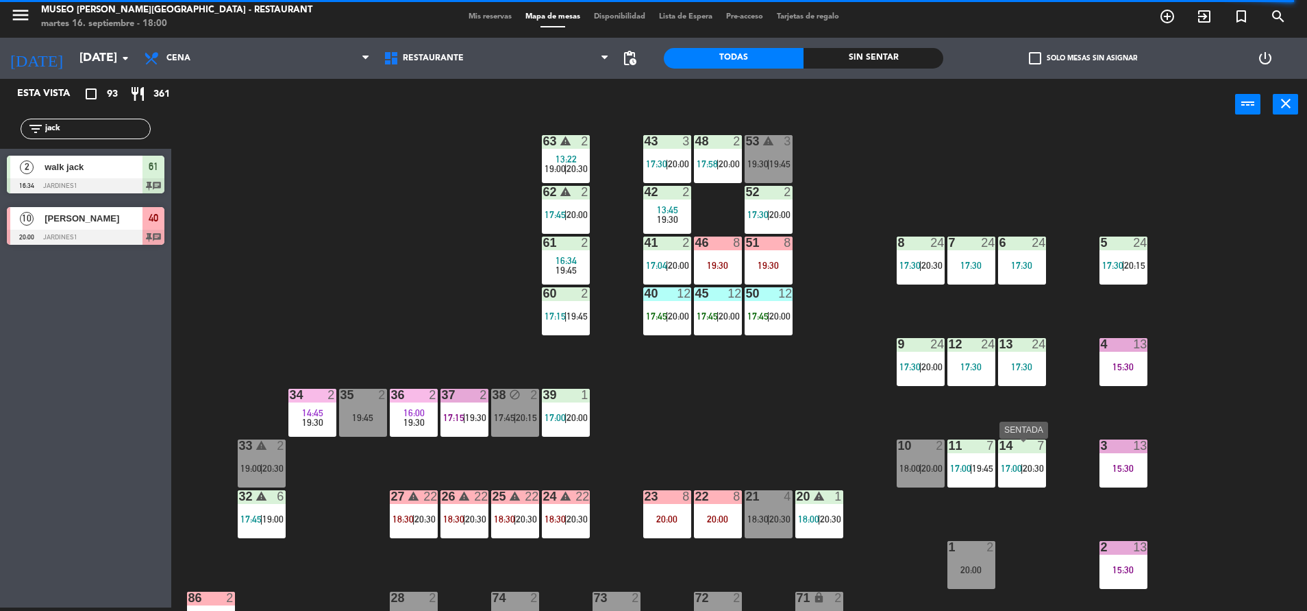
click at [1042, 473] on span "20:30" at bounding box center [1033, 468] width 21 height 11
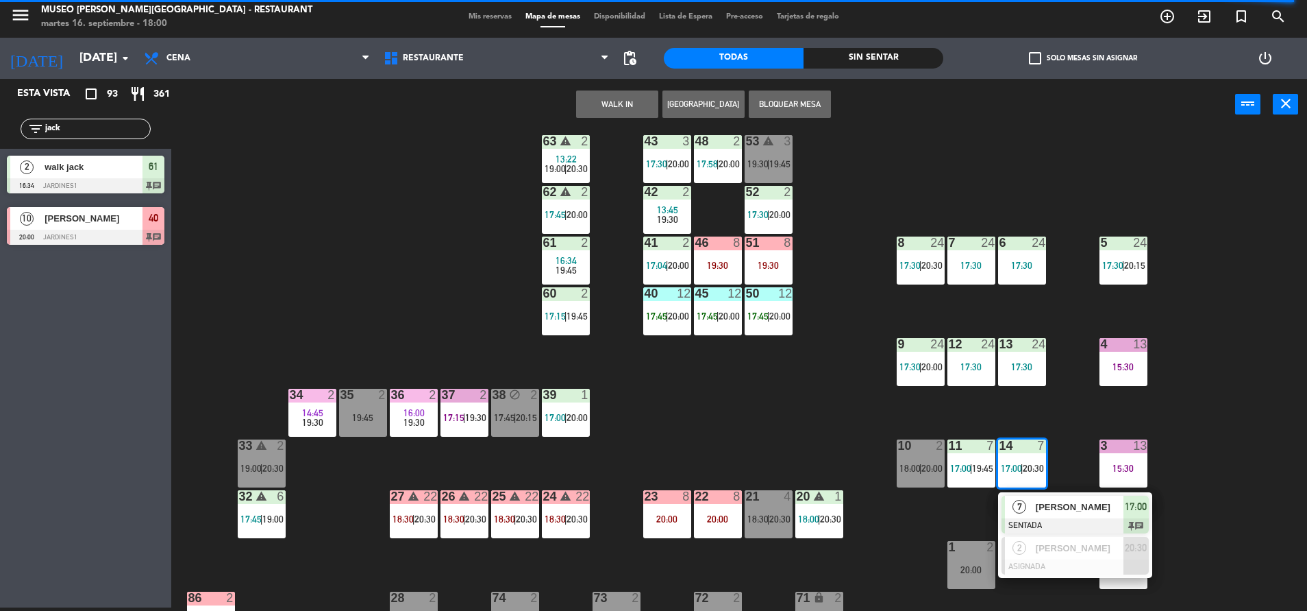
click at [800, 467] on div "44 5 17:45 | 20:30 49 2 19:00 54 4 18:30 64 2 17:15 | 20:30 48 2 17:58 | 20:00 …" at bounding box center [745, 372] width 1123 height 477
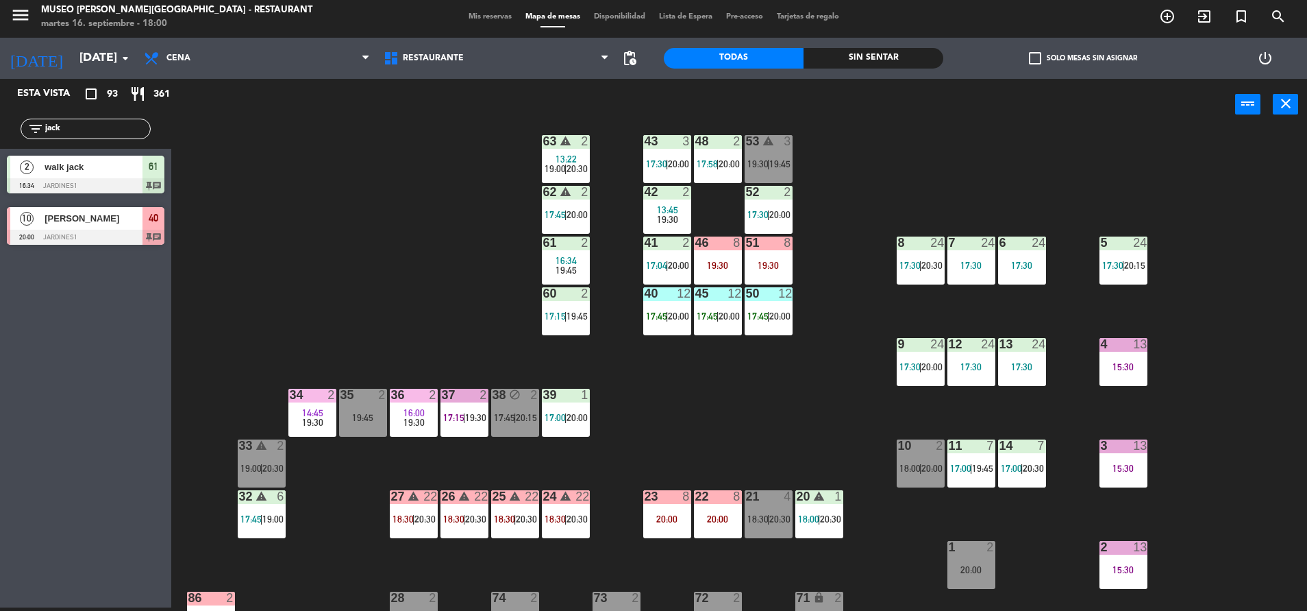
click at [969, 467] on span "17:00" at bounding box center [960, 468] width 21 height 11
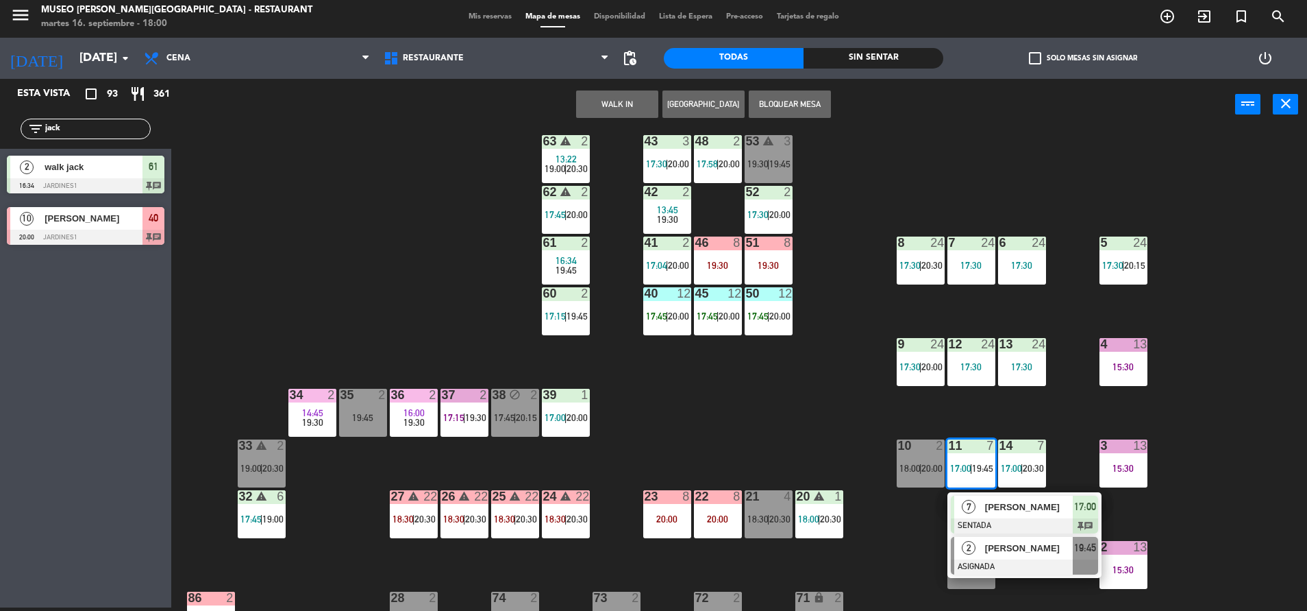
click at [998, 571] on div at bounding box center [1024, 566] width 147 height 15
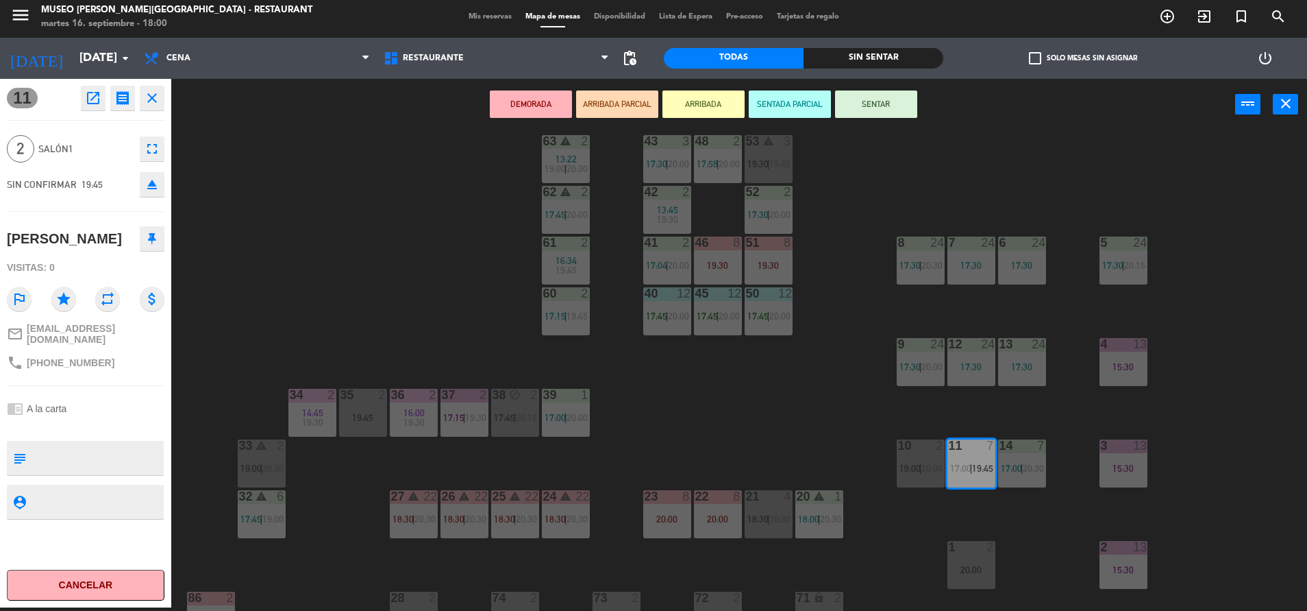
click at [809, 410] on div "44 5 17:45 | 20:30 49 2 19:00 54 4 18:30 64 2 17:15 | 20:30 48 2 17:58 | 20:00 …" at bounding box center [745, 372] width 1123 height 477
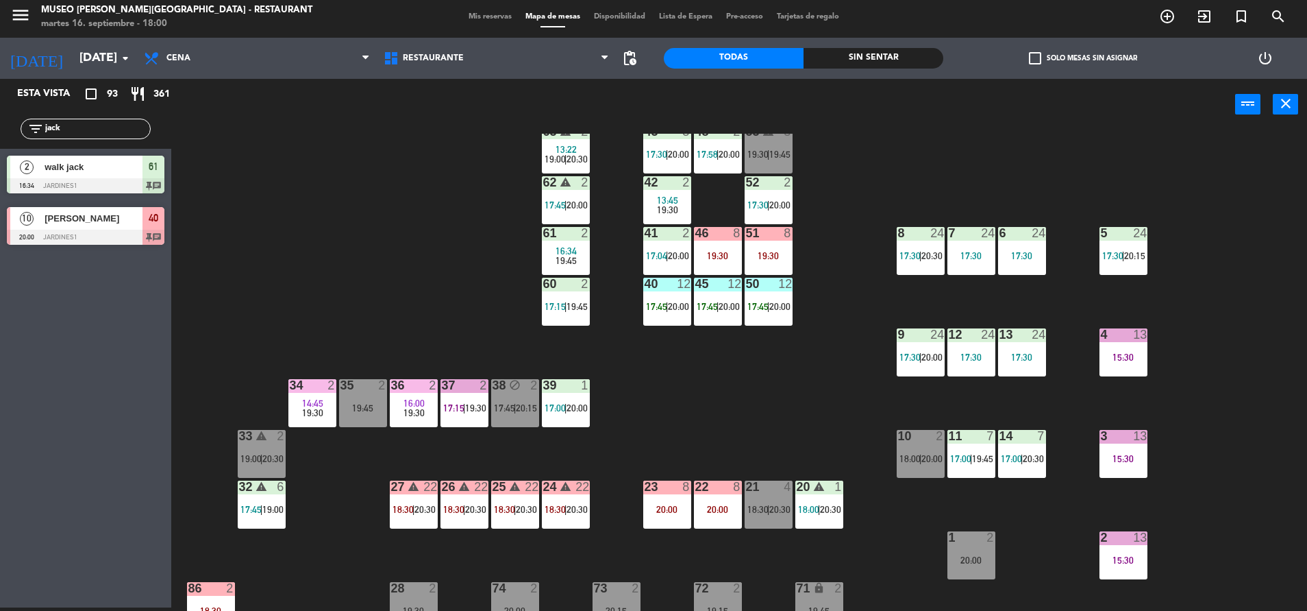
scroll to position [86, 0]
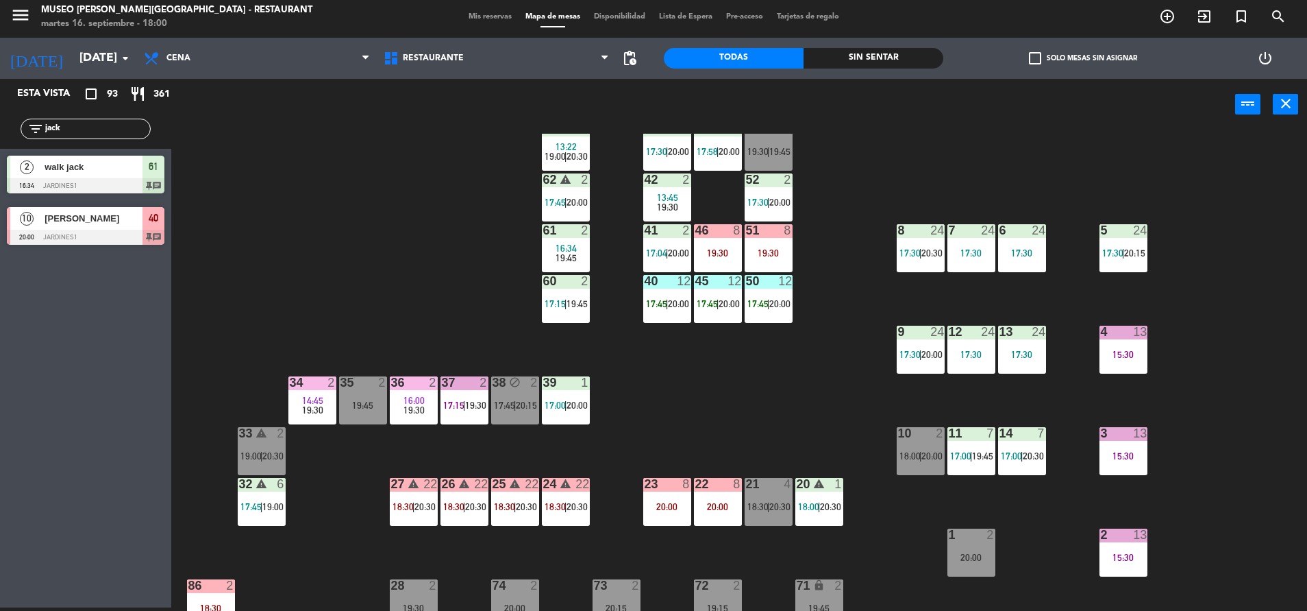
click at [1009, 475] on div "14 7 17:00 | 20:30" at bounding box center [1022, 451] width 48 height 48
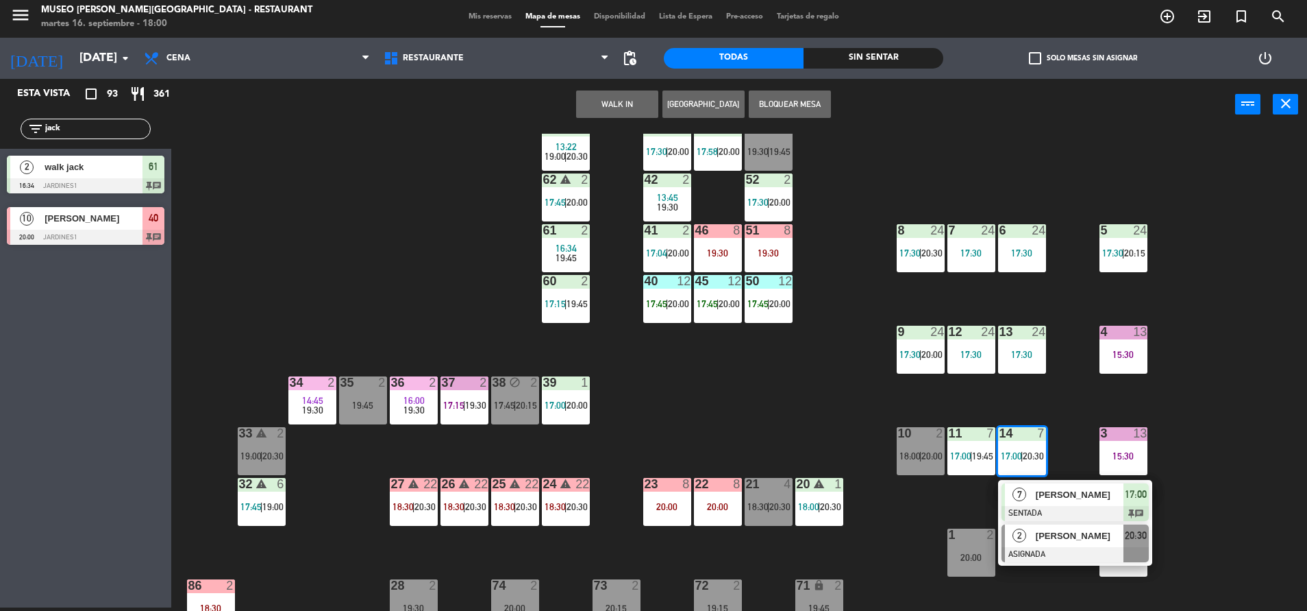
click at [1034, 550] on div at bounding box center [1075, 554] width 147 height 15
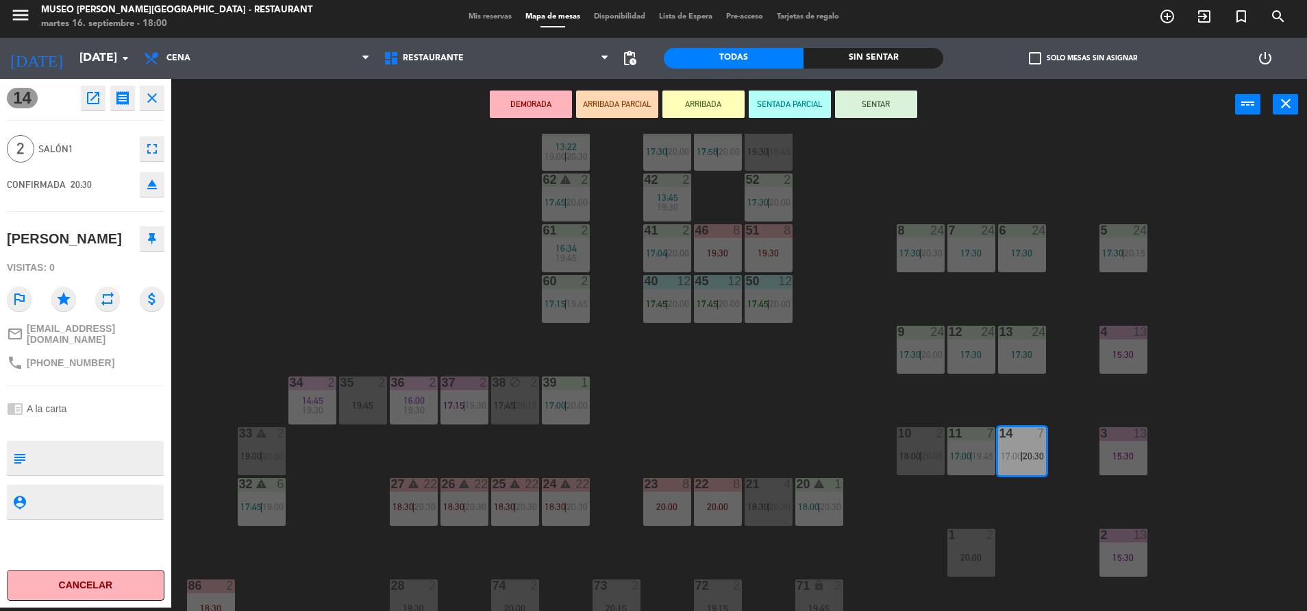
scroll to position [0, 0]
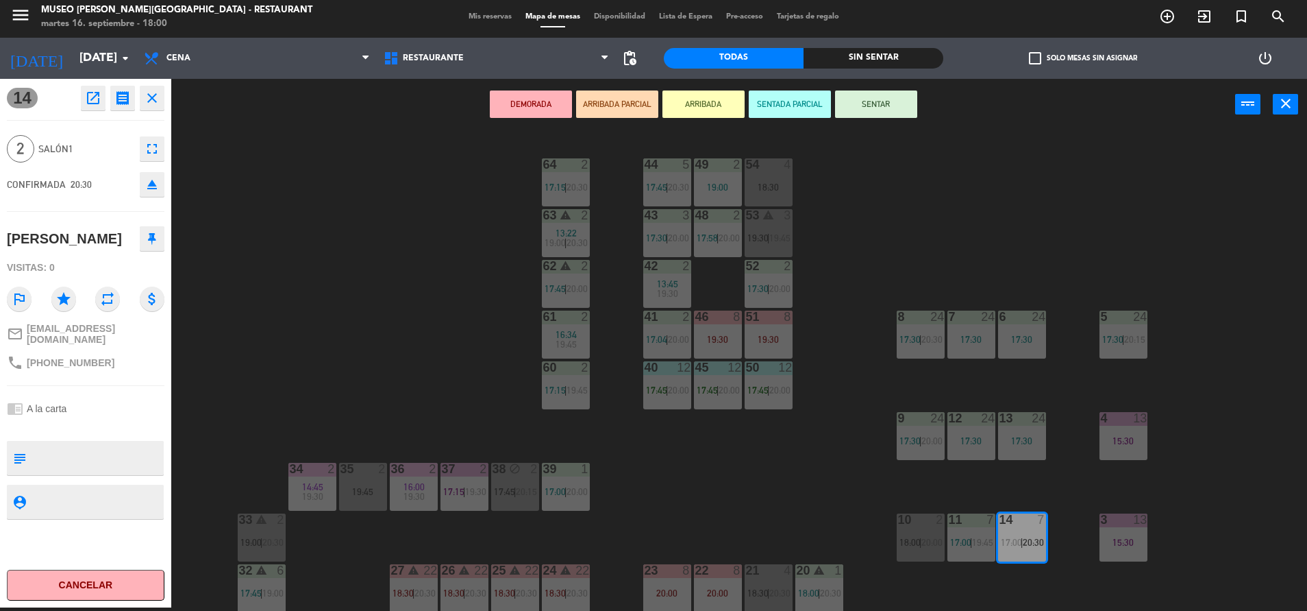
click at [721, 172] on div "49 2" at bounding box center [718, 165] width 48 height 14
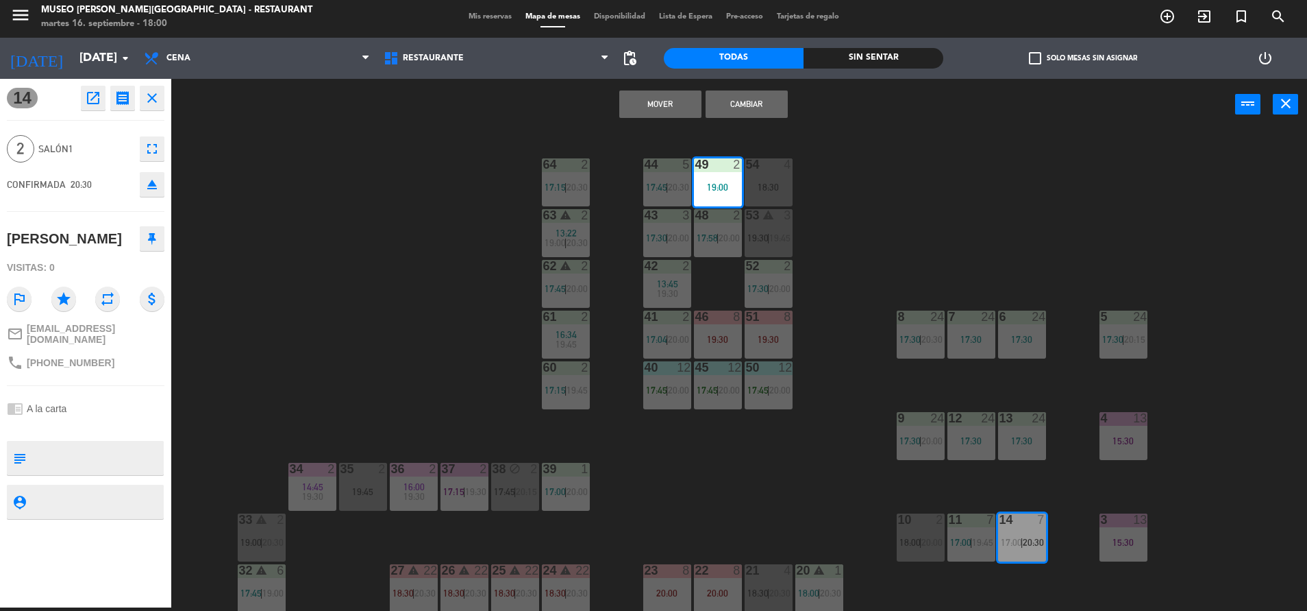
click at [656, 109] on button "Mover" at bounding box center [660, 103] width 82 height 27
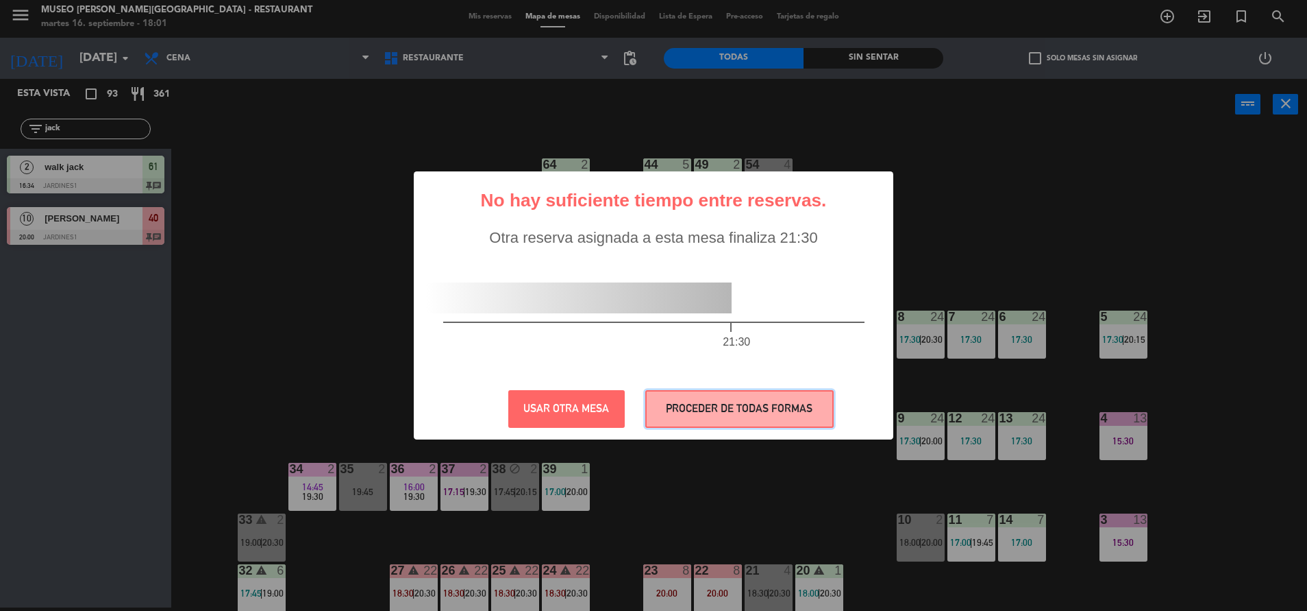
click at [736, 402] on button "PROCEDER DE TODAS FORMAS" at bounding box center [739, 409] width 188 height 38
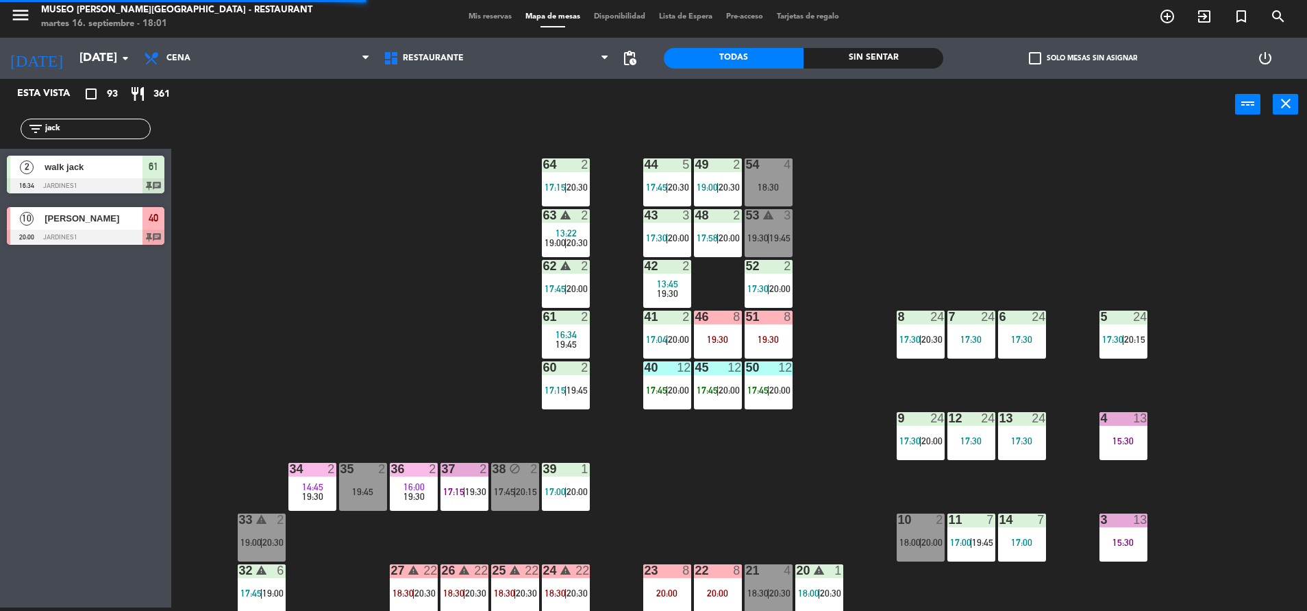
click at [961, 526] on div at bounding box center [971, 519] width 23 height 12
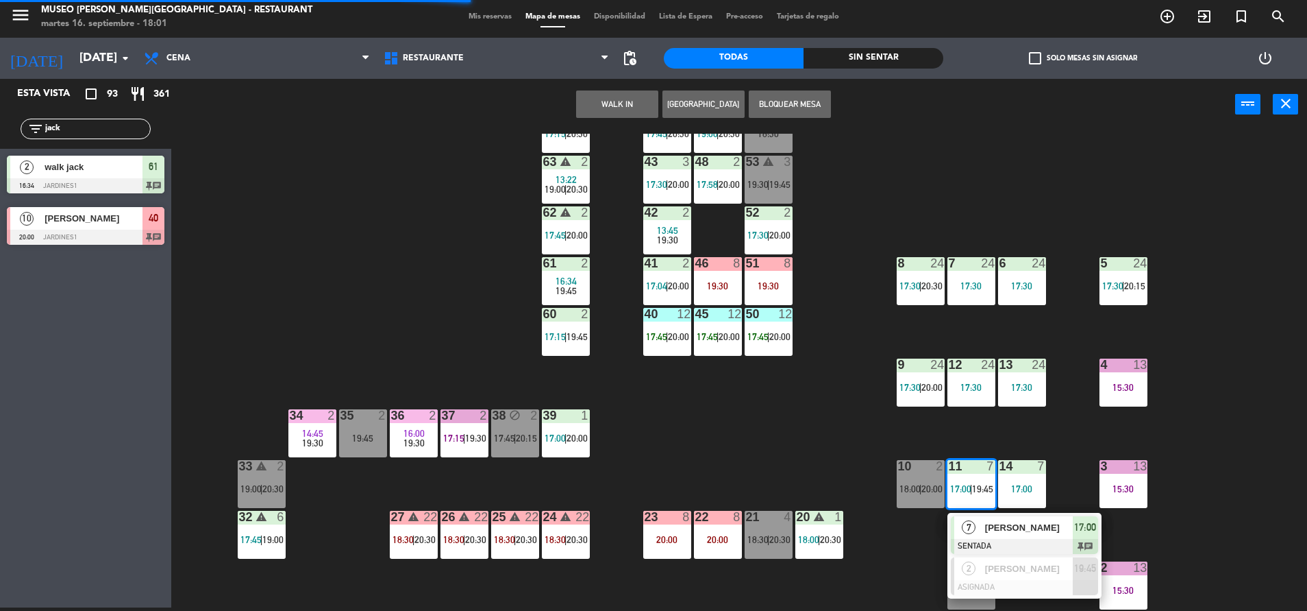
scroll to position [55, 0]
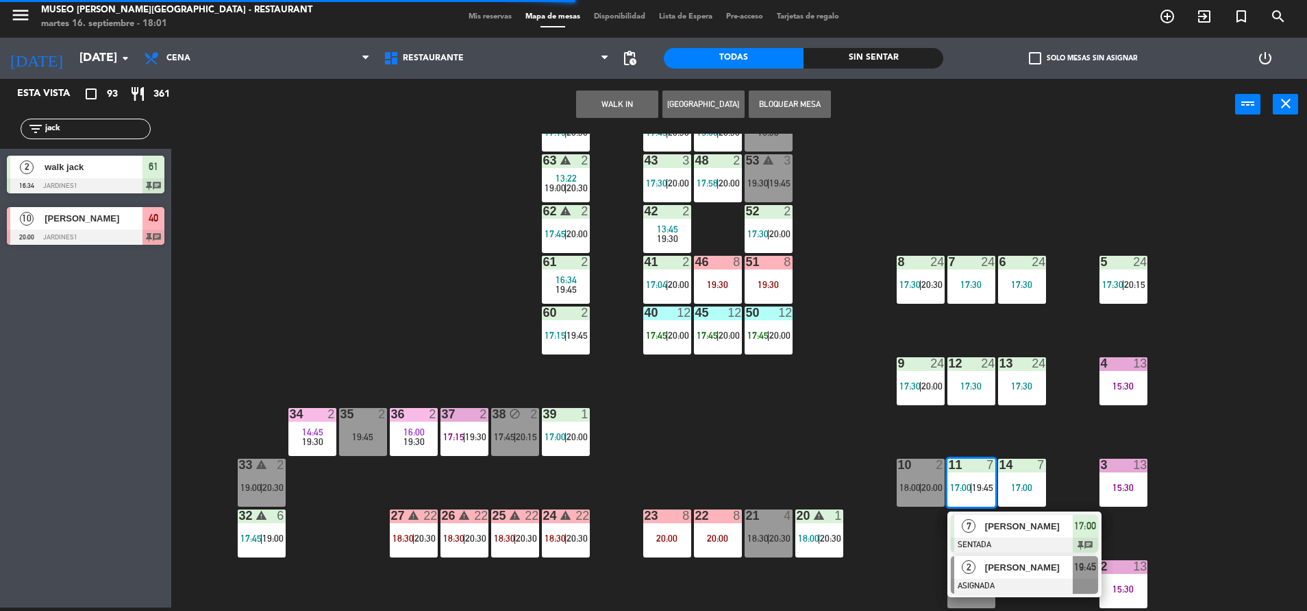
click at [996, 571] on span "[PERSON_NAME]" at bounding box center [1029, 567] width 88 height 14
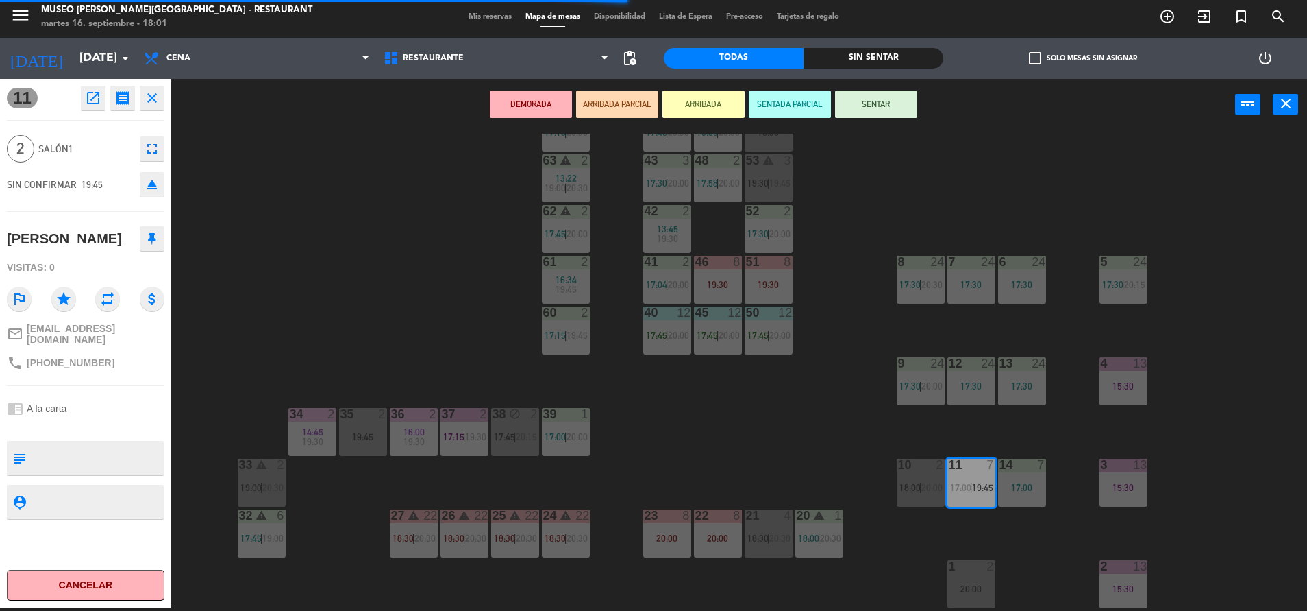
click at [1030, 487] on div "17:00" at bounding box center [1022, 487] width 48 height 10
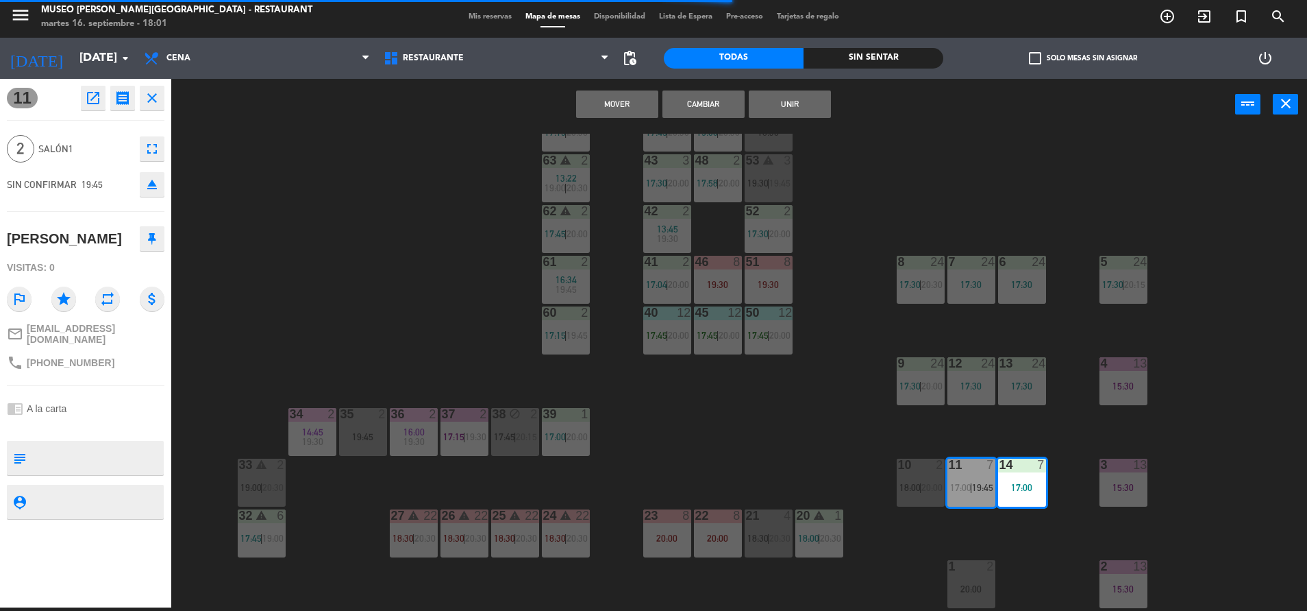
click at [641, 115] on button "Mover" at bounding box center [617, 103] width 82 height 27
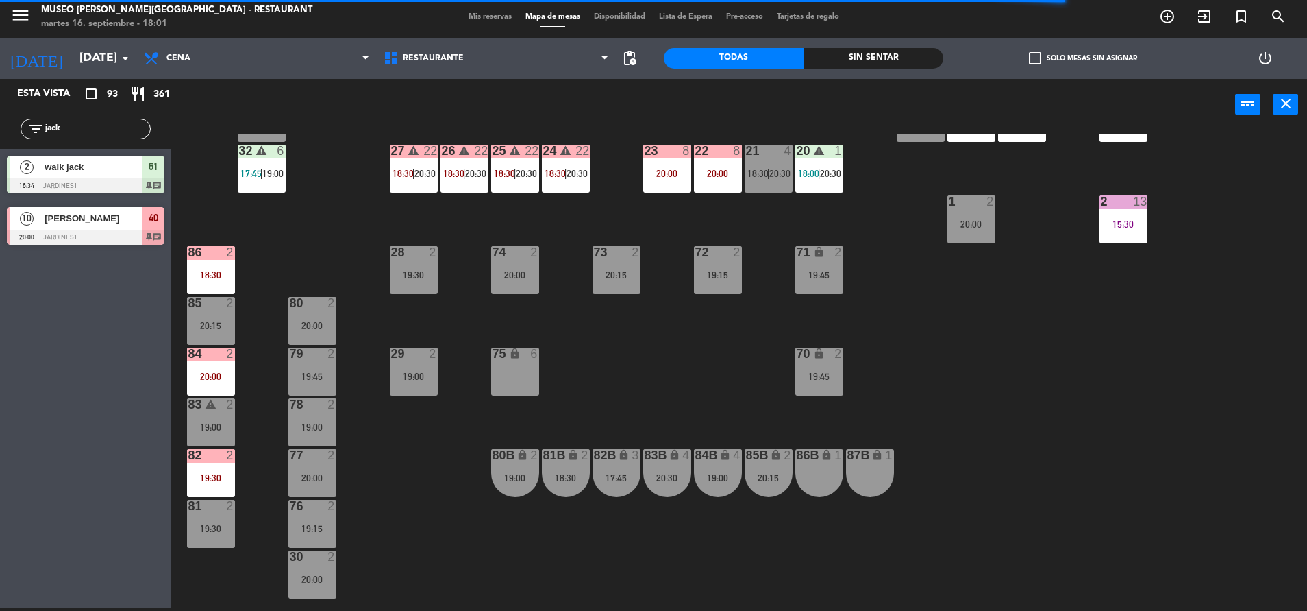
scroll to position [423, 0]
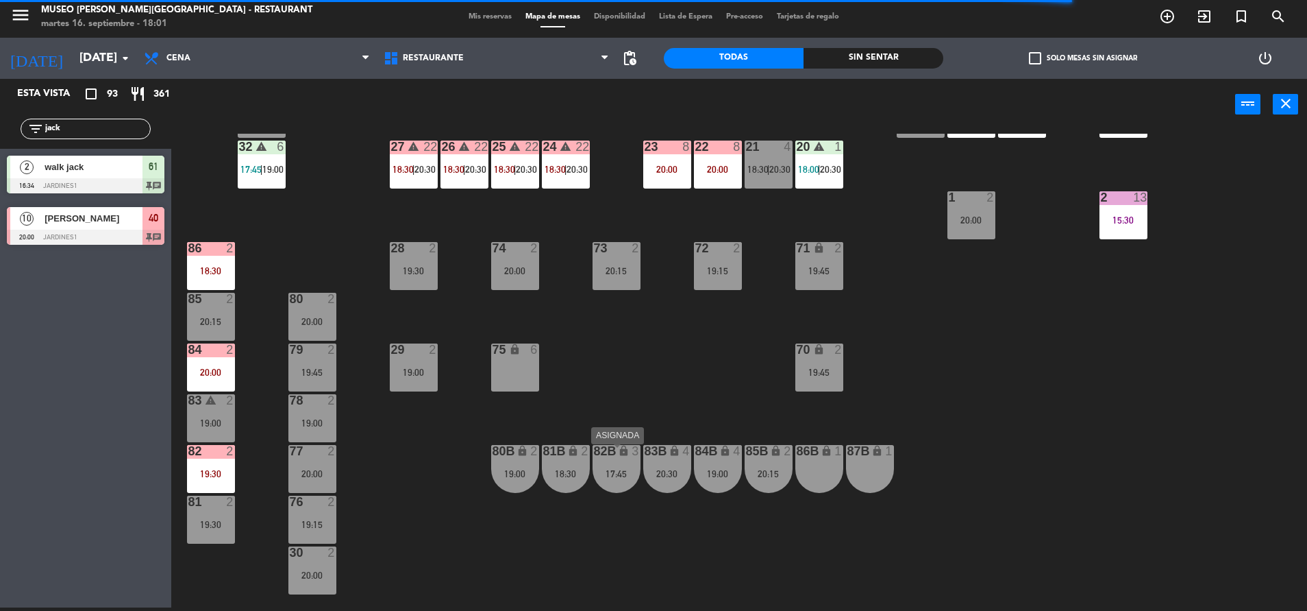
click at [635, 467] on div "82B lock 3 17:45" at bounding box center [617, 469] width 48 height 48
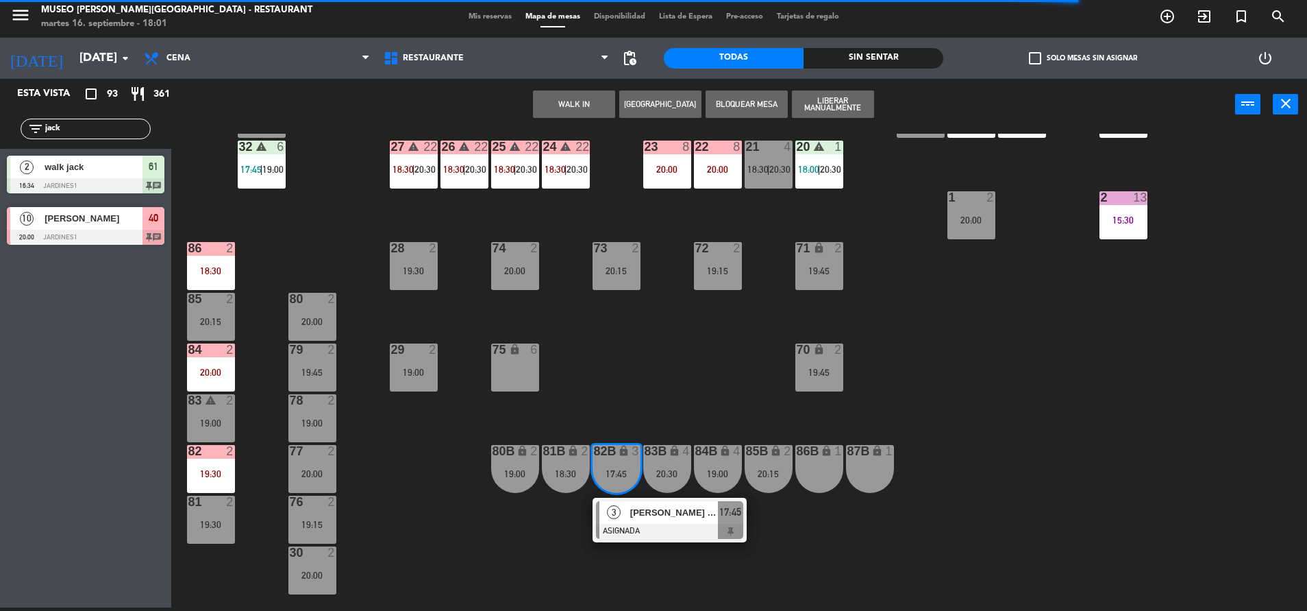
click at [659, 500] on div "44 5 17:45 | 20:30 49 warning 2 19:00 | 20:30 54 4 18:30 64 2 17:15 | 20:30 48 …" at bounding box center [745, 372] width 1123 height 477
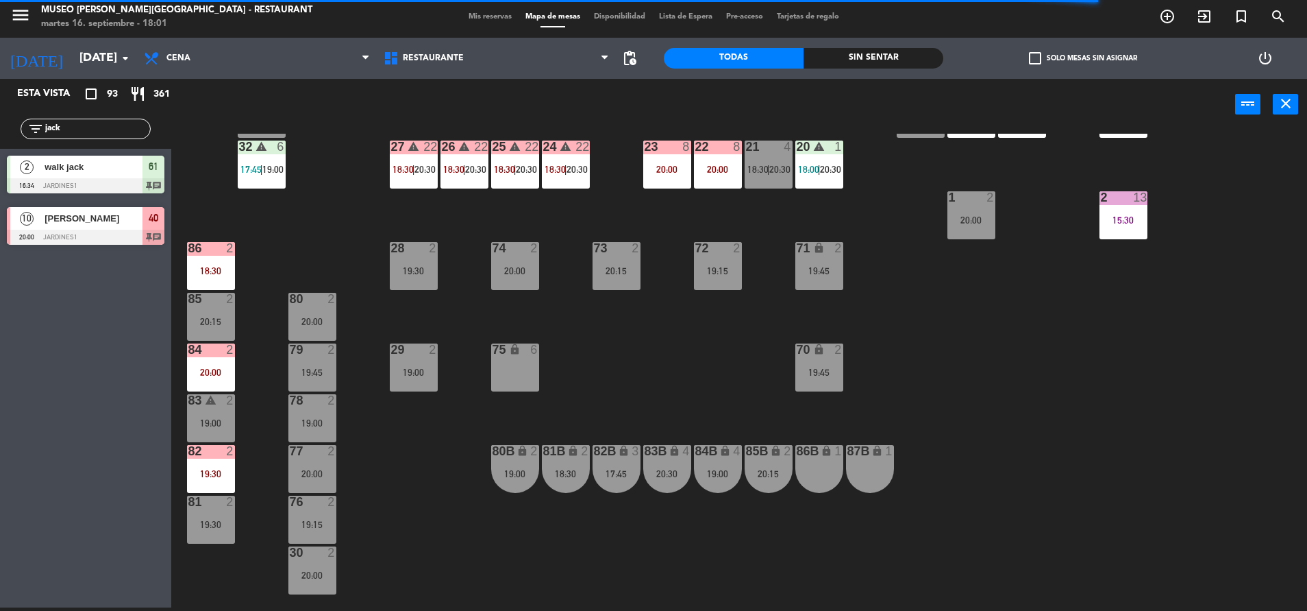
click at [626, 471] on div "82B lock 3 17:45" at bounding box center [617, 469] width 48 height 48
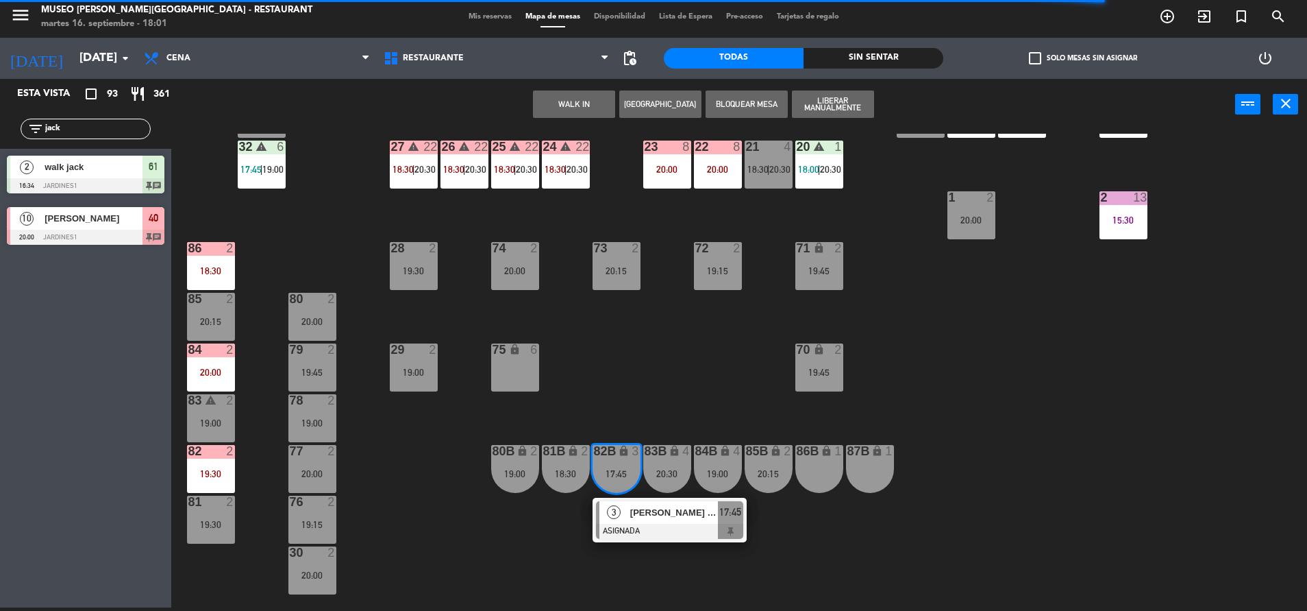
click at [651, 519] on span "[PERSON_NAME] del [PERSON_NAME]" at bounding box center [674, 512] width 88 height 14
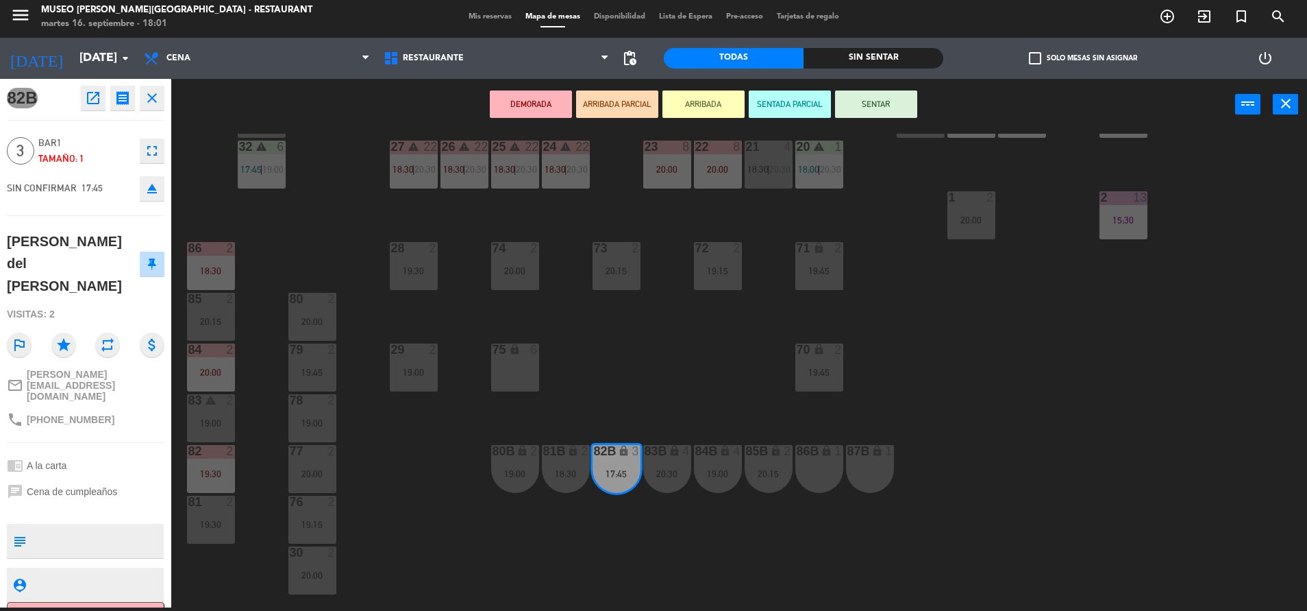
click at [103, 110] on button "open_in_new" at bounding box center [93, 98] width 25 height 25
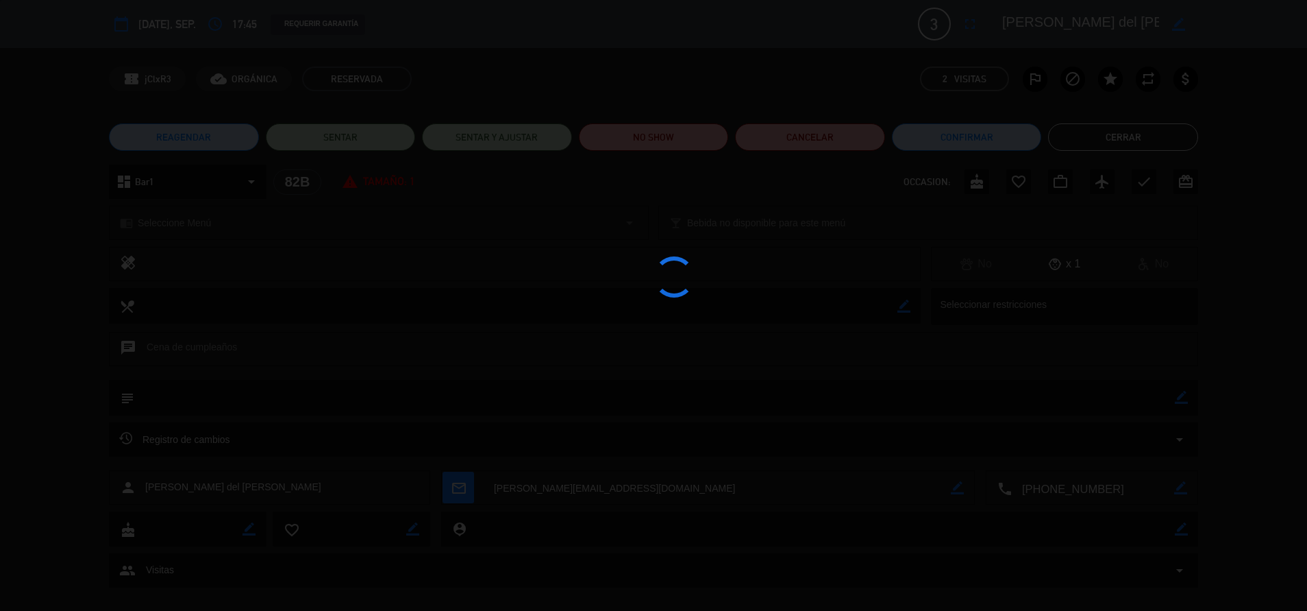
click at [678, 154] on div at bounding box center [653, 305] width 1307 height 611
click at [678, 151] on div at bounding box center [653, 305] width 1307 height 611
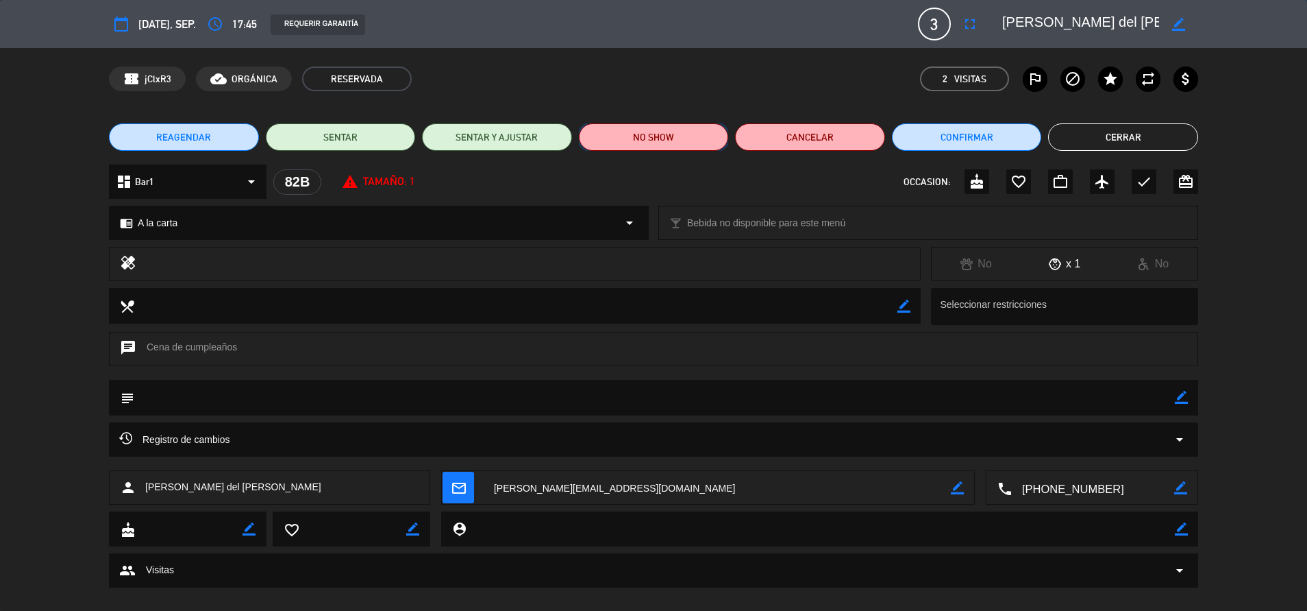
click at [672, 148] on button "NO SHOW" at bounding box center [654, 136] width 150 height 27
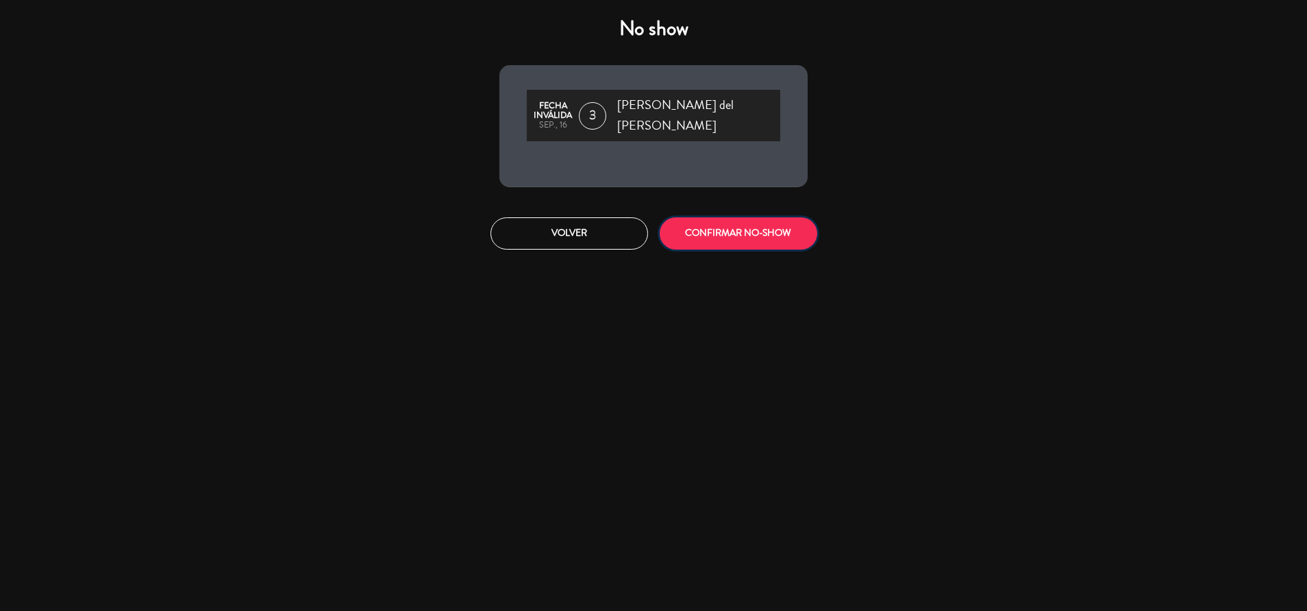
click at [747, 217] on button "CONFIRMAR NO-SHOW" at bounding box center [739, 233] width 158 height 32
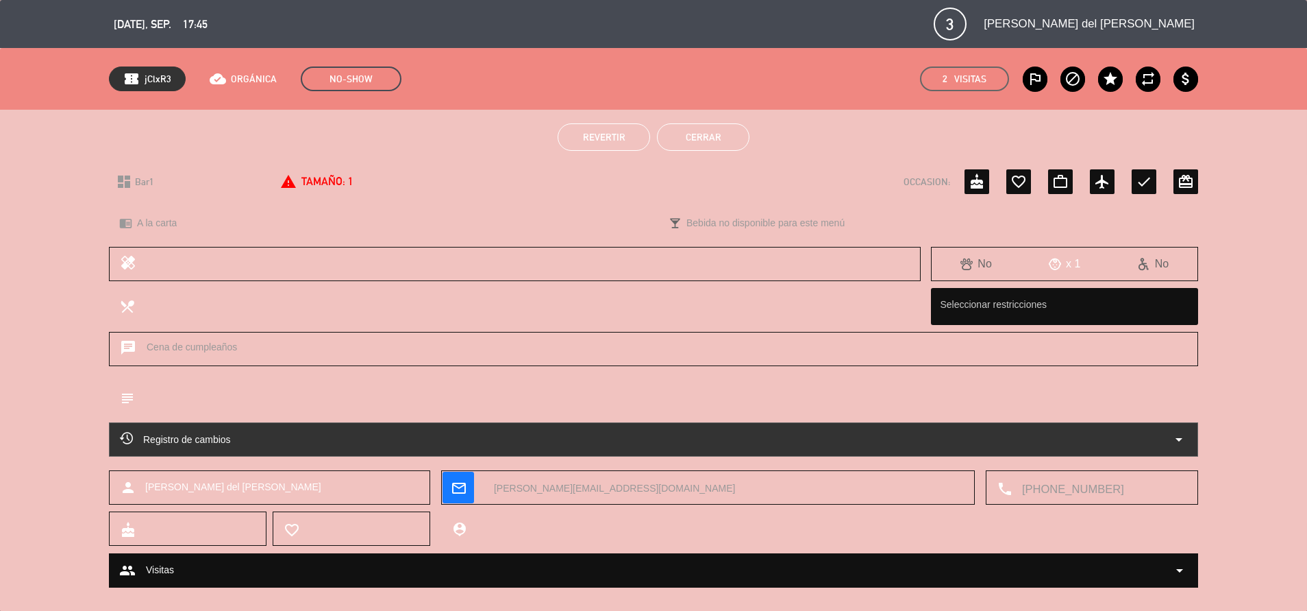
click at [704, 136] on button "Cerrar" at bounding box center [703, 136] width 93 height 27
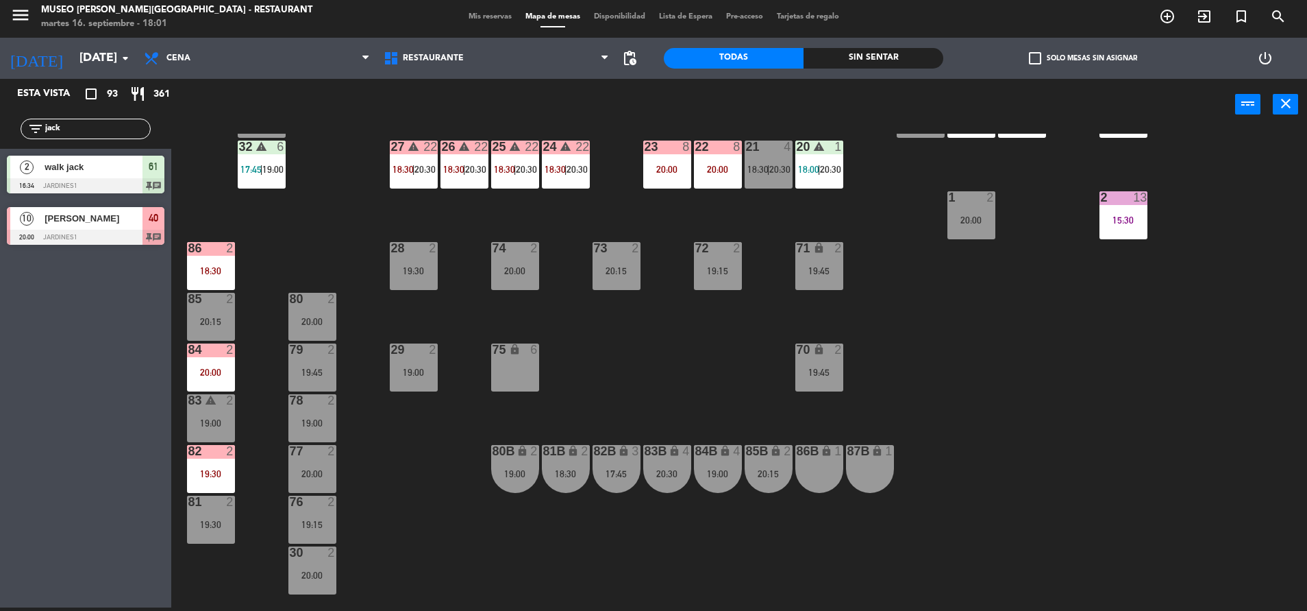
click at [824, 364] on div "70 lock 2 19:45" at bounding box center [820, 367] width 48 height 48
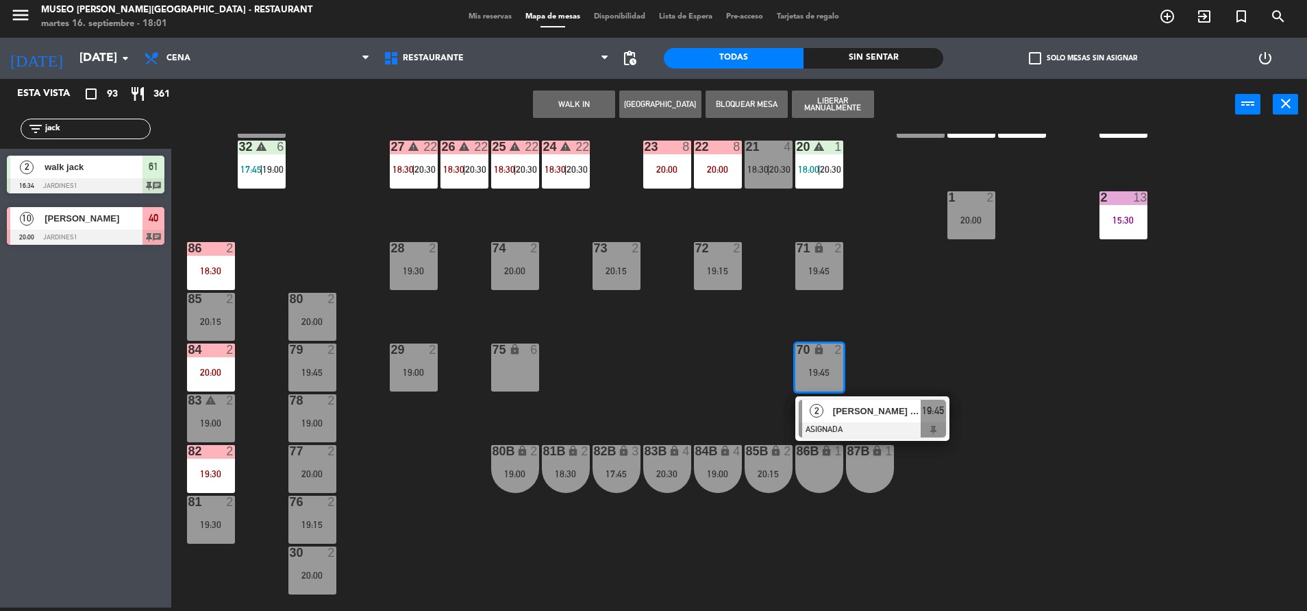
click at [829, 454] on icon "lock" at bounding box center [827, 451] width 12 height 12
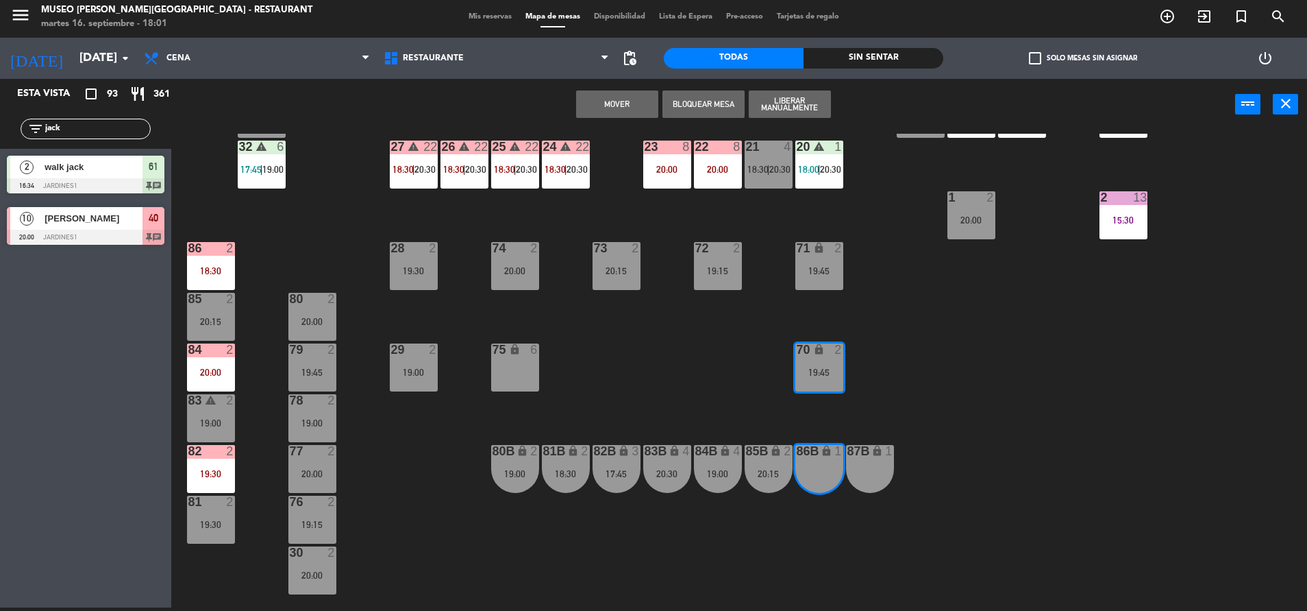
click at [604, 111] on button "Mover" at bounding box center [617, 103] width 82 height 27
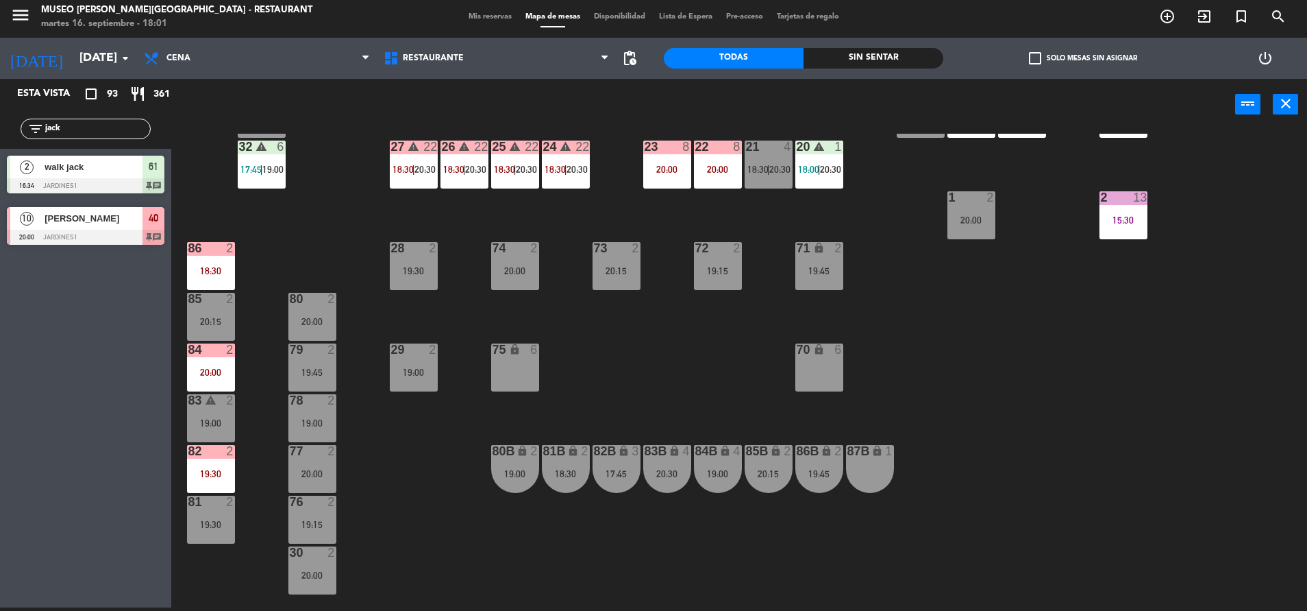
scroll to position [0, 0]
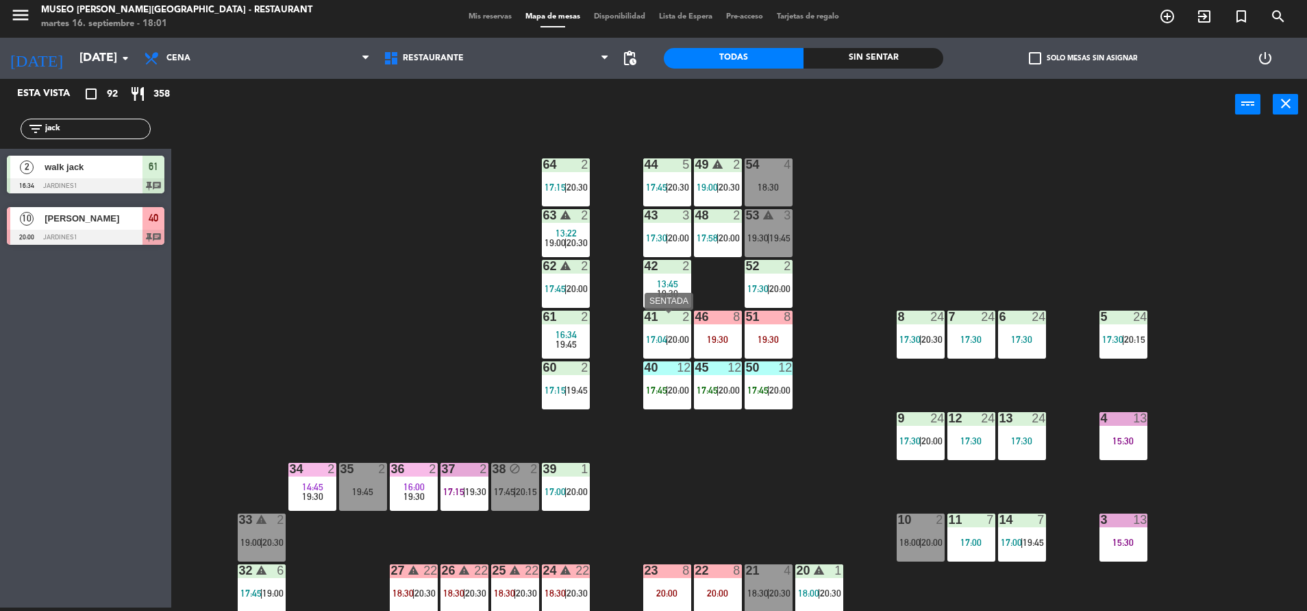
click at [670, 342] on span "20:00" at bounding box center [678, 339] width 21 height 11
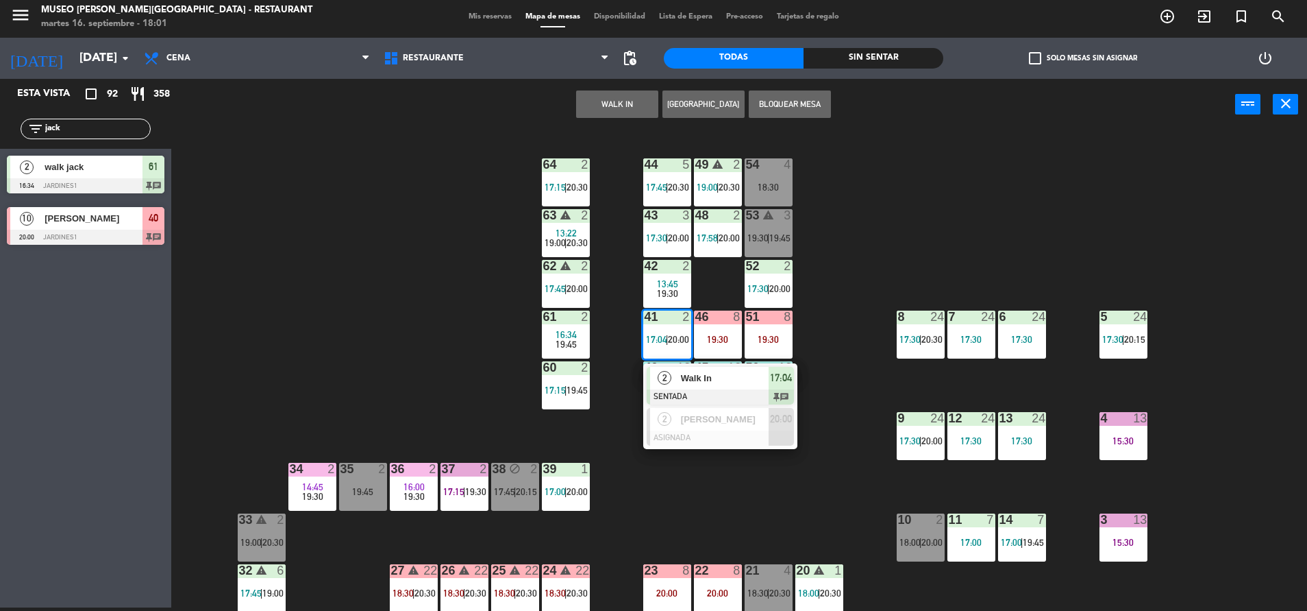
click at [741, 517] on div "44 5 17:45 | 20:30 49 warning 2 19:00 | 20:30 54 4 18:30 64 2 17:15 | 20:30 48 …" at bounding box center [745, 372] width 1123 height 477
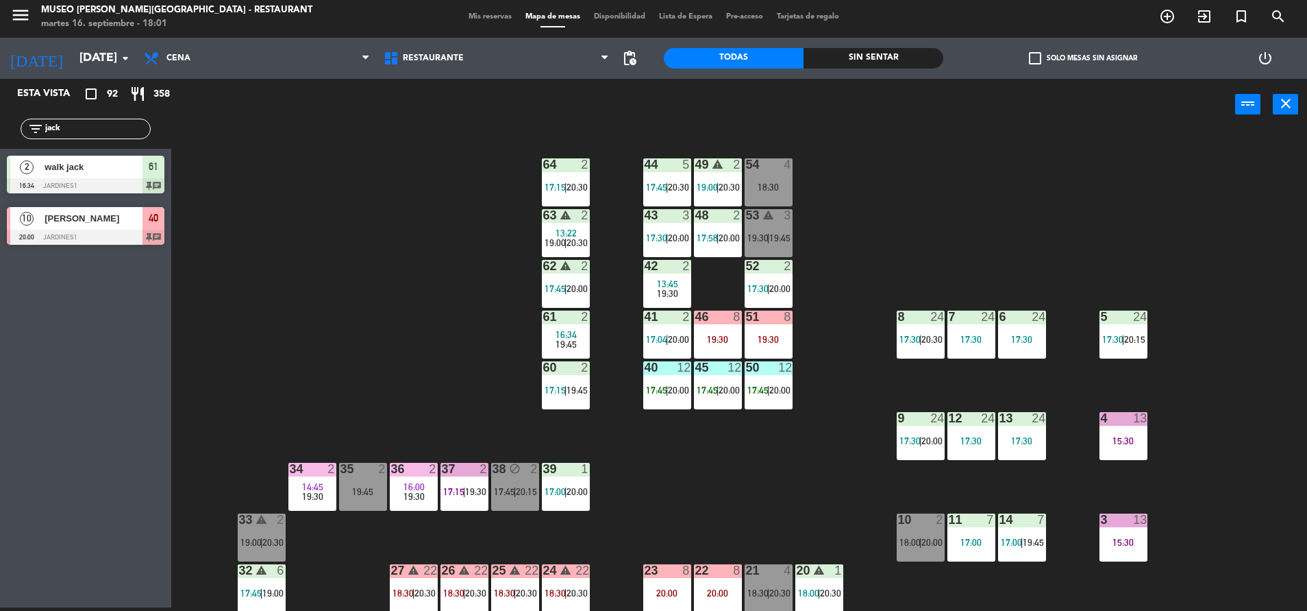
click at [672, 390] on span "20:00" at bounding box center [678, 389] width 21 height 11
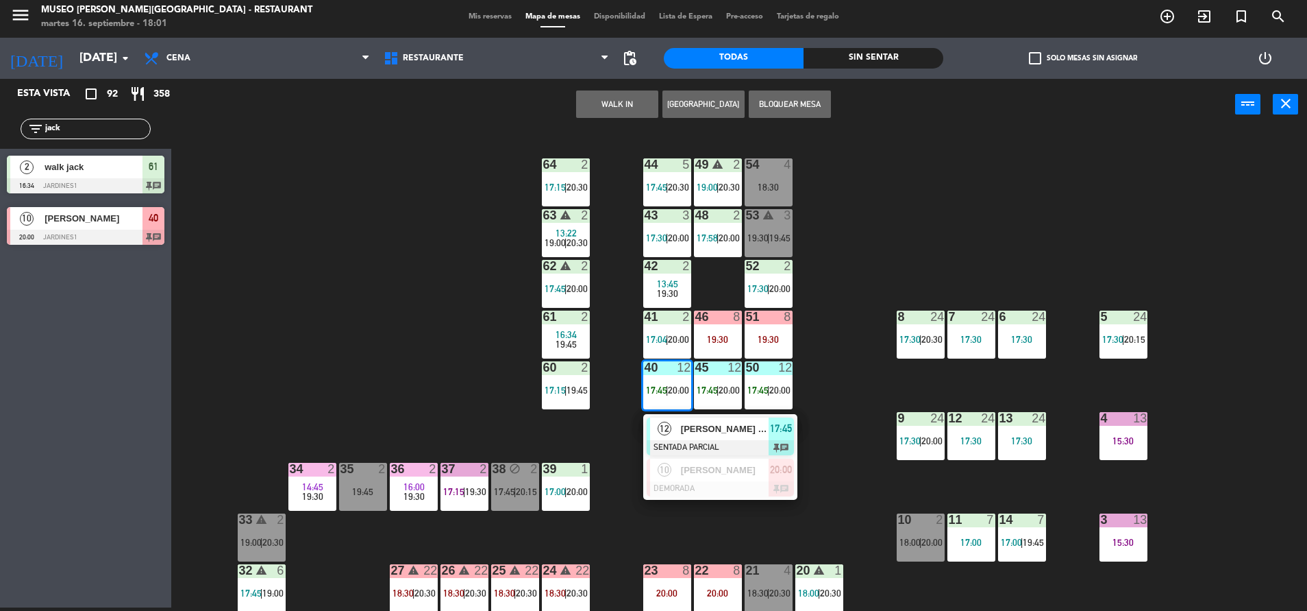
click at [854, 271] on div "44 5 17:45 | 20:30 49 warning 2 19:00 | 20:30 54 4 18:30 64 2 17:15 | 20:30 48 …" at bounding box center [745, 372] width 1123 height 477
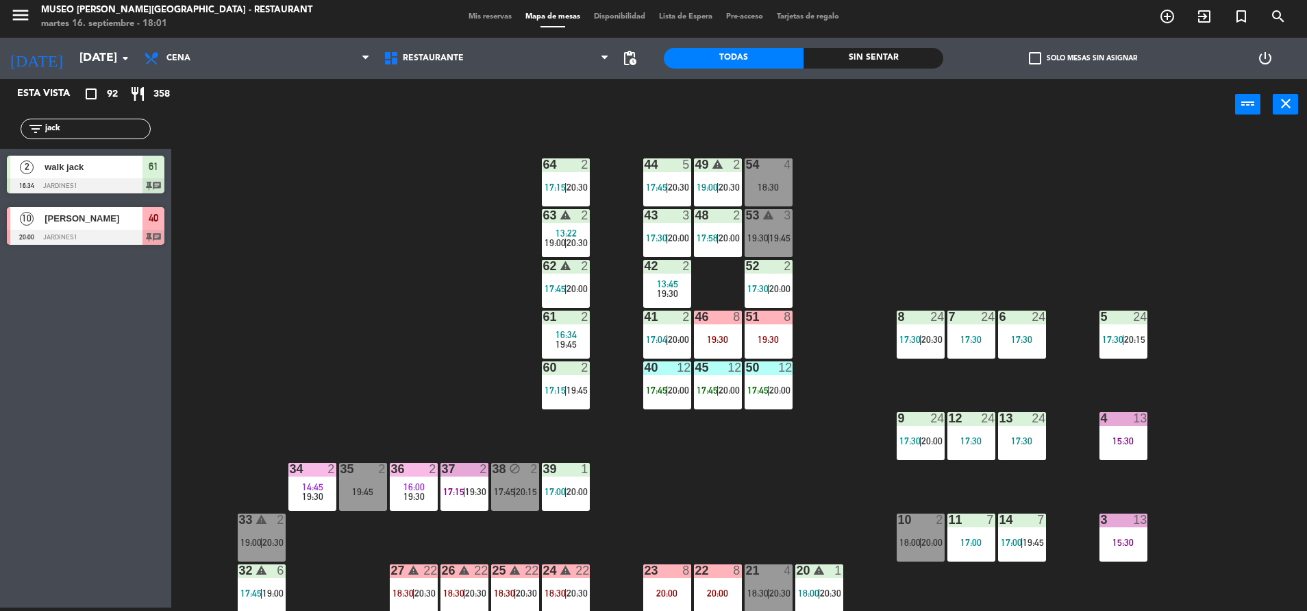
click at [670, 181] on div "44 5 17:45 | 20:30" at bounding box center [667, 182] width 48 height 48
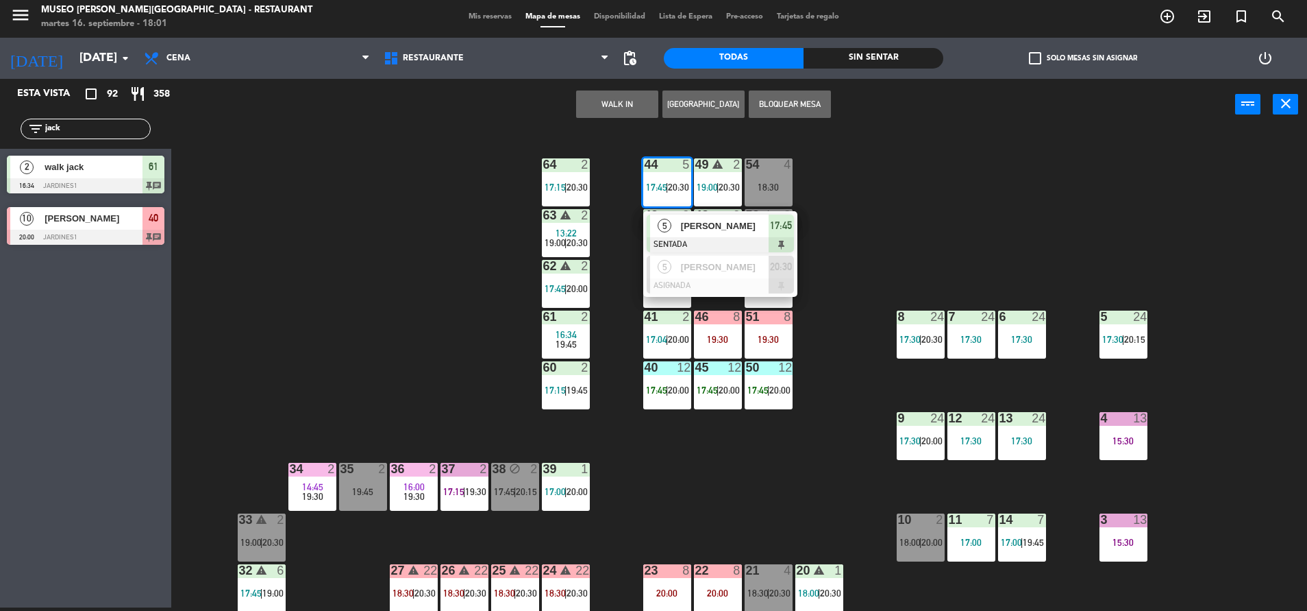
scroll to position [508, 0]
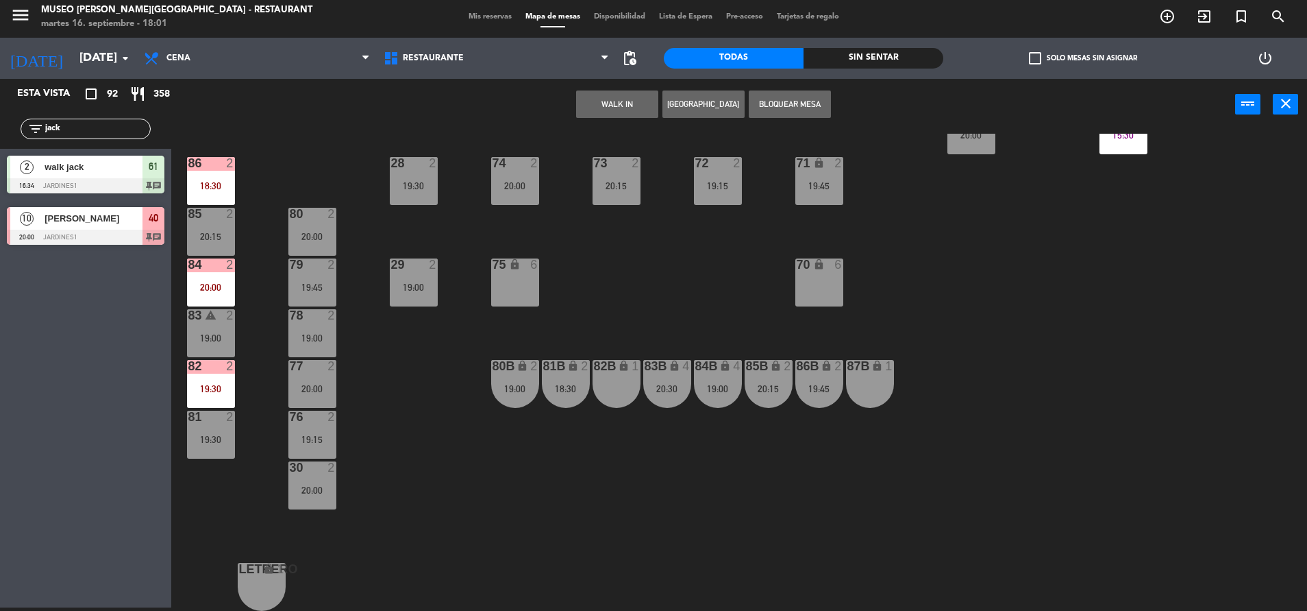
click at [613, 339] on div "44 5 17:45 | 20:30 5 [PERSON_NAME] SENTADA 17:45 5 [PERSON_NAME] ASIGNADA 20:30…" at bounding box center [745, 372] width 1123 height 477
click at [681, 387] on div "20:30" at bounding box center [667, 389] width 48 height 10
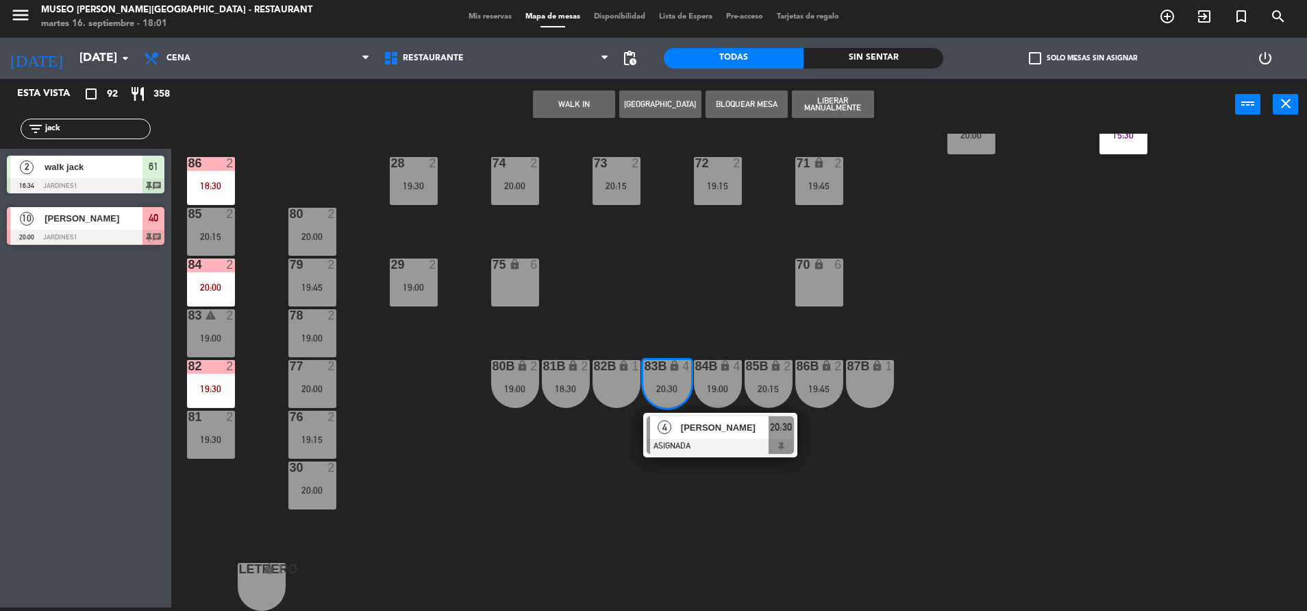
click at [517, 296] on div "75 lock 6" at bounding box center [515, 282] width 48 height 48
click at [601, 108] on button "Mover" at bounding box center [617, 103] width 82 height 27
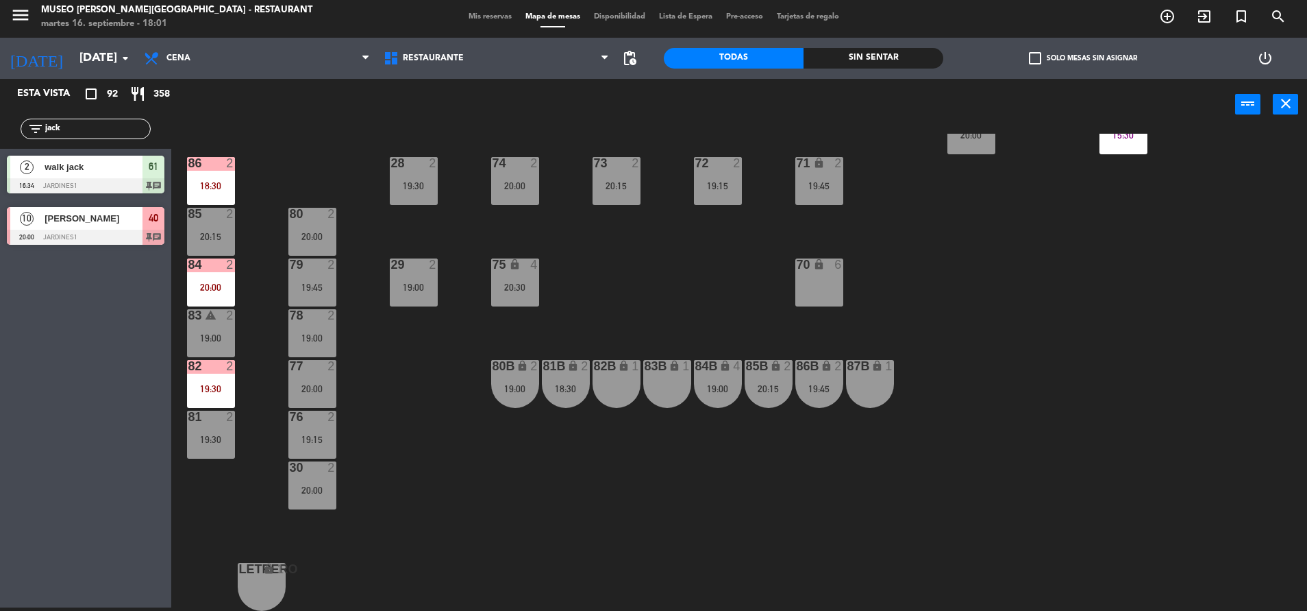
click at [718, 382] on div "84B lock 4 19:00" at bounding box center [718, 384] width 48 height 48
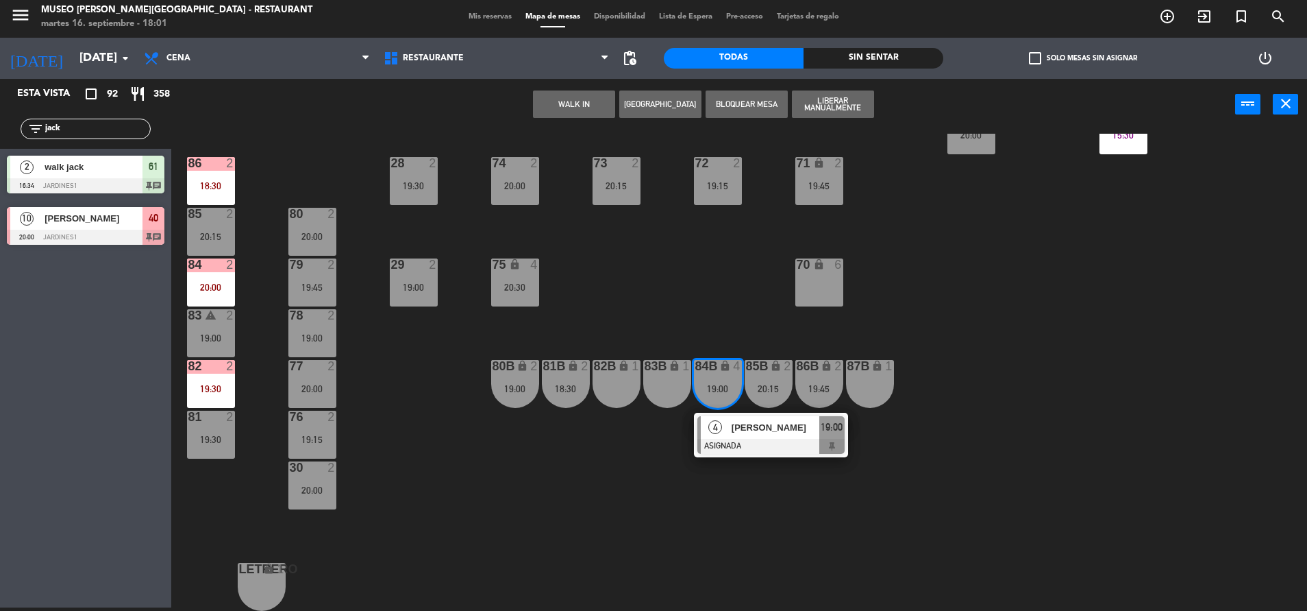
click at [824, 278] on div "70 lock 6" at bounding box center [820, 282] width 48 height 48
click at [634, 114] on button "Mover" at bounding box center [617, 103] width 82 height 27
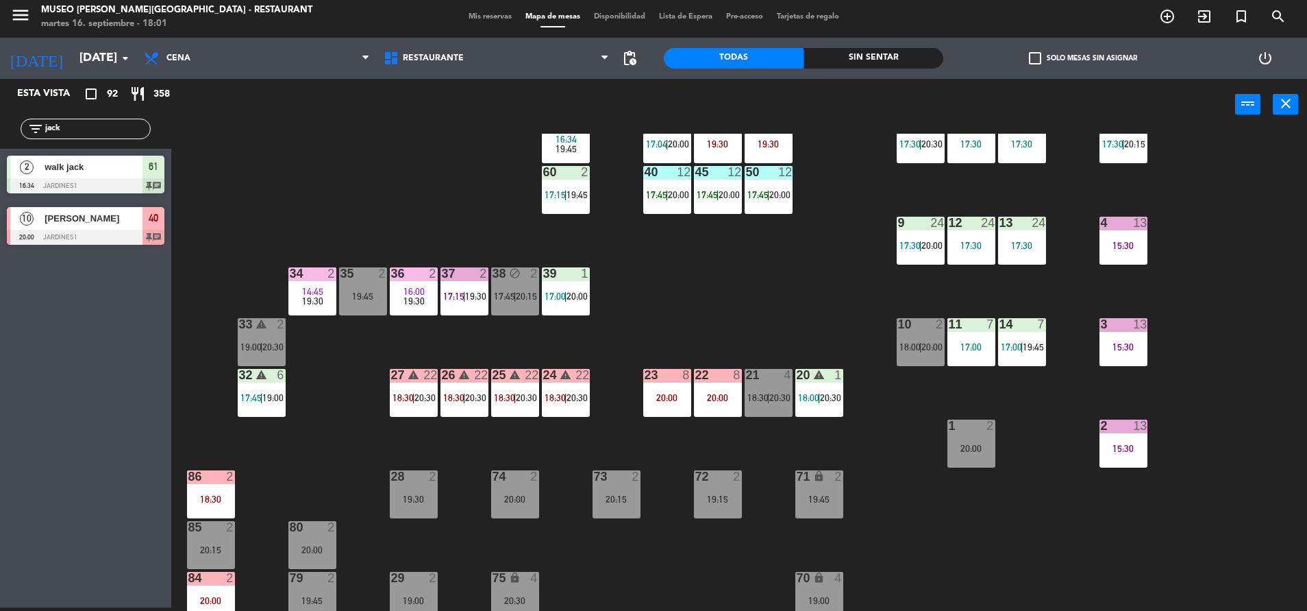
scroll to position [171, 0]
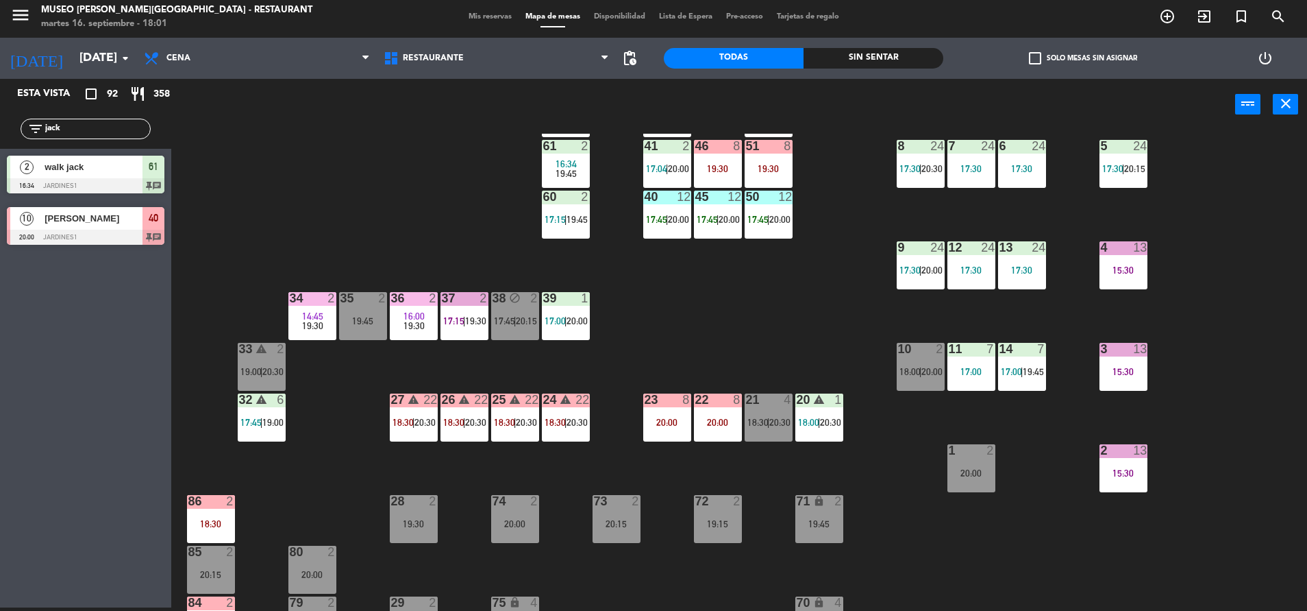
drag, startPoint x: 63, startPoint y: 130, endPoint x: -4, endPoint y: 126, distance: 67.3
click at [0, 126] on html "close × Museo [PERSON_NAME] Café - Restaurant × chrome_reader_mode Listado de R…" at bounding box center [653, 305] width 1307 height 611
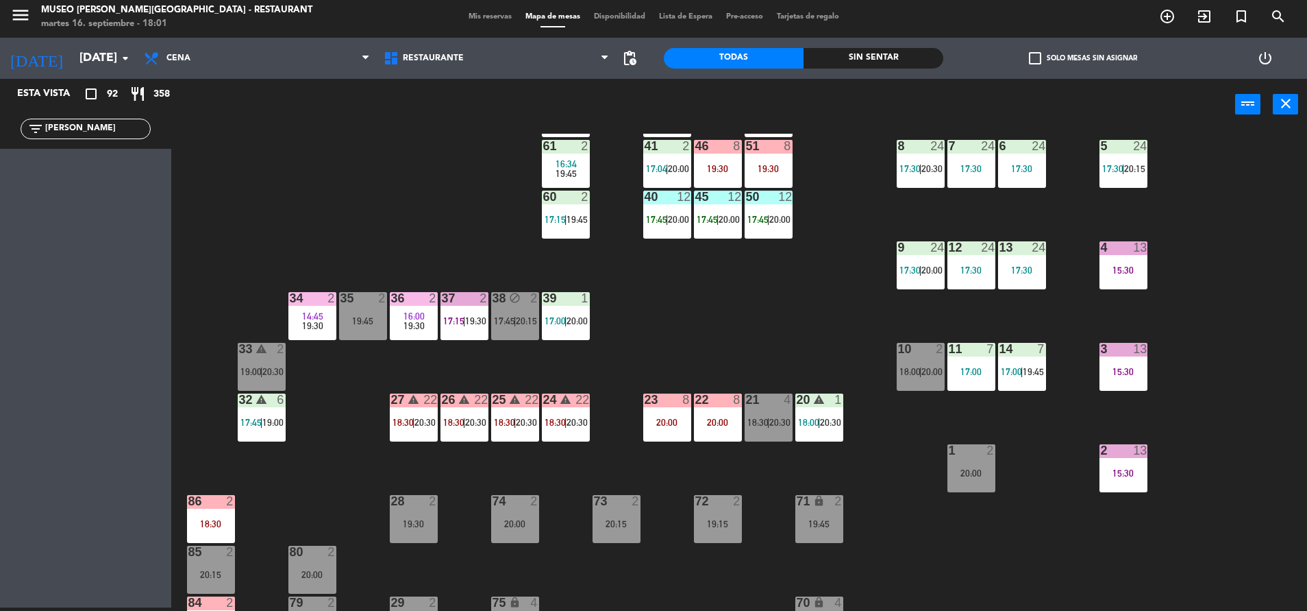
drag, startPoint x: 81, startPoint y: 133, endPoint x: -4, endPoint y: 125, distance: 85.4
click at [0, 125] on html "close × Museo [PERSON_NAME] Café - Restaurant × chrome_reader_mode Listado de R…" at bounding box center [653, 305] width 1307 height 611
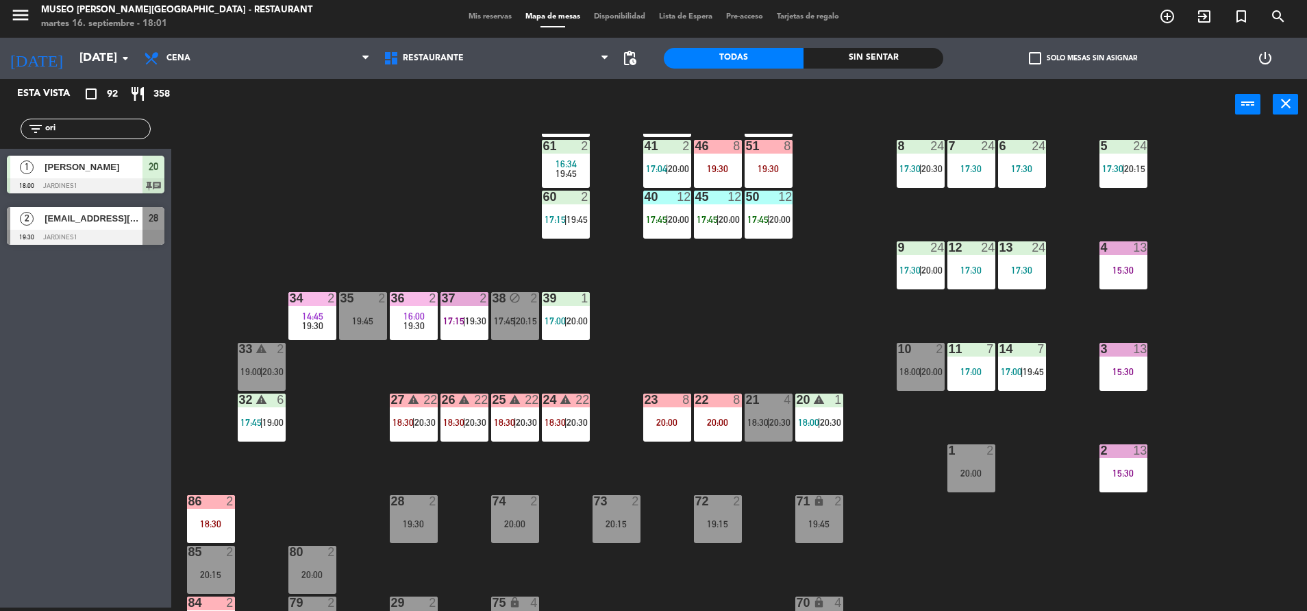
scroll to position [0, 0]
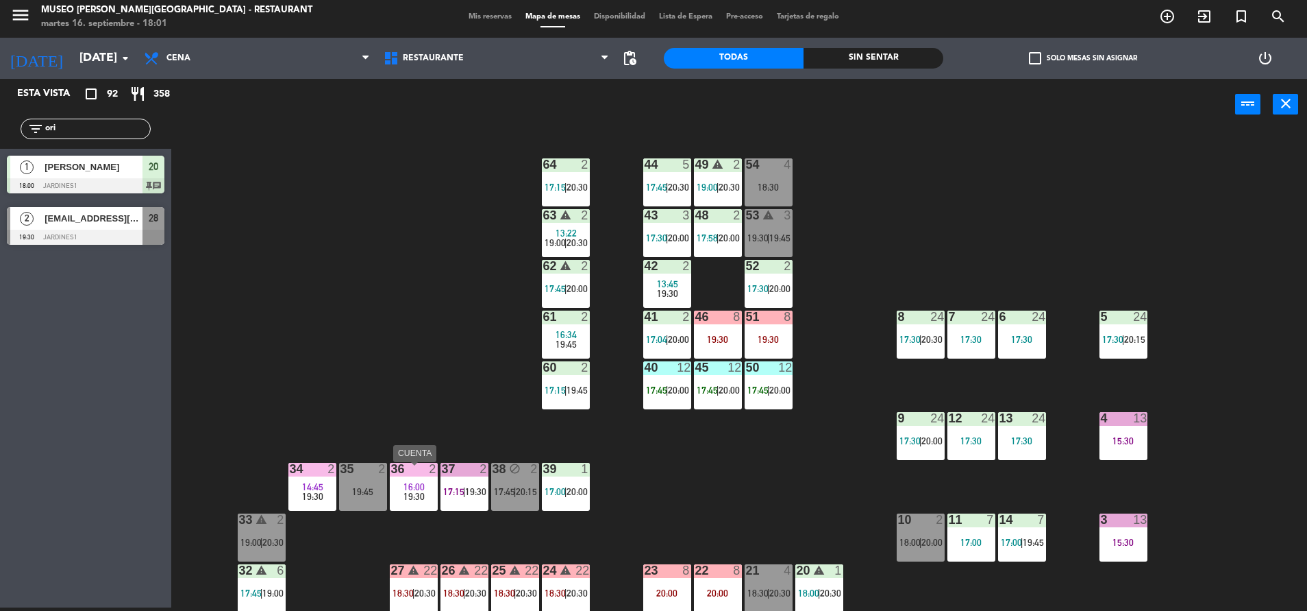
click at [399, 488] on div "16:00" at bounding box center [414, 487] width 48 height 10
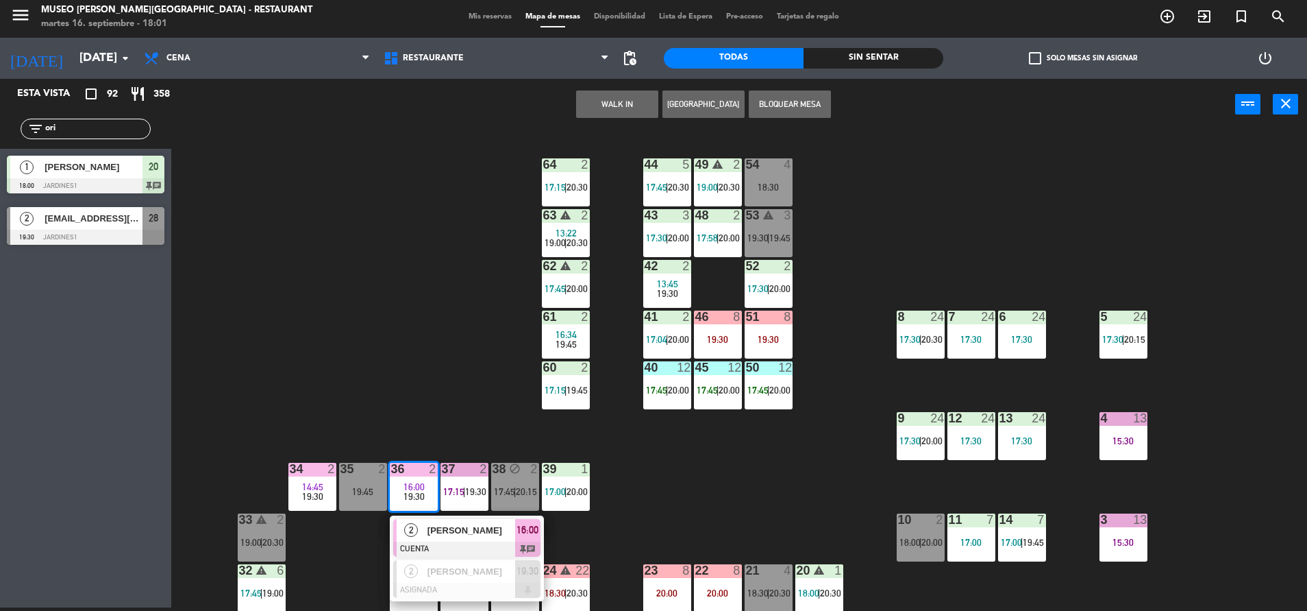
click at [384, 341] on div "44 5 17:45 | 20:30 49 warning 2 19:00 | 20:30 54 4 18:30 64 2 17:15 | 20:30 48 …" at bounding box center [745, 372] width 1123 height 477
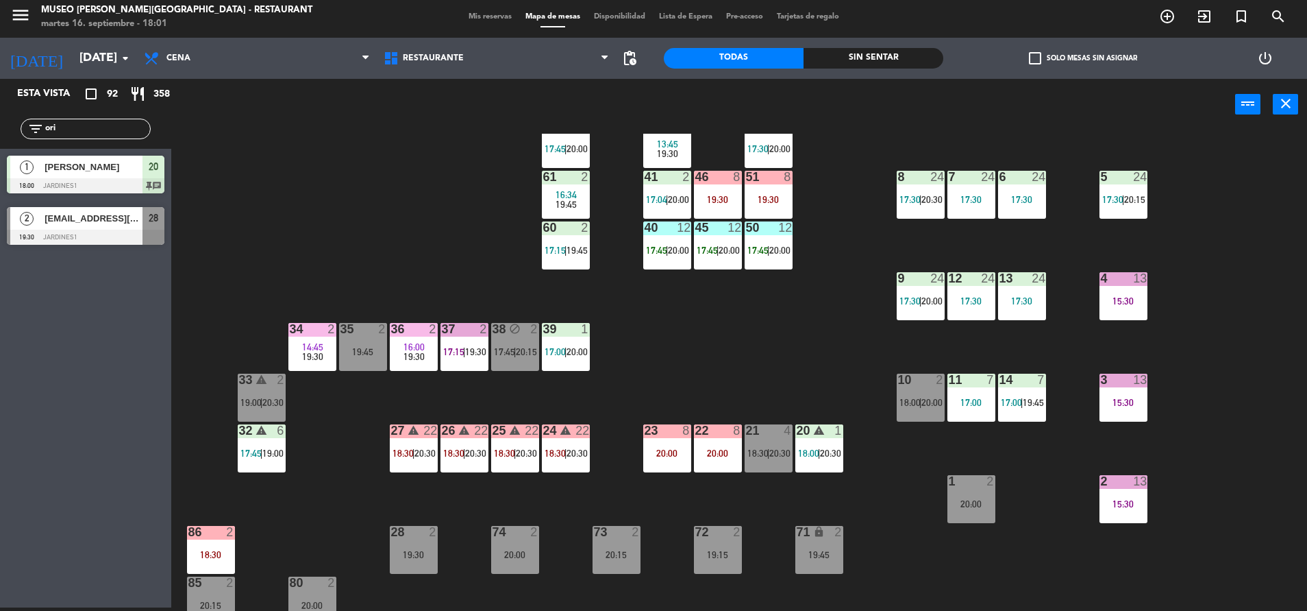
scroll to position [154, 0]
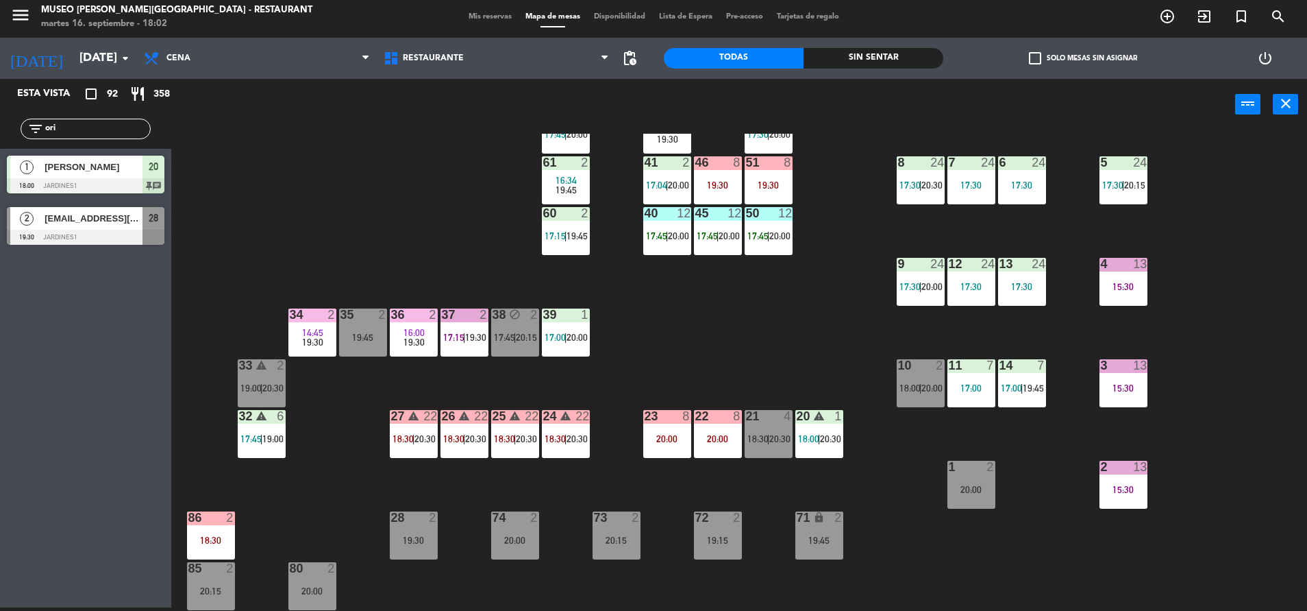
drag, startPoint x: 78, startPoint y: 139, endPoint x: 0, endPoint y: 125, distance: 79.3
click at [0, 126] on html "close × Museo [PERSON_NAME] Café - Restaurant × chrome_reader_mode Listado de R…" at bounding box center [653, 305] width 1307 height 611
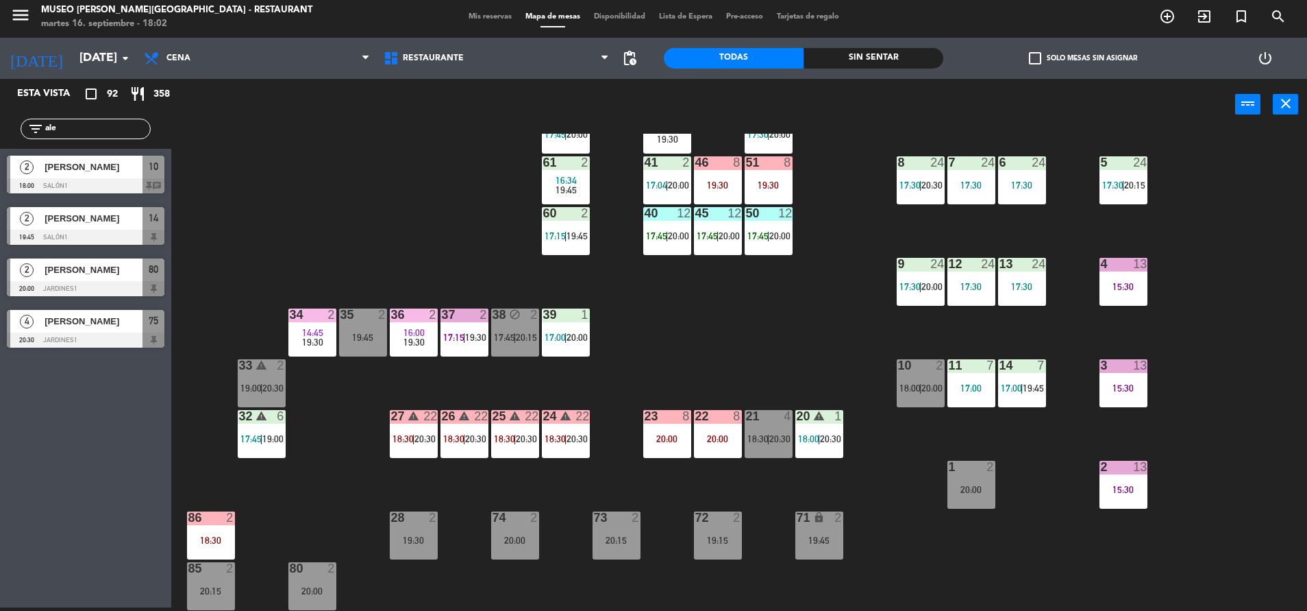
type input "ale"
click at [280, 160] on div "44 5 17:45 | 20:30 49 warning 2 19:00 | 20:30 54 4 18:30 64 2 17:15 | 20:30 48 …" at bounding box center [745, 372] width 1123 height 477
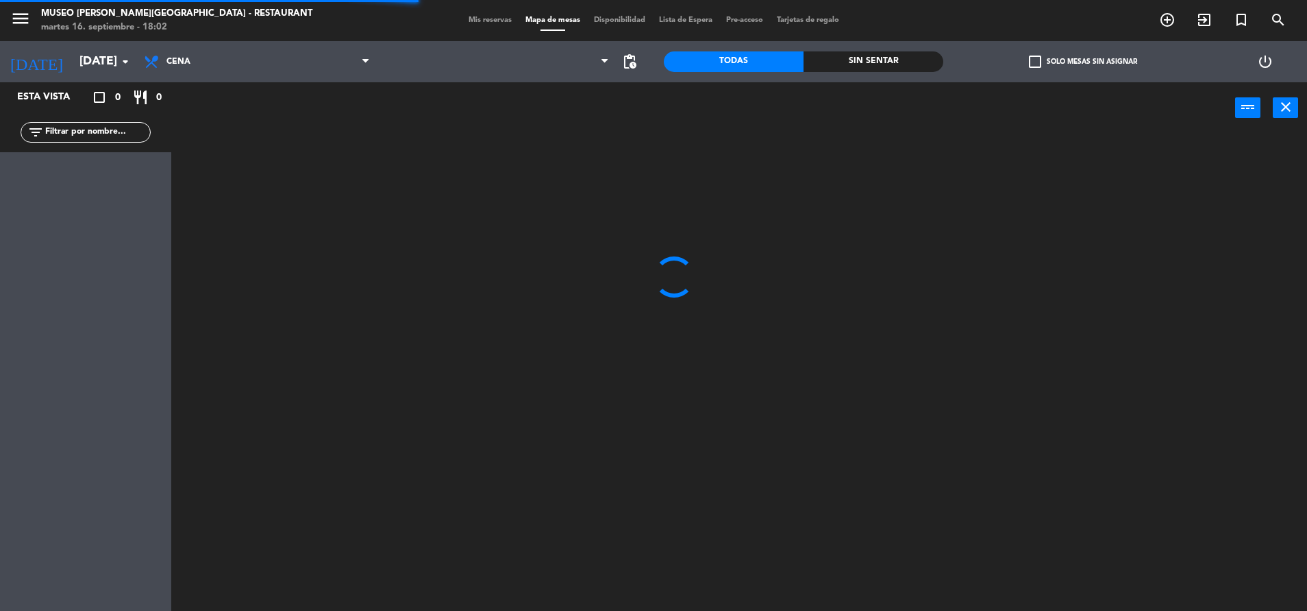
click at [97, 126] on input "text" at bounding box center [97, 132] width 106 height 15
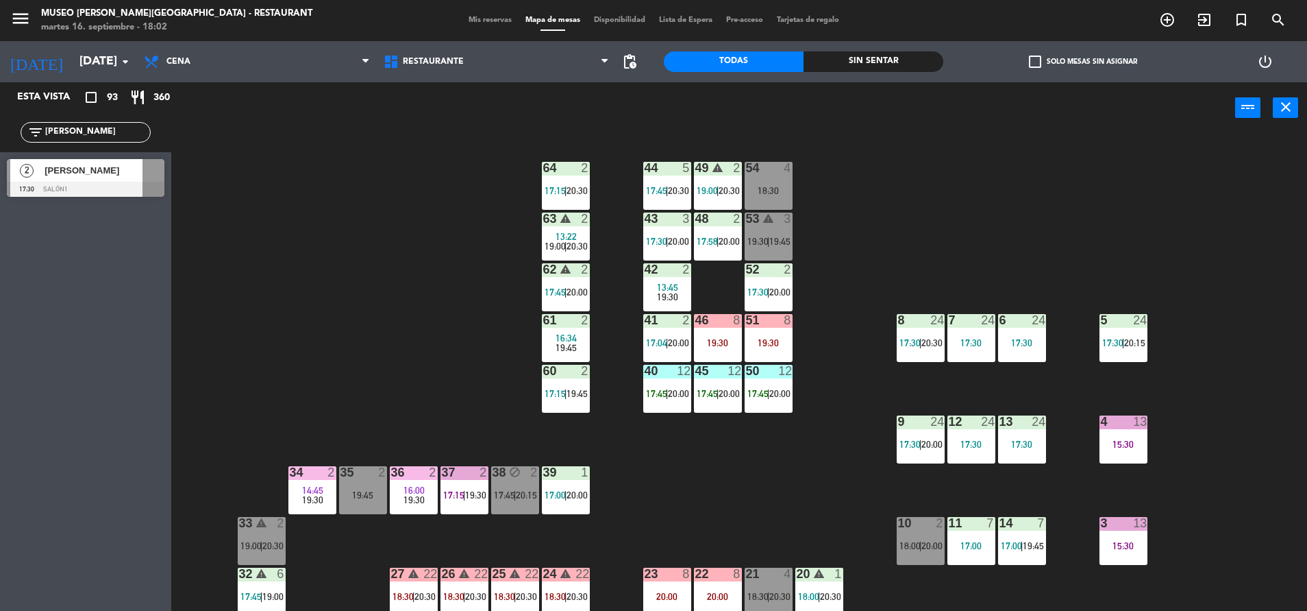
type input "[PERSON_NAME]"
click at [106, 174] on span "[PERSON_NAME]" at bounding box center [94, 170] width 98 height 14
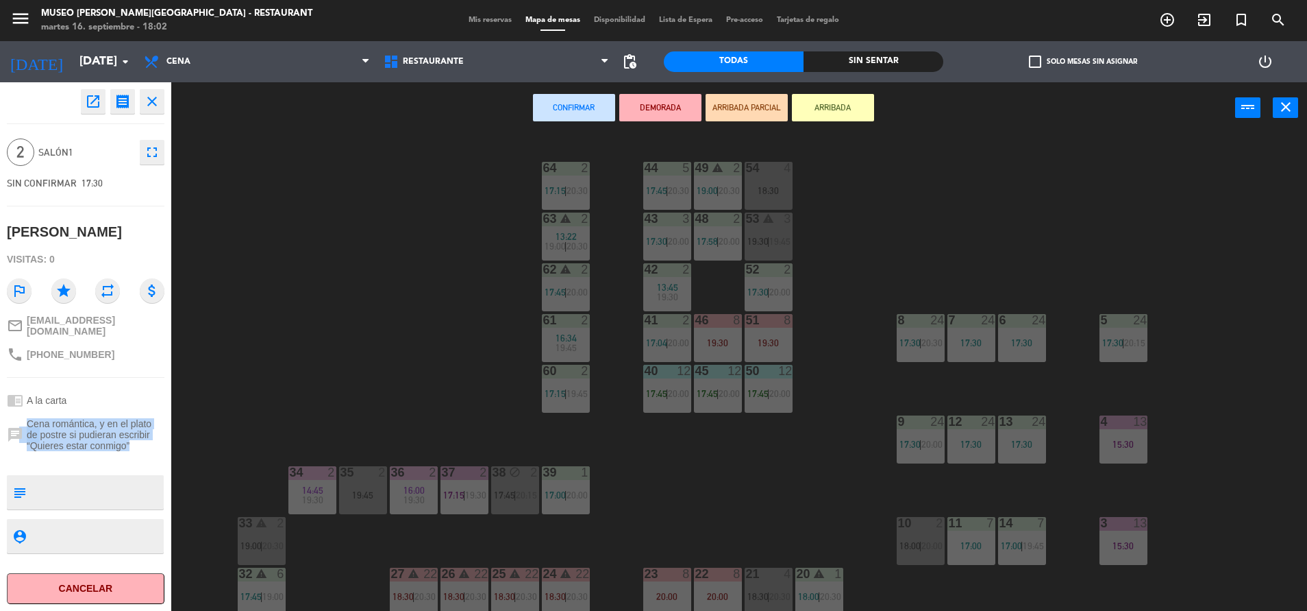
drag, startPoint x: 136, startPoint y: 441, endPoint x: 19, endPoint y: 417, distance: 118.9
click at [19, 417] on div "chat Cena romántica, y en el plato de postre si pudieran escribir “Quieres esta…" at bounding box center [86, 434] width 158 height 42
click at [737, 92] on div "Confirmar DEMORADA ARRIBADA PARCIAL ARRIBADA power_input close" at bounding box center [703, 108] width 1064 height 52
click at [730, 105] on button "ARRIBADA PARCIAL" at bounding box center [747, 107] width 82 height 27
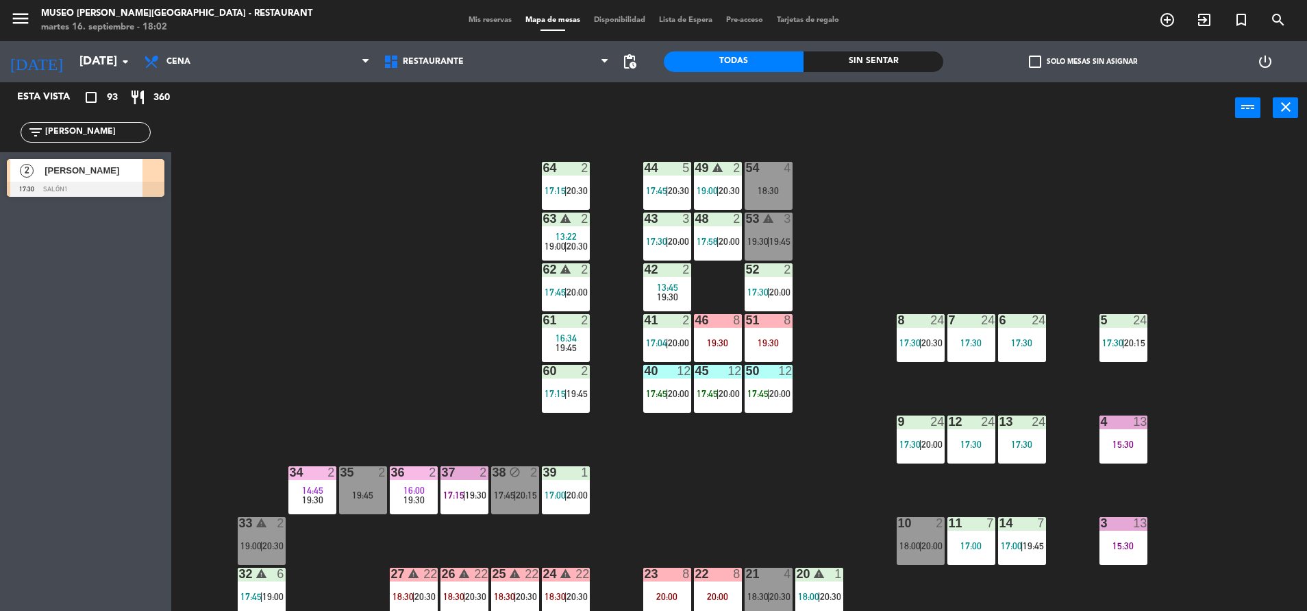
click at [130, 182] on div at bounding box center [86, 189] width 158 height 15
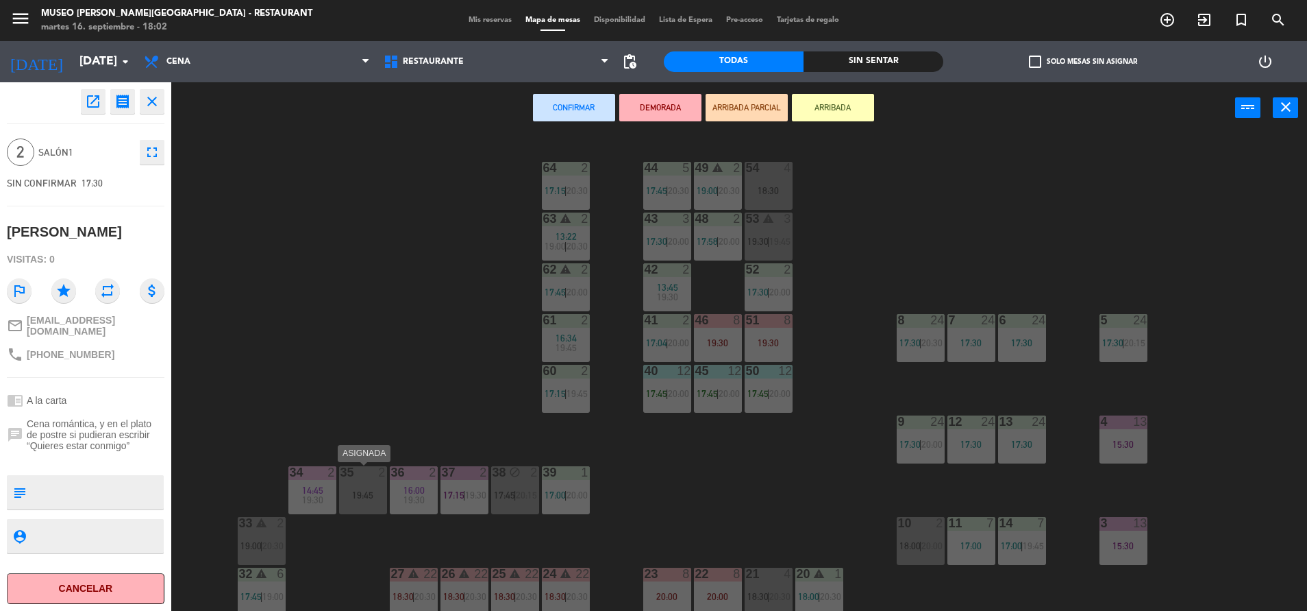
click at [347, 482] on div "35 2 19:45" at bounding box center [363, 490] width 48 height 48
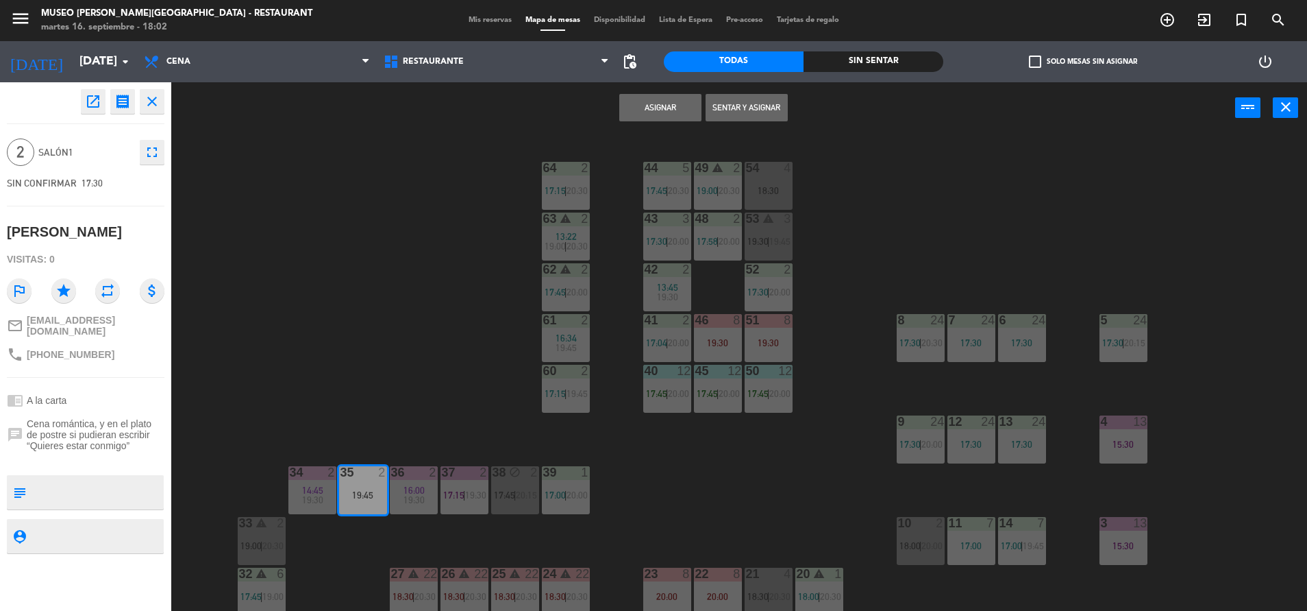
click at [648, 107] on button "Asignar" at bounding box center [660, 107] width 82 height 27
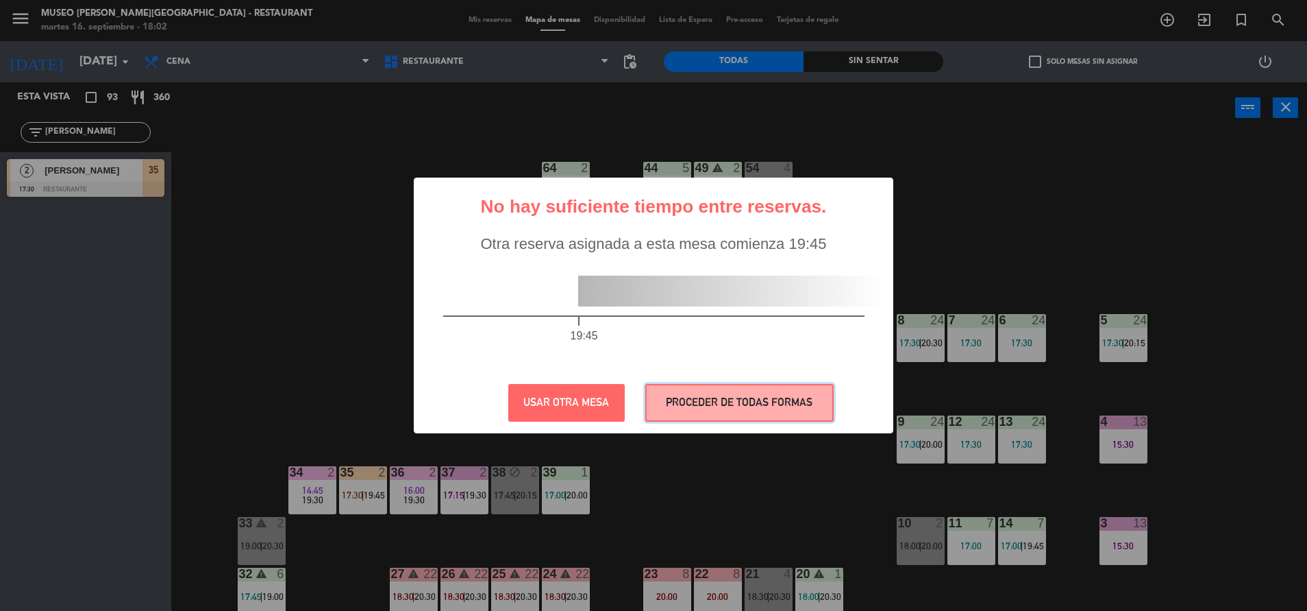
click at [677, 386] on button "PROCEDER DE TODAS FORMAS" at bounding box center [739, 403] width 188 height 38
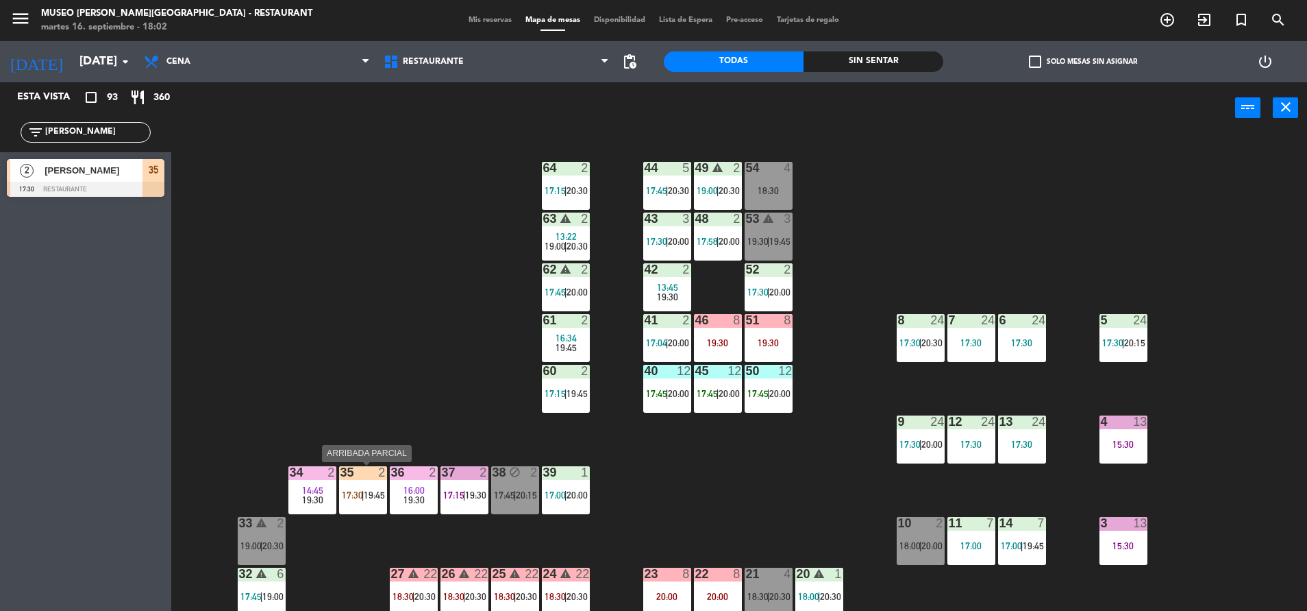
click at [360, 491] on span "17:30" at bounding box center [352, 494] width 21 height 11
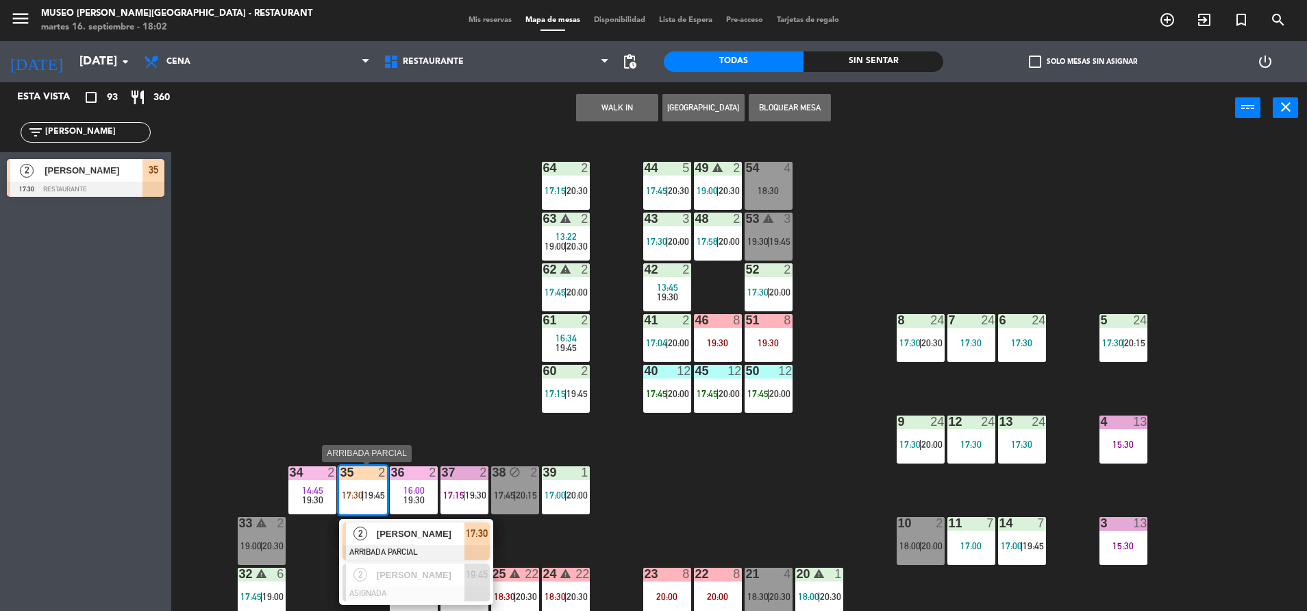
click at [413, 524] on div "[PERSON_NAME]" at bounding box center [420, 533] width 89 height 23
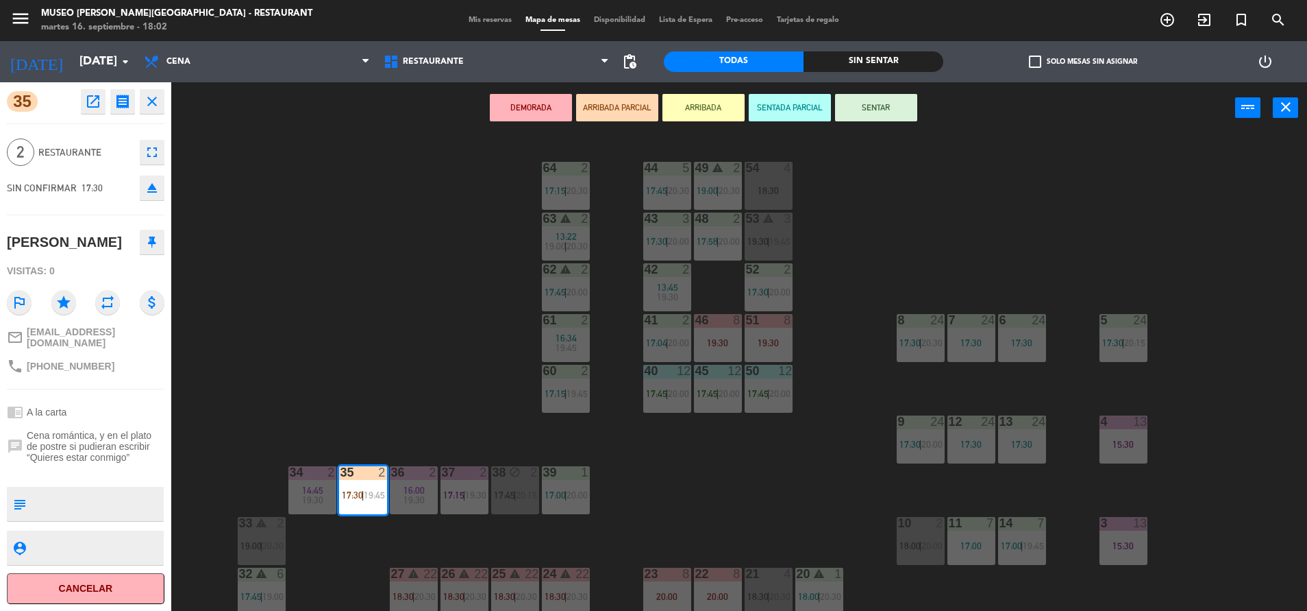
click at [317, 338] on div "44 5 17:45 | 20:30 49 warning 2 19:00 | 20:30 54 4 18:30 64 2 17:15 | 20:30 48 …" at bounding box center [745, 375] width 1123 height 477
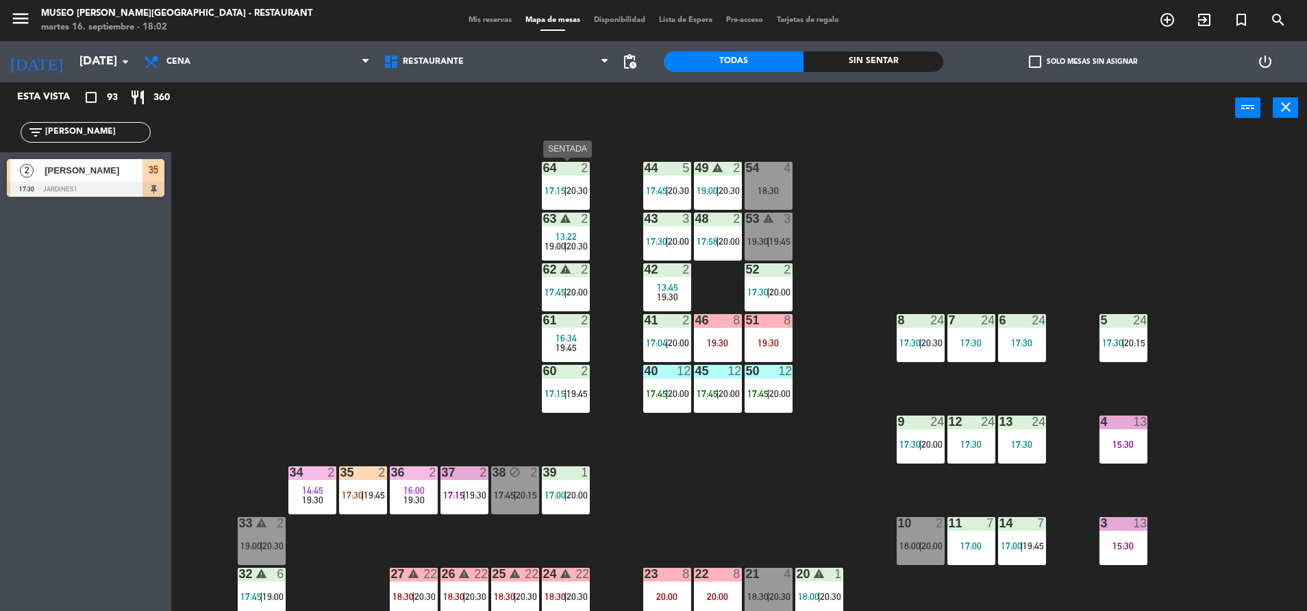
click at [546, 198] on div "64 2 17:15 | 20:30" at bounding box center [566, 186] width 48 height 48
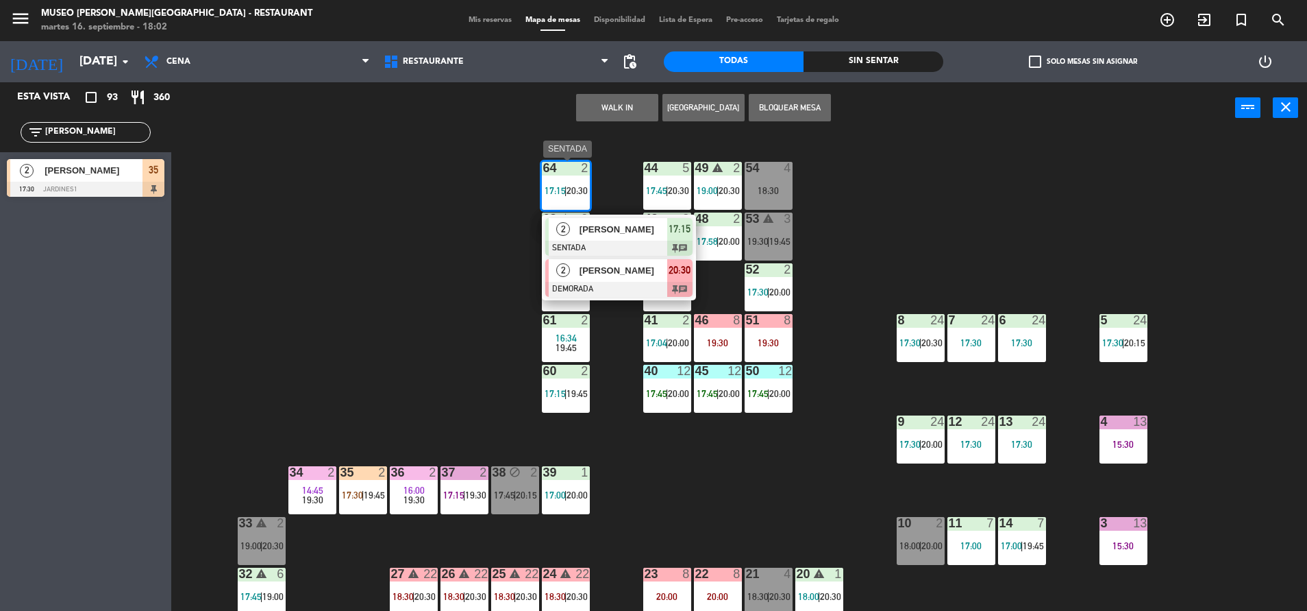
click at [608, 289] on div at bounding box center [618, 289] width 147 height 15
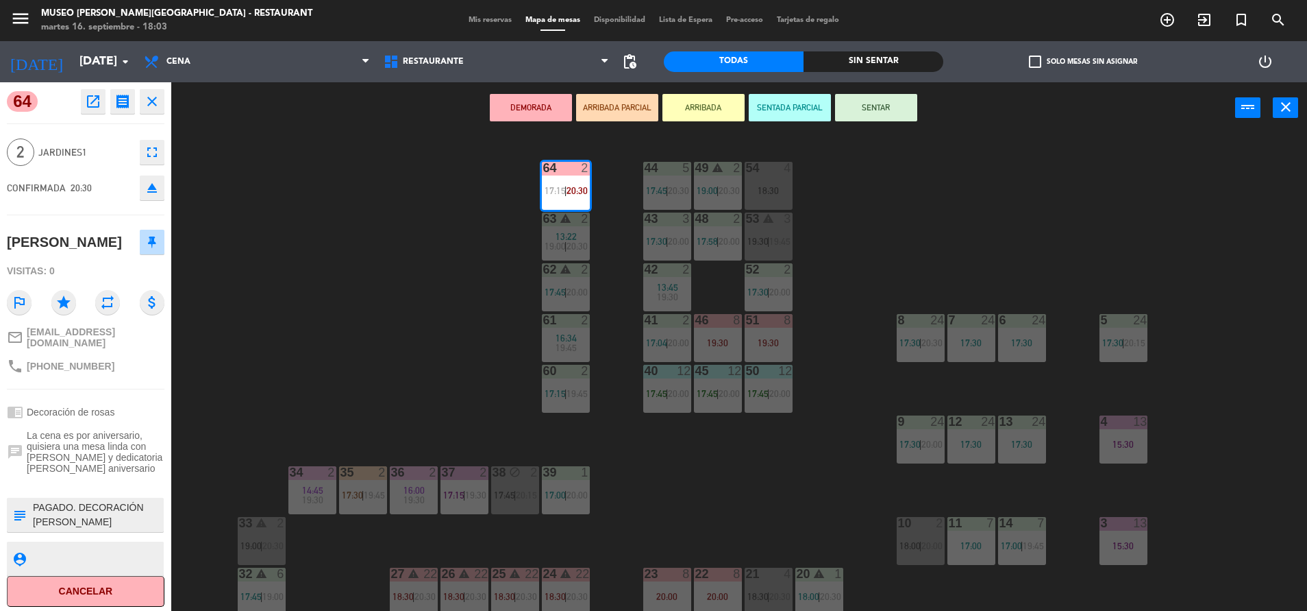
click at [440, 343] on div "44 5 17:45 | 20:30 49 warning 2 19:00 | 20:30 54 4 18:30 64 2 17:15 | 20:30 48 …" at bounding box center [745, 375] width 1123 height 477
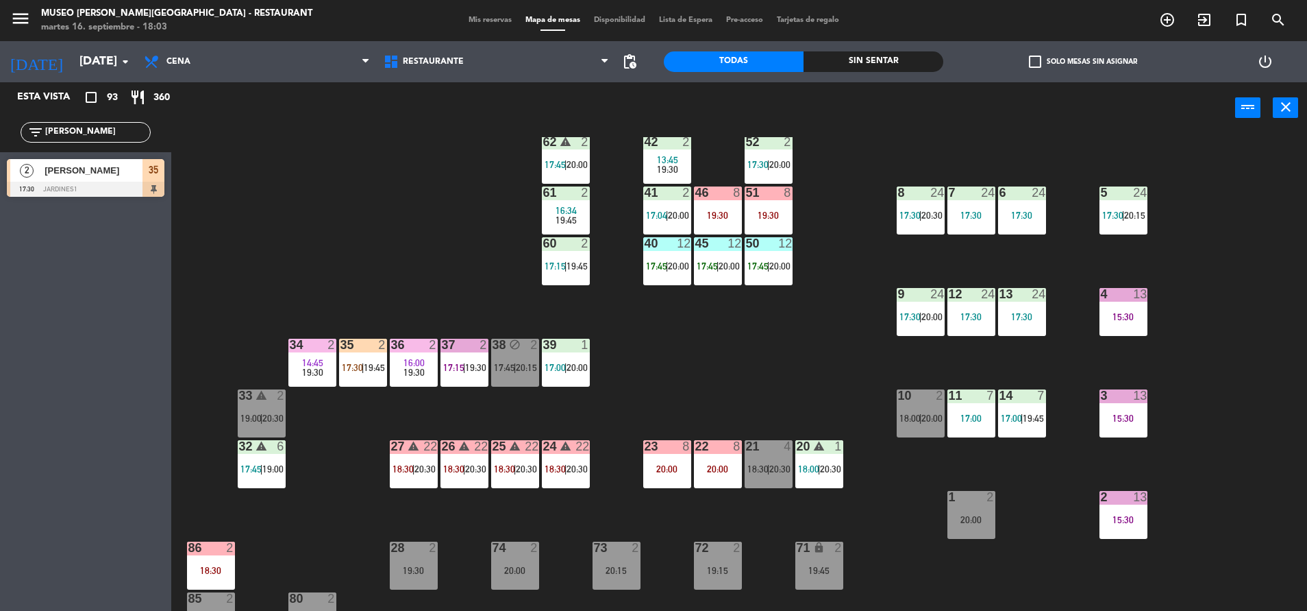
scroll to position [129, 0]
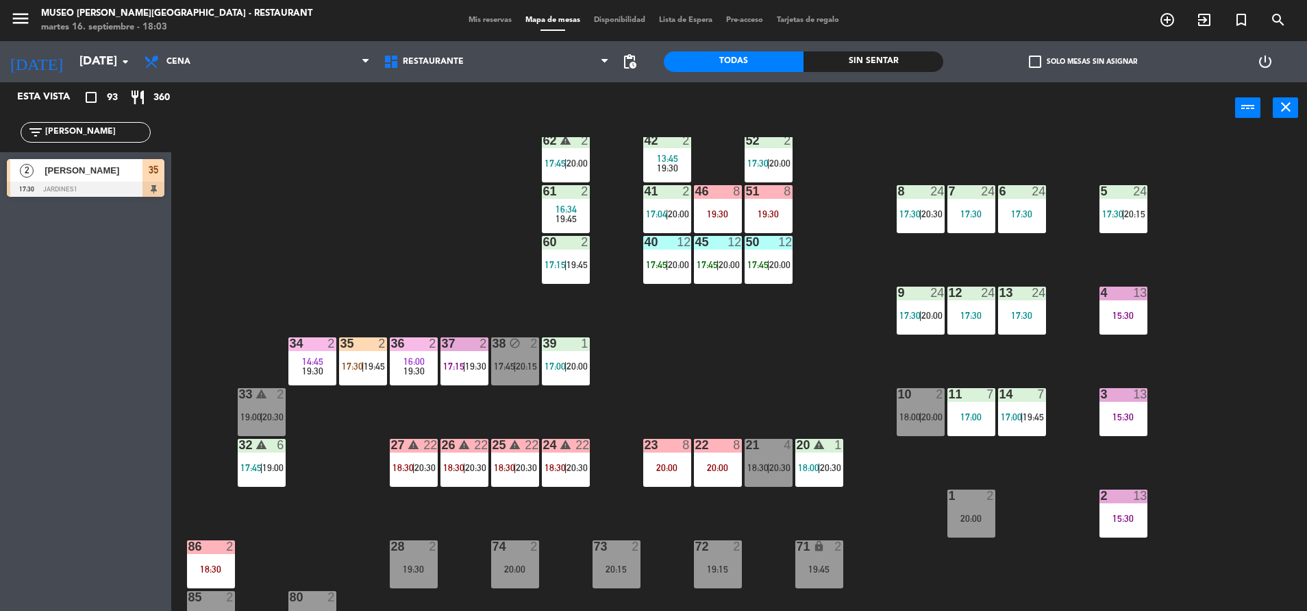
click at [367, 352] on div "35 2 17:30 | 19:45" at bounding box center [363, 361] width 48 height 48
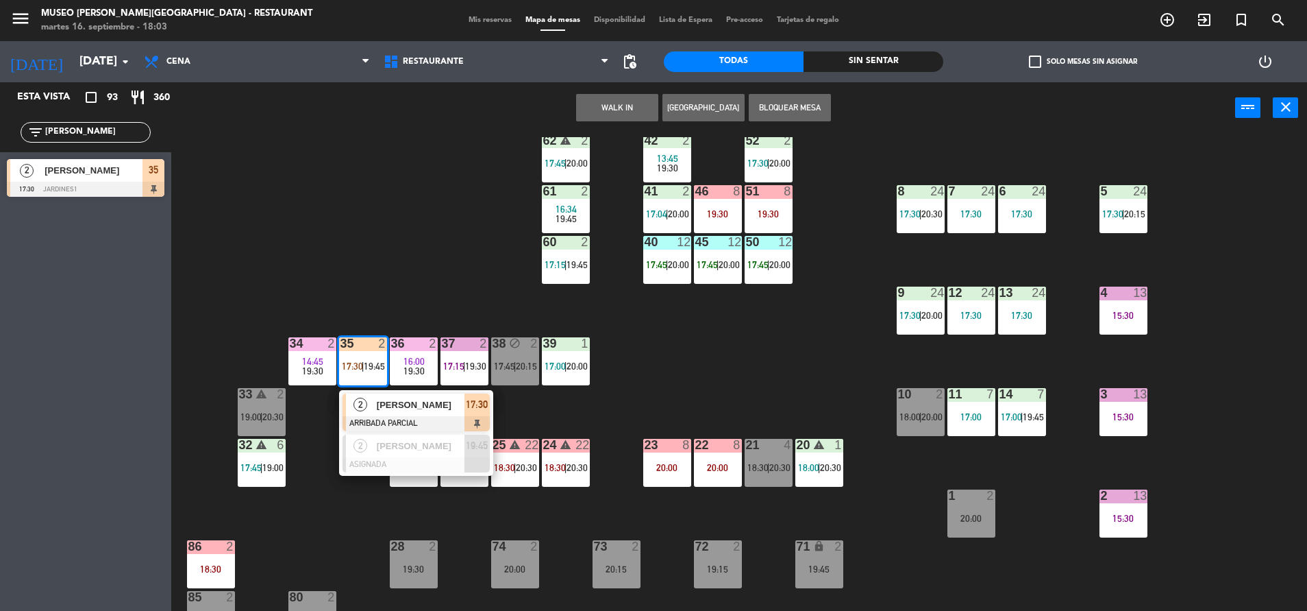
click at [441, 406] on span "[PERSON_NAME]" at bounding box center [421, 404] width 88 height 14
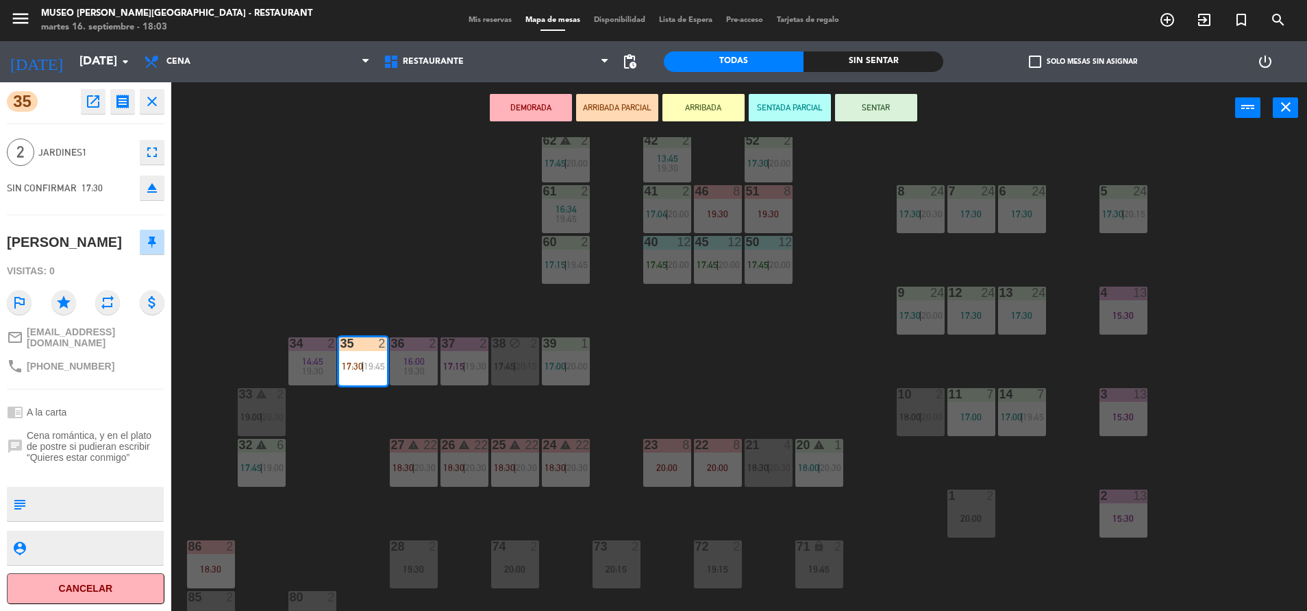
click at [825, 401] on div "44 5 17:45 | 20:30 49 warning 2 19:00 | 20:30 54 4 18:30 64 2 17:15 | 20:30 48 …" at bounding box center [745, 375] width 1123 height 477
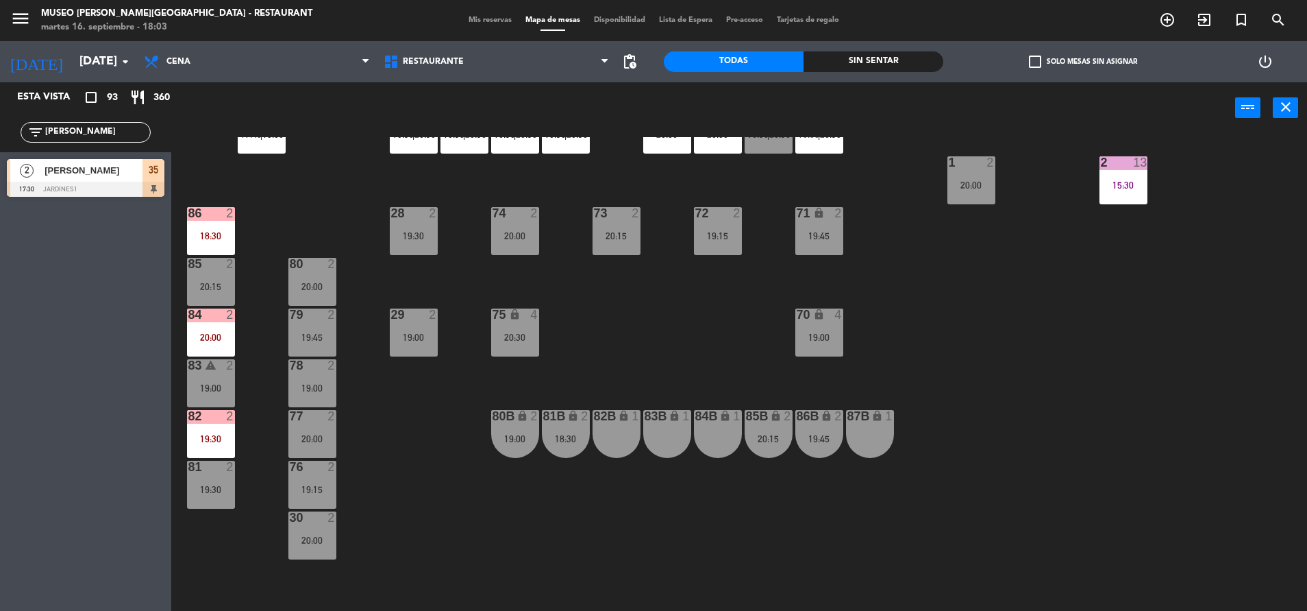
scroll to position [464, 0]
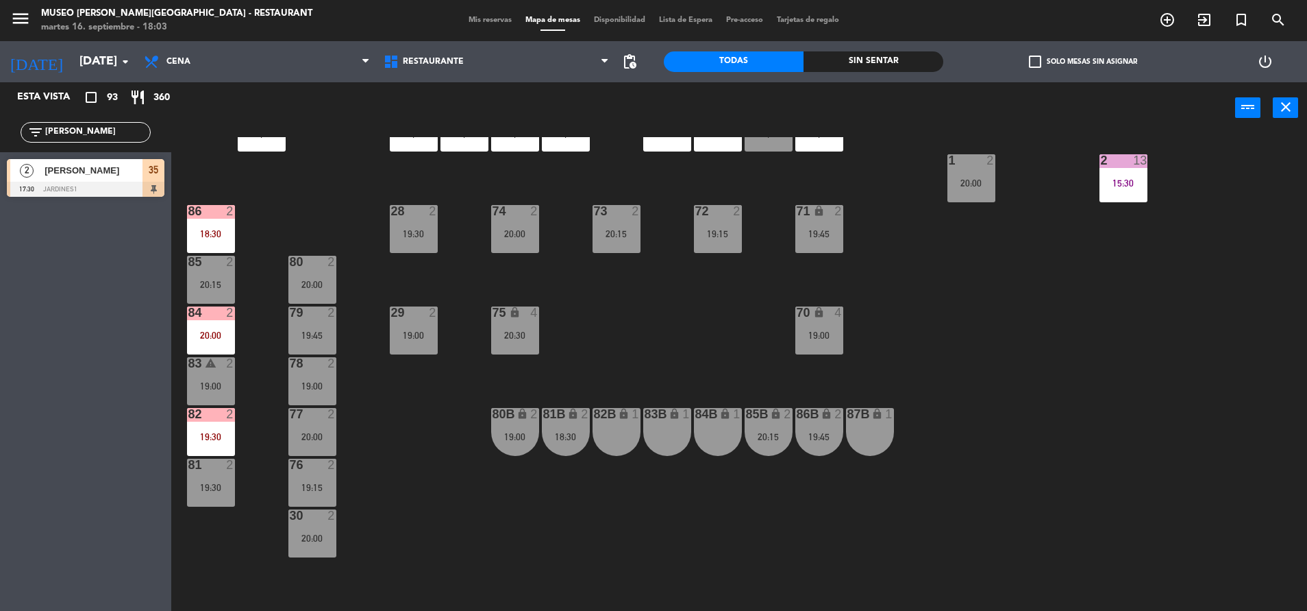
click at [624, 253] on div "44 5 17:45 | 20:30 49 warning 2 19:00 | 20:30 54 4 18:30 64 2 17:15 | 20:30 48 …" at bounding box center [745, 375] width 1123 height 477
click at [595, 225] on div "73 2 20:15" at bounding box center [617, 229] width 48 height 48
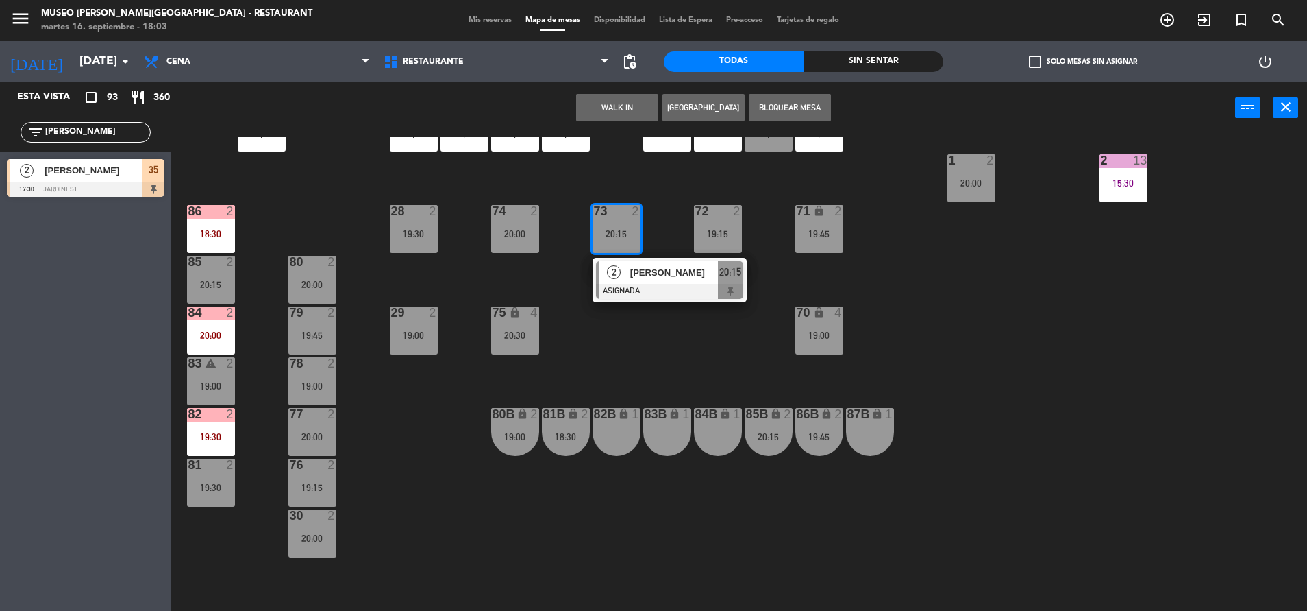
click at [697, 284] on div at bounding box center [669, 291] width 147 height 15
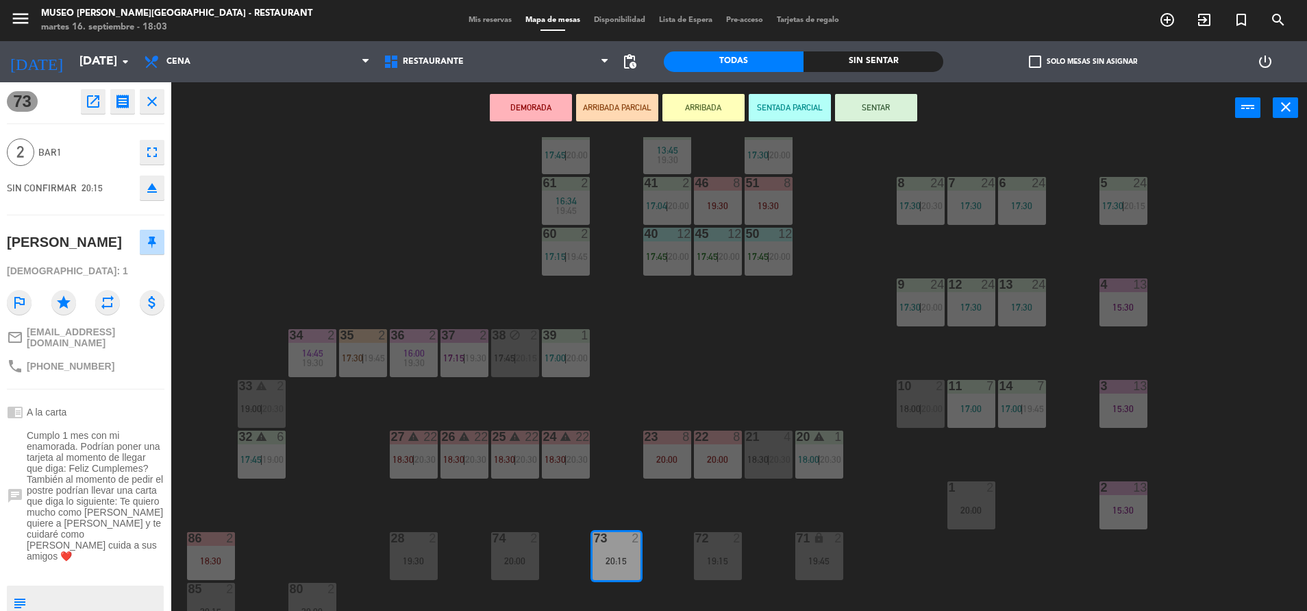
scroll to position [109, 0]
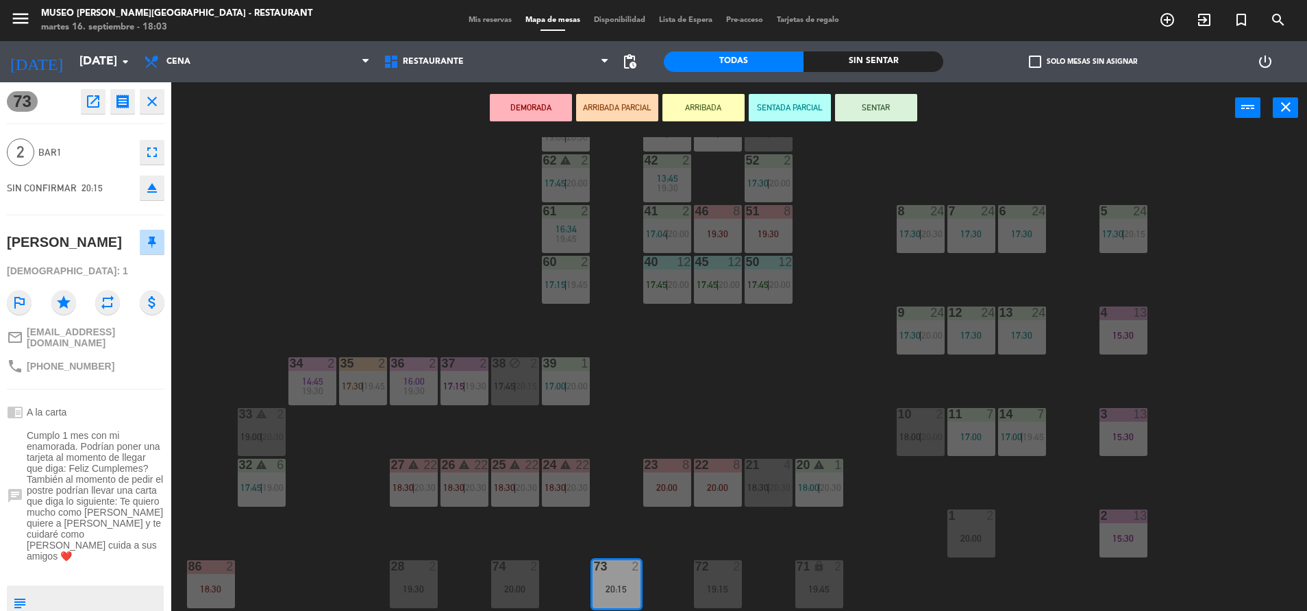
click at [1033, 325] on div "13 24 17:30" at bounding box center [1022, 330] width 48 height 48
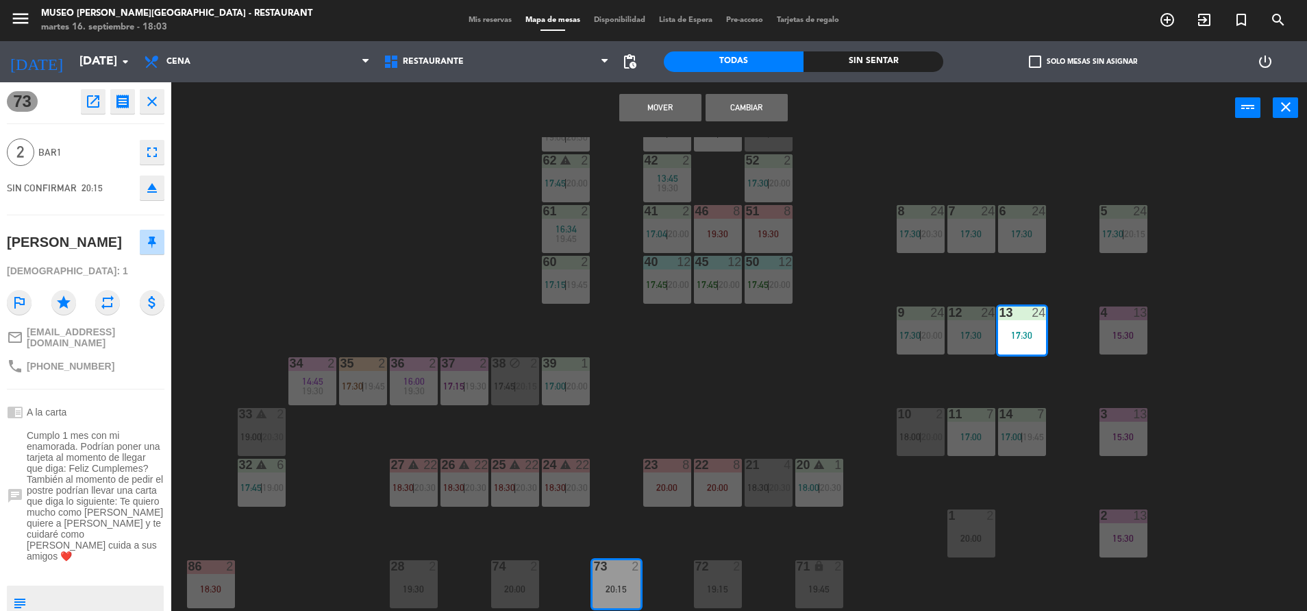
click at [658, 102] on button "Mover" at bounding box center [660, 107] width 82 height 27
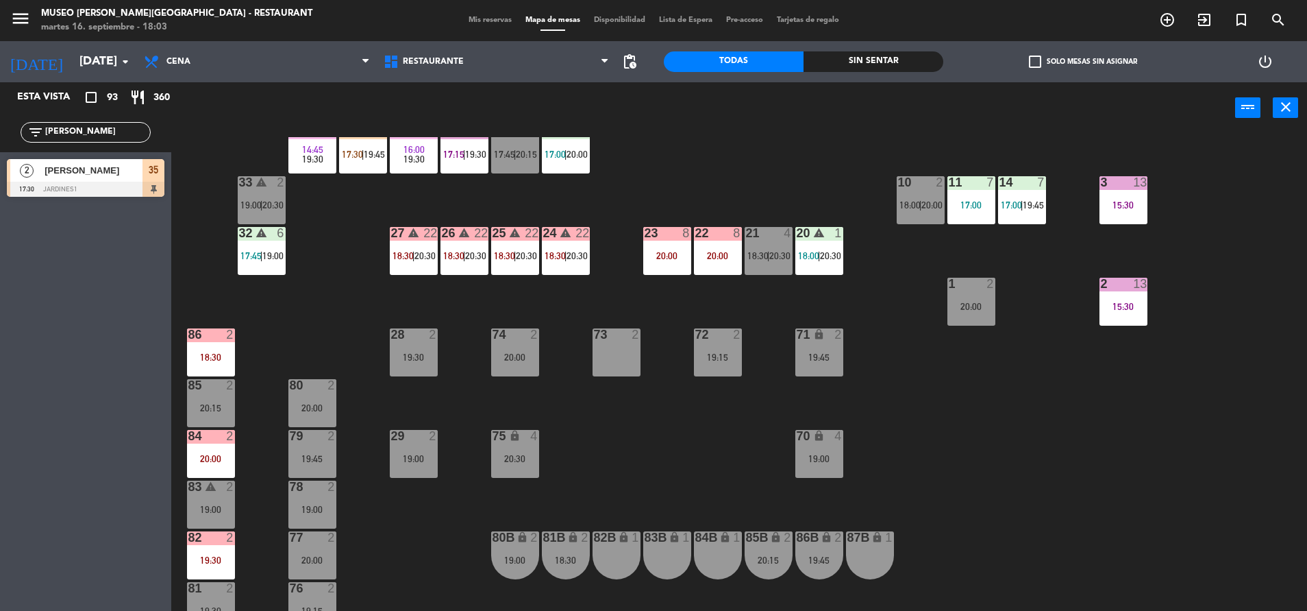
scroll to position [345, 0]
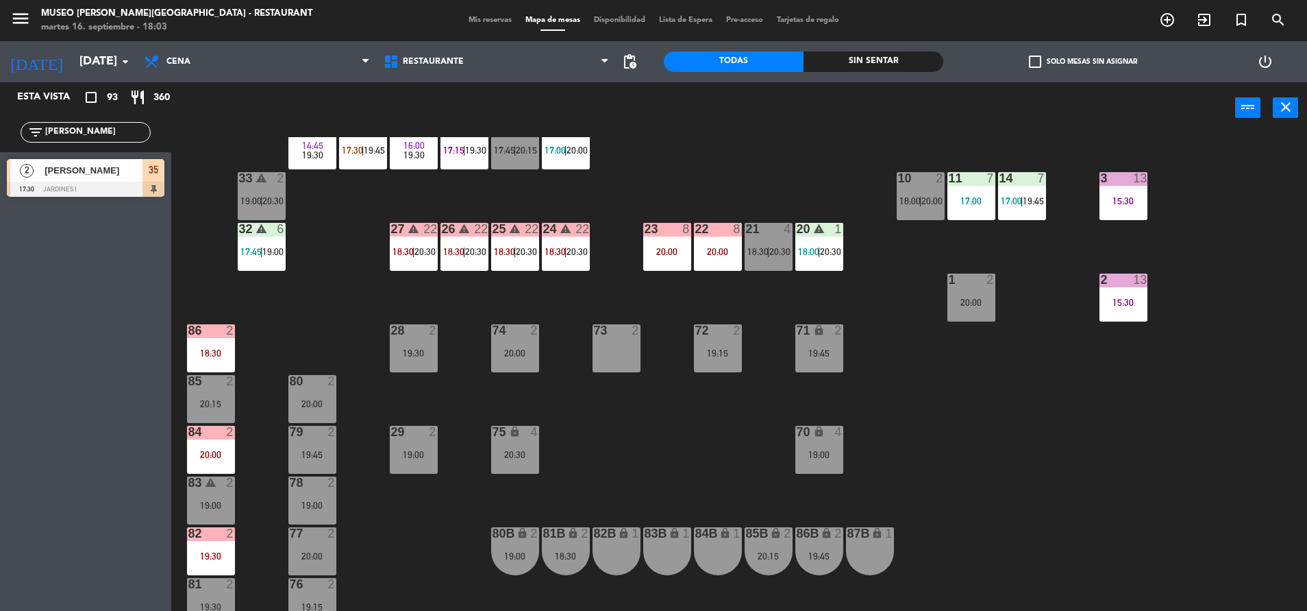
click at [714, 334] on div at bounding box center [717, 330] width 23 height 12
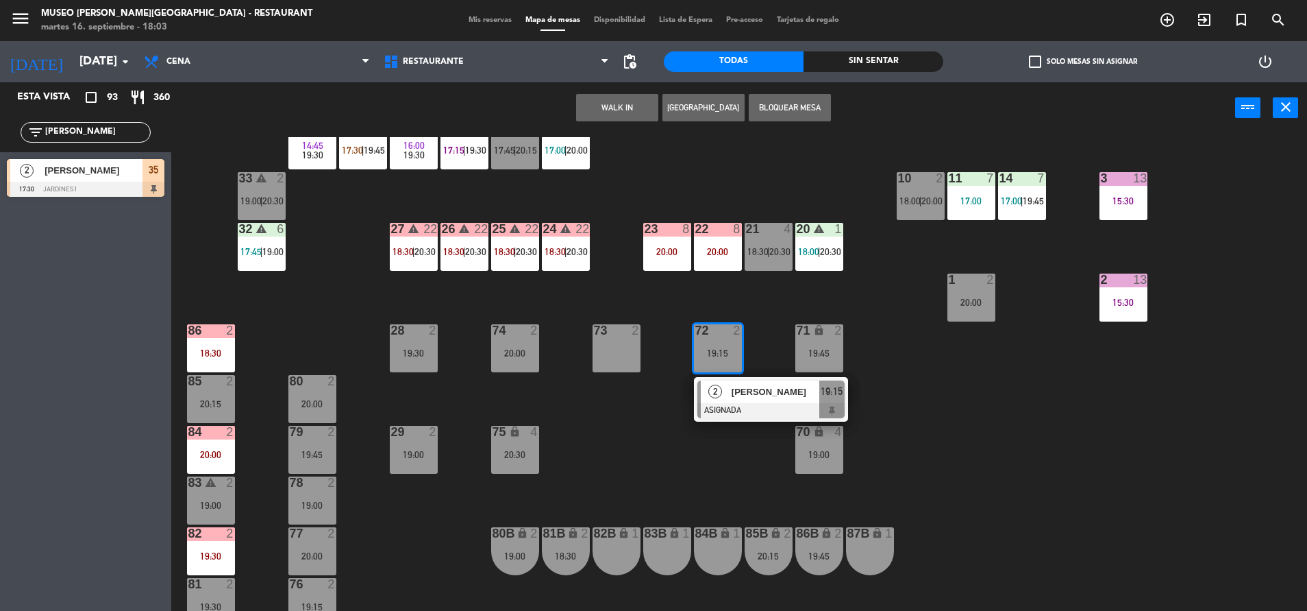
click at [611, 544] on div "82B lock 1" at bounding box center [617, 551] width 48 height 48
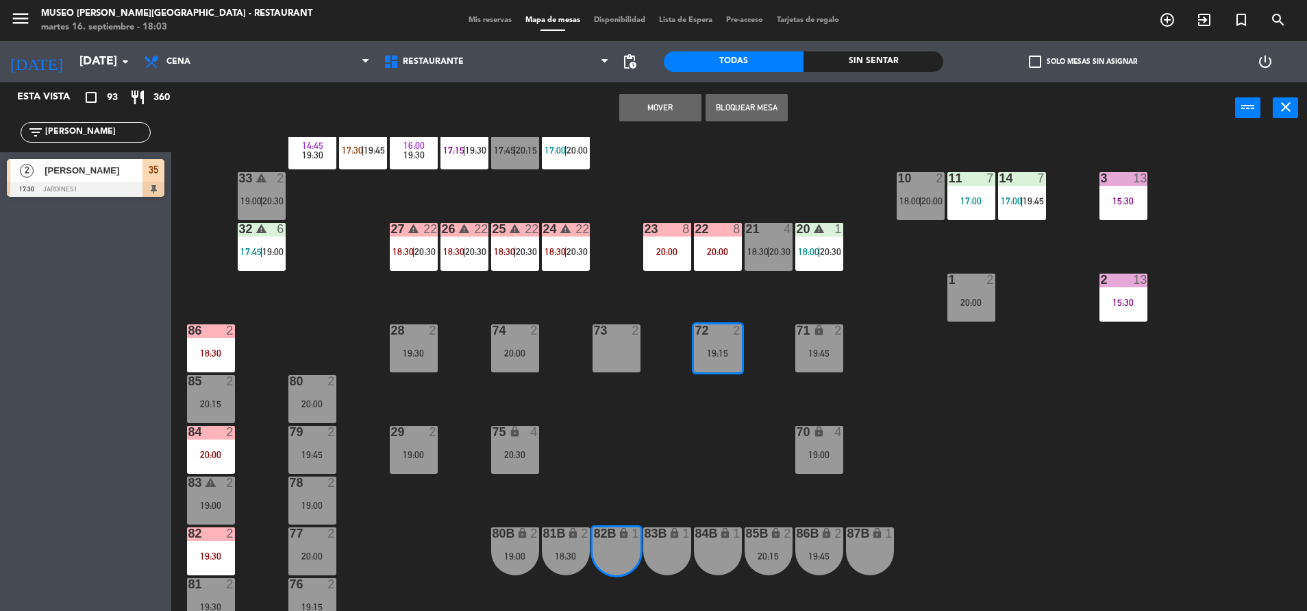
click at [652, 98] on button "Mover" at bounding box center [660, 107] width 82 height 27
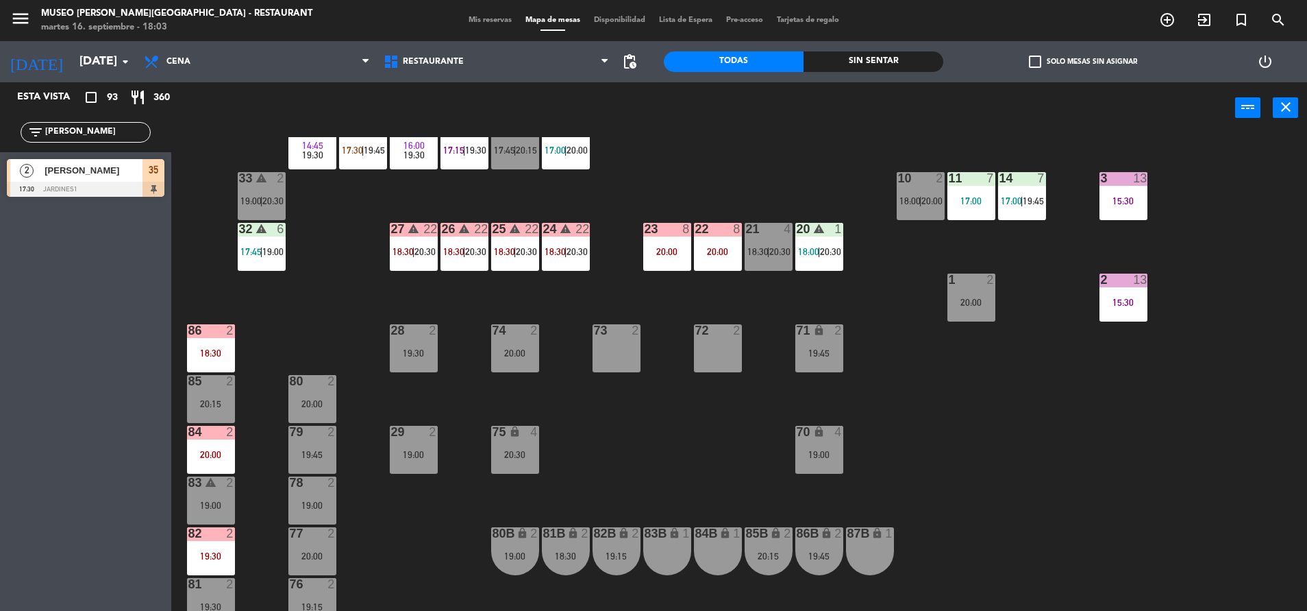
click at [508, 346] on div "74 2 20:00" at bounding box center [515, 348] width 48 height 48
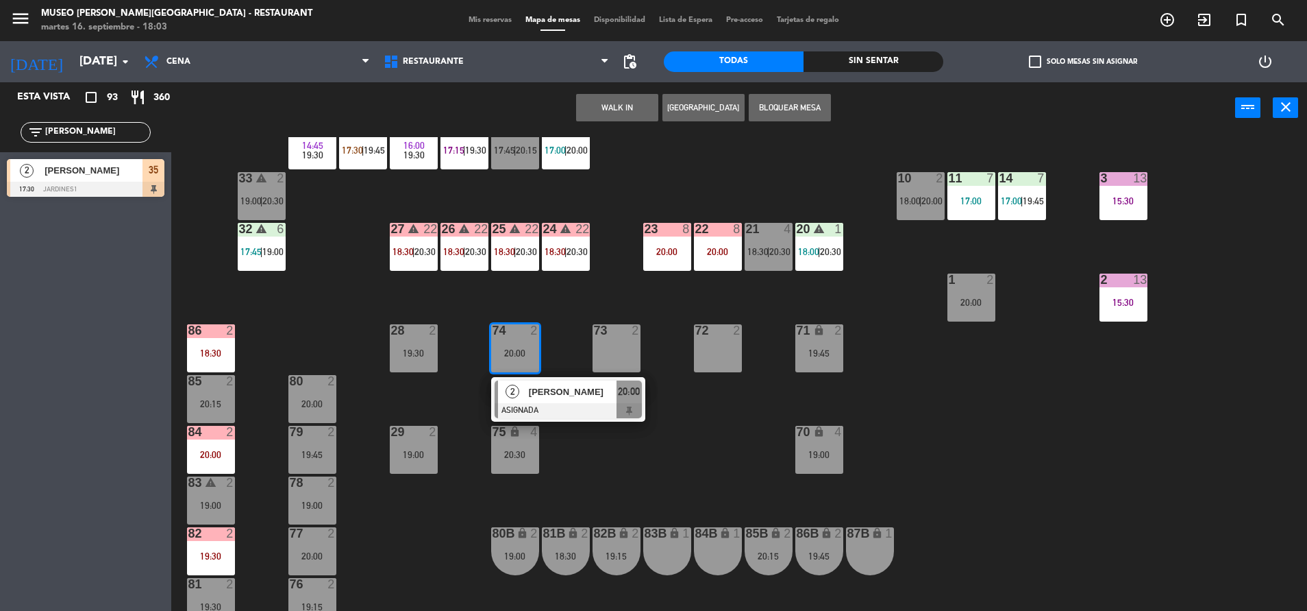
click at [607, 388] on span "[PERSON_NAME]" at bounding box center [573, 391] width 88 height 14
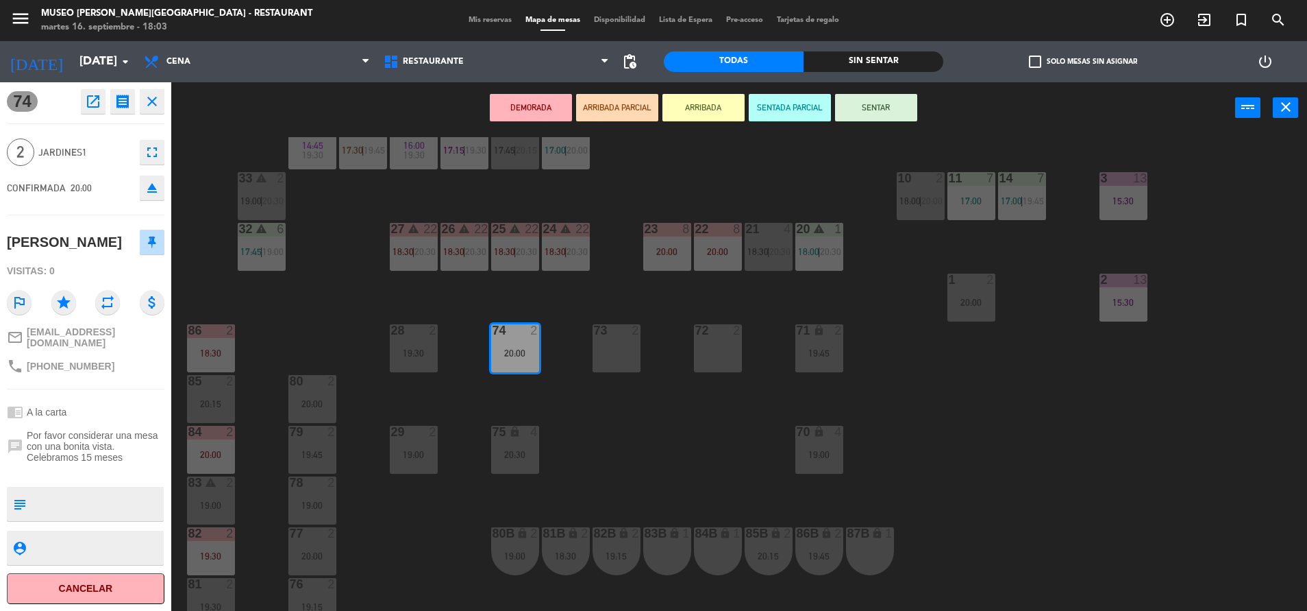
click at [661, 547] on div "83B lock 1" at bounding box center [667, 551] width 48 height 48
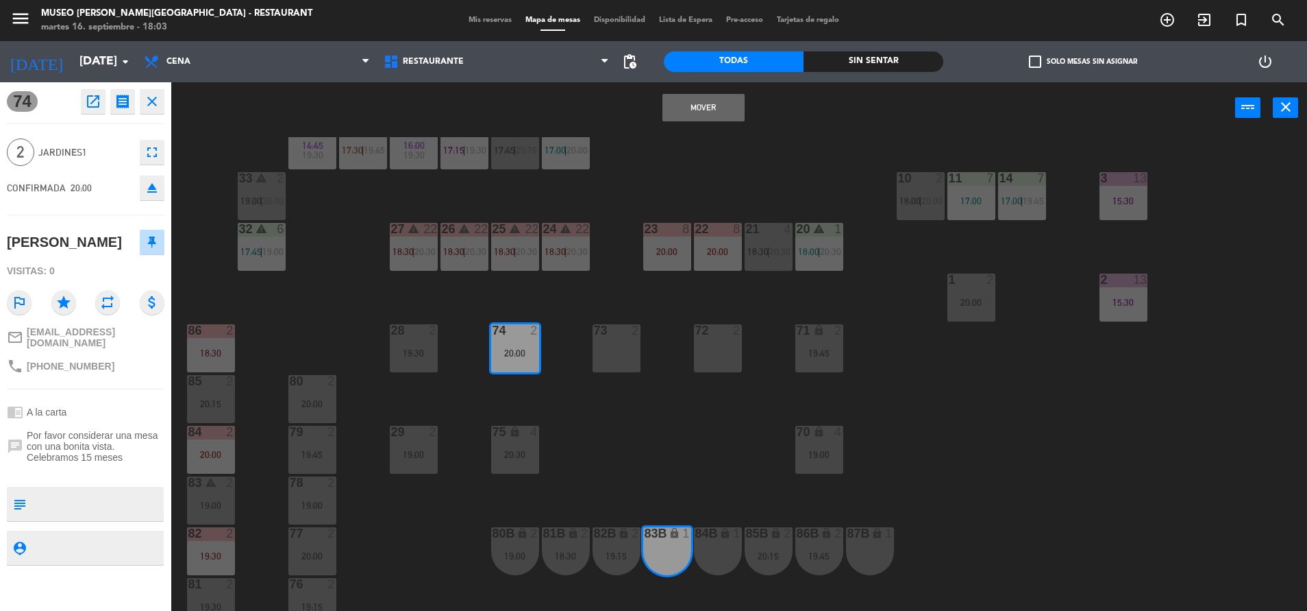
click at [672, 110] on button "Mover" at bounding box center [704, 107] width 82 height 27
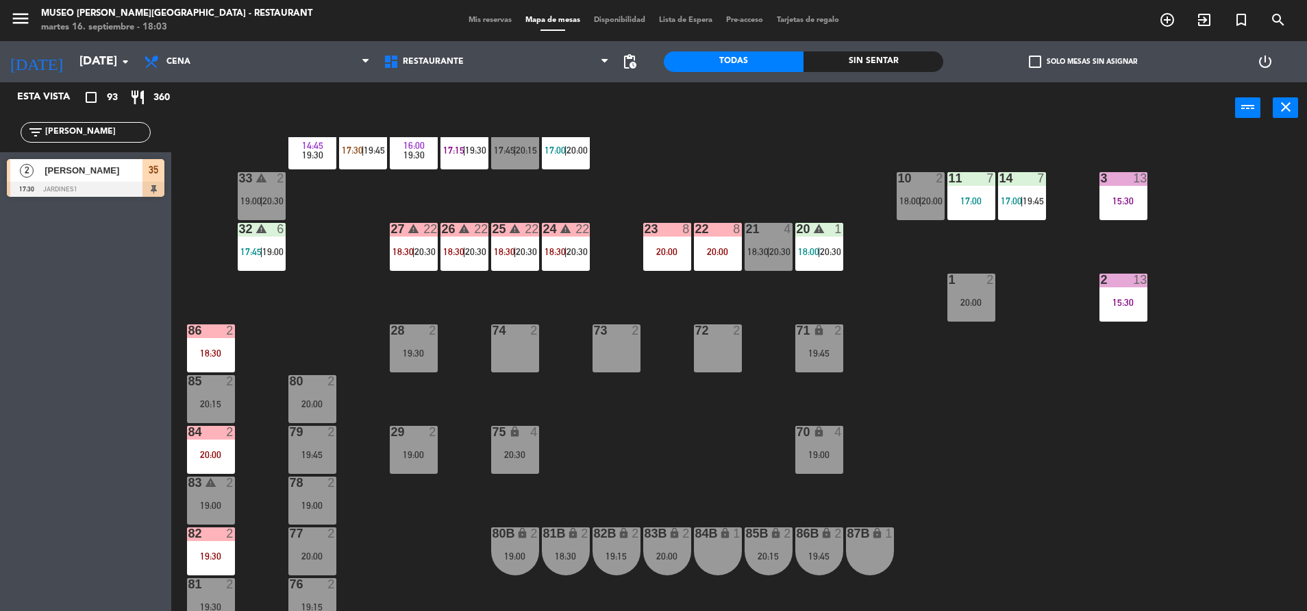
click at [824, 319] on div "44 5 17:45 | 20:30 49 warning 2 19:00 | 20:30 54 4 18:30 64 2 17:15 | 20:30 48 …" at bounding box center [745, 375] width 1123 height 477
click at [807, 352] on div "19:45" at bounding box center [820, 353] width 48 height 10
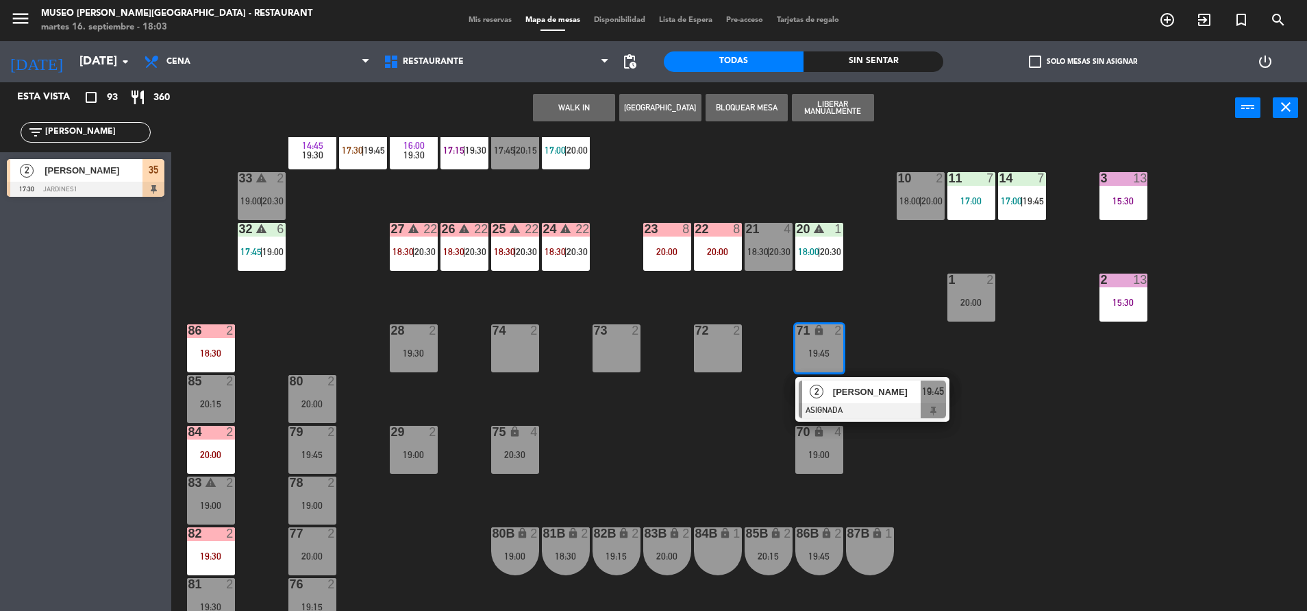
click at [721, 534] on icon "lock" at bounding box center [725, 533] width 12 height 12
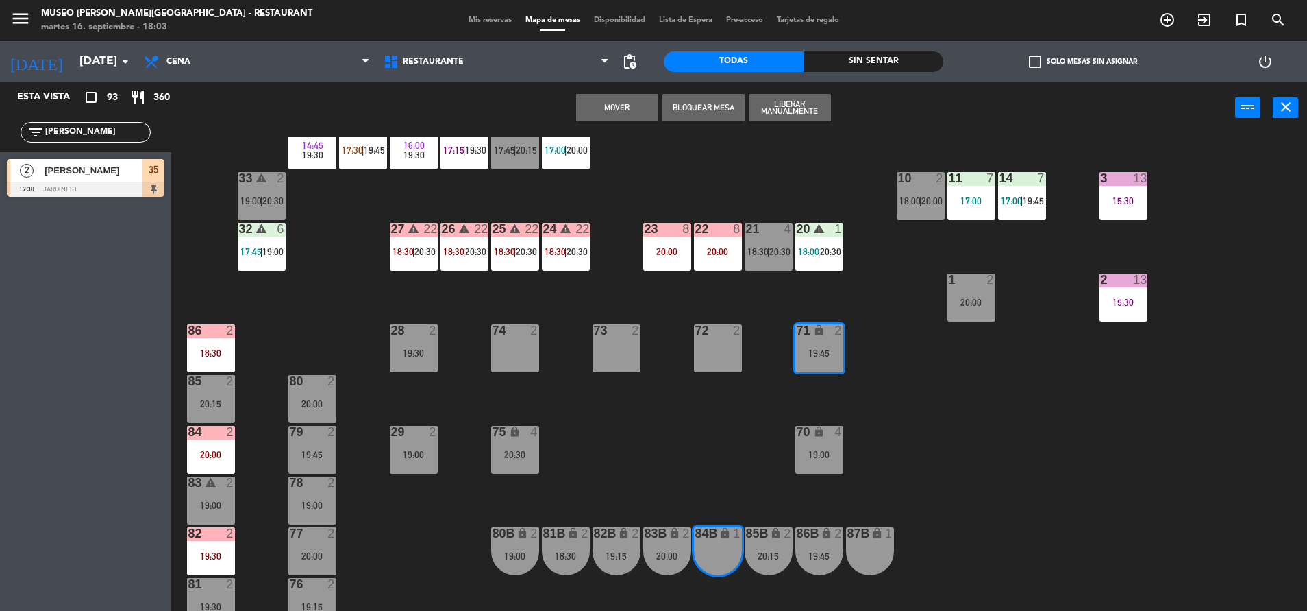
click at [599, 106] on button "Mover" at bounding box center [617, 107] width 82 height 27
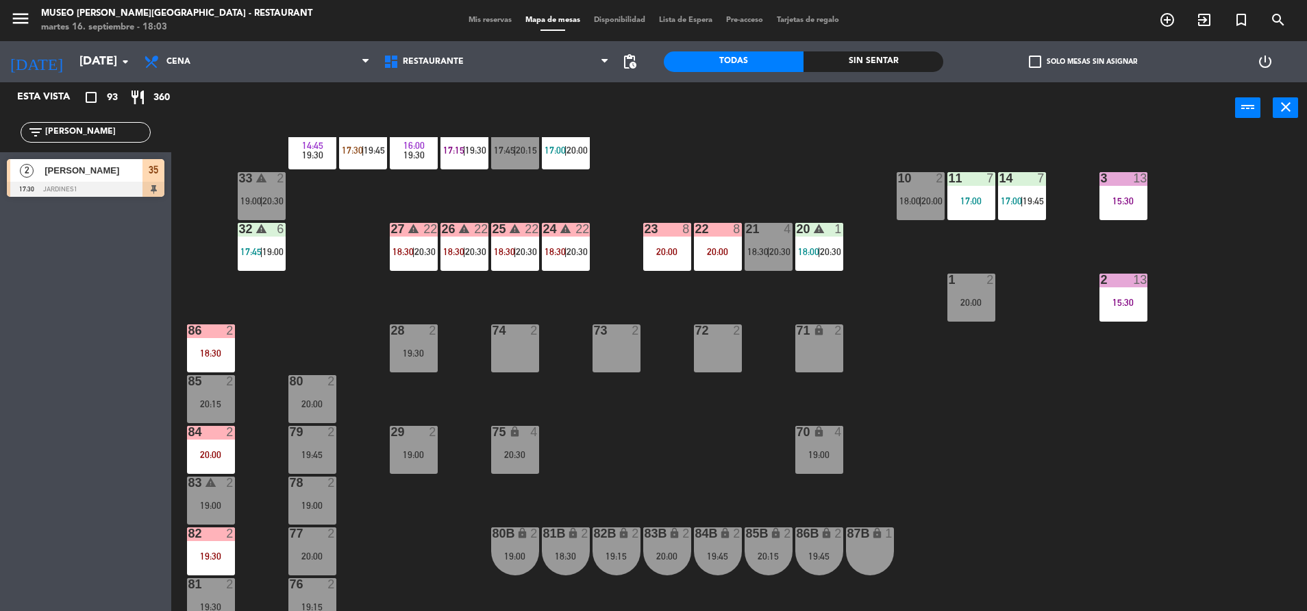
click at [828, 465] on div "70 lock 4 19:00" at bounding box center [820, 450] width 48 height 48
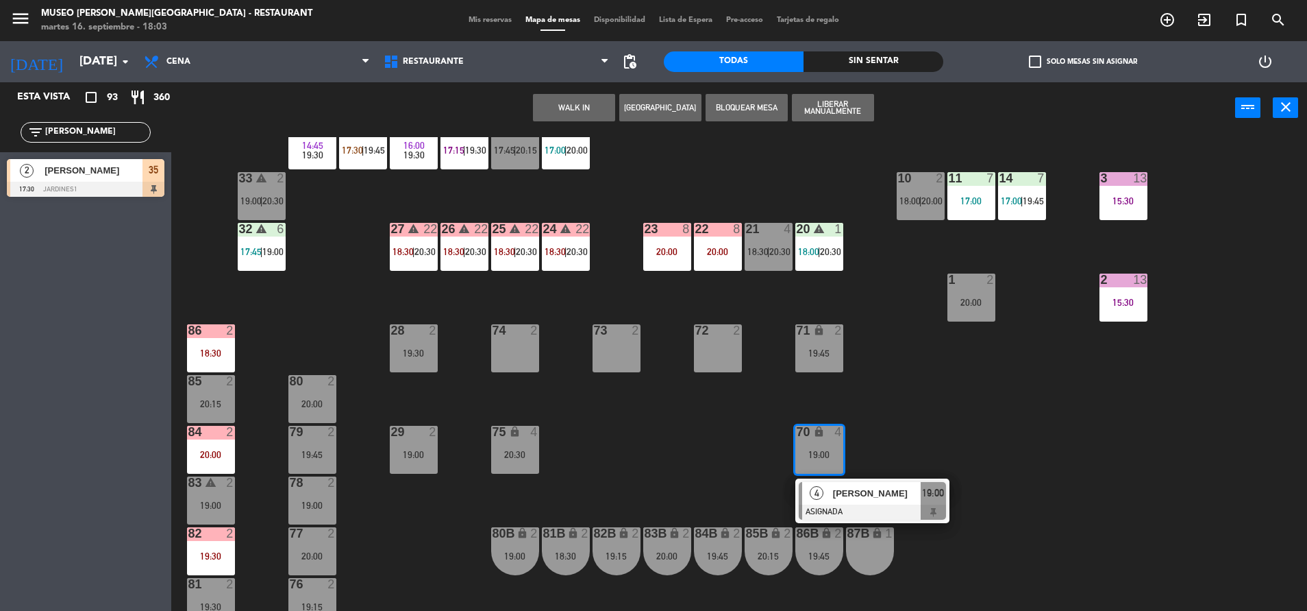
click at [626, 434] on div "44 5 17:45 | 20:30 49 warning 2 19:00 | 20:30 54 4 18:30 64 2 17:15 | 20:30 48 …" at bounding box center [745, 375] width 1123 height 477
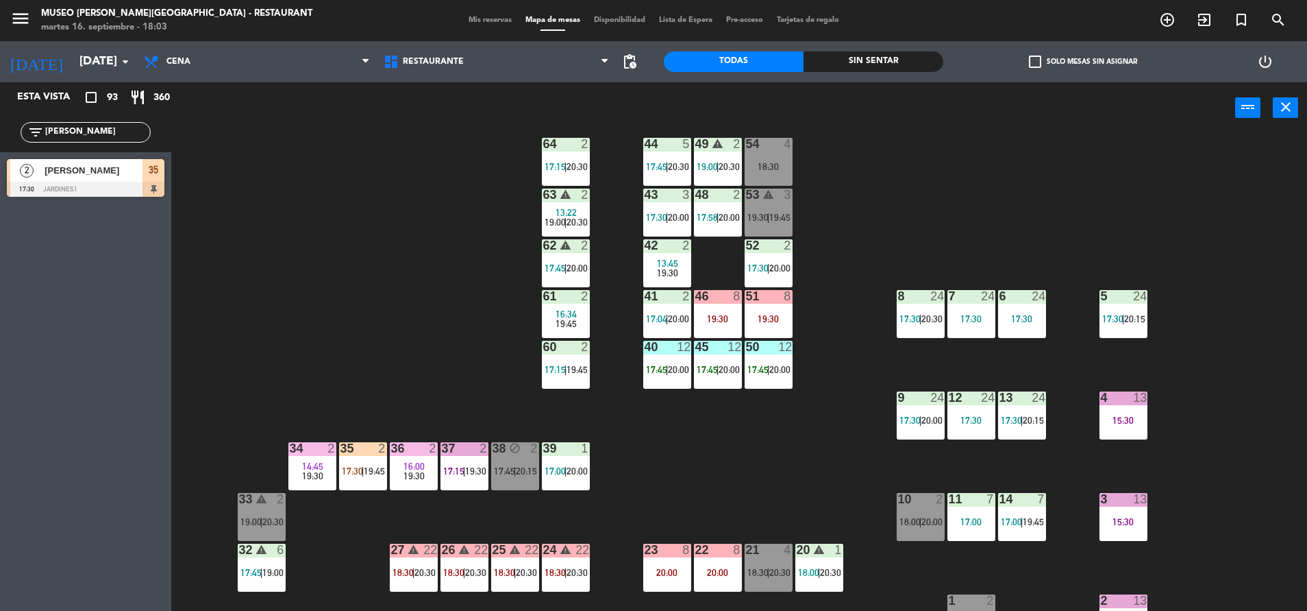
scroll to position [0, 0]
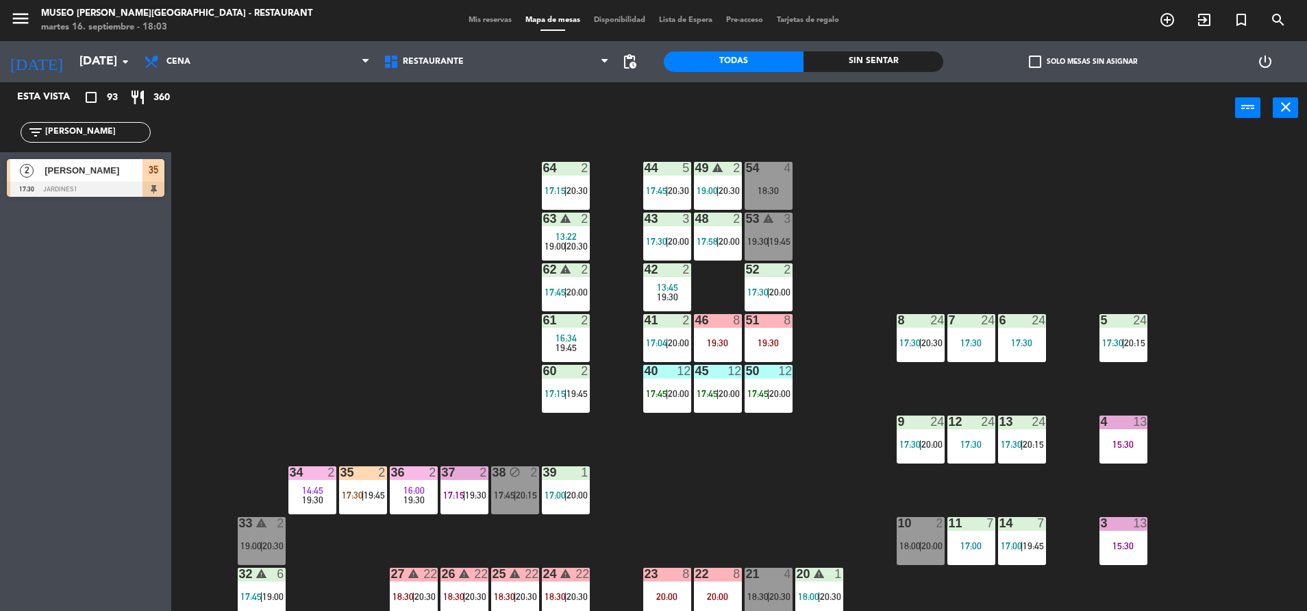
click at [759, 227] on div "53 warning 3 19:30 | 19:45" at bounding box center [769, 236] width 48 height 48
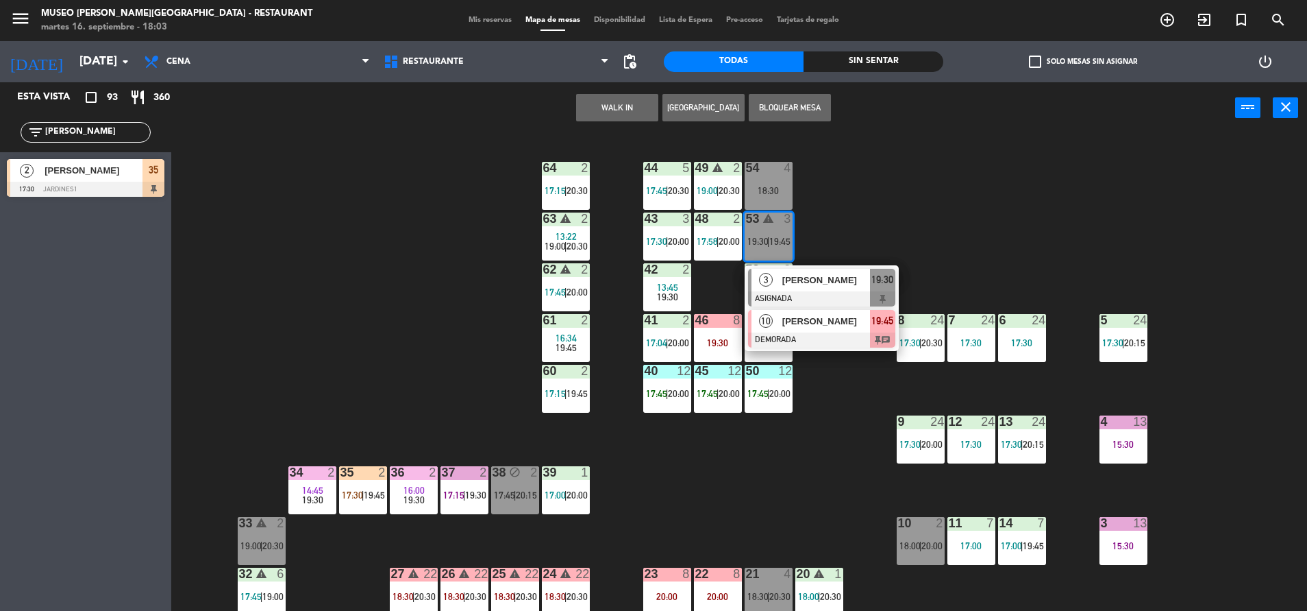
click at [828, 330] on div "[PERSON_NAME]" at bounding box center [825, 321] width 89 height 23
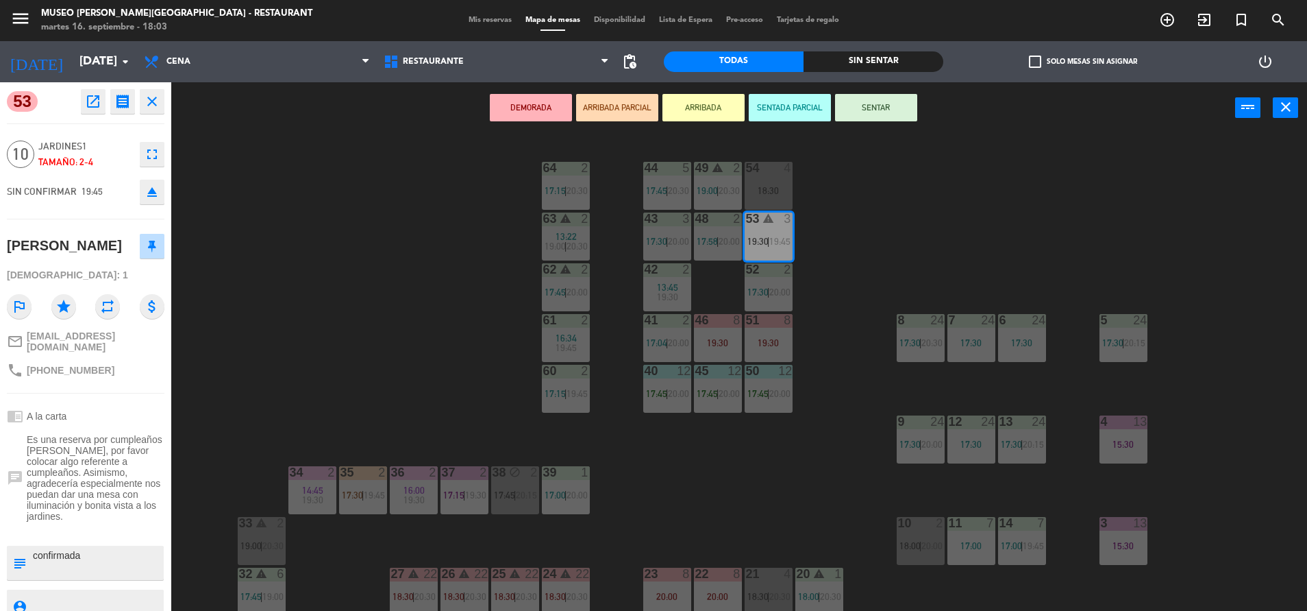
click at [828, 330] on div "44 5 17:45 | 20:30 49 warning 2 19:00 | 20:30 54 4 18:30 64 2 17:15 | 20:30 48 …" at bounding box center [745, 375] width 1123 height 477
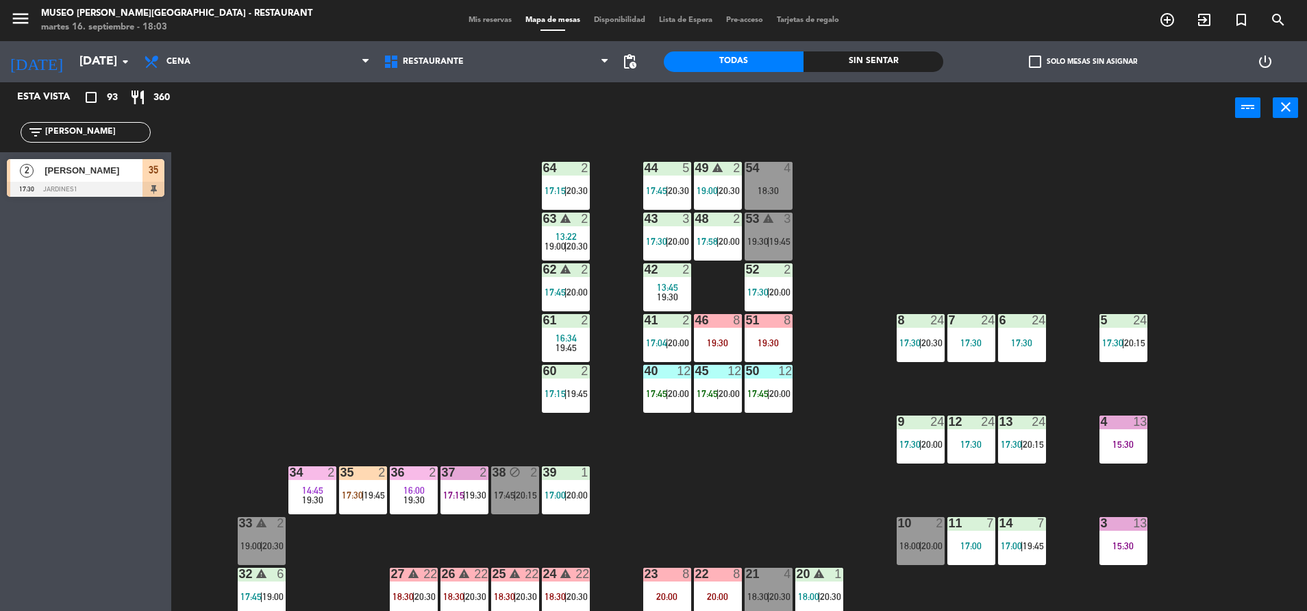
click at [763, 208] on div "54 4 18:30" at bounding box center [769, 186] width 48 height 48
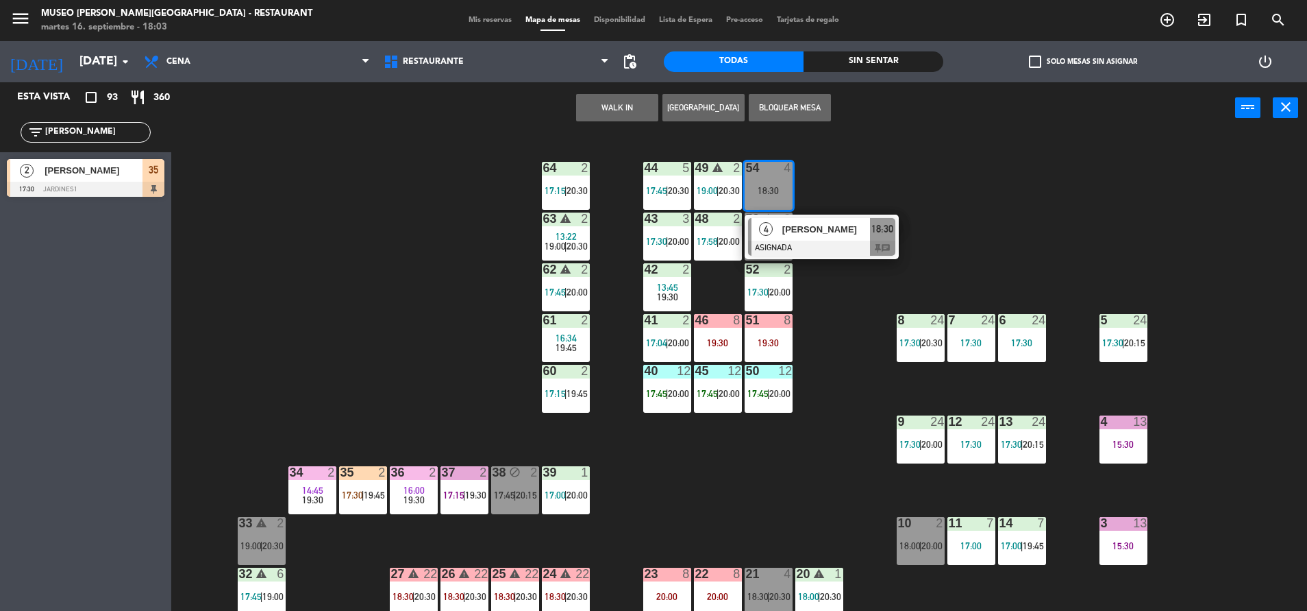
click at [835, 275] on div "44 5 17:45 | 20:30 49 warning 2 19:00 | 20:30 54 4 18:30 4 ROSA BUSTAMANTE ASIG…" at bounding box center [745, 375] width 1123 height 477
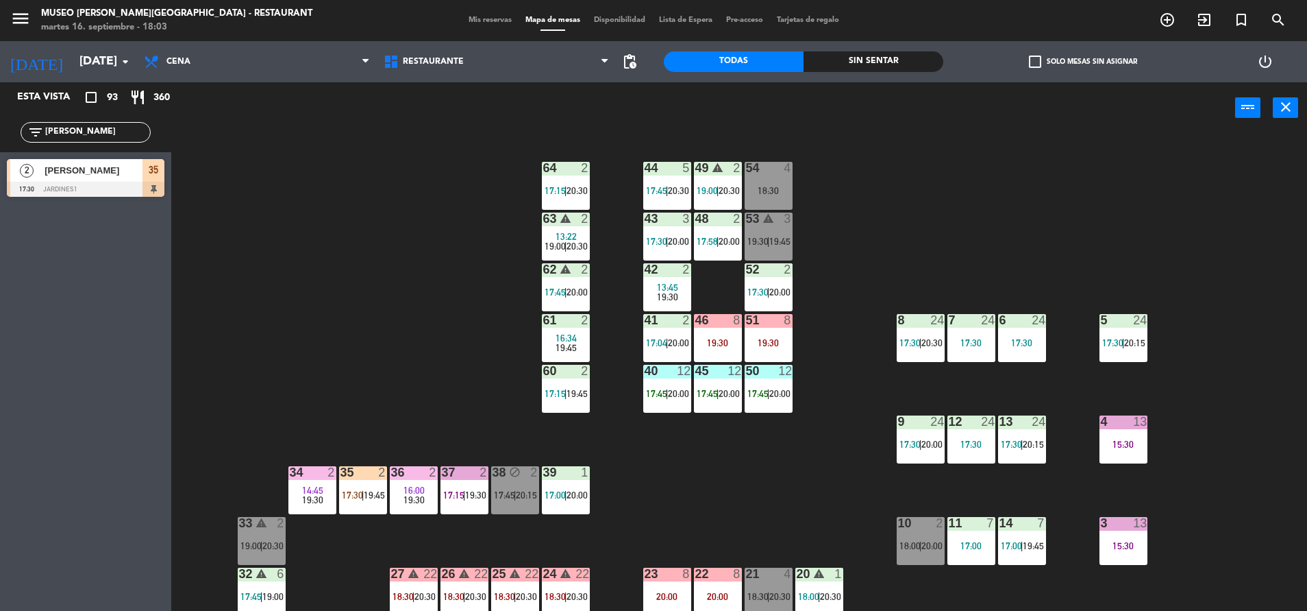
click at [766, 232] on div "53 warning 3 19:30 | 19:45" at bounding box center [769, 236] width 48 height 48
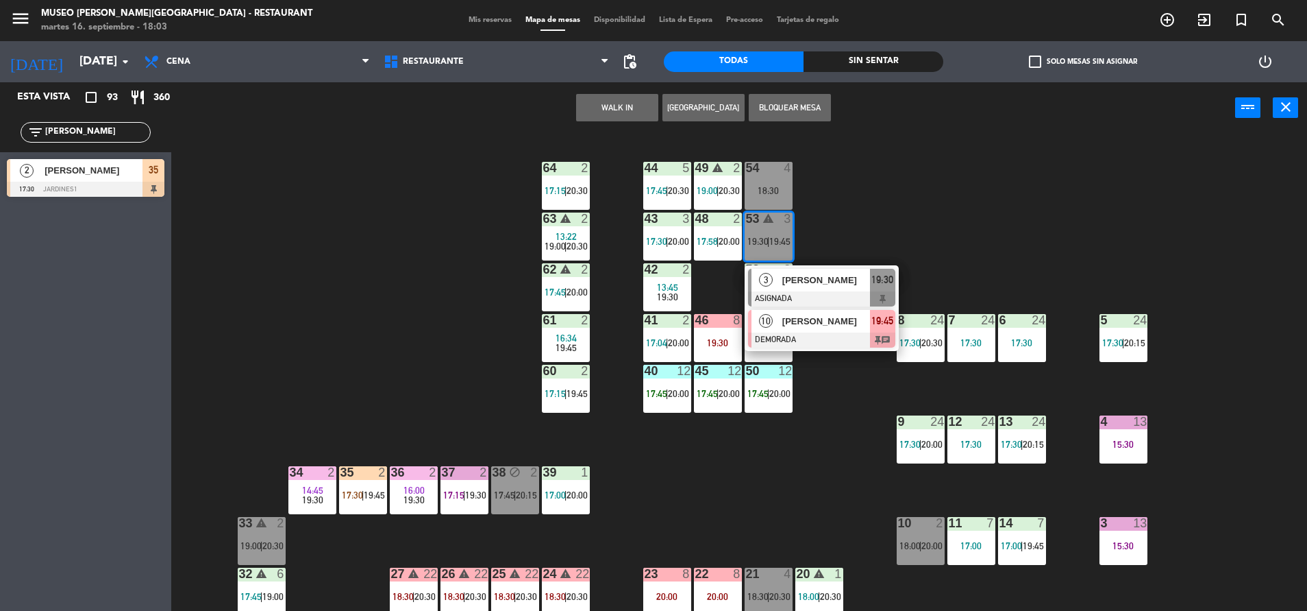
click at [867, 332] on div at bounding box center [821, 339] width 147 height 15
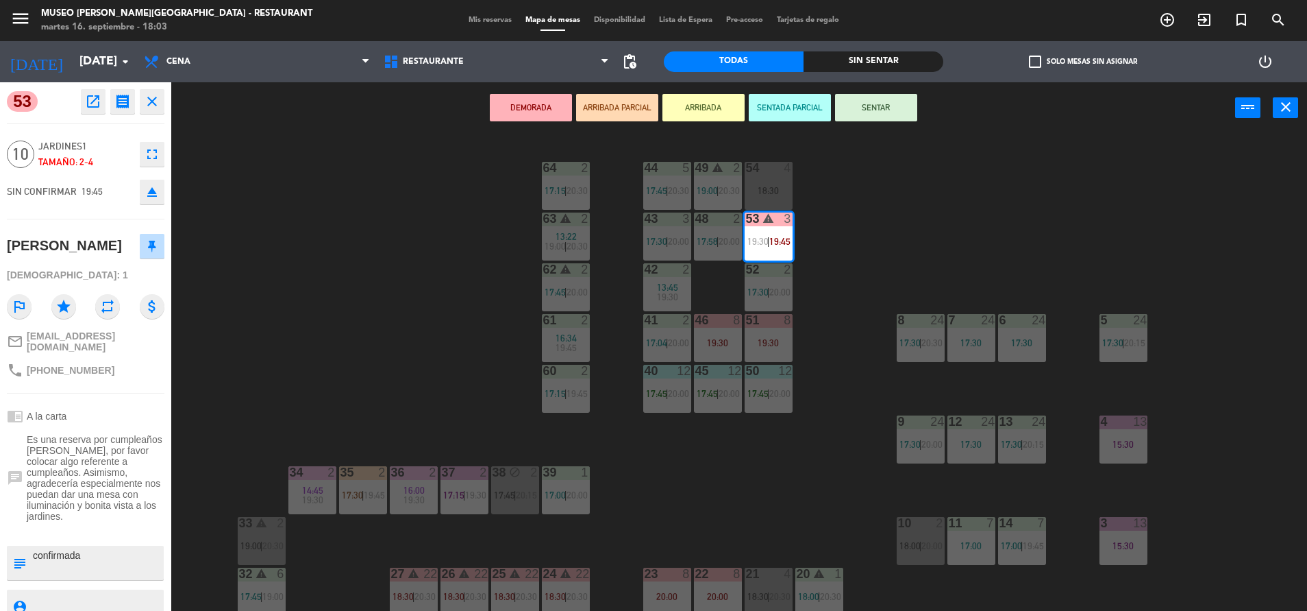
click at [1027, 354] on div "6 24 17:30" at bounding box center [1022, 338] width 48 height 48
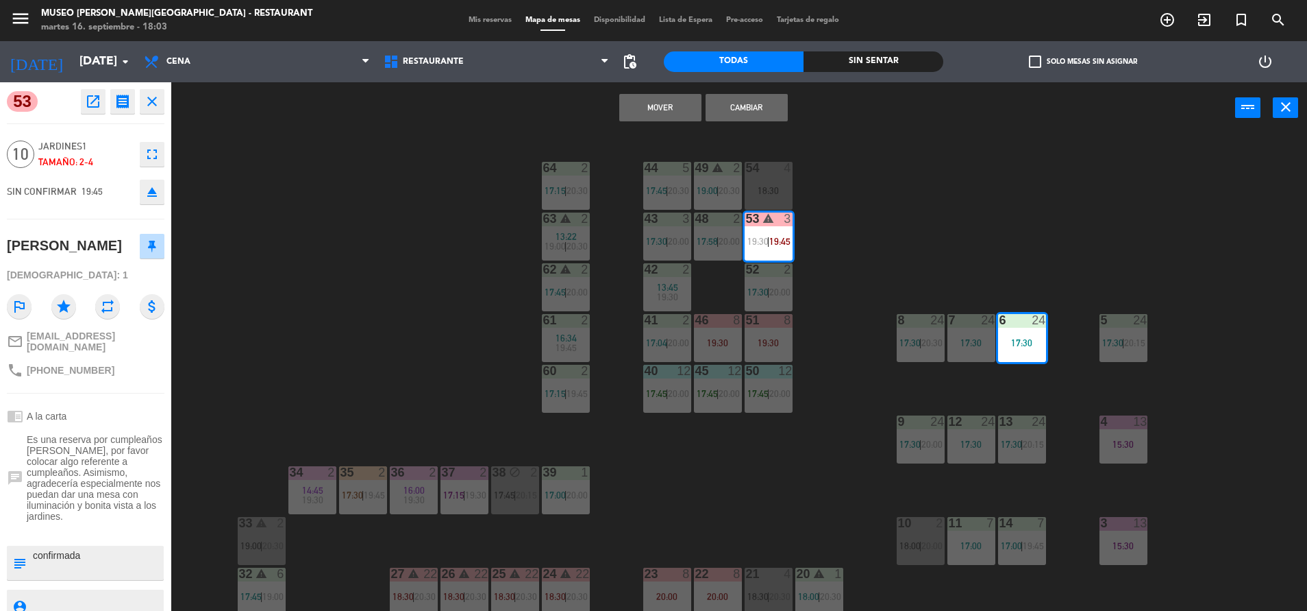
click at [685, 104] on button "Mover" at bounding box center [660, 107] width 82 height 27
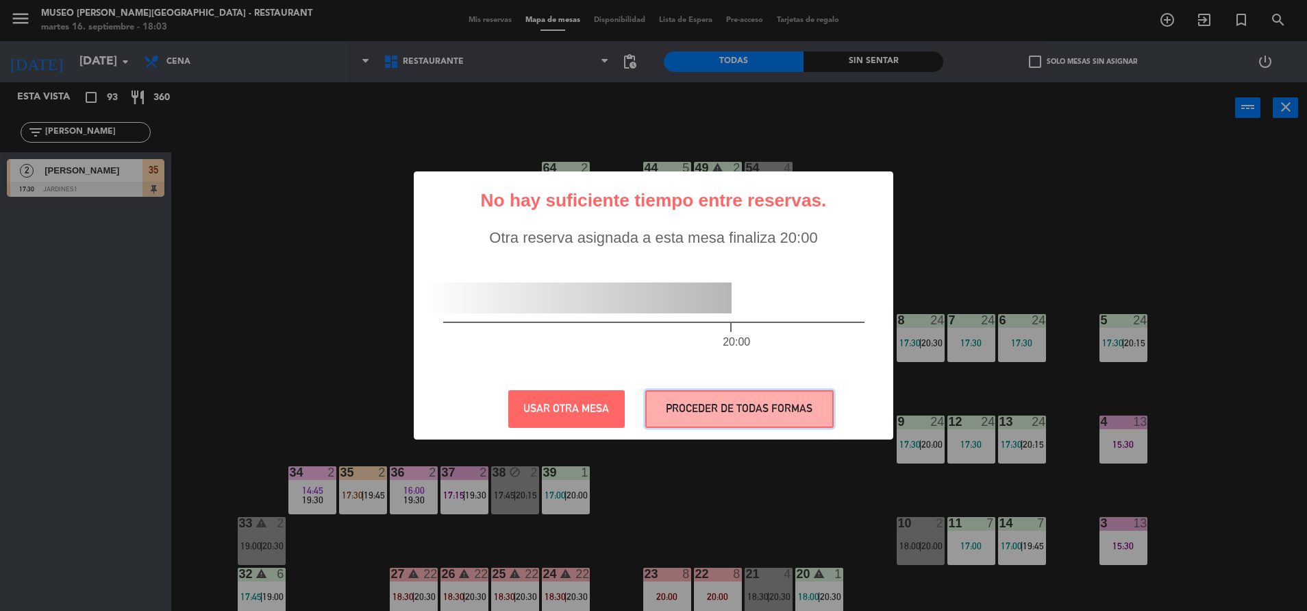
click at [750, 390] on button "PROCEDER DE TODAS FORMAS" at bounding box center [739, 409] width 188 height 38
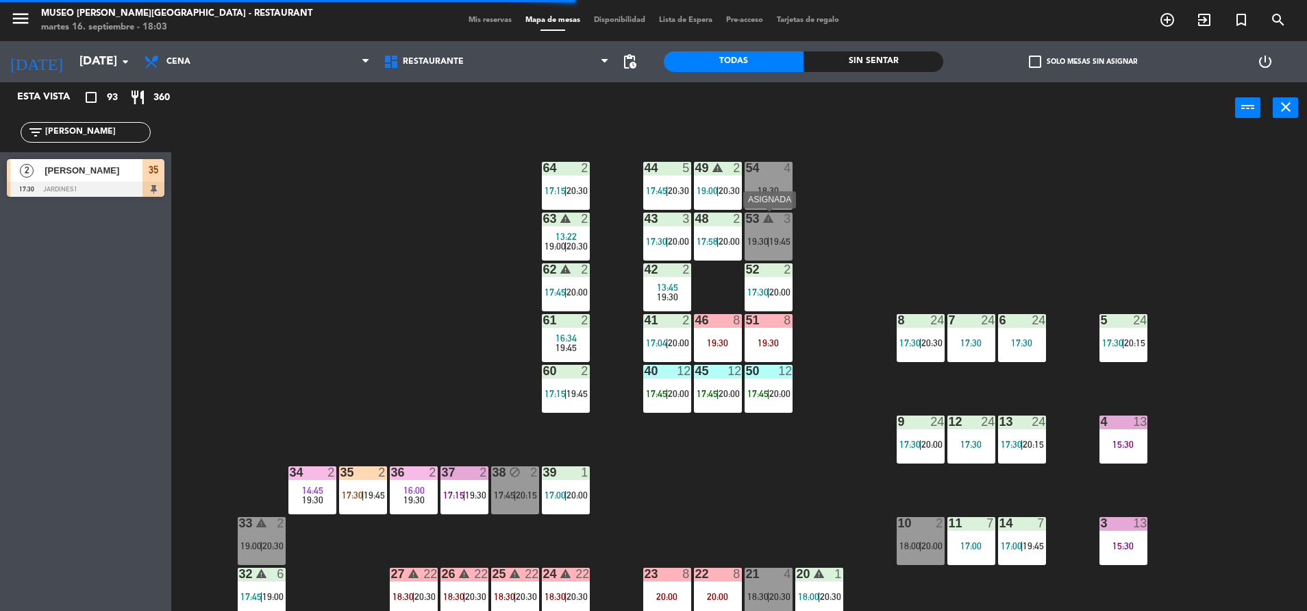
click at [748, 230] on div "53 warning 3 19:30 | 19:45" at bounding box center [769, 236] width 48 height 48
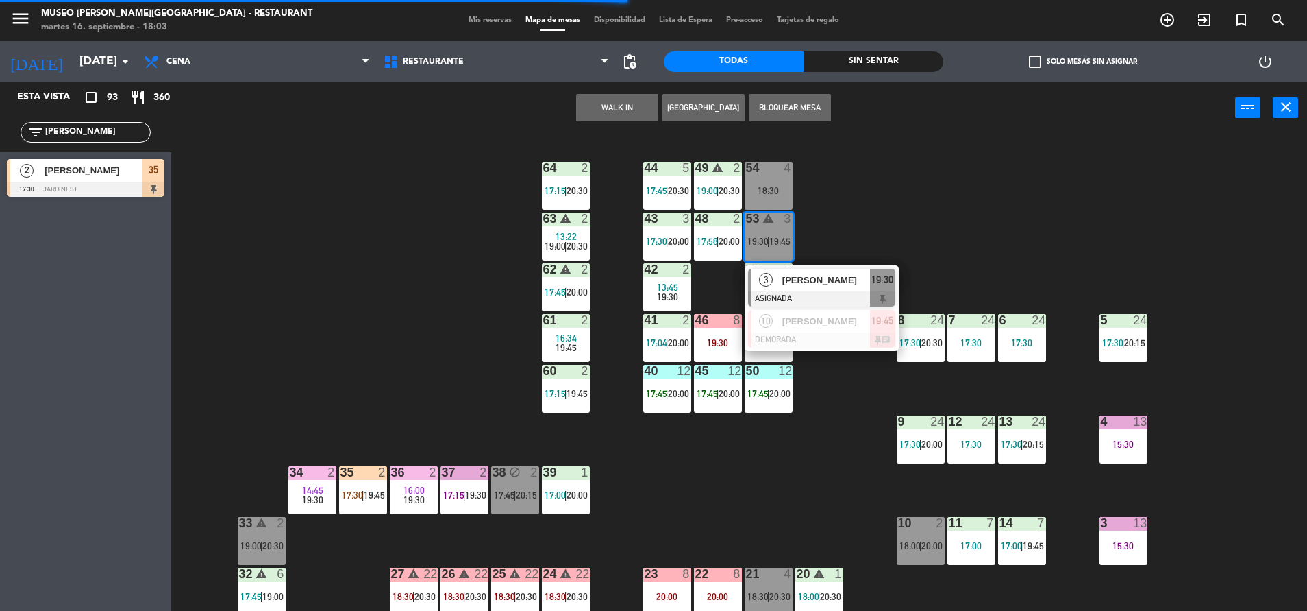
click at [865, 243] on div "44 5 17:45 | 20:30 49 warning 2 19:00 | 20:30 54 4 18:30 64 2 17:15 | 20:30 48 …" at bounding box center [745, 375] width 1123 height 477
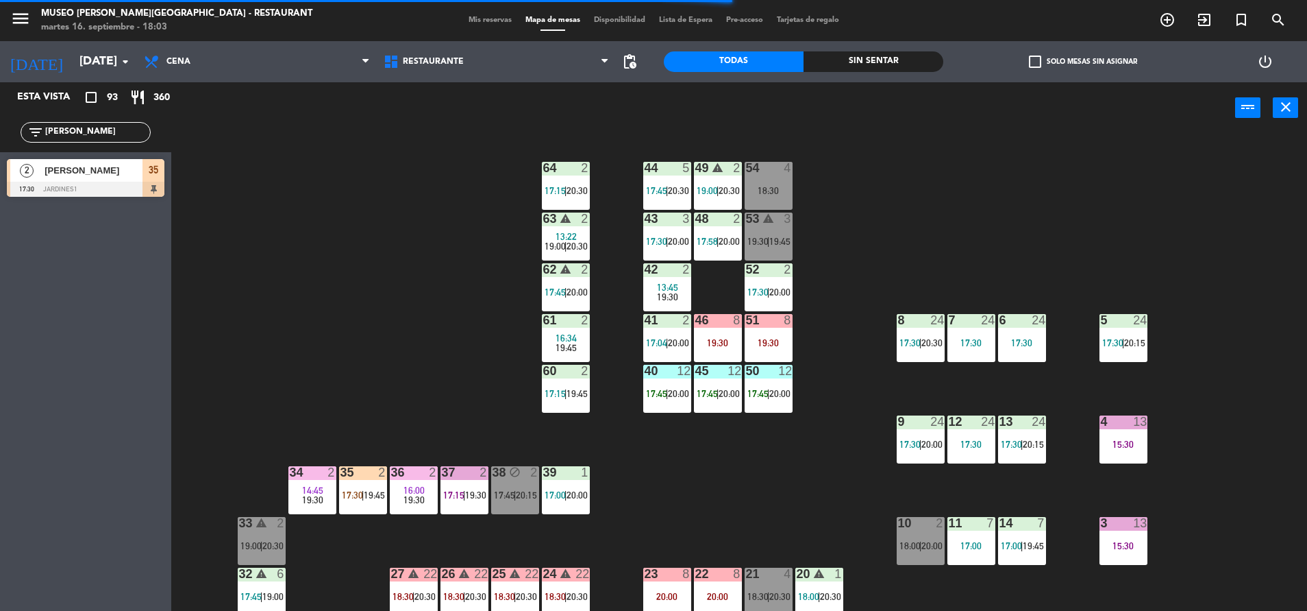
click at [787, 242] on span "19:45" at bounding box center [780, 241] width 21 height 11
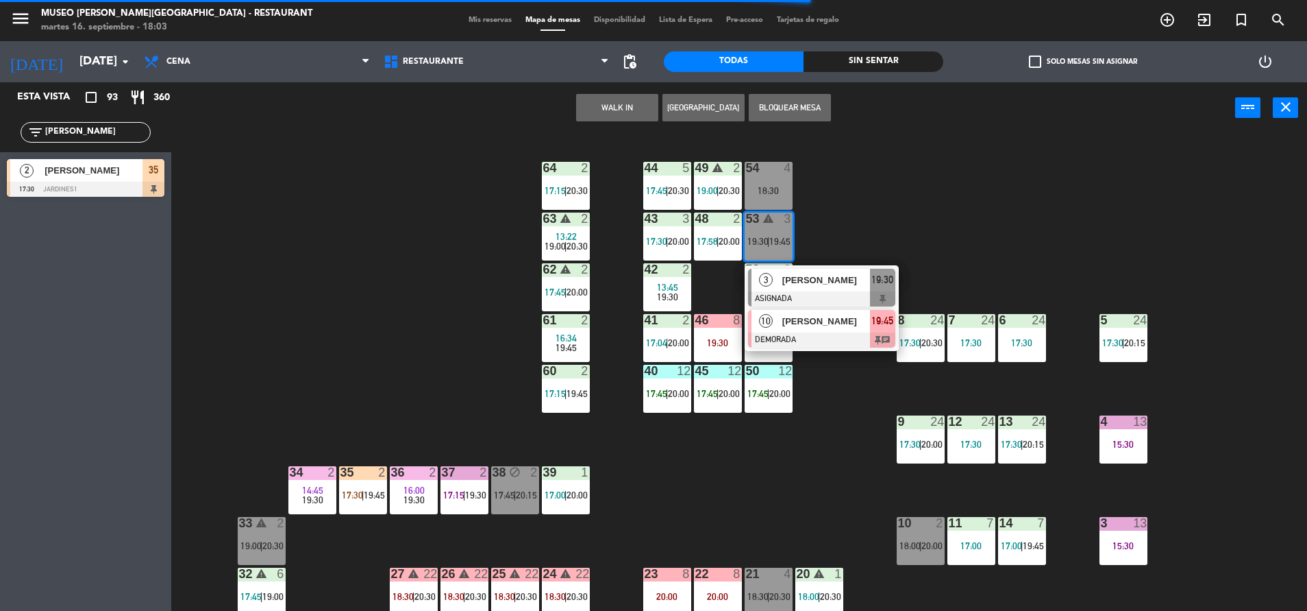
click at [817, 328] on span "[PERSON_NAME]" at bounding box center [827, 321] width 88 height 14
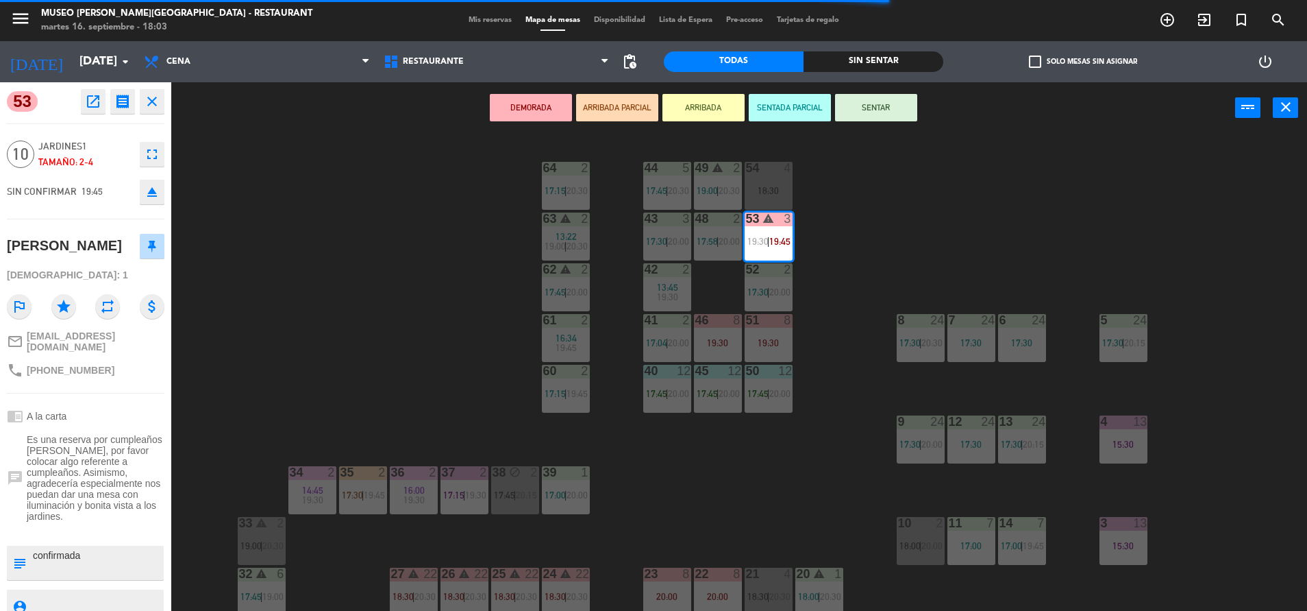
click at [920, 256] on div "44 5 17:45 | 20:30 49 warning 2 19:00 | 20:30 54 4 18:30 64 2 17:15 | 20:30 48 …" at bounding box center [745, 375] width 1123 height 477
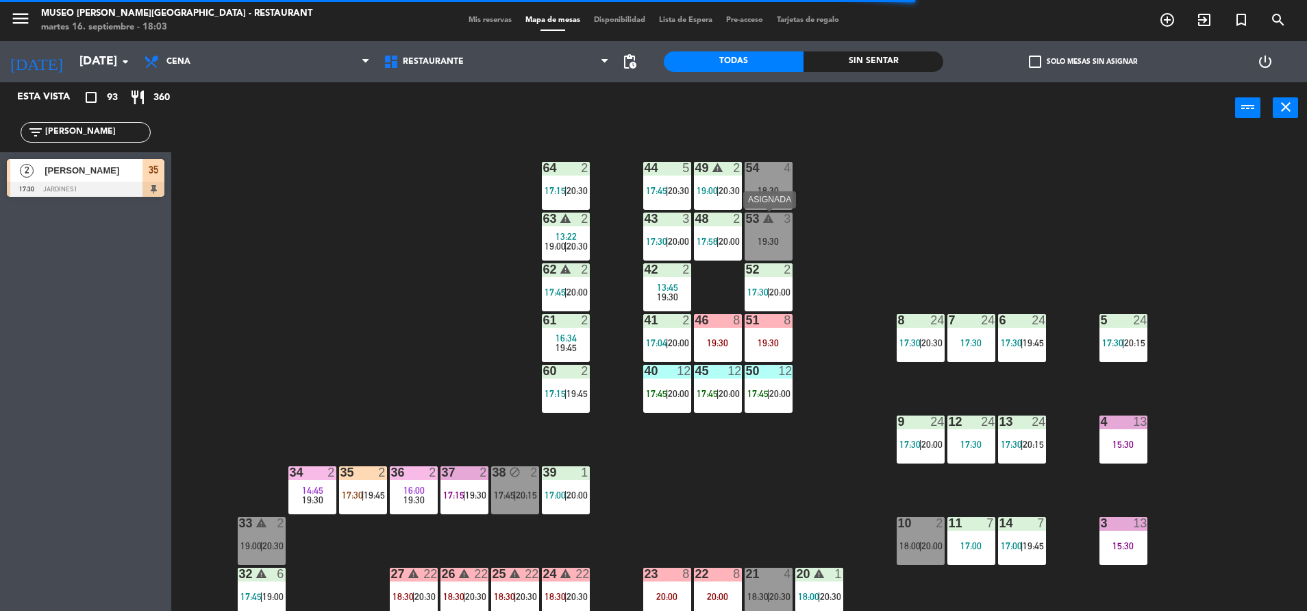
click at [781, 236] on div "19:30" at bounding box center [769, 241] width 48 height 10
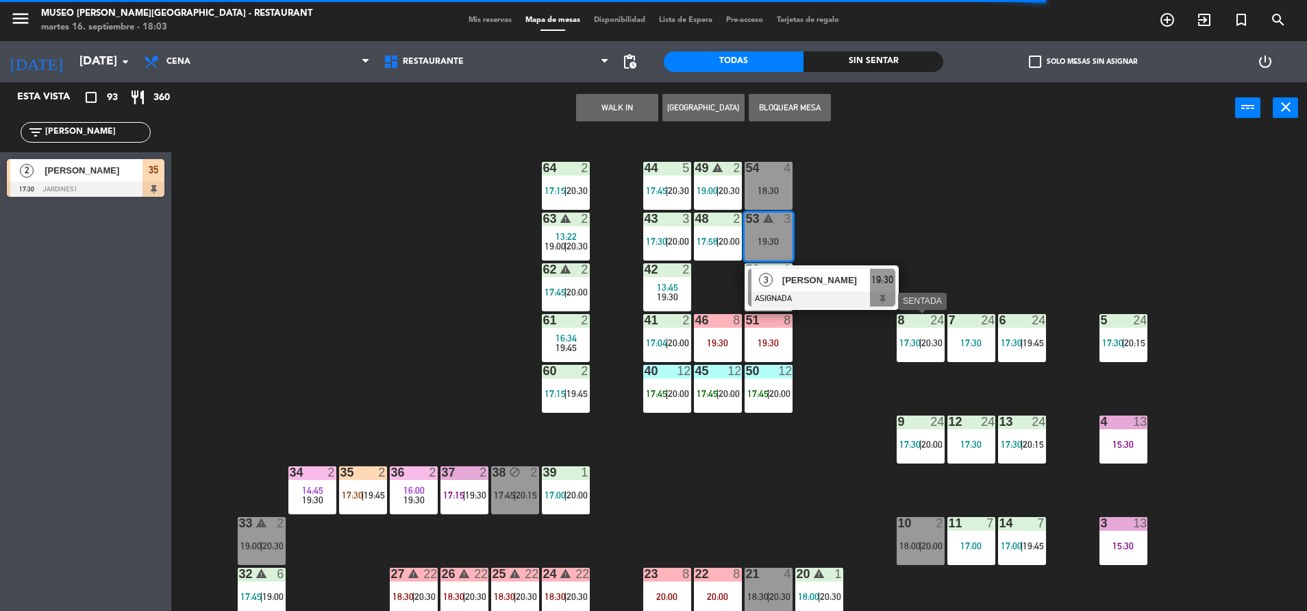
click at [929, 336] on div "8 24 17:30 | 20:30" at bounding box center [921, 338] width 48 height 48
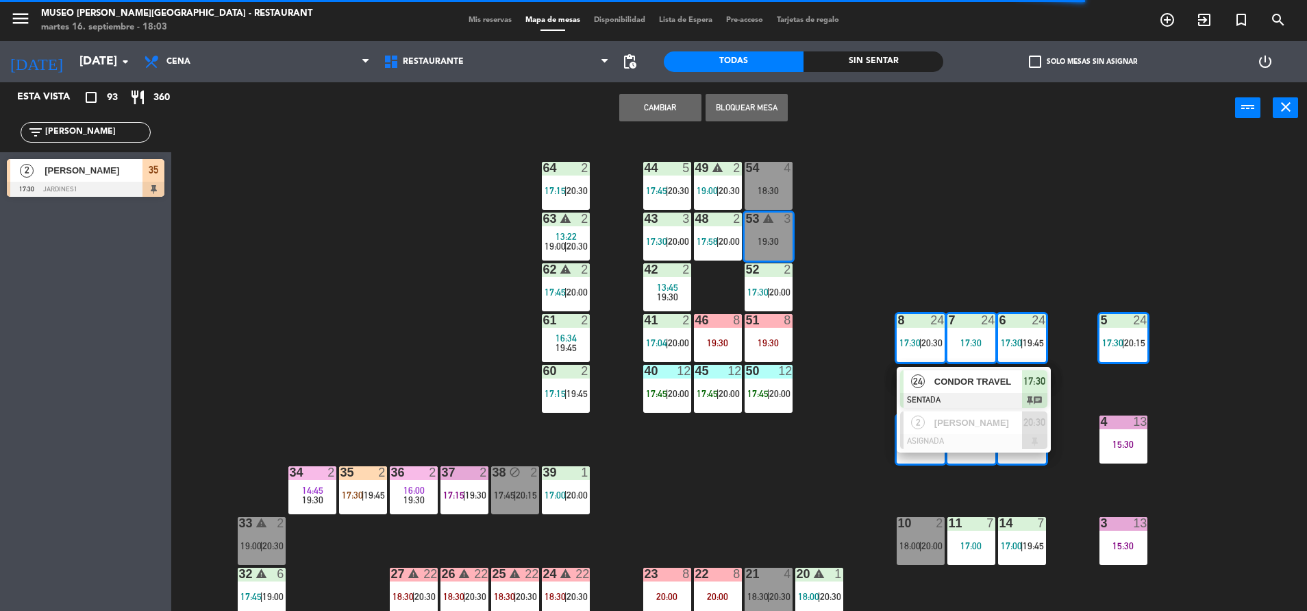
click at [846, 275] on div "44 5 17:45 | 20:30 49 warning 2 19:00 | 20:30 54 4 18:30 64 2 17:15 | 20:30 48 …" at bounding box center [745, 375] width 1123 height 477
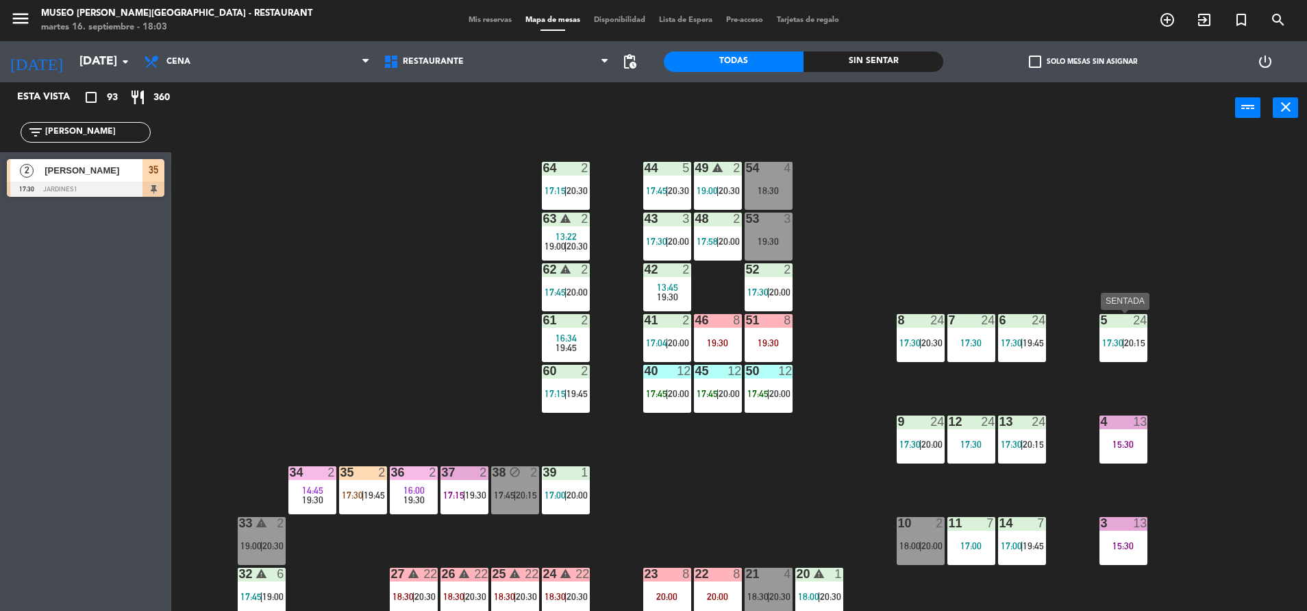
click at [1125, 351] on div "5 24 17:30 | 20:15" at bounding box center [1124, 338] width 48 height 48
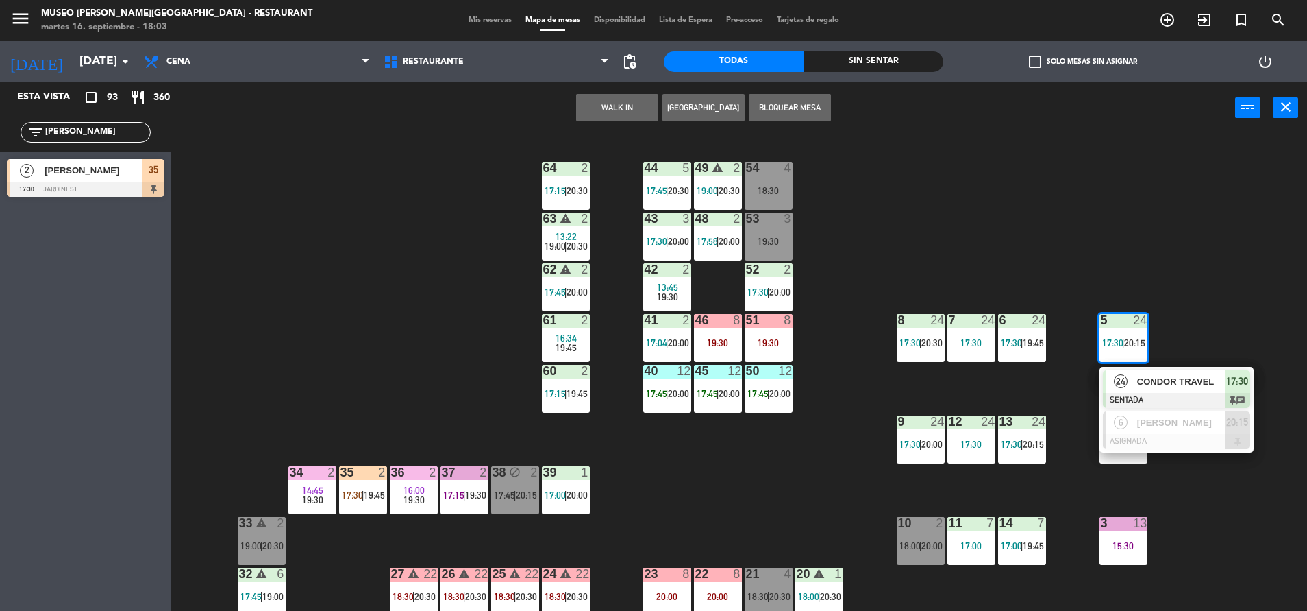
click at [930, 243] on div "44 5 17:45 | 20:30 49 warning 2 19:00 | 20:30 54 4 18:30 64 2 17:15 | 20:30 48 …" at bounding box center [745, 375] width 1123 height 477
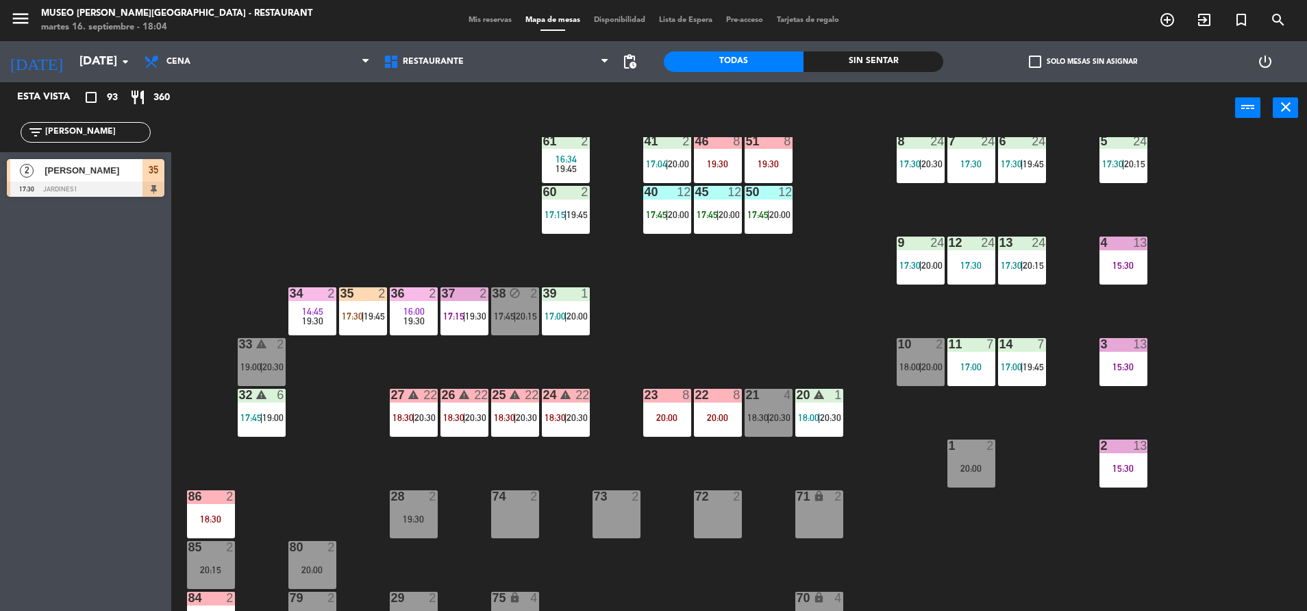
scroll to position [185, 0]
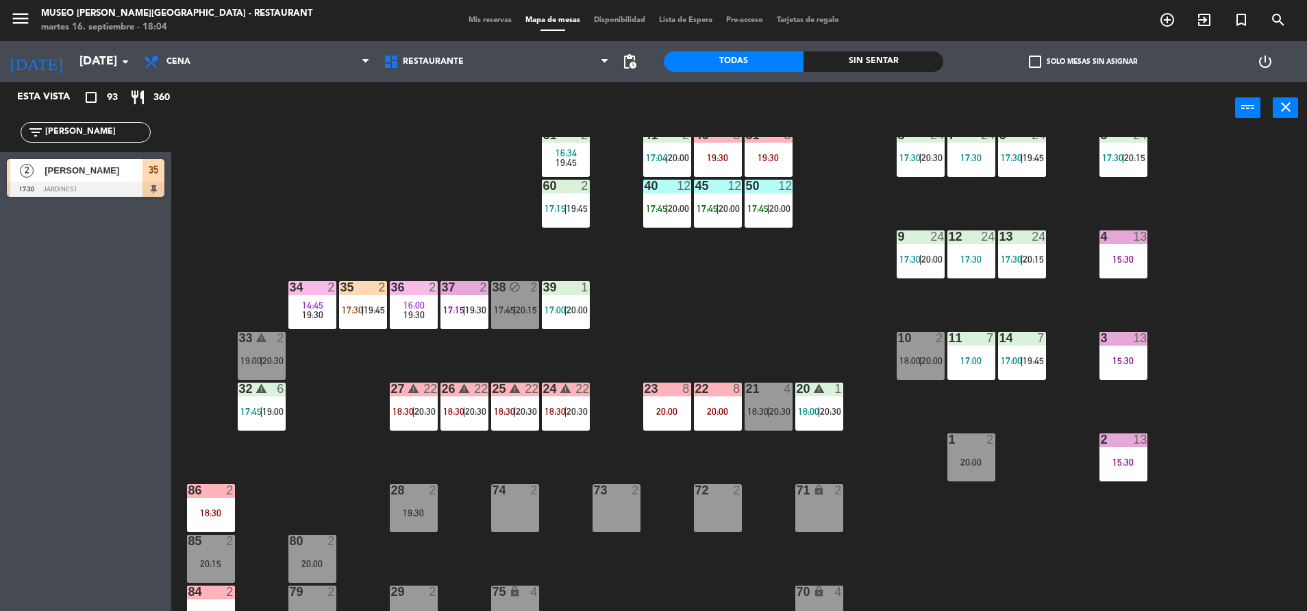
click at [330, 293] on div "35" at bounding box center [340, 287] width 23 height 12
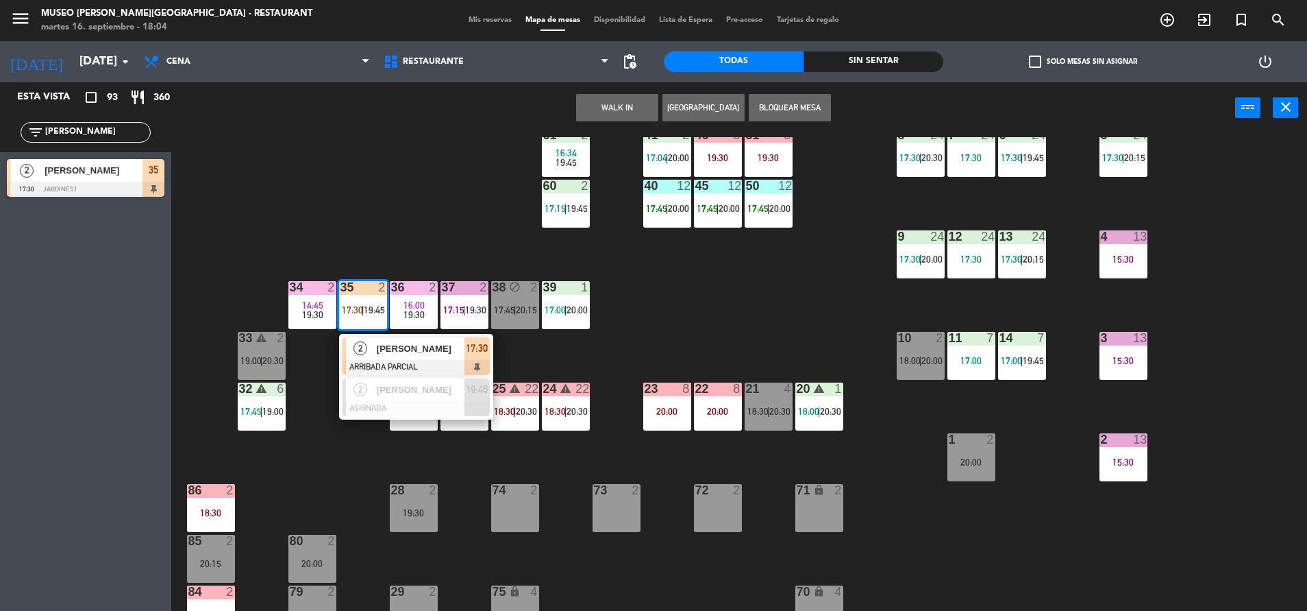
click at [380, 349] on span "[PERSON_NAME]" at bounding box center [421, 348] width 88 height 14
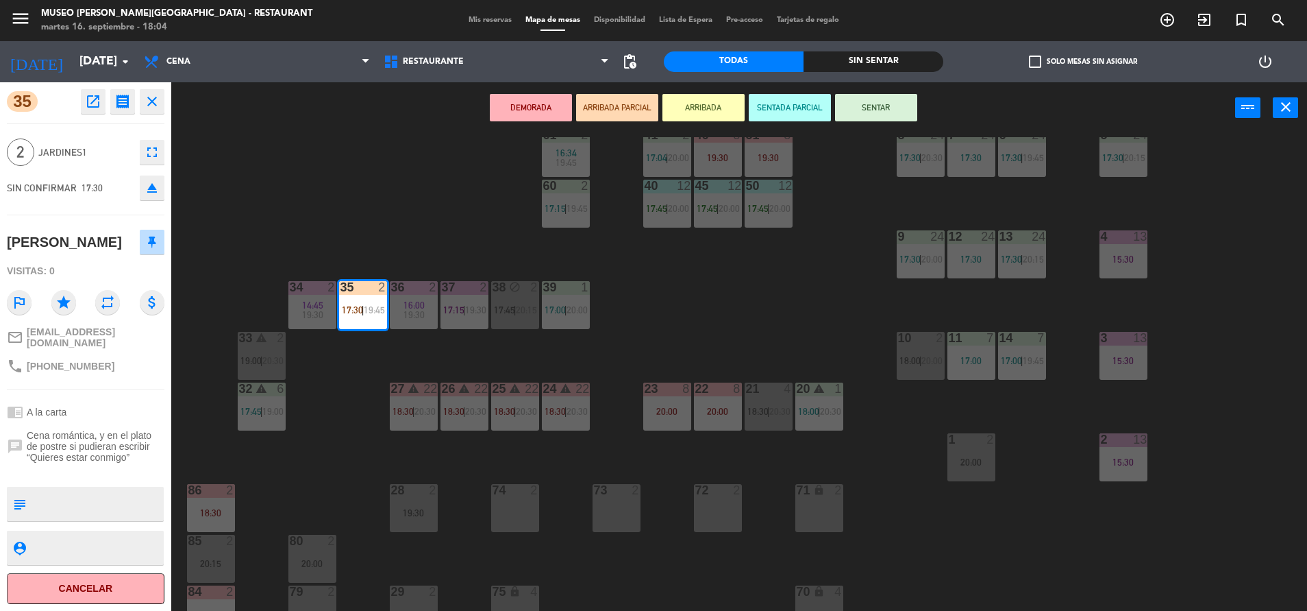
click at [36, 502] on textarea at bounding box center [97, 503] width 131 height 29
type textarea "m35|"
click at [35, 451] on span "Cena romántica, y en el plato de postre si pudieran escribir “Quieres estar con…" at bounding box center [96, 446] width 138 height 33
click at [110, 402] on div "chrome_reader_mode A la carta" at bounding box center [86, 412] width 158 height 26
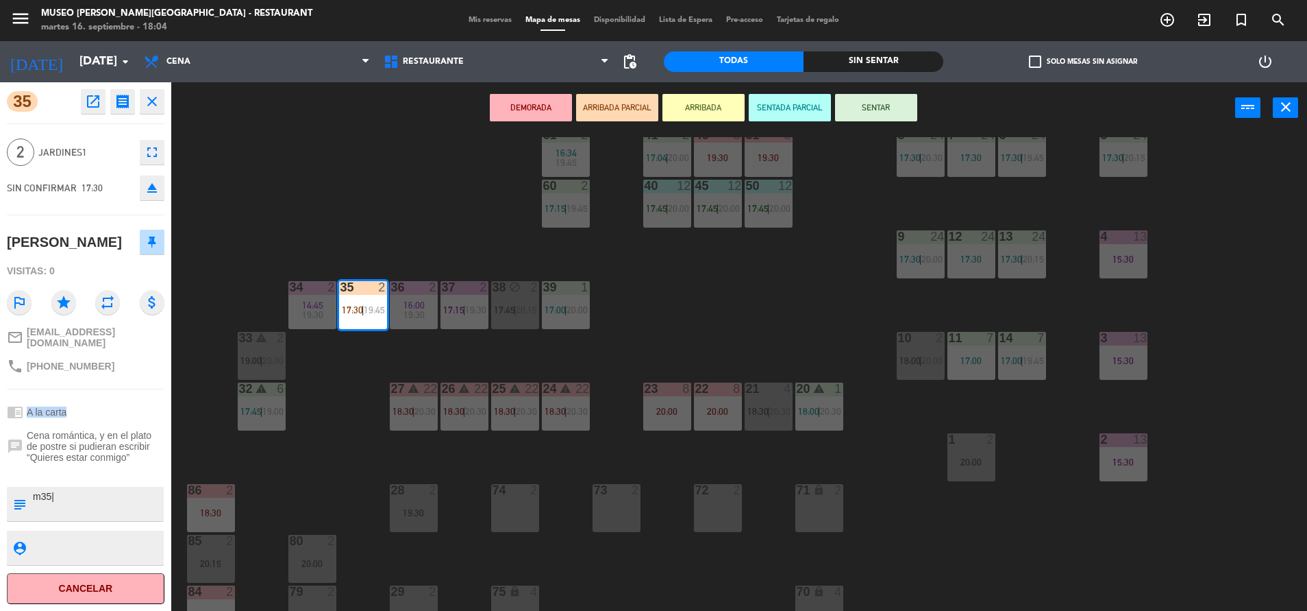
drag, startPoint x: 79, startPoint y: 407, endPoint x: 29, endPoint y: 406, distance: 50.0
click at [29, 406] on div "chrome_reader_mode A la carta" at bounding box center [86, 412] width 158 height 26
drag, startPoint x: 29, startPoint y: 406, endPoint x: 99, endPoint y: 413, distance: 70.3
click at [99, 413] on div "chrome_reader_mode A la carta" at bounding box center [86, 412] width 158 height 26
click at [66, 409] on span "A la carta" at bounding box center [47, 411] width 40 height 11
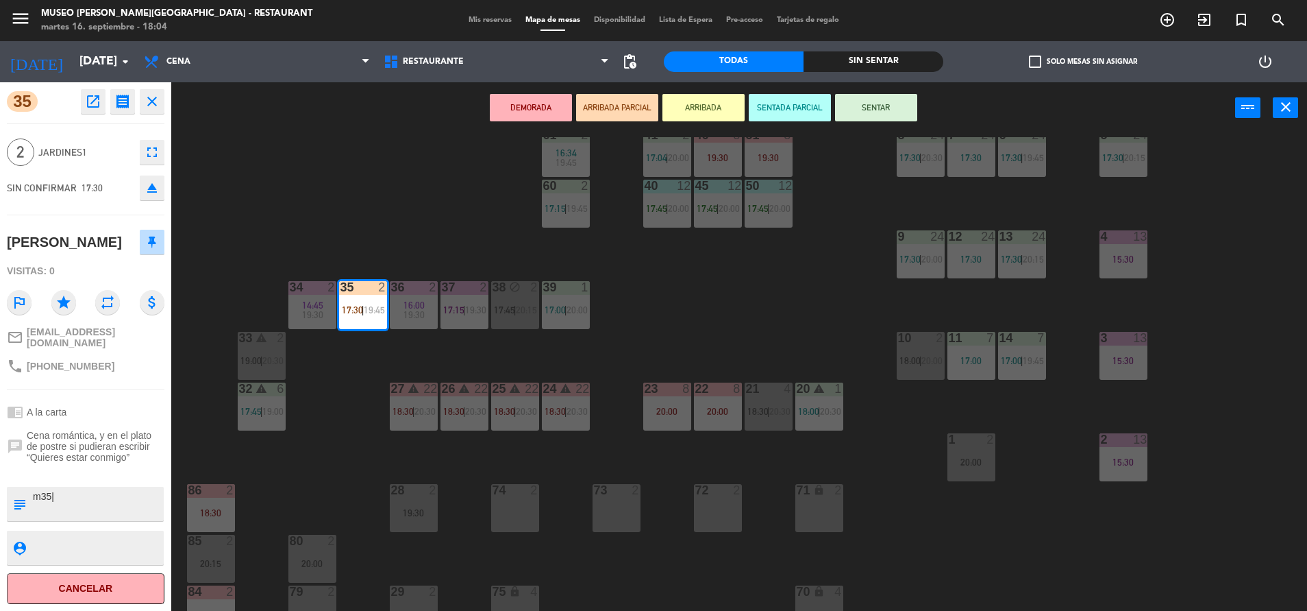
click at [344, 443] on div "44 5 17:45 | 20:30 49 warning 2 19:00 | 20:30 54 4 18:30 64 2 17:15 | 20:30 48 …" at bounding box center [745, 375] width 1123 height 477
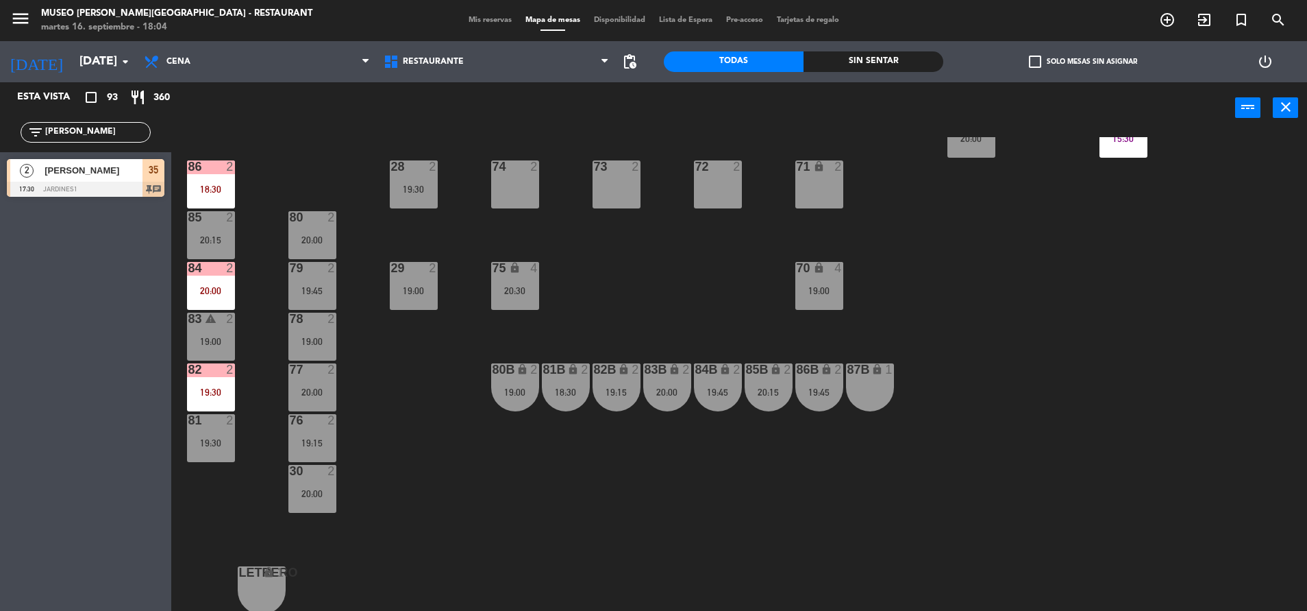
scroll to position [0, 0]
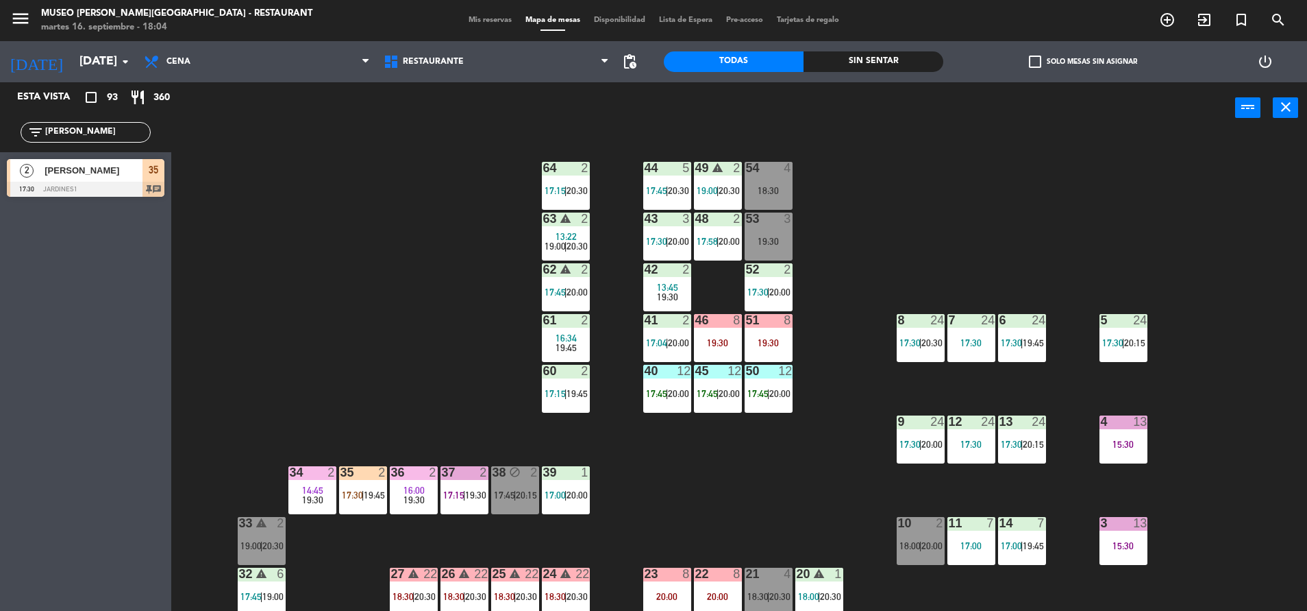
click at [1026, 365] on div "44 5 17:45 | 20:30 49 warning 2 19:00 | 20:30 54 4 18:30 64 2 17:15 | 20:30 48 …" at bounding box center [745, 375] width 1123 height 477
click at [909, 337] on span "17:30" at bounding box center [910, 342] width 21 height 11
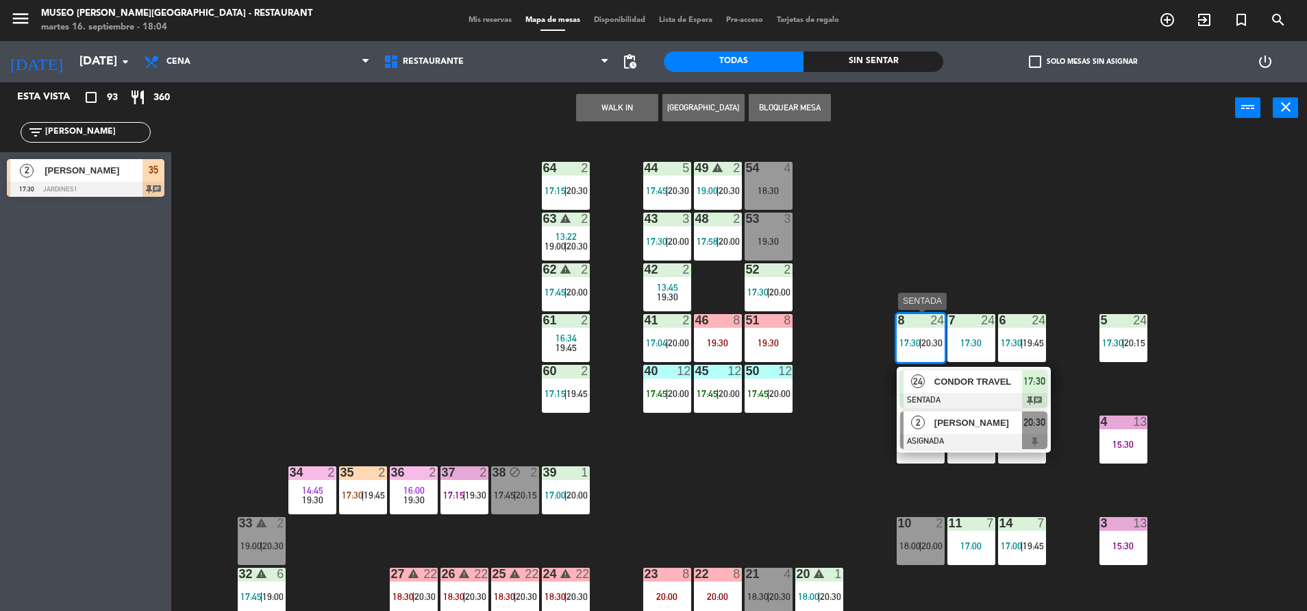
click at [952, 424] on span "[PERSON_NAME]" at bounding box center [979, 422] width 88 height 14
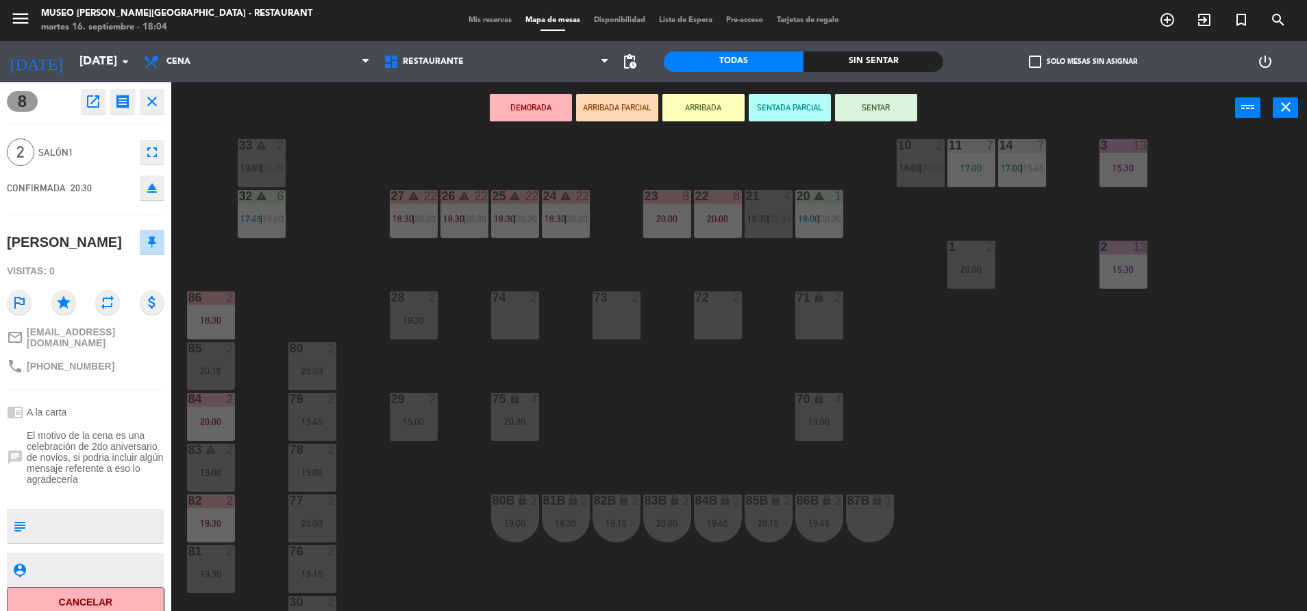
scroll to position [404, 0]
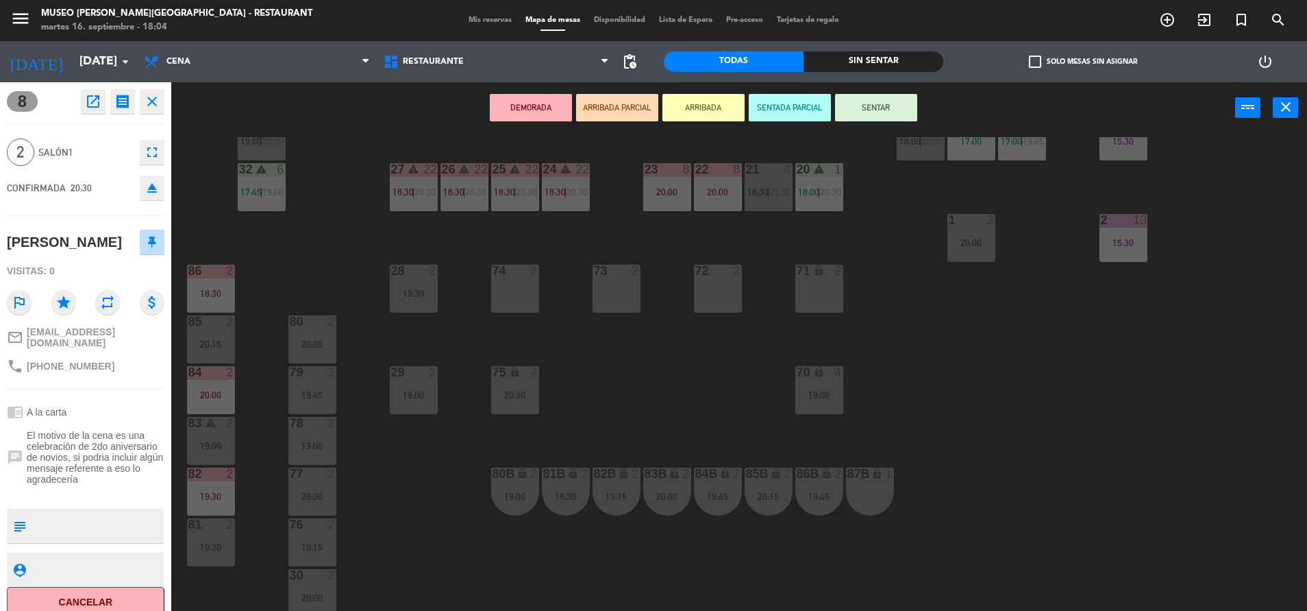
click at [855, 486] on div "87B lock 1" at bounding box center [870, 491] width 48 height 48
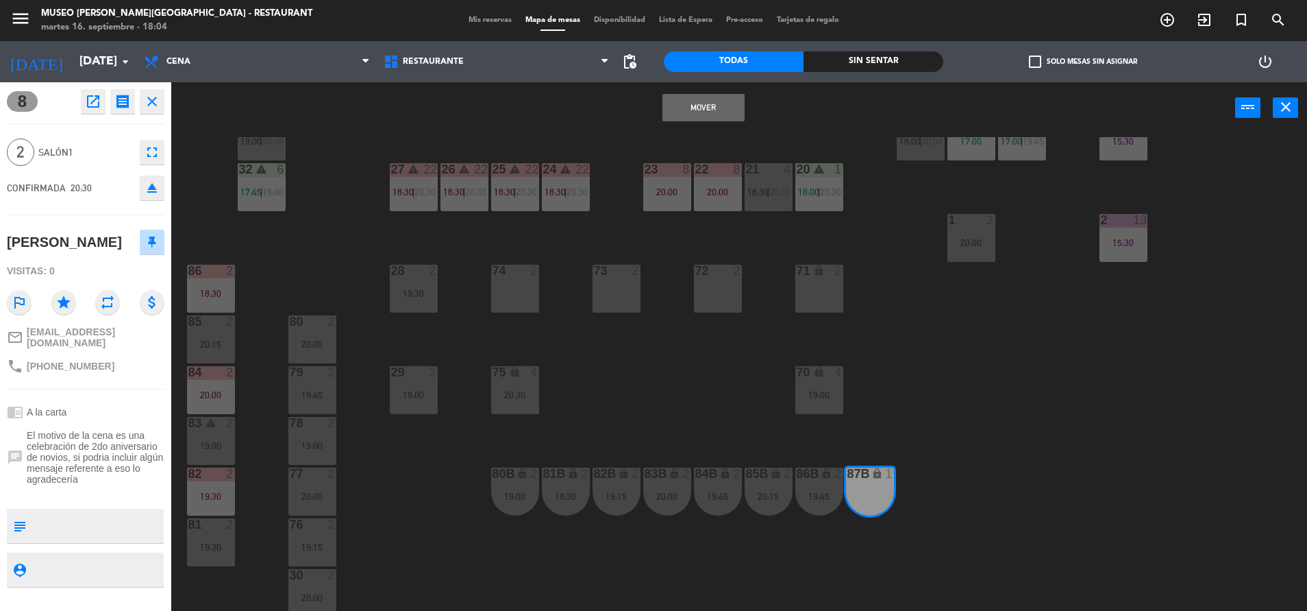
click at [706, 101] on button "Mover" at bounding box center [704, 107] width 82 height 27
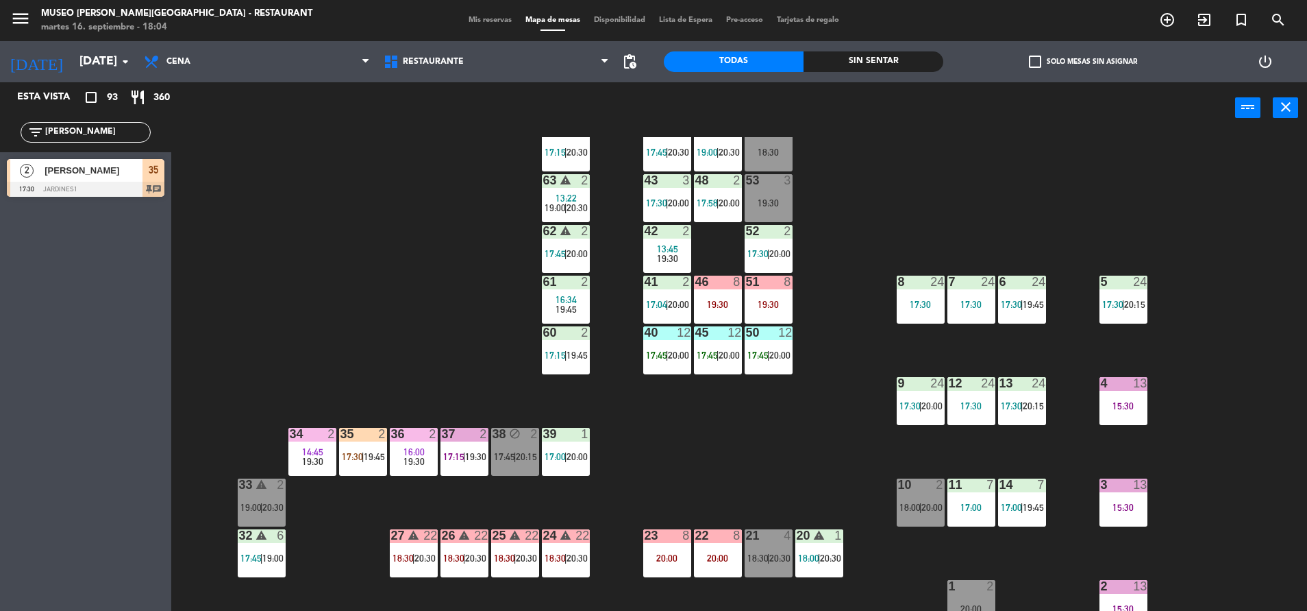
scroll to position [38, 0]
click at [1025, 293] on div "6 24 17:30 | 19:45" at bounding box center [1022, 299] width 48 height 48
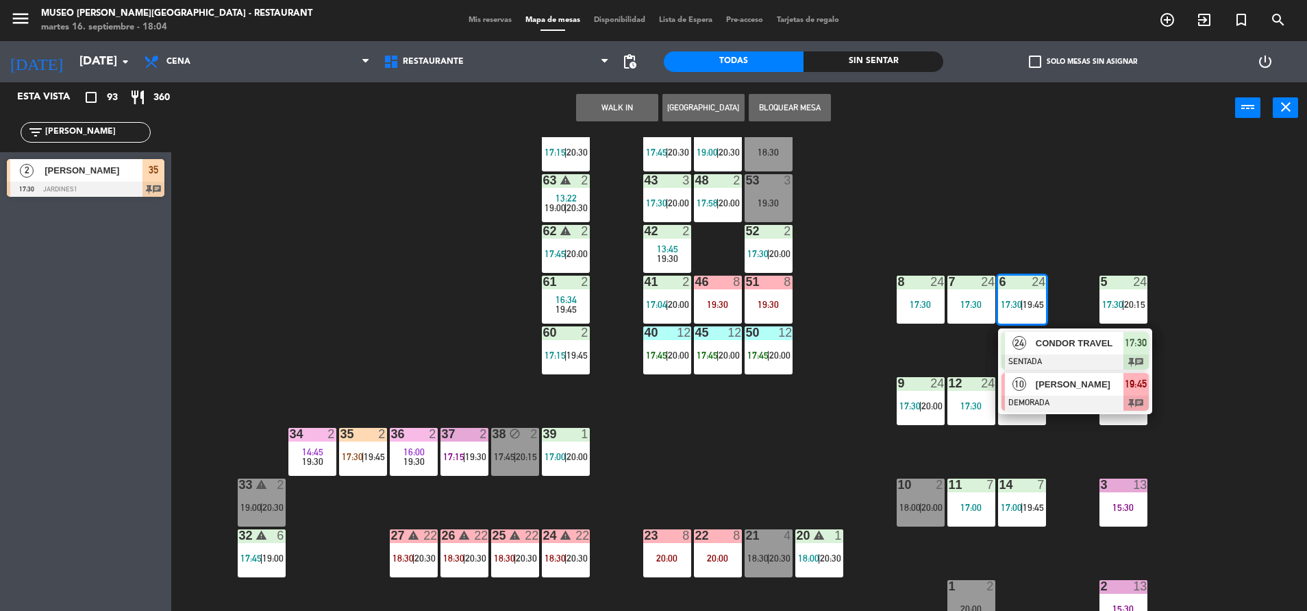
click at [1031, 393] on div "10" at bounding box center [1019, 384] width 29 height 23
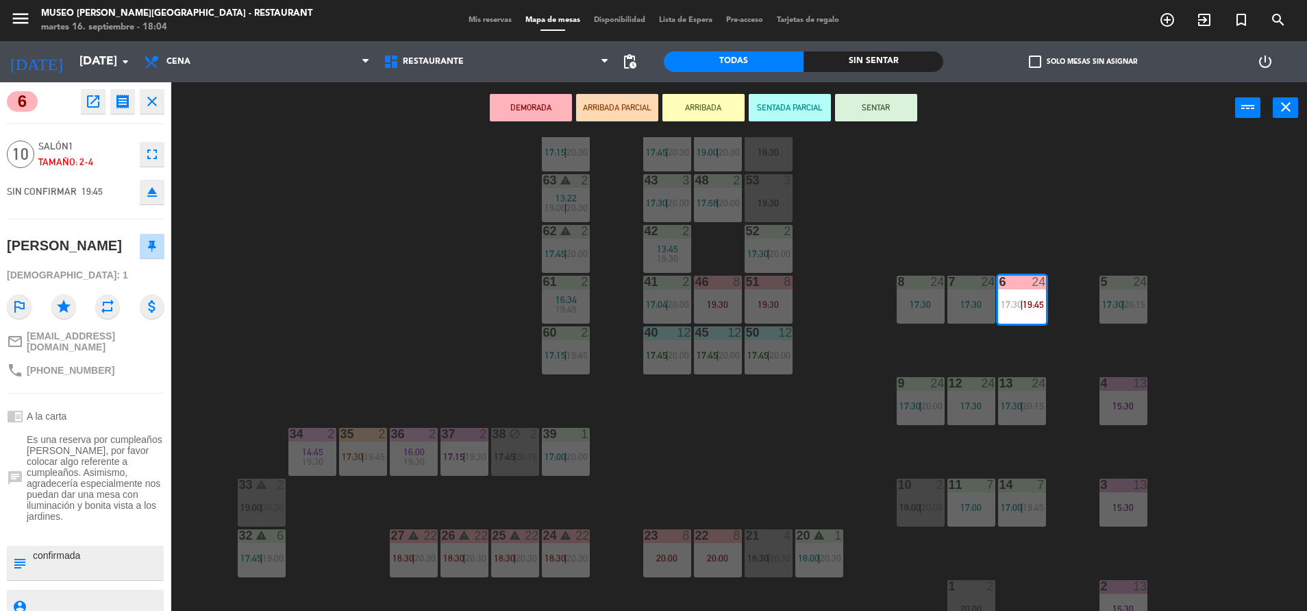
click at [970, 301] on div "17:30" at bounding box center [972, 304] width 48 height 10
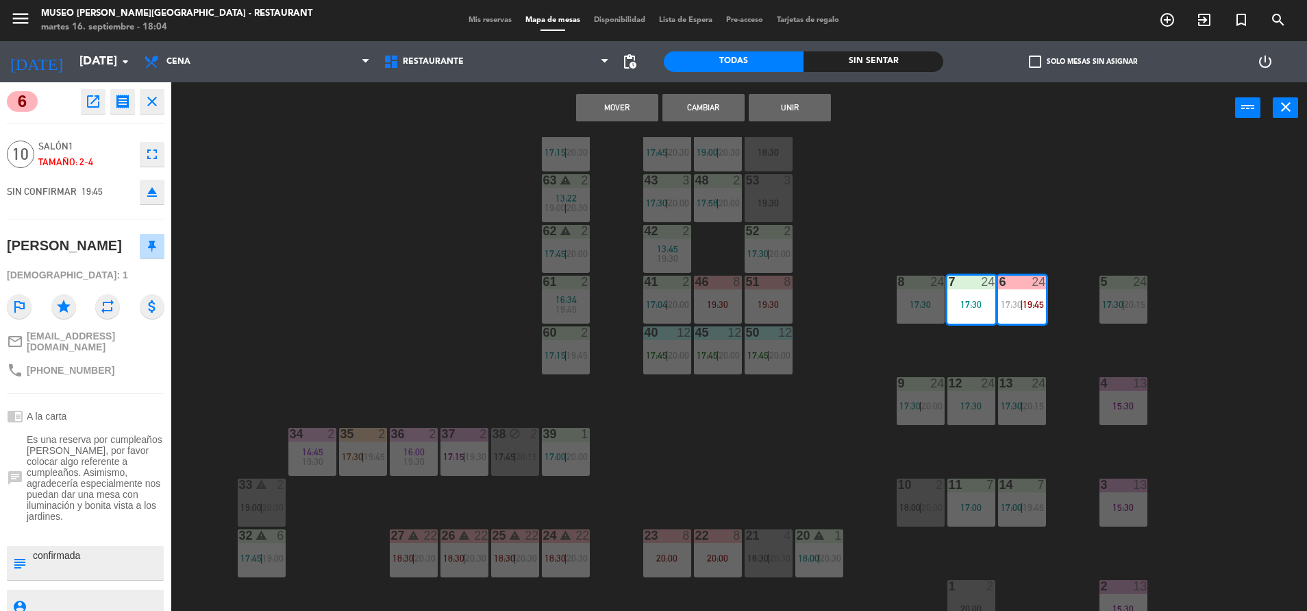
click at [928, 304] on div "17:30" at bounding box center [921, 304] width 48 height 10
click at [861, 259] on div "44 5 17:45 | 20:30 49 warning 2 19:00 | 20:30 54 4 18:30 64 2 17:15 | 20:30 48 …" at bounding box center [745, 375] width 1123 height 477
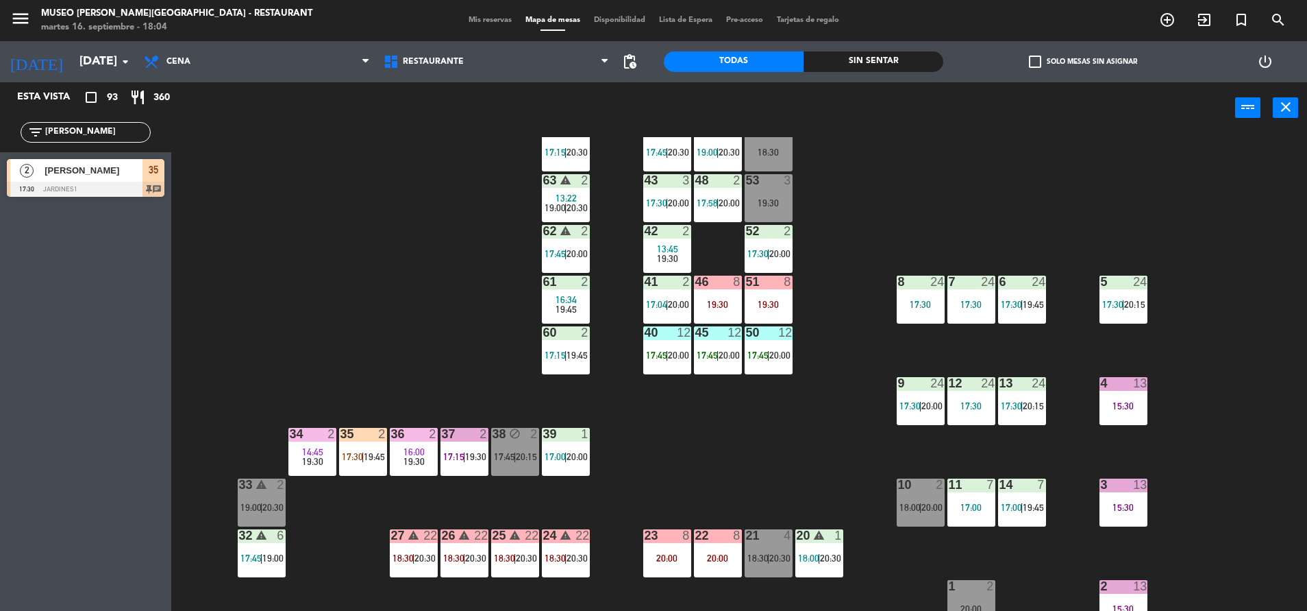
drag, startPoint x: 82, startPoint y: 131, endPoint x: -4, endPoint y: 132, distance: 85.7
click at [0, 132] on html "close × Museo Larco Café - Restaurant × chrome_reader_mode Listado de Reservas …" at bounding box center [653, 305] width 1307 height 611
type input "lid"
click at [121, 163] on span "[PERSON_NAME]" at bounding box center [94, 170] width 98 height 14
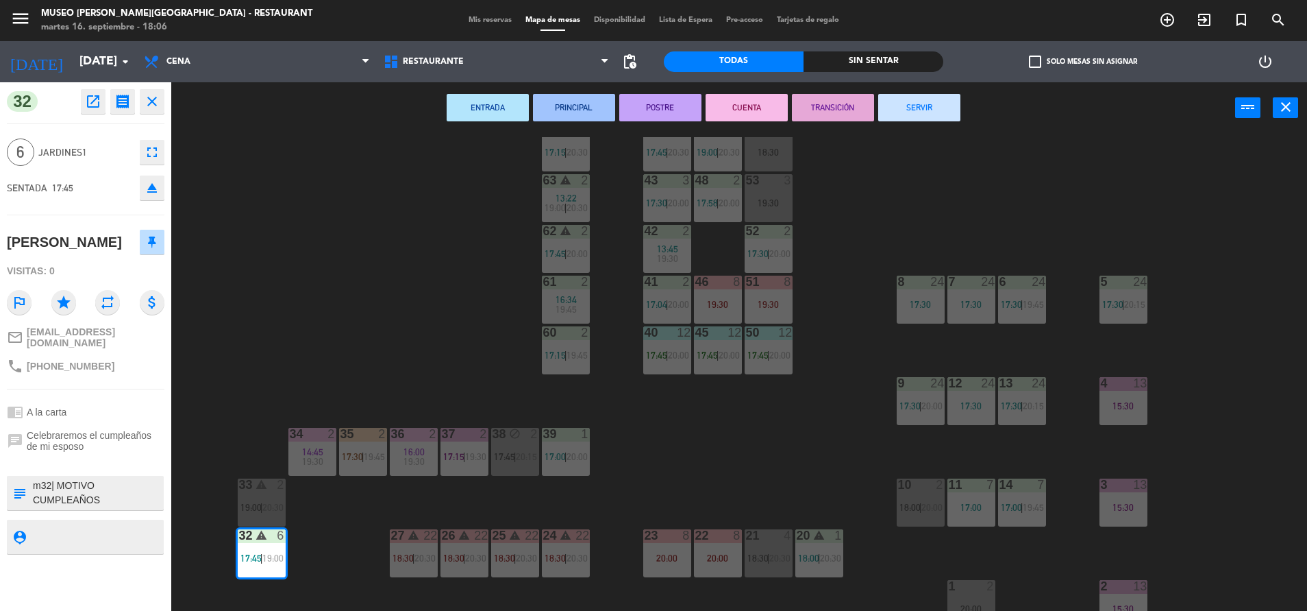
click at [428, 296] on div "44 5 17:45 | 20:30 49 warning 2 19:00 | 20:30 54 4 18:30 64 2 17:15 | 20:30 48 …" at bounding box center [745, 375] width 1123 height 477
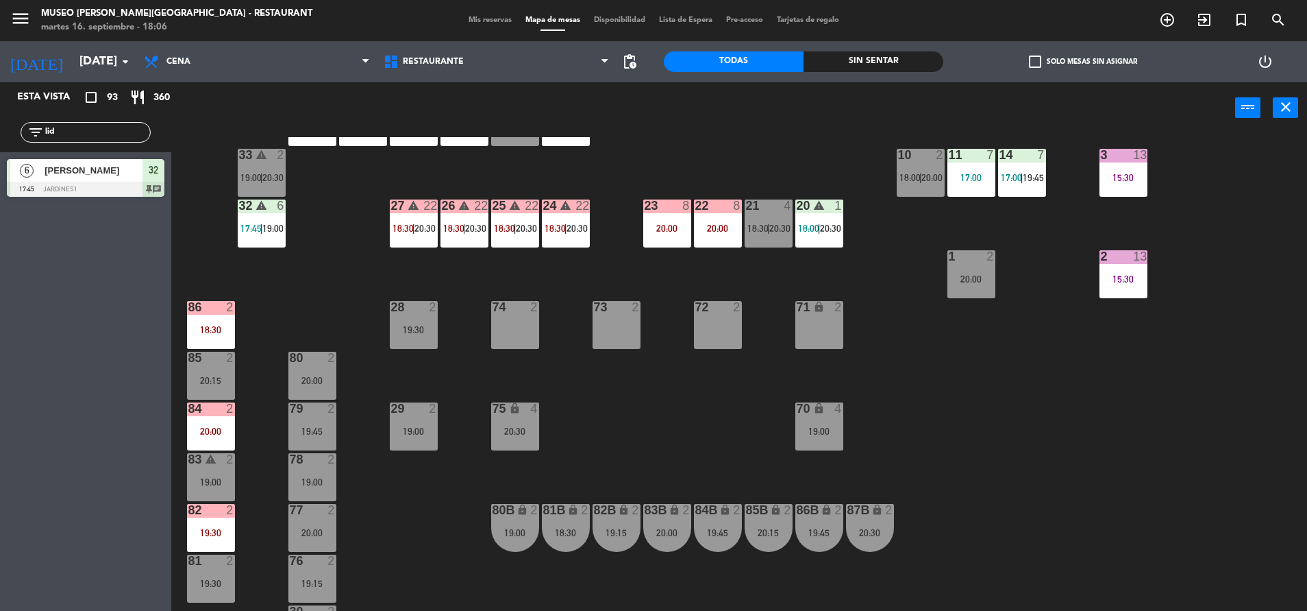
scroll to position [386, 0]
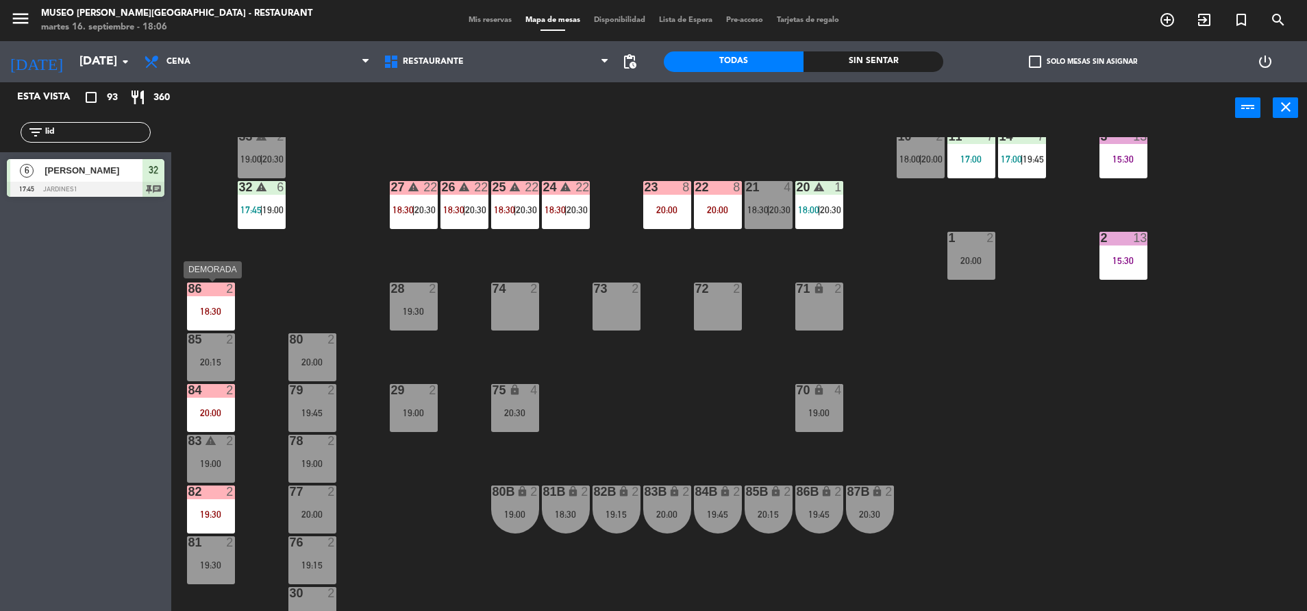
click at [209, 297] on div "86 2 18:30" at bounding box center [211, 306] width 48 height 48
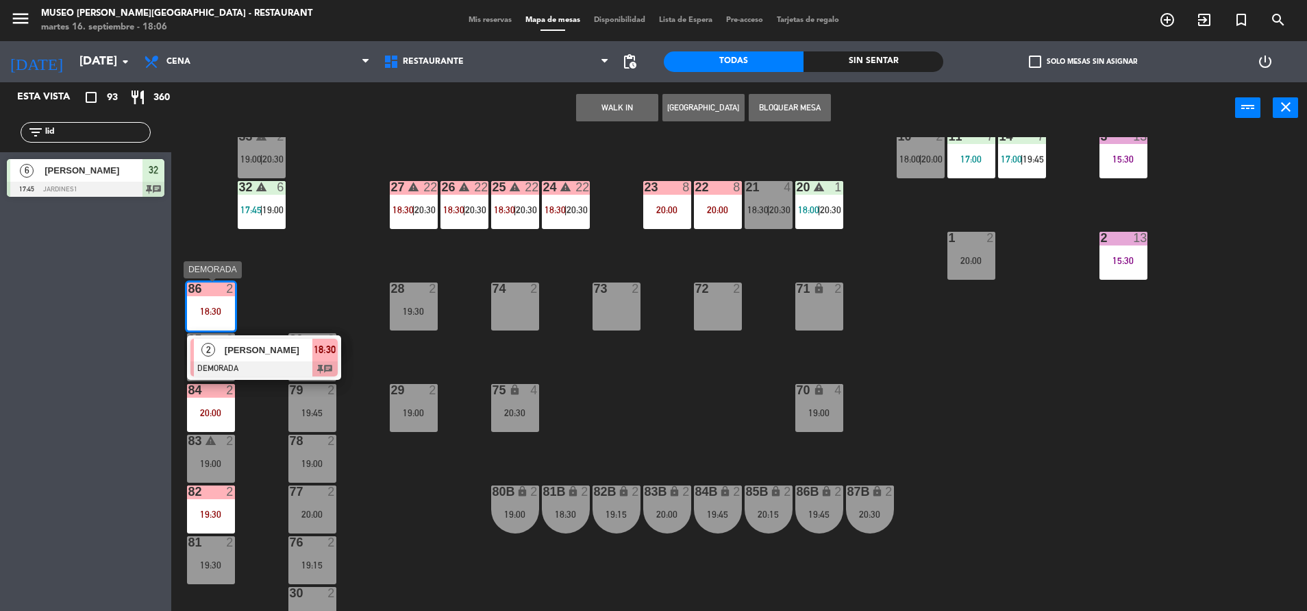
click at [249, 355] on span "[PERSON_NAME]" at bounding box center [269, 350] width 88 height 14
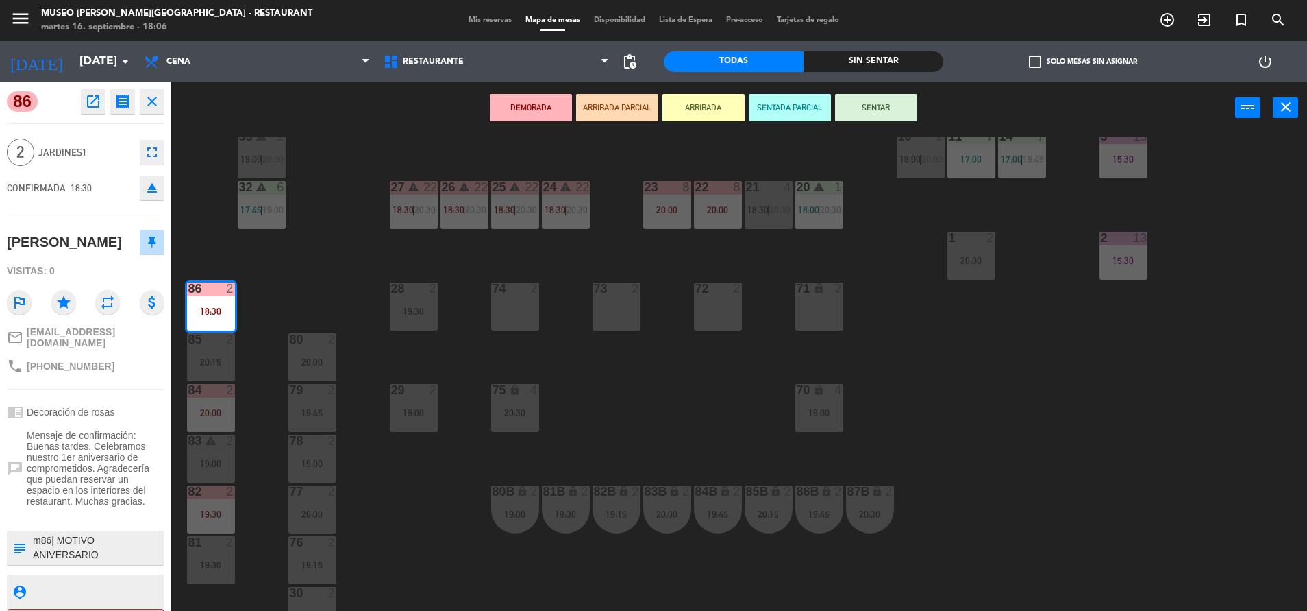
click at [281, 316] on div "44 5 17:45 | 20:30 49 warning 2 19:00 | 20:30 54 4 18:30 64 2 17:15 | 20:30 48 …" at bounding box center [745, 375] width 1123 height 477
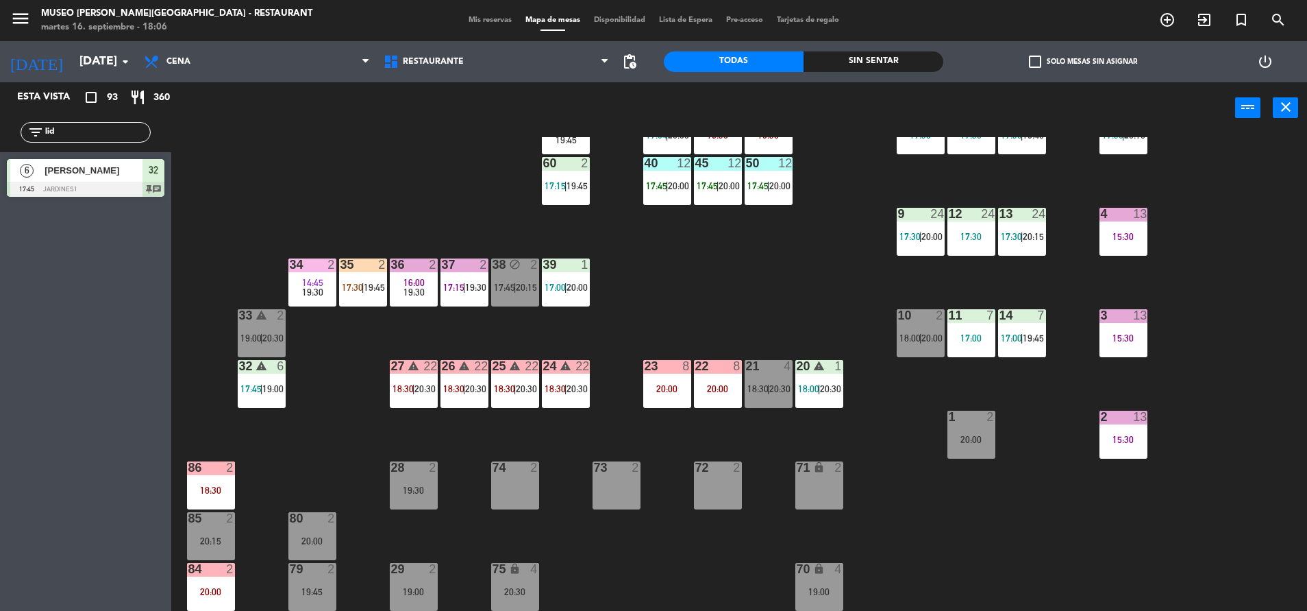
scroll to position [206, 0]
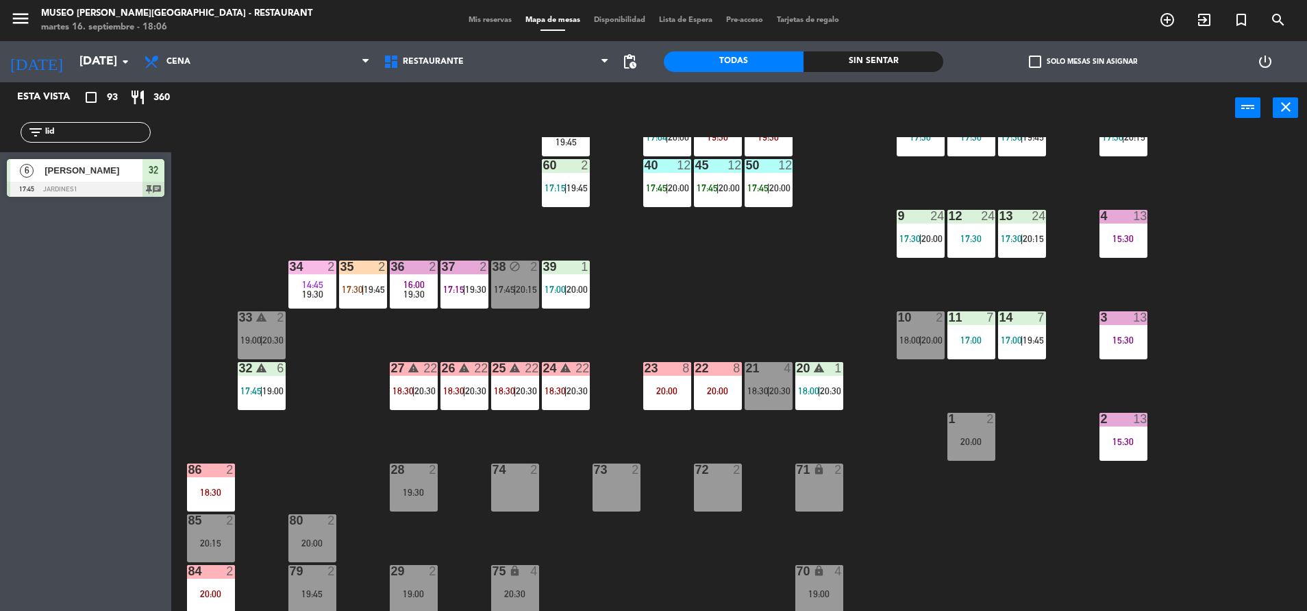
click at [347, 300] on div "35 2 17:30 | 19:45" at bounding box center [363, 284] width 48 height 48
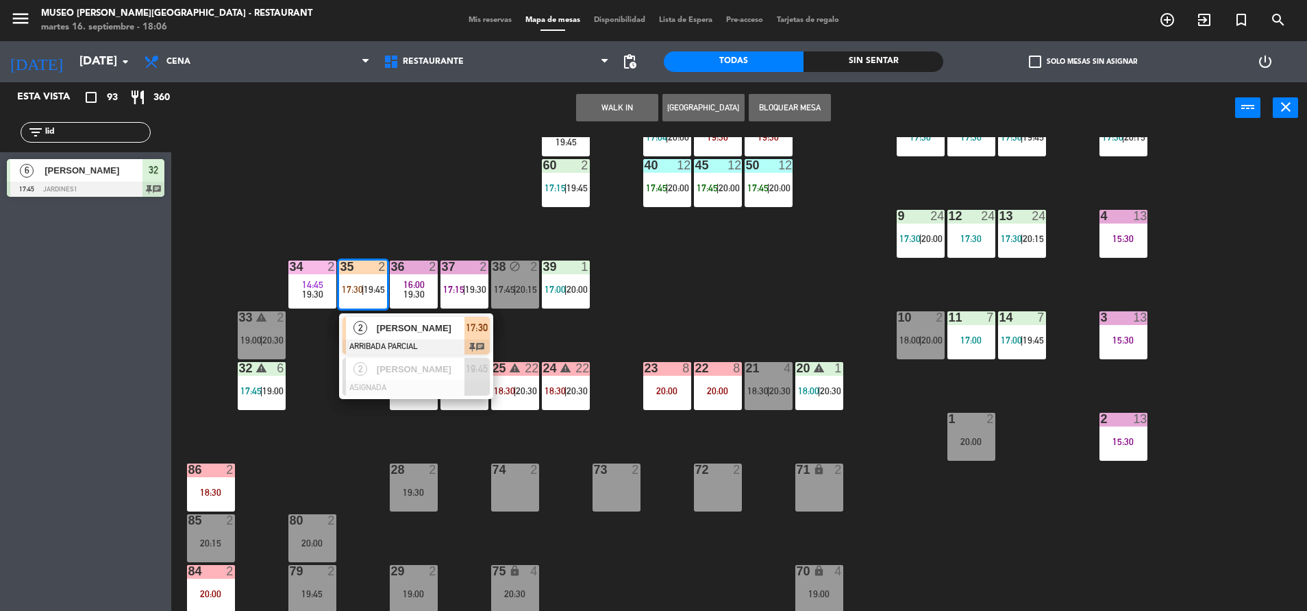
click at [374, 321] on div "2" at bounding box center [360, 328] width 29 height 23
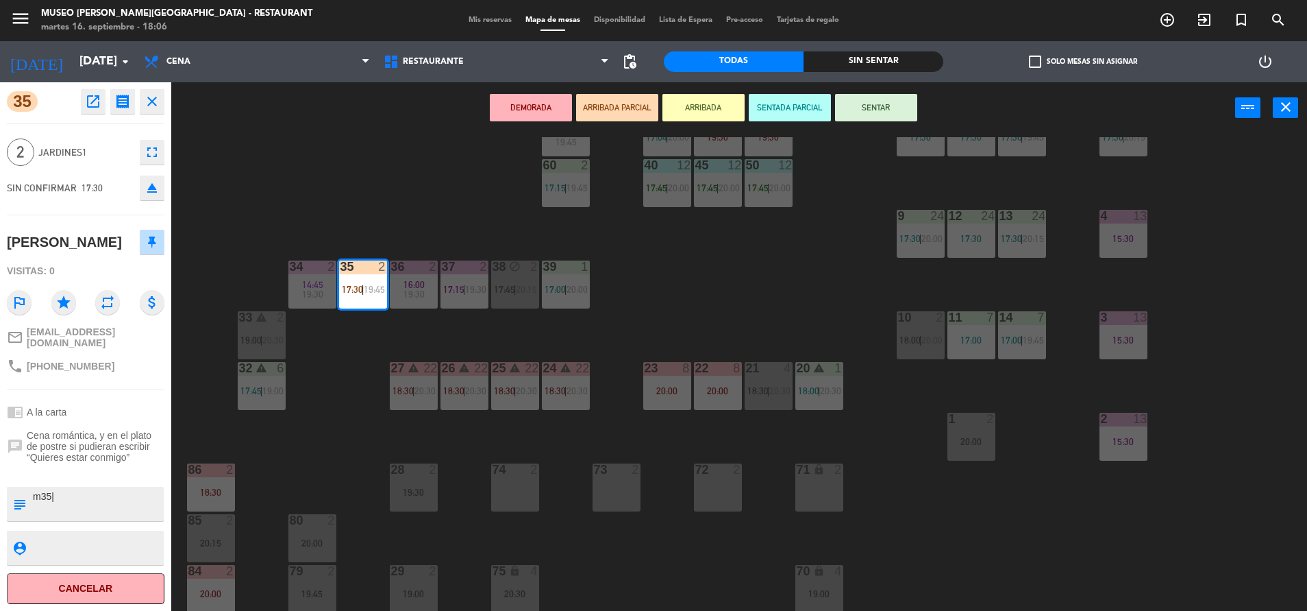
click at [680, 108] on button "ARRIBADA" at bounding box center [704, 107] width 82 height 27
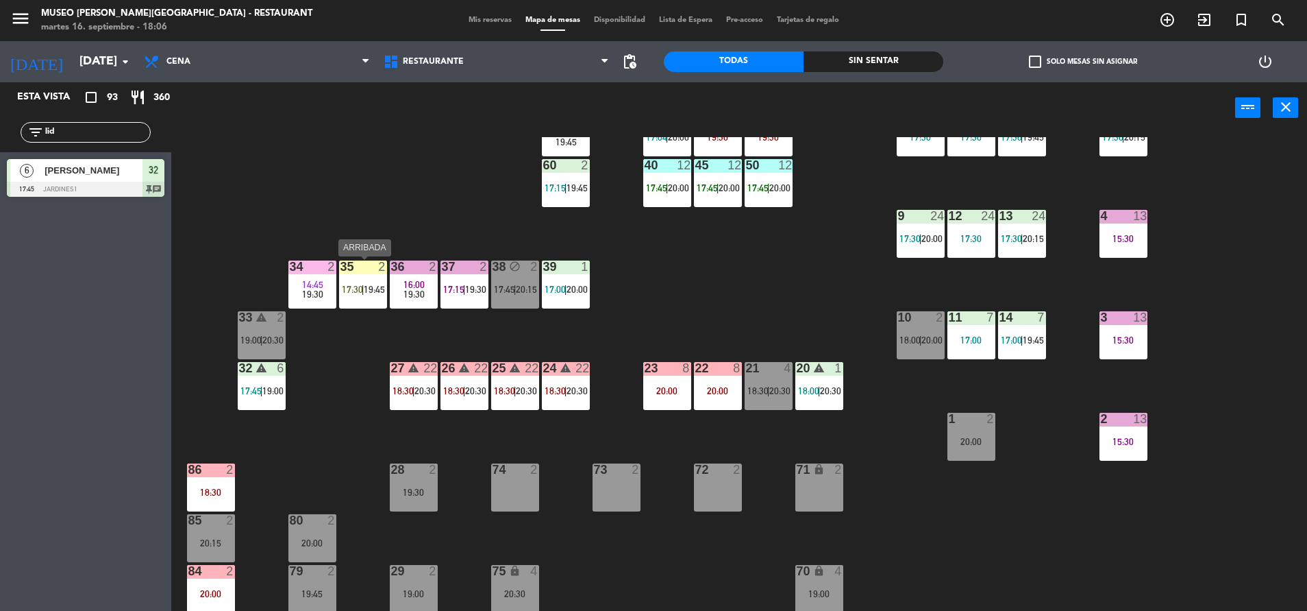
click at [344, 304] on div "35 2 17:30 | 19:45" at bounding box center [363, 284] width 48 height 48
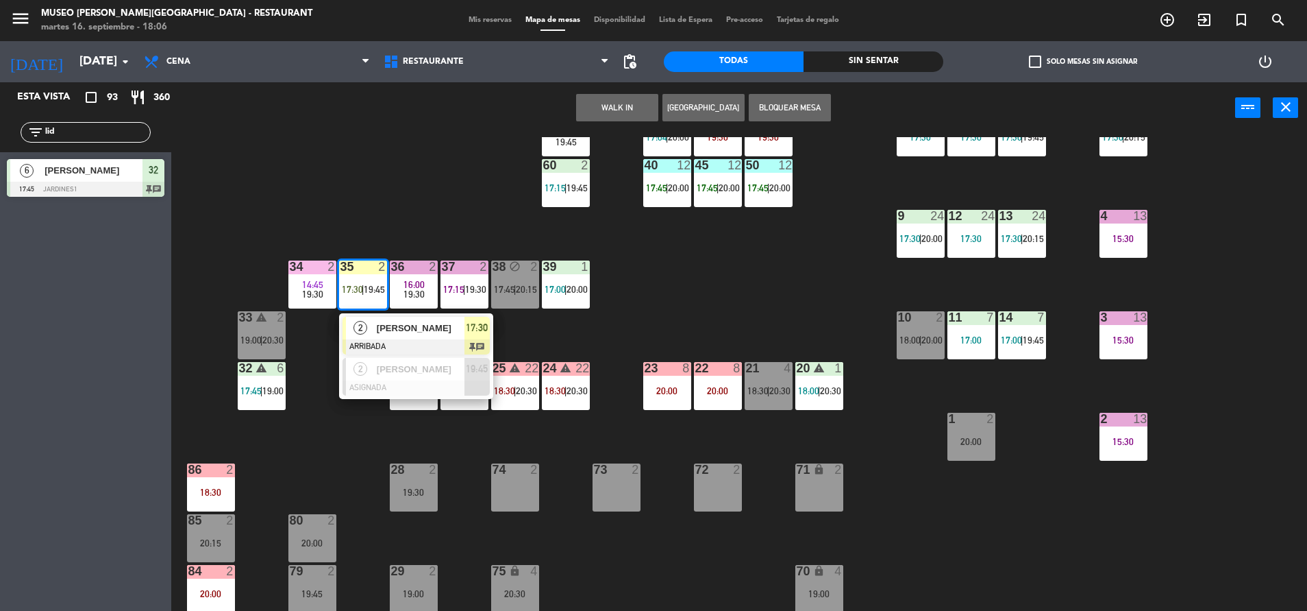
click at [360, 321] on span "2" at bounding box center [361, 328] width 14 height 14
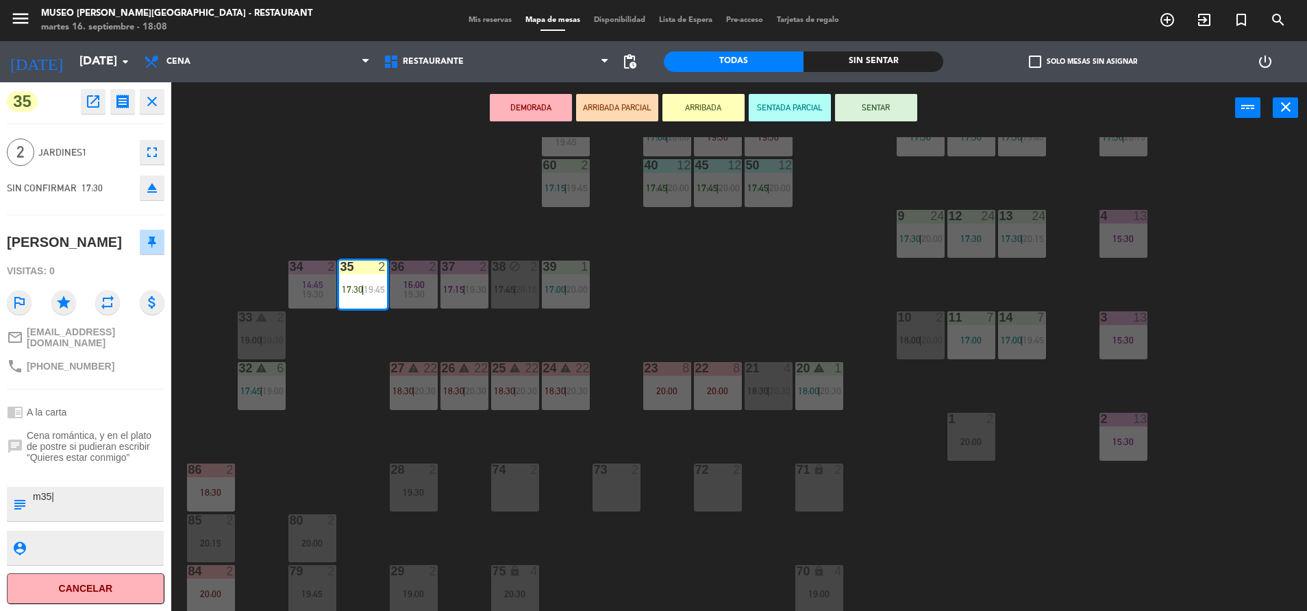
click at [109, 489] on textarea at bounding box center [97, 503] width 131 height 29
type textarea "m35| la nota se le entregó a Teo mozo para el postre"
click at [95, 409] on div "chrome_reader_mode A la carta" at bounding box center [86, 412] width 158 height 26
click at [848, 89] on div "DEMORADA ARRIBADA PARCIAL ARRIBADA SENTADA PARCIAL SENTAR power_input close" at bounding box center [703, 108] width 1064 height 52
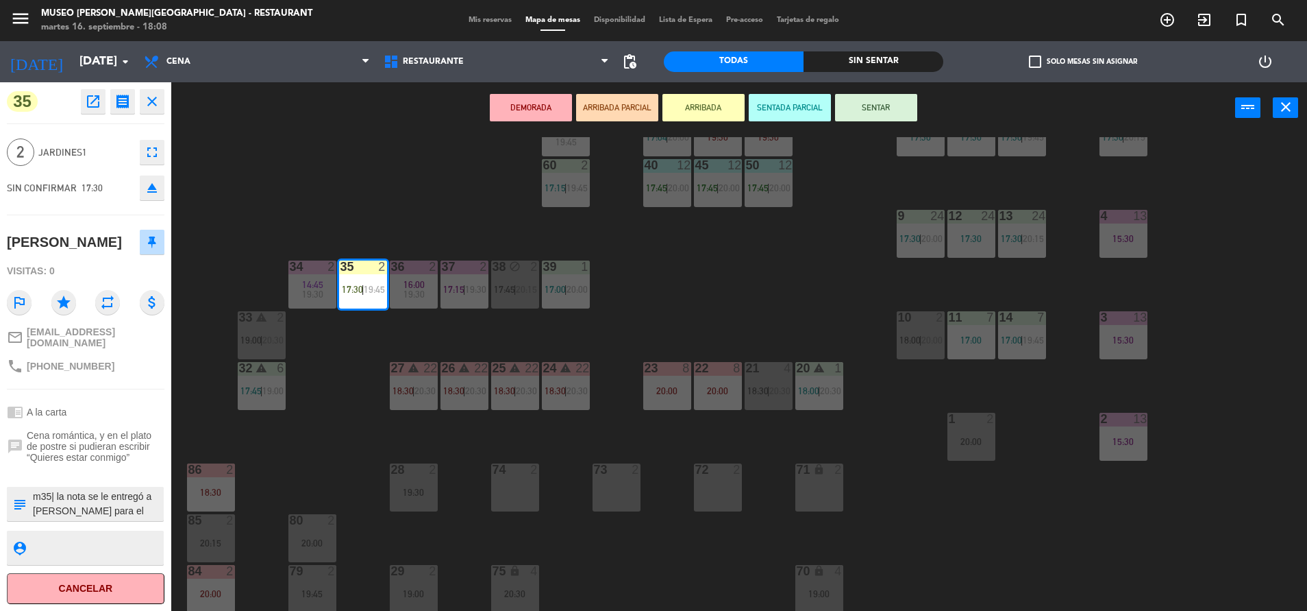
click at [849, 99] on button "SENTAR" at bounding box center [876, 107] width 82 height 27
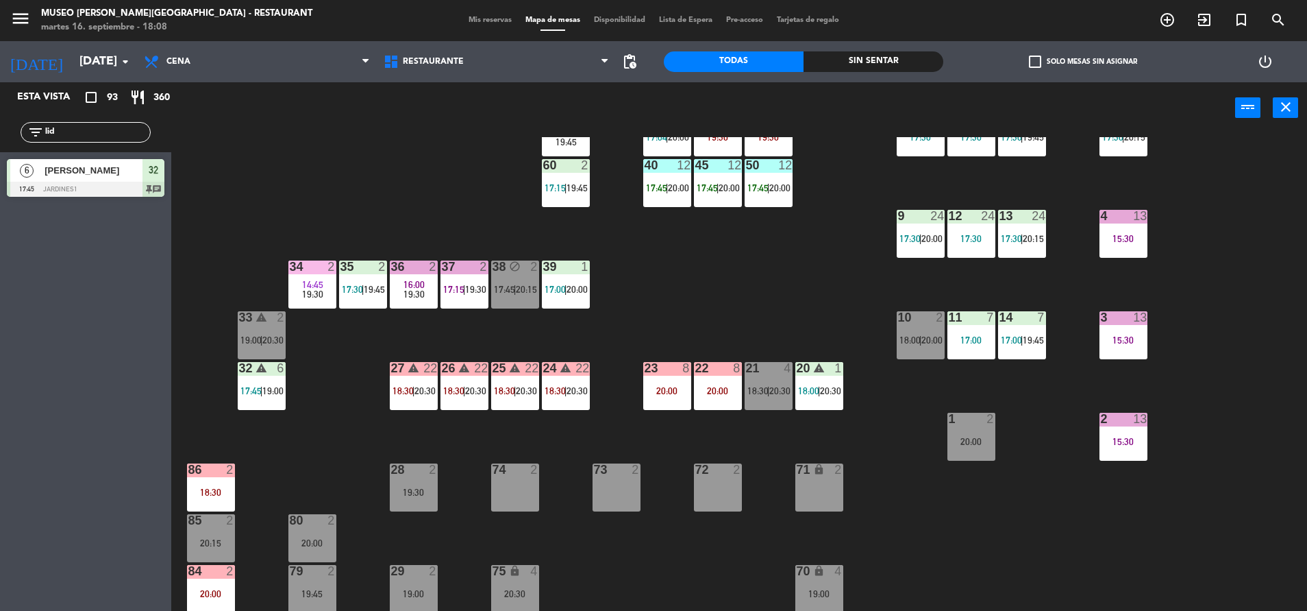
click at [362, 268] on div at bounding box center [363, 266] width 23 height 12
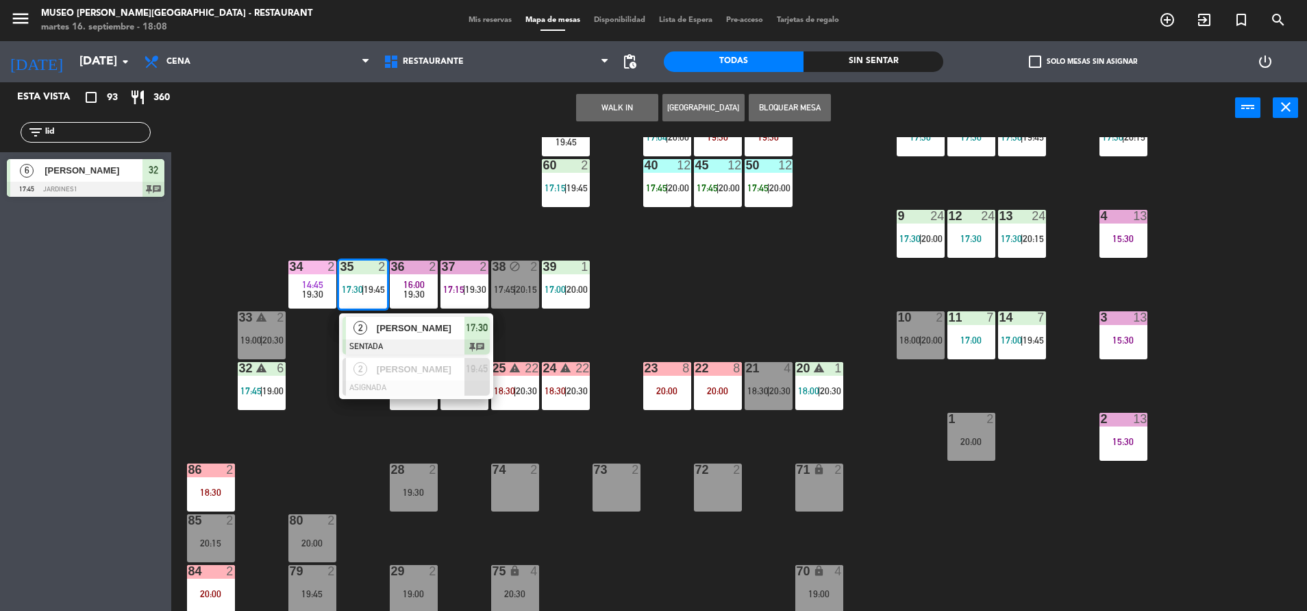
click at [434, 339] on div at bounding box center [416, 346] width 147 height 15
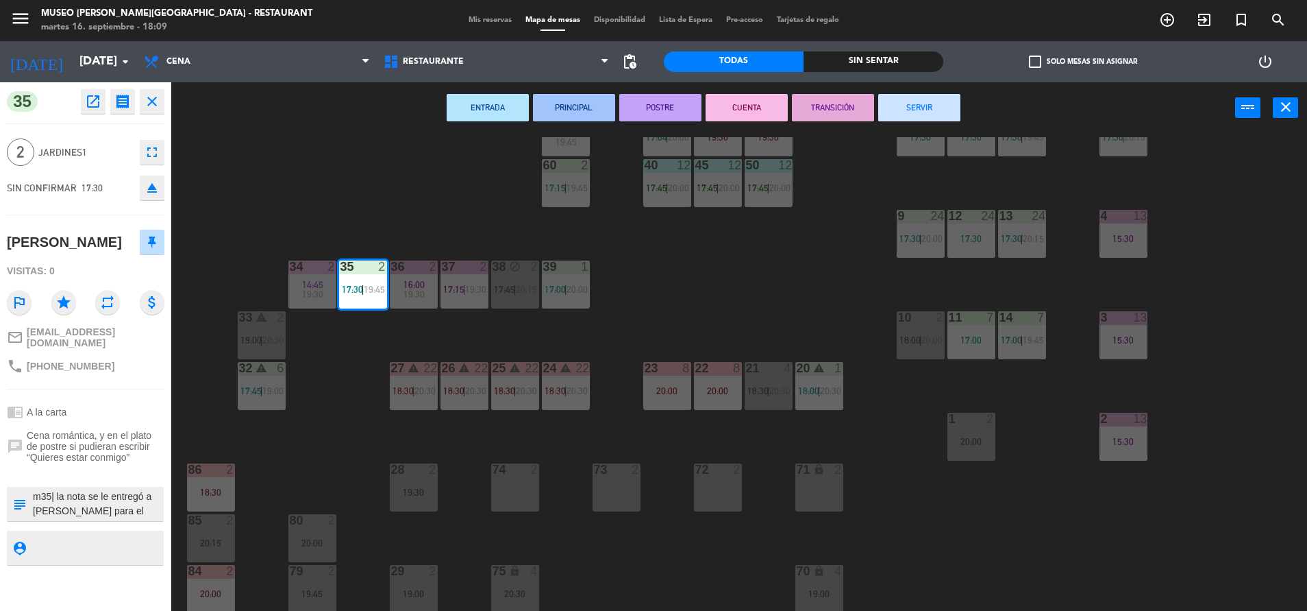
click at [102, 500] on textarea at bounding box center [97, 503] width 131 height 29
click at [312, 440] on div "44 5 17:45 | 20:30 49 warning 2 19:00 | 20:30 54 4 18:30 64 2 17:15 | 20:30 48 …" at bounding box center [745, 375] width 1123 height 477
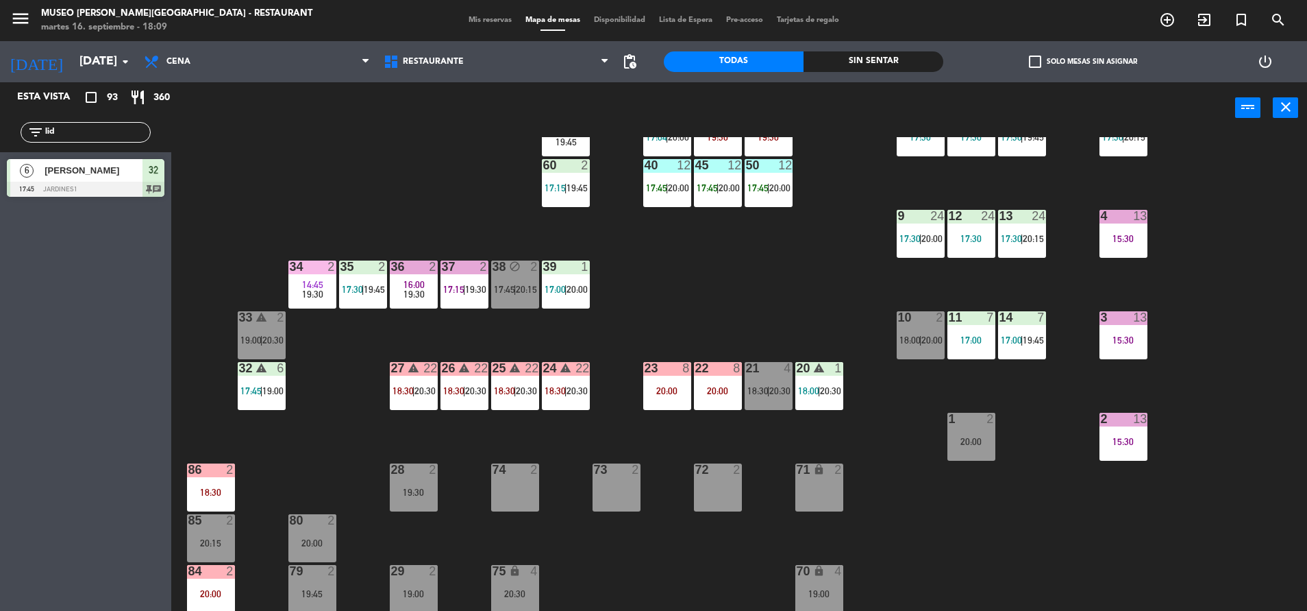
click at [407, 296] on span "19:30" at bounding box center [414, 293] width 21 height 11
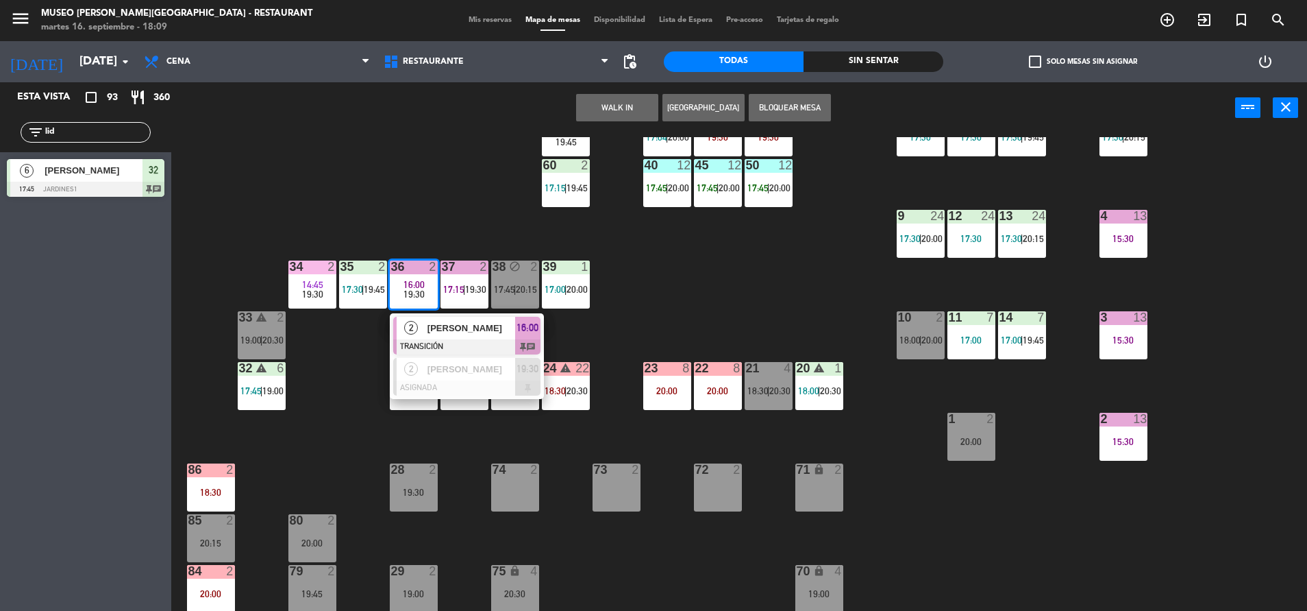
click at [467, 341] on div at bounding box center [466, 346] width 147 height 15
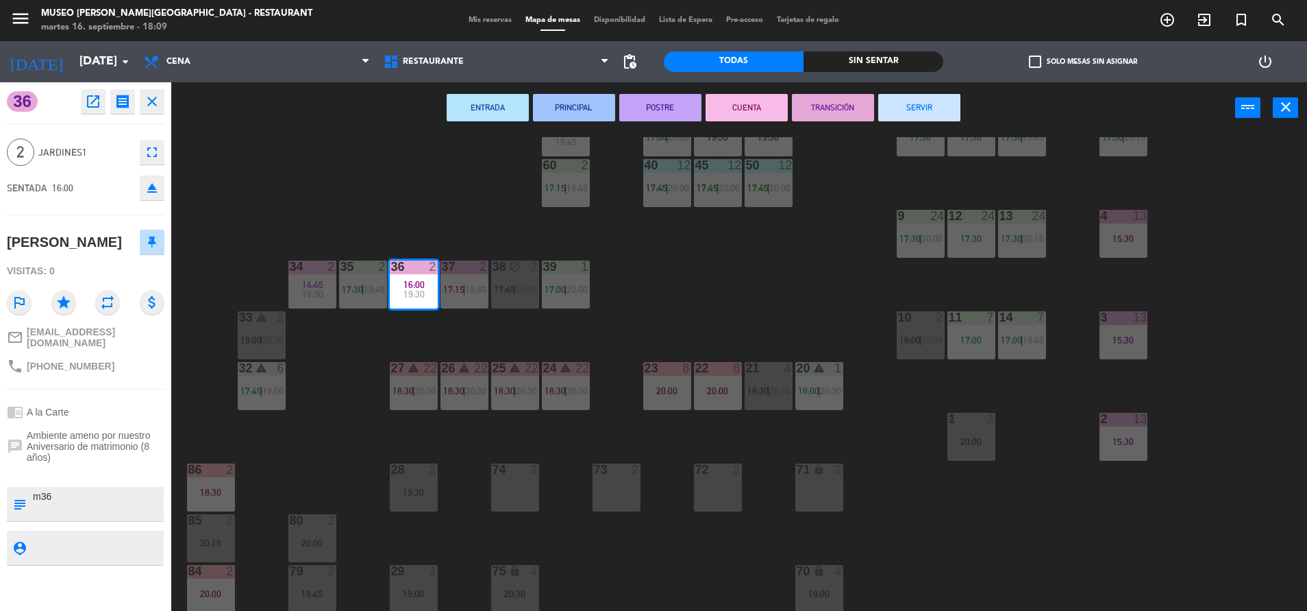
click at [802, 103] on button "TRANSICIÓN" at bounding box center [833, 107] width 82 height 27
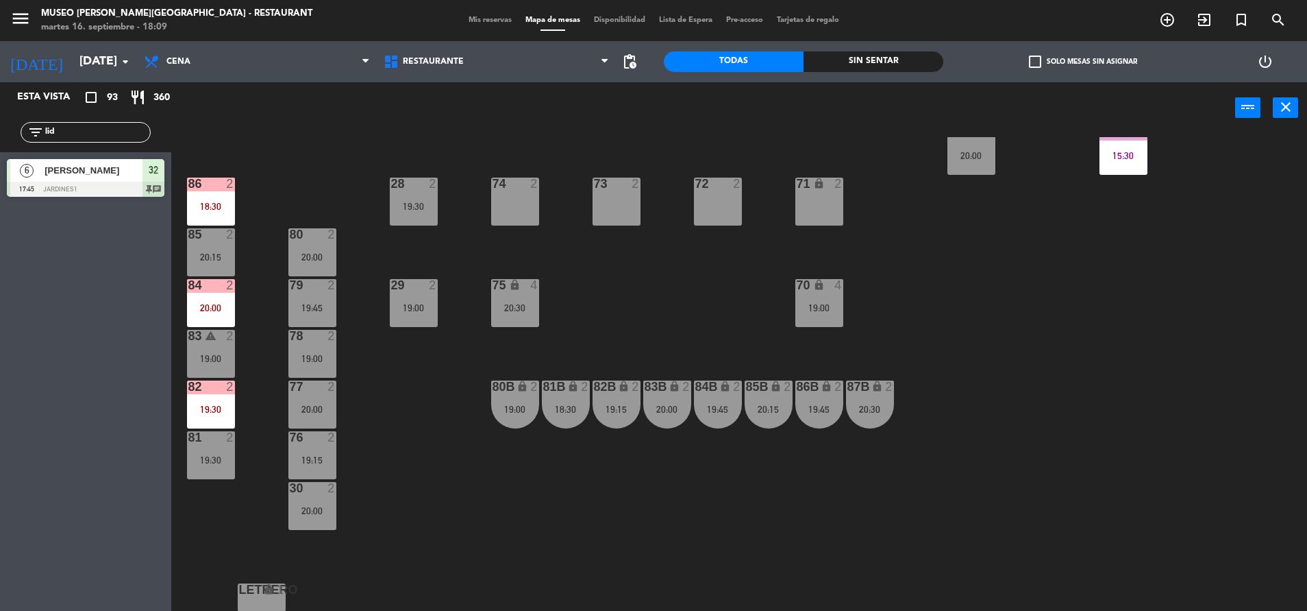
scroll to position [508, 0]
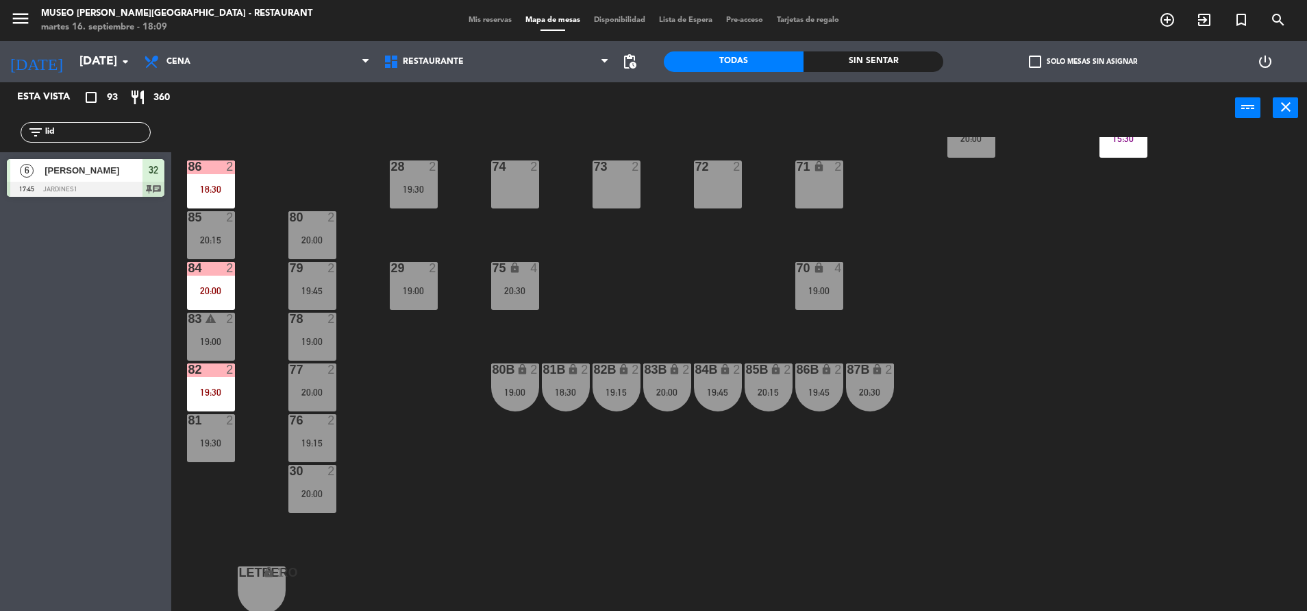
click at [506, 280] on div "75 lock 4 20:30" at bounding box center [515, 286] width 48 height 48
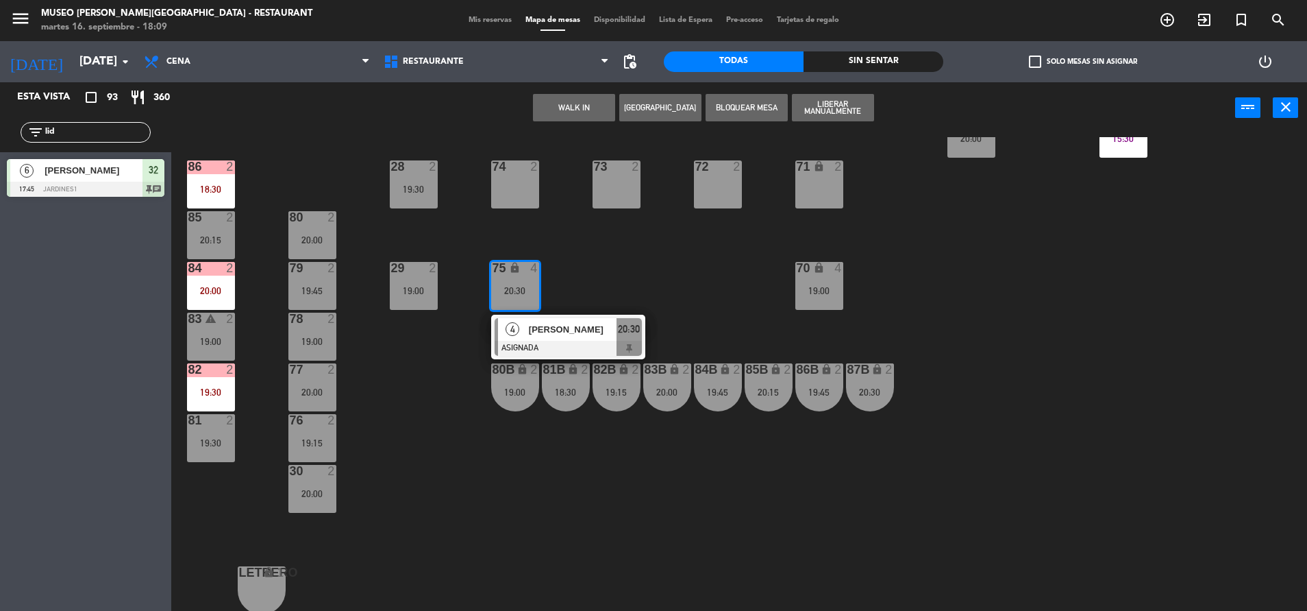
click at [300, 231] on div "80 2 20:00" at bounding box center [312, 235] width 48 height 48
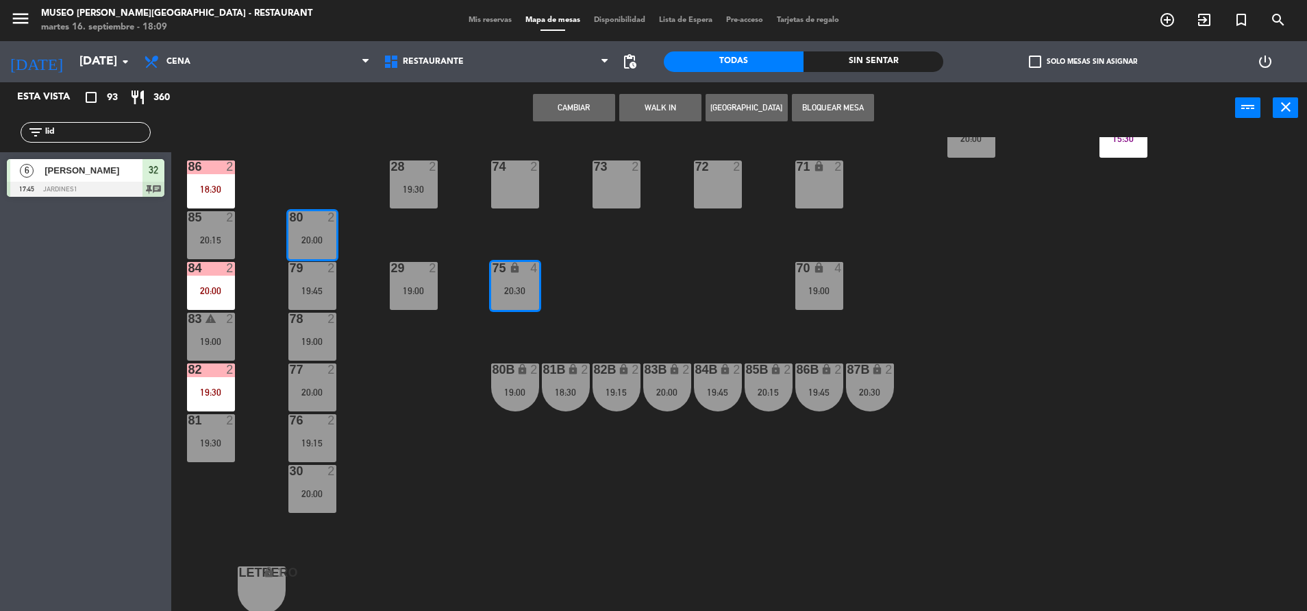
click at [565, 119] on button "Cambiar" at bounding box center [574, 107] width 82 height 27
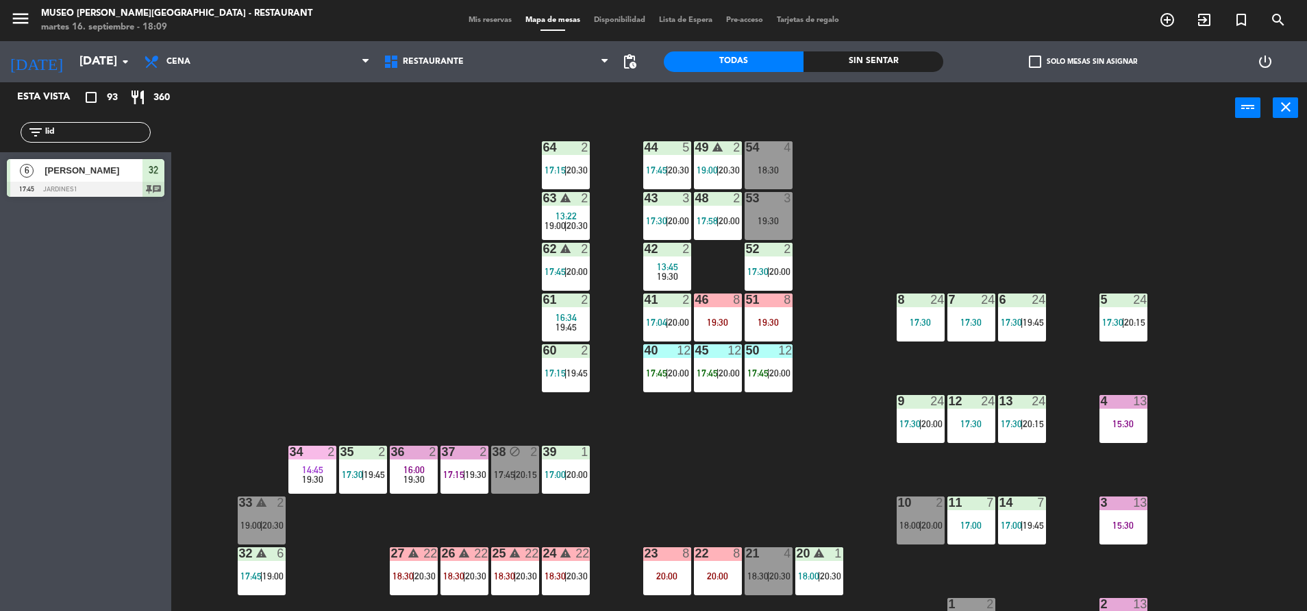
scroll to position [0, 0]
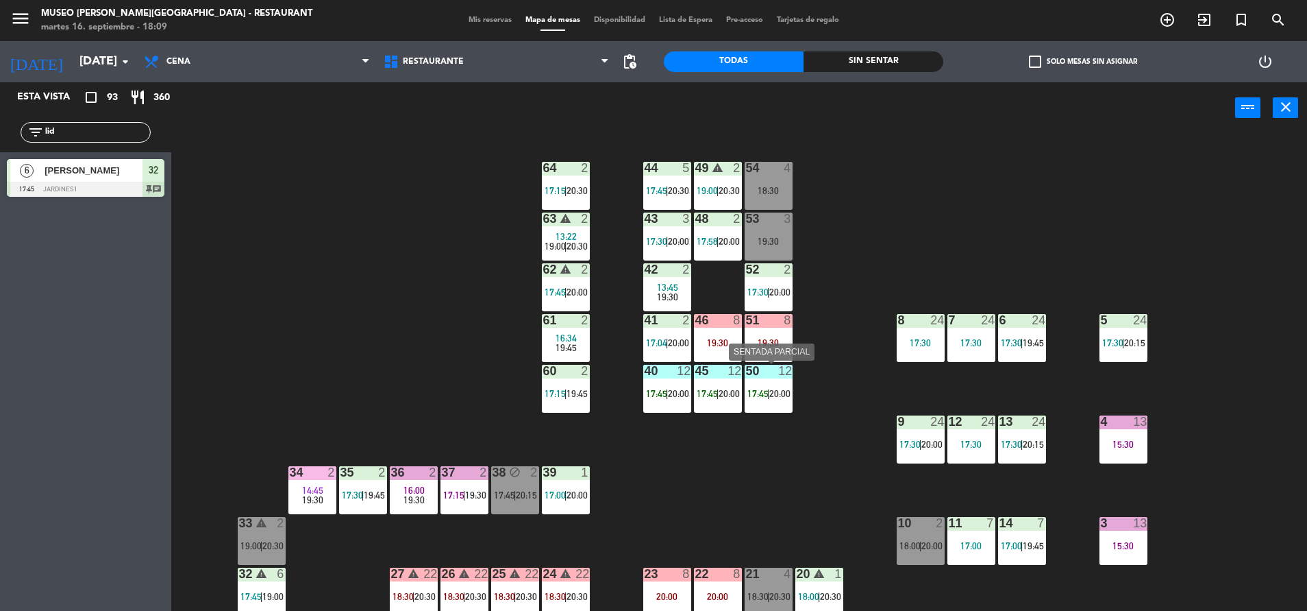
click at [787, 395] on span "20:00" at bounding box center [780, 393] width 21 height 11
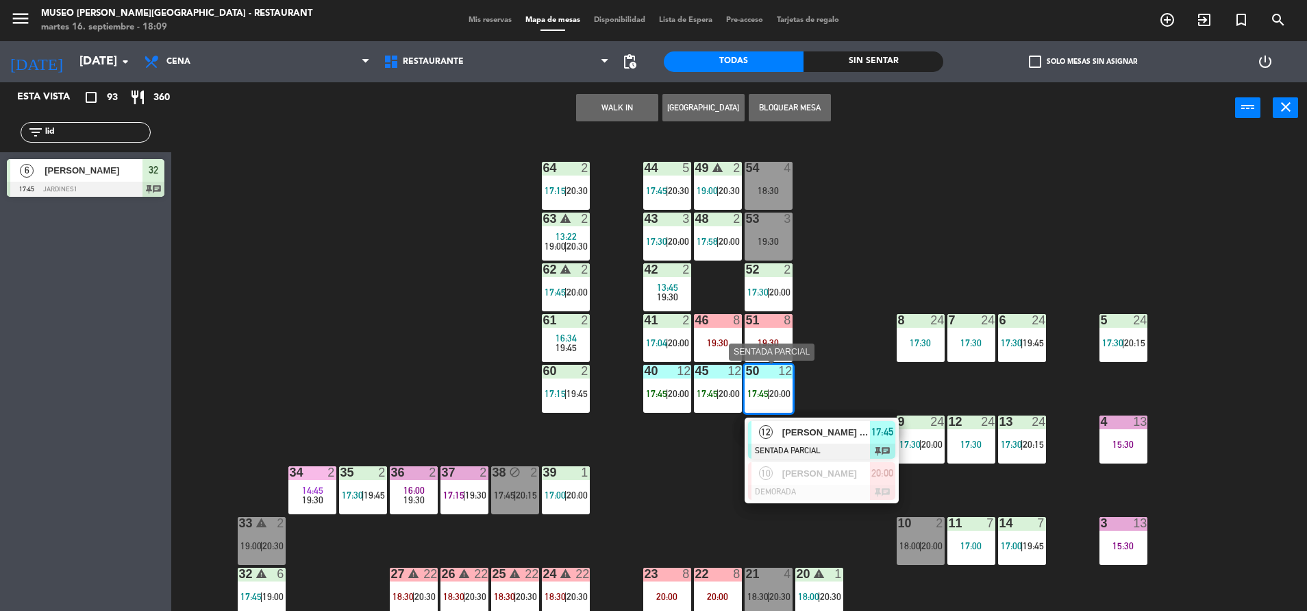
click at [821, 432] on span "[PERSON_NAME] Dioses" at bounding box center [827, 432] width 88 height 14
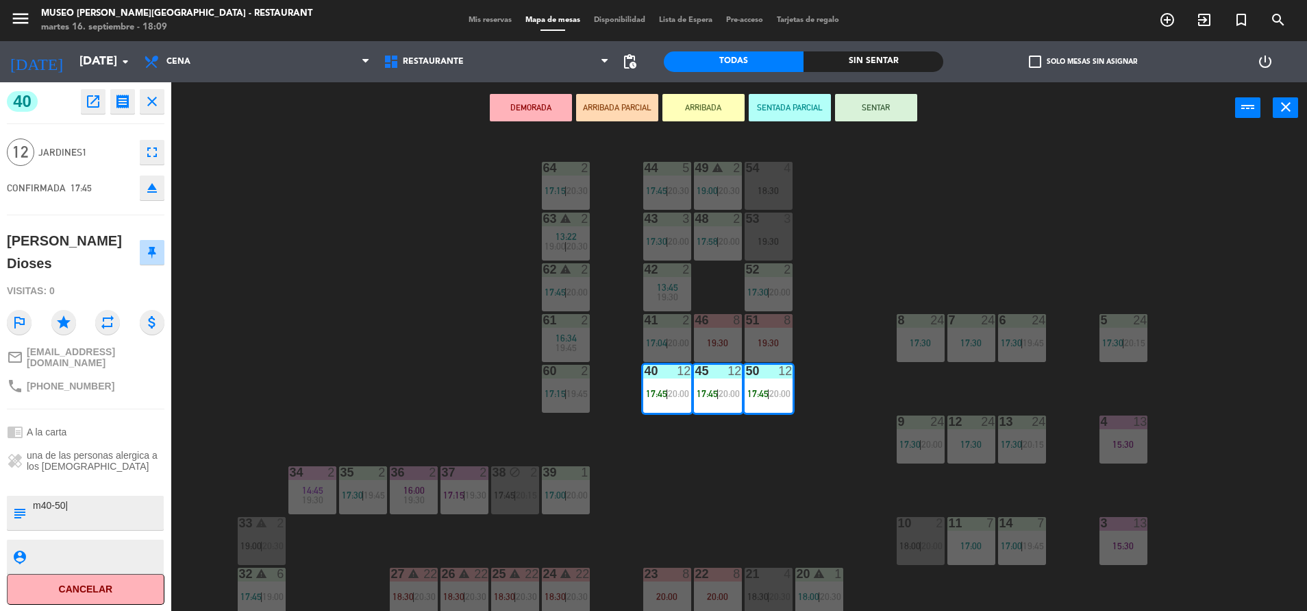
click at [897, 116] on button "SENTAR" at bounding box center [876, 107] width 82 height 27
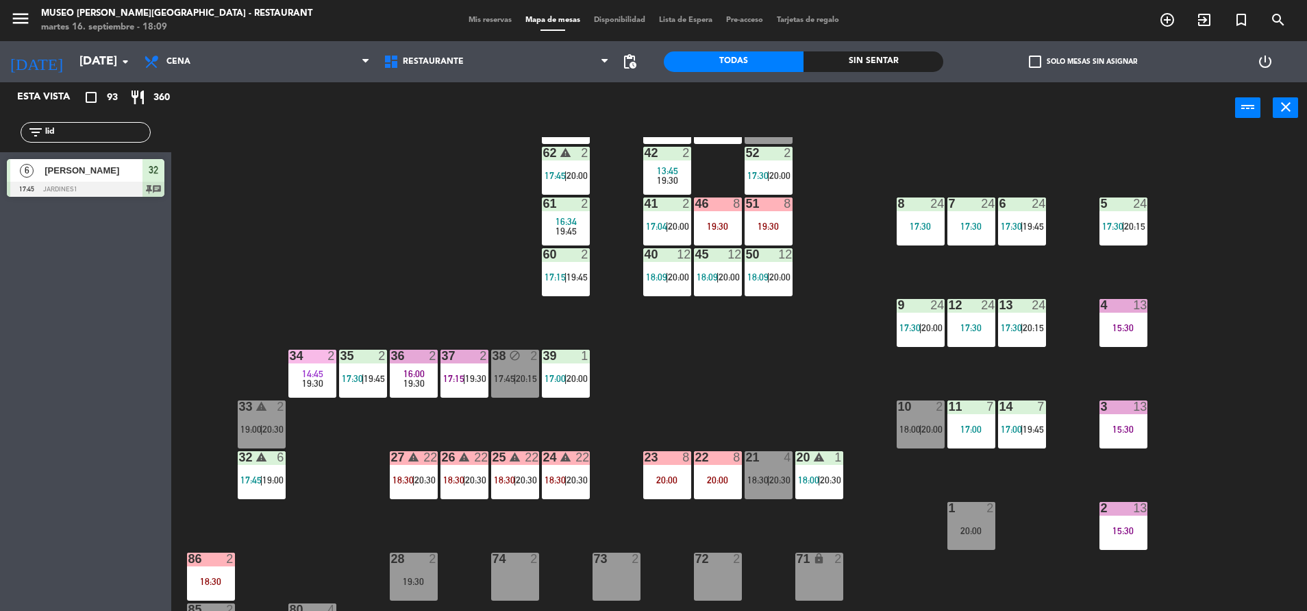
scroll to position [117, 0]
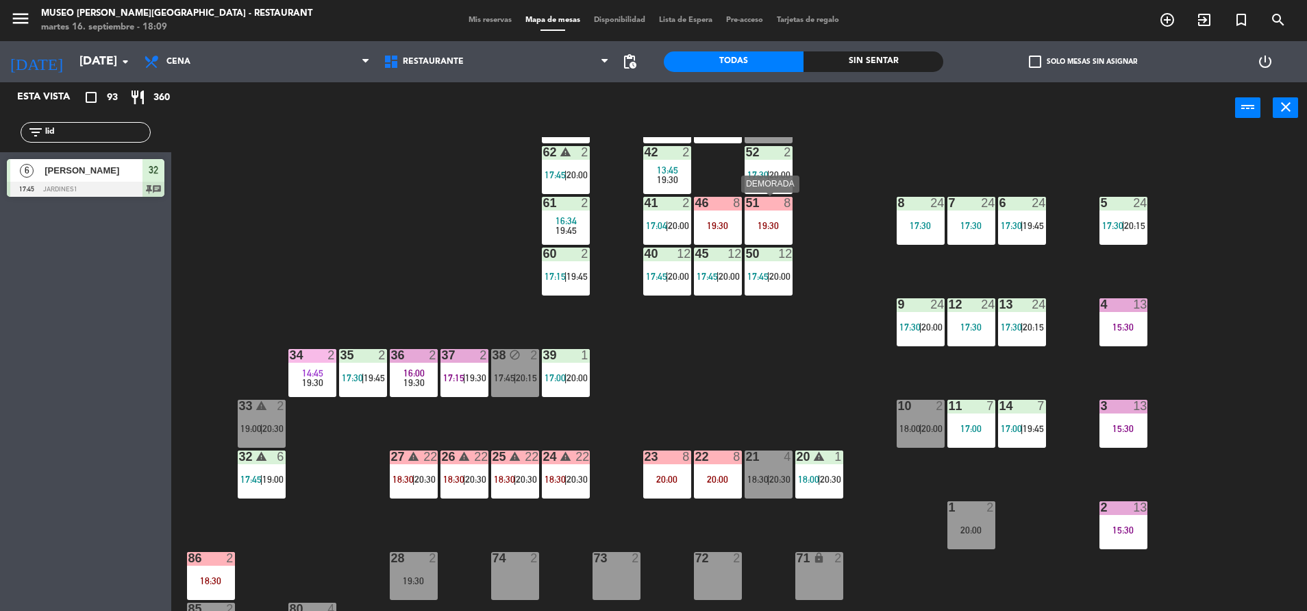
click at [761, 225] on div "19:30" at bounding box center [769, 226] width 48 height 10
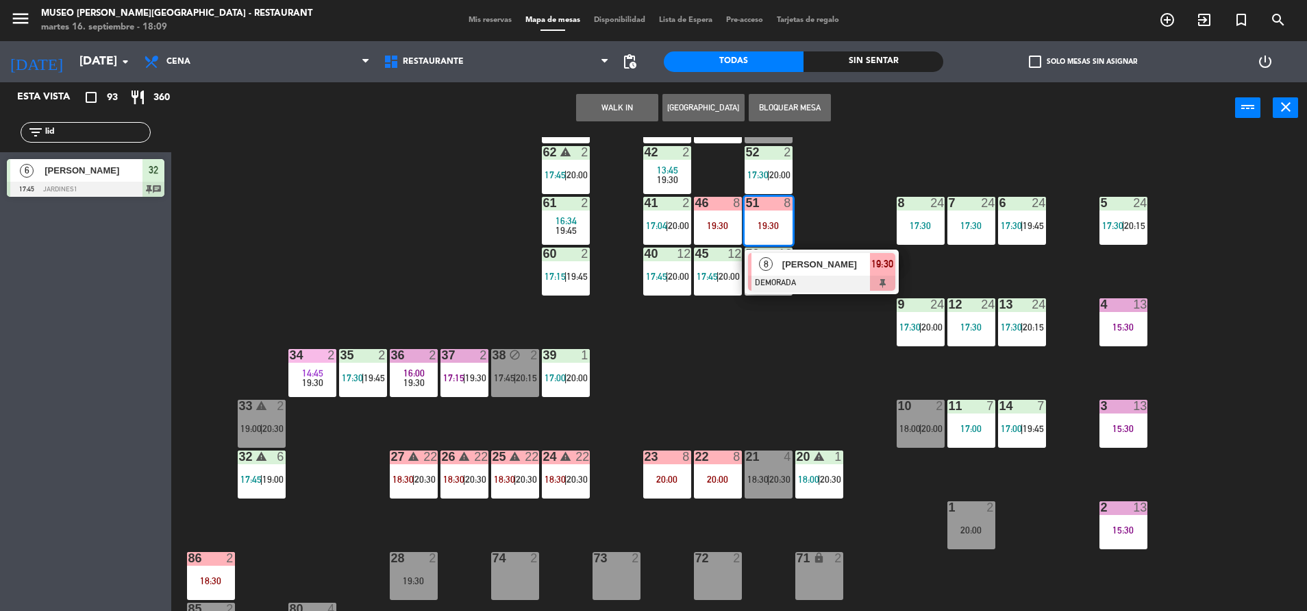
click at [683, 431] on div "44 5 17:45 | 20:30 49 warning 2 19:00 | 20:30 54 4 18:30 64 2 17:15 | 20:30 48 …" at bounding box center [745, 375] width 1123 height 477
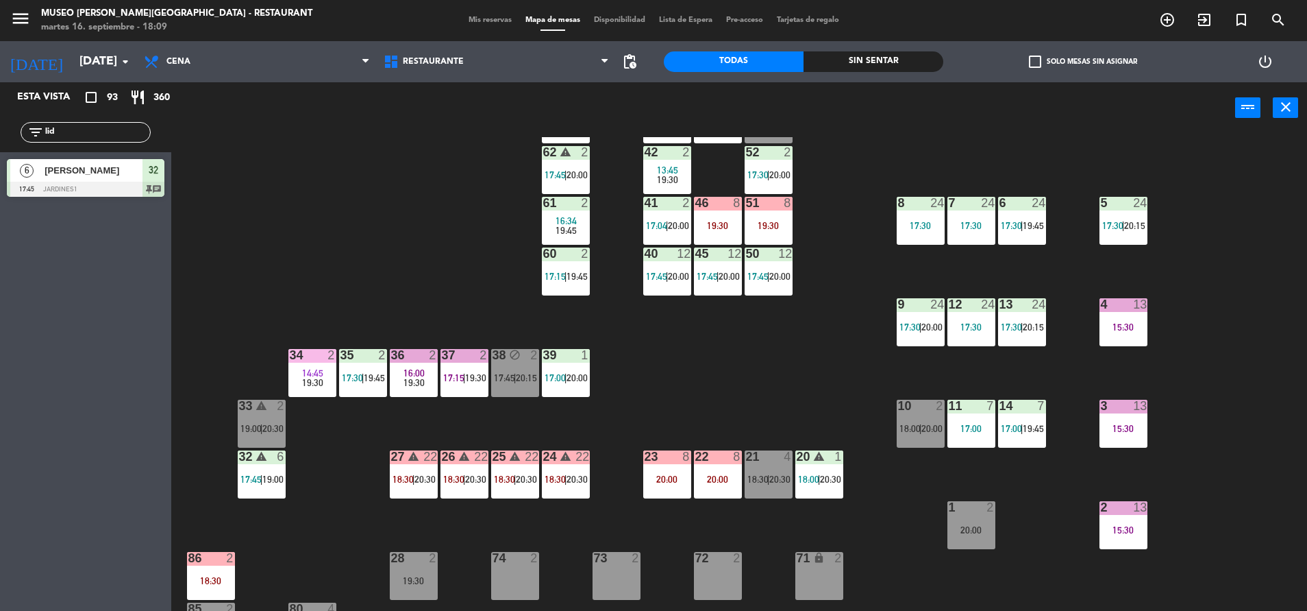
scroll to position [508, 0]
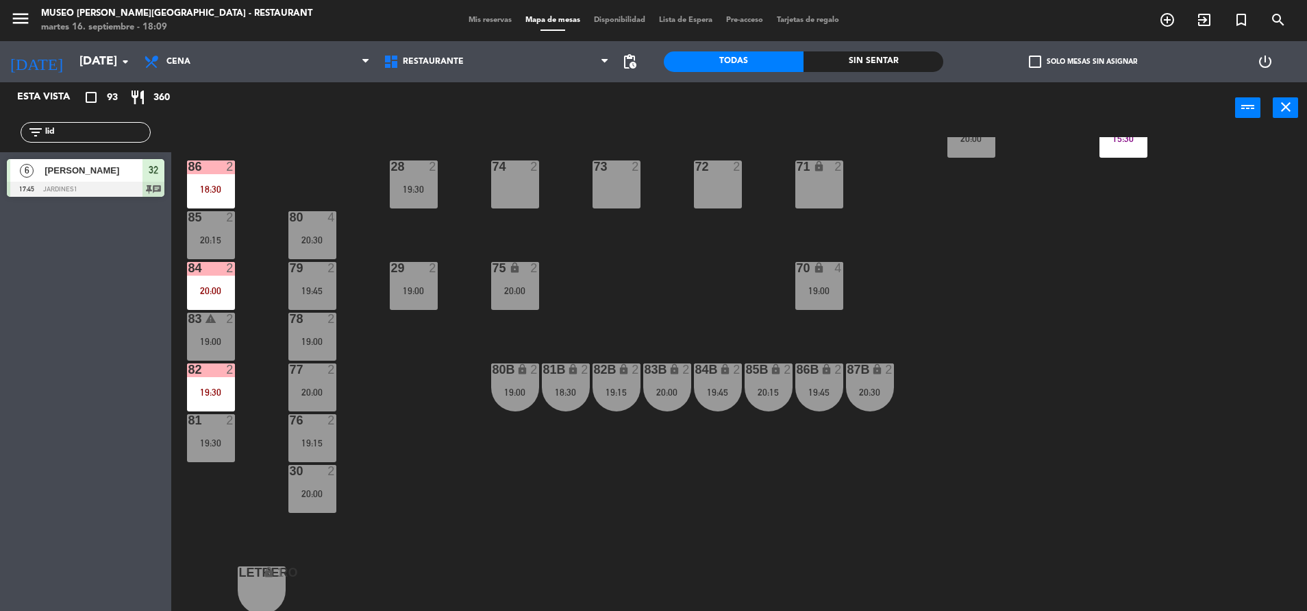
click at [315, 243] on div "20:30" at bounding box center [312, 240] width 48 height 10
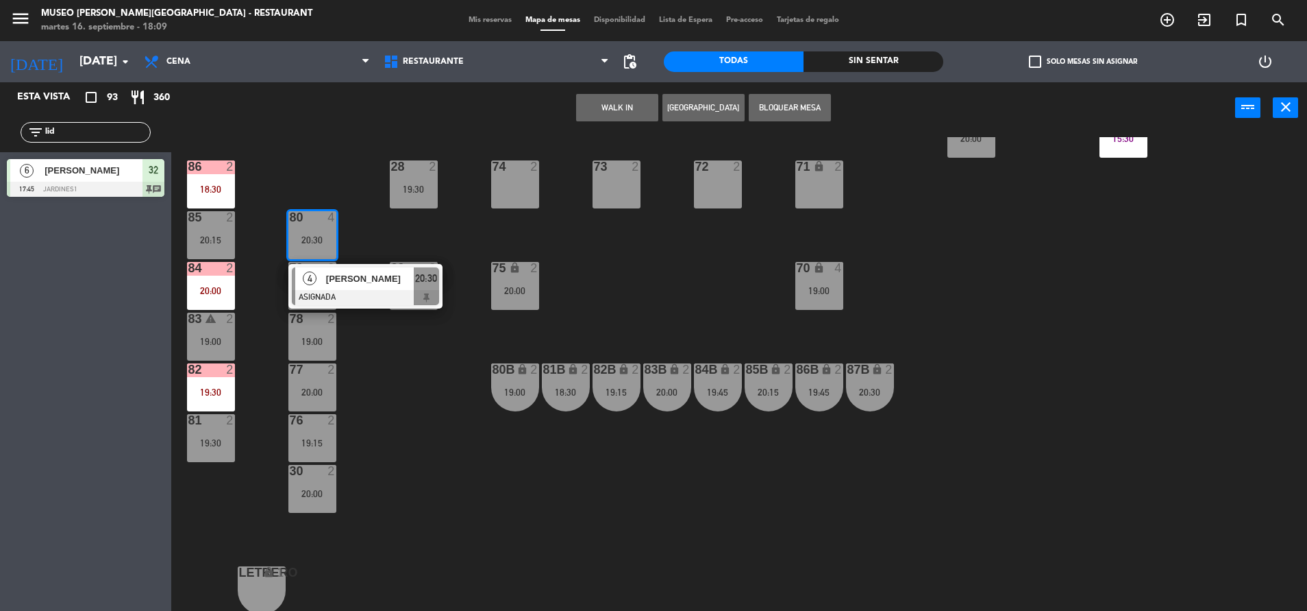
click at [383, 292] on div at bounding box center [365, 297] width 147 height 15
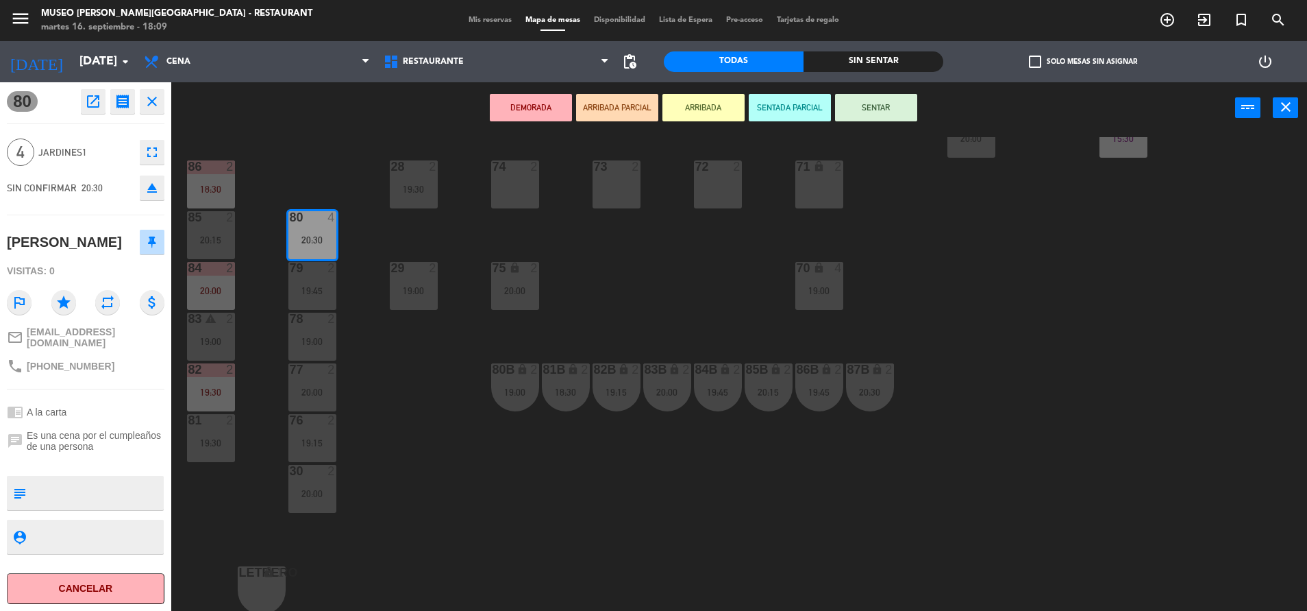
click at [629, 273] on div "44 5 17:45 | 20:30 49 warning 2 19:00 | 20:30 54 4 18:30 64 2 17:15 | 20:30 48 …" at bounding box center [745, 375] width 1123 height 477
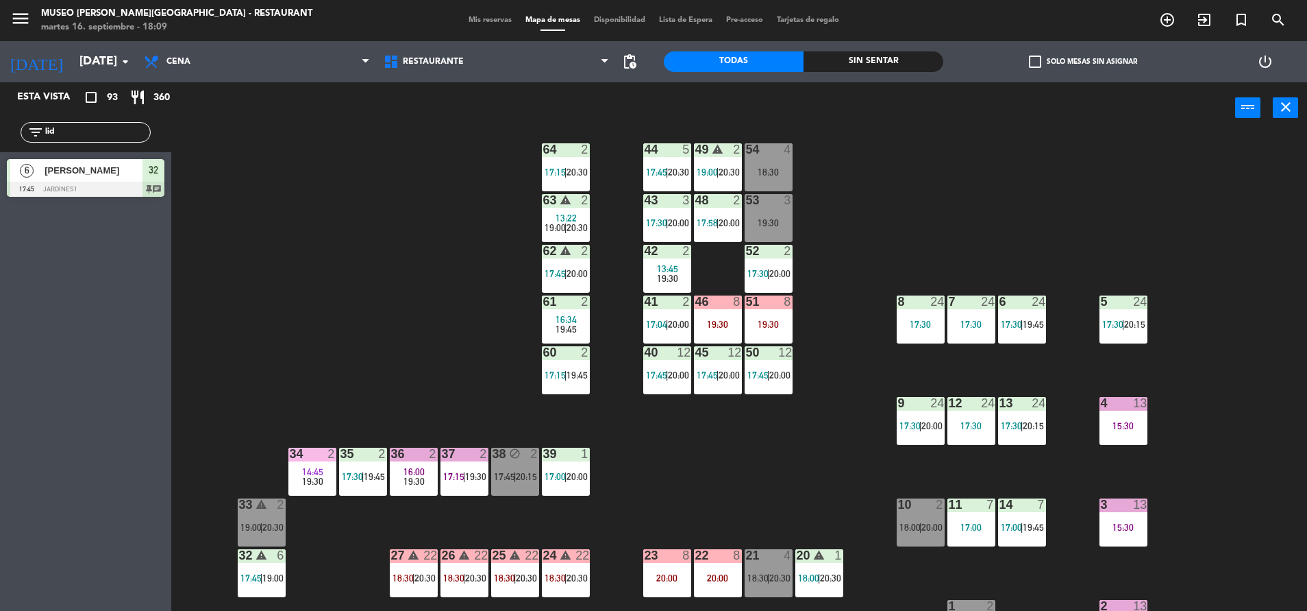
scroll to position [9, 0]
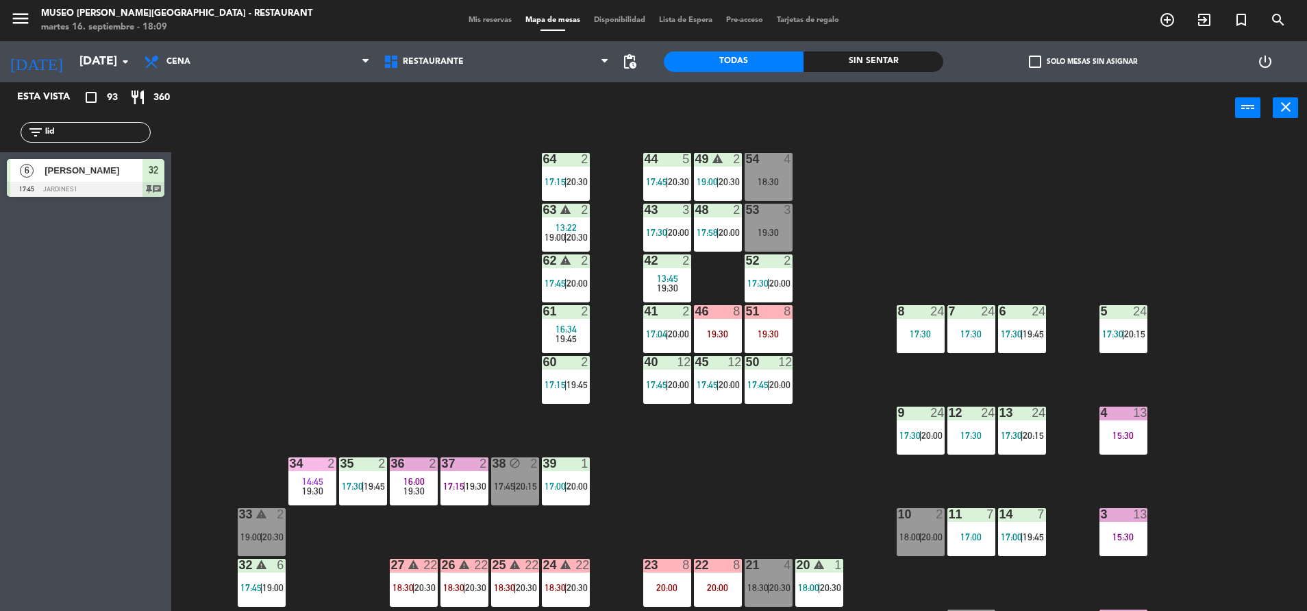
click at [558, 189] on div "64 2 17:15 | 20:30" at bounding box center [566, 177] width 48 height 48
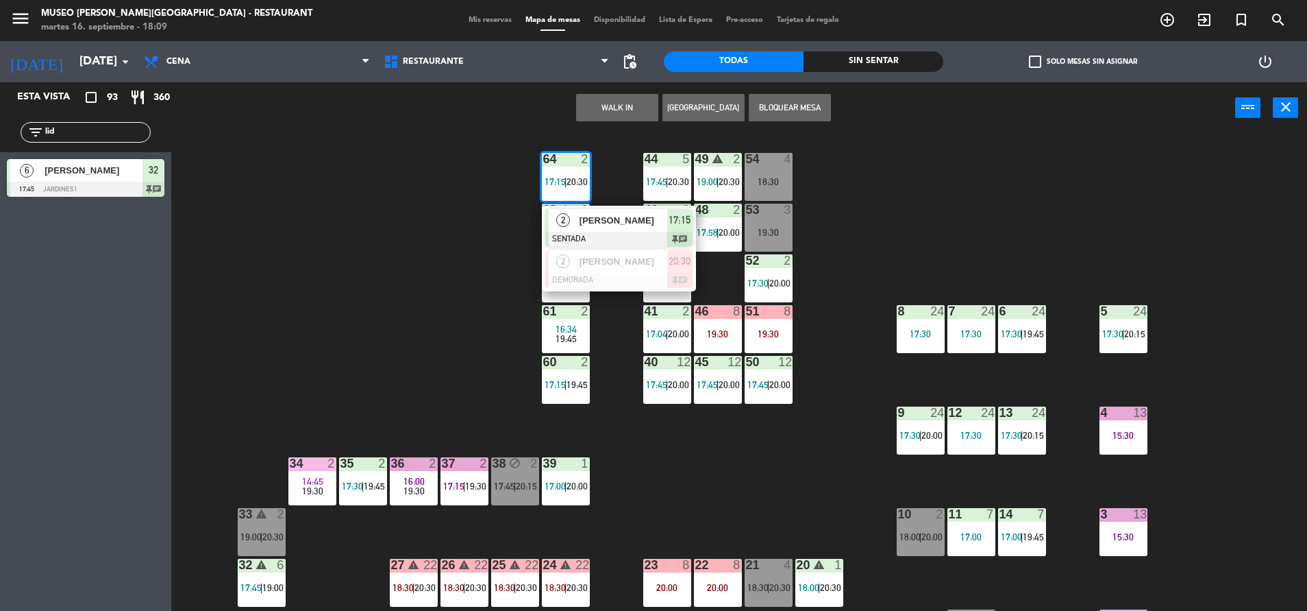
click at [600, 222] on span "[PERSON_NAME]" at bounding box center [624, 220] width 88 height 14
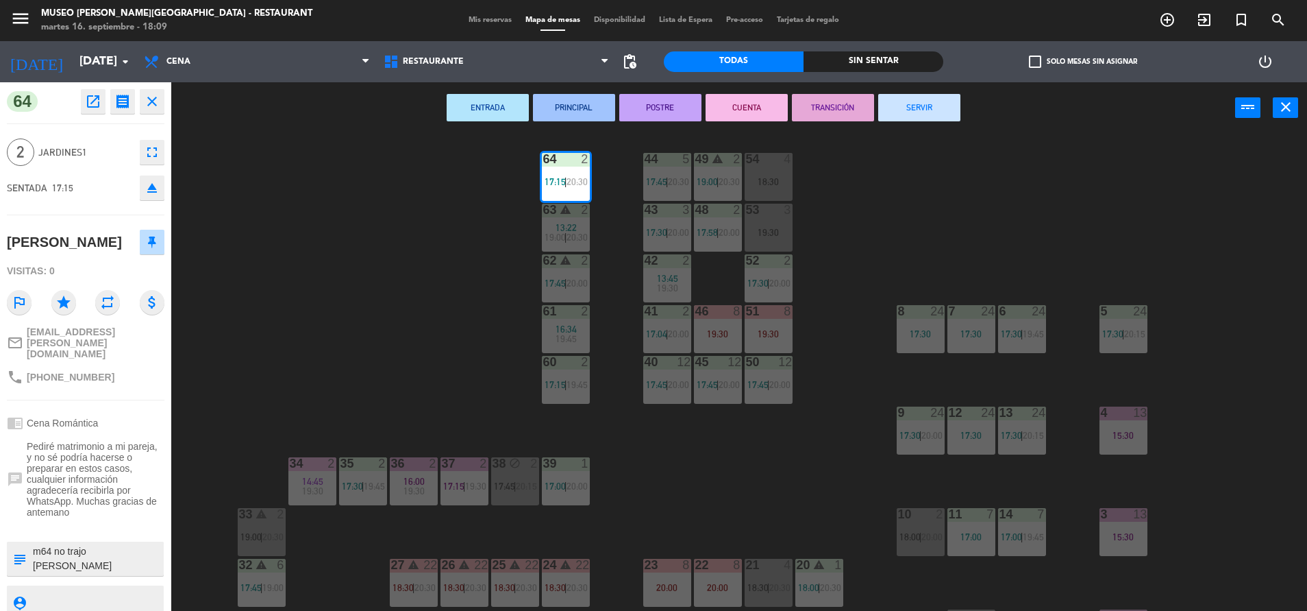
click at [95, 101] on icon "open_in_new" at bounding box center [93, 101] width 16 height 16
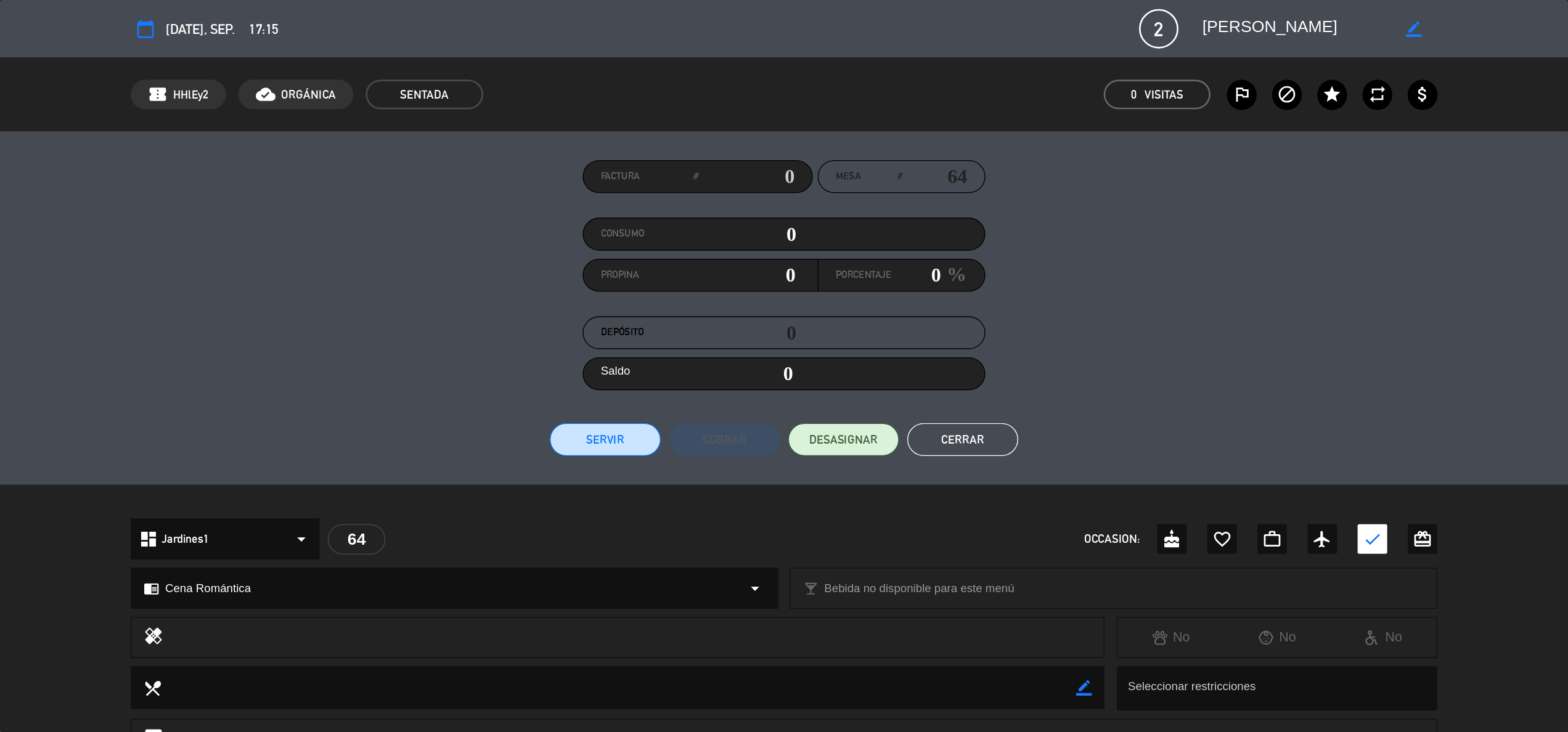
scroll to position [335, 0]
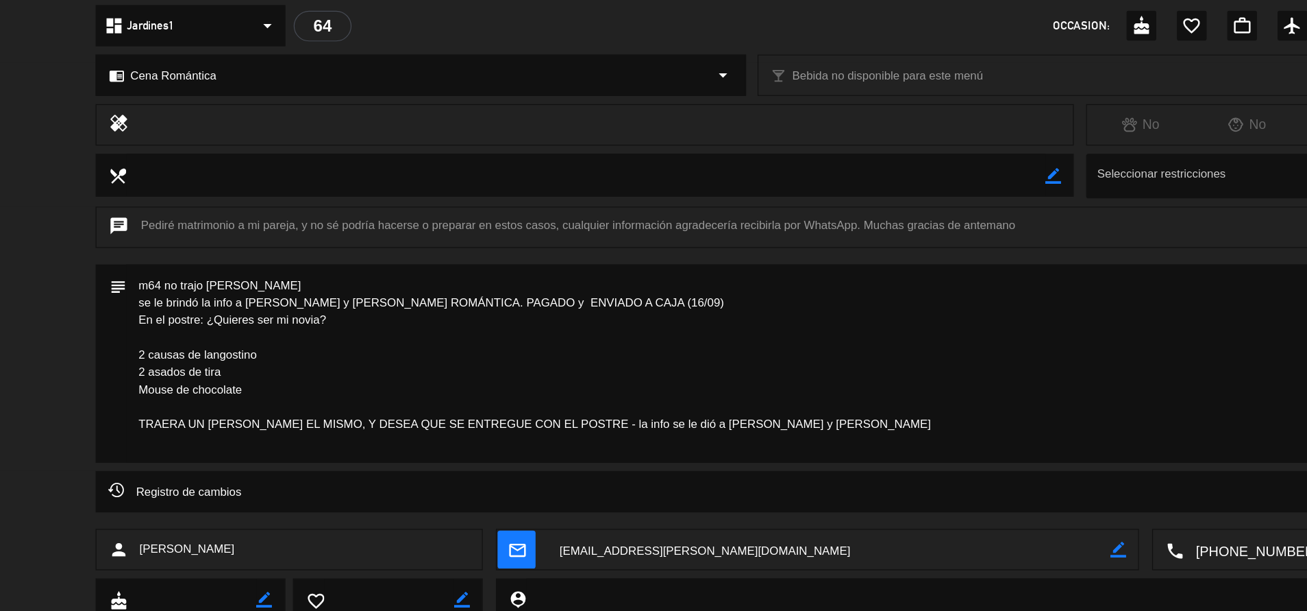
drag, startPoint x: 303, startPoint y: 337, endPoint x: 201, endPoint y: 334, distance: 102.2
click at [201, 334] on textarea at bounding box center [654, 356] width 1041 height 164
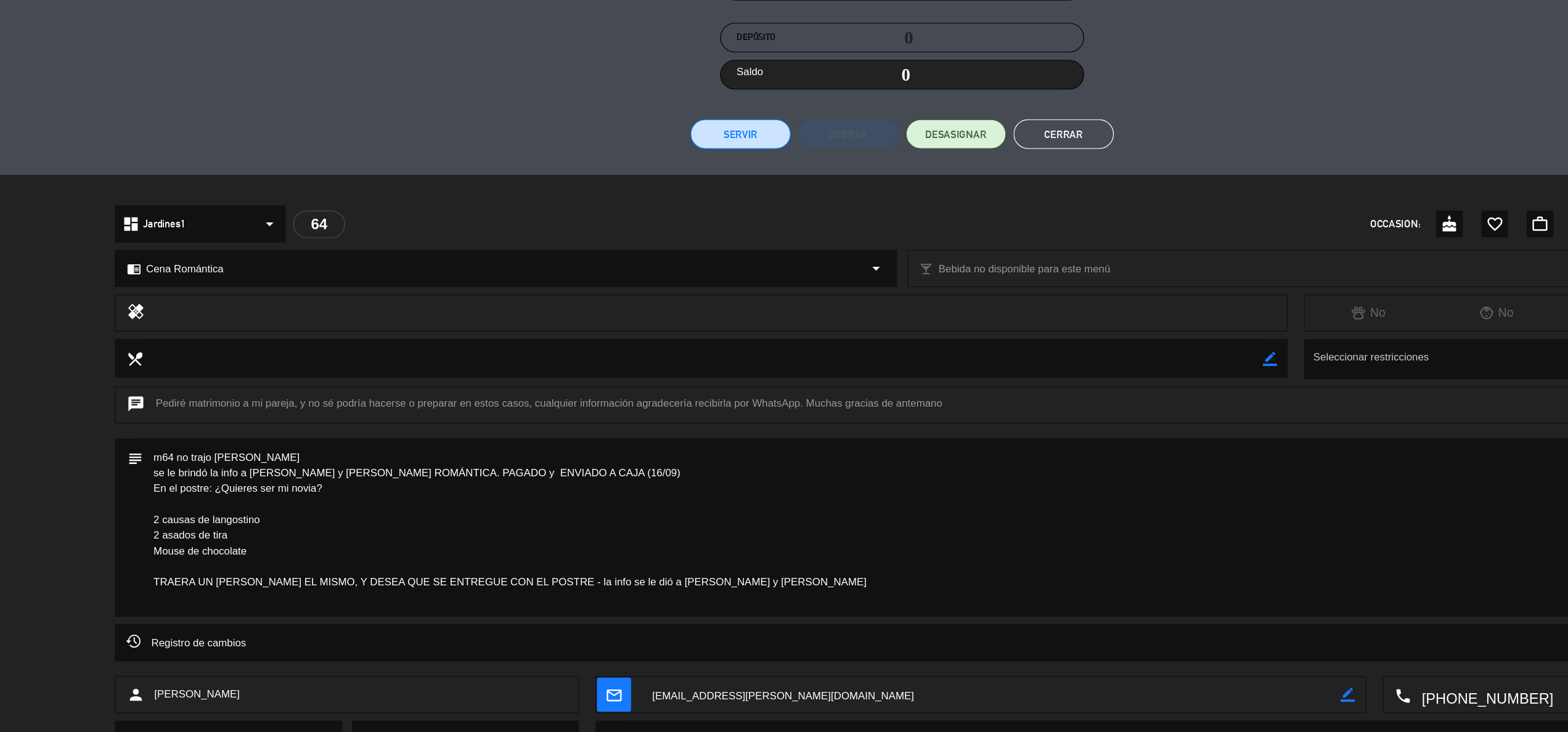
scroll to position [153, 0]
click at [918, 184] on button "Cerrar" at bounding box center [918, 176] width 84 height 24
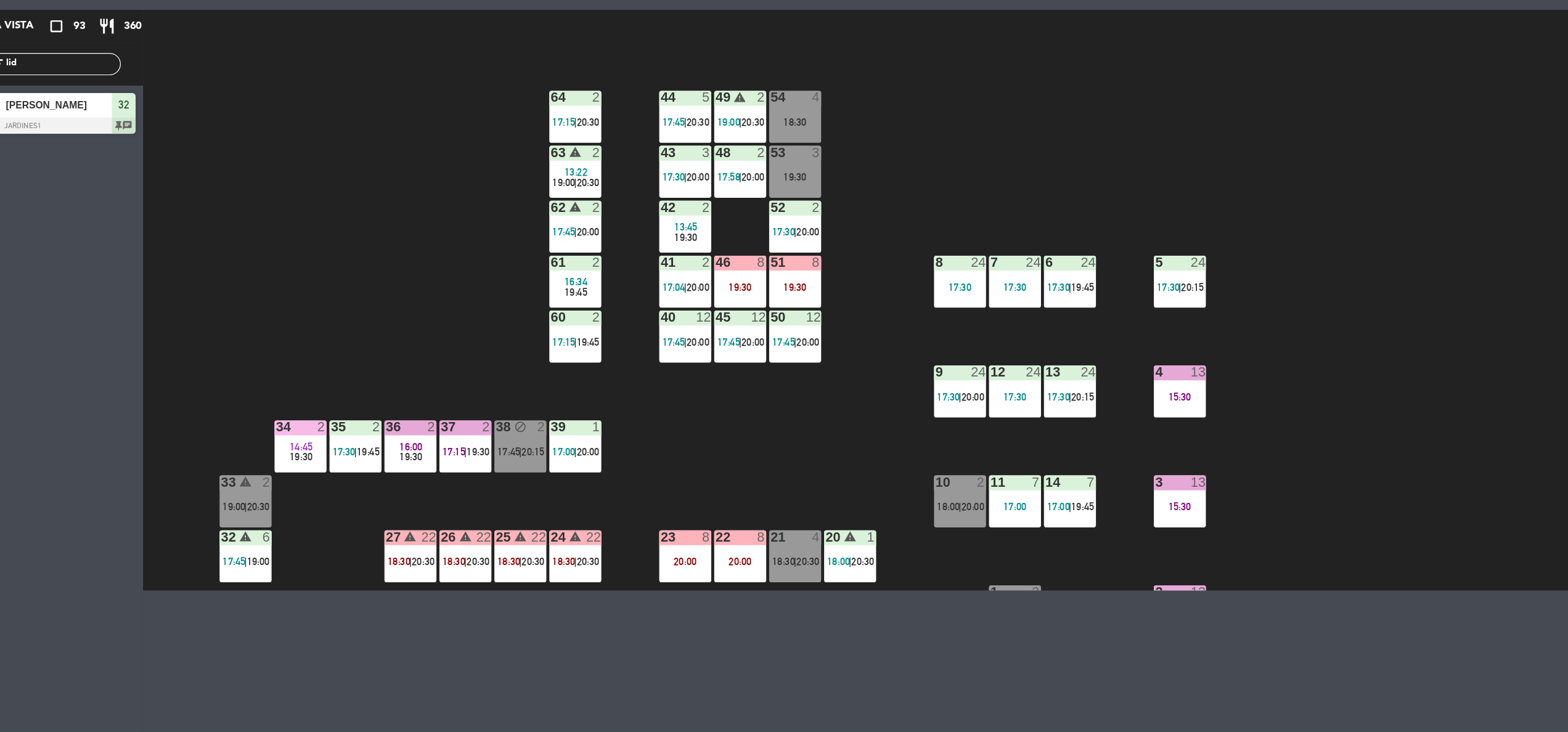
click at [347, 277] on div "44 5 17:45 | 20:30 49 warning 2 19:00 | 20:30 54 4 18:30 64 2 17:15 | 20:30 48 …" at bounding box center [868, 341] width 1399 height 429
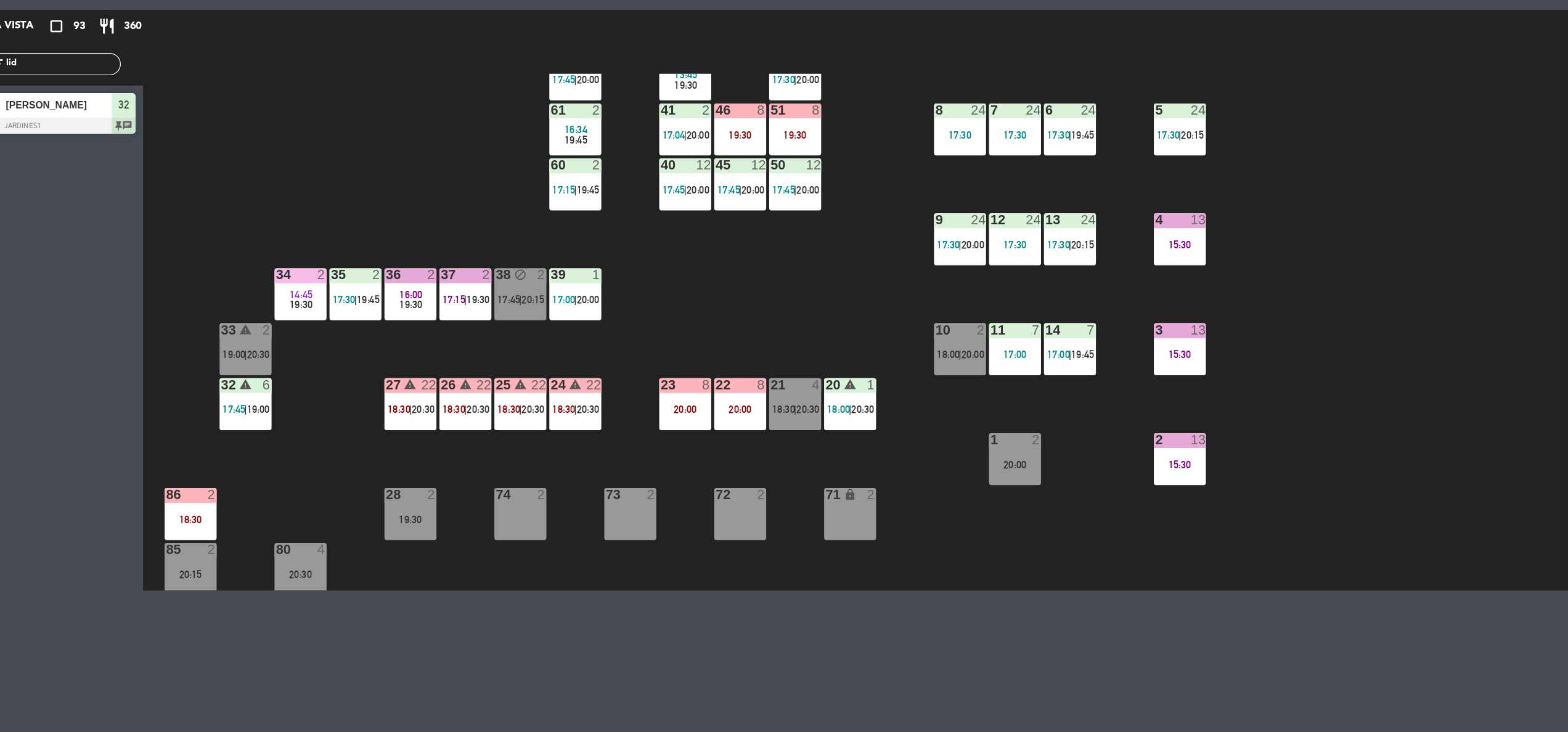
click at [467, 379] on icon "warning" at bounding box center [467, 385] width 11 height 11
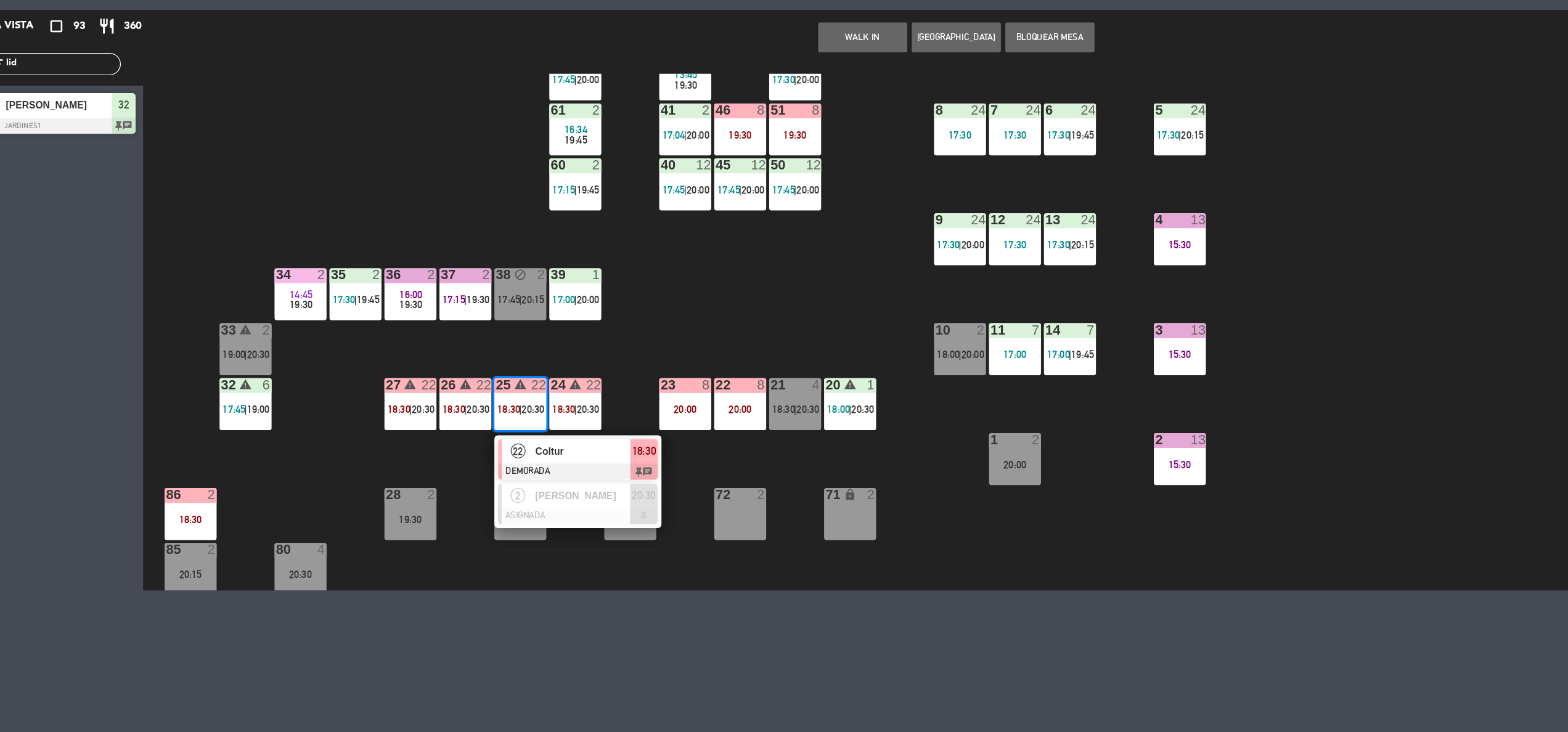
click at [534, 431] on div "Coltur" at bounding box center [518, 440] width 80 height 21
